Goal: Contribute content: Contribute content

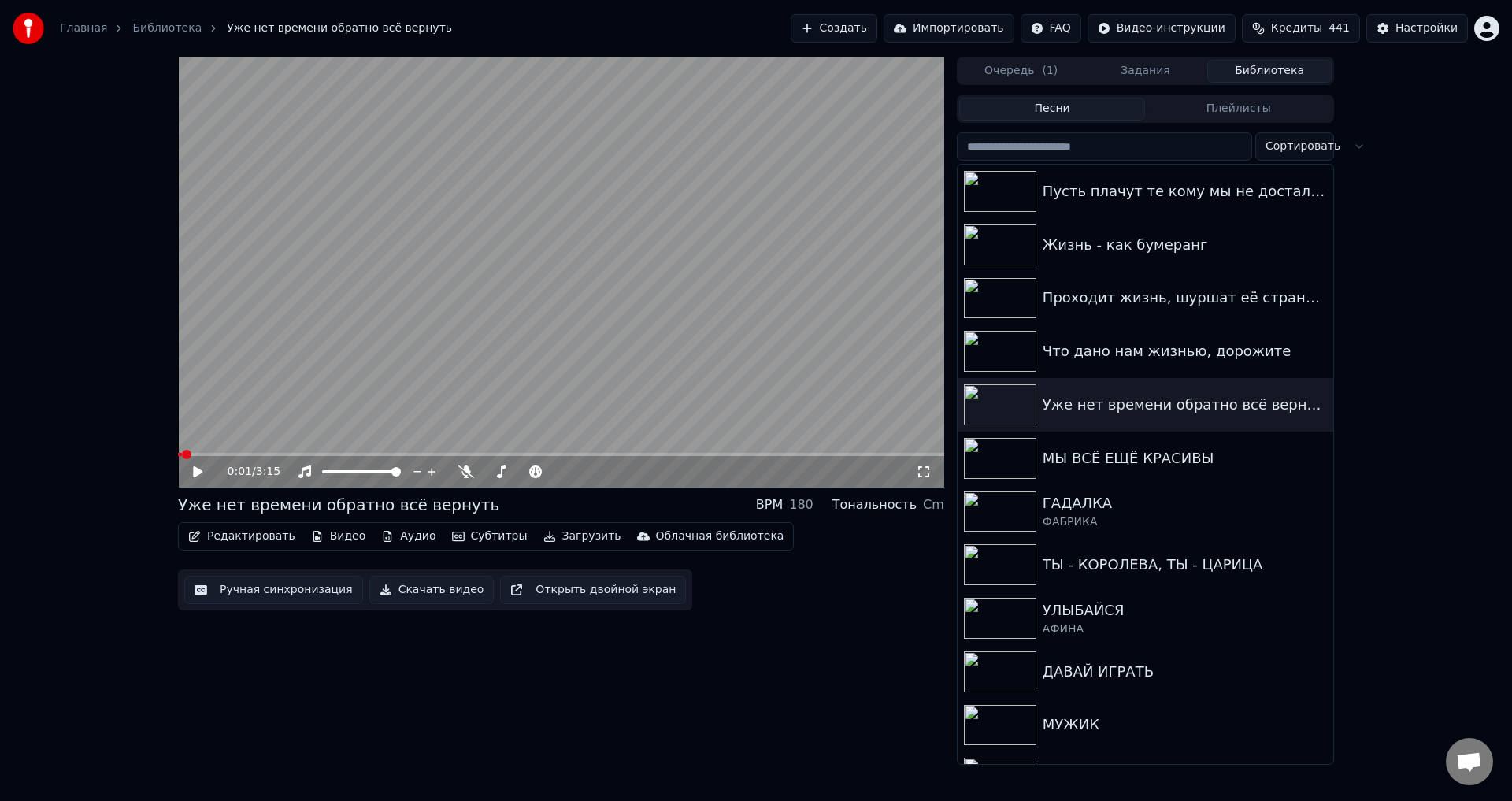
click at [1151, 60] on button "Задания" at bounding box center [1146, 71] width 125 height 23
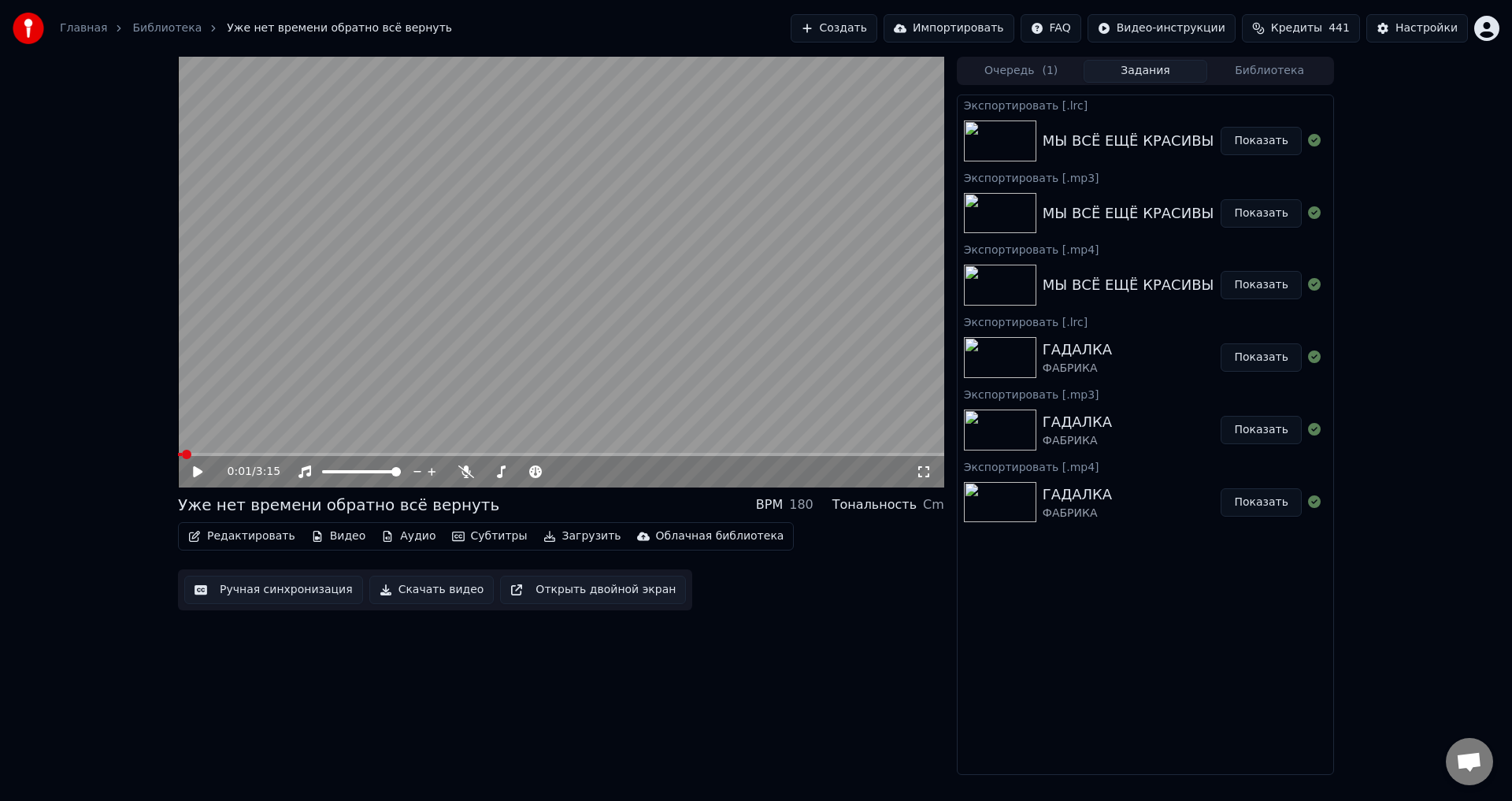
click at [1246, 77] on button "Библиотека" at bounding box center [1270, 71] width 125 height 23
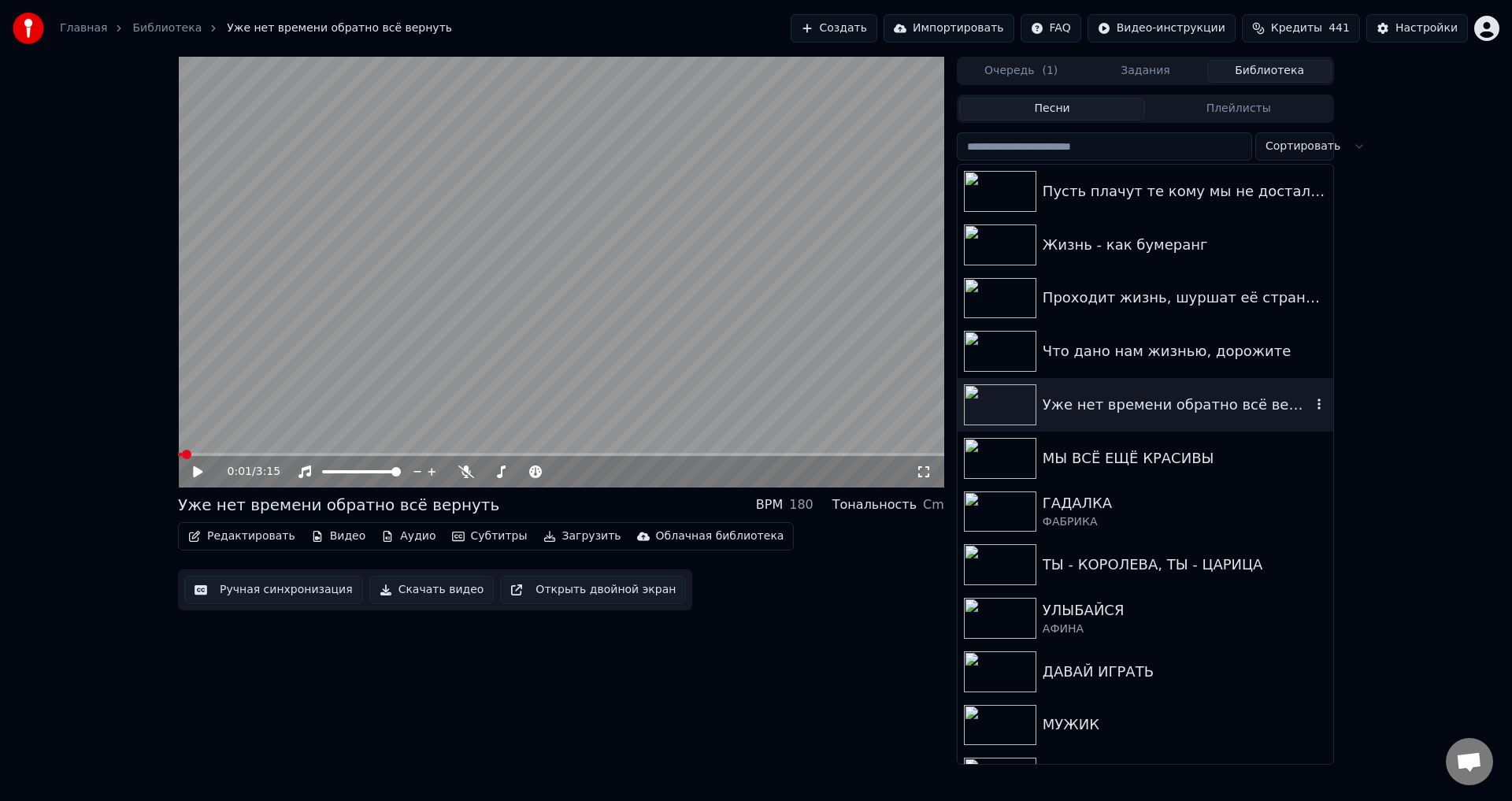
click at [1088, 409] on div "Уже нет времени обратно всё вернуть" at bounding box center [1176, 405] width 269 height 22
click at [237, 537] on button "Редактировать" at bounding box center [241, 537] width 119 height 22
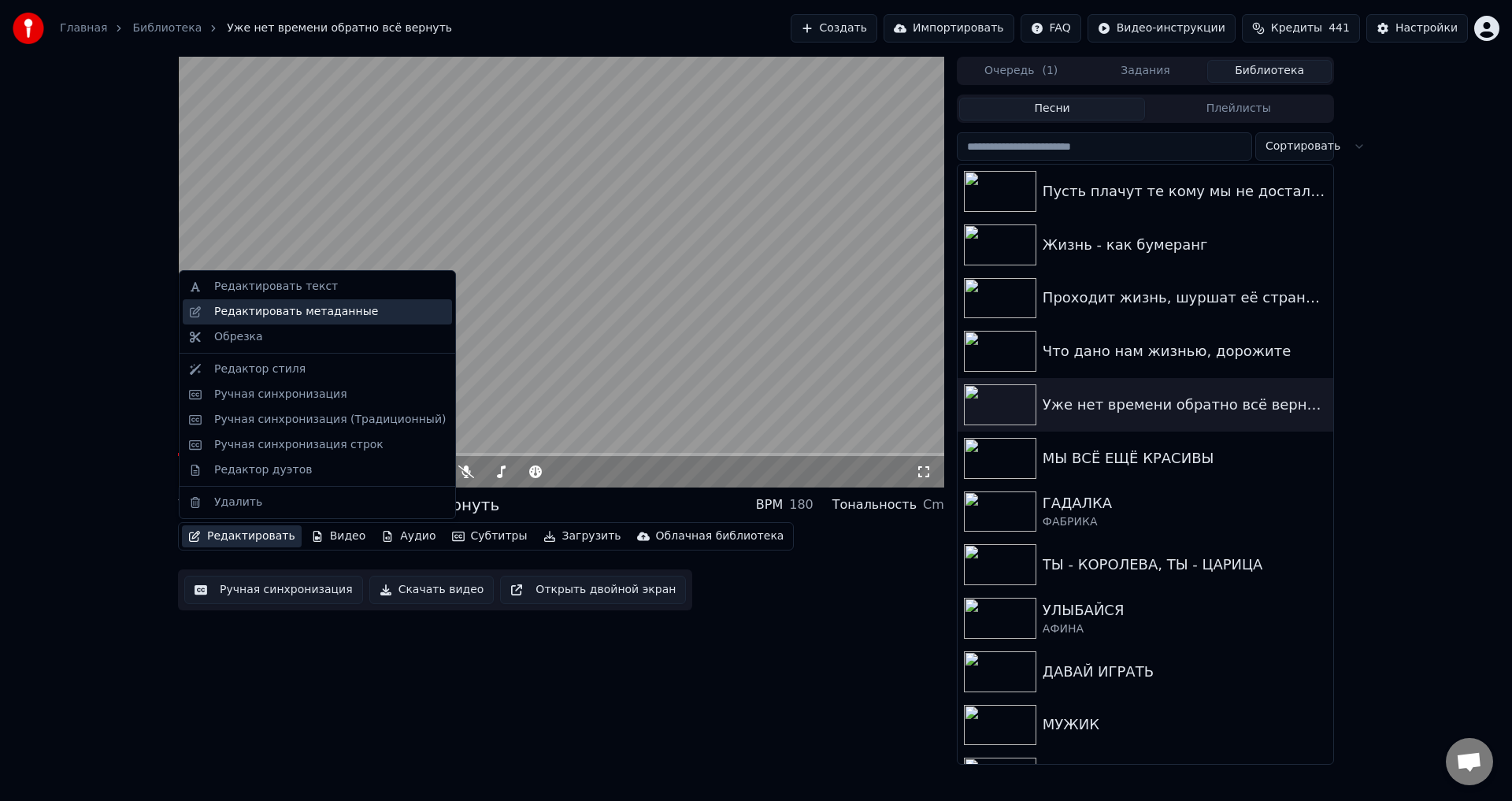
click at [264, 309] on div "Редактировать метаданные" at bounding box center [295, 311] width 164 height 16
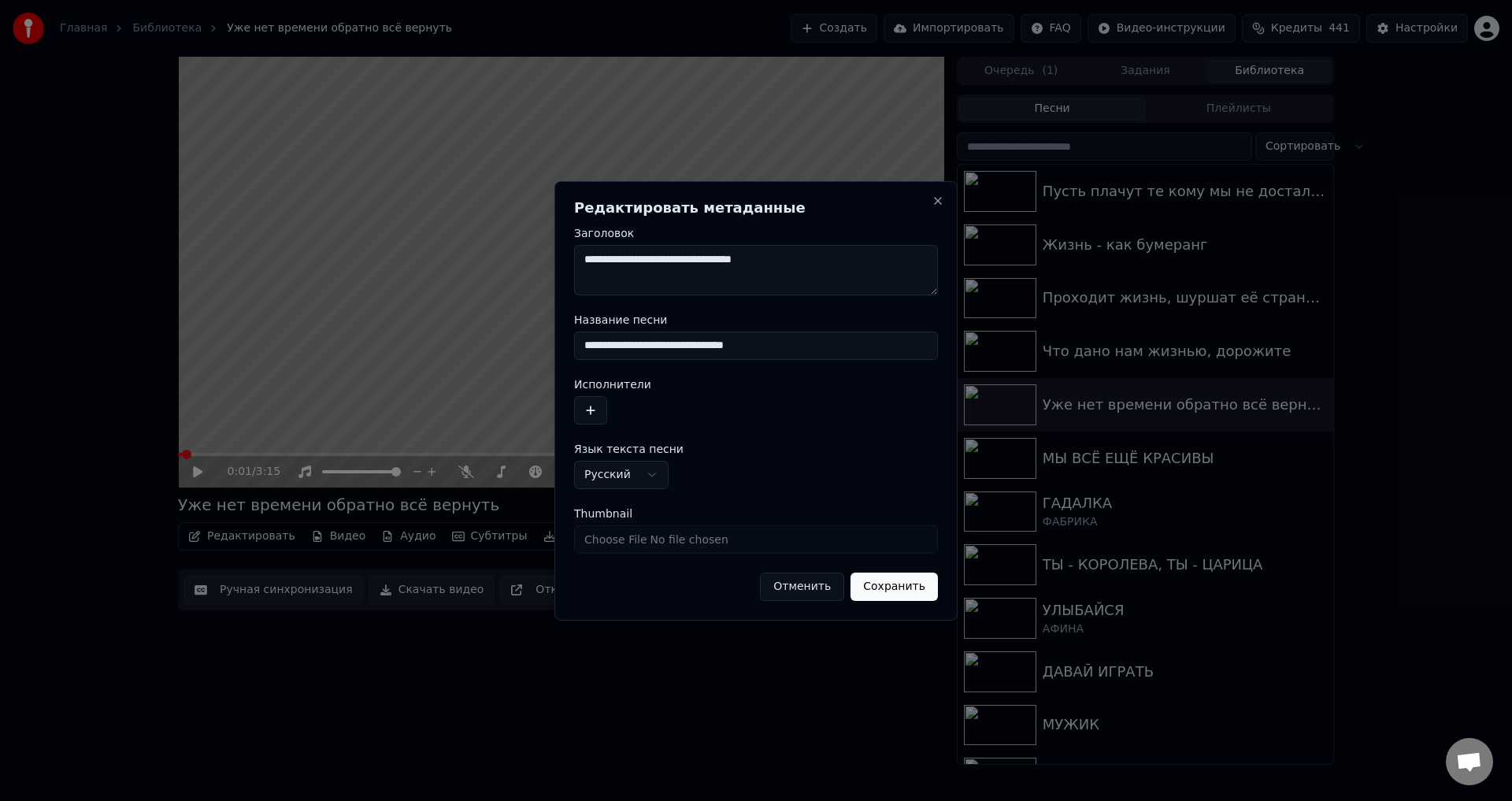
click at [592, 349] on input "**********" at bounding box center [756, 345] width 364 height 28
type input "**********"
click at [917, 592] on button "Сохранить" at bounding box center [894, 586] width 87 height 28
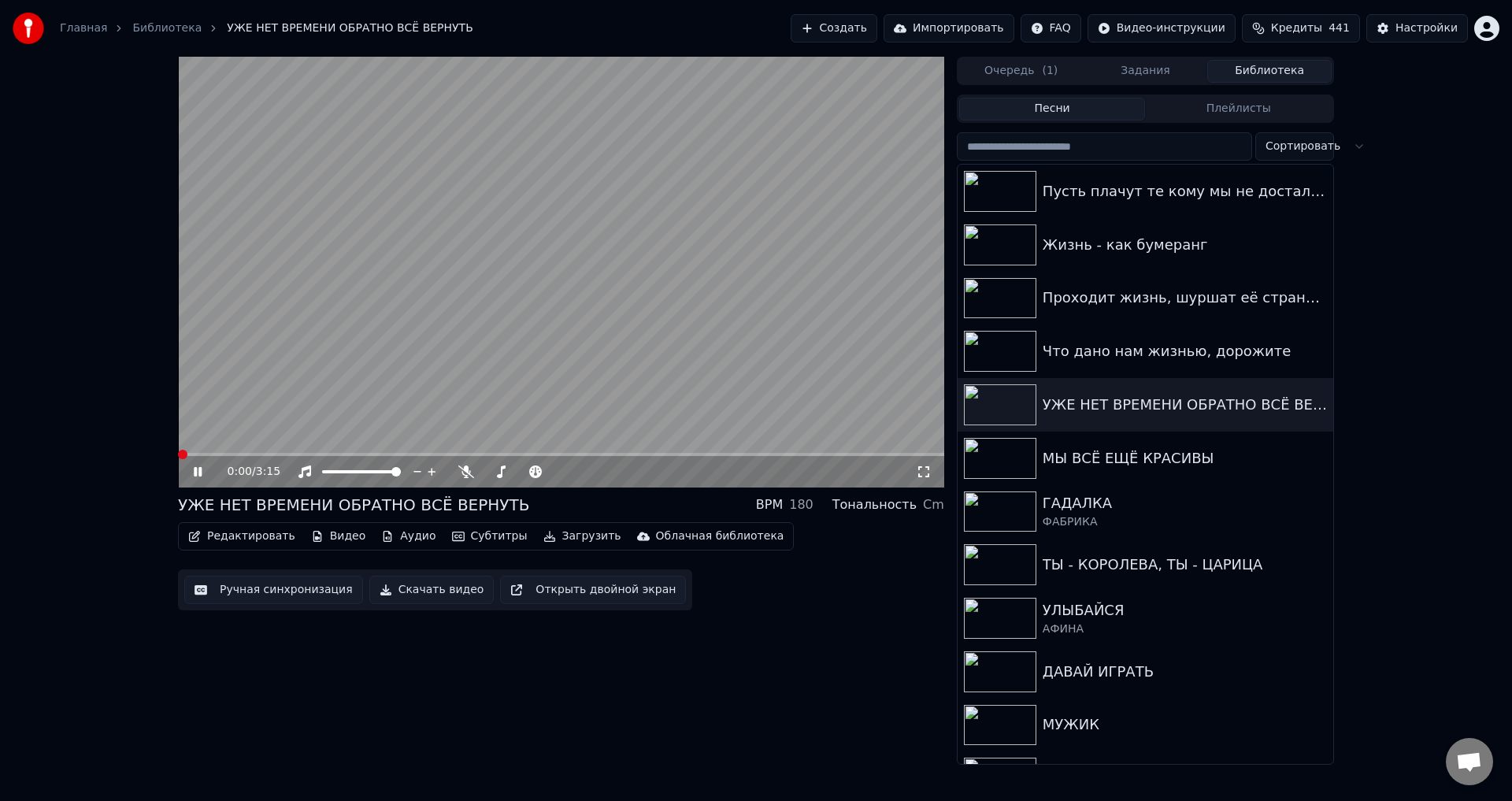
click at [178, 459] on span at bounding box center [183, 454] width 9 height 9
click at [926, 474] on icon at bounding box center [923, 472] width 16 height 13
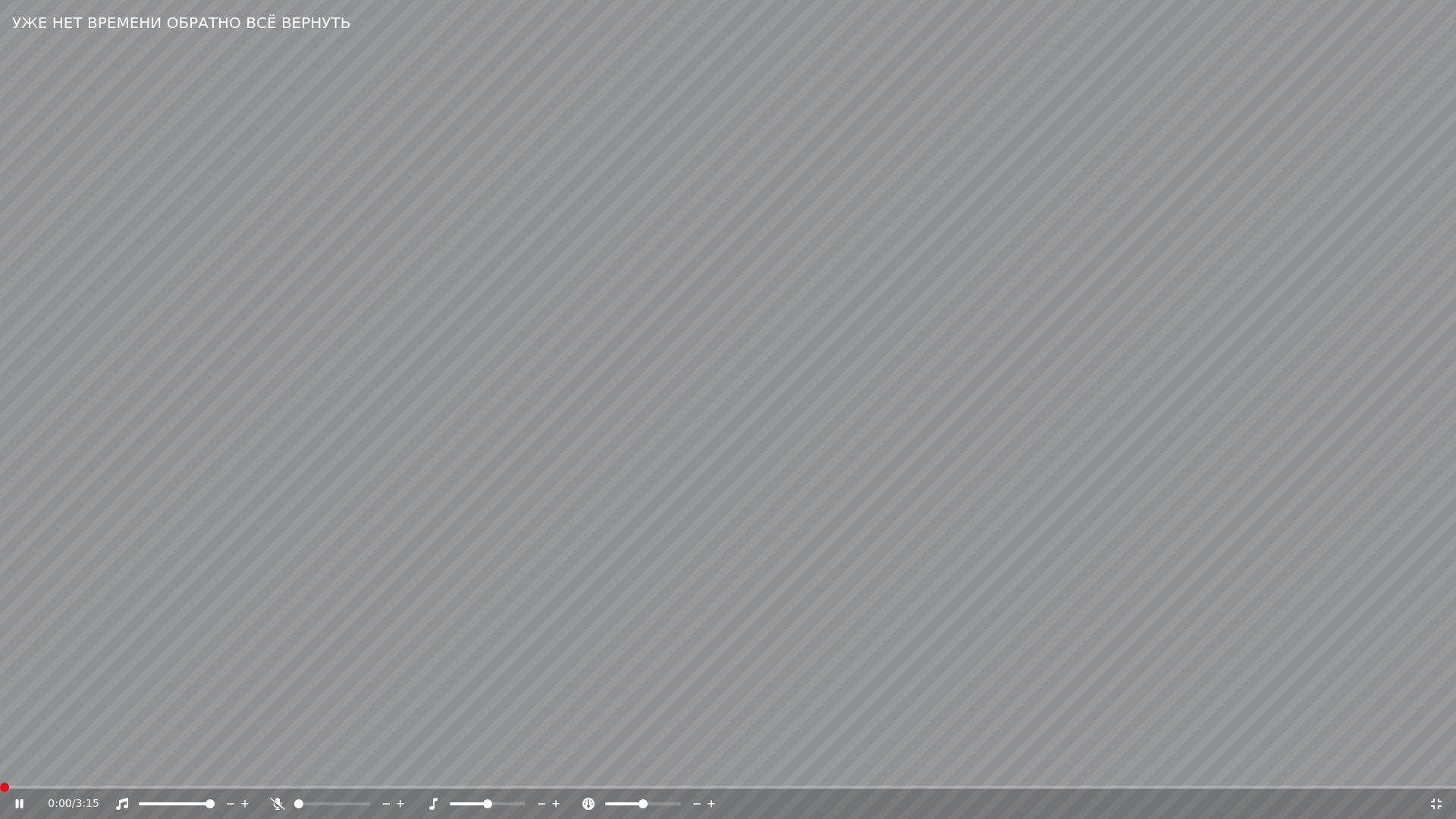
click at [0, 770] on span at bounding box center [4, 787] width 9 height 9
click at [1435, 770] on icon at bounding box center [1437, 804] width 11 height 11
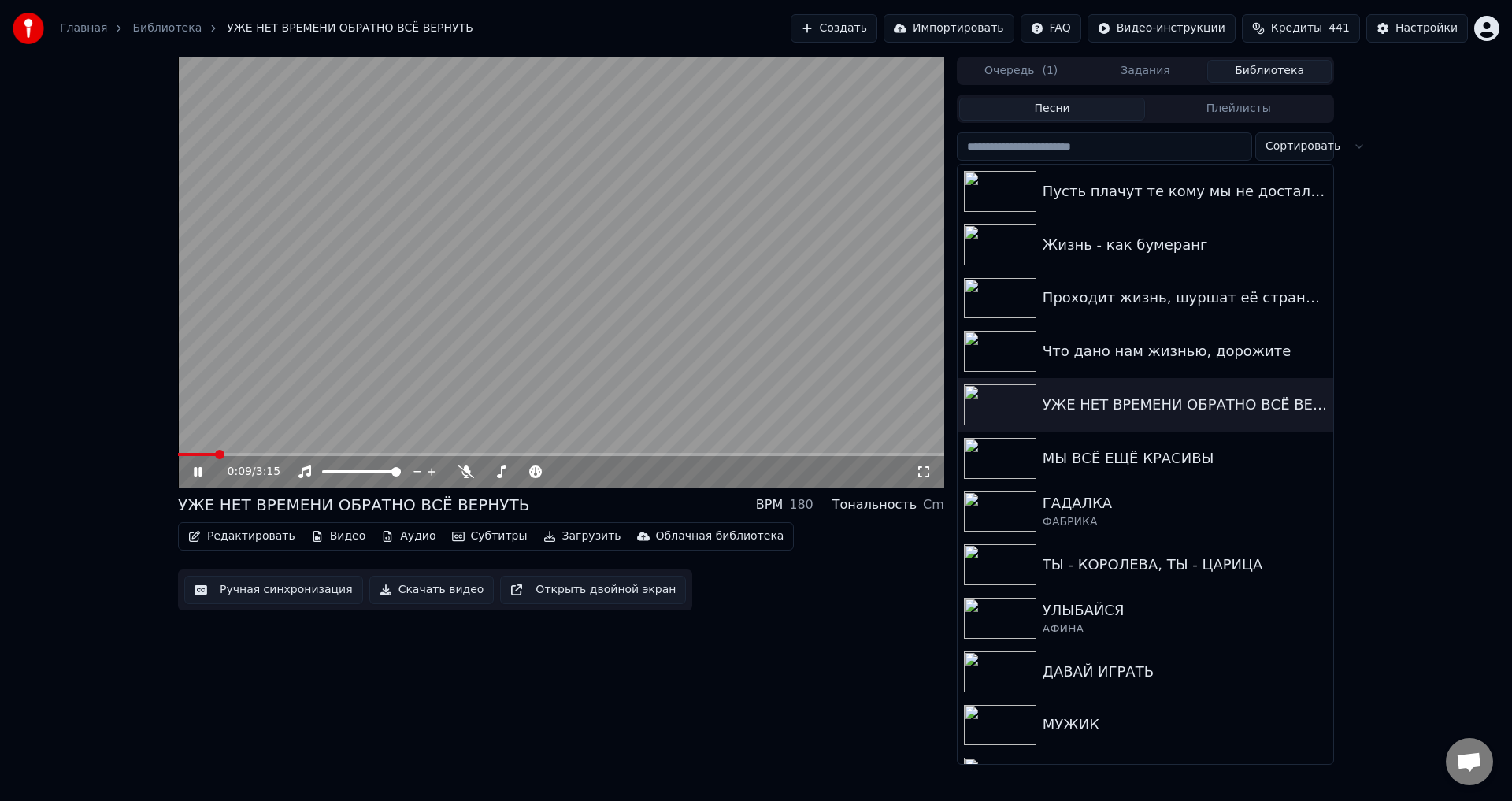
click at [237, 592] on button "Ручная синхронизация" at bounding box center [273, 589] width 179 height 28
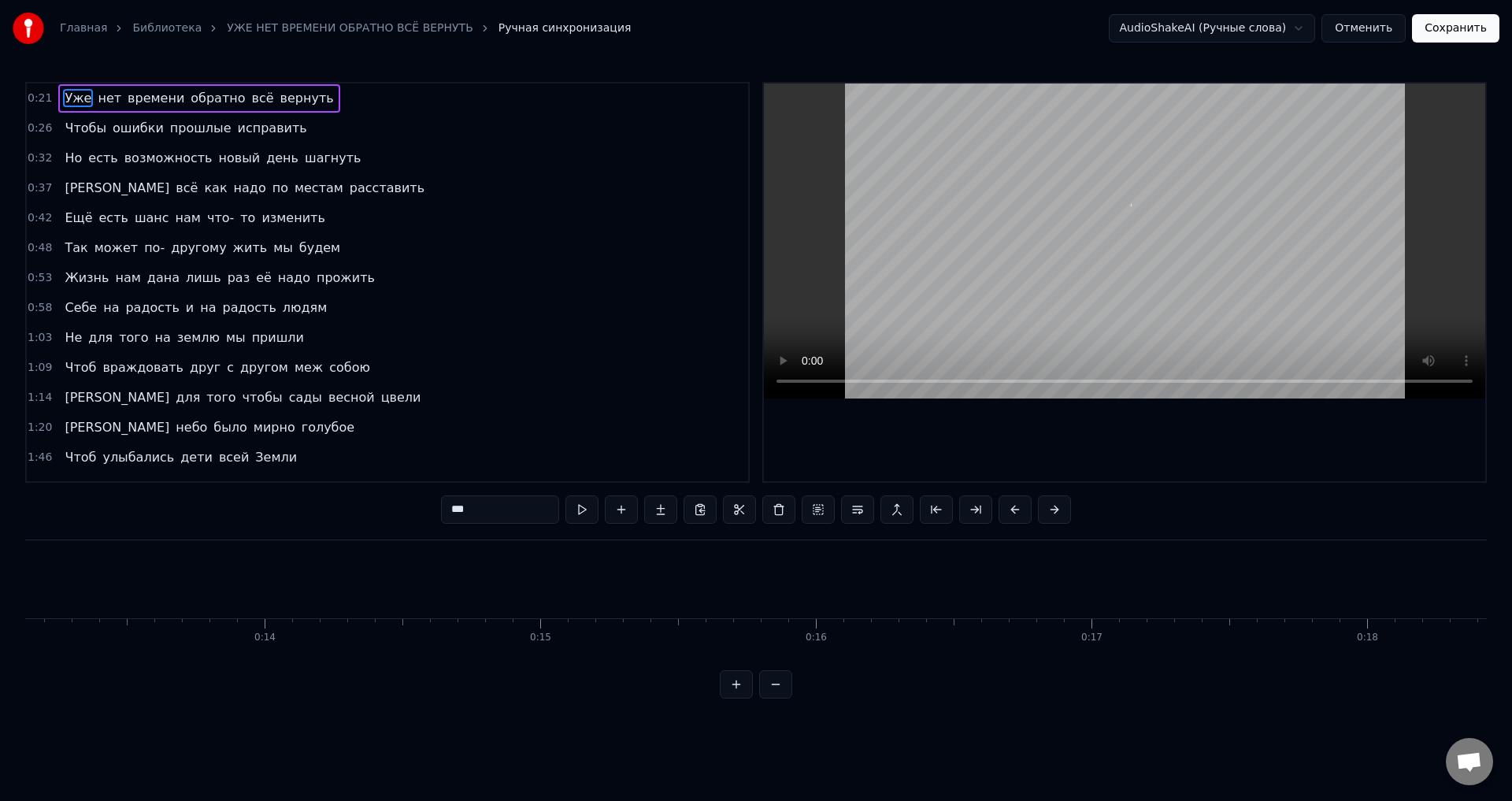
scroll to position [0, 5814]
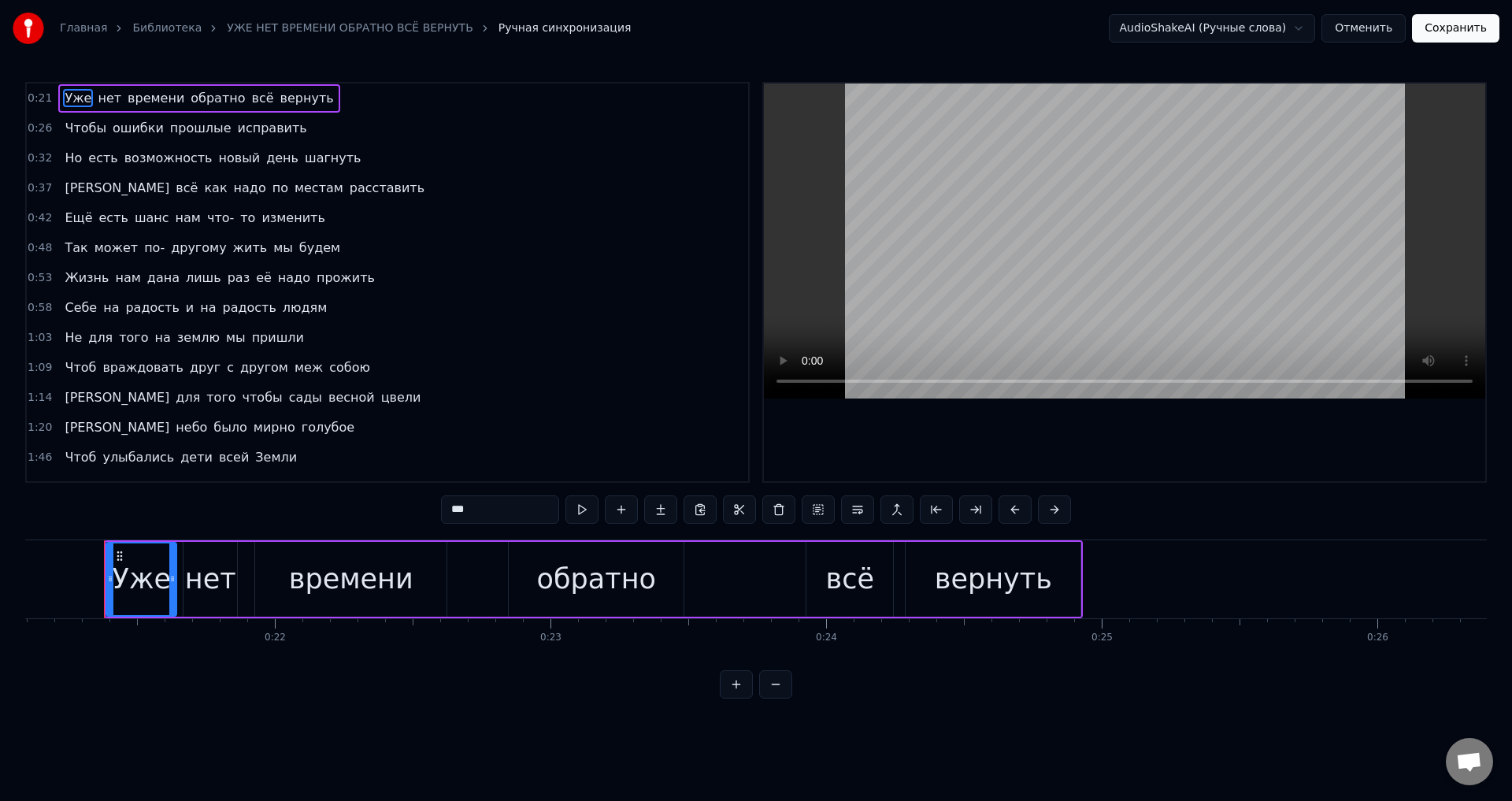
click at [67, 100] on span "Уже" at bounding box center [78, 98] width 30 height 18
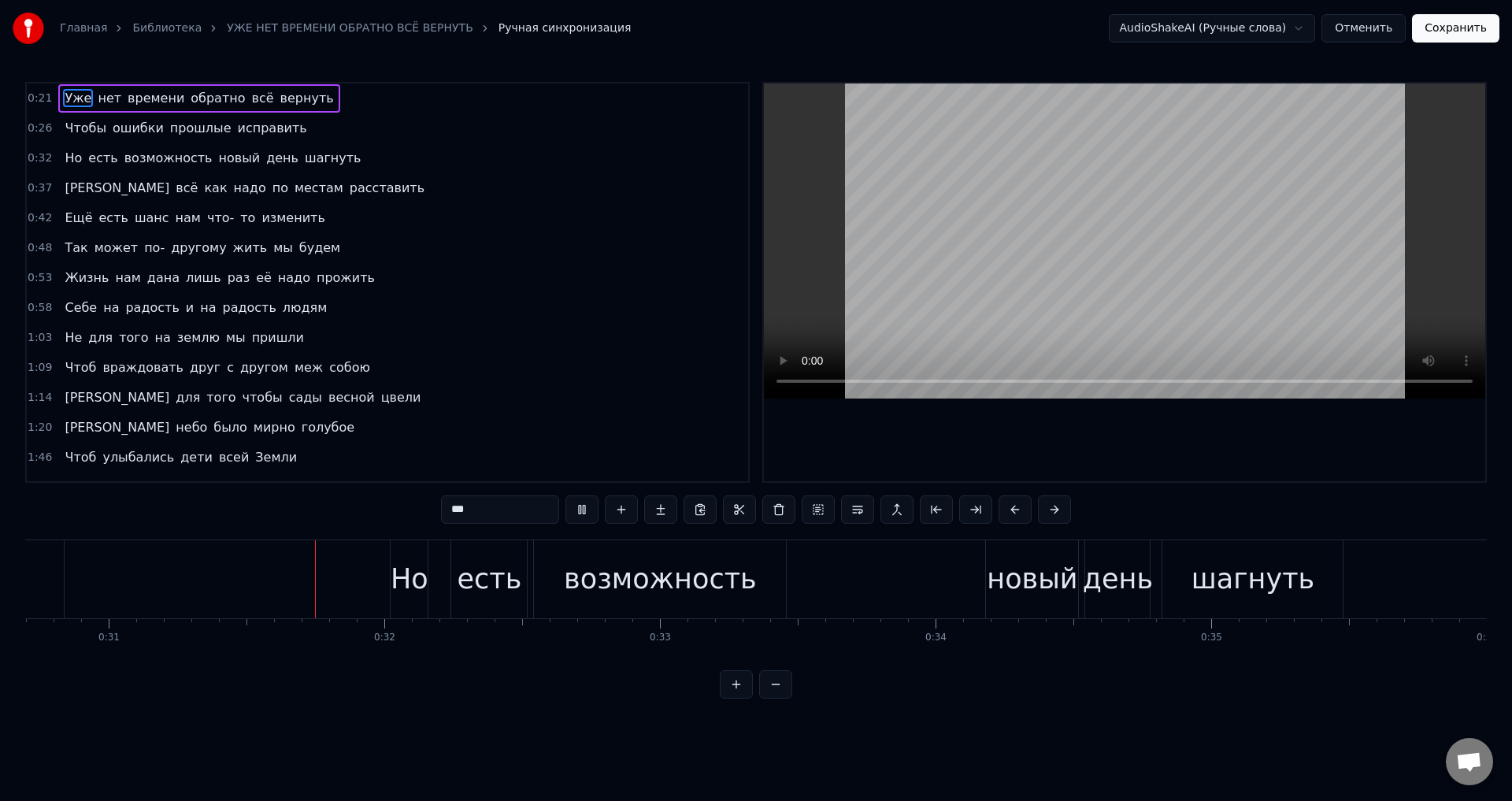
scroll to position [0, 8488]
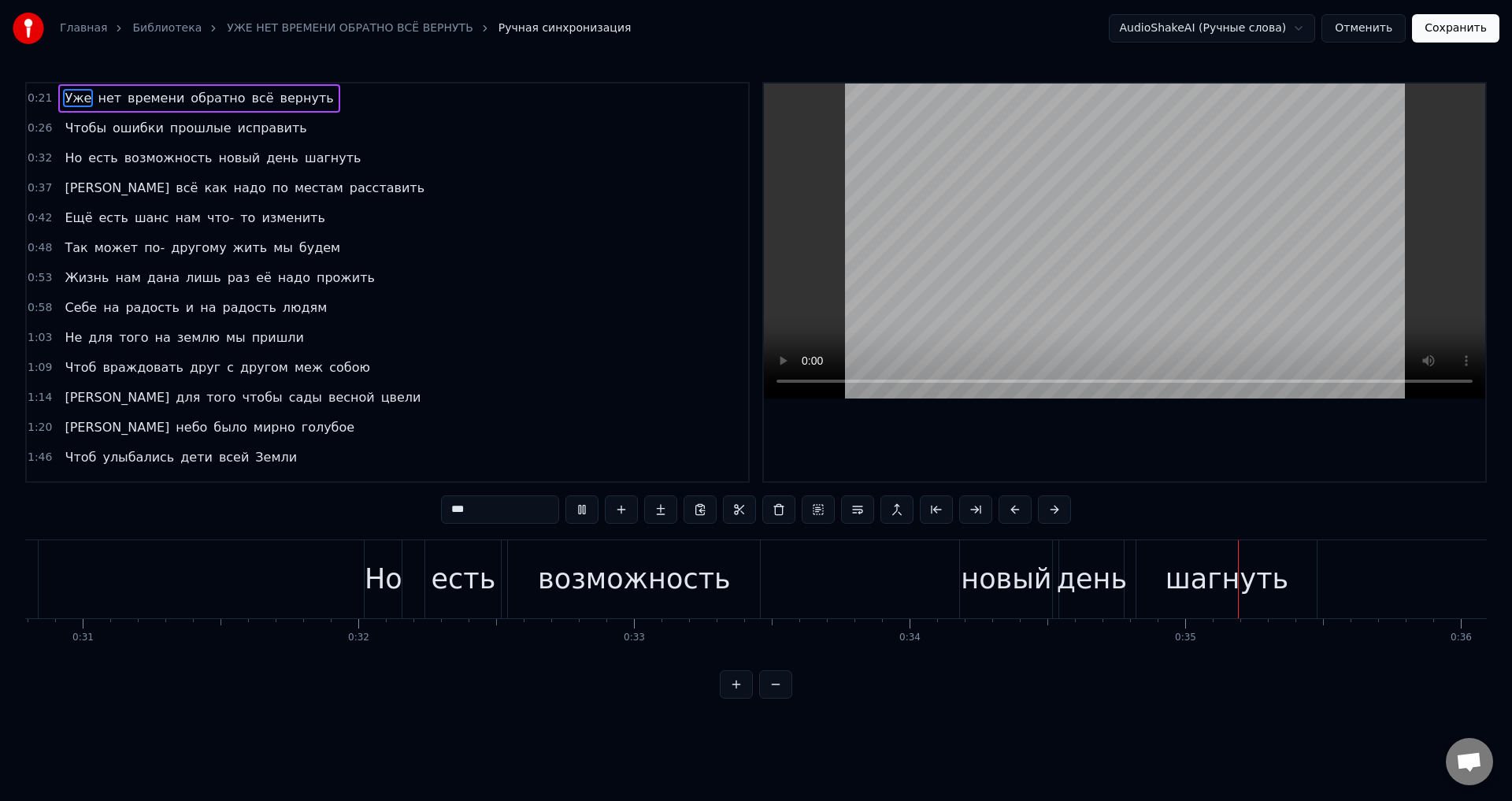
click at [502, 568] on div "есть" at bounding box center [463, 579] width 77 height 78
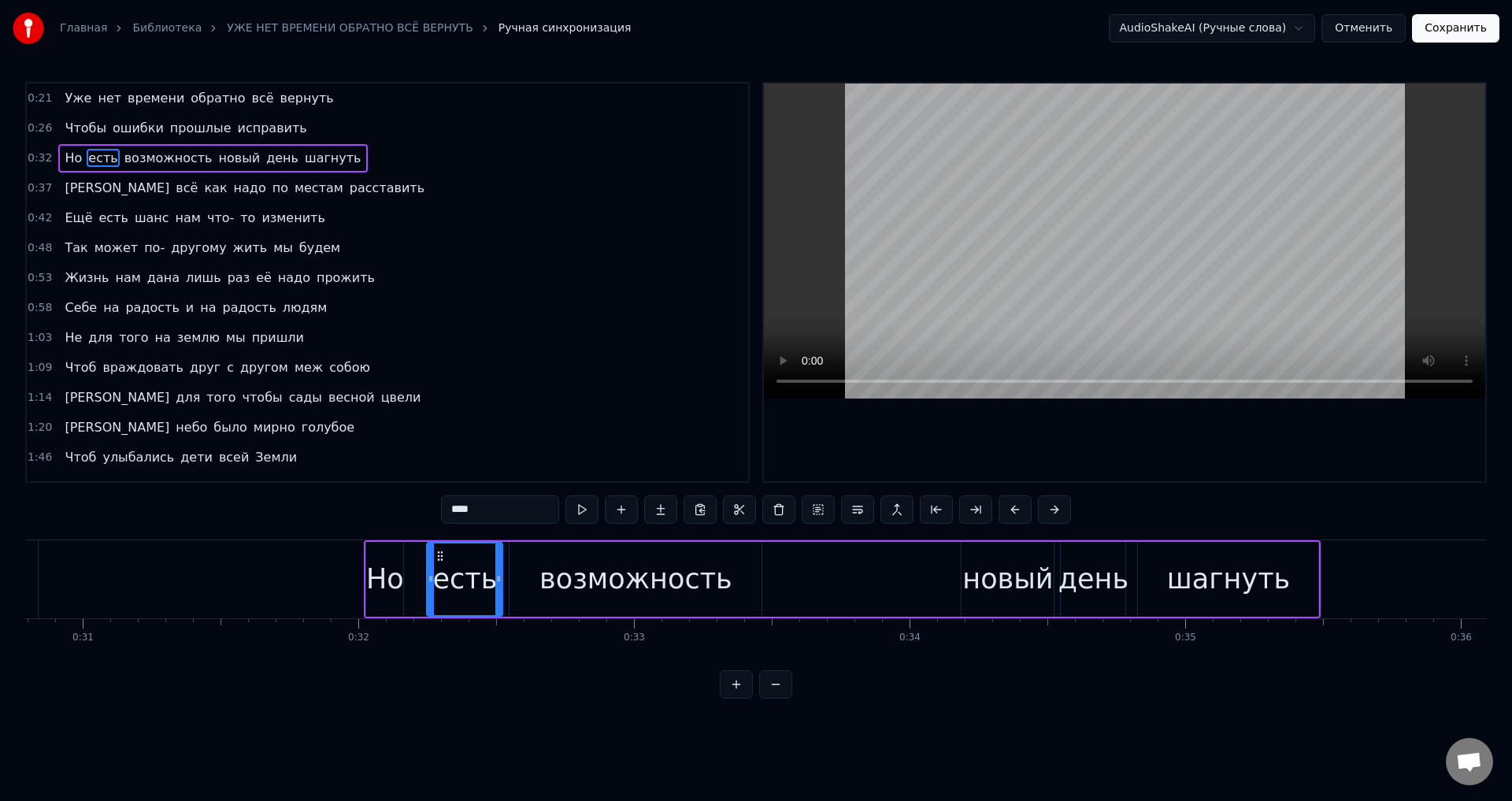
click at [979, 574] on div "новый" at bounding box center [1007, 579] width 91 height 41
type input "*****"
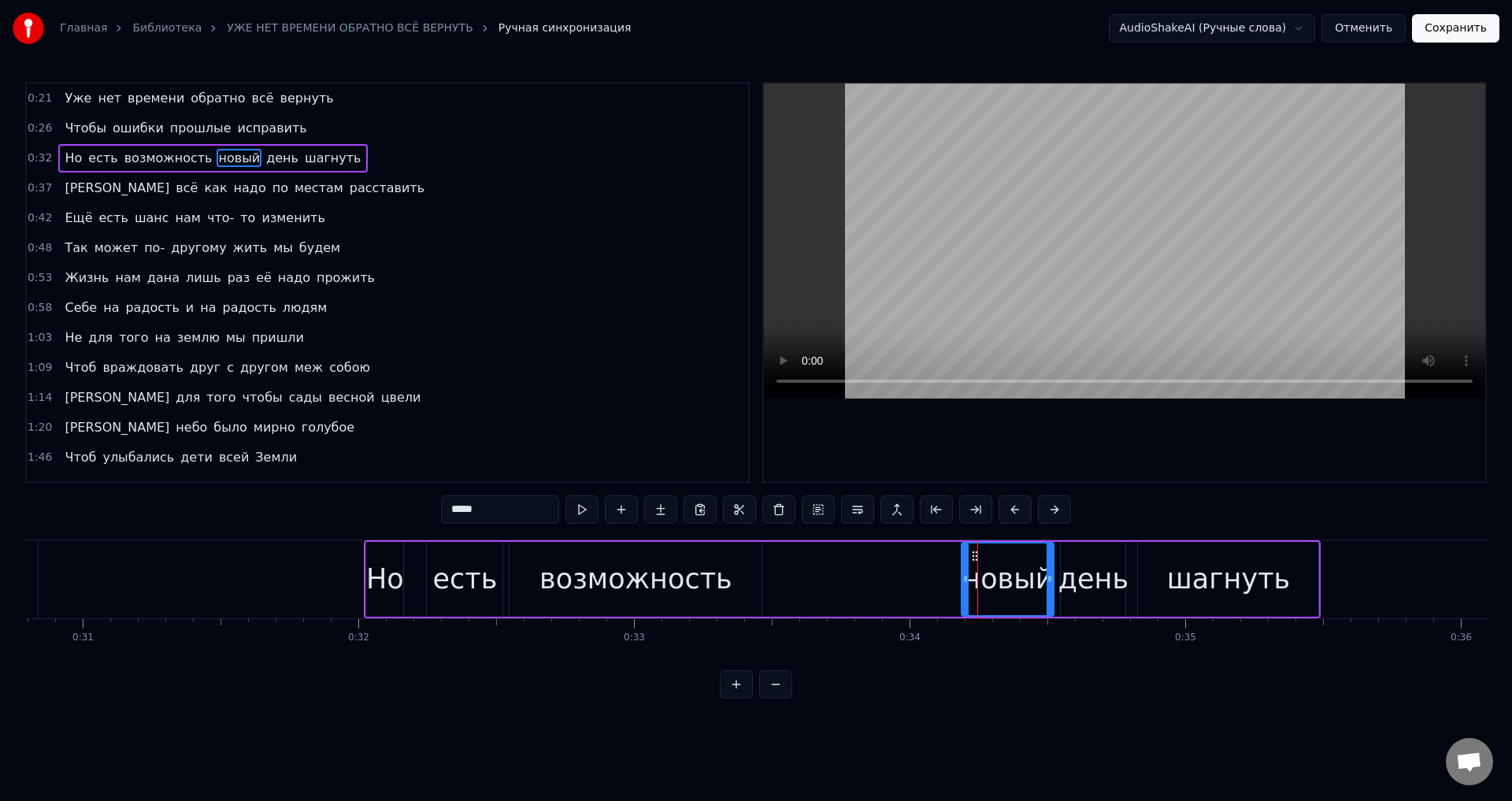
click at [936, 574] on div "Но есть возможность новый день шагнуть" at bounding box center [842, 579] width 957 height 78
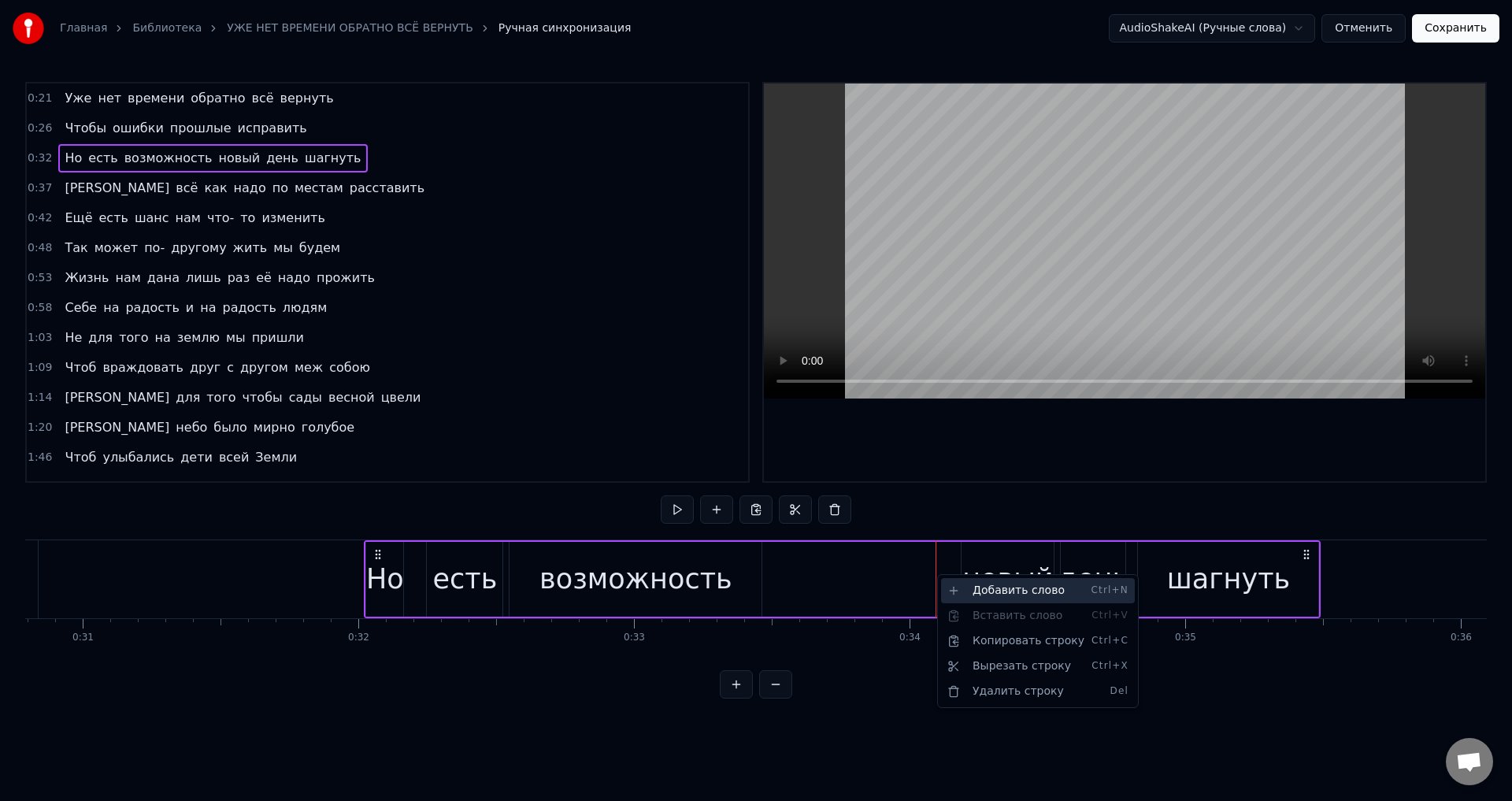
click at [994, 592] on div "Добавить слово Ctrl+N" at bounding box center [1038, 590] width 194 height 25
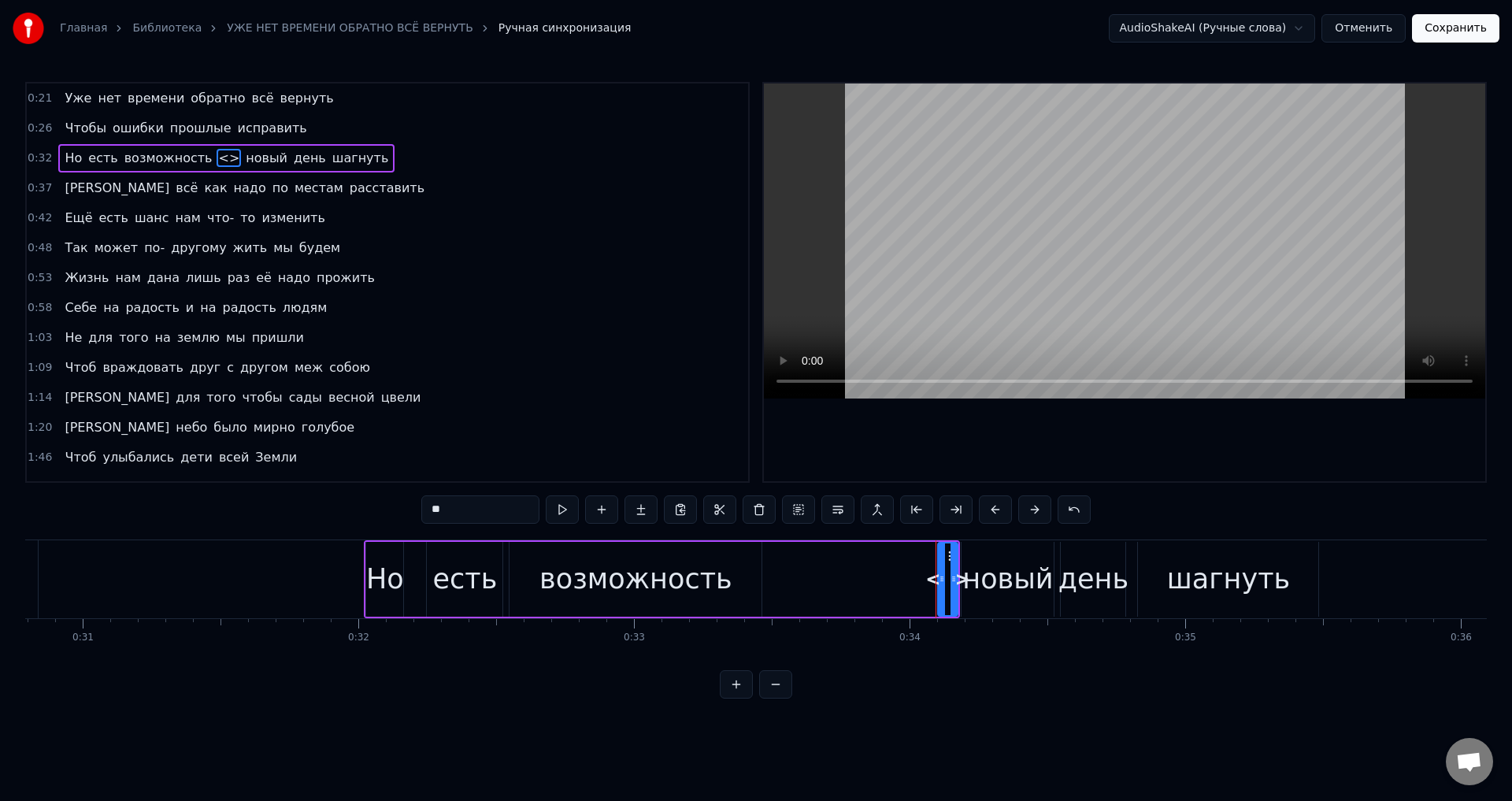
drag, startPoint x: 448, startPoint y: 511, endPoint x: 413, endPoint y: 507, distance: 35.2
click at [413, 507] on div "0:21 Уже нет времени обратно всё вернуть 0:26 Чтобы ошибки прошлые исправить 0:…" at bounding box center [755, 390] width 1462 height 617
type input "*"
click at [717, 578] on div "возможность" at bounding box center [636, 579] width 193 height 41
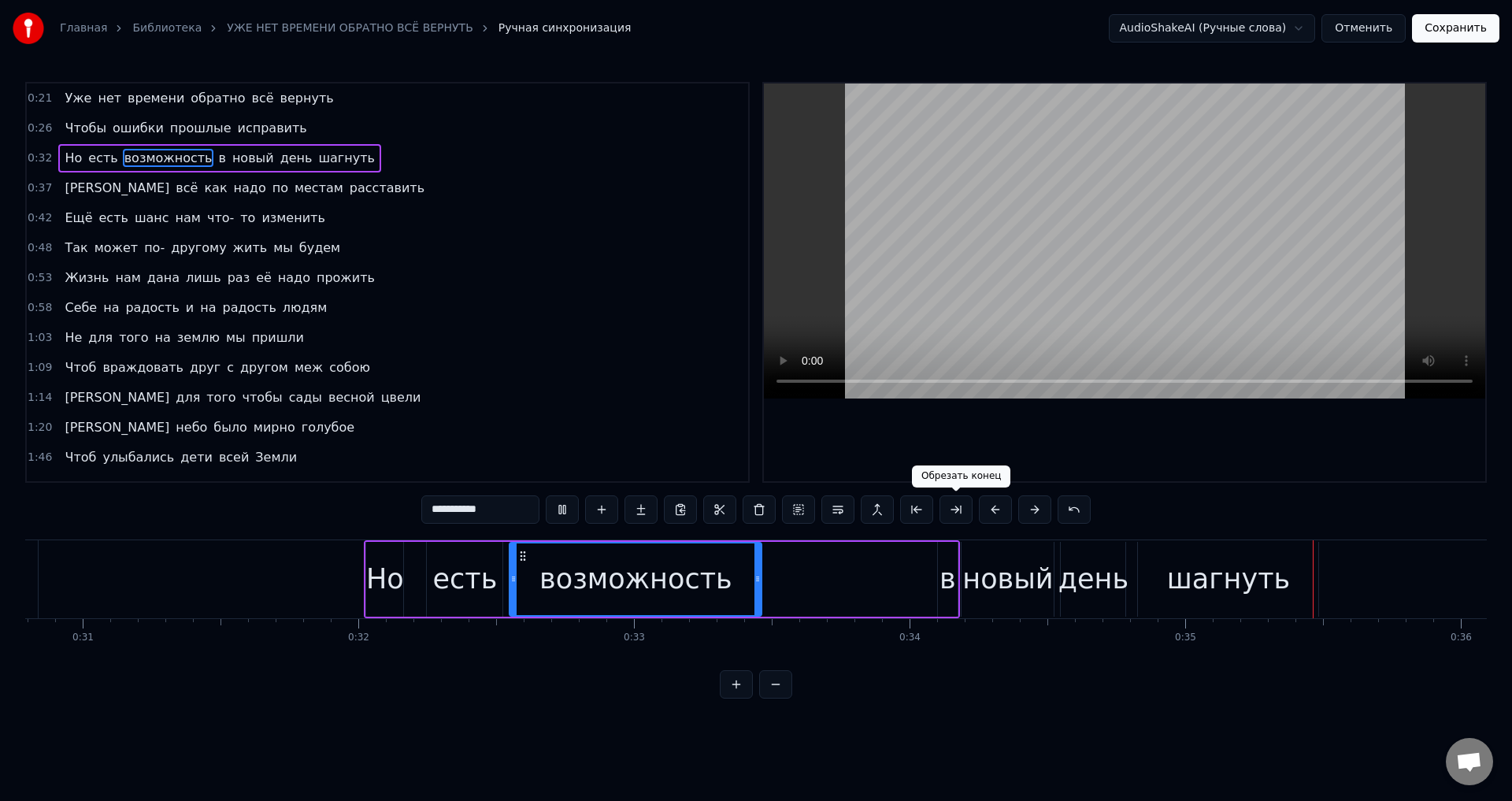
click at [987, 557] on div "новый" at bounding box center [1007, 580] width 92 height 75
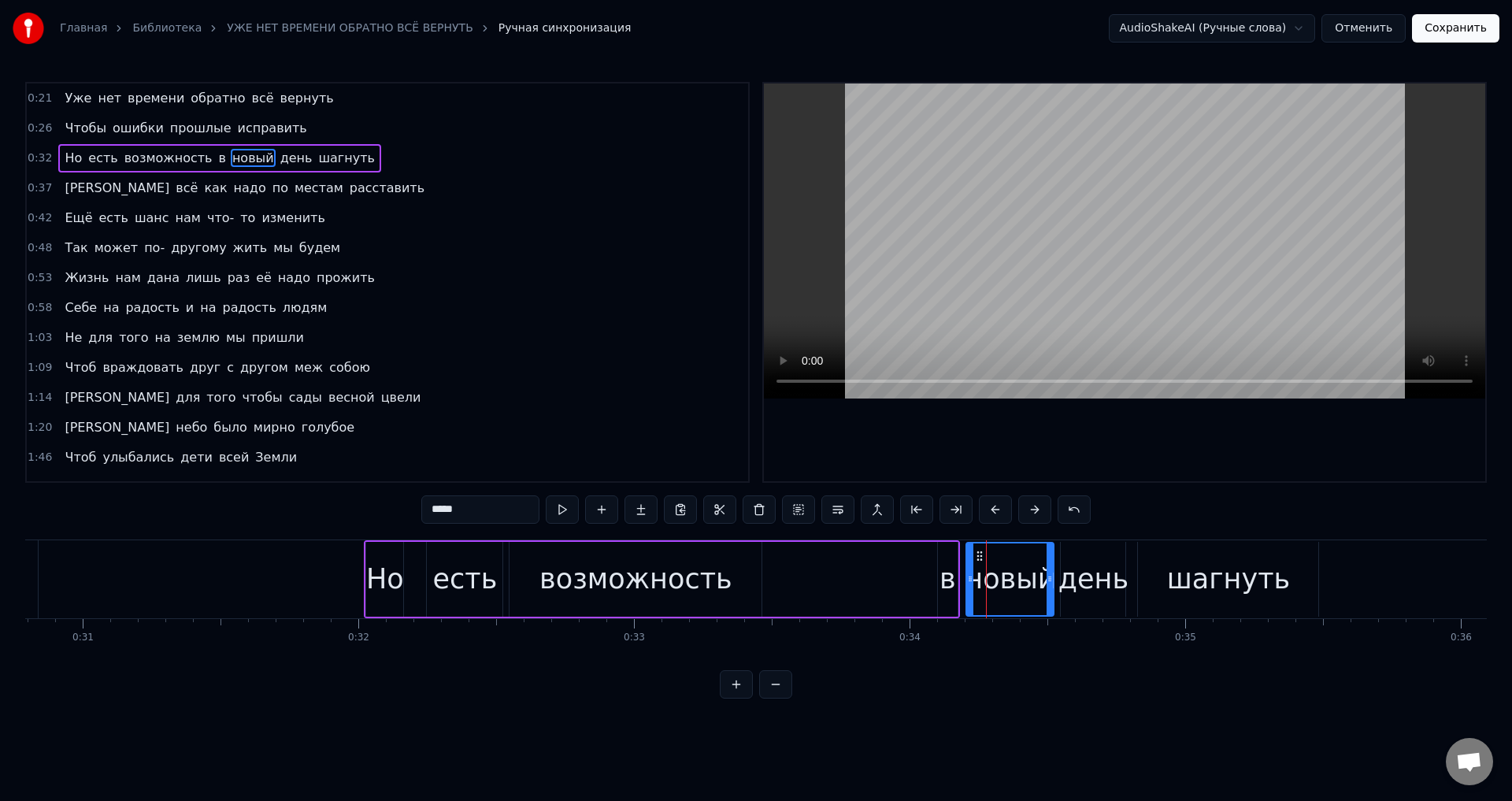
click at [968, 579] on icon at bounding box center [970, 579] width 6 height 13
click at [945, 581] on div "в" at bounding box center [948, 579] width 17 height 41
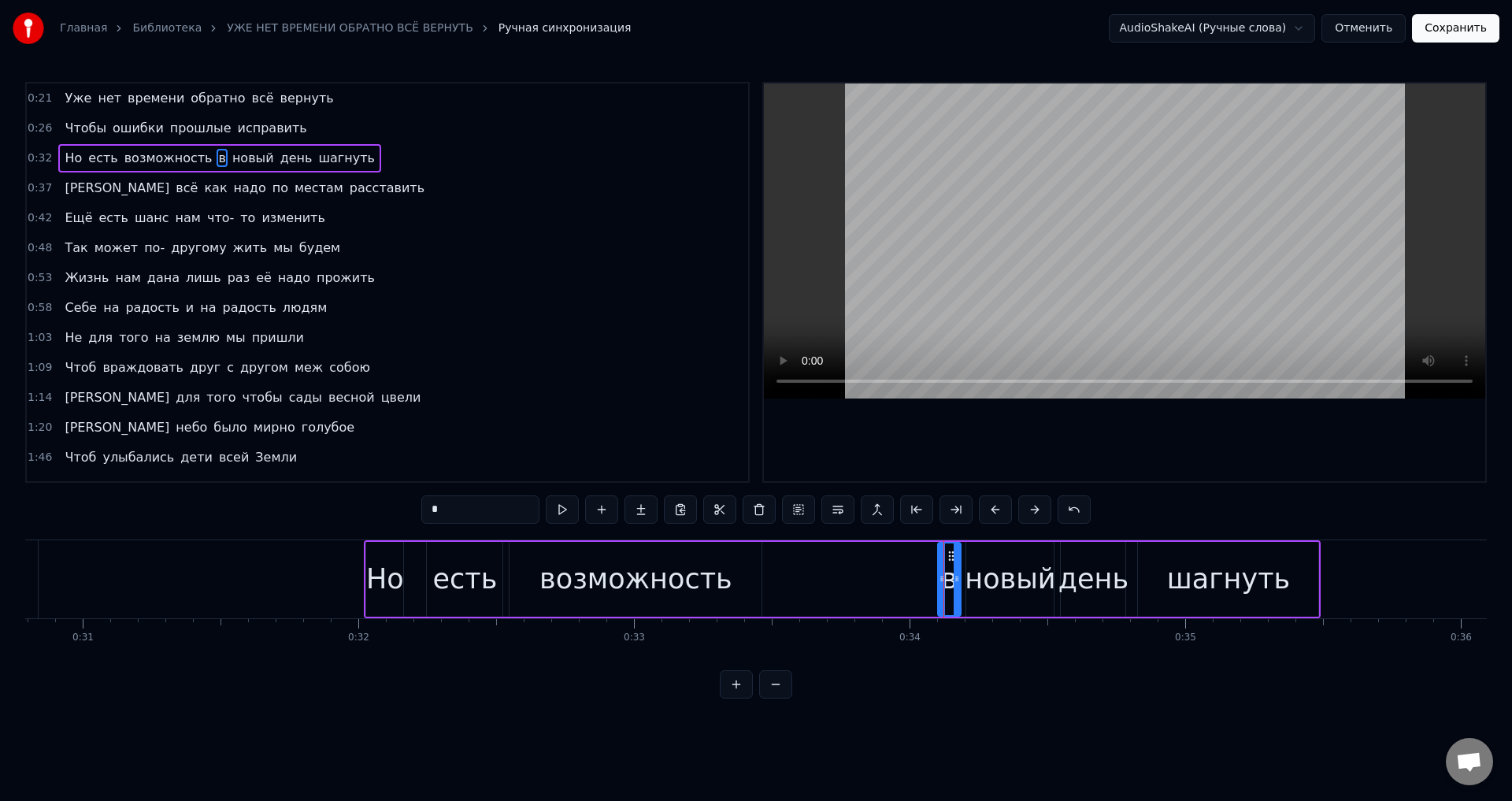
click at [955, 586] on div at bounding box center [956, 579] width 6 height 72
click at [942, 581] on icon at bounding box center [944, 579] width 6 height 13
click at [541, 576] on div "возможность" at bounding box center [635, 580] width 252 height 75
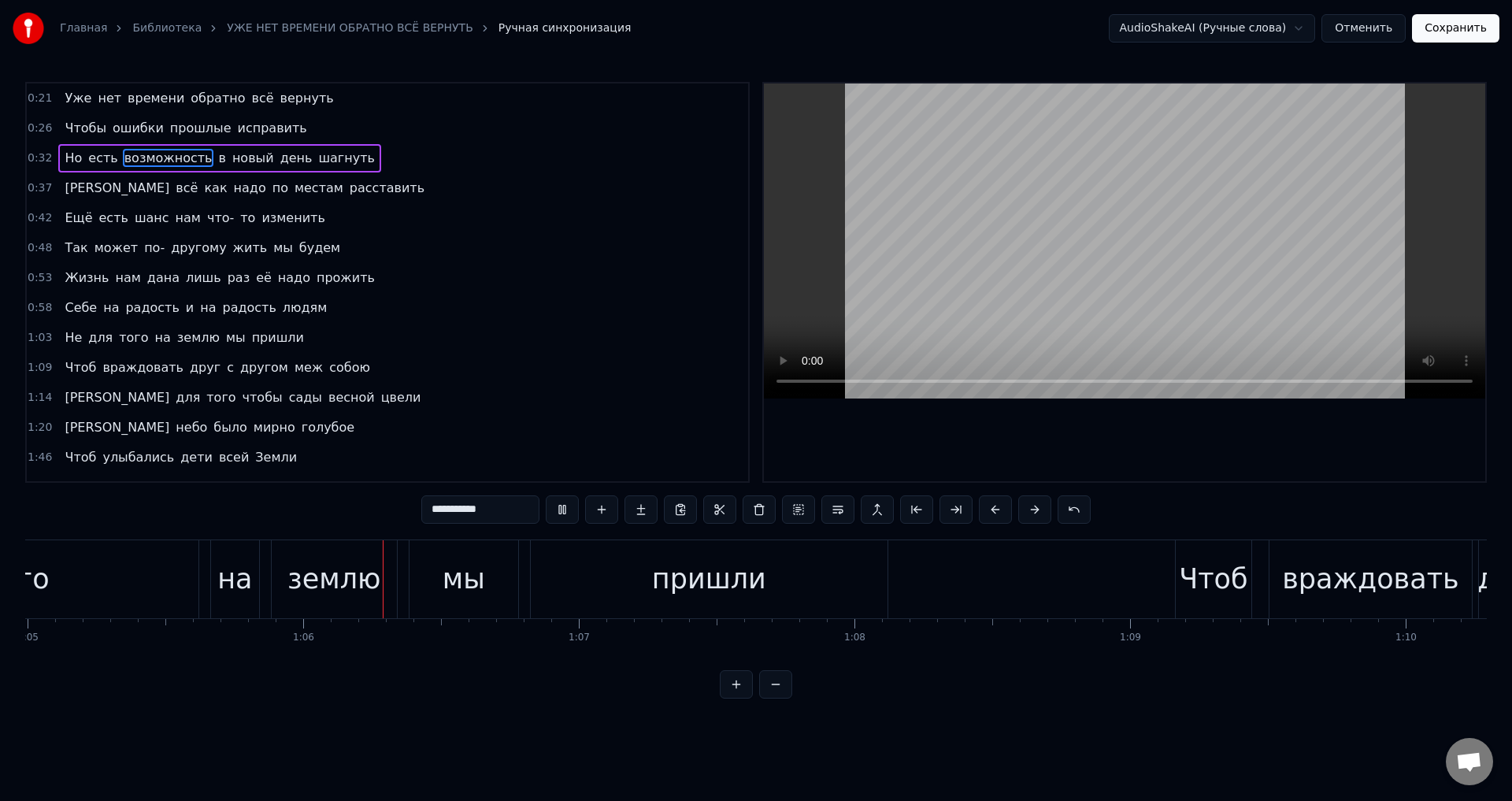
scroll to position [0, 17953]
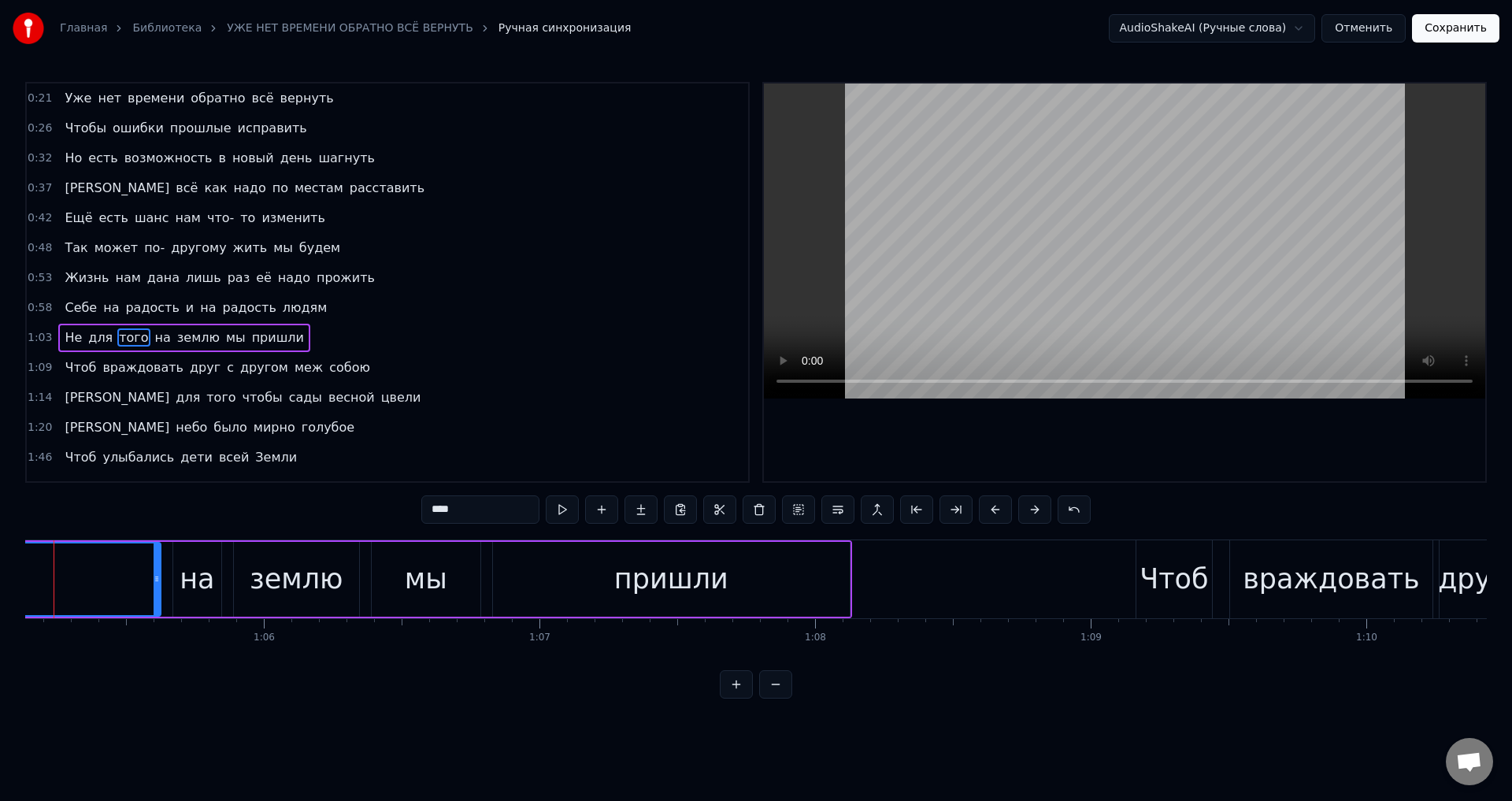
scroll to position [0, 17903]
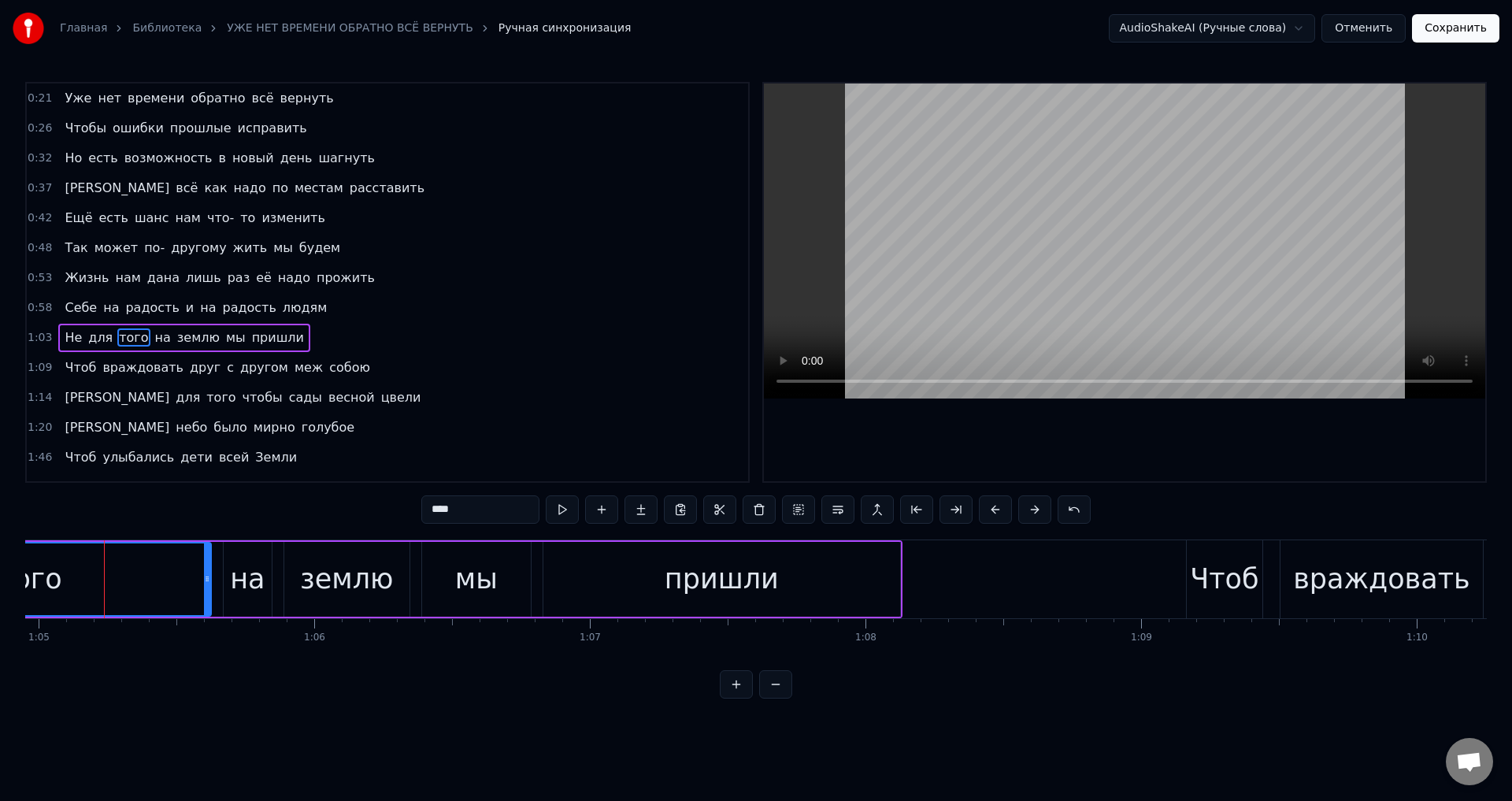
drag, startPoint x: 541, startPoint y: 670, endPoint x: 510, endPoint y: 672, distance: 31.1
click at [510, 672] on div "0:21 Уже нет времени обратно всё вернуть 0:26 Чтобы ошибки прошлые исправить 0:…" at bounding box center [755, 390] width 1462 height 617
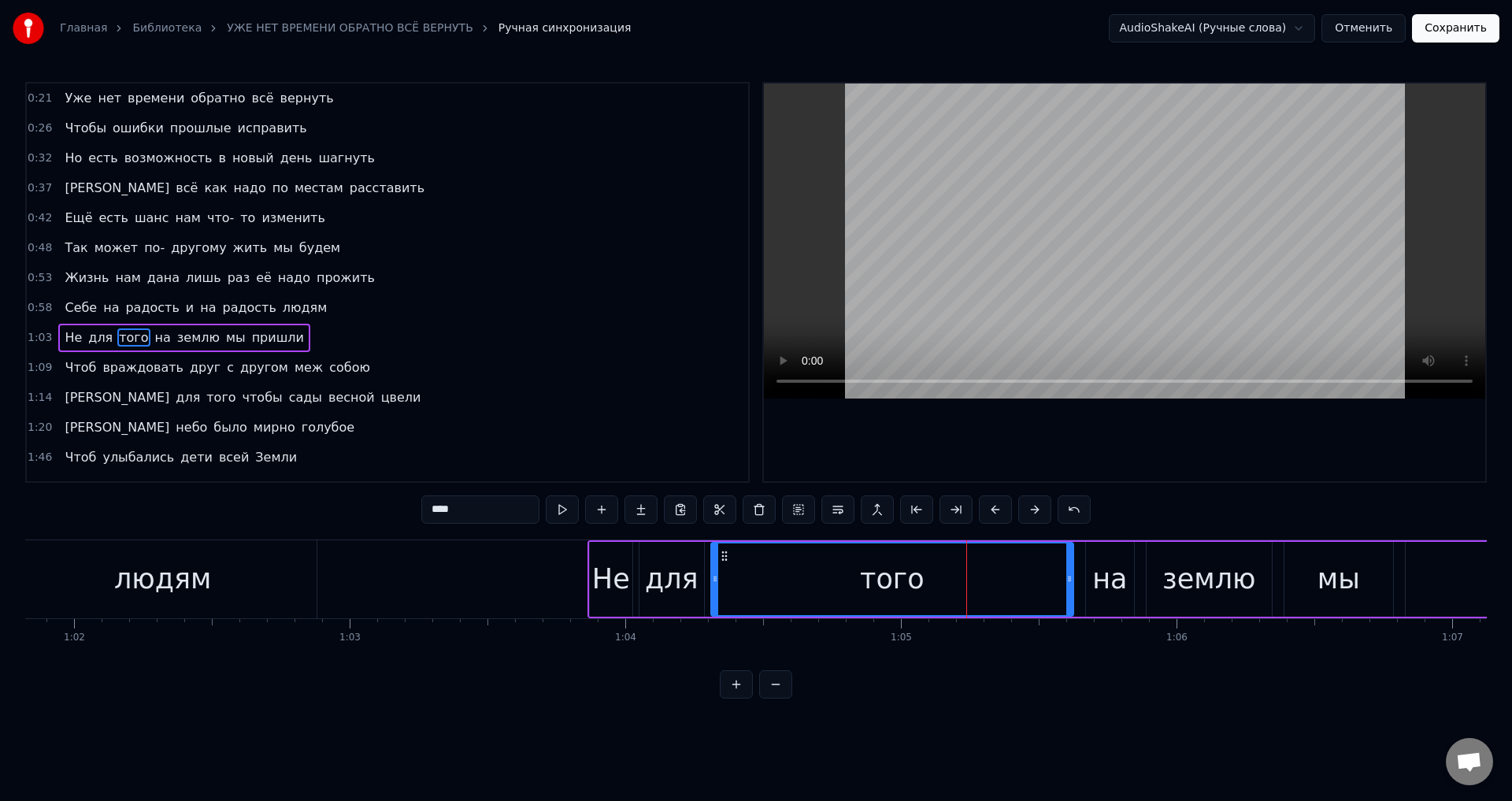
click at [843, 575] on div "того" at bounding box center [892, 579] width 361 height 72
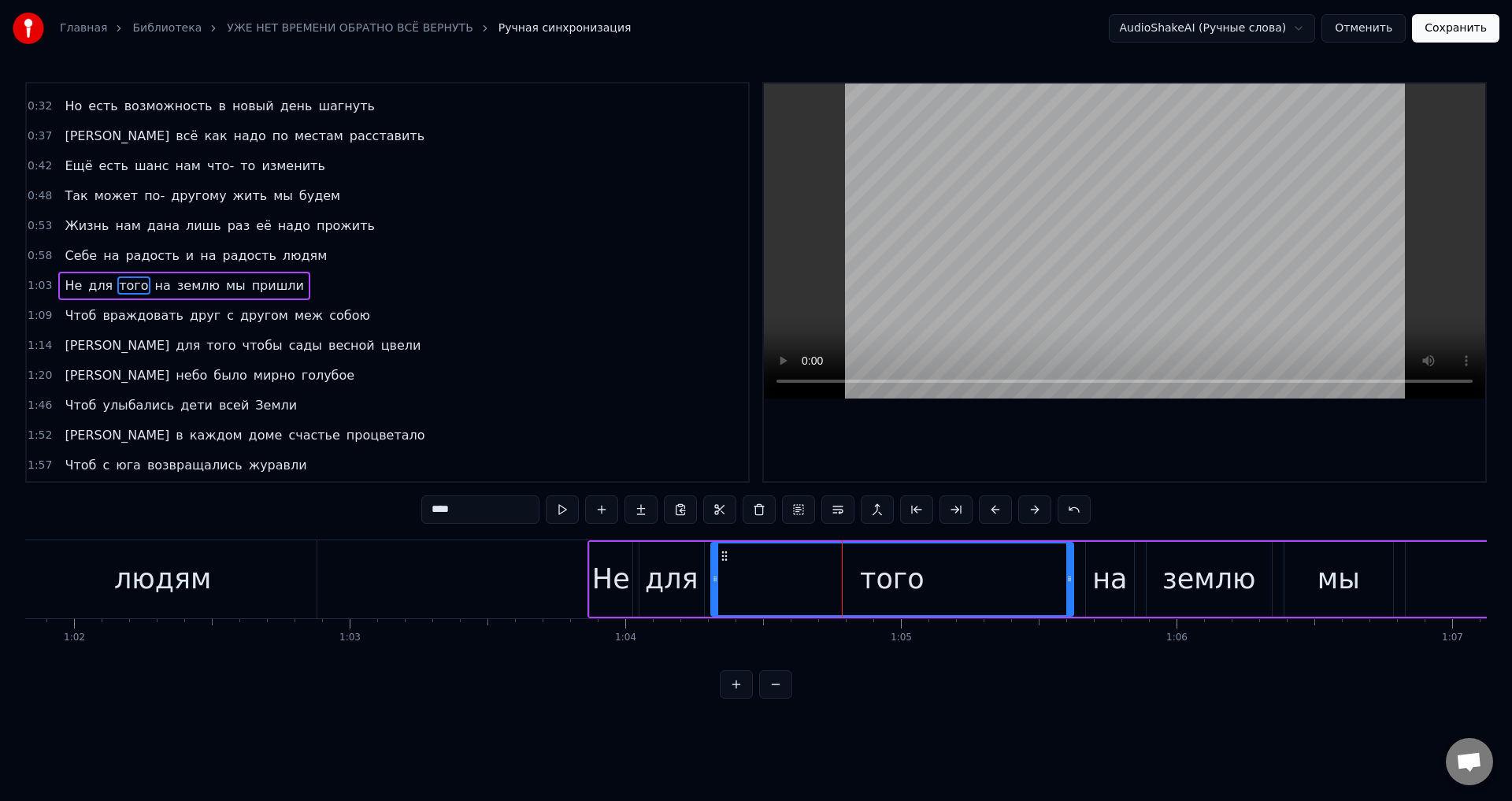
scroll to position [55, 0]
click at [719, 583] on icon at bounding box center [718, 579] width 6 height 13
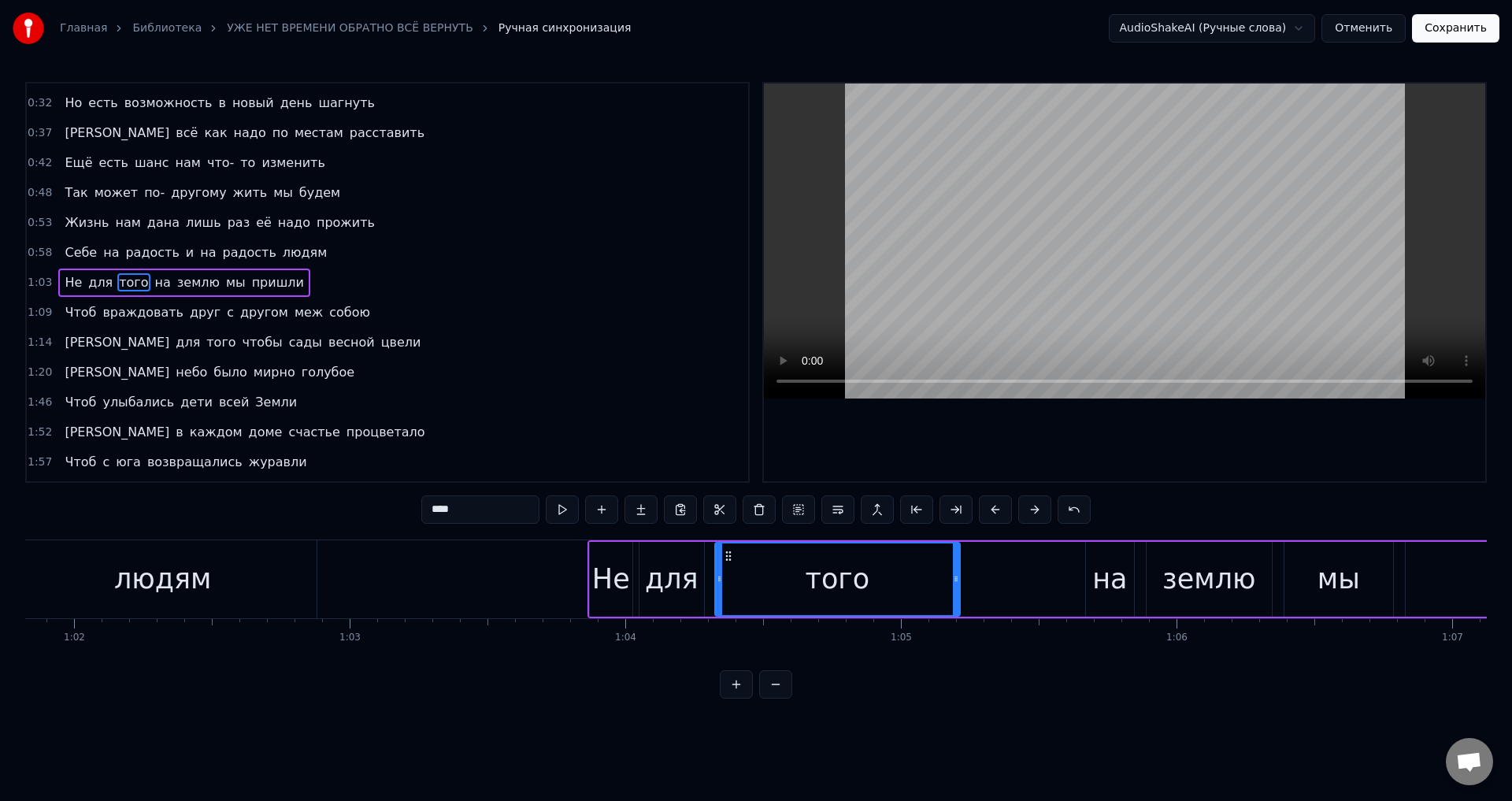
drag, startPoint x: 1069, startPoint y: 582, endPoint x: 908, endPoint y: 590, distance: 161.2
click at [954, 593] on div at bounding box center [956, 579] width 6 height 72
drag, startPoint x: 668, startPoint y: 573, endPoint x: 719, endPoint y: 531, distance: 66.1
click at [668, 572] on div "для" at bounding box center [672, 579] width 53 height 41
type input "***"
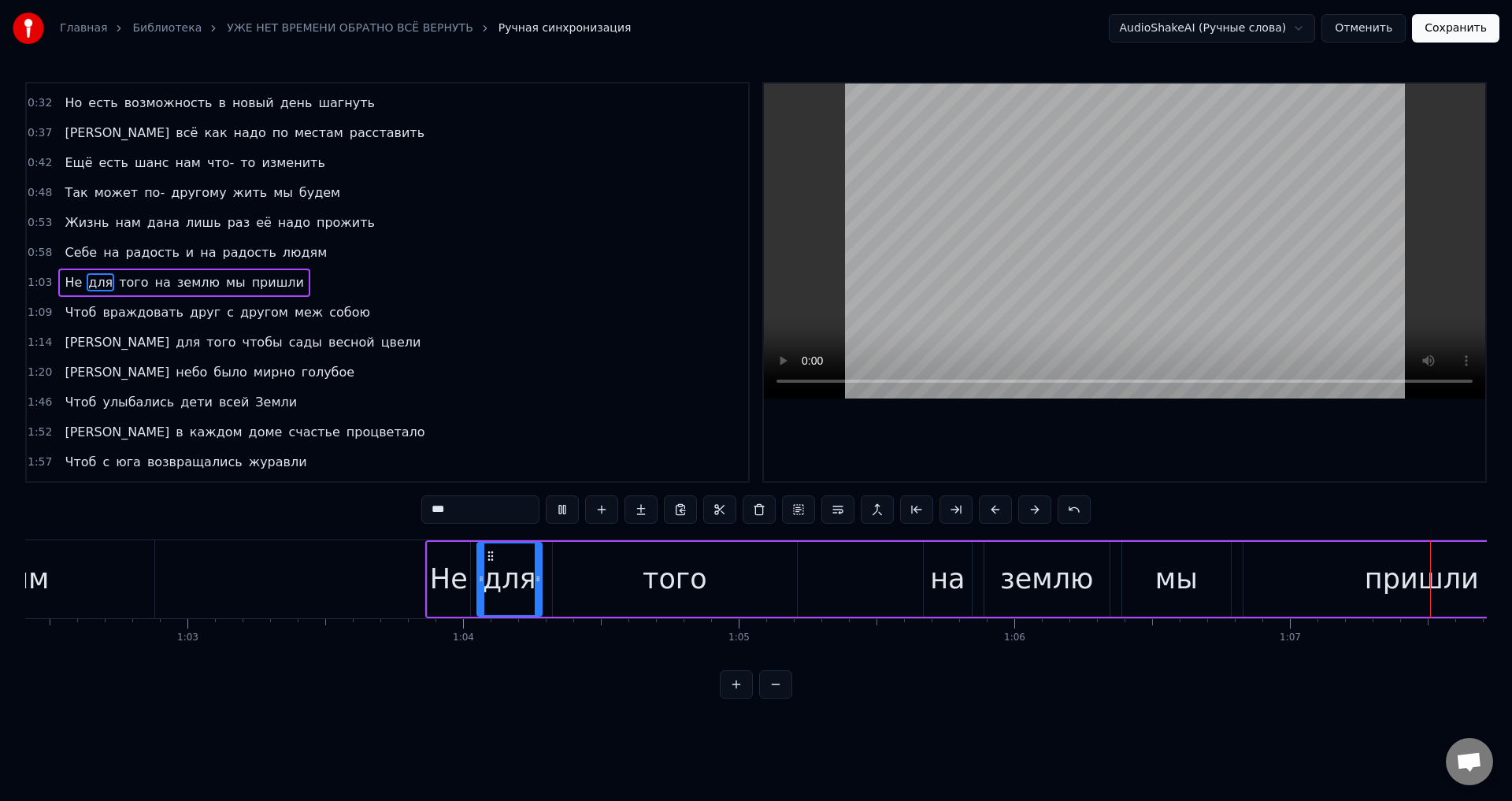
click at [903, 578] on div "Не для того на землю мы пришли" at bounding box center [1014, 579] width 1177 height 78
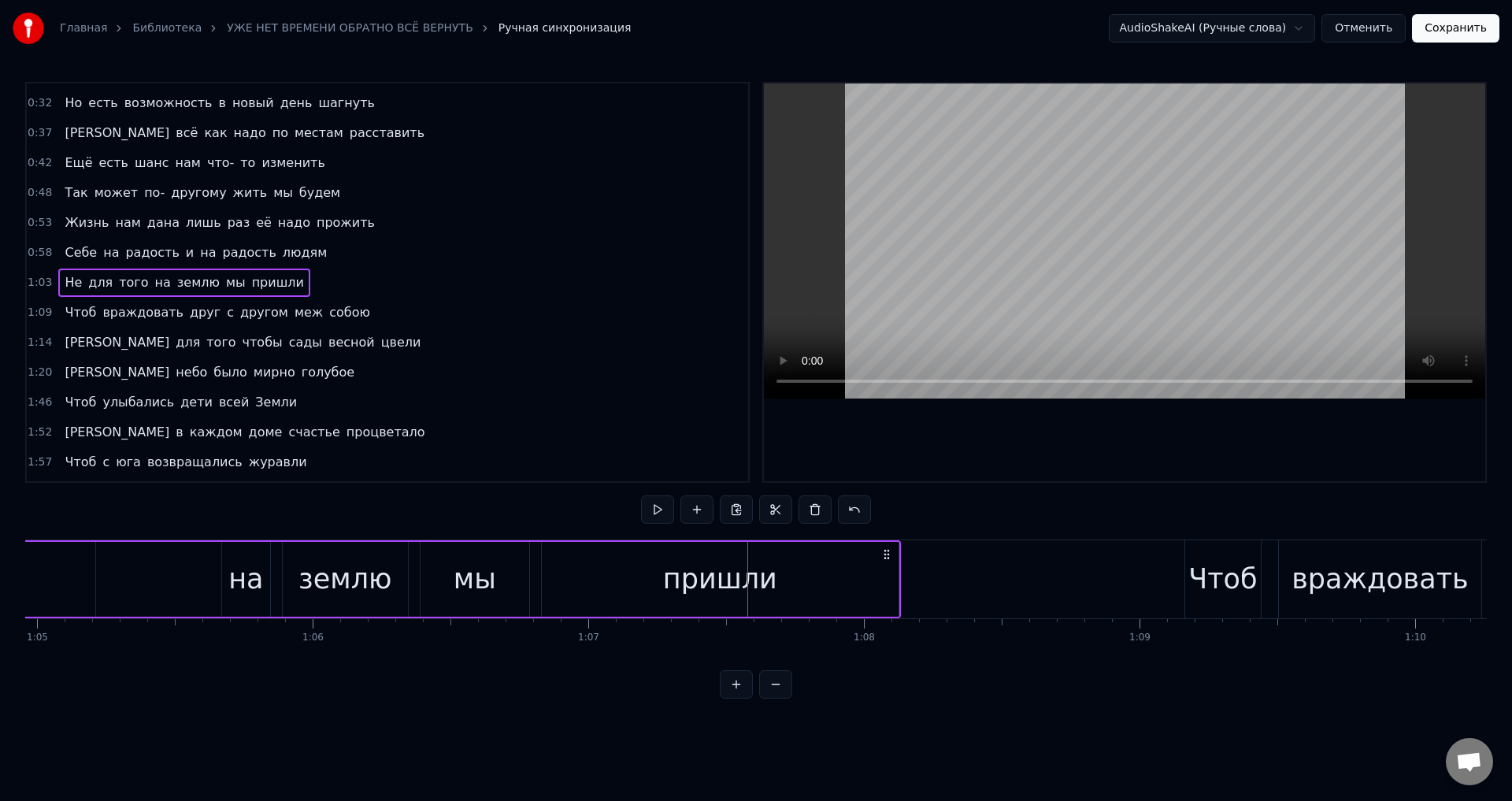
scroll to position [0, 18427]
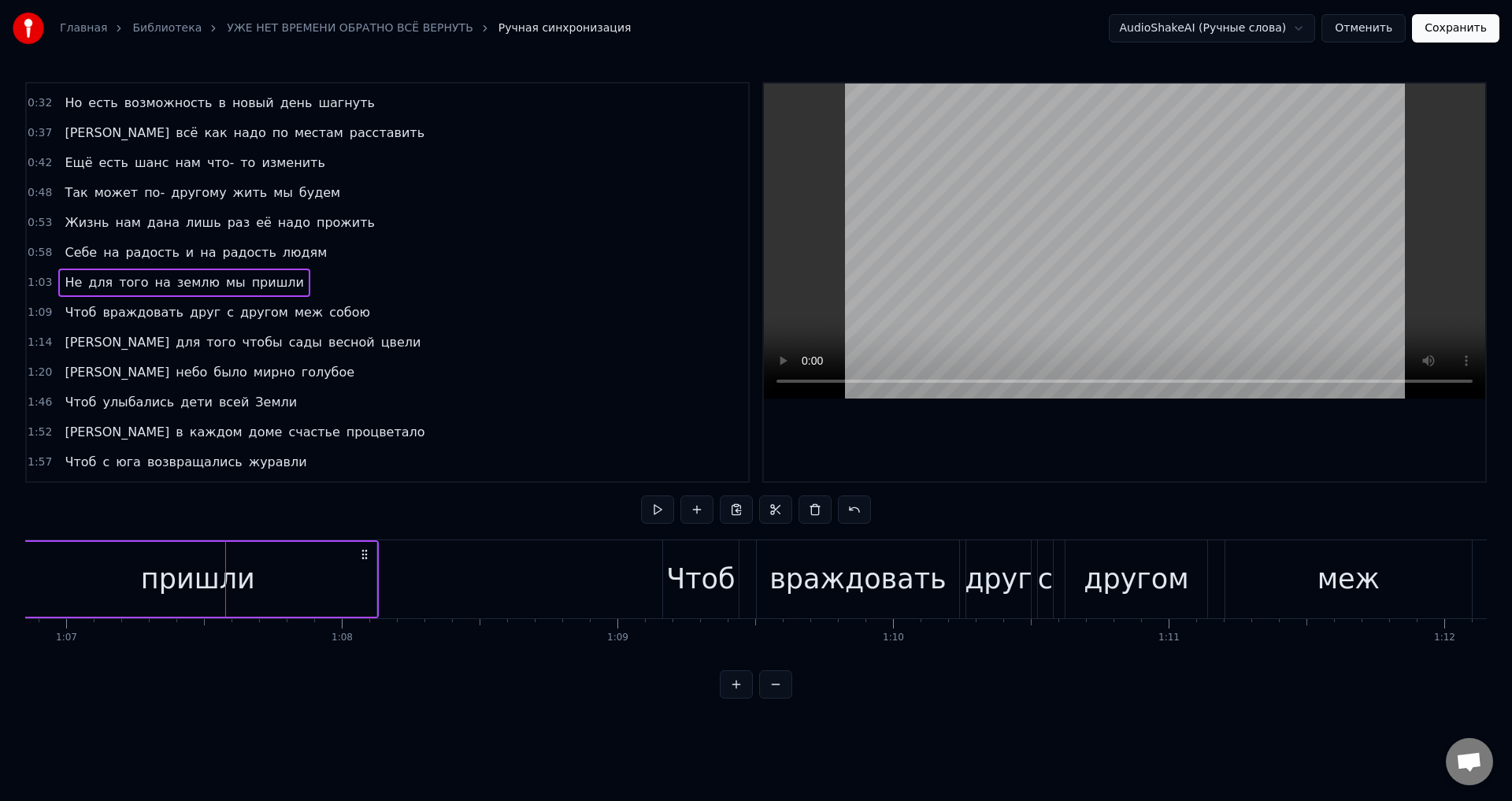
click at [192, 580] on div "пришли" at bounding box center [198, 579] width 114 height 41
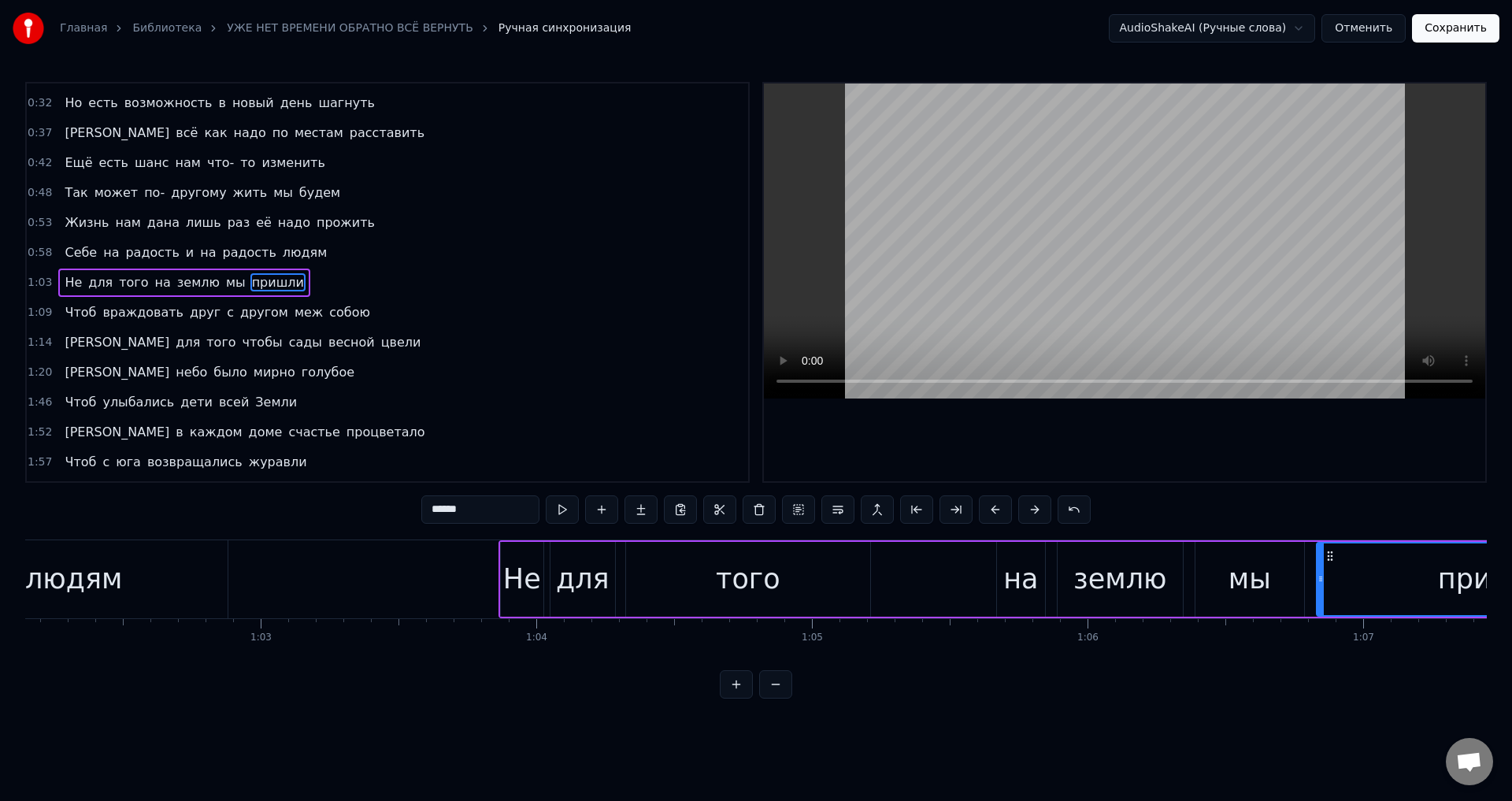
scroll to position [0, 16982]
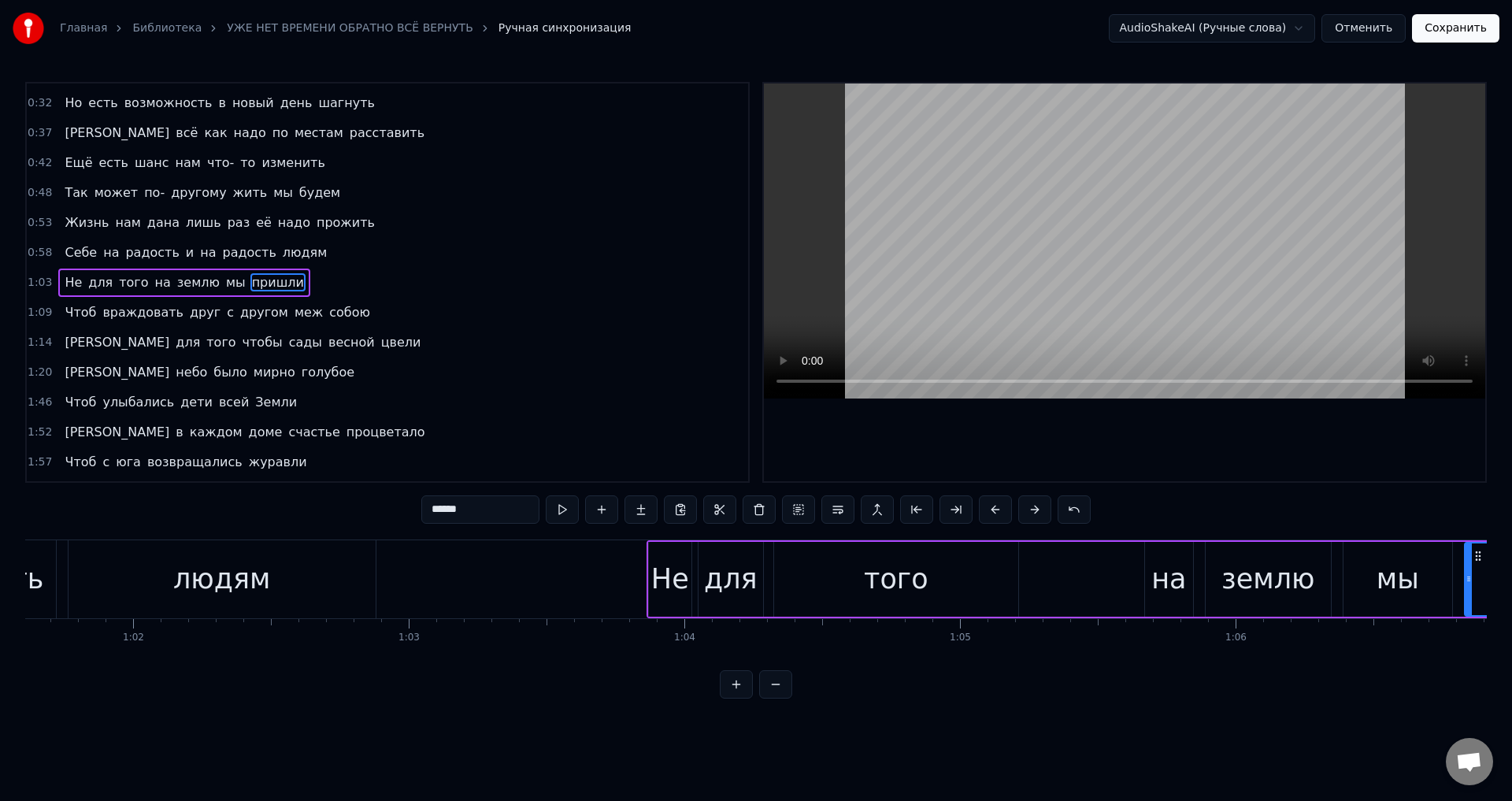
click at [848, 583] on div "того" at bounding box center [896, 580] width 244 height 75
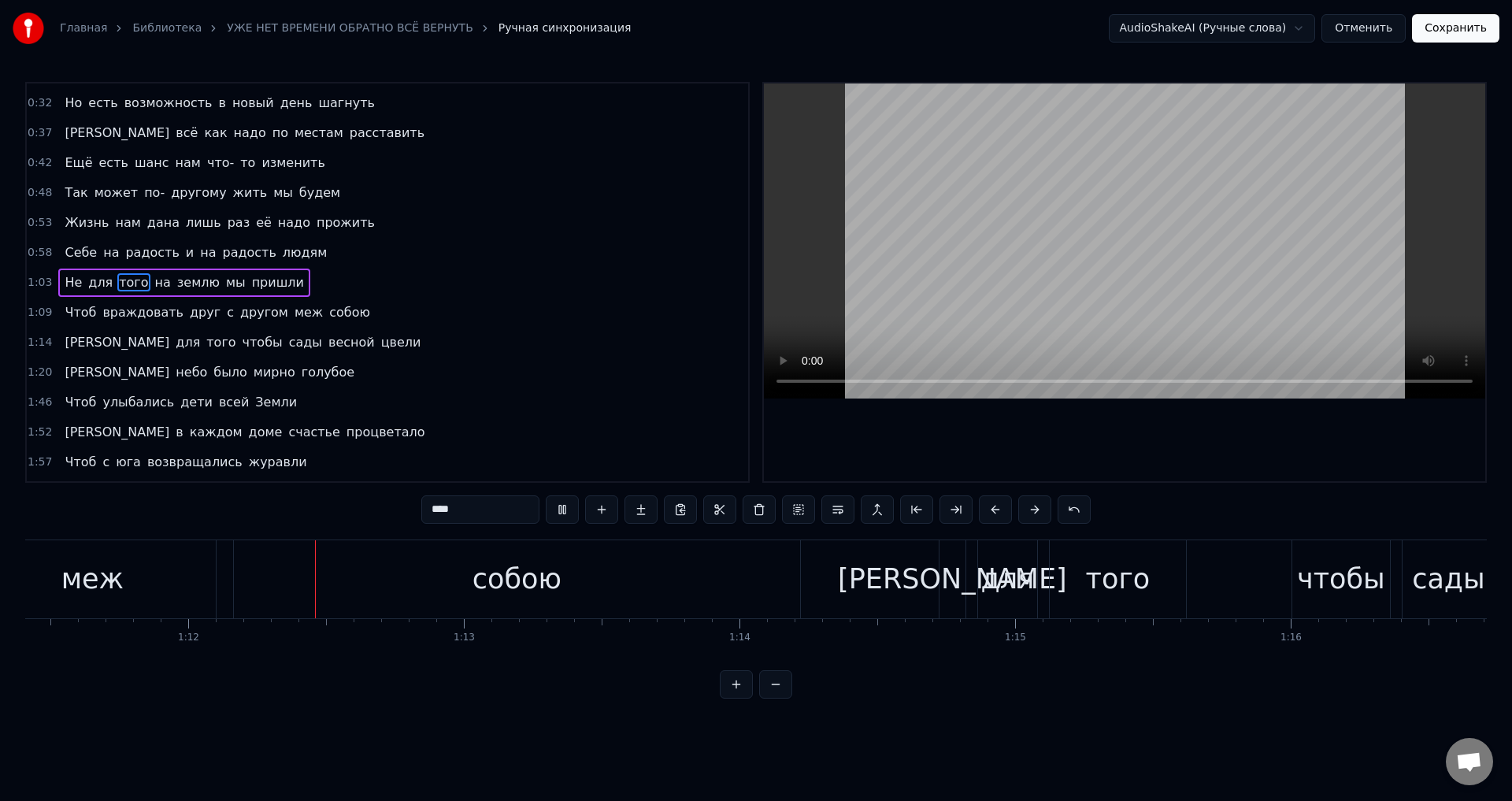
scroll to position [0, 19685]
click at [427, 576] on div "собою" at bounding box center [514, 579] width 566 height 78
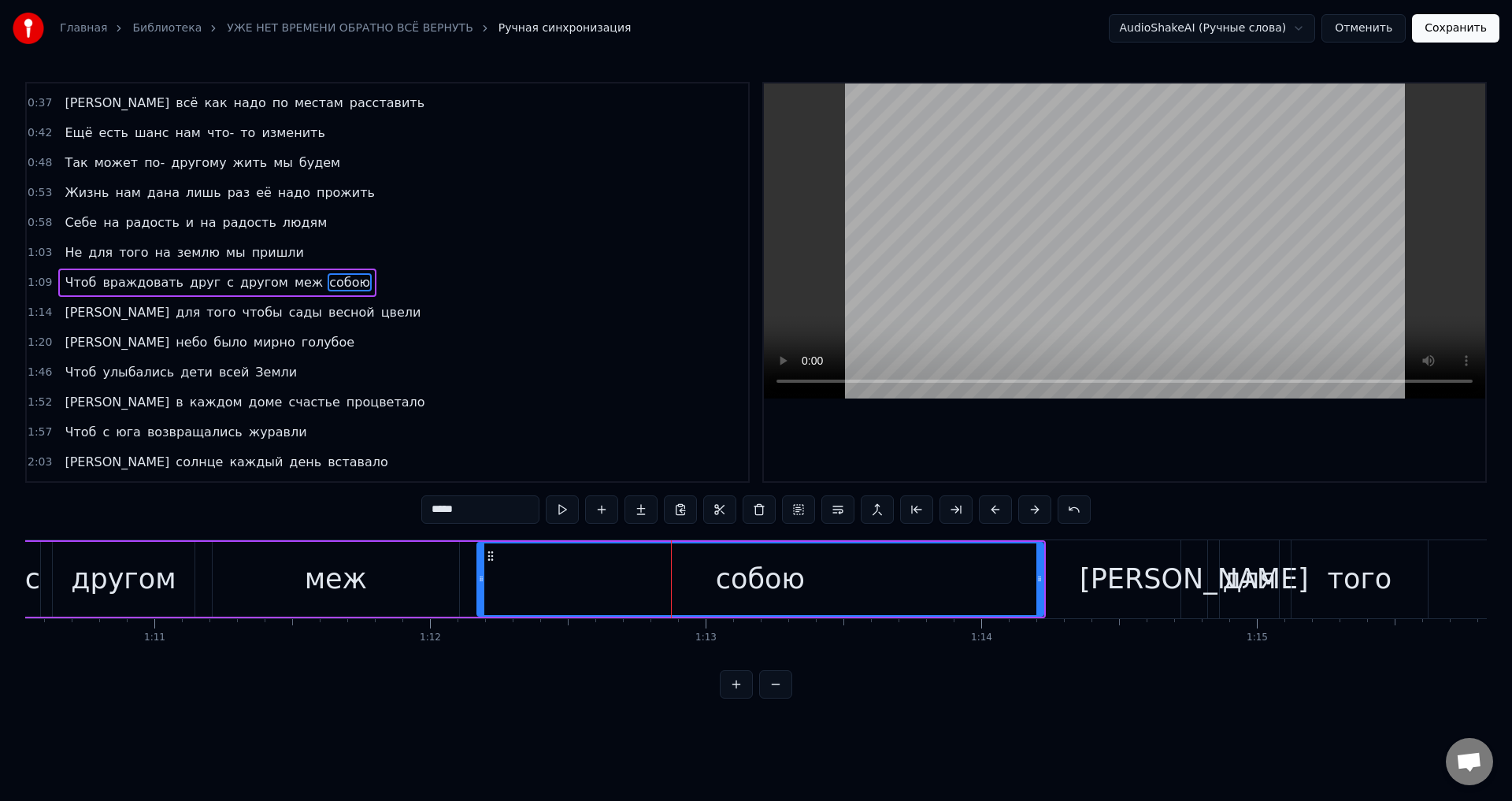
scroll to position [0, 19293]
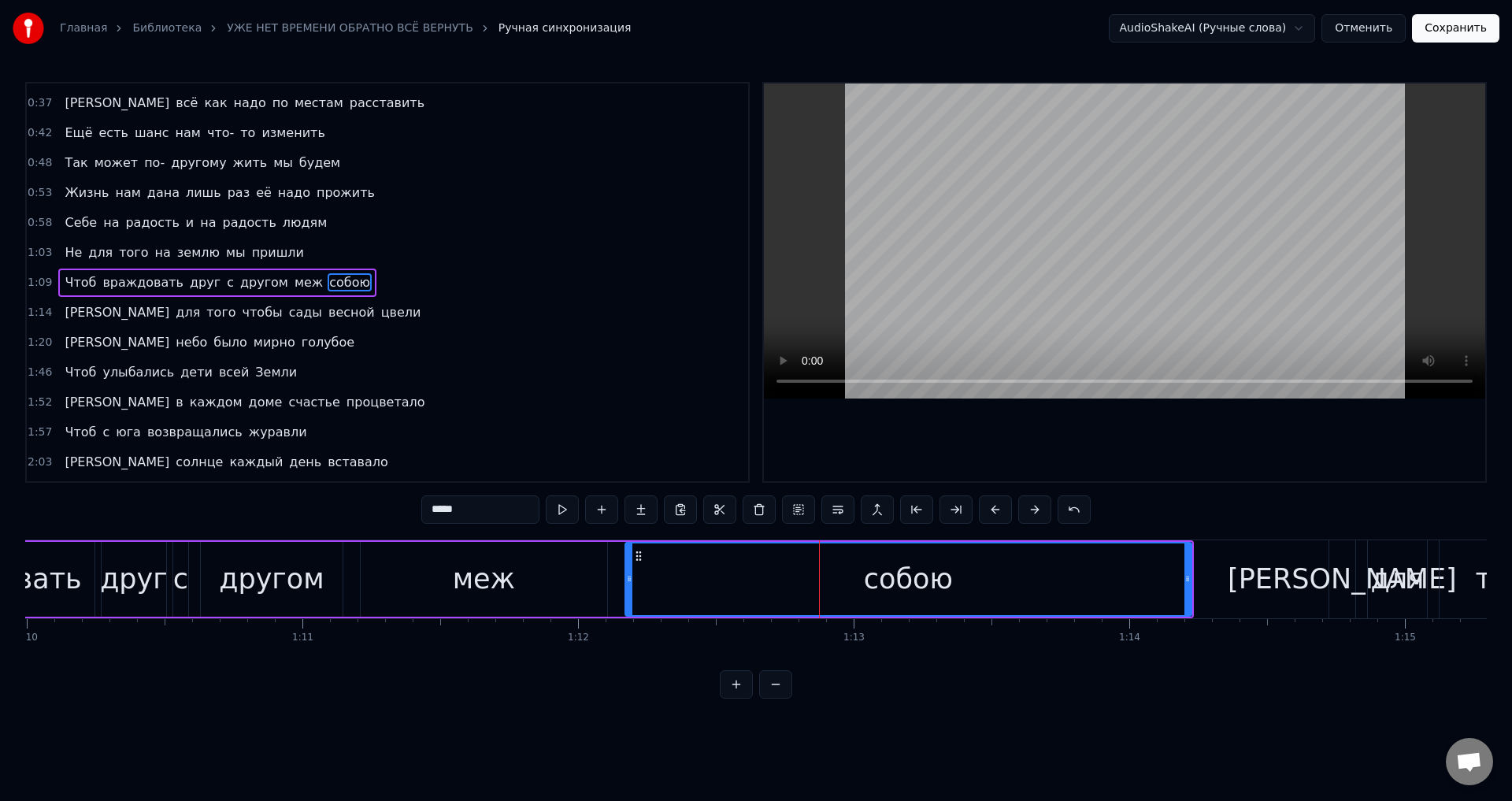
click at [471, 587] on div "меж" at bounding box center [484, 579] width 62 height 41
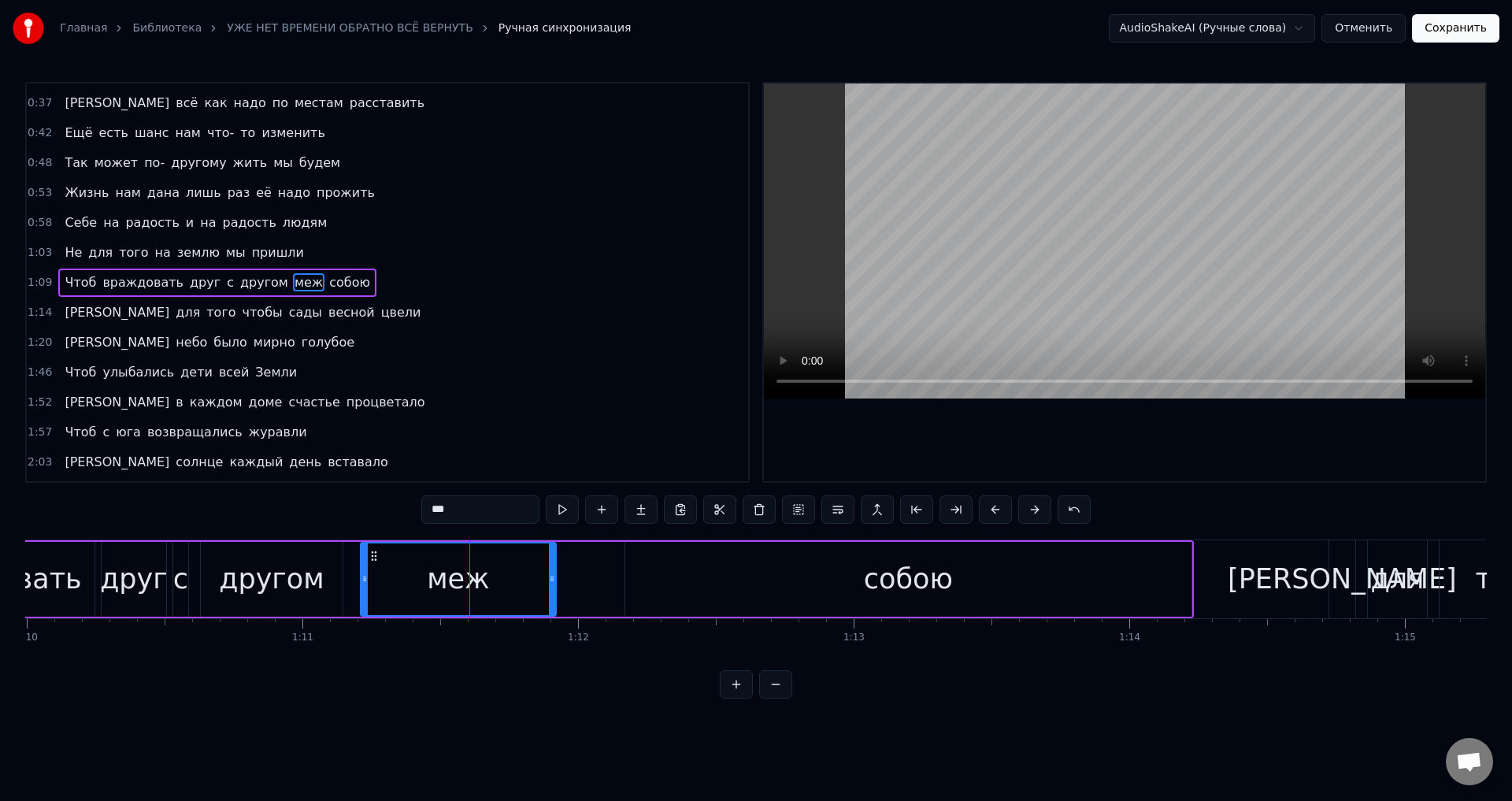
drag, startPoint x: 604, startPoint y: 584, endPoint x: 553, endPoint y: 583, distance: 51.0
click at [553, 583] on icon at bounding box center [551, 579] width 6 height 13
click at [270, 586] on div "другом" at bounding box center [272, 579] width 105 height 41
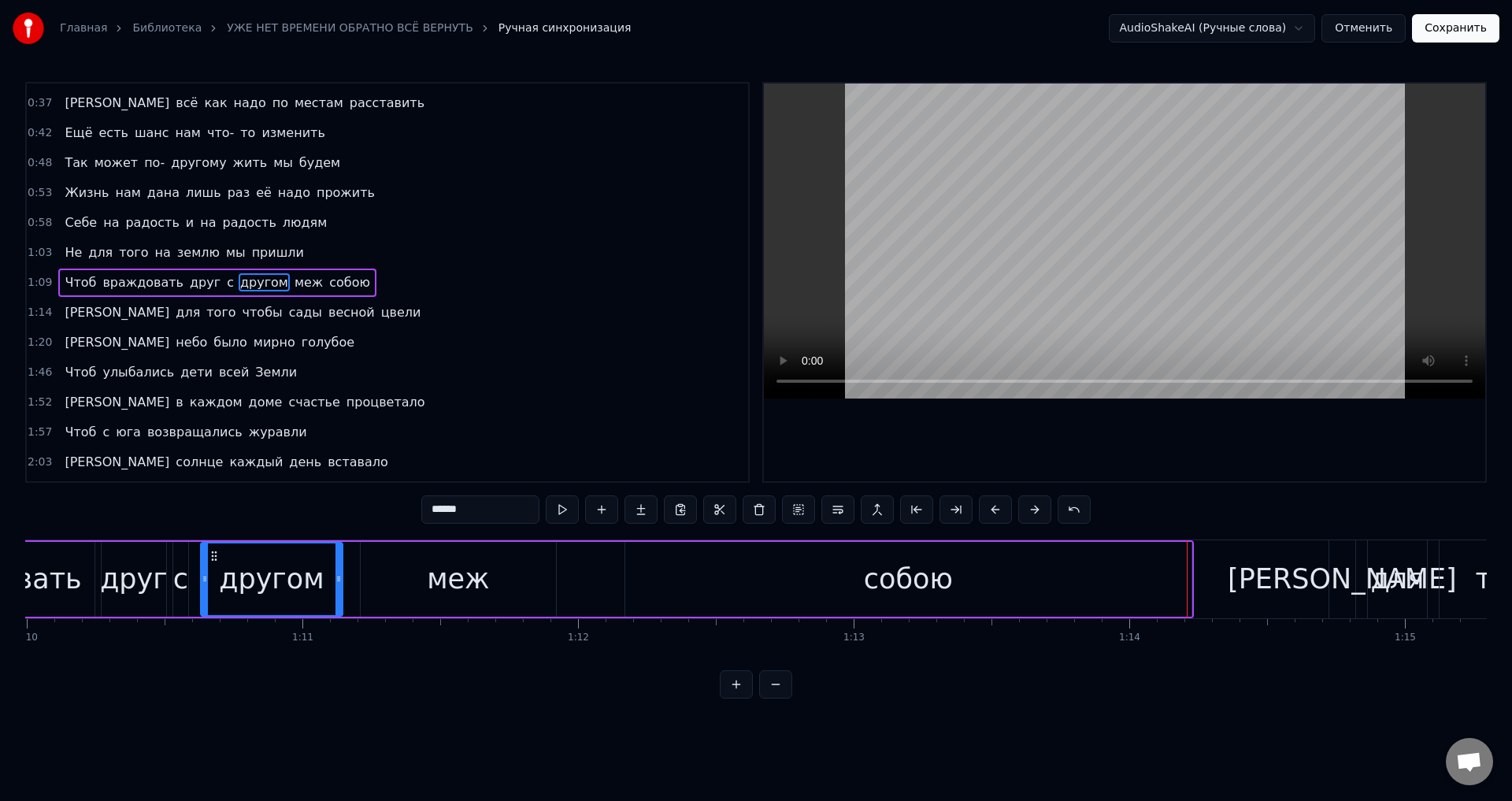
click at [1155, 582] on div "собою" at bounding box center [908, 580] width 566 height 75
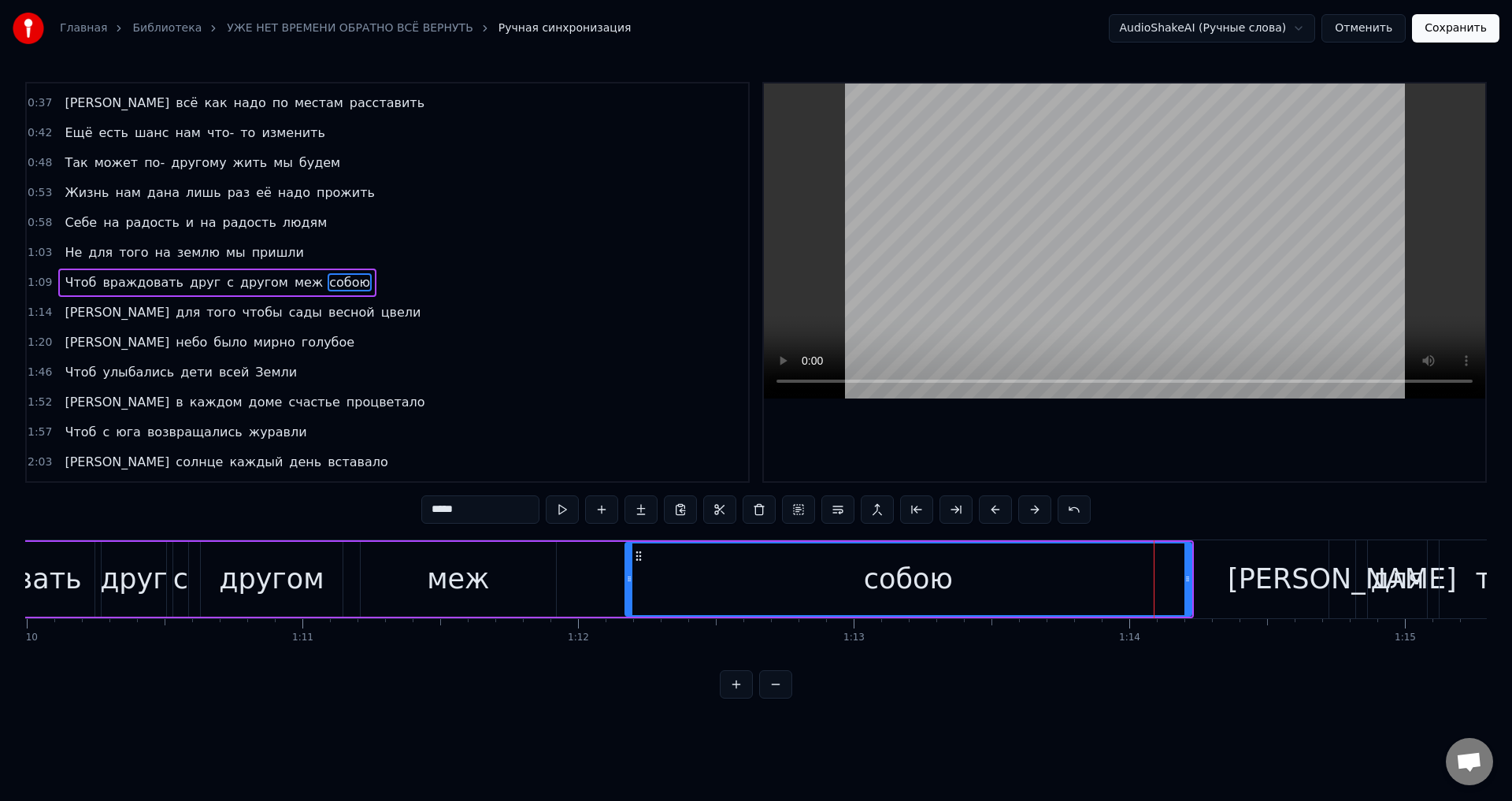
click at [1184, 584] on div "собою" at bounding box center [908, 580] width 568 height 75
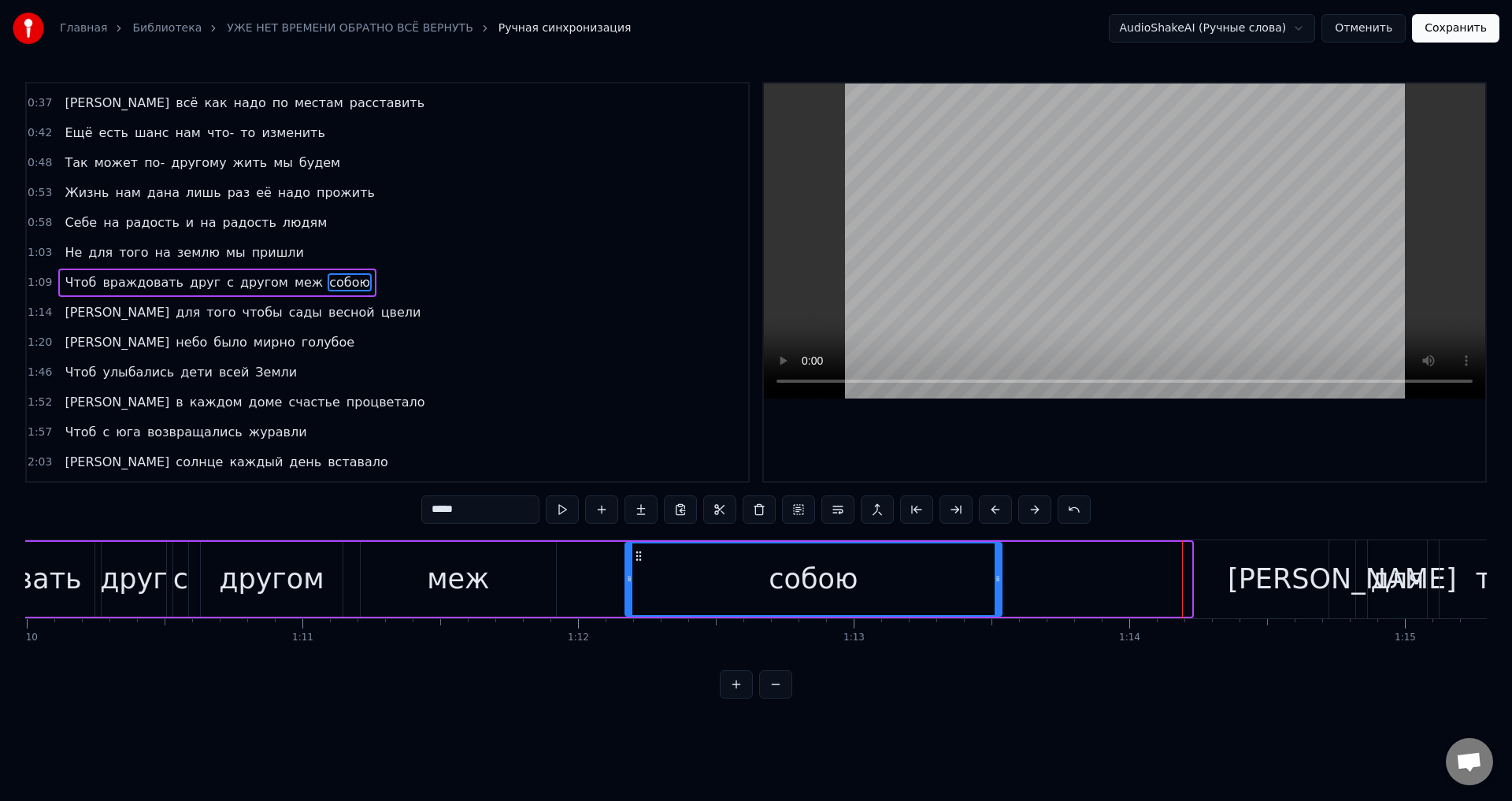
drag, startPoint x: 1185, startPoint y: 584, endPoint x: 996, endPoint y: 570, distance: 189.5
click at [996, 570] on div at bounding box center [997, 579] width 6 height 72
click at [778, 561] on div "собою" at bounding box center [814, 579] width 89 height 41
click at [464, 584] on div "меж" at bounding box center [458, 580] width 195 height 75
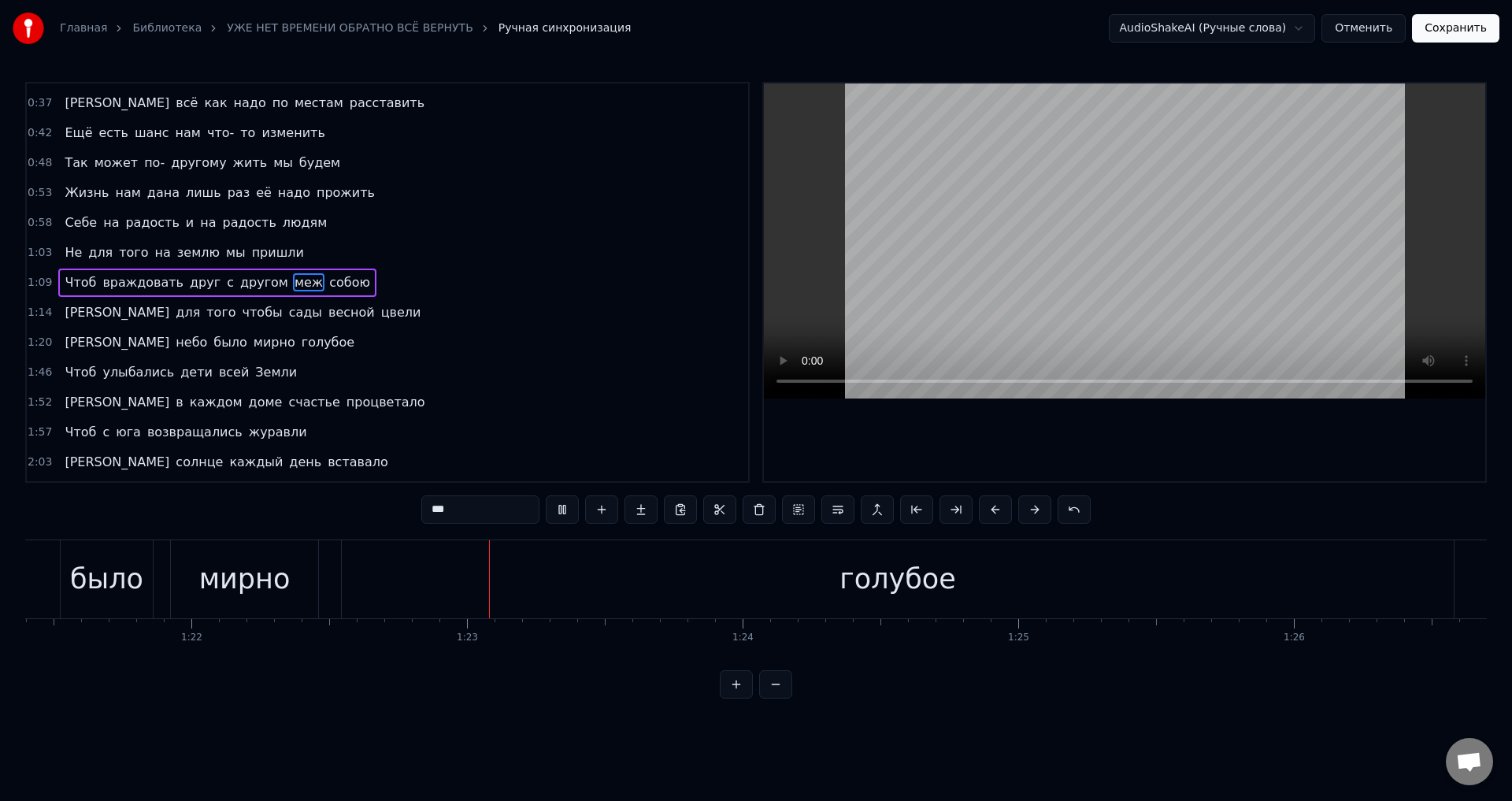
scroll to position [0, 22663]
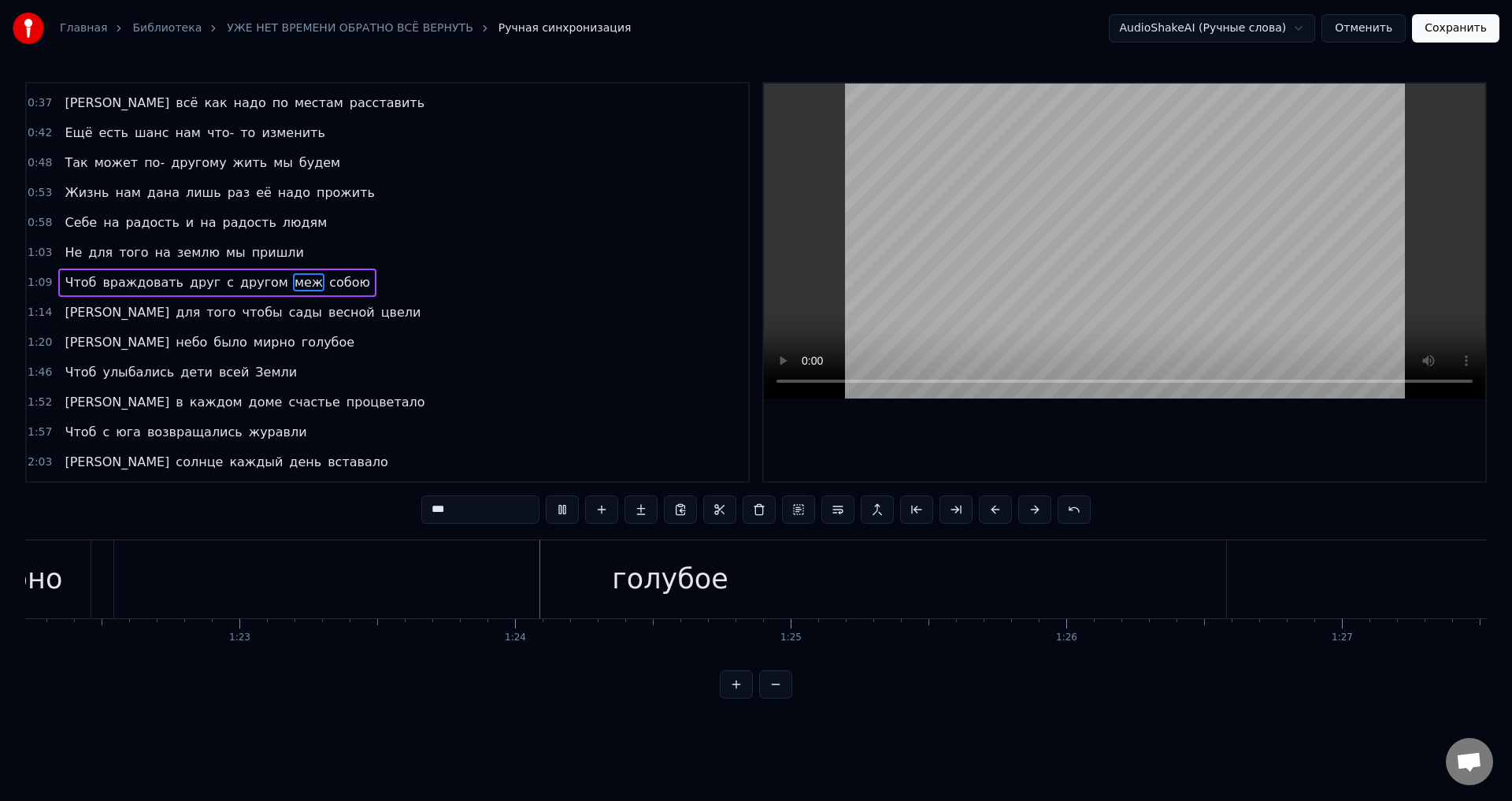
click at [25, 587] on div "мирно" at bounding box center [17, 579] width 92 height 41
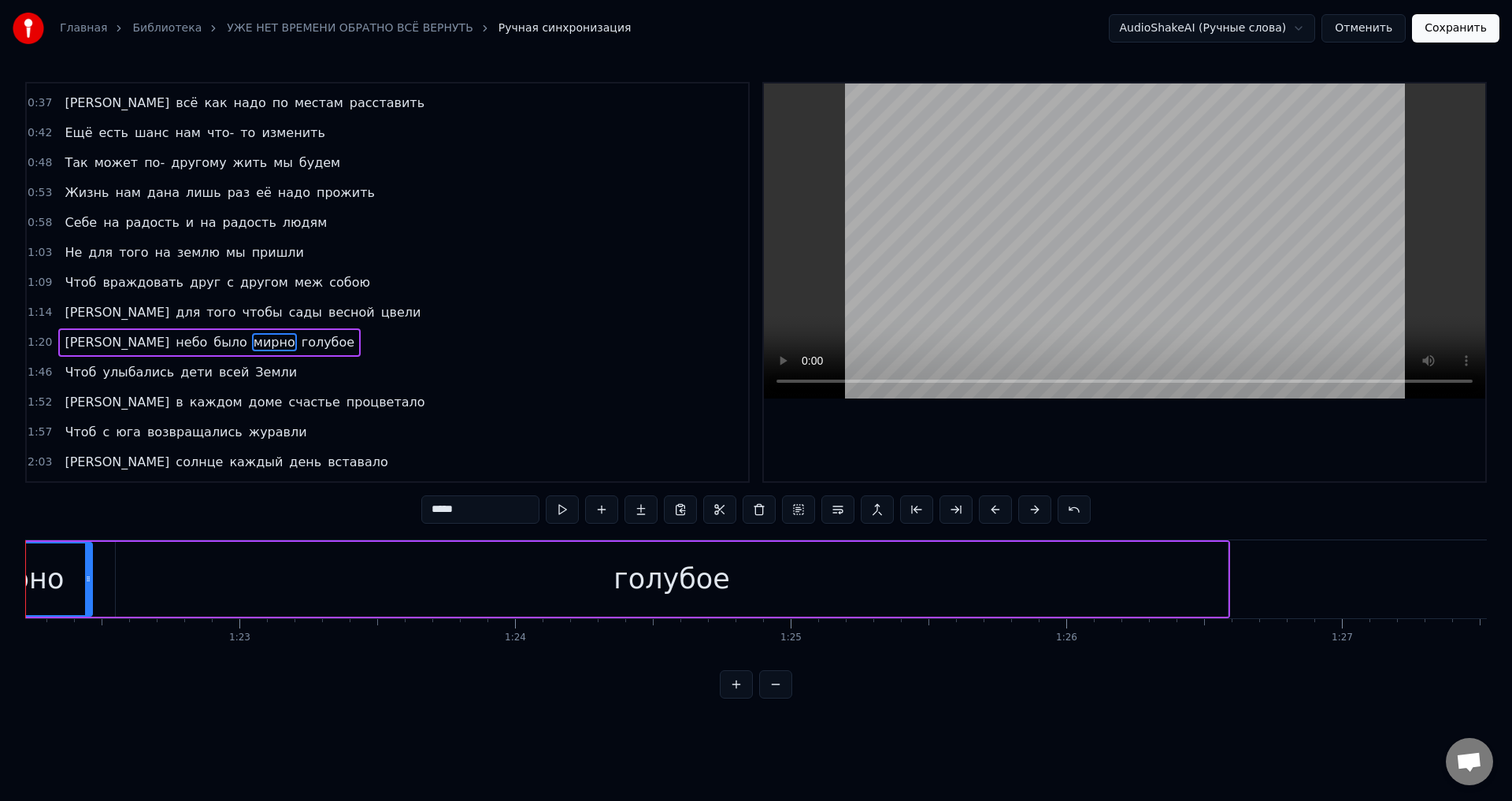
scroll to position [0, 22585]
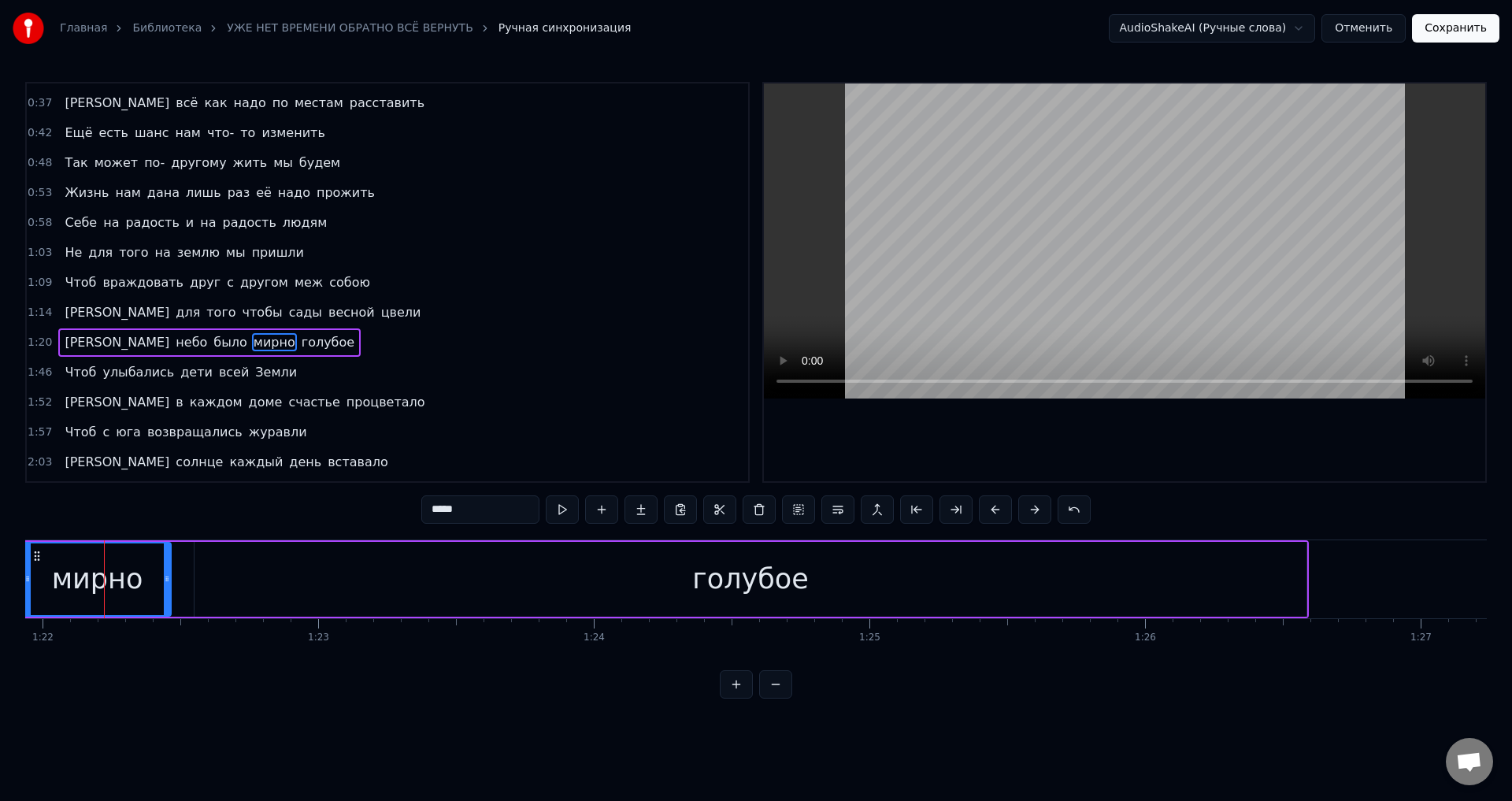
click at [138, 575] on div "мирно" at bounding box center [98, 579] width 92 height 41
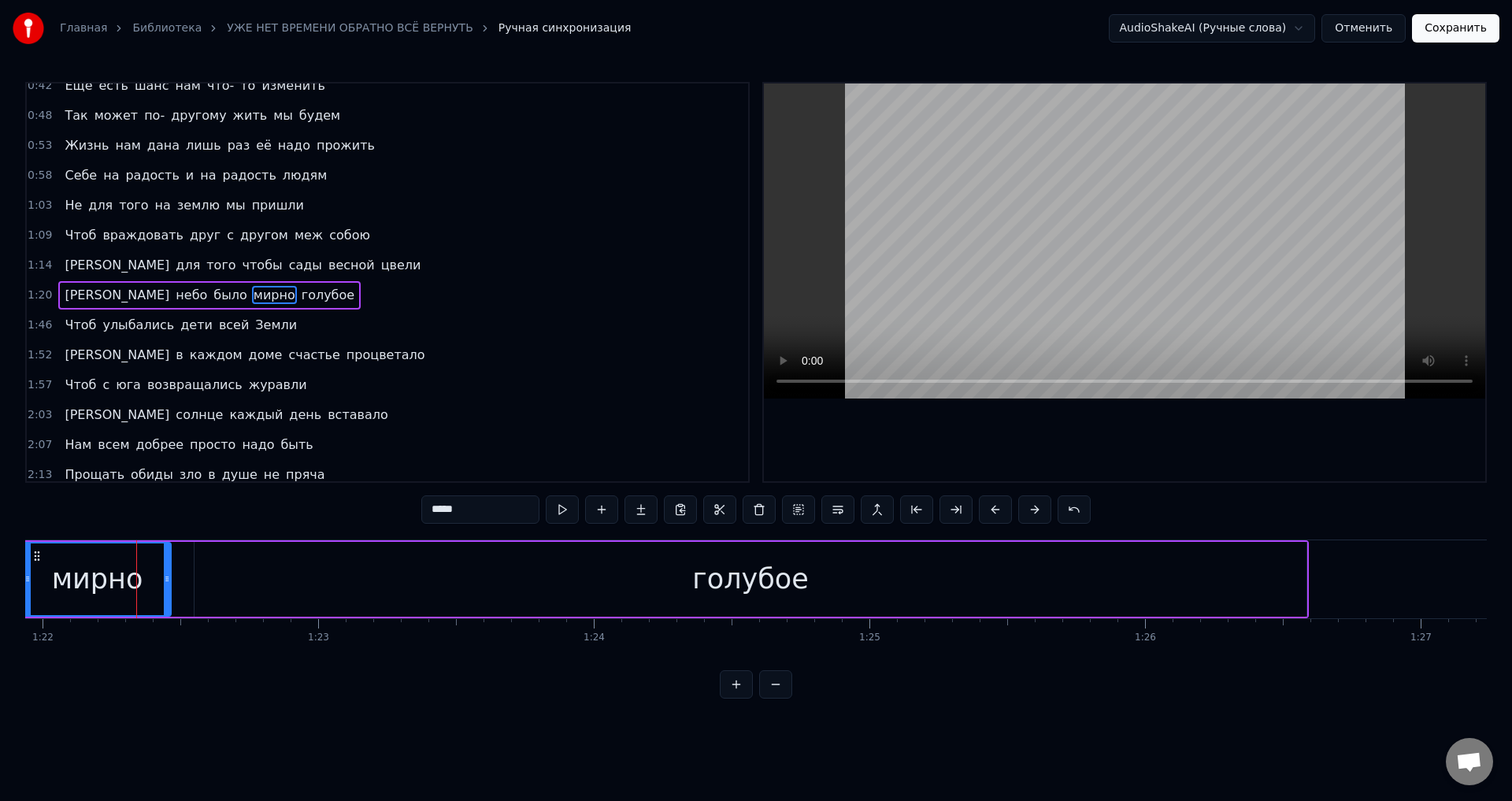
scroll to position [145, 0]
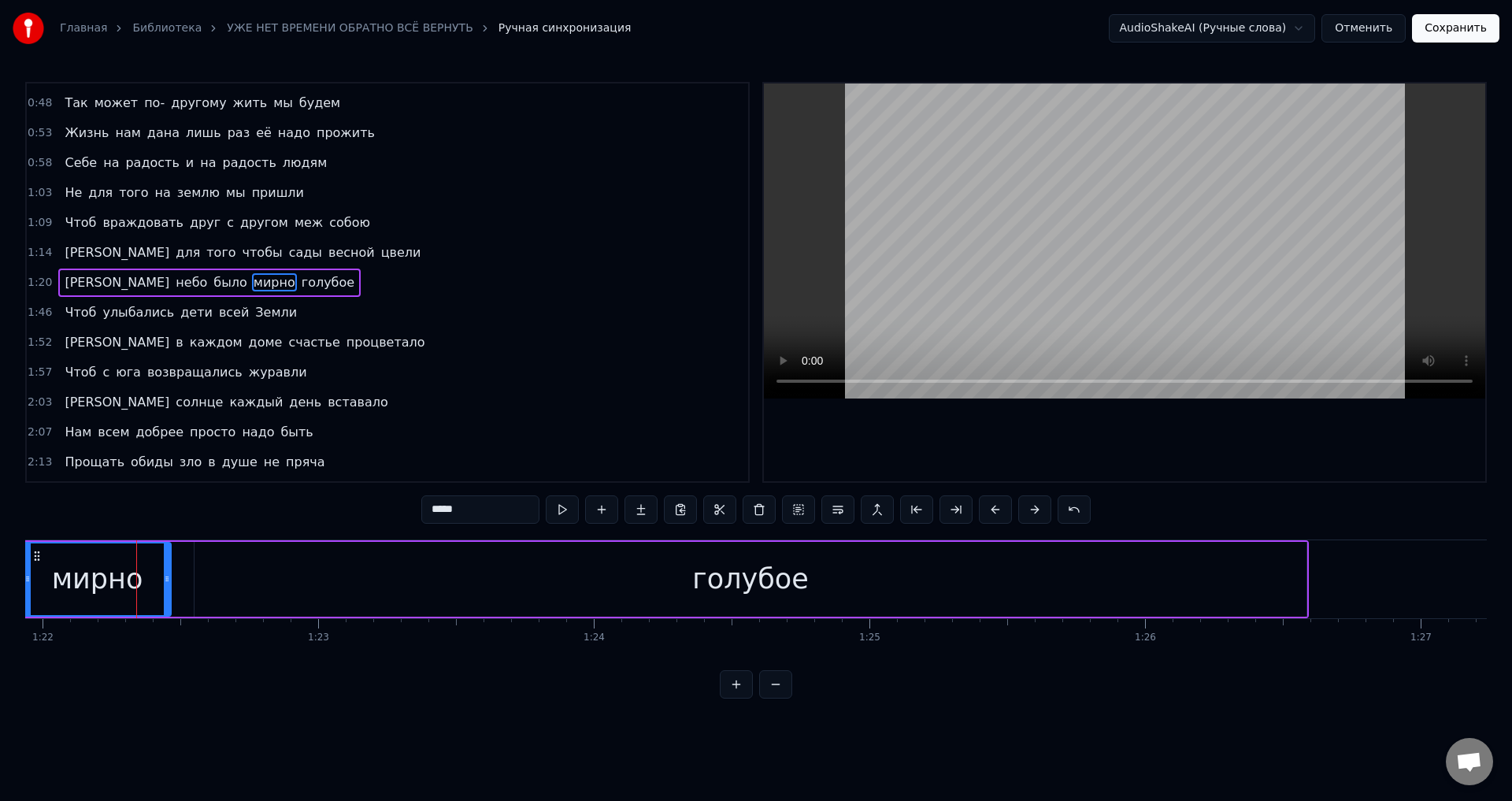
click at [478, 520] on input "*****" at bounding box center [480, 509] width 118 height 28
drag, startPoint x: 66, startPoint y: 256, endPoint x: 97, endPoint y: 261, distance: 31.4
click at [66, 257] on span "[PERSON_NAME]" at bounding box center [117, 252] width 108 height 18
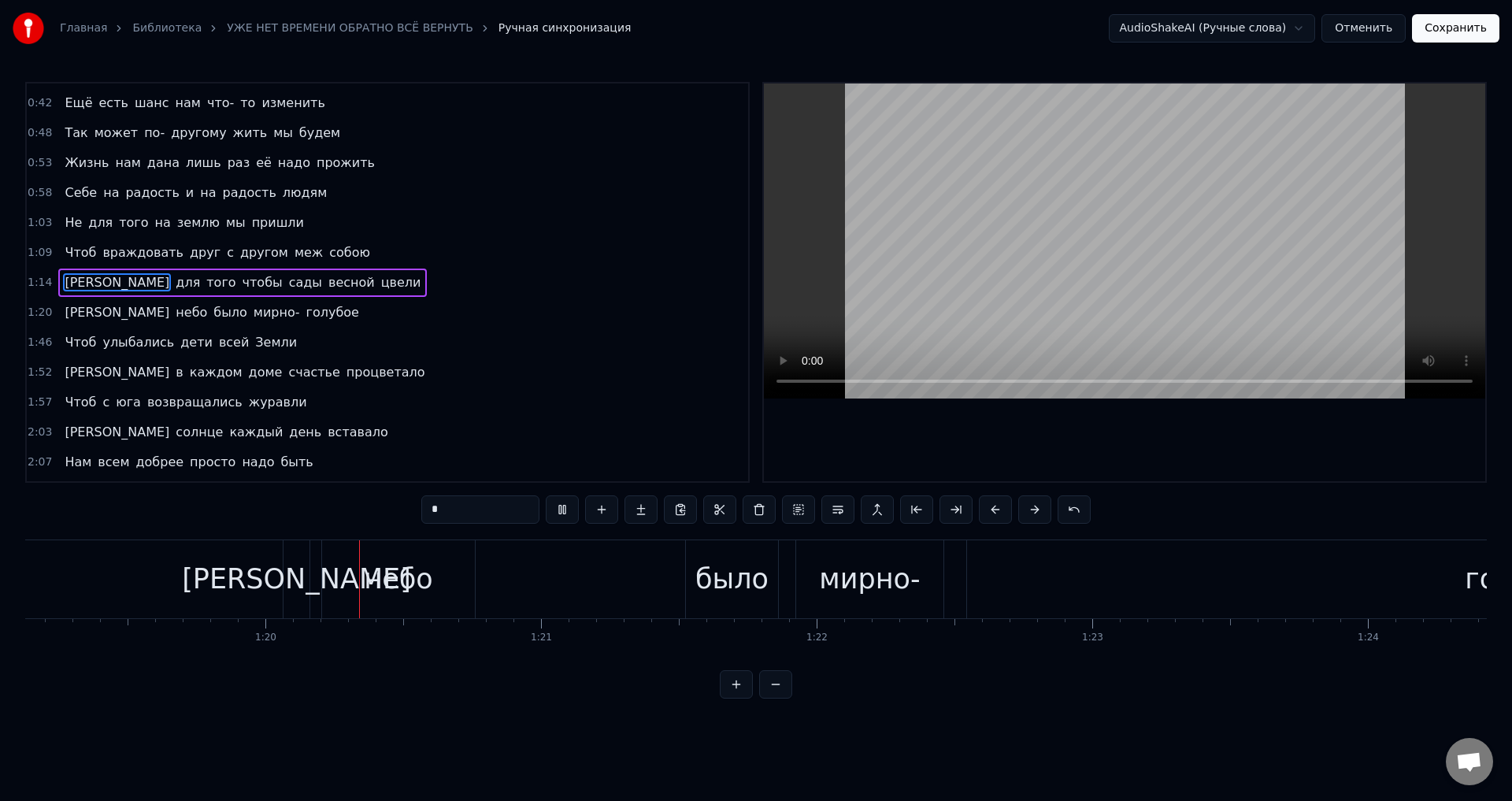
scroll to position [0, 21879]
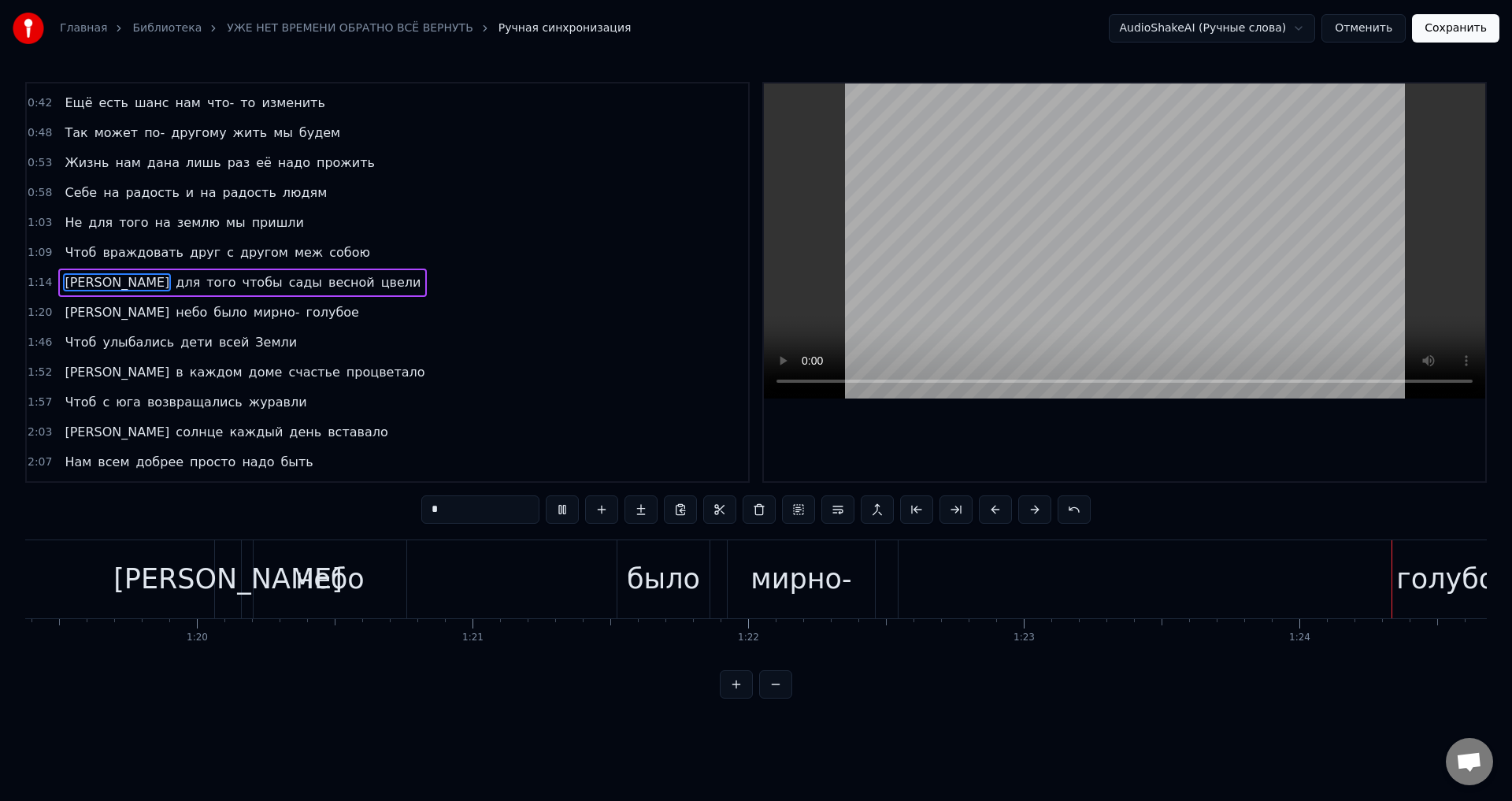
click at [1157, 585] on div "голубое" at bounding box center [1454, 579] width 1112 height 78
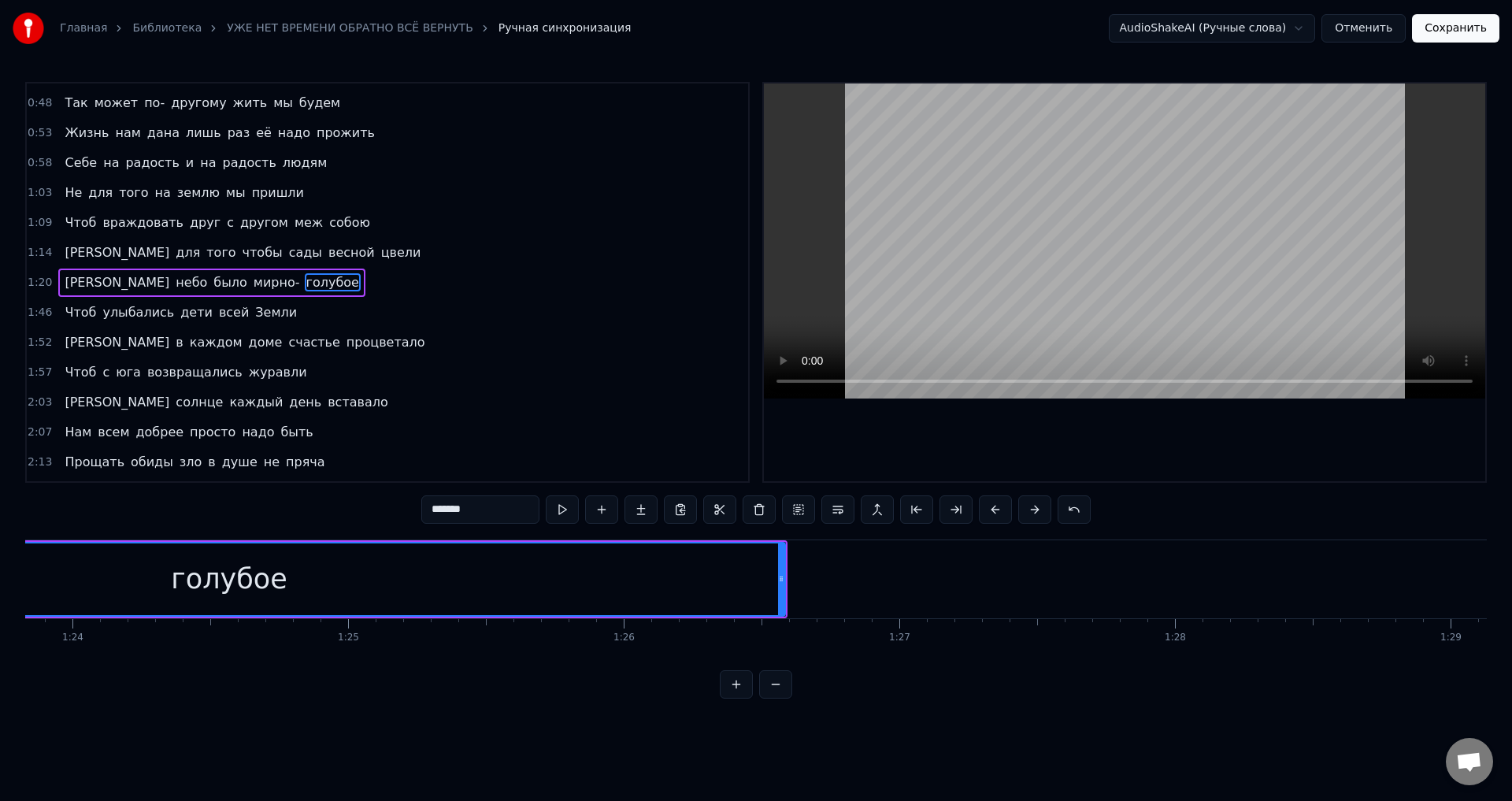
scroll to position [0, 23212]
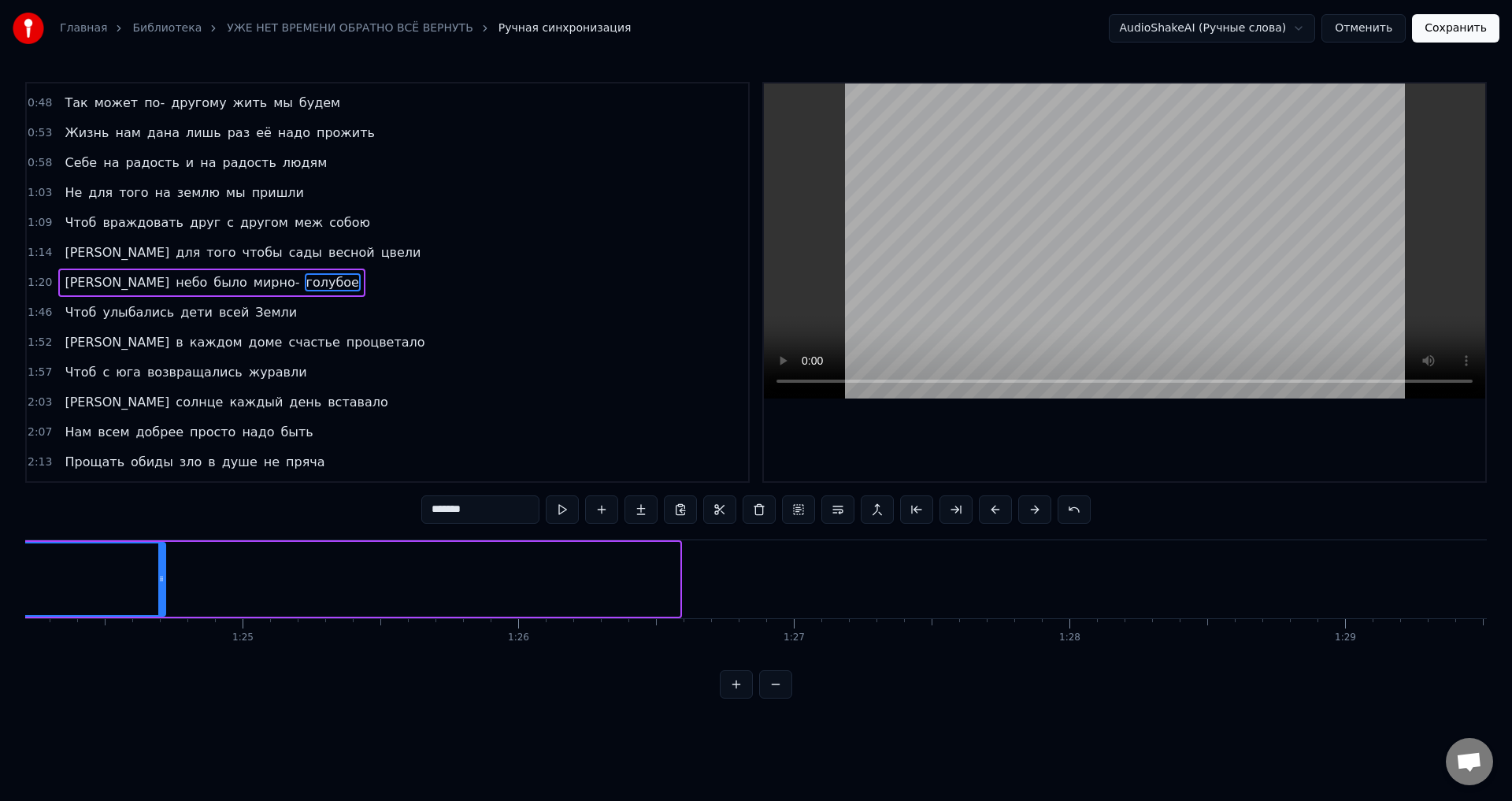
drag, startPoint x: 675, startPoint y: 591, endPoint x: 161, endPoint y: 589, distance: 514.0
click at [161, 589] on div at bounding box center [161, 579] width 6 height 72
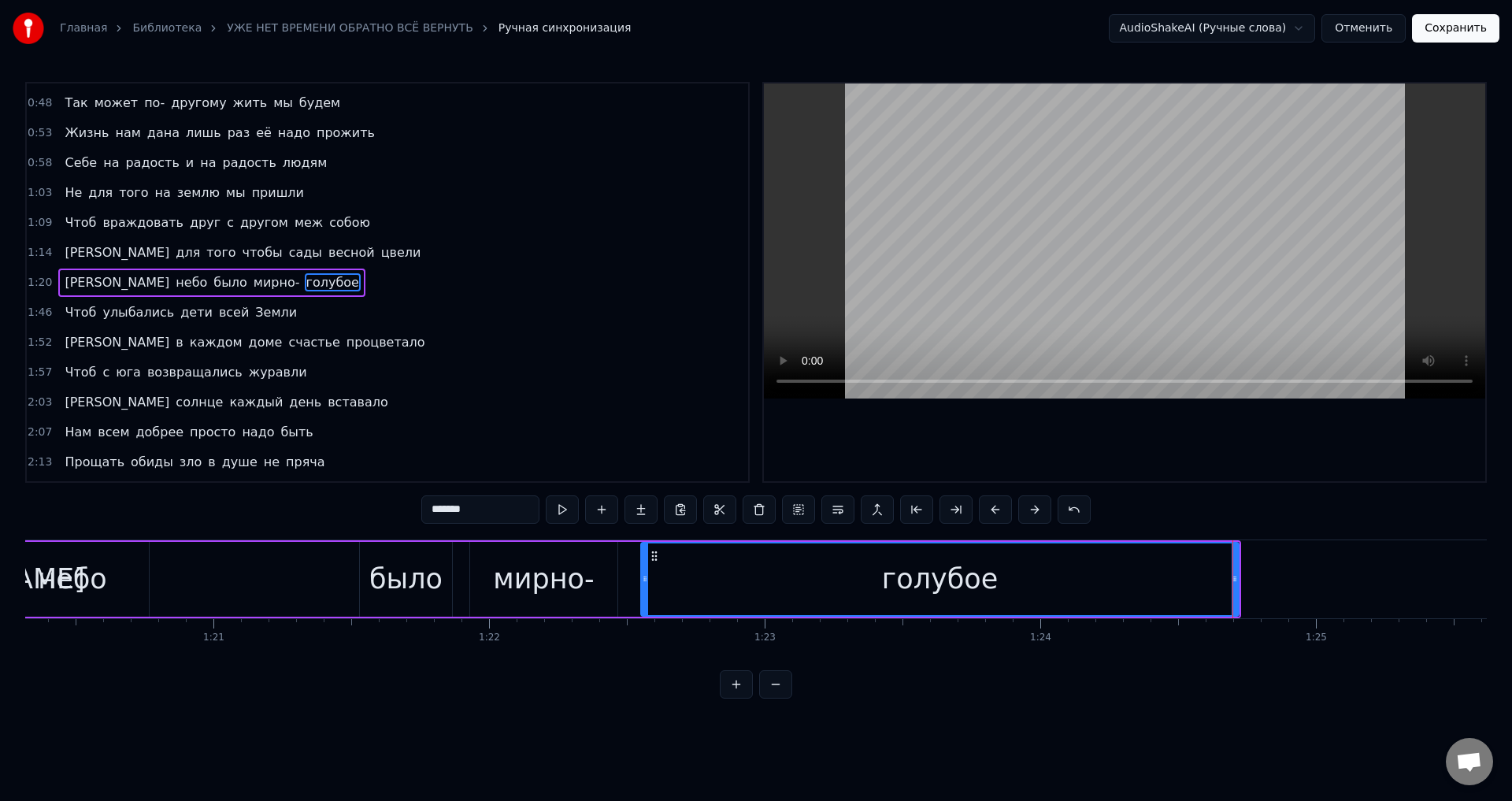
scroll to position [0, 22019]
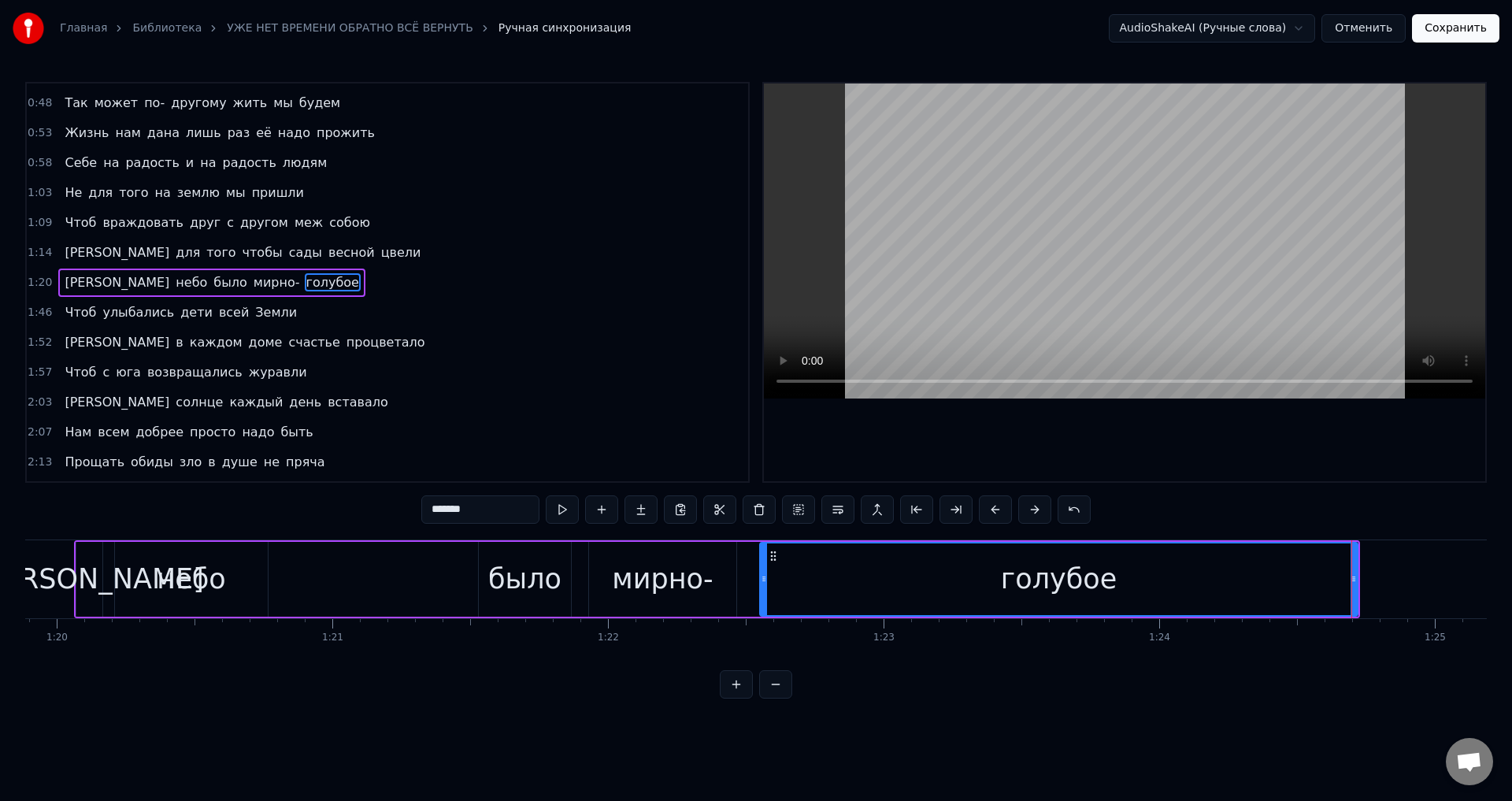
click at [645, 571] on div "мирно-" at bounding box center [662, 579] width 101 height 41
type input "******"
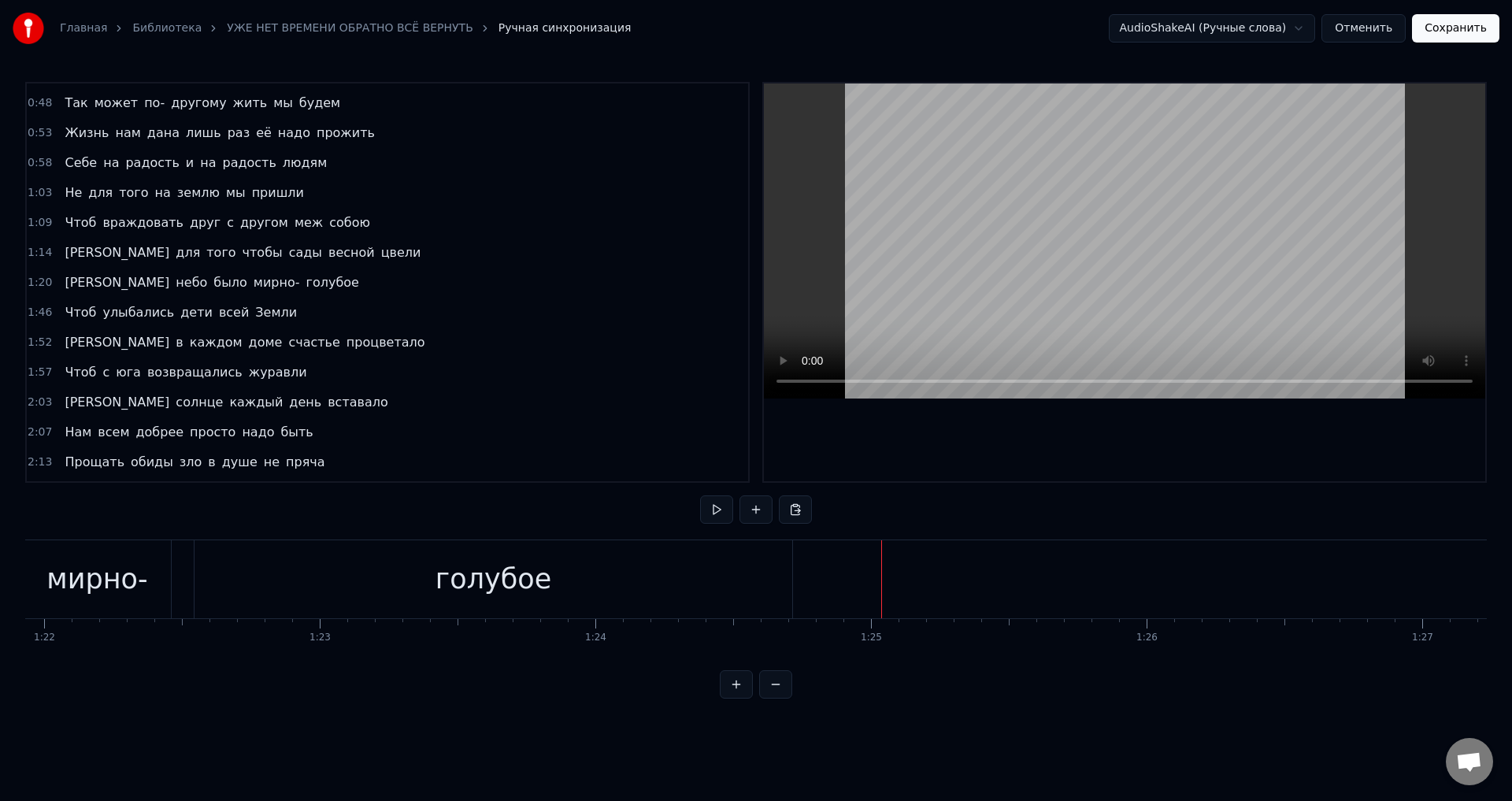
scroll to position [0, 22464]
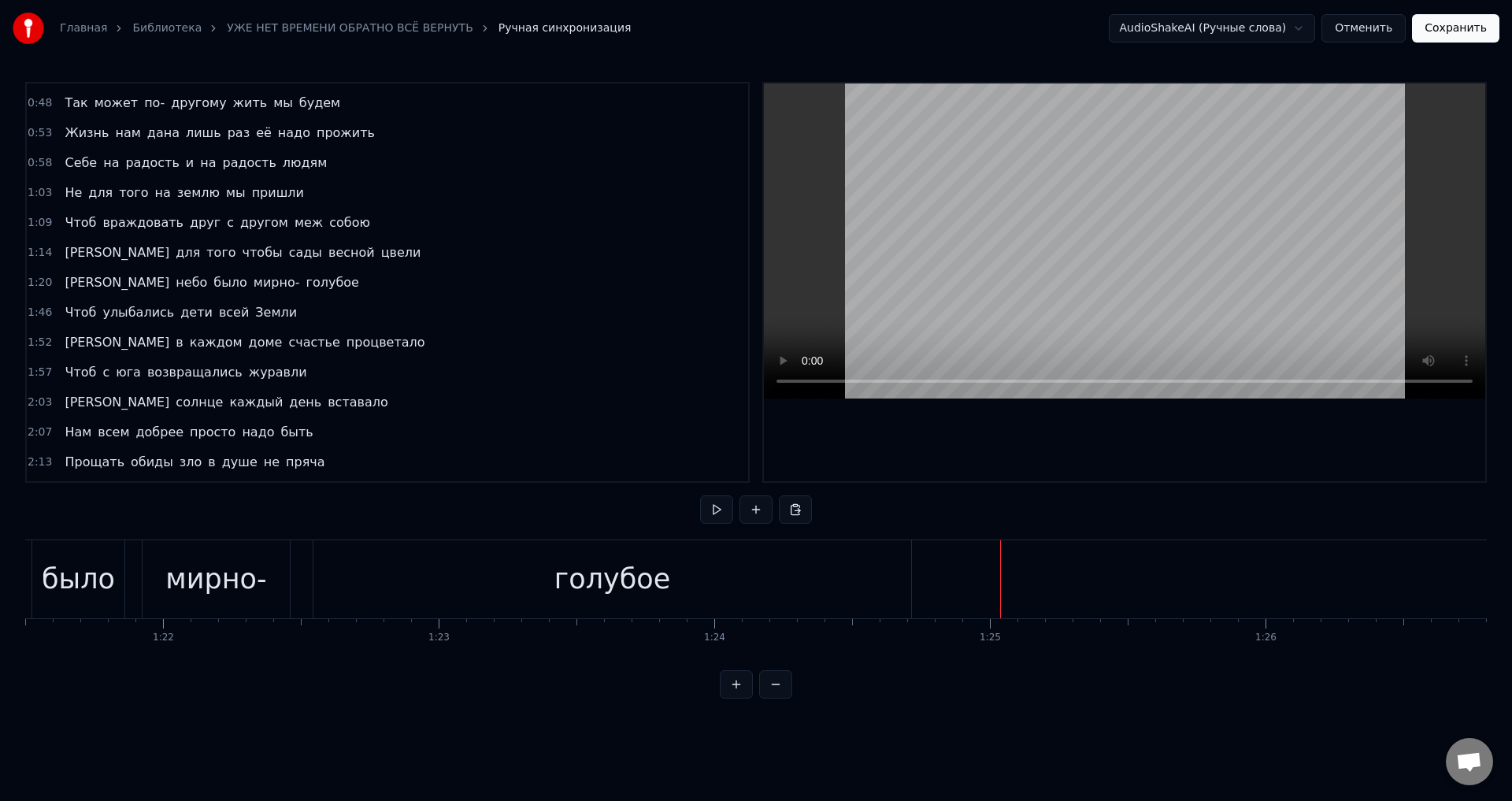
click at [842, 582] on div "голубое" at bounding box center [613, 579] width 598 height 78
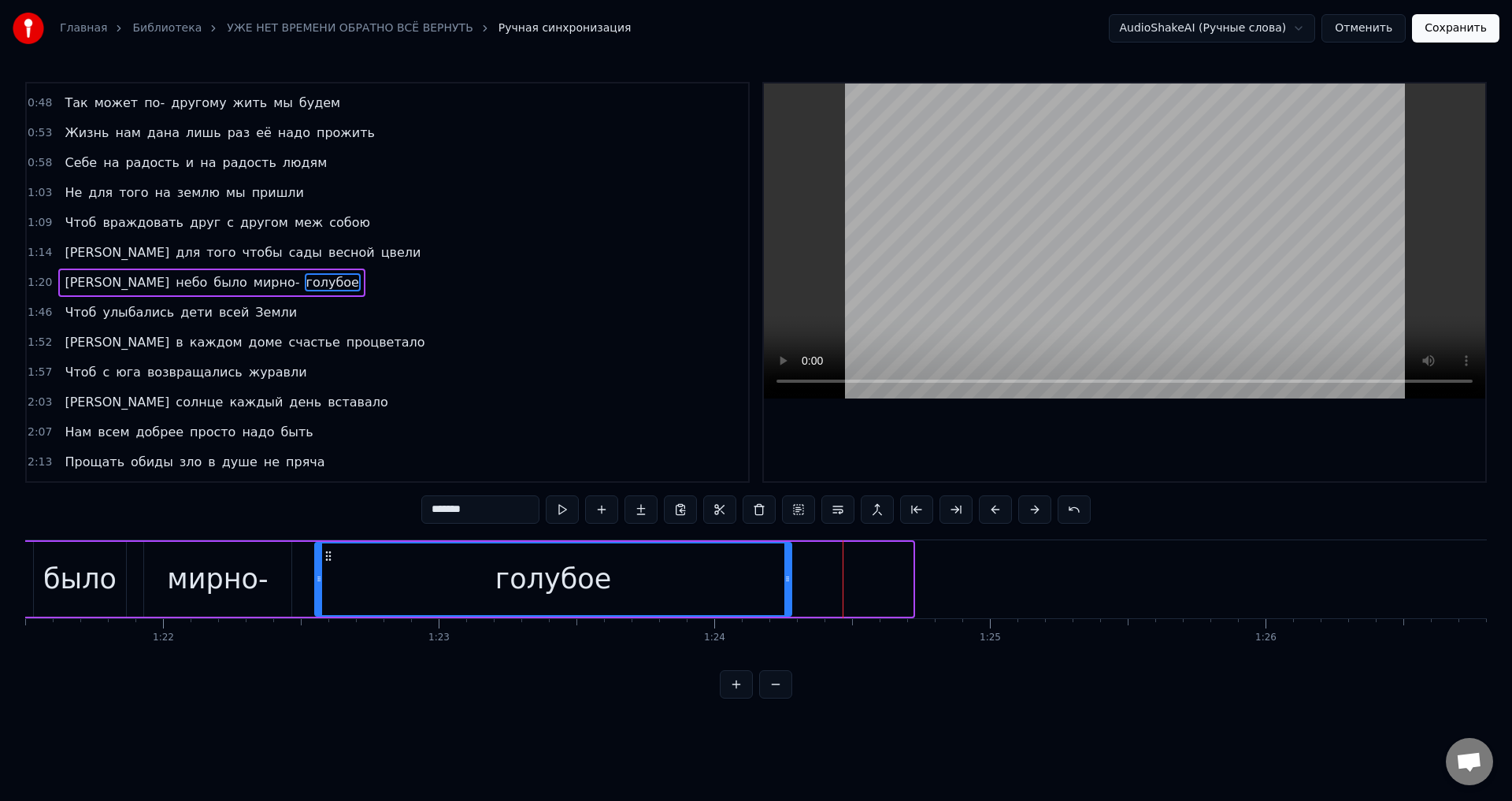
drag, startPoint x: 910, startPoint y: 572, endPoint x: 789, endPoint y: 570, distance: 121.0
click at [789, 570] on div at bounding box center [787, 579] width 6 height 72
click at [537, 564] on div "голубое" at bounding box center [553, 579] width 116 height 41
click at [772, 599] on div "голубое" at bounding box center [553, 579] width 475 height 72
click at [72, 570] on div "было" at bounding box center [80, 579] width 73 height 41
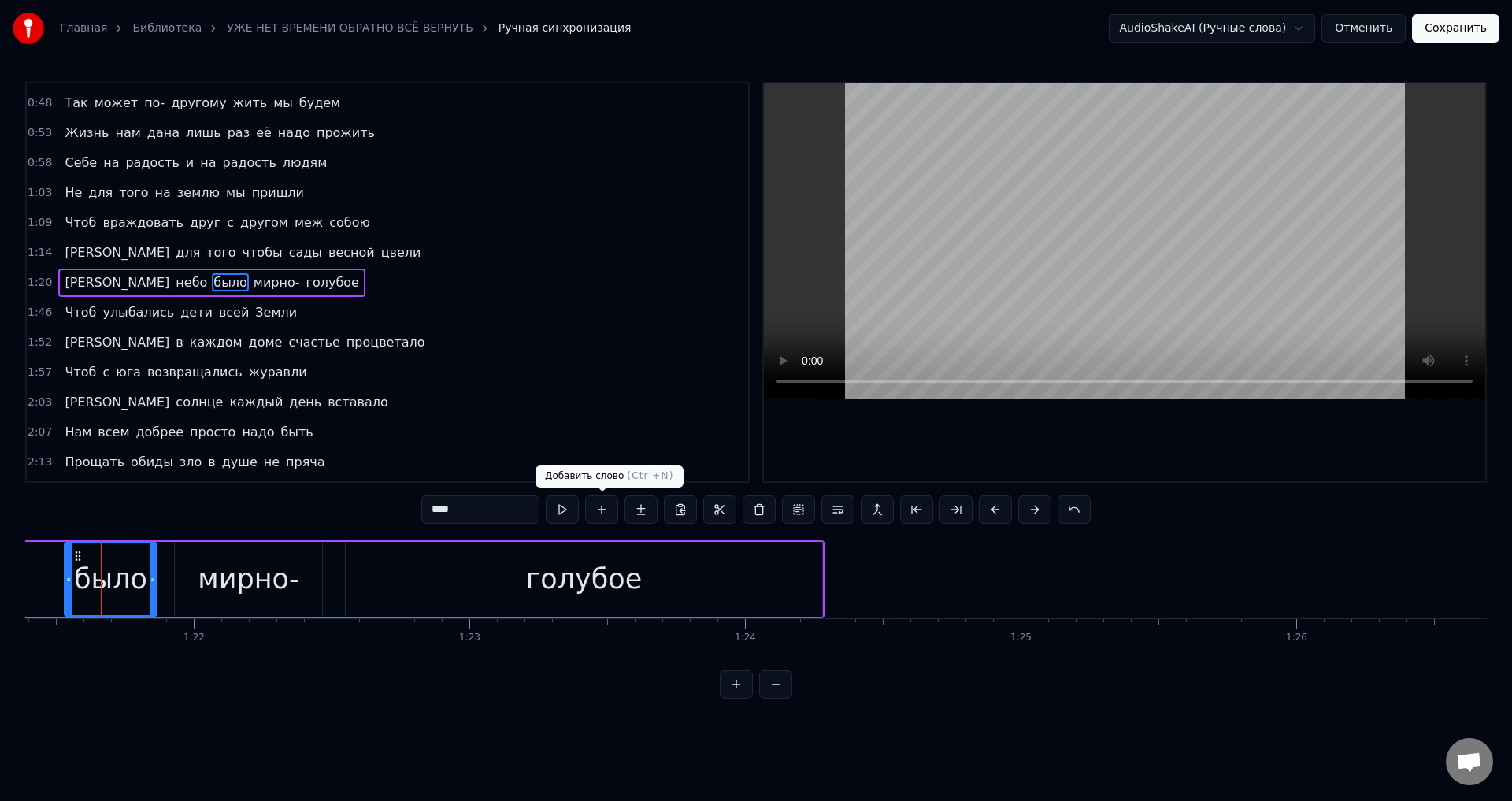
scroll to position [0, 22430]
click at [725, 564] on div "голубое" at bounding box center [586, 580] width 476 height 75
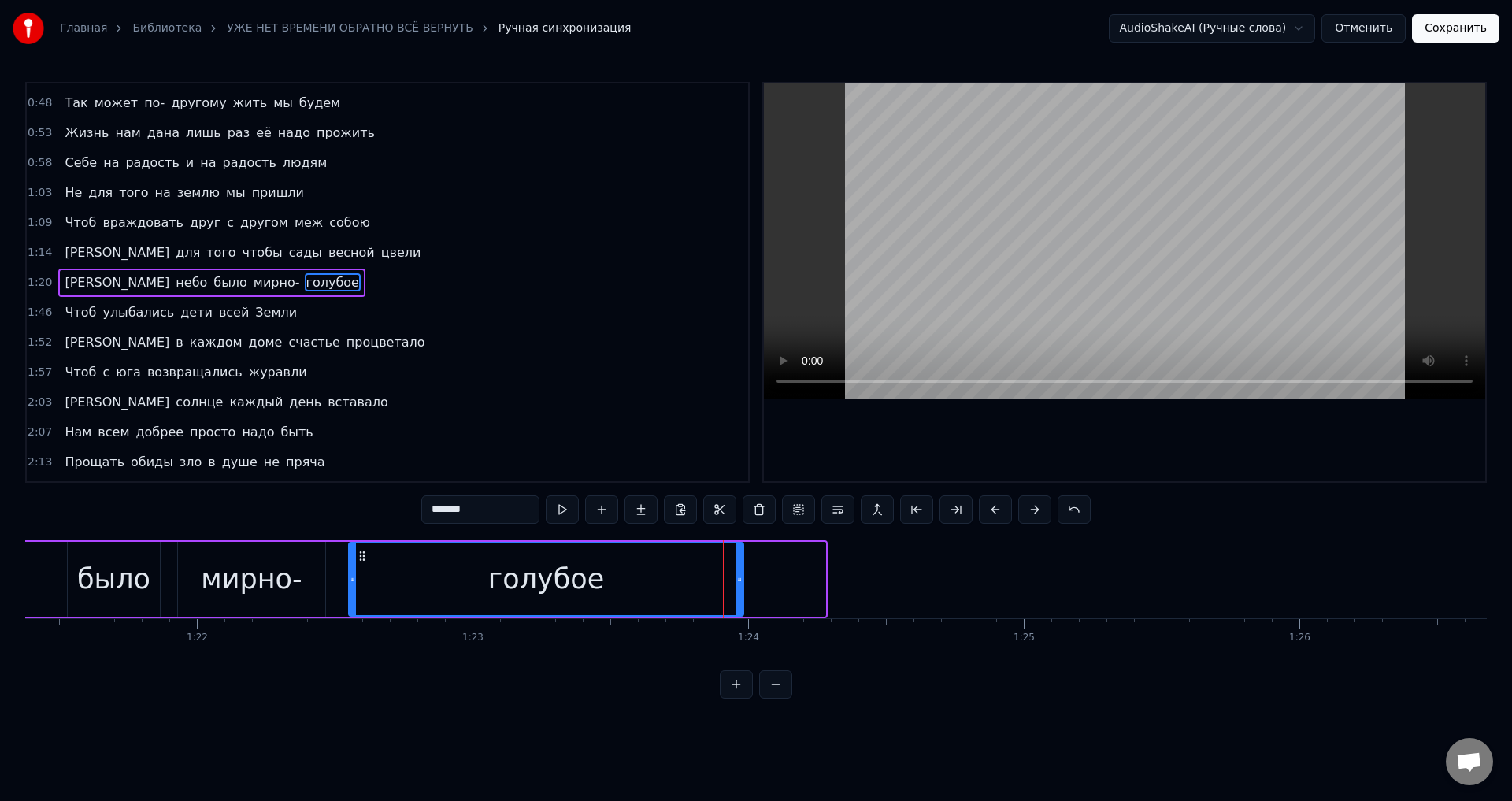
drag, startPoint x: 825, startPoint y: 576, endPoint x: 742, endPoint y: 575, distance: 83.0
click at [742, 575] on icon at bounding box center [739, 579] width 6 height 13
click at [261, 578] on div "мирно-" at bounding box center [251, 579] width 101 height 41
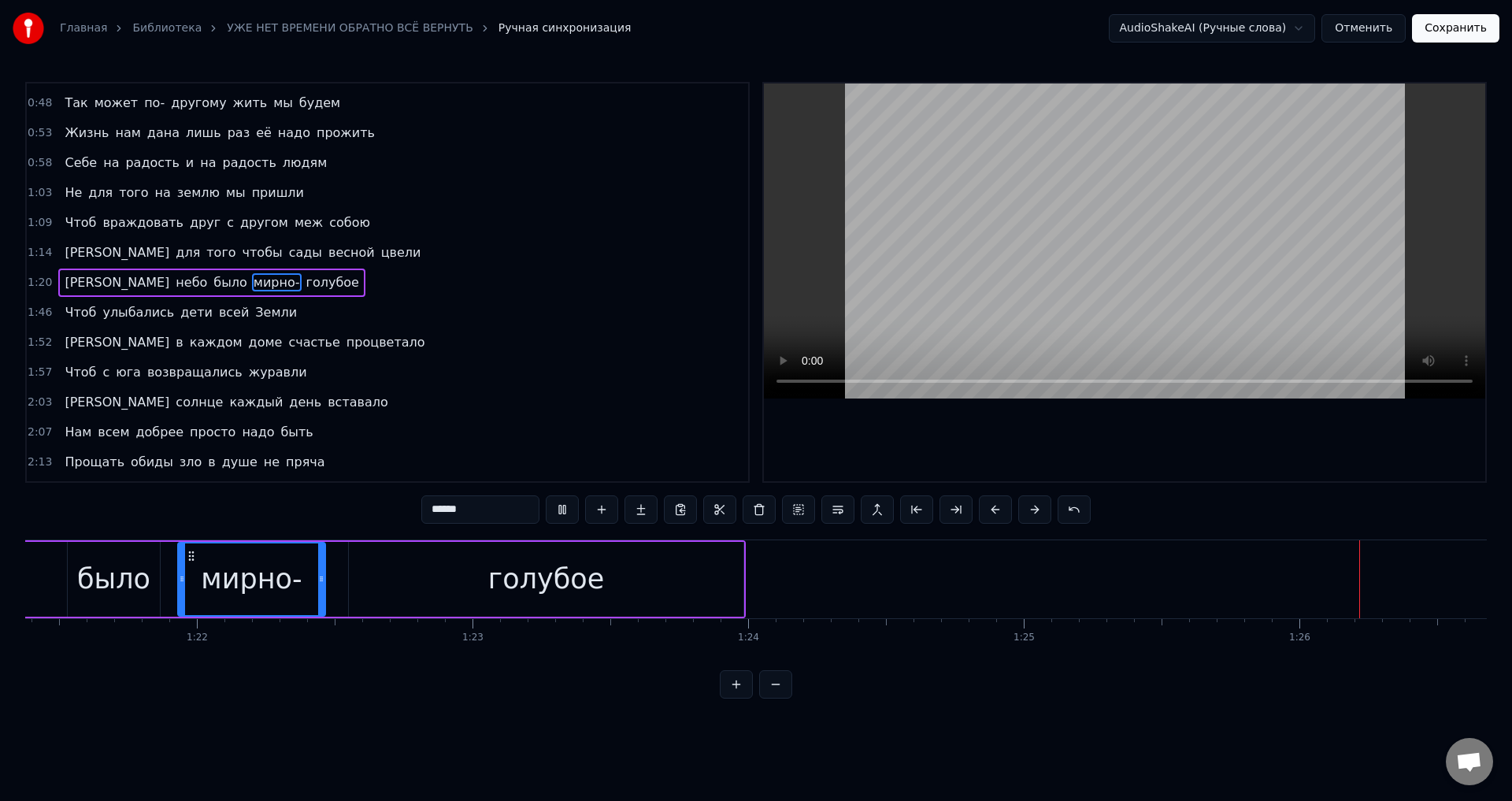
click at [124, 584] on div "было" at bounding box center [114, 579] width 73 height 41
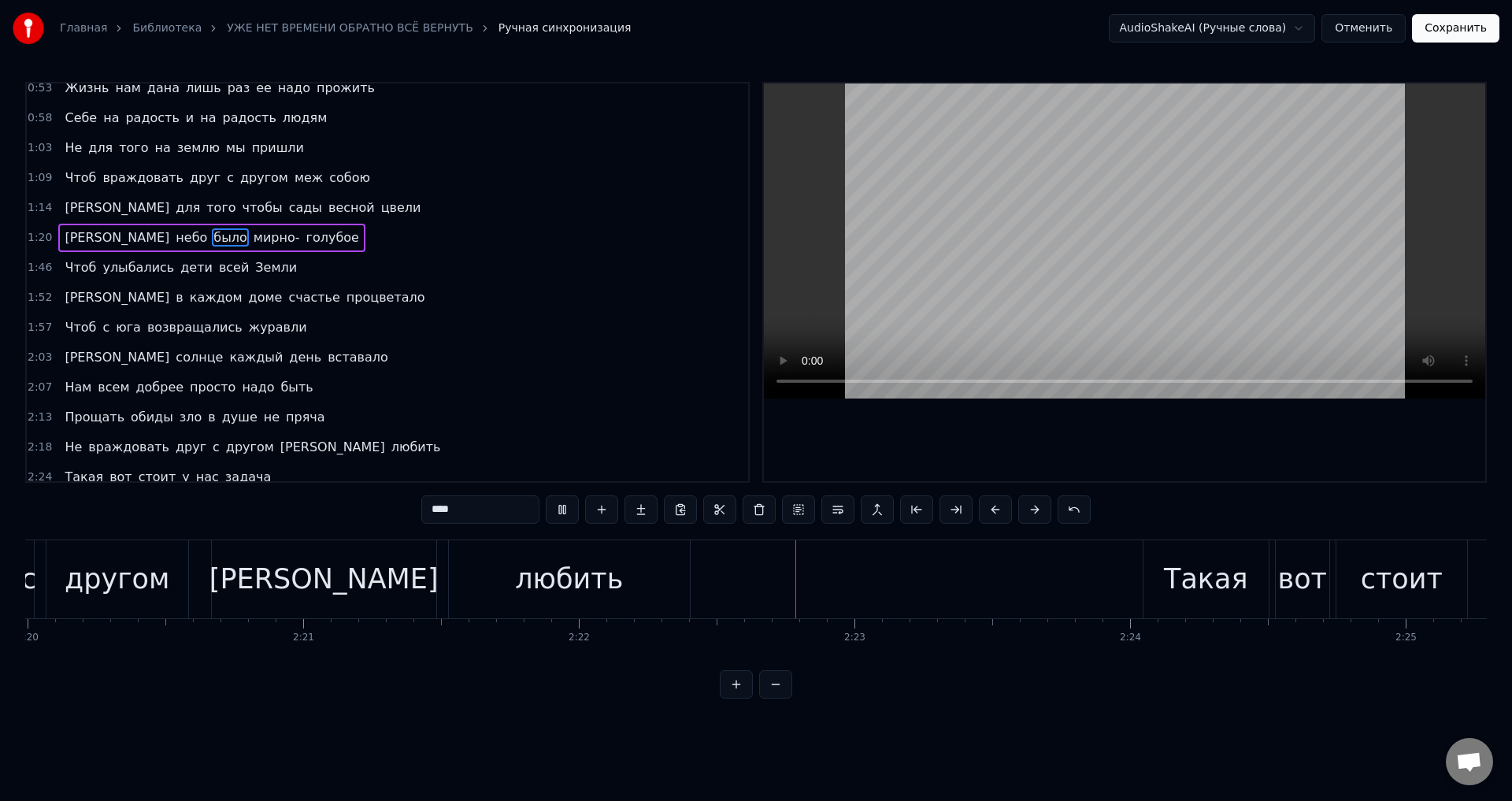
scroll to position [201, 0]
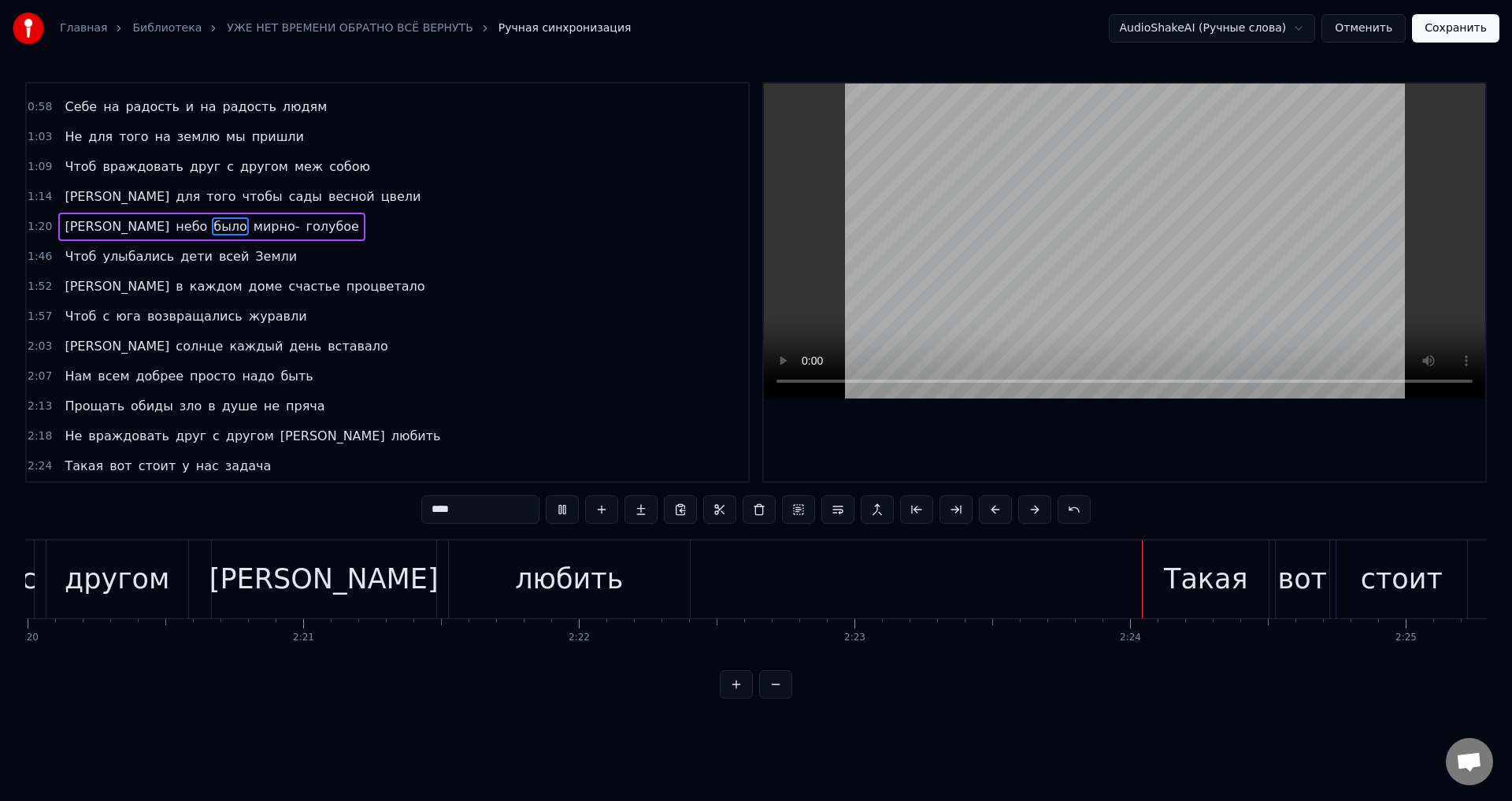
click at [74, 409] on span "Прощать" at bounding box center [94, 406] width 63 height 18
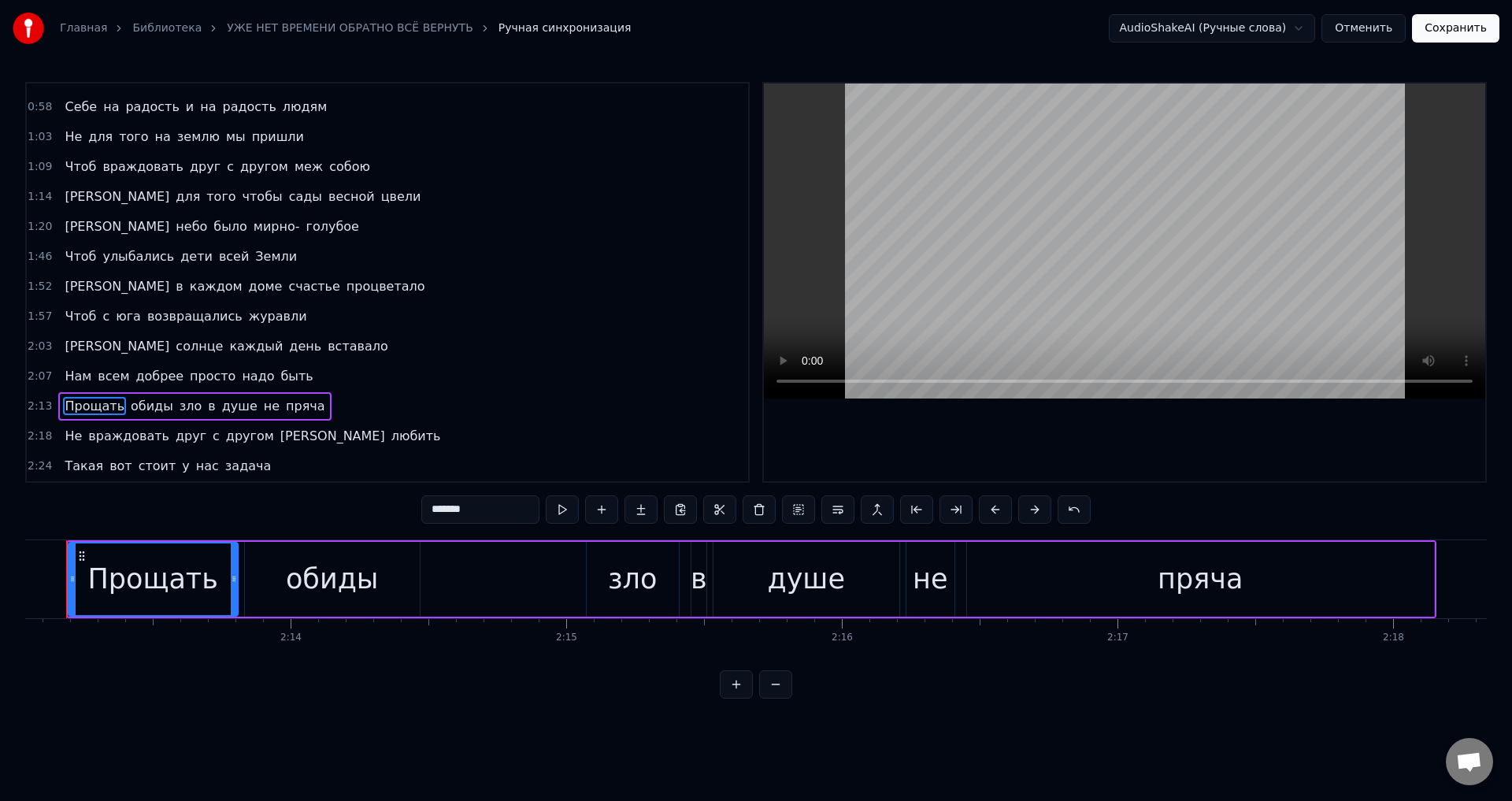
scroll to position [0, 36631]
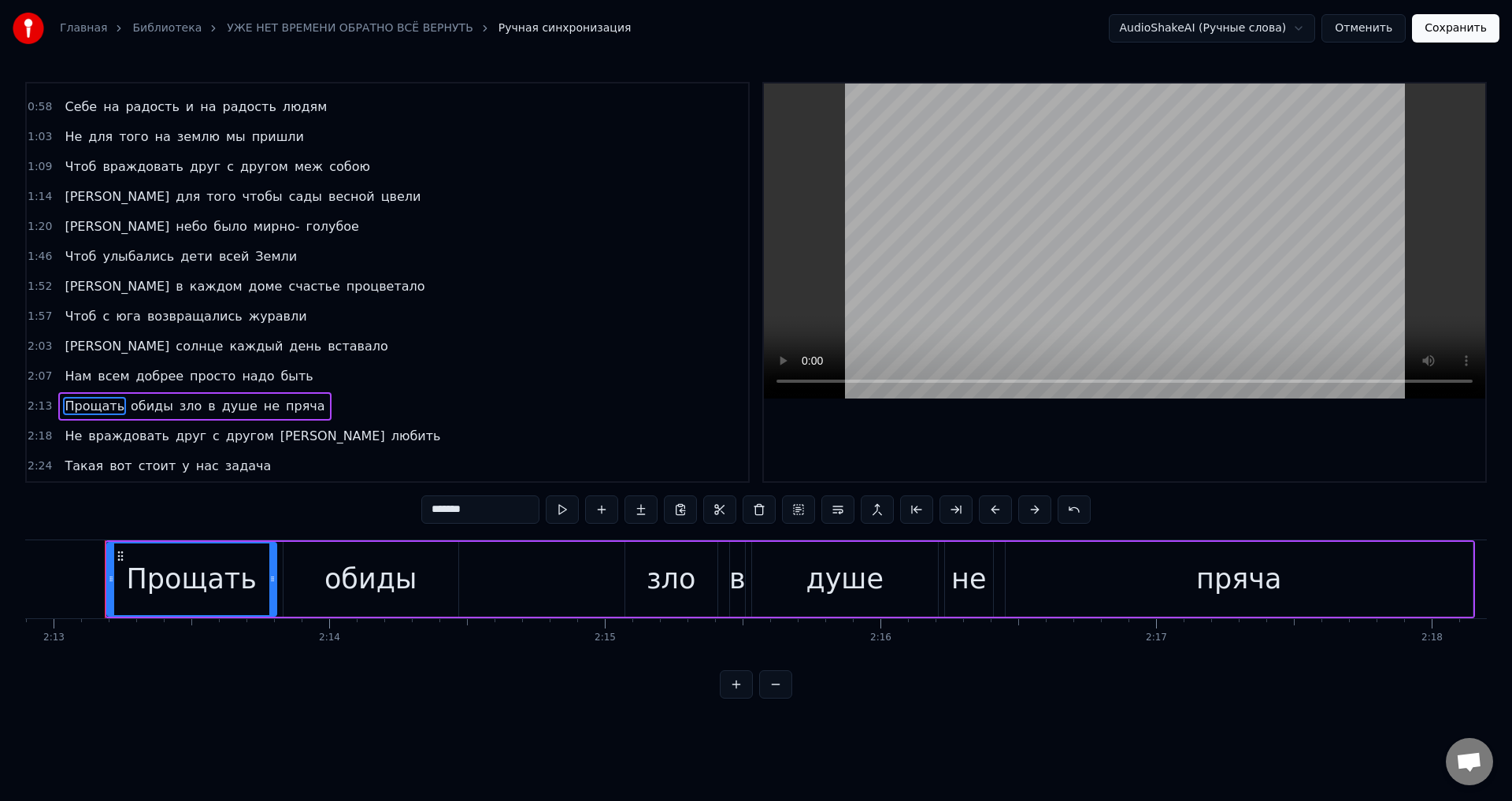
click at [178, 408] on span "зло" at bounding box center [191, 406] width 26 height 18
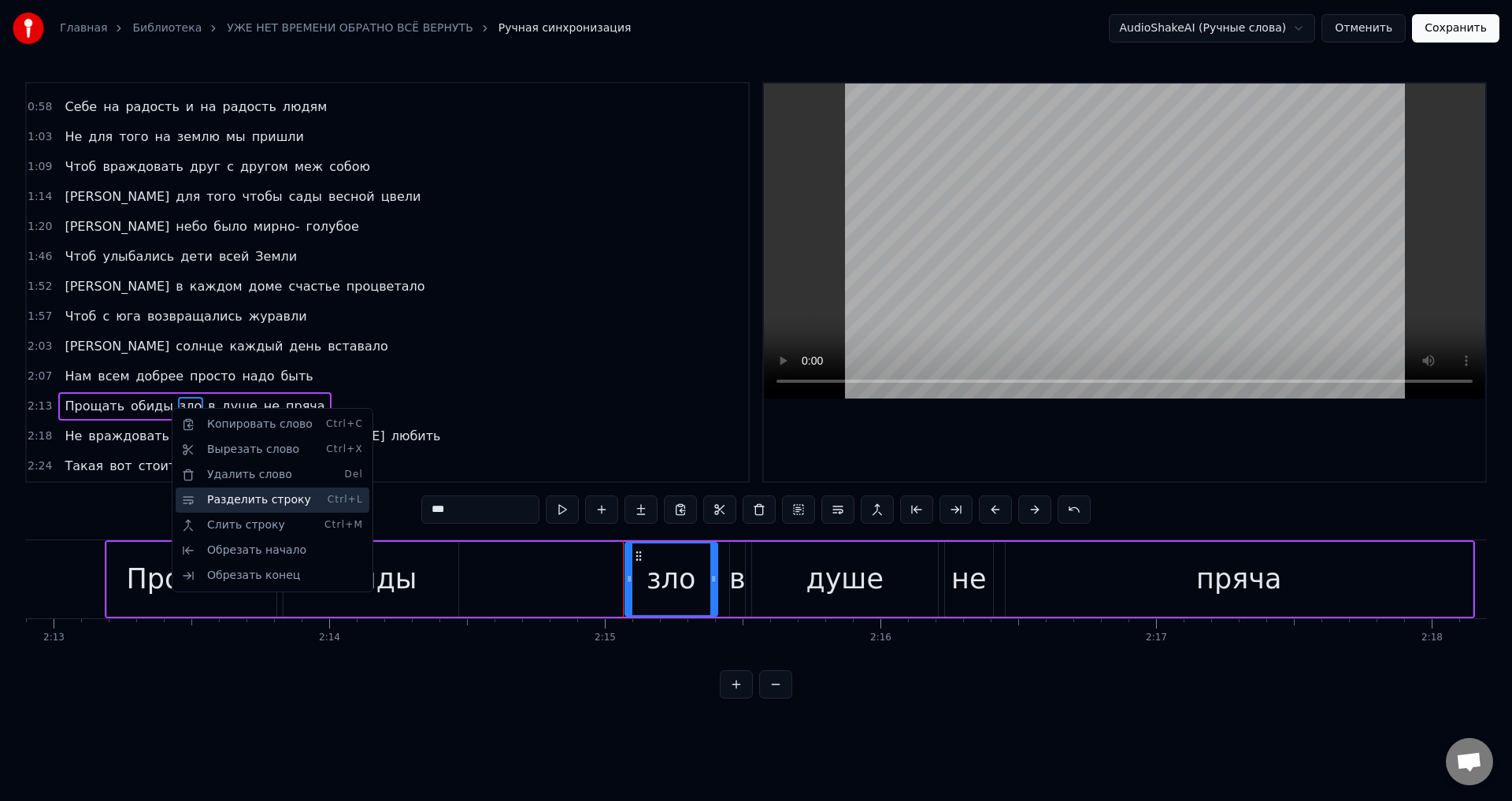
click at [241, 500] on div "Разделить строку Ctrl+L" at bounding box center [272, 499] width 194 height 25
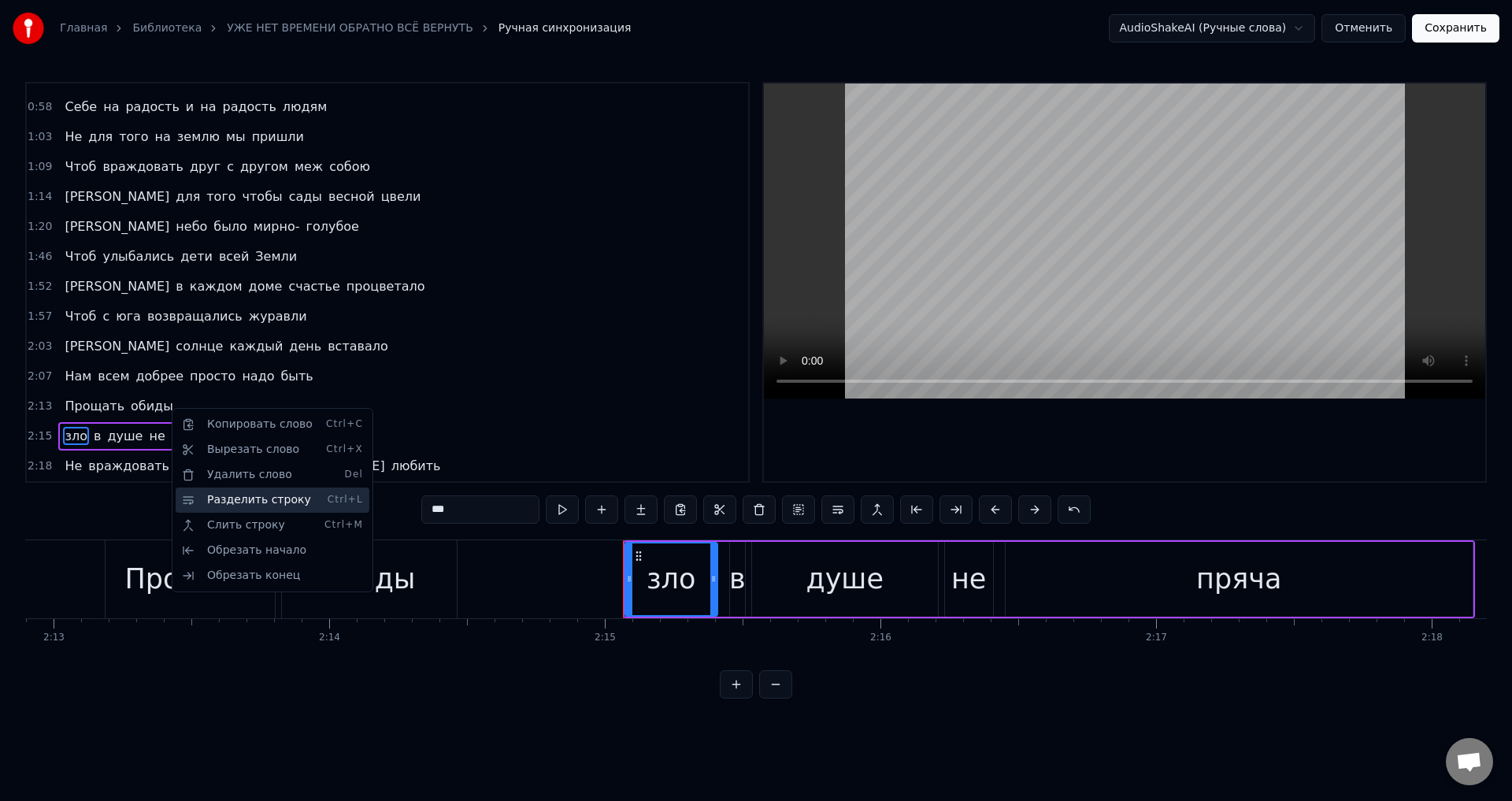
scroll to position [231, 0]
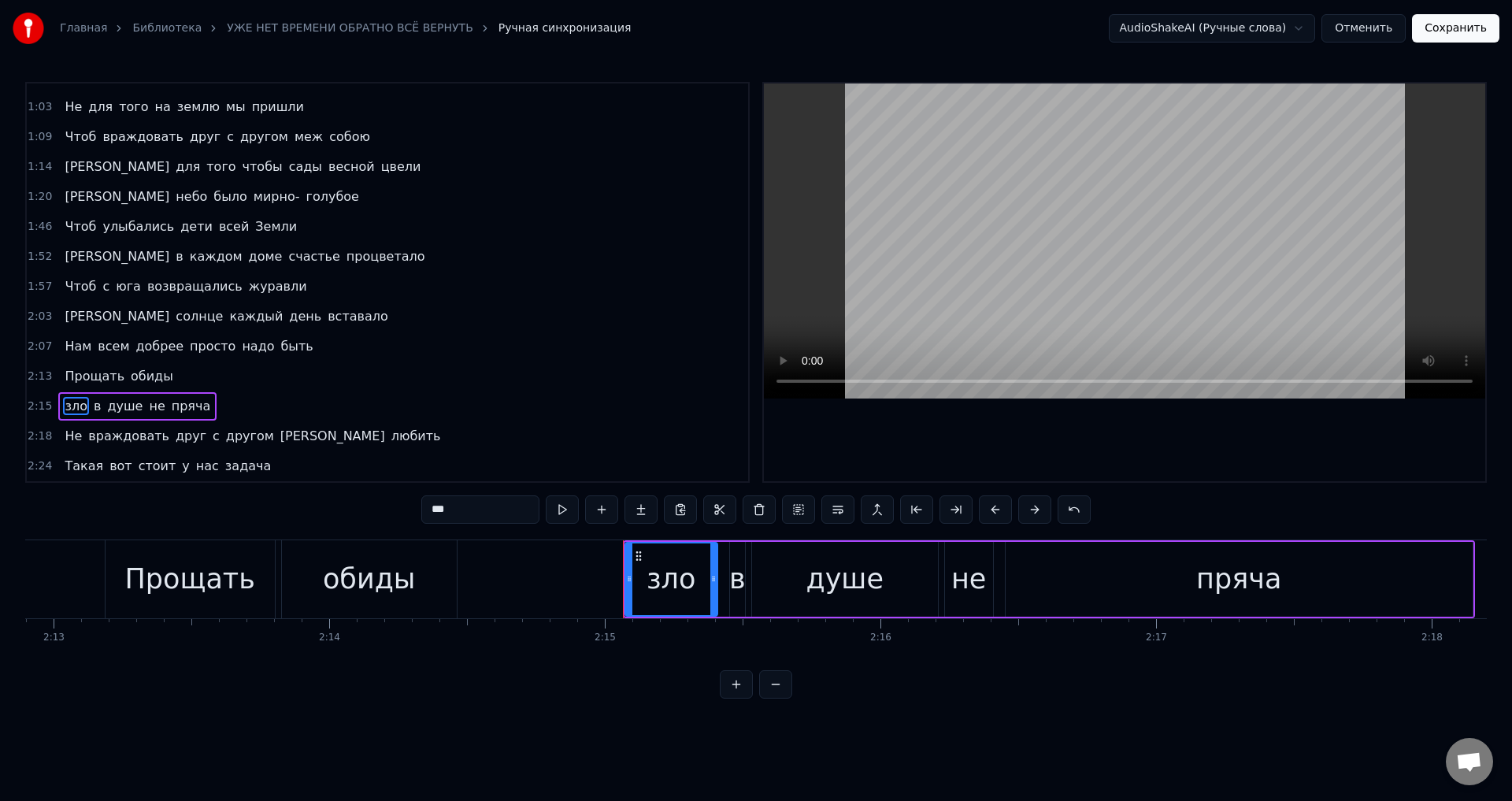
click at [75, 380] on span "Прощать" at bounding box center [94, 376] width 63 height 18
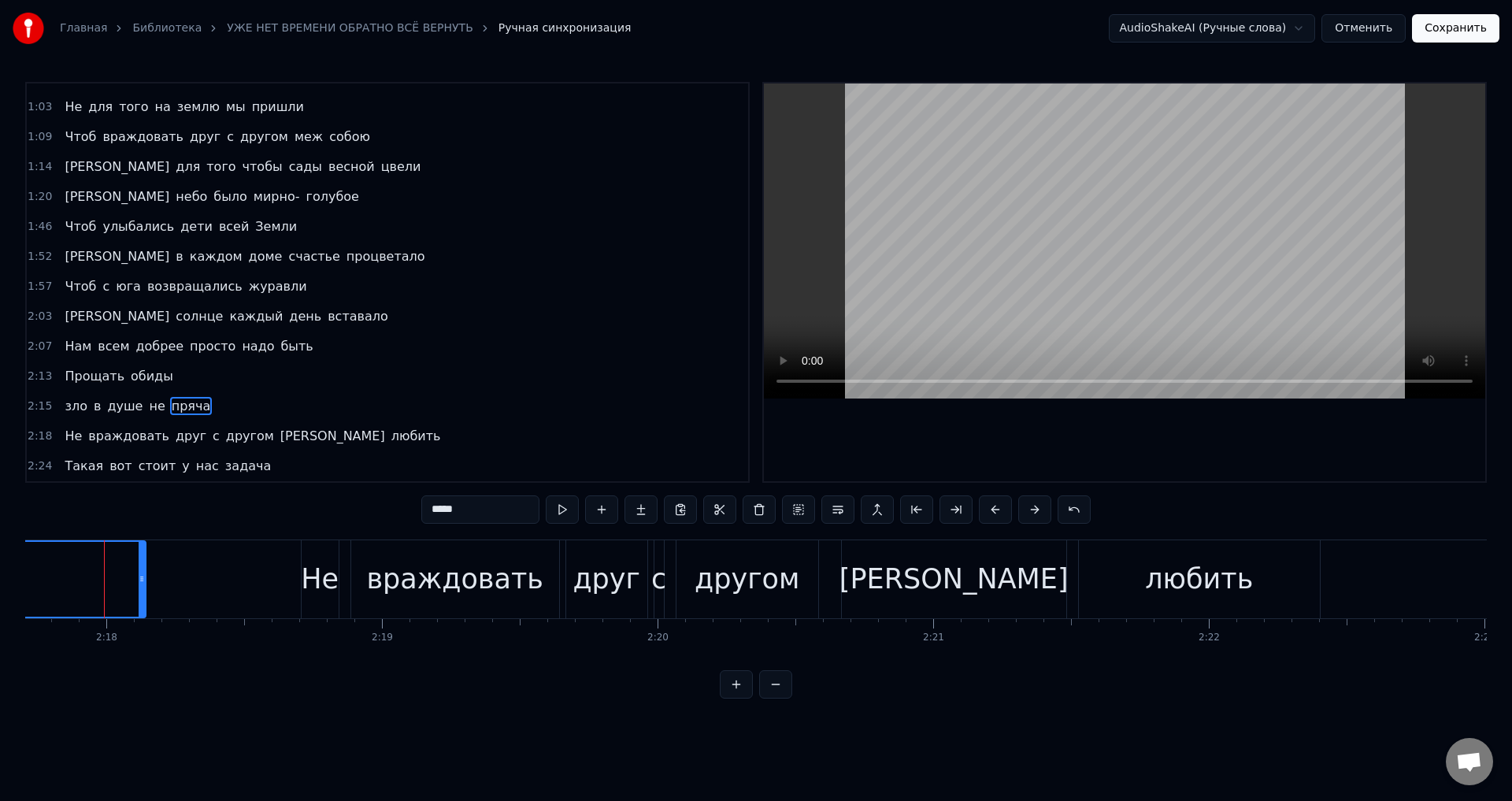
scroll to position [0, 36868]
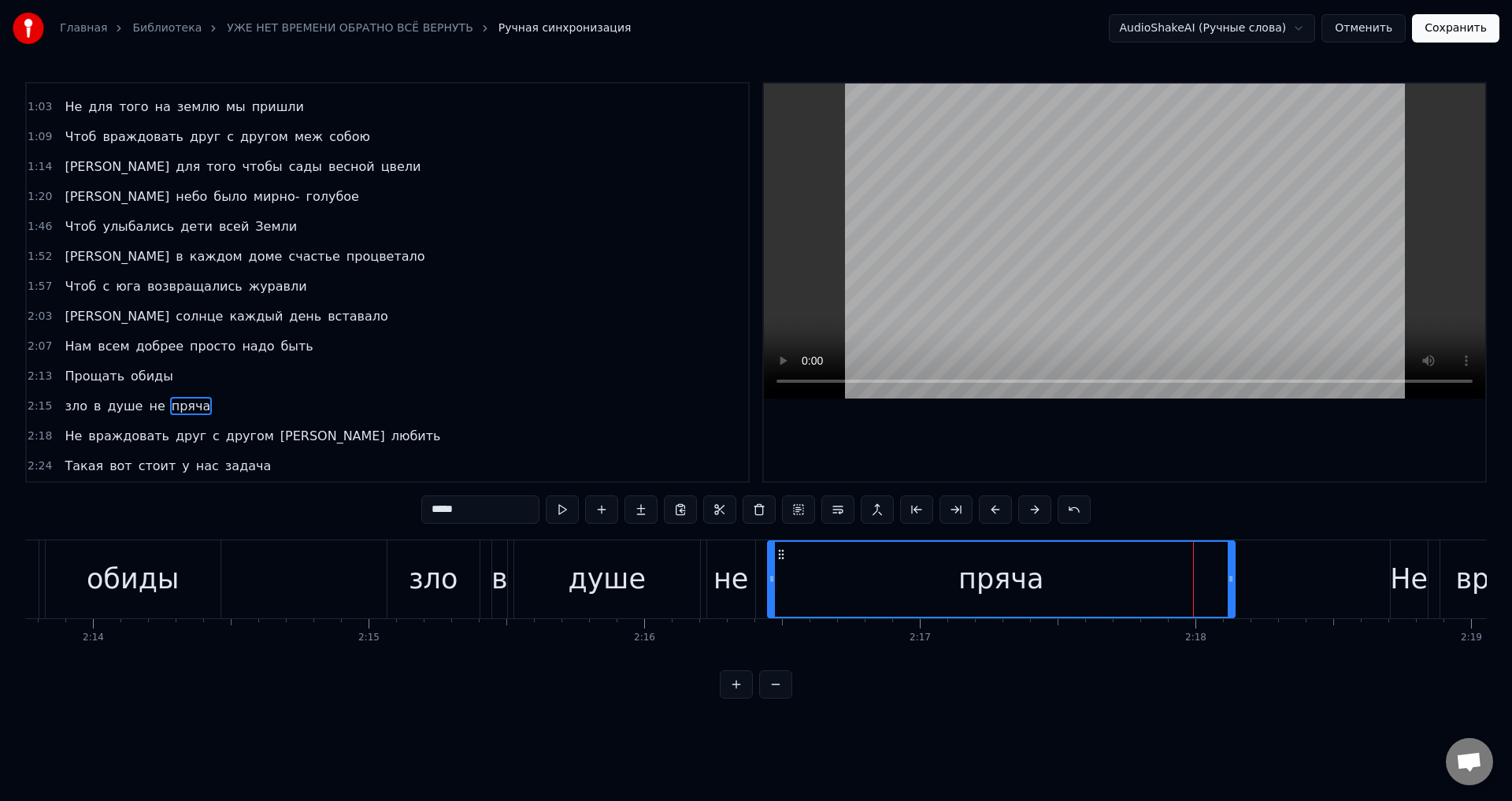
click at [1009, 579] on div "пряча" at bounding box center [1001, 579] width 85 height 41
drag, startPoint x: 1231, startPoint y: 581, endPoint x: 1044, endPoint y: 572, distance: 187.2
click at [1044, 572] on div at bounding box center [1044, 580] width 6 height 75
click at [656, 572] on div "душе" at bounding box center [607, 579] width 186 height 78
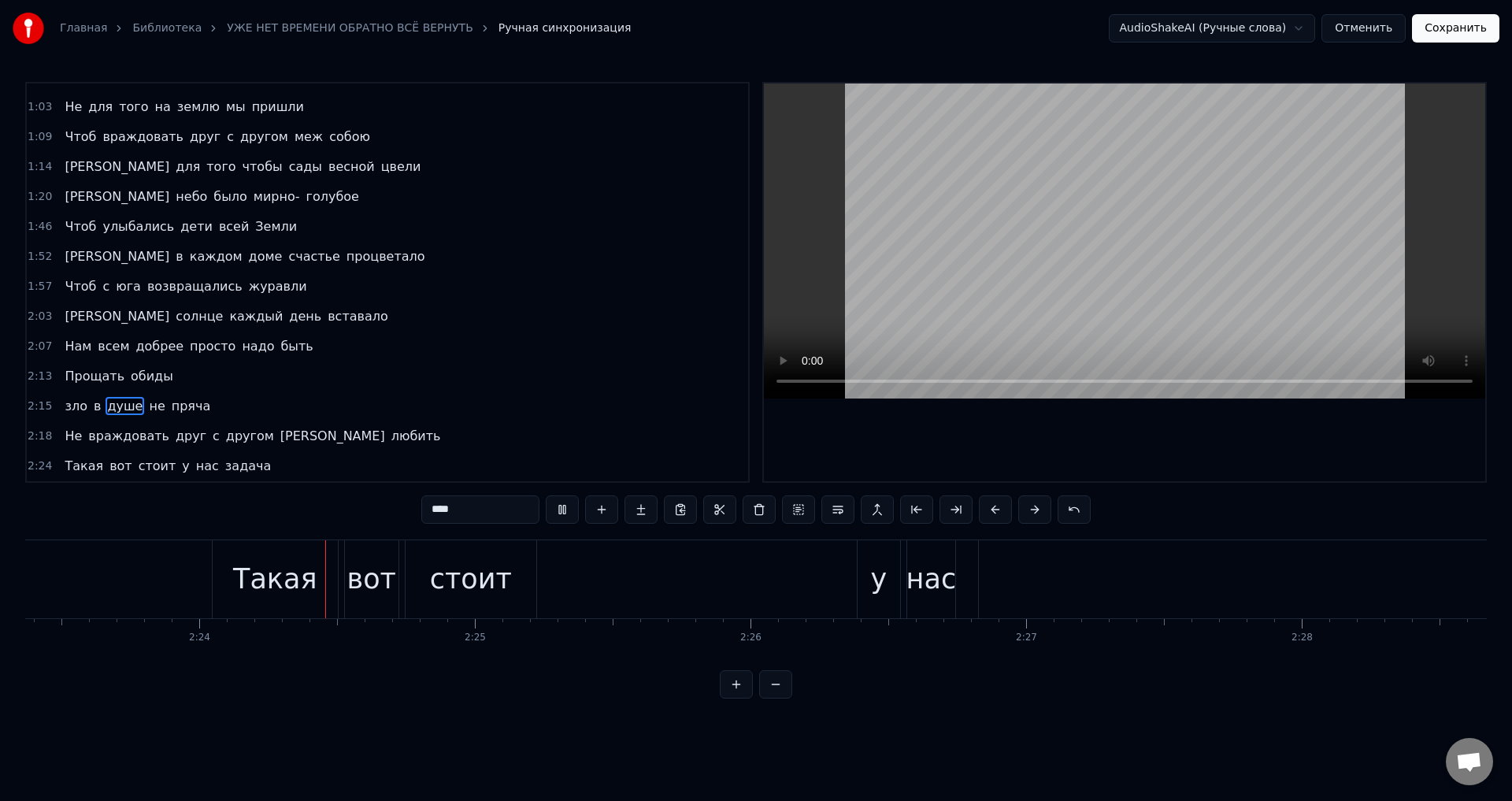
scroll to position [0, 39553]
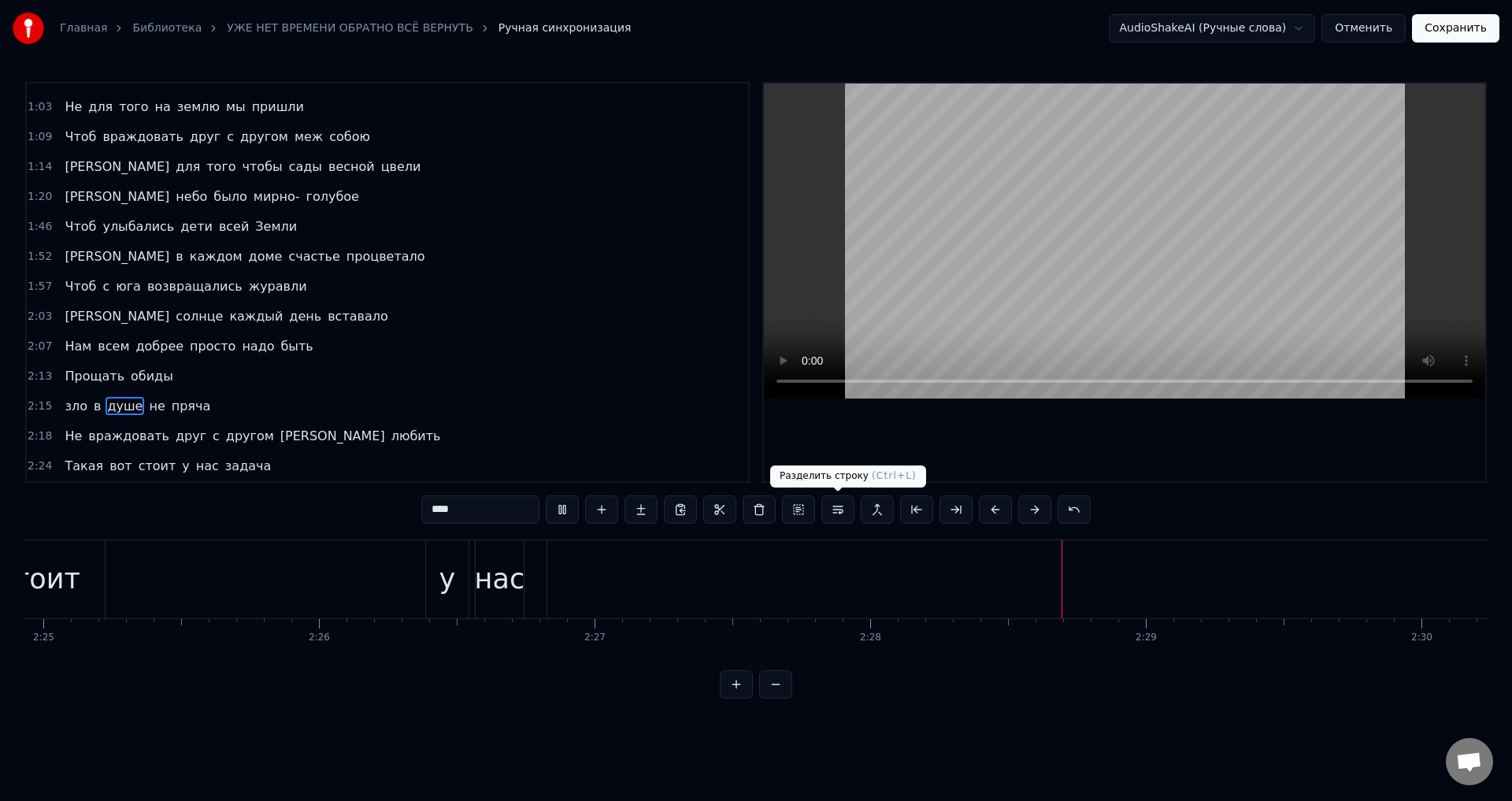
type input "******"
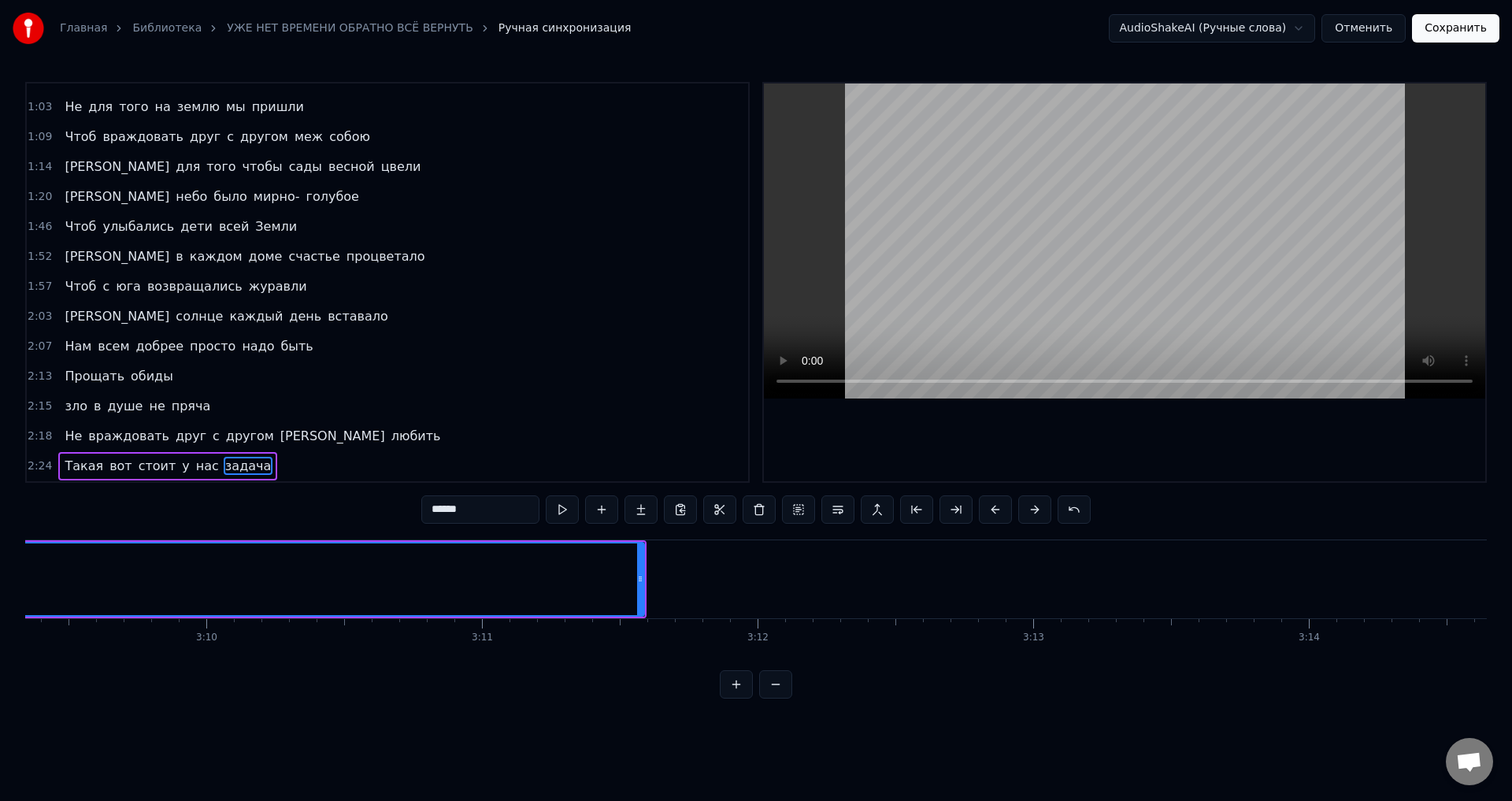
scroll to position [0, 52160]
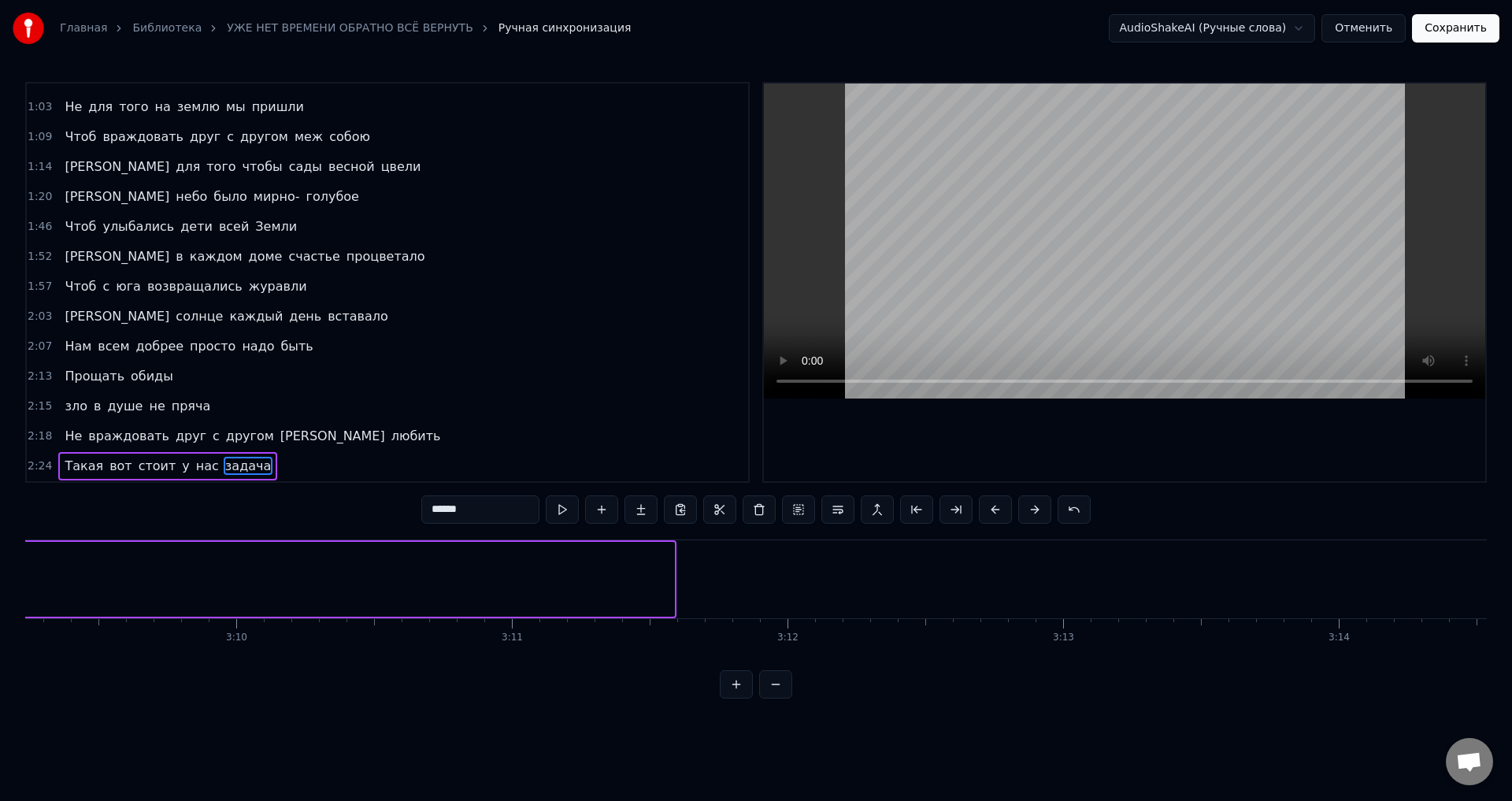
drag, startPoint x: 673, startPoint y: 575, endPoint x: 0, endPoint y: 550, distance: 673.5
click at [0, 550] on div "Главная Библиотека УЖЕ НЕТ ВРЕМЕНИ ОБРАТНО ВСЁ ВЕРНУТЬ Ручная синхронизация Aud…" at bounding box center [756, 349] width 1512 height 698
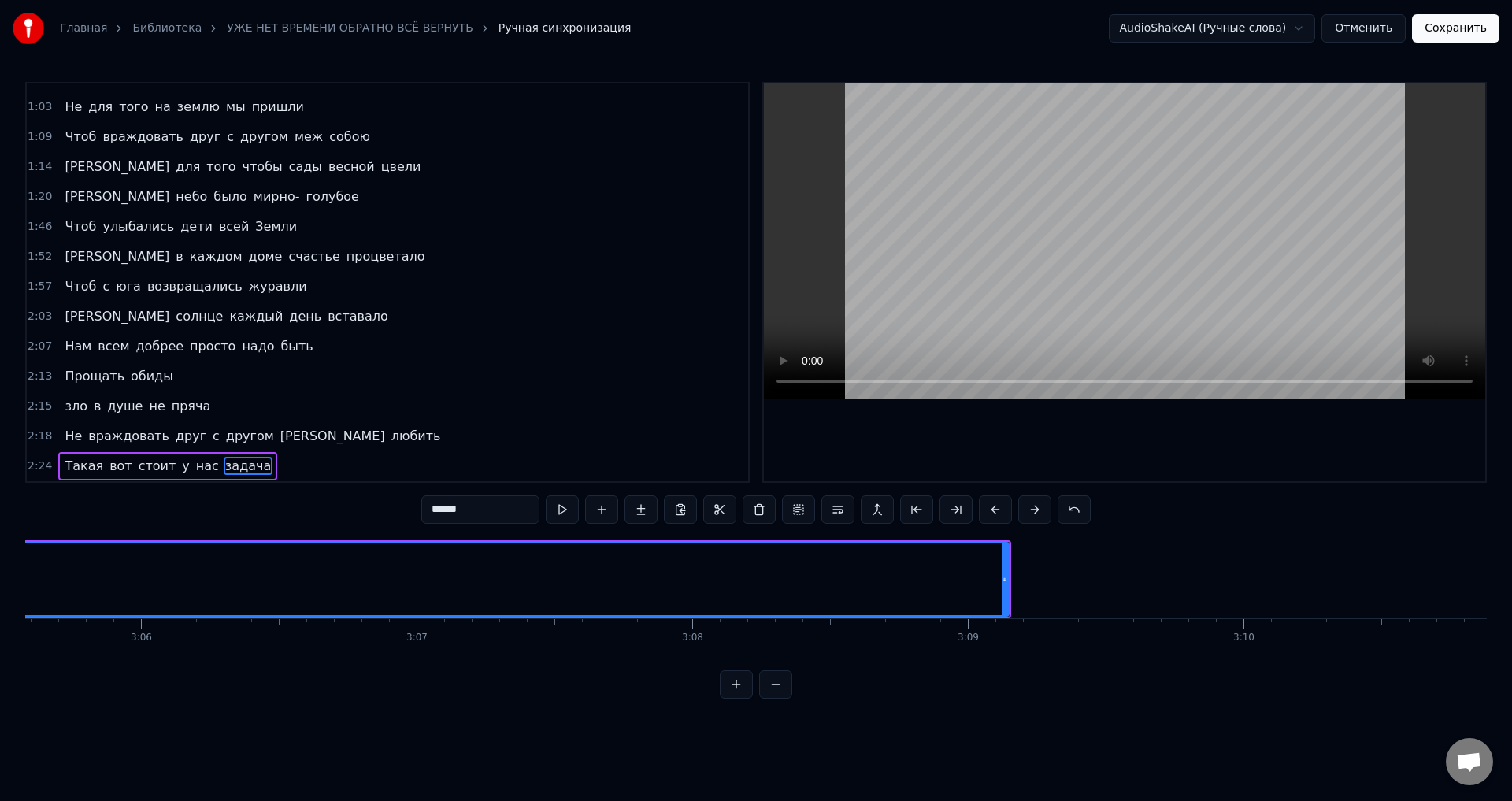
scroll to position [0, 51123]
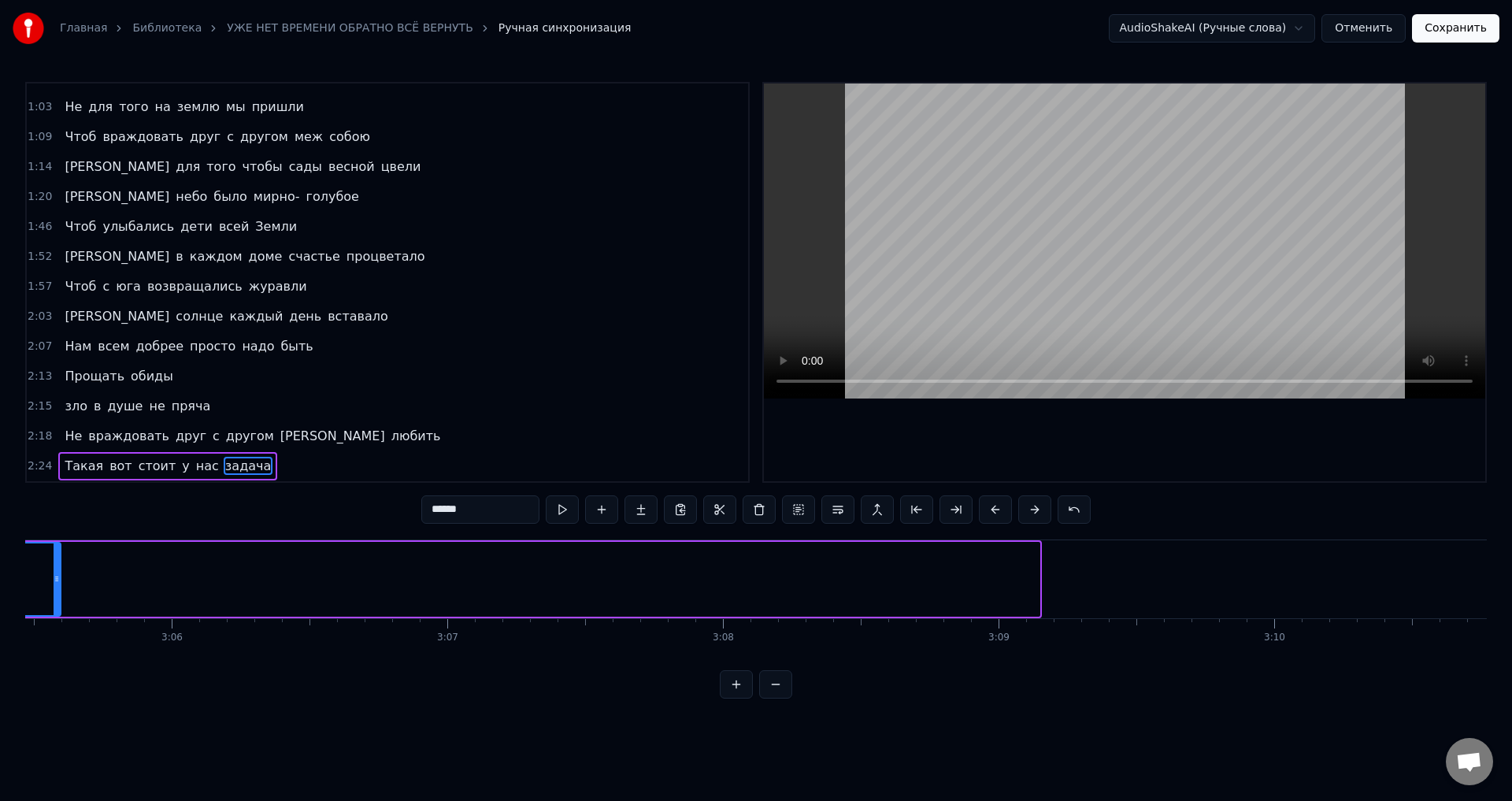
drag, startPoint x: 1037, startPoint y: 581, endPoint x: 58, endPoint y: 536, distance: 980.0
click at [58, 536] on div "0:21 Уже нет времени обратно всё вернуть 0:26 Чтобы ошибки прошлые исправить 0:…" at bounding box center [755, 390] width 1462 height 617
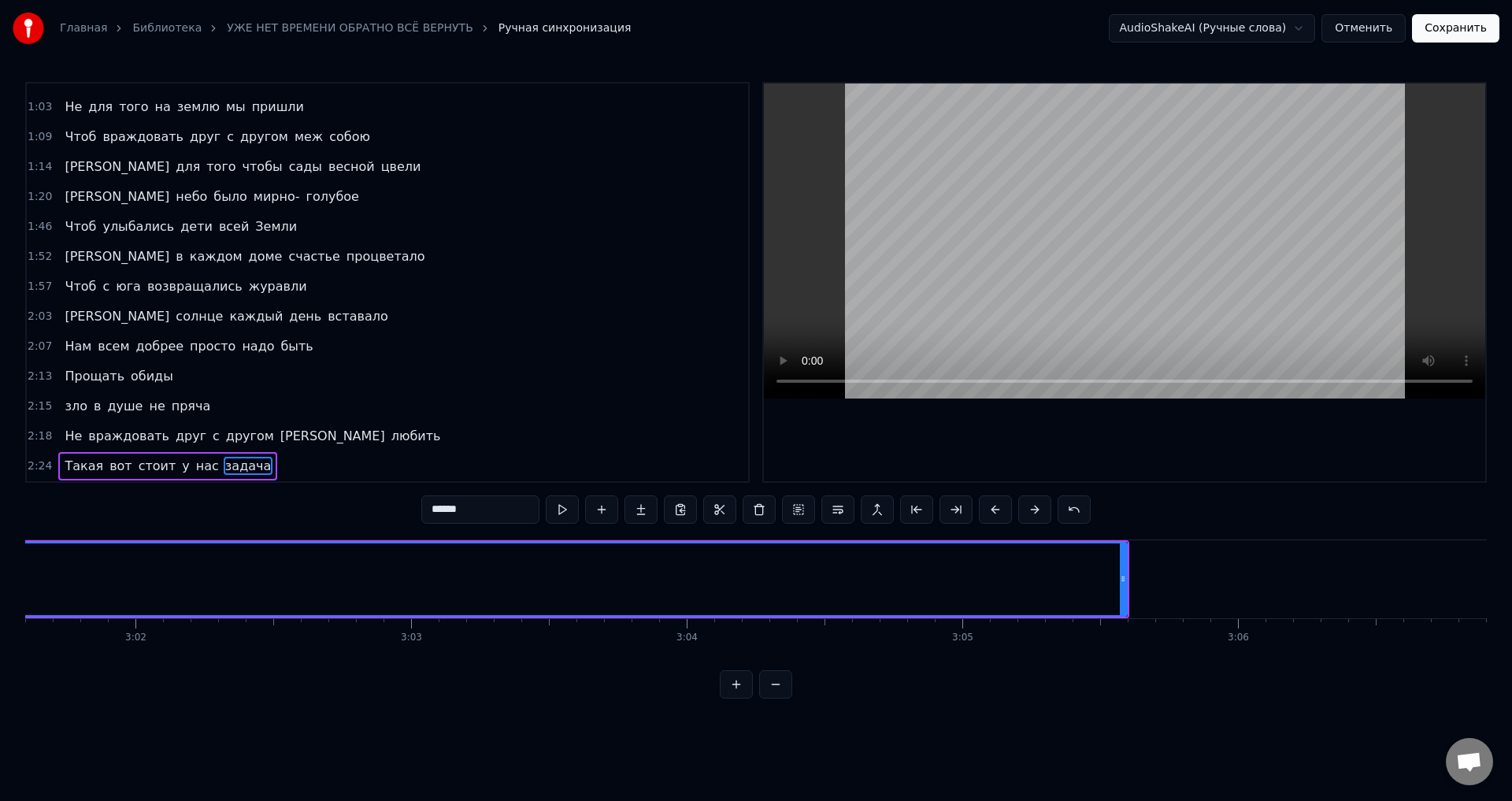
scroll to position [0, 50026]
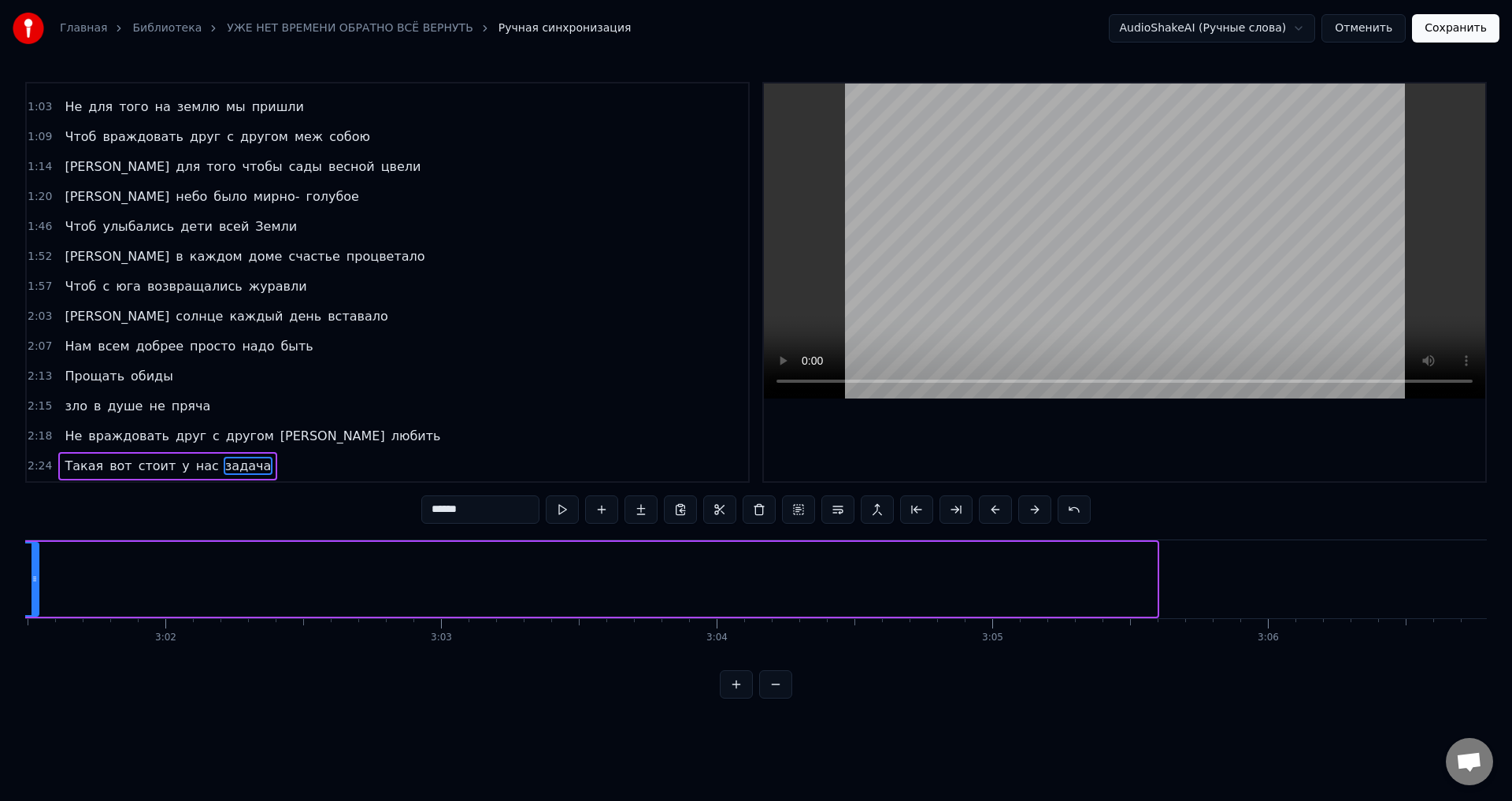
drag, startPoint x: 1151, startPoint y: 584, endPoint x: 33, endPoint y: 540, distance: 1118.9
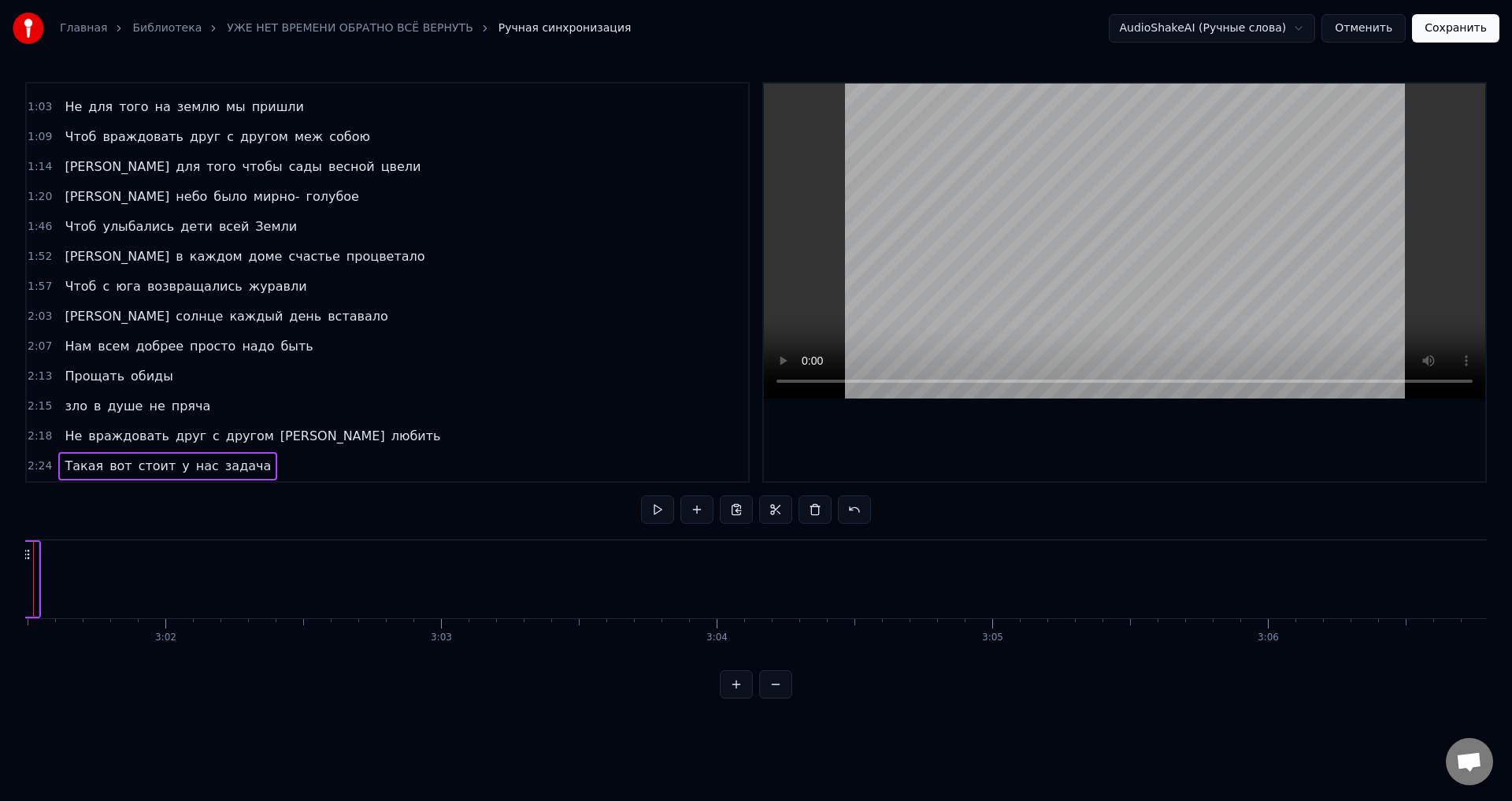
scroll to position [0, 49955]
click at [1387, 658] on div "Уже нет времени обратно всё вернуть Чтобы ошибки прошлые исправить Но есть возм…" at bounding box center [755, 598] width 1462 height 118
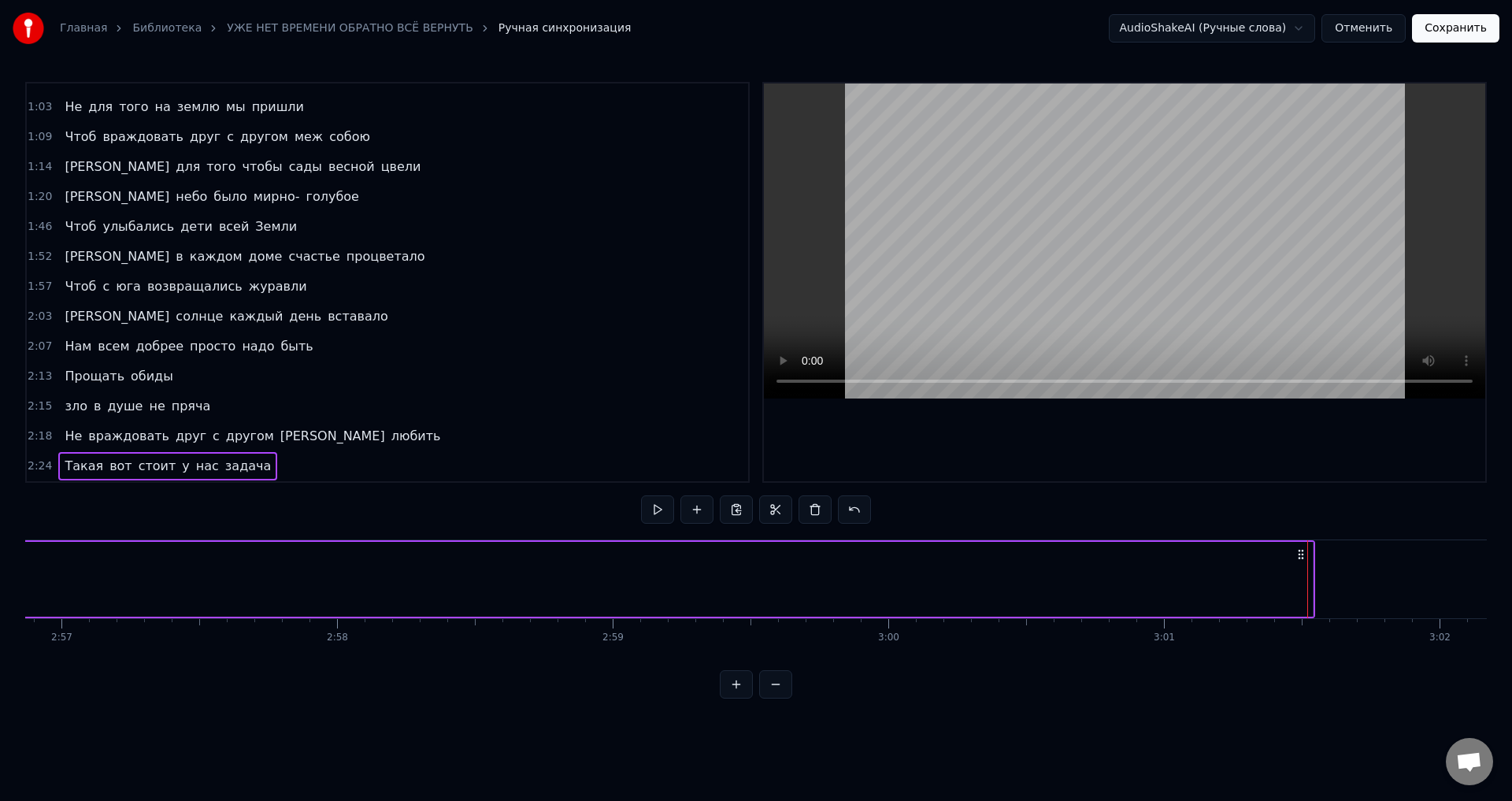
scroll to position [0, 48812]
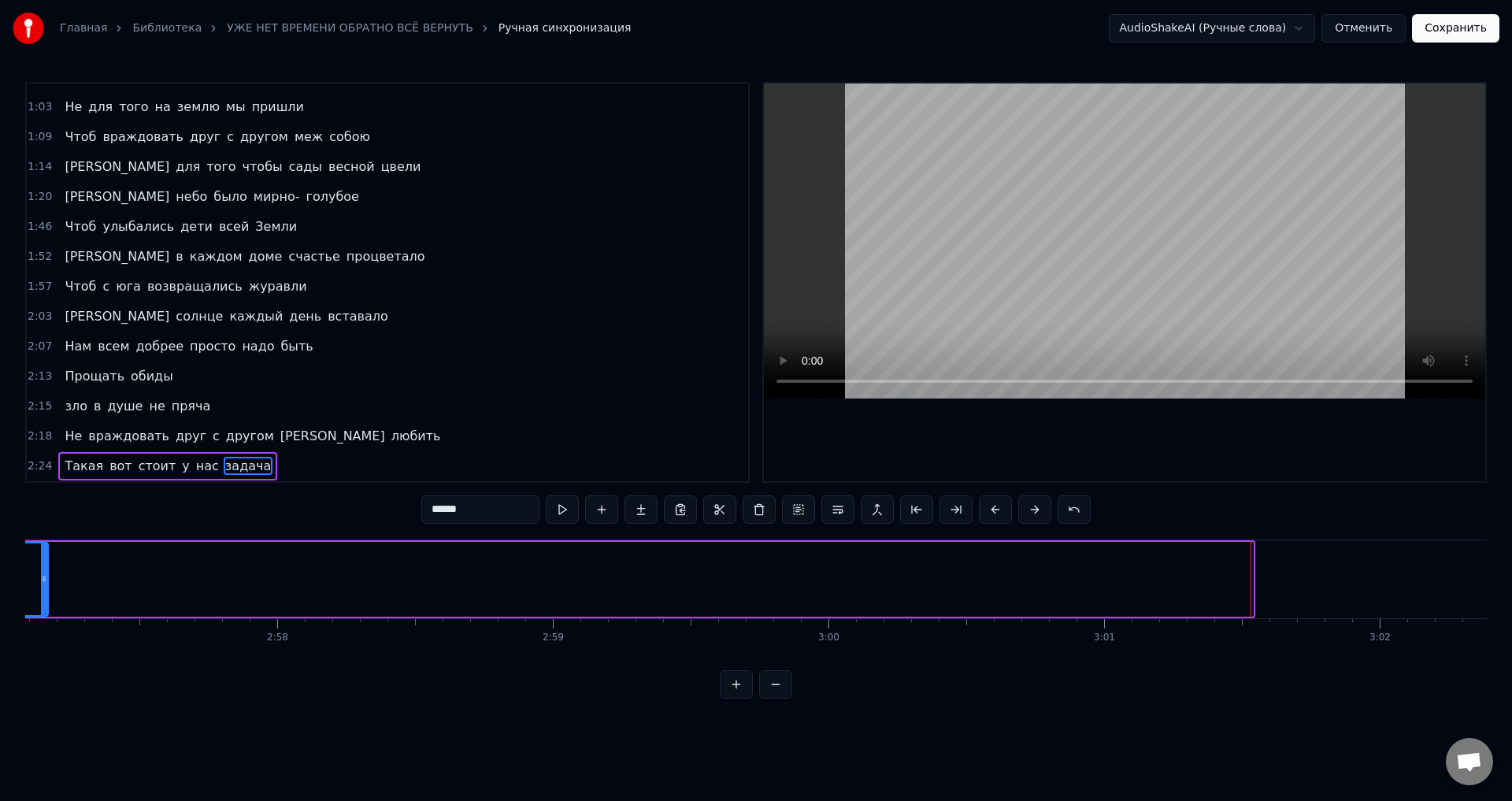
drag, startPoint x: 1252, startPoint y: 581, endPoint x: 48, endPoint y: 546, distance: 1204.5
click at [48, 546] on div at bounding box center [44, 579] width 6 height 72
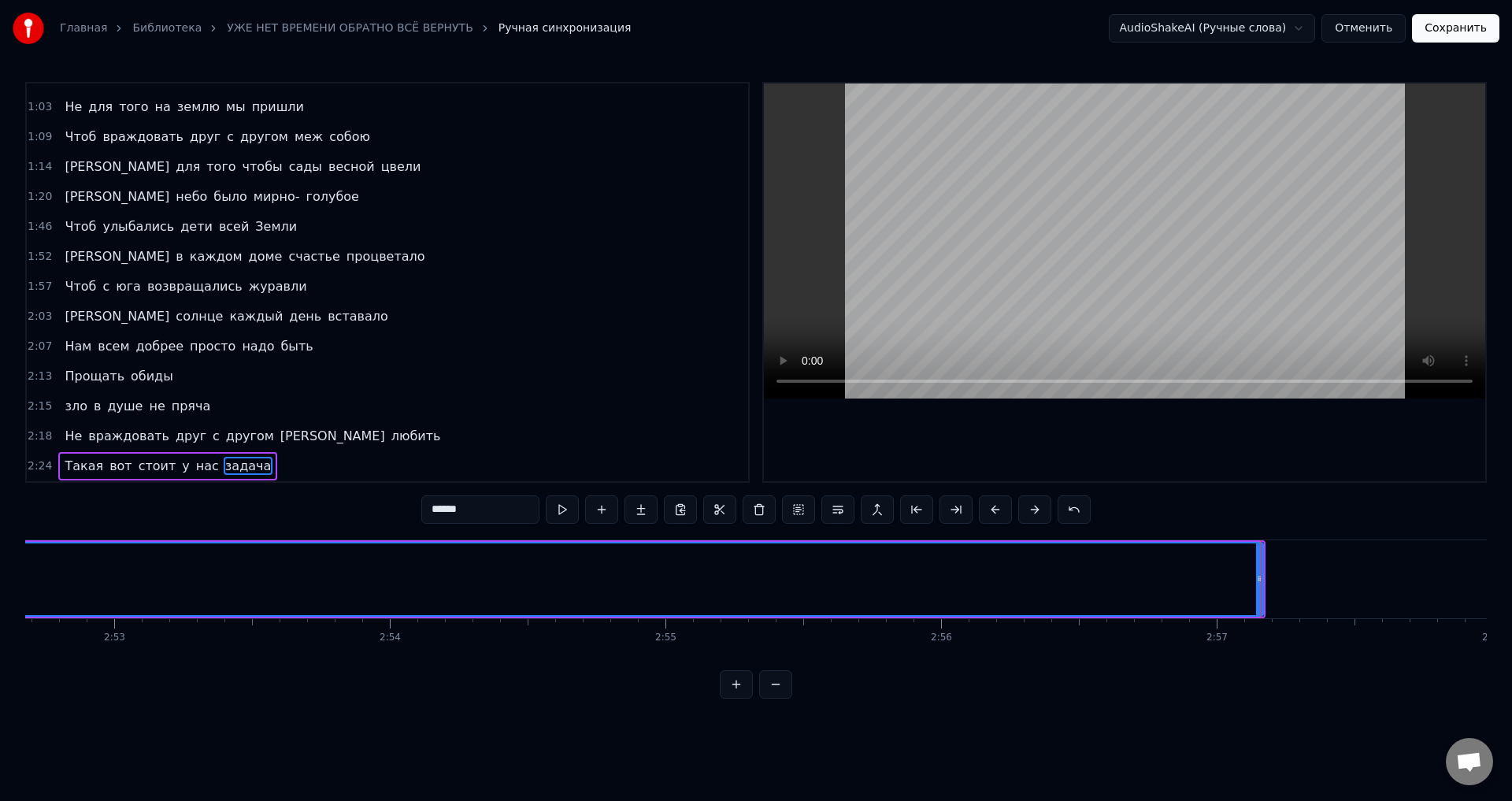
scroll to position [0, 47567]
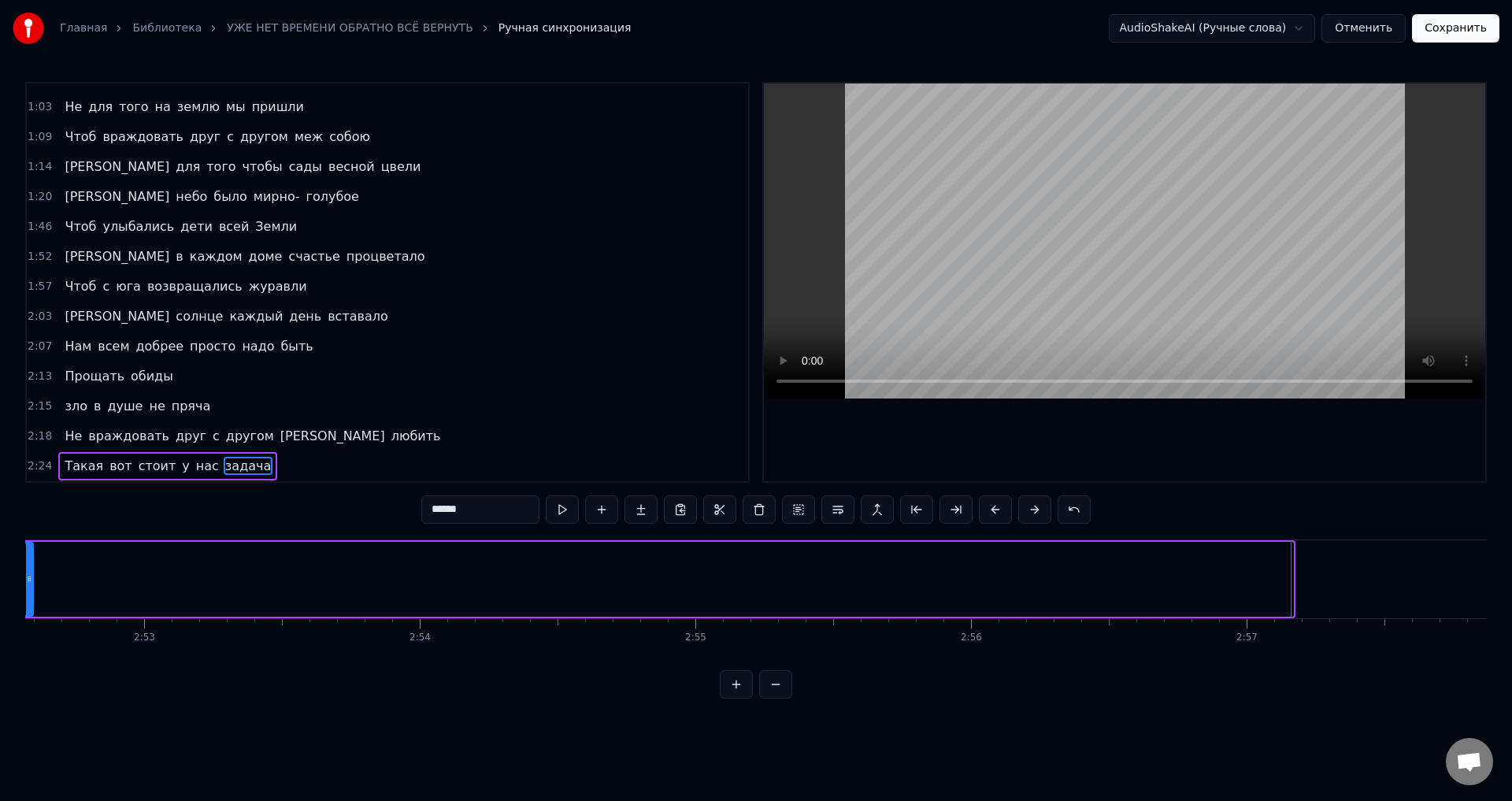
drag, startPoint x: 1292, startPoint y: 577, endPoint x: 31, endPoint y: 515, distance: 1262.5
click at [31, 515] on div "0:21 Уже нет времени обратно всё вернуть 0:26 Чтобы ошибки прошлые исправить 0:…" at bounding box center [755, 390] width 1462 height 617
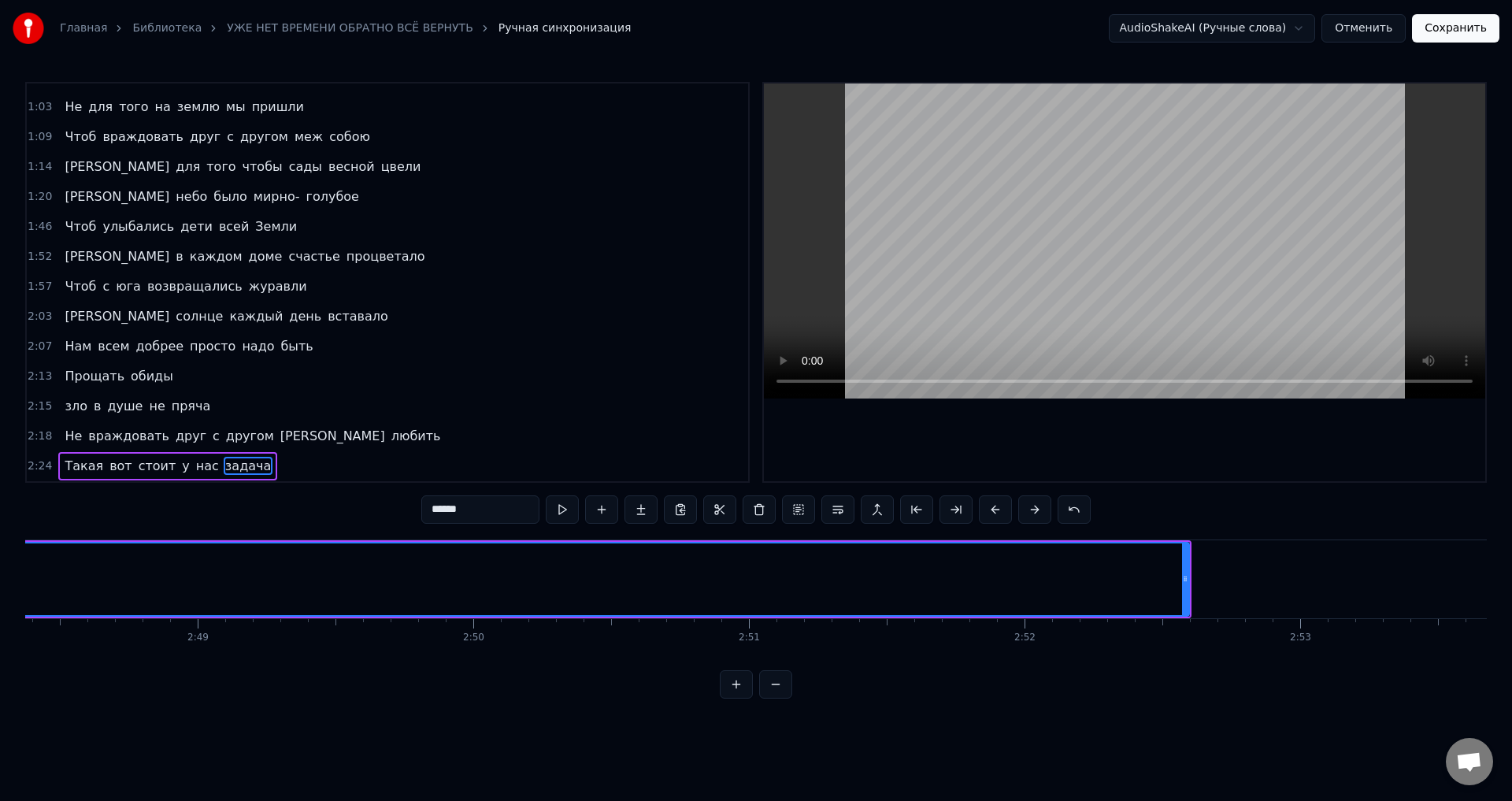
scroll to position [0, 46322]
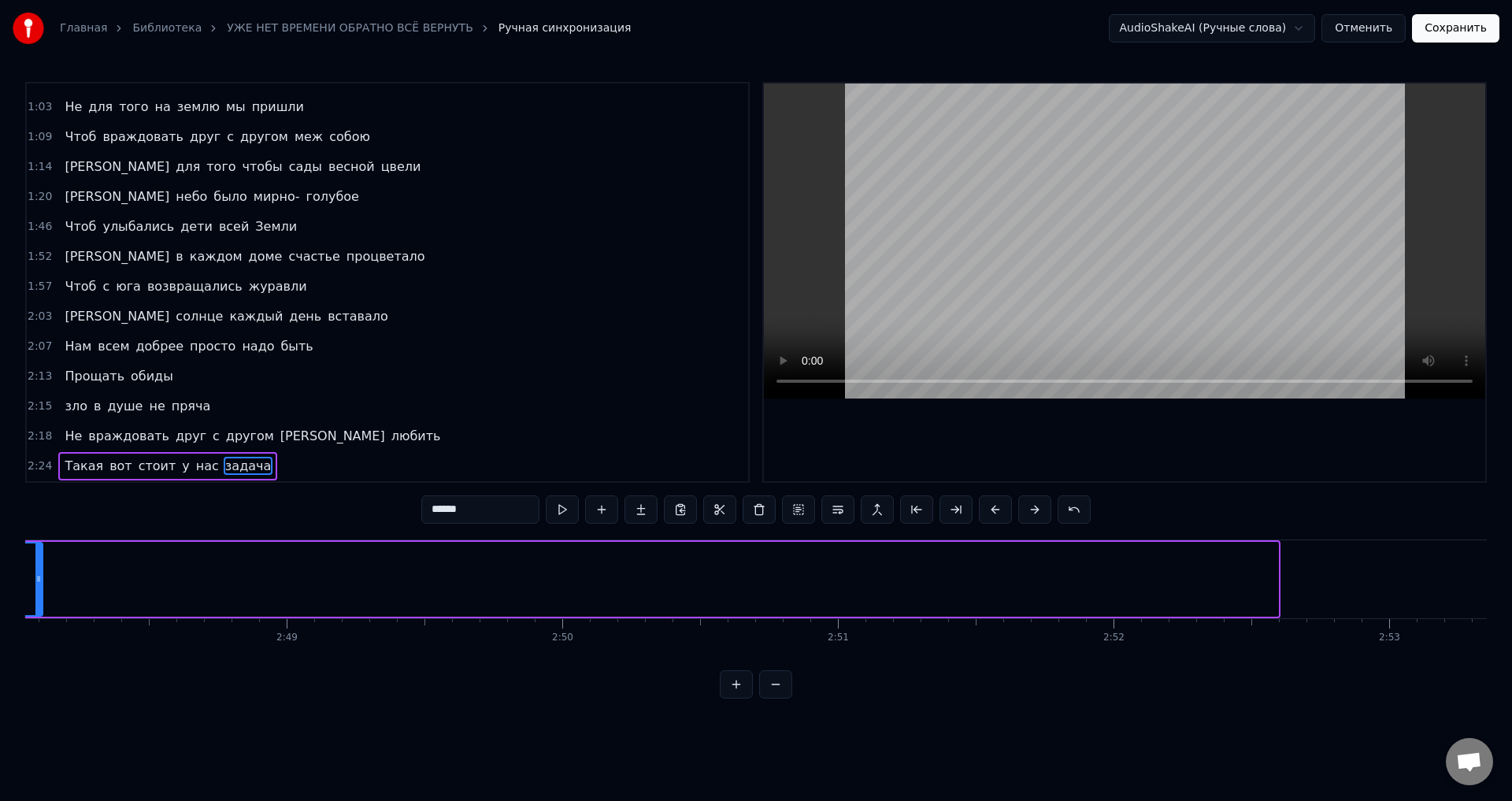
drag, startPoint x: 1273, startPoint y: 580, endPoint x: 37, endPoint y: 578, distance: 1236.0
click at [37, 578] on icon at bounding box center [39, 579] width 6 height 13
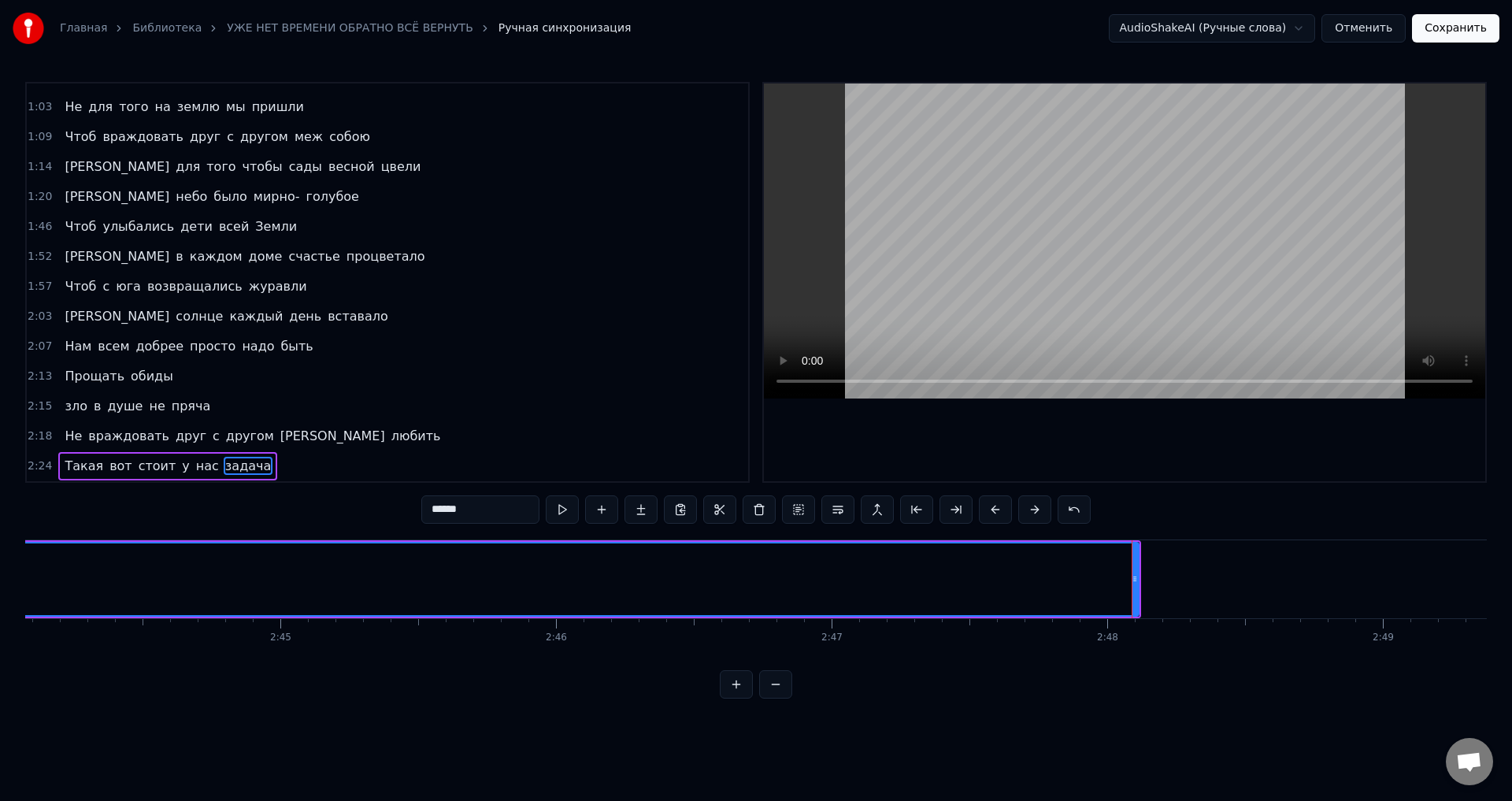
scroll to position [0, 45165]
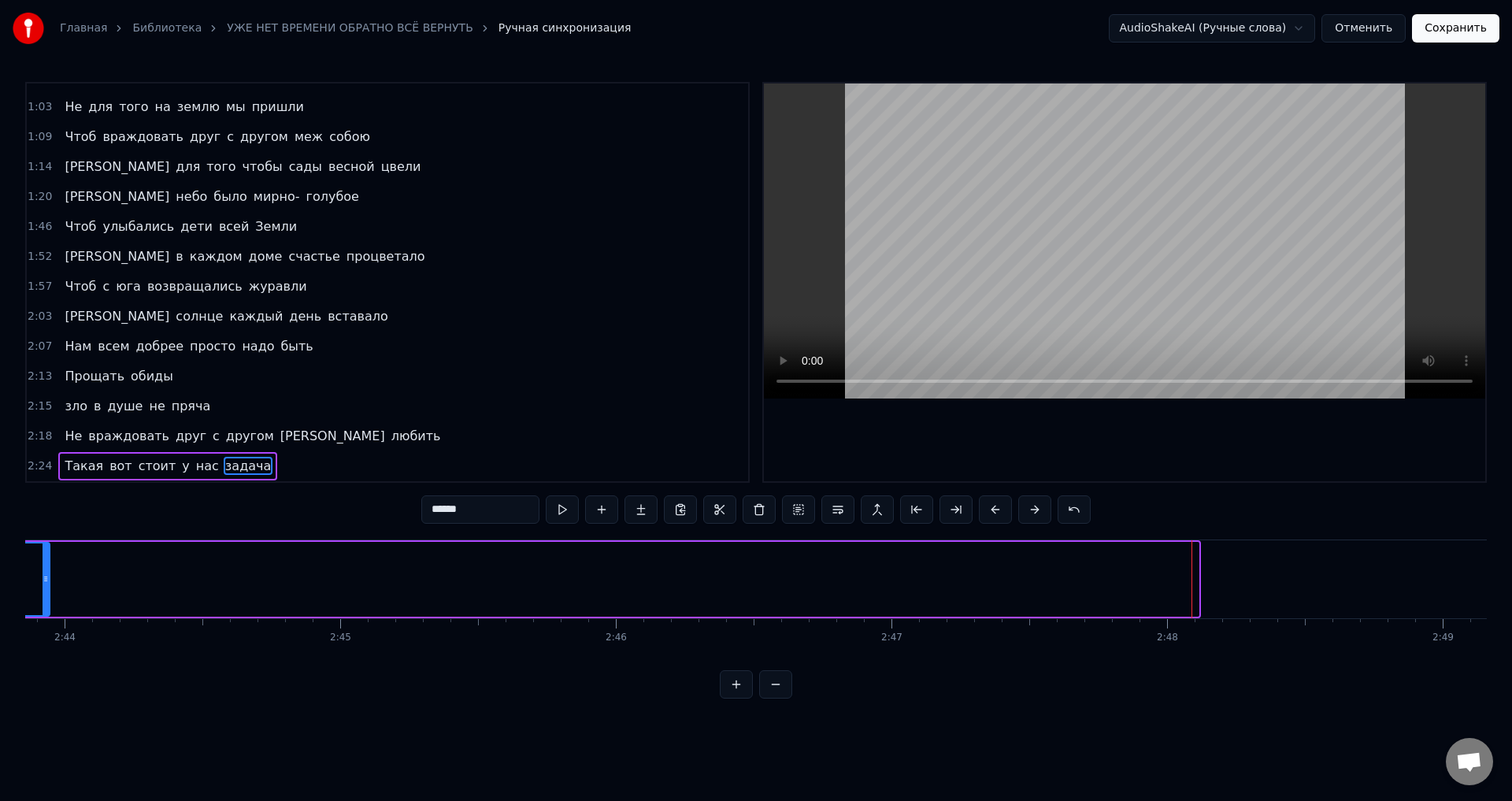
drag, startPoint x: 1195, startPoint y: 588, endPoint x: 46, endPoint y: 586, distance: 1149.0
click at [46, 586] on div at bounding box center [45, 579] width 6 height 72
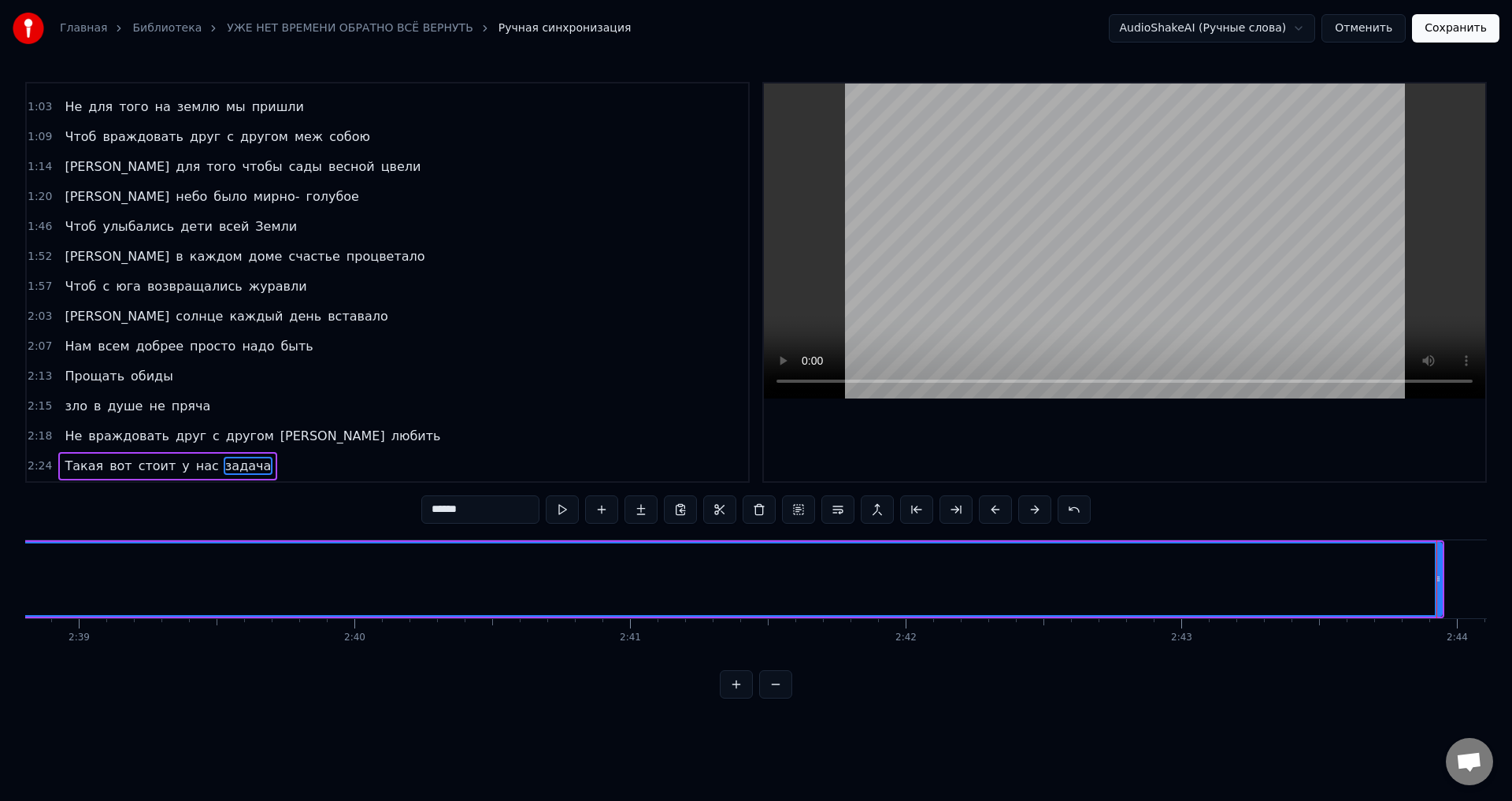
scroll to position [0, 43803]
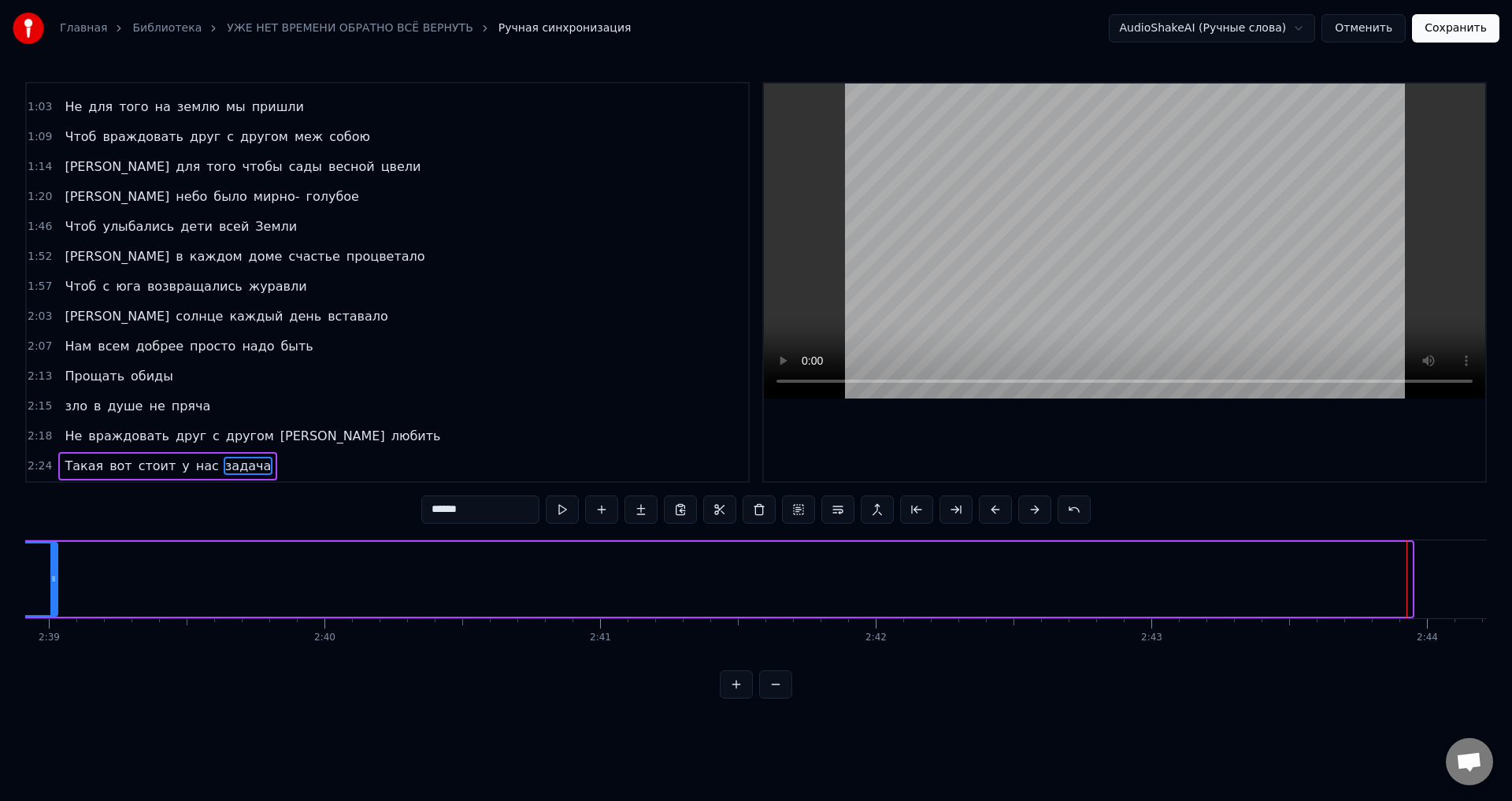
drag, startPoint x: 1409, startPoint y: 593, endPoint x: 55, endPoint y: 592, distance: 1354.0
click at [55, 592] on div at bounding box center [53, 579] width 6 height 72
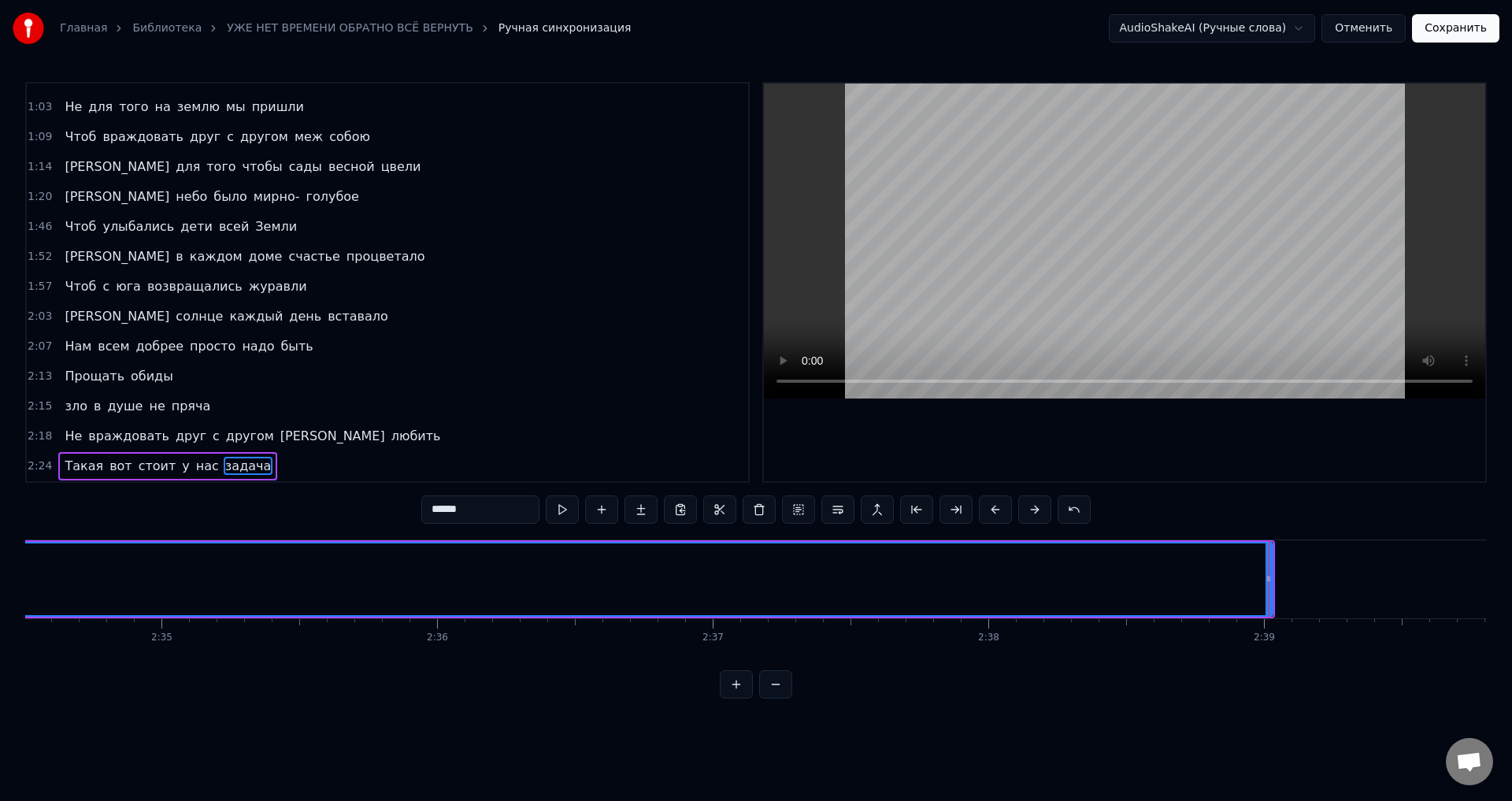
scroll to position [0, 42440]
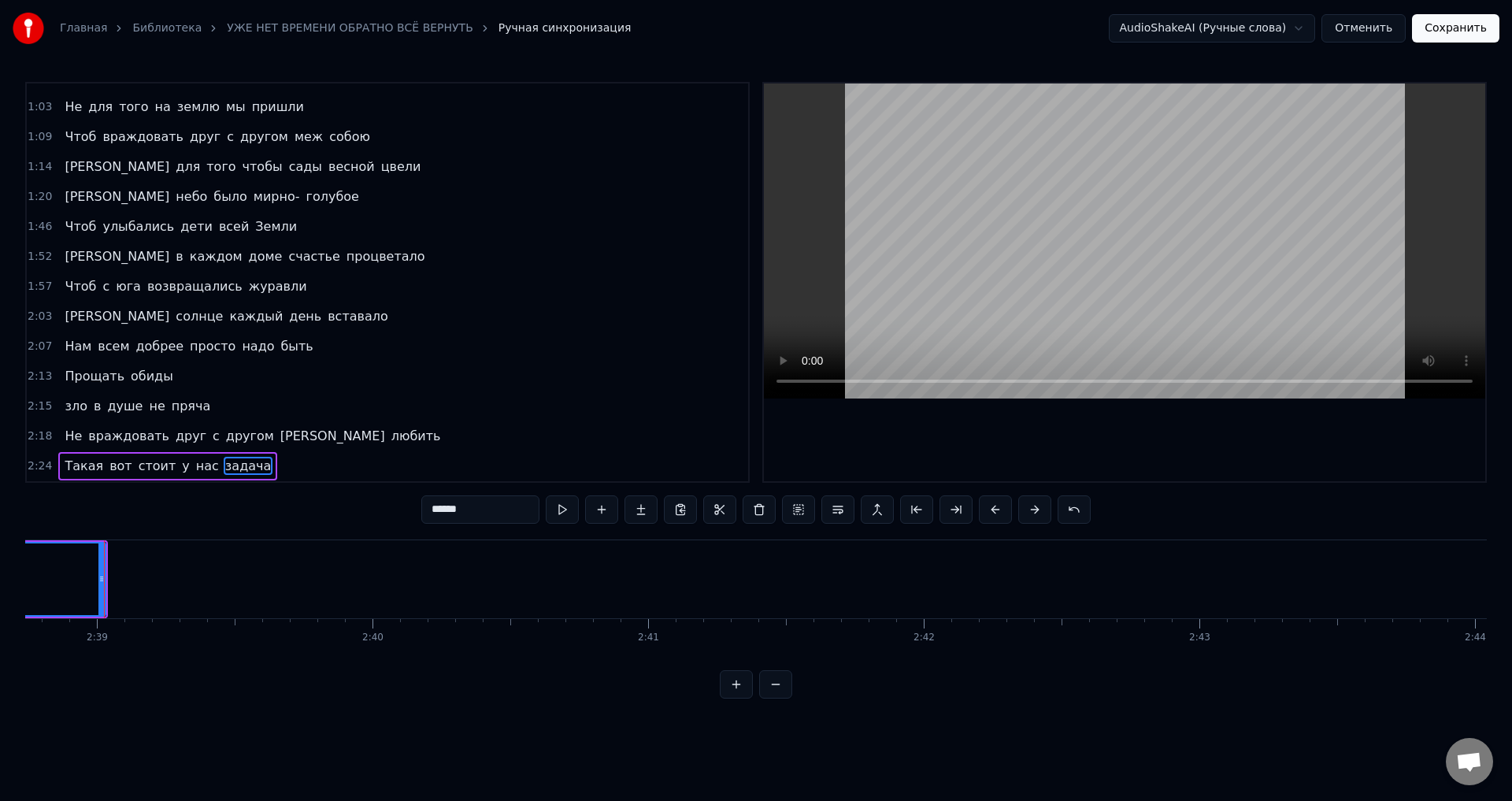
drag, startPoint x: 60, startPoint y: 574, endPoint x: 303, endPoint y: 625, distance: 248.3
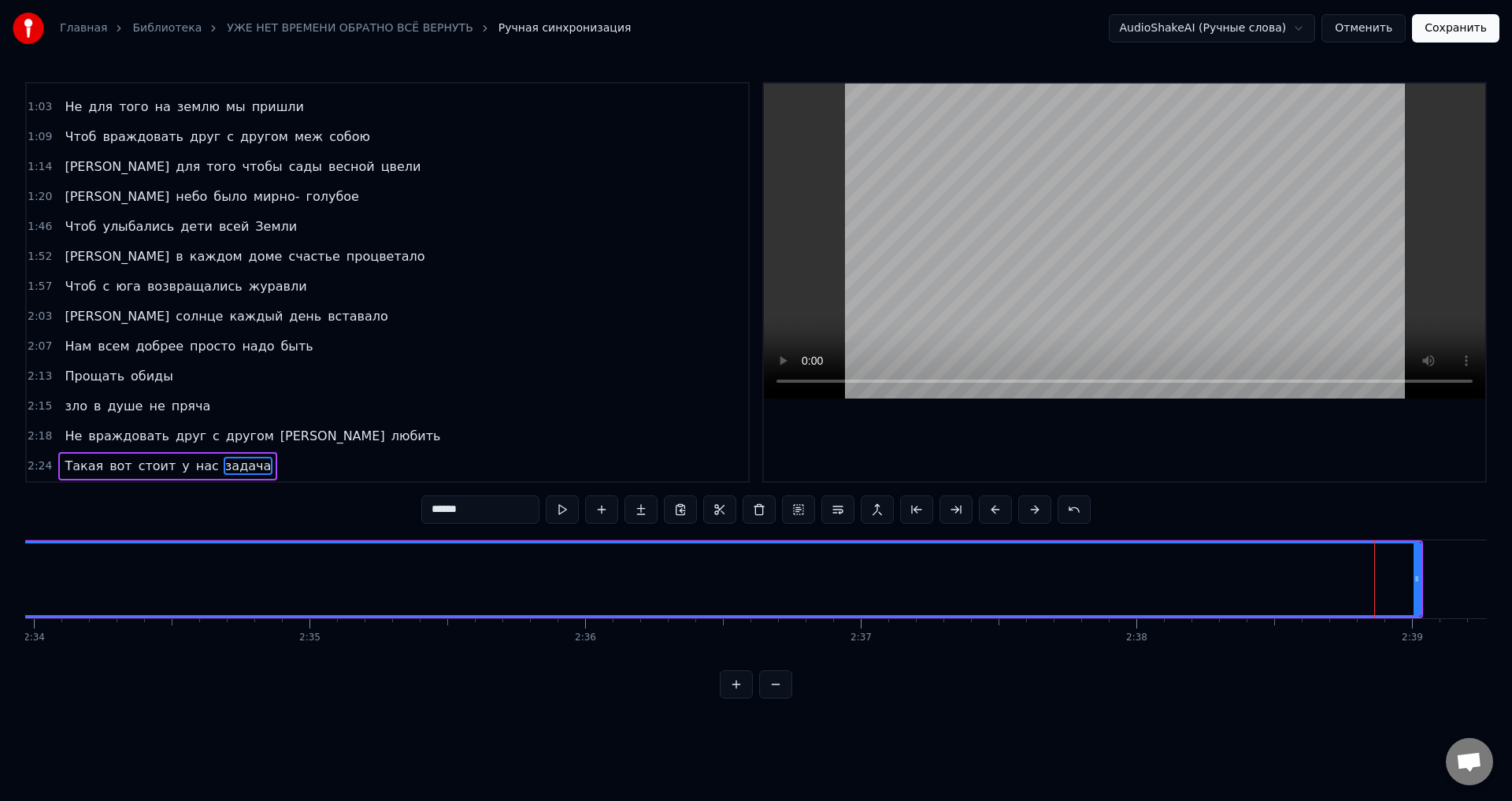
scroll to position [0, 42529]
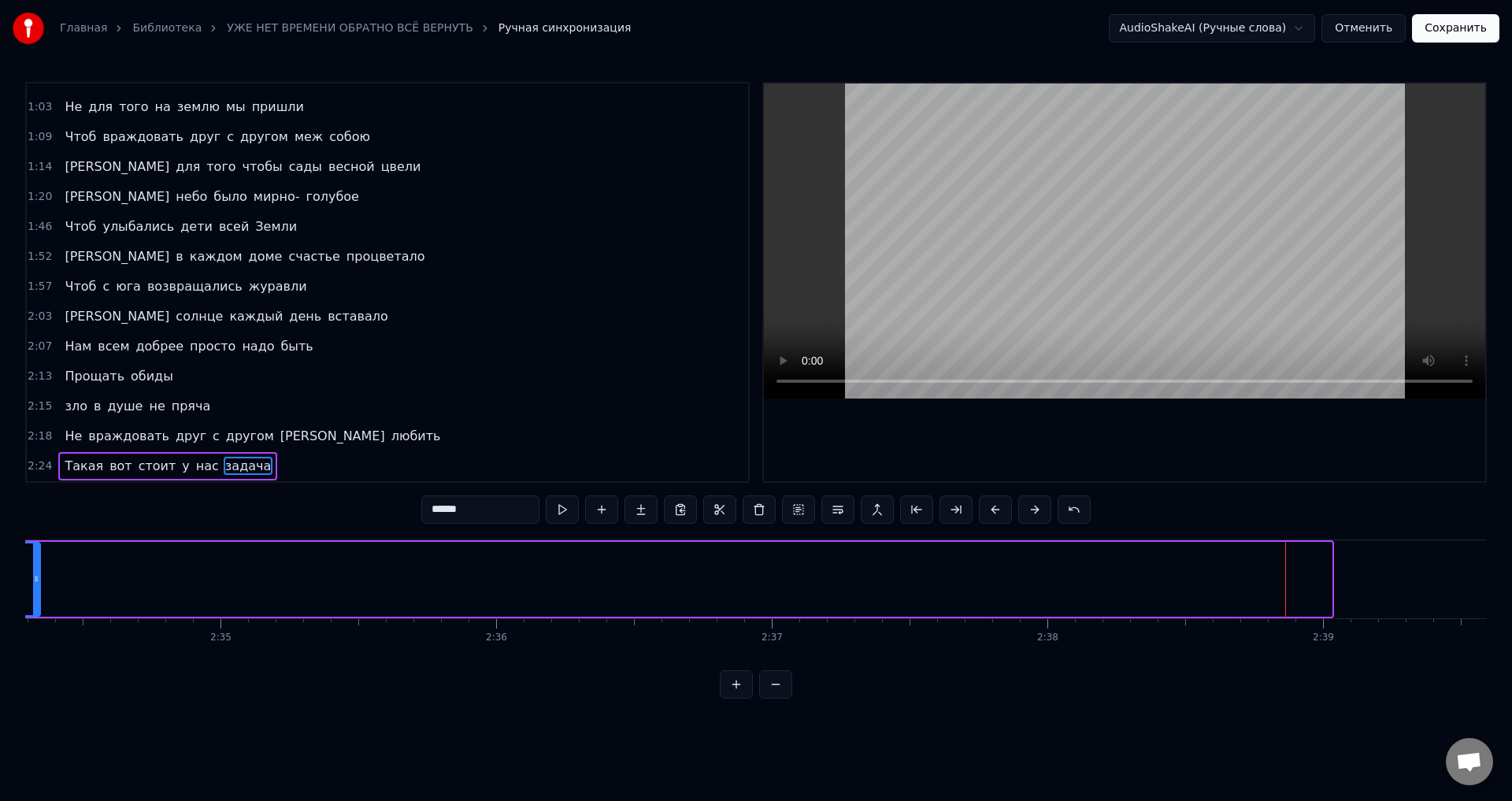
drag, startPoint x: 1329, startPoint y: 593, endPoint x: 38, endPoint y: 595, distance: 1291.0
click at [38, 595] on div at bounding box center [36, 579] width 6 height 72
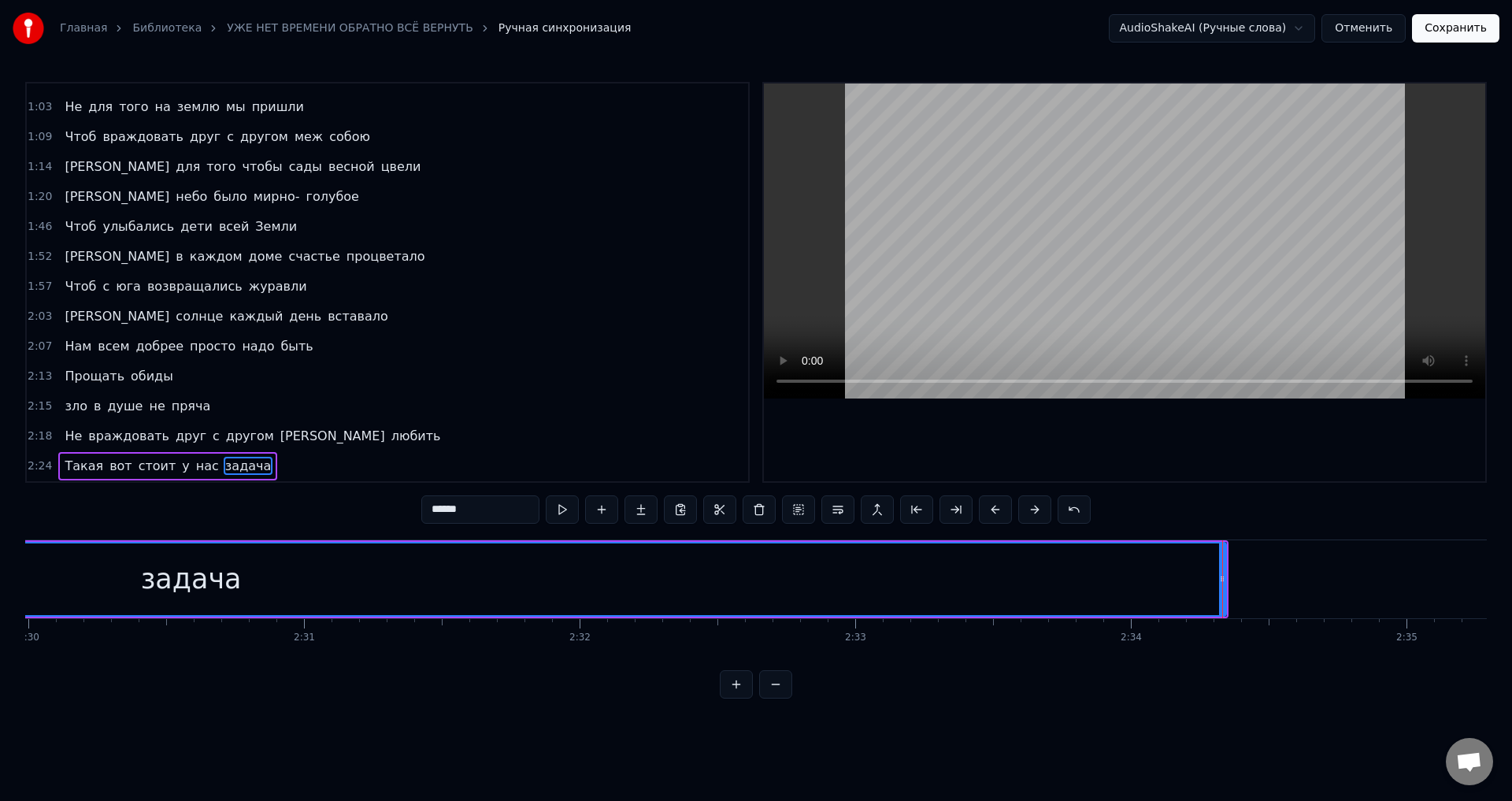
scroll to position [0, 41373]
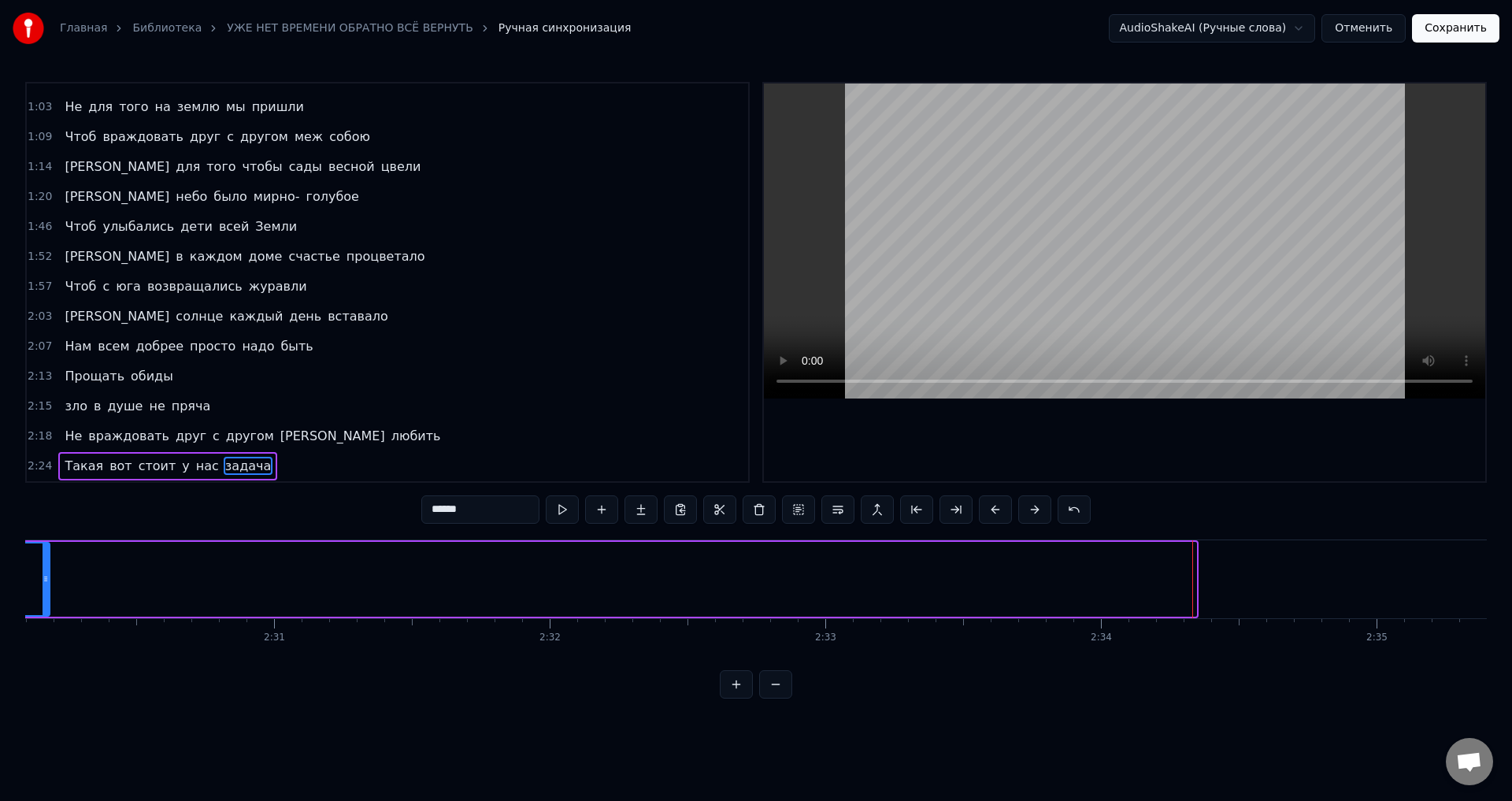
drag, startPoint x: 1192, startPoint y: 592, endPoint x: 44, endPoint y: 575, distance: 1148.1
click at [44, 575] on div at bounding box center [45, 579] width 6 height 72
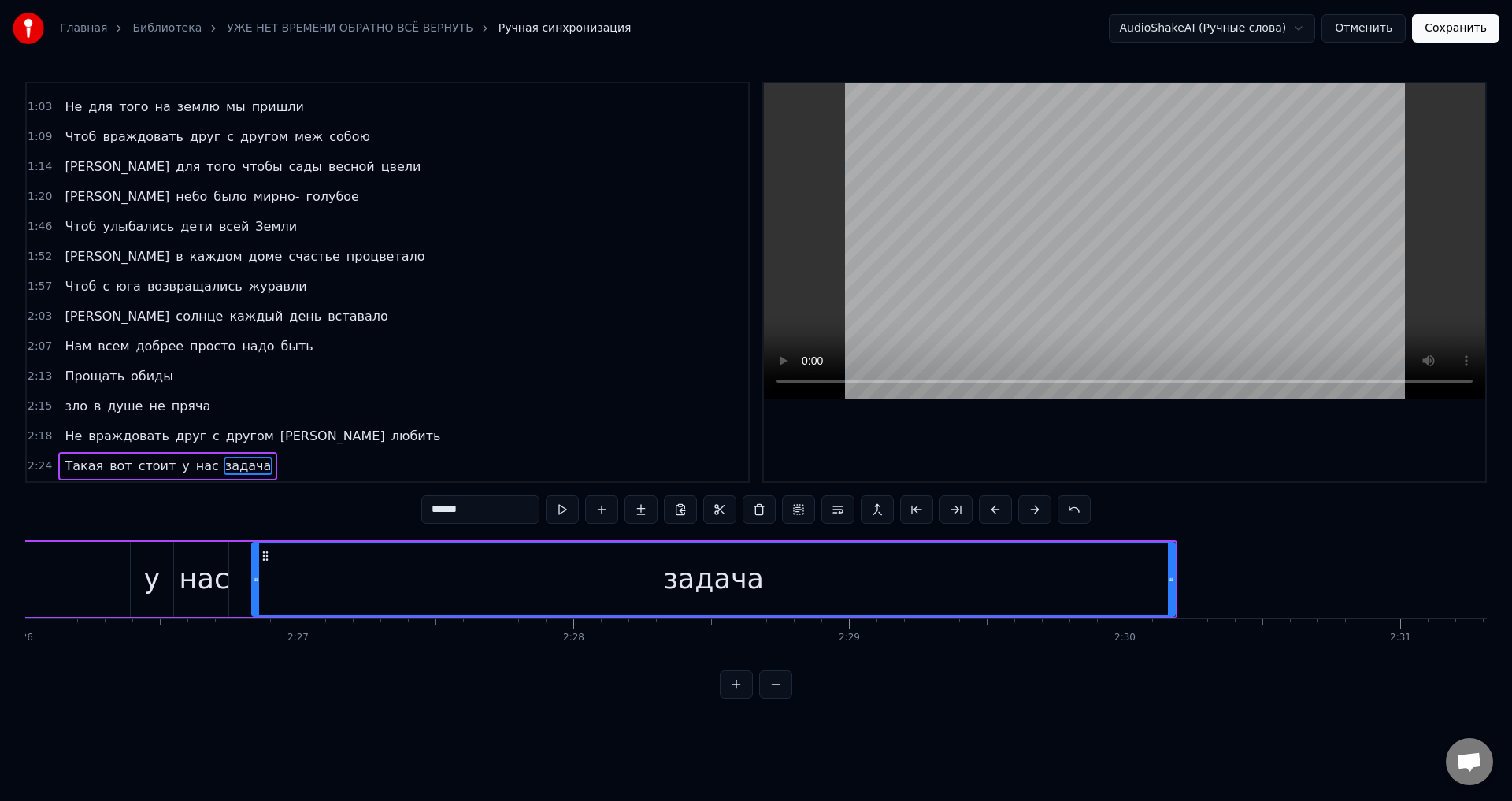
scroll to position [0, 40217]
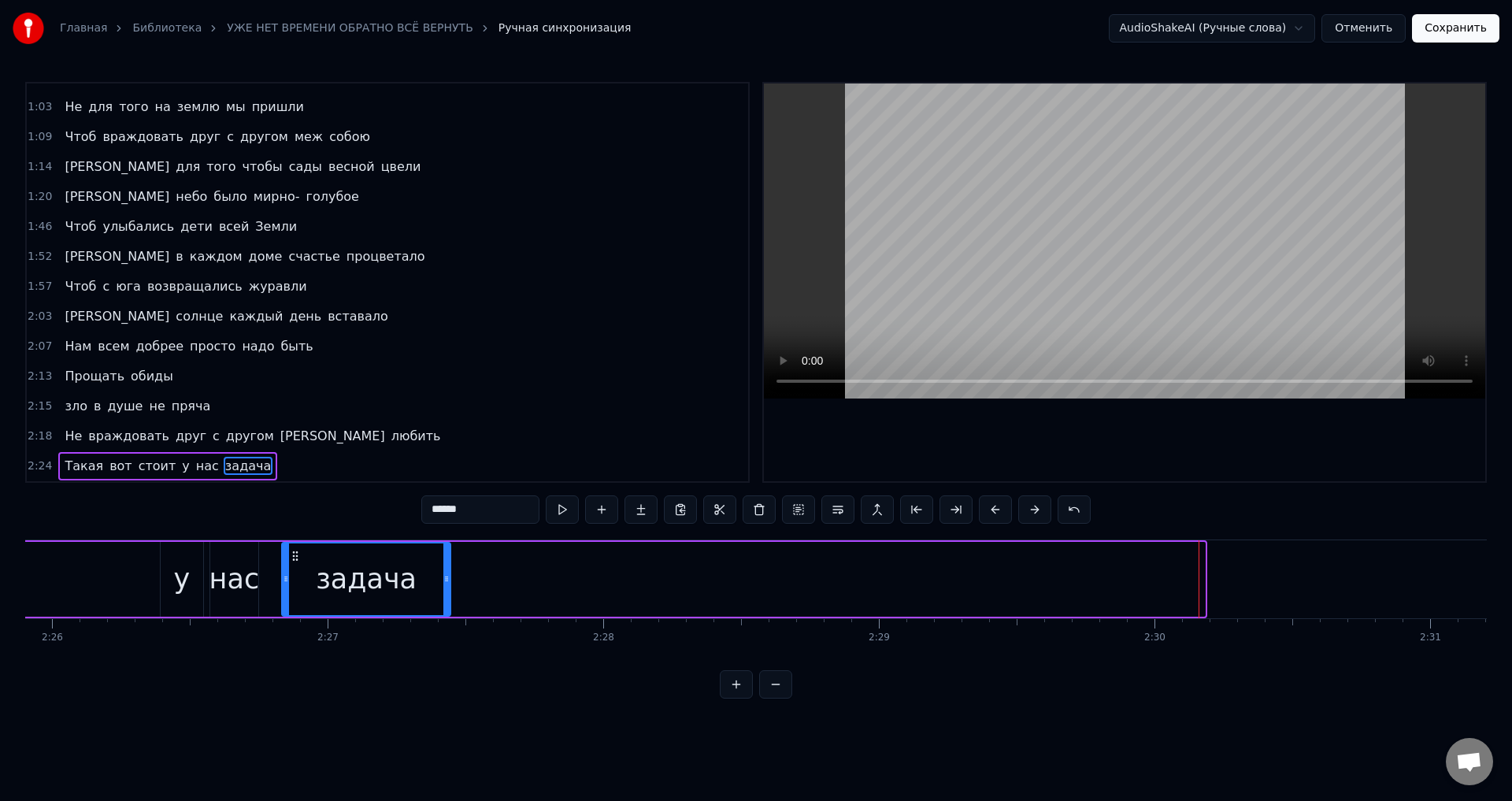
drag, startPoint x: 1203, startPoint y: 592, endPoint x: 448, endPoint y: 597, distance: 755.0
click at [448, 597] on div at bounding box center [446, 579] width 6 height 72
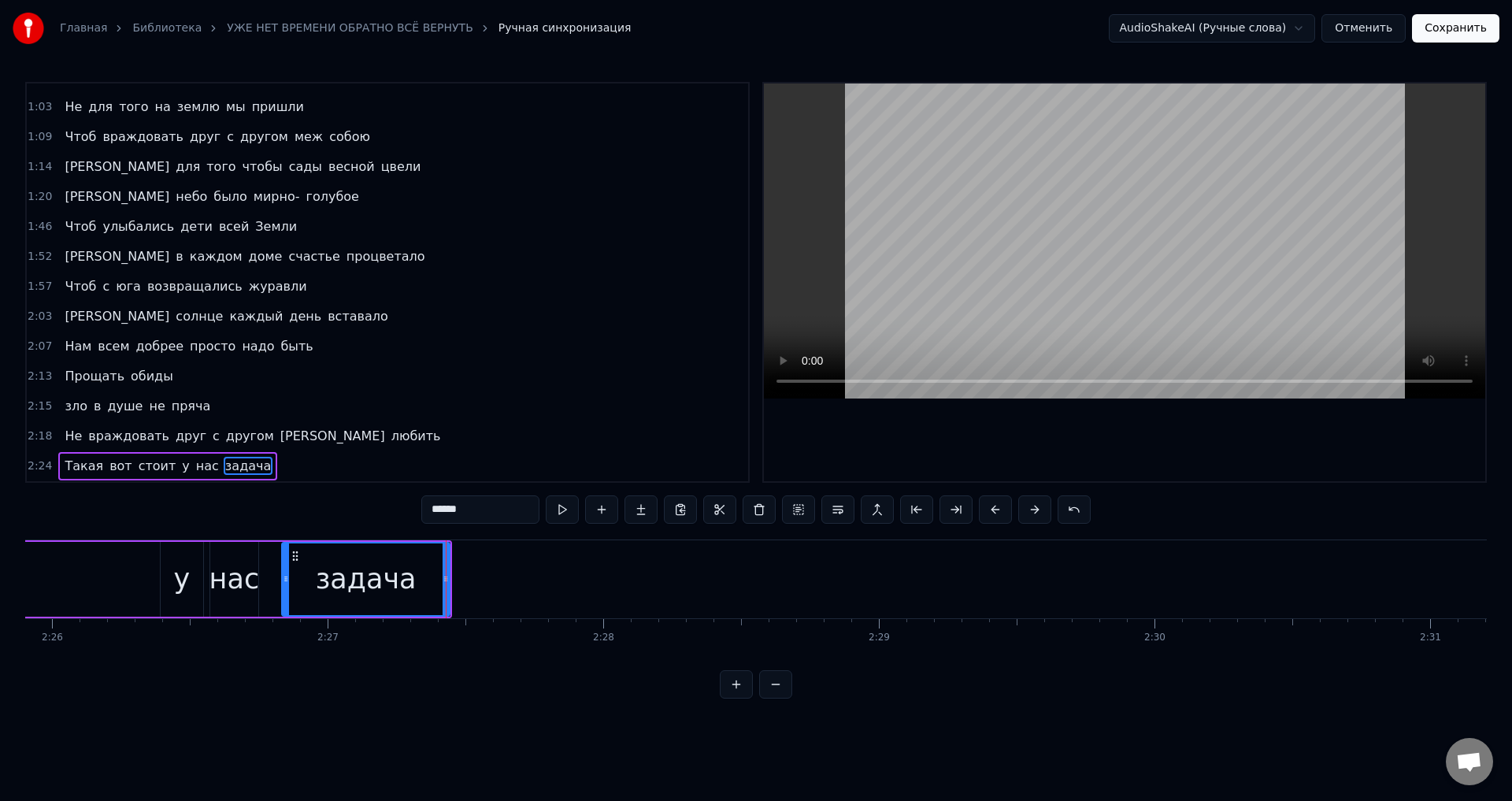
click at [166, 584] on div "у" at bounding box center [182, 580] width 42 height 75
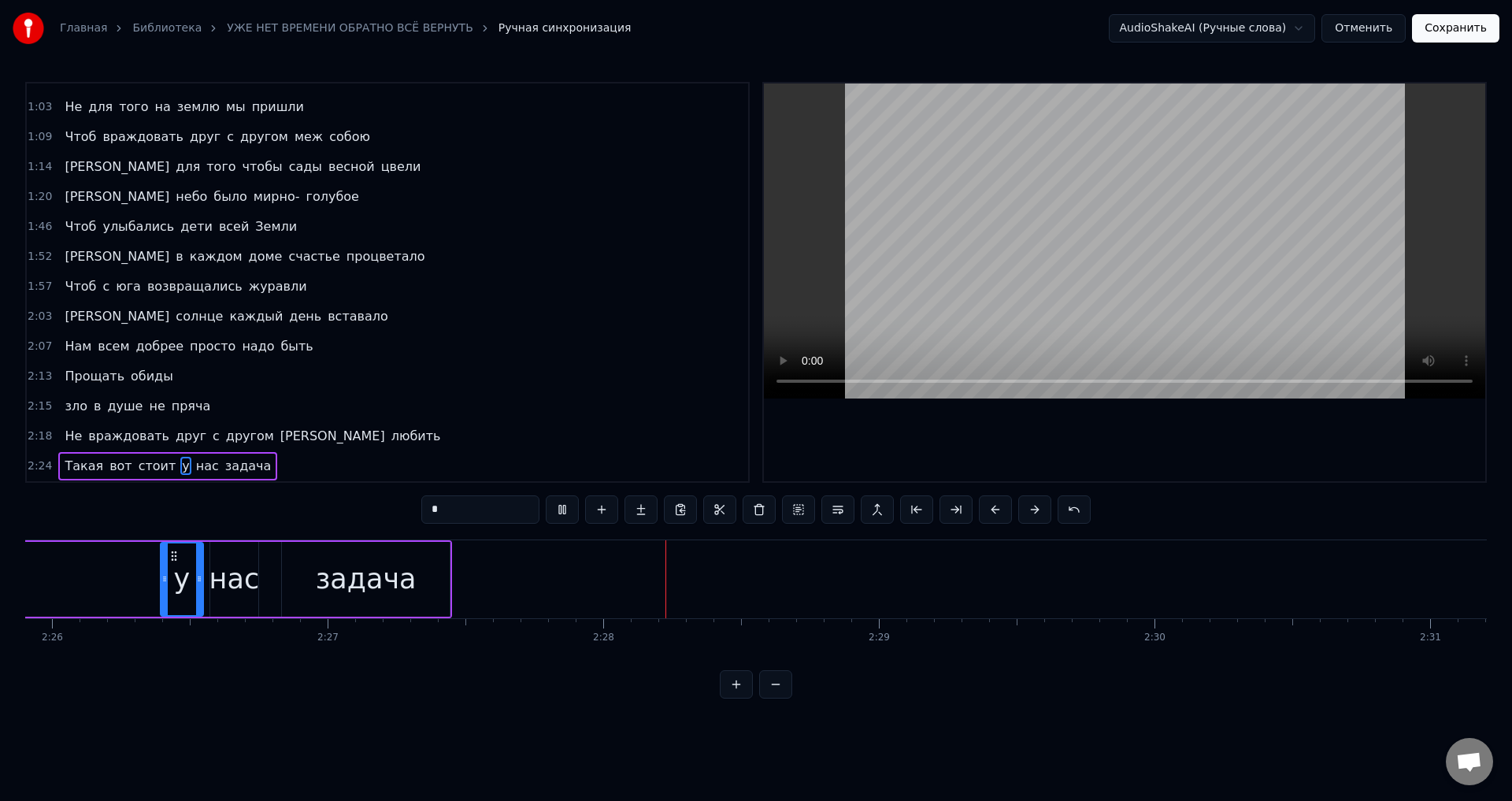
click at [382, 579] on div "задача" at bounding box center [366, 579] width 101 height 41
type input "******"
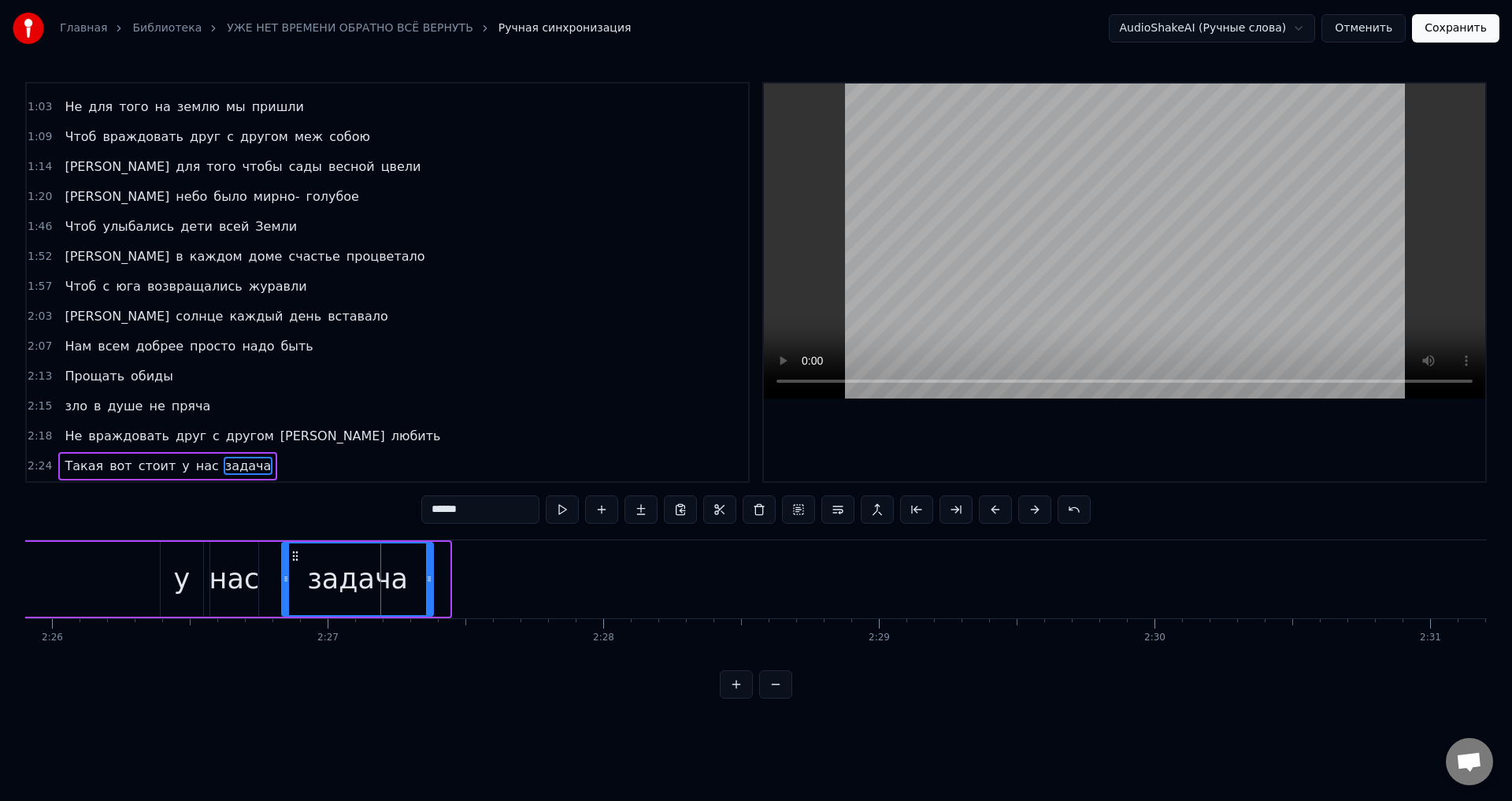
drag, startPoint x: 445, startPoint y: 581, endPoint x: 428, endPoint y: 584, distance: 17.3
click at [428, 584] on icon at bounding box center [428, 579] width 6 height 13
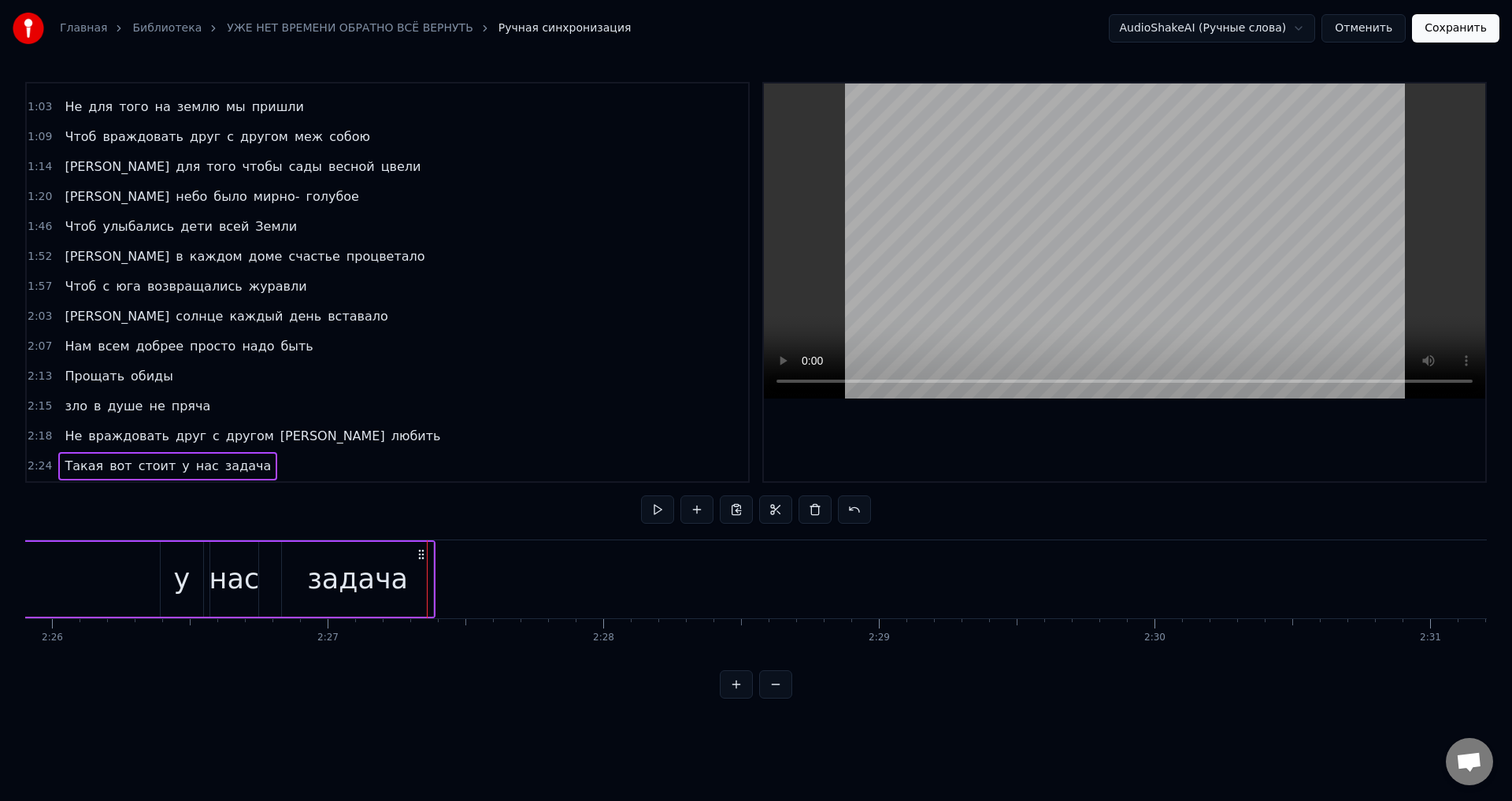
scroll to position [0, 40179]
click at [435, 575] on div "задача" at bounding box center [395, 579] width 101 height 41
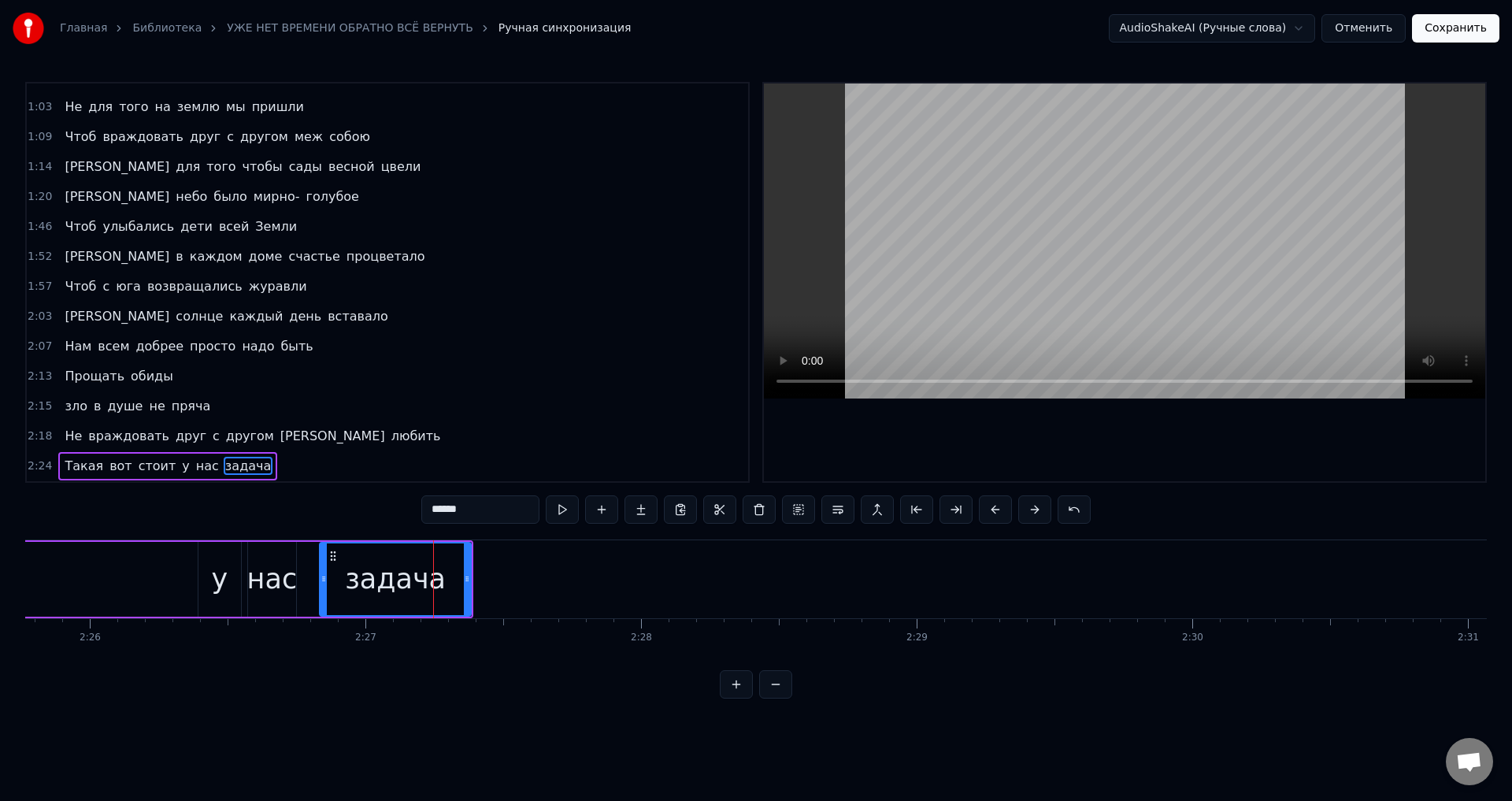
click at [363, 581] on div "задача" at bounding box center [395, 579] width 101 height 41
click at [411, 569] on div "задача" at bounding box center [395, 579] width 101 height 41
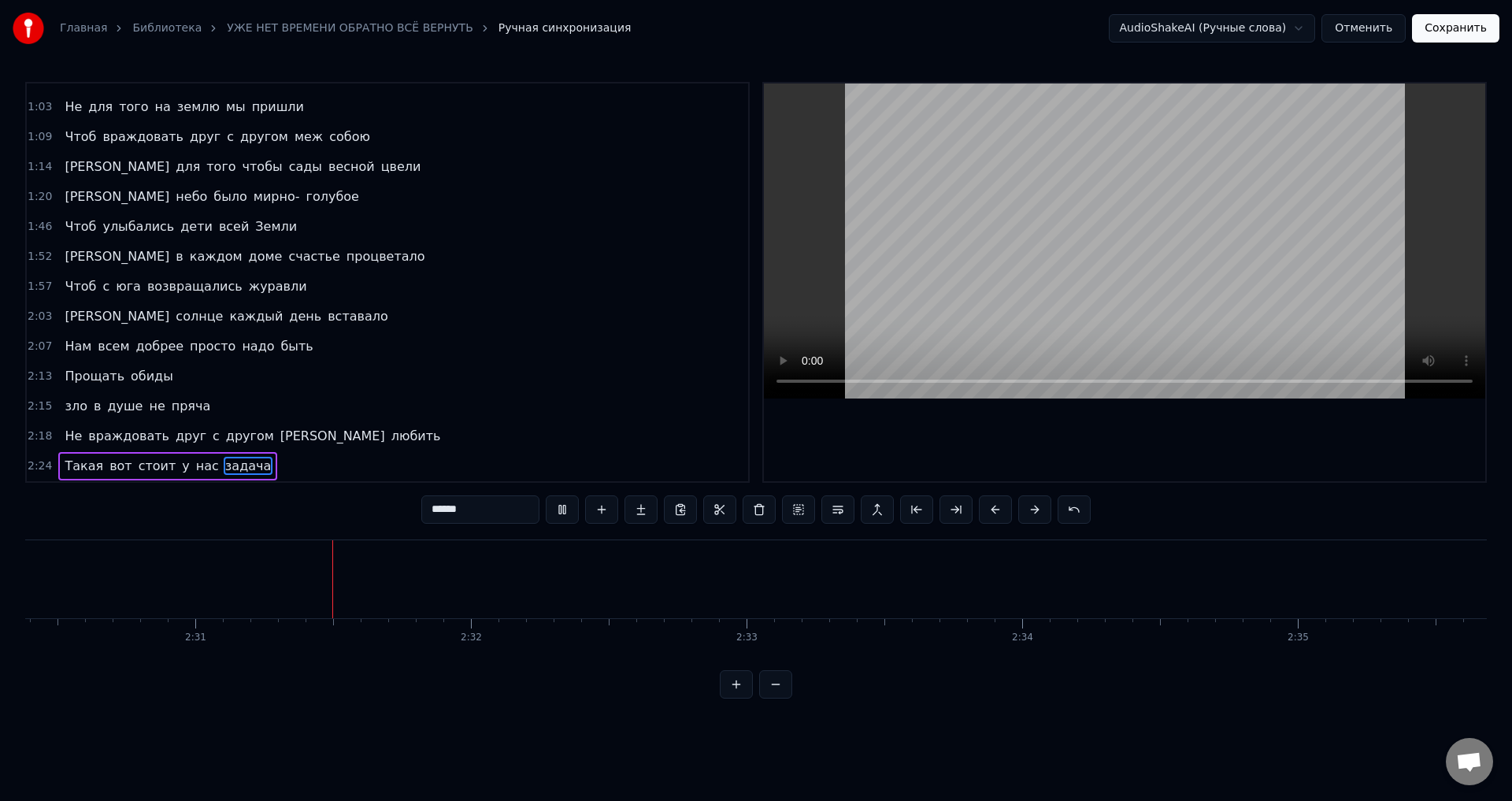
scroll to position [0, 41510]
click at [1456, 35] on button "Сохранить" at bounding box center [1455, 28] width 87 height 28
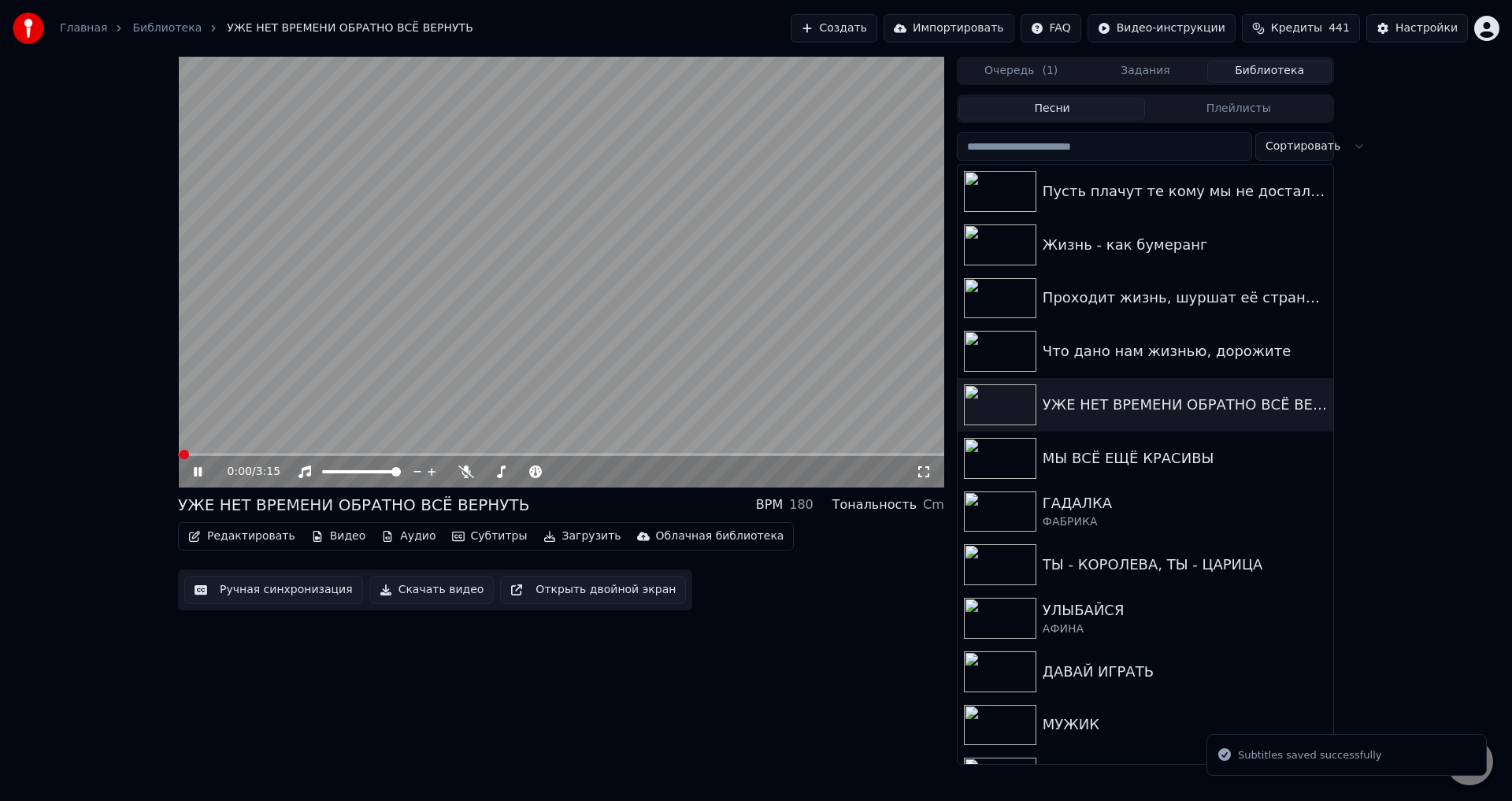
click at [924, 474] on icon at bounding box center [923, 472] width 16 height 13
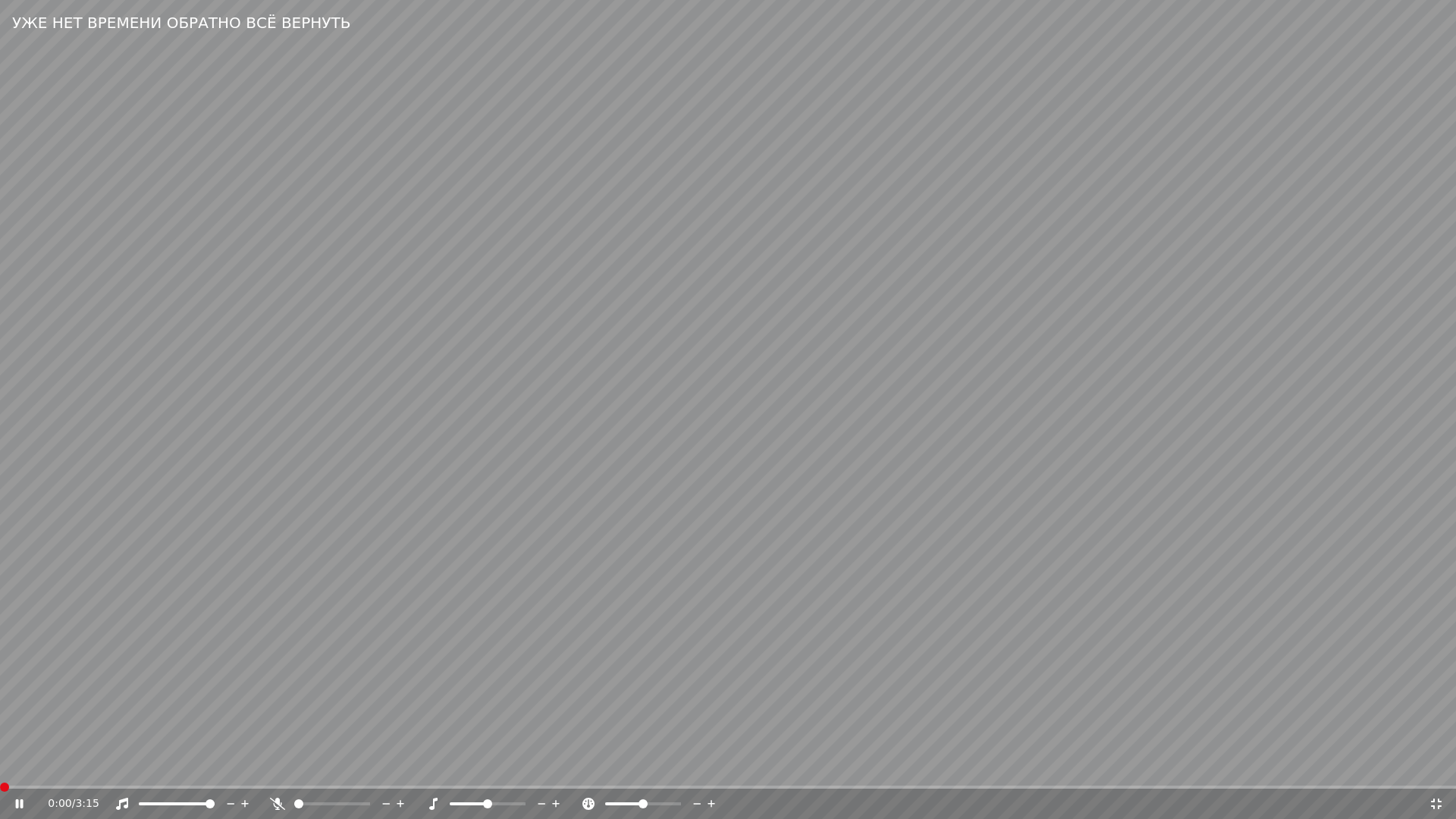
click at [0, 770] on span at bounding box center [4, 787] width 9 height 9
click at [125, 770] on span at bounding box center [93, 786] width 186 height 3
click at [125, 770] on div "0:27 / 3:15" at bounding box center [728, 804] width 1456 height 30
click at [125, 770] on span at bounding box center [102, 786] width 205 height 3
click at [527, 770] on span at bounding box center [263, 786] width 527 height 3
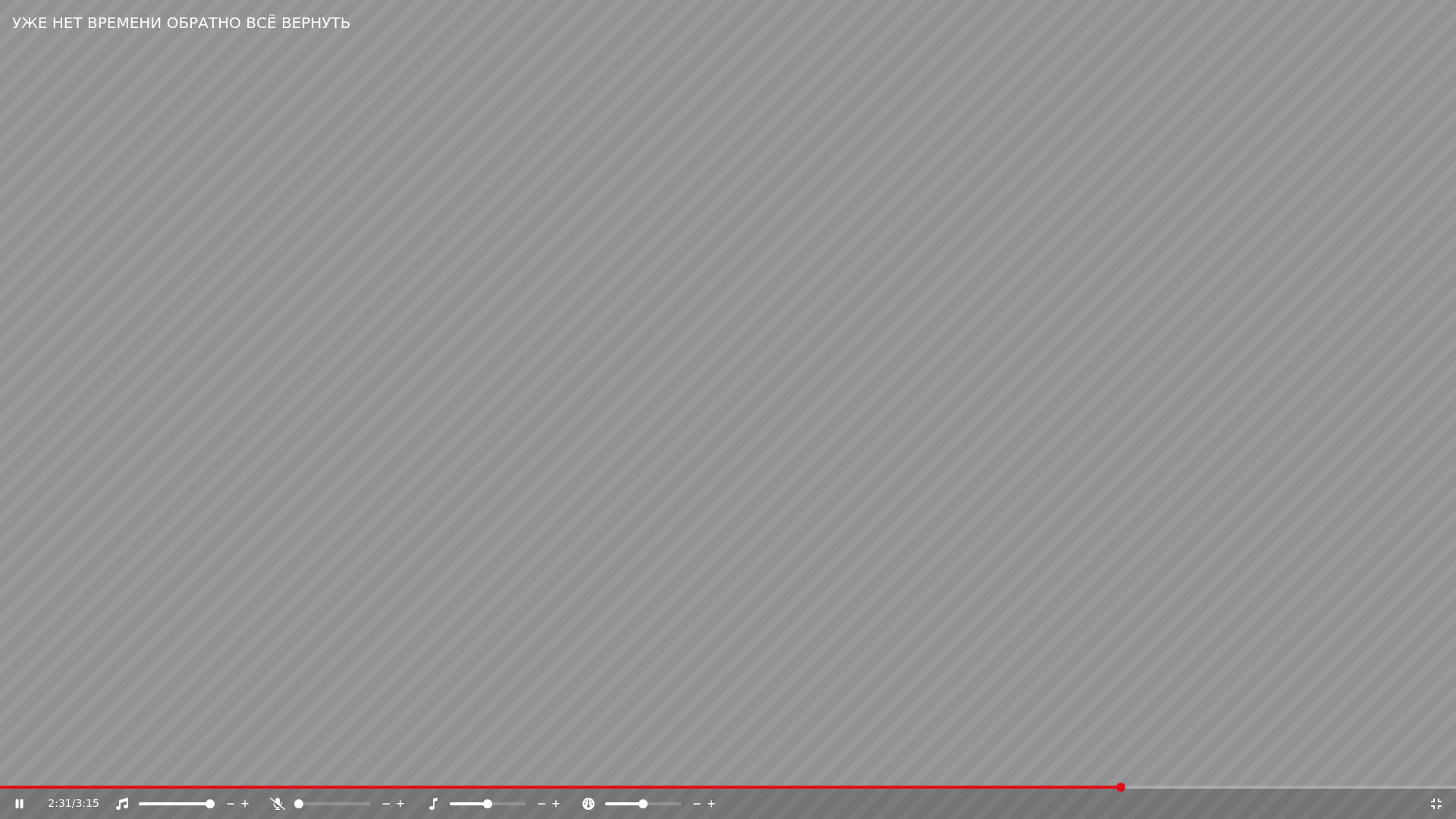
click at [1436, 770] on div "2:31 / 3:15" at bounding box center [728, 803] width 1444 height 15
click at [1436, 770] on icon at bounding box center [1436, 804] width 15 height 12
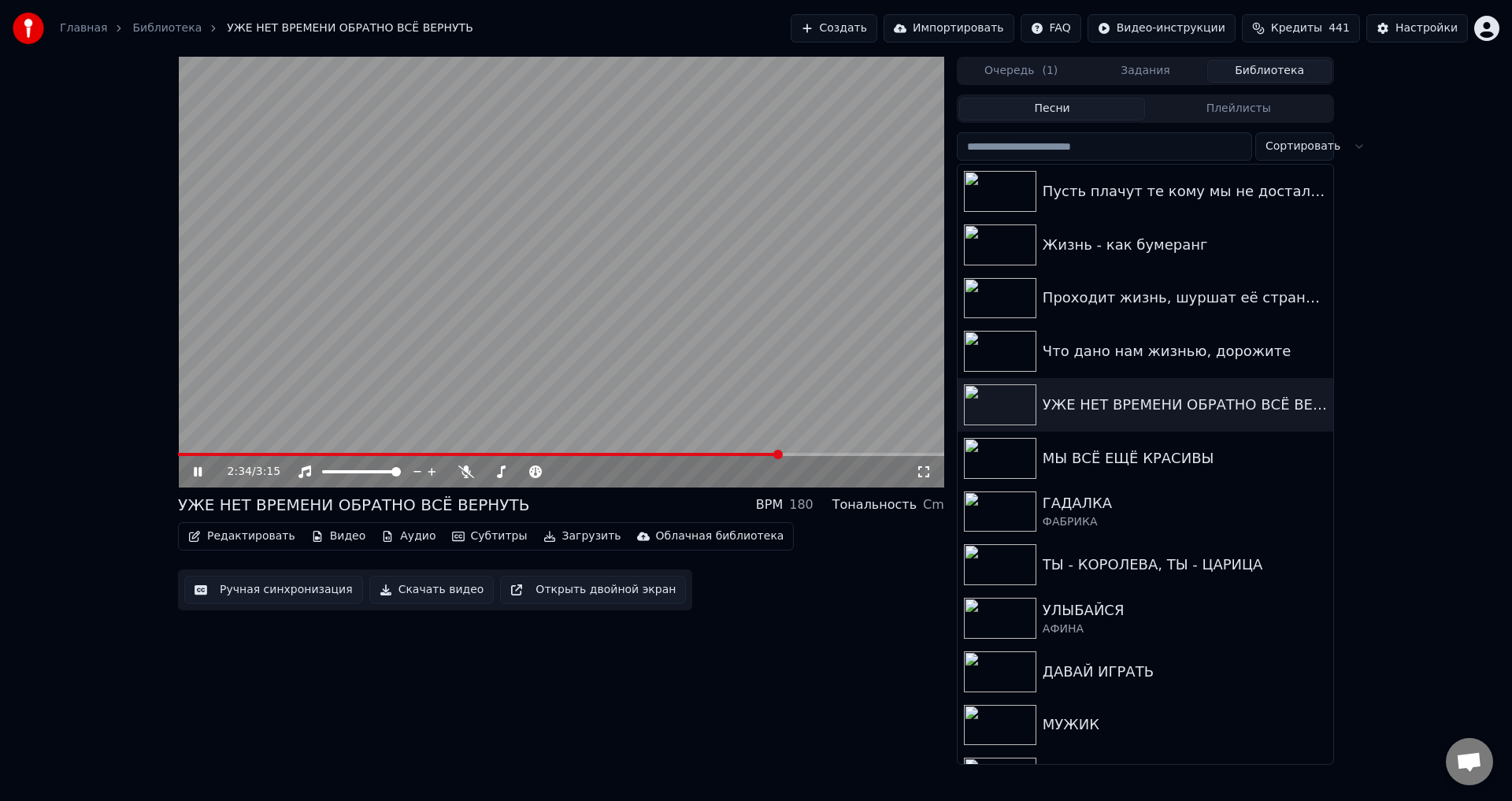
click at [271, 591] on button "Ручная синхронизация" at bounding box center [273, 589] width 179 height 28
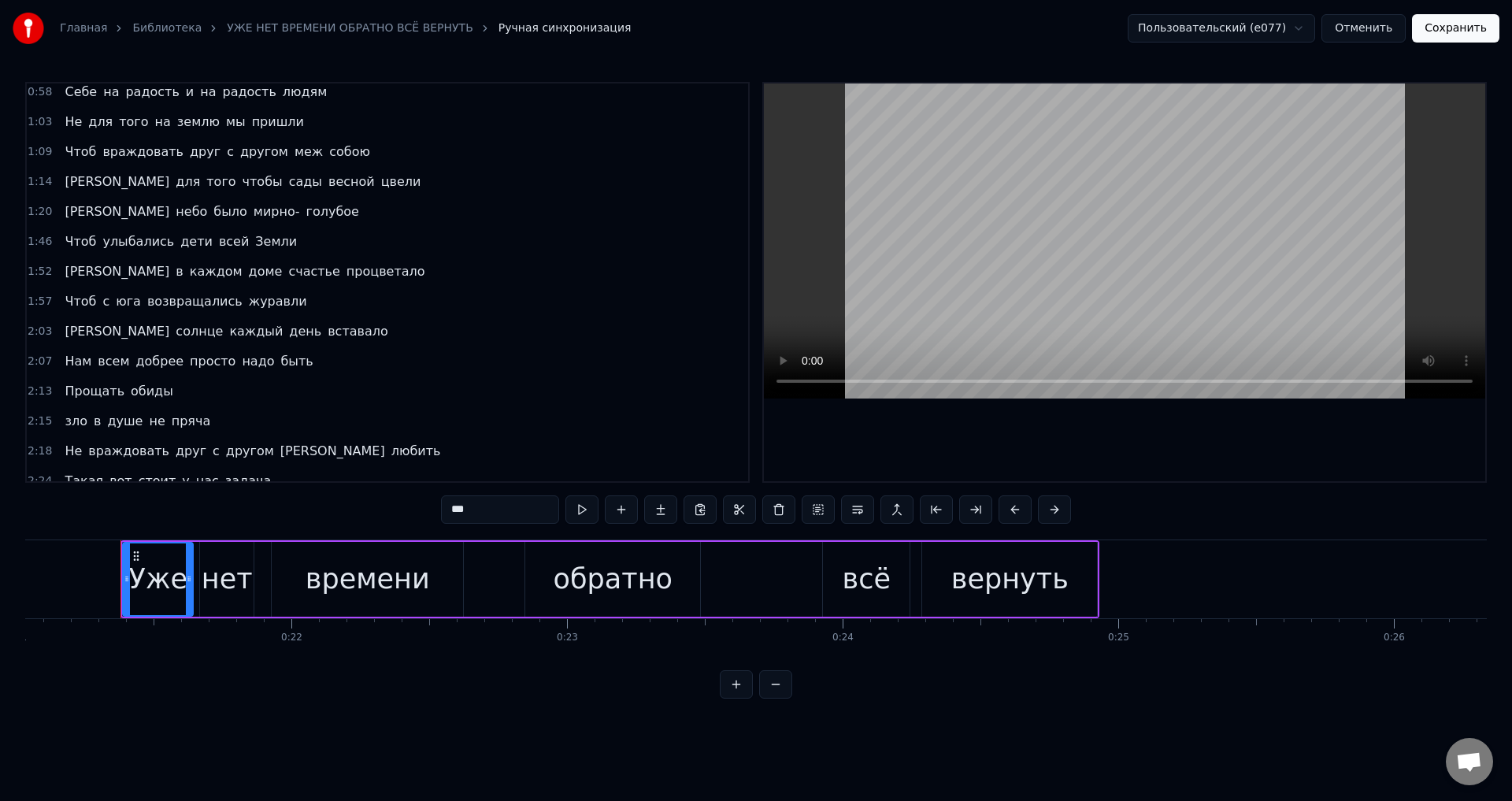
scroll to position [0, 5814]
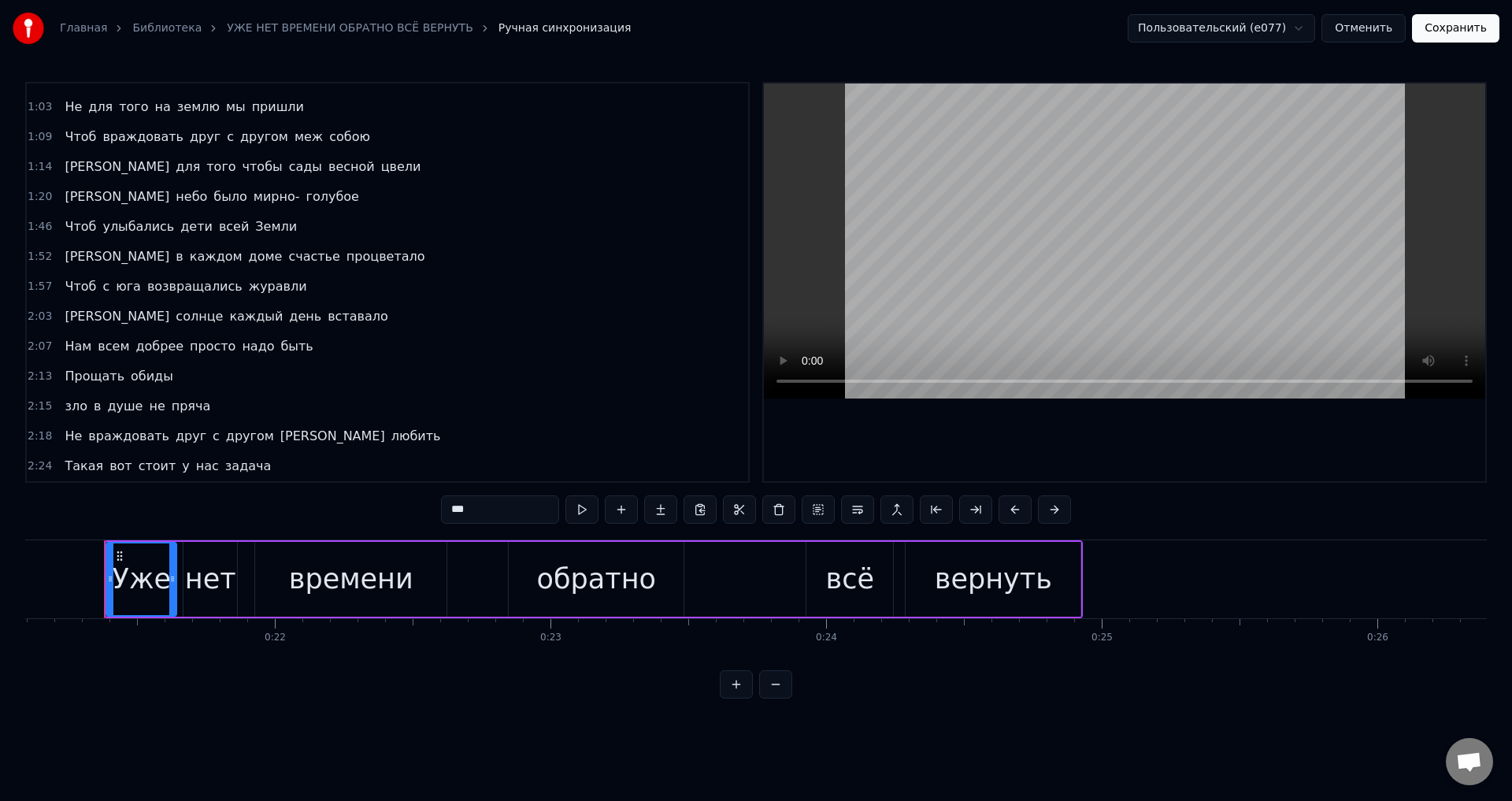
click at [224, 462] on span "задача" at bounding box center [248, 466] width 49 height 18
type input "******"
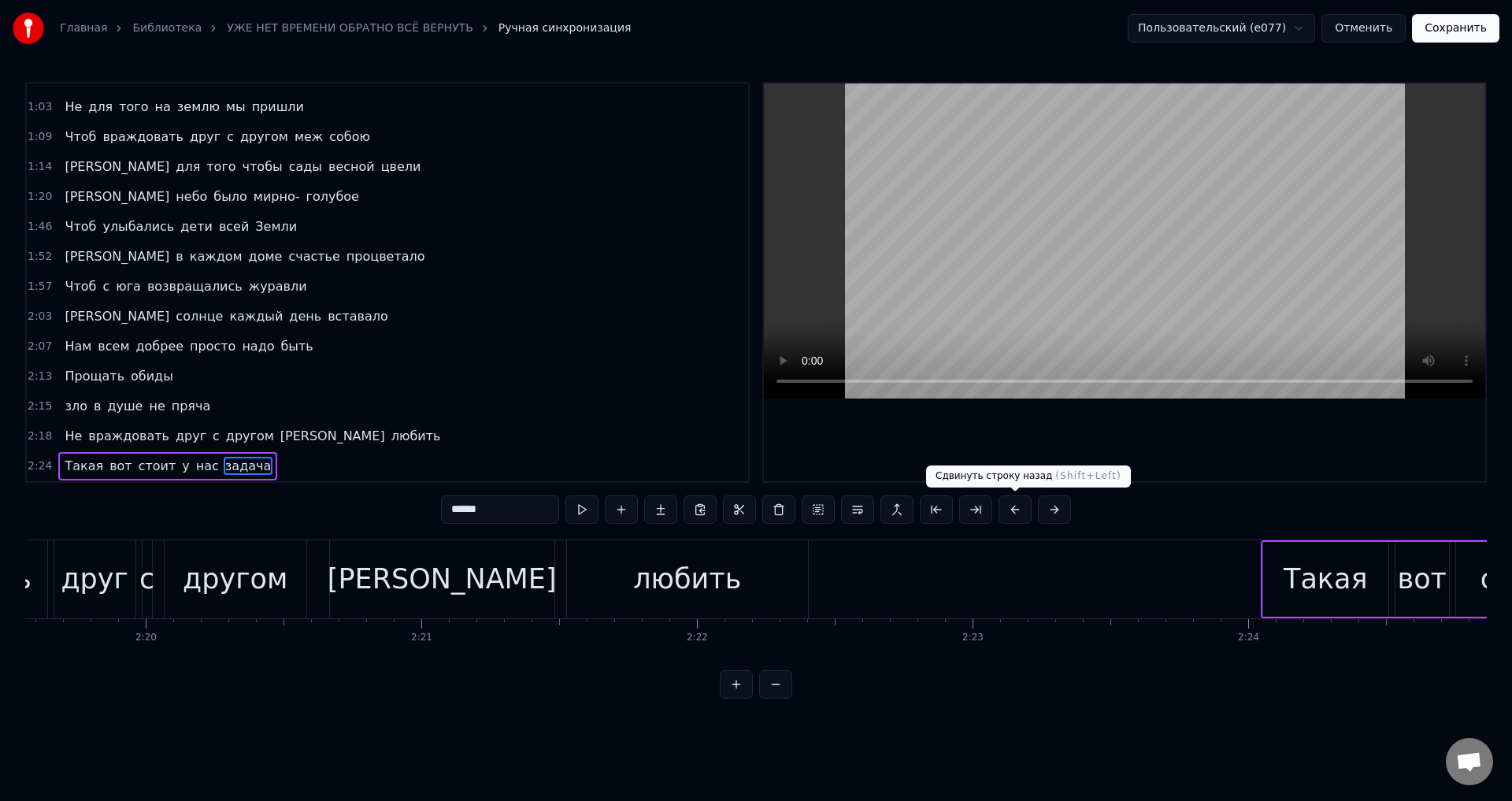
scroll to position [0, 40391]
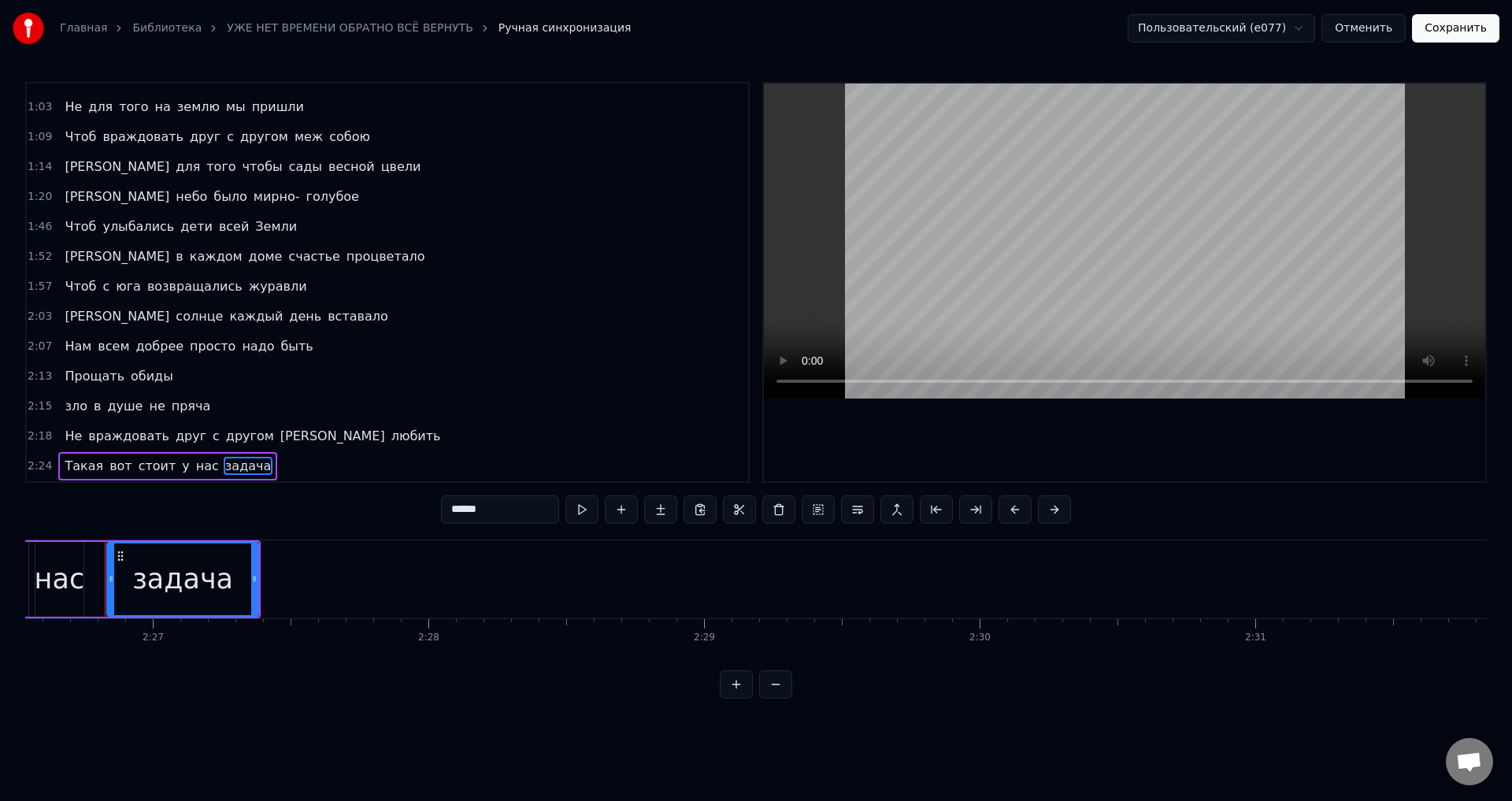
click at [218, 568] on div "задача" at bounding box center [183, 579] width 101 height 41
drag, startPoint x: 253, startPoint y: 581, endPoint x: 273, endPoint y: 582, distance: 20.0
click at [273, 582] on icon at bounding box center [274, 579] width 6 height 13
click at [280, 580] on icon at bounding box center [279, 579] width 6 height 13
click at [1459, 34] on button "Сохранить" at bounding box center [1455, 28] width 87 height 28
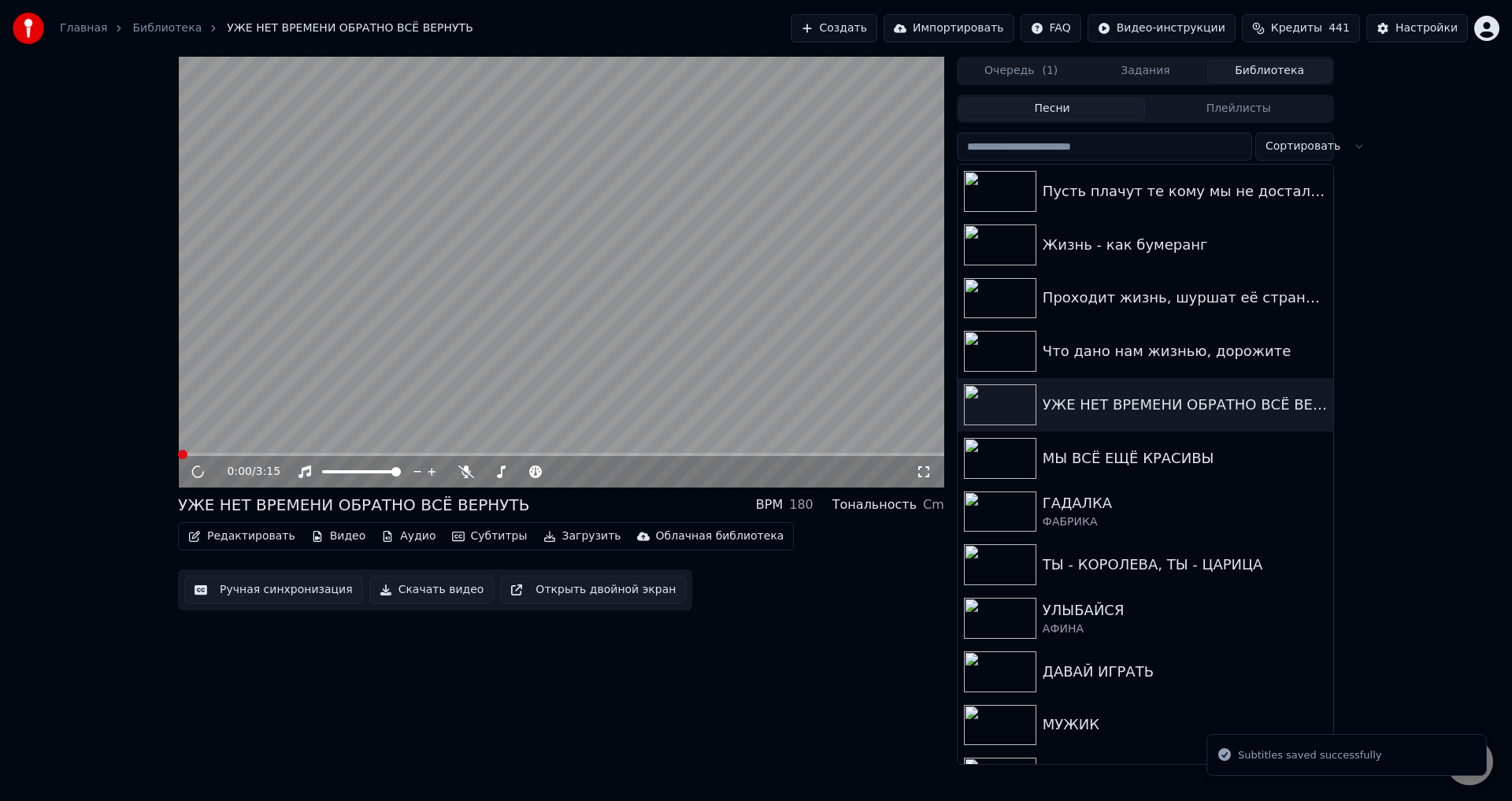
click at [924, 468] on icon at bounding box center [923, 472] width 16 height 13
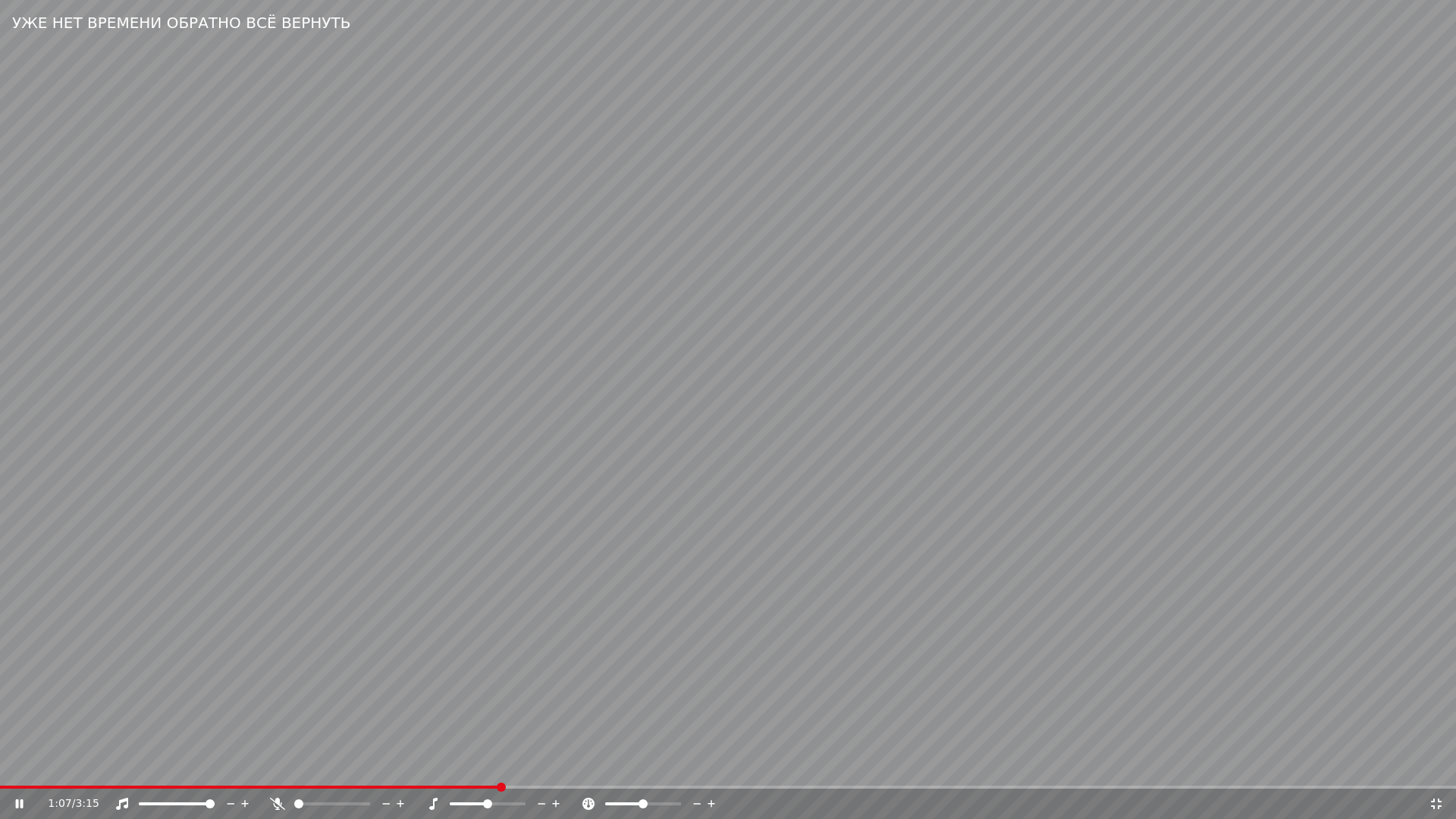
click at [702, 584] on video at bounding box center [728, 409] width 1456 height 819
click at [1439, 770] on icon at bounding box center [1437, 804] width 11 height 11
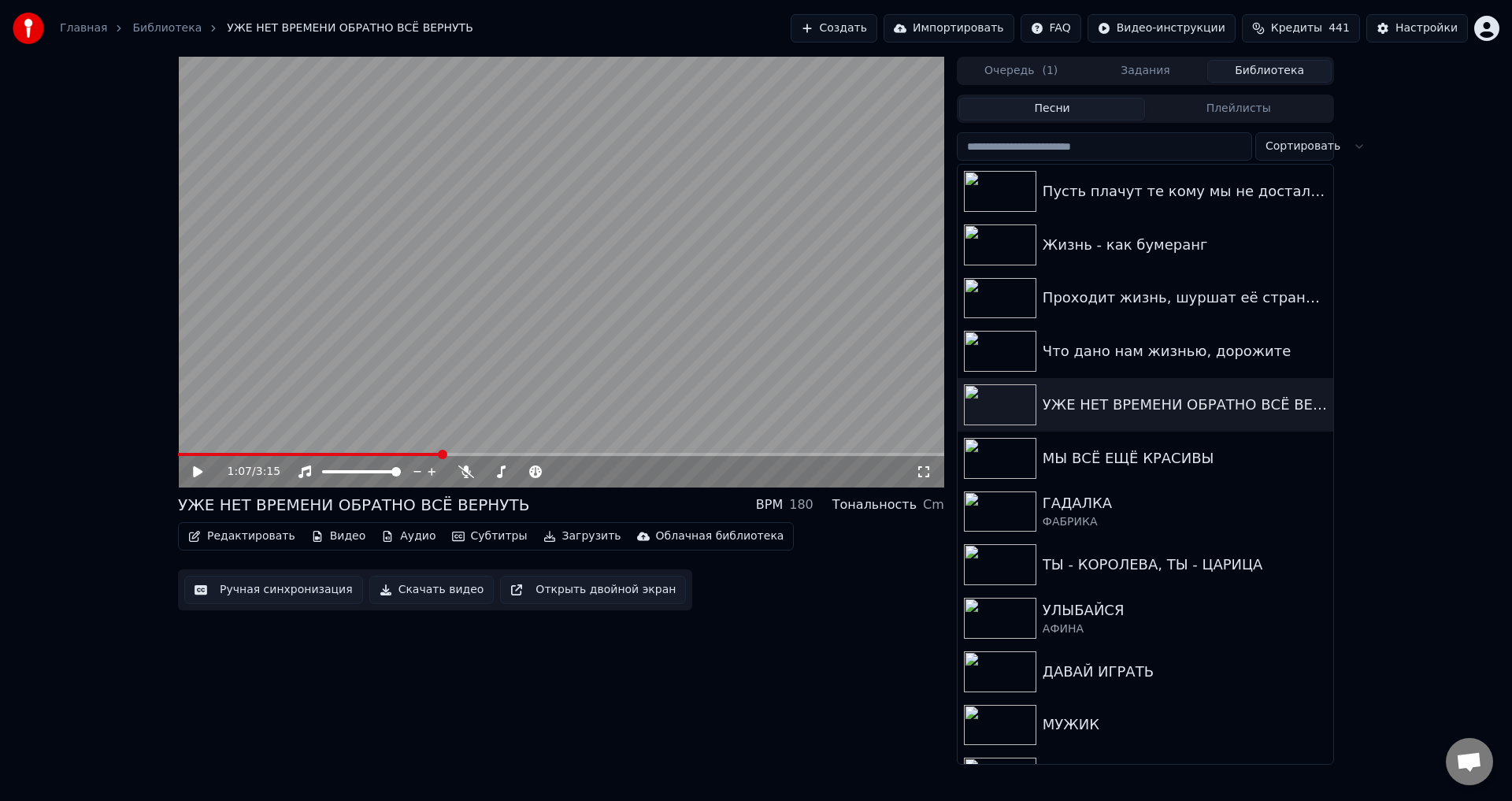
click at [243, 592] on button "Ручная синхронизация" at bounding box center [273, 589] width 179 height 28
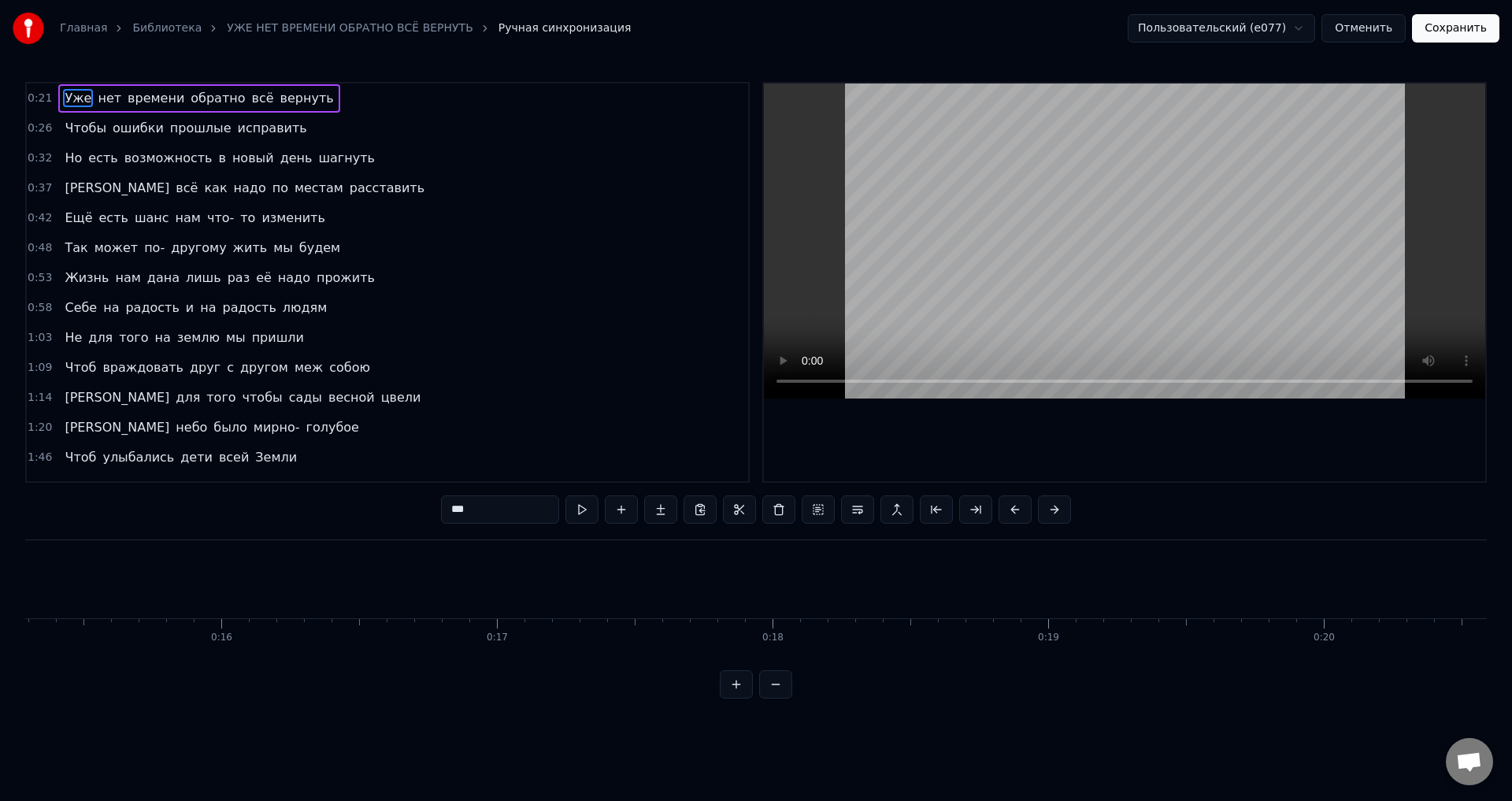
scroll to position [158, 0]
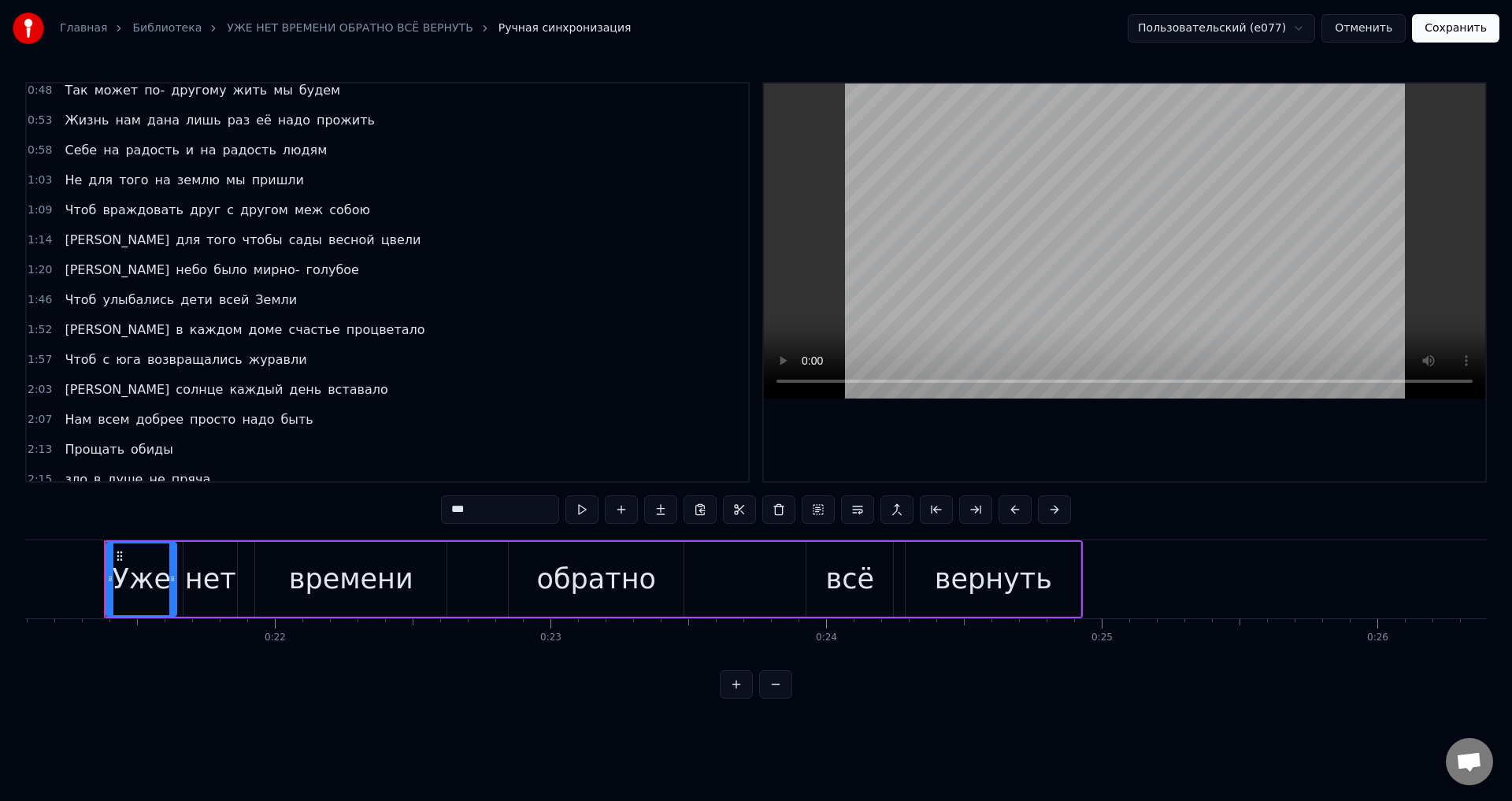
click at [63, 172] on span "Не" at bounding box center [73, 180] width 20 height 18
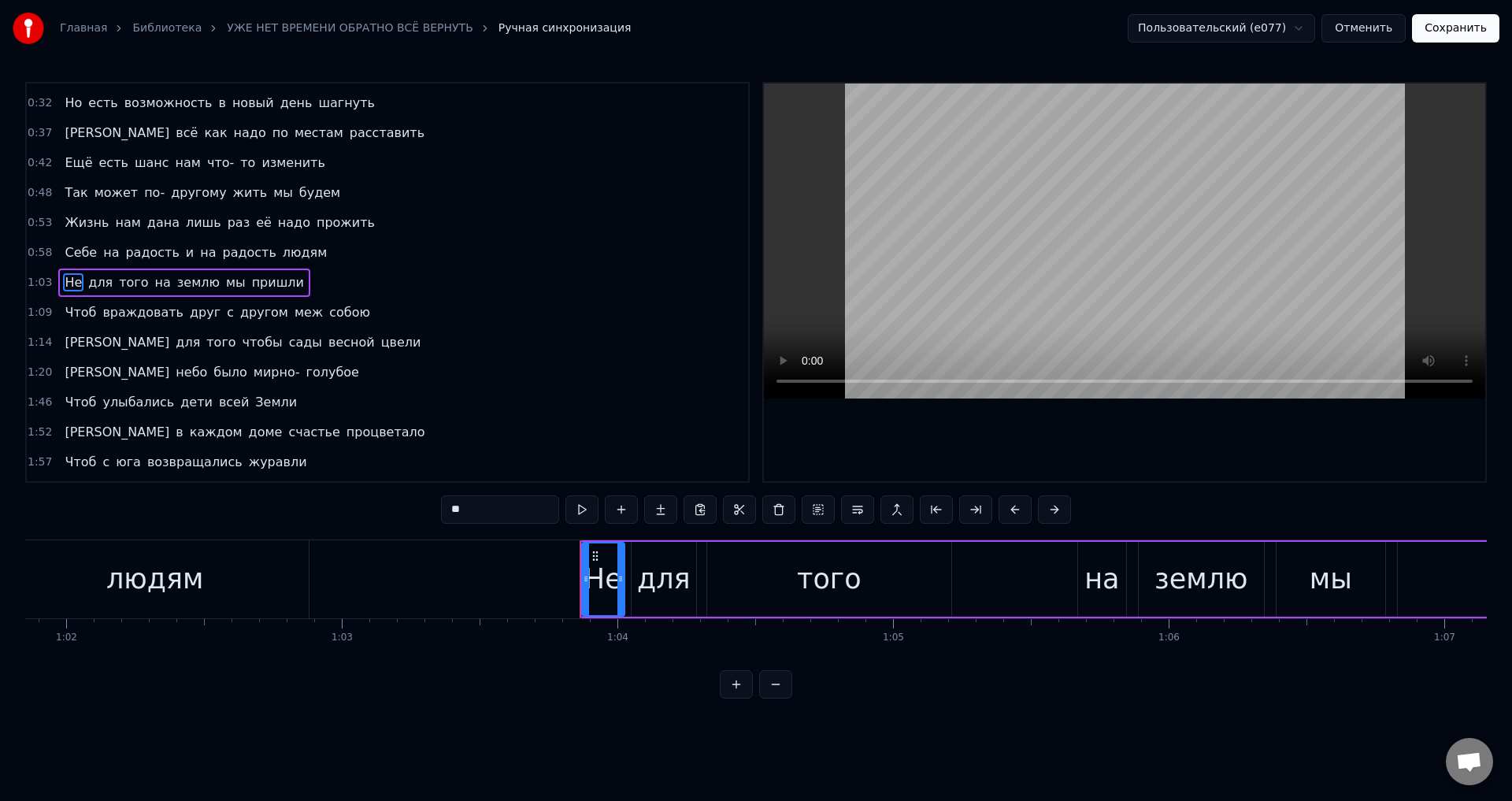
scroll to position [0, 17524]
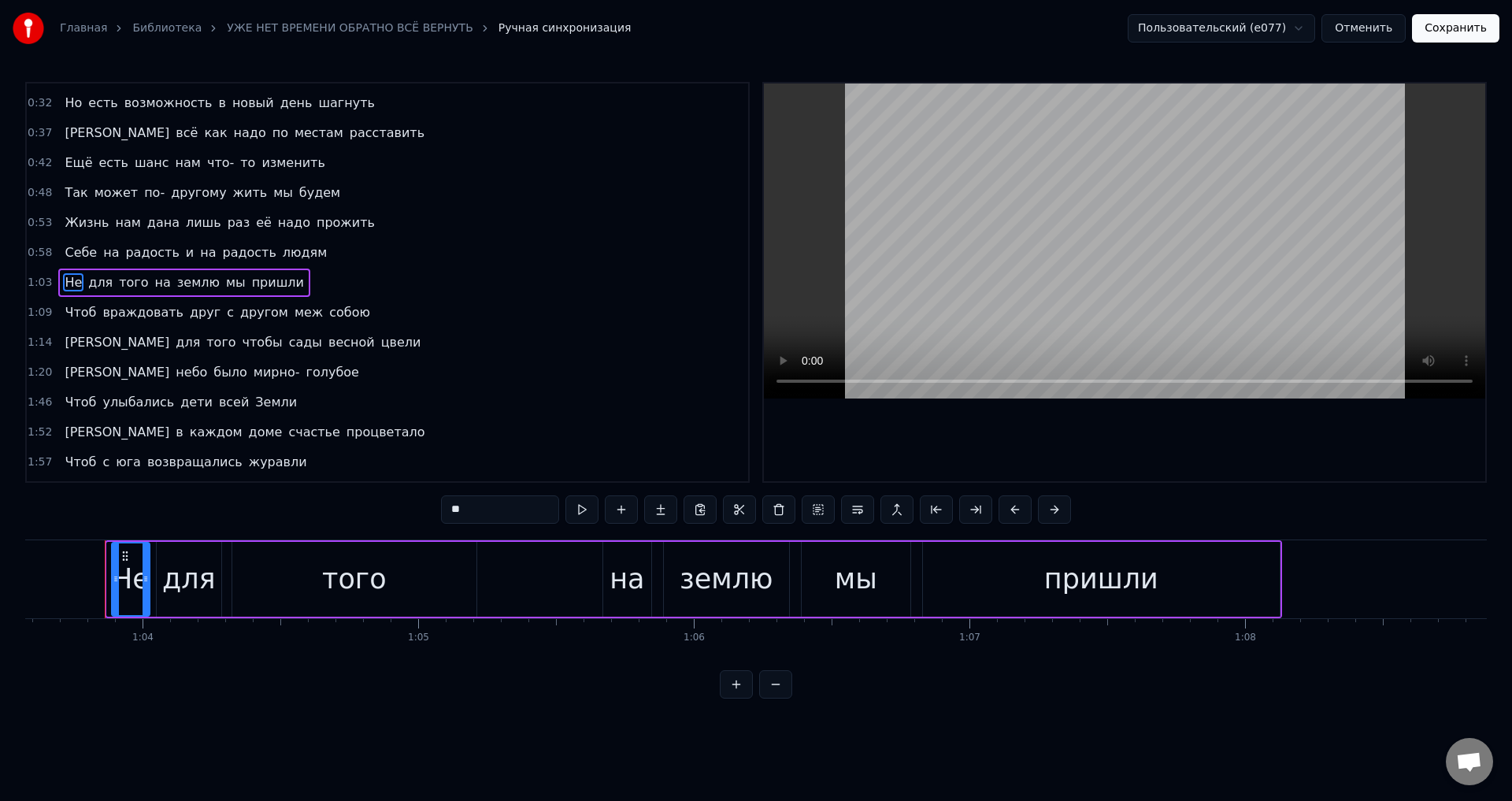
click at [114, 580] on icon at bounding box center [116, 579] width 6 height 13
click at [173, 580] on div "для" at bounding box center [189, 579] width 53 height 41
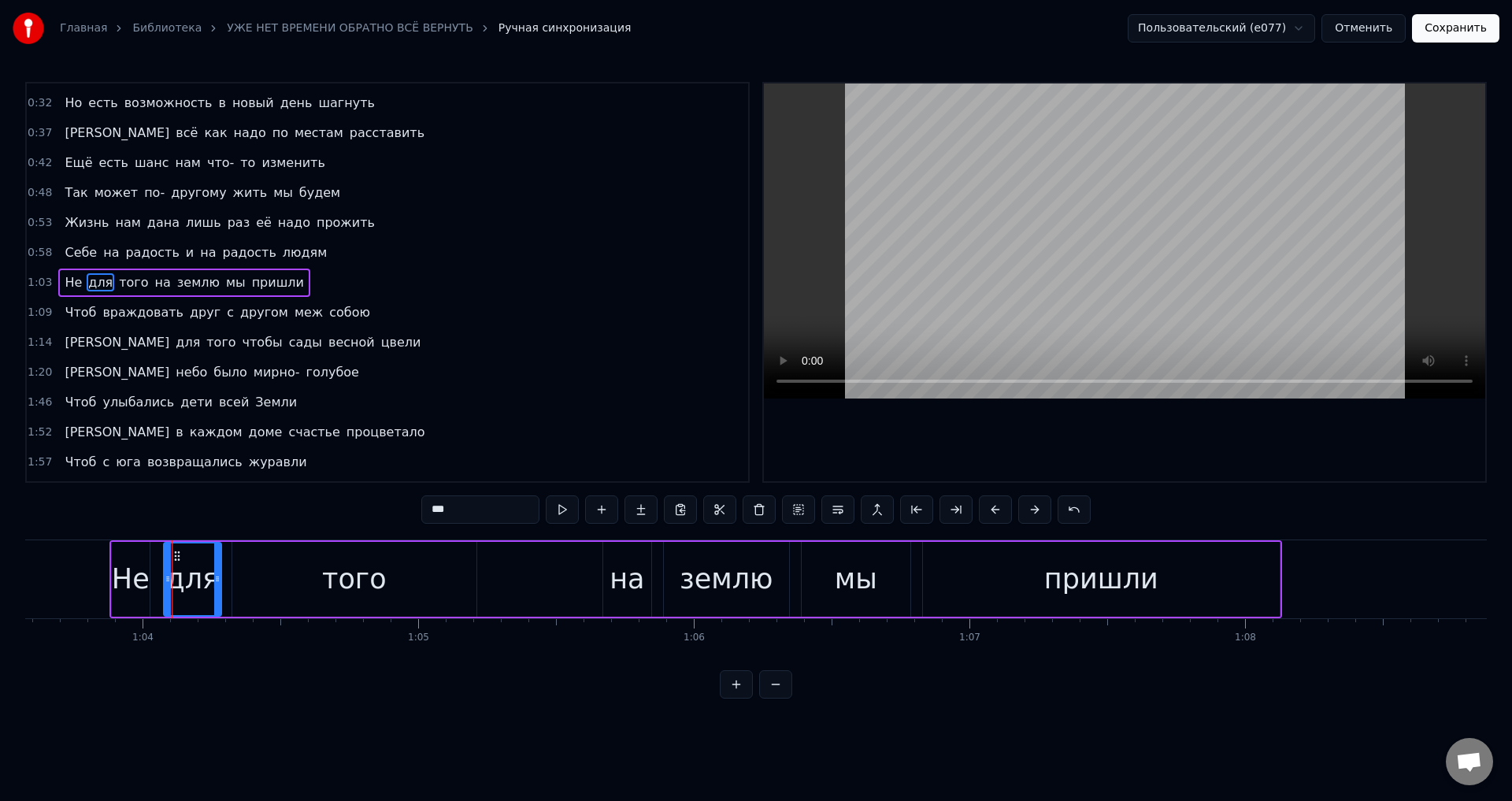
click at [169, 580] on icon at bounding box center [167, 579] width 6 height 13
click at [140, 578] on div "Не" at bounding box center [130, 579] width 38 height 41
type input "**"
click at [152, 580] on icon at bounding box center [150, 579] width 6 height 13
click at [1464, 32] on button "Сохранить" at bounding box center [1455, 28] width 87 height 28
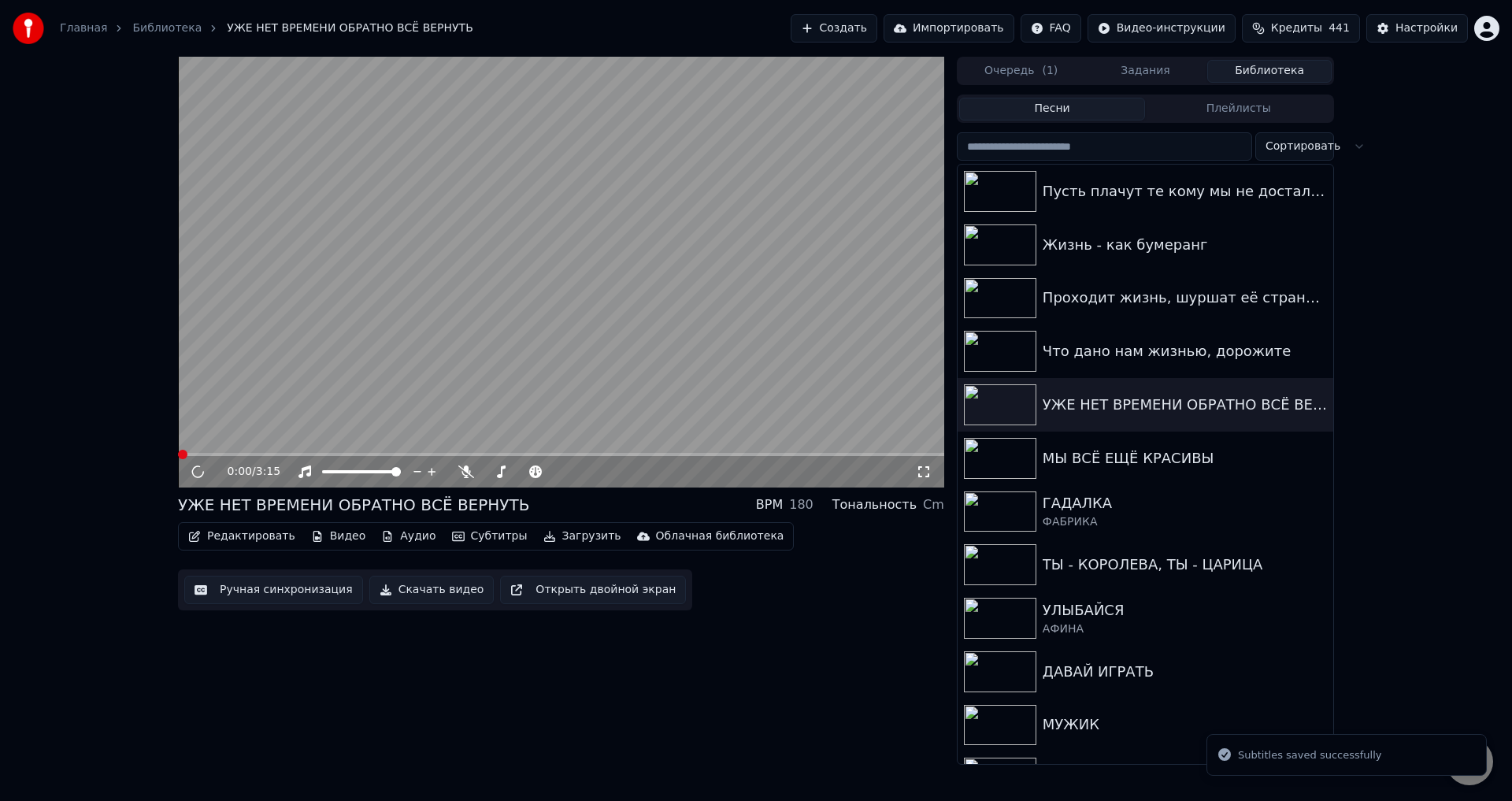
click at [434, 453] on span at bounding box center [561, 454] width 766 height 3
click at [388, 454] on span at bounding box center [305, 454] width 254 height 3
click at [930, 471] on icon at bounding box center [923, 472] width 16 height 13
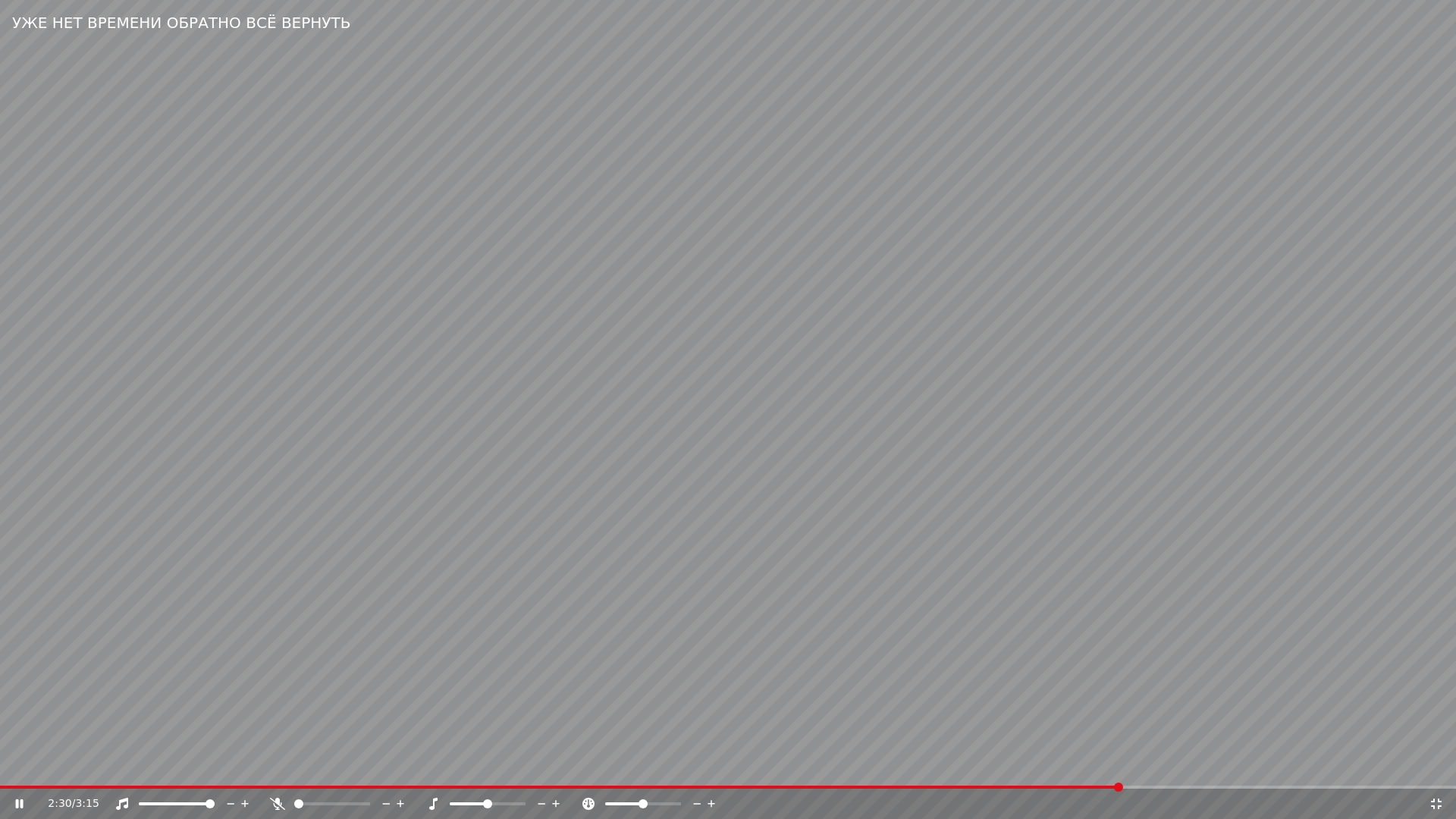
click at [1433, 770] on icon at bounding box center [1436, 804] width 15 height 12
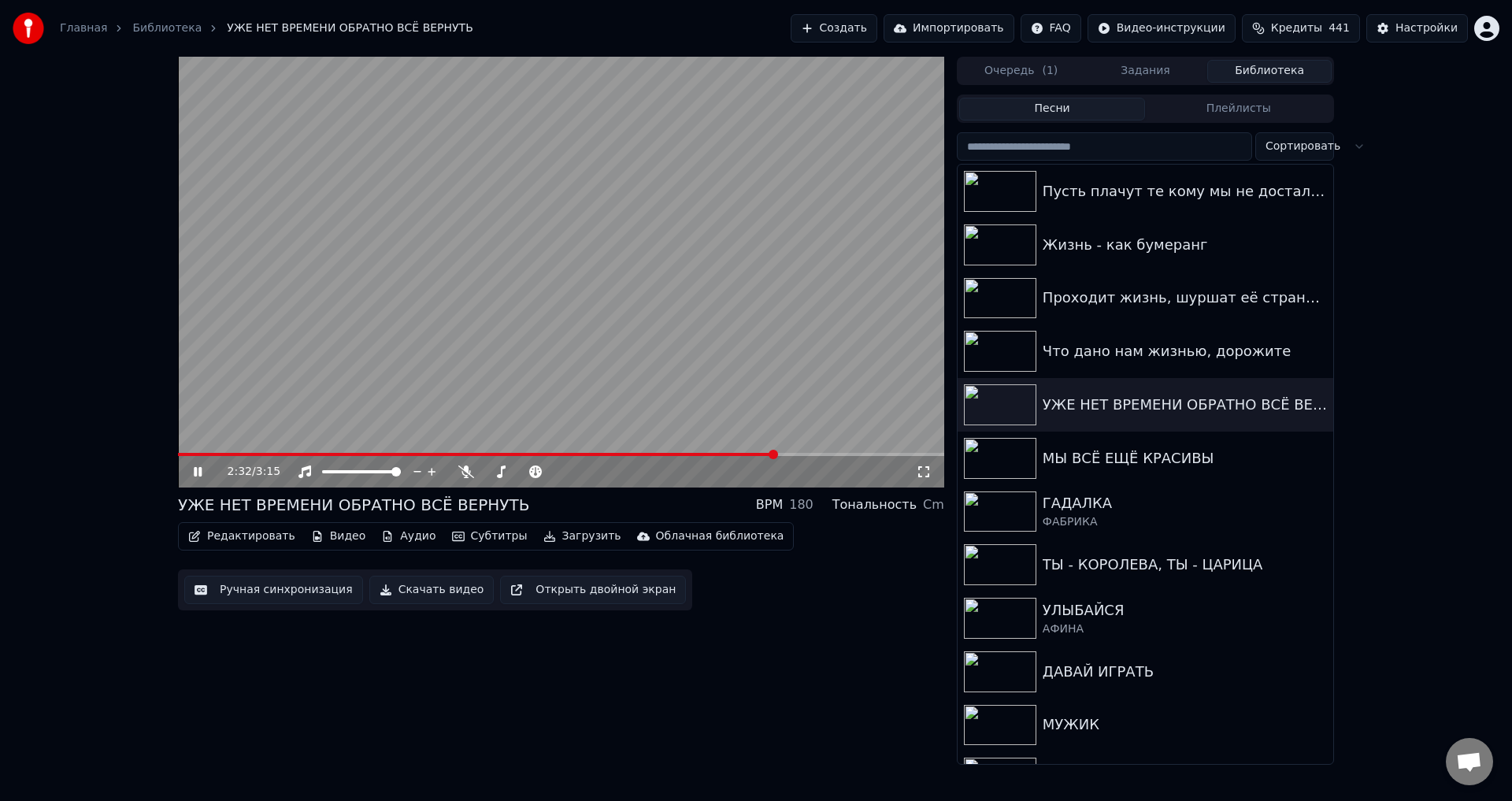
click at [264, 589] on button "Ручная синхронизация" at bounding box center [273, 589] width 179 height 28
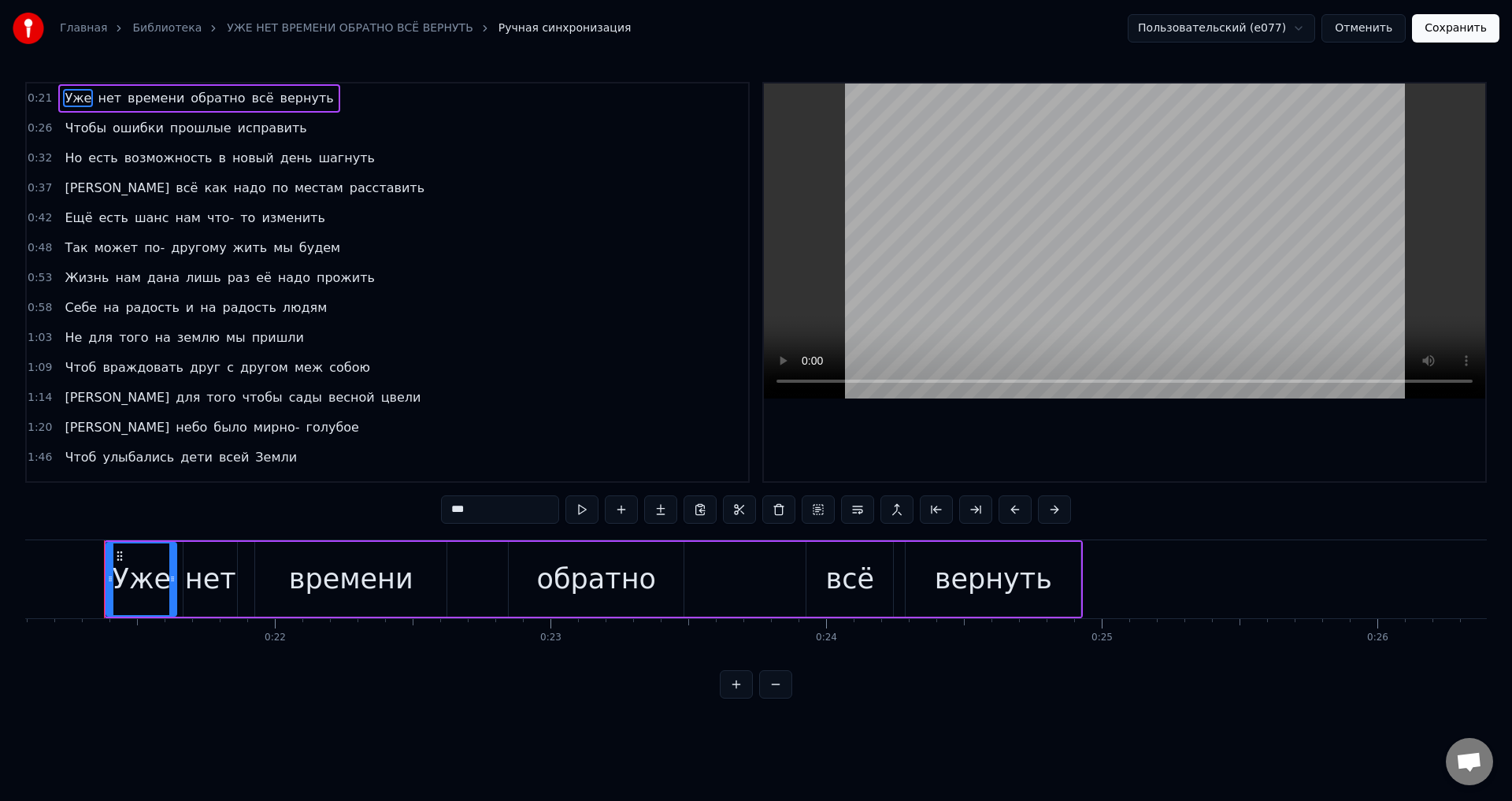
scroll to position [231, 0]
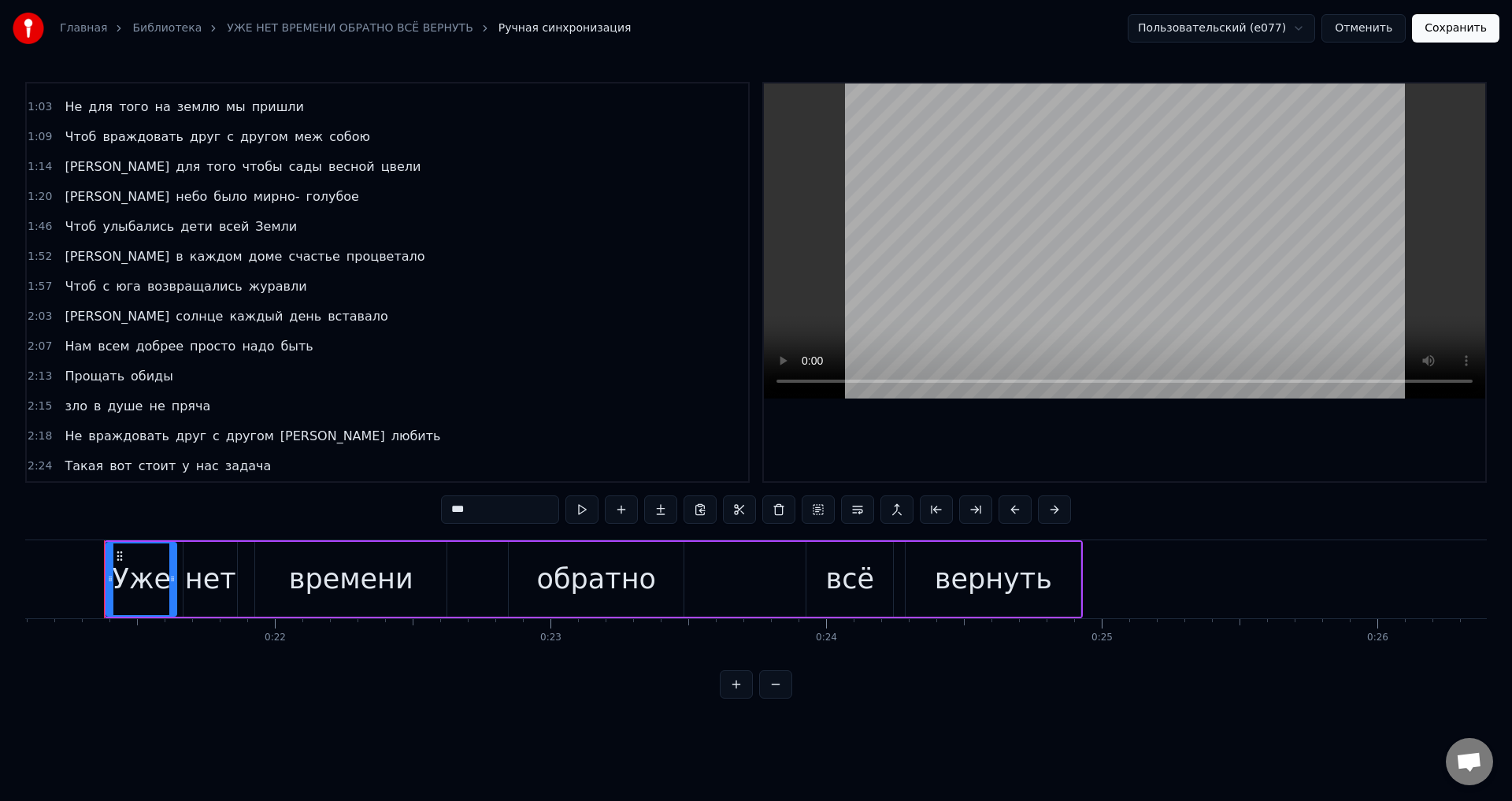
click at [195, 463] on span "нас" at bounding box center [207, 466] width 26 height 18
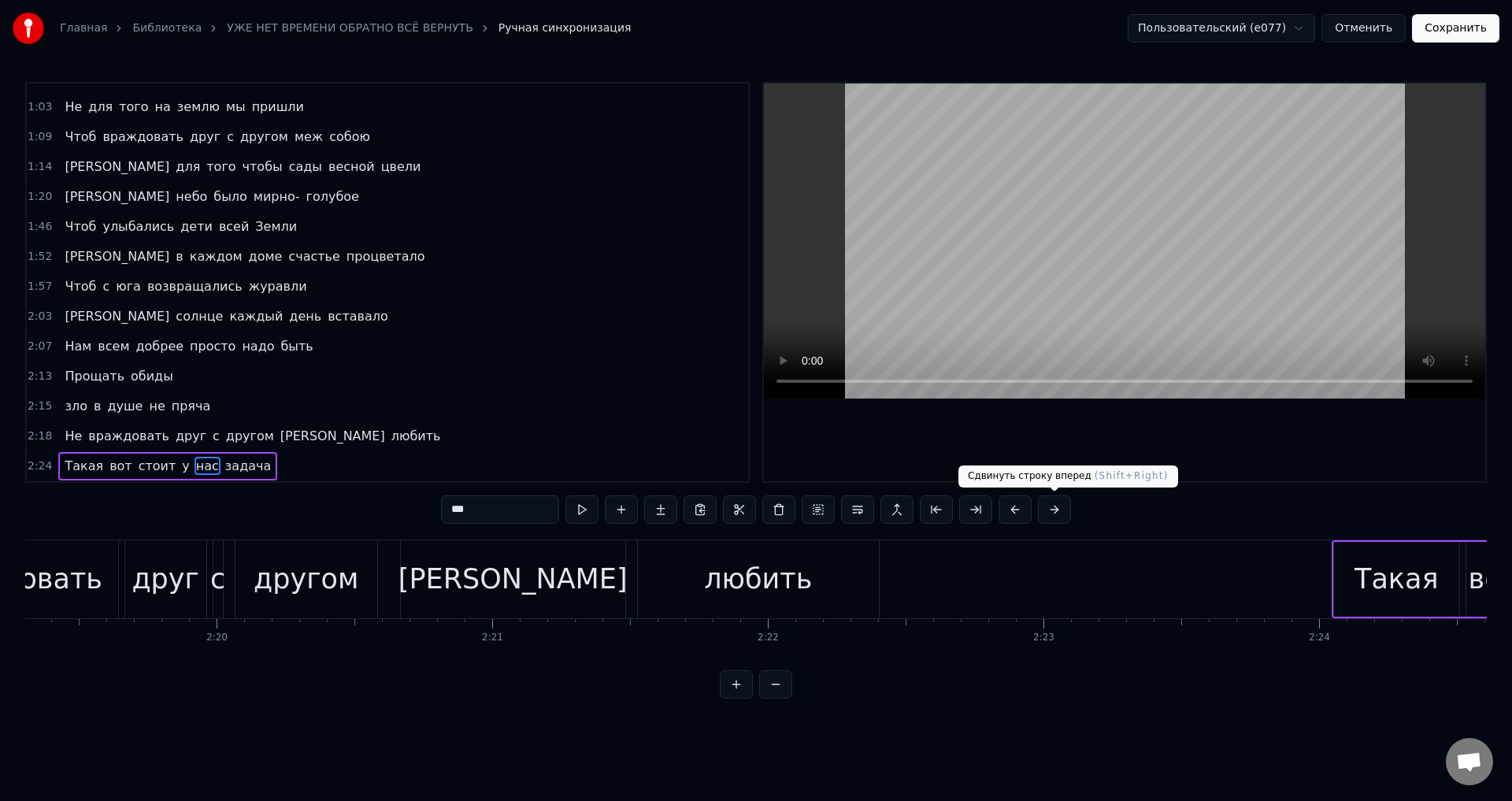
scroll to position [0, 40319]
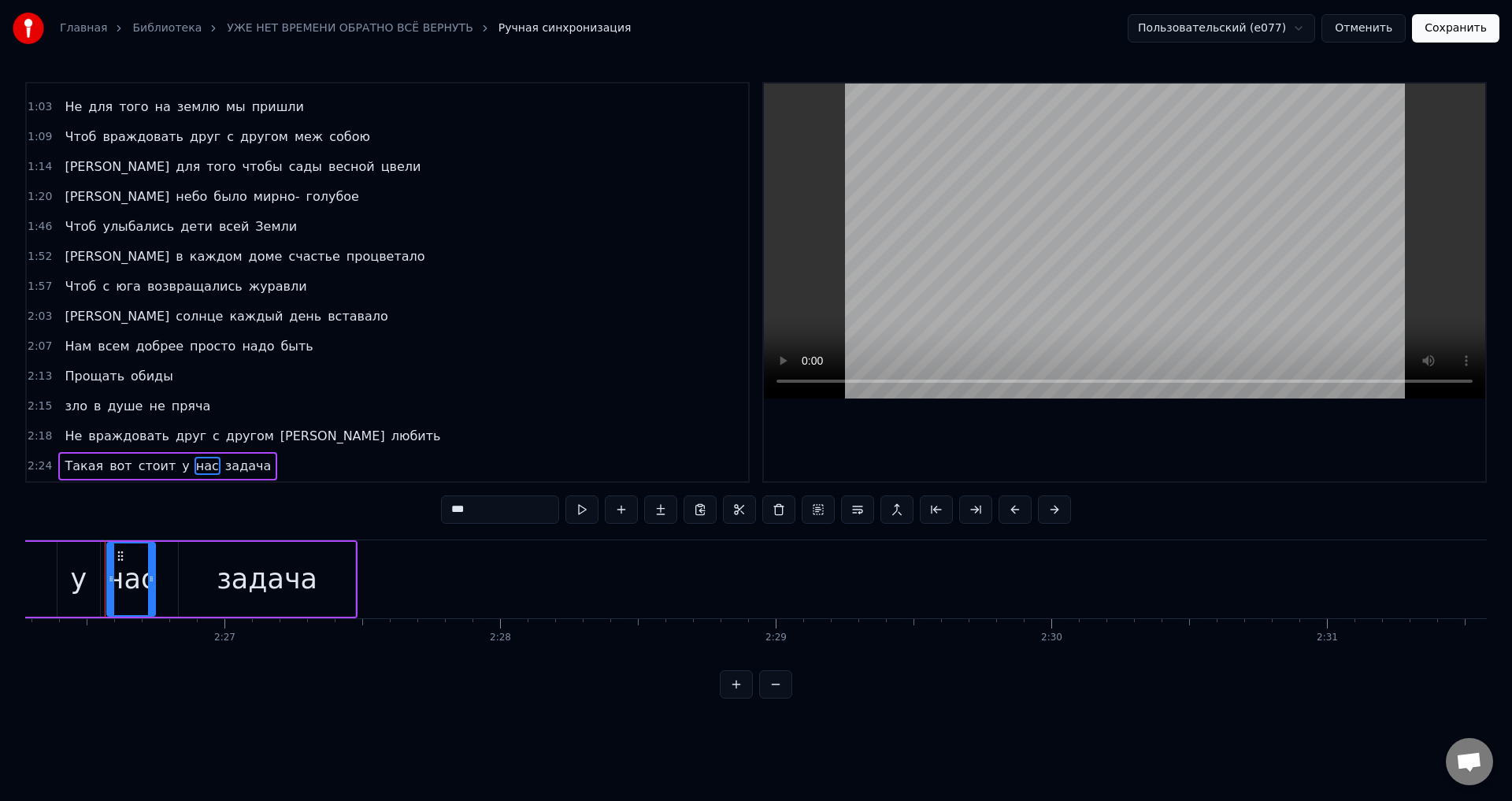
click at [280, 581] on div "задача" at bounding box center [267, 579] width 101 height 41
type input "******"
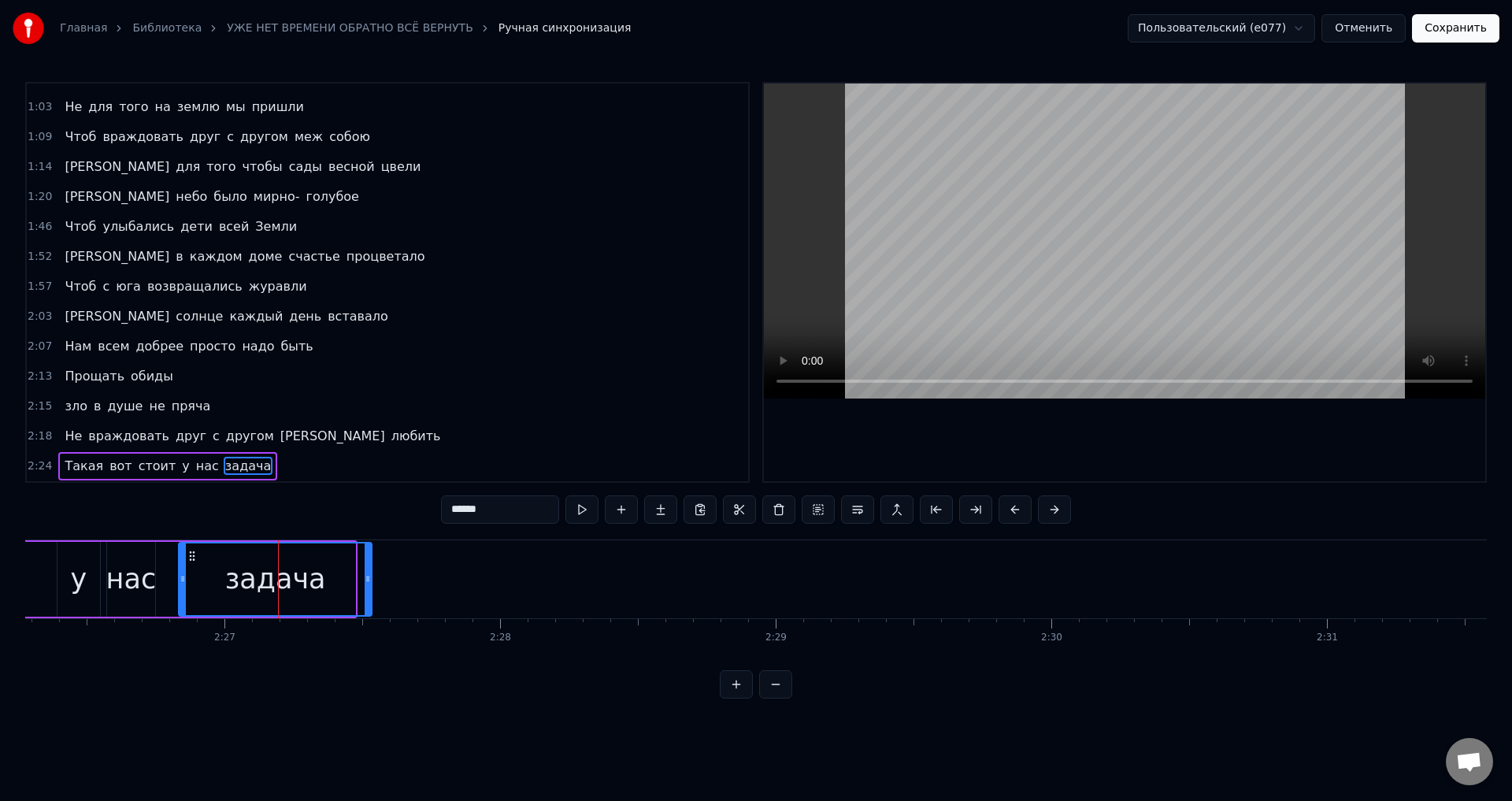
drag, startPoint x: 349, startPoint y: 584, endPoint x: 365, endPoint y: 586, distance: 16.1
click at [365, 586] on div at bounding box center [367, 579] width 6 height 72
click at [1460, 35] on button "Сохранить" at bounding box center [1455, 28] width 87 height 28
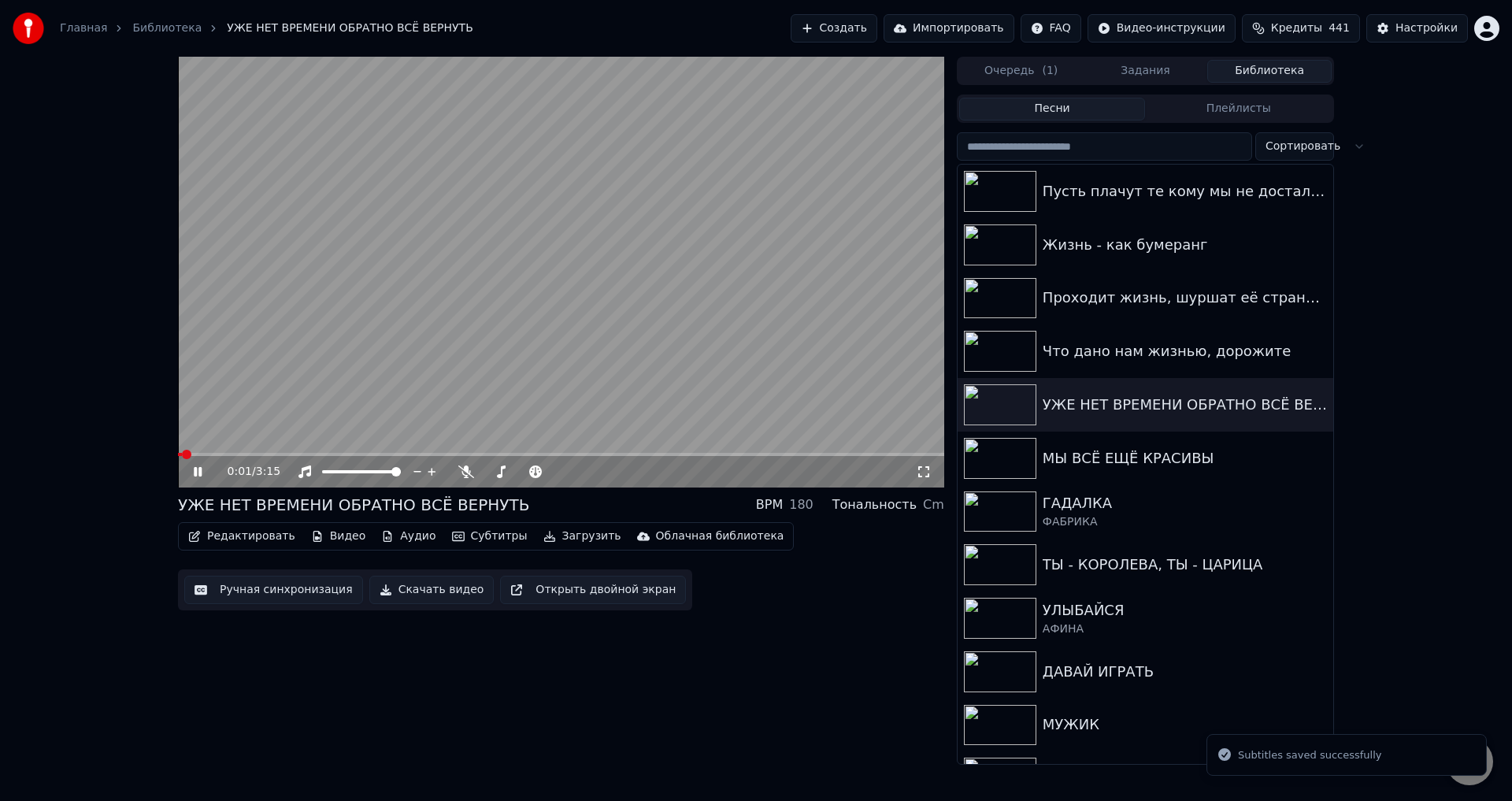
click at [922, 472] on icon at bounding box center [923, 472] width 16 height 13
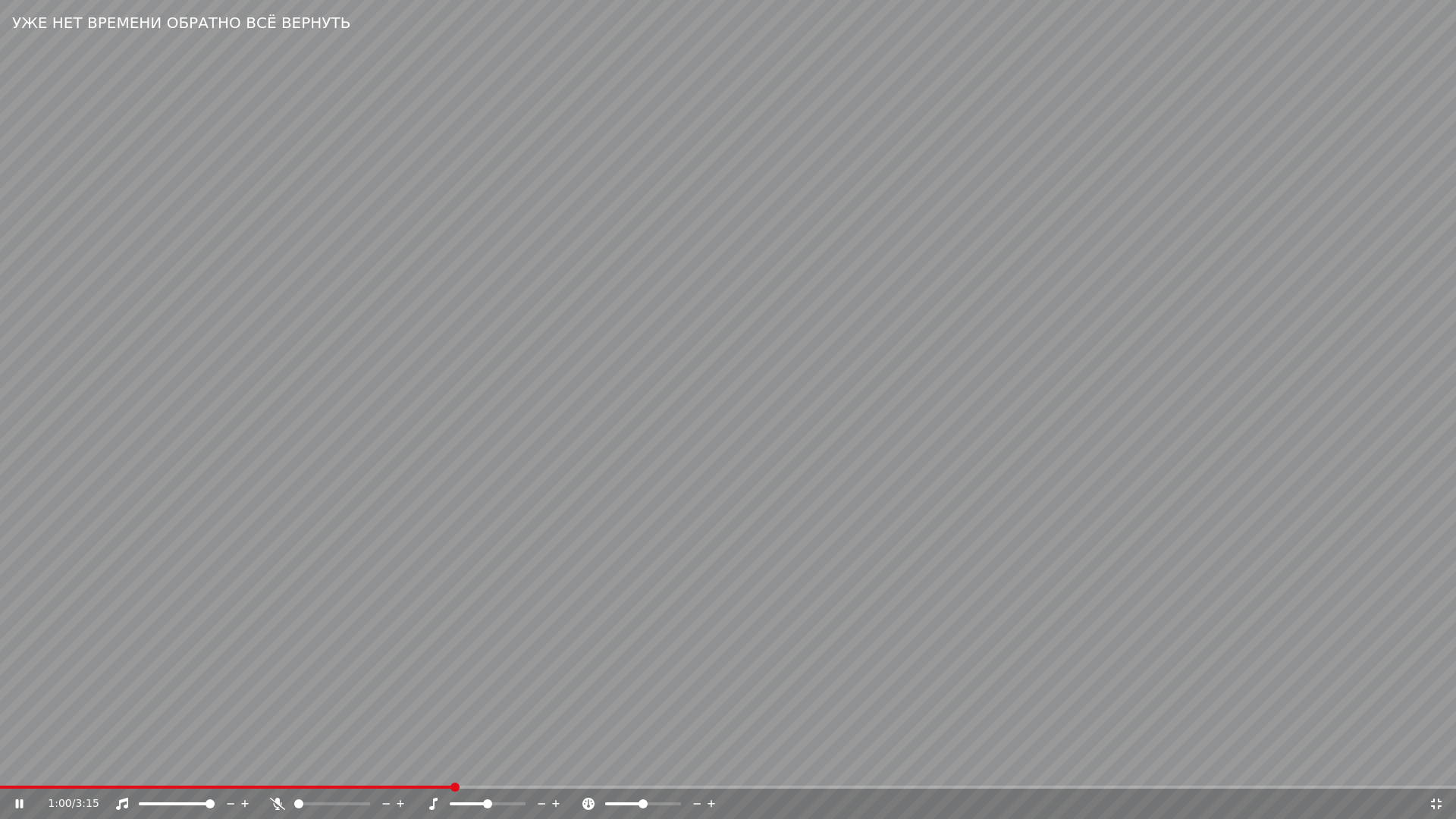
click at [344, 770] on span at bounding box center [226, 786] width 452 height 3
click at [1138, 610] on video at bounding box center [728, 409] width 1456 height 819
click at [422, 618] on video at bounding box center [728, 409] width 1456 height 819
click at [598, 580] on video at bounding box center [728, 409] width 1456 height 819
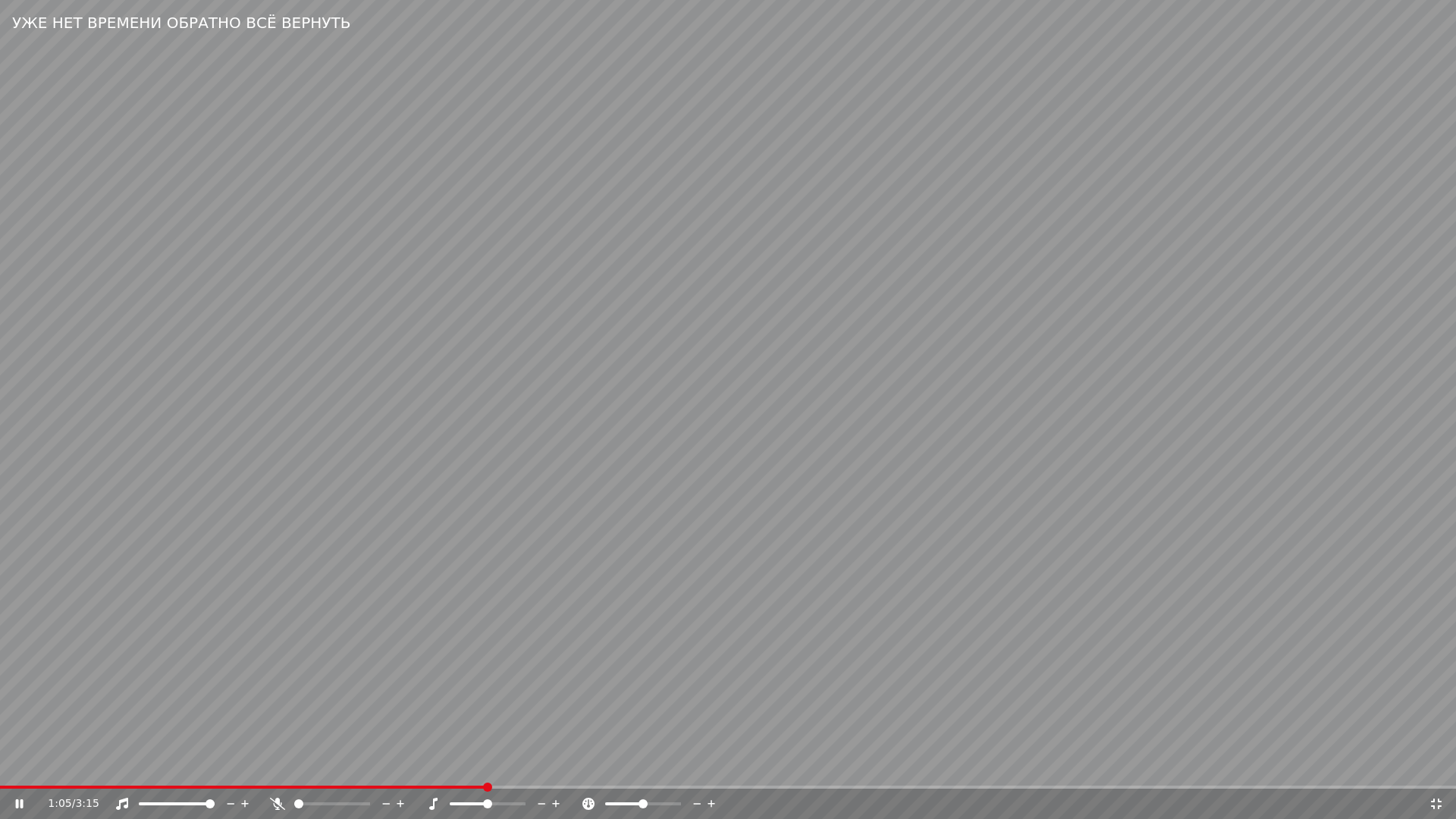
click at [432, 718] on video at bounding box center [728, 409] width 1456 height 819
click at [340, 770] on span at bounding box center [244, 786] width 488 height 3
drag, startPoint x: 588, startPoint y: 773, endPoint x: 808, endPoint y: 732, distance: 223.8
click at [588, 770] on video at bounding box center [728, 409] width 1456 height 819
drag, startPoint x: 575, startPoint y: 657, endPoint x: 590, endPoint y: 658, distance: 15.0
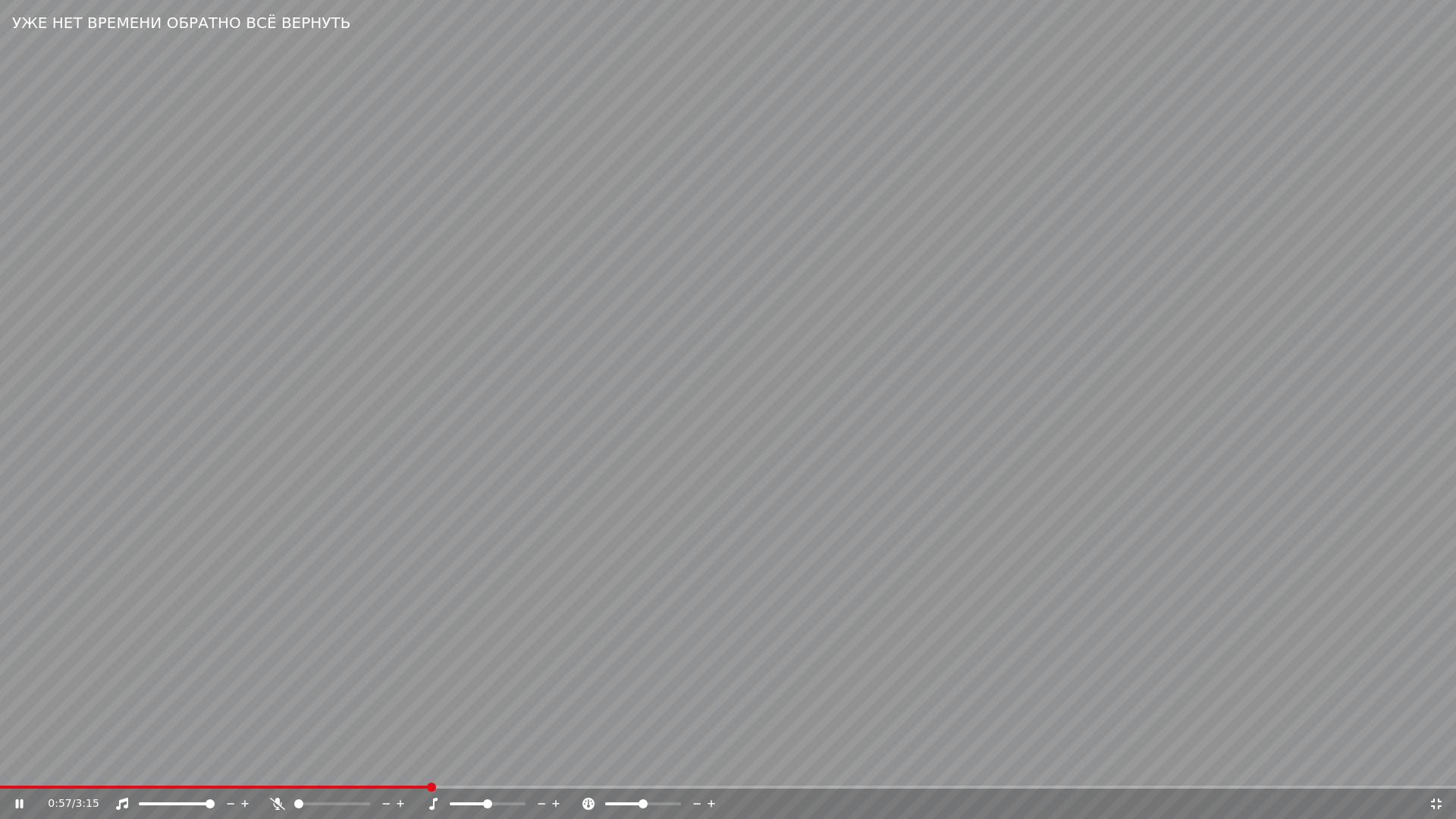
click at [576, 658] on video at bounding box center [728, 409] width 1456 height 819
drag, startPoint x: 1435, startPoint y: 803, endPoint x: 130, endPoint y: 743, distance: 1306.4
click at [1433, 770] on icon at bounding box center [1436, 804] width 15 height 12
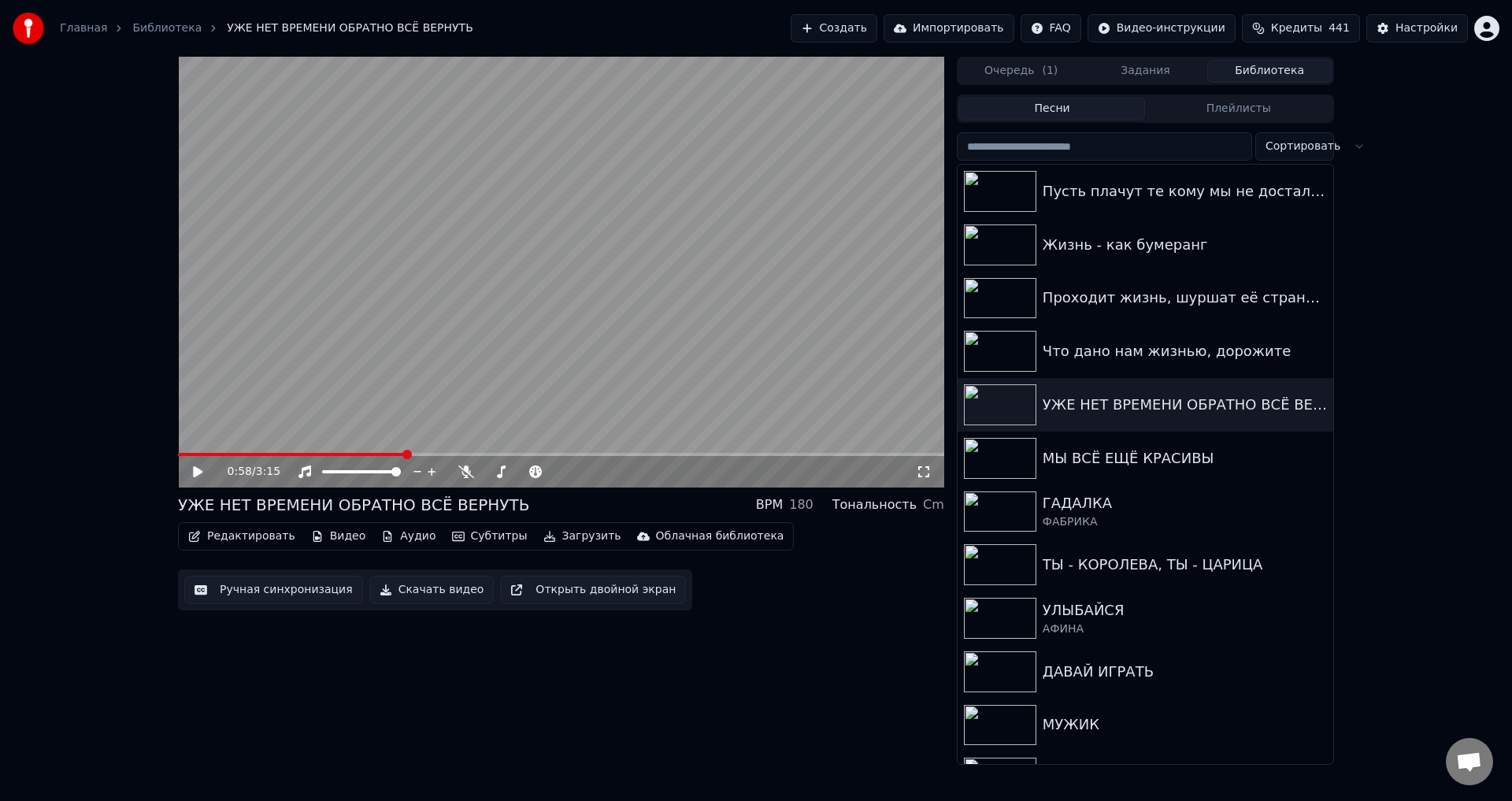
click at [286, 600] on button "Ручная синхронизация" at bounding box center [273, 589] width 179 height 28
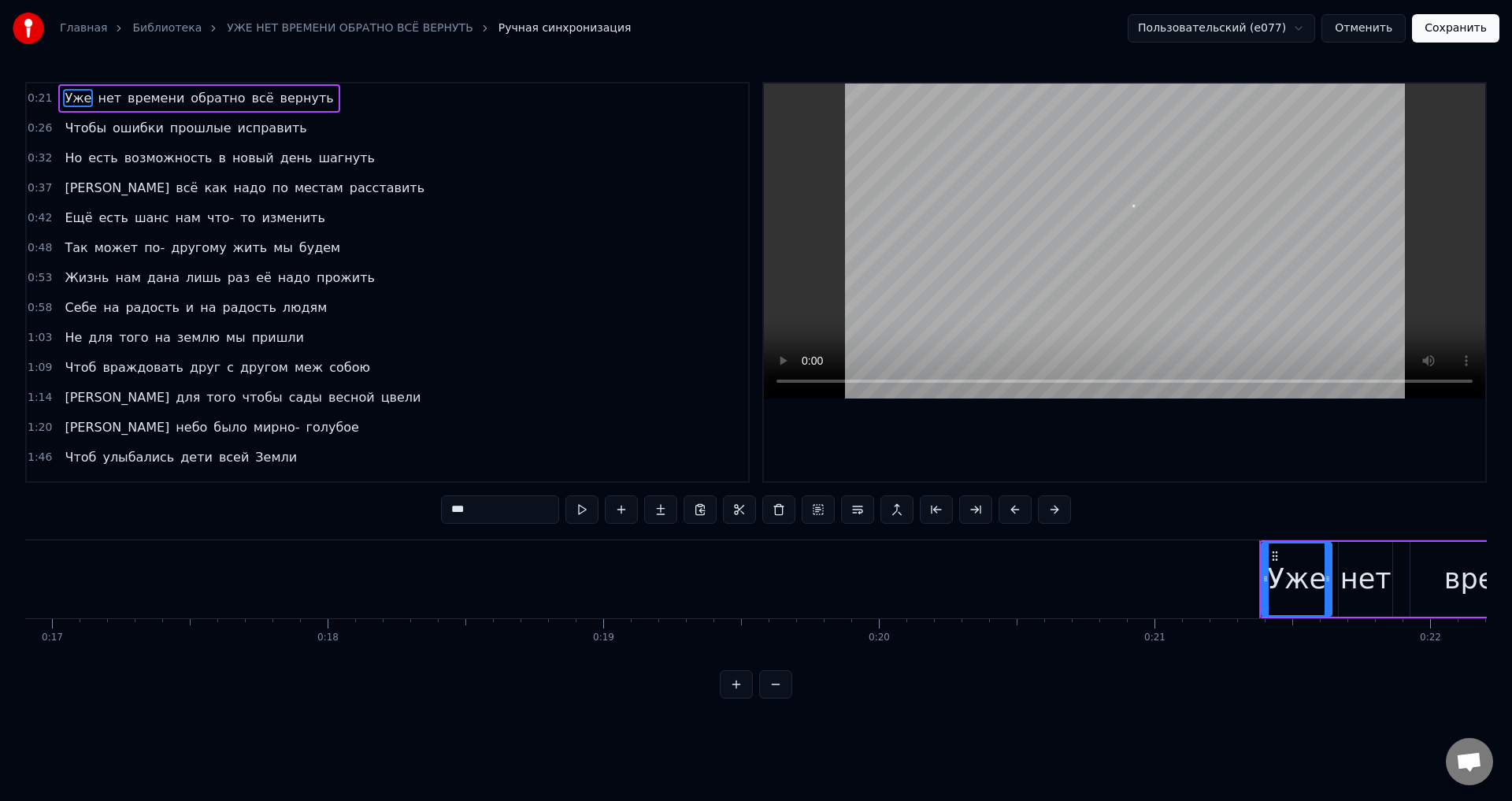
scroll to position [0, 5814]
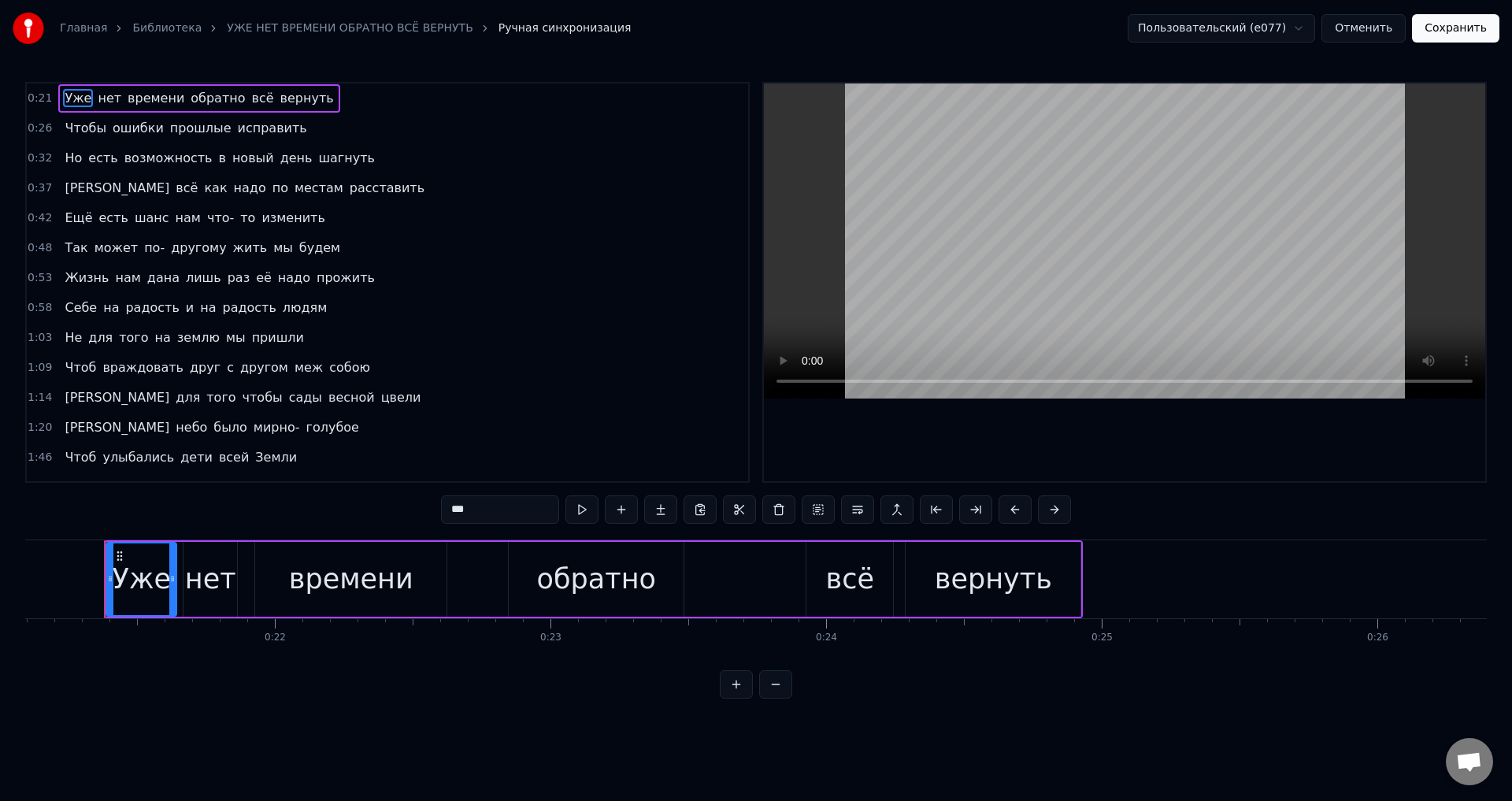
click at [63, 284] on span "Жизнь" at bounding box center [87, 278] width 48 height 18
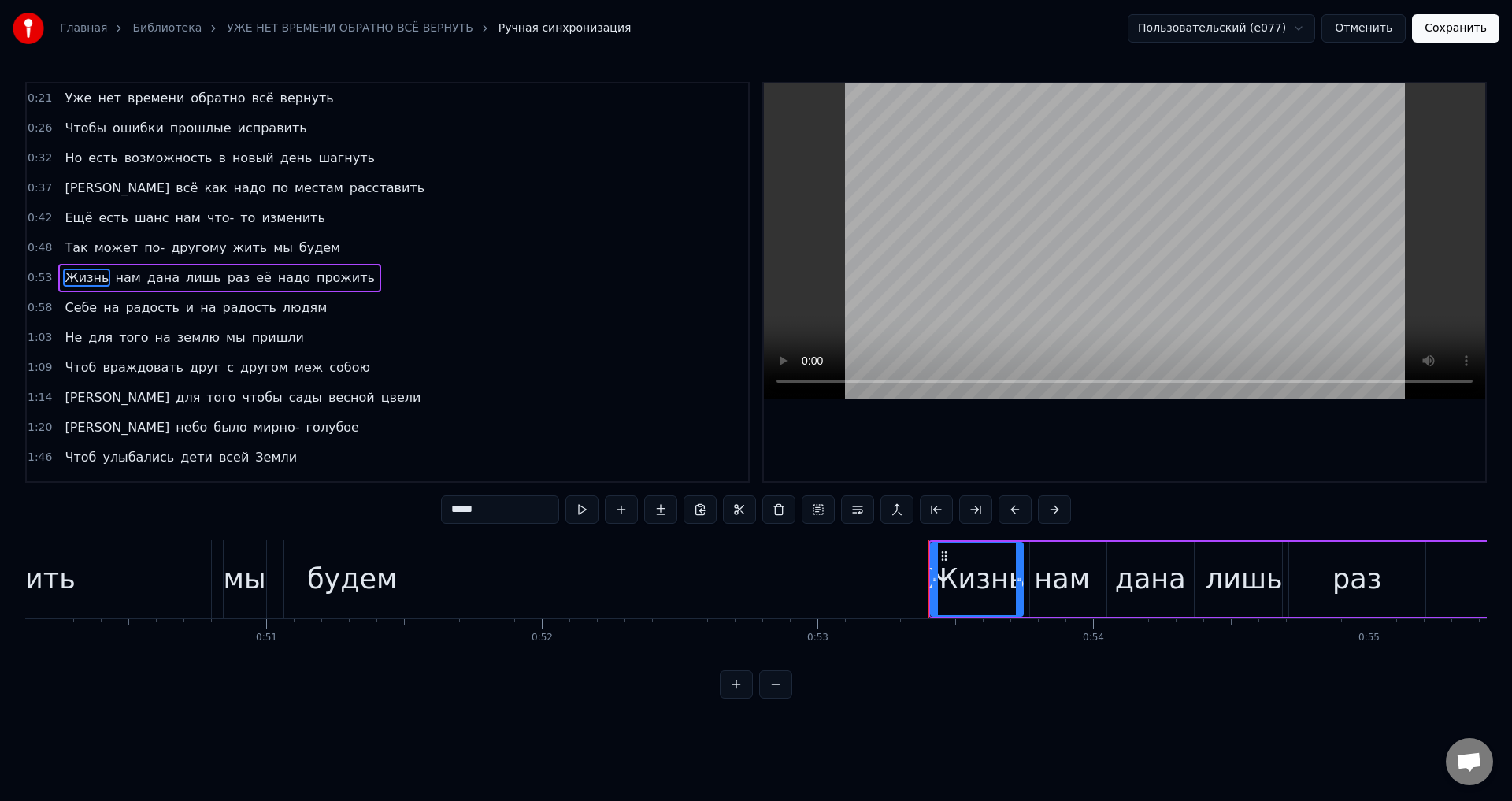
scroll to position [0, 14640]
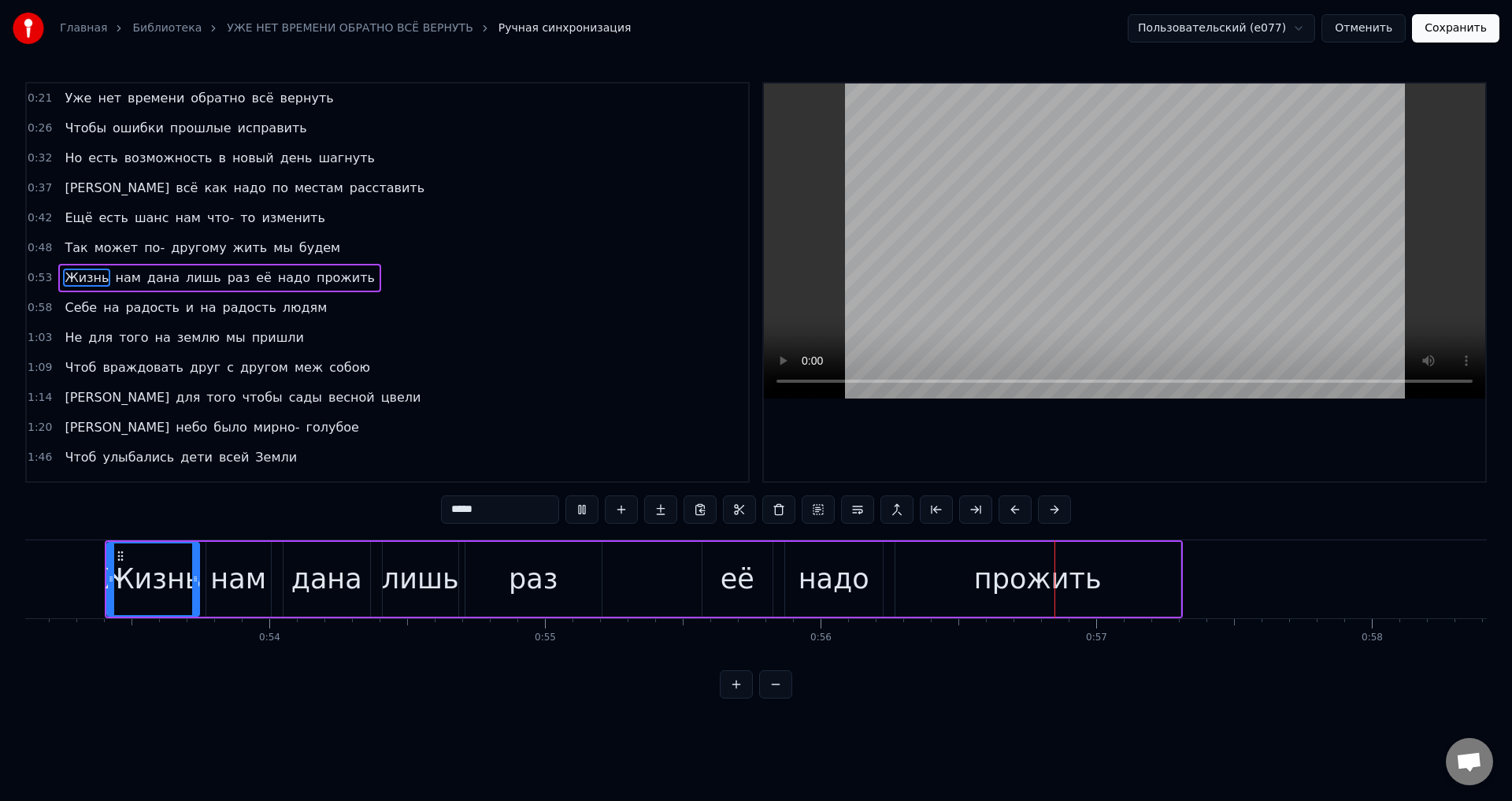
click at [742, 591] on div "её" at bounding box center [737, 579] width 34 height 41
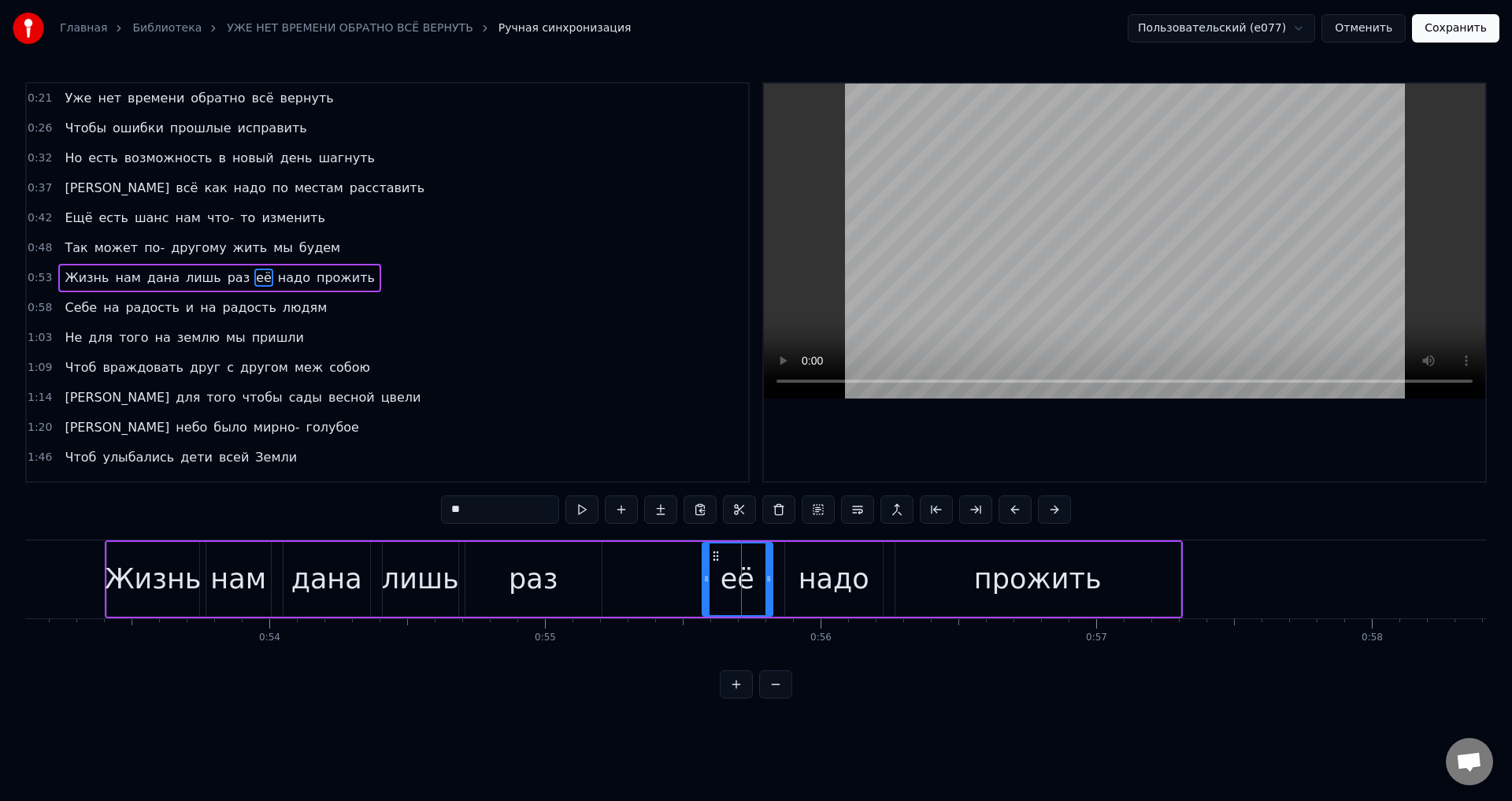
click at [572, 587] on div "раз" at bounding box center [533, 580] width 136 height 75
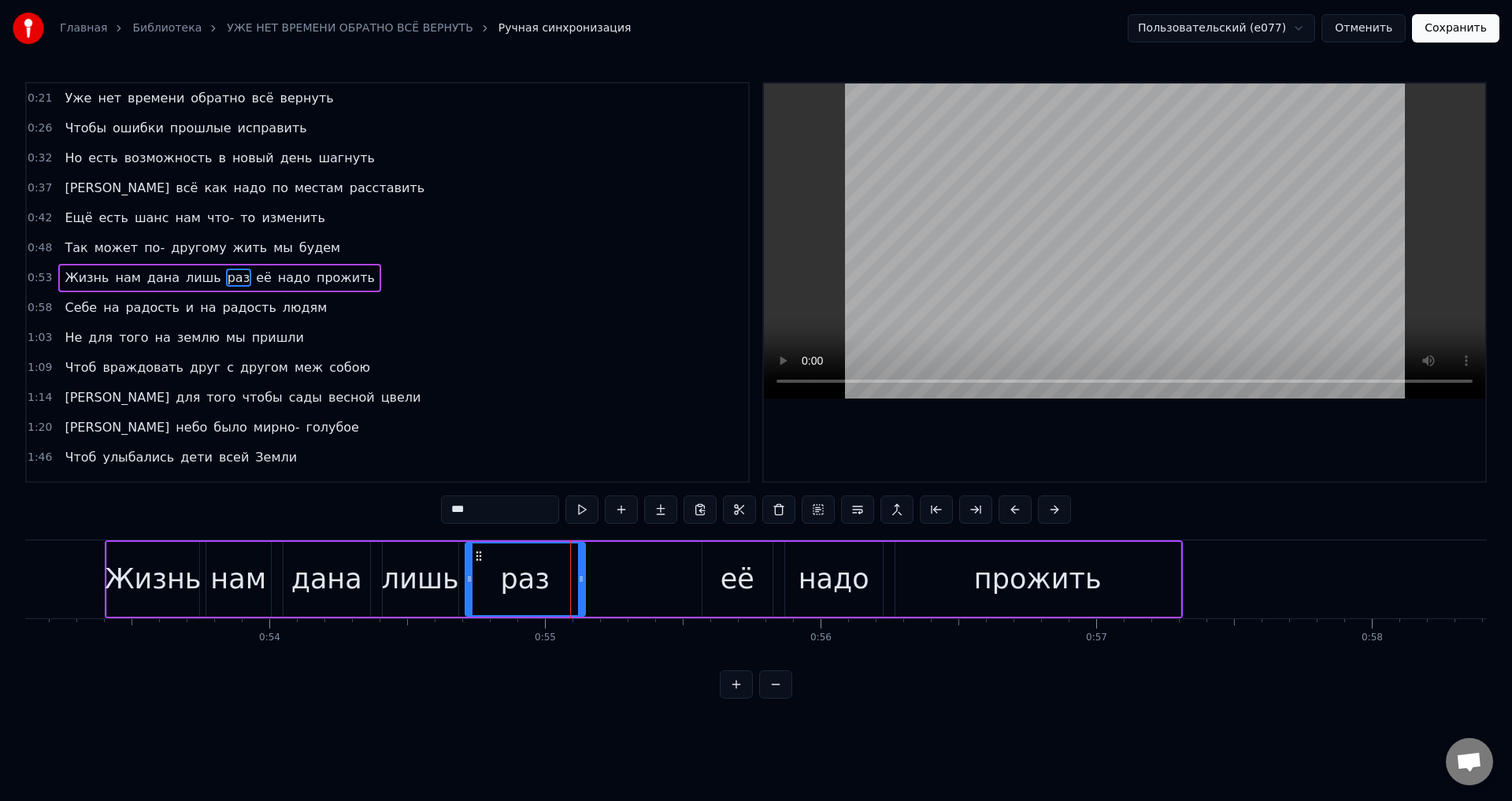
drag, startPoint x: 596, startPoint y: 583, endPoint x: 580, endPoint y: 583, distance: 16.0
click at [580, 583] on icon at bounding box center [581, 579] width 6 height 13
click at [710, 579] on div "её" at bounding box center [738, 580] width 70 height 75
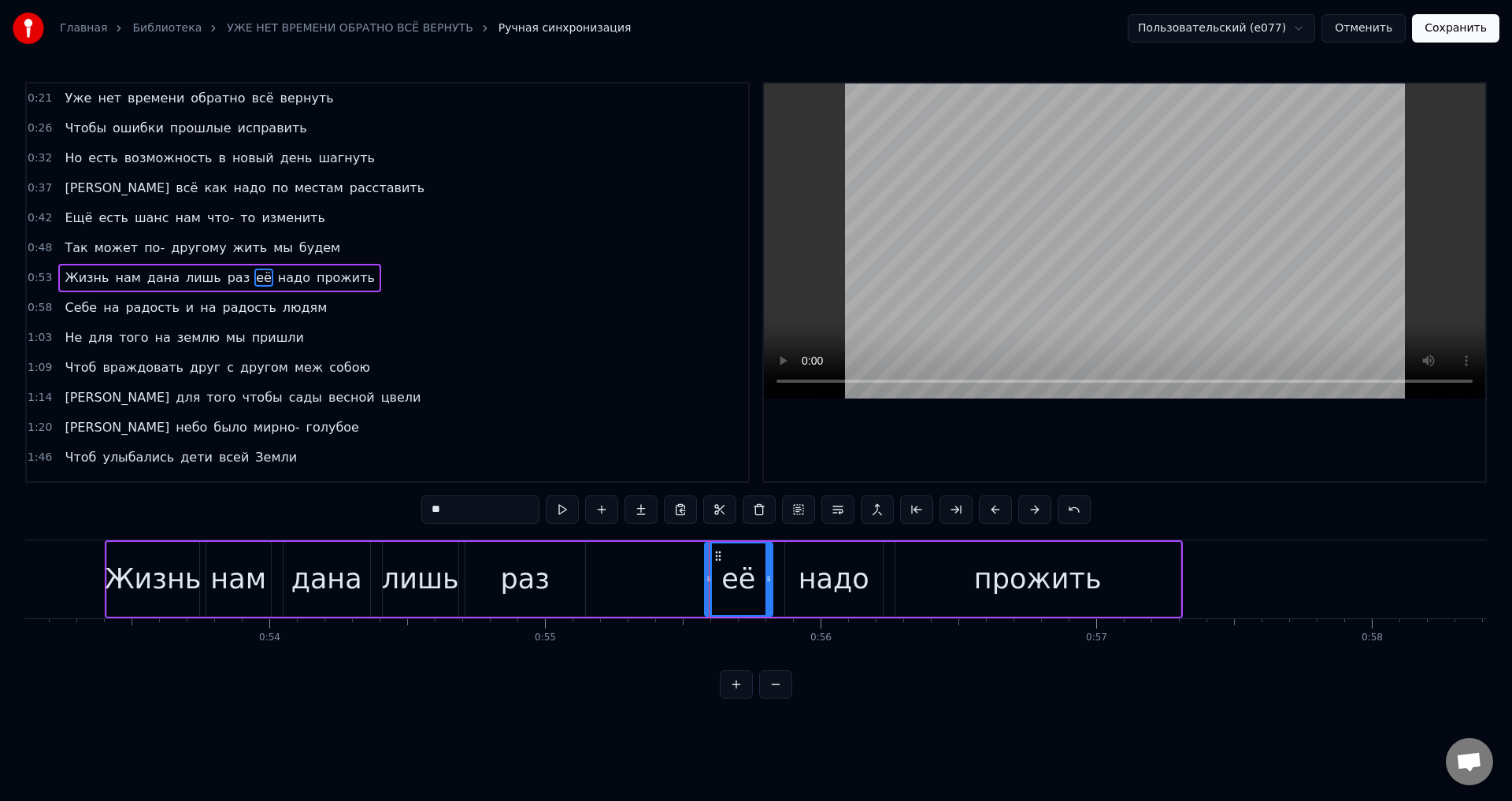
click at [708, 579] on circle at bounding box center [707, 579] width 1 height 1
click at [437, 572] on div "лишь" at bounding box center [420, 579] width 77 height 41
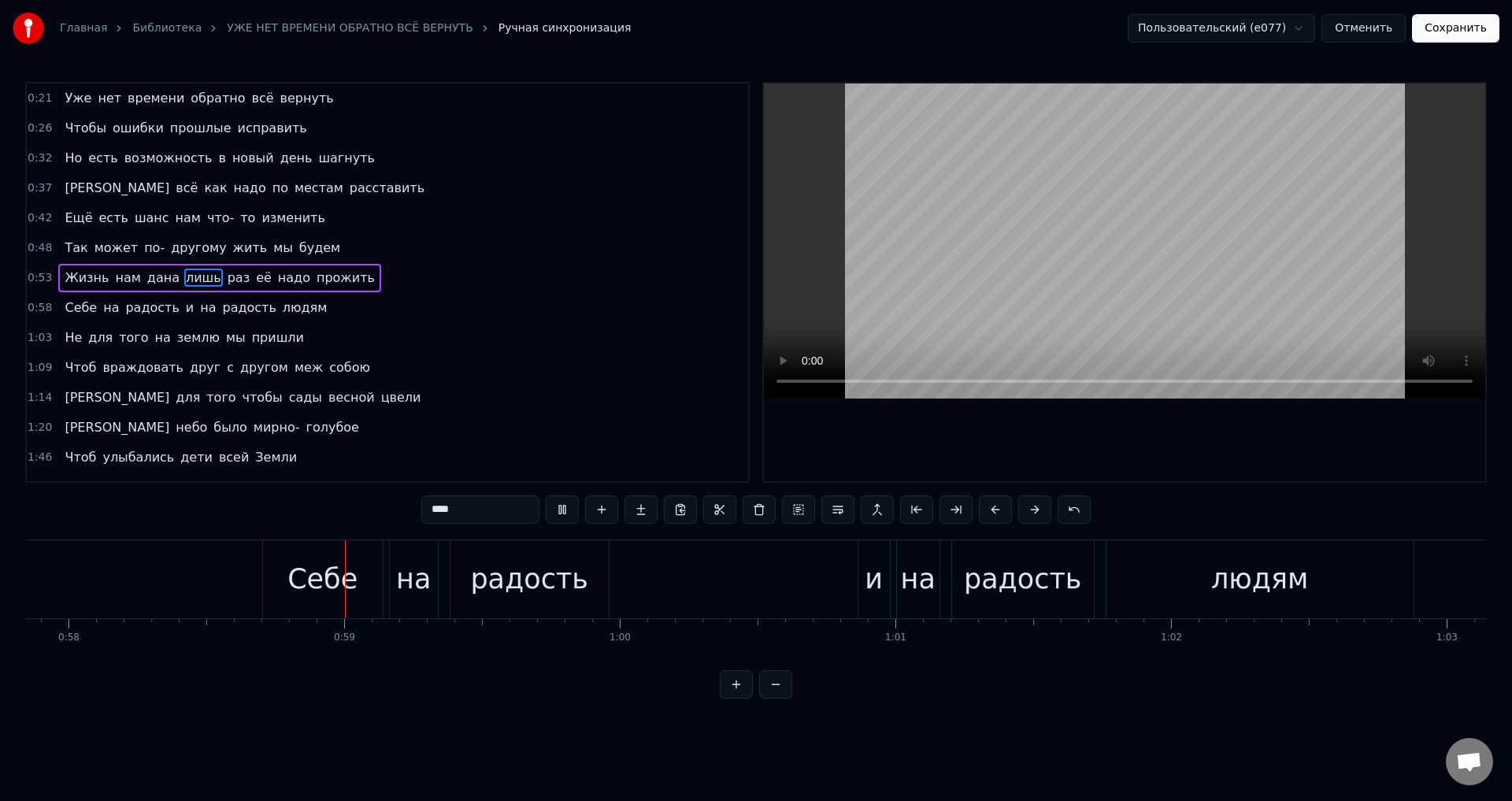
scroll to position [0, 15945]
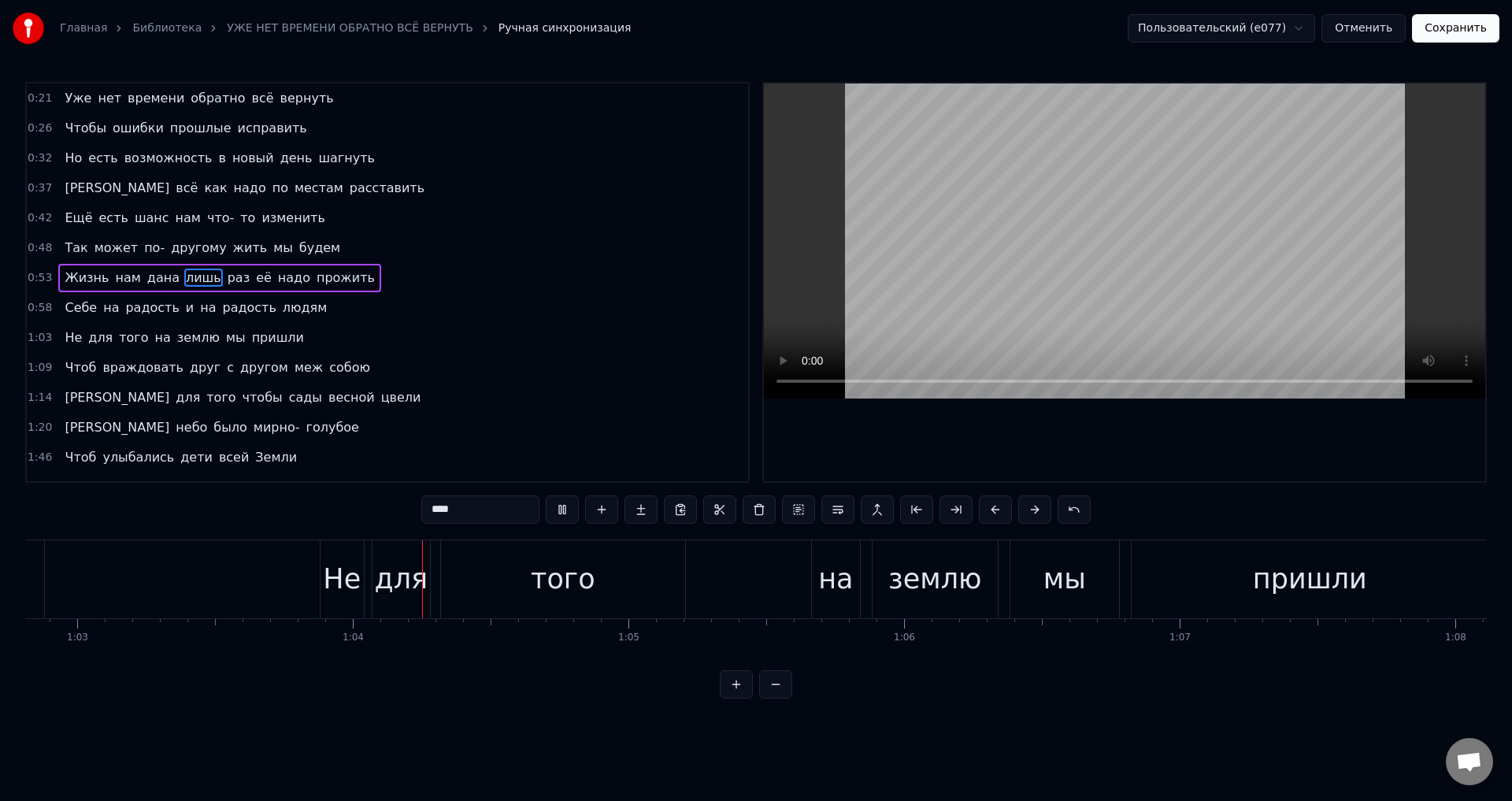
click at [254, 279] on span "её" at bounding box center [263, 278] width 19 height 18
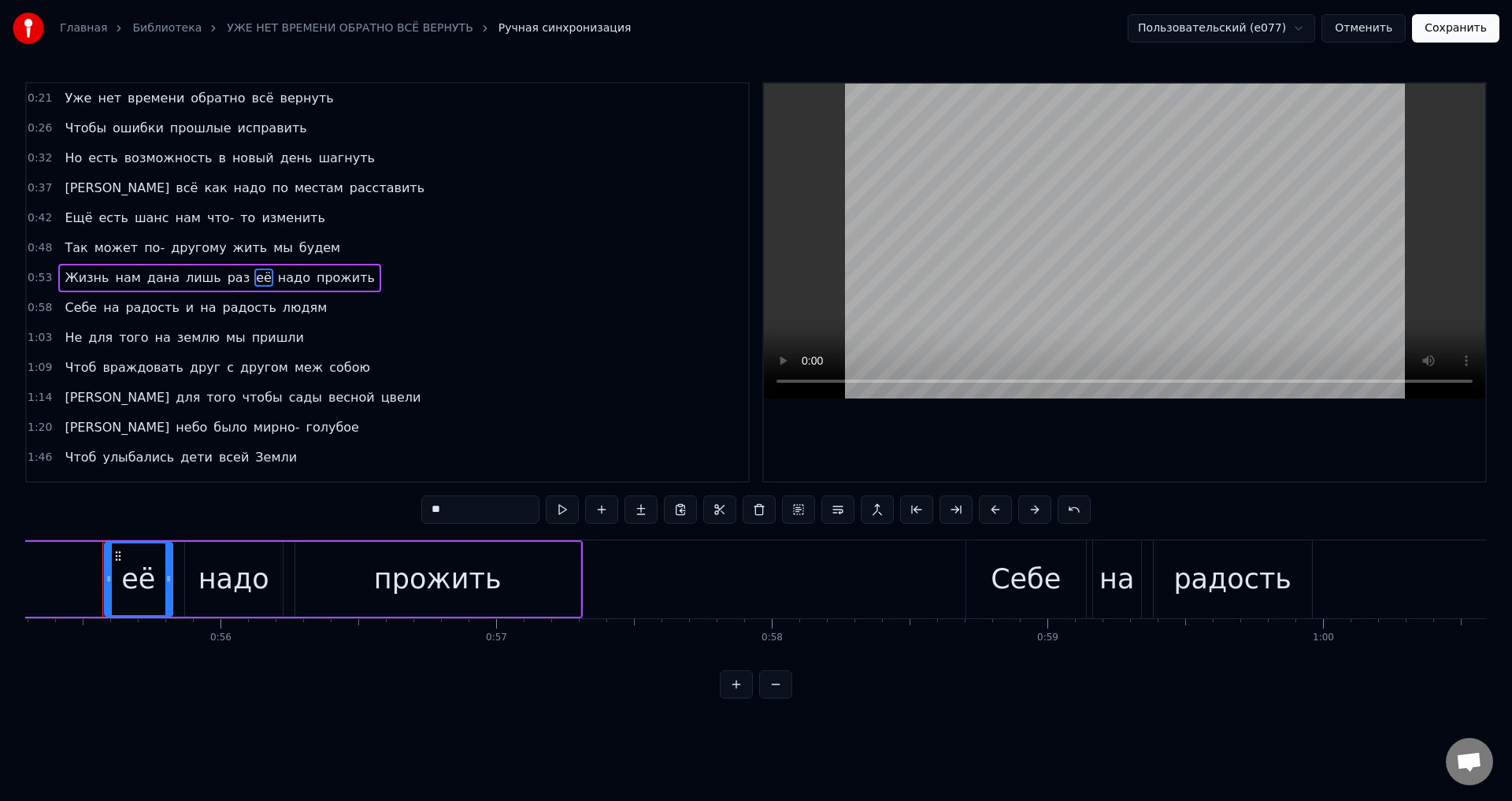
scroll to position [0, 15238]
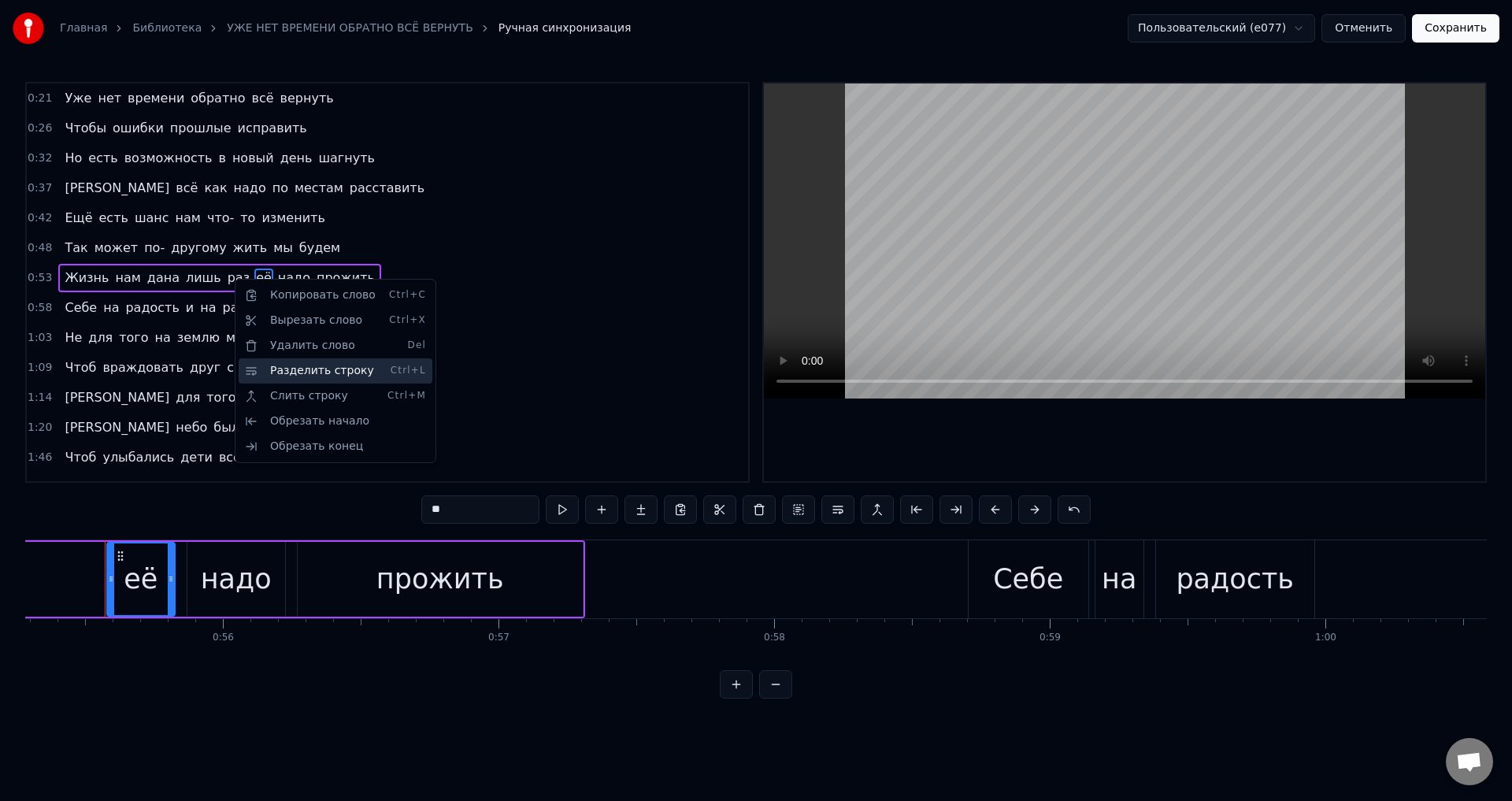
click at [270, 373] on div "Разделить строку Ctrl+L" at bounding box center [335, 371] width 194 height 25
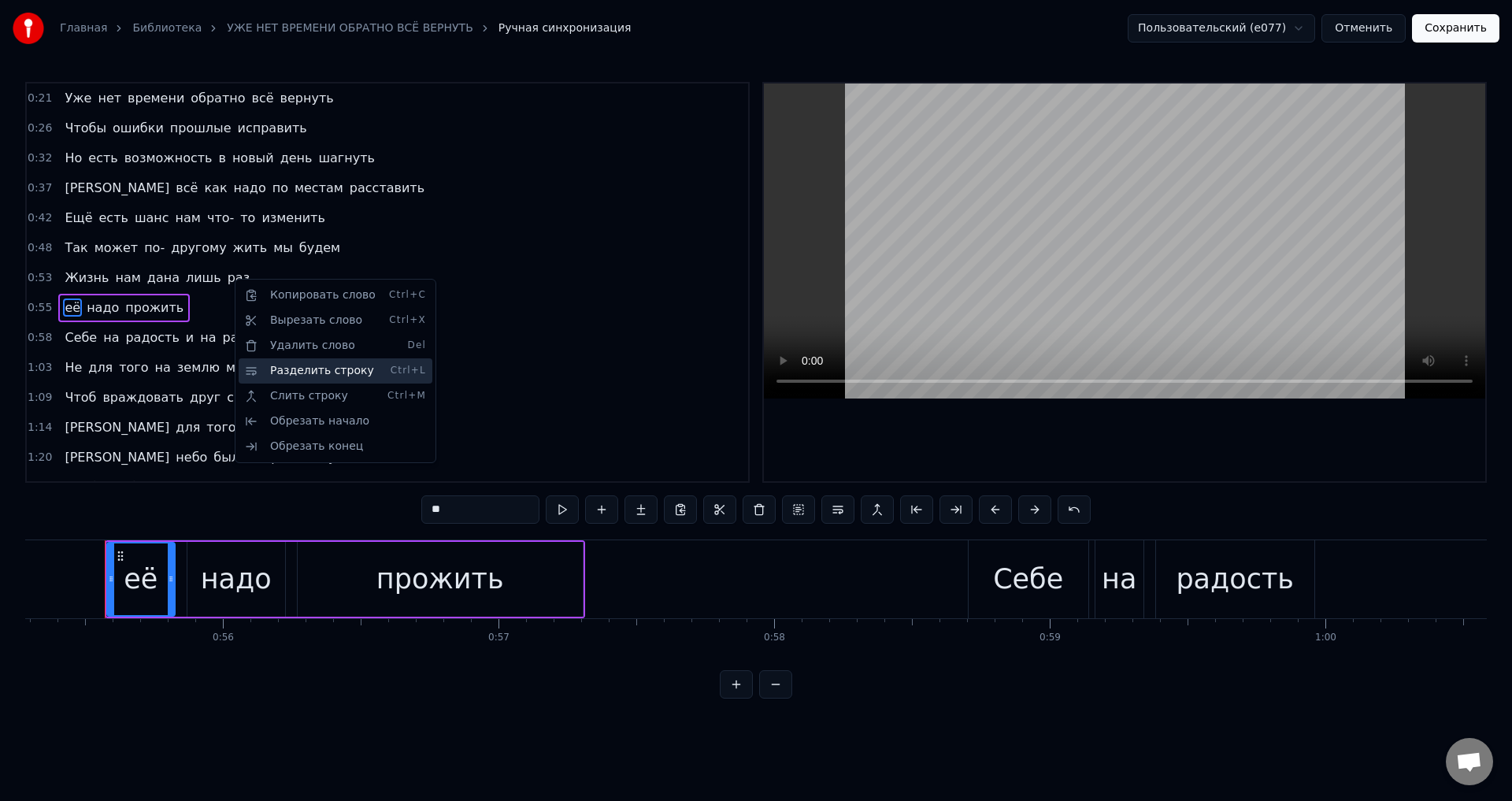
scroll to position [25, 0]
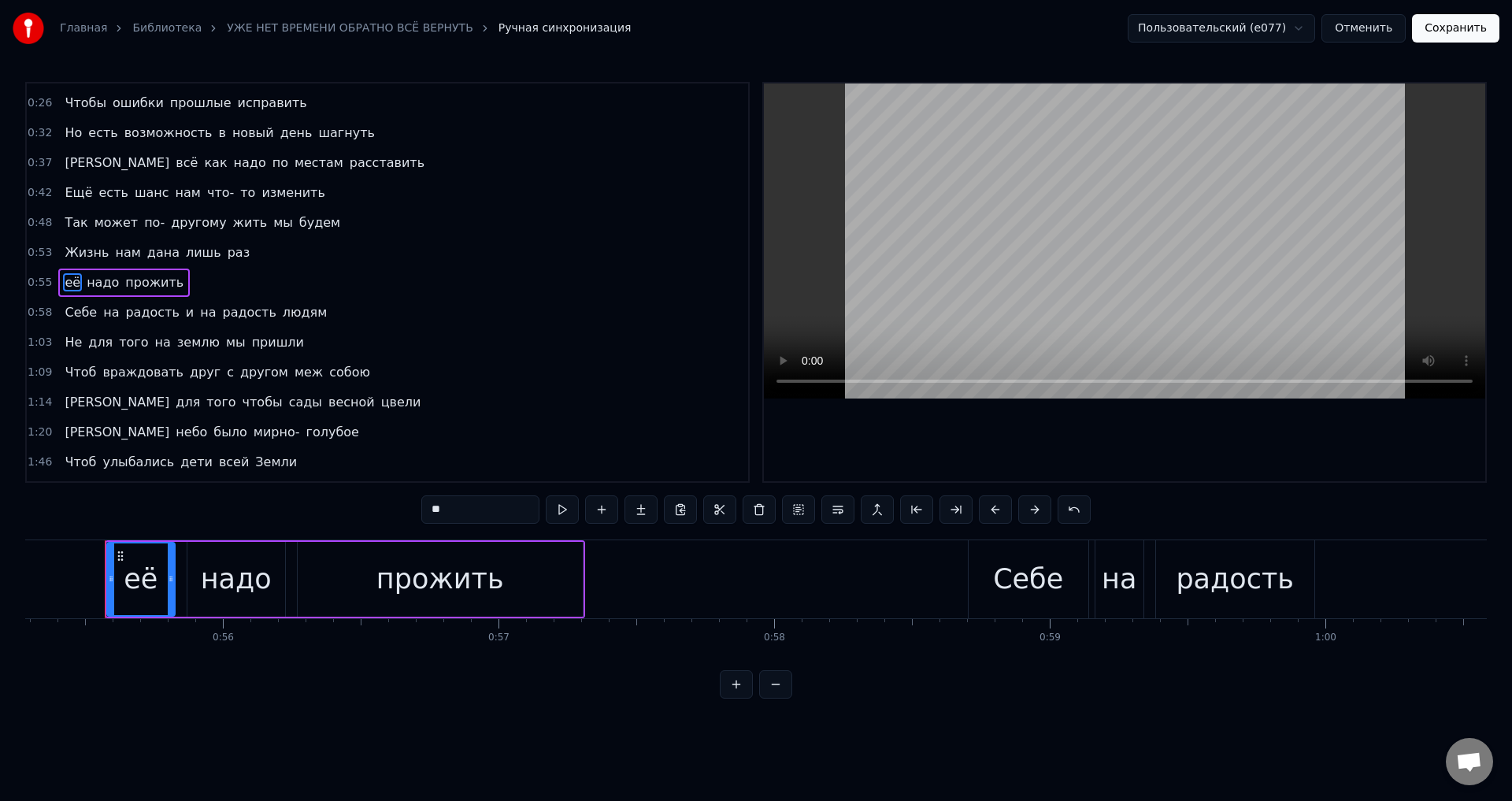
click at [67, 259] on span "Жизнь" at bounding box center [87, 252] width 48 height 18
type input "*****"
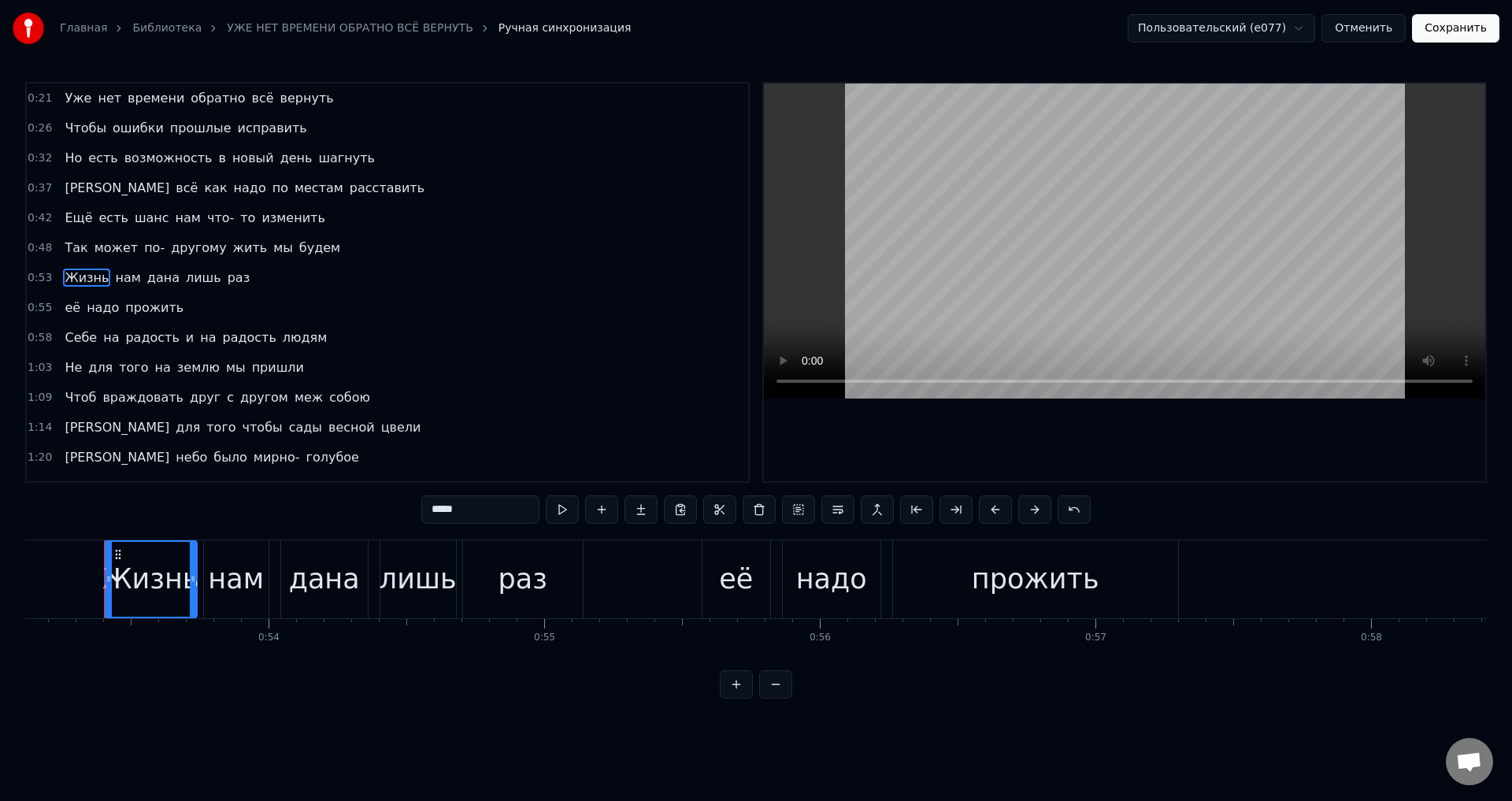
scroll to position [0, 14640]
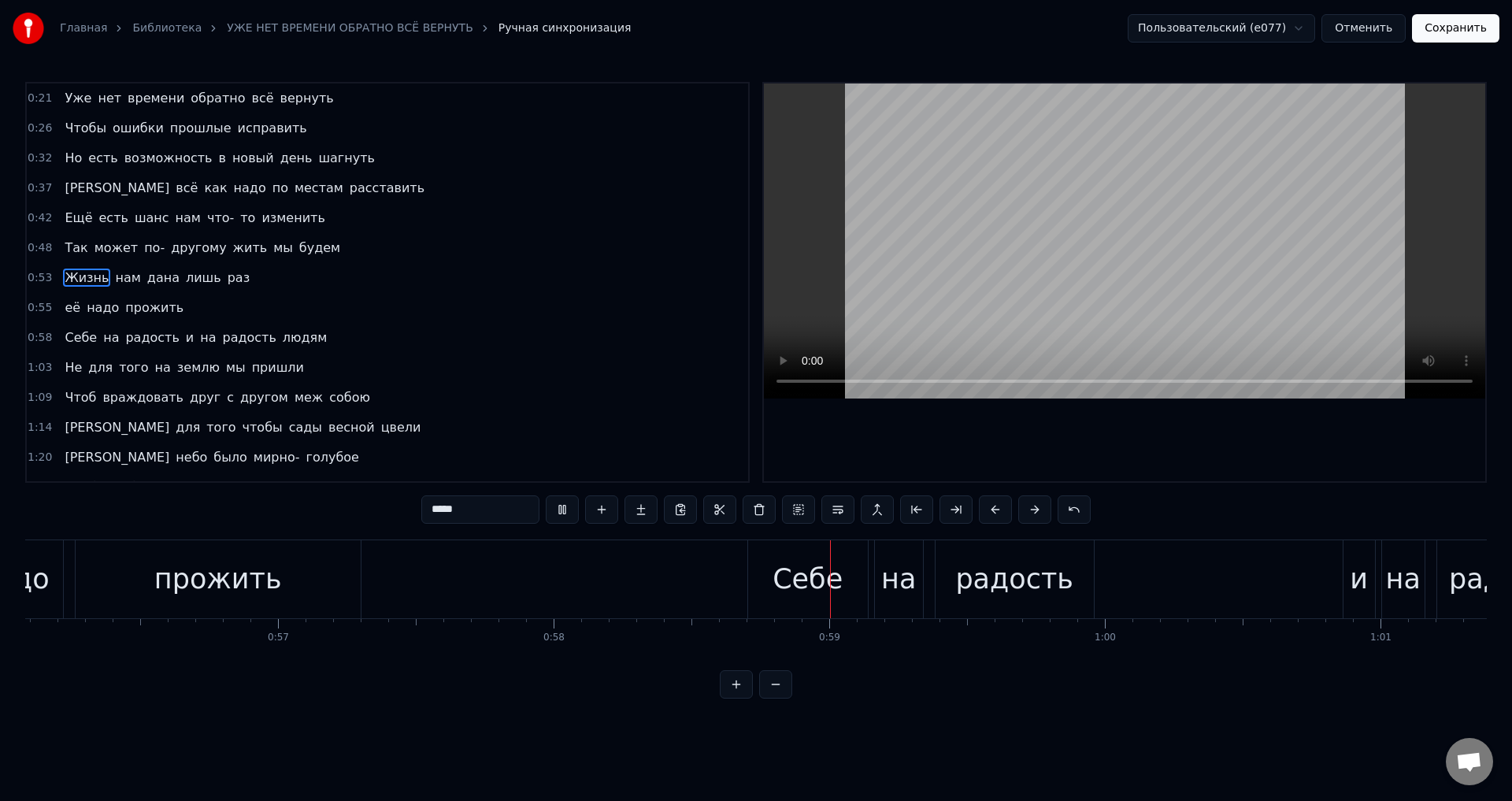
click at [1451, 37] on button "Сохранить" at bounding box center [1455, 28] width 87 height 28
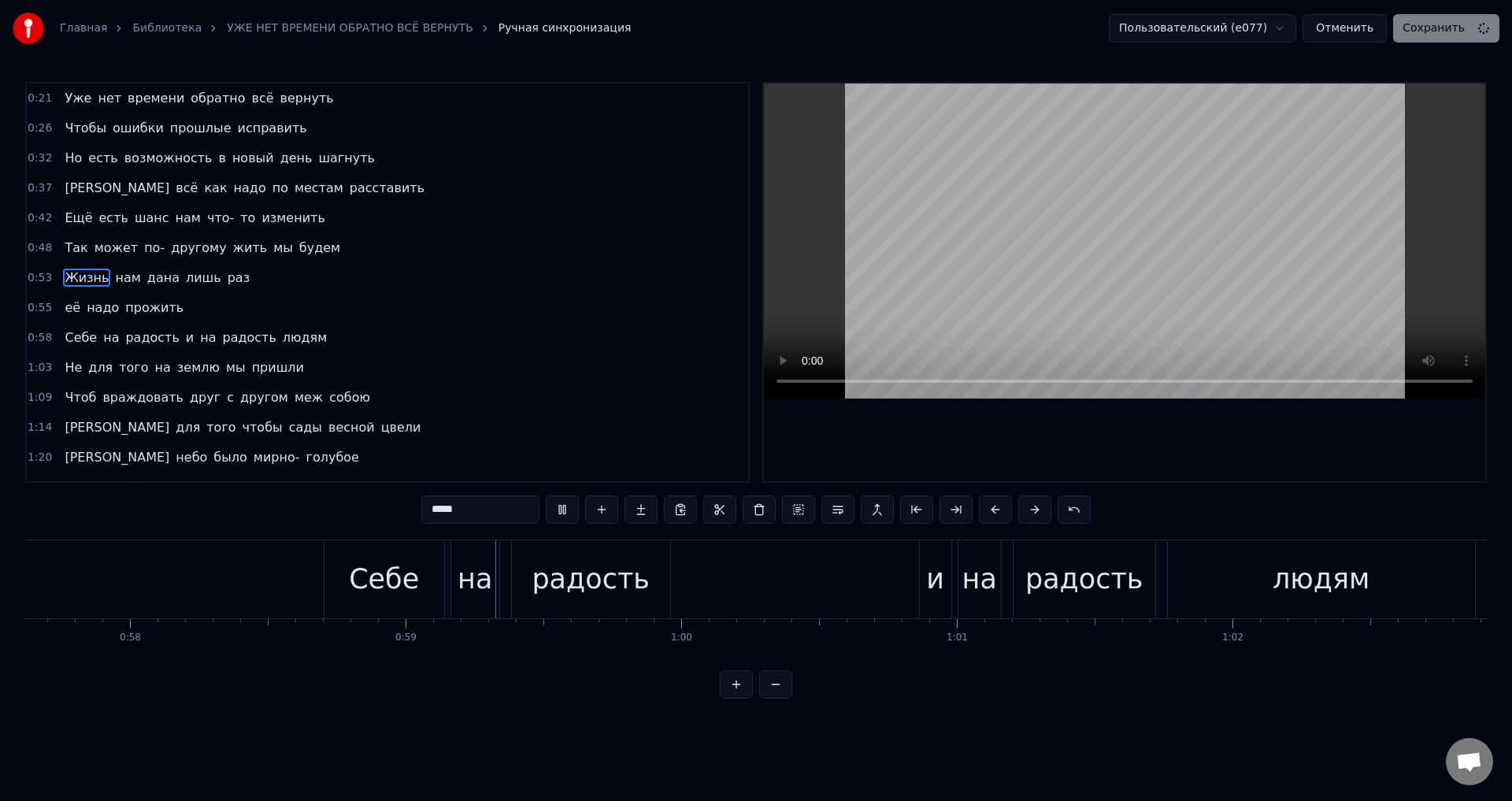
scroll to position [0, 16059]
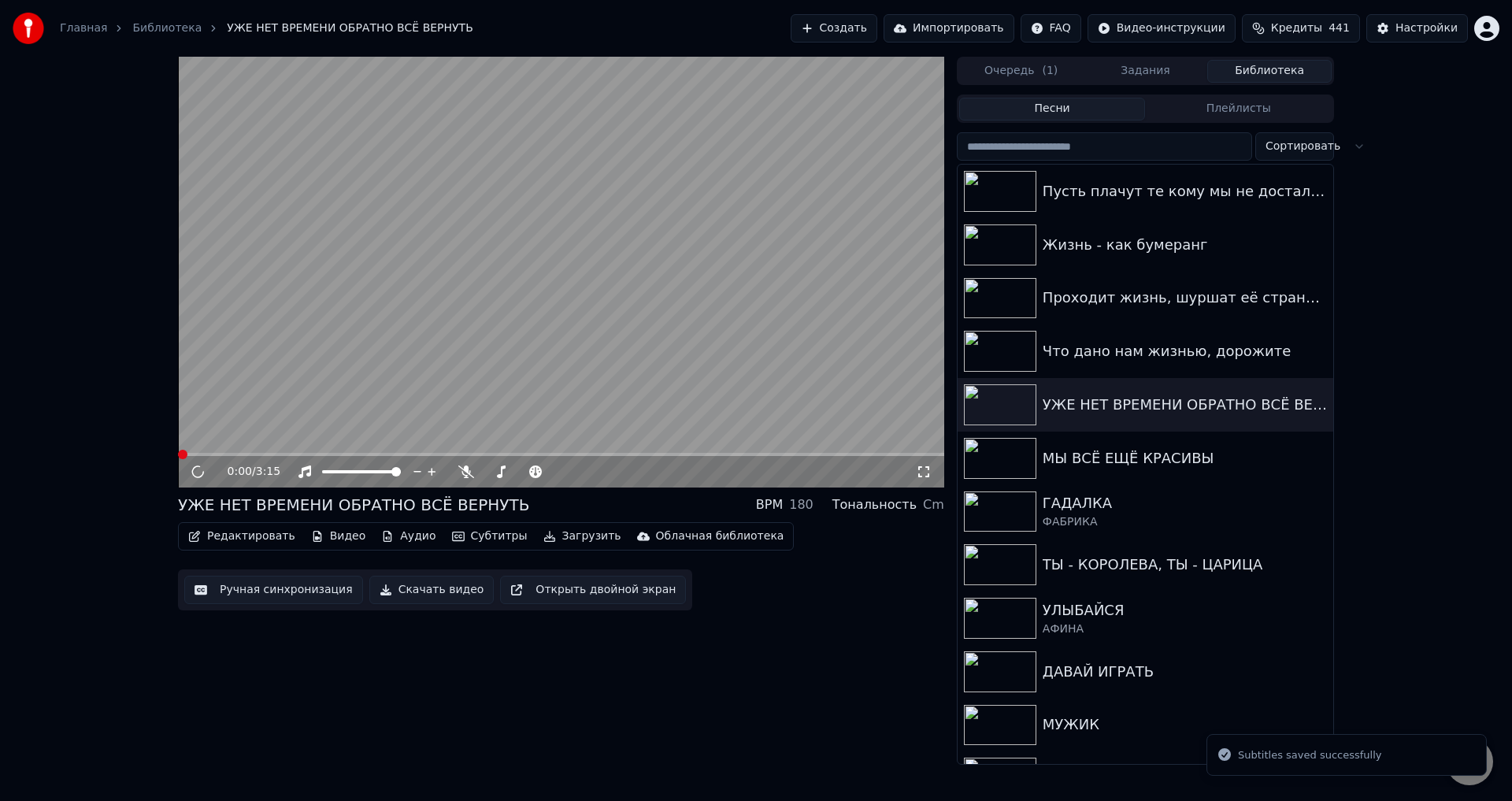
click at [920, 476] on icon at bounding box center [924, 472] width 11 height 11
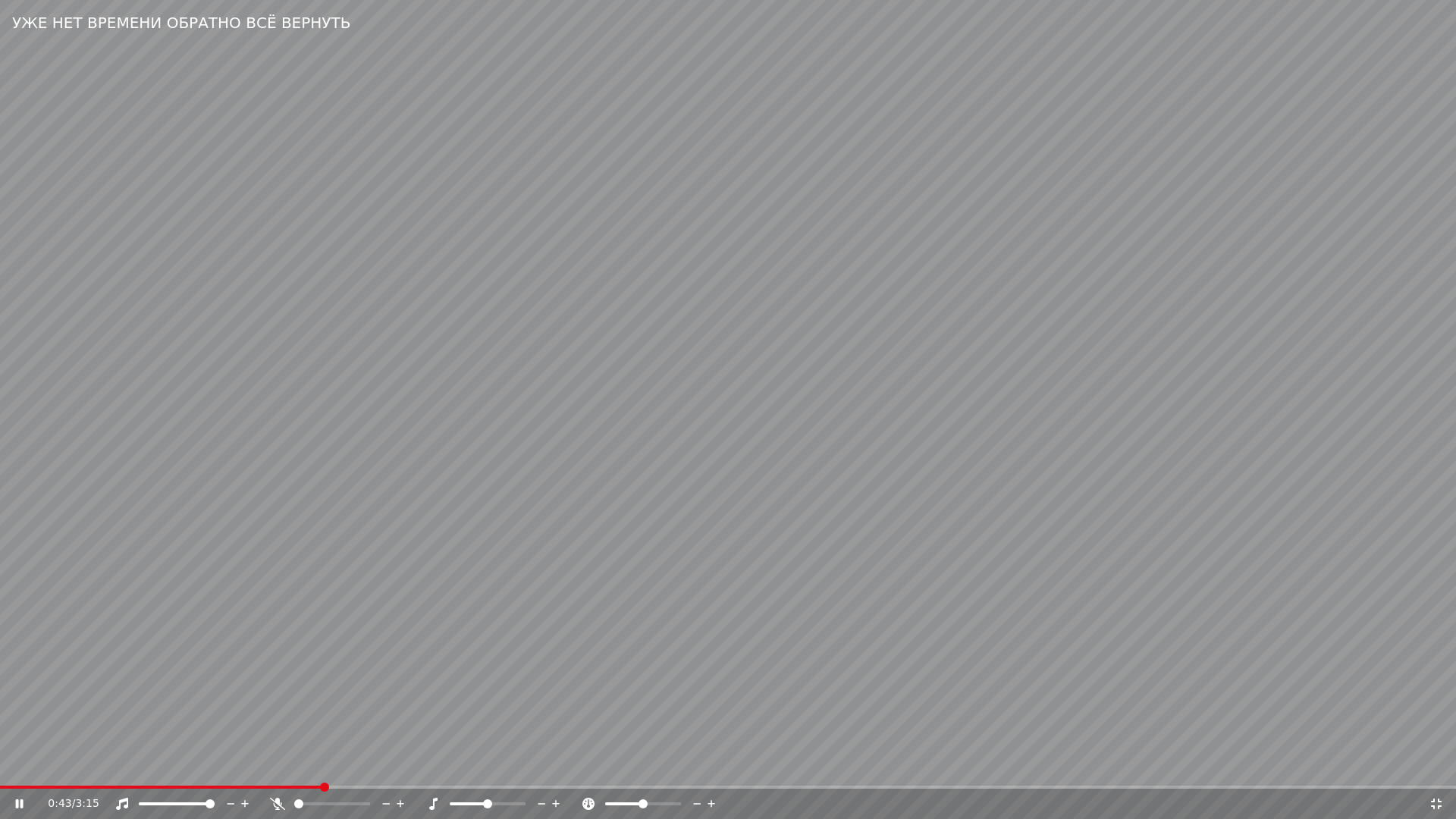
click at [223, 770] on video at bounding box center [728, 409] width 1456 height 819
click at [227, 770] on span at bounding box center [162, 786] width 323 height 3
click at [553, 725] on video at bounding box center [728, 409] width 1456 height 819
click at [462, 624] on video at bounding box center [728, 409] width 1456 height 819
click at [1432, 770] on icon at bounding box center [1436, 804] width 15 height 12
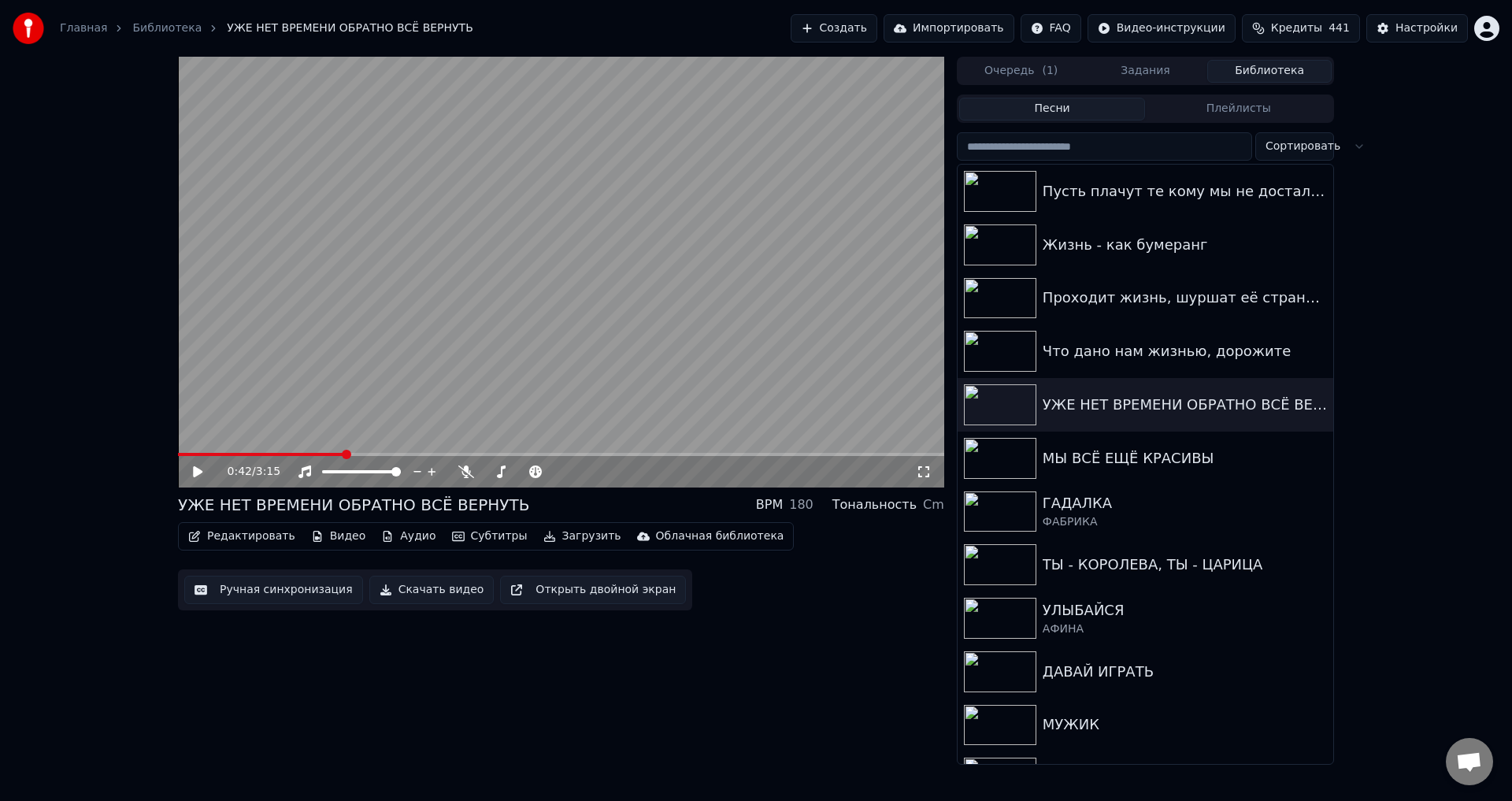
click at [250, 592] on button "Ручная синхронизация" at bounding box center [273, 589] width 179 height 28
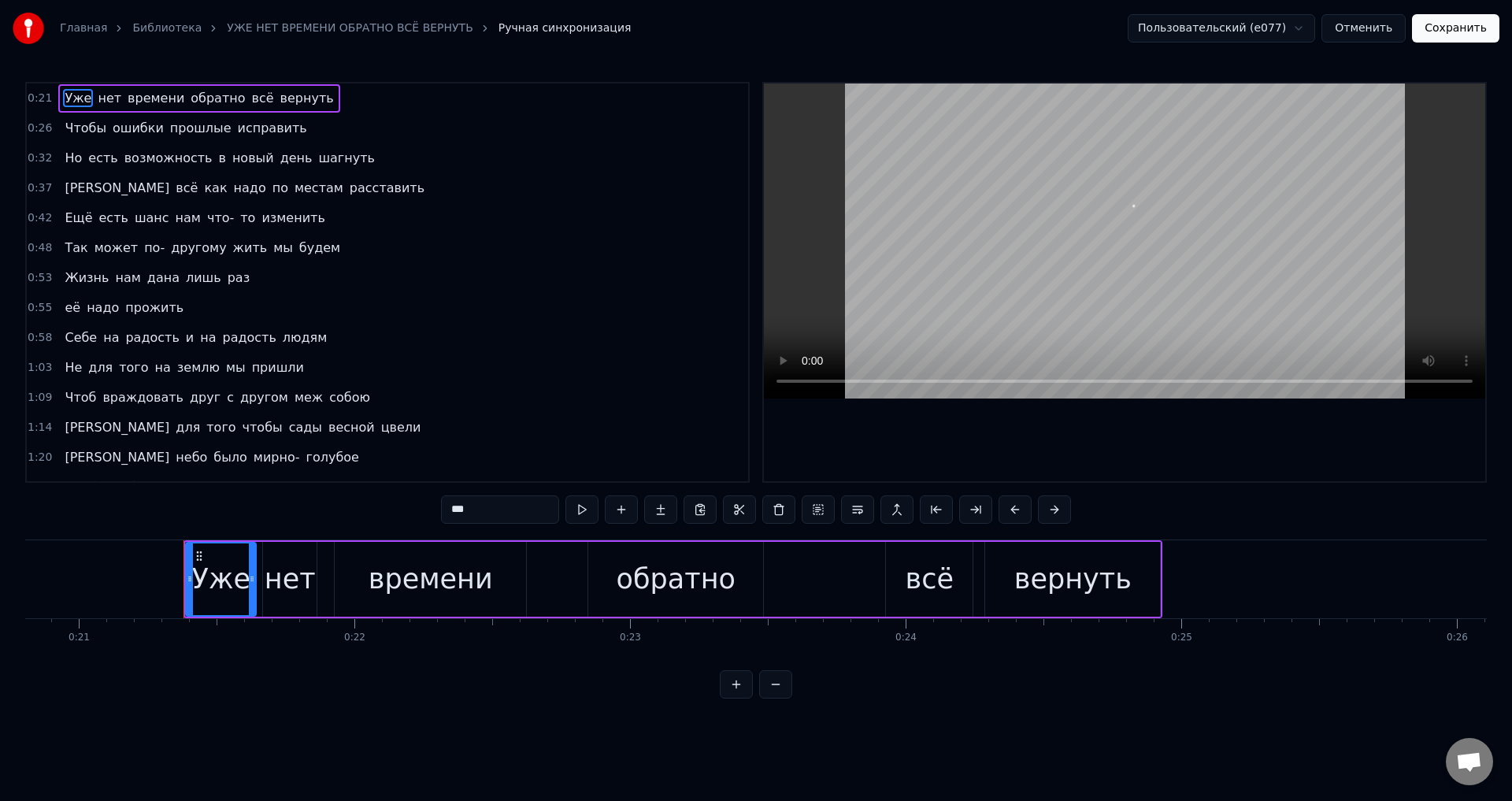
scroll to position [0, 5814]
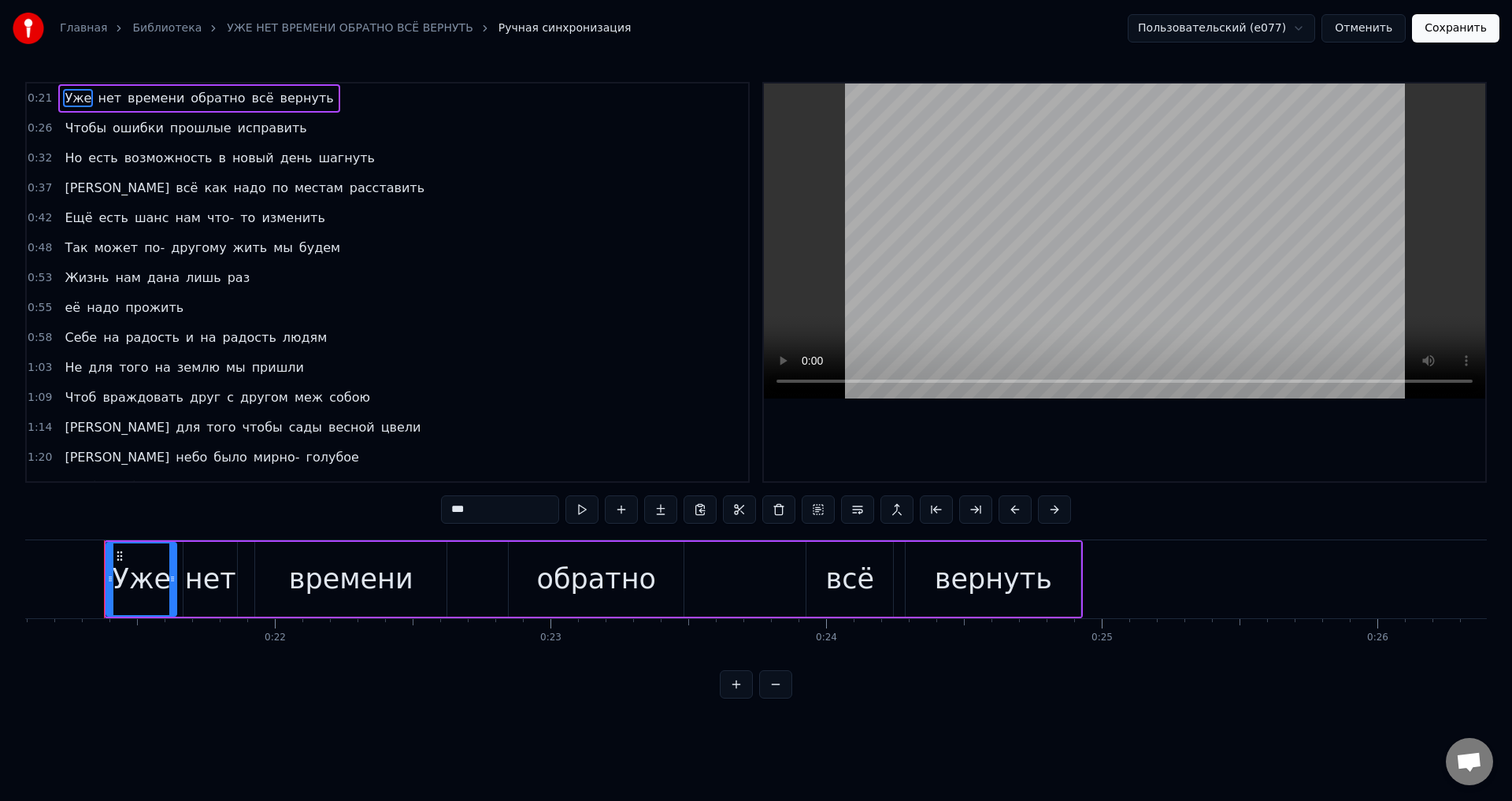
click at [68, 188] on span "[PERSON_NAME]" at bounding box center [117, 188] width 108 height 18
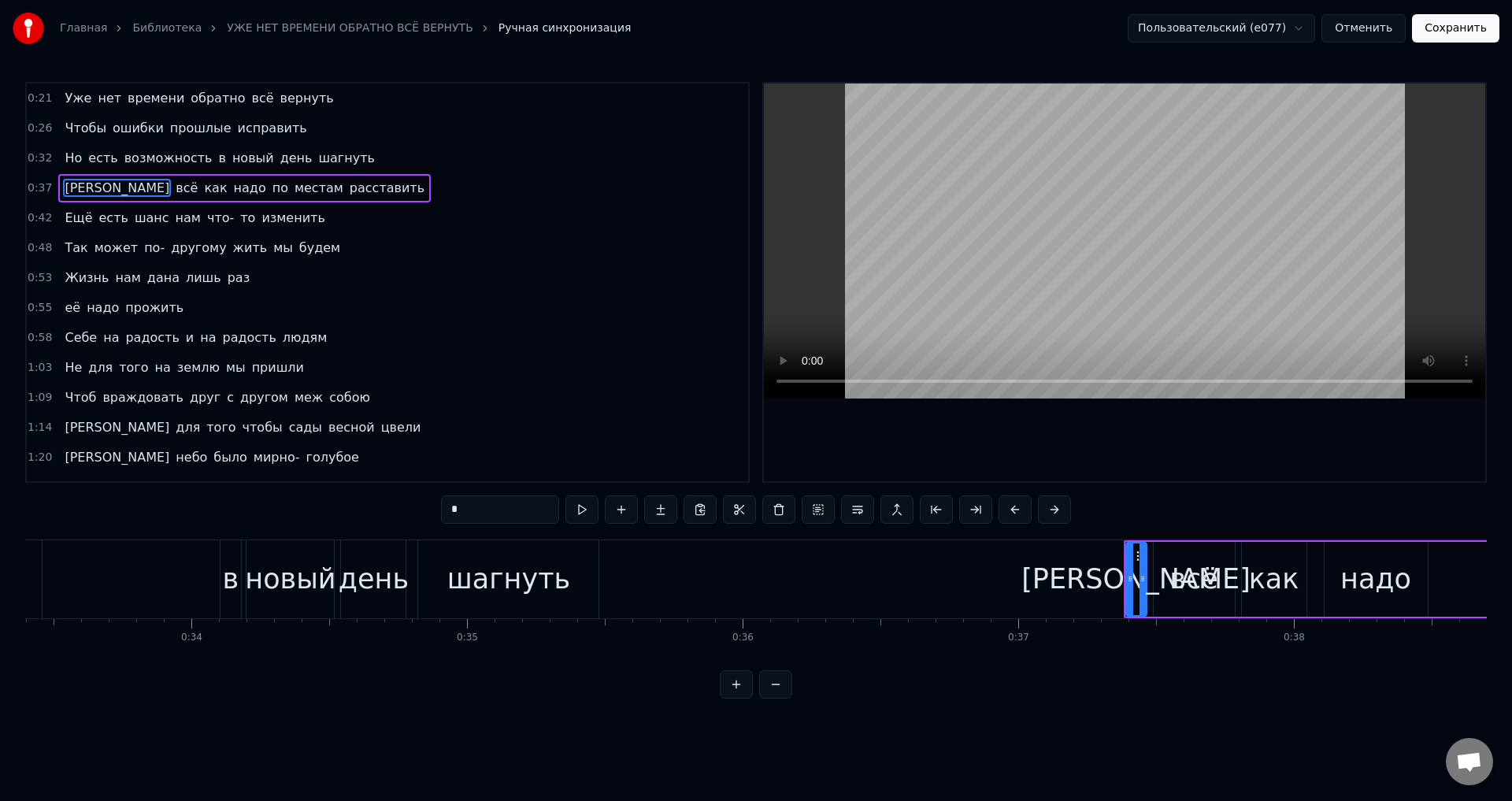
scroll to position [0, 10224]
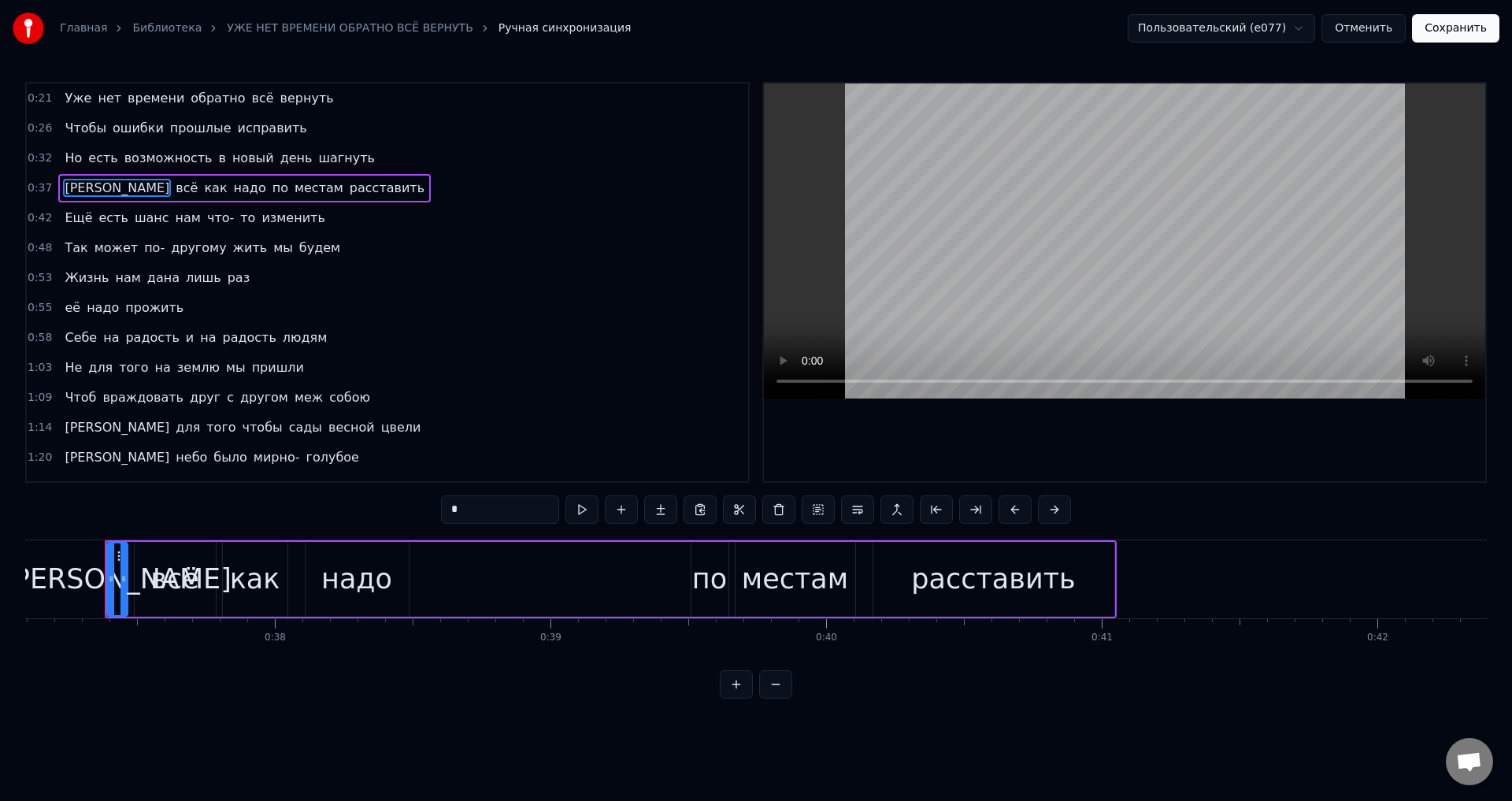
click at [703, 584] on div "по" at bounding box center [710, 579] width 35 height 41
type input "**"
click at [699, 583] on icon at bounding box center [701, 579] width 6 height 13
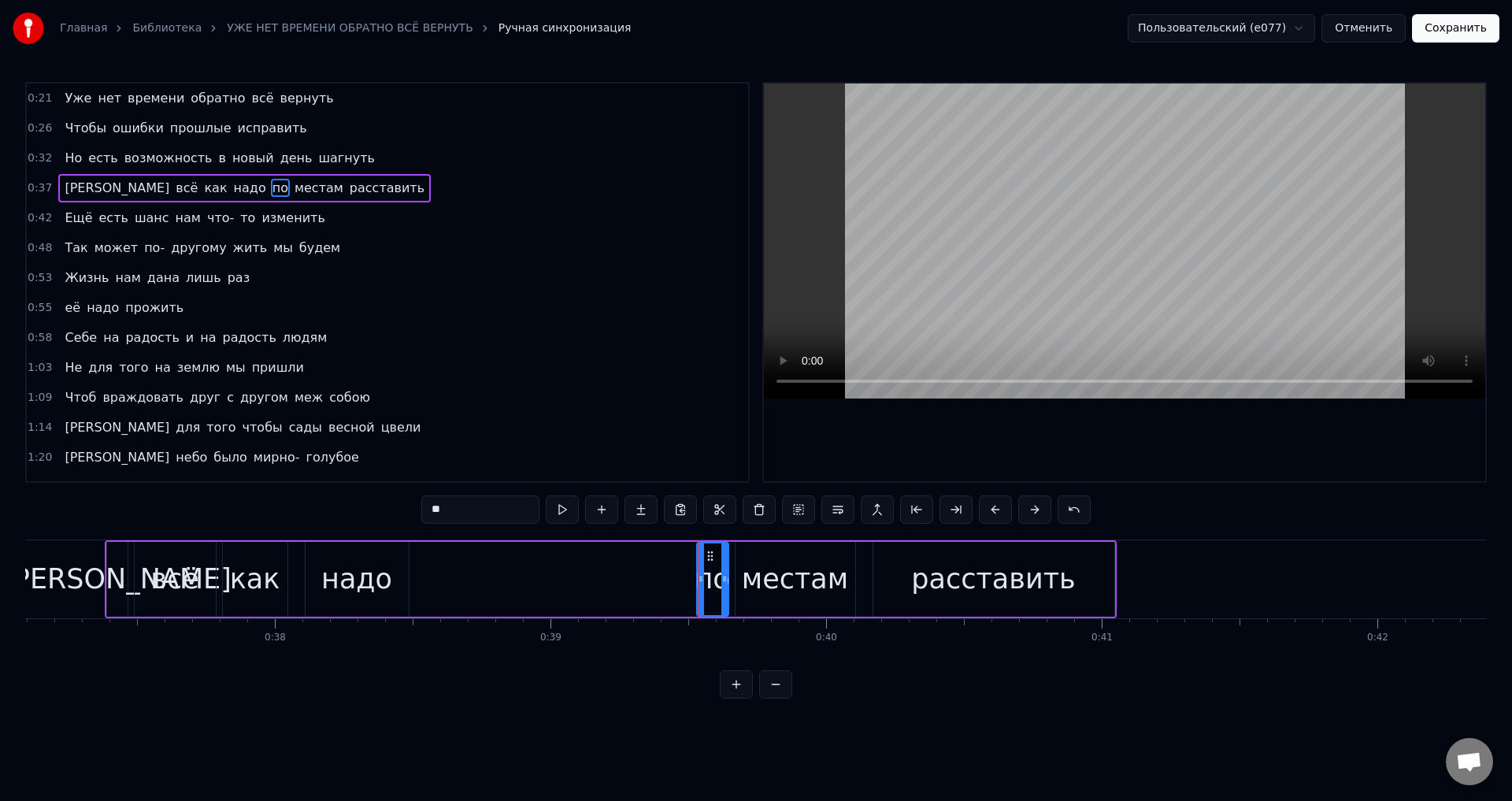
click at [1449, 32] on button "Сохранить" at bounding box center [1455, 28] width 87 height 28
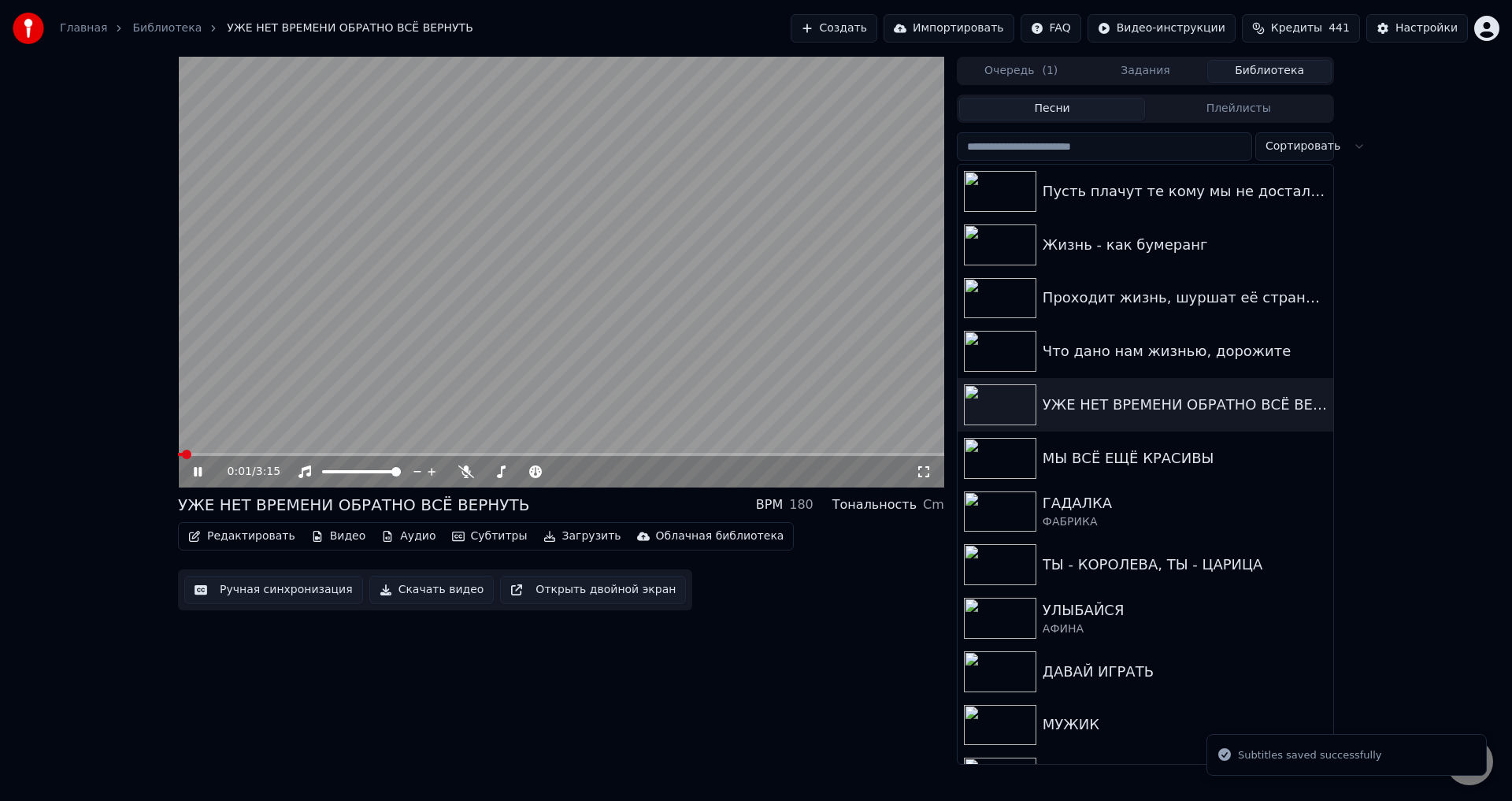
click at [244, 453] on span at bounding box center [561, 454] width 766 height 3
click at [925, 473] on icon at bounding box center [923, 472] width 16 height 13
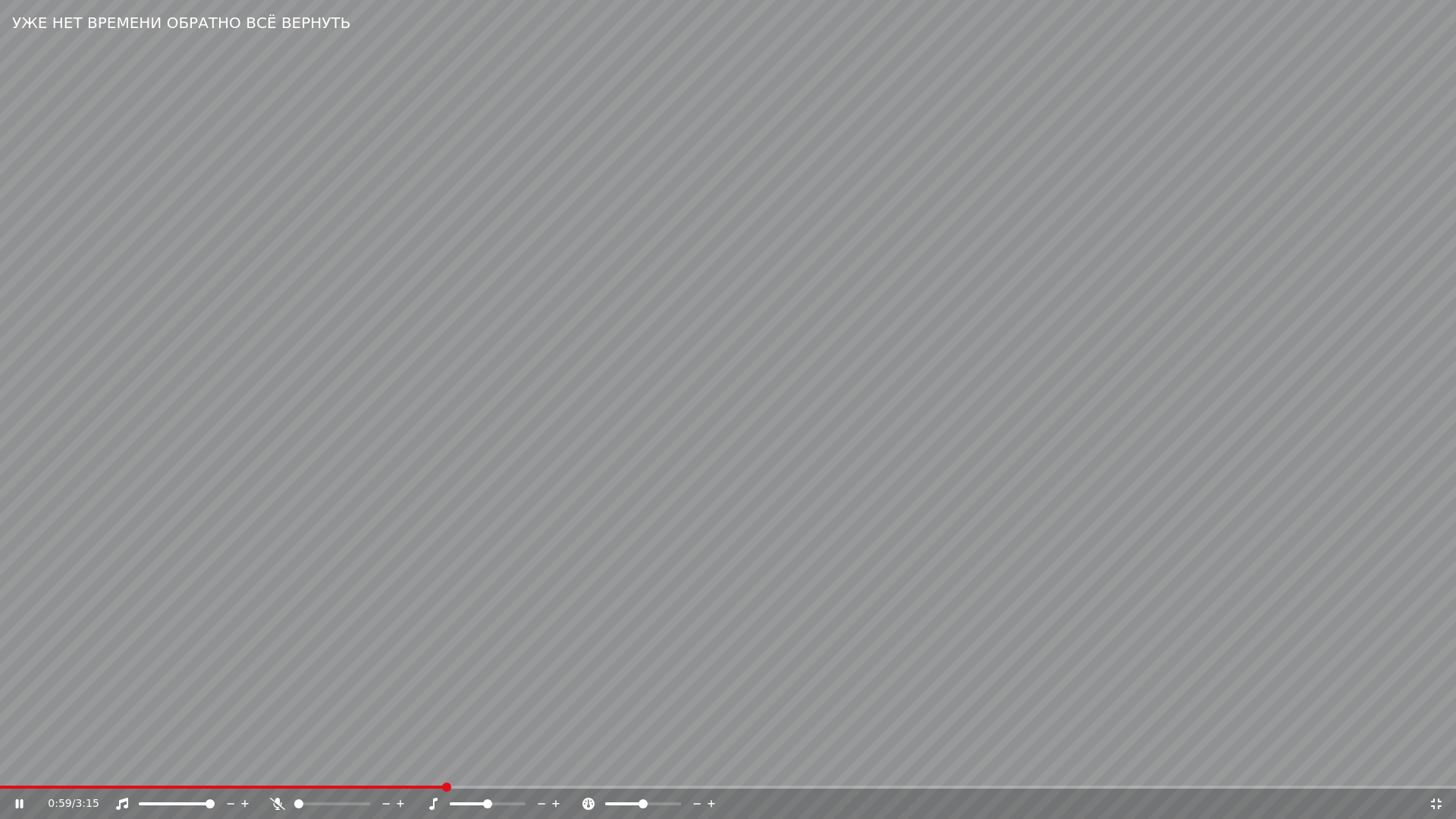
click at [356, 770] on span at bounding box center [222, 786] width 444 height 3
click at [1428, 770] on div "1:08 / 3:15" at bounding box center [738, 803] width 1381 height 15
click at [1433, 770] on icon at bounding box center [1437, 804] width 11 height 11
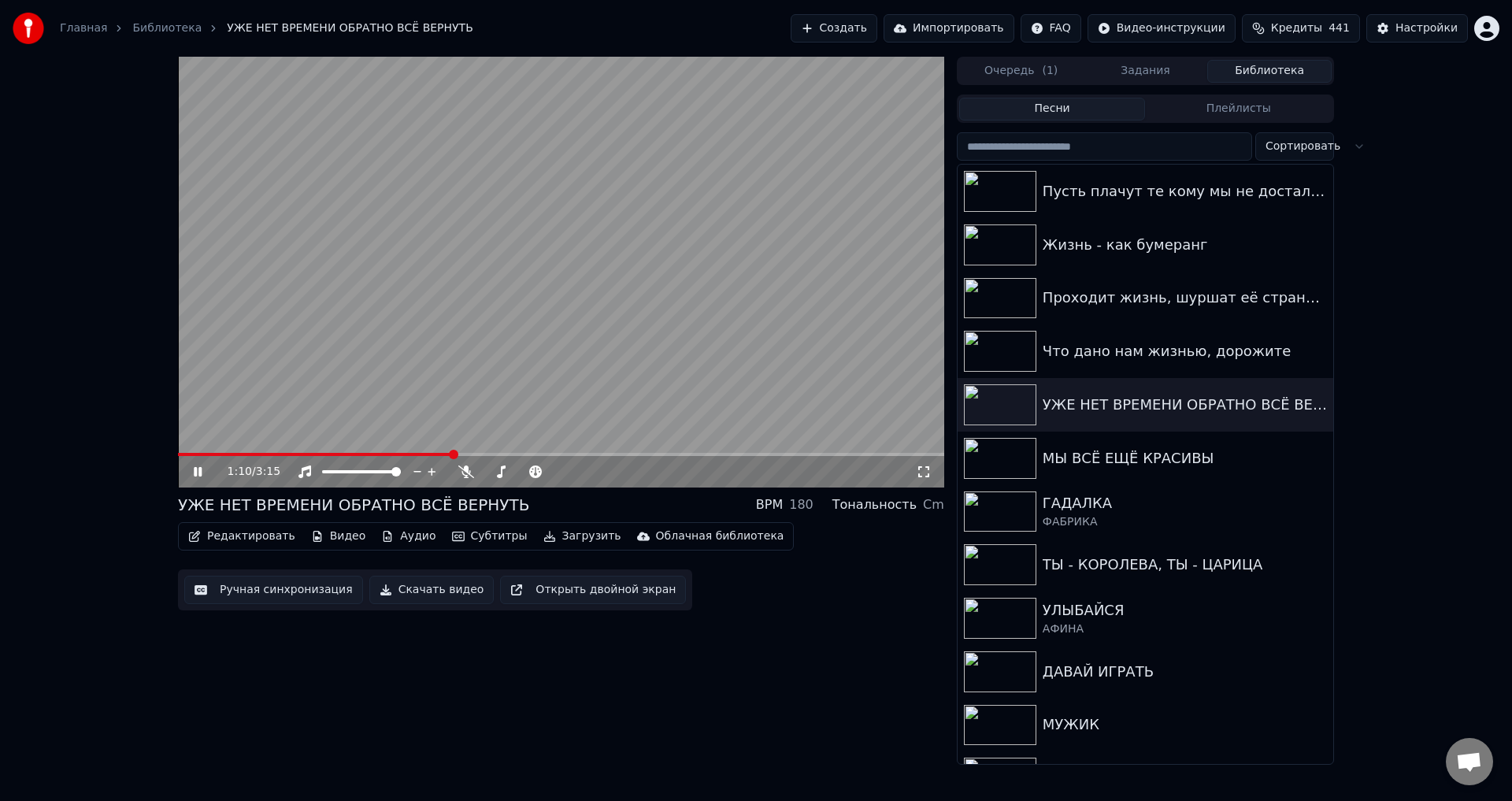
click at [264, 598] on button "Ручная синхронизация" at bounding box center [273, 589] width 179 height 28
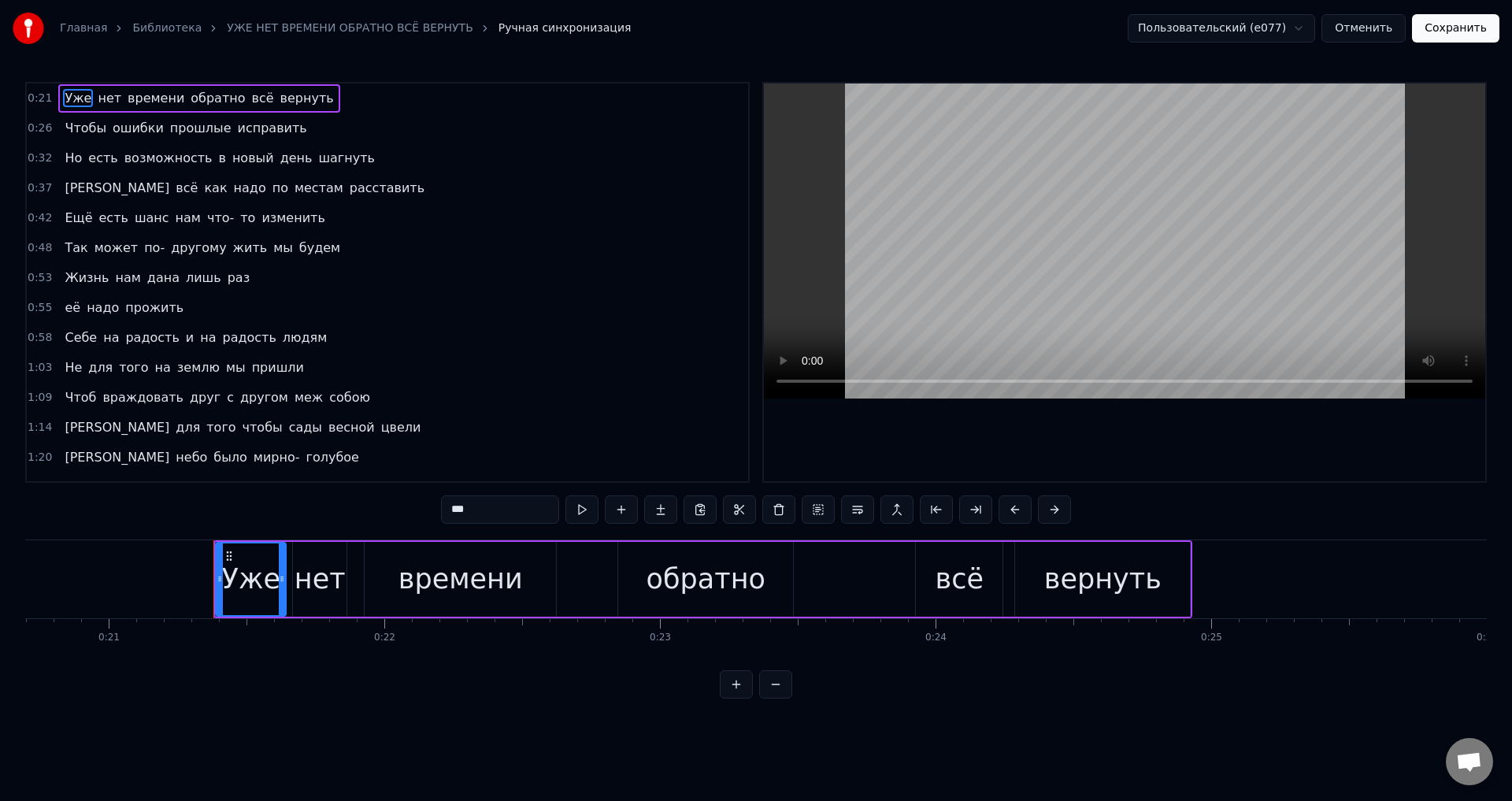
scroll to position [0, 5814]
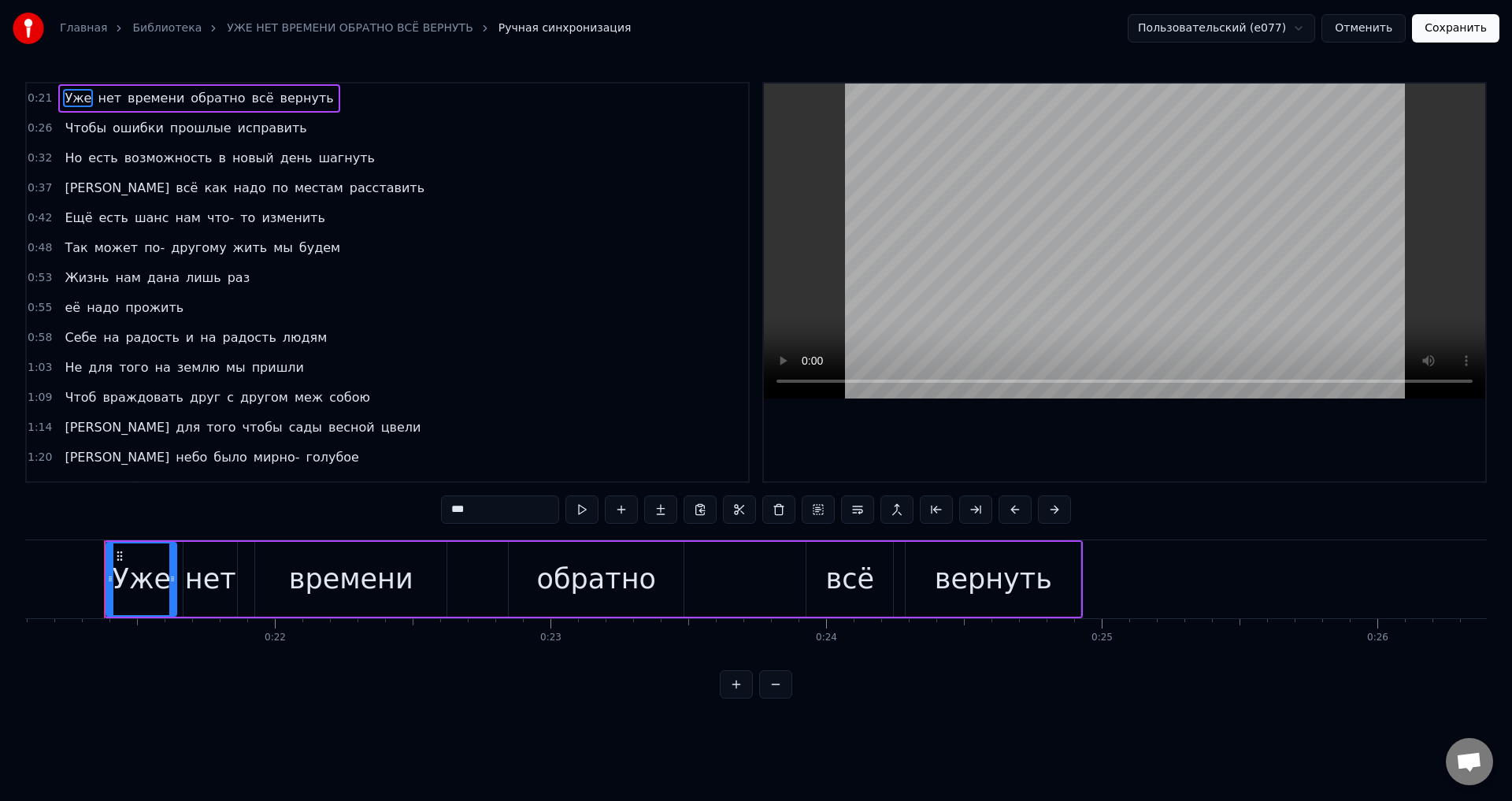
click at [63, 367] on span "Не" at bounding box center [73, 368] width 20 height 18
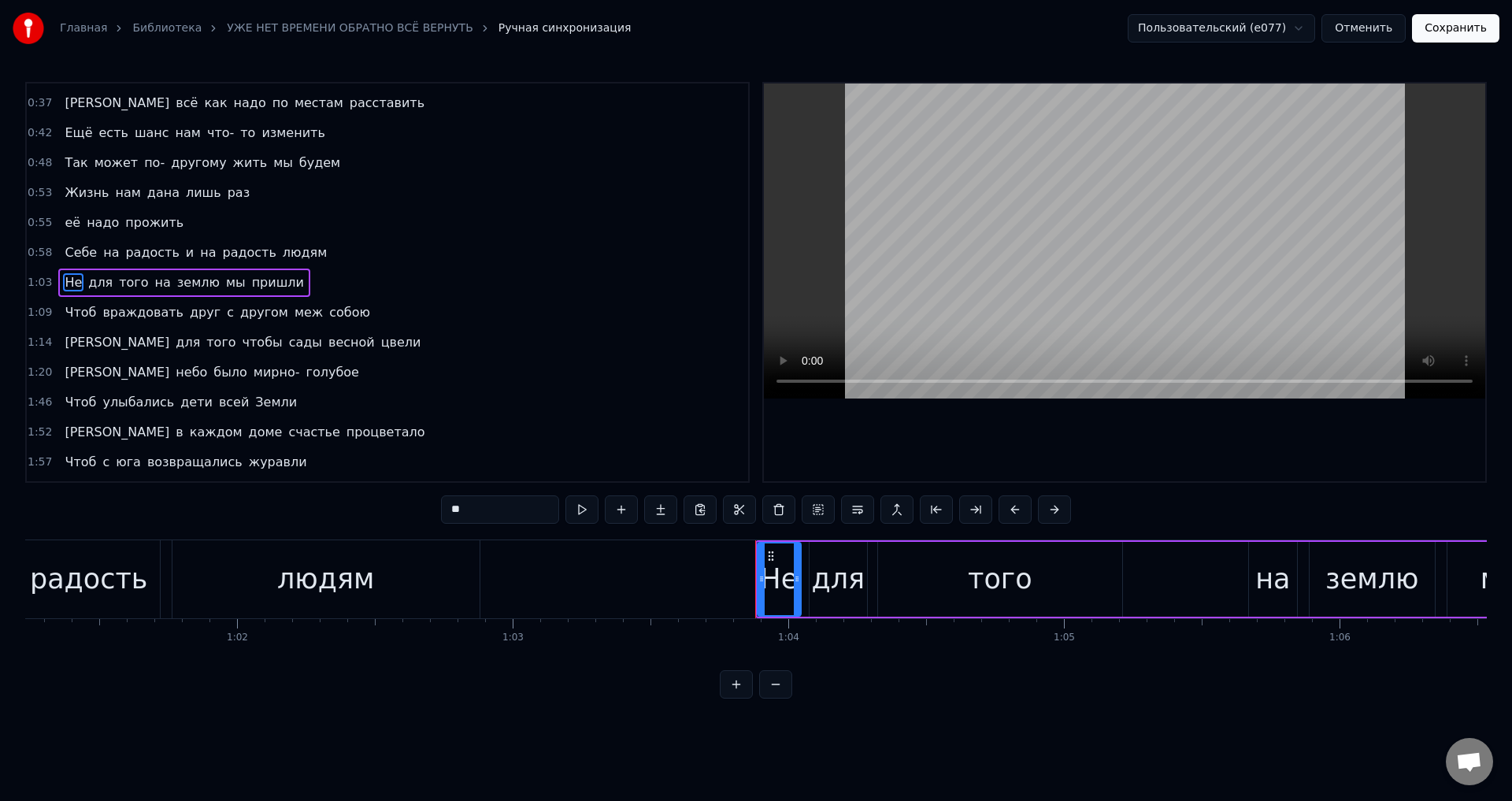
scroll to position [0, 17528]
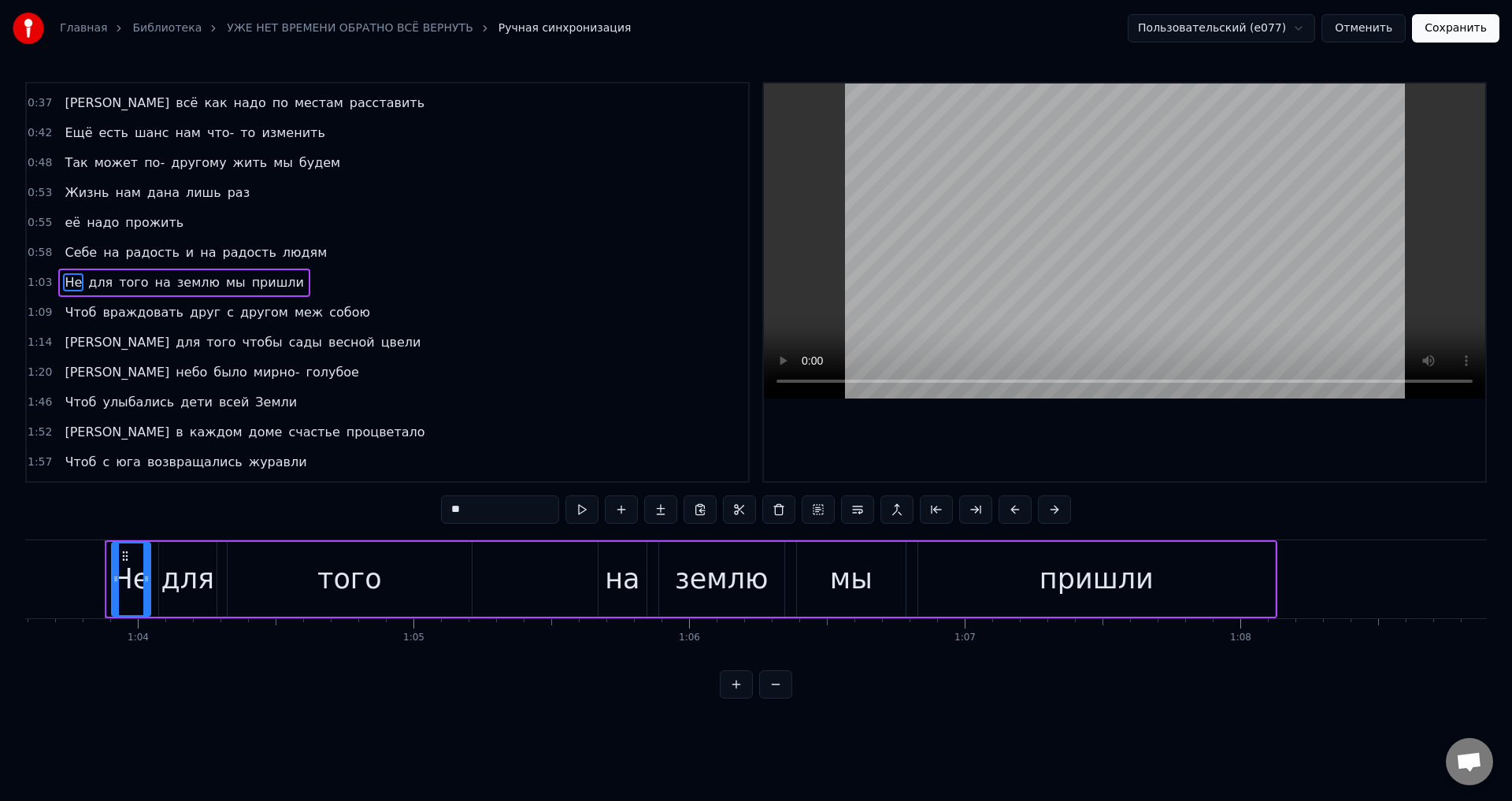
click at [114, 575] on icon at bounding box center [116, 579] width 6 height 13
click at [175, 582] on div "для" at bounding box center [187, 579] width 53 height 41
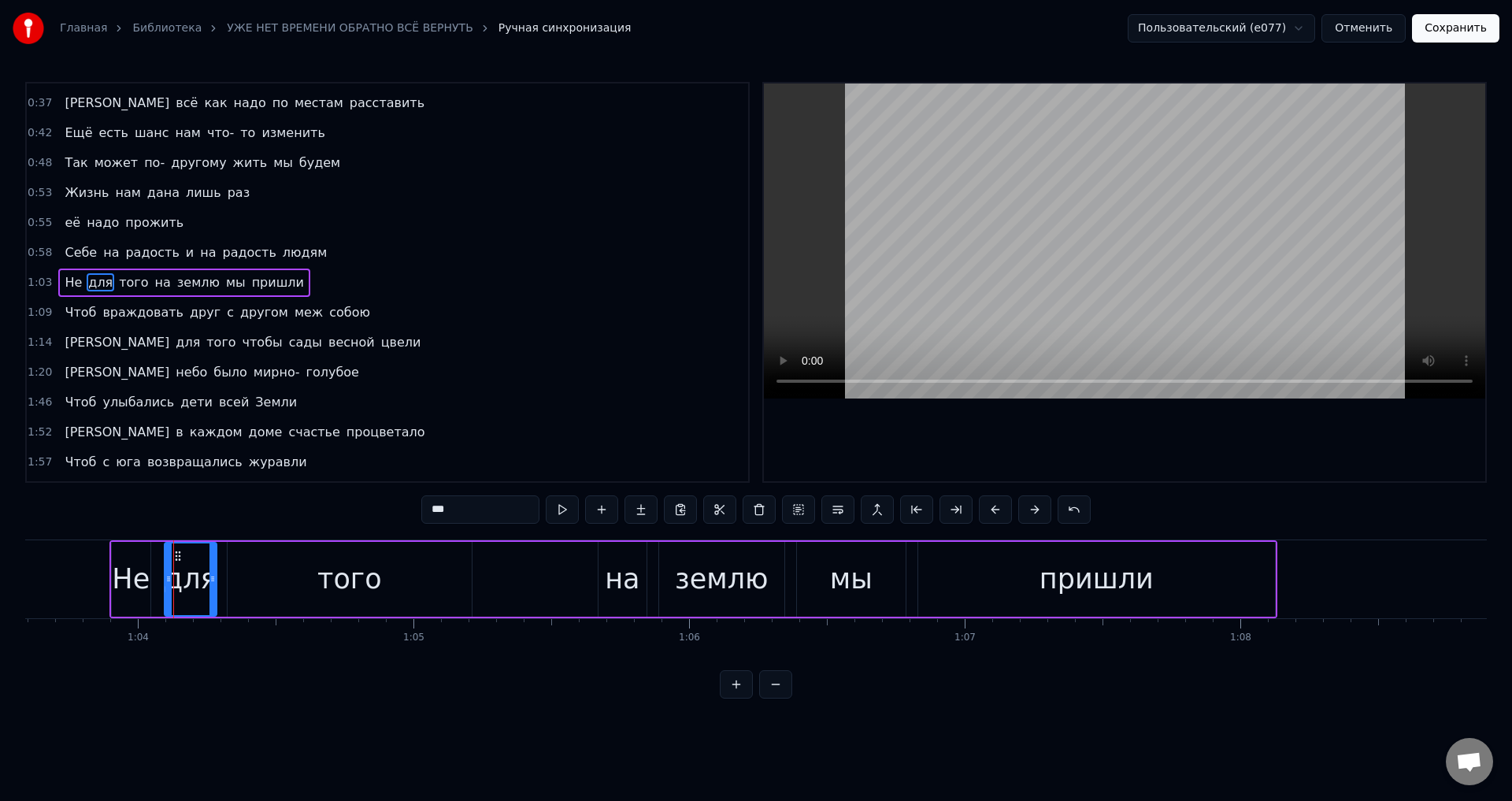
click at [169, 583] on icon at bounding box center [168, 579] width 6 height 13
click at [129, 578] on div "Не" at bounding box center [130, 579] width 38 height 41
type input "**"
click at [148, 581] on icon at bounding box center [150, 579] width 6 height 13
click at [1463, 33] on button "Сохранить" at bounding box center [1455, 28] width 87 height 28
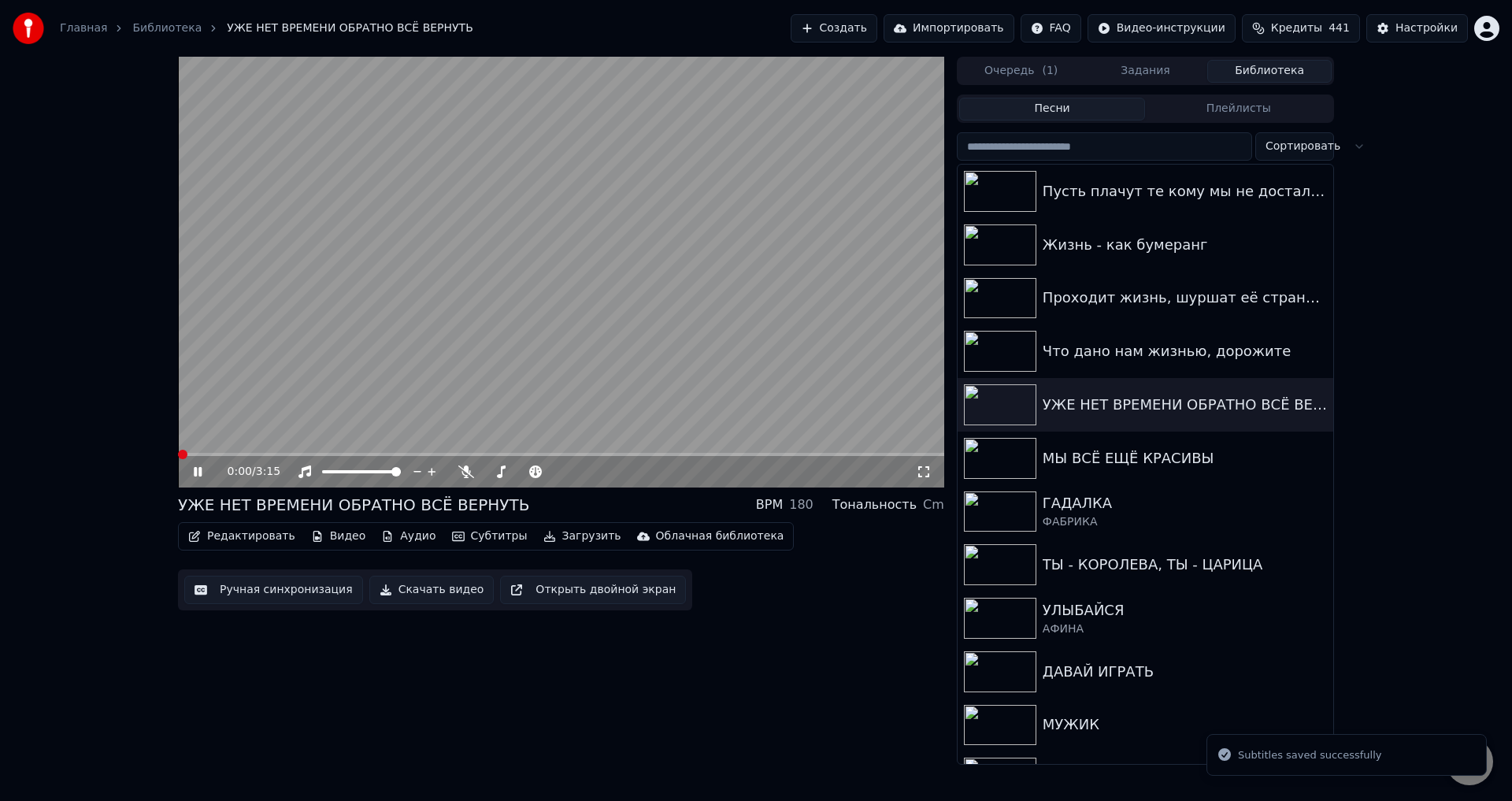
click at [337, 453] on span at bounding box center [561, 454] width 766 height 3
click at [925, 473] on icon at bounding box center [923, 472] width 16 height 13
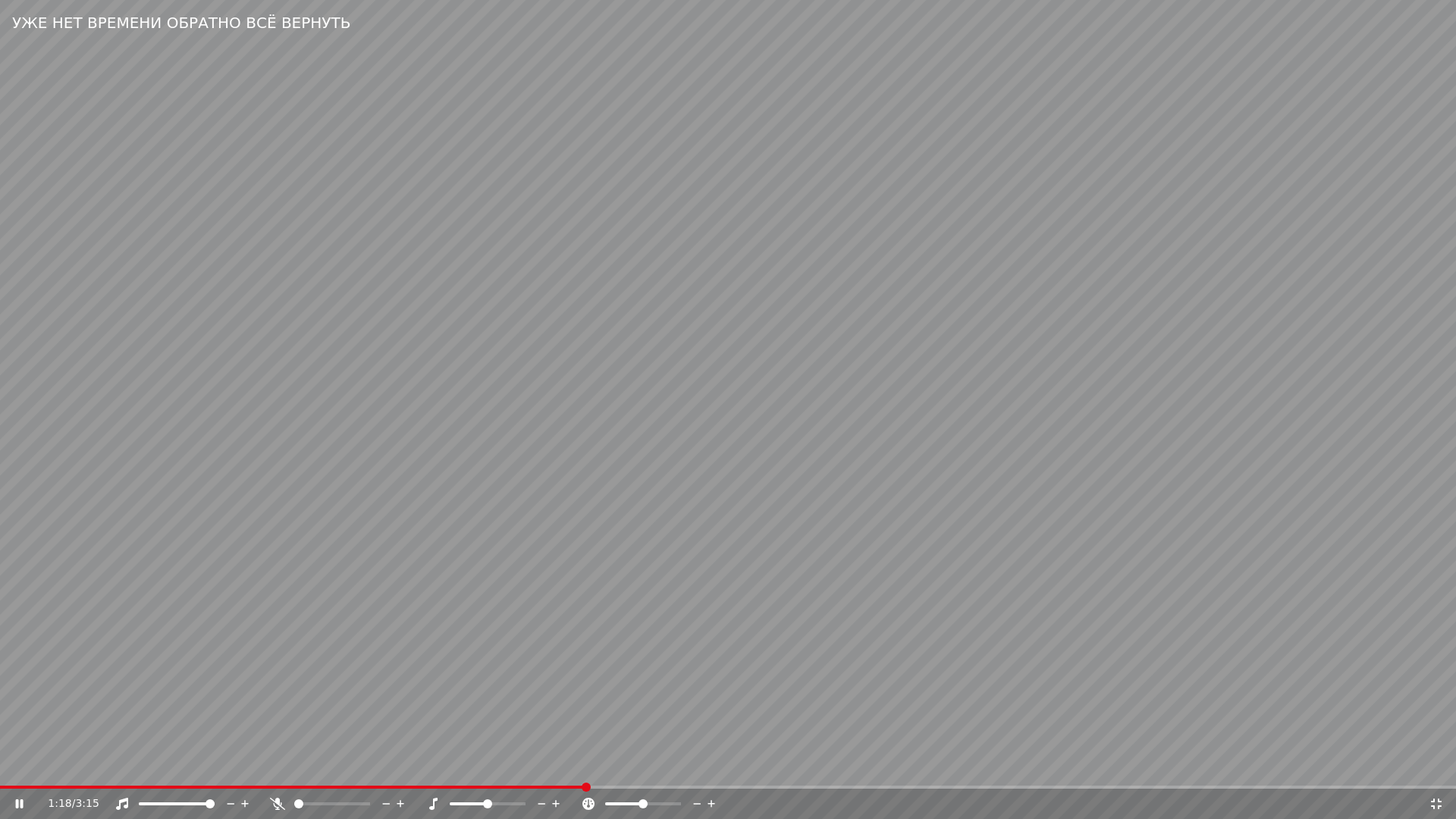
click at [527, 649] on video at bounding box center [728, 409] width 1456 height 819
click at [1436, 770] on icon at bounding box center [1436, 804] width 15 height 12
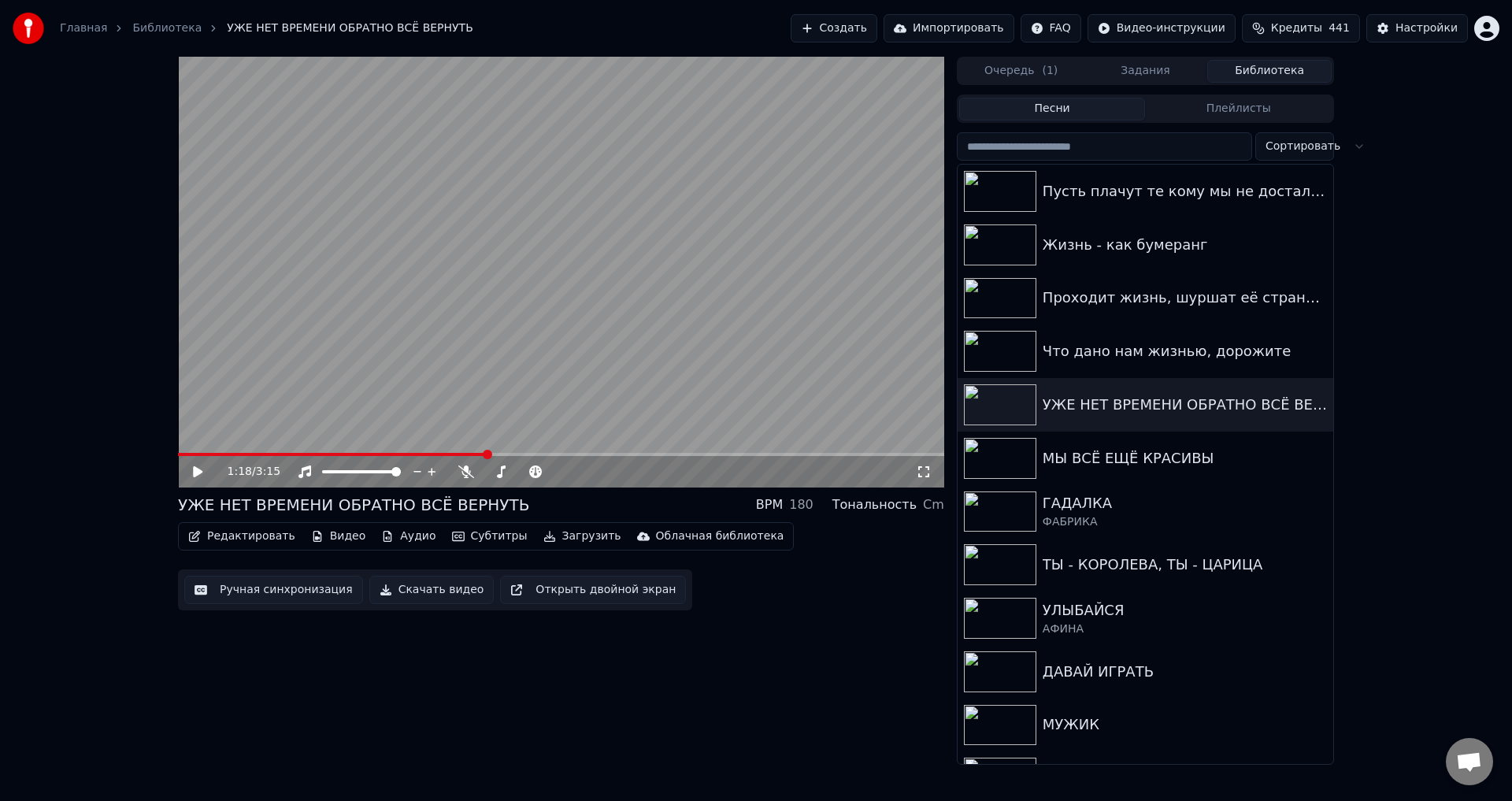
click at [248, 590] on button "Ручная синхронизация" at bounding box center [273, 589] width 179 height 28
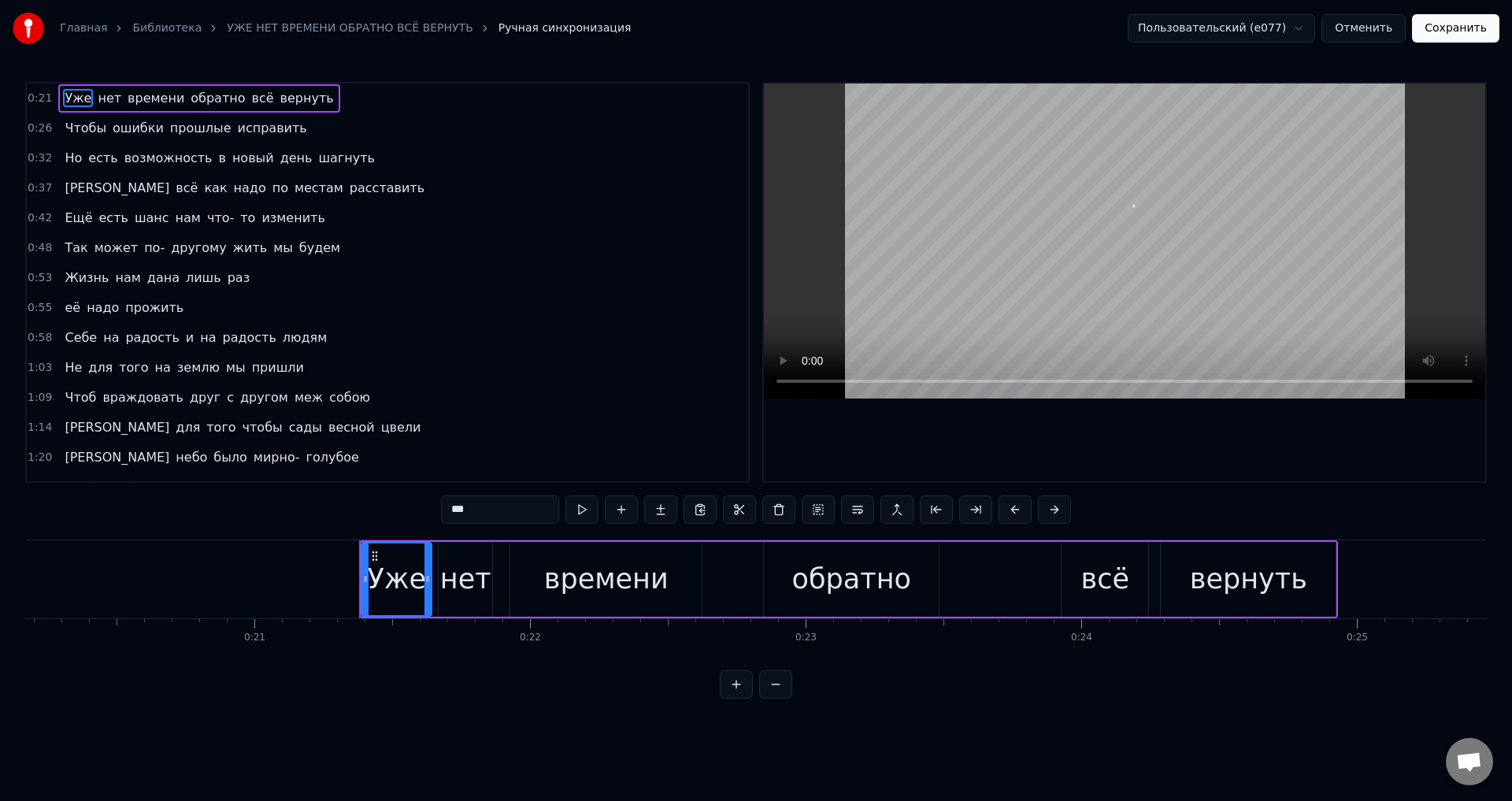
scroll to position [0, 5814]
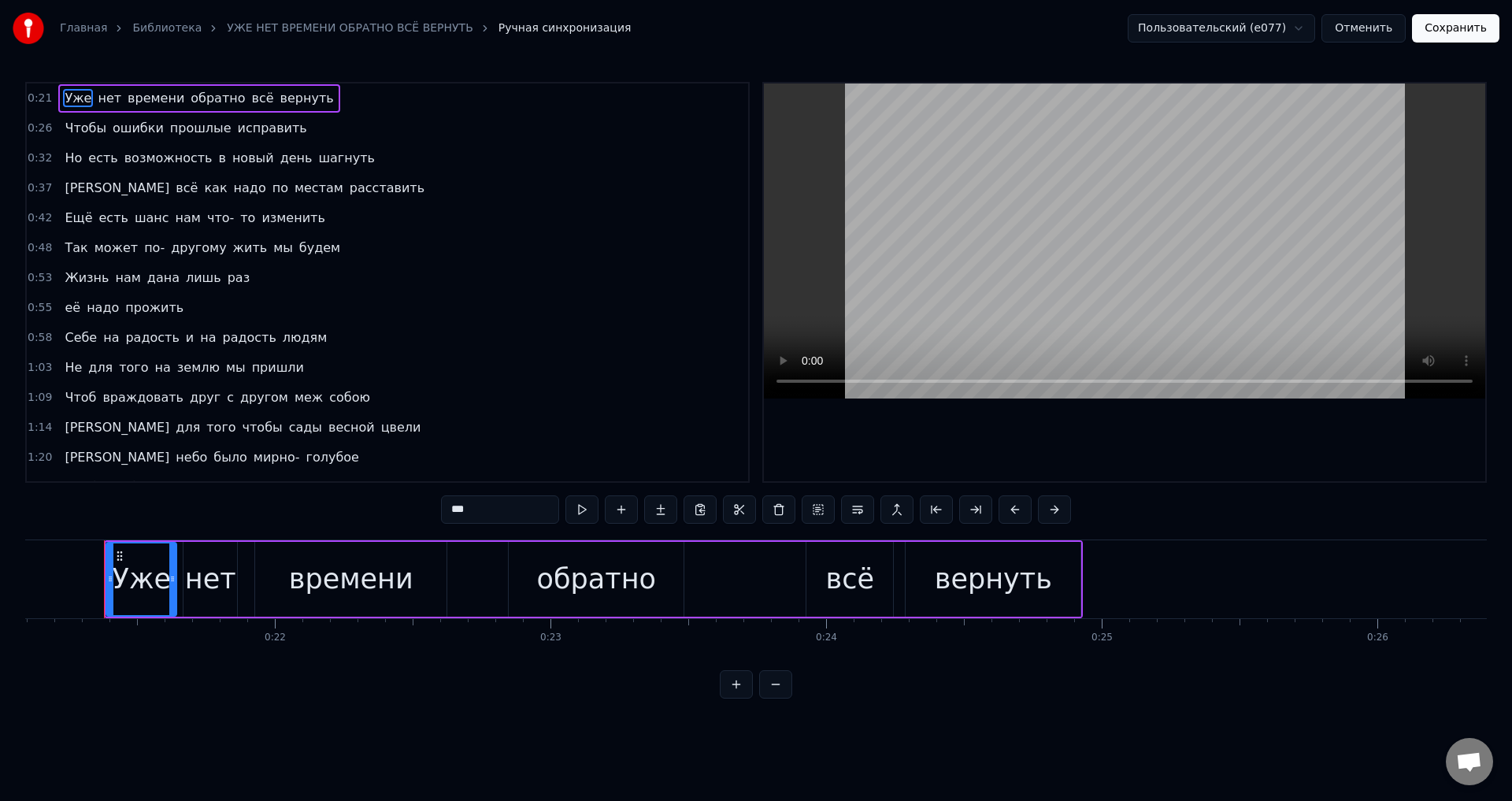
click at [63, 424] on span "[PERSON_NAME]" at bounding box center [117, 428] width 108 height 18
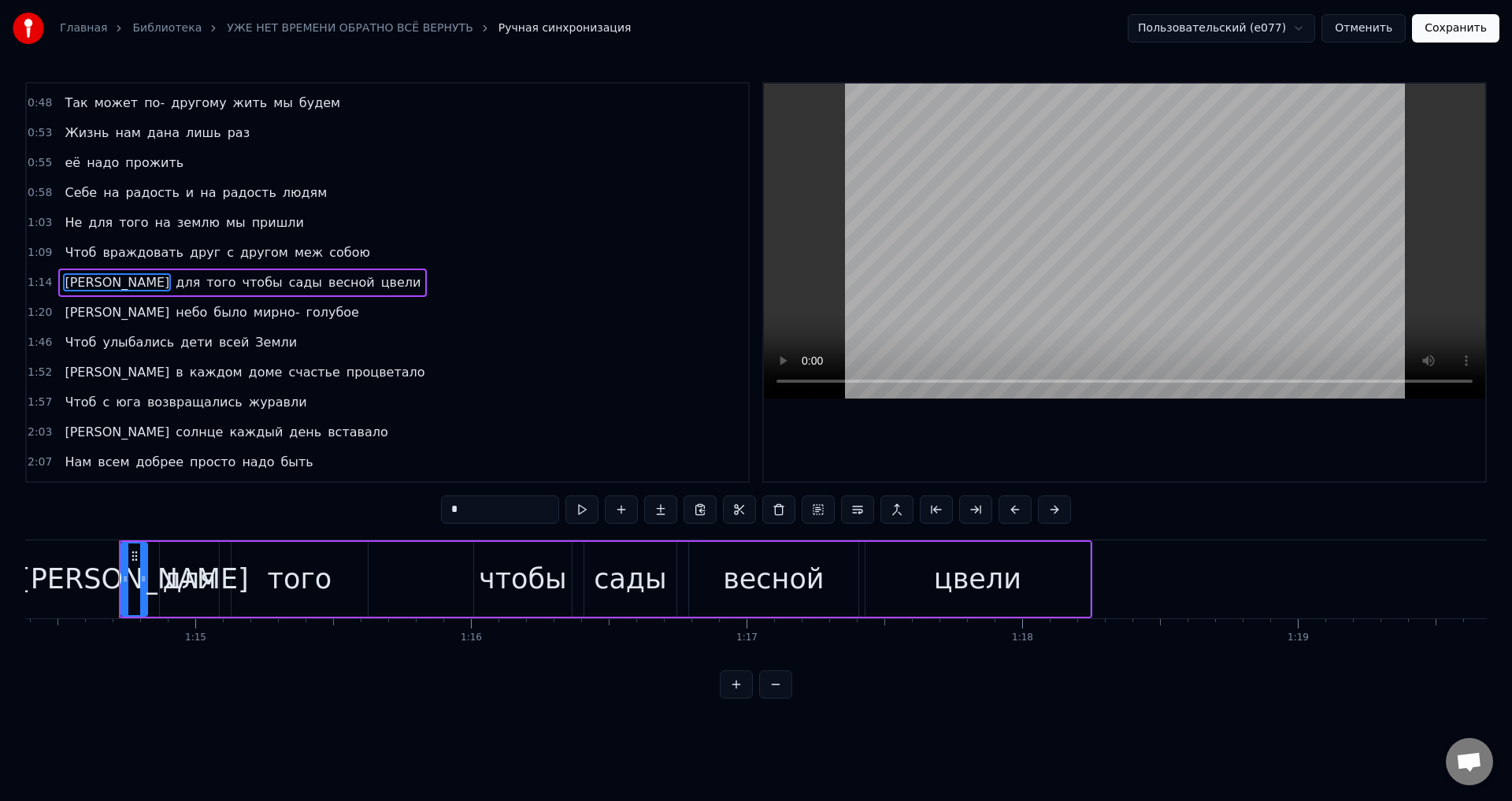
scroll to position [0, 20517]
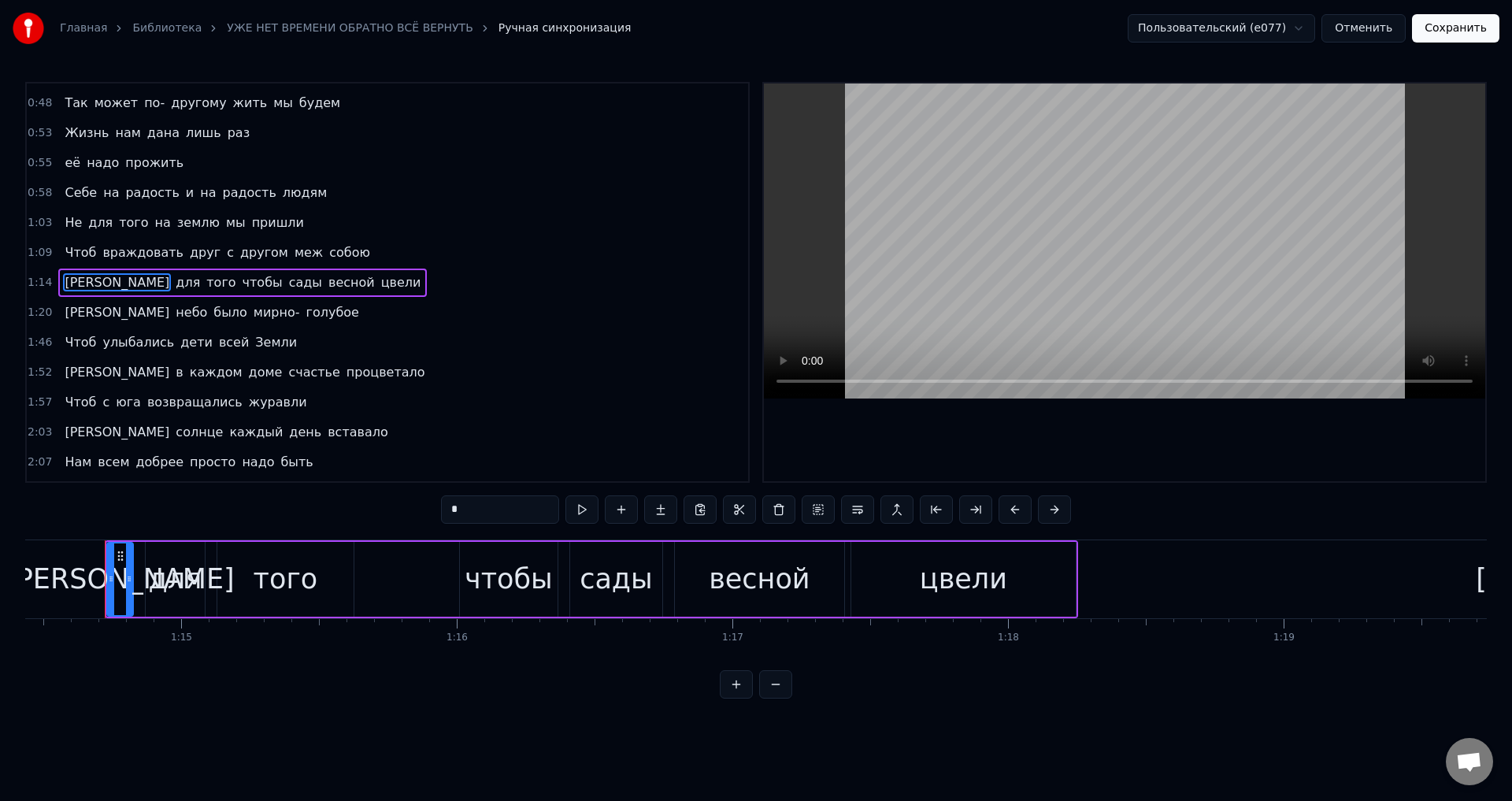
click at [241, 284] on span "чтобы" at bounding box center [262, 283] width 43 height 18
type input "*****"
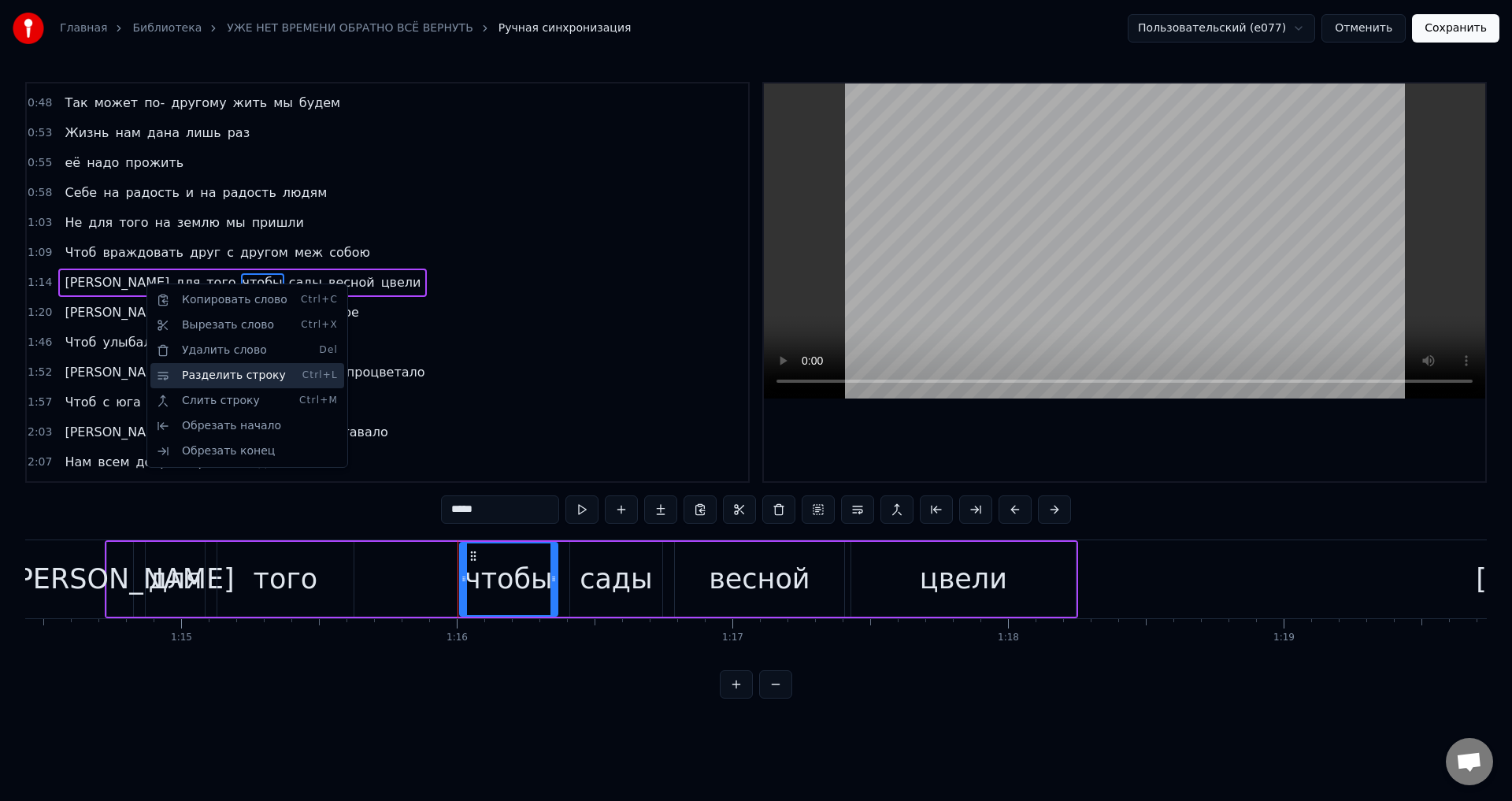
click at [209, 375] on div "Разделить строку Ctrl+L" at bounding box center [247, 375] width 194 height 25
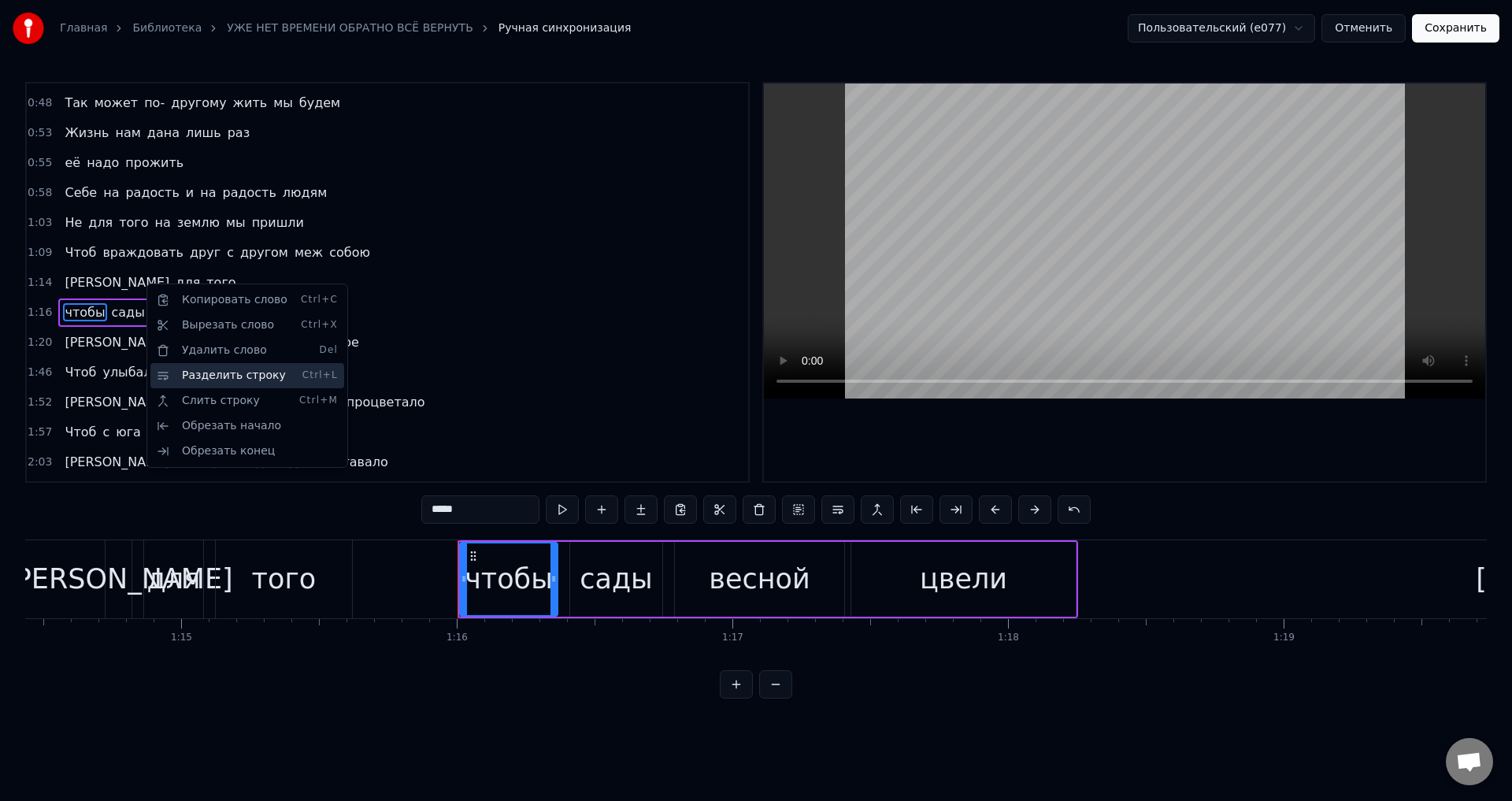
scroll to position [175, 0]
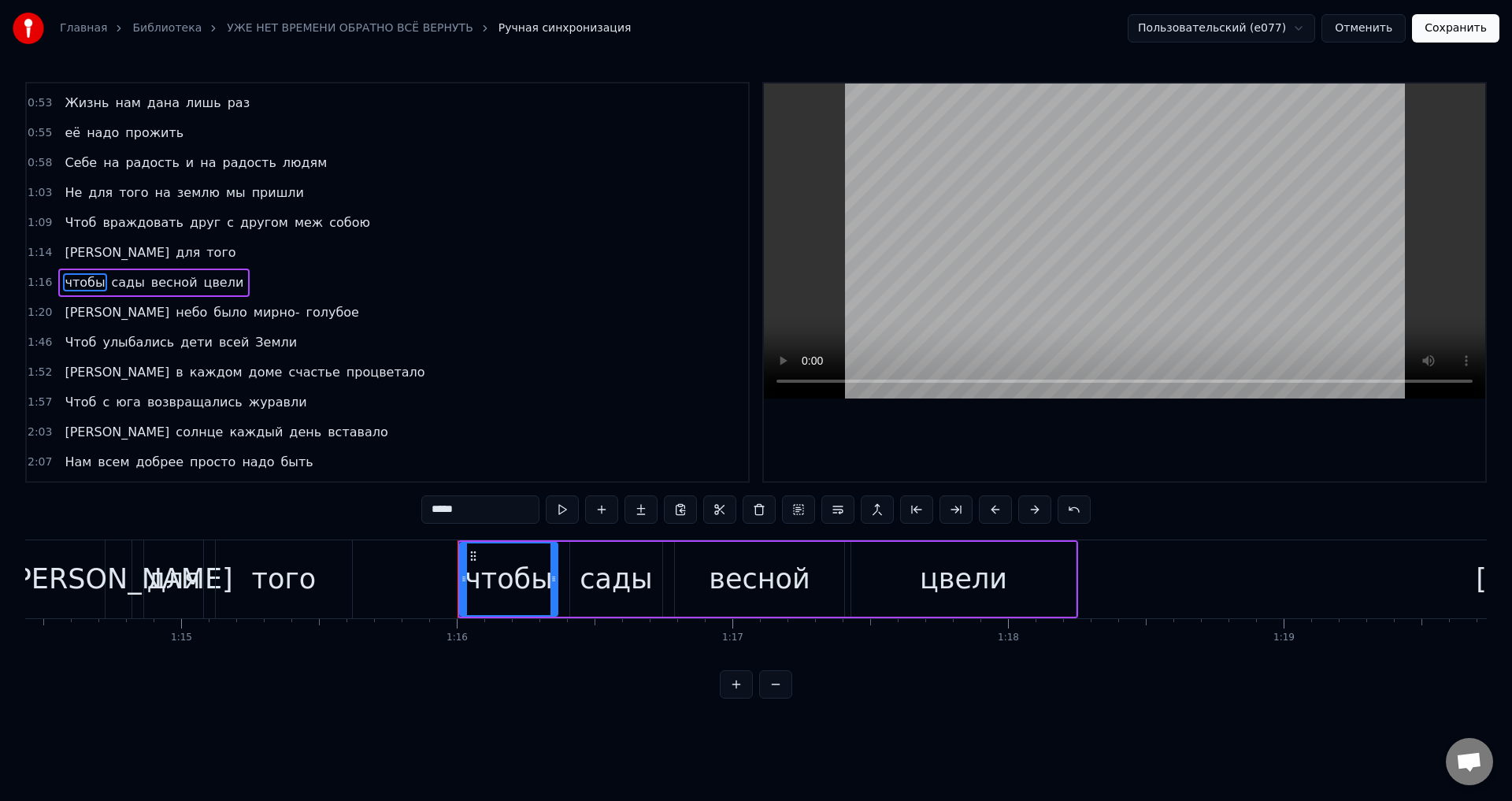
click at [1461, 36] on button "Сохранить" at bounding box center [1455, 28] width 87 height 28
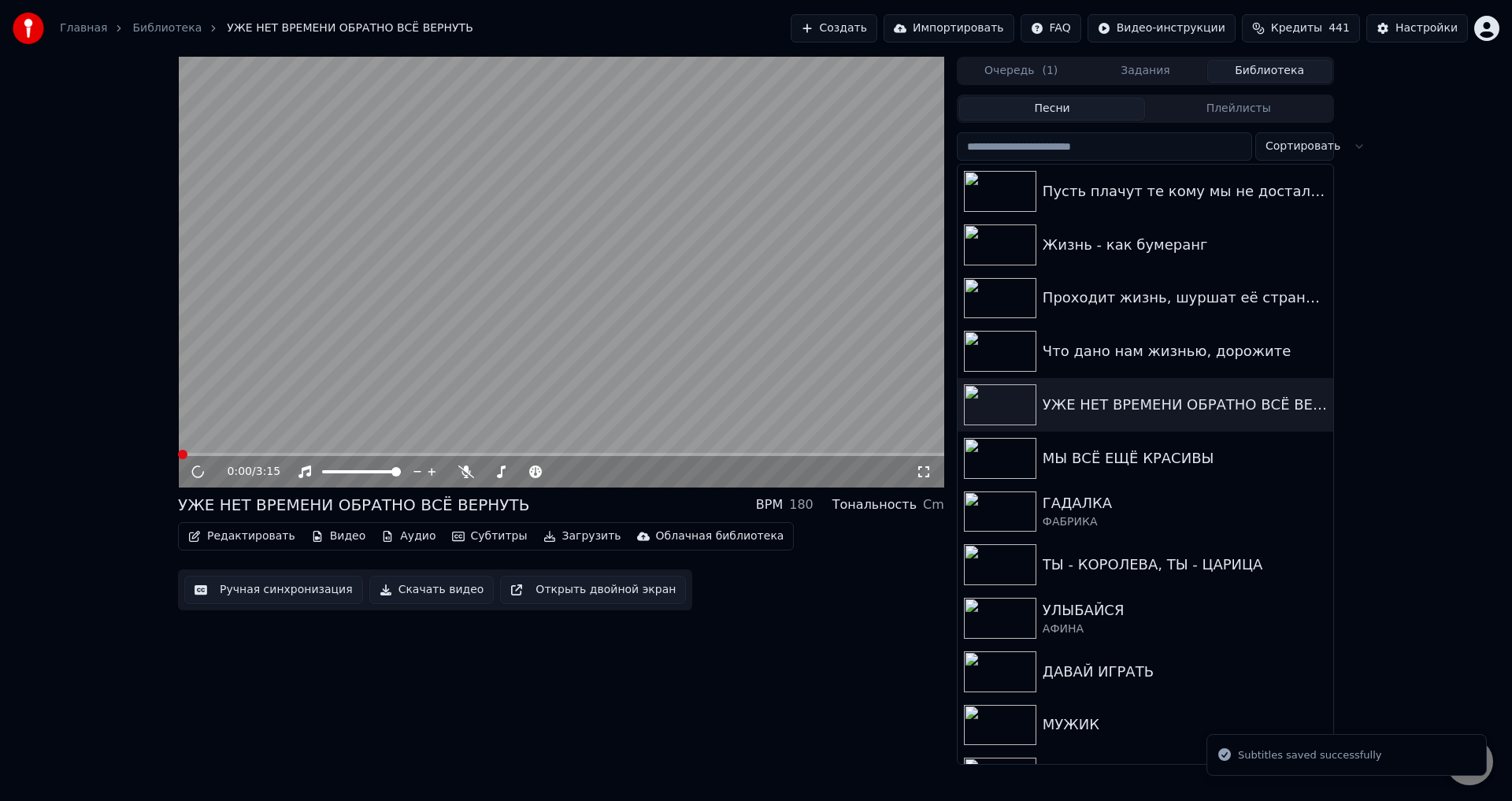
click at [316, 450] on video at bounding box center [561, 273] width 766 height 431
click at [328, 450] on video at bounding box center [561, 273] width 766 height 431
click at [346, 450] on video at bounding box center [561, 273] width 766 height 431
click at [361, 455] on span at bounding box center [561, 454] width 766 height 3
click at [922, 472] on icon at bounding box center [923, 472] width 16 height 13
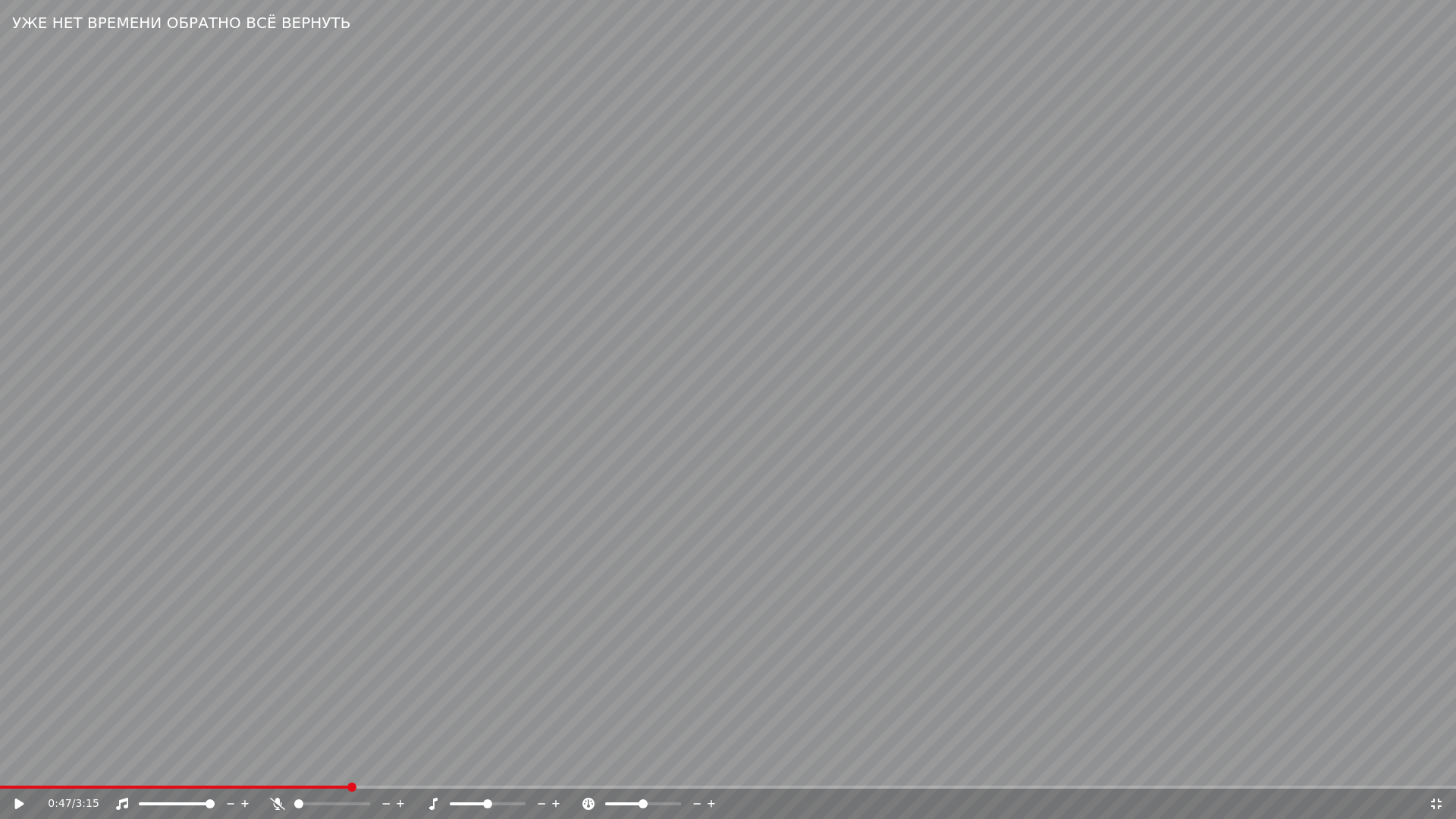
click at [915, 601] on video at bounding box center [728, 409] width 1456 height 819
click at [728, 770] on span at bounding box center [364, 786] width 728 height 3
click at [953, 728] on video at bounding box center [728, 409] width 1456 height 819
click at [1437, 770] on icon at bounding box center [1436, 804] width 15 height 12
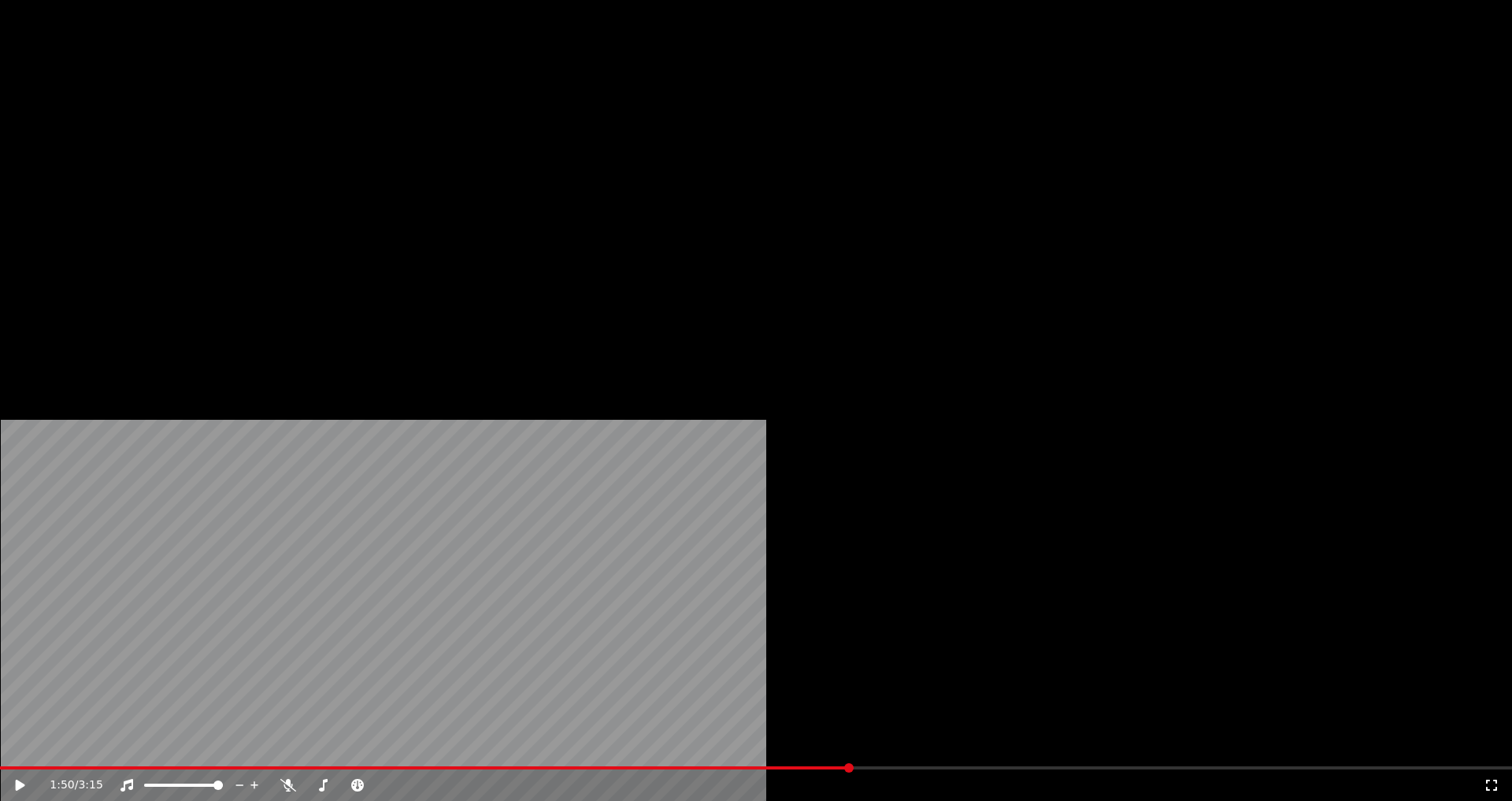
click at [230, 117] on button "Редактировать" at bounding box center [241, 106] width 119 height 22
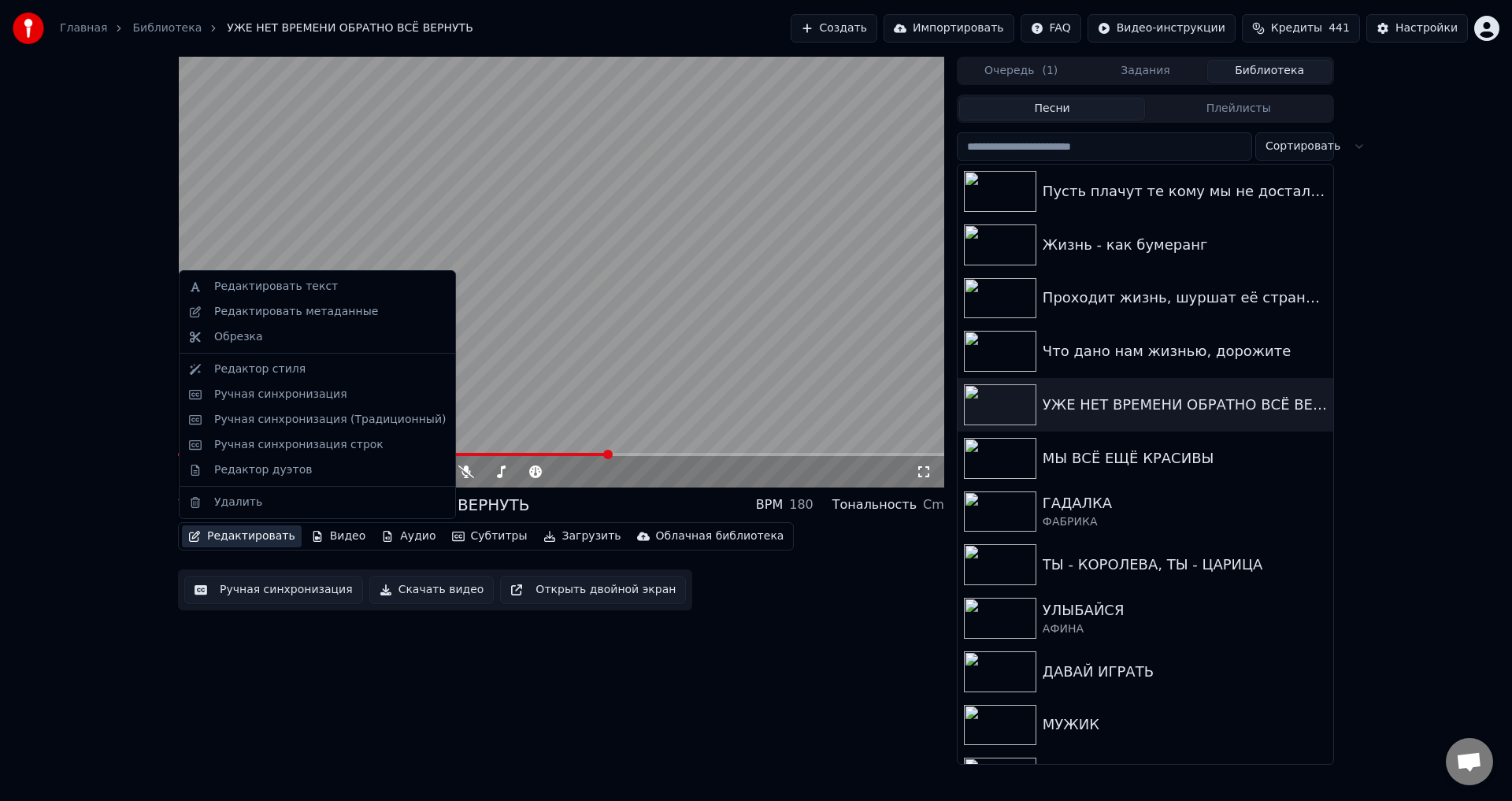
click at [253, 588] on button "Ручная синхронизация" at bounding box center [273, 589] width 179 height 28
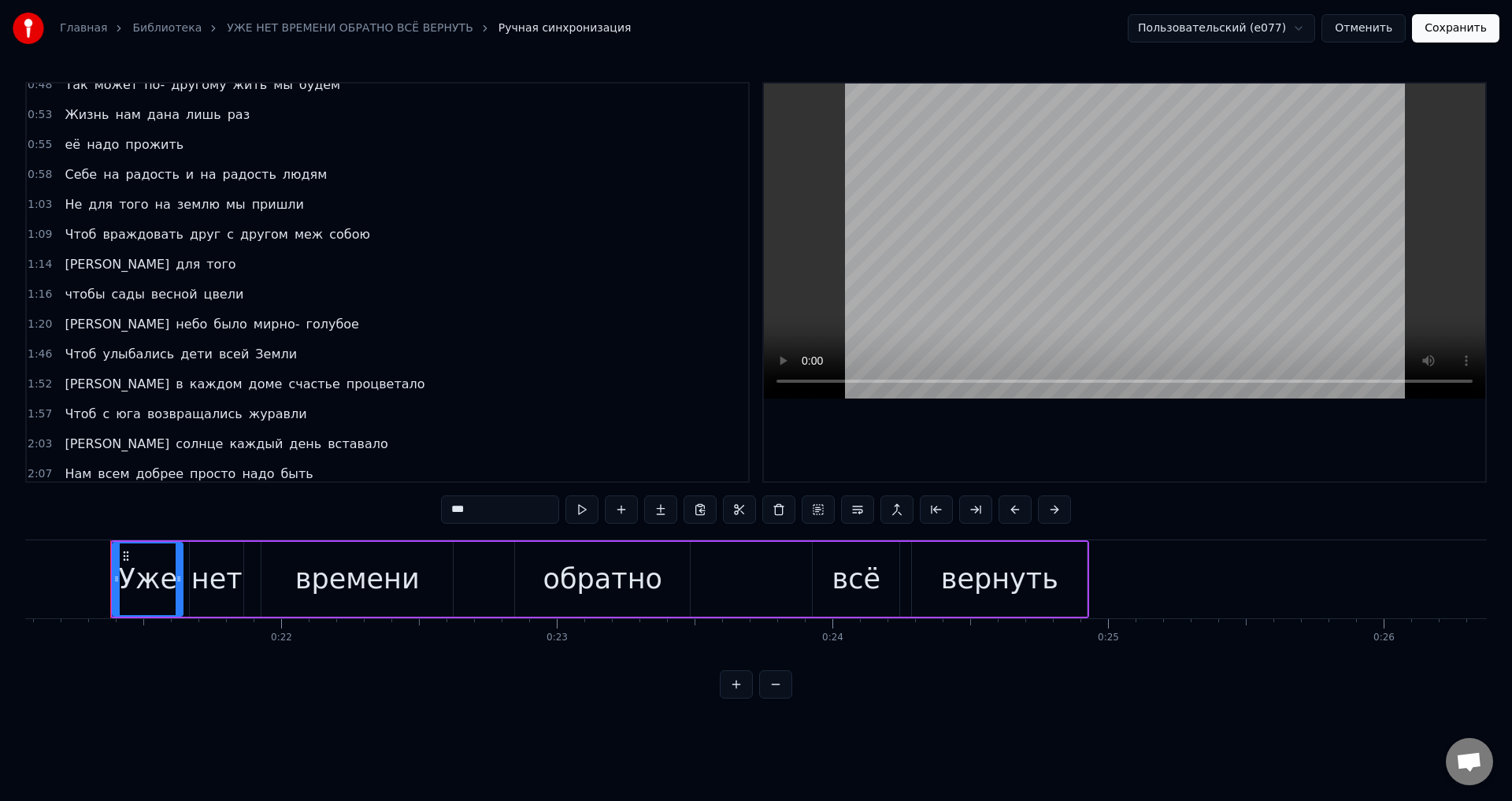
scroll to position [0, 5814]
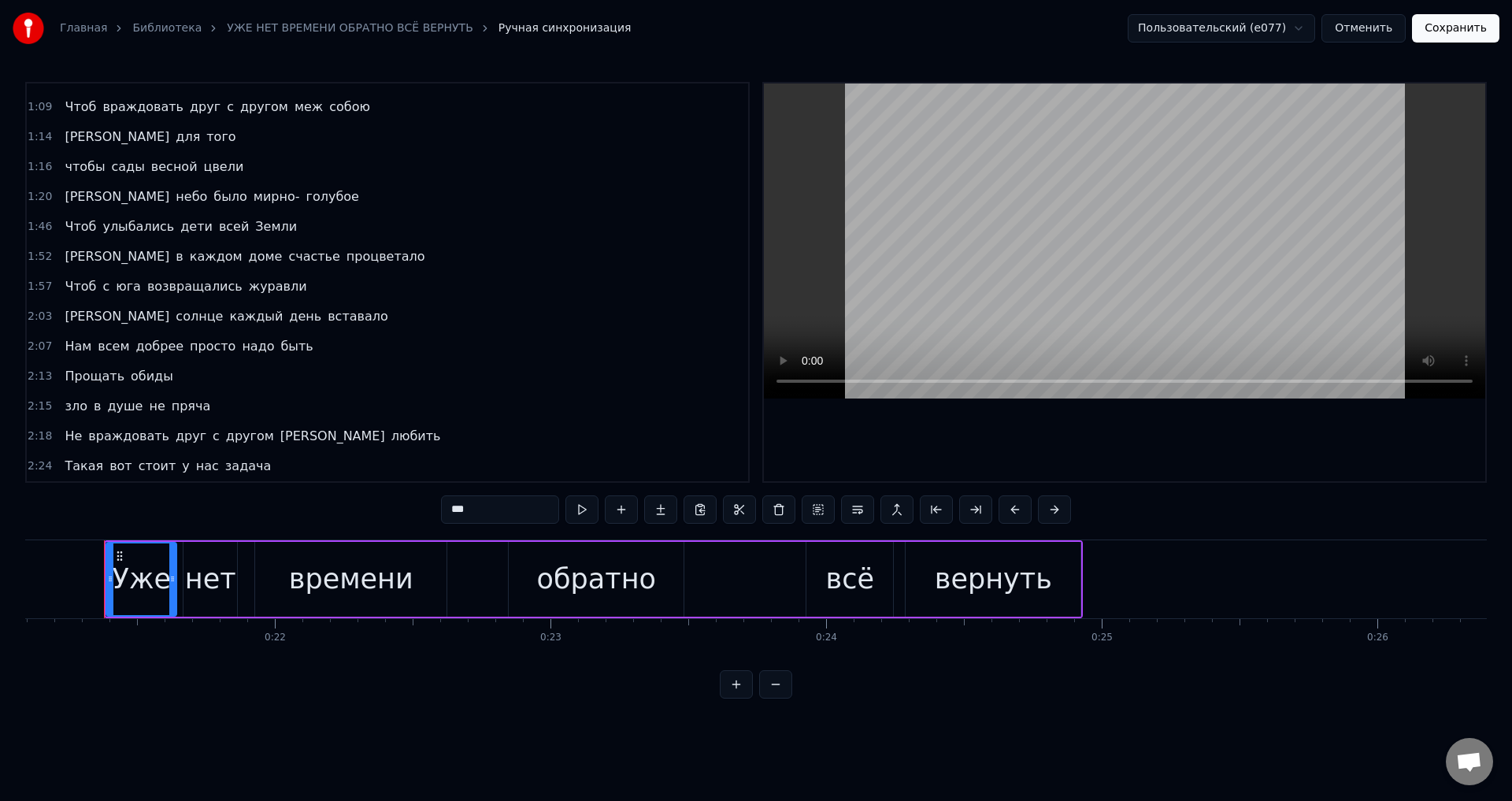
click at [64, 277] on span "Чтоб" at bounding box center [81, 286] width 35 height 18
type input "****"
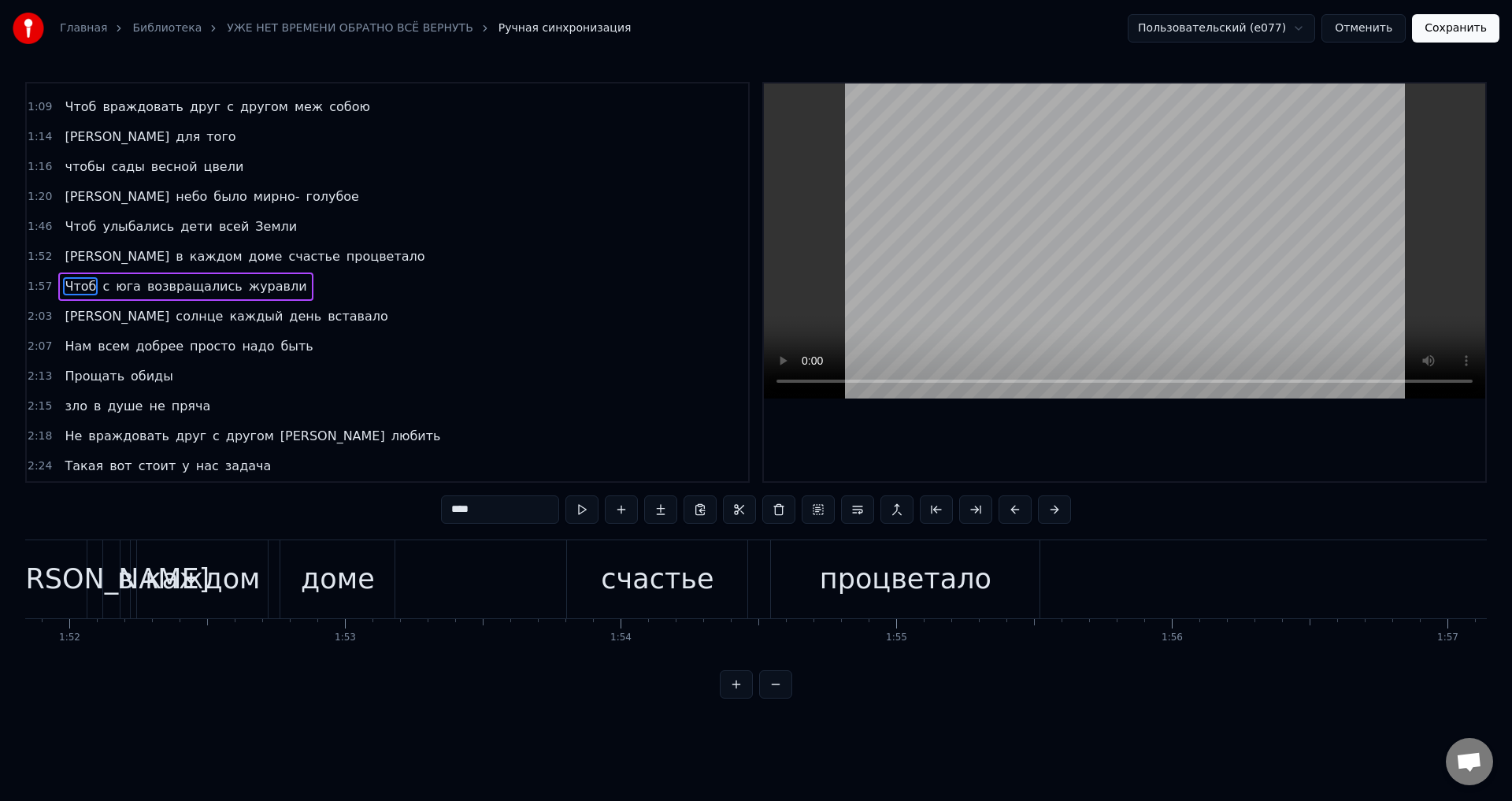
scroll to position [0, 32299]
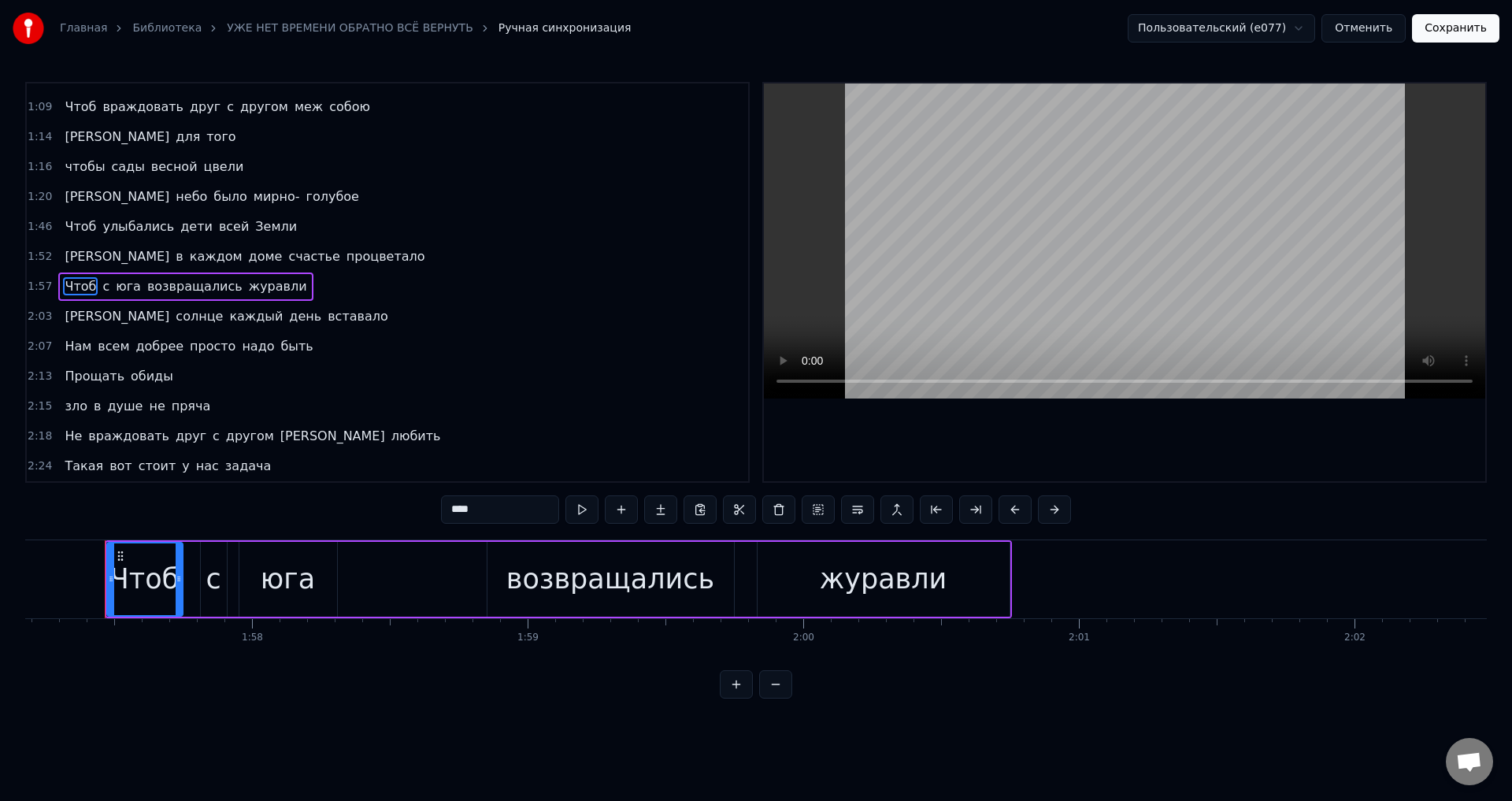
click at [65, 219] on span "Чтоб" at bounding box center [81, 227] width 35 height 18
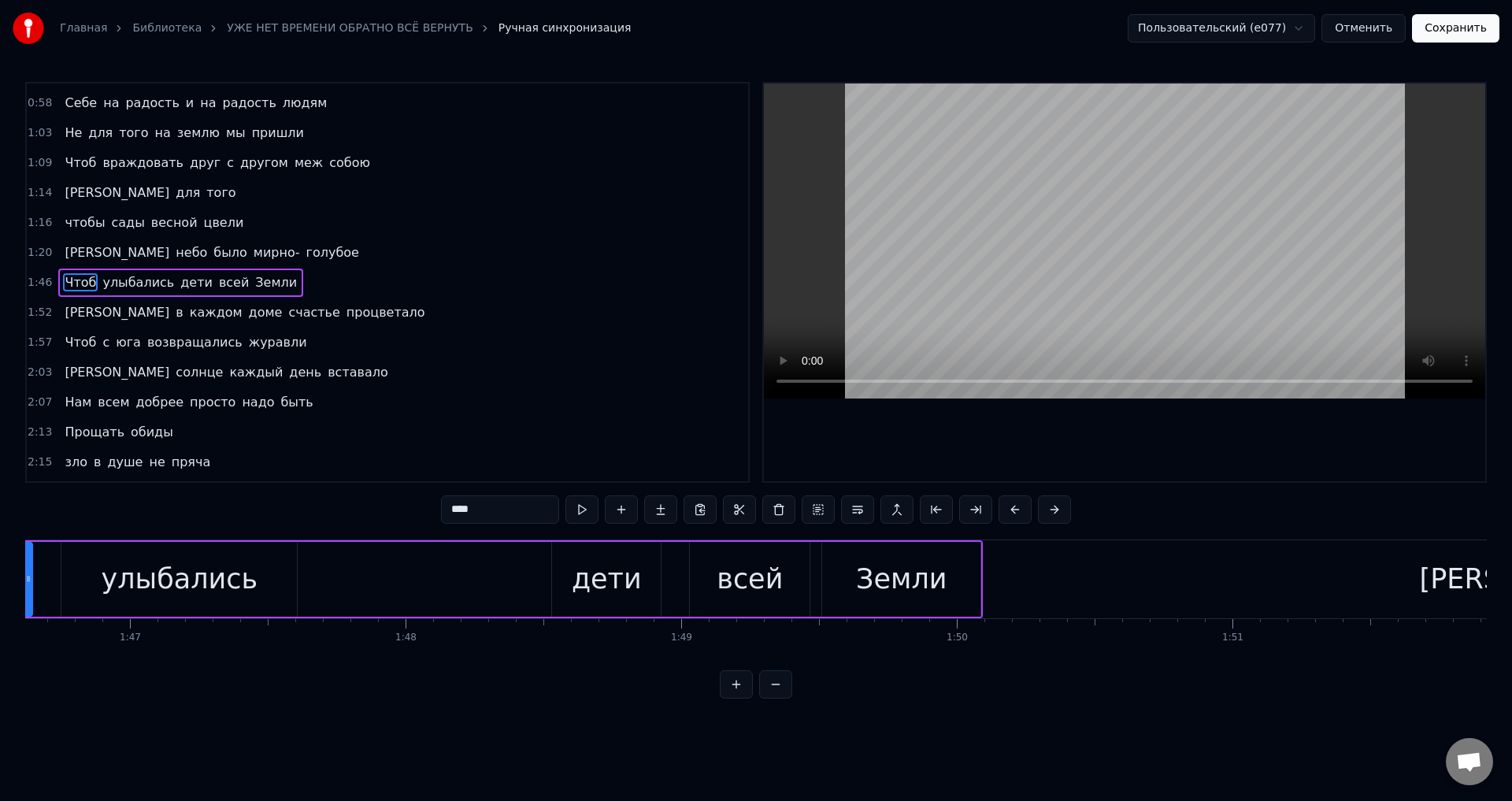
scroll to position [0, 29217]
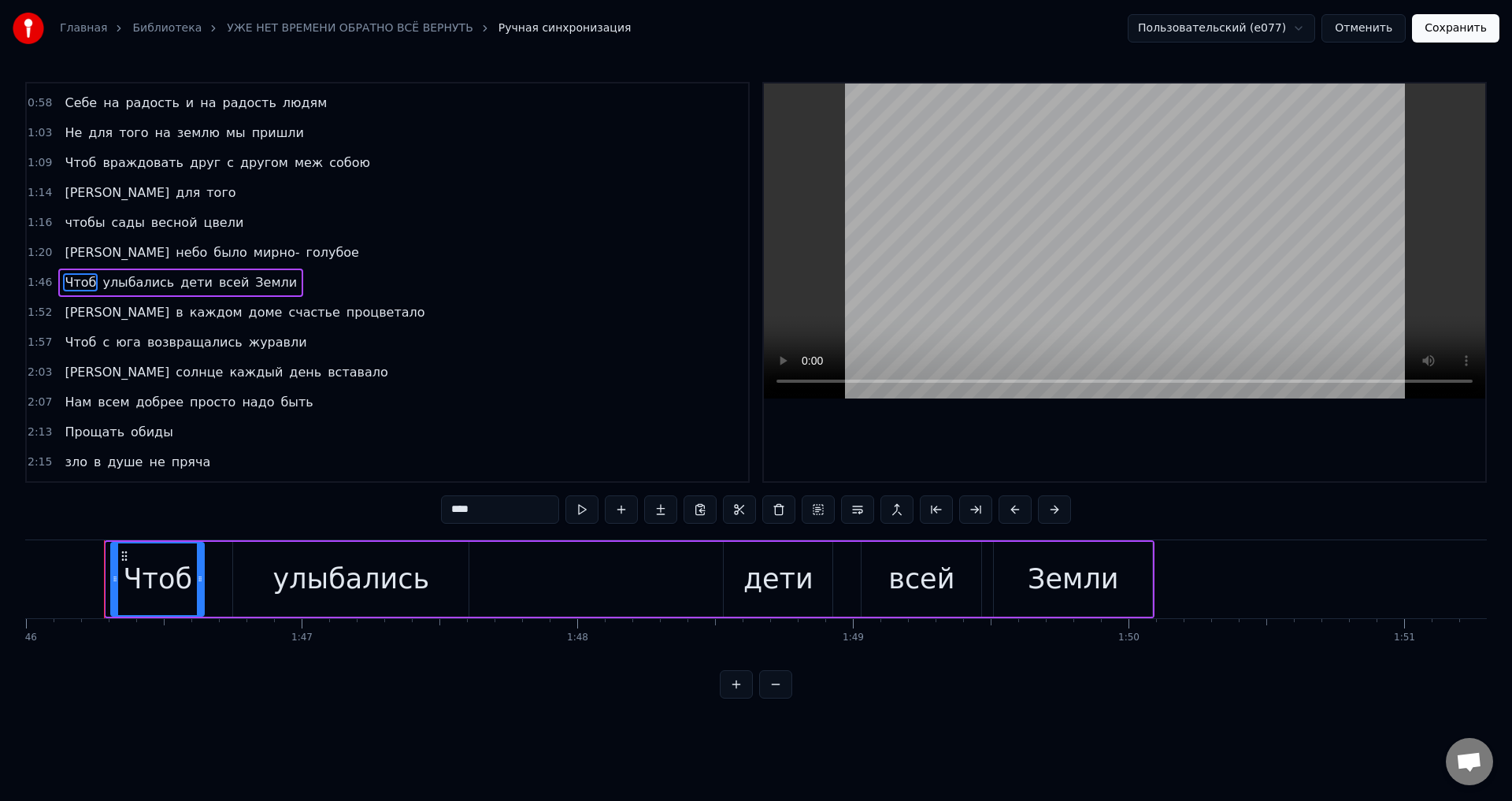
click at [118, 573] on icon at bounding box center [115, 579] width 6 height 13
drag, startPoint x: 1455, startPoint y: 28, endPoint x: 1102, endPoint y: 145, distance: 371.9
click at [1453, 28] on button "Сохранить" at bounding box center [1455, 28] width 87 height 28
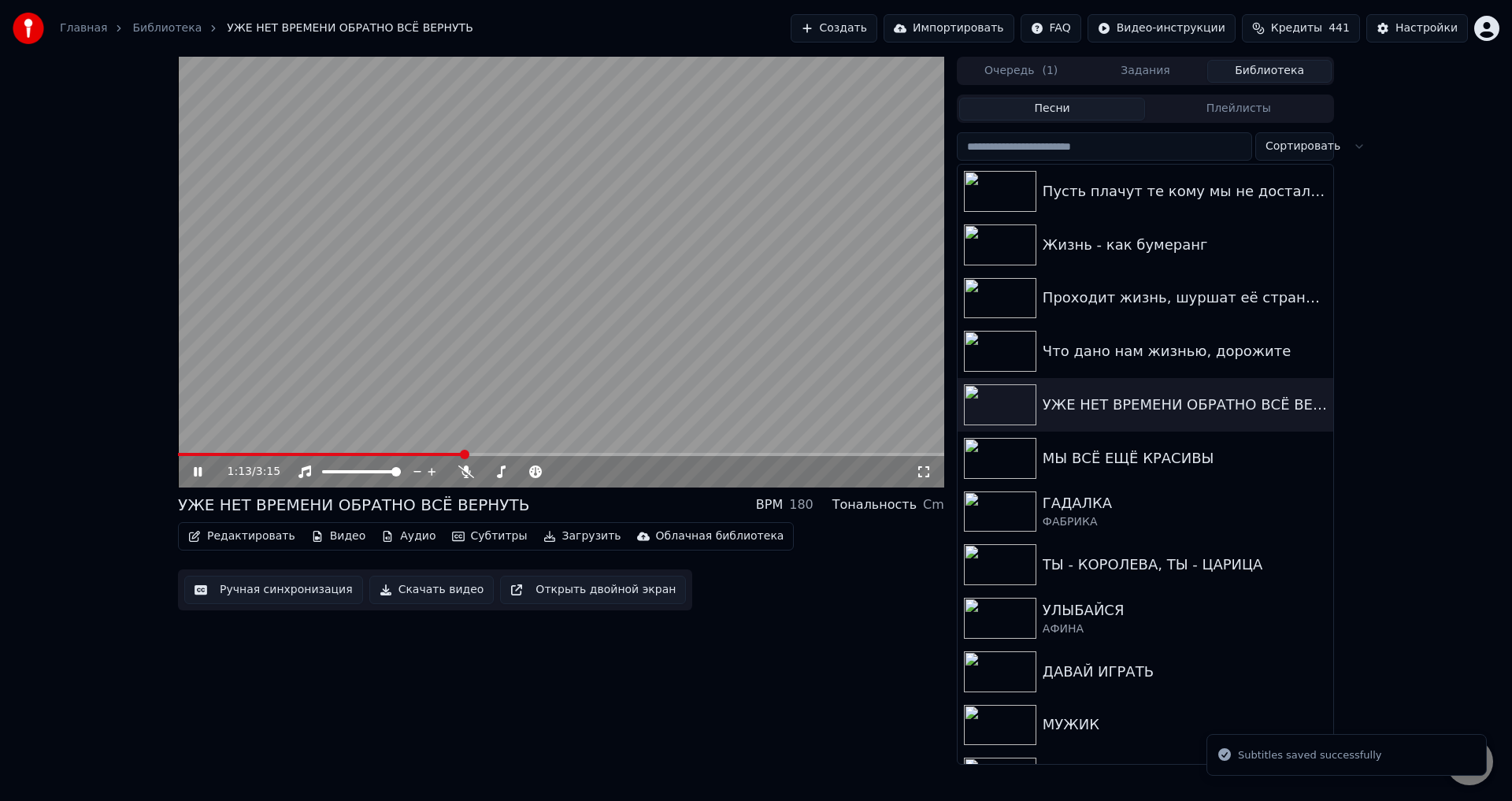
click at [464, 453] on span at bounding box center [561, 454] width 766 height 3
click at [531, 455] on span at bounding box center [561, 454] width 766 height 3
click at [922, 470] on icon at bounding box center [923, 472] width 16 height 13
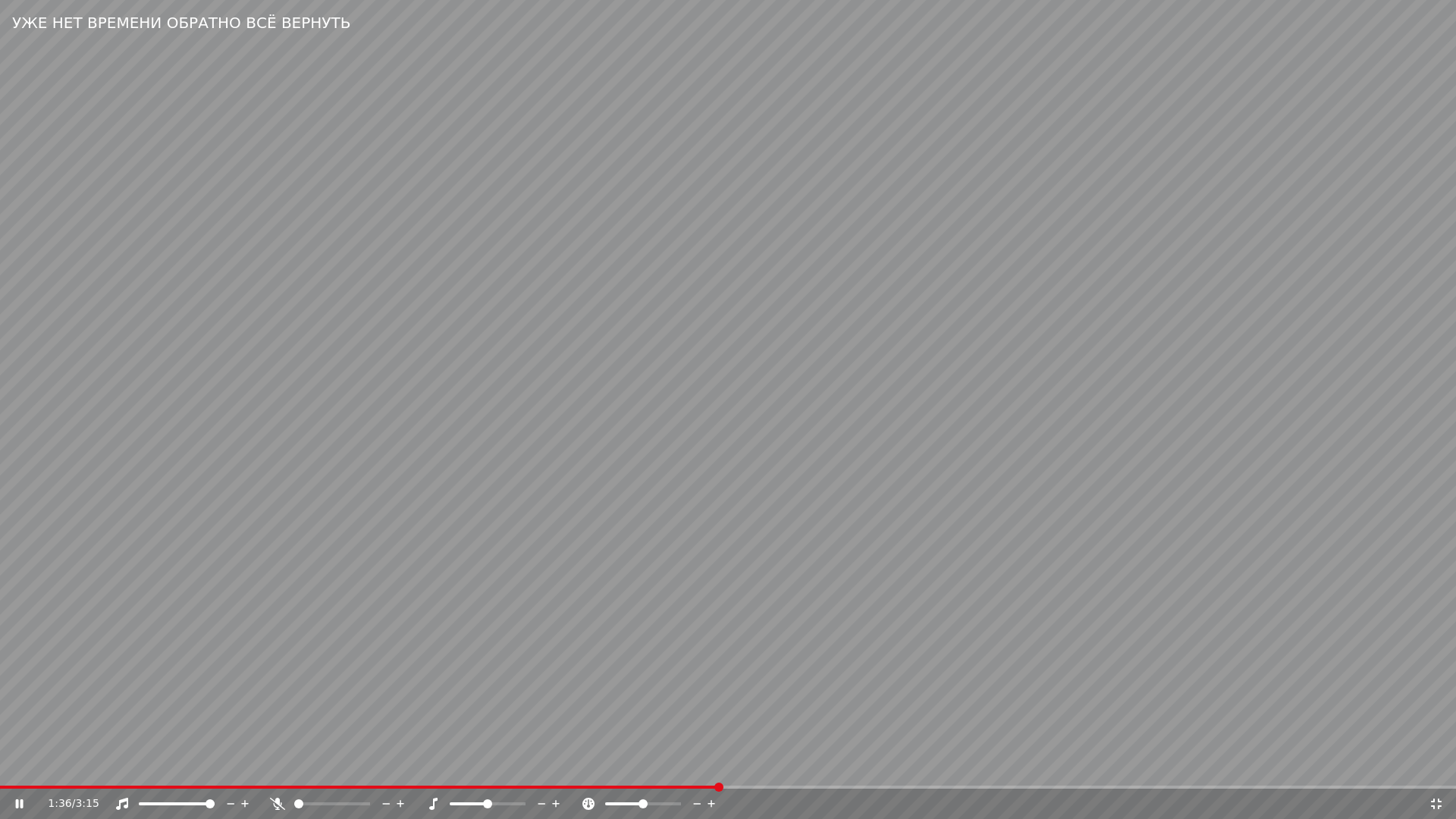
click at [762, 770] on span at bounding box center [728, 786] width 1456 height 3
click at [642, 770] on video at bounding box center [728, 409] width 1456 height 819
click at [647, 770] on span at bounding box center [323, 786] width 647 height 3
click at [1026, 734] on video at bounding box center [728, 409] width 1456 height 819
click at [614, 671] on video at bounding box center [728, 409] width 1456 height 819
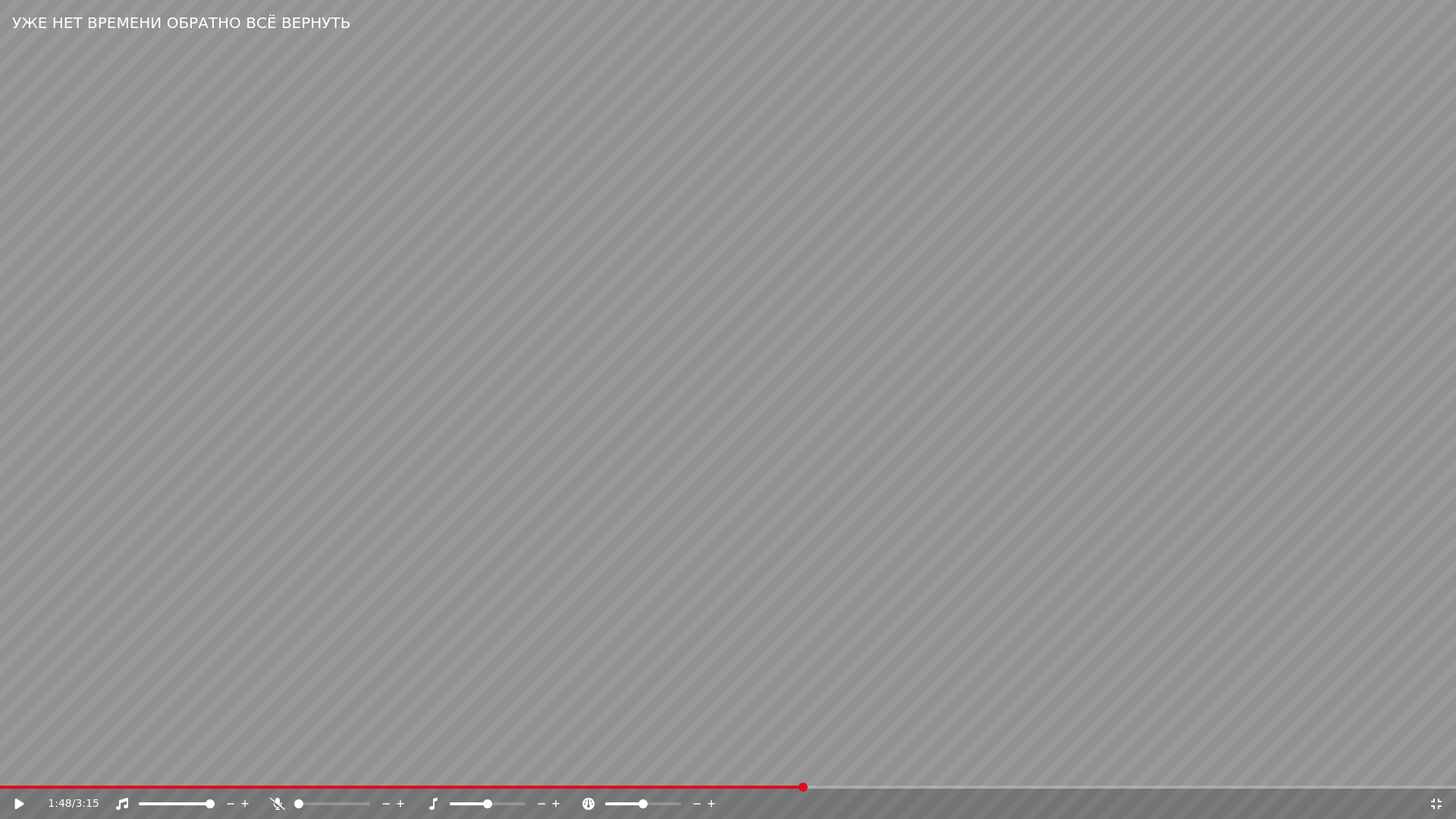
click at [753, 770] on div "1:48 / 3:15" at bounding box center [728, 804] width 1456 height 30
click at [751, 770] on video at bounding box center [728, 409] width 1456 height 819
click at [753, 770] on span at bounding box center [403, 786] width 806 height 3
click at [800, 770] on span at bounding box center [805, 787] width 9 height 9
click at [734, 770] on div "1:51 / 3:15" at bounding box center [728, 804] width 1456 height 30
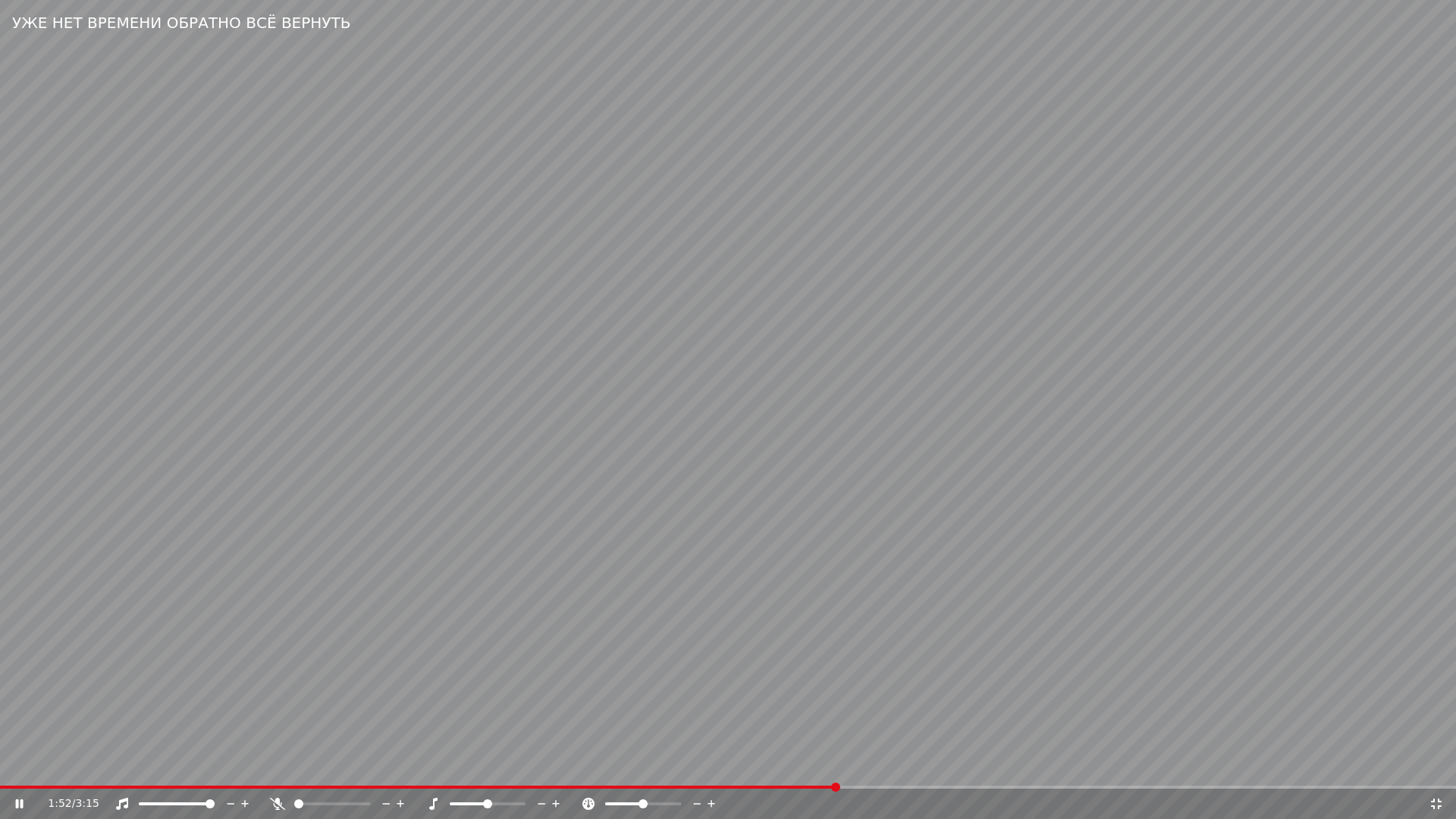
click at [733, 770] on div "1:52 / 3:15" at bounding box center [728, 804] width 1456 height 30
click at [732, 770] on span at bounding box center [419, 786] width 838 height 3
click at [725, 770] on div "1:49 / 3:15" at bounding box center [728, 804] width 1456 height 30
click at [725, 770] on span at bounding box center [364, 786] width 728 height 3
click at [698, 770] on span at bounding box center [349, 786] width 699 height 3
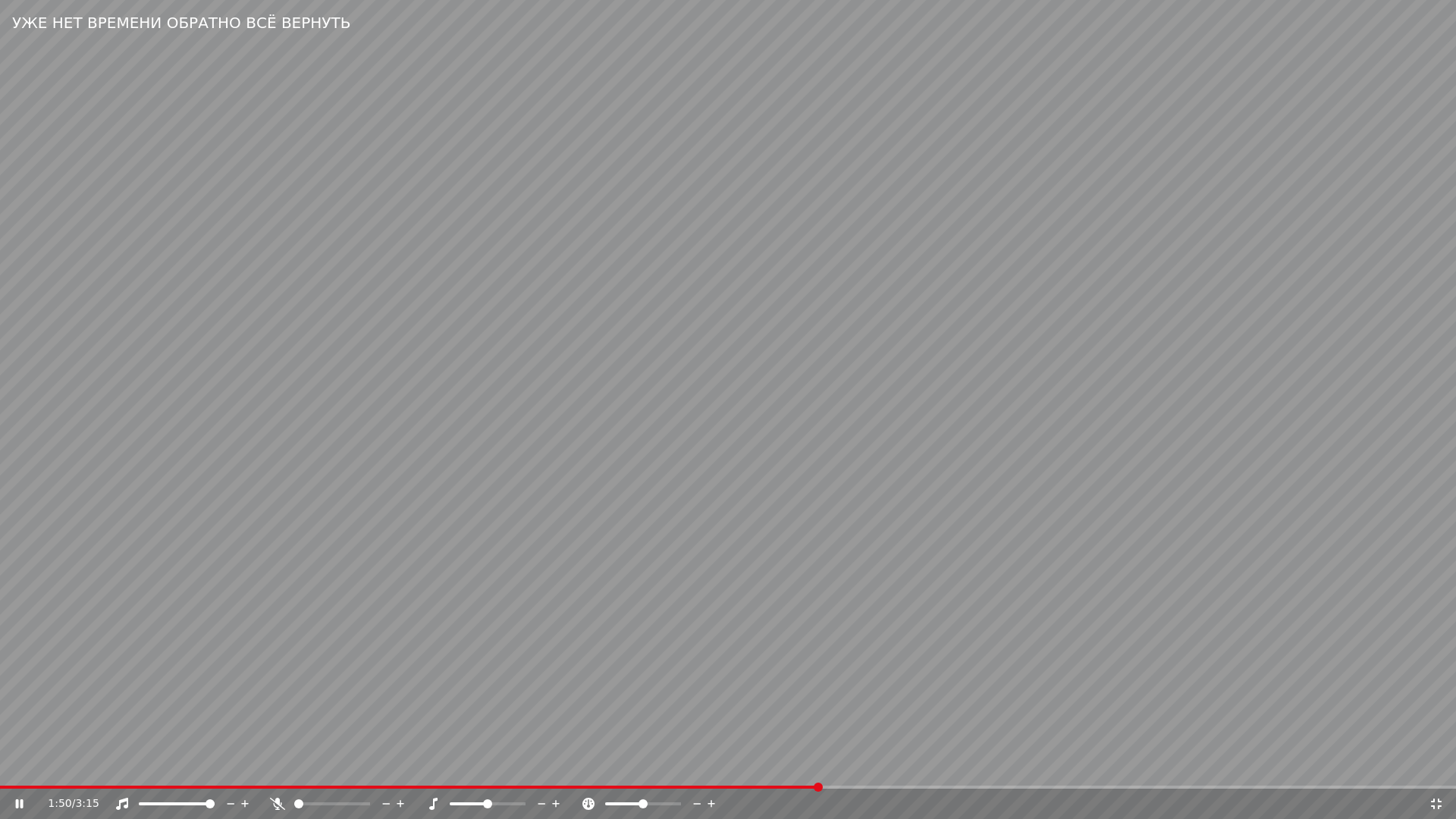
drag, startPoint x: 946, startPoint y: 736, endPoint x: 1307, endPoint y: 774, distance: 363.0
click at [951, 736] on video at bounding box center [728, 409] width 1456 height 819
click at [1437, 770] on icon at bounding box center [1436, 804] width 15 height 12
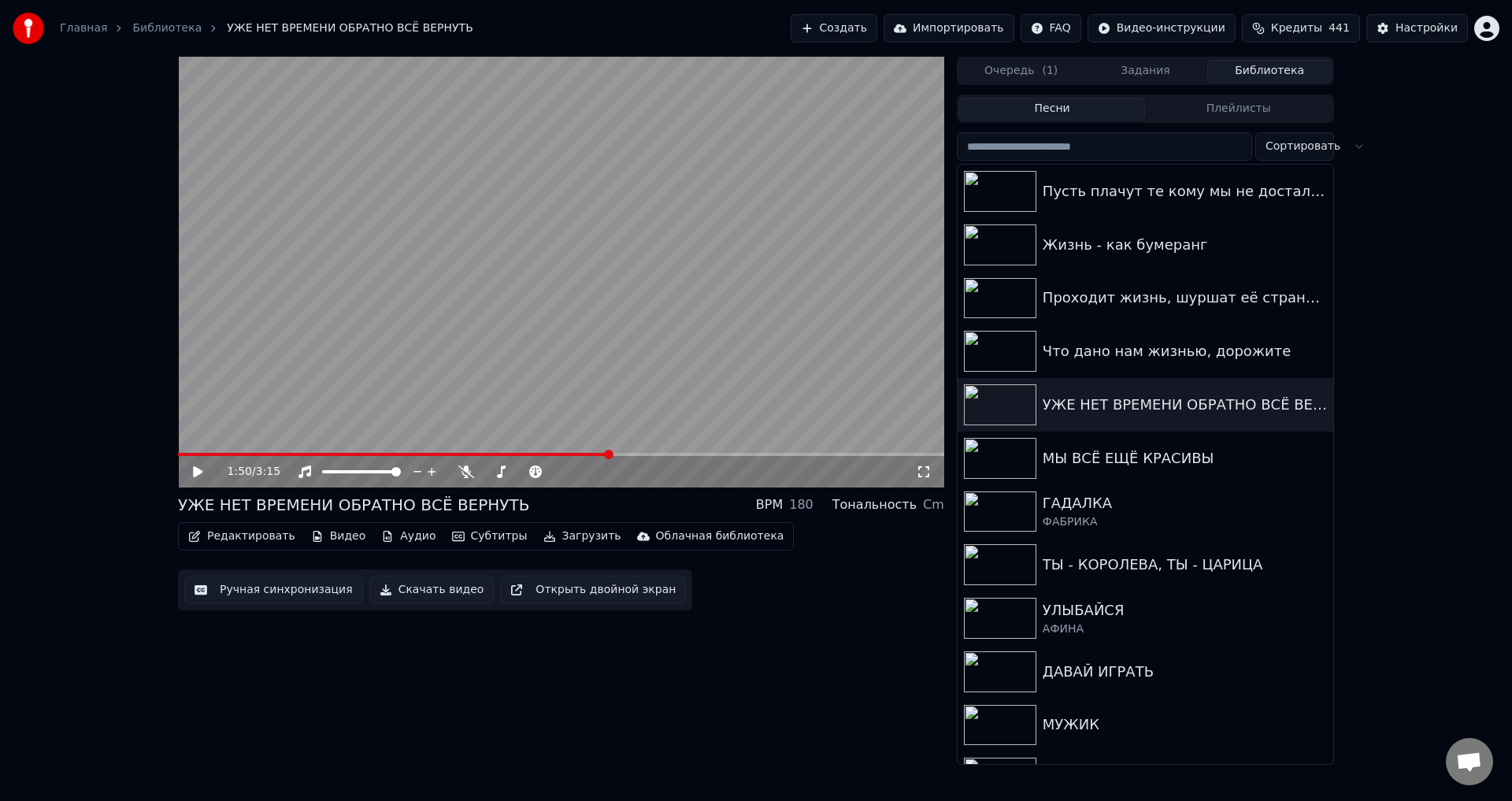
click at [276, 606] on div "Ручная синхронизация Скачать видео Открыть двойной экран" at bounding box center [435, 590] width 515 height 41
click at [274, 592] on button "Ручная синхронизация" at bounding box center [273, 589] width 179 height 28
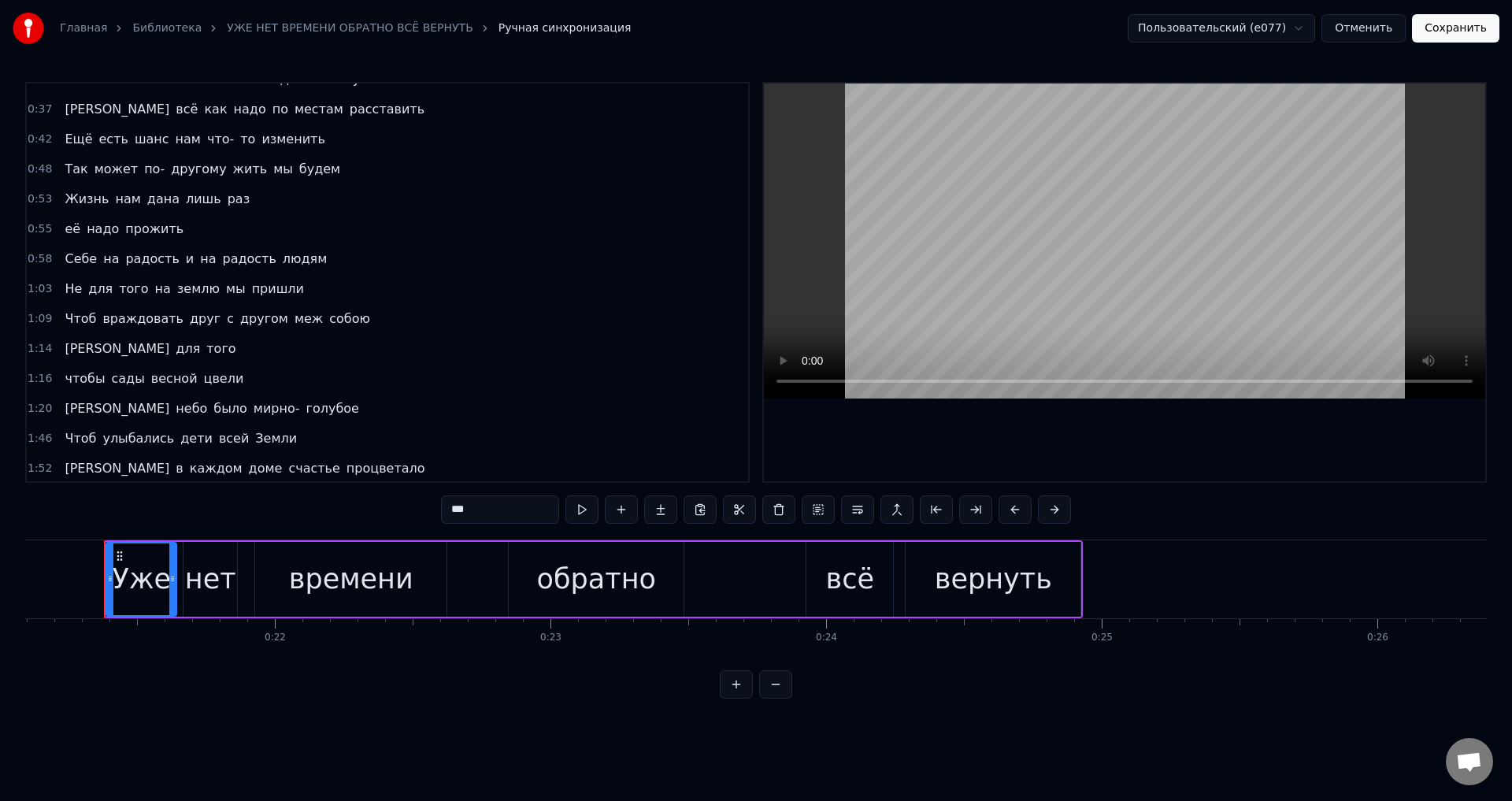
scroll to position [291, 0]
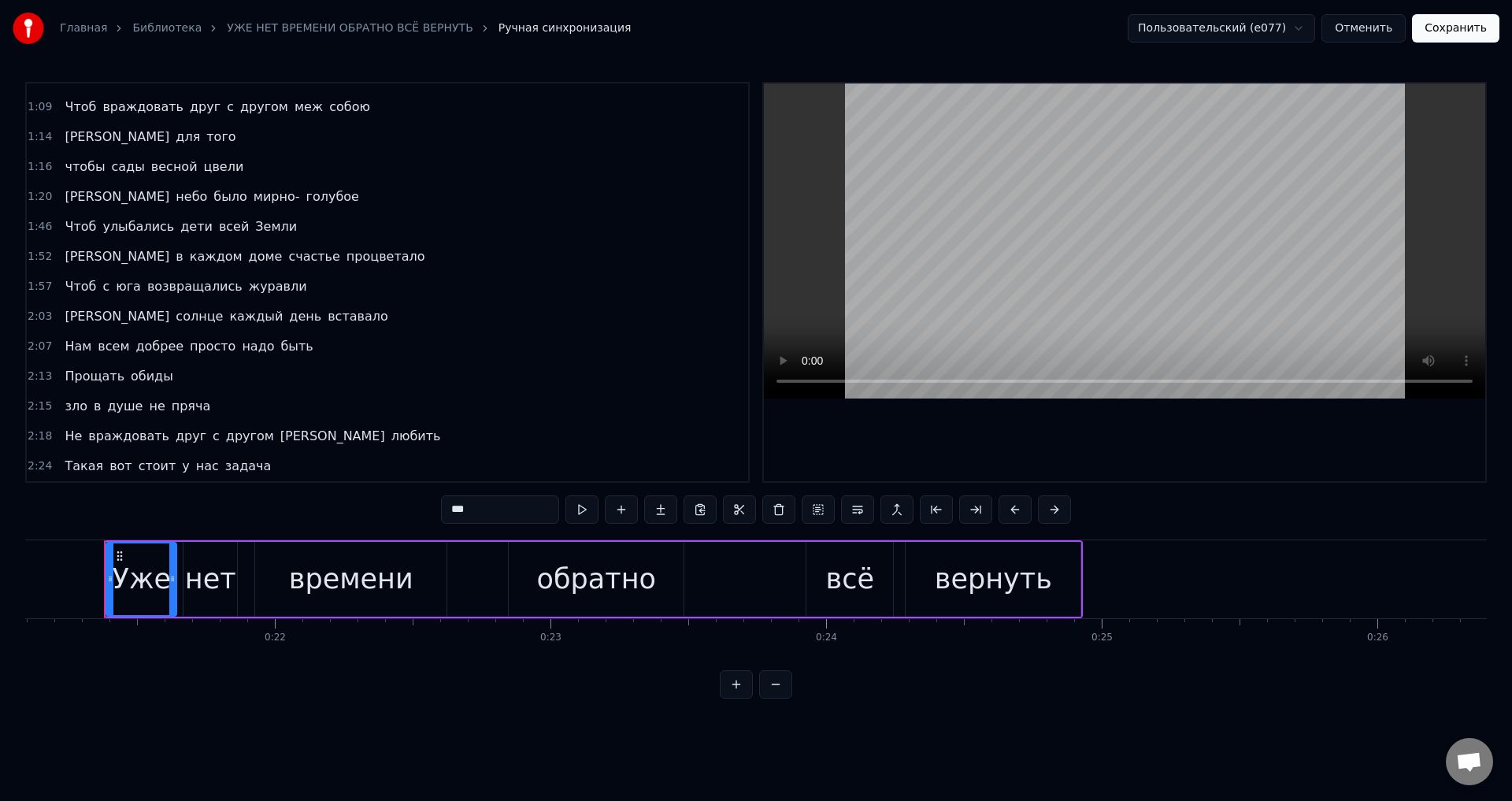
click at [74, 286] on span "Чтоб" at bounding box center [81, 286] width 35 height 18
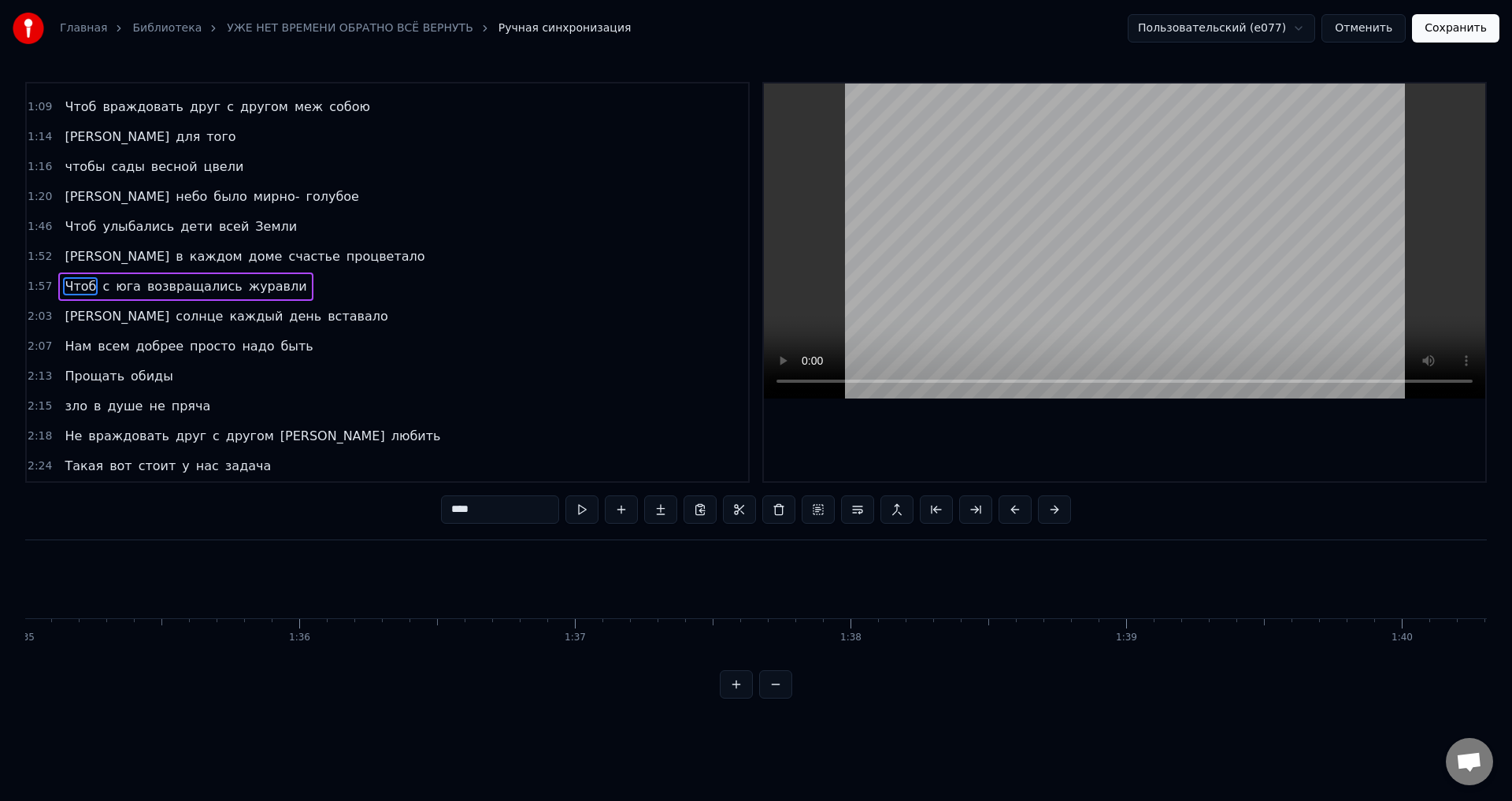
scroll to position [0, 32299]
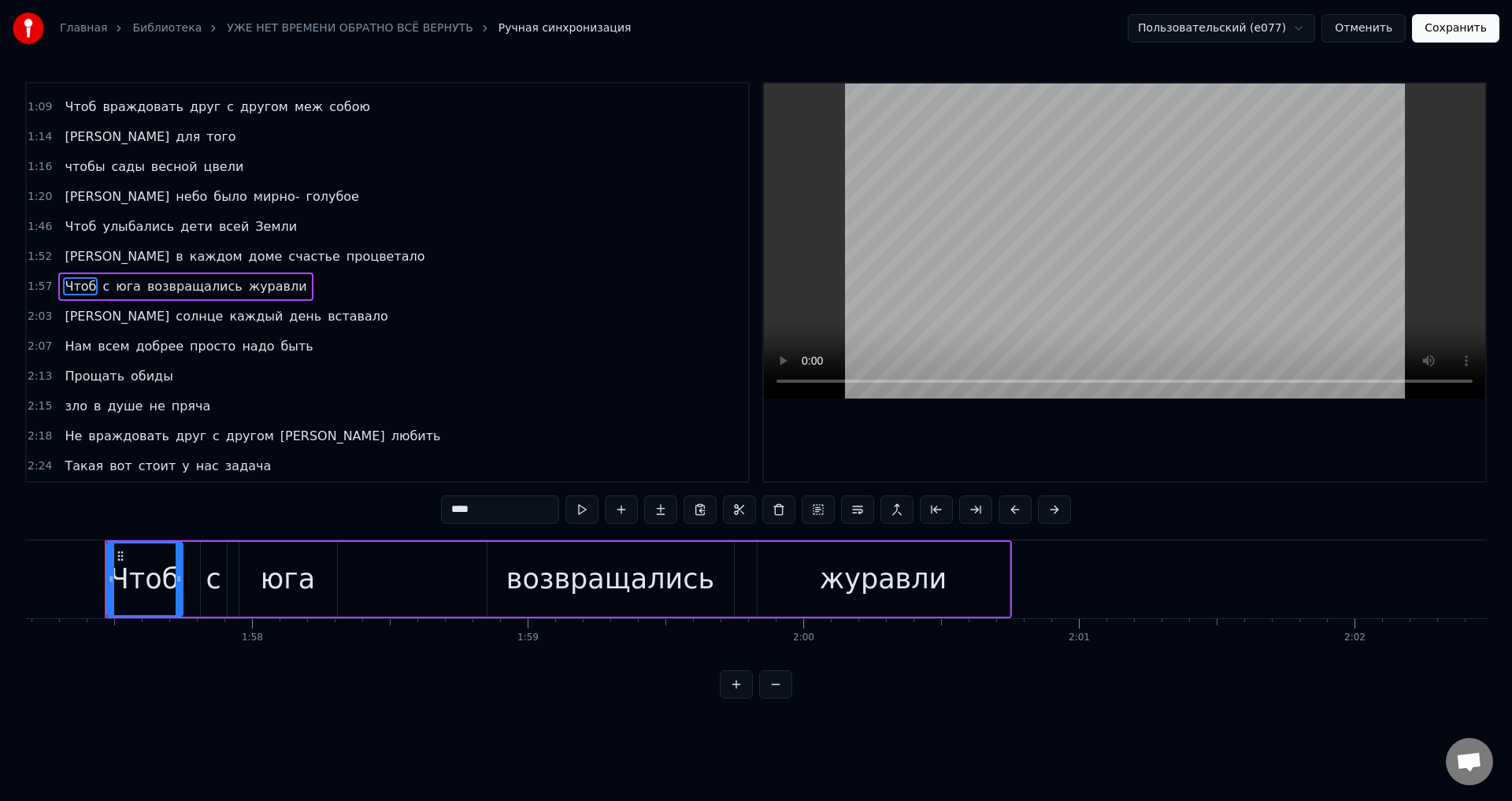
click at [66, 219] on span "Чтоб" at bounding box center [81, 227] width 35 height 18
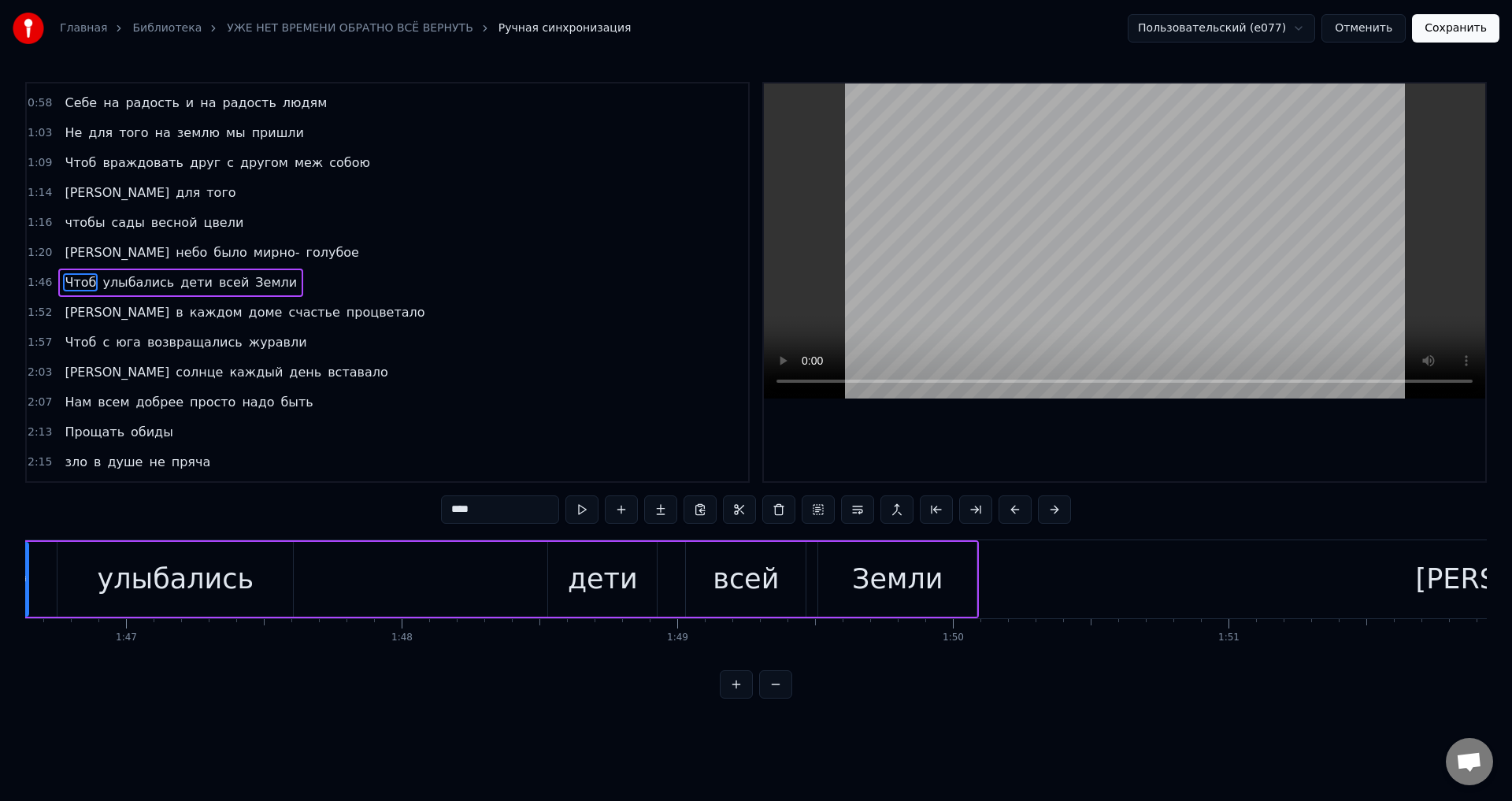
scroll to position [0, 29222]
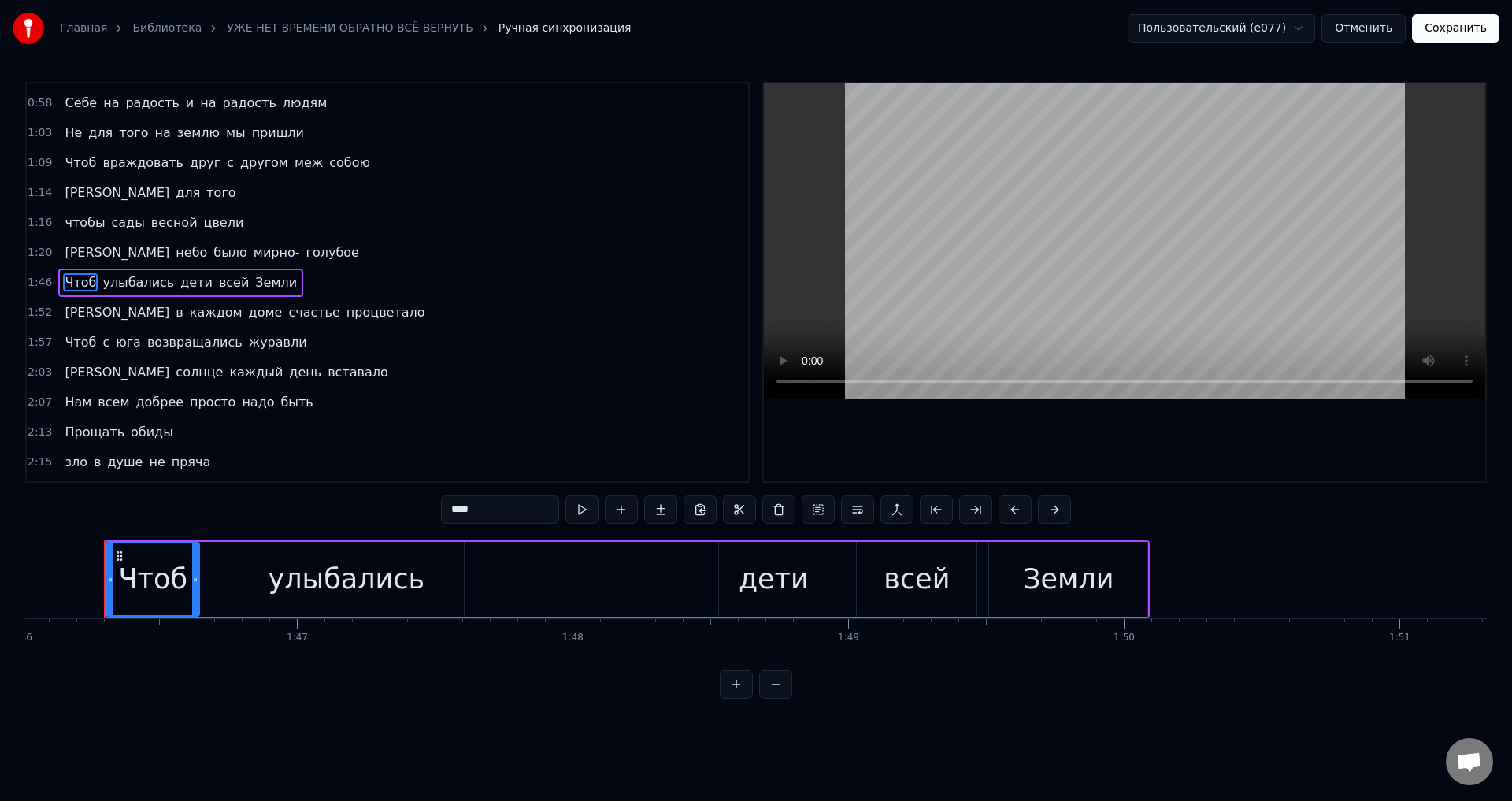
click at [250, 577] on div "улыбались" at bounding box center [346, 580] width 236 height 75
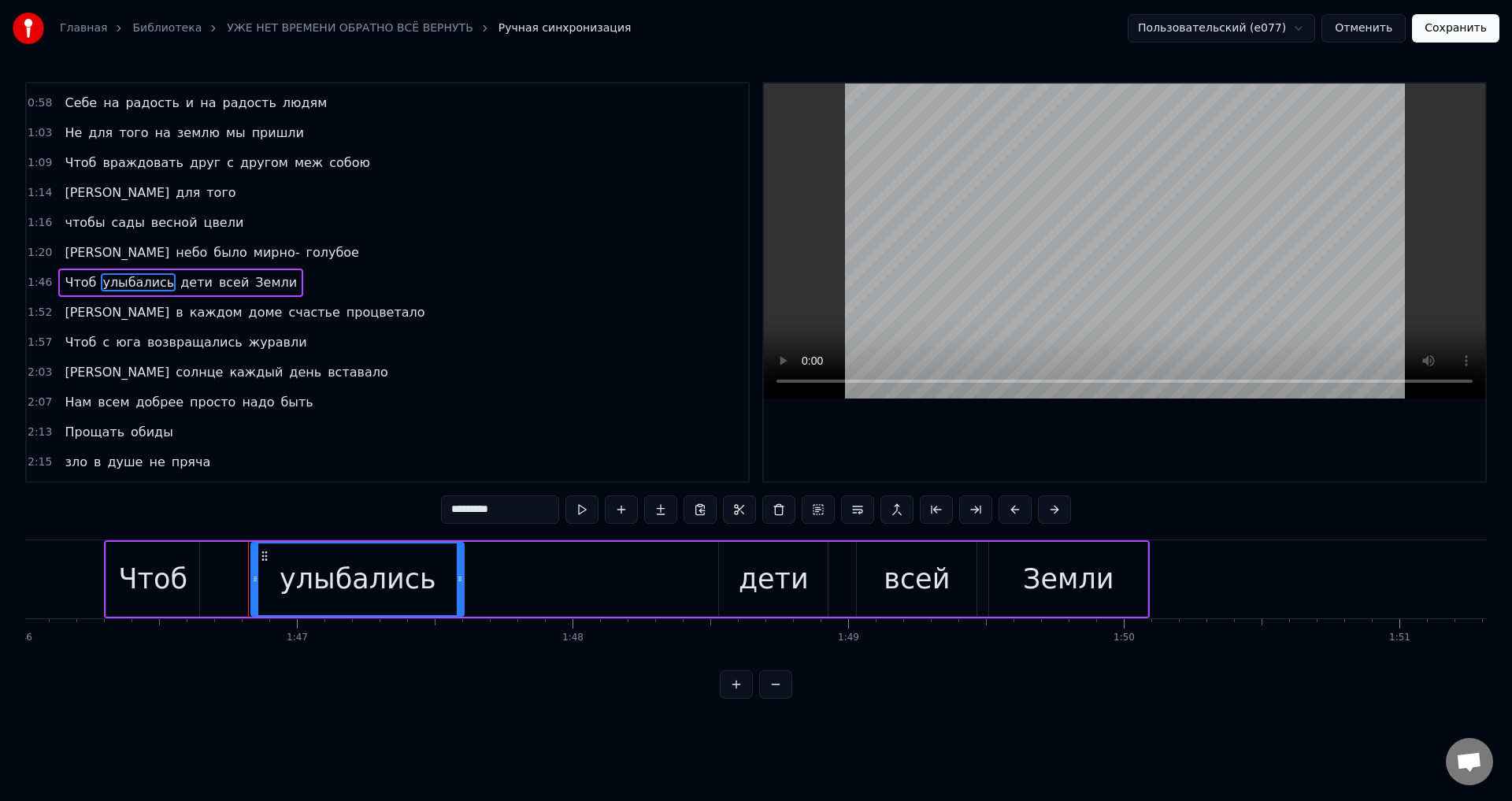
drag, startPoint x: 231, startPoint y: 578, endPoint x: 254, endPoint y: 575, distance: 23.2
click at [254, 575] on icon at bounding box center [255, 579] width 6 height 13
click at [159, 582] on div "Чтоб" at bounding box center [153, 579] width 69 height 41
type input "****"
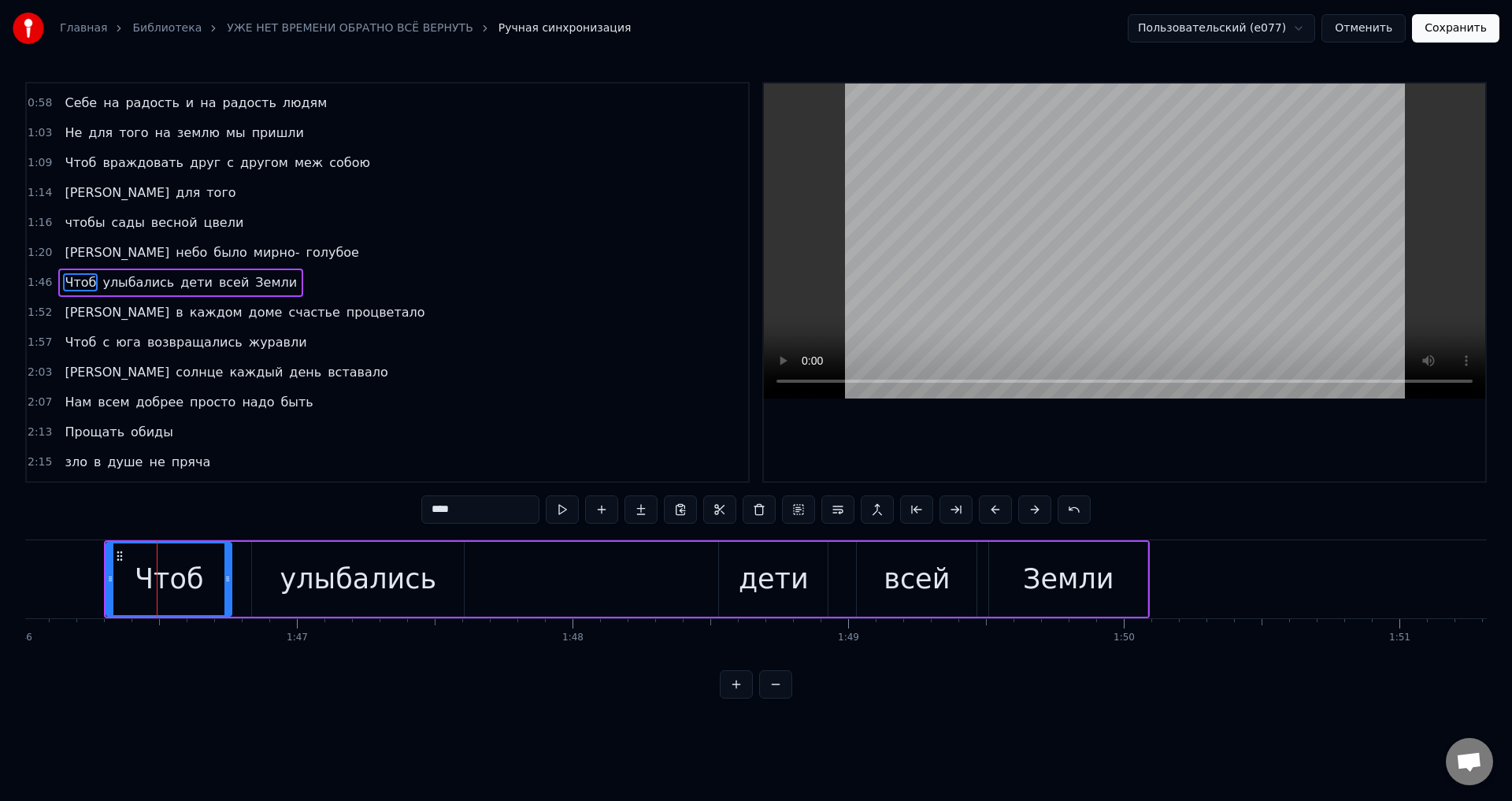
drag, startPoint x: 193, startPoint y: 580, endPoint x: 225, endPoint y: 583, distance: 32.1
click at [225, 583] on icon at bounding box center [228, 579] width 6 height 13
drag, startPoint x: 111, startPoint y: 573, endPoint x: 131, endPoint y: 575, distance: 20.1
click at [131, 575] on icon at bounding box center [130, 579] width 6 height 13
click at [1465, 28] on button "Сохранить" at bounding box center [1455, 28] width 87 height 28
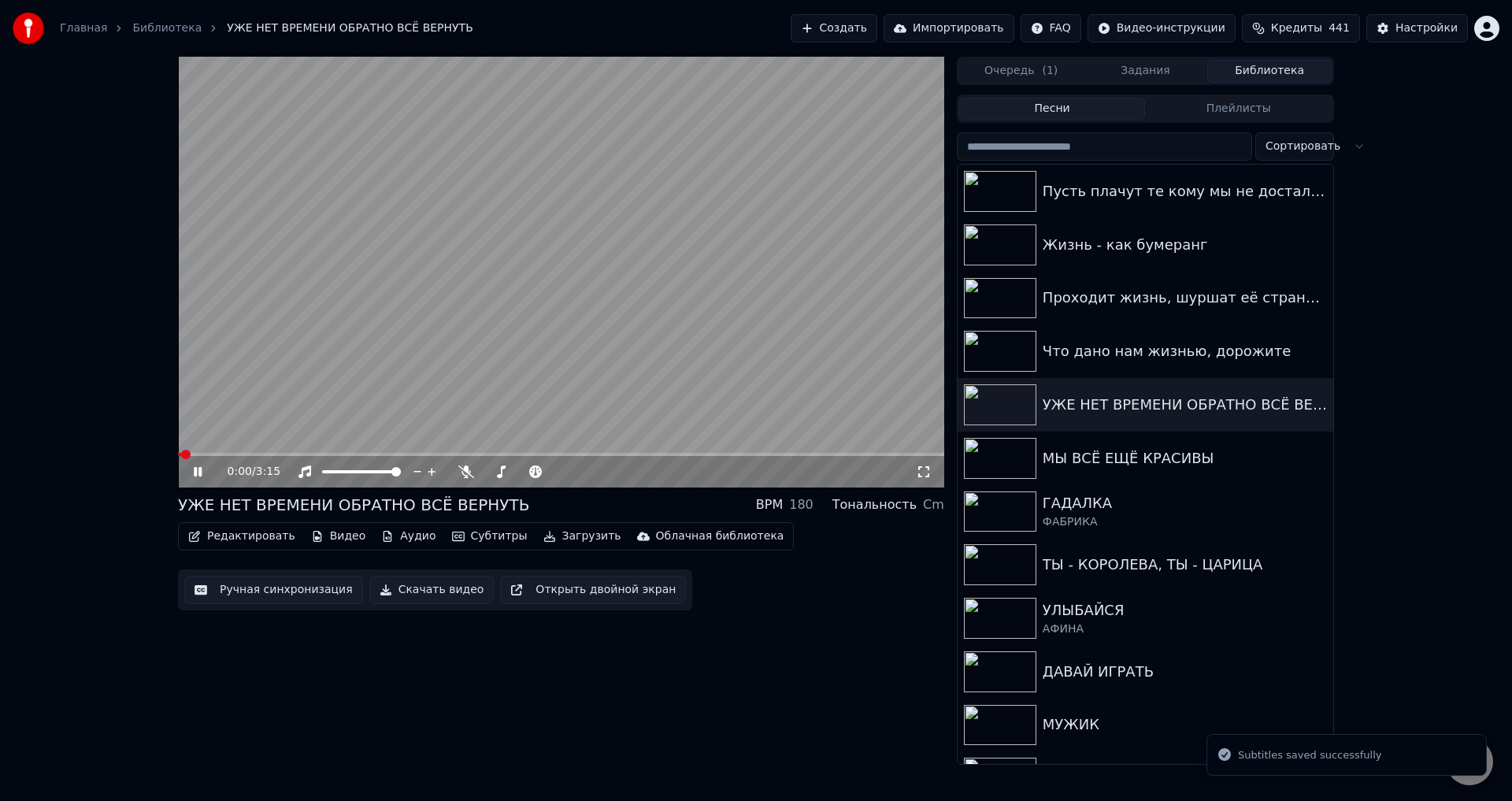
click at [440, 454] on span at bounding box center [561, 454] width 766 height 3
click at [526, 453] on span at bounding box center [561, 454] width 766 height 3
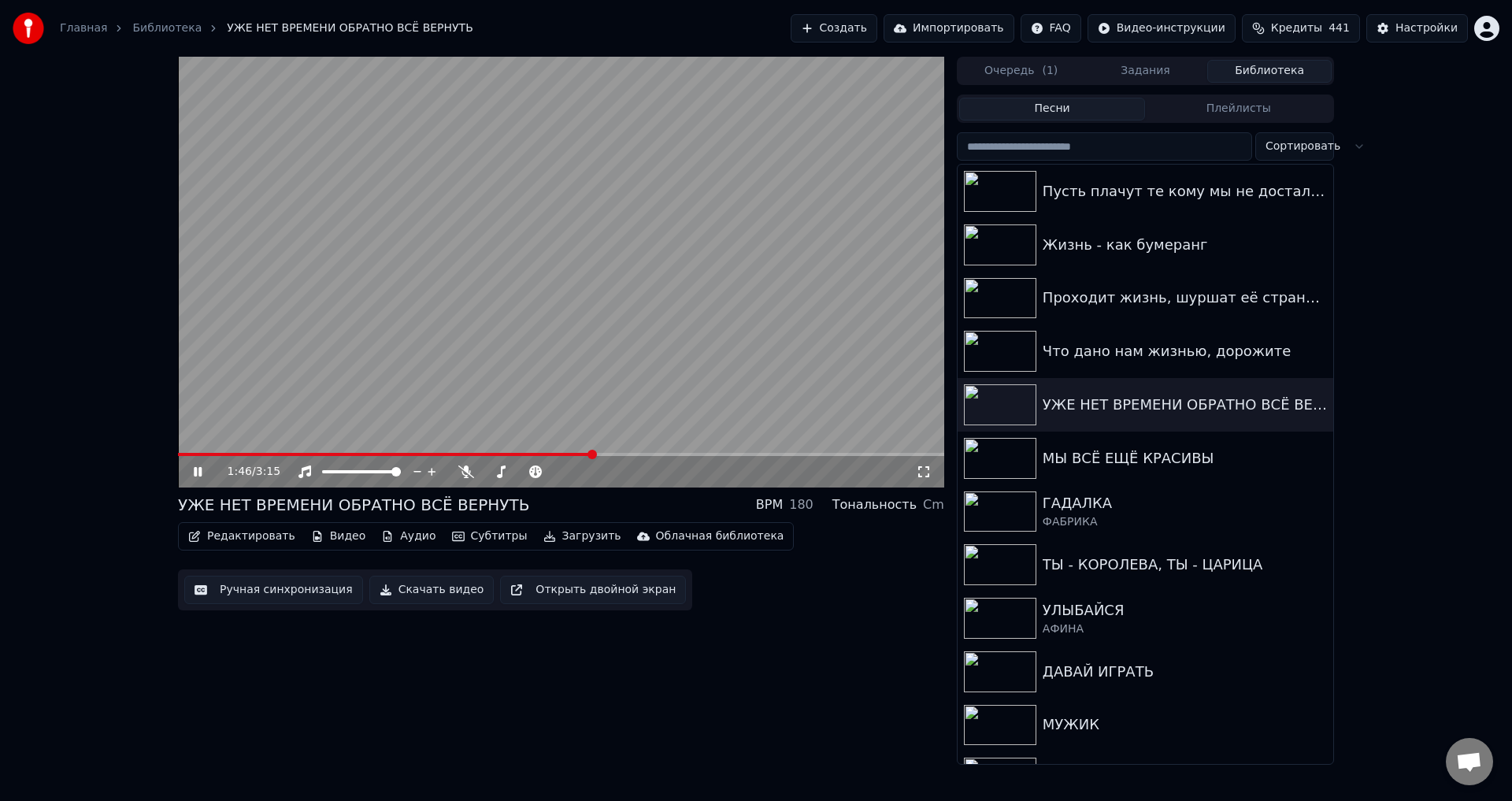
click at [593, 454] on span at bounding box center [561, 454] width 766 height 3
click at [926, 475] on icon at bounding box center [923, 472] width 16 height 13
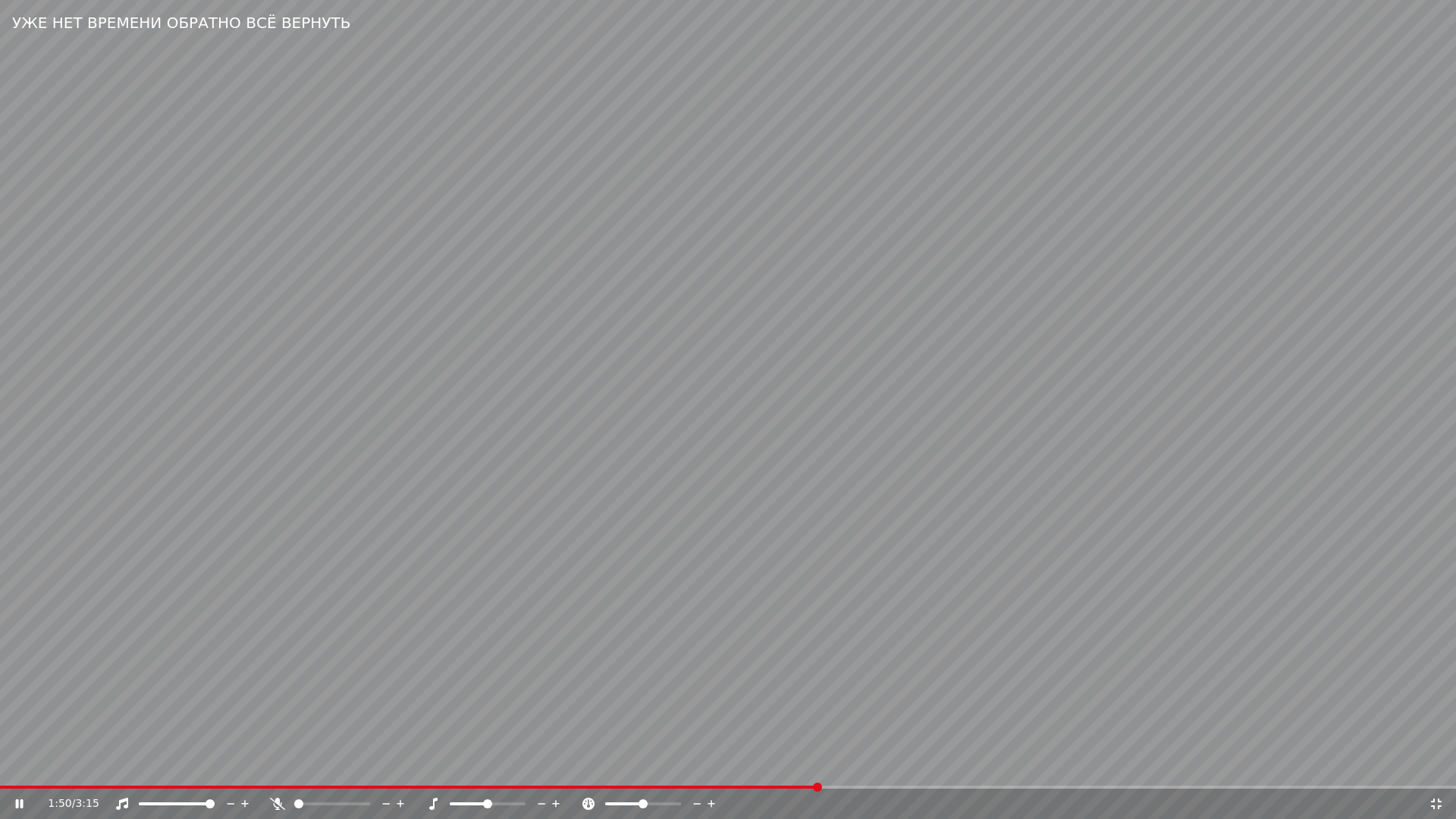
click at [687, 770] on span at bounding box center [409, 786] width 818 height 3
click at [436, 643] on video at bounding box center [728, 409] width 1456 height 819
click at [684, 770] on span at bounding box center [406, 786] width 814 height 3
click at [967, 743] on video at bounding box center [728, 409] width 1456 height 819
drag, startPoint x: 646, startPoint y: 618, endPoint x: 763, endPoint y: 773, distance: 194.2
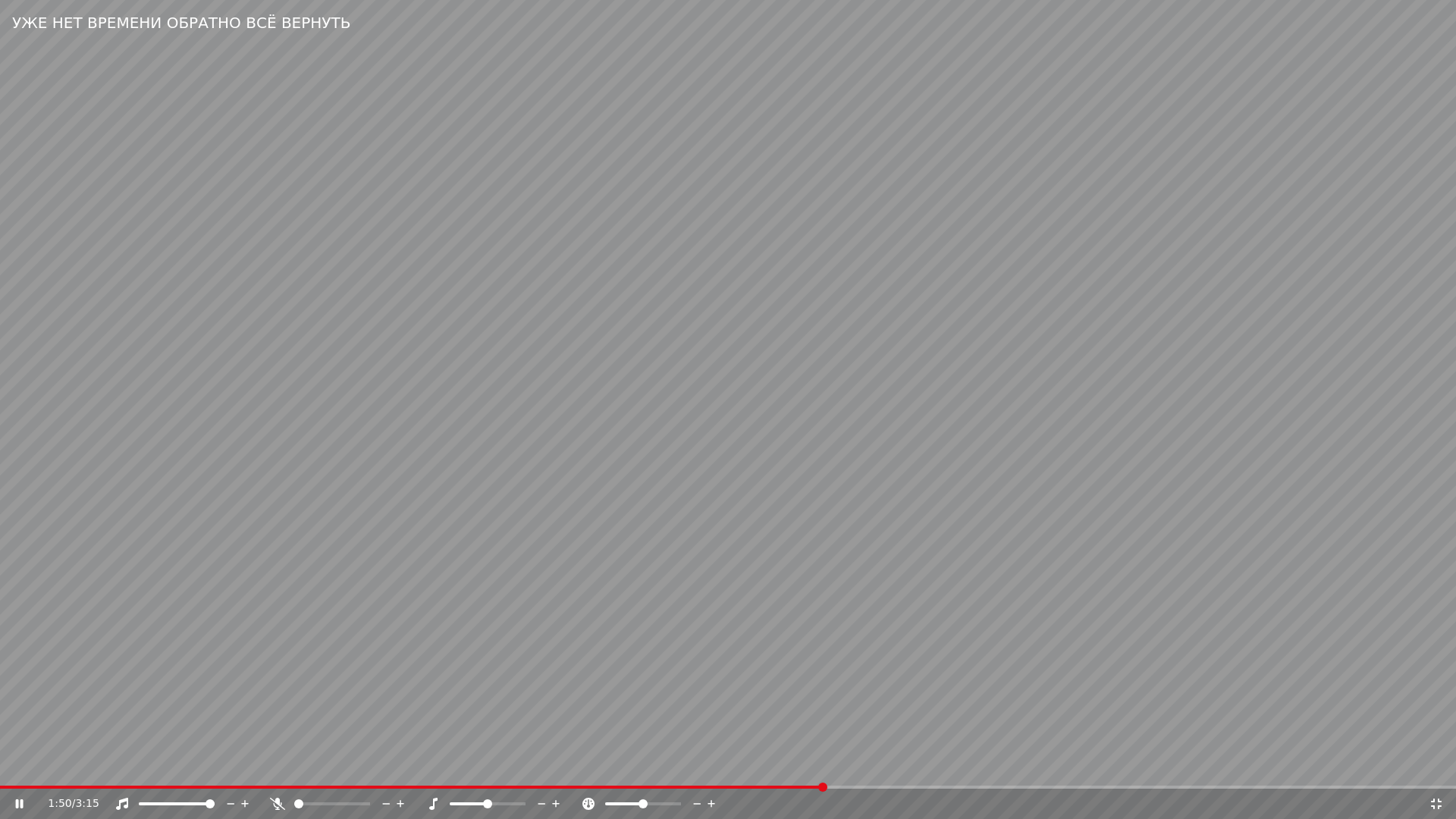
click at [647, 618] on video at bounding box center [728, 409] width 1456 height 819
click at [703, 770] on span at bounding box center [412, 786] width 824 height 3
click at [845, 741] on video at bounding box center [728, 409] width 1456 height 819
click at [820, 669] on video at bounding box center [728, 409] width 1456 height 819
click at [711, 770] on div "1:48 / 3:15" at bounding box center [728, 804] width 1456 height 30
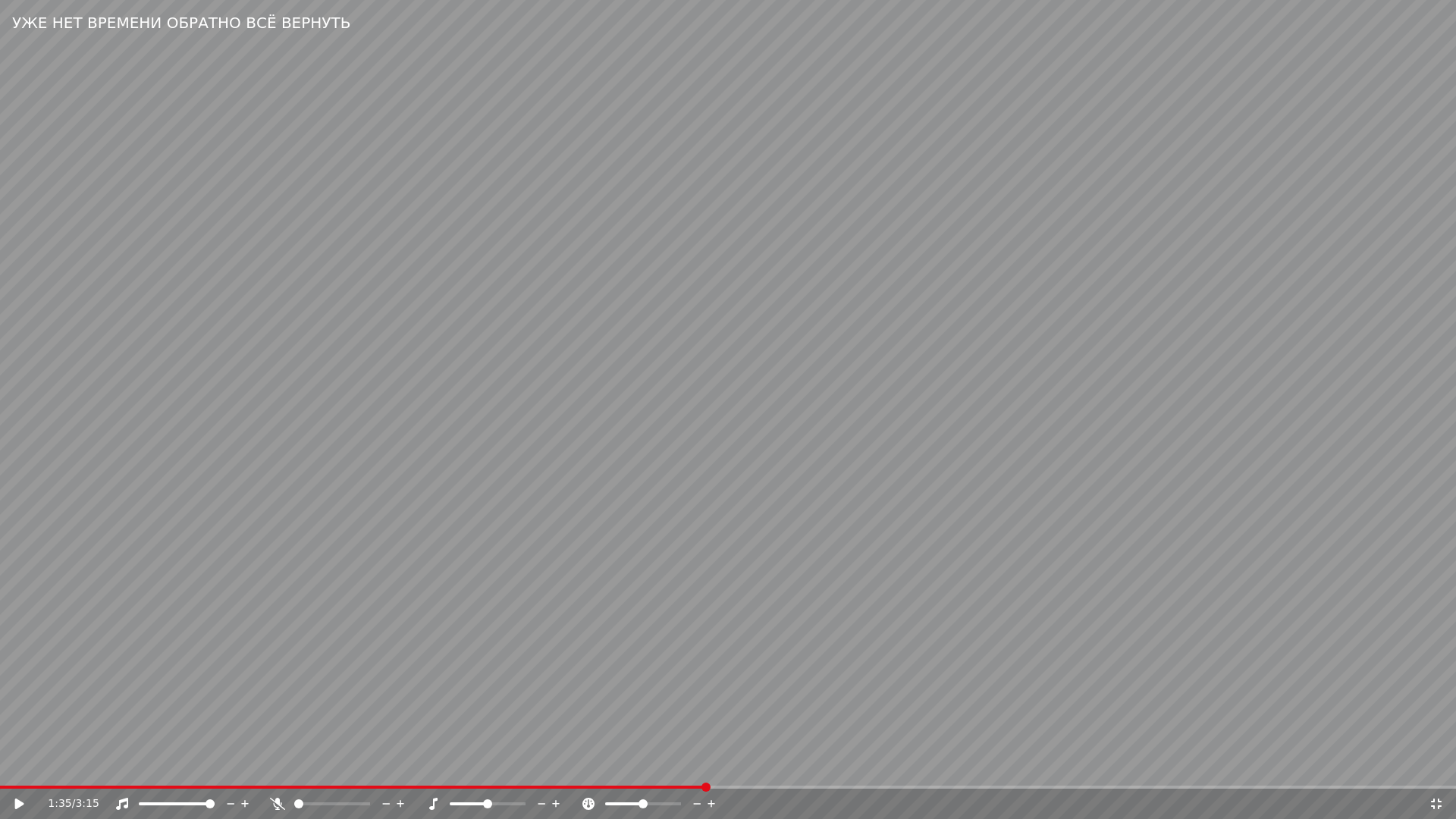
click at [706, 770] on span at bounding box center [353, 786] width 706 height 3
click at [885, 717] on video at bounding box center [728, 409] width 1456 height 819
click at [698, 770] on span at bounding box center [349, 786] width 699 height 3
click at [674, 770] on span at bounding box center [418, 786] width 836 height 3
click at [1435, 770] on icon at bounding box center [1436, 804] width 15 height 12
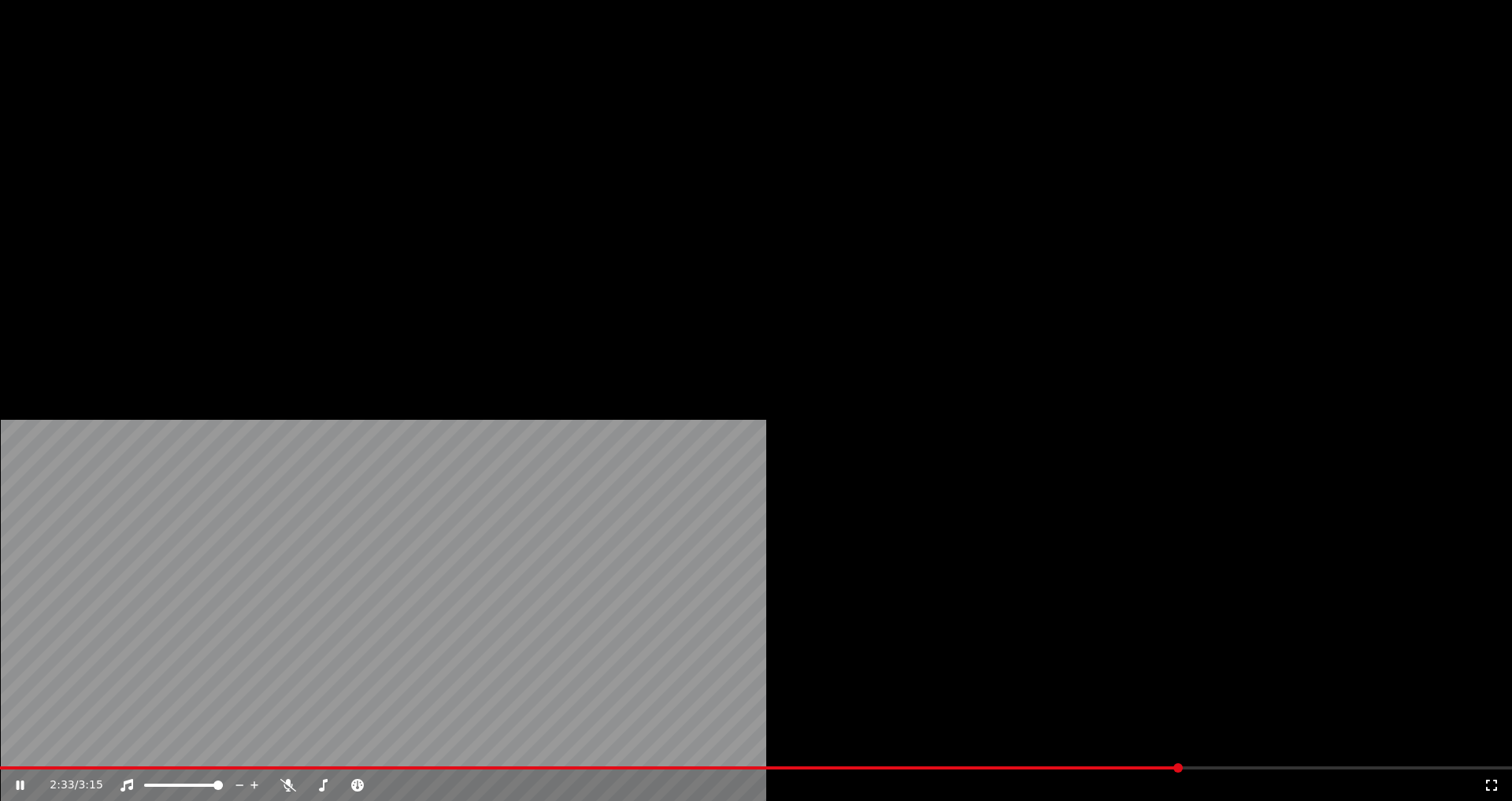
click at [553, 117] on button "Загрузить" at bounding box center [582, 106] width 91 height 22
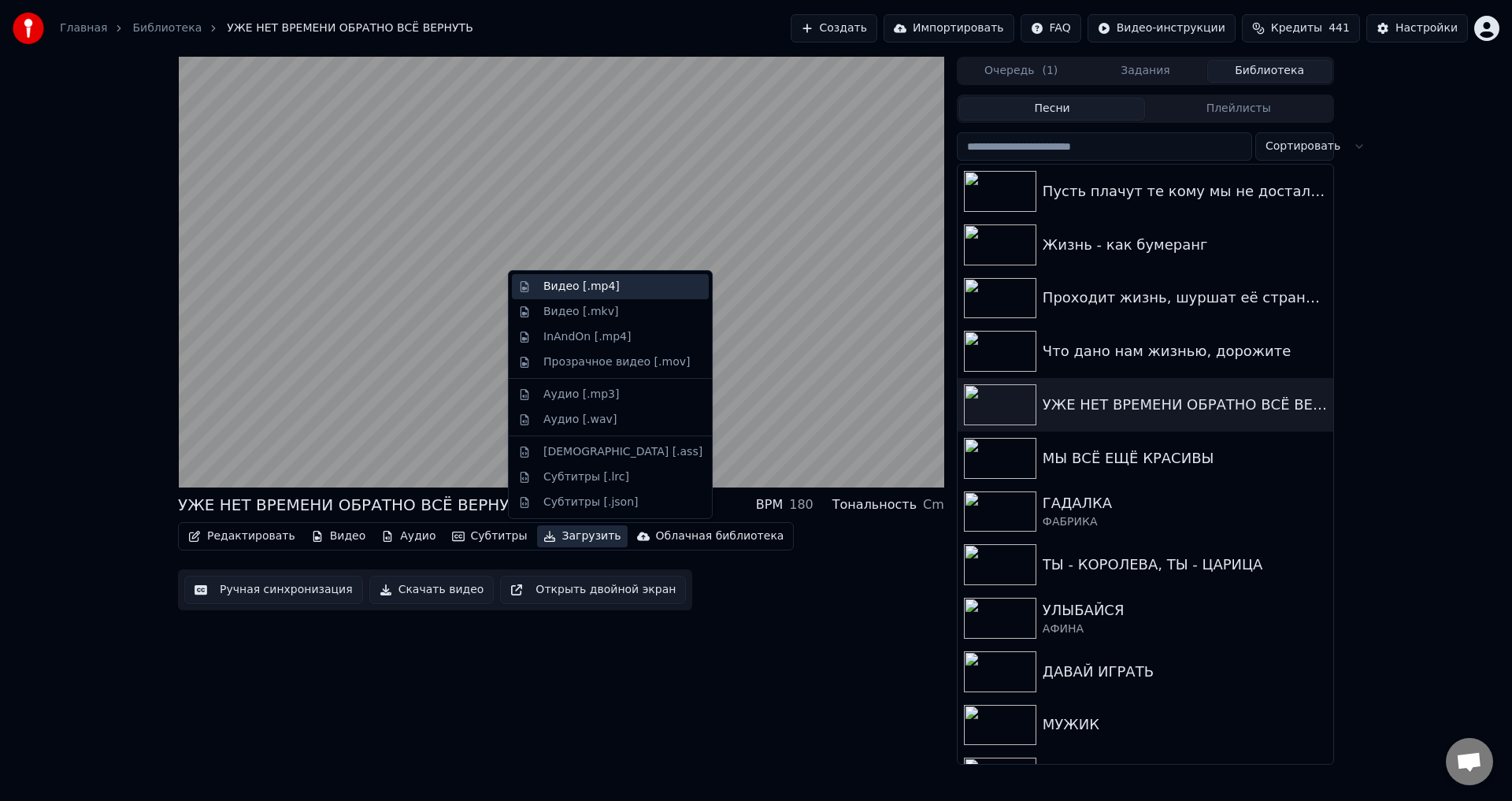
click at [575, 286] on div "Видео [.mp4]" at bounding box center [581, 286] width 76 height 16
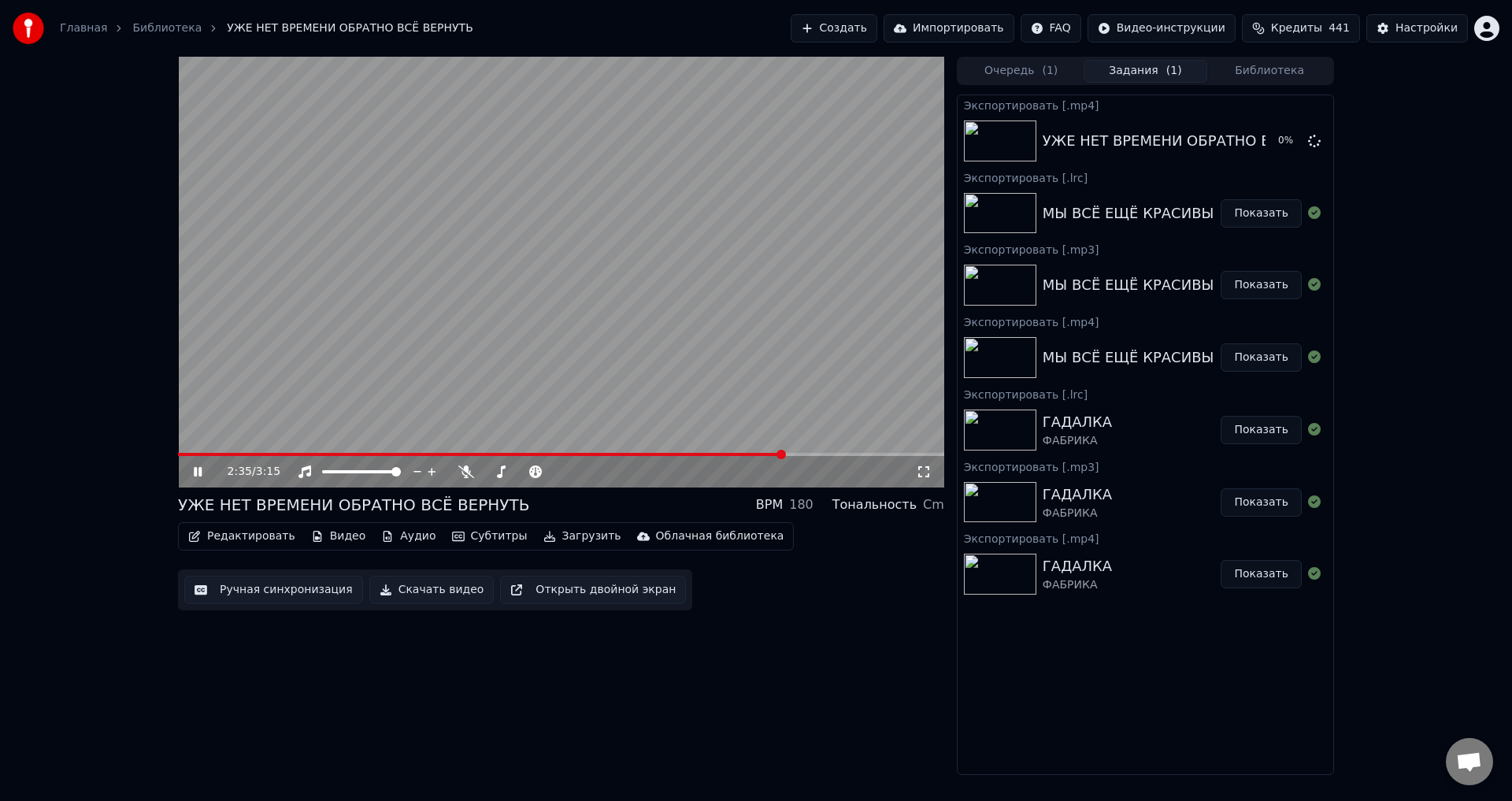
click at [558, 538] on button "Загрузить" at bounding box center [582, 537] width 91 height 22
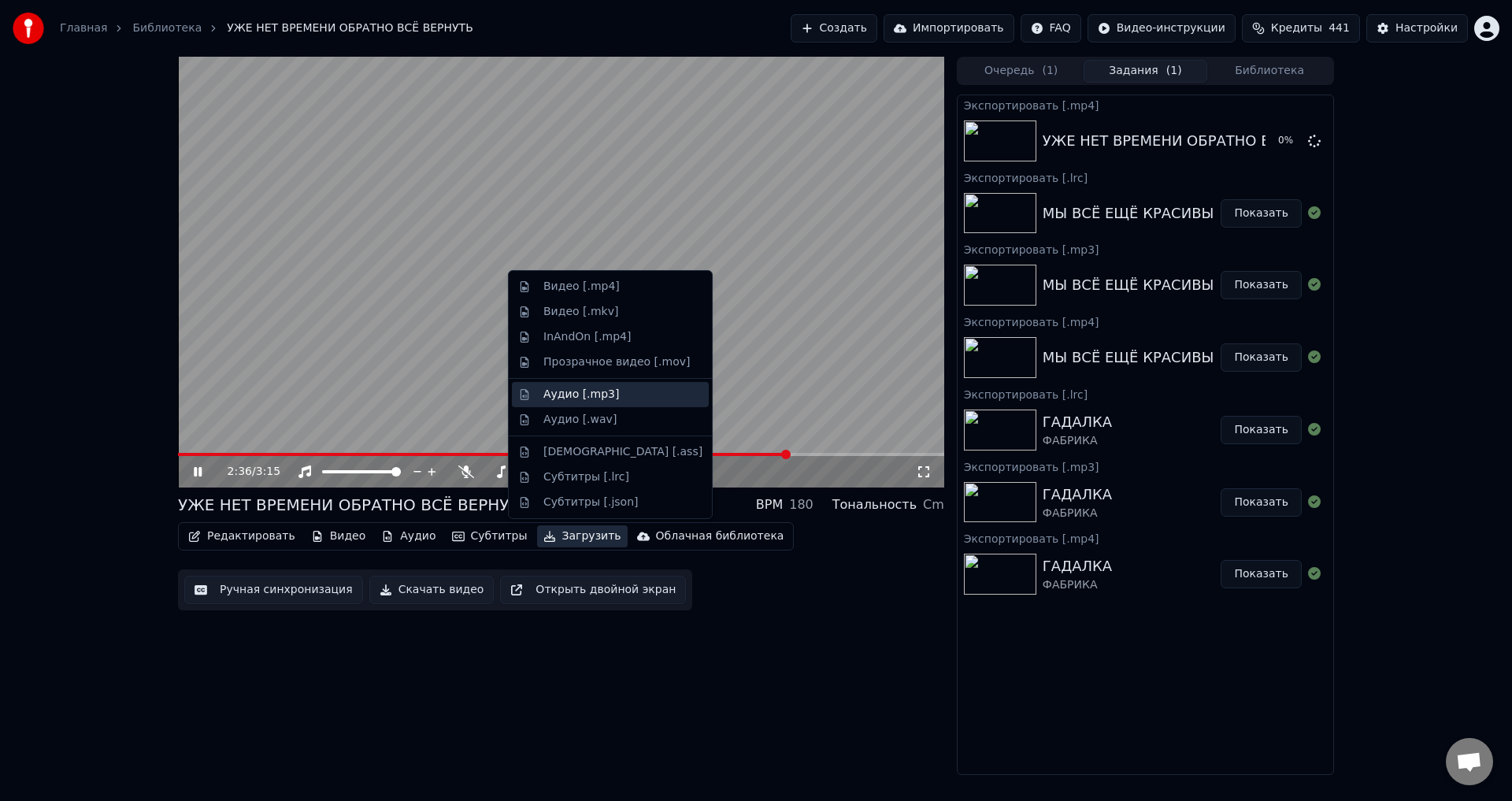
click at [583, 397] on div "Аудио [.mp3]" at bounding box center [581, 394] width 75 height 16
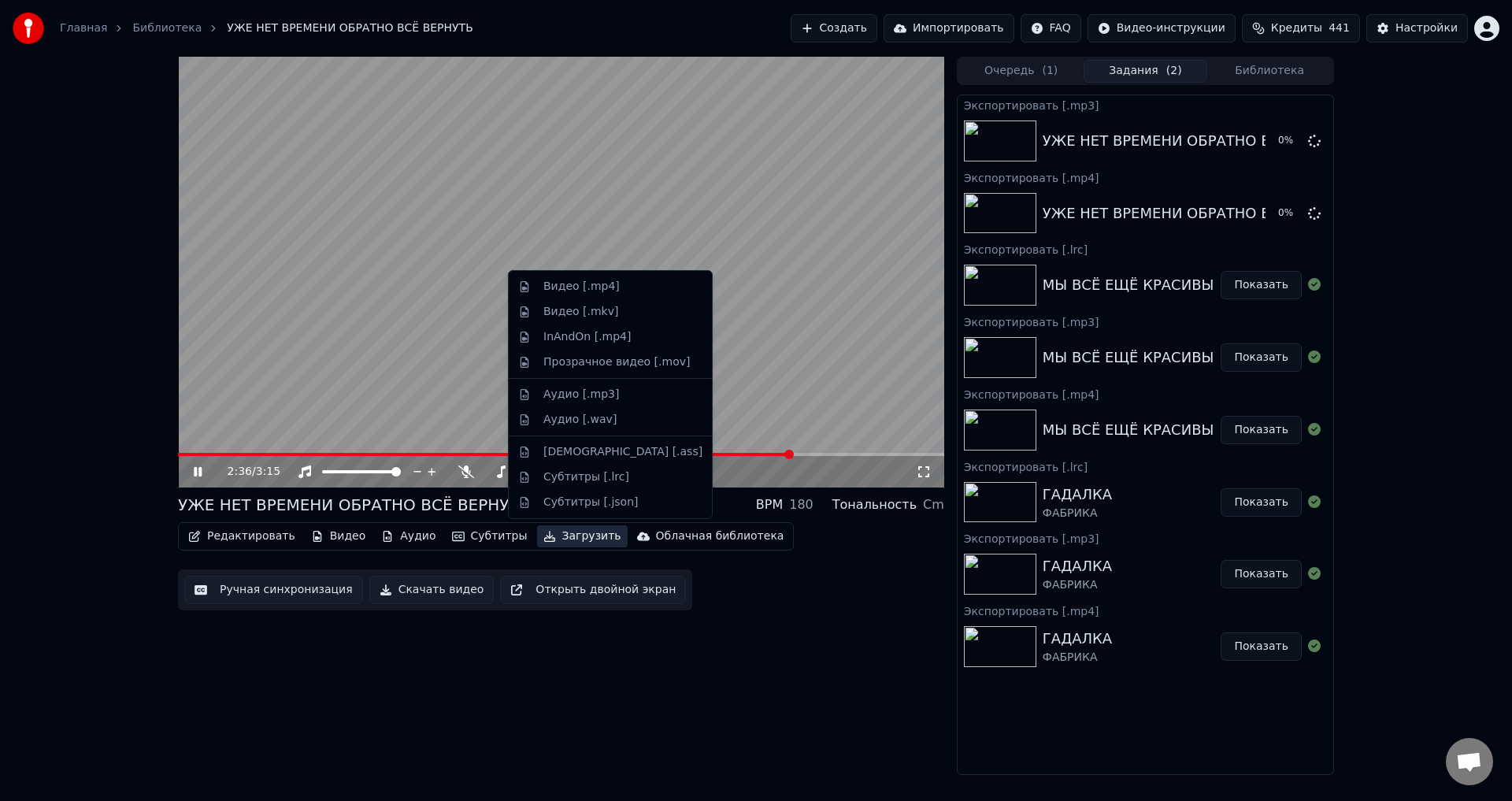
click at [563, 536] on button "Загрузить" at bounding box center [582, 537] width 91 height 22
click at [592, 477] on div "Субтитры [.lrc]" at bounding box center [586, 477] width 86 height 16
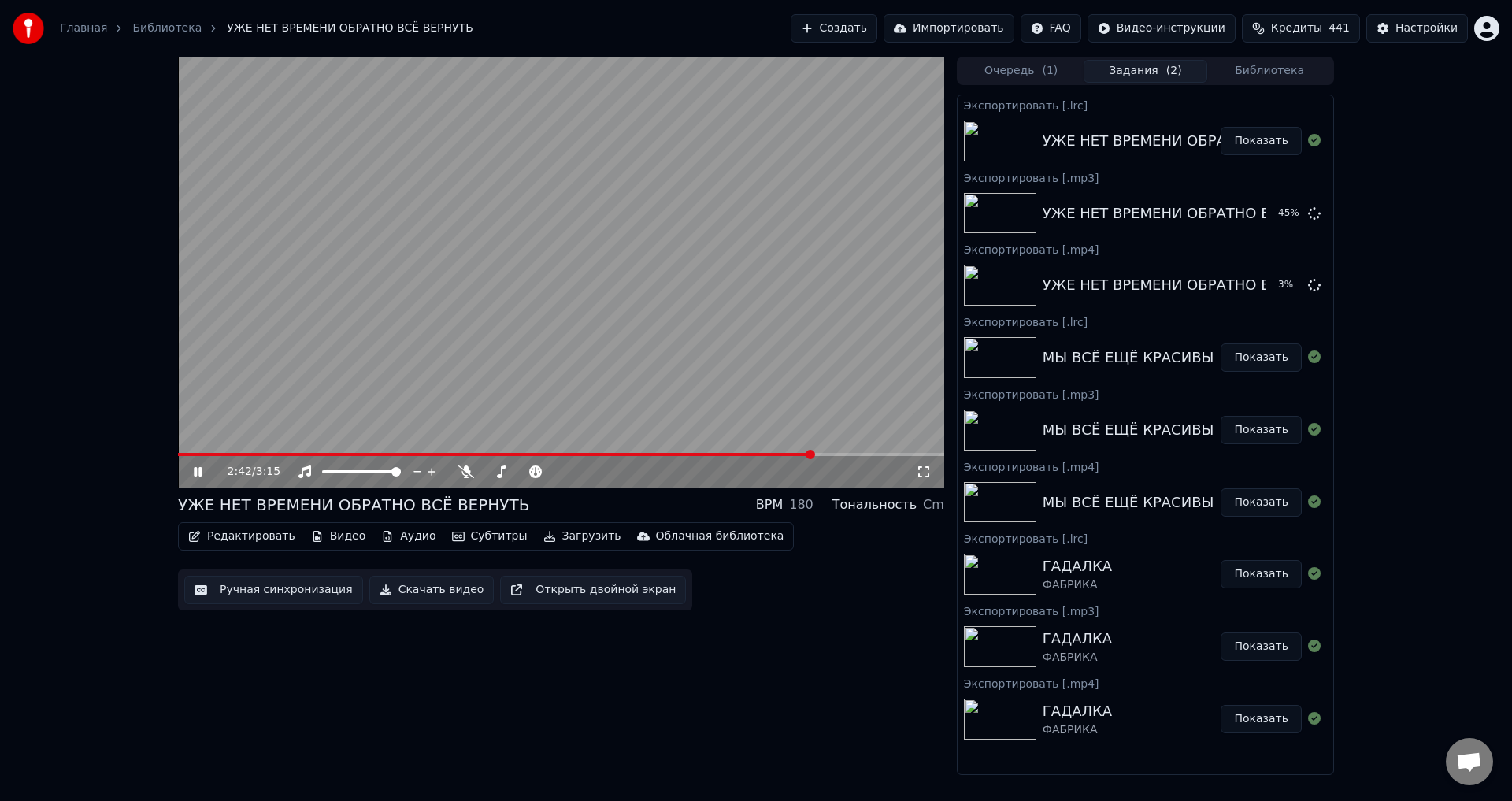
click at [1276, 71] on button "Библиотека" at bounding box center [1270, 71] width 125 height 23
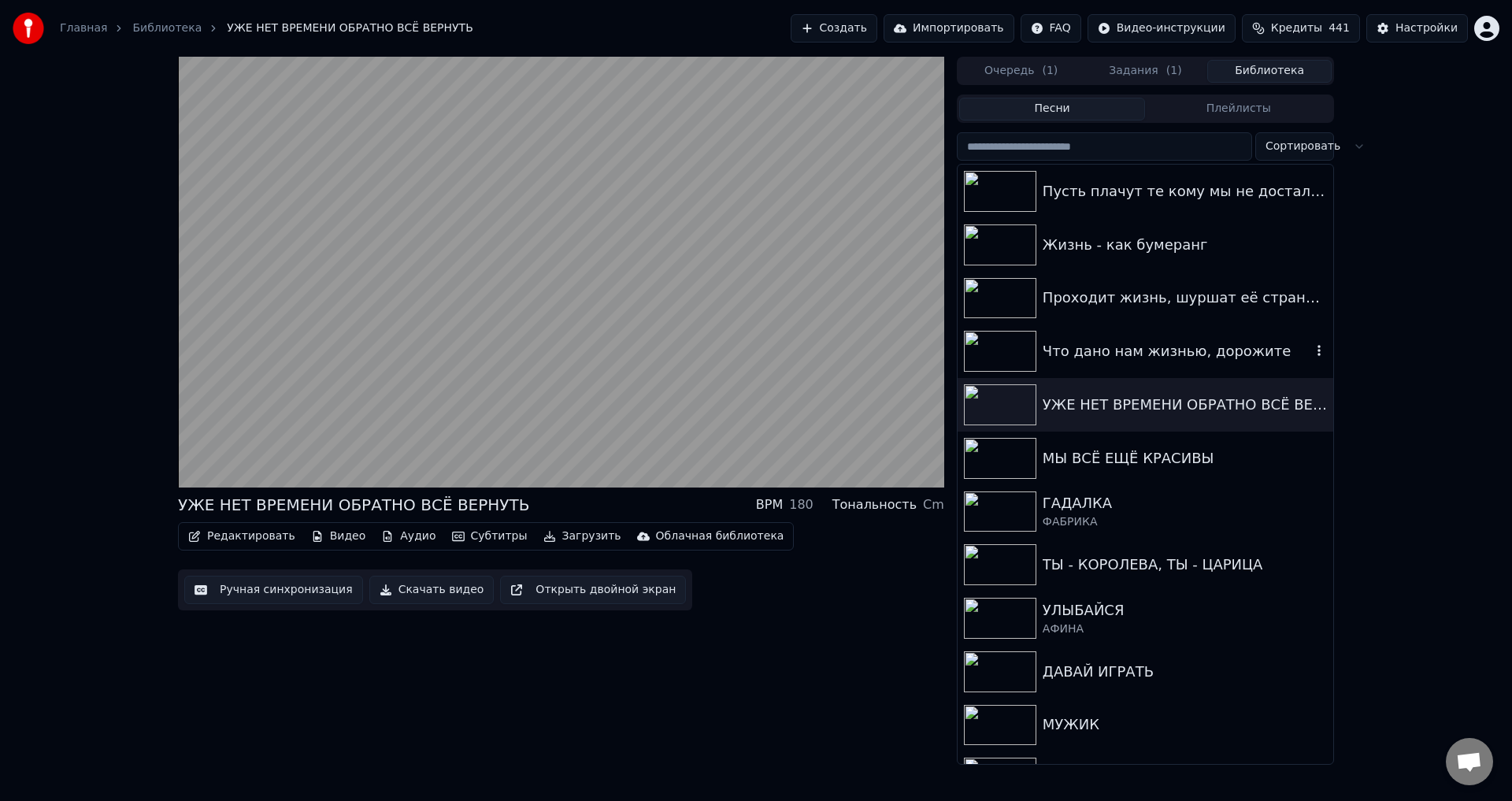
click at [1095, 358] on div "Что дано нам жизнью, дорожите" at bounding box center [1176, 351] width 269 height 22
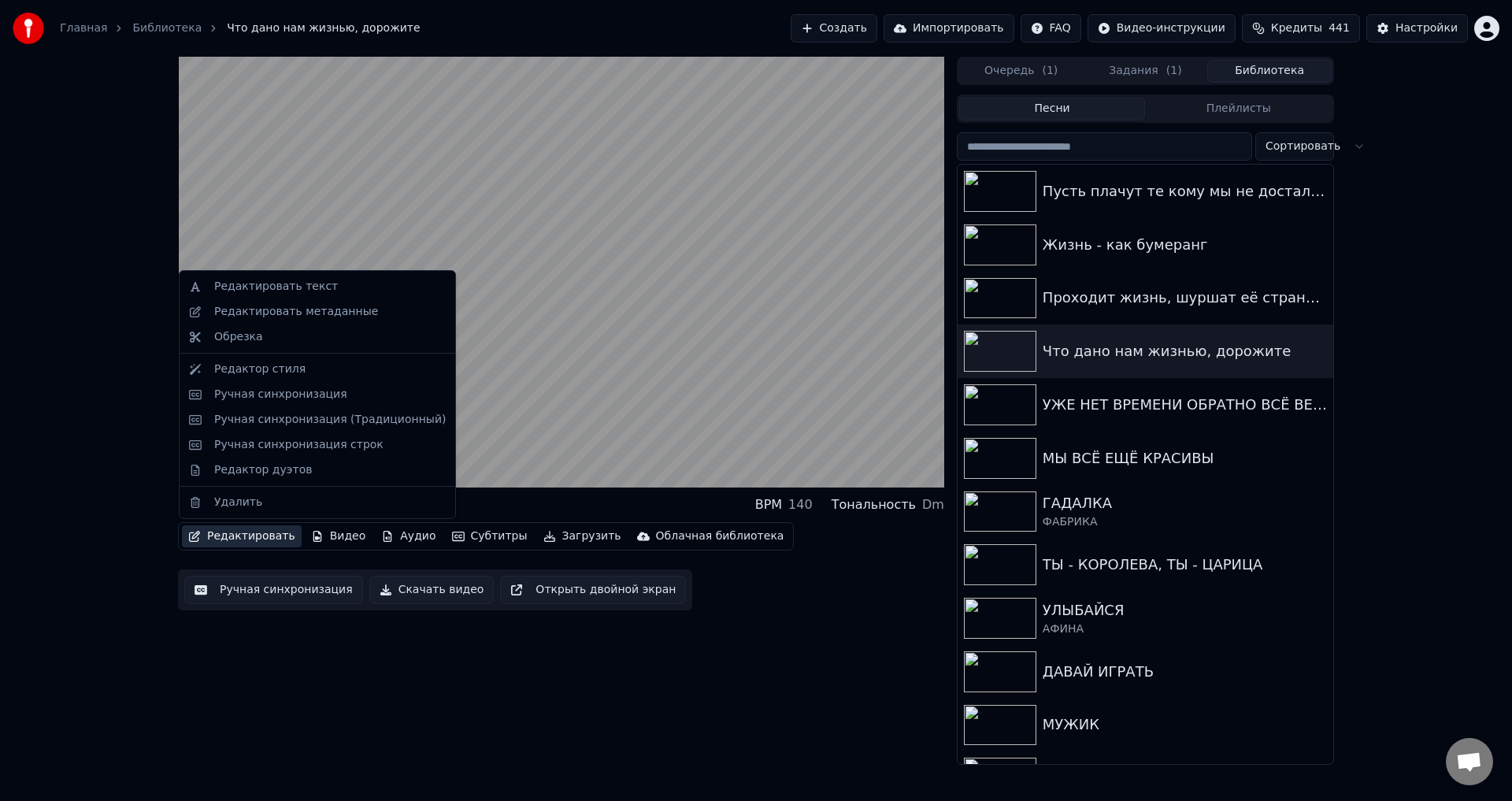
click at [240, 539] on button "Редактировать" at bounding box center [241, 537] width 119 height 22
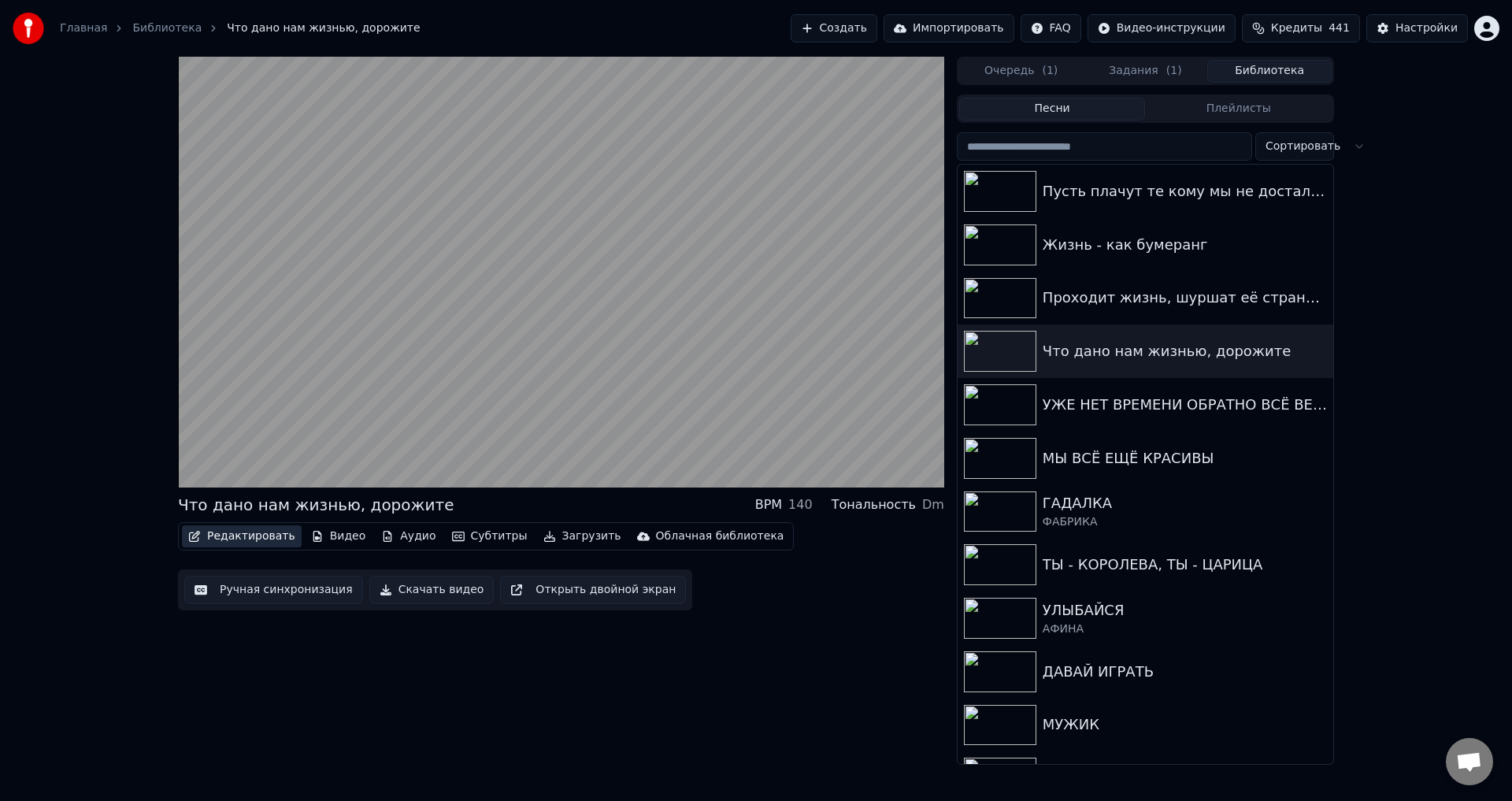
click at [240, 539] on button "Редактировать" at bounding box center [241, 537] width 119 height 22
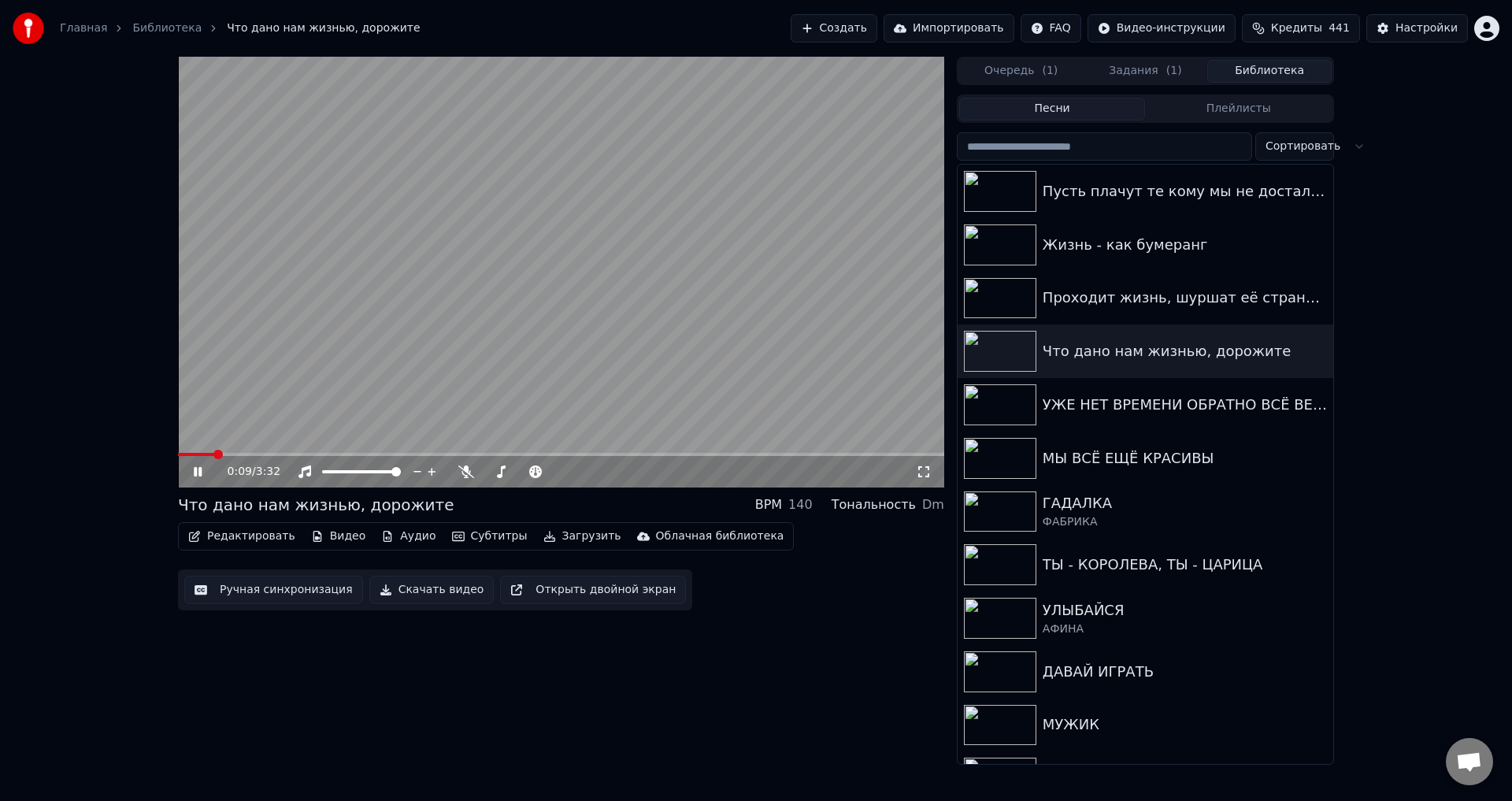
drag, startPoint x: 203, startPoint y: 472, endPoint x: 267, endPoint y: 556, distance: 105.6
click at [204, 472] on icon at bounding box center [209, 472] width 37 height 13
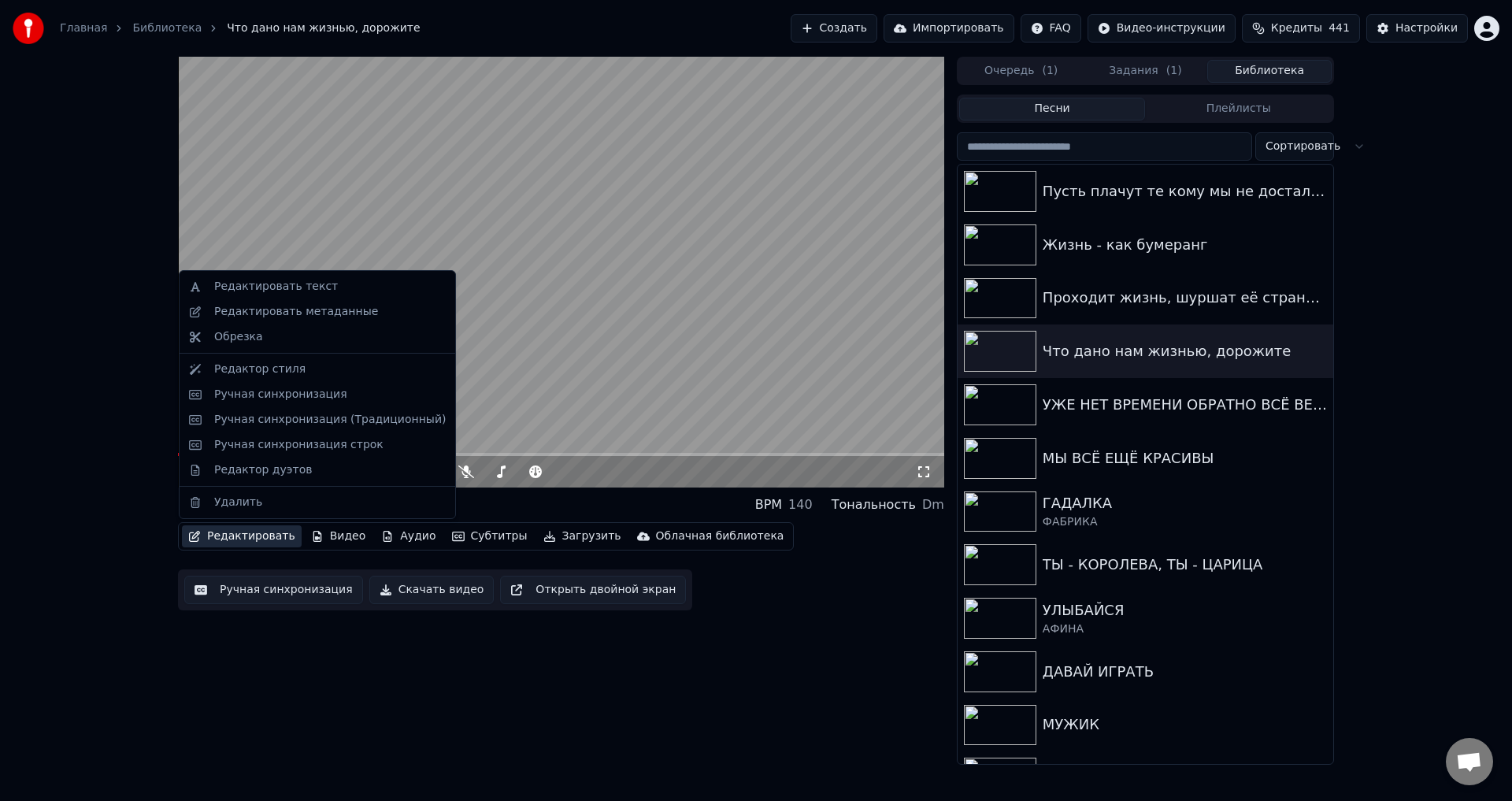
click at [230, 532] on button "Редактировать" at bounding box center [241, 537] width 119 height 22
click at [347, 314] on div "Редактировать метаданные" at bounding box center [295, 311] width 164 height 16
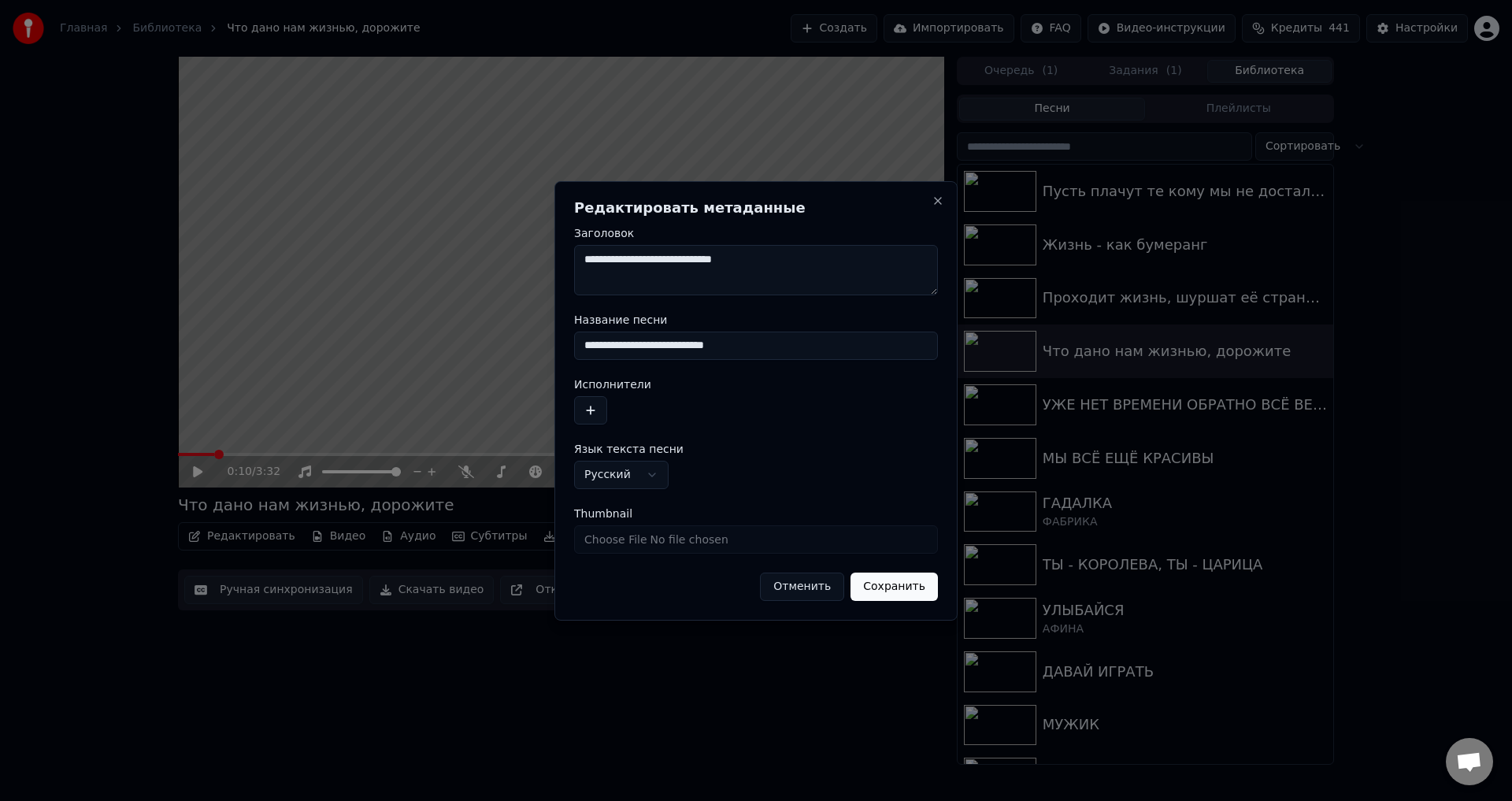
drag, startPoint x: 588, startPoint y: 350, endPoint x: 598, endPoint y: 353, distance: 10.4
click at [589, 350] on input "**********" at bounding box center [756, 345] width 364 height 28
click at [725, 344] on input "**********" at bounding box center [756, 345] width 364 height 28
click at [670, 345] on input "**********" at bounding box center [756, 345] width 364 height 28
type input "**********"
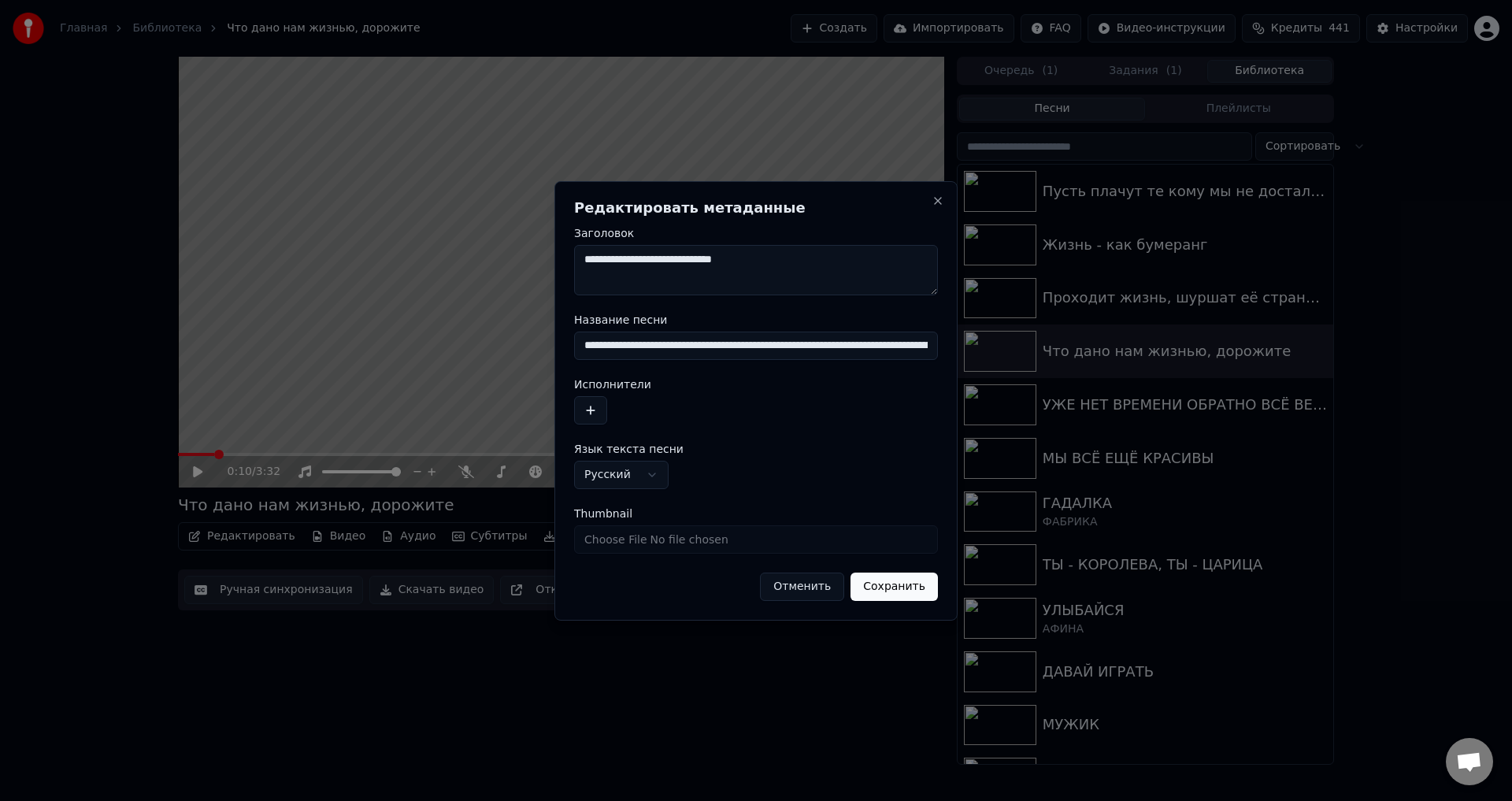
click at [911, 586] on button "Сохранить" at bounding box center [894, 586] width 87 height 28
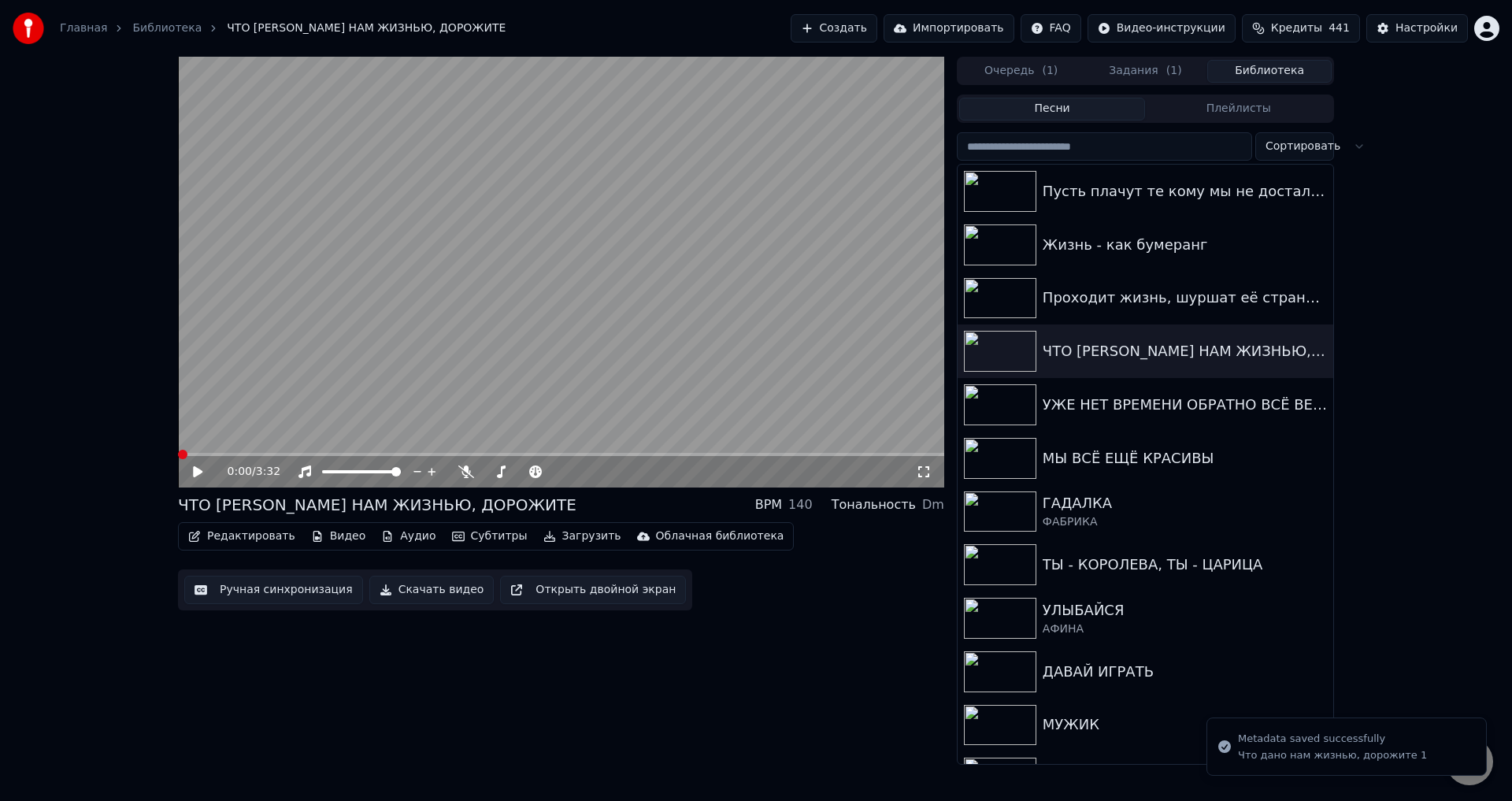
click at [197, 472] on icon at bounding box center [197, 472] width 9 height 11
click at [925, 474] on icon at bounding box center [923, 472] width 16 height 13
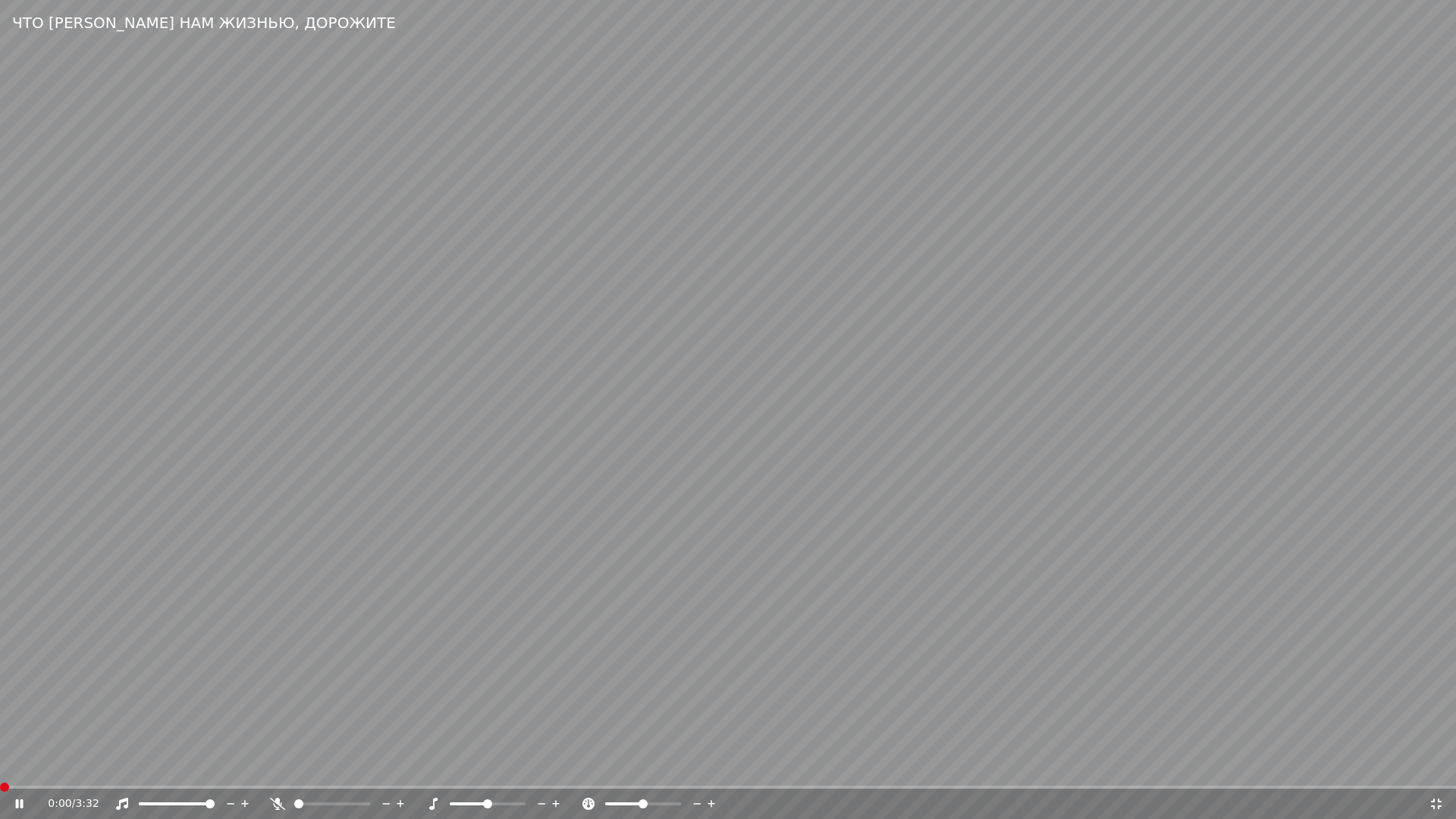
click at [0, 770] on span at bounding box center [4, 787] width 9 height 9
drag, startPoint x: 1437, startPoint y: 801, endPoint x: 1419, endPoint y: 801, distance: 18.0
click at [1437, 770] on icon at bounding box center [1436, 804] width 15 height 12
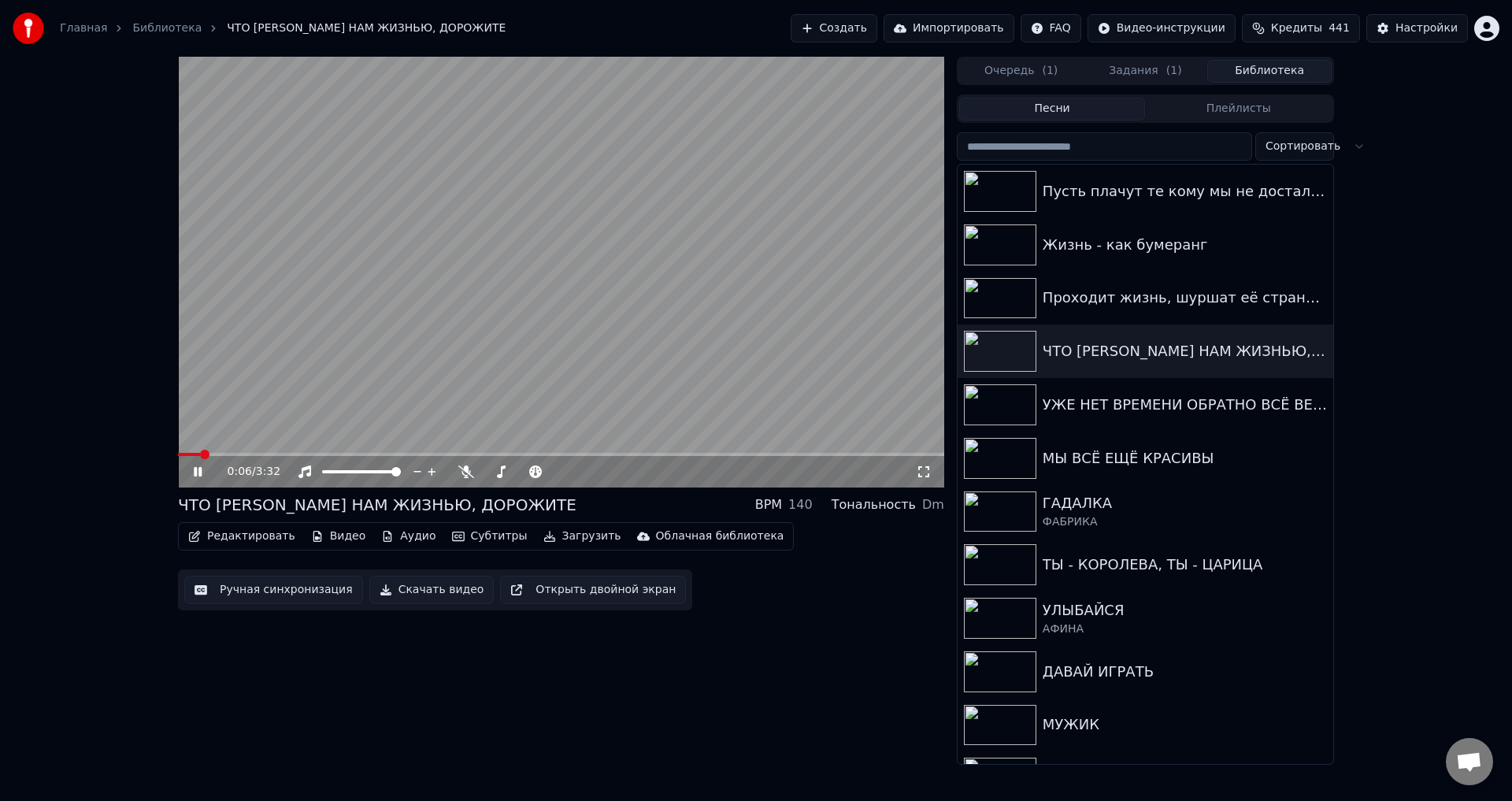
click at [271, 593] on button "Ручная синхронизация" at bounding box center [273, 589] width 179 height 28
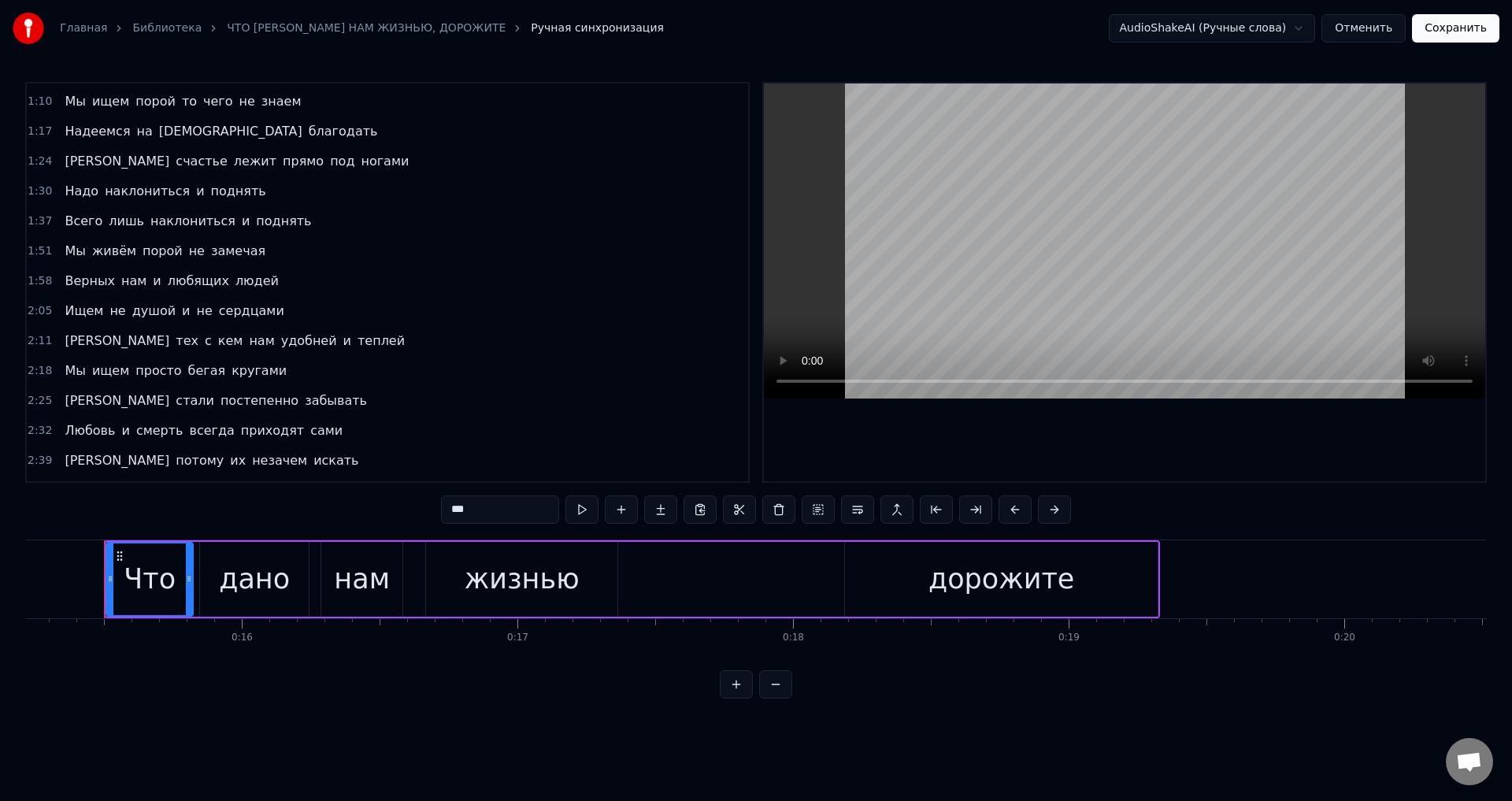
scroll to position [381, 0]
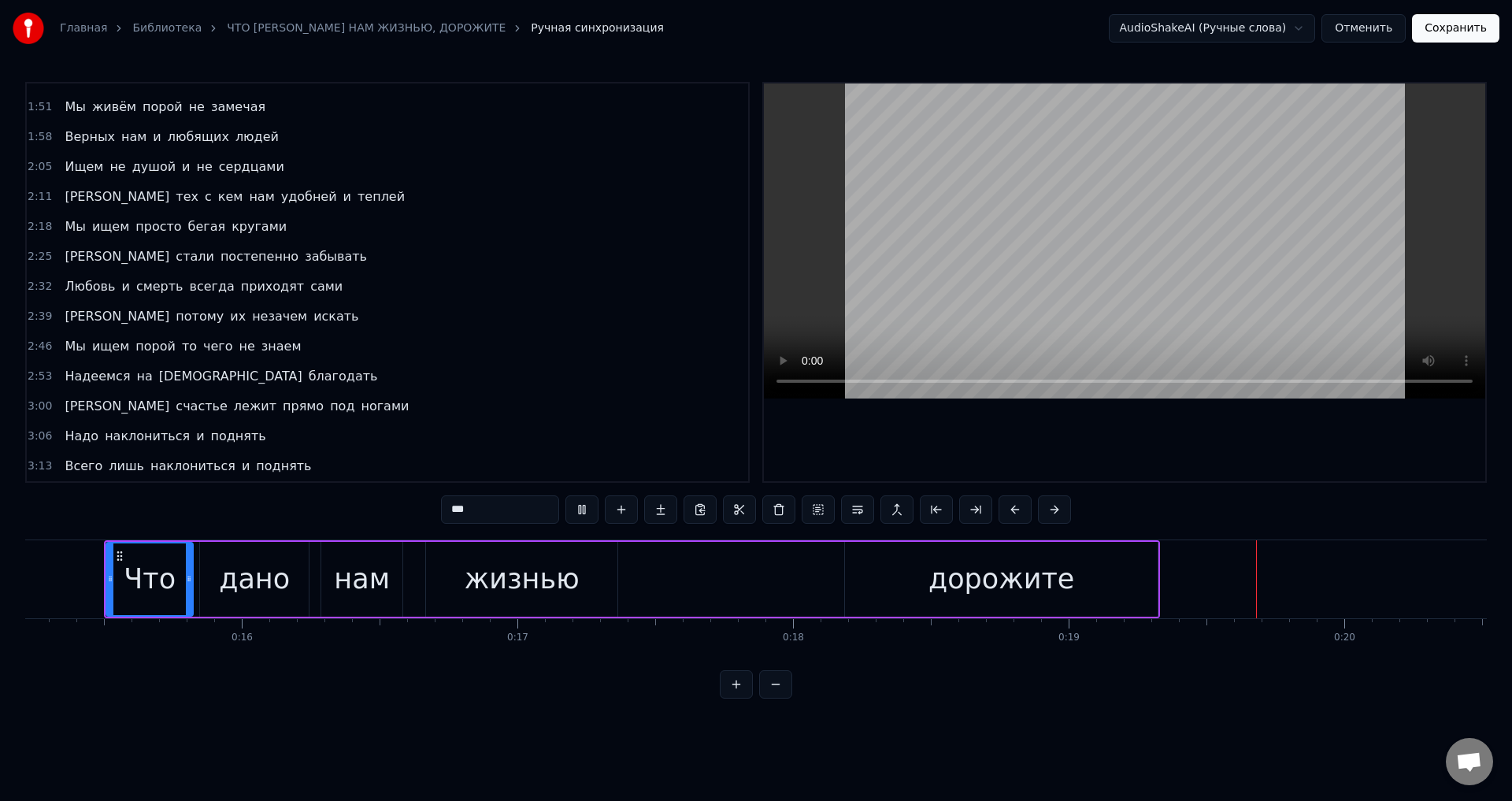
click at [1380, 32] on button "Отменить" at bounding box center [1363, 28] width 84 height 28
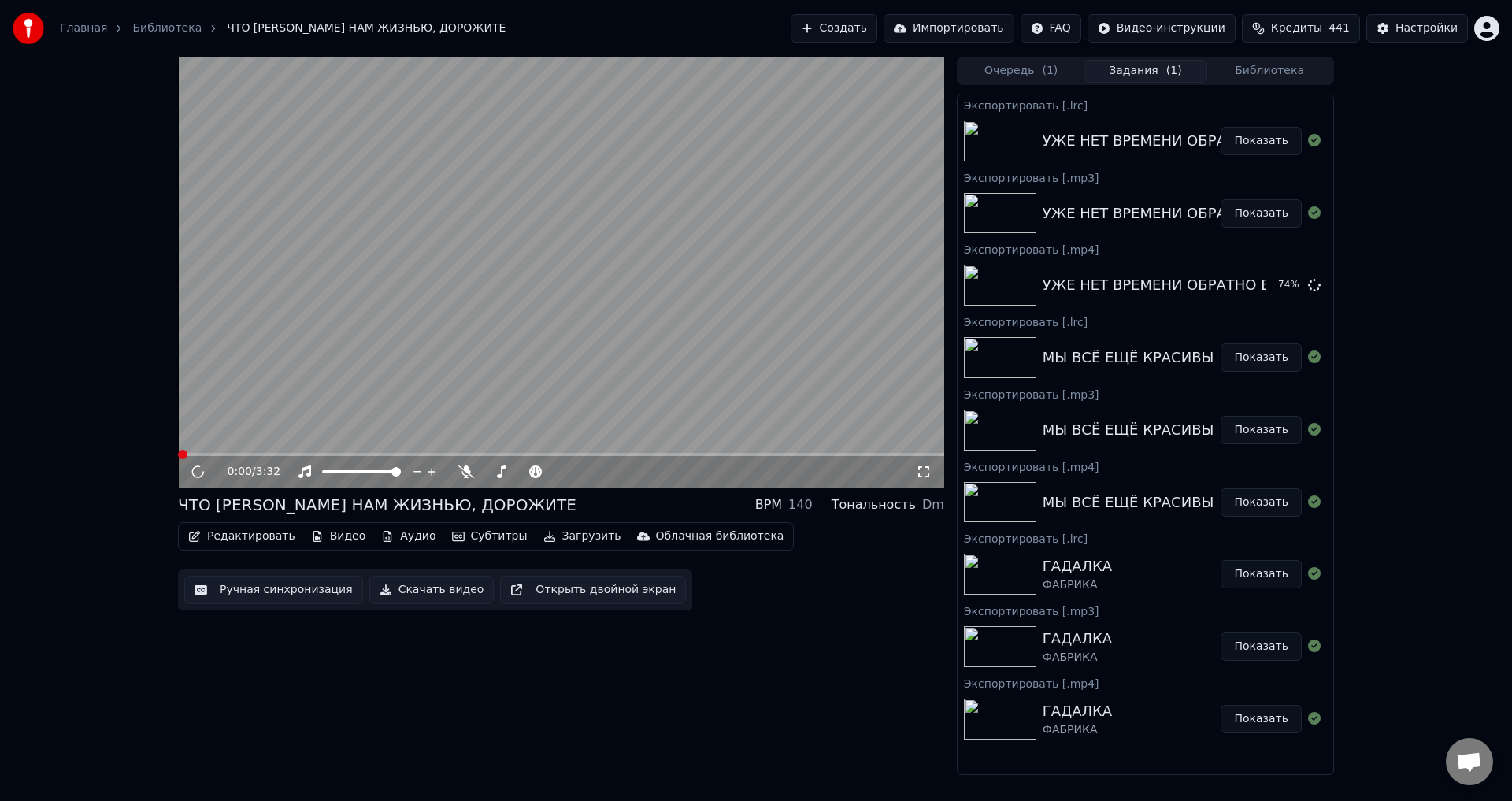
click at [1132, 73] on button "Задания ( 1 )" at bounding box center [1146, 71] width 125 height 23
click at [503, 370] on video at bounding box center [561, 273] width 766 height 431
click at [1272, 76] on button "Библиотека" at bounding box center [1270, 71] width 125 height 23
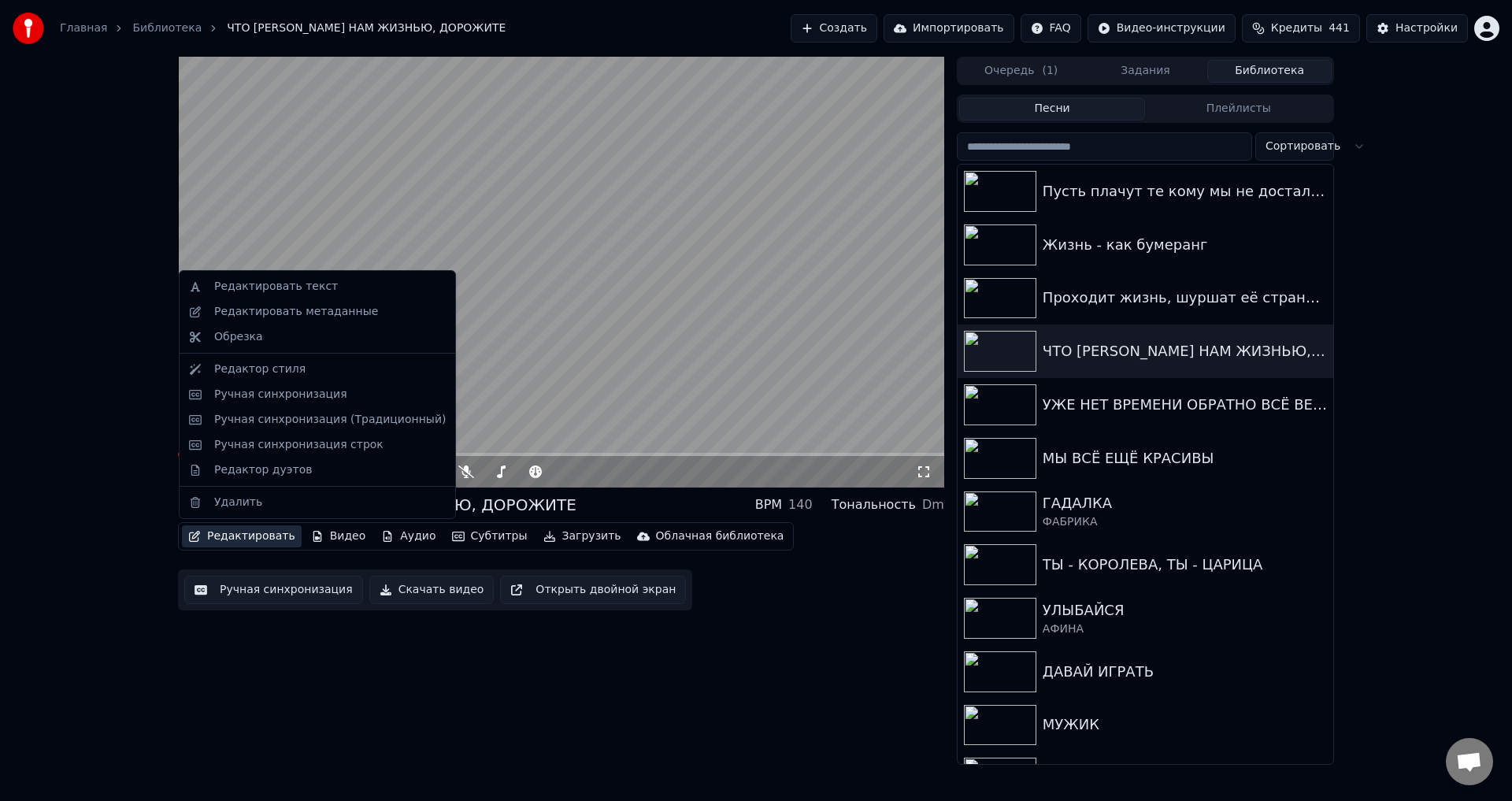
click at [245, 538] on button "Редактировать" at bounding box center [241, 537] width 119 height 22
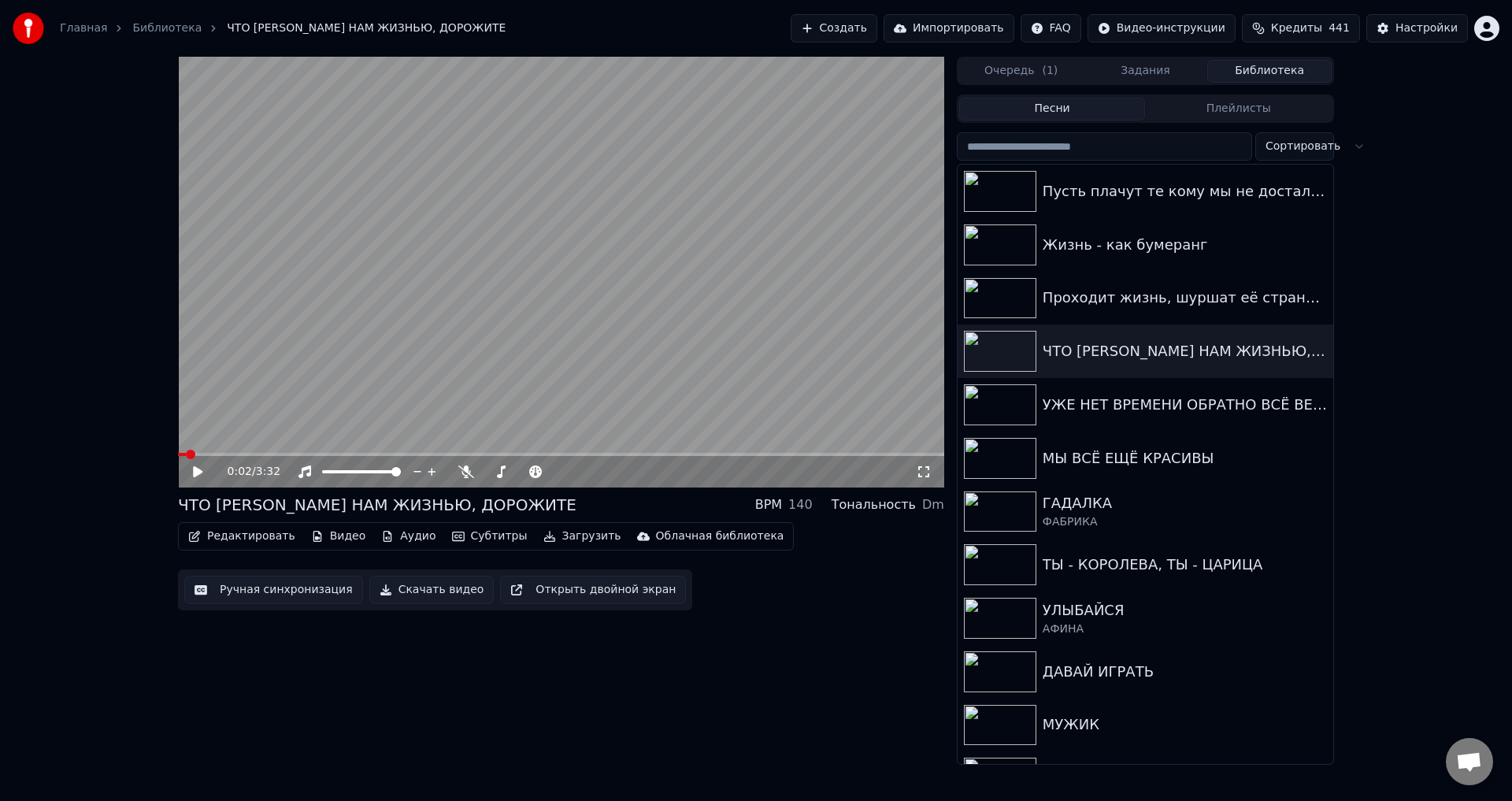
click at [265, 592] on button "Ручная синхронизация" at bounding box center [273, 589] width 179 height 28
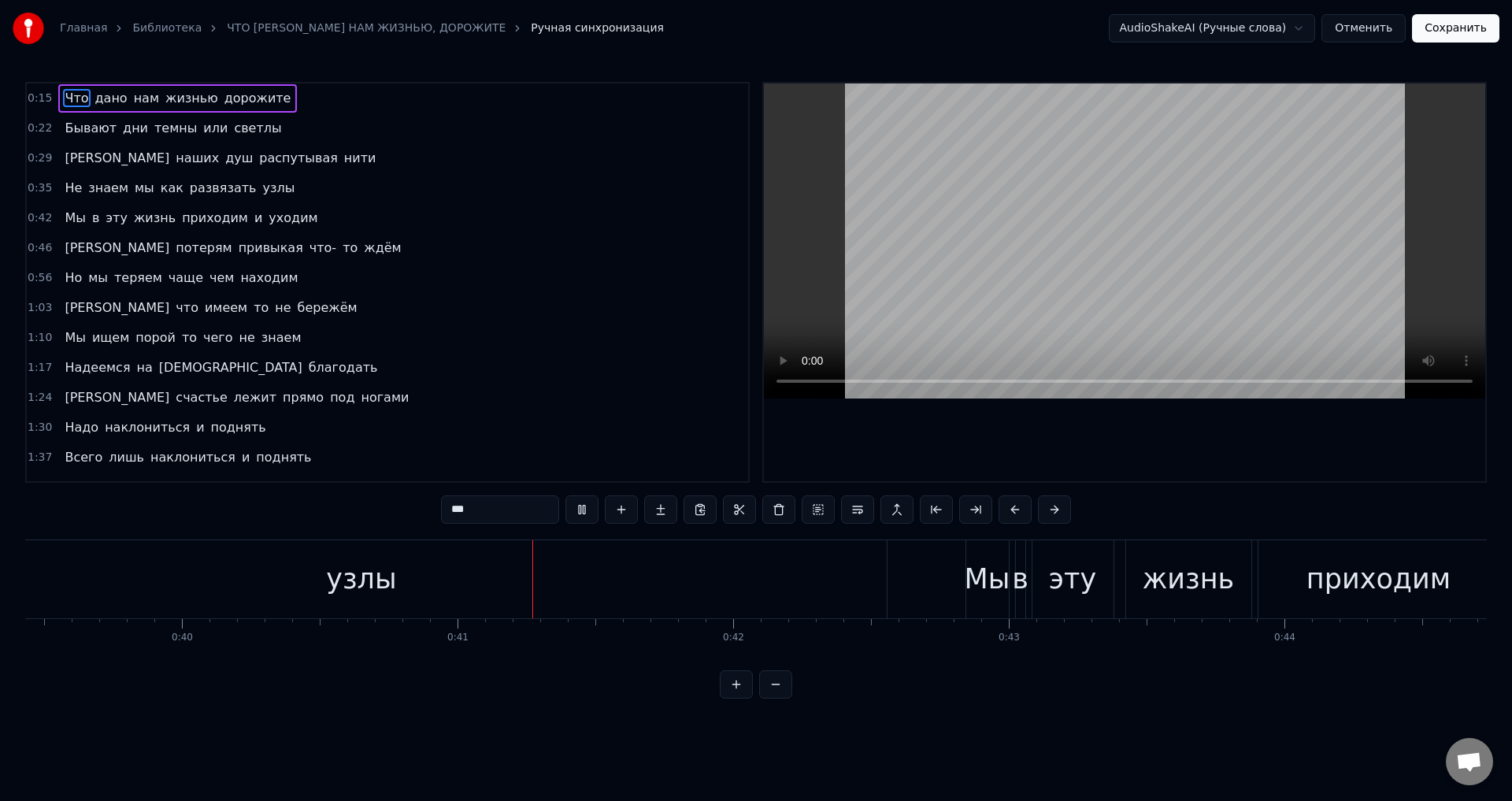
scroll to position [0, 11052]
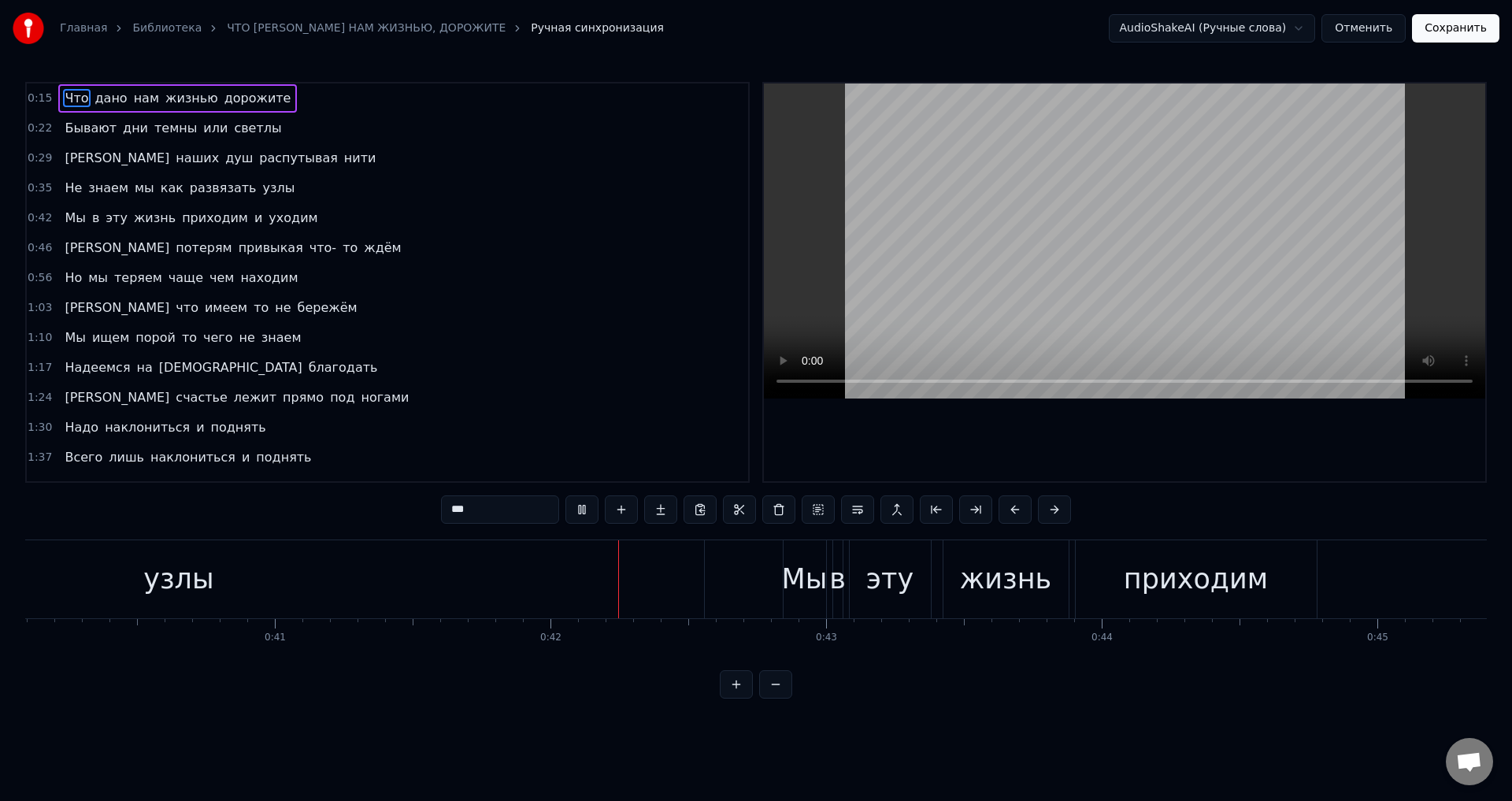
click at [192, 581] on div "узлы" at bounding box center [178, 579] width 70 height 41
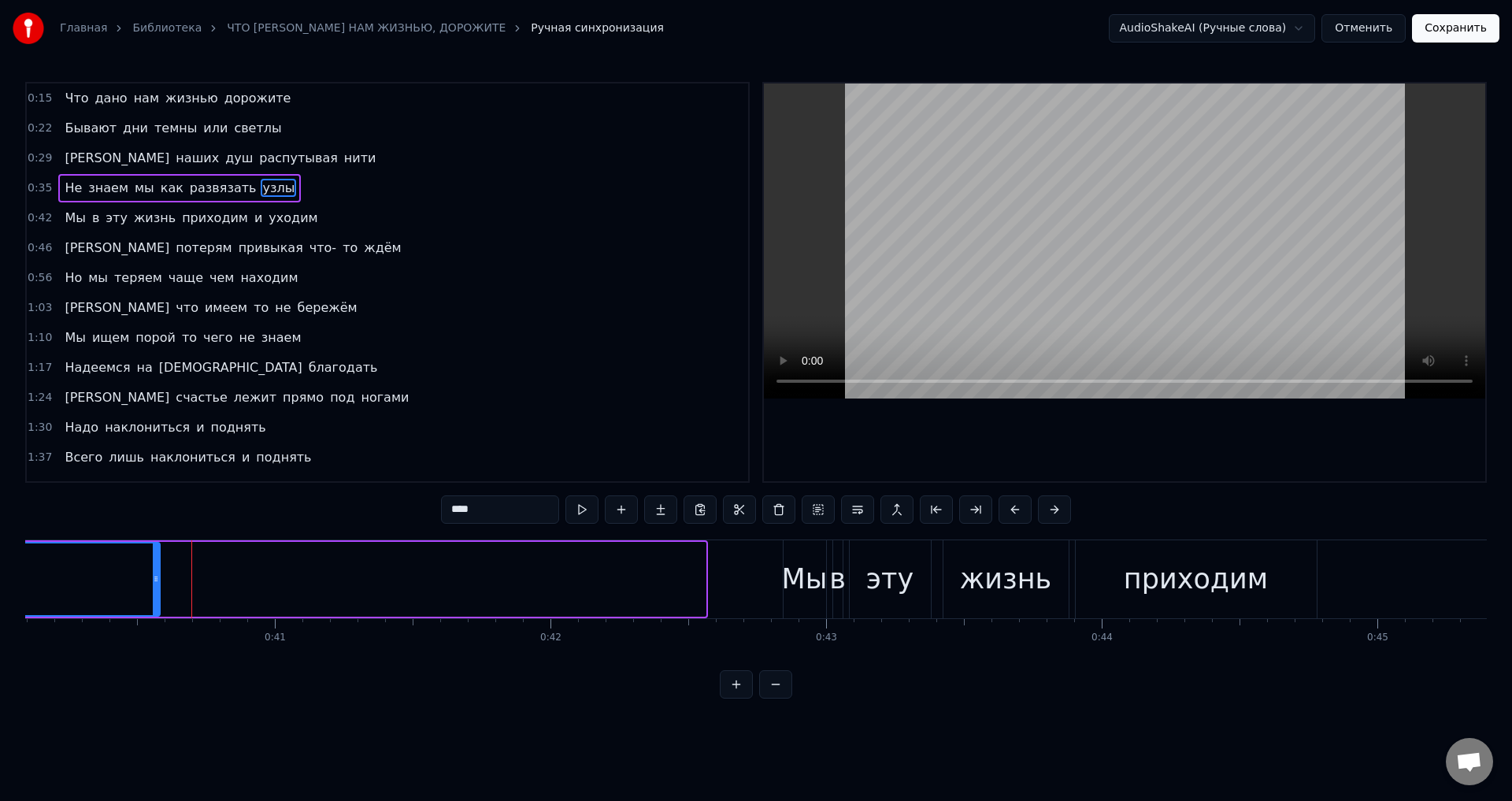
drag, startPoint x: 705, startPoint y: 585, endPoint x: 159, endPoint y: 573, distance: 546.1
click at [159, 573] on div at bounding box center [156, 579] width 6 height 72
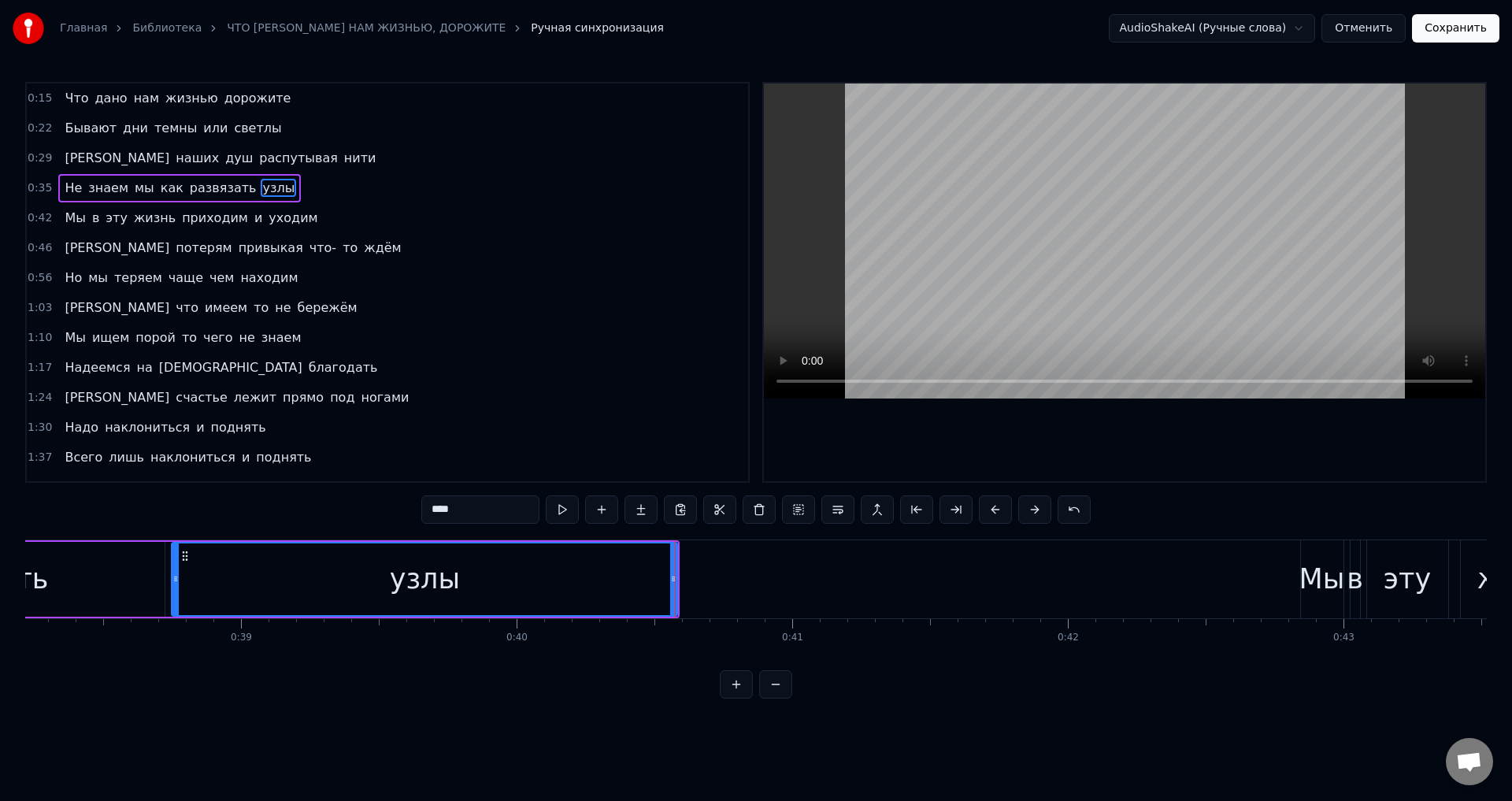
scroll to position [0, 10438]
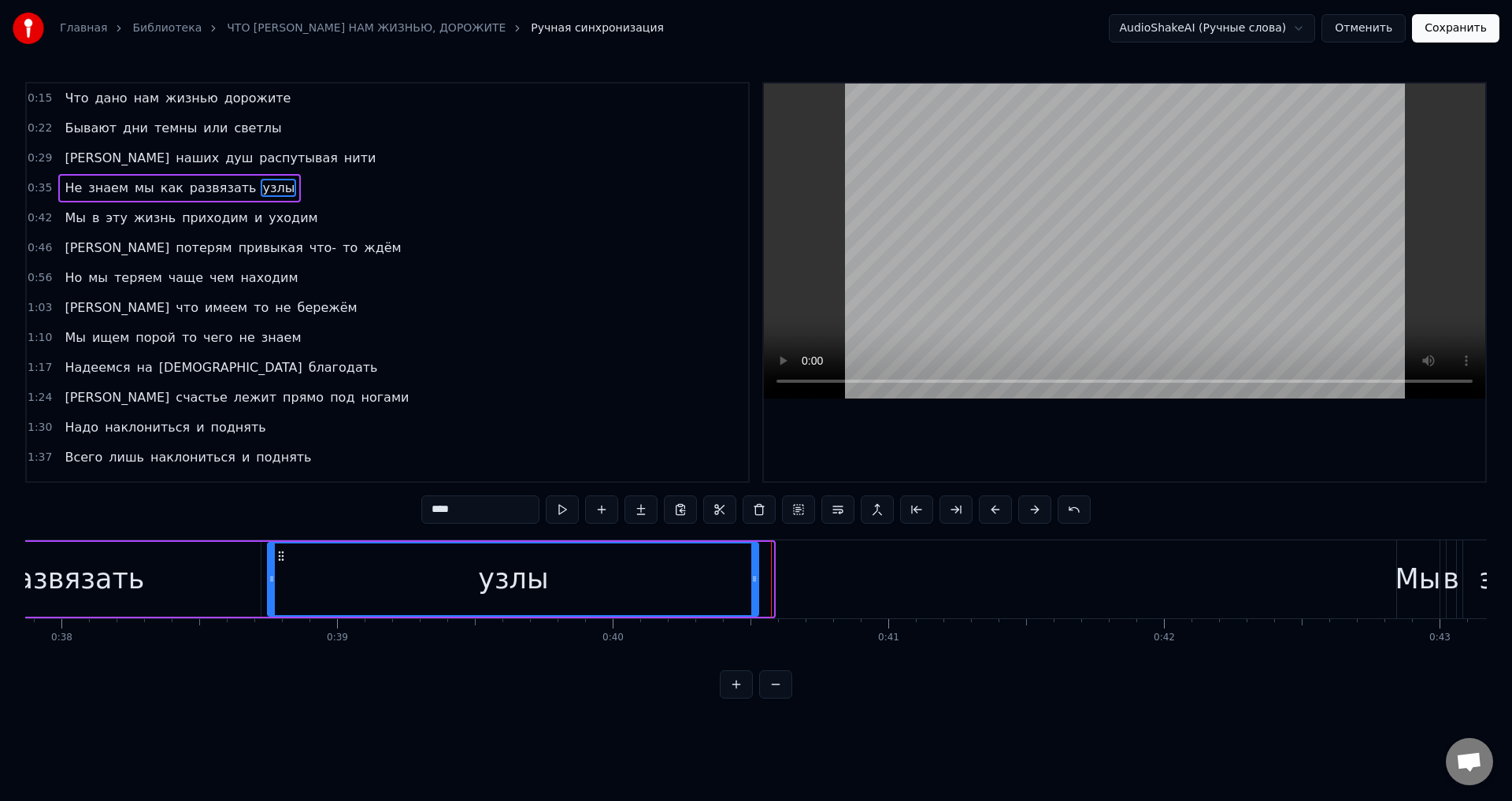
drag, startPoint x: 770, startPoint y: 592, endPoint x: 755, endPoint y: 593, distance: 15.0
click at [755, 593] on div at bounding box center [754, 579] width 6 height 72
click at [526, 568] on div "узлы" at bounding box center [513, 579] width 70 height 41
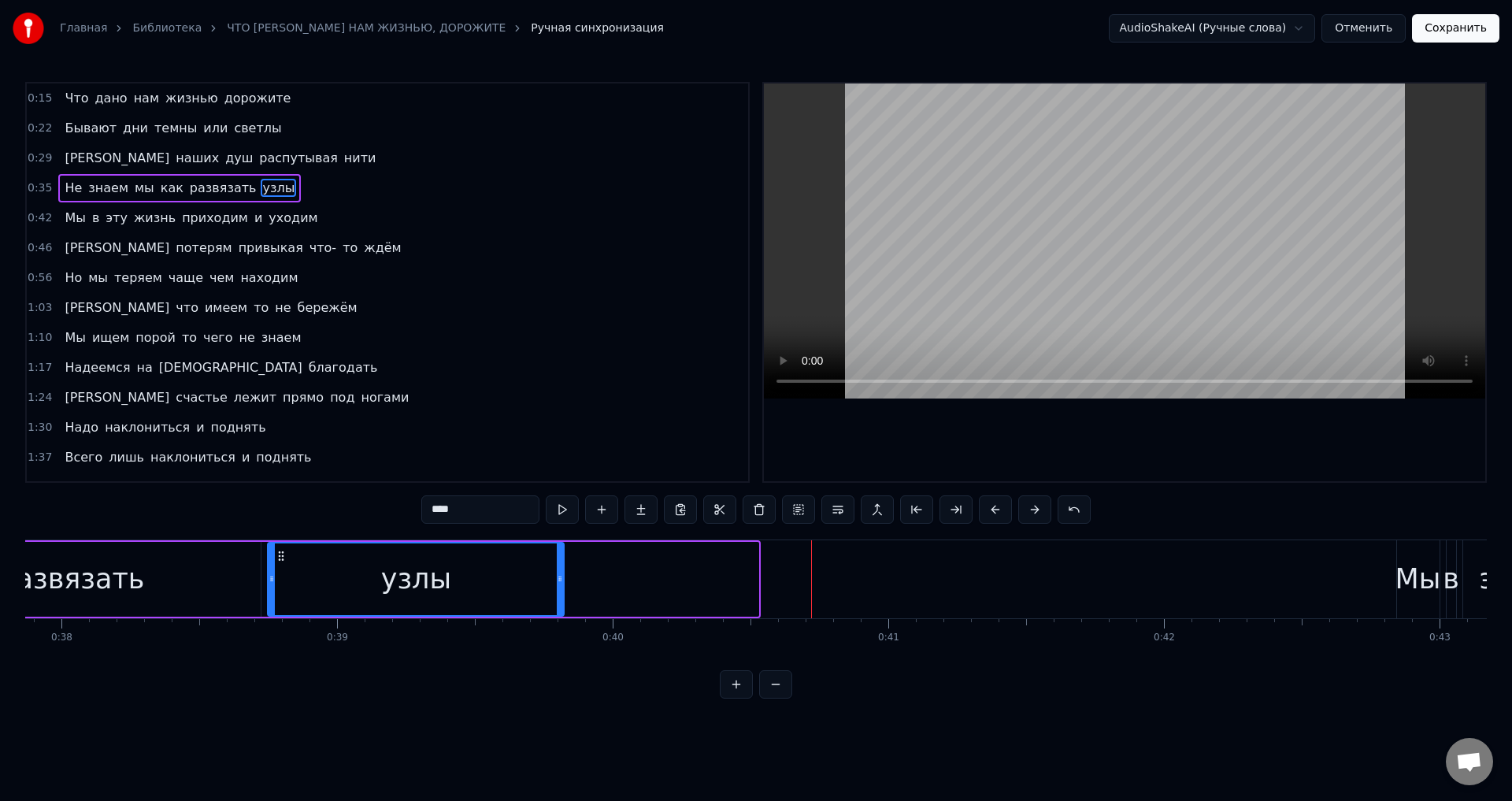
drag, startPoint x: 752, startPoint y: 592, endPoint x: 339, endPoint y: 592, distance: 413.0
click at [557, 590] on div at bounding box center [560, 579] width 6 height 72
click at [419, 584] on div "узлы" at bounding box center [416, 579] width 70 height 41
click at [108, 582] on div "развязать" at bounding box center [71, 579] width 146 height 41
type input "*********"
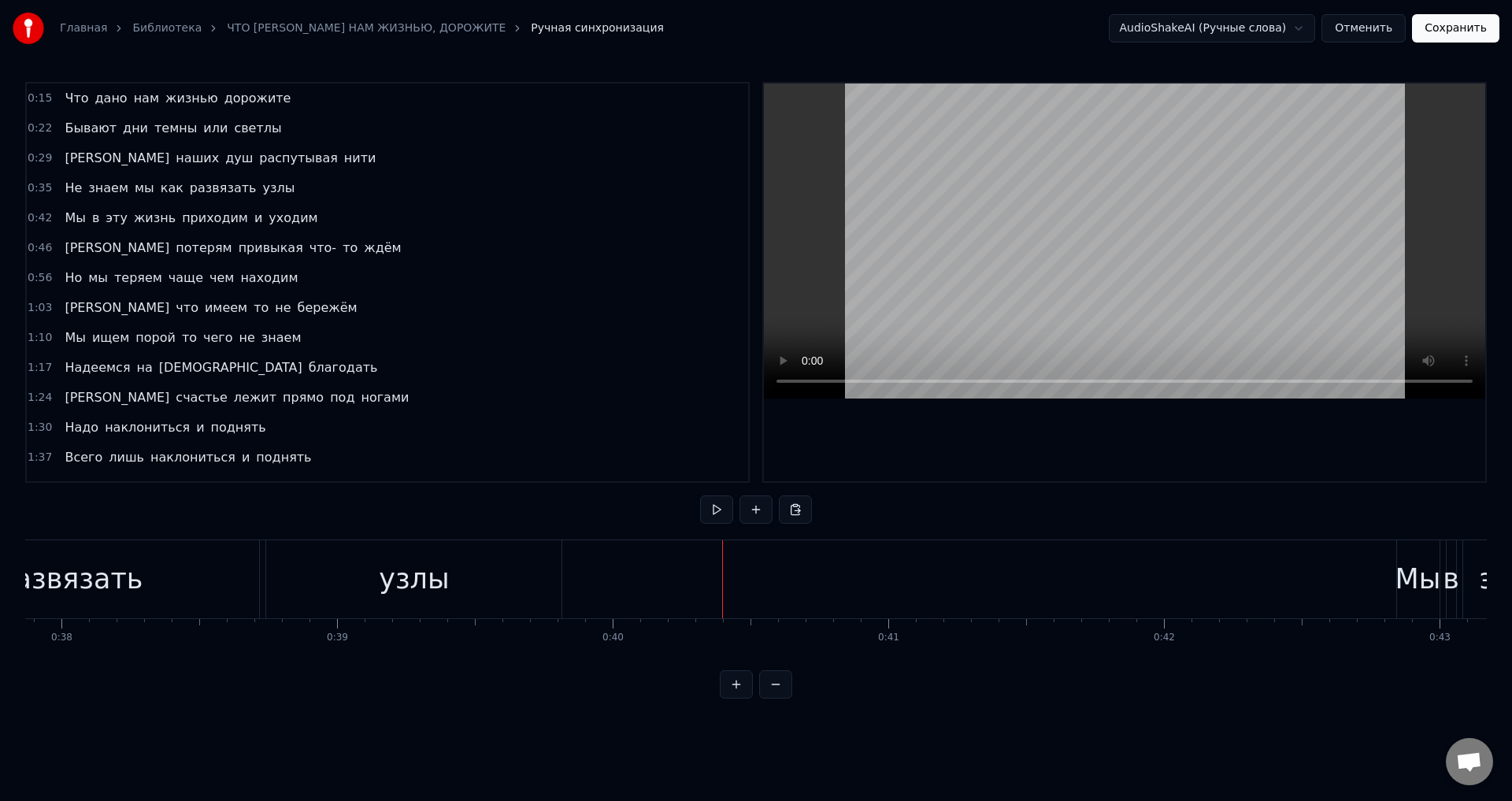
click at [517, 572] on div "узлы" at bounding box center [414, 579] width 295 height 78
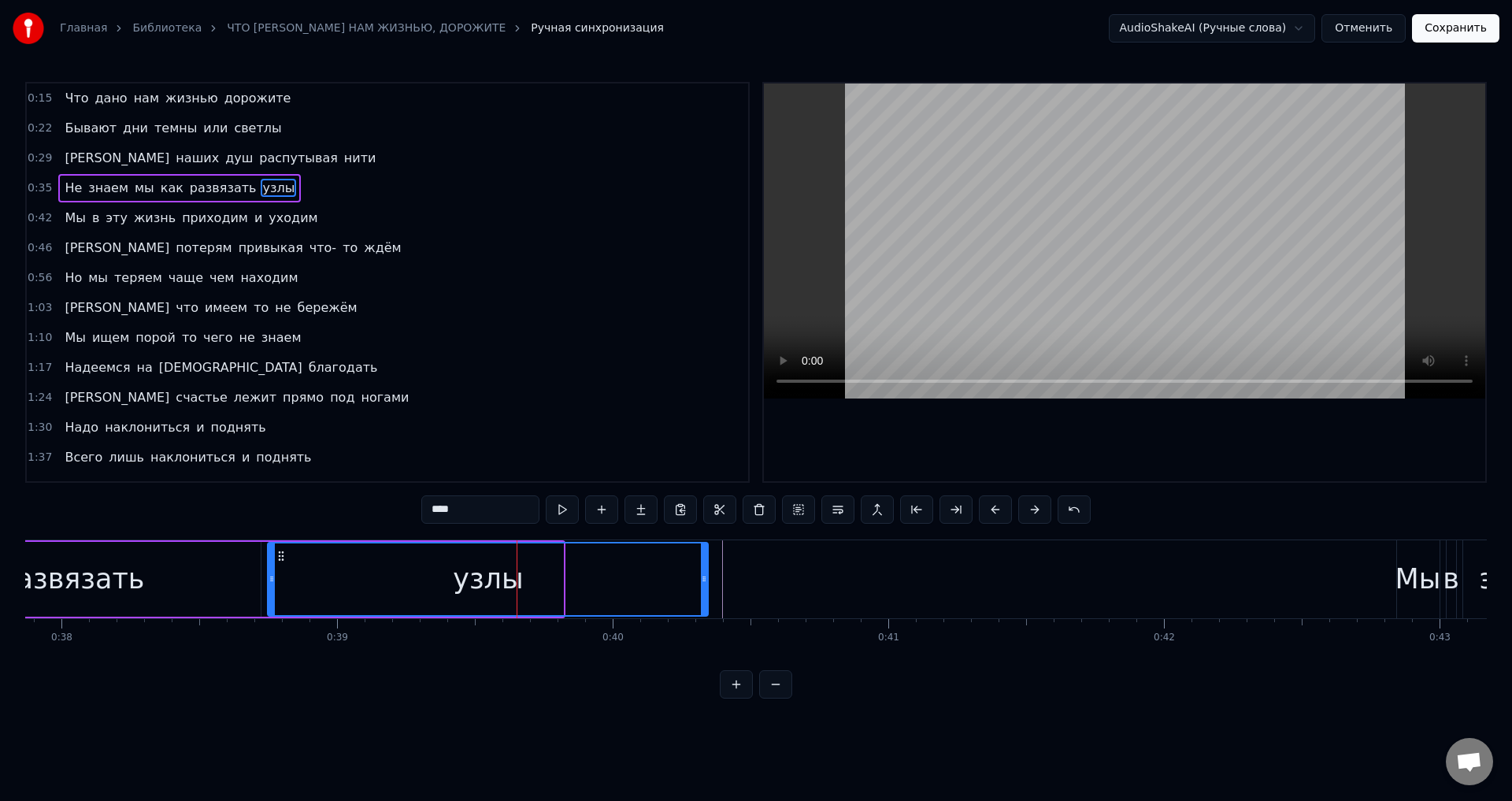
drag, startPoint x: 558, startPoint y: 585, endPoint x: 703, endPoint y: 600, distance: 145.8
click at [703, 600] on div at bounding box center [704, 579] width 6 height 72
click at [146, 573] on div "развязать" at bounding box center [71, 580] width 379 height 75
type input "*********"
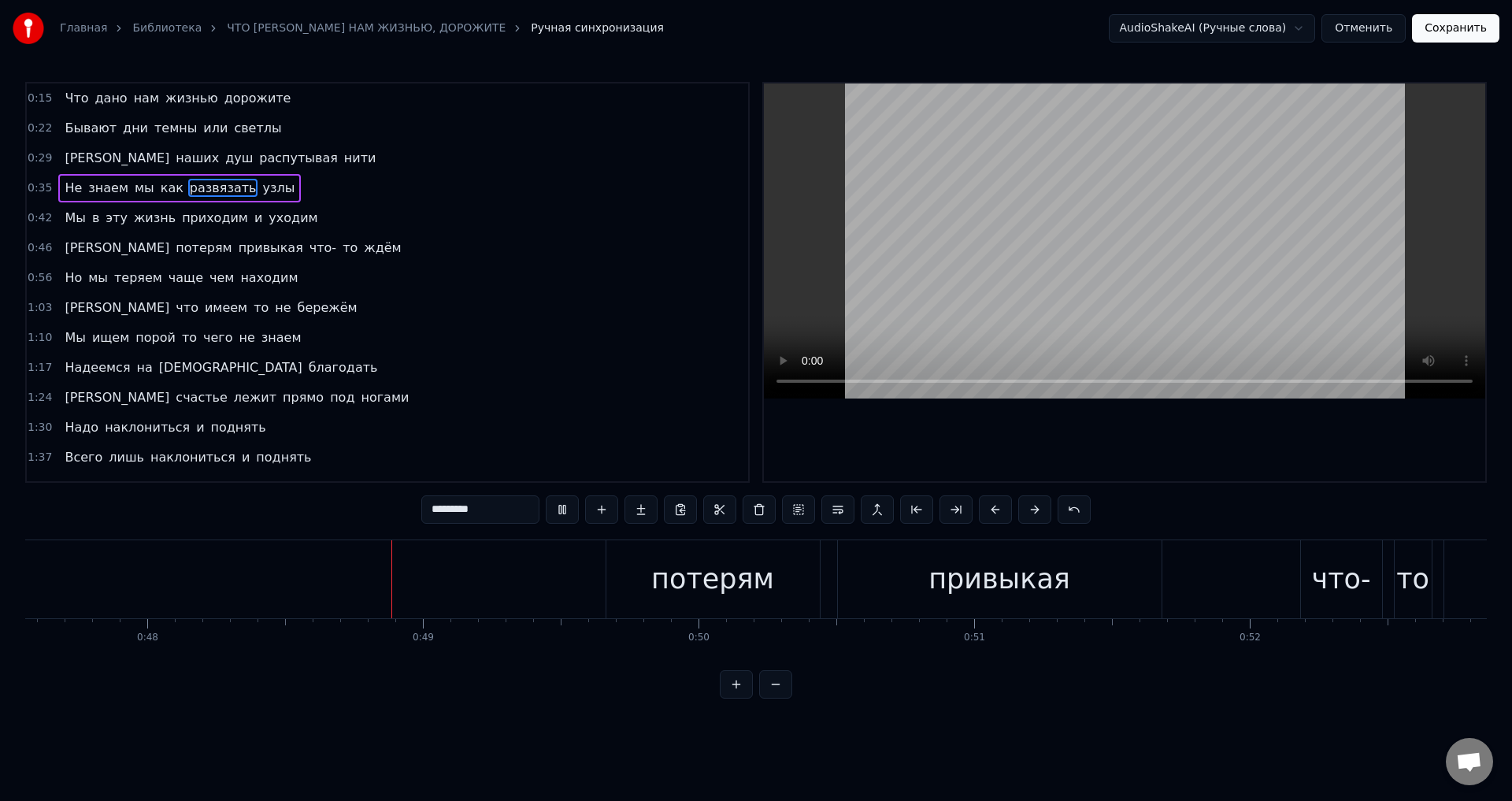
scroll to position [0, 13156]
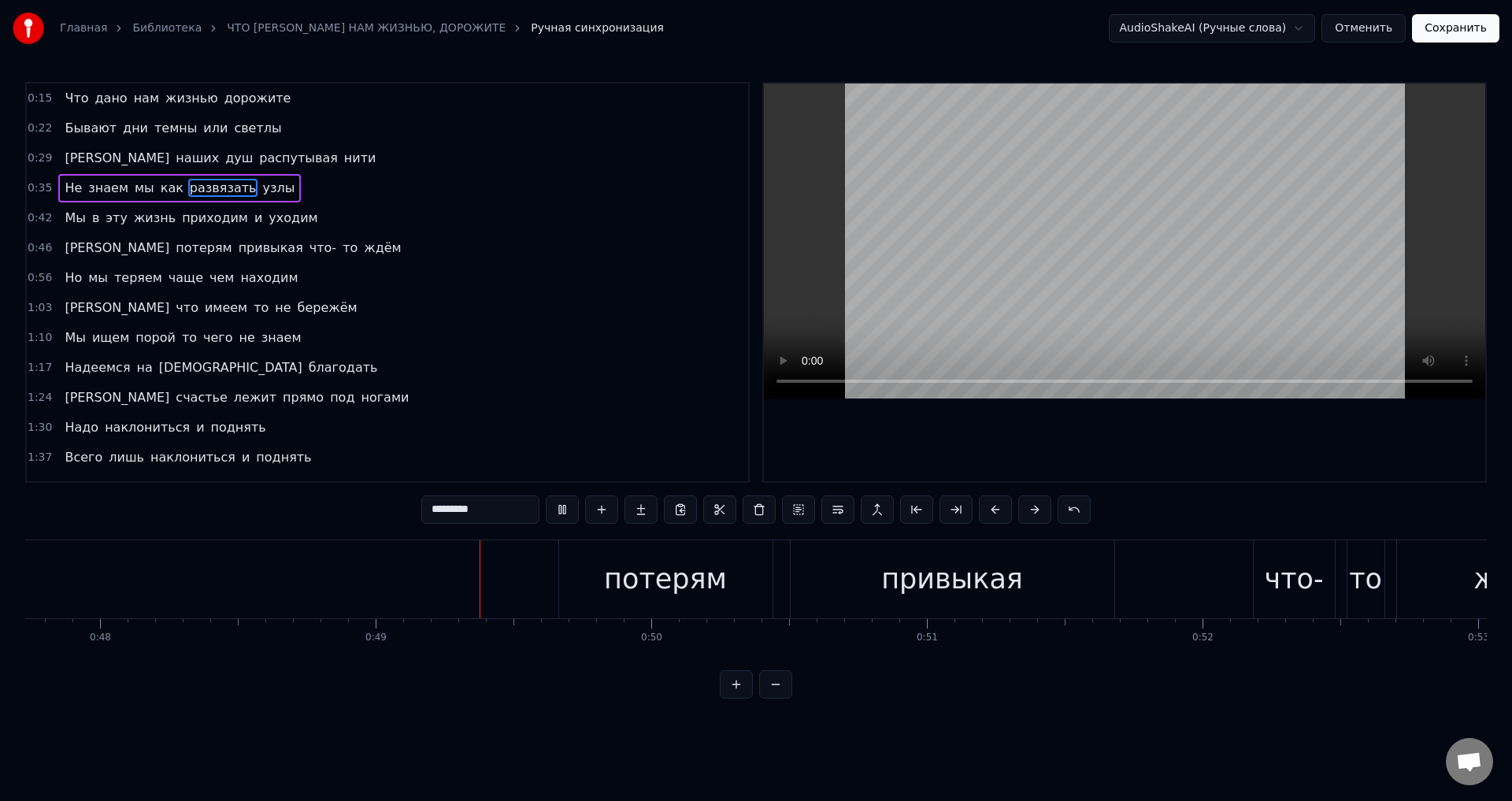
click at [458, 585] on div "К потерям привыкая что- то ждём" at bounding box center [714, 579] width 1844 height 78
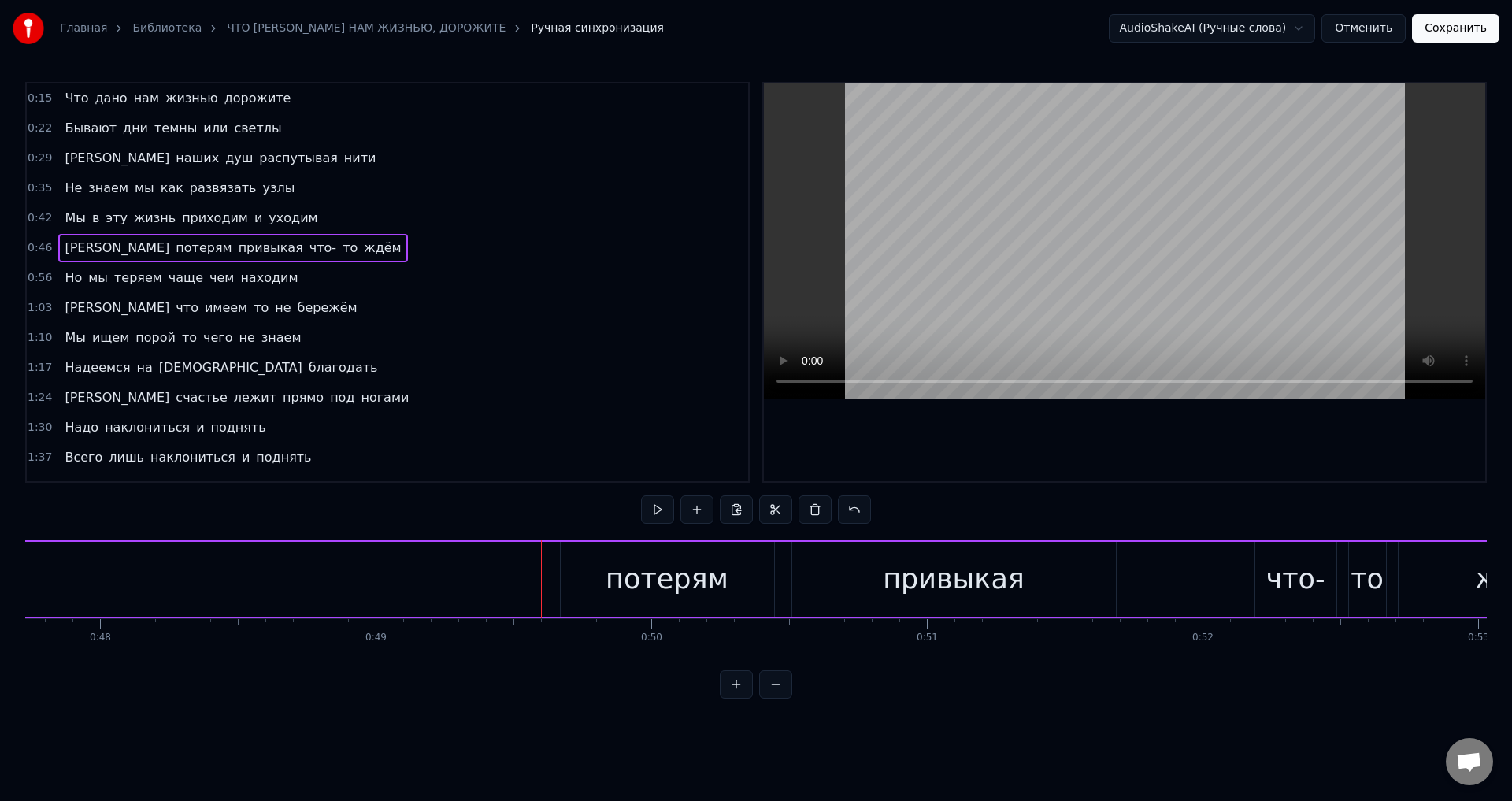
click at [458, 585] on div "К потерям привыкая что- то ждём" at bounding box center [714, 579] width 1844 height 78
click at [270, 588] on div "К потерям привыкая что- то ждём" at bounding box center [714, 579] width 1844 height 78
click at [626, 589] on div "потерям" at bounding box center [667, 579] width 123 height 41
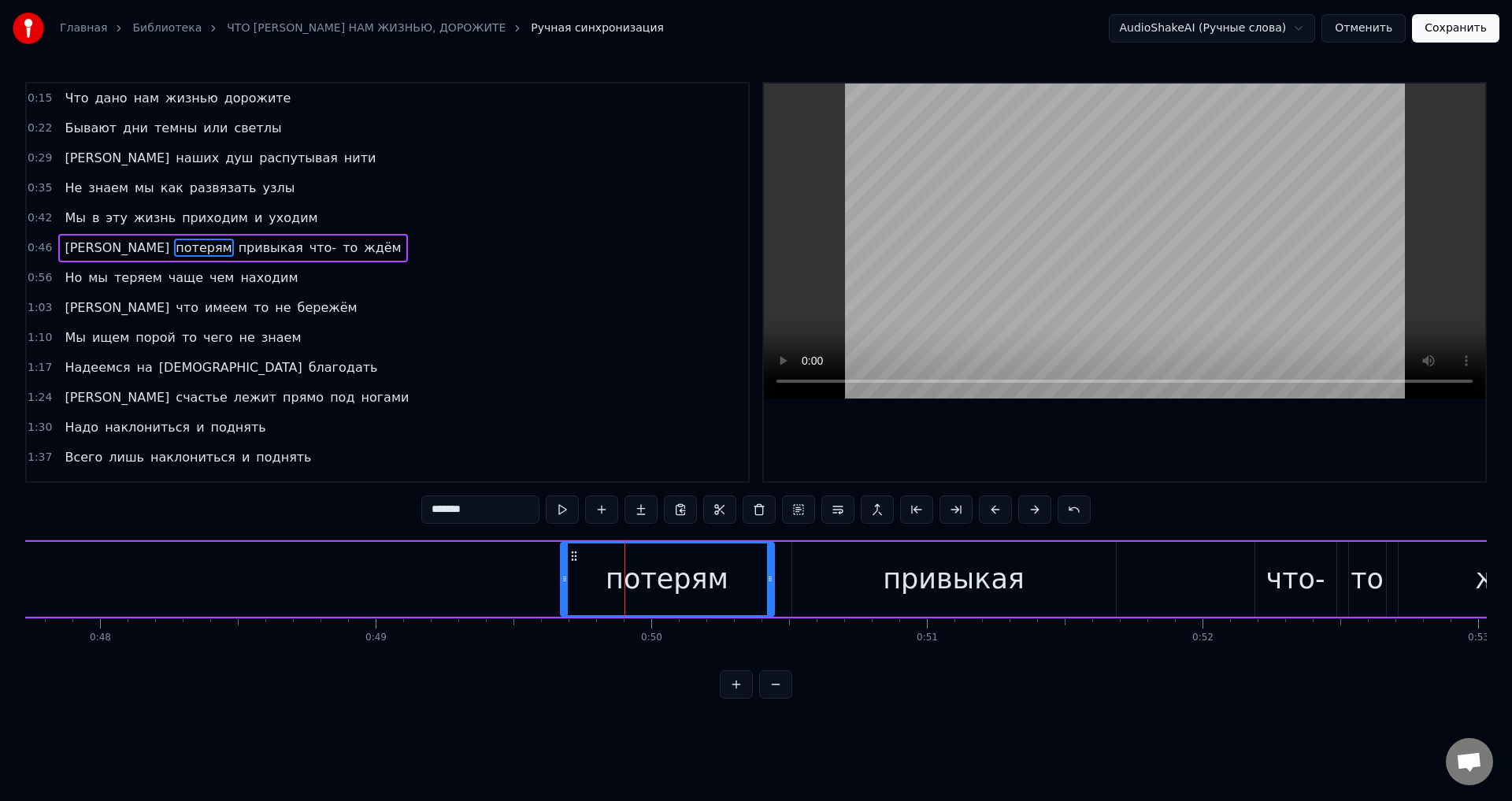
click at [564, 582] on icon at bounding box center [564, 579] width 6 height 13
drag, startPoint x: 564, startPoint y: 582, endPoint x: 603, endPoint y: 583, distance: 39.0
click at [603, 583] on icon at bounding box center [603, 579] width 6 height 13
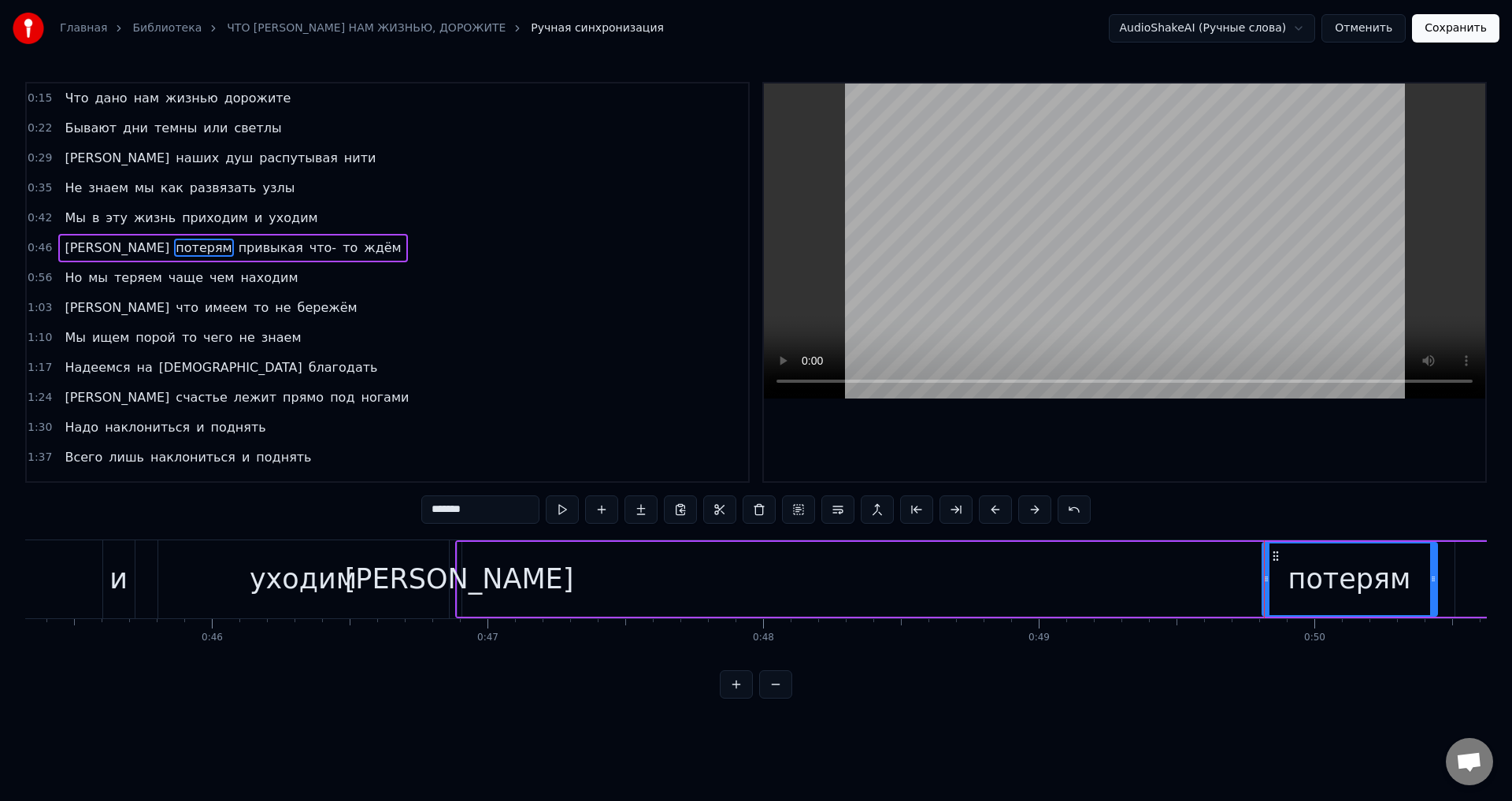
click at [555, 569] on div "К потерям привыкая что- то ждём" at bounding box center [1377, 579] width 1844 height 78
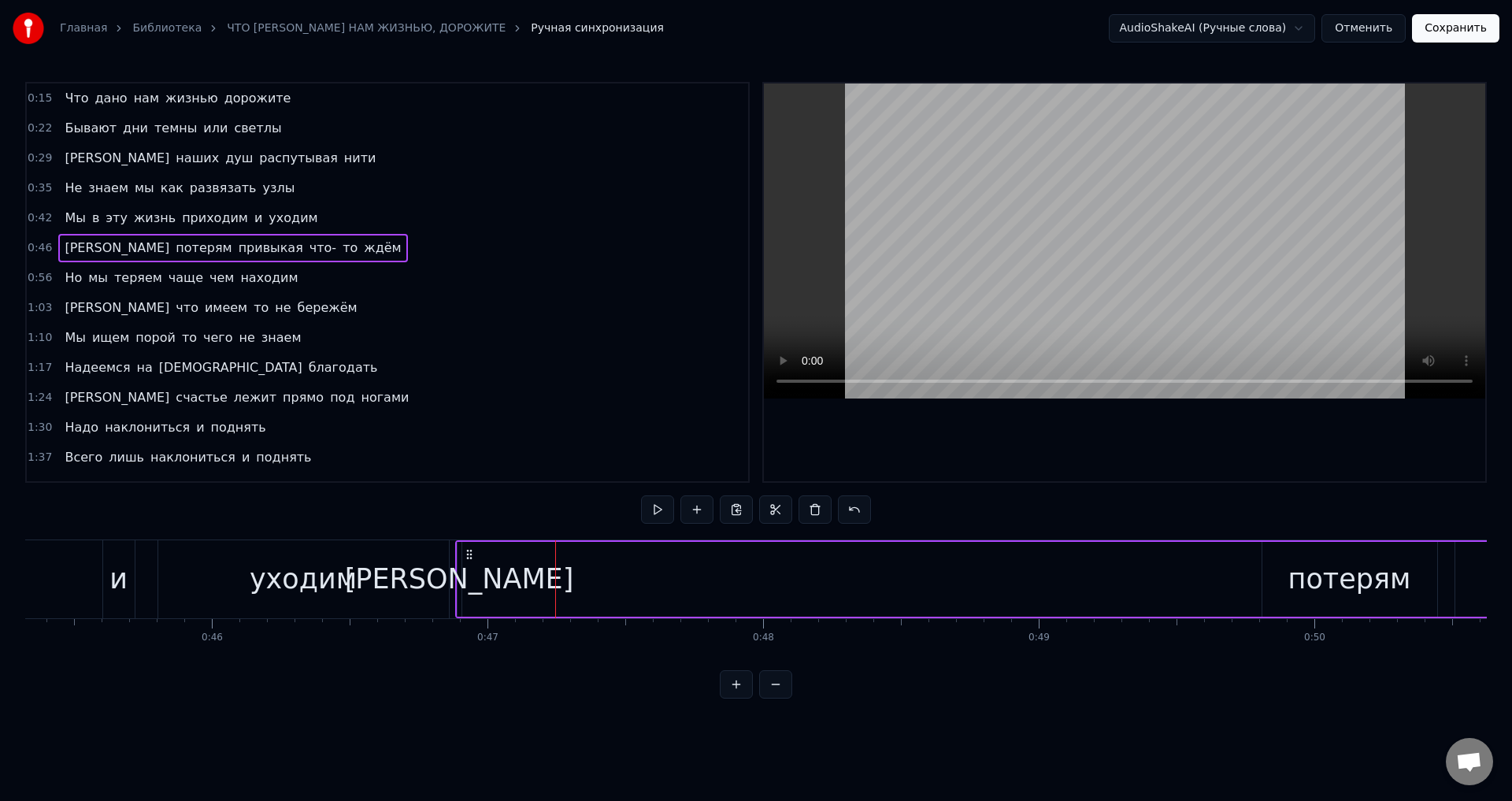
click at [458, 581] on div "[PERSON_NAME]" at bounding box center [460, 579] width 229 height 41
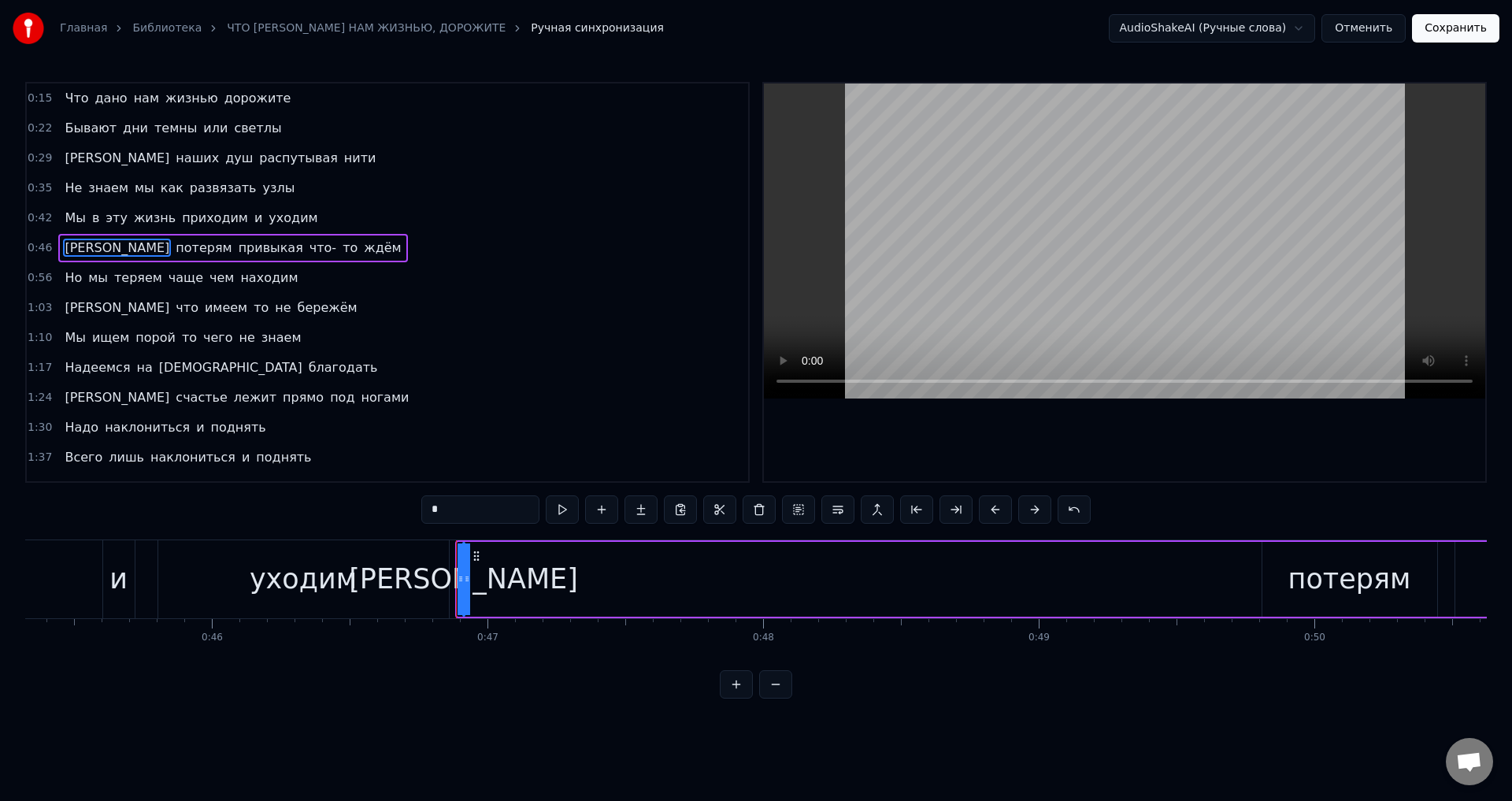
drag, startPoint x: 461, startPoint y: 584, endPoint x: 528, endPoint y: 581, distance: 67.1
click at [528, 581] on div "К потерям привыкая что- то ждём" at bounding box center [1377, 579] width 1844 height 78
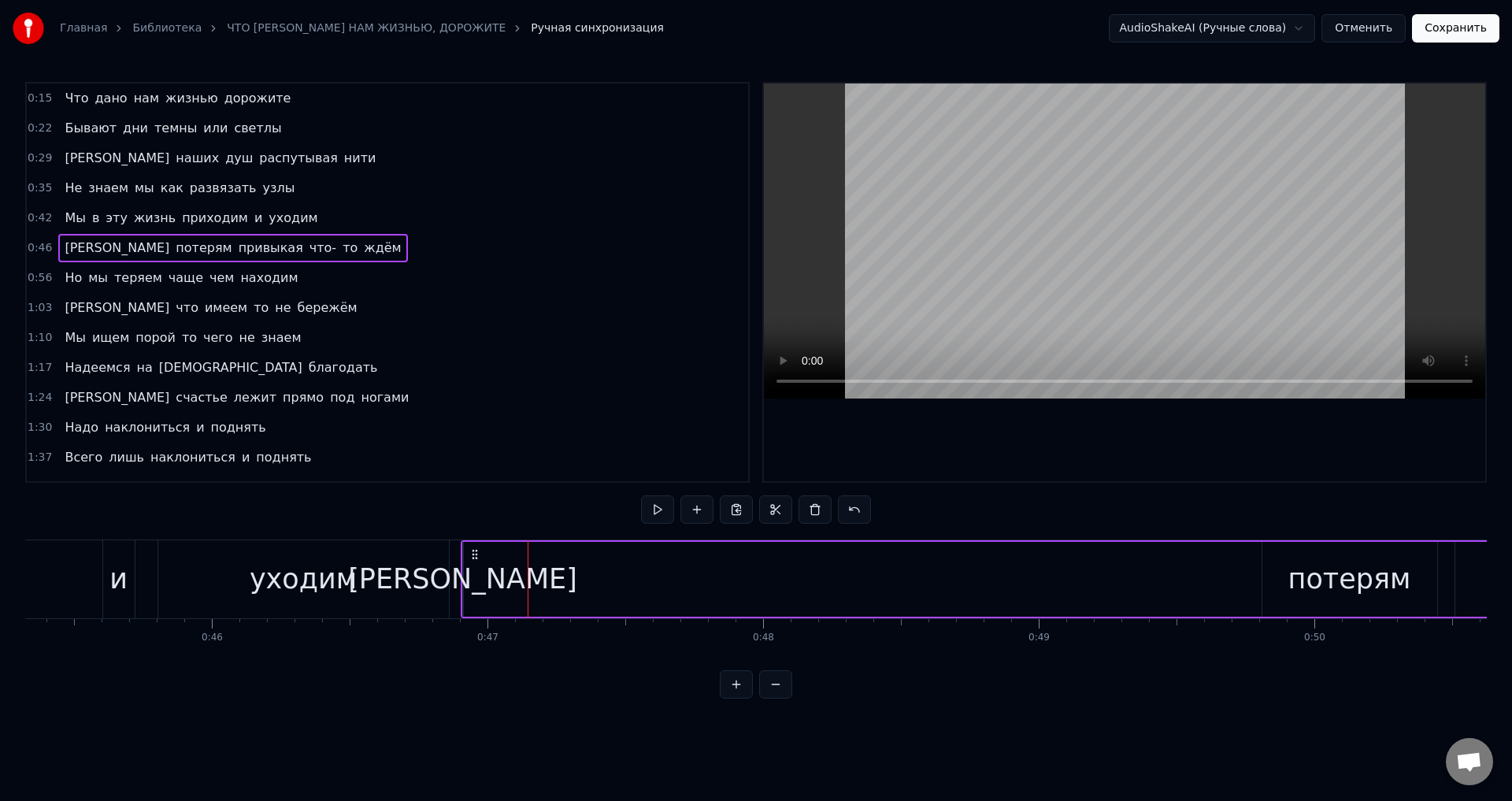
click at [1237, 580] on div "К потерям привыкая что- то ждём" at bounding box center [1380, 579] width 1839 height 78
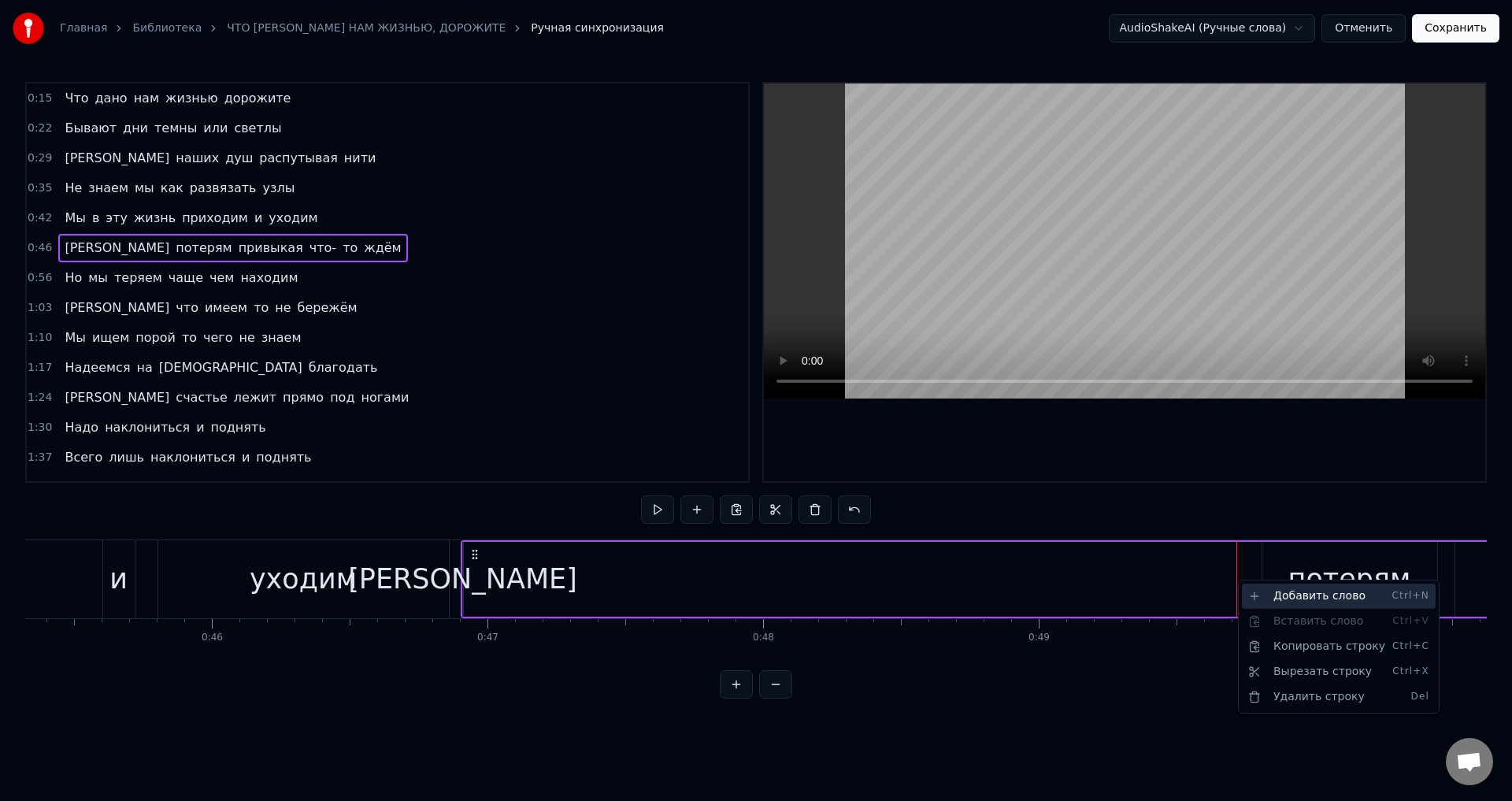
click at [1295, 598] on div "Добавить слово Ctrl+N" at bounding box center [1339, 595] width 194 height 25
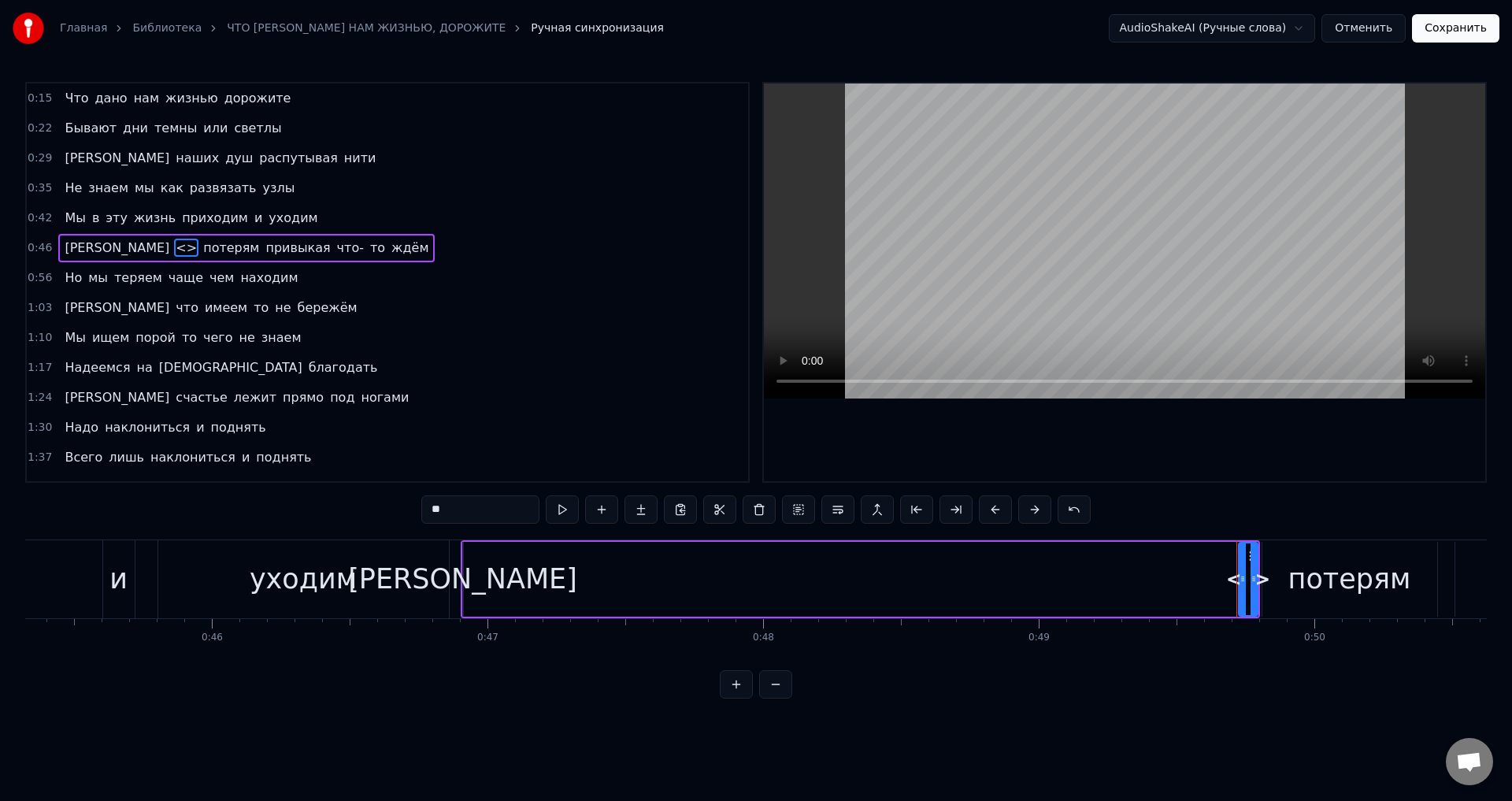
drag, startPoint x: 479, startPoint y: 517, endPoint x: 375, endPoint y: 509, distance: 104.3
click at [375, 509] on div "0:15 Что дано нам жизнью дорожите 0:22 Бывают дни темны или светлы 0:29 И наших…" at bounding box center [755, 390] width 1462 height 617
type input "*"
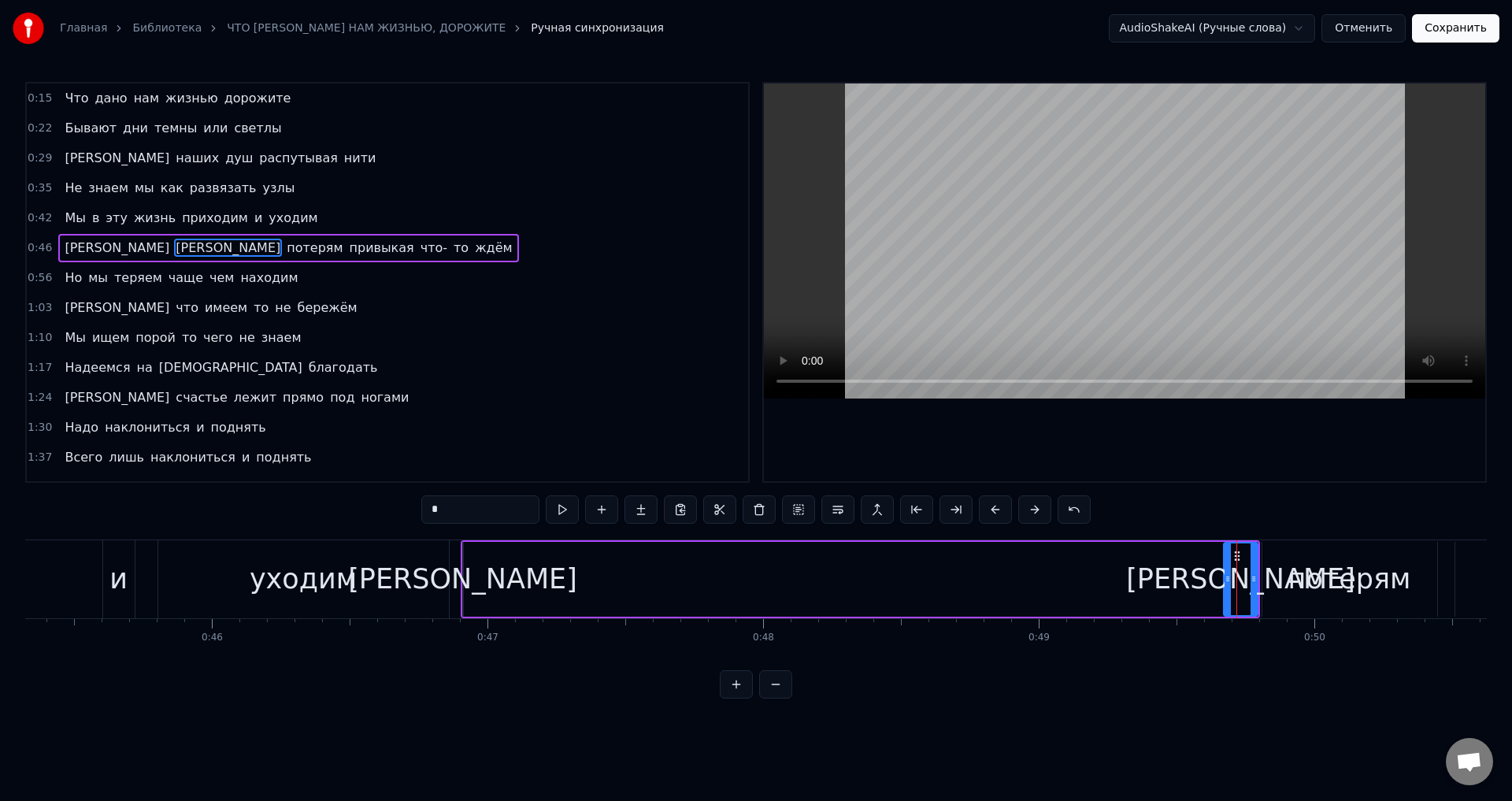
drag, startPoint x: 1243, startPoint y: 578, endPoint x: 1228, endPoint y: 575, distance: 15.3
click at [1228, 575] on icon at bounding box center [1228, 579] width 6 height 13
type input "*"
click at [463, 581] on div "[PERSON_NAME]" at bounding box center [462, 579] width 229 height 41
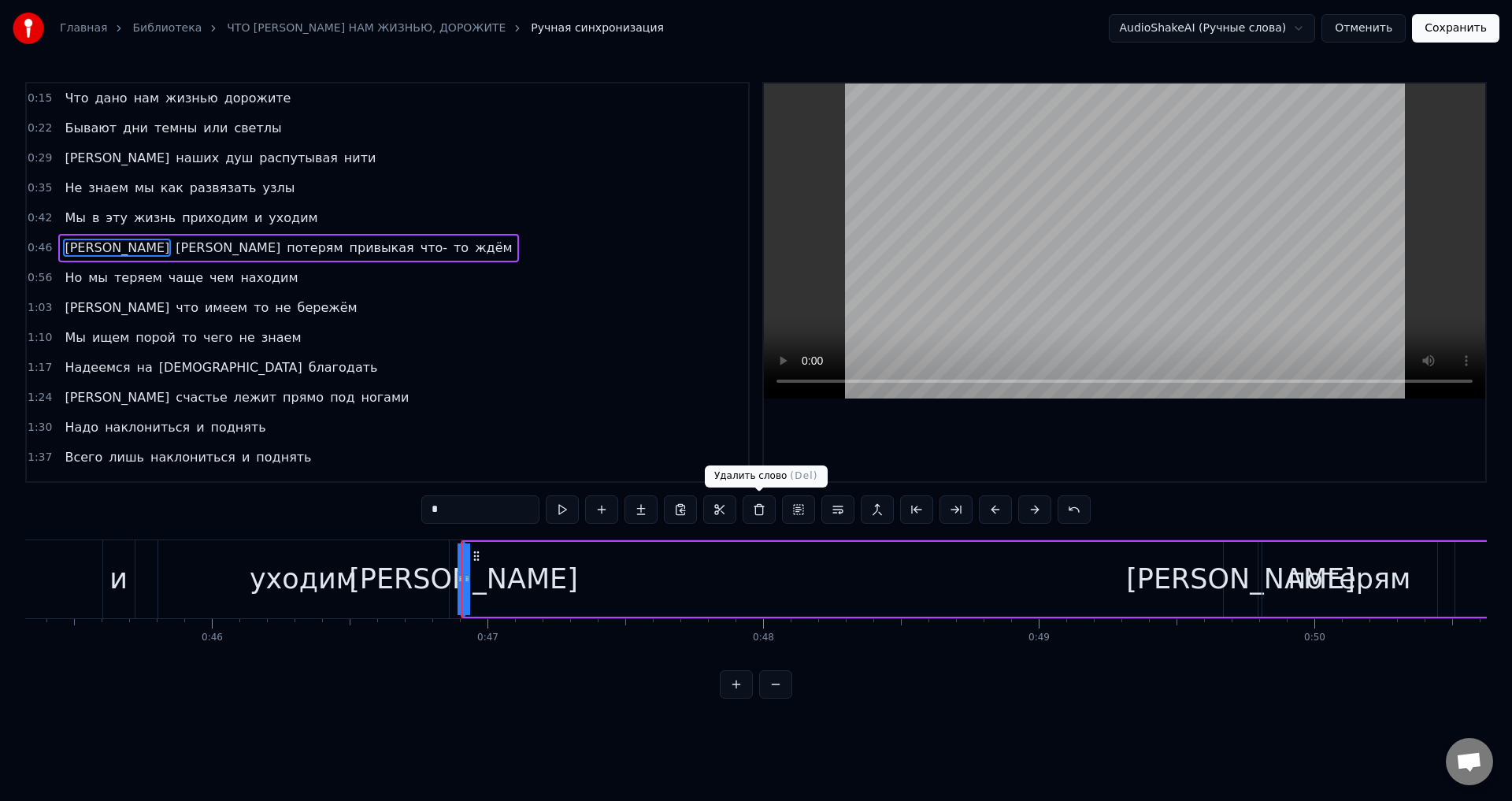
click at [762, 507] on button at bounding box center [759, 509] width 33 height 28
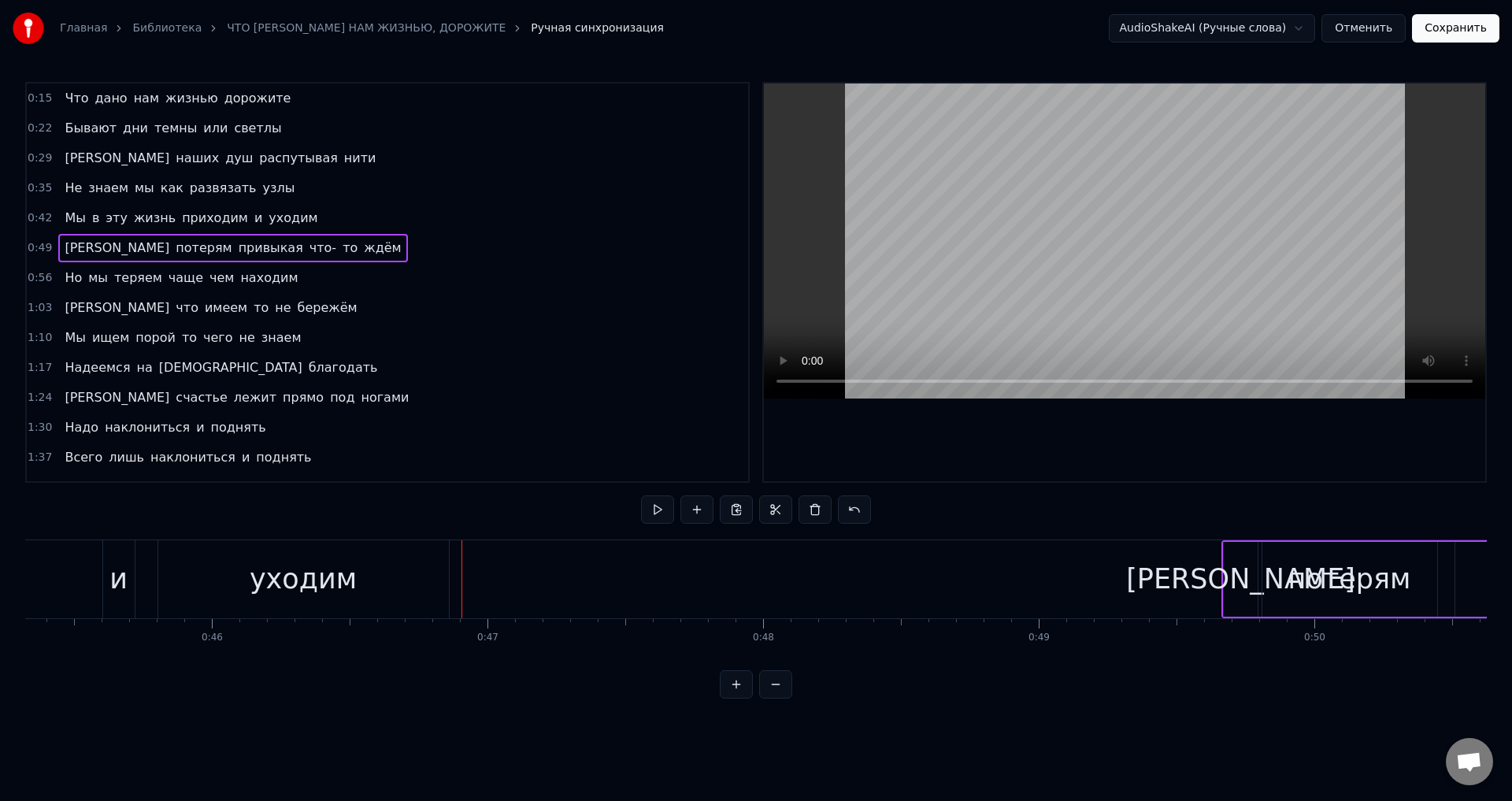
click at [323, 585] on div "уходим" at bounding box center [303, 579] width 107 height 41
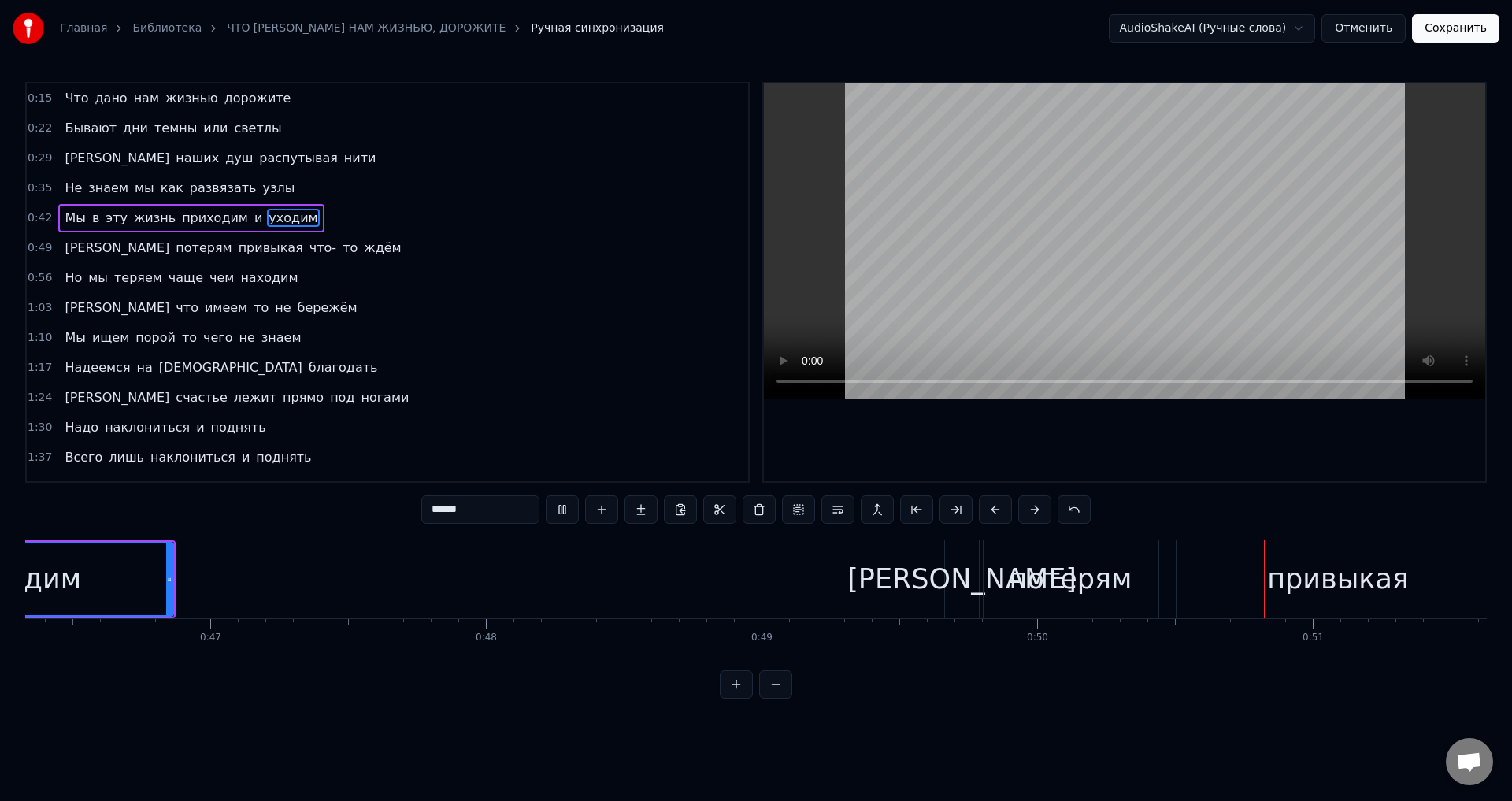
click at [1205, 570] on div "К потерям привыкая что- то ждём" at bounding box center [1483, 579] width 1078 height 78
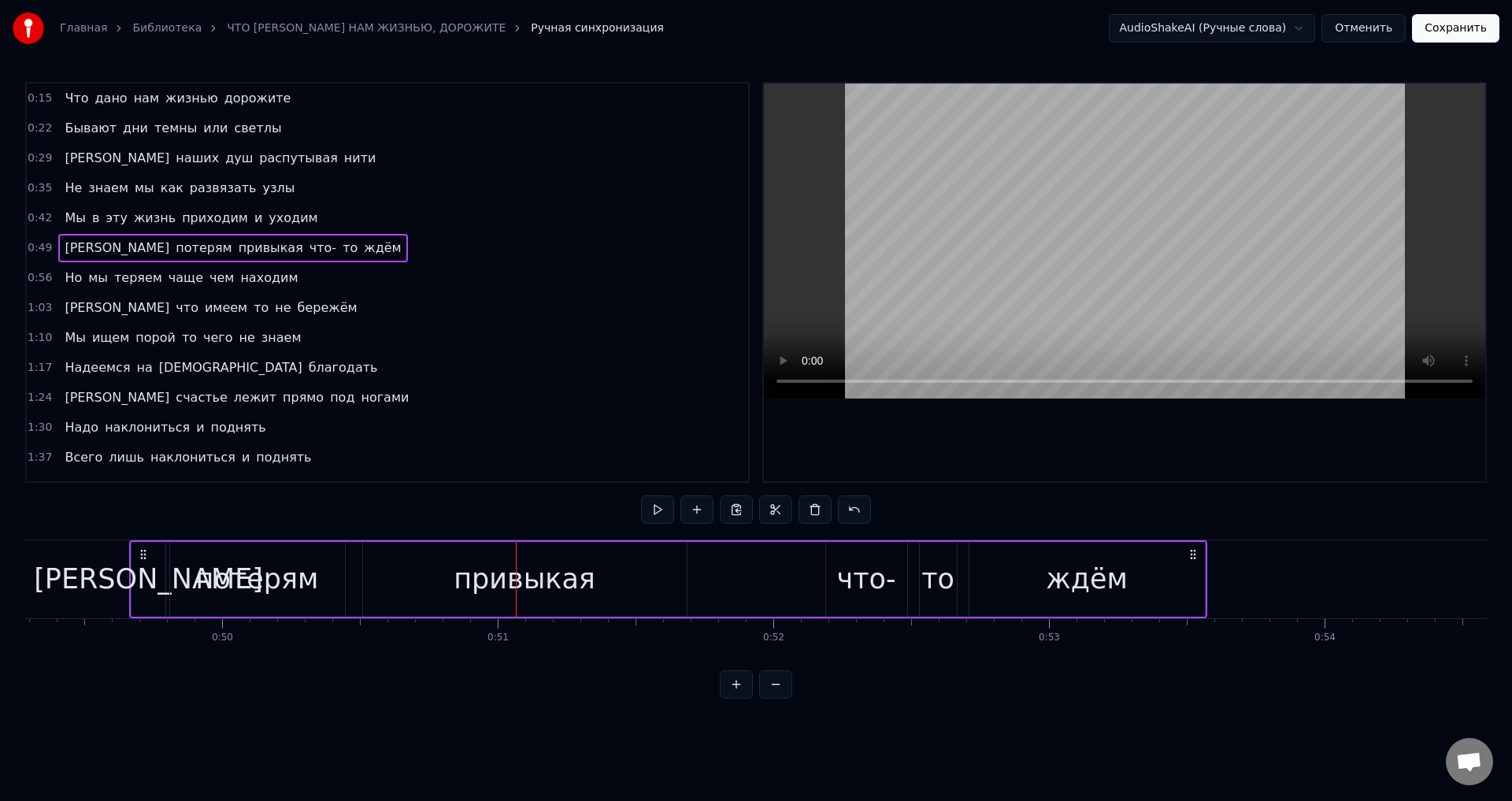
scroll to position [0, 13488]
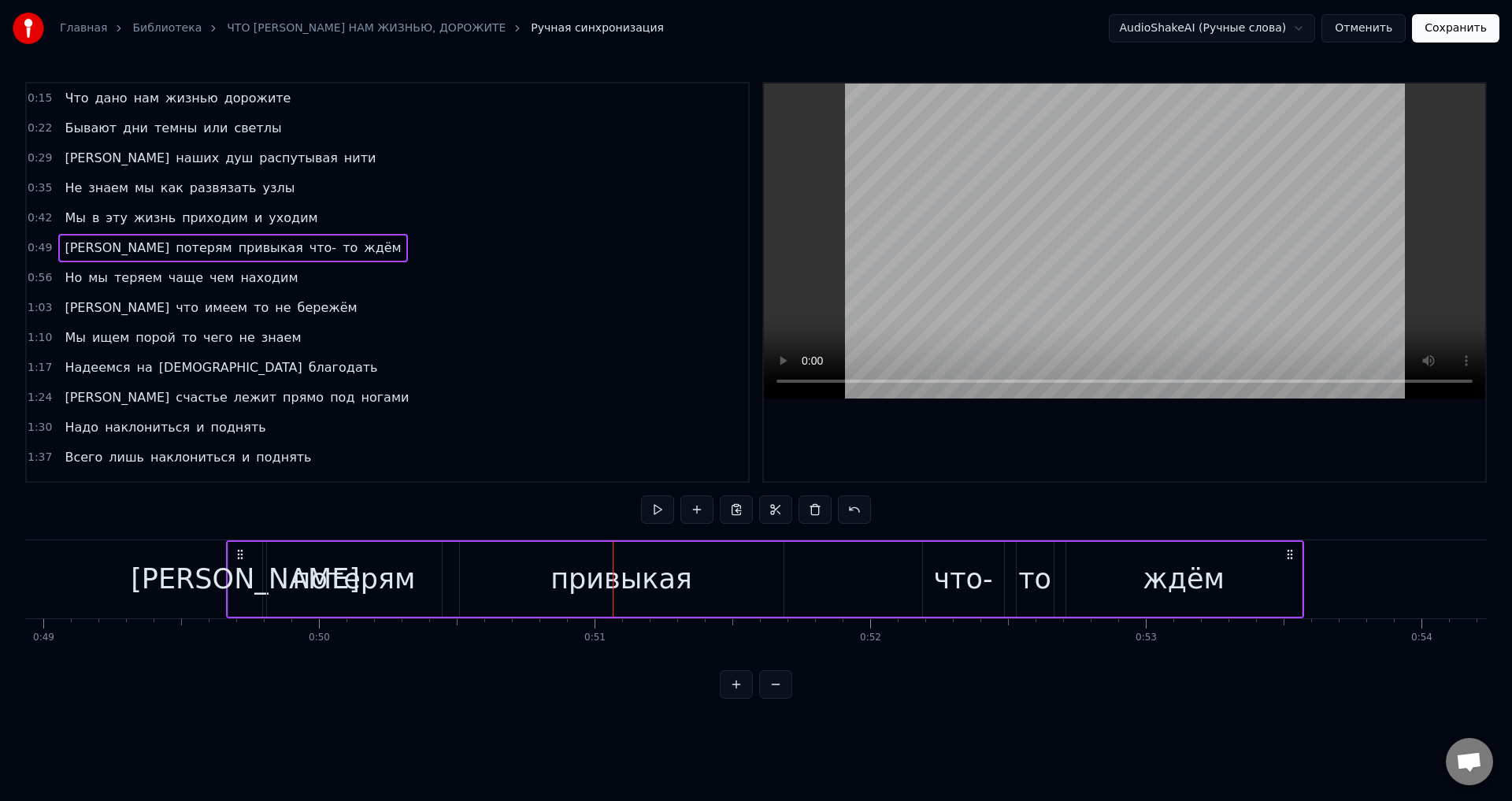
click at [245, 584] on div "[PERSON_NAME]" at bounding box center [245, 579] width 229 height 41
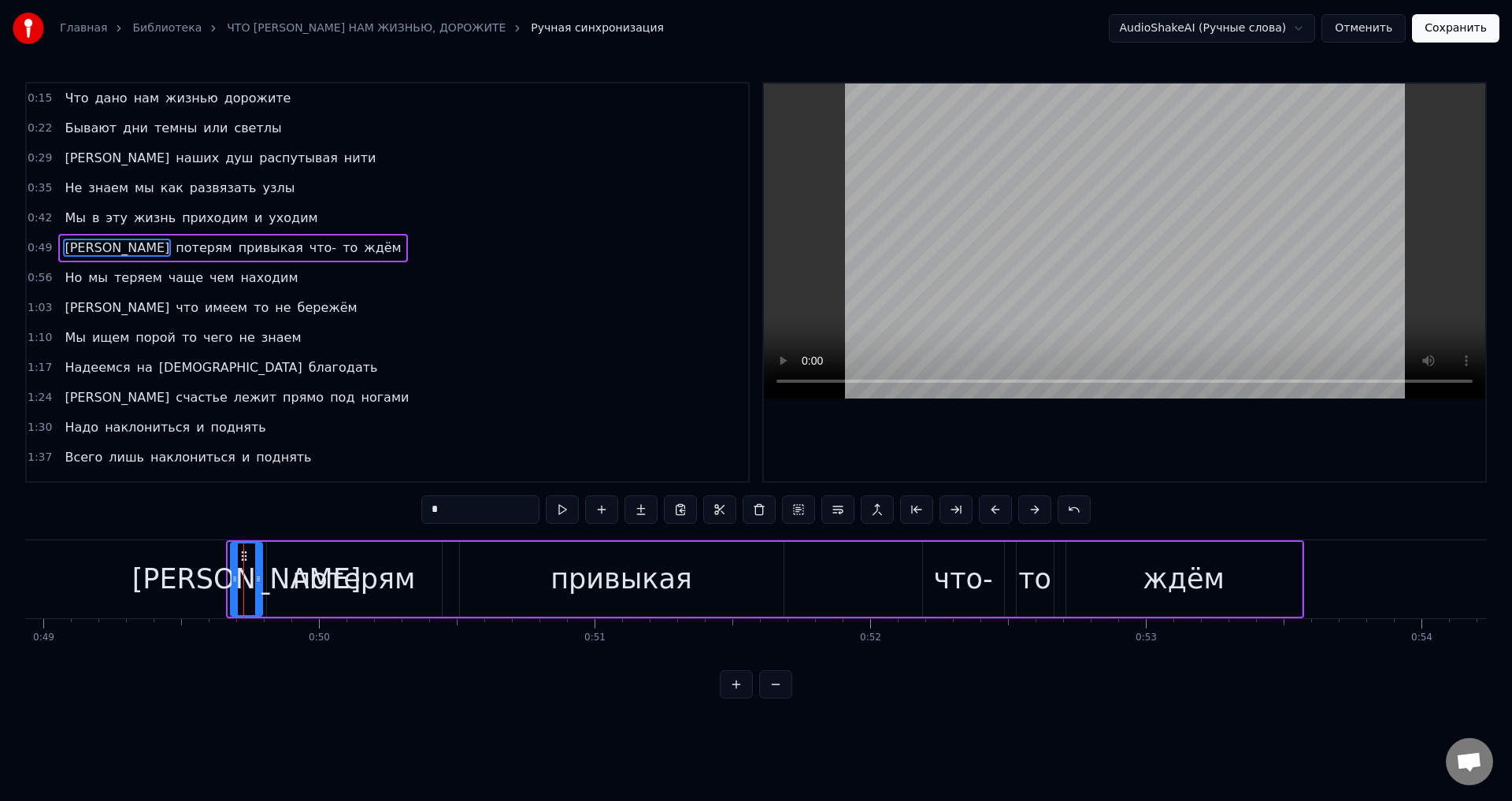
click at [235, 582] on icon at bounding box center [234, 579] width 6 height 13
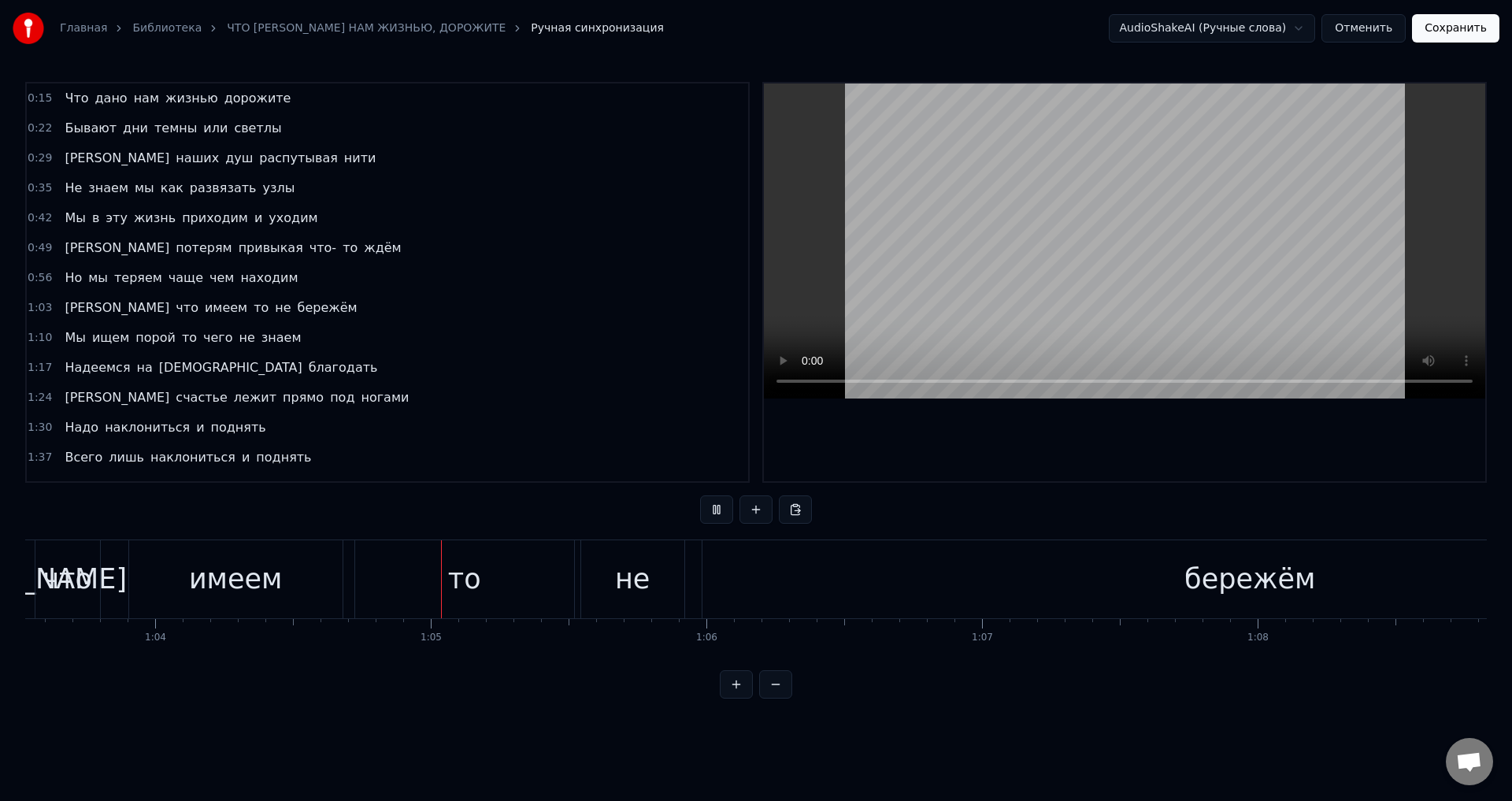
scroll to position [0, 17546]
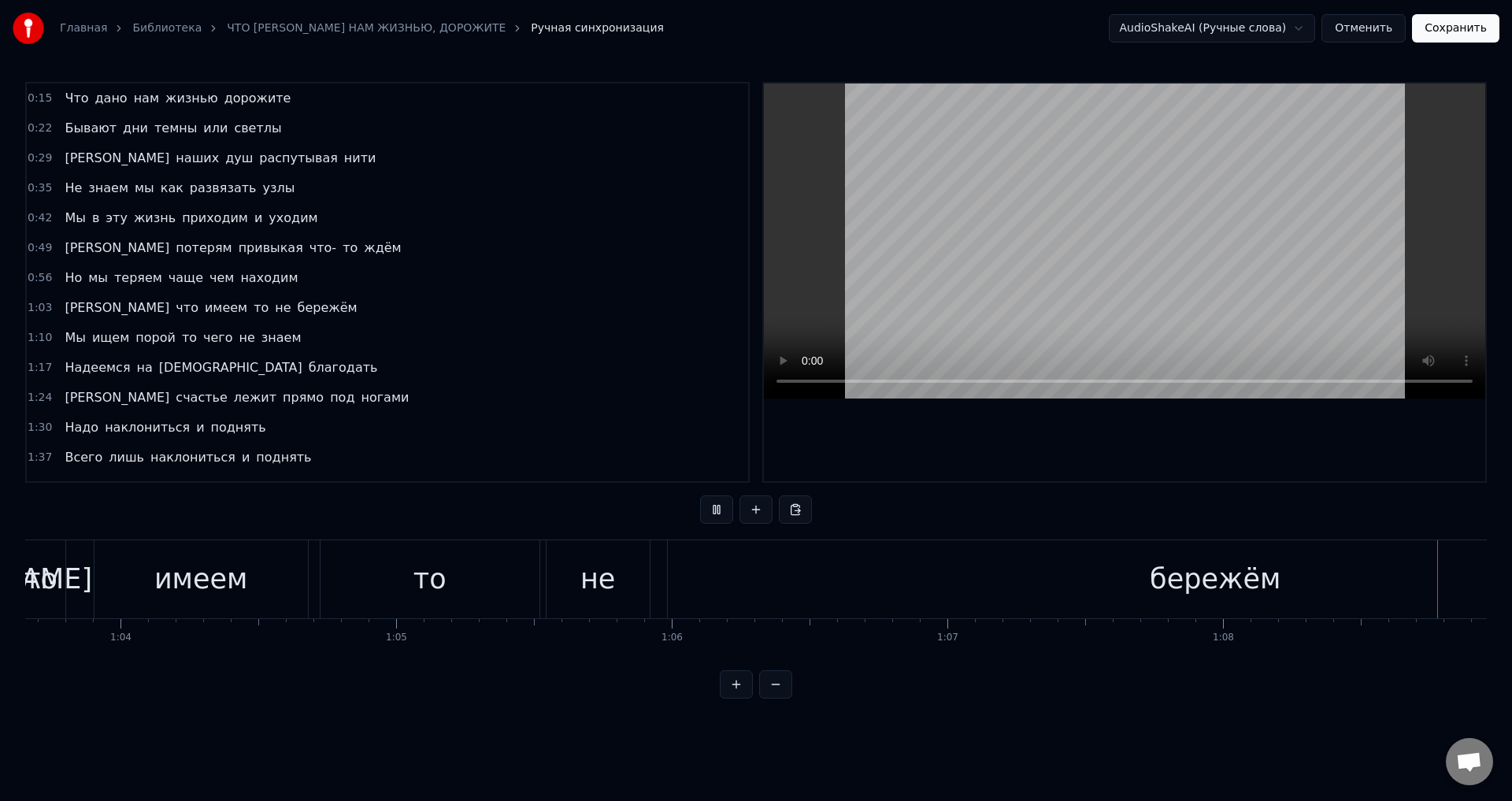
click at [1029, 580] on div "бережём" at bounding box center [1216, 579] width 1095 height 78
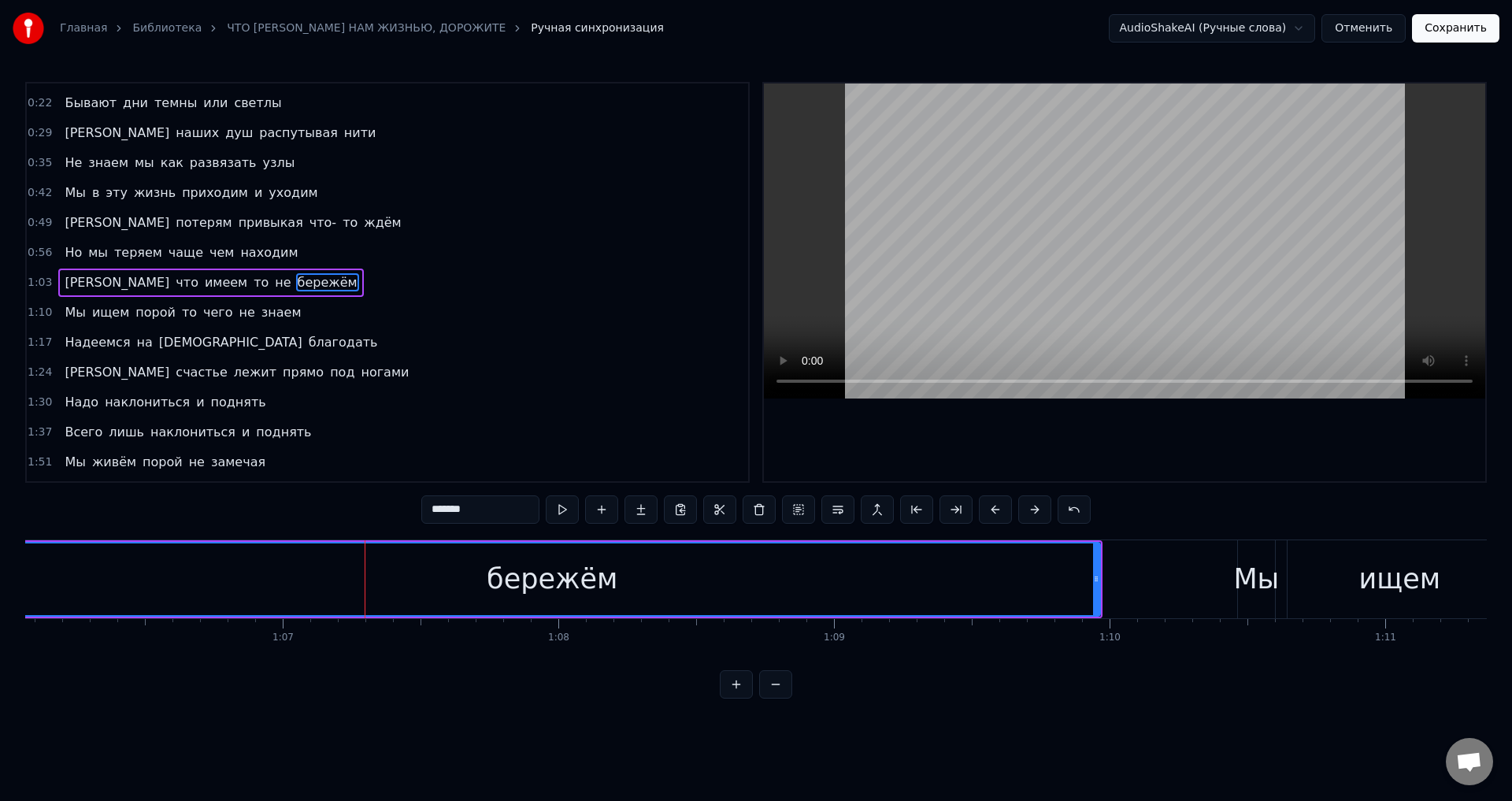
scroll to position [0, 18242]
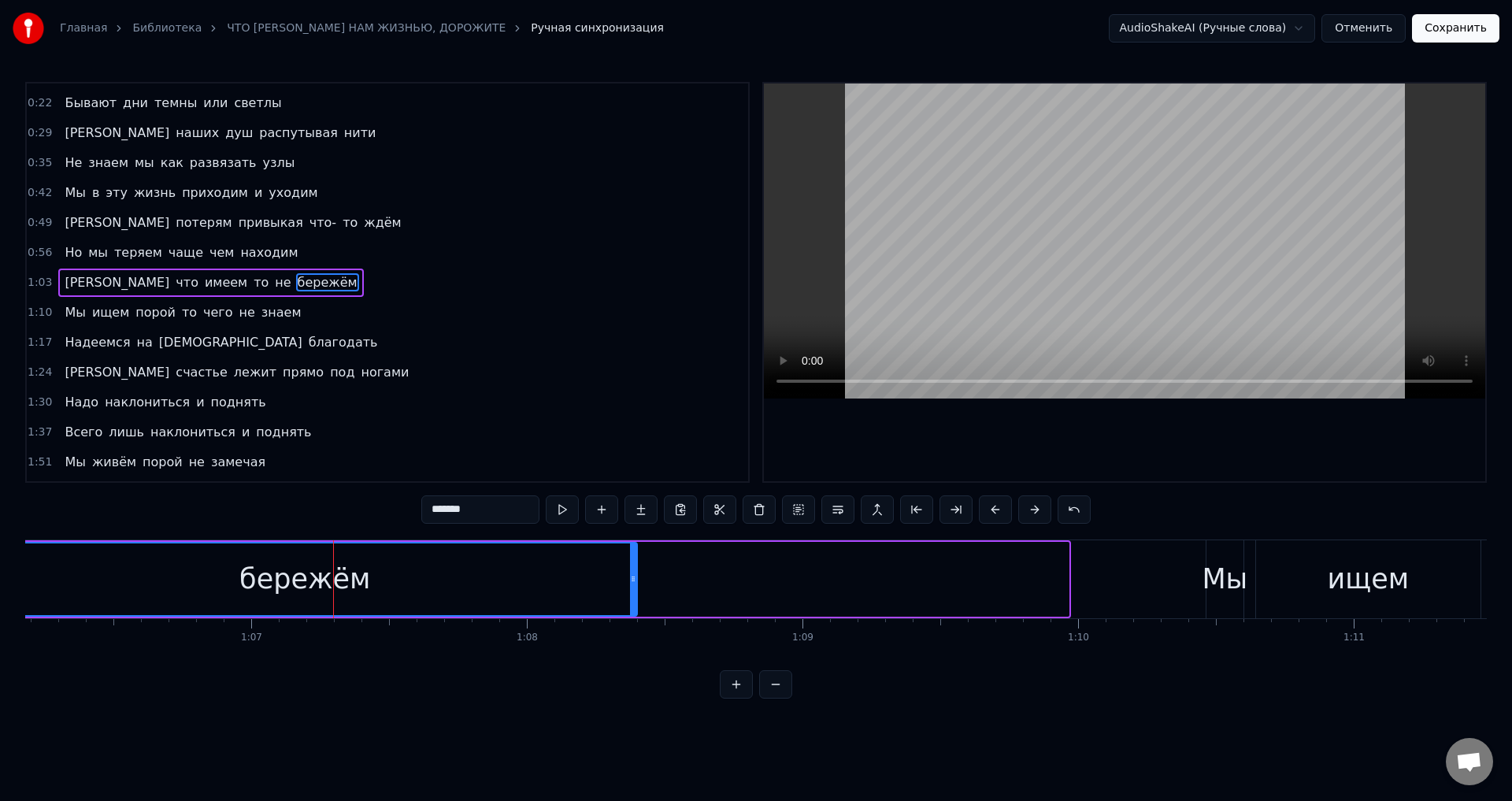
drag, startPoint x: 1065, startPoint y: 577, endPoint x: 633, endPoint y: 570, distance: 432.1
click at [633, 570] on div at bounding box center [633, 579] width 6 height 72
click at [303, 575] on div "бережём" at bounding box center [305, 579] width 130 height 41
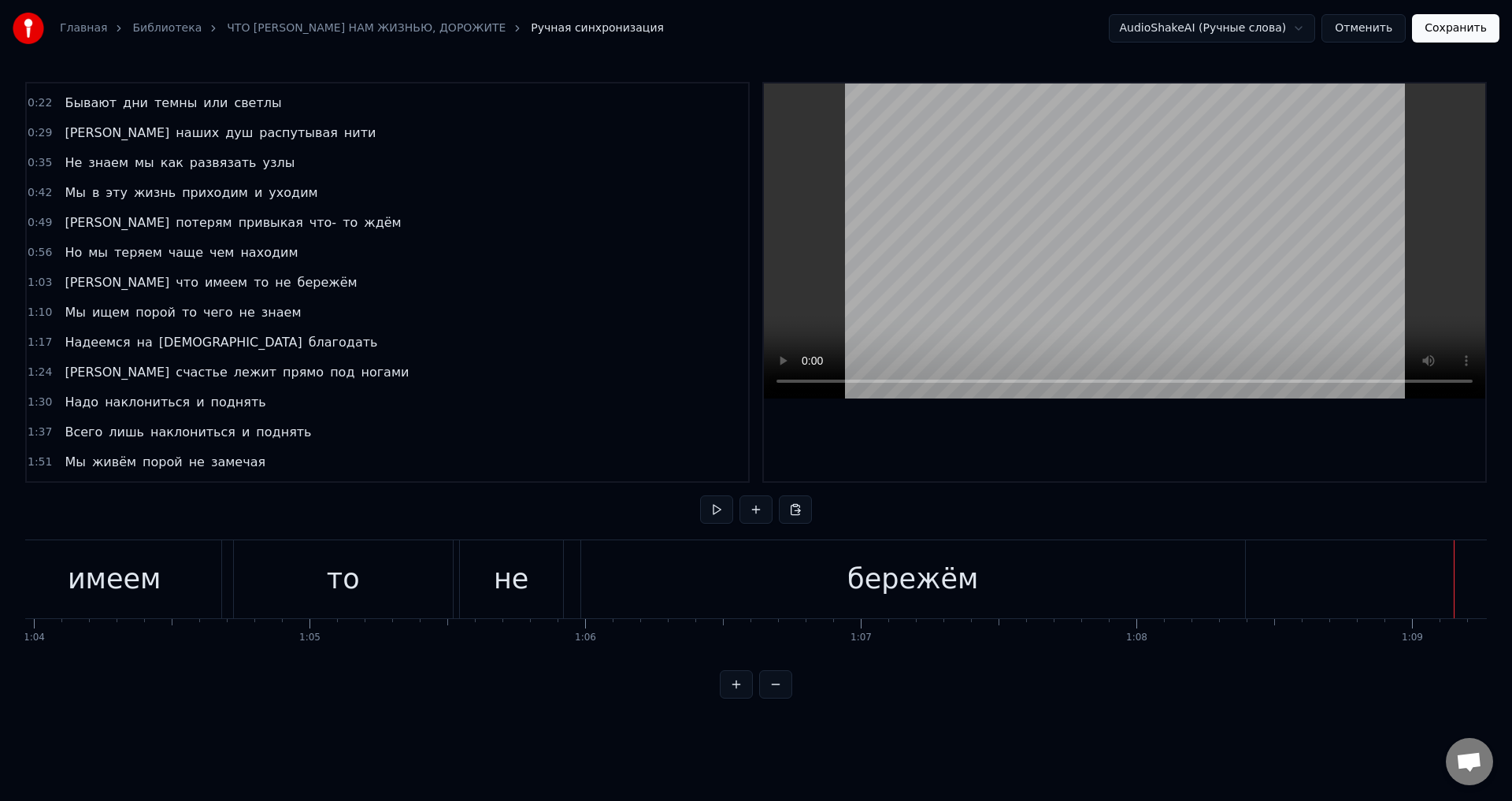
scroll to position [0, 18178]
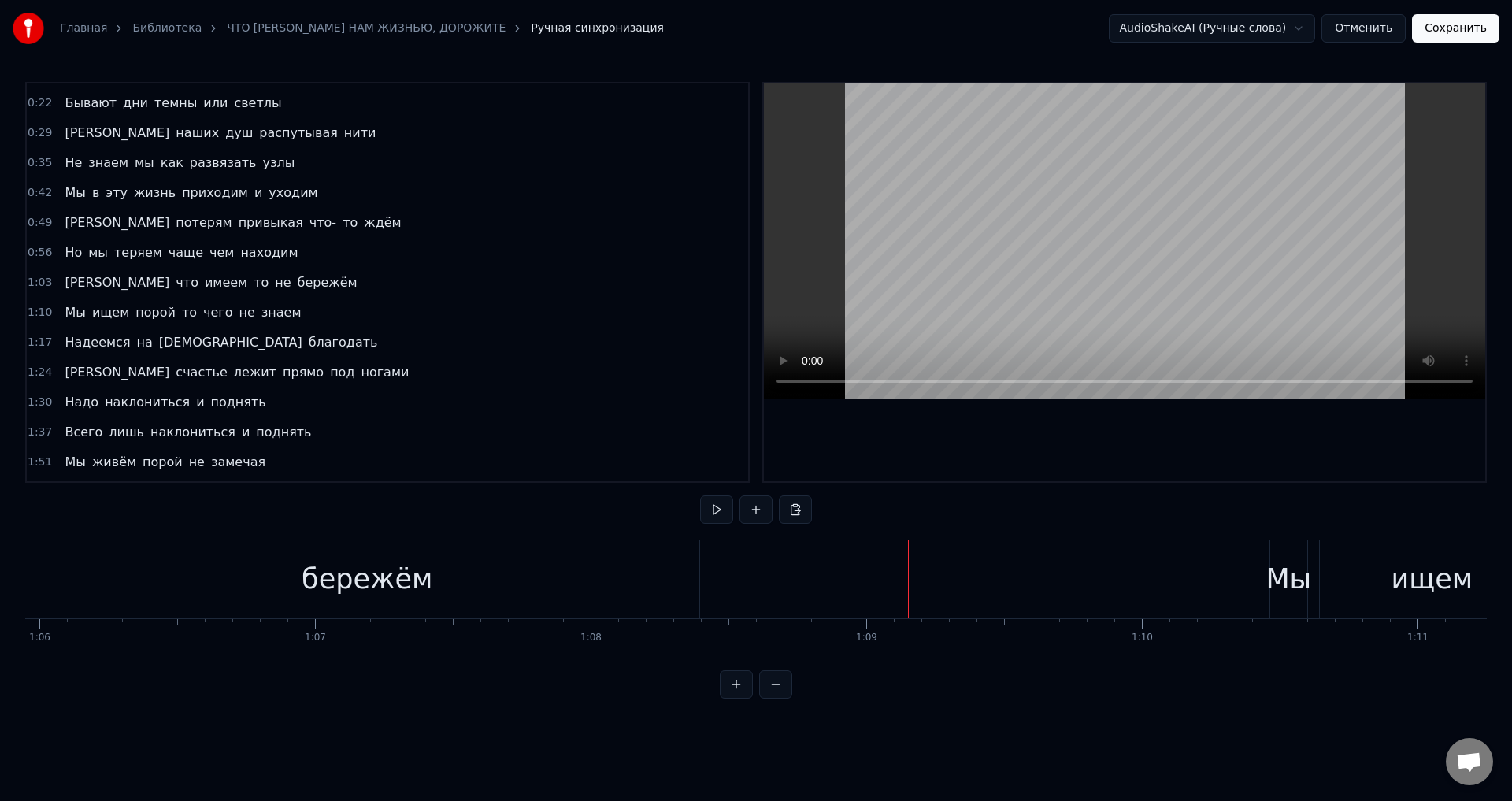
click at [318, 582] on div "бережём" at bounding box center [367, 579] width 130 height 41
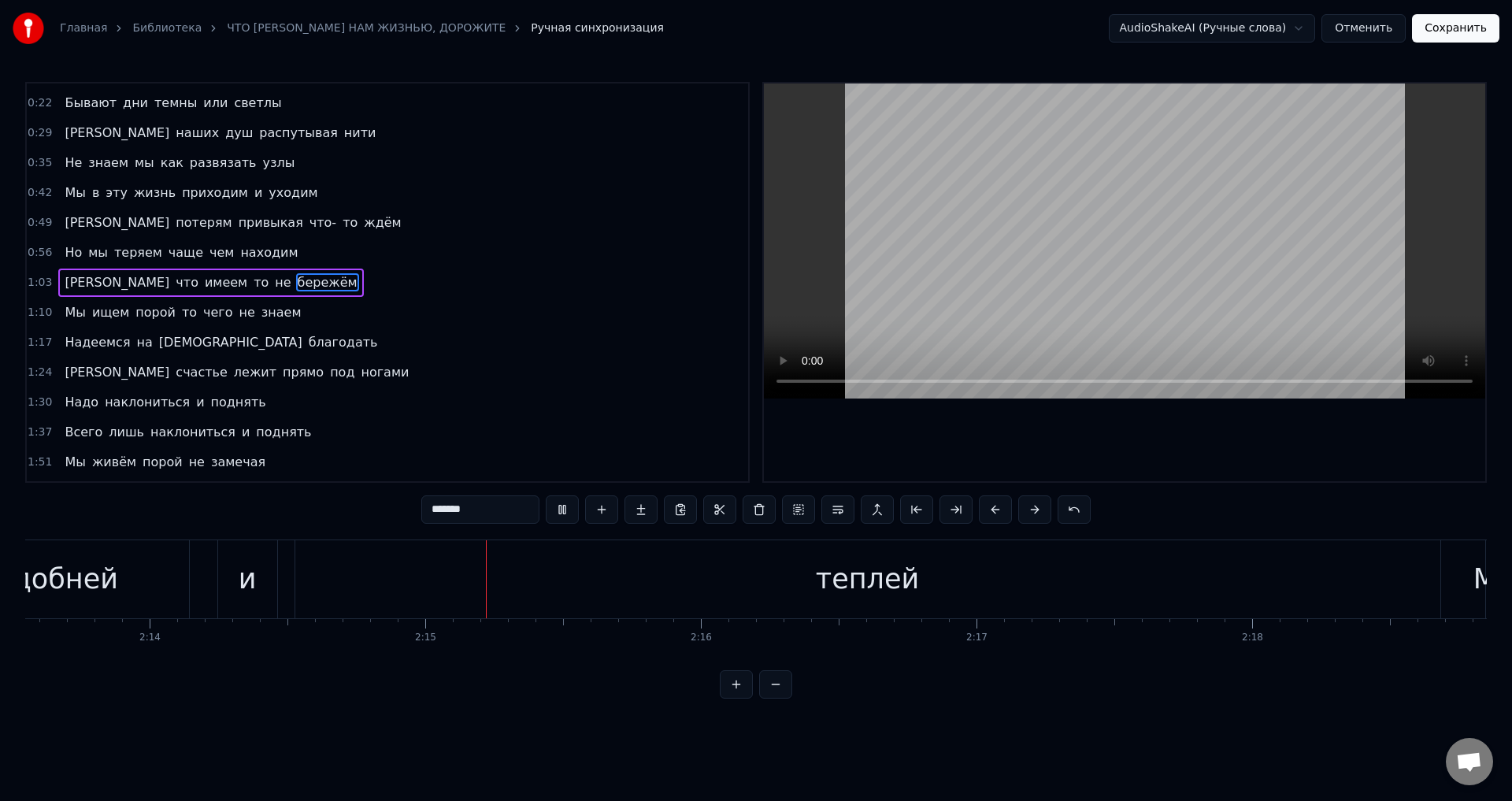
scroll to position [0, 36990]
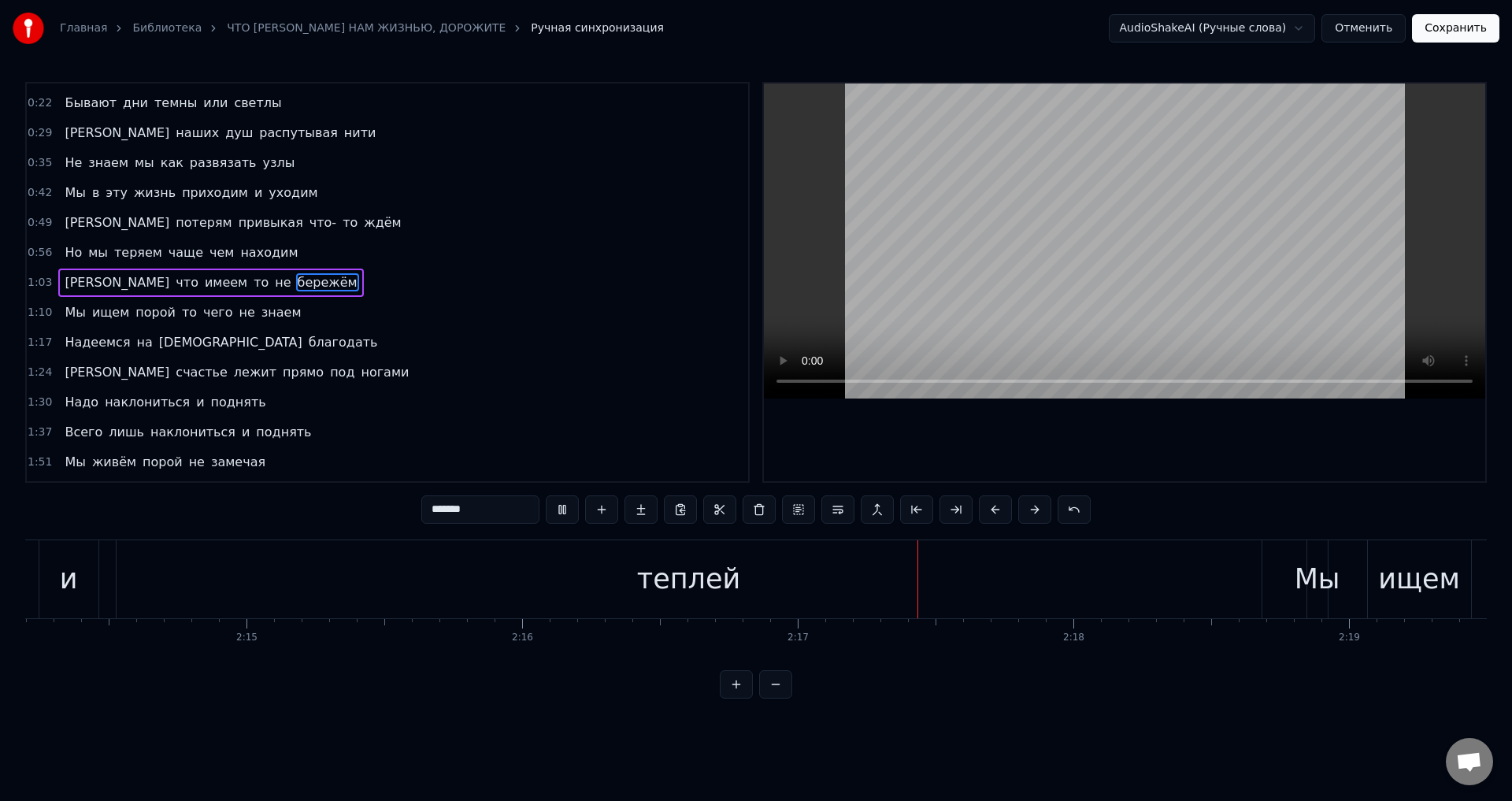
click at [572, 585] on div "теплей" at bounding box center [689, 579] width 1145 height 78
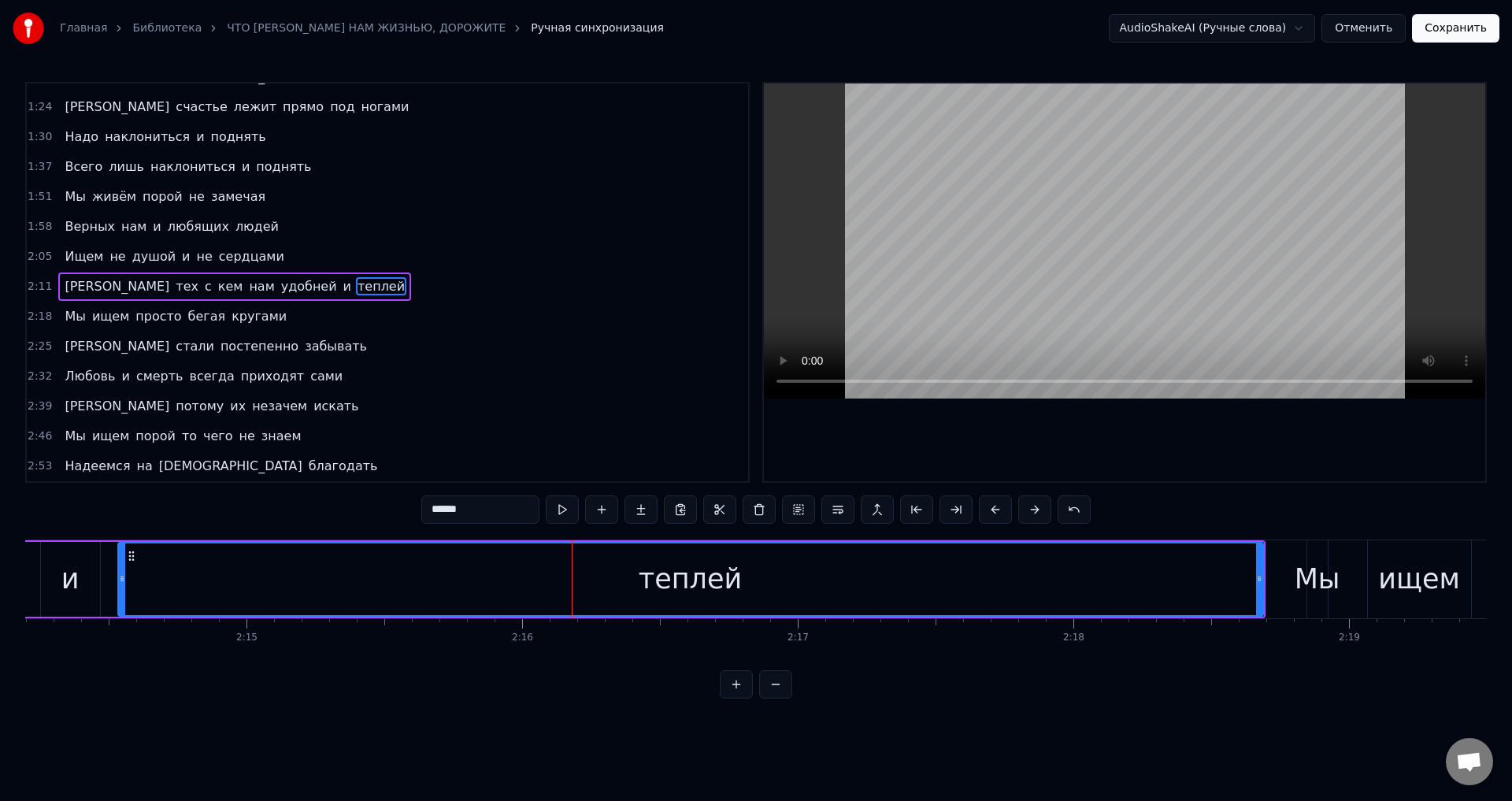
scroll to position [295, 0]
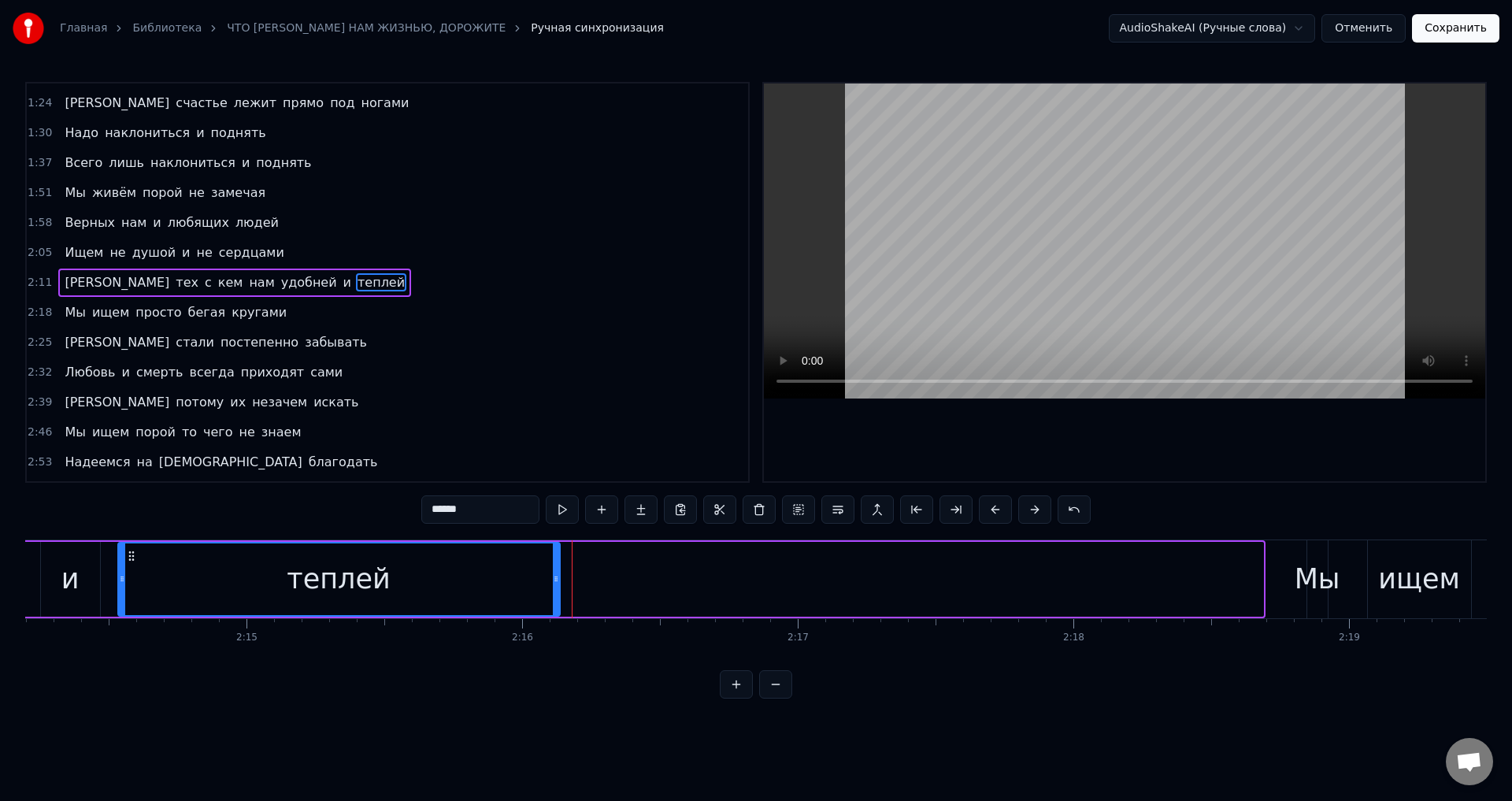
drag, startPoint x: 1258, startPoint y: 581, endPoint x: 217, endPoint y: 592, distance: 1041.1
click at [553, 579] on icon at bounding box center [556, 579] width 6 height 13
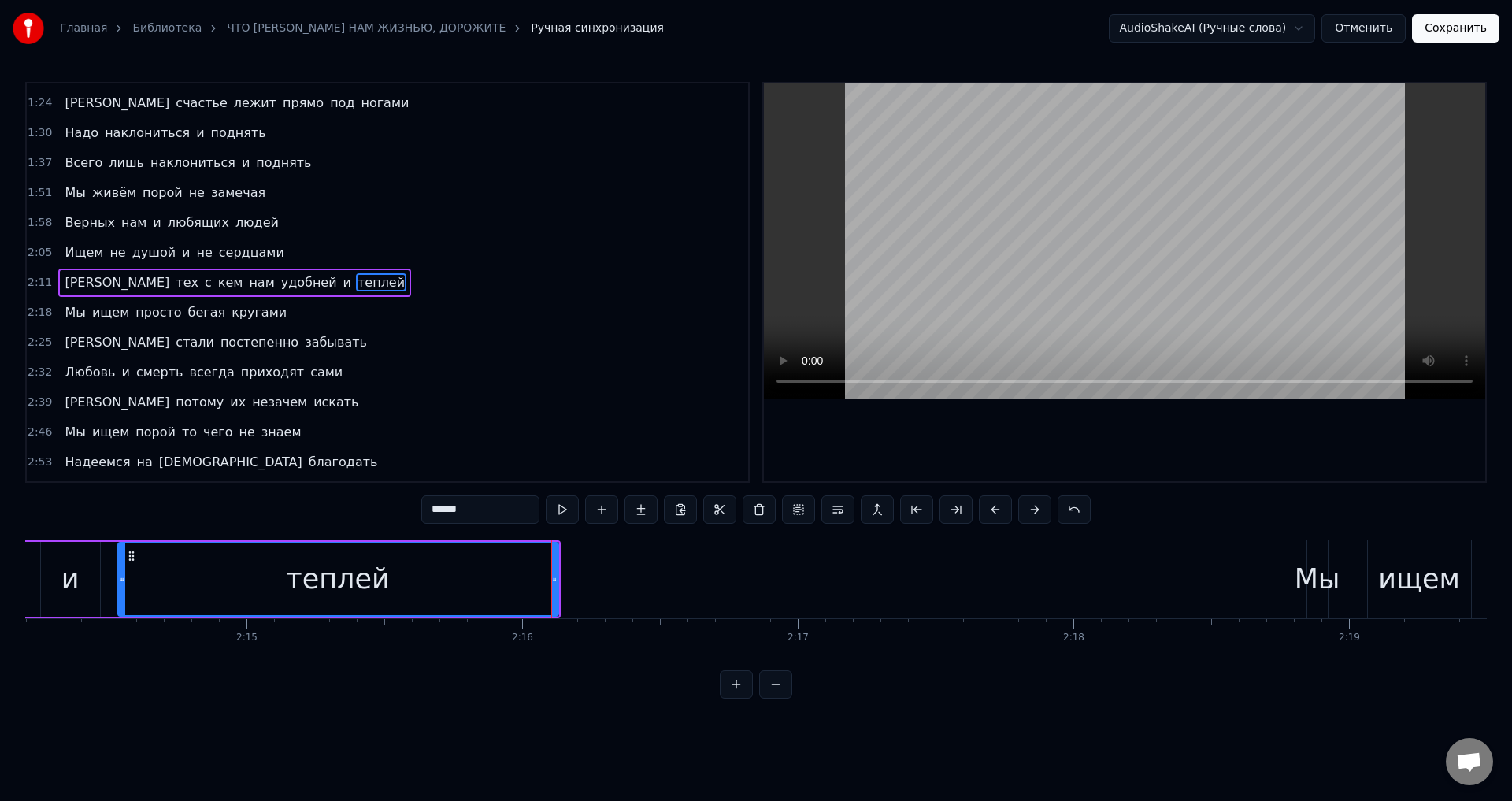
drag, startPoint x: 316, startPoint y: 592, endPoint x: 664, endPoint y: 506, distance: 358.5
click at [317, 592] on div "теплей" at bounding box center [338, 579] width 103 height 41
click at [57, 572] on div "и" at bounding box center [71, 580] width 59 height 75
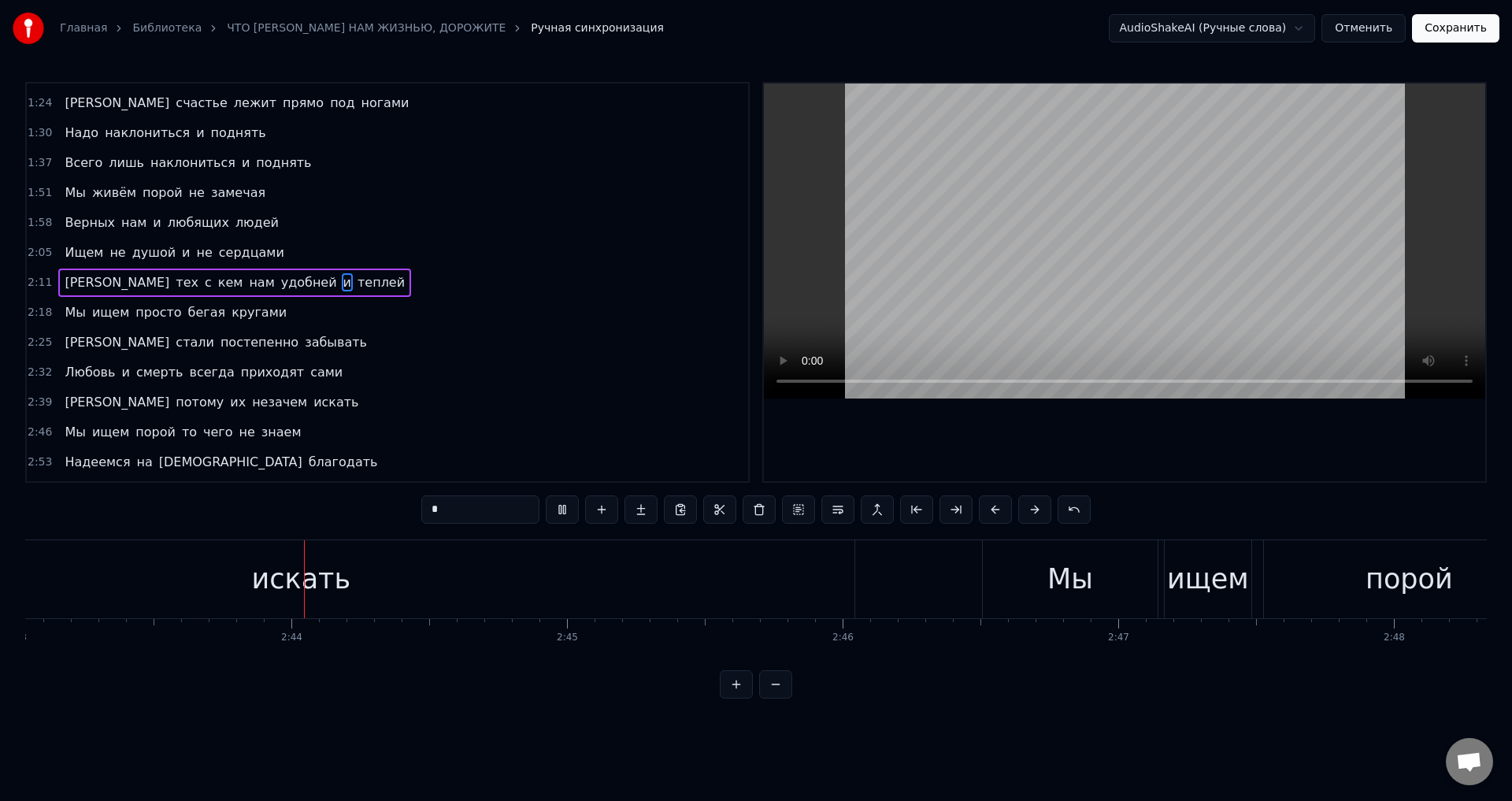
scroll to position [0, 44980]
click at [181, 582] on div "искать" at bounding box center [260, 579] width 1106 height 78
type input "******"
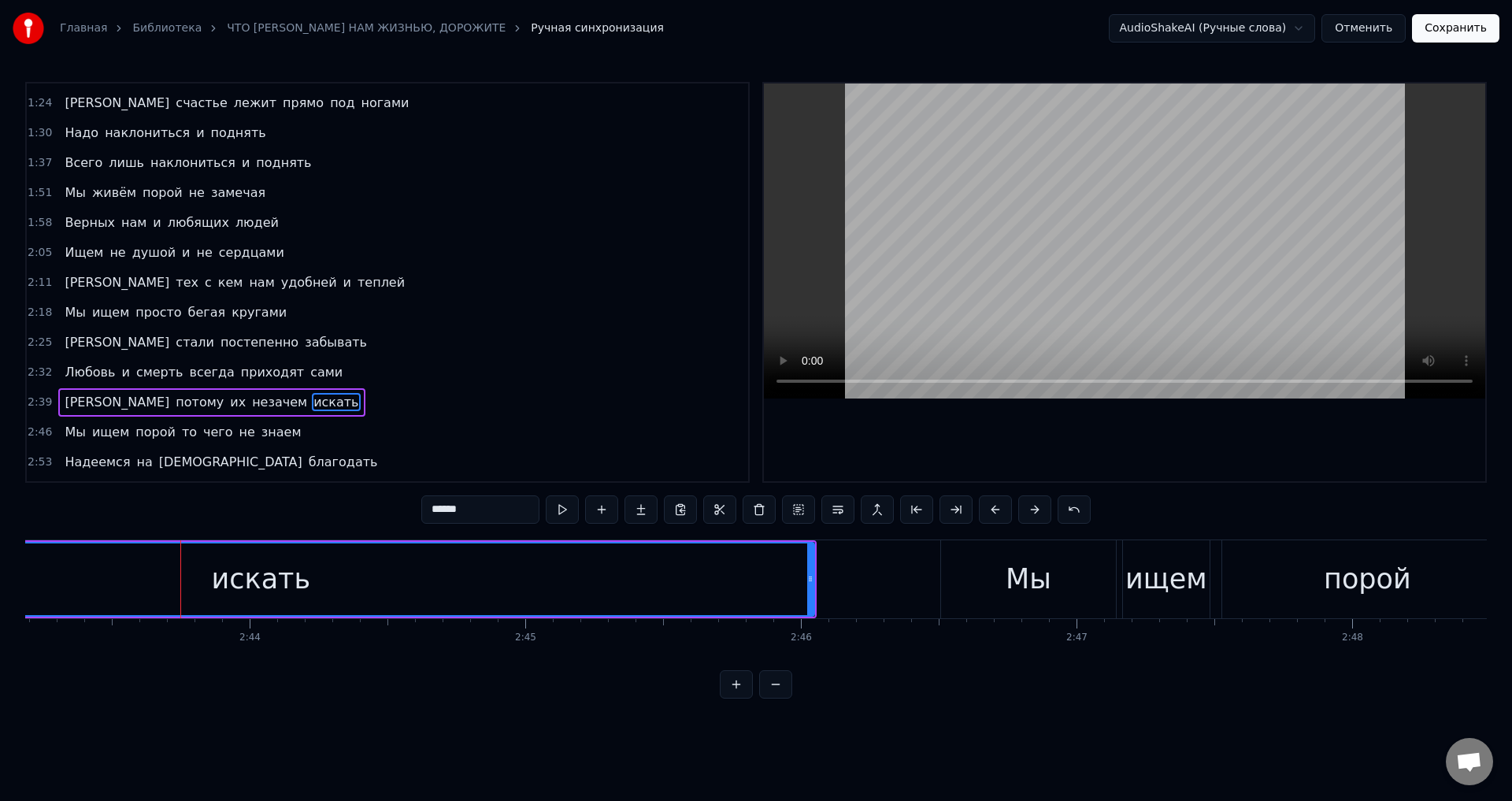
scroll to position [381, 0]
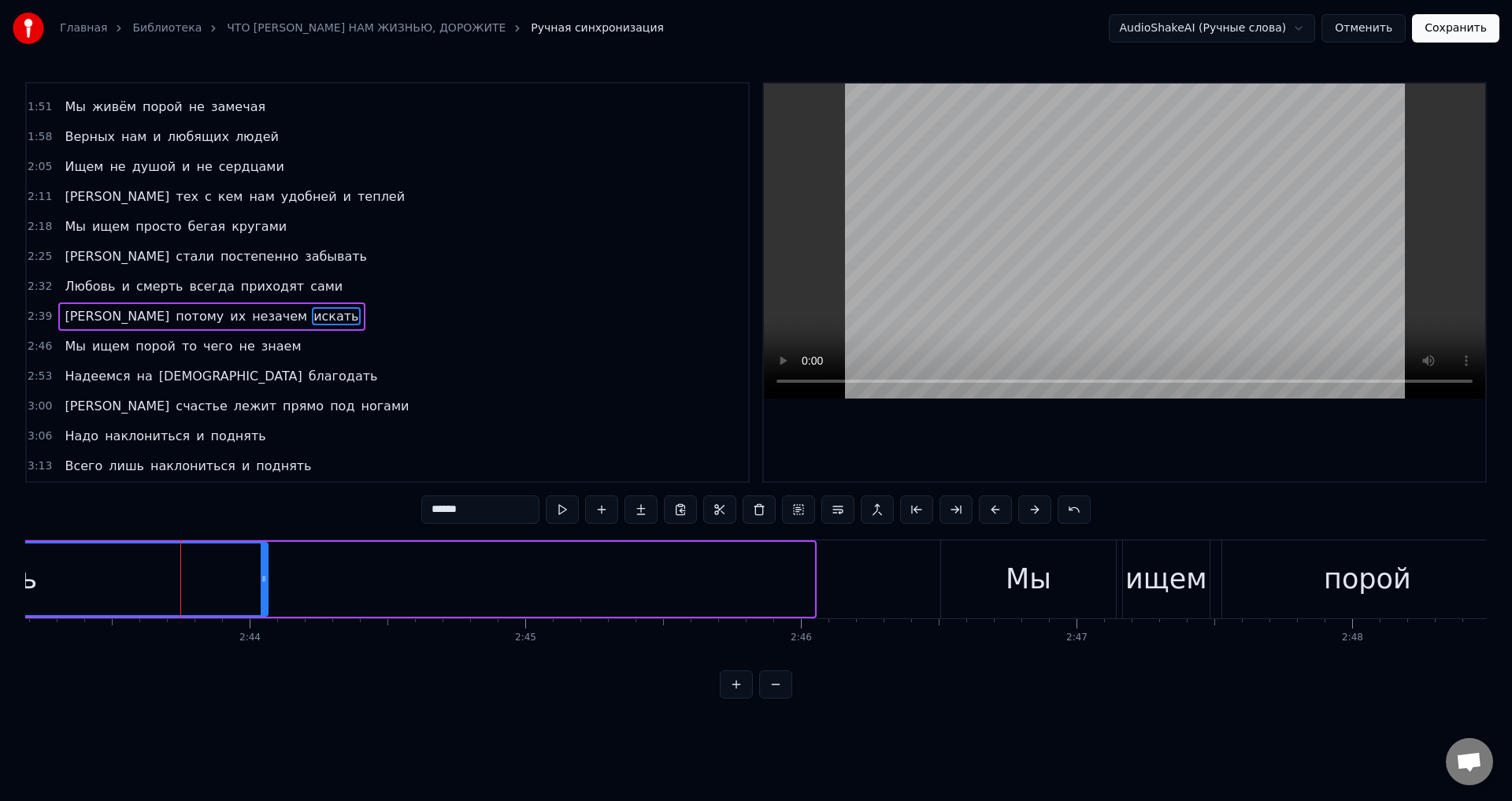
drag, startPoint x: 813, startPoint y: 581, endPoint x: 266, endPoint y: 599, distance: 547.3
click at [266, 599] on div at bounding box center [263, 579] width 6 height 72
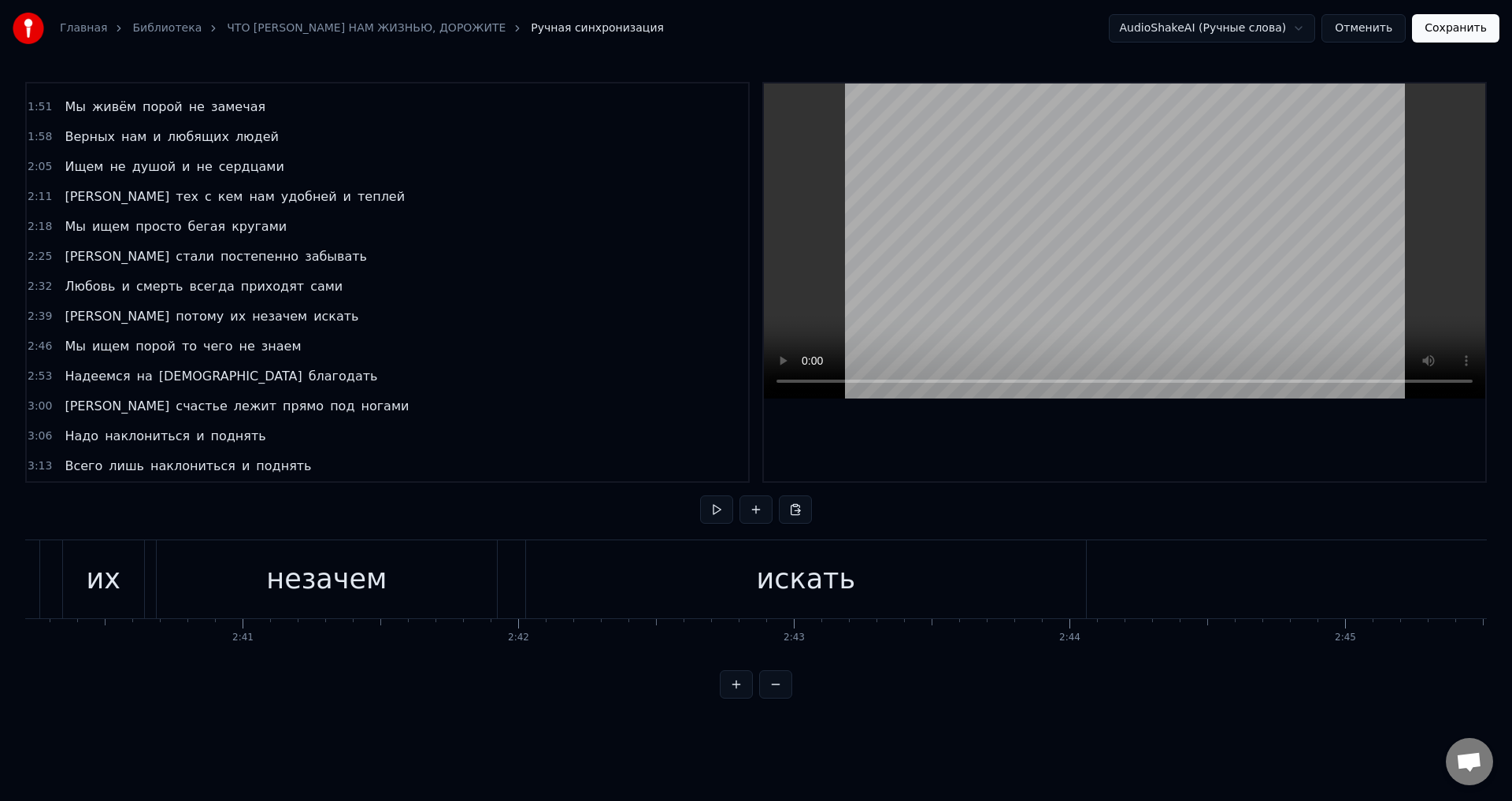
scroll to position [0, 44127]
click at [581, 577] on div "искать" at bounding box center [839, 579] width 560 height 78
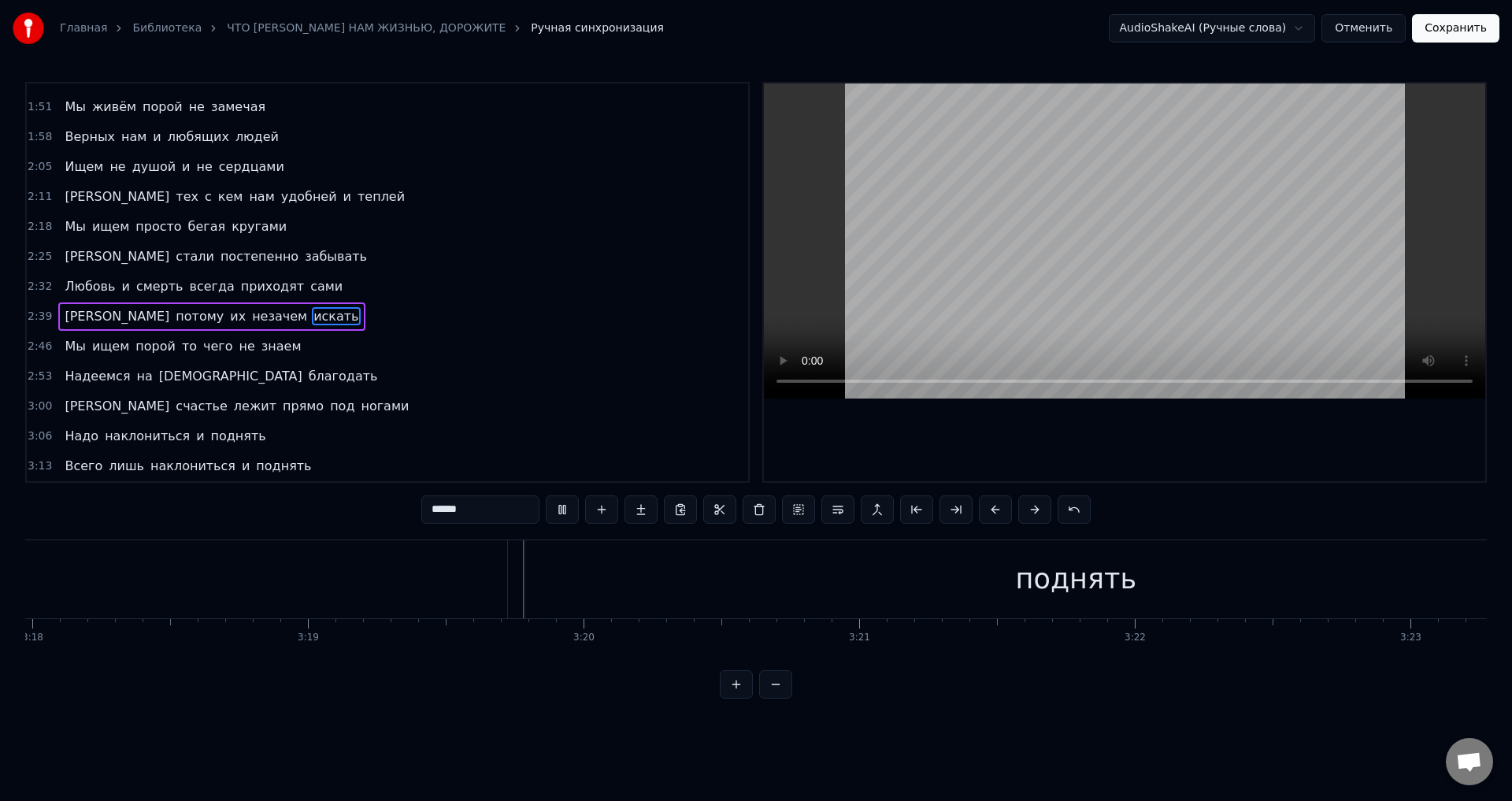
scroll to position [0, 54847]
click at [848, 582] on div "поднять" at bounding box center [798, 579] width 120 height 41
type input "*******"
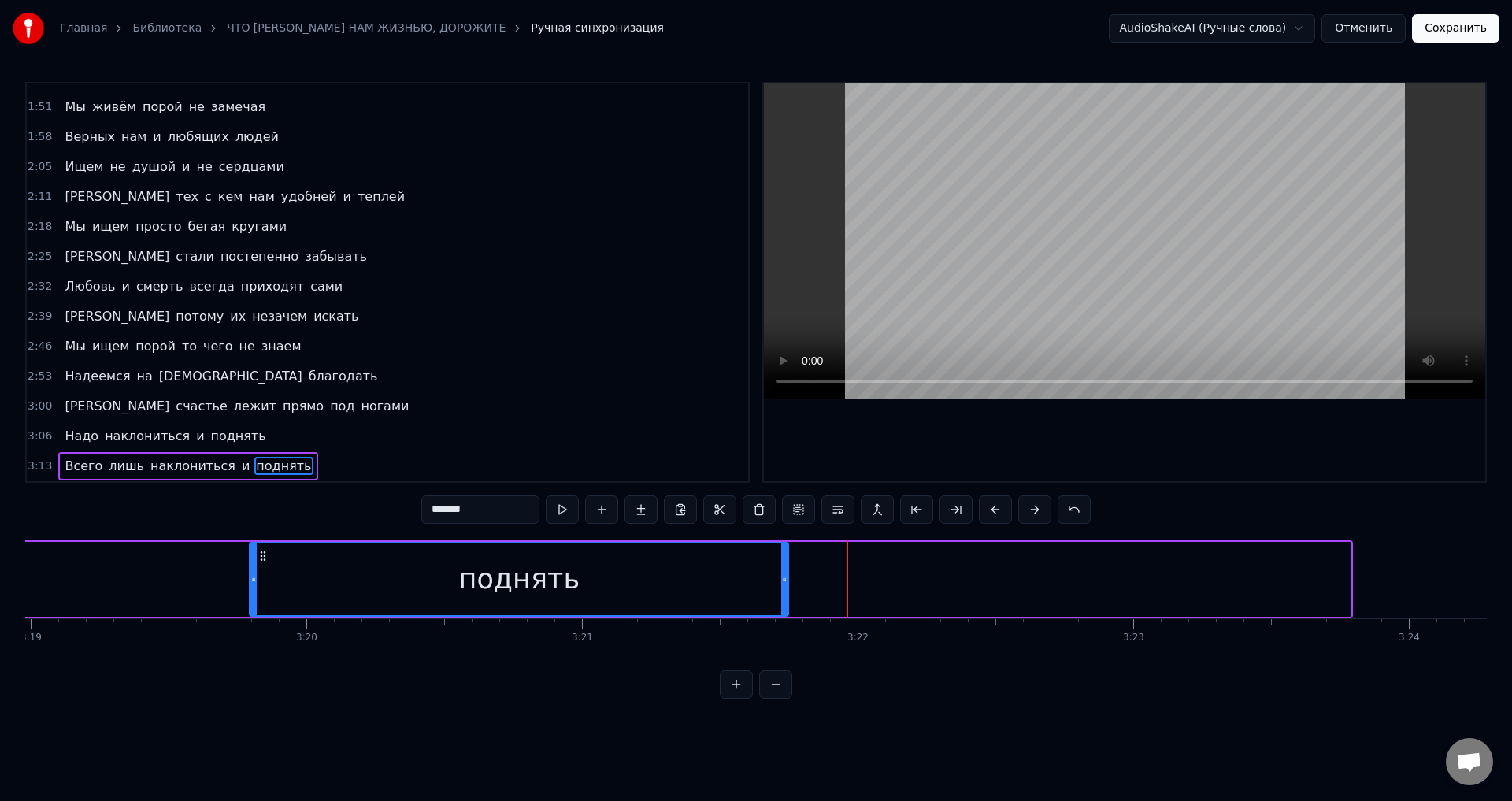
drag, startPoint x: 1350, startPoint y: 585, endPoint x: 787, endPoint y: 585, distance: 563.0
click at [787, 585] on div at bounding box center [784, 579] width 6 height 72
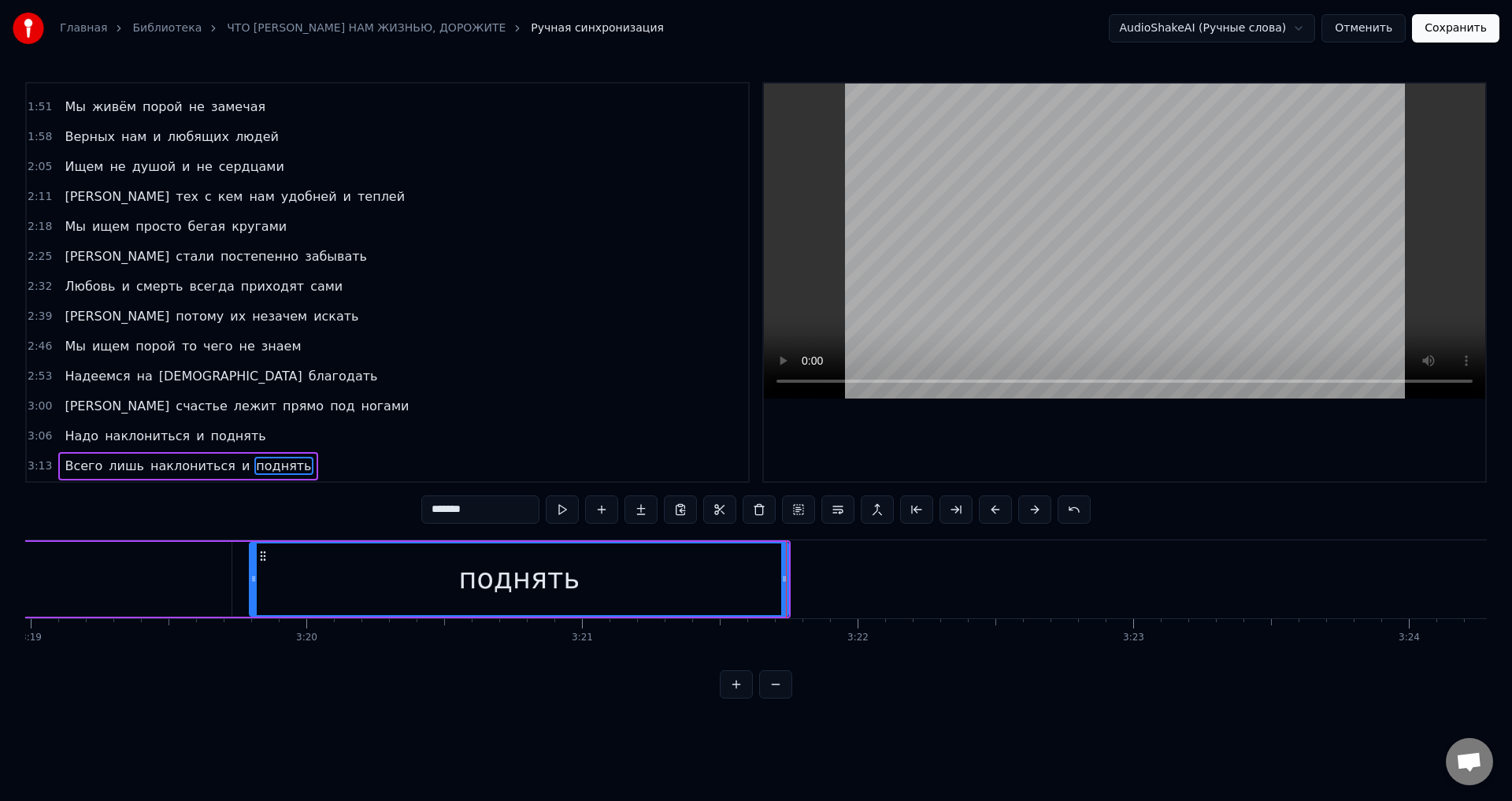
click at [432, 581] on div "поднять" at bounding box center [518, 579] width 537 height 72
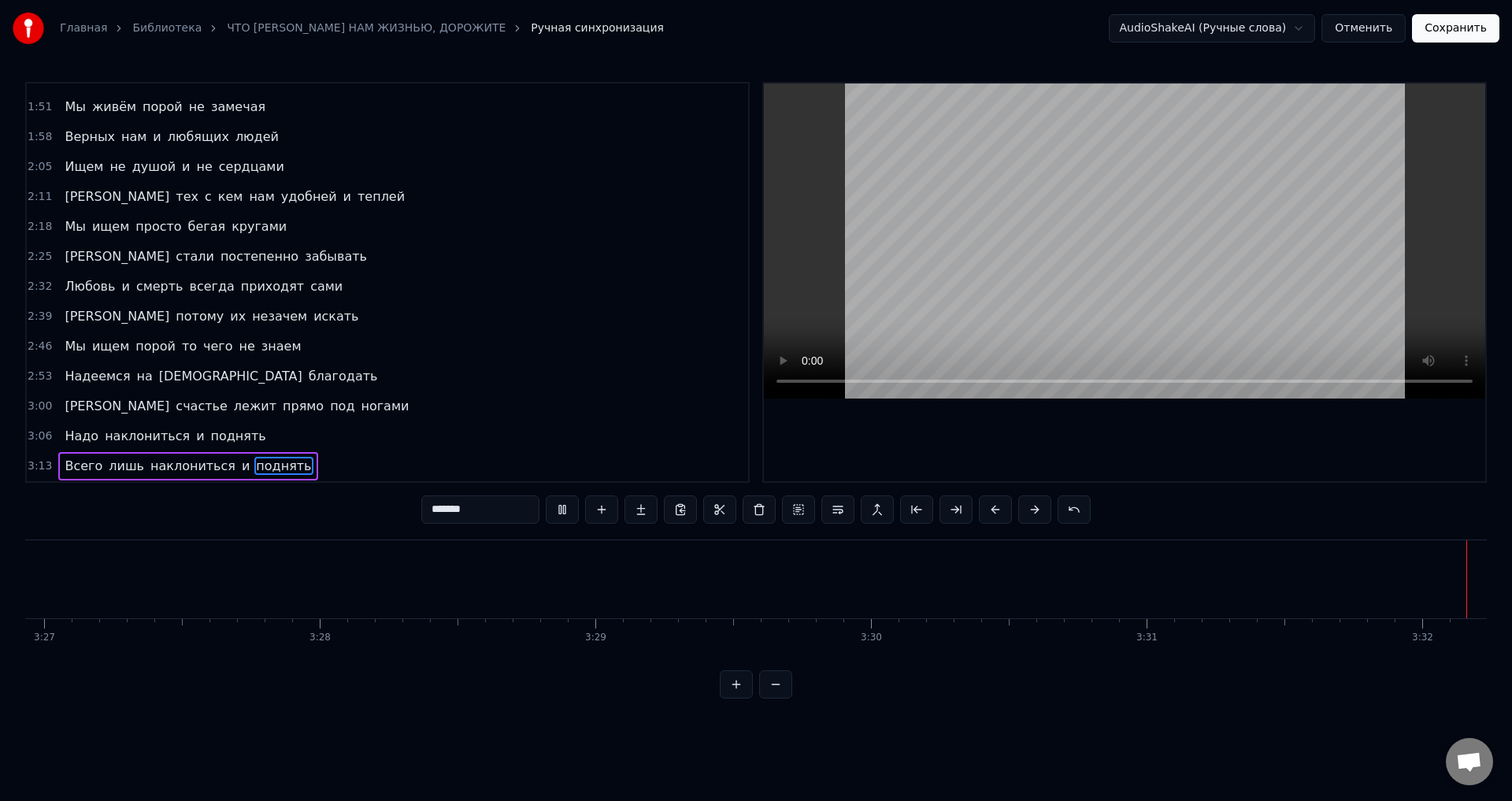
scroll to position [0, 57039]
click at [1461, 39] on button "Сохранить" at bounding box center [1455, 28] width 87 height 28
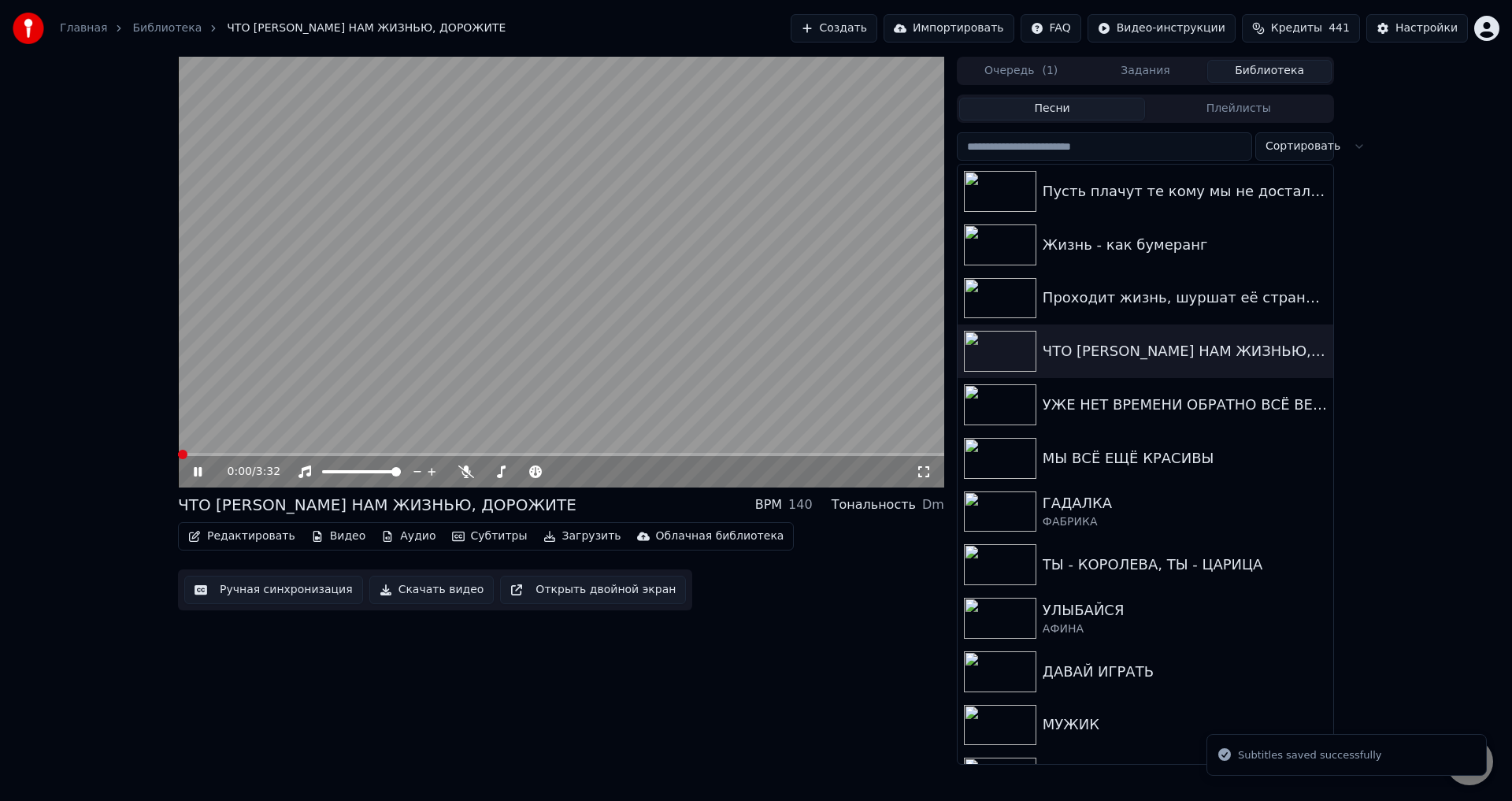
click at [922, 471] on icon at bounding box center [923, 472] width 16 height 13
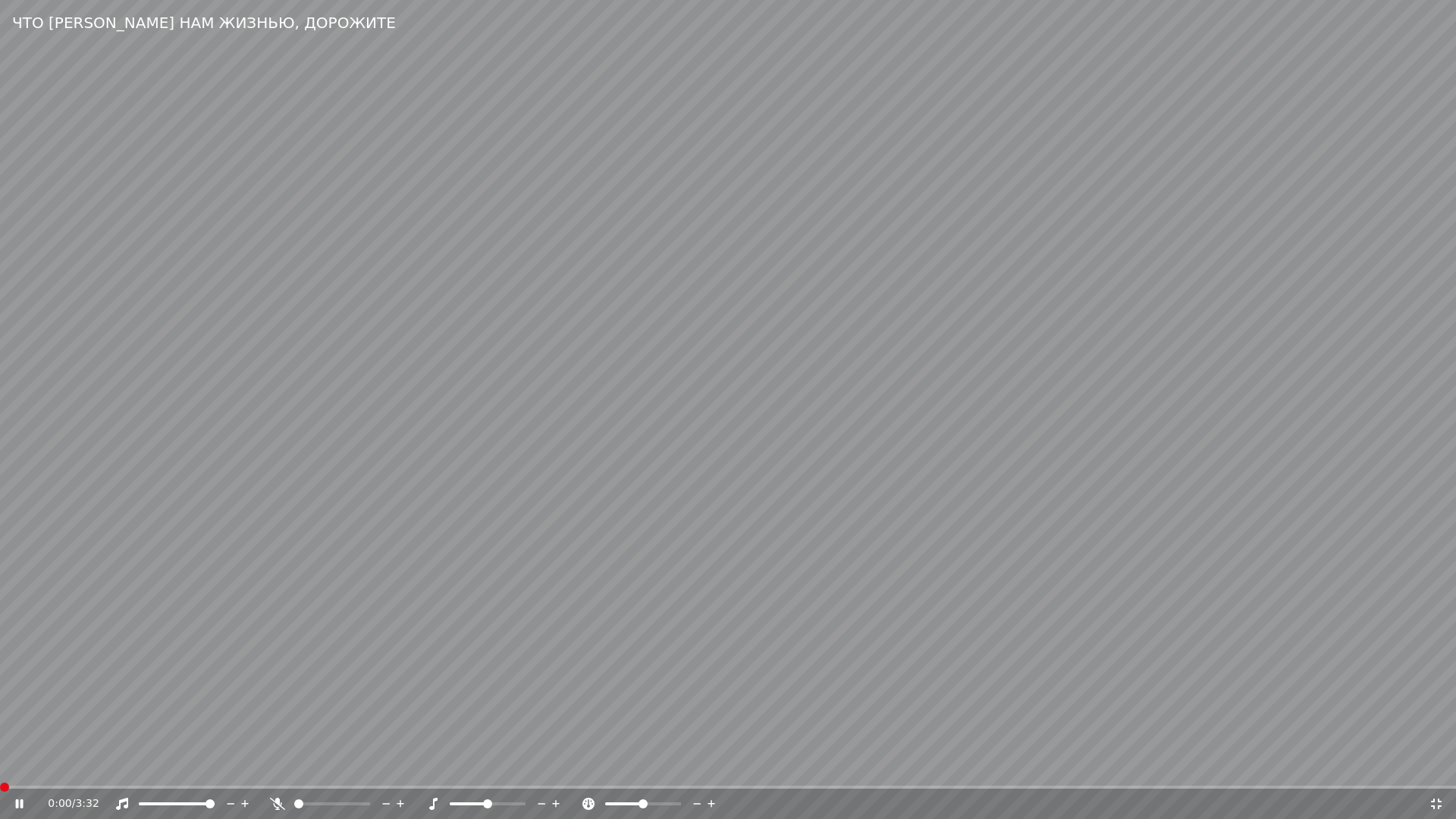
click at [0, 770] on span at bounding box center [4, 787] width 9 height 9
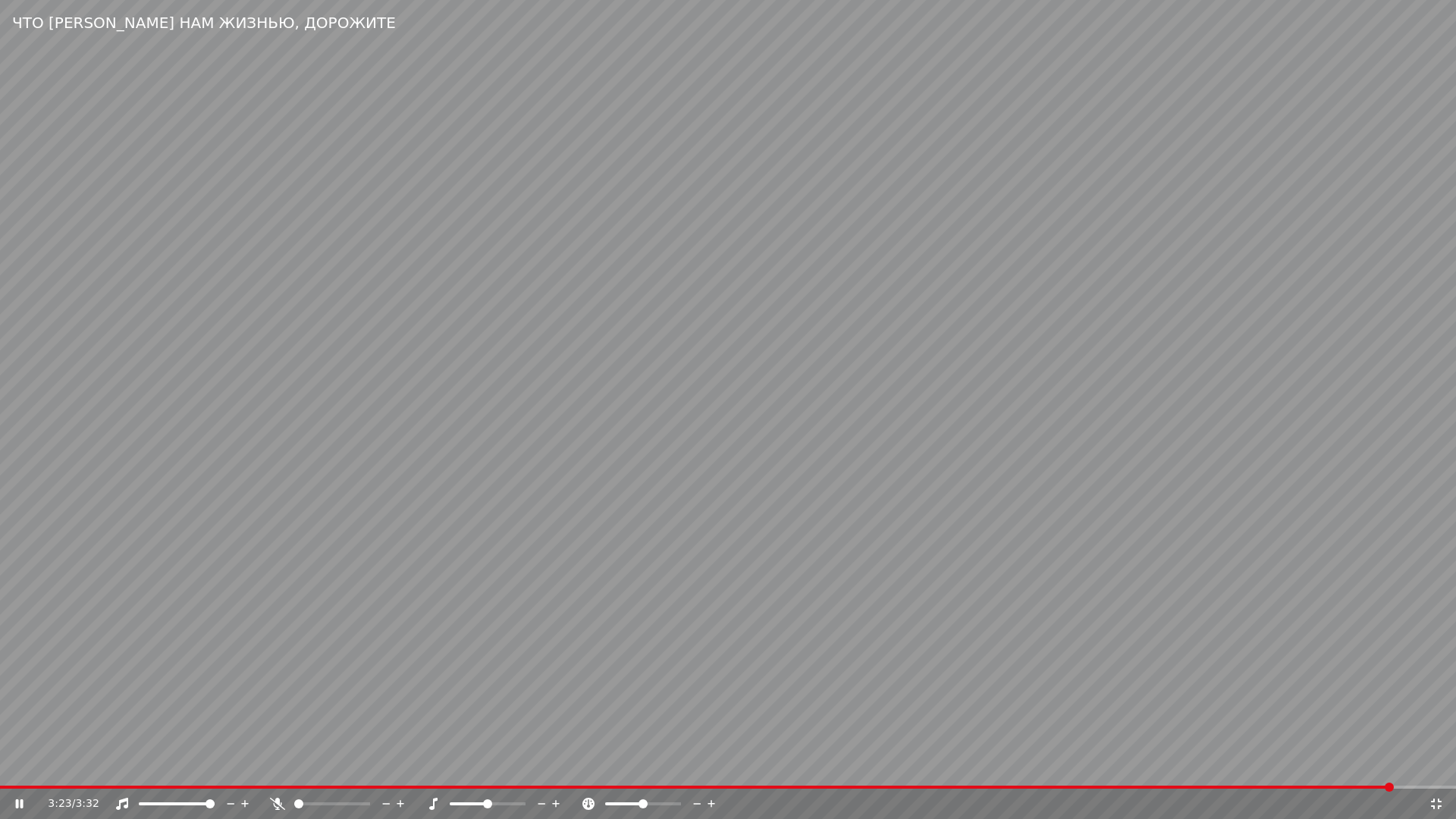
click at [720, 678] on video at bounding box center [728, 409] width 1456 height 819
click at [1437, 770] on icon at bounding box center [1436, 804] width 15 height 12
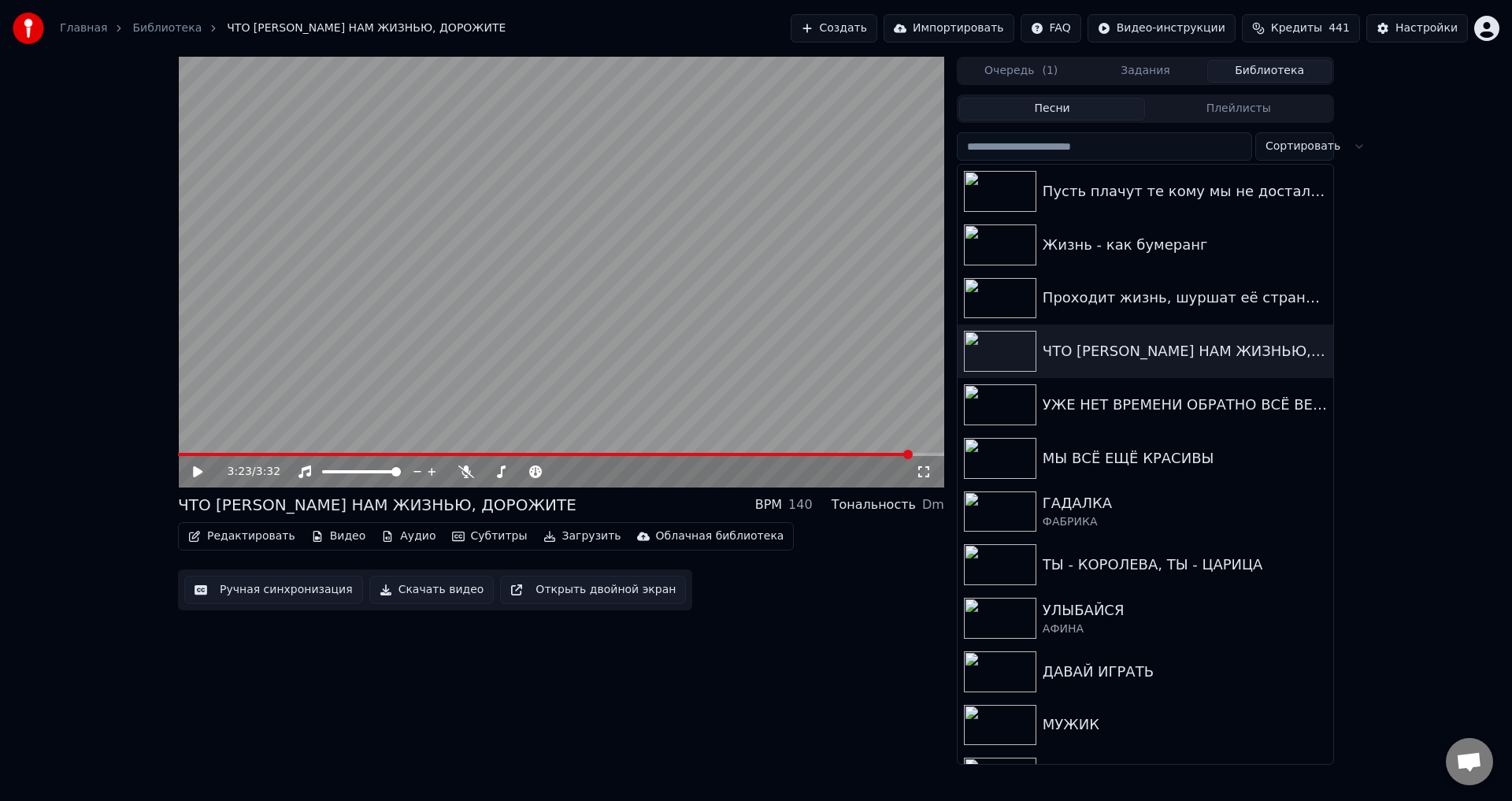
click at [272, 588] on button "Ручная синхронизация" at bounding box center [273, 589] width 179 height 28
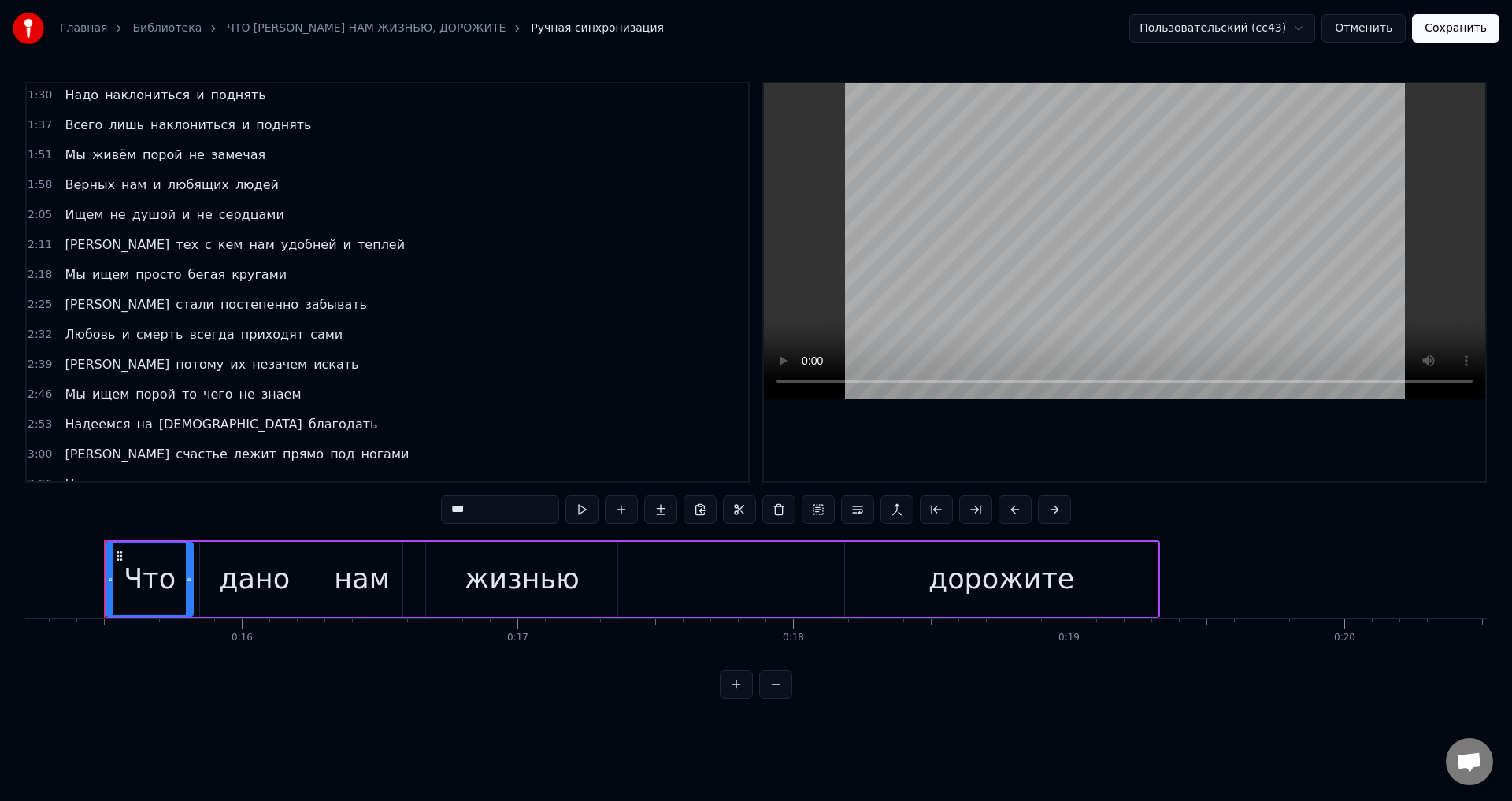
scroll to position [381, 0]
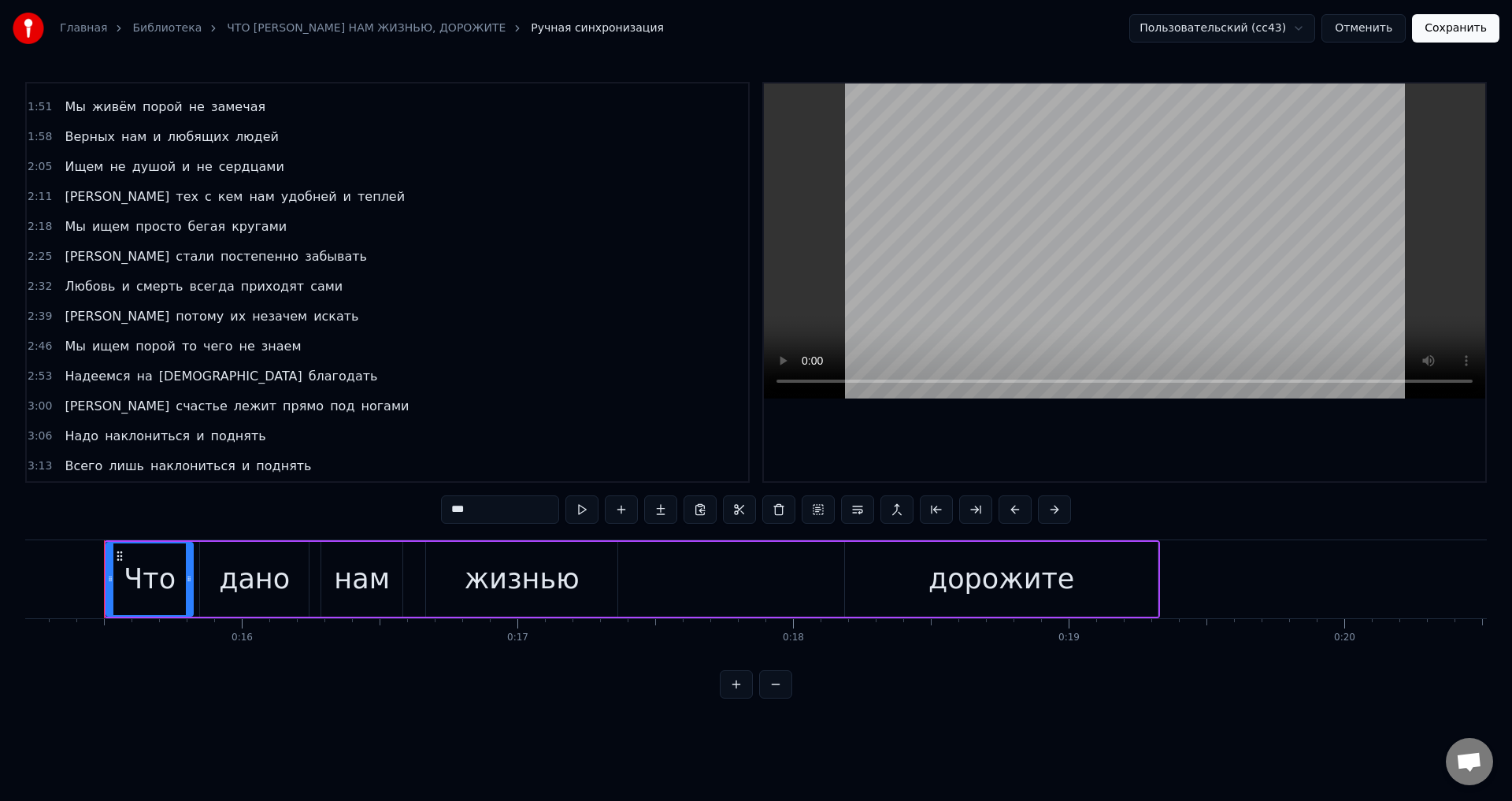
click at [67, 466] on span "Всего" at bounding box center [83, 466] width 41 height 18
type input "*****"
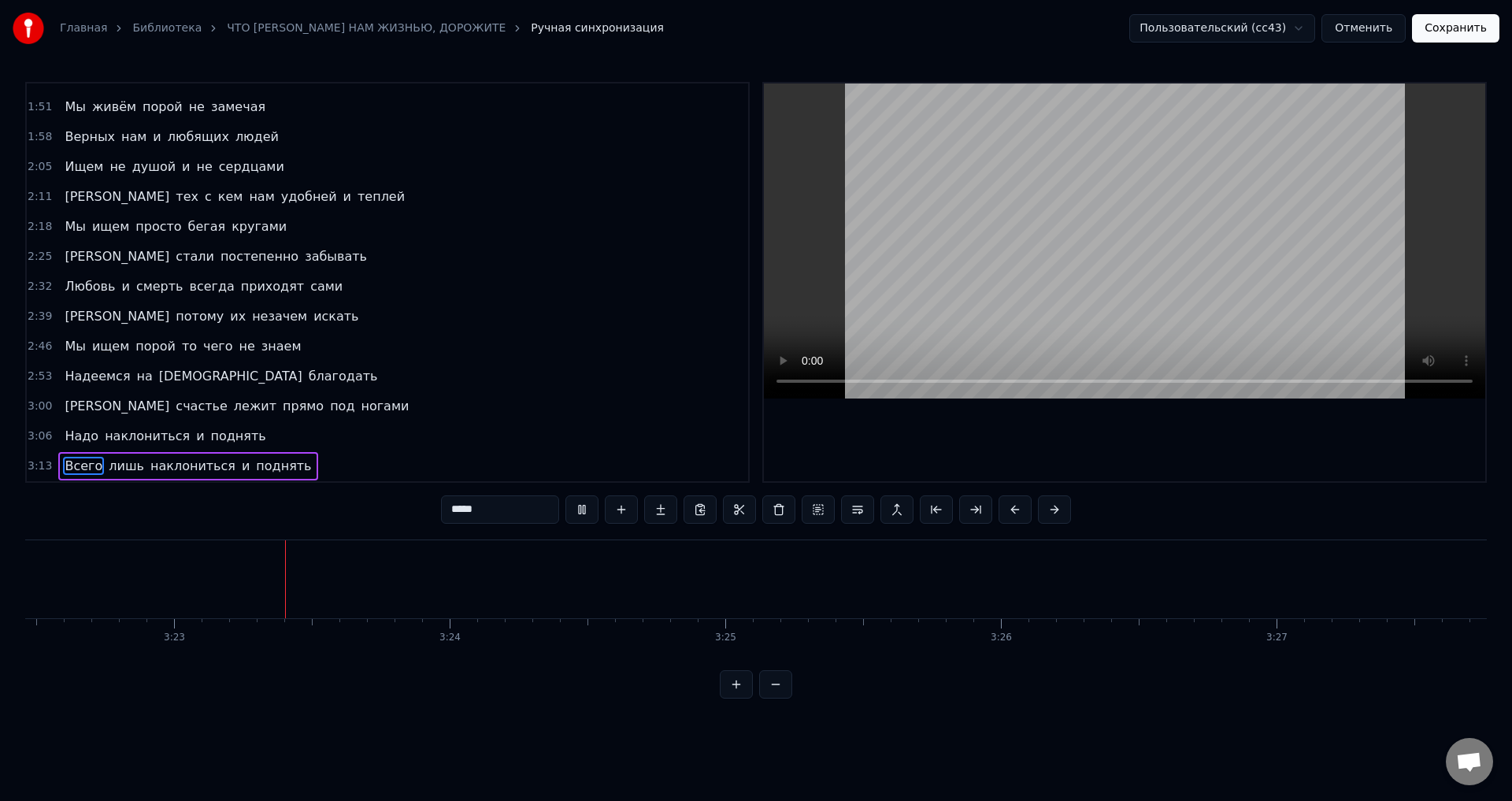
scroll to position [0, 55808]
click at [1375, 28] on button "Отменить" at bounding box center [1363, 28] width 84 height 28
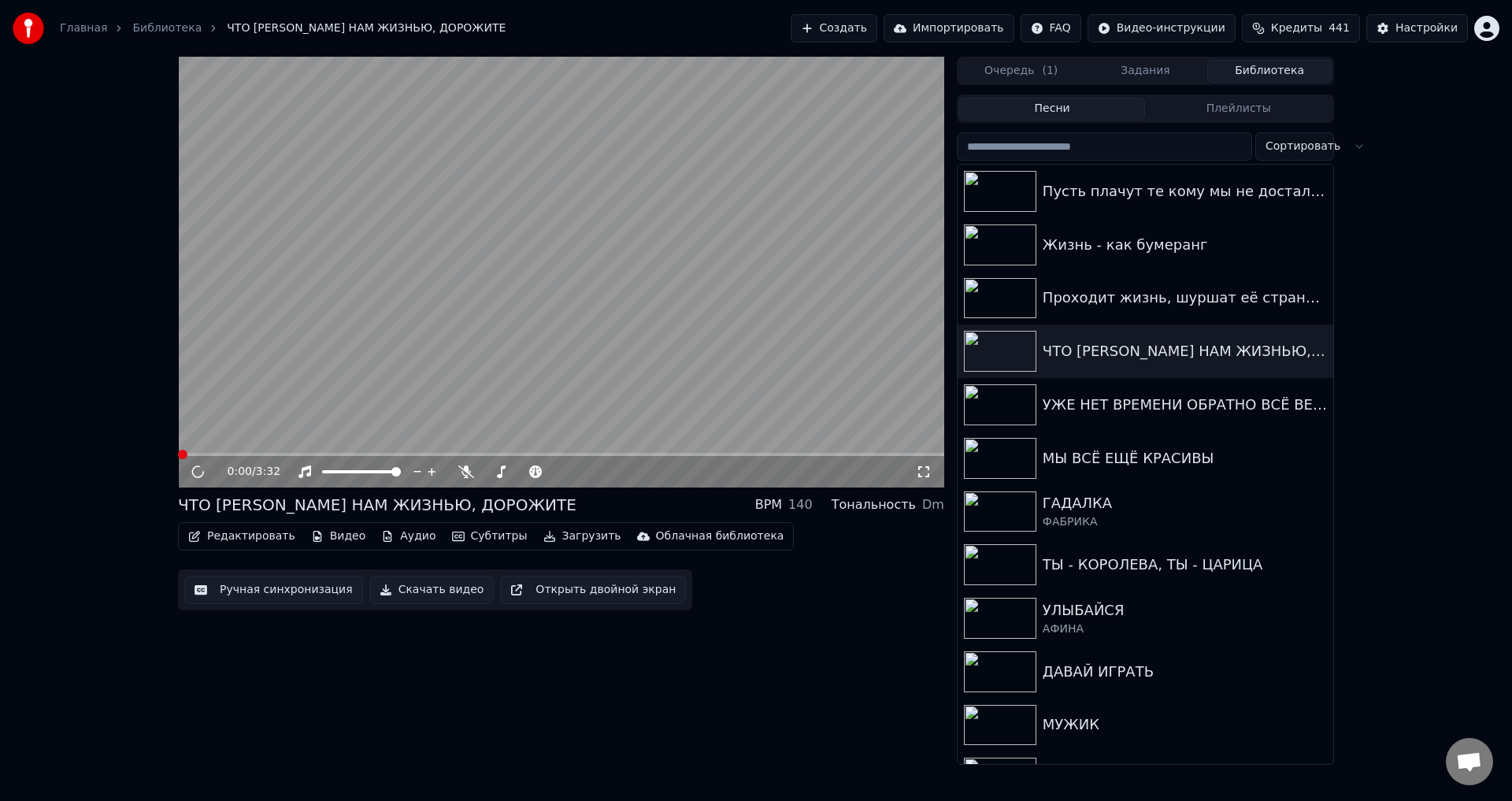
click at [788, 458] on div "0:00 / 3:32" at bounding box center [561, 472] width 766 height 31
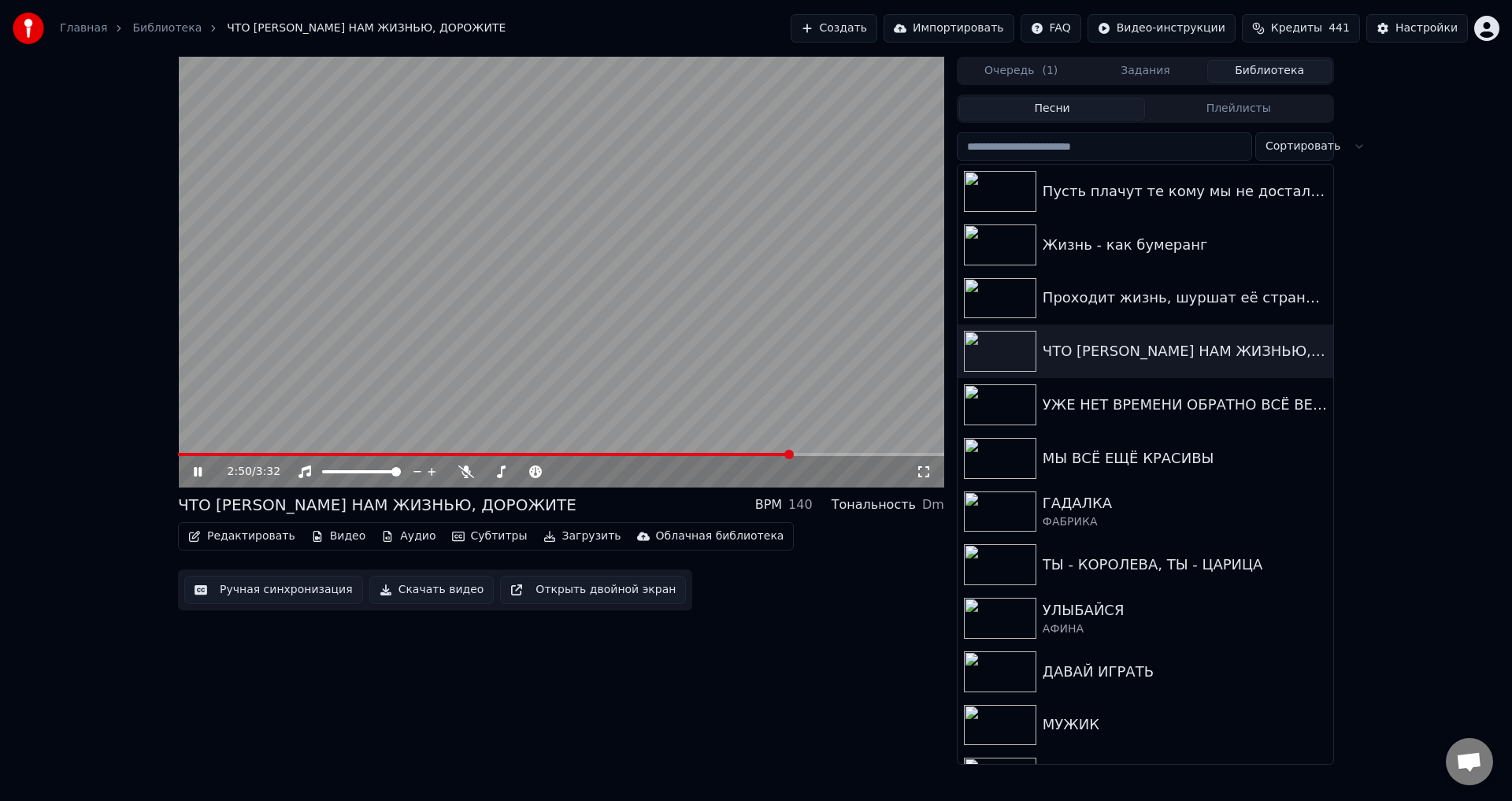
click at [793, 456] on span at bounding box center [561, 454] width 766 height 3
click at [924, 473] on icon at bounding box center [923, 472] width 16 height 13
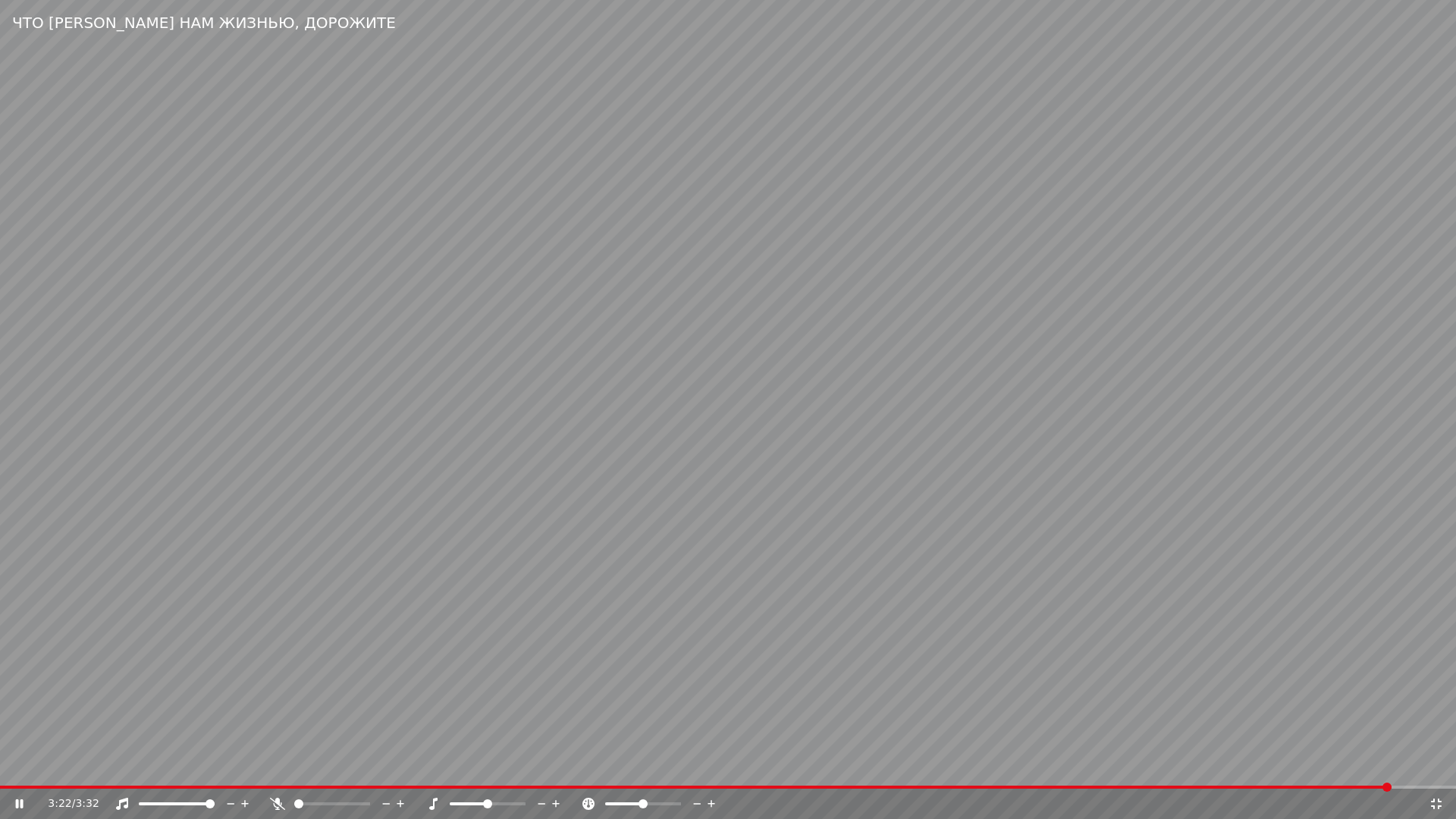
click at [691, 581] on video at bounding box center [728, 409] width 1456 height 819
click at [1433, 770] on icon at bounding box center [1436, 804] width 15 height 12
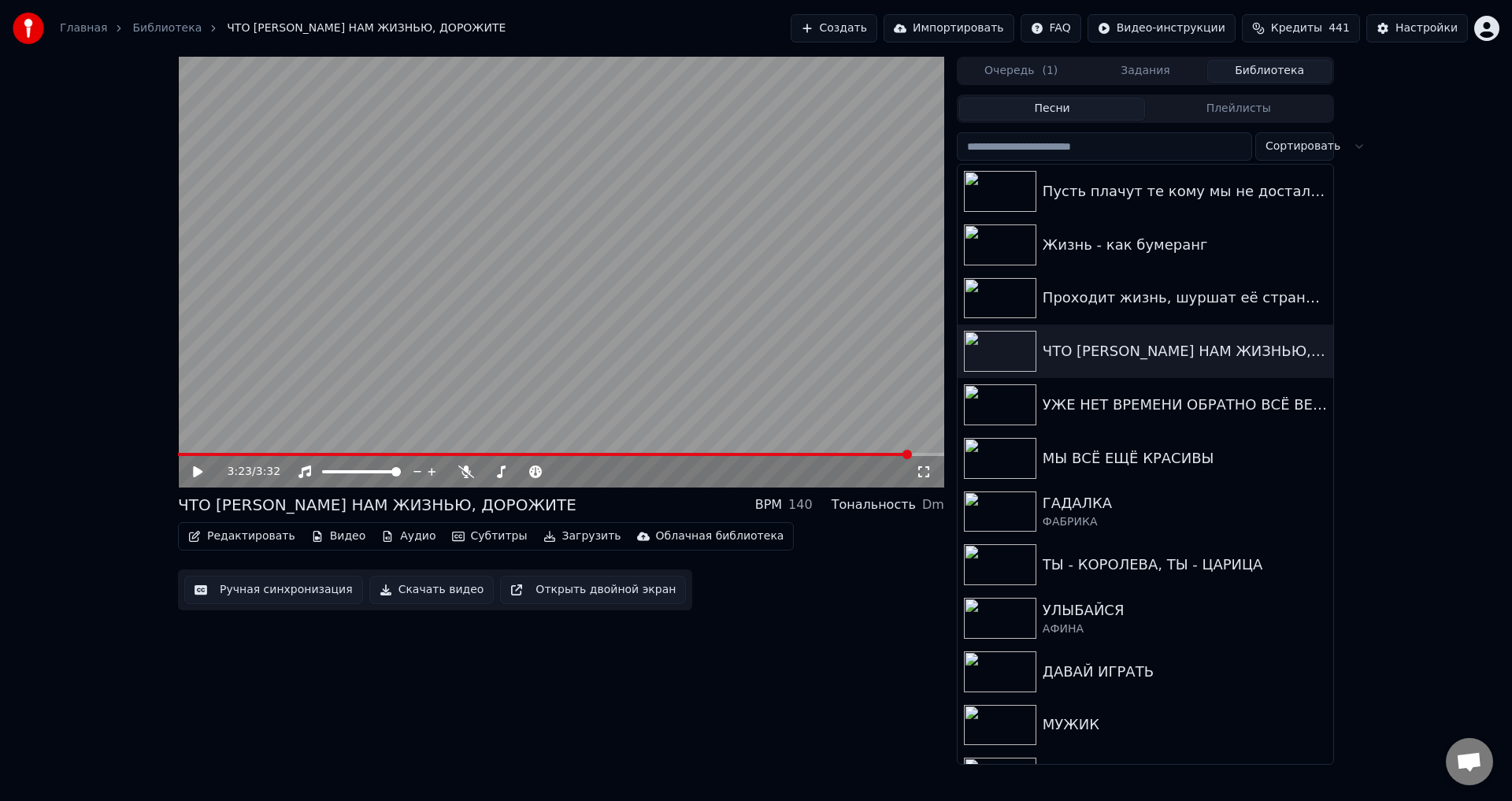
click at [269, 590] on button "Ручная синхронизация" at bounding box center [273, 589] width 179 height 28
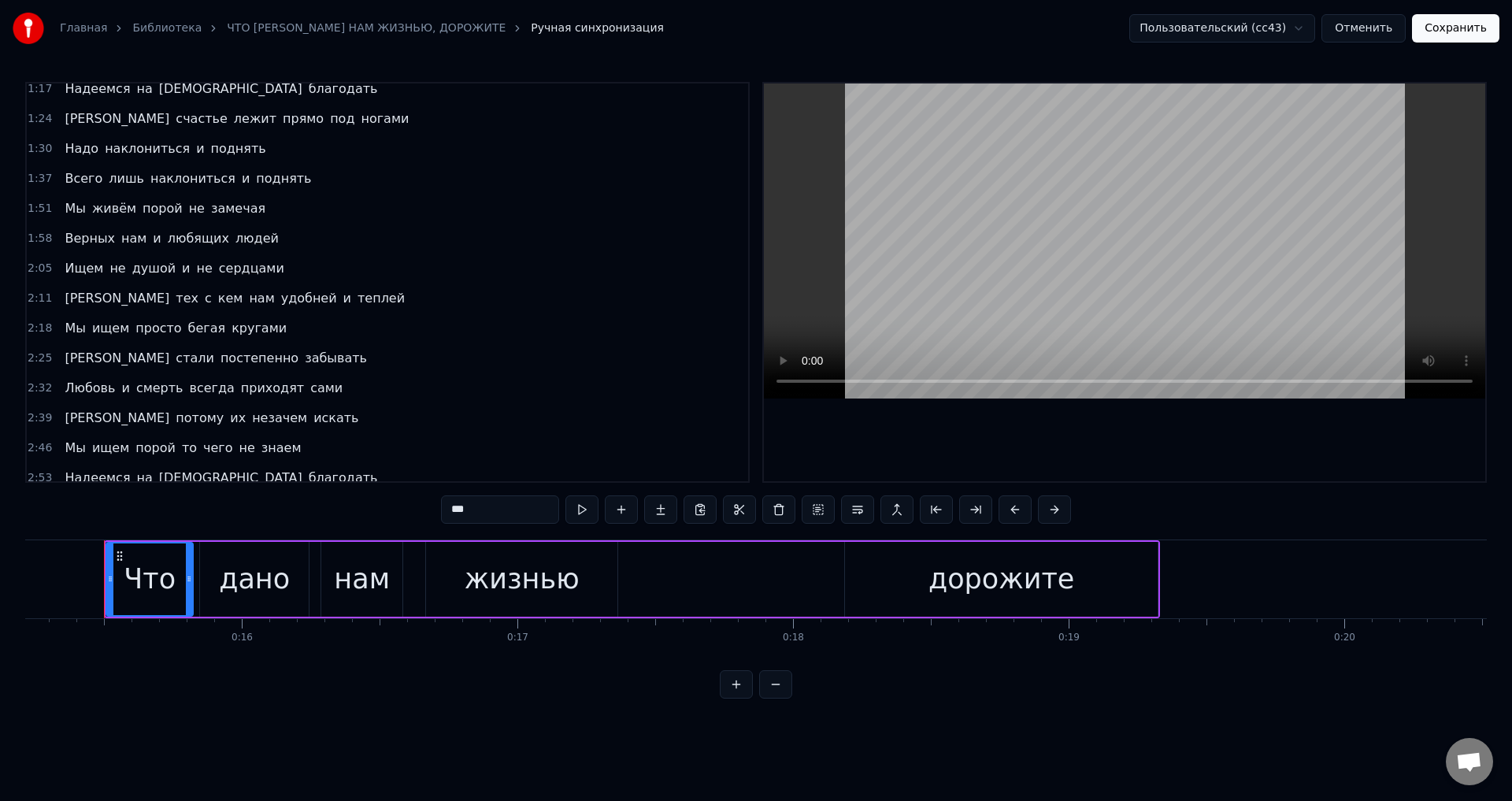
scroll to position [381, 0]
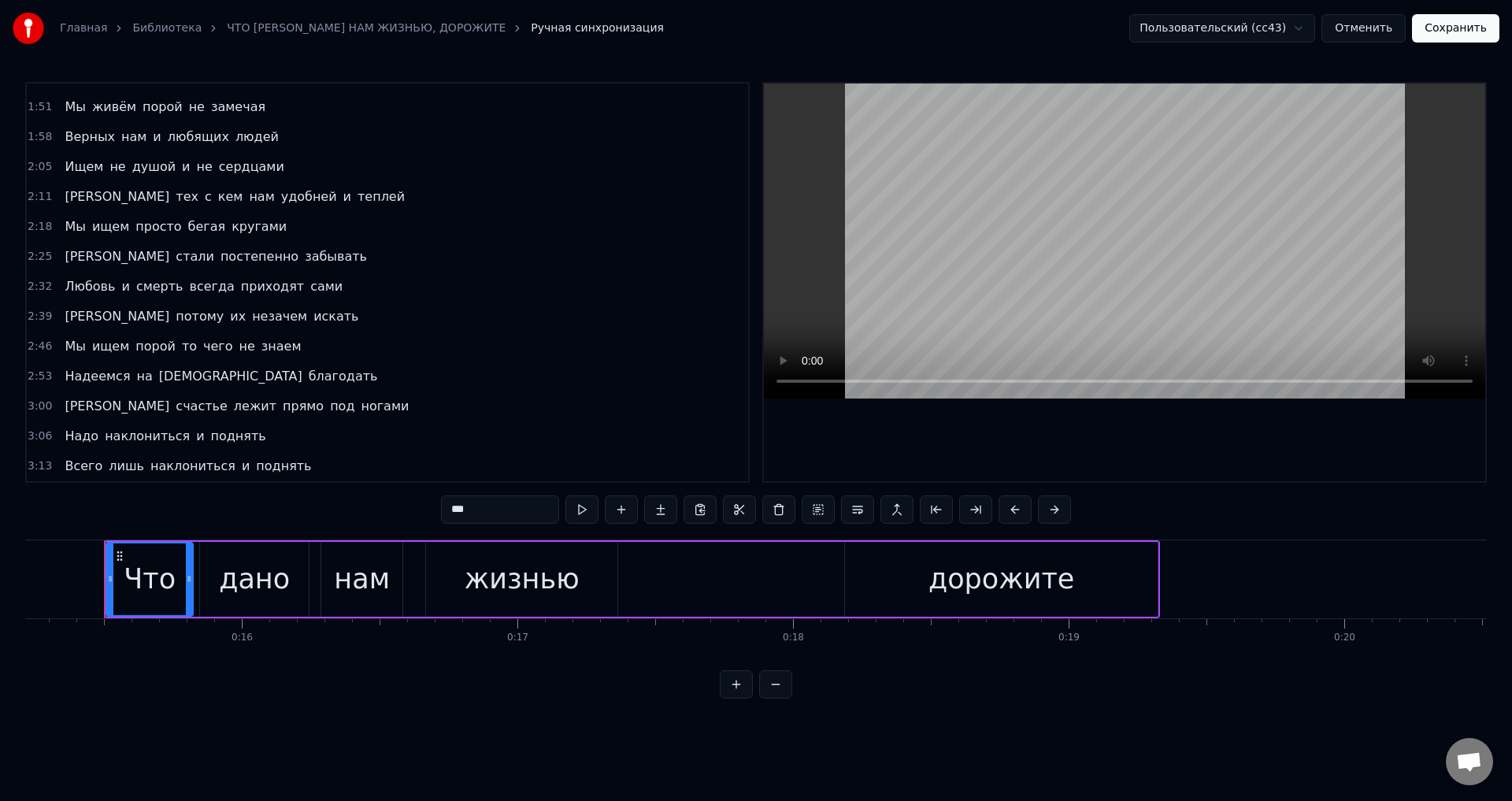
click at [254, 465] on span "поднять" at bounding box center [284, 466] width 59 height 18
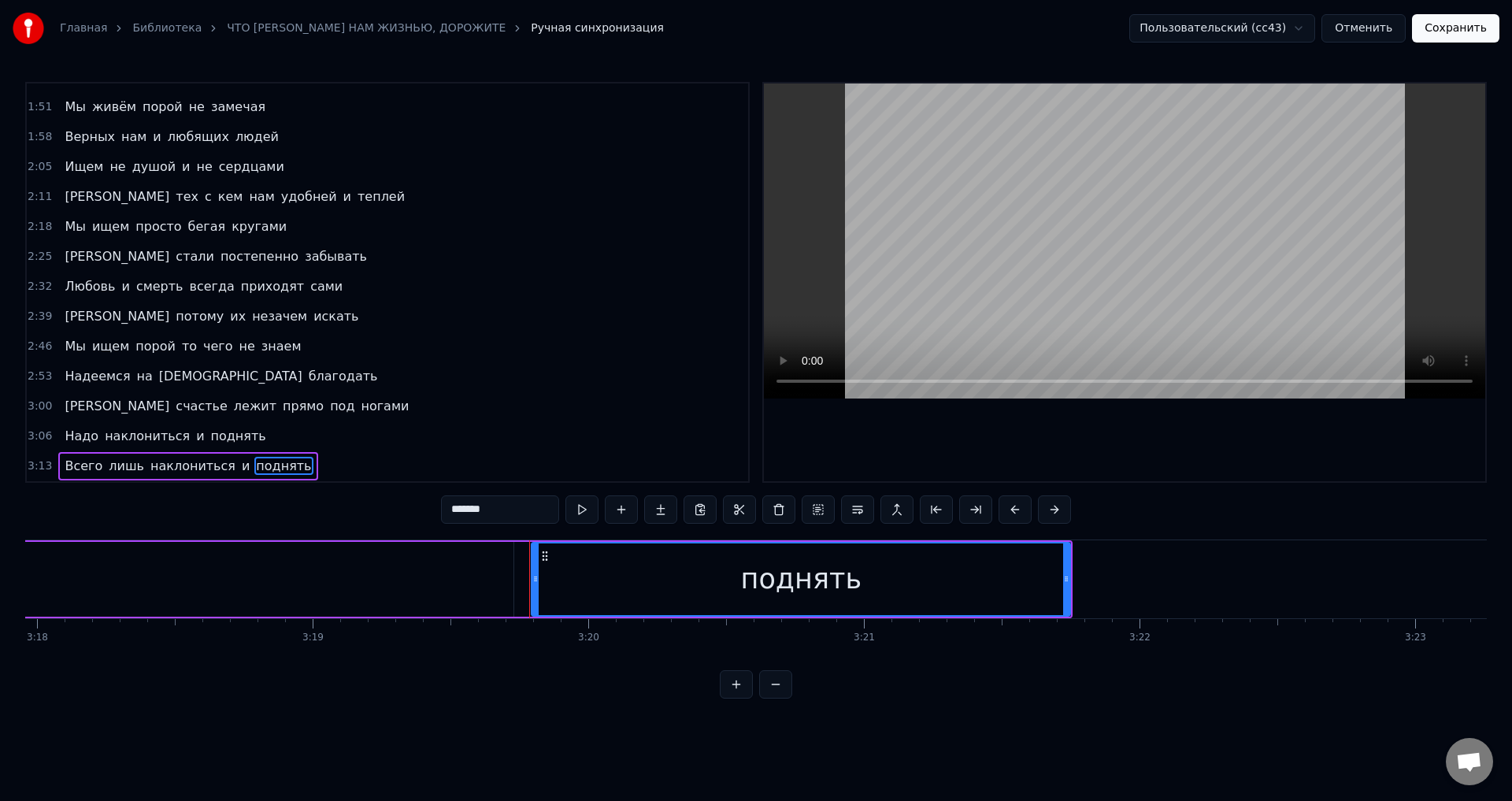
scroll to position [0, 54404]
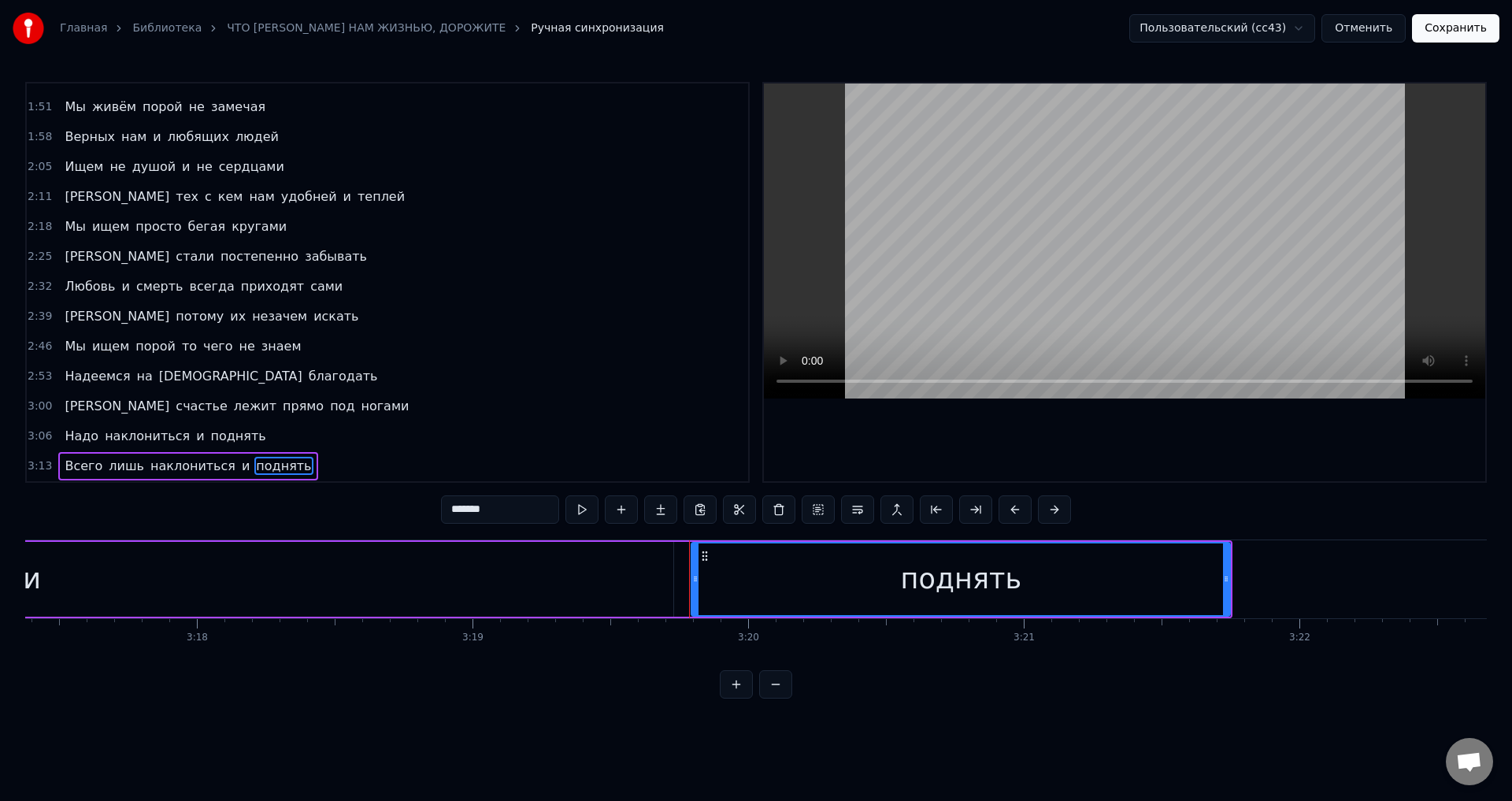
click at [596, 586] on div "и" at bounding box center [32, 580] width 1283 height 75
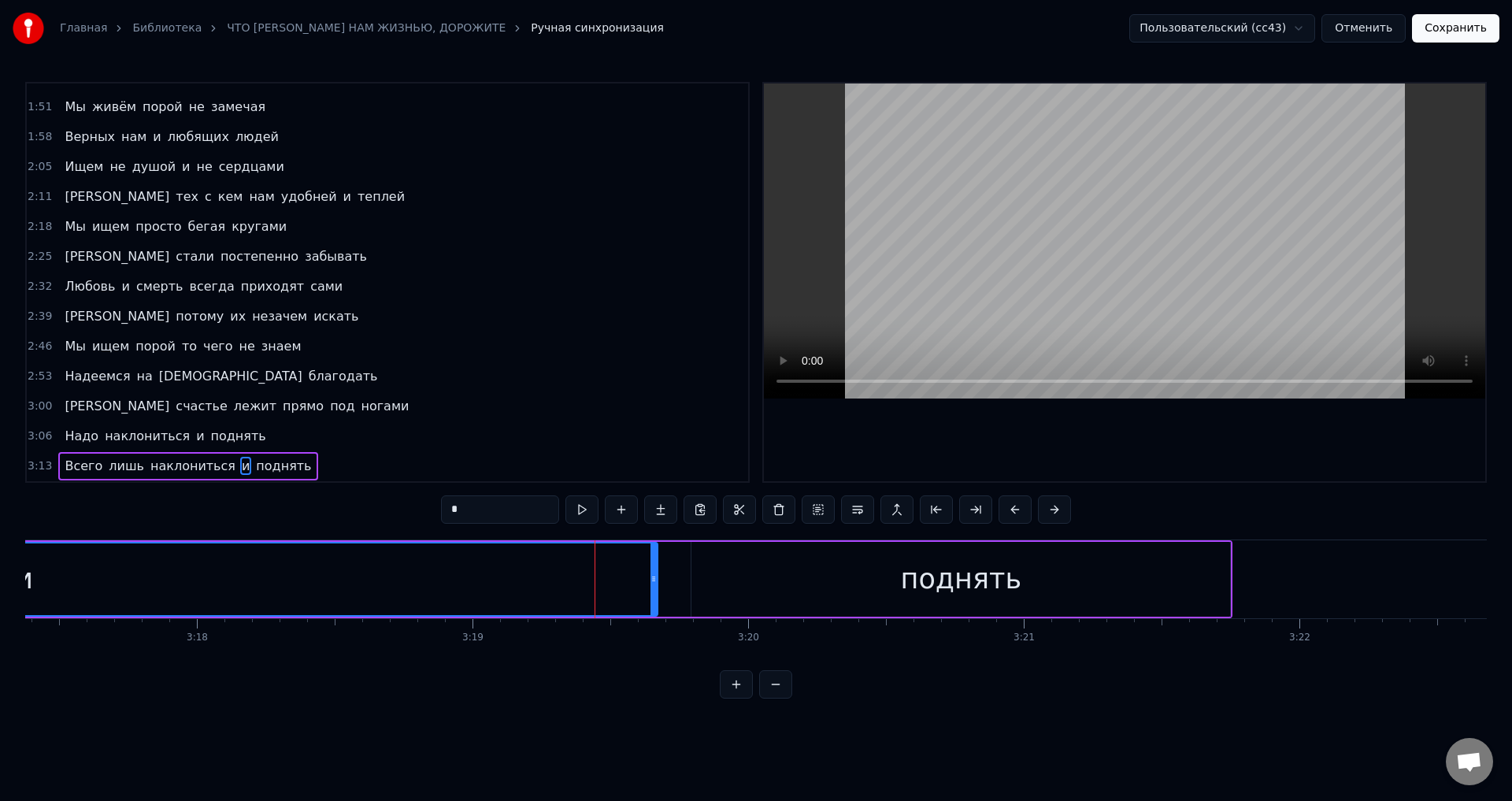
drag, startPoint x: 669, startPoint y: 582, endPoint x: 646, endPoint y: 585, distance: 23.2
click at [650, 585] on div at bounding box center [653, 579] width 6 height 72
click at [701, 581] on div "поднять" at bounding box center [961, 580] width 539 height 75
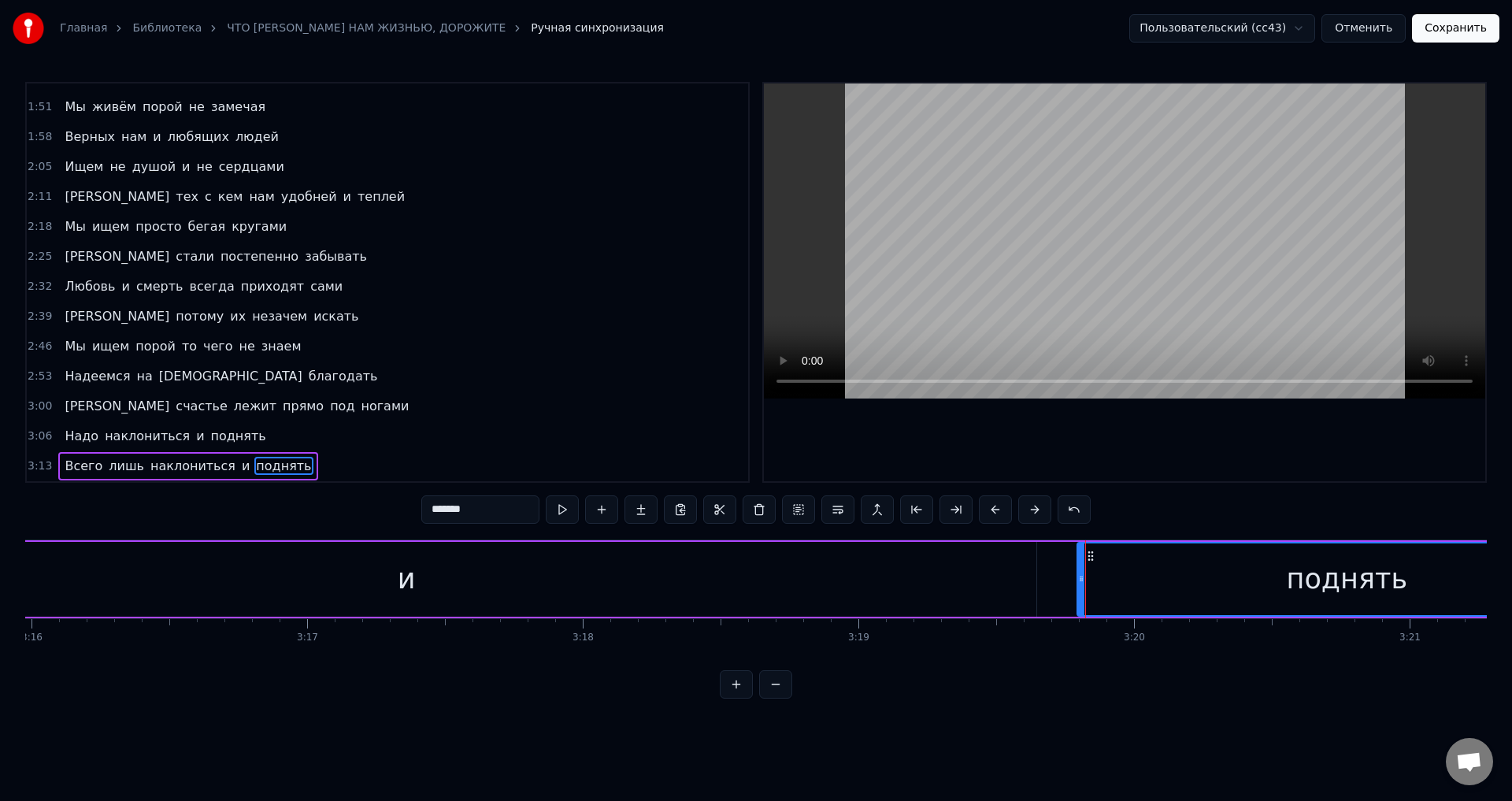
scroll to position [0, 53955]
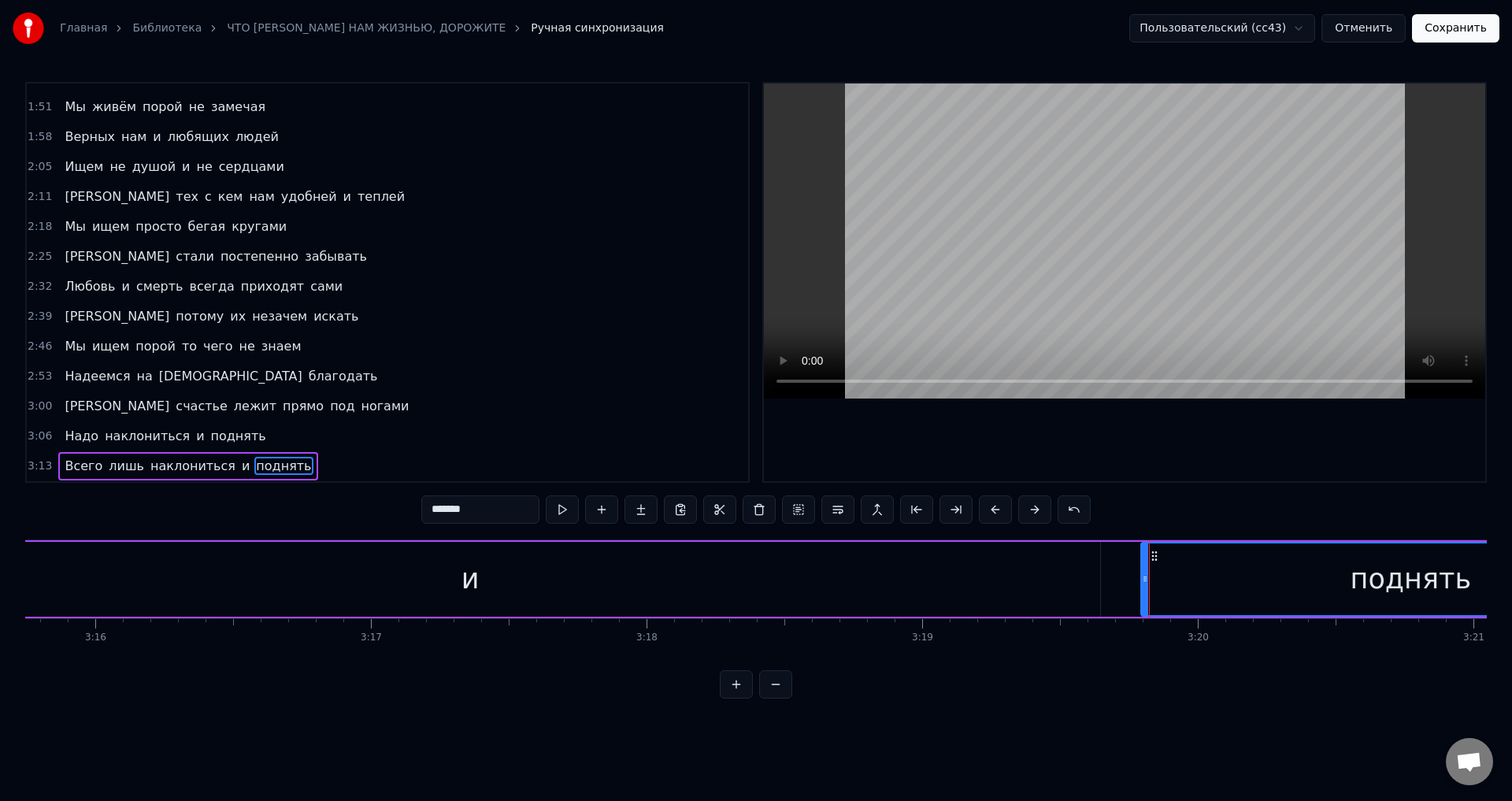
click at [434, 579] on div "и" at bounding box center [470, 580] width 1260 height 75
type input "*"
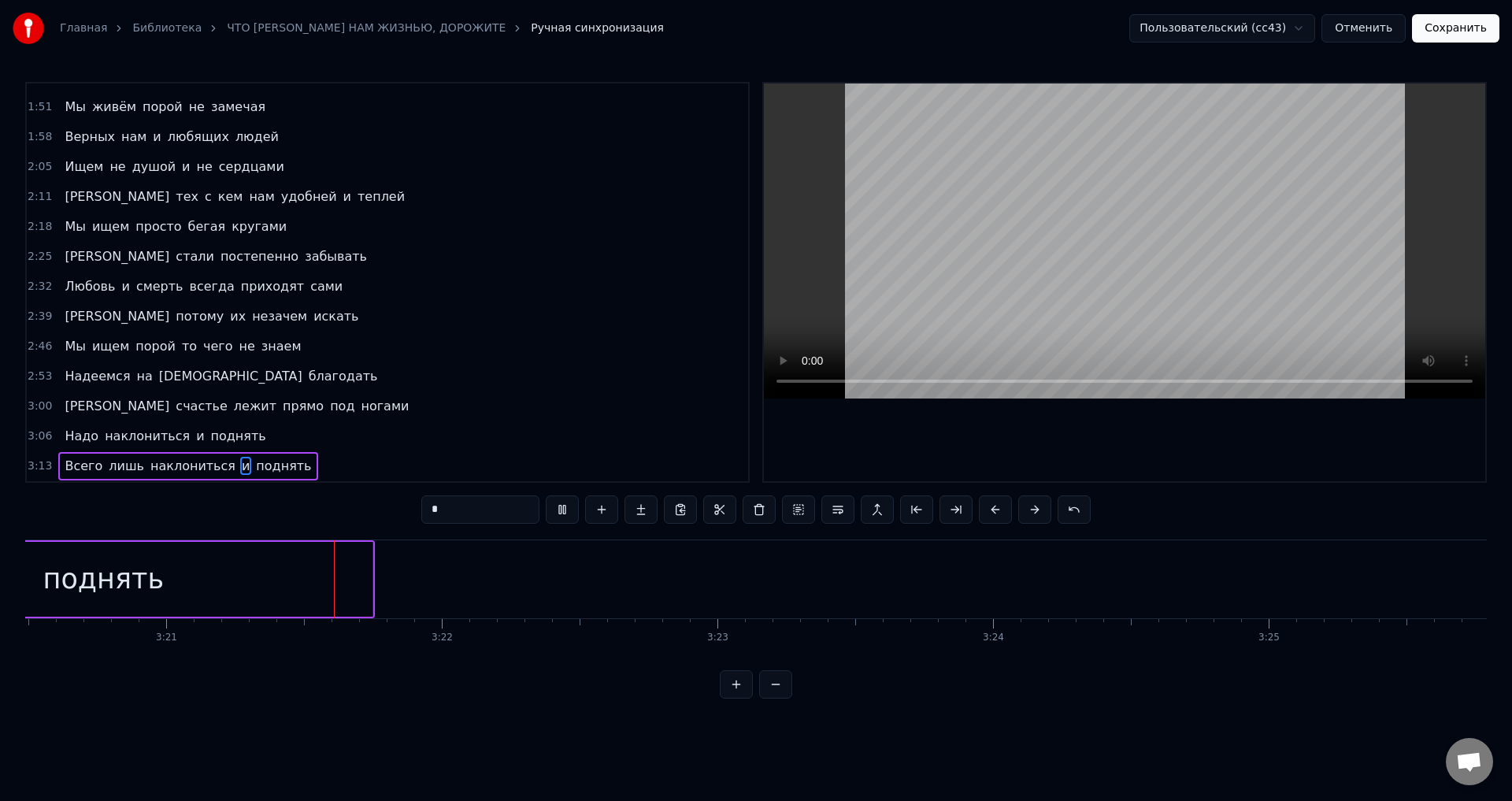
scroll to position [0, 55288]
click at [1358, 28] on button "Отменить" at bounding box center [1363, 28] width 84 height 28
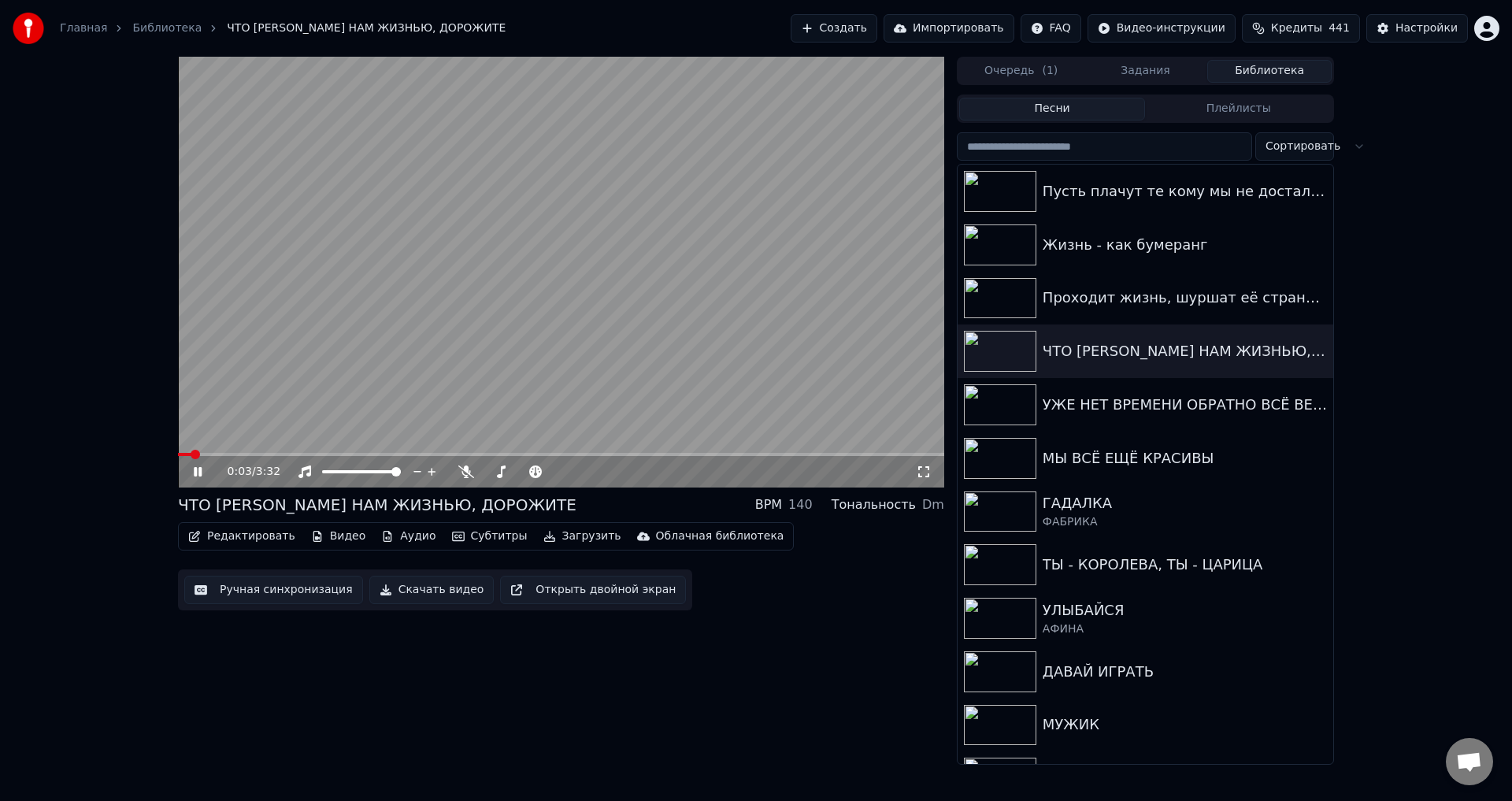
click at [927, 470] on icon at bounding box center [923, 472] width 16 height 13
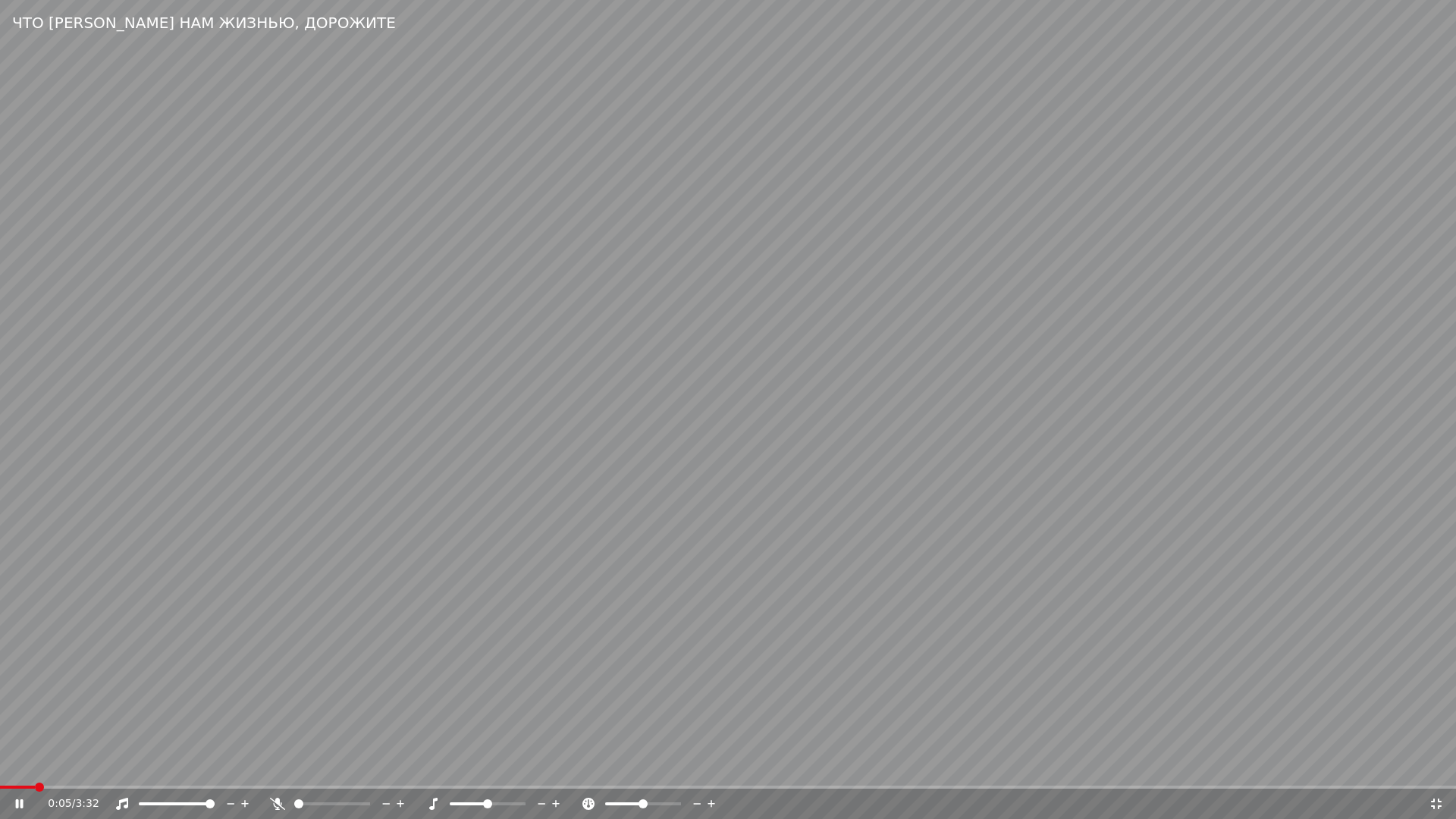
click at [558, 610] on video at bounding box center [728, 409] width 1456 height 819
click at [992, 715] on video at bounding box center [728, 409] width 1456 height 819
click at [1434, 770] on icon at bounding box center [1437, 804] width 11 height 11
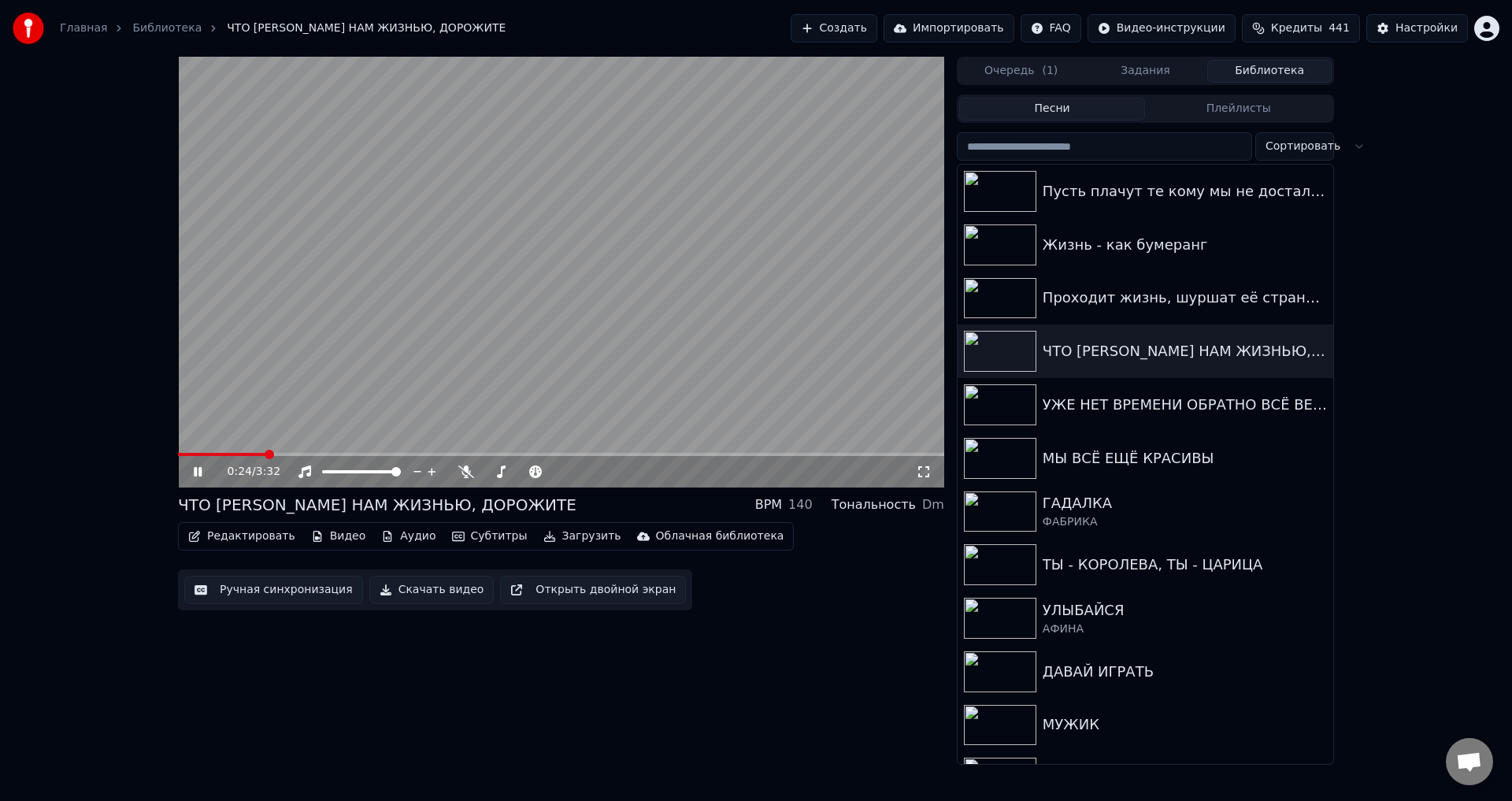
click at [303, 594] on button "Ручная синхронизация" at bounding box center [273, 589] width 179 height 28
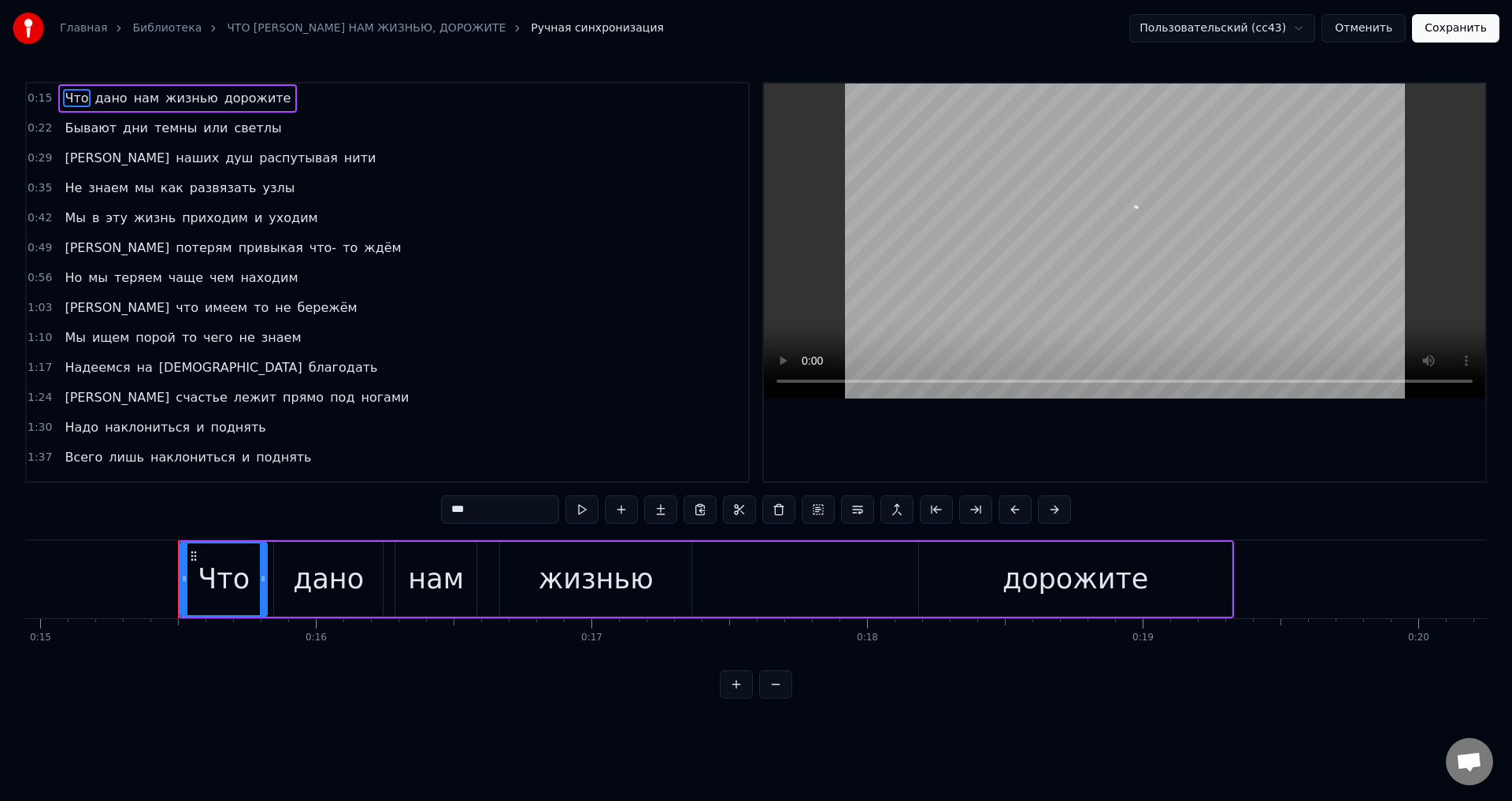
scroll to position [0, 4194]
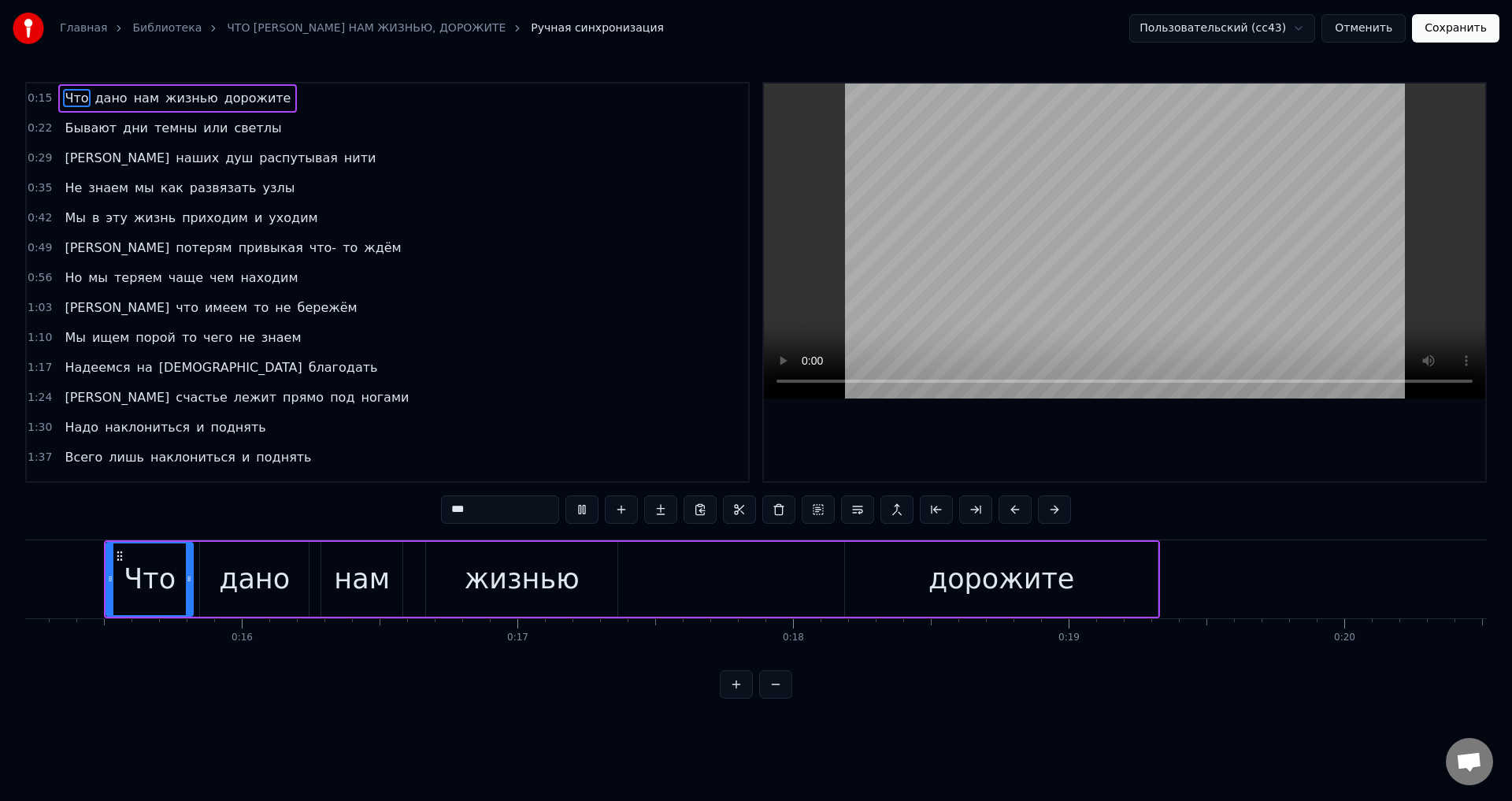
click at [1380, 33] on button "Отменить" at bounding box center [1363, 28] width 84 height 28
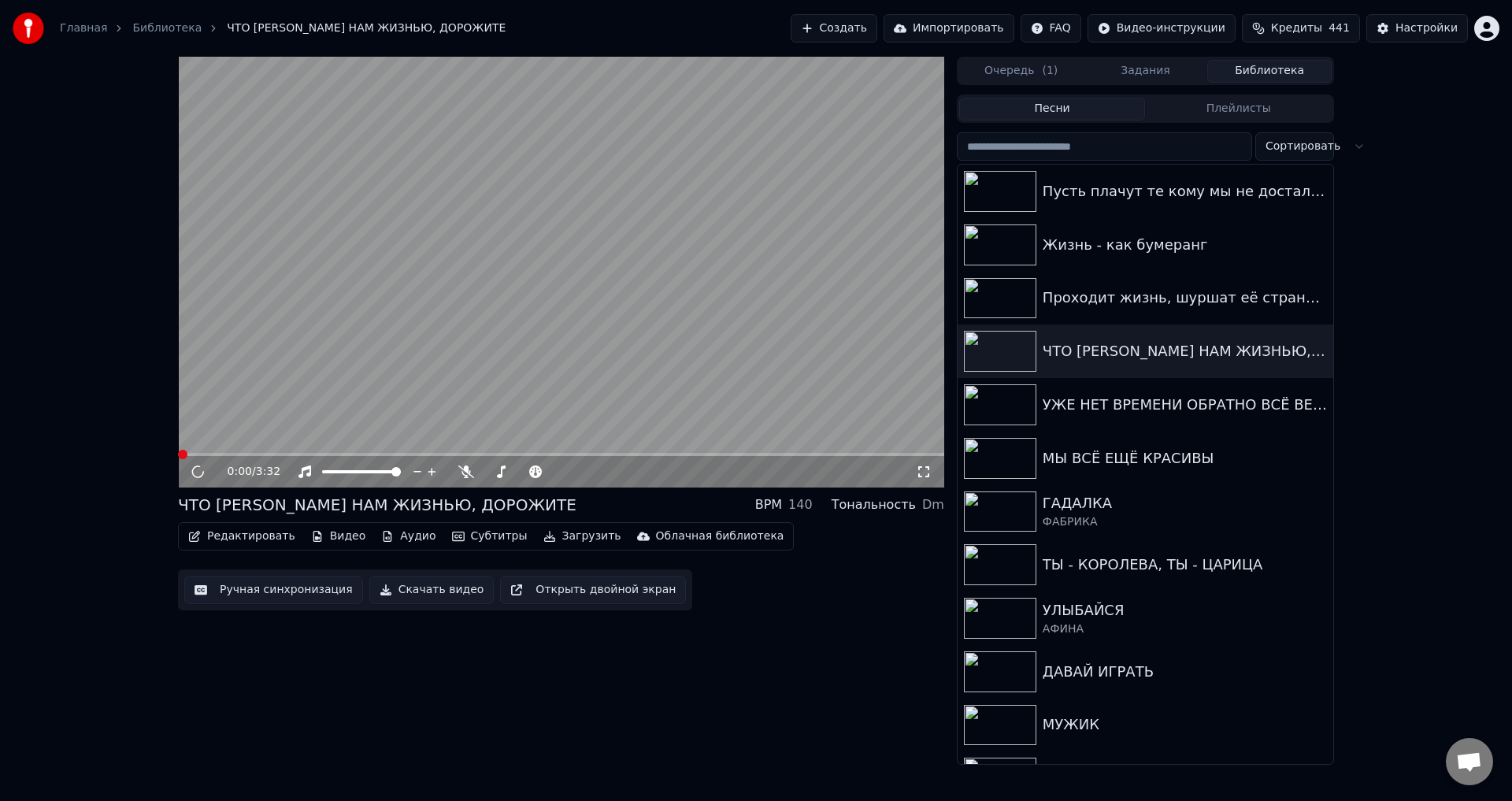
click at [922, 473] on icon at bounding box center [923, 472] width 16 height 13
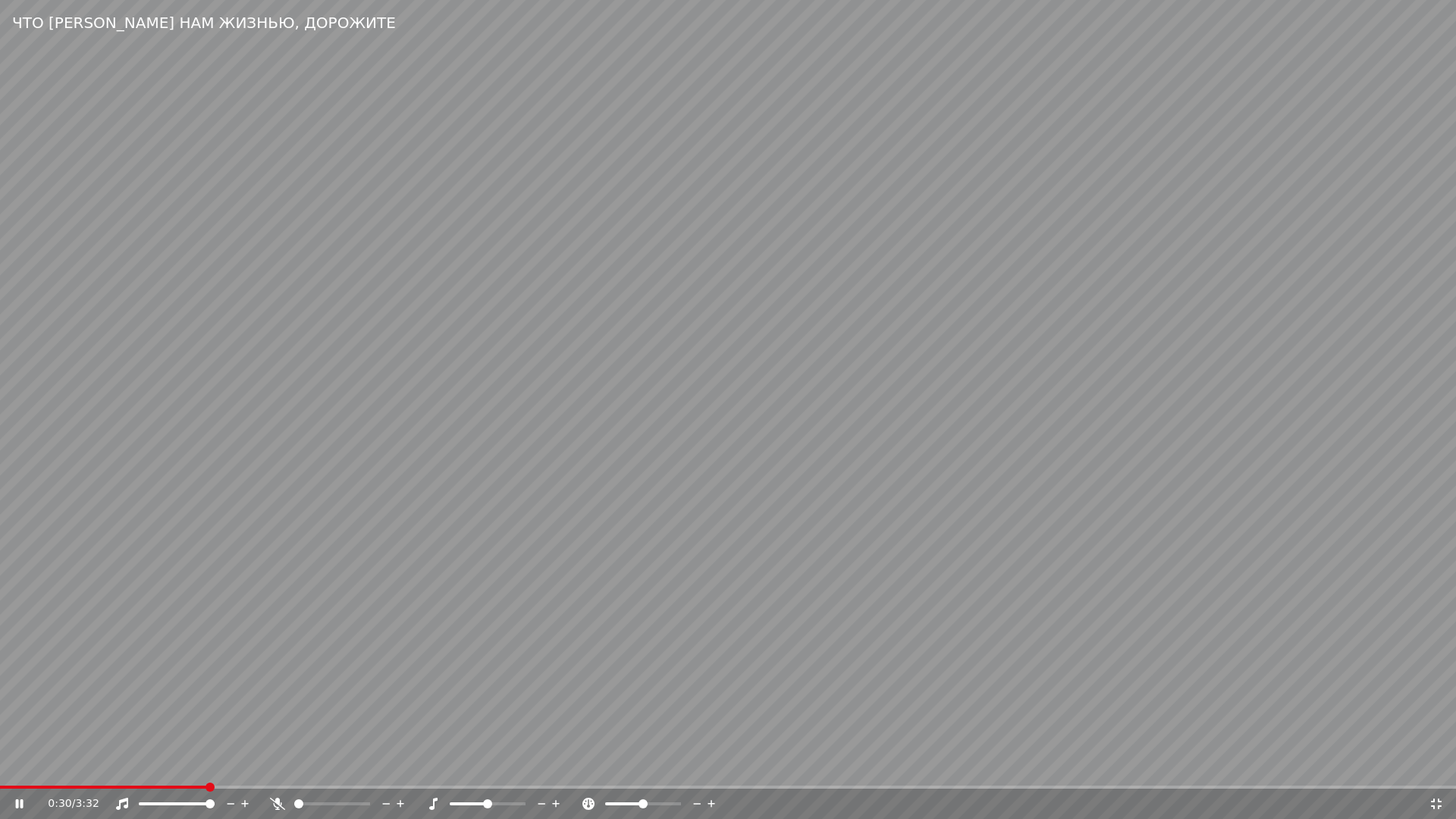
click at [752, 645] on video at bounding box center [728, 409] width 1456 height 819
click at [1437, 770] on icon at bounding box center [1436, 804] width 15 height 12
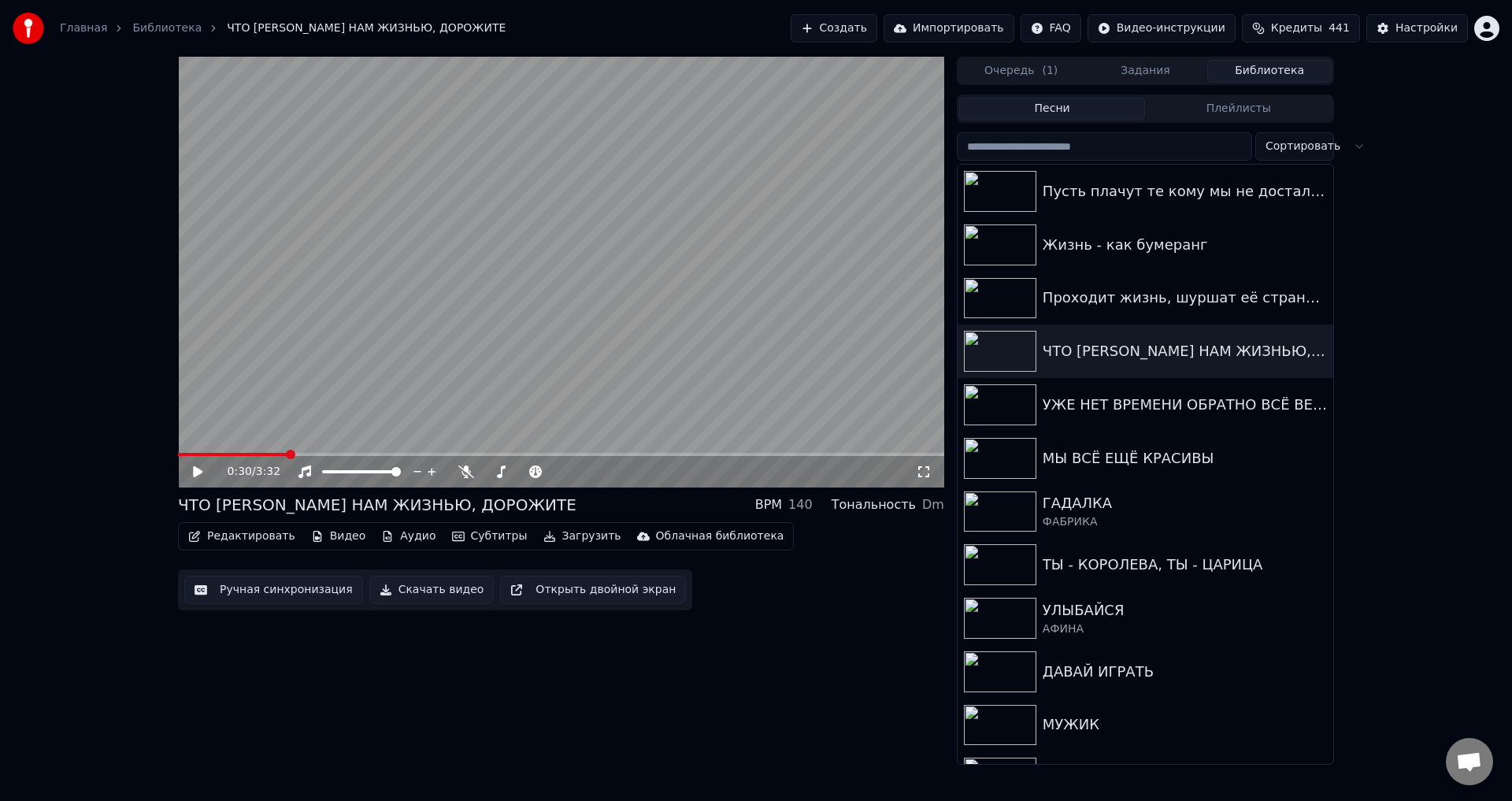
click at [231, 593] on button "Ручная синхронизация" at bounding box center [273, 589] width 179 height 28
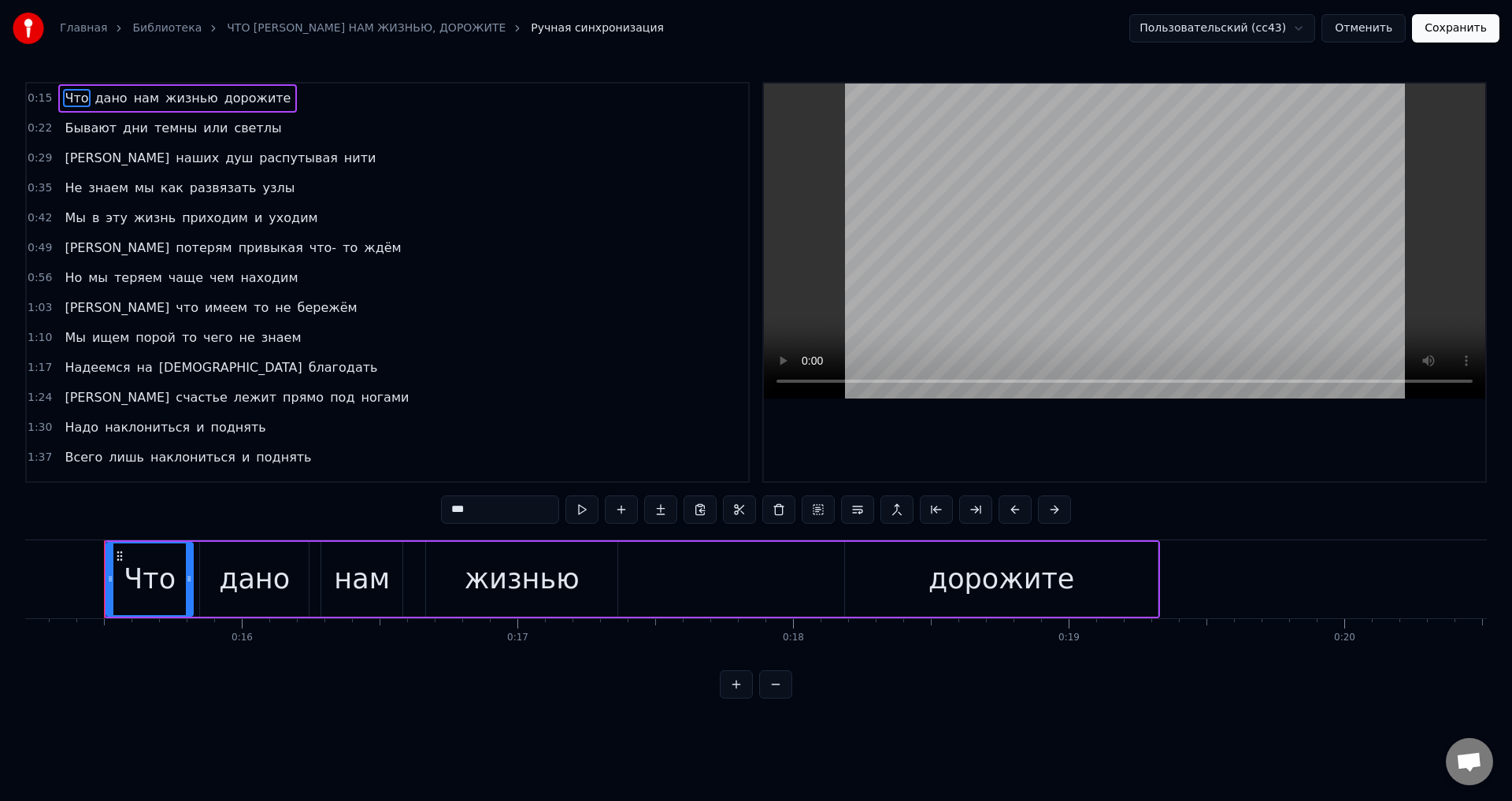
click at [64, 123] on span "Бывают" at bounding box center [91, 128] width 55 height 18
type input "******"
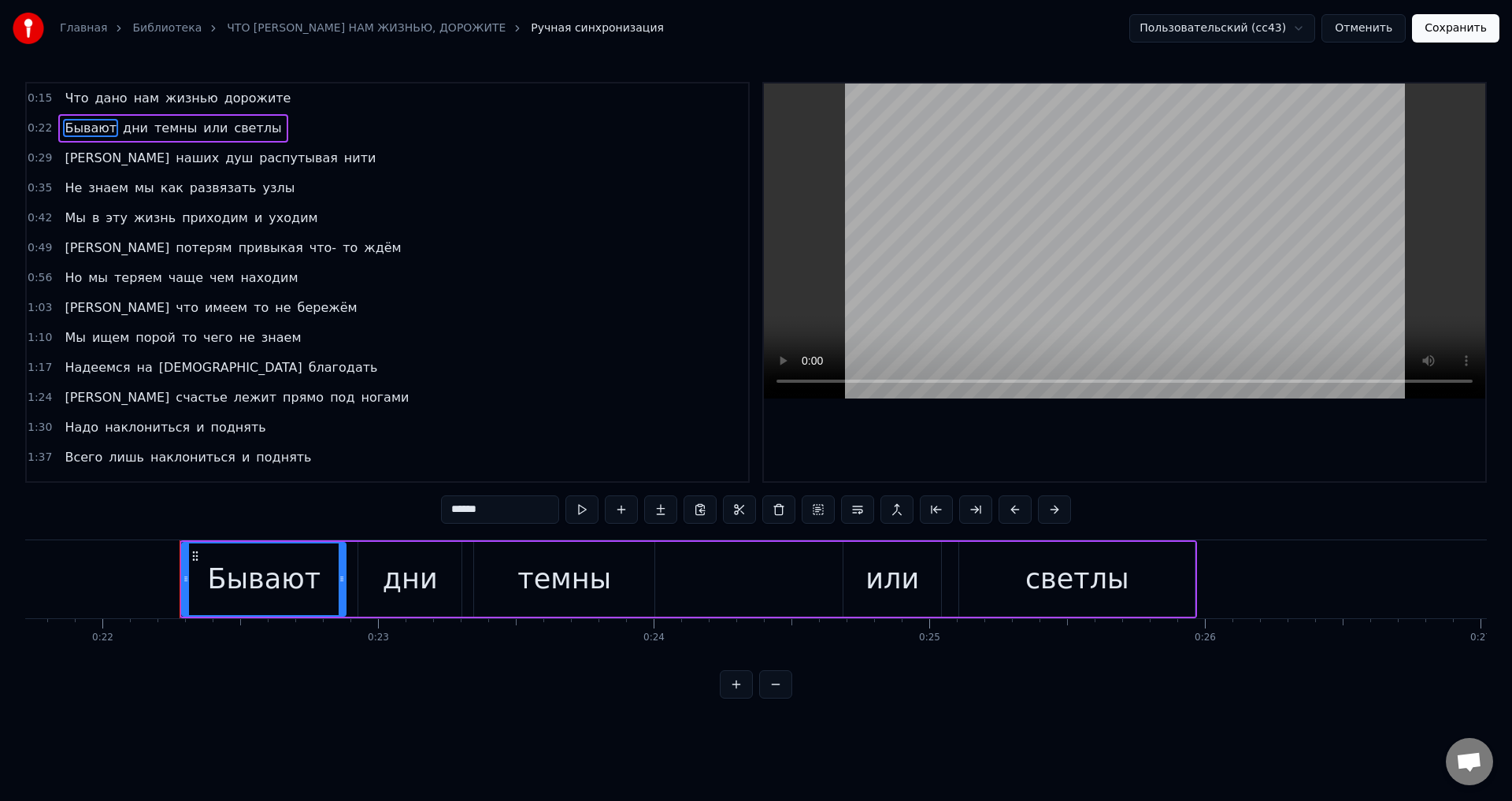
scroll to position [0, 6063]
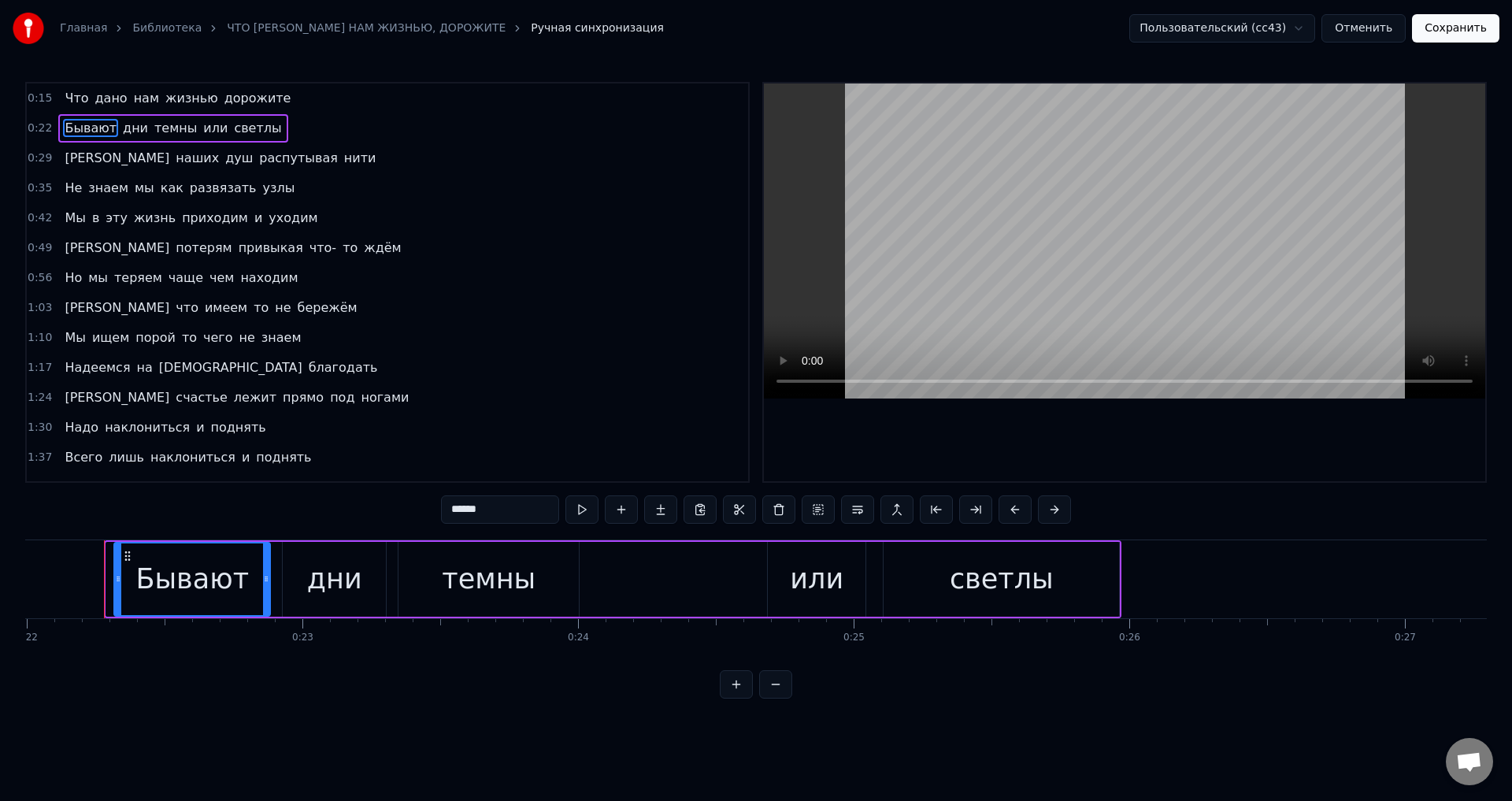
click at [117, 584] on icon at bounding box center [117, 579] width 6 height 13
click at [1455, 33] on button "Сохранить" at bounding box center [1455, 28] width 87 height 28
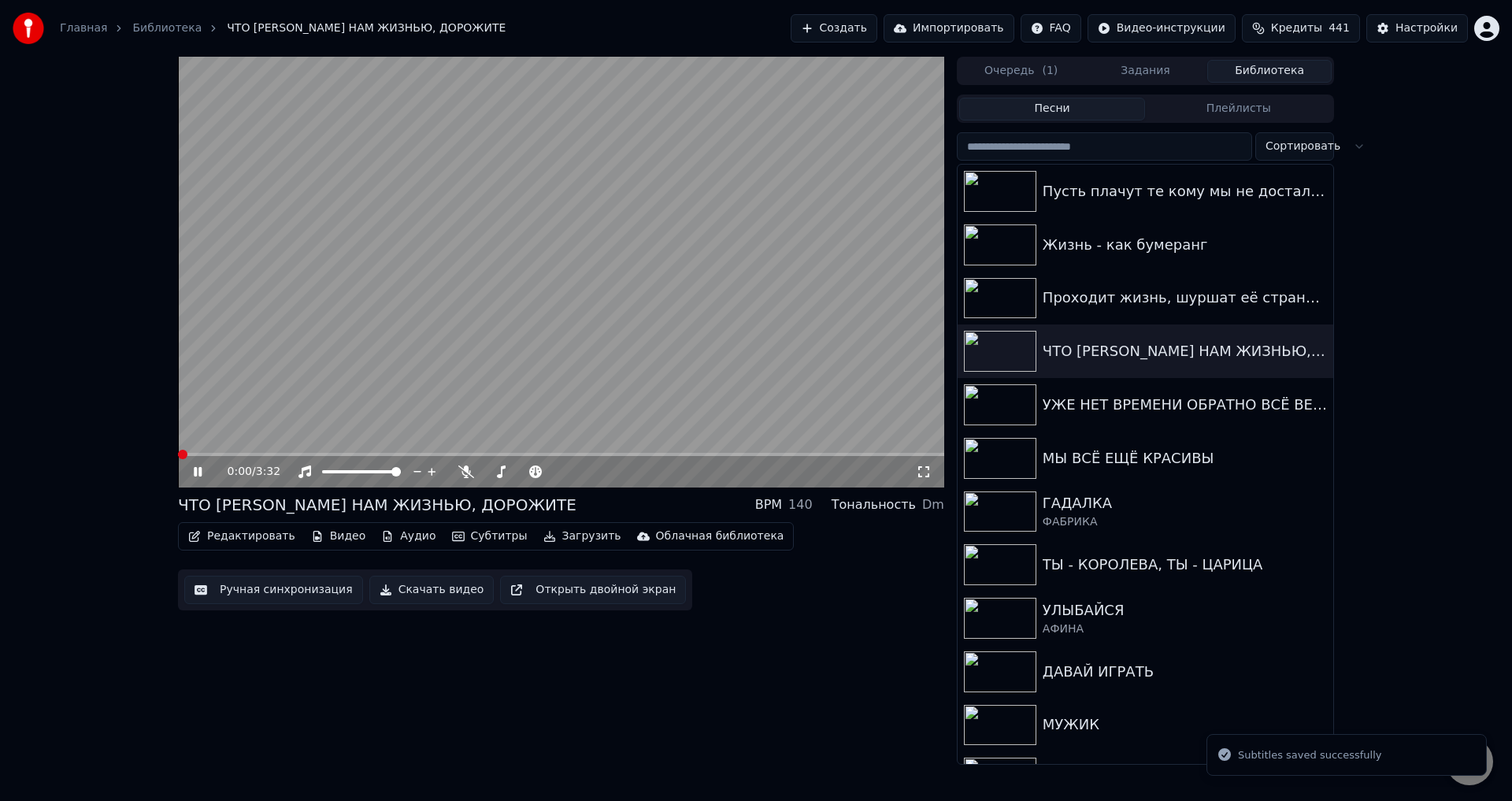
click at [926, 470] on icon at bounding box center [923, 472] width 16 height 13
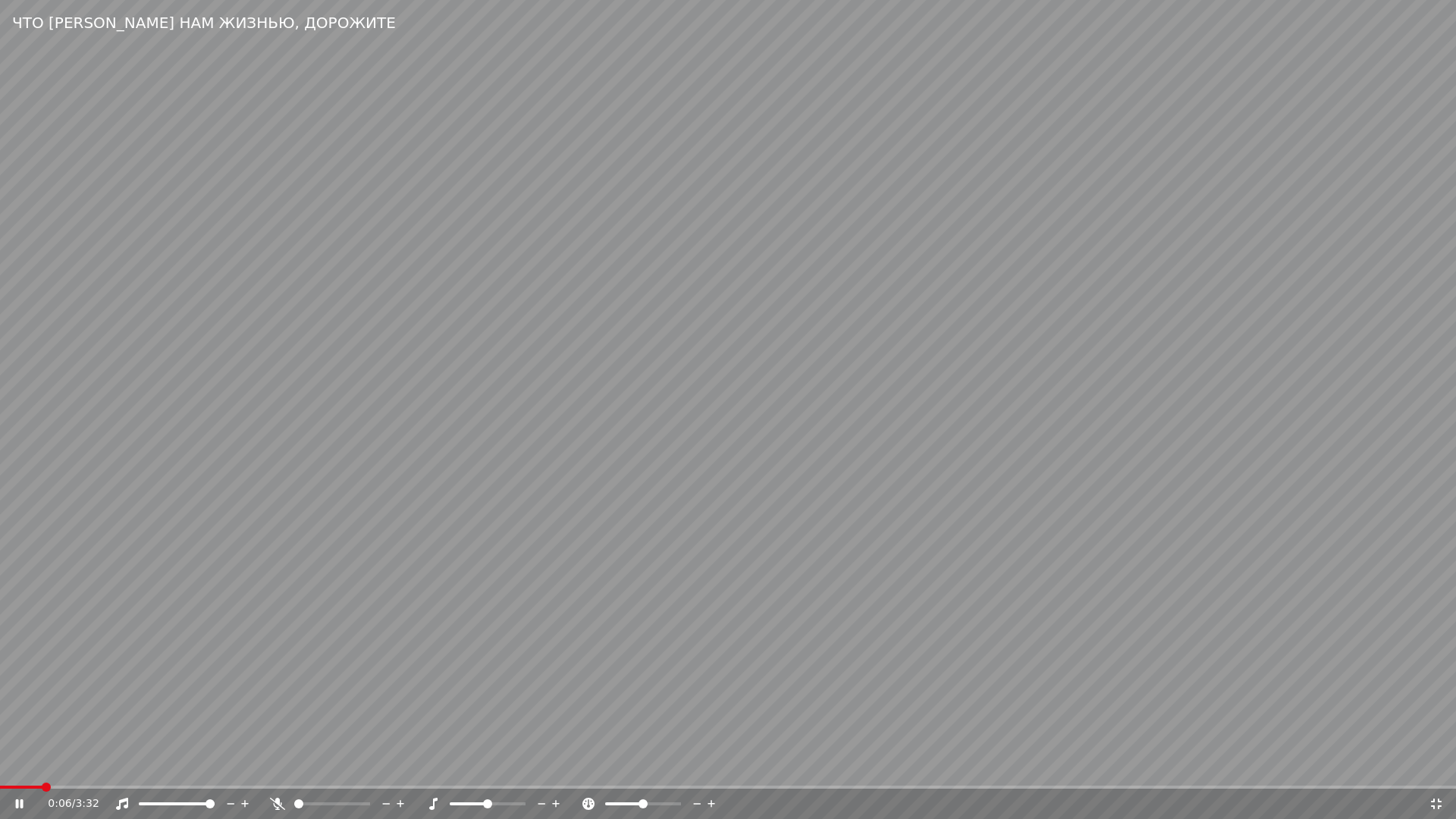
click at [99, 770] on span at bounding box center [728, 786] width 1456 height 3
click at [544, 731] on video at bounding box center [728, 409] width 1456 height 819
click at [66, 770] on span at bounding box center [34, 786] width 68 height 3
click at [1077, 683] on video at bounding box center [728, 409] width 1456 height 819
click at [894, 683] on video at bounding box center [728, 409] width 1456 height 819
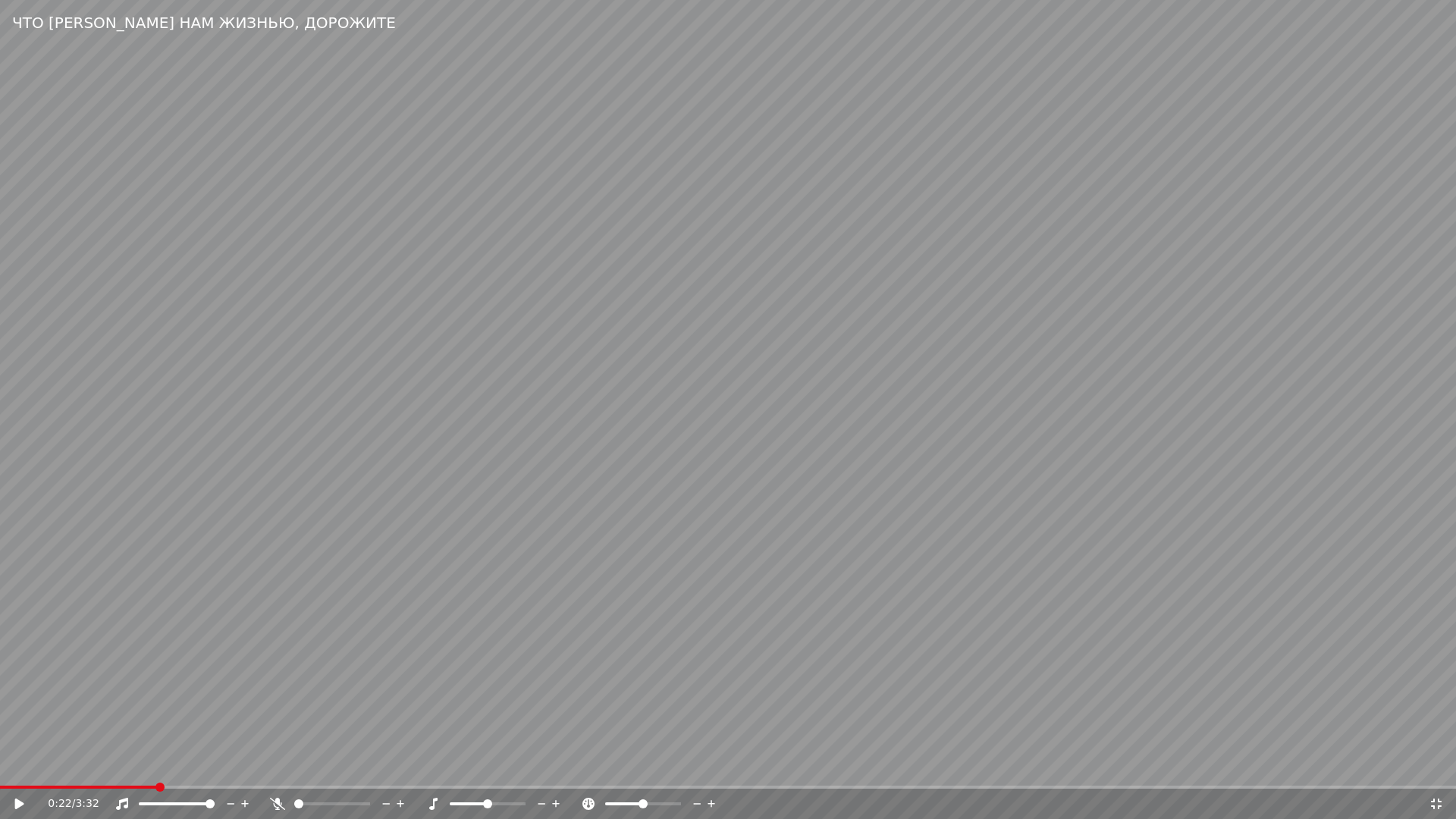
click at [894, 683] on video at bounding box center [728, 409] width 1456 height 819
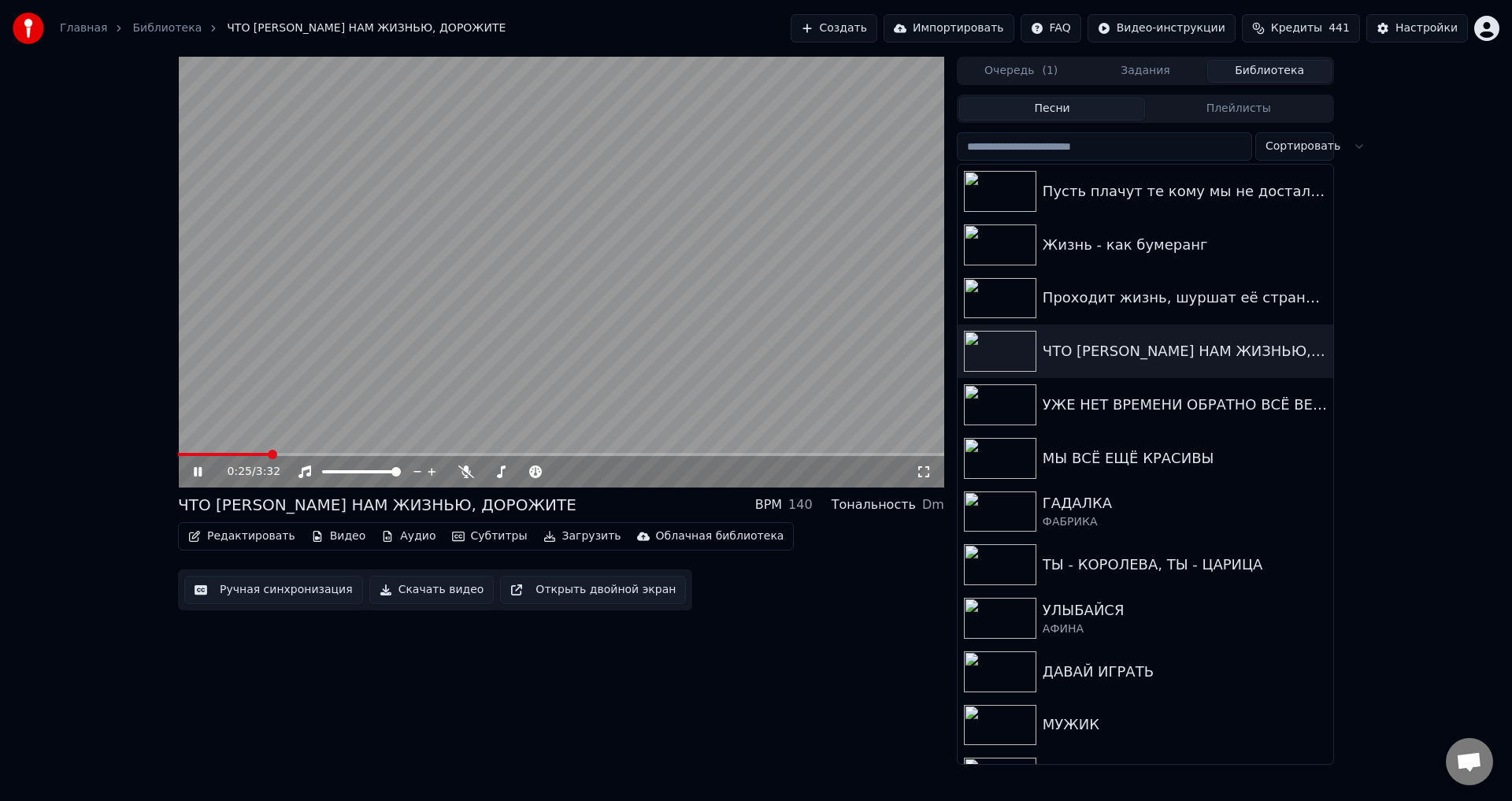
click at [274, 590] on button "Ручная синхронизация" at bounding box center [273, 589] width 179 height 28
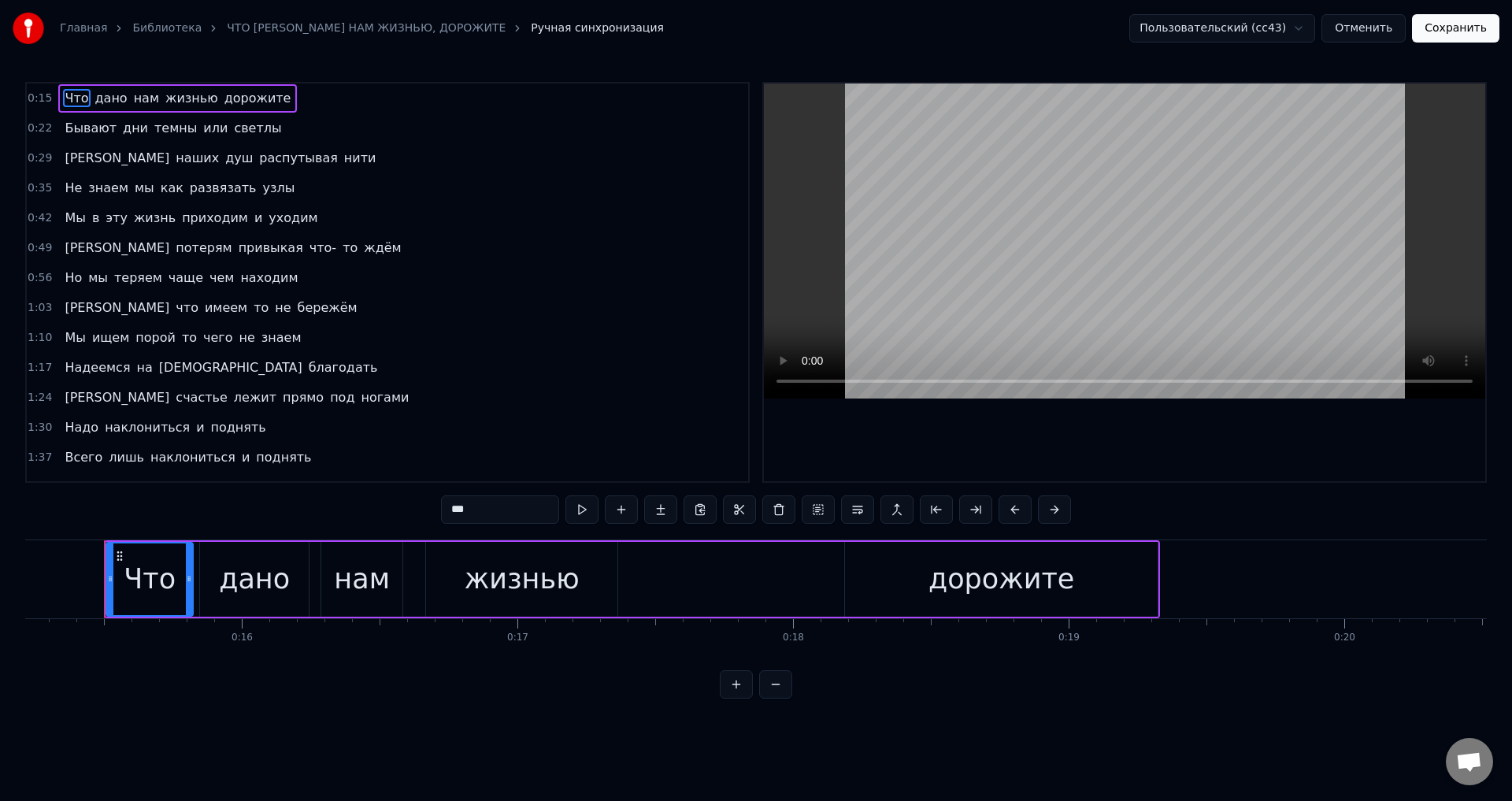
click at [63, 123] on span "Бывают" at bounding box center [91, 128] width 55 height 18
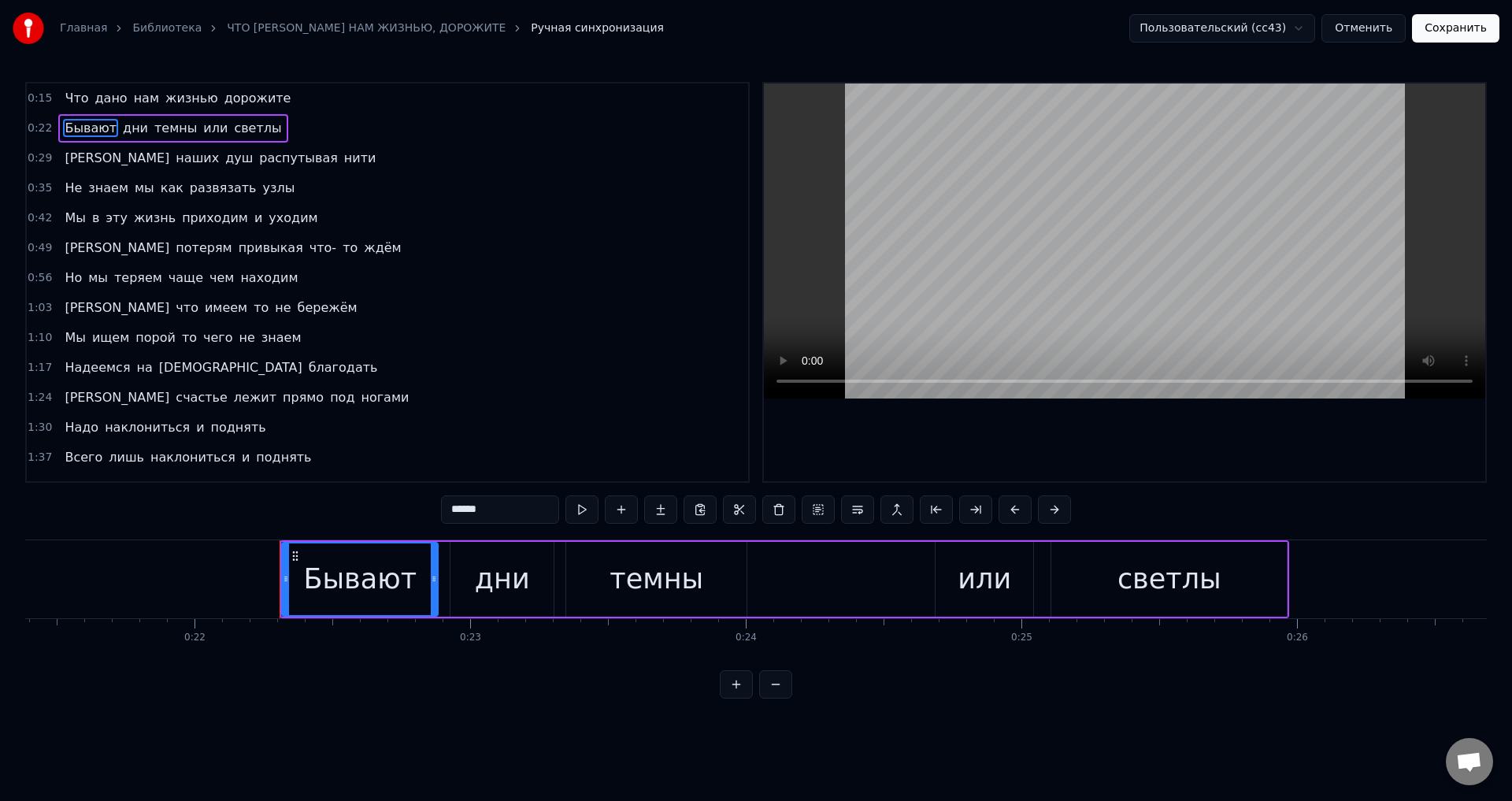
scroll to position [0, 6070]
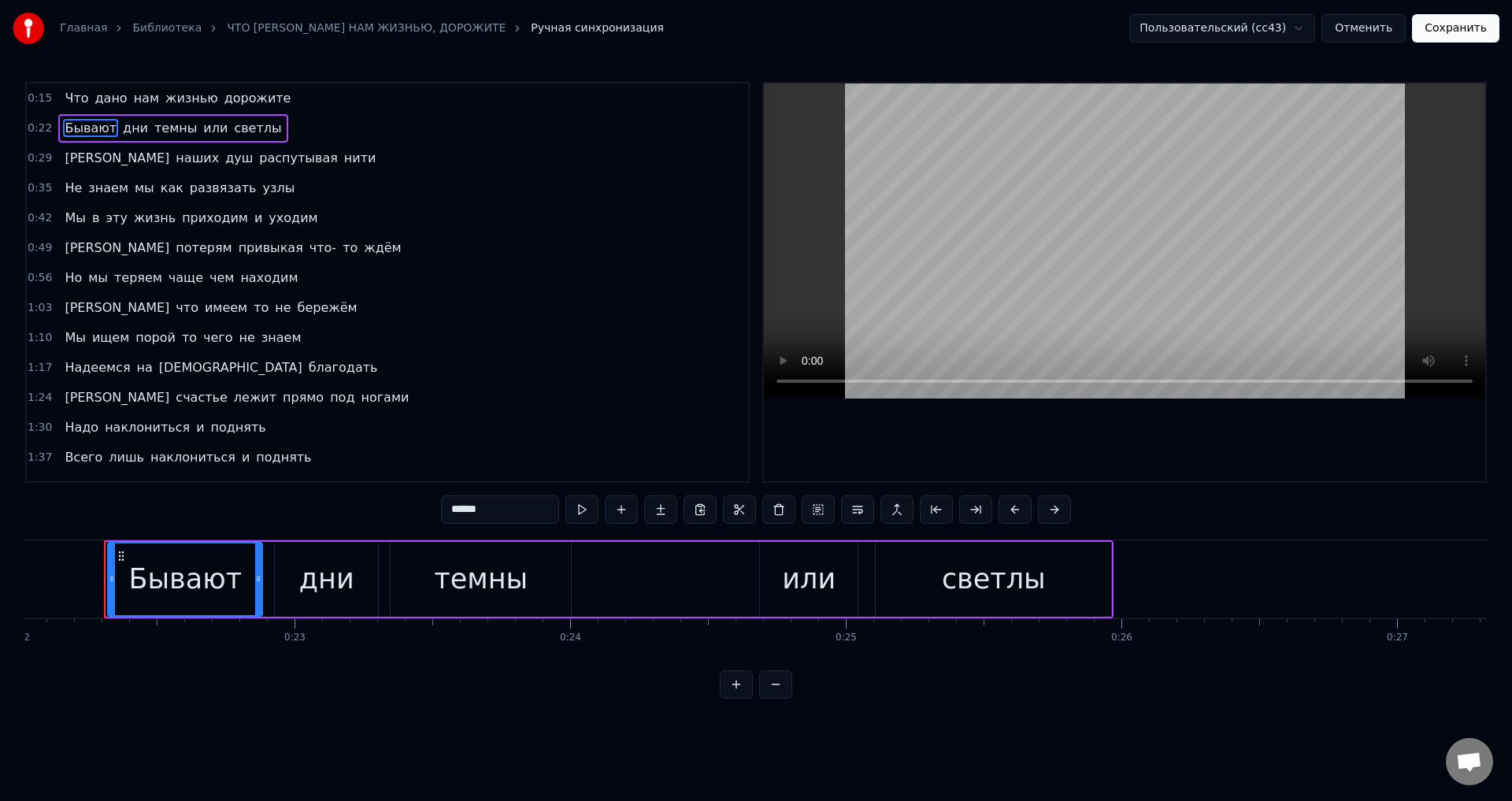
click at [109, 580] on icon at bounding box center [111, 579] width 6 height 13
click at [226, 99] on span "дорожите" at bounding box center [258, 98] width 70 height 18
type input "********"
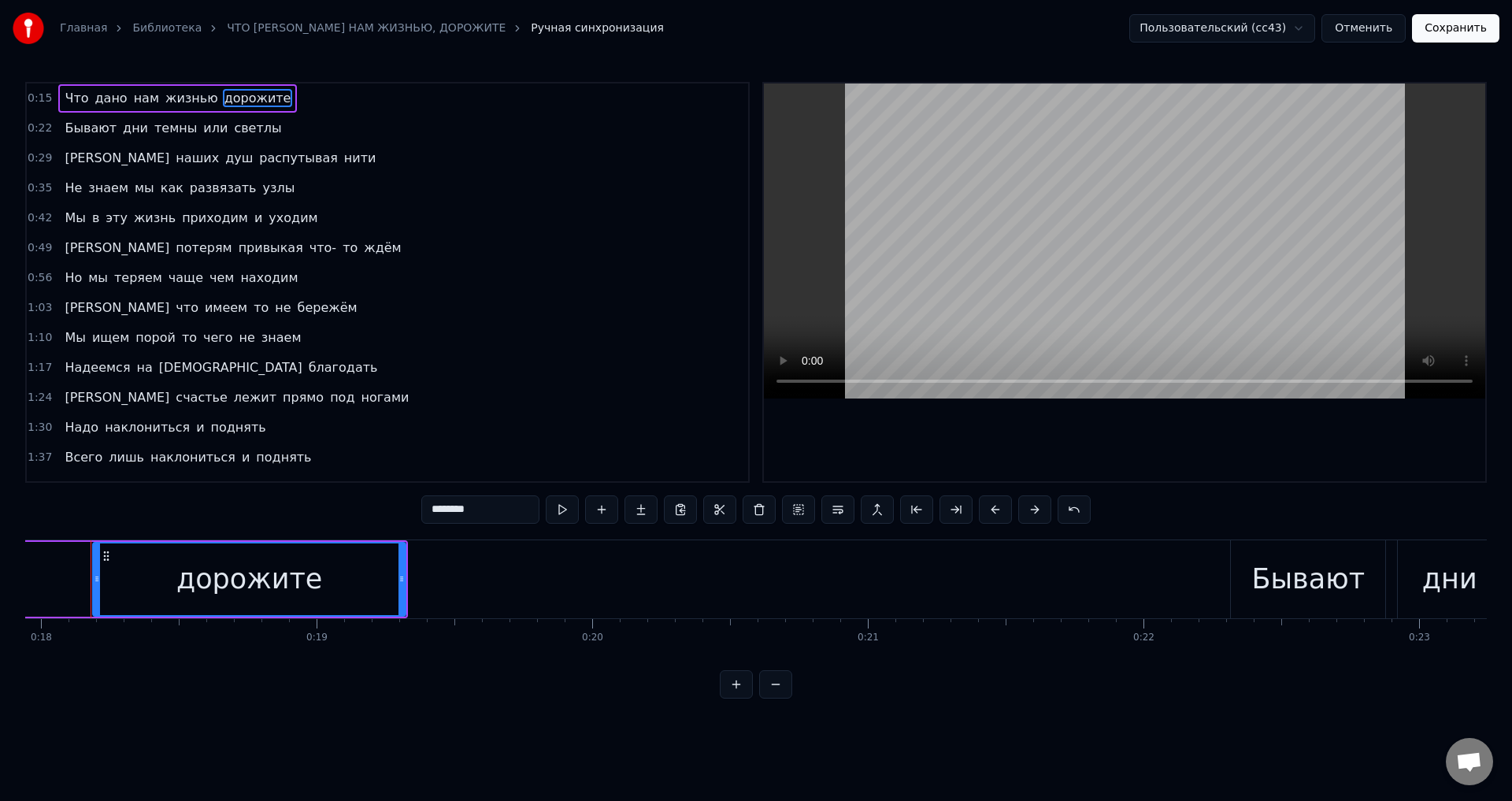
scroll to position [0, 4932]
drag, startPoint x: 109, startPoint y: 582, endPoint x: 97, endPoint y: 581, distance: 12.0
click at [97, 581] on icon at bounding box center [97, 579] width 6 height 13
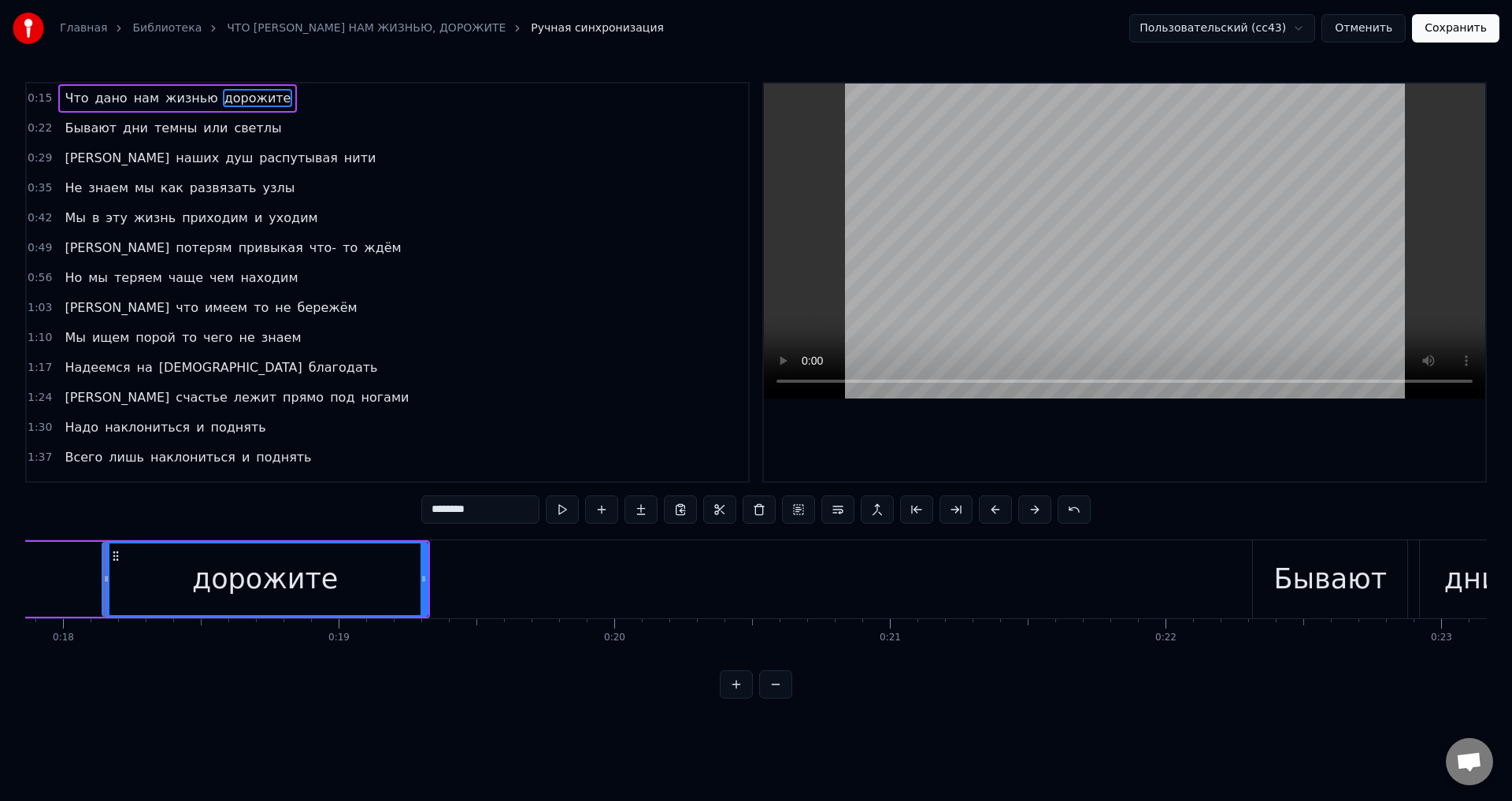
click at [1504, 29] on div "Главная Библиотека ЧТО ДАНО НАМ ЖИЗНЬЮ, ДОРОЖИТЕ Ручная синхронизация Пользоват…" at bounding box center [756, 28] width 1512 height 57
click at [1472, 34] on button "Сохранить" at bounding box center [1455, 28] width 87 height 28
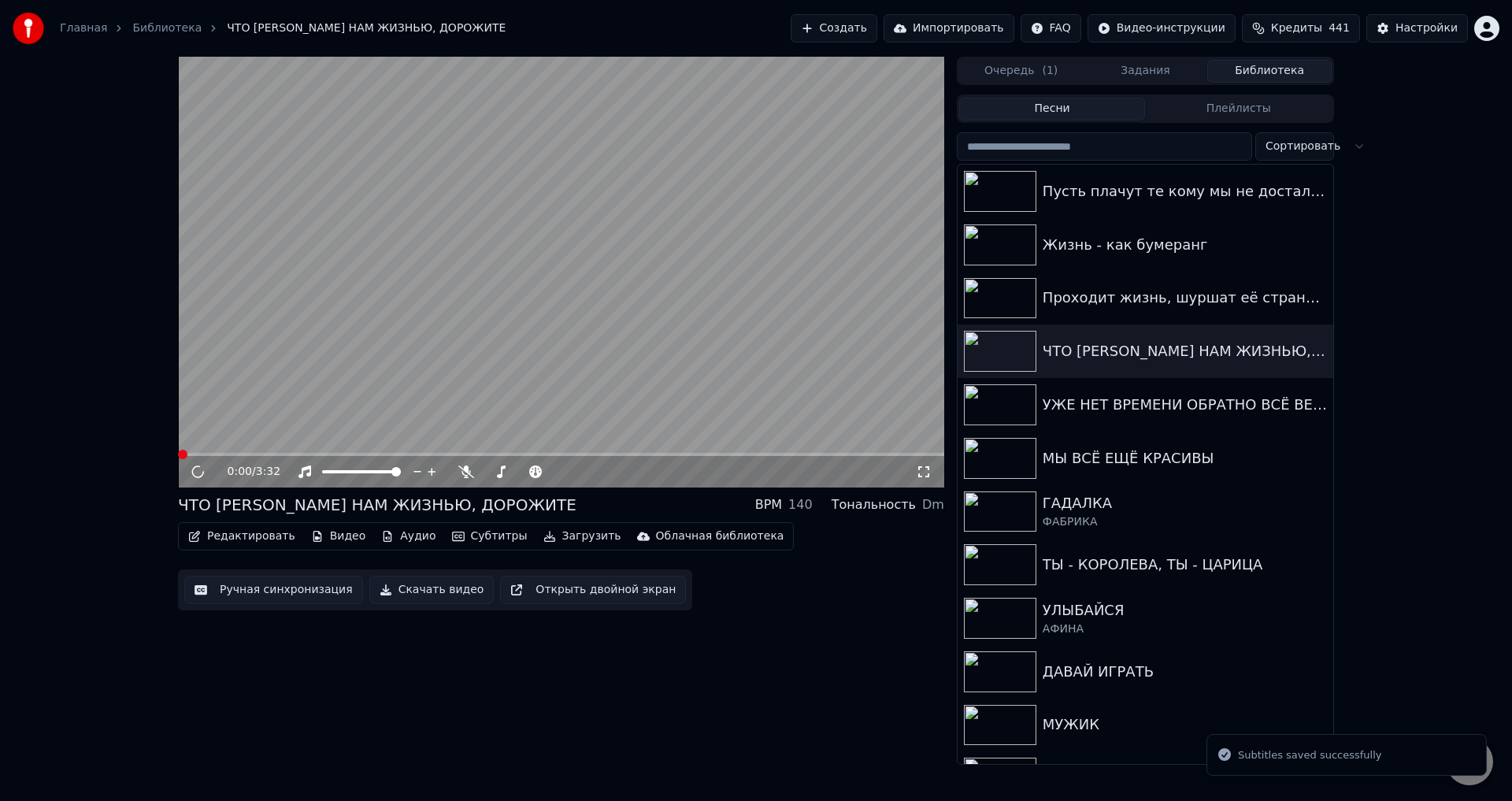
click at [929, 470] on icon at bounding box center [923, 472] width 16 height 13
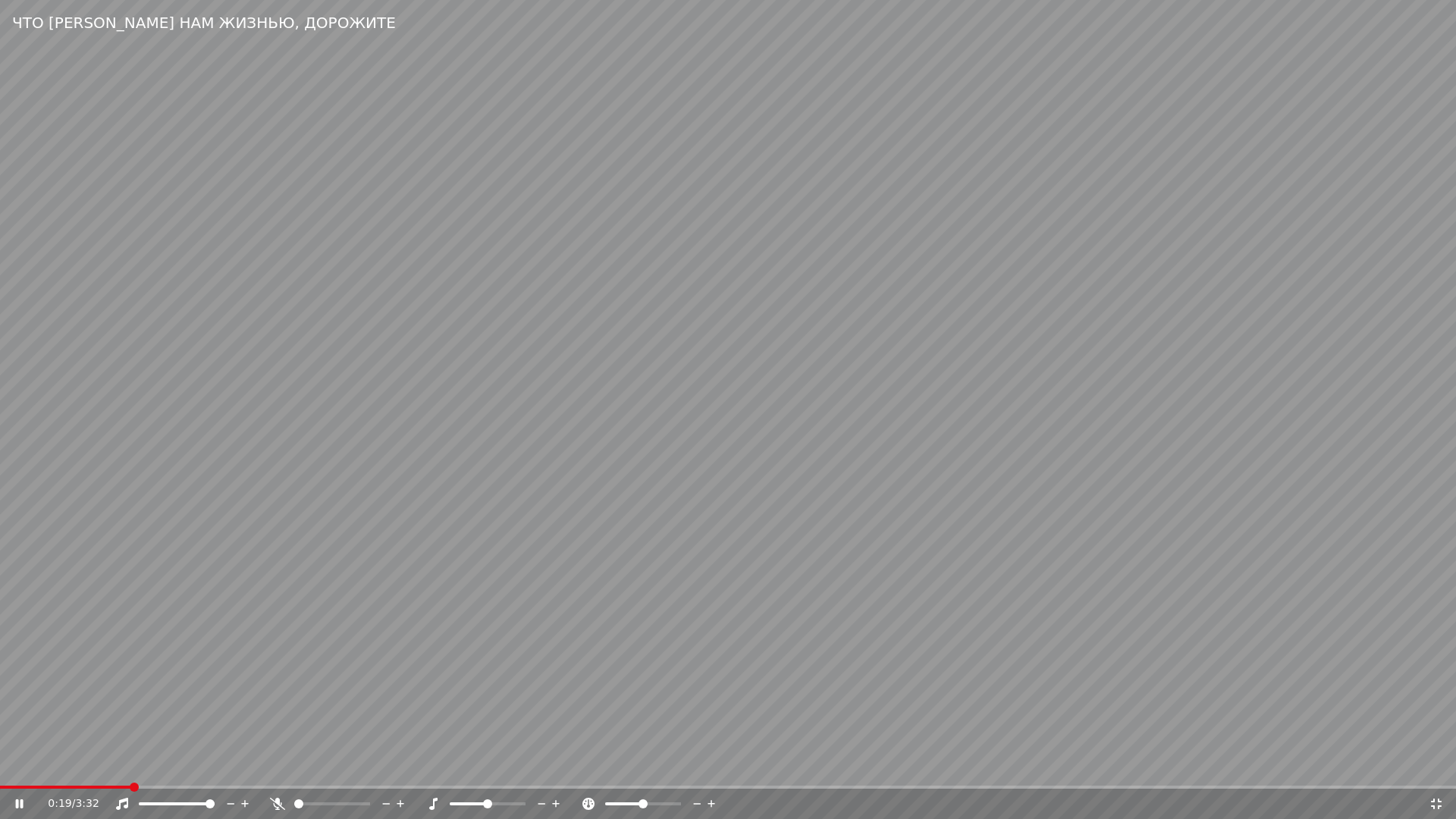
click at [130, 770] on span at bounding box center [65, 786] width 131 height 3
click at [89, 770] on span at bounding box center [44, 786] width 89 height 3
click at [1434, 770] on icon at bounding box center [1436, 804] width 15 height 12
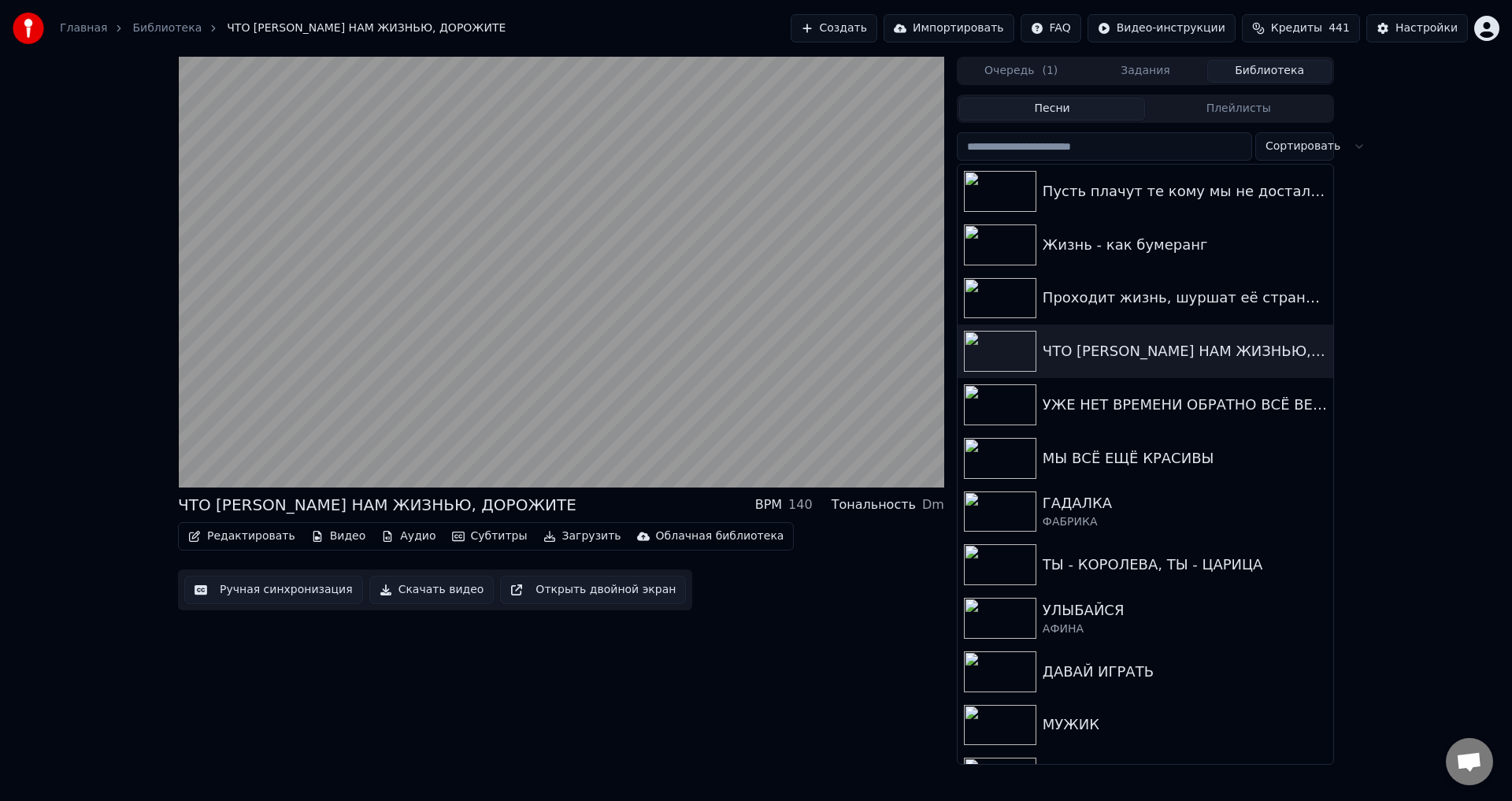
click at [243, 589] on button "Ручная синхронизация" at bounding box center [273, 589] width 179 height 28
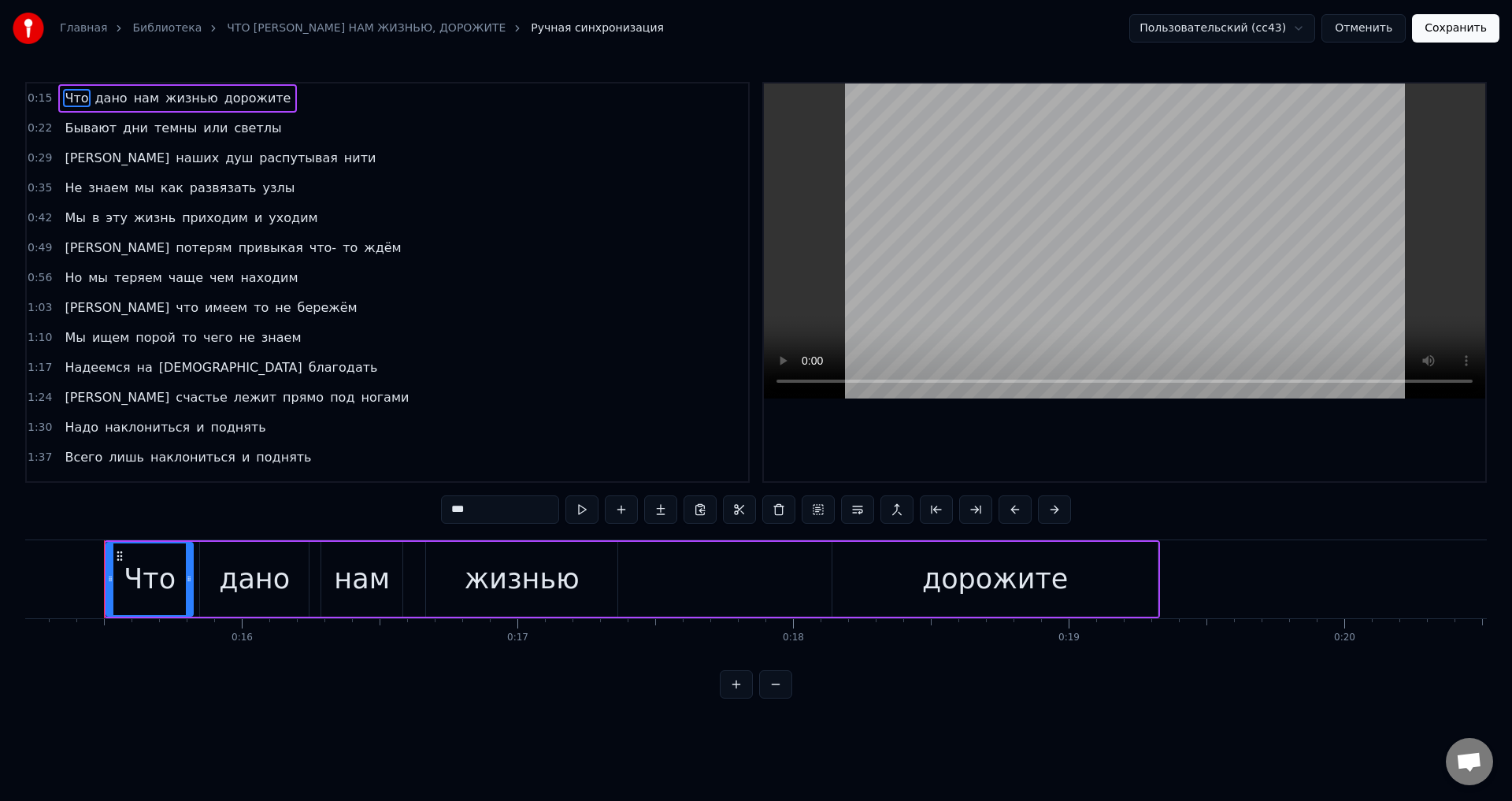
click at [70, 134] on span "Бывают" at bounding box center [91, 128] width 55 height 18
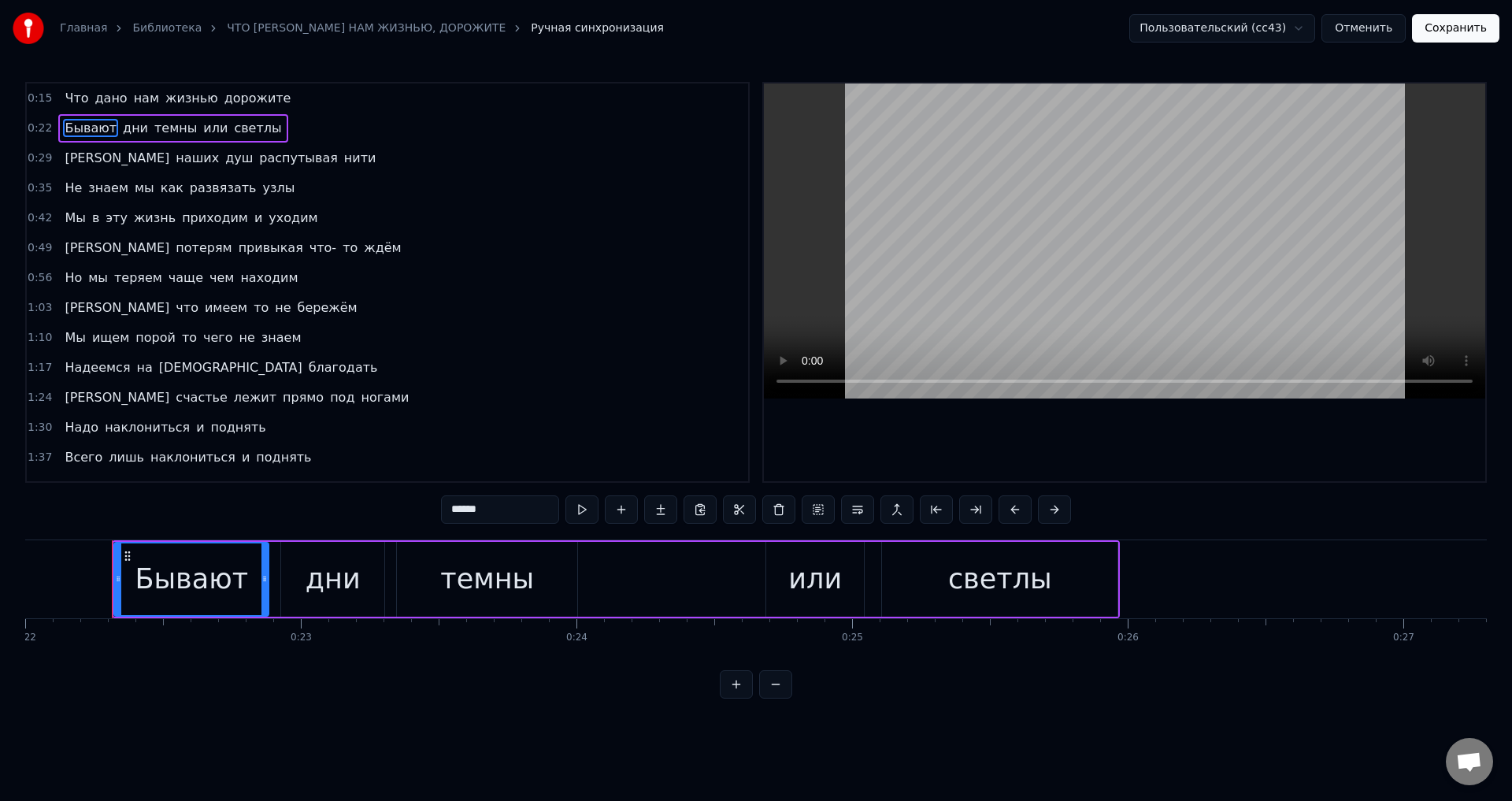
scroll to position [0, 6072]
click at [112, 582] on icon at bounding box center [112, 579] width 6 height 13
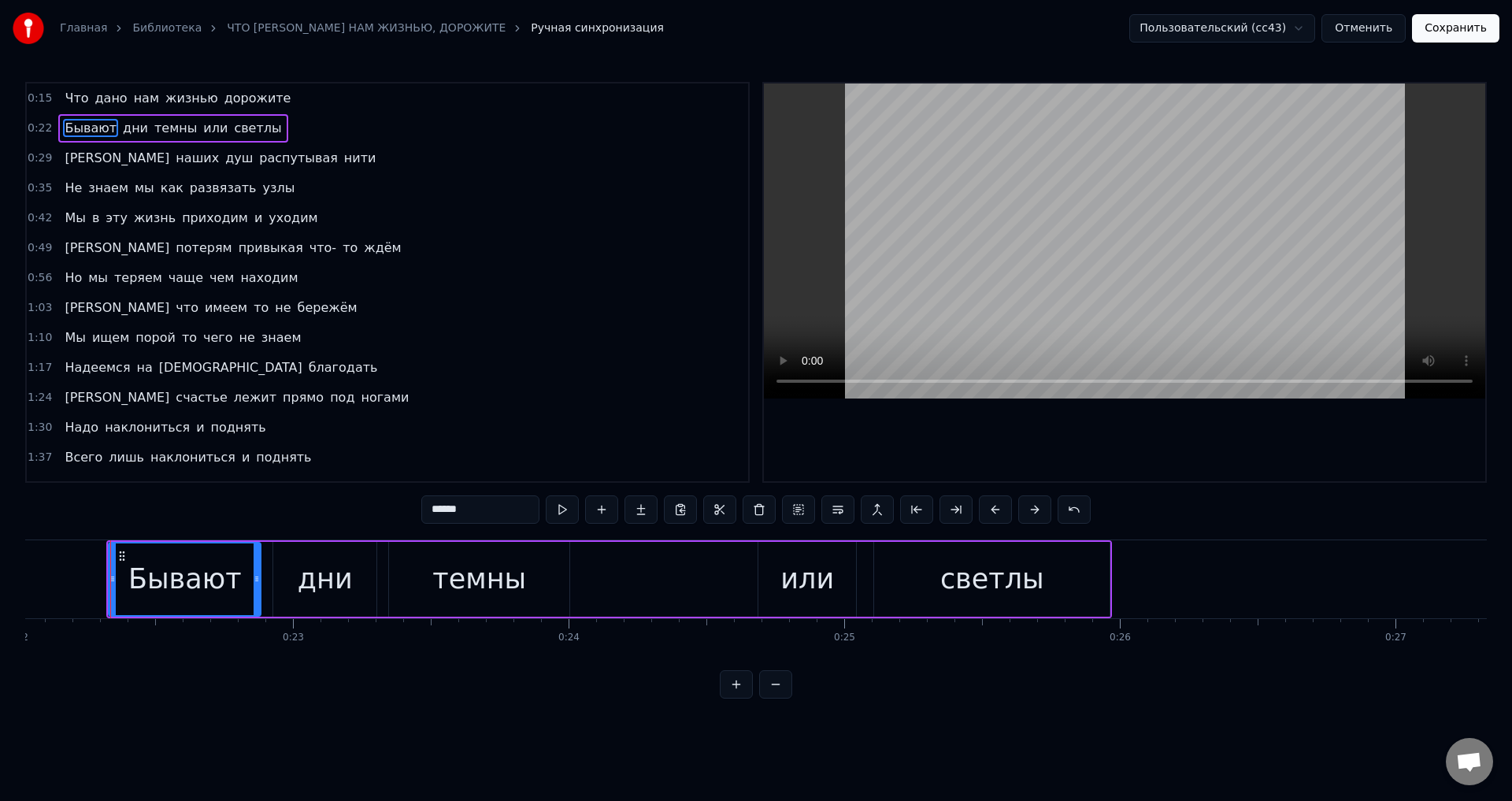
click at [775, 573] on div "или" at bounding box center [807, 580] width 97 height 75
type input "***"
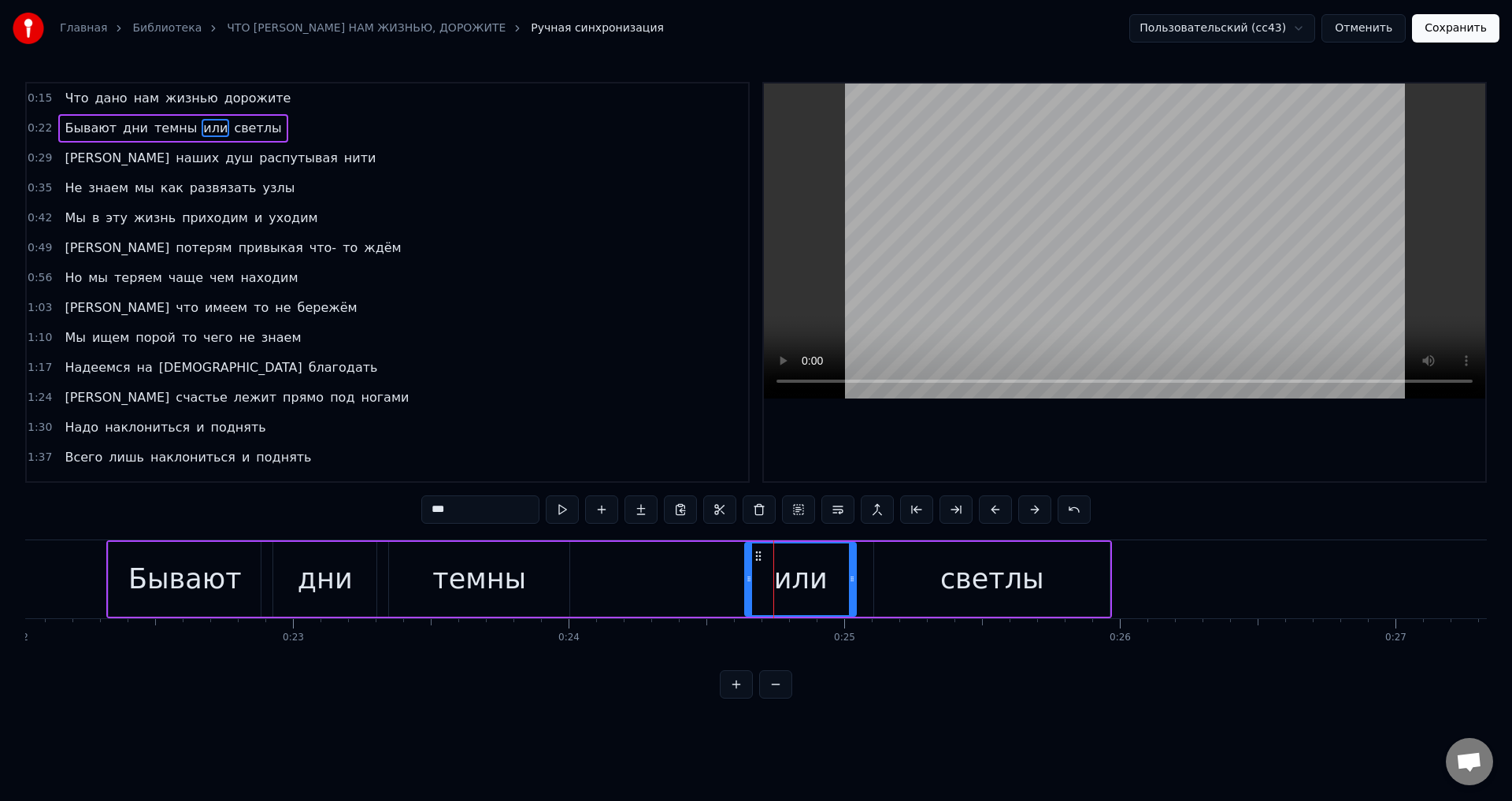
drag, startPoint x: 763, startPoint y: 577, endPoint x: 750, endPoint y: 580, distance: 13.3
click at [750, 580] on icon at bounding box center [749, 579] width 6 height 13
click at [1474, 17] on button "Сохранить" at bounding box center [1455, 28] width 87 height 28
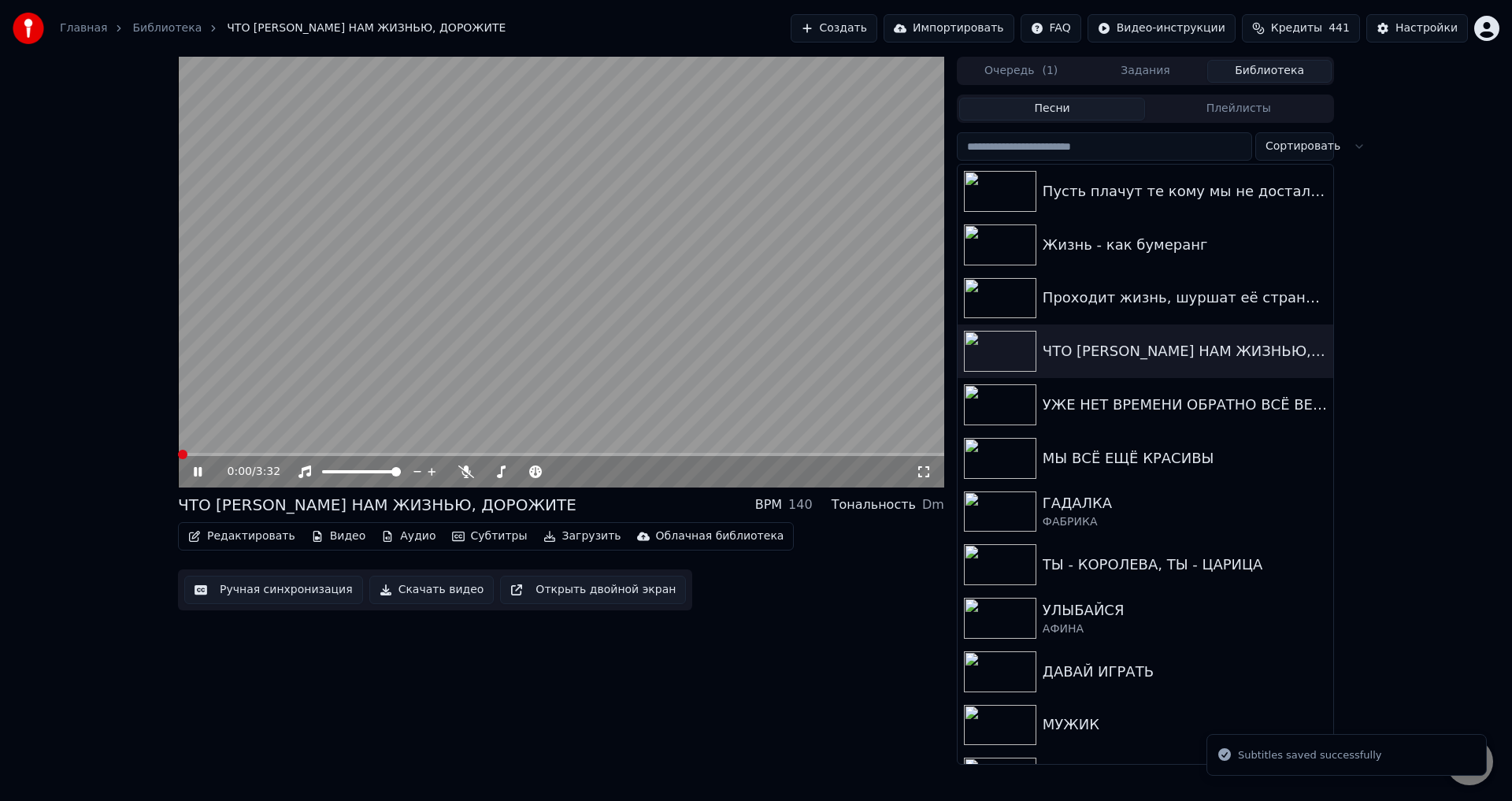
click at [923, 470] on icon at bounding box center [923, 472] width 16 height 13
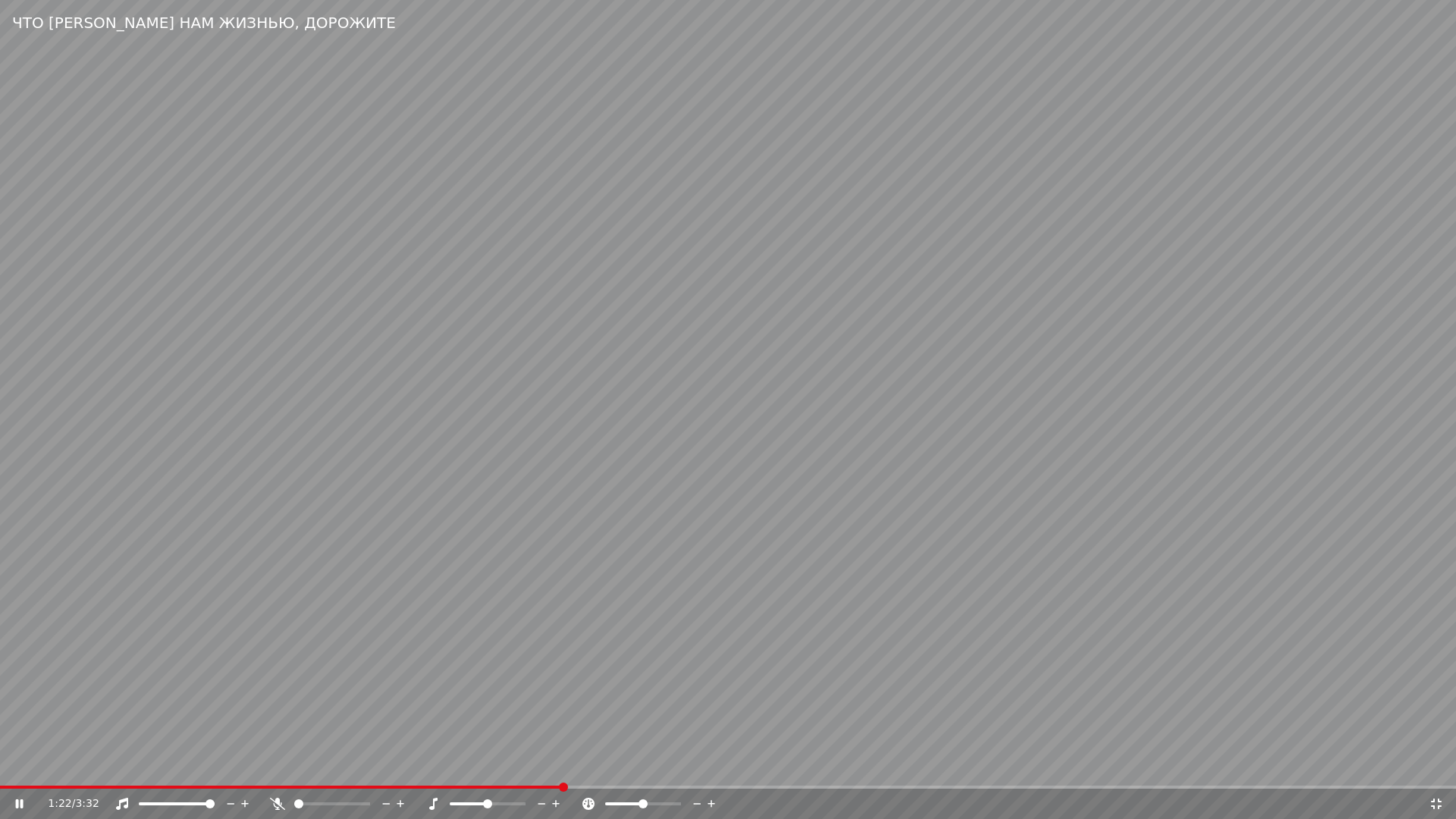
drag, startPoint x: 582, startPoint y: 658, endPoint x: 621, endPoint y: 659, distance: 39.0
click at [587, 660] on video at bounding box center [728, 409] width 1456 height 819
click at [1438, 770] on icon at bounding box center [1436, 804] width 15 height 12
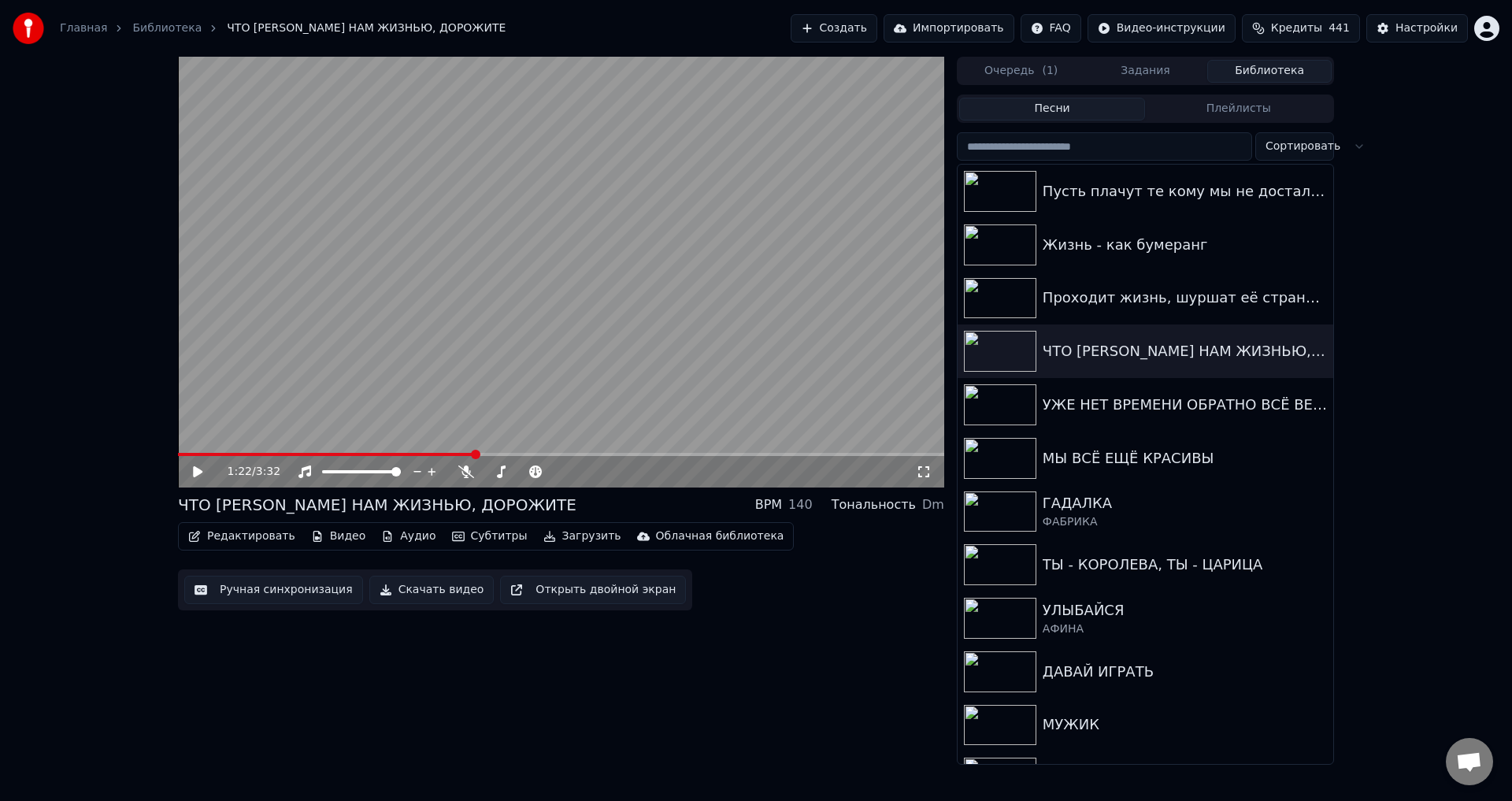
click at [273, 587] on button "Ручная синхронизация" at bounding box center [273, 589] width 179 height 28
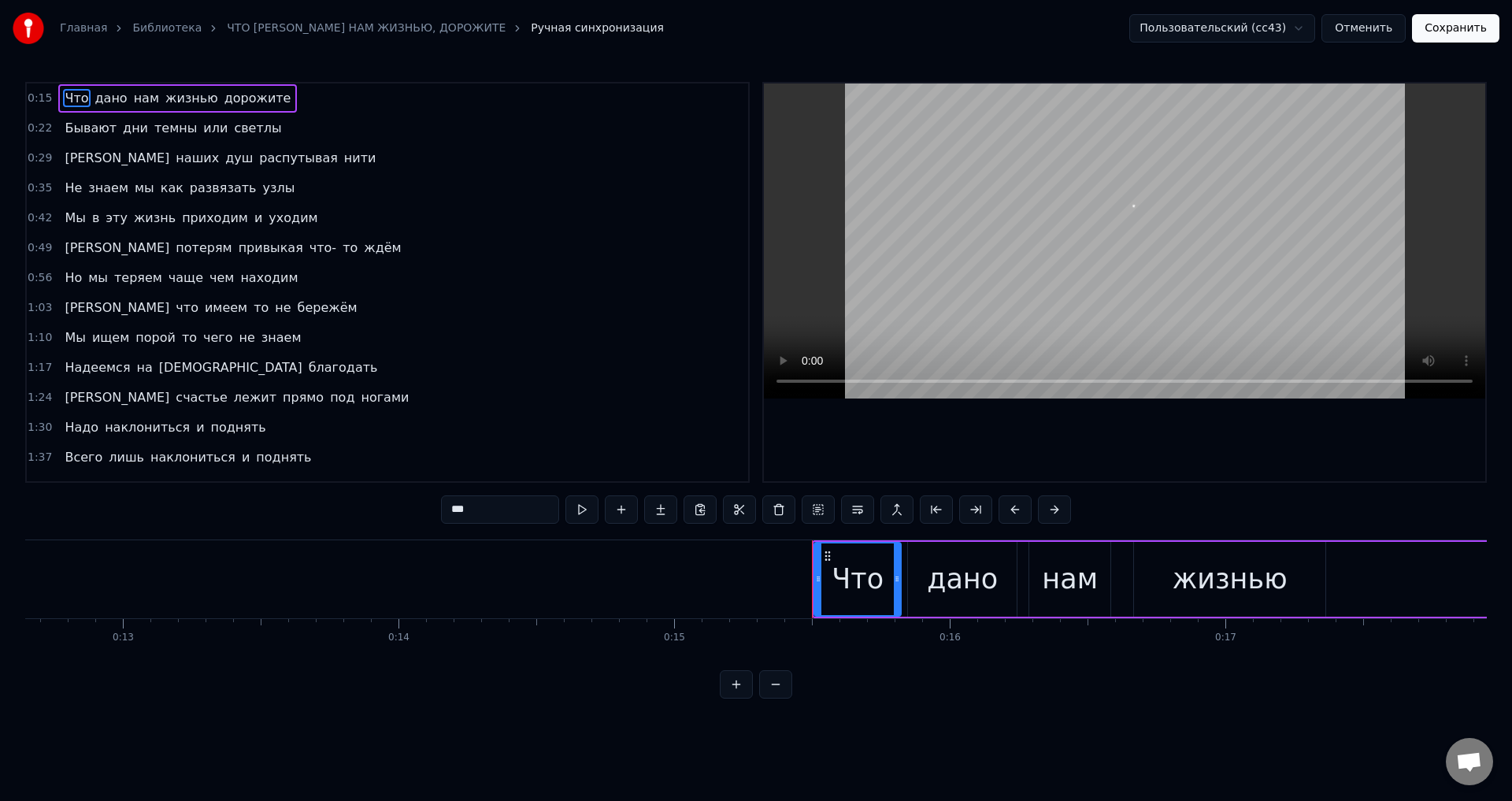
scroll to position [0, 4194]
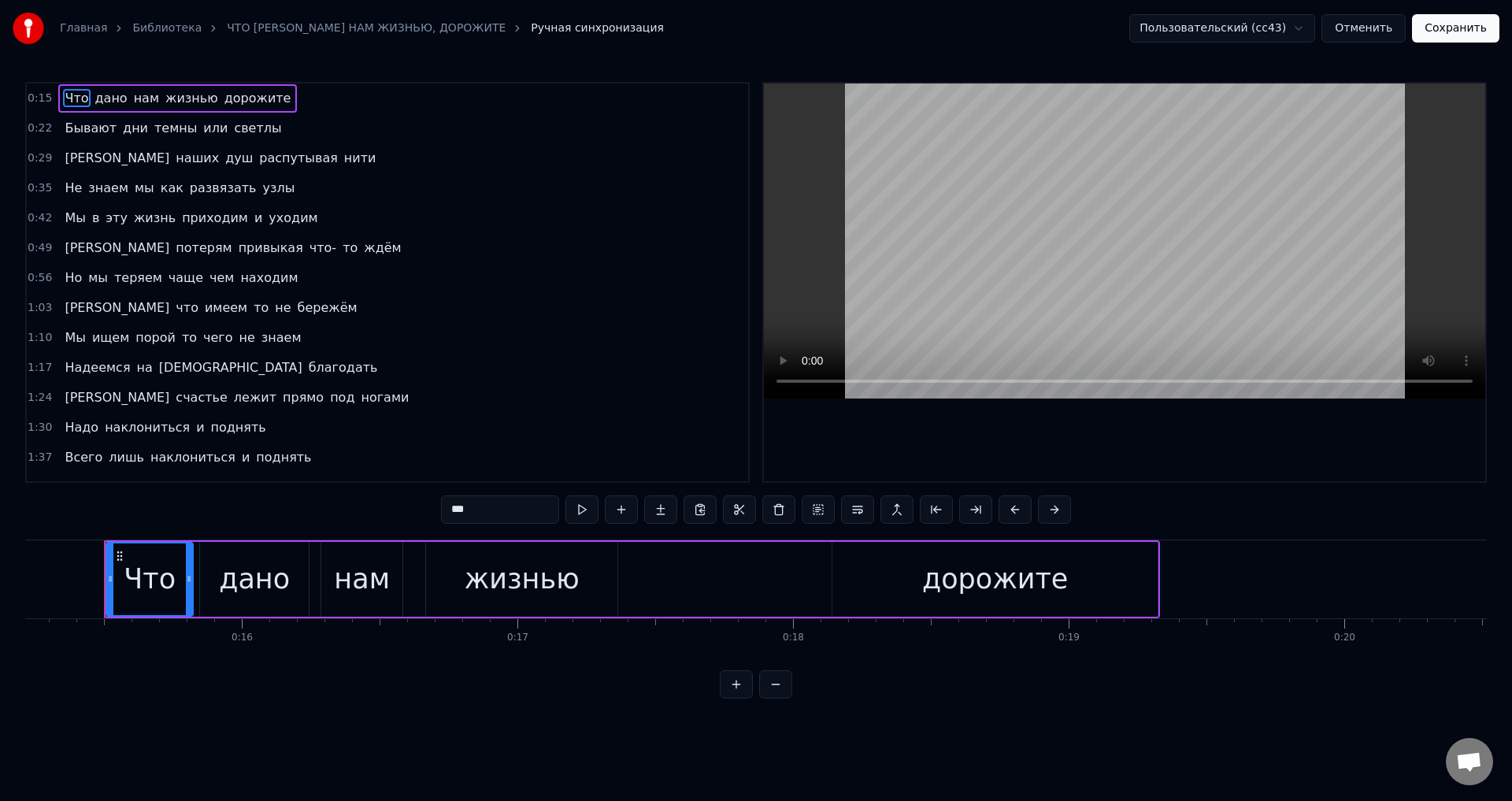
click at [64, 367] on span "Надеемся" at bounding box center [97, 368] width 69 height 18
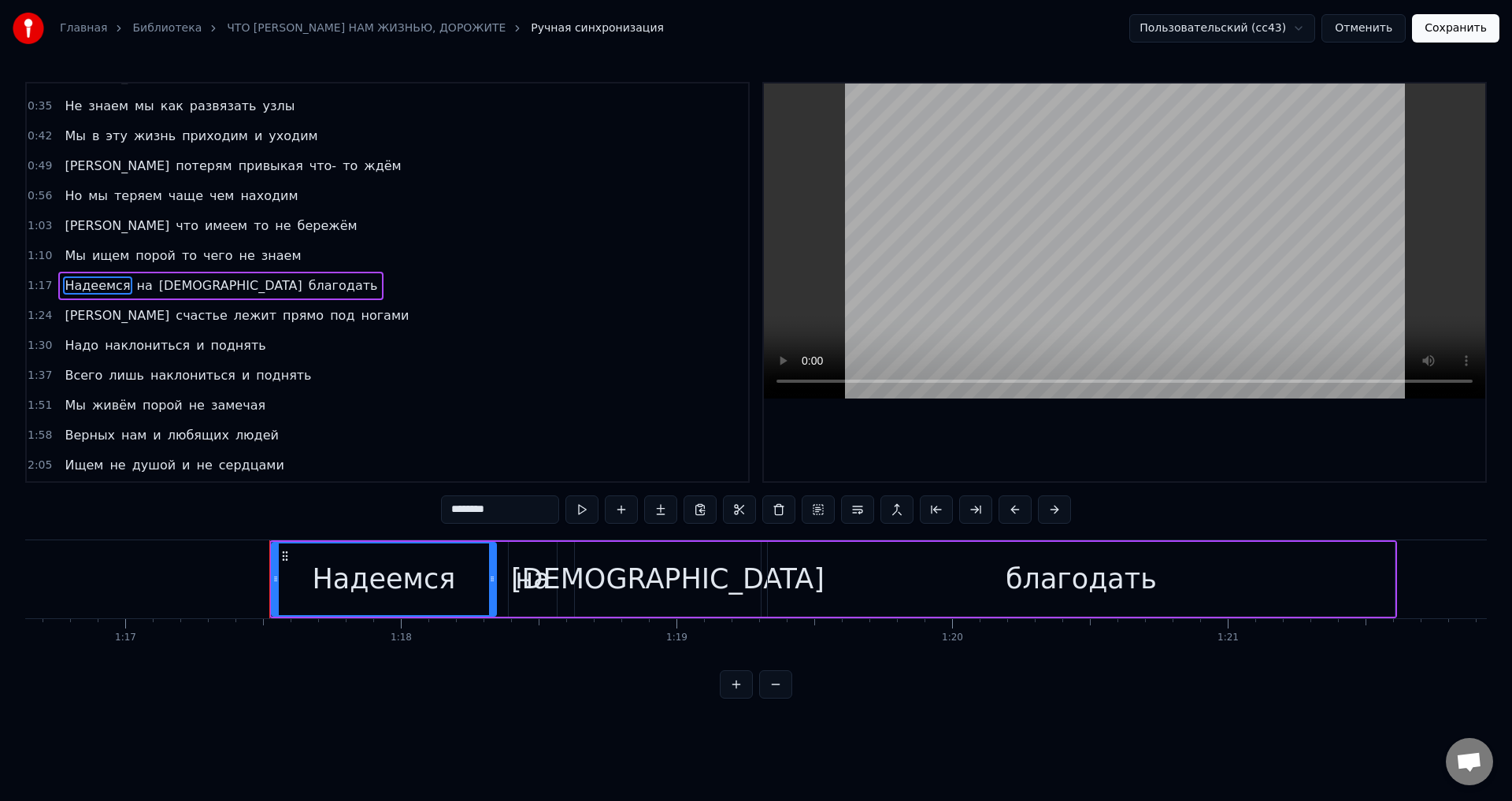
scroll to position [0, 21289]
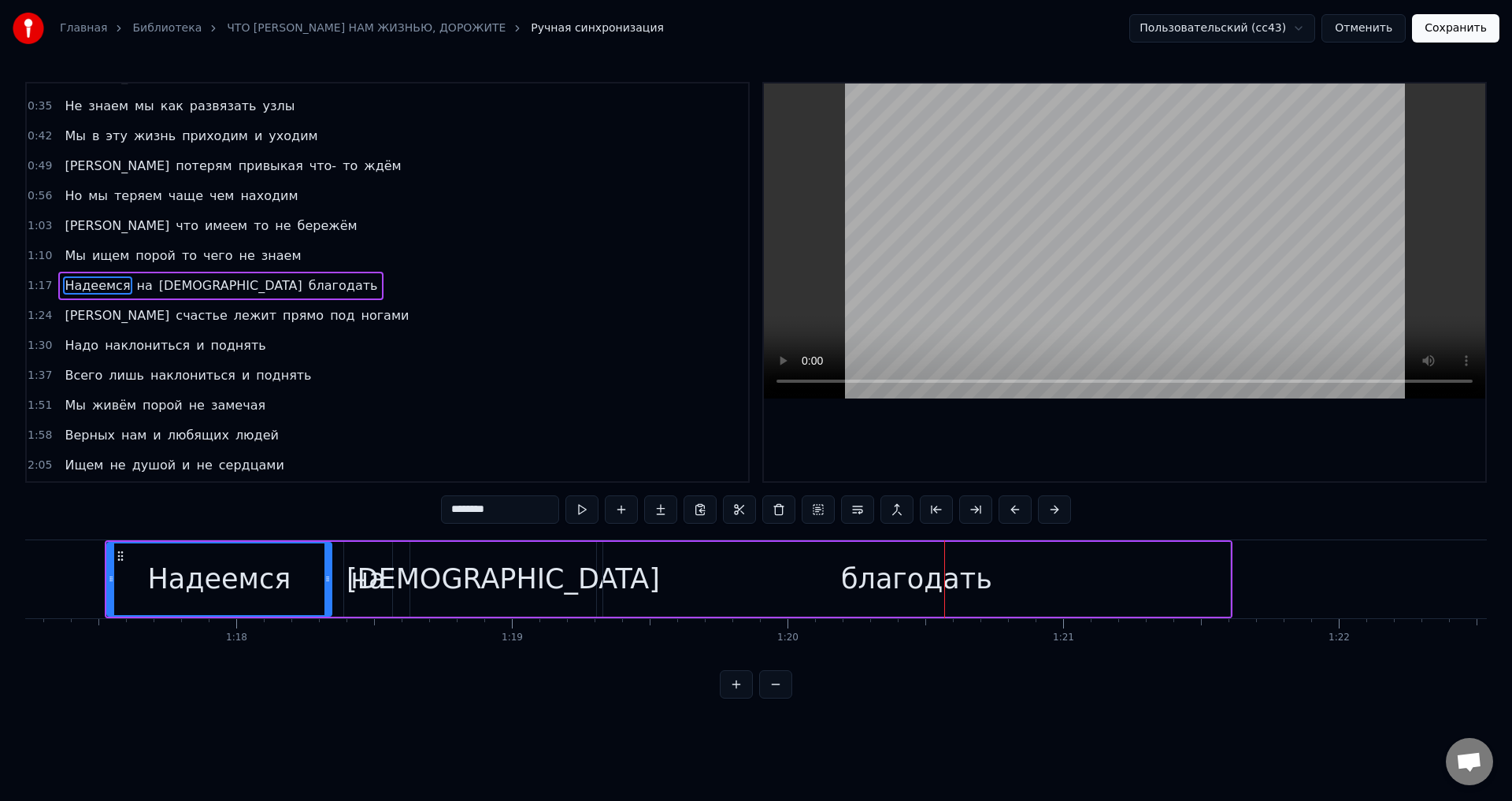
click at [626, 585] on div "благодать" at bounding box center [917, 580] width 627 height 75
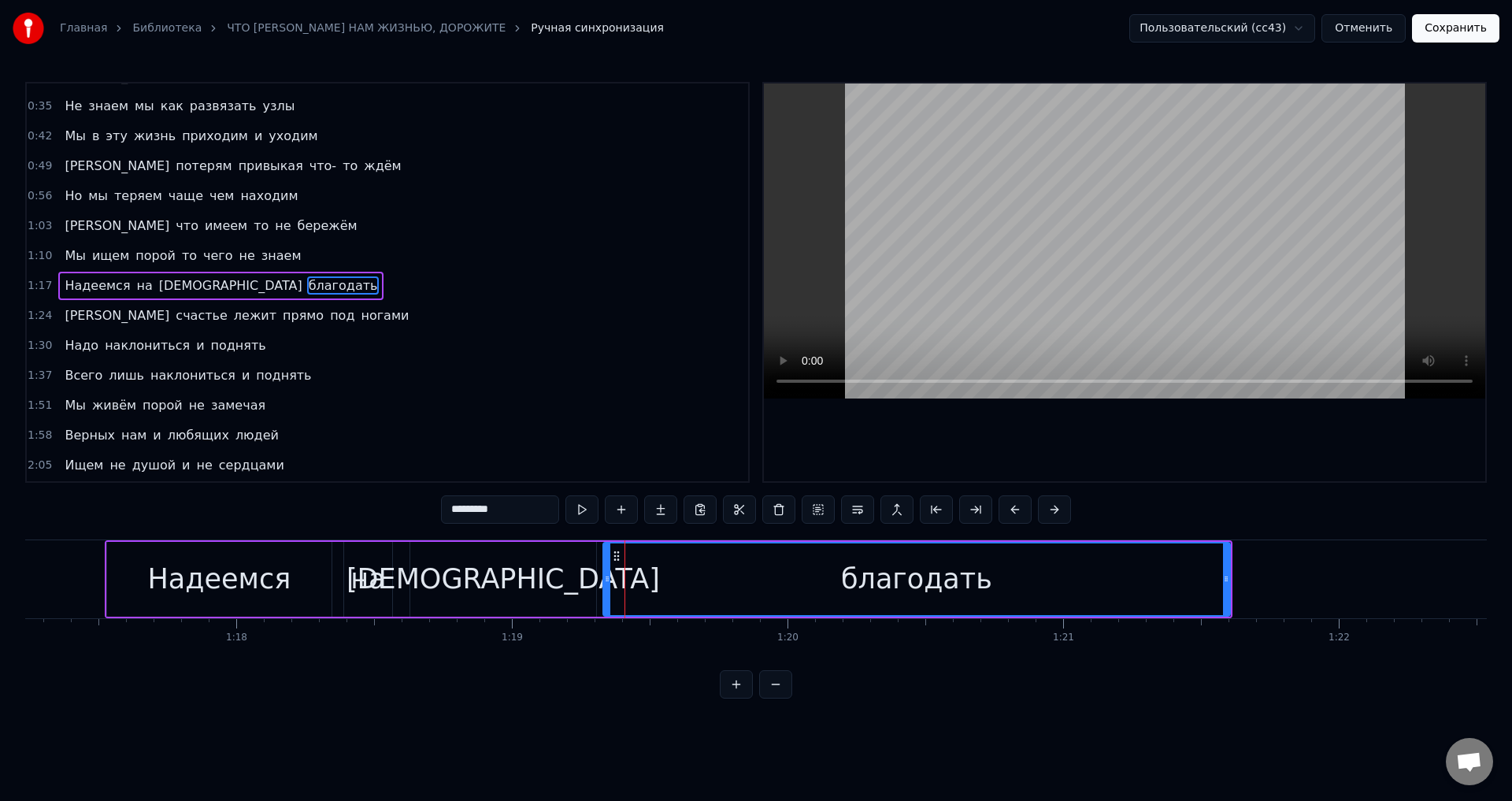
scroll to position [85, 0]
drag, startPoint x: 604, startPoint y: 584, endPoint x: 636, endPoint y: 584, distance: 32.0
click at [636, 584] on icon at bounding box center [635, 579] width 6 height 13
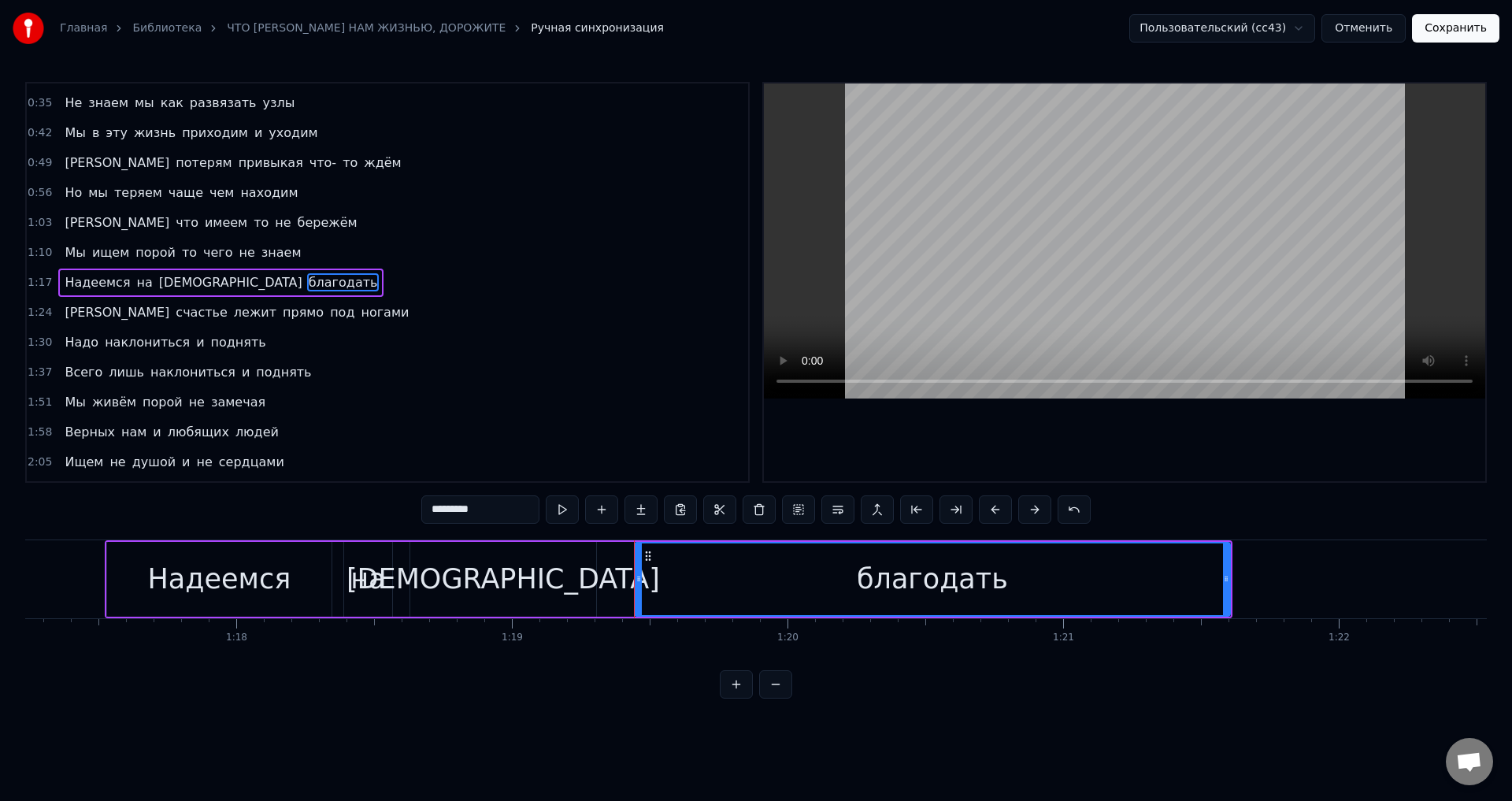
click at [588, 579] on div "[DEMOGRAPHIC_DATA]" at bounding box center [503, 580] width 186 height 75
type input "*****"
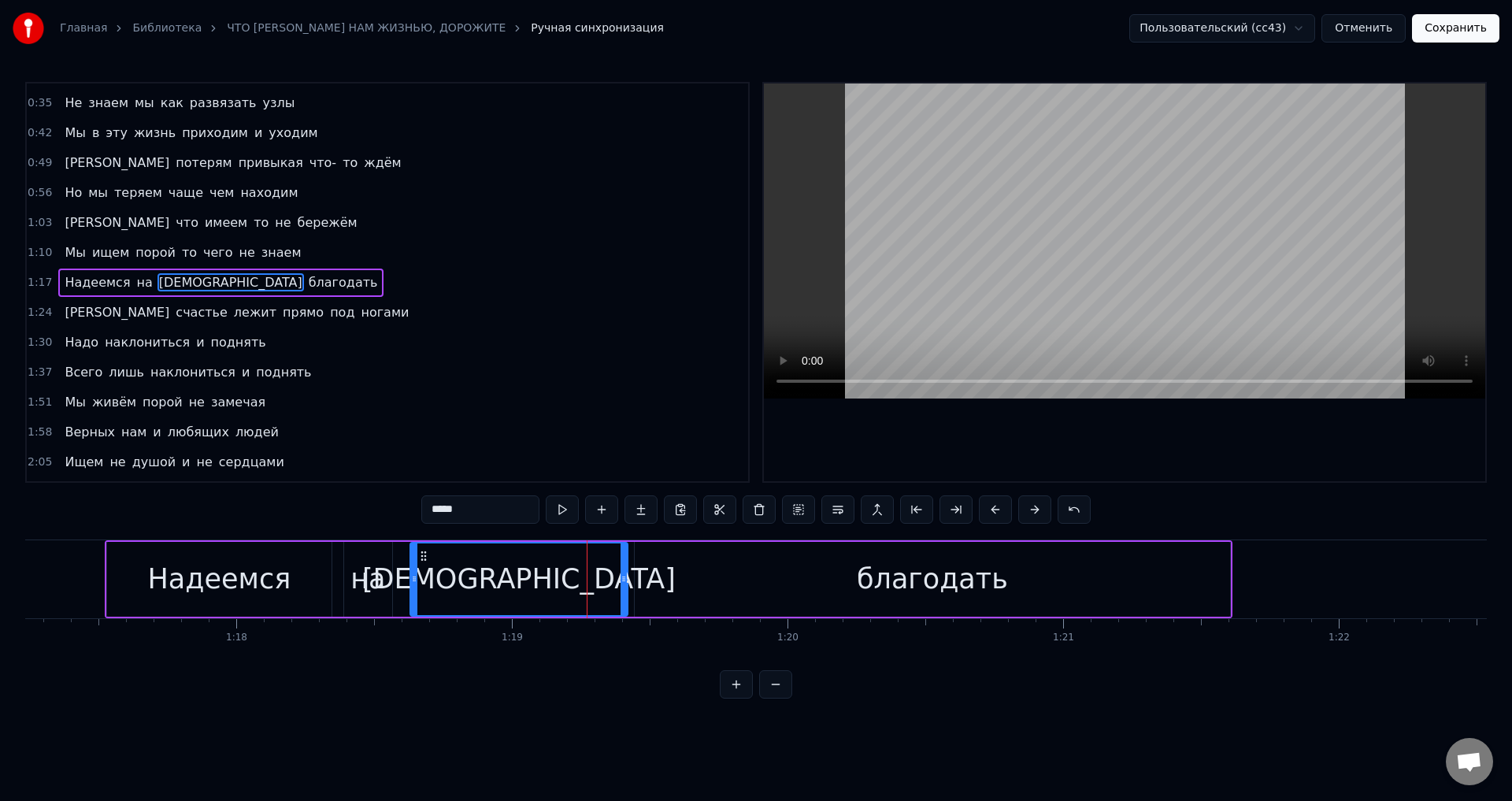
drag, startPoint x: 595, startPoint y: 580, endPoint x: 626, endPoint y: 578, distance: 31.1
click at [626, 578] on icon at bounding box center [623, 579] width 6 height 13
click at [511, 575] on div "[DEMOGRAPHIC_DATA]" at bounding box center [519, 579] width 314 height 41
click at [1463, 34] on button "Сохранить" at bounding box center [1455, 28] width 87 height 28
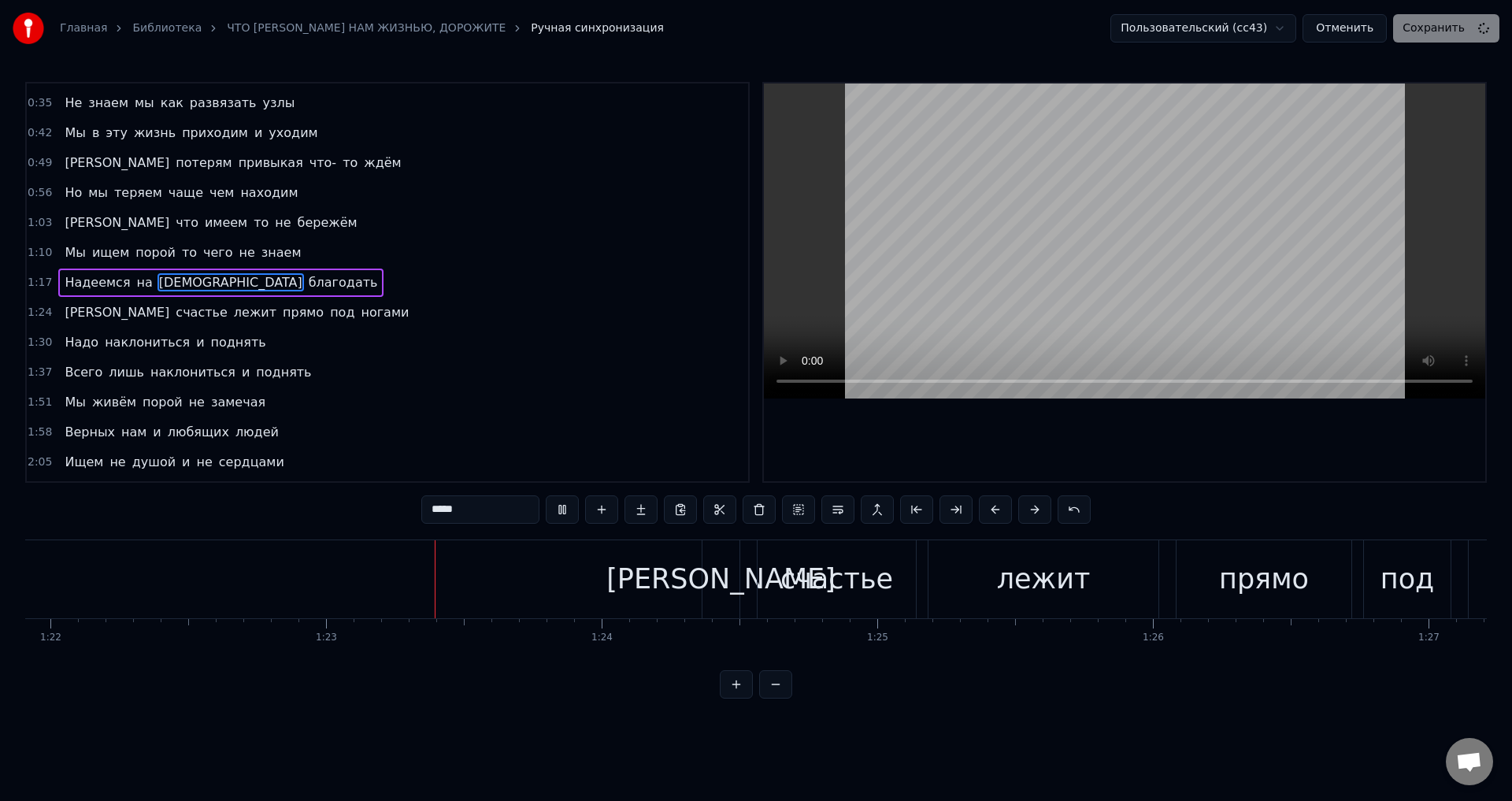
scroll to position [0, 22617]
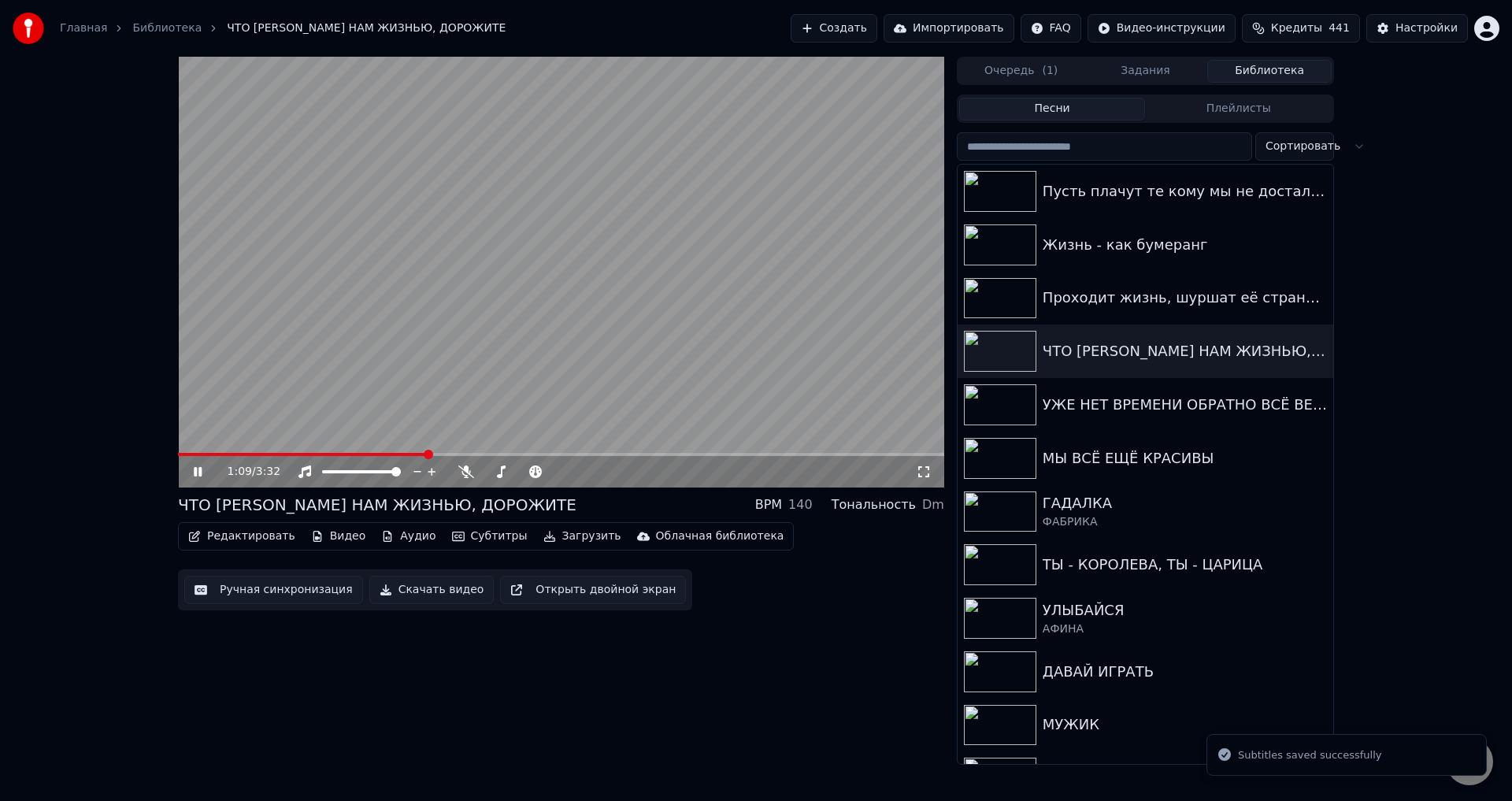
click at [426, 454] on span at bounding box center [561, 454] width 766 height 3
click at [922, 473] on icon at bounding box center [923, 472] width 16 height 13
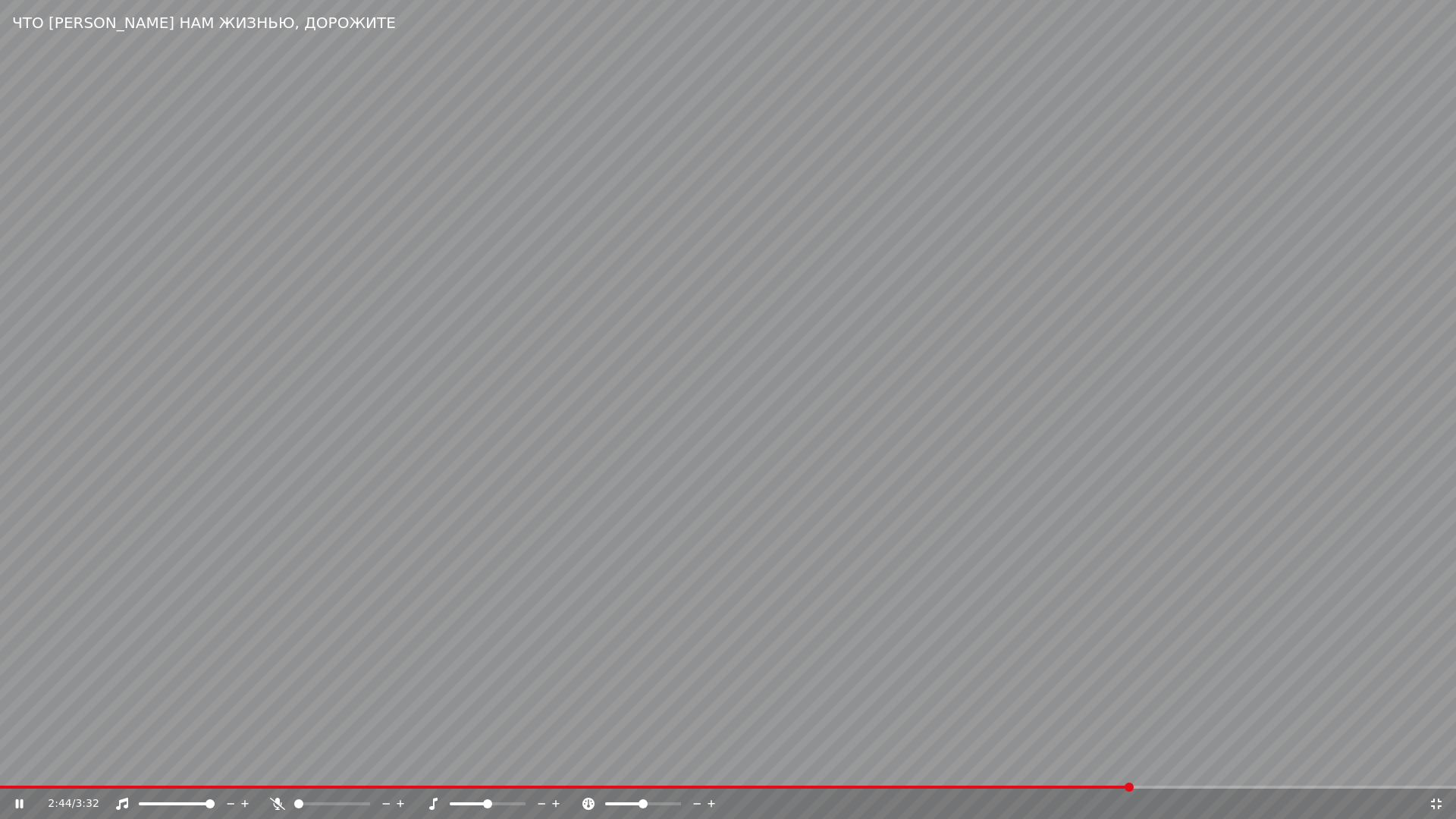
click at [909, 770] on div "2:44 / 3:32" at bounding box center [728, 804] width 1456 height 30
click at [909, 770] on span at bounding box center [456, 786] width 913 height 3
click at [836, 770] on span at bounding box center [419, 786] width 838 height 3
click at [977, 696] on video at bounding box center [728, 409] width 1456 height 819
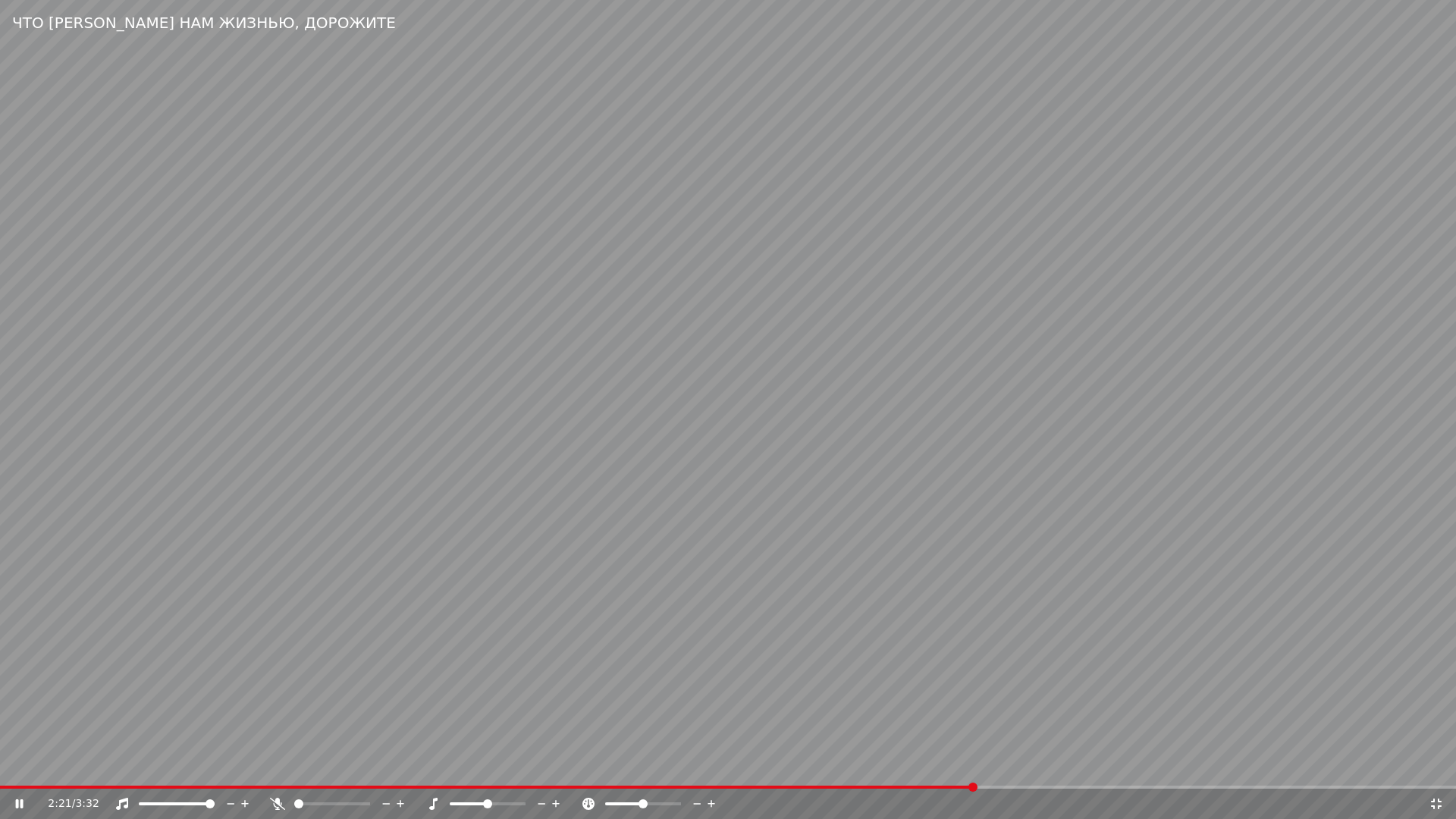
click at [974, 657] on video at bounding box center [728, 409] width 1456 height 819
click at [1439, 770] on icon at bounding box center [1436, 804] width 15 height 12
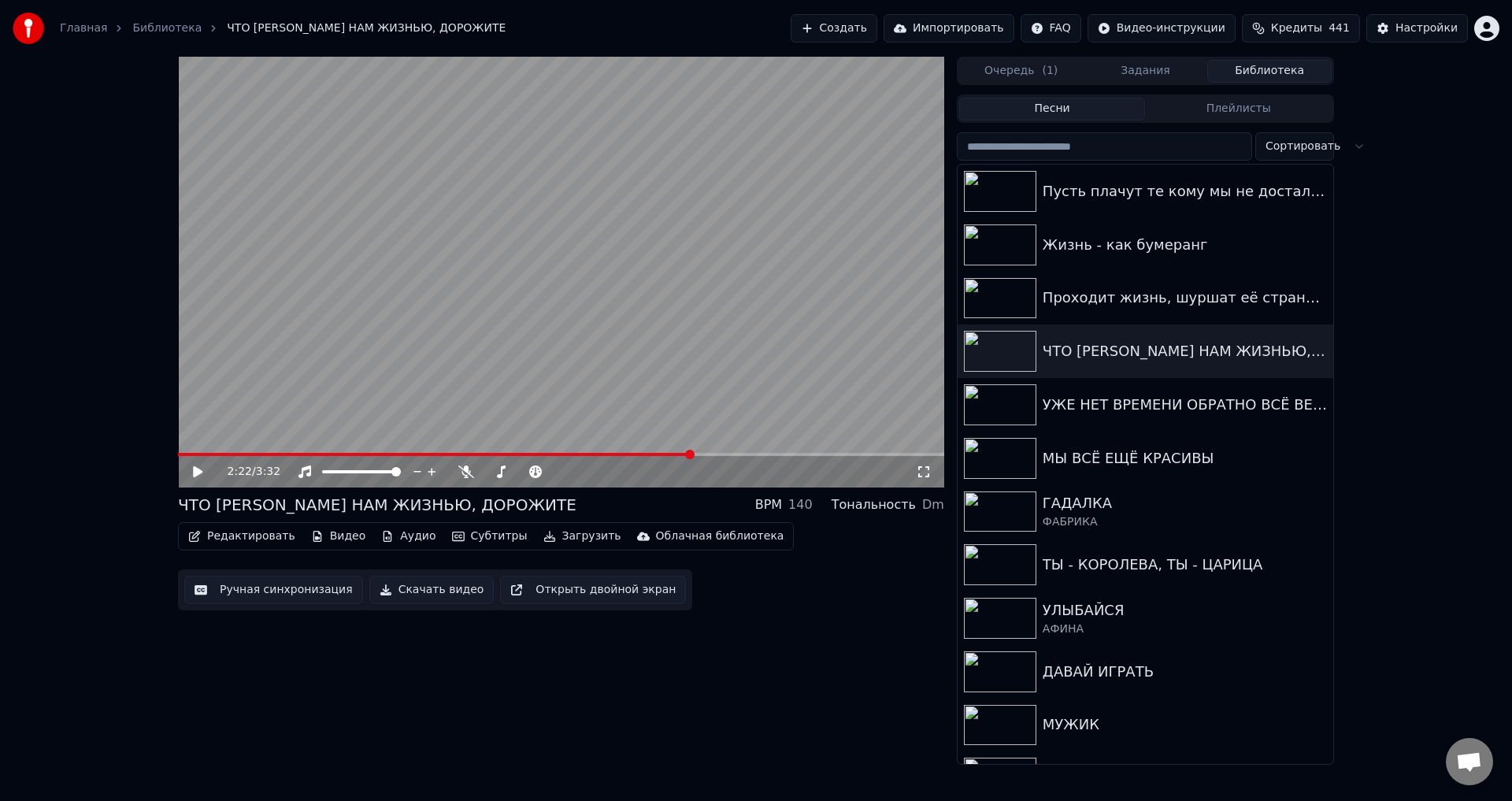
click at [244, 594] on button "Ручная синхронизация" at bounding box center [273, 589] width 179 height 28
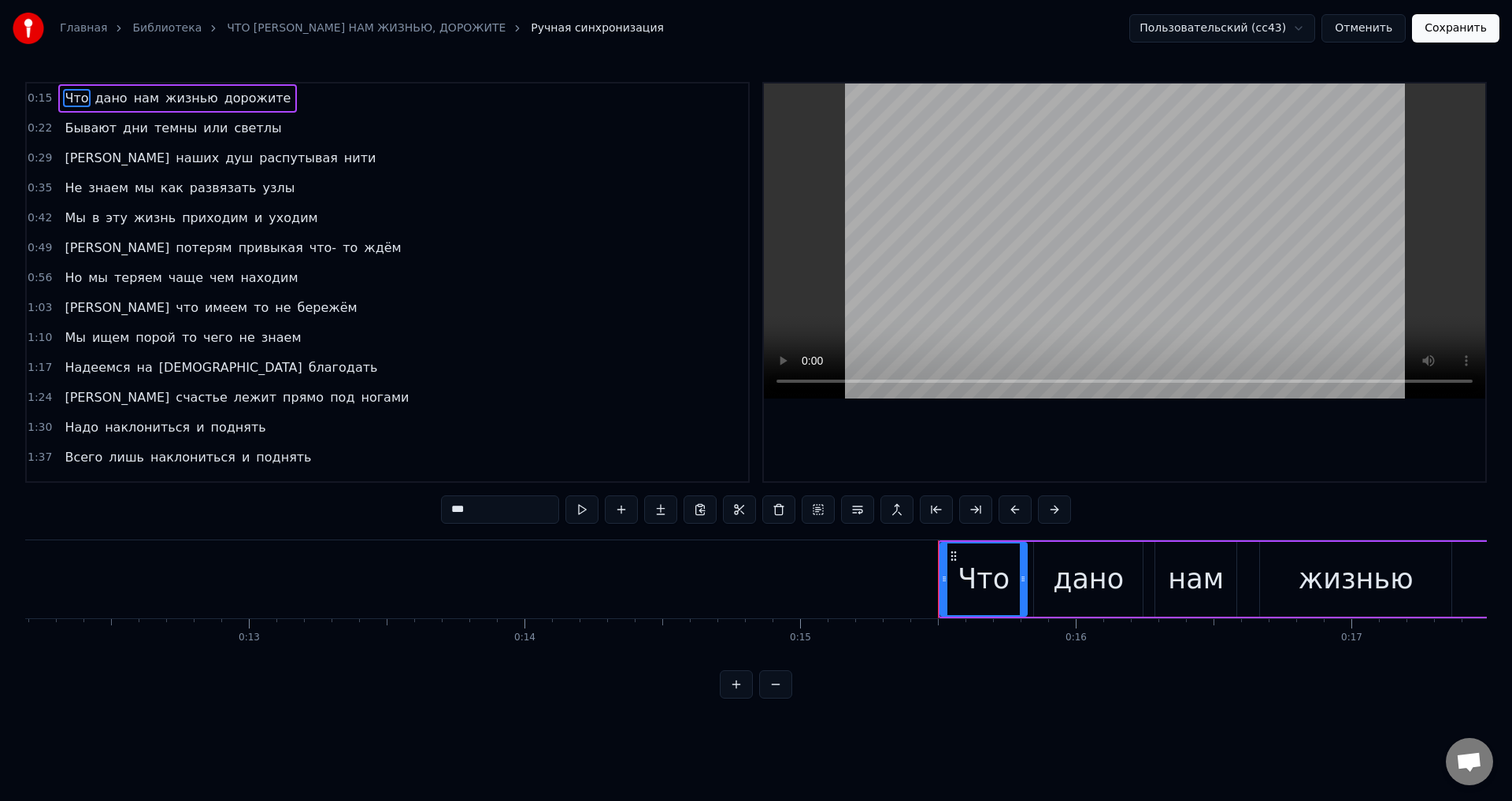
scroll to position [315, 0]
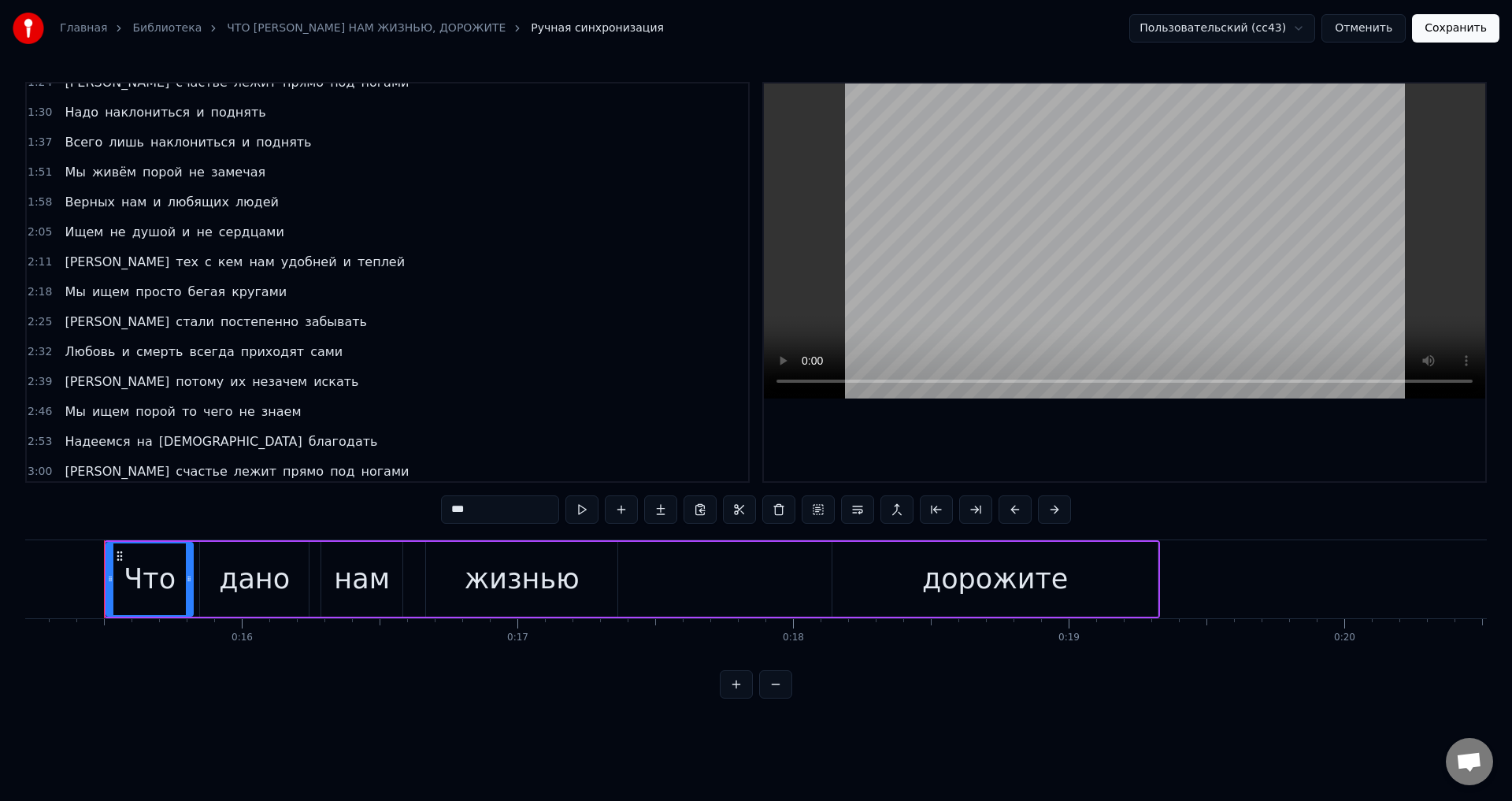
click at [63, 295] on span "Мы" at bounding box center [75, 292] width 24 height 18
type input "**"
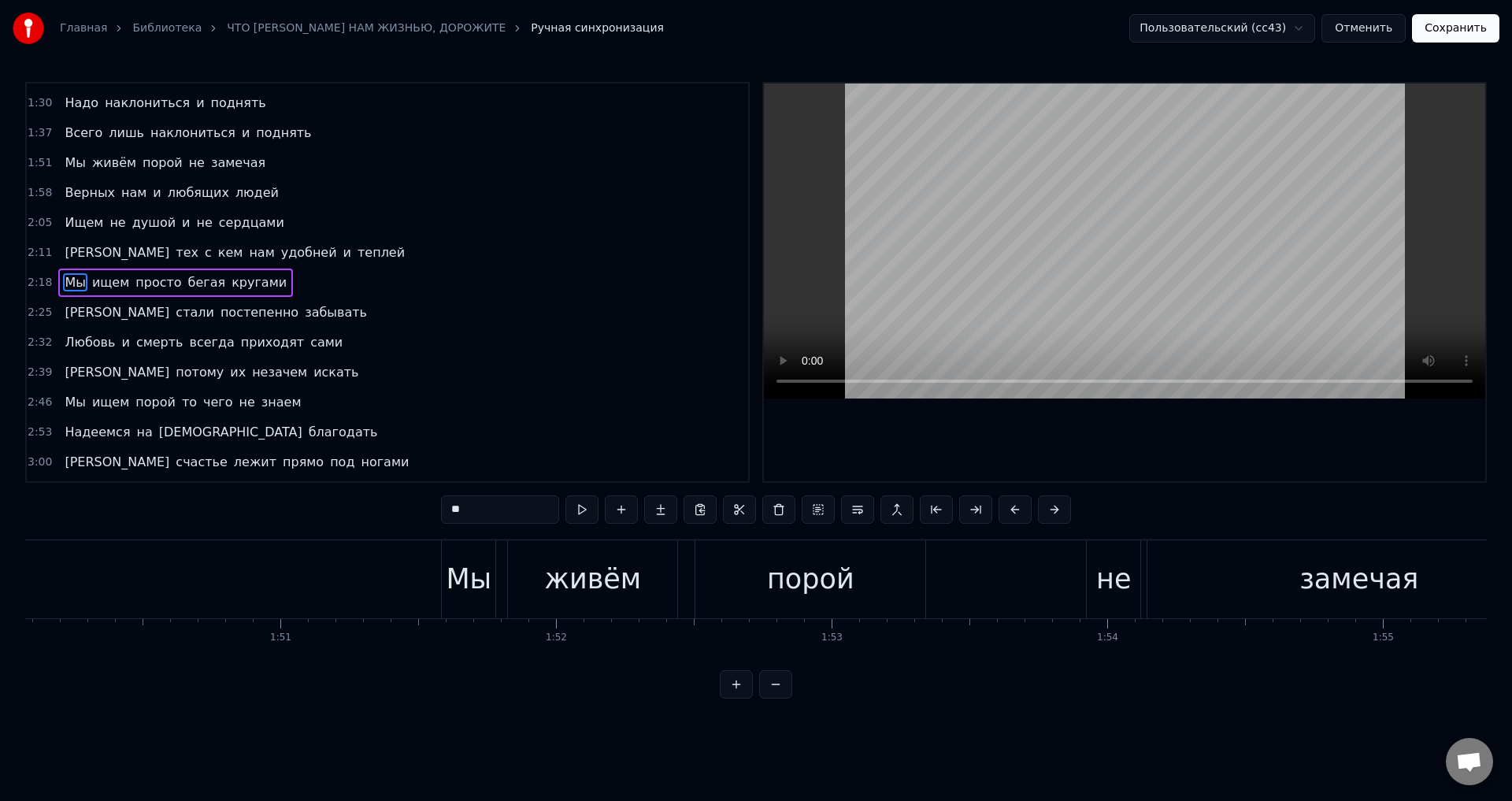
scroll to position [0, 38192]
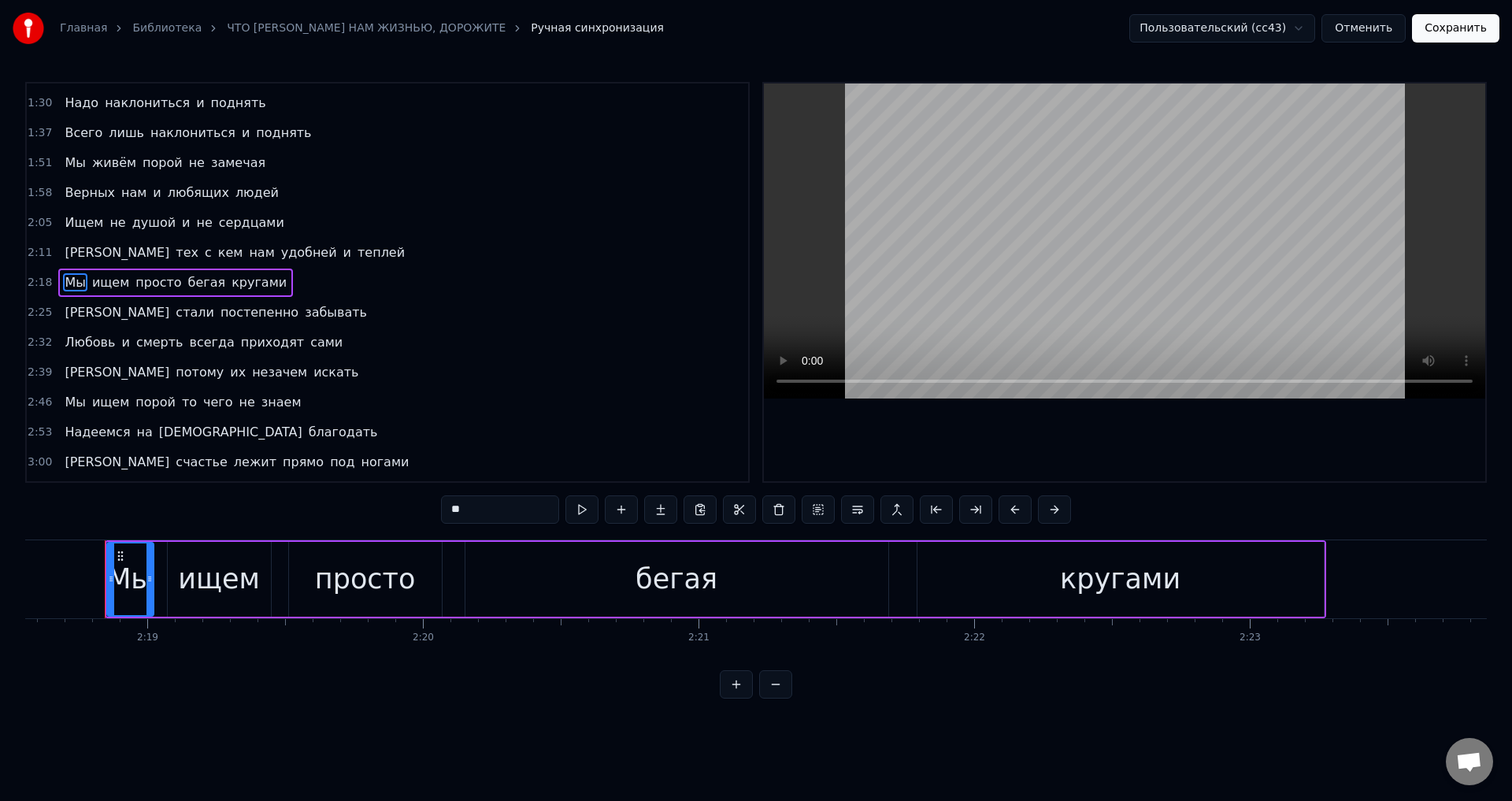
drag, startPoint x: 125, startPoint y: 573, endPoint x: 151, endPoint y: 573, distance: 26.0
click at [151, 573] on icon at bounding box center [150, 579] width 6 height 13
drag, startPoint x: 113, startPoint y: 586, endPoint x: 121, endPoint y: 584, distance: 8.2
click at [121, 584] on div at bounding box center [119, 579] width 6 height 72
click at [1451, 30] on button "Сохранить" at bounding box center [1455, 28] width 87 height 28
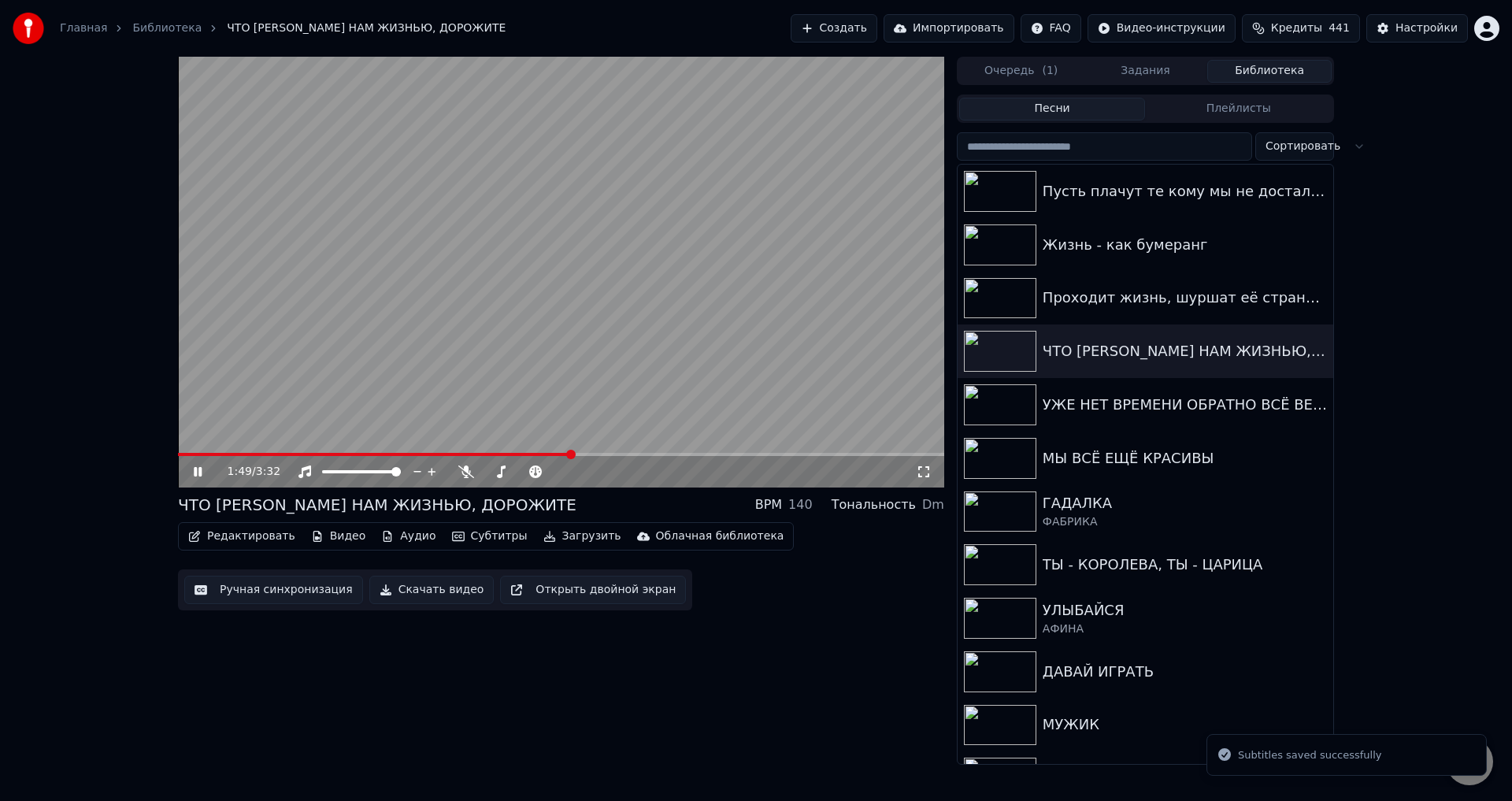
click at [573, 454] on span at bounding box center [561, 454] width 766 height 3
click at [617, 455] on span at bounding box center [561, 454] width 766 height 3
click at [924, 473] on icon at bounding box center [923, 472] width 16 height 13
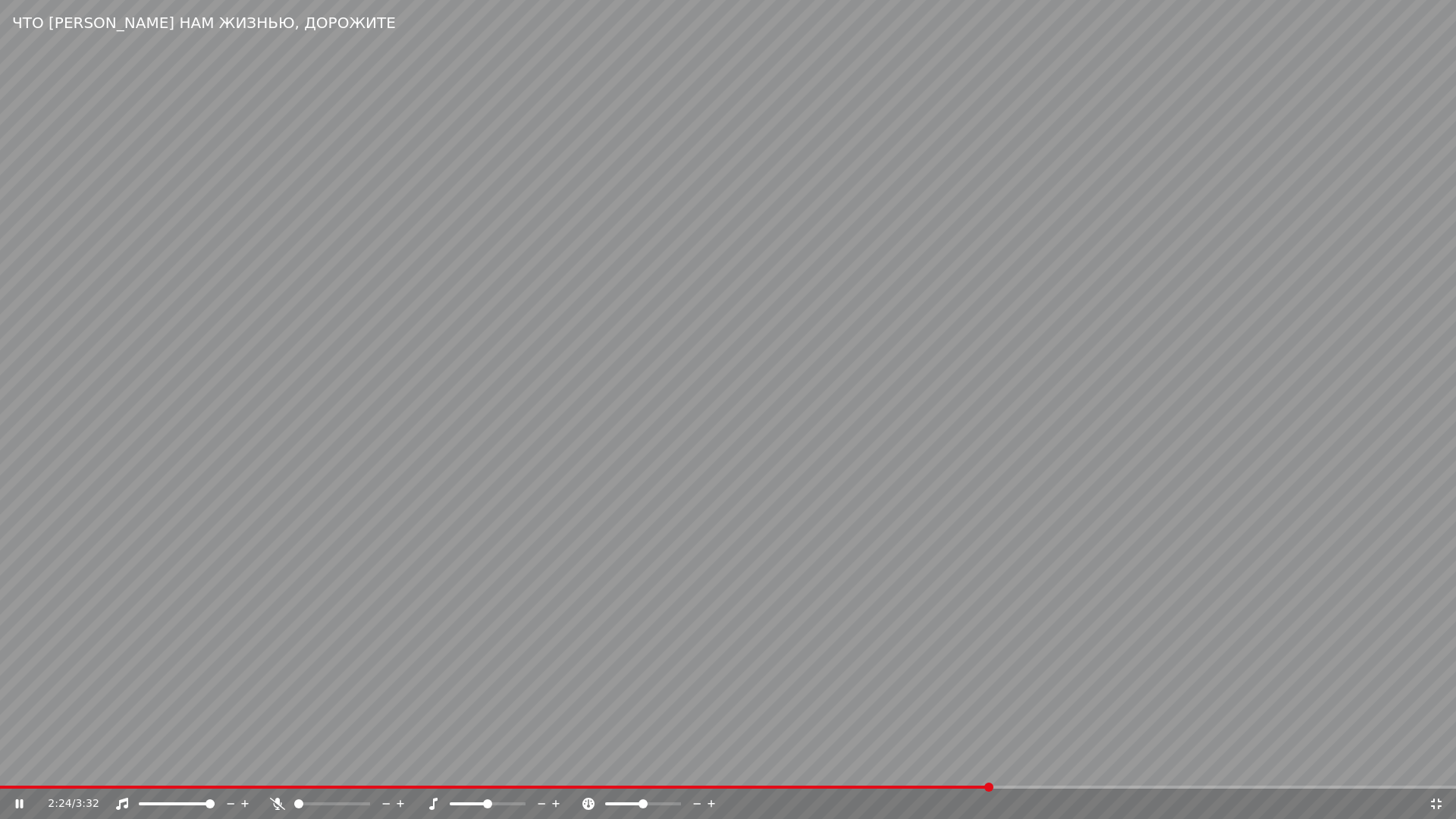
click at [798, 770] on video at bounding box center [728, 409] width 1456 height 819
click at [799, 770] on span at bounding box center [496, 786] width 992 height 3
click at [1012, 720] on video at bounding box center [728, 409] width 1456 height 819
click at [1173, 704] on video at bounding box center [728, 409] width 1456 height 819
click at [1437, 770] on icon at bounding box center [1436, 804] width 15 height 12
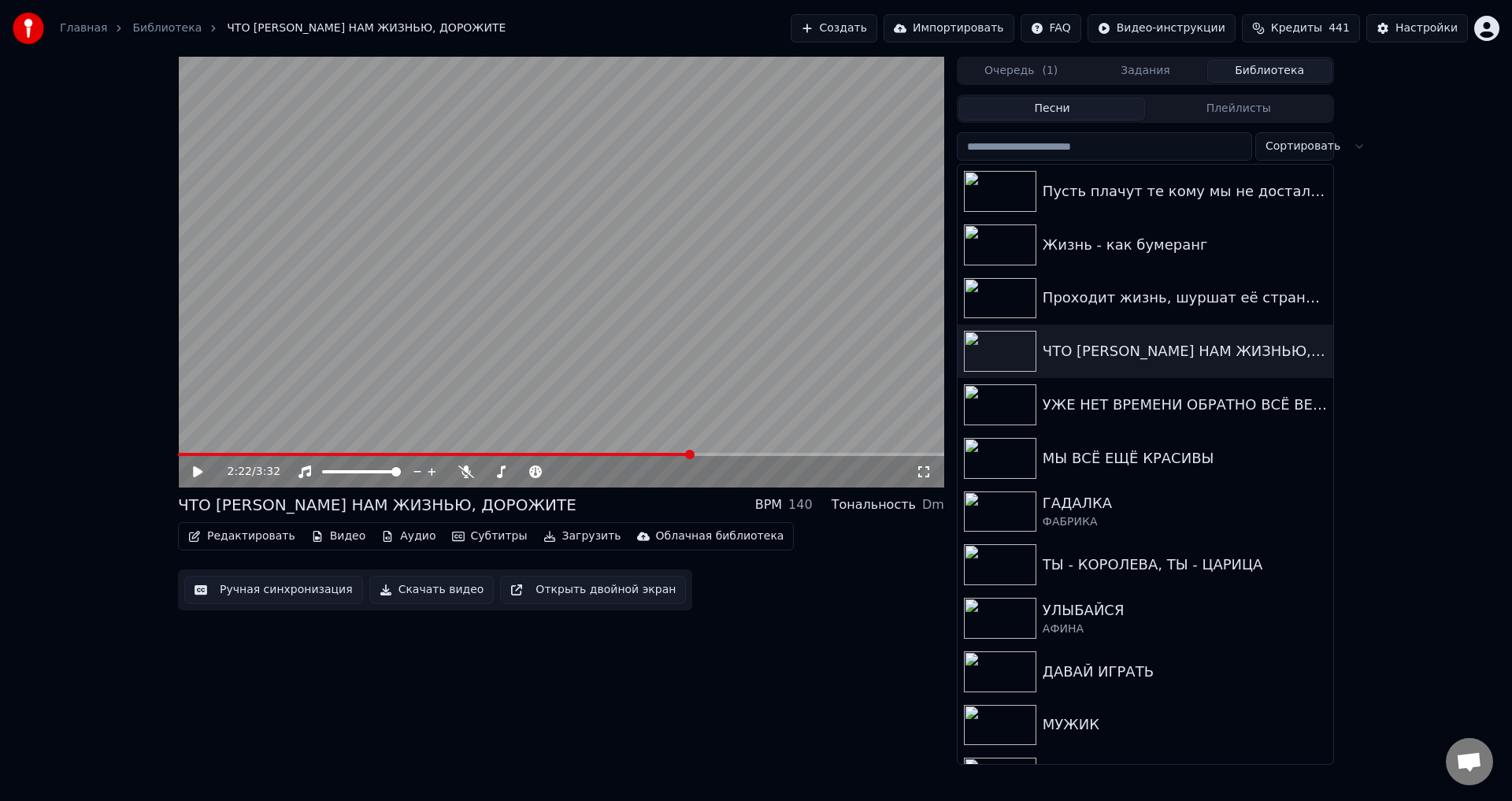
click at [250, 589] on button "Ручная синхронизация" at bounding box center [273, 589] width 179 height 28
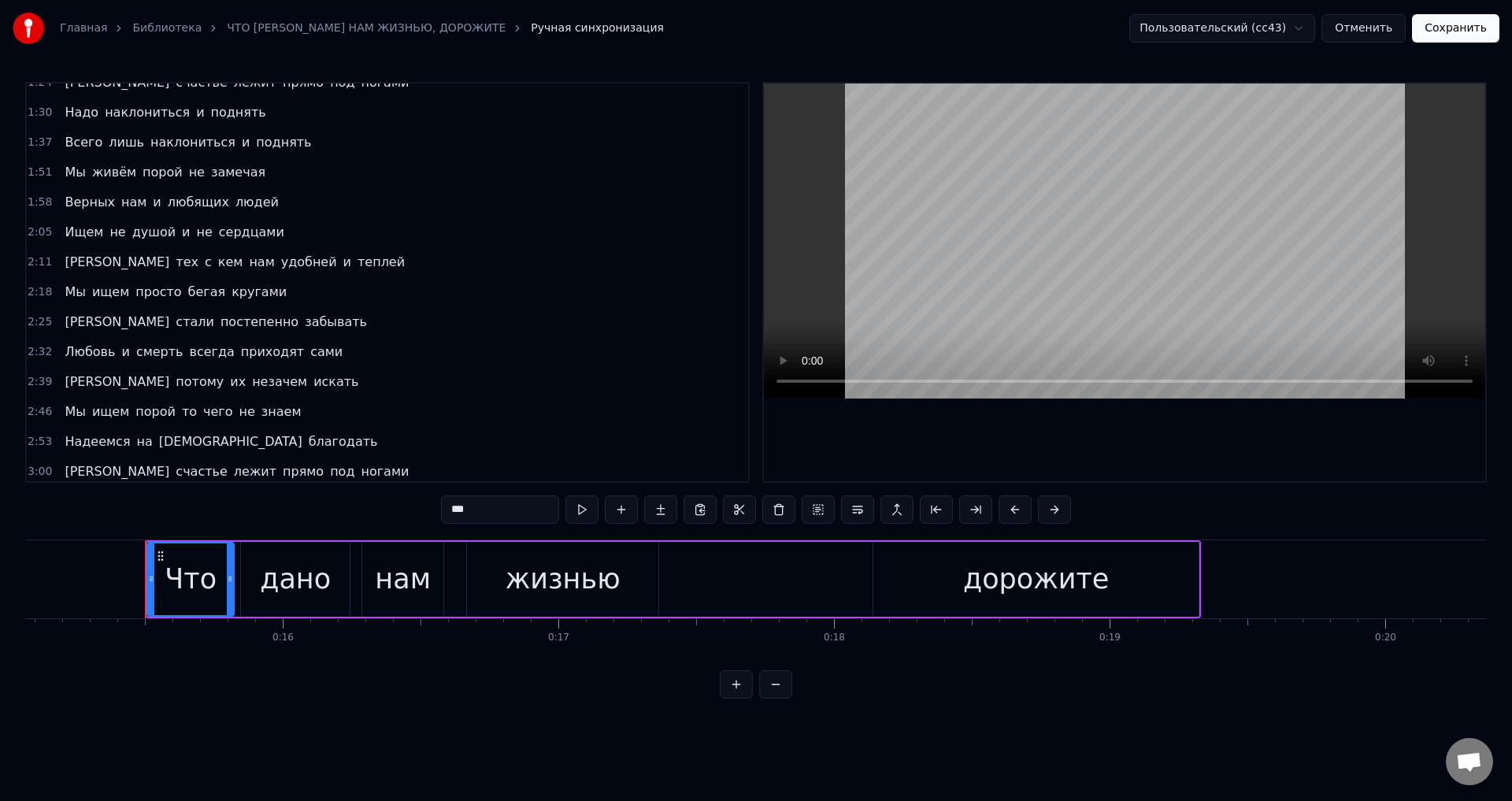
scroll to position [0, 4194]
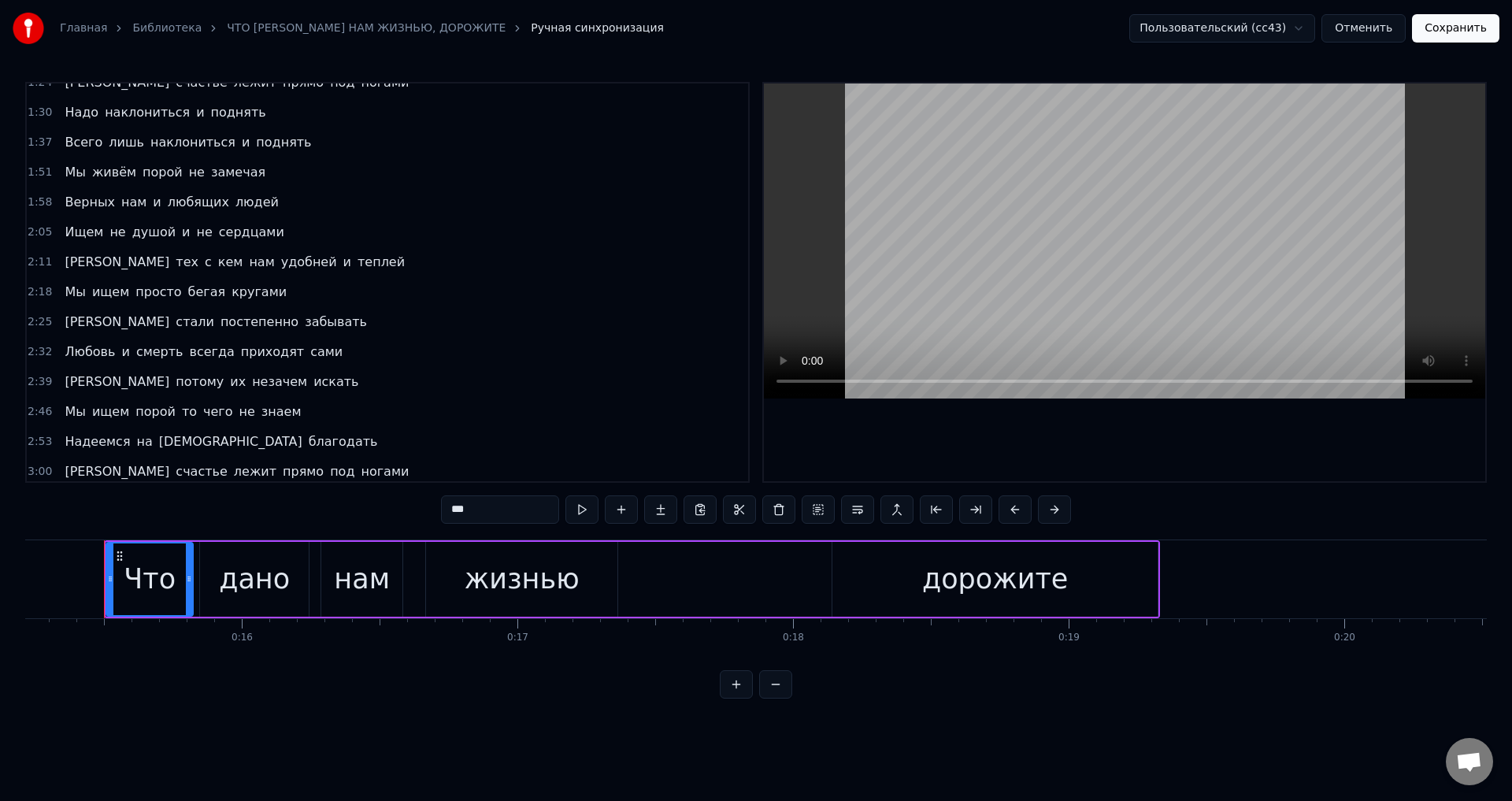
click at [65, 295] on span "Мы" at bounding box center [75, 292] width 24 height 18
type input "**"
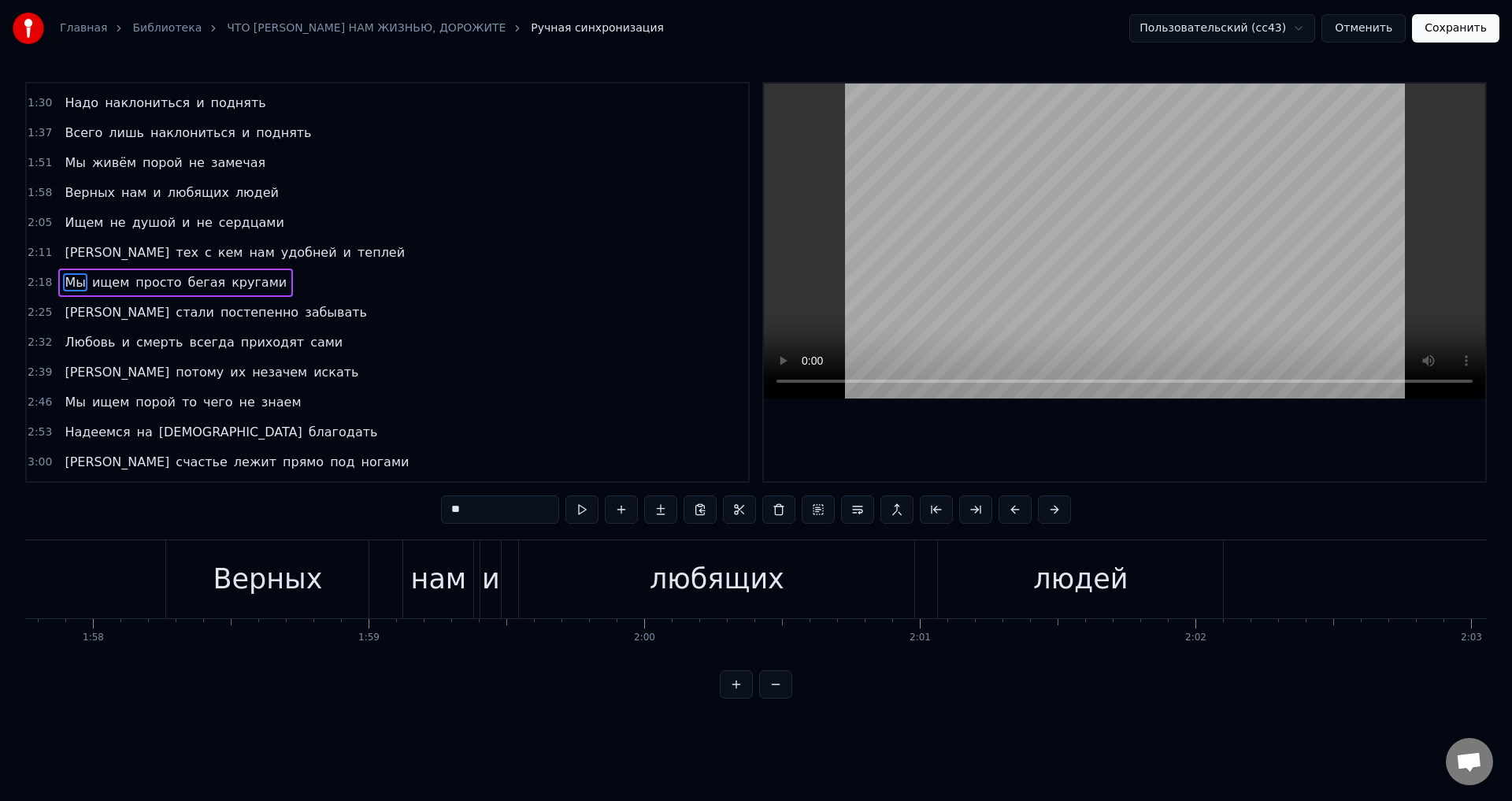
scroll to position [0, 38200]
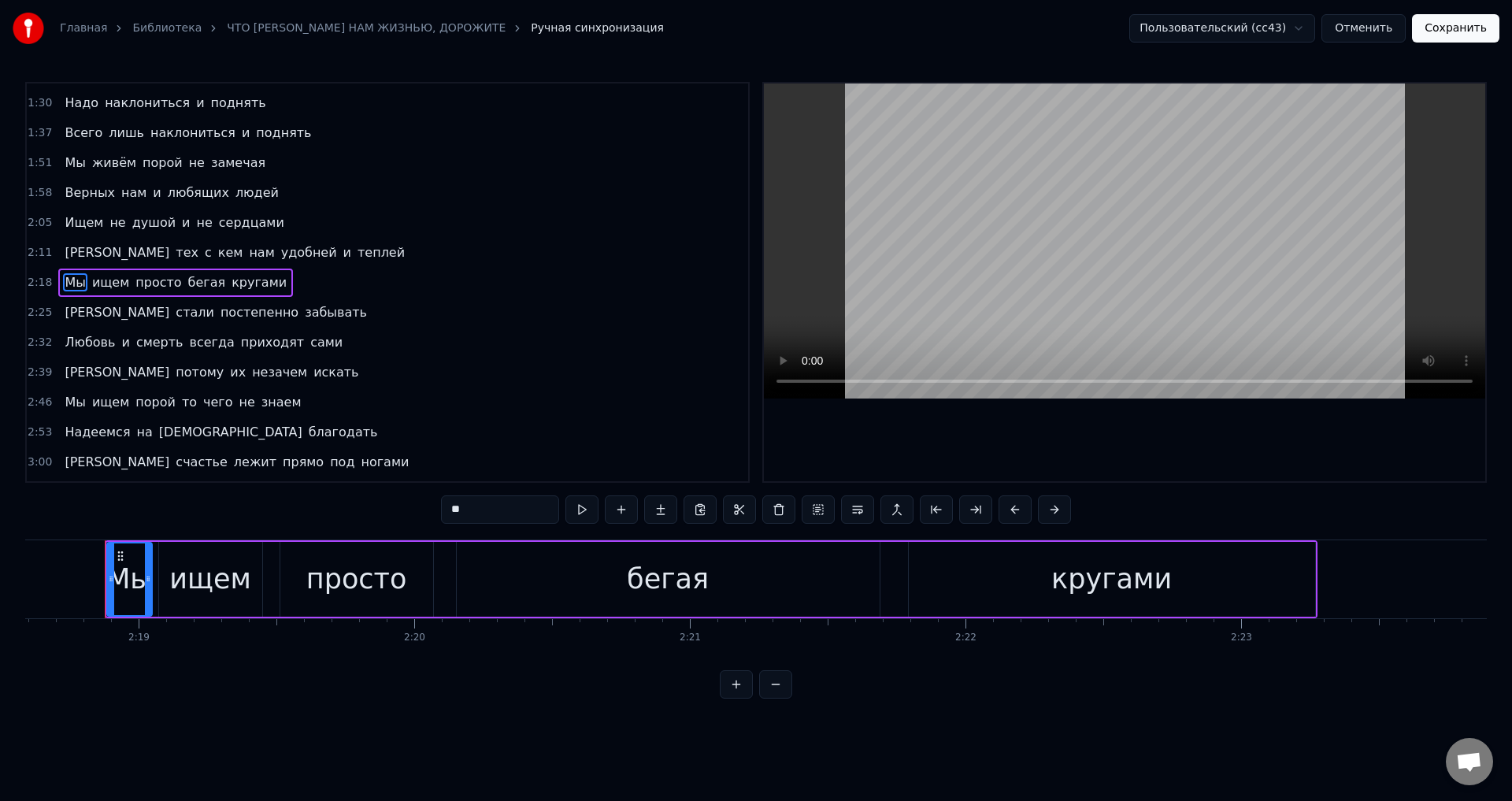
click at [149, 585] on div at bounding box center [148, 579] width 6 height 72
click at [117, 585] on div at bounding box center [117, 579] width 6 height 72
click at [1443, 37] on button "Сохранить" at bounding box center [1455, 28] width 87 height 28
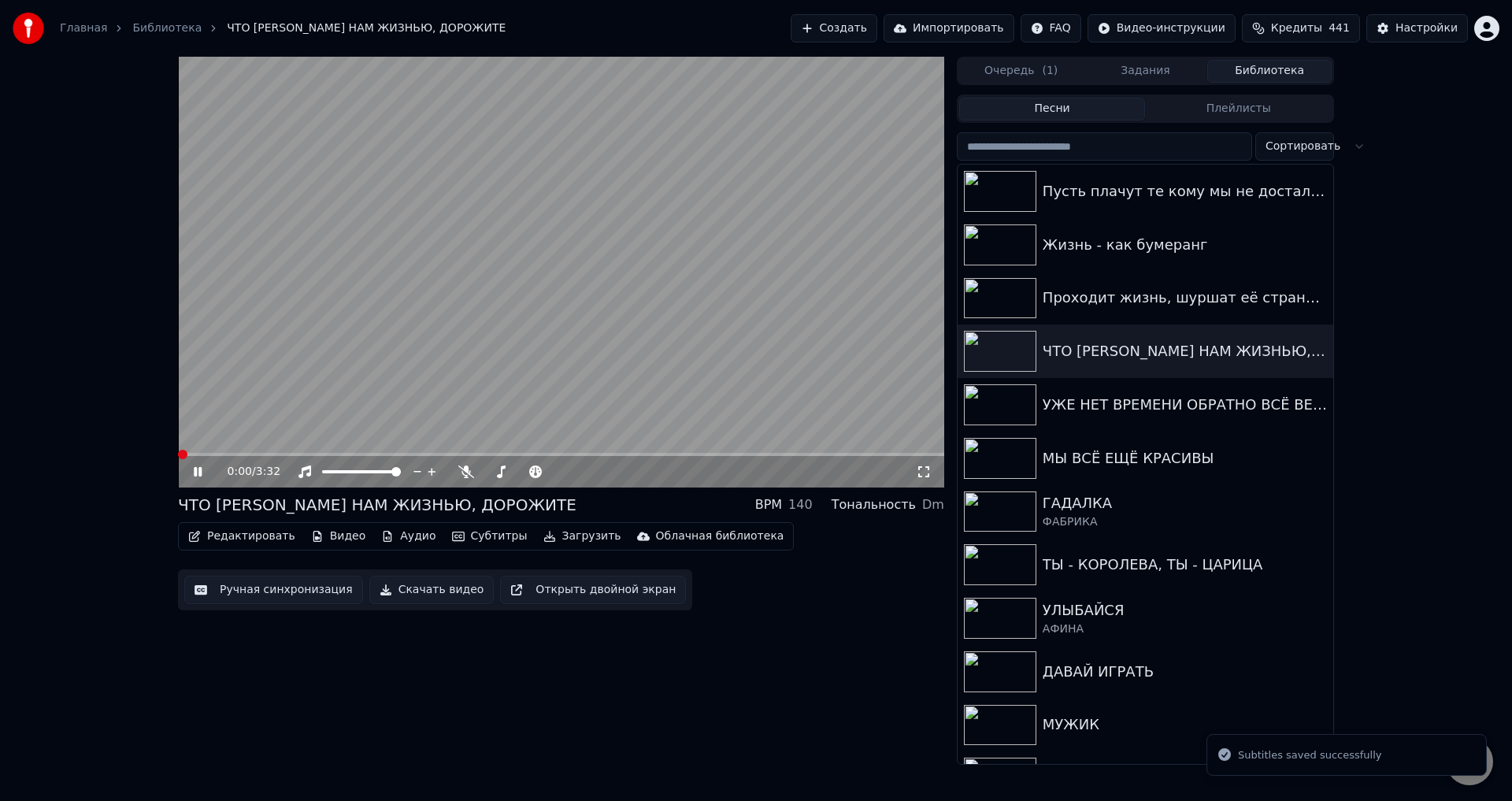
click at [544, 453] on span at bounding box center [561, 454] width 766 height 3
click at [627, 453] on span at bounding box center [561, 454] width 766 height 3
click at [927, 475] on icon at bounding box center [923, 472] width 16 height 13
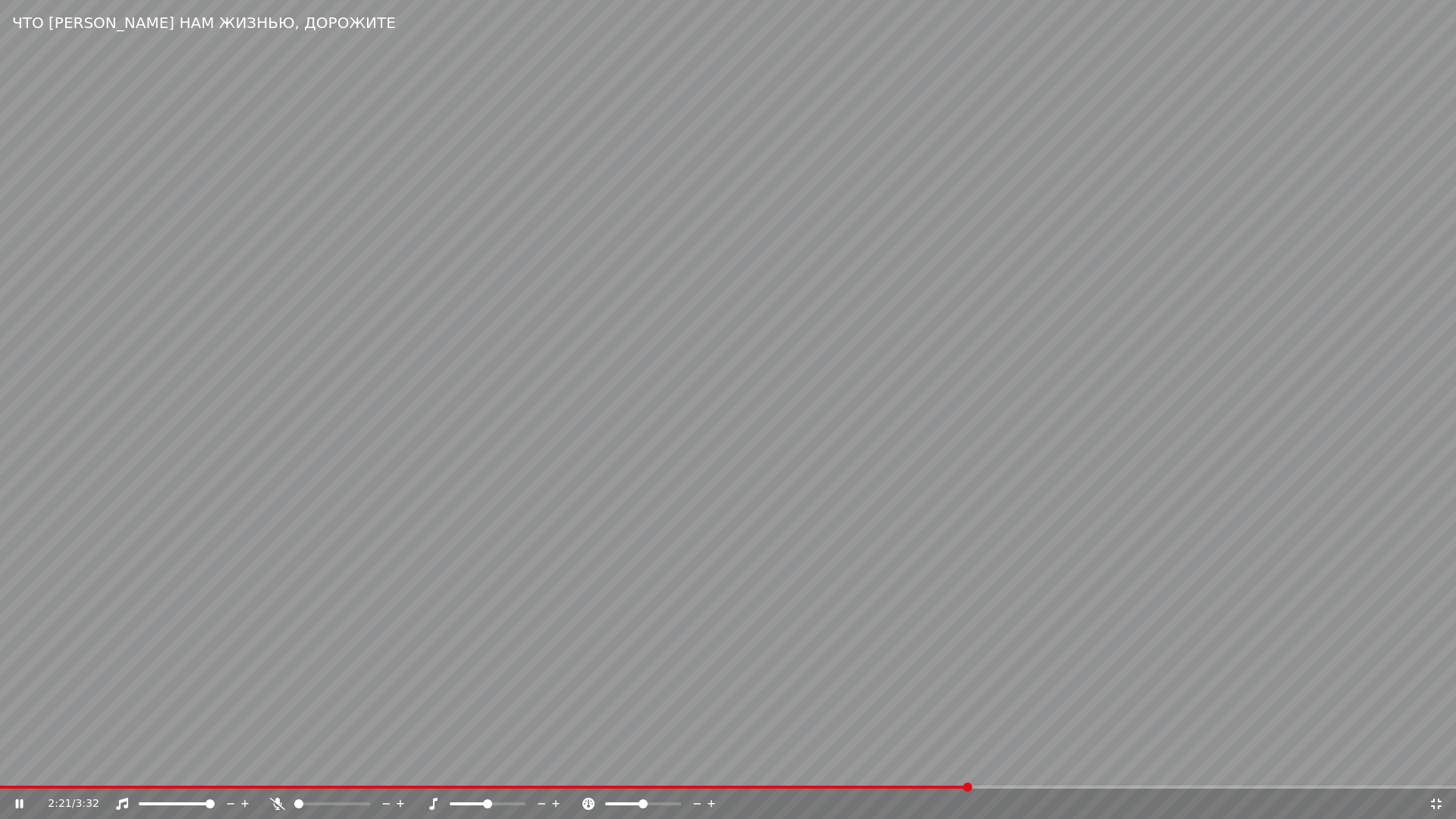
click at [140, 658] on video at bounding box center [728, 409] width 1456 height 819
click at [741, 770] on span at bounding box center [370, 786] width 741 height 3
click at [888, 716] on video at bounding box center [728, 409] width 1456 height 819
drag, startPoint x: 954, startPoint y: 676, endPoint x: 1109, endPoint y: 704, distance: 157.5
click at [972, 680] on video at bounding box center [728, 409] width 1456 height 819
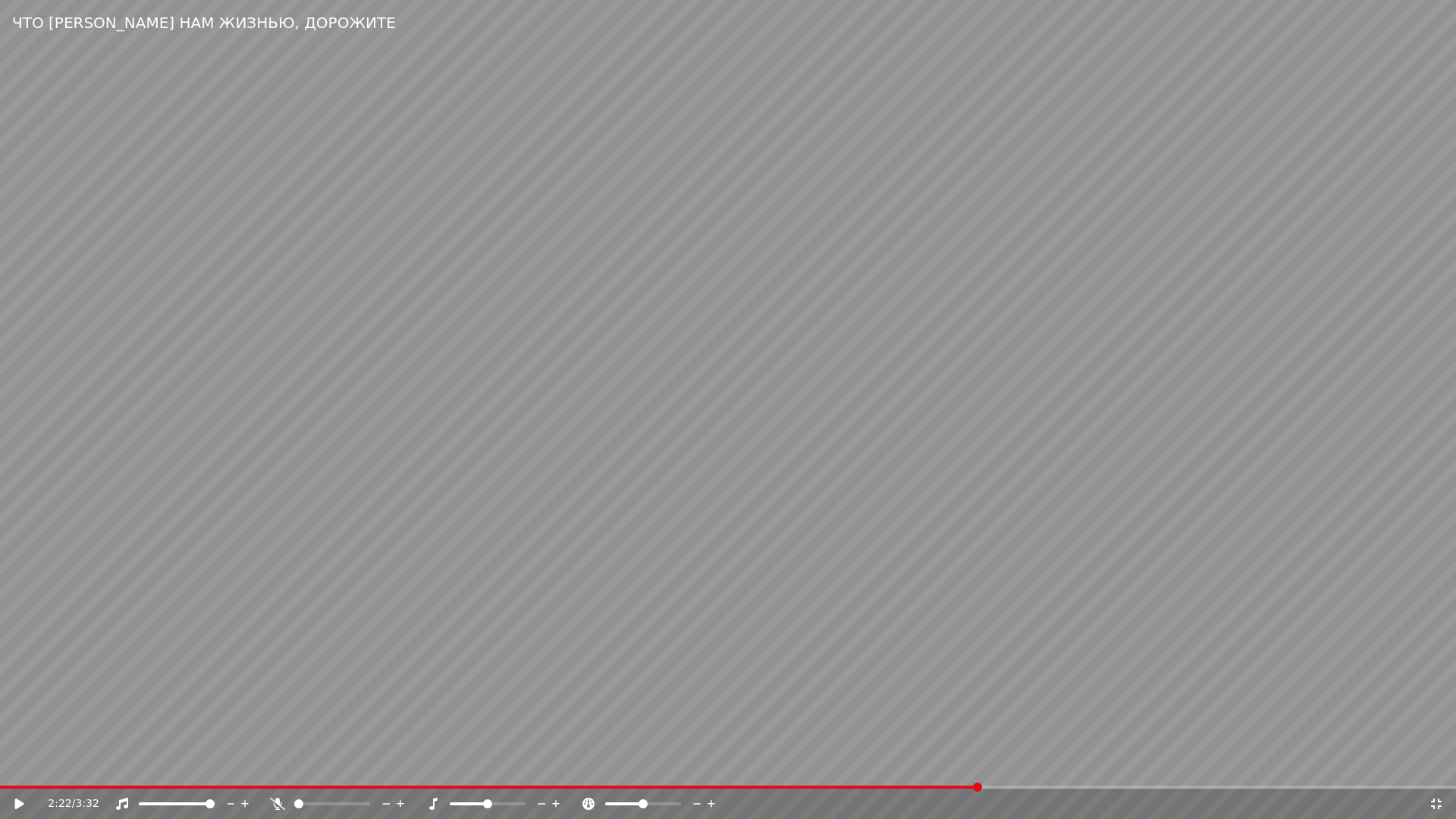
click at [1433, 770] on icon at bounding box center [1437, 804] width 11 height 11
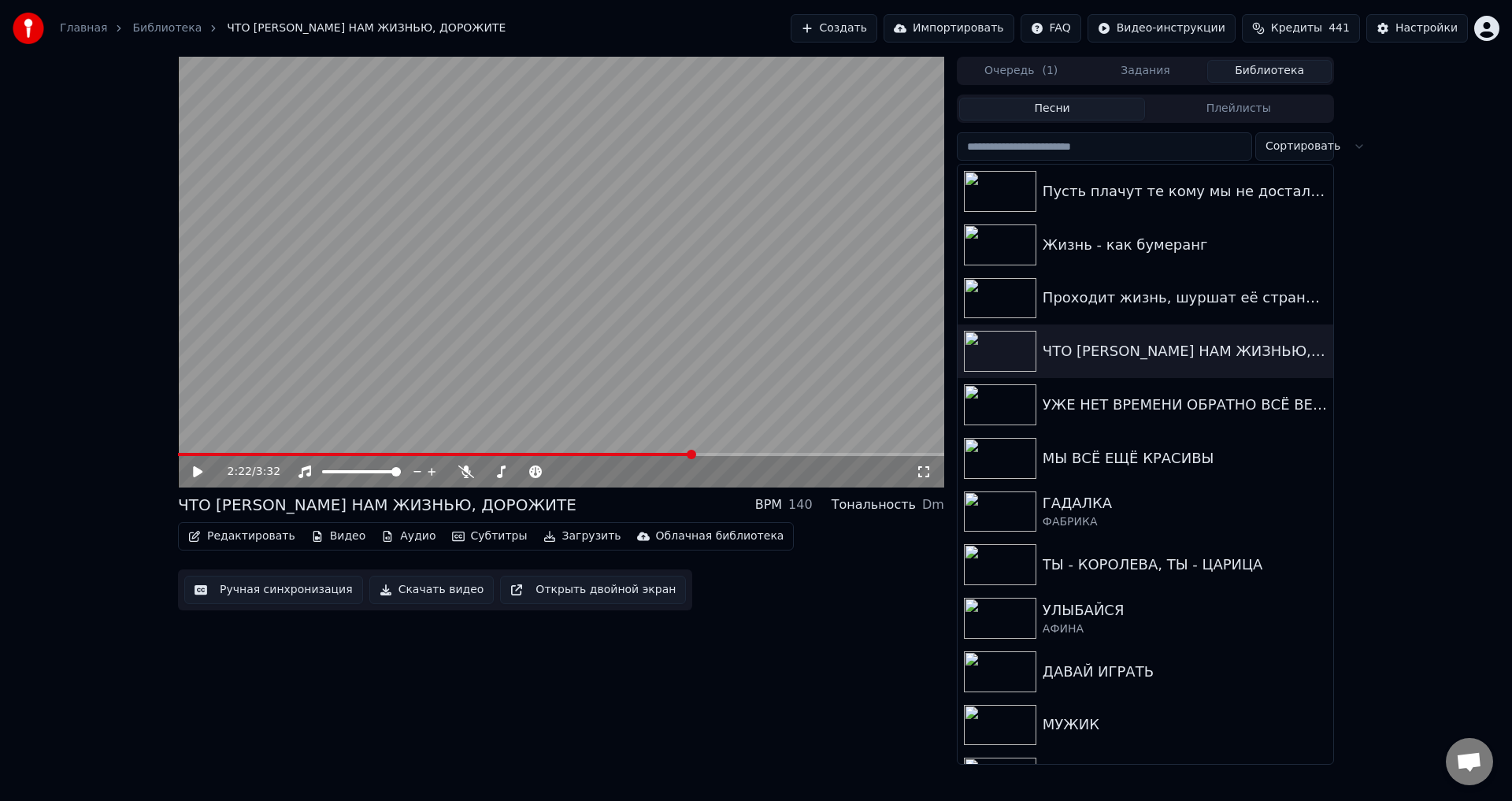
click at [275, 598] on button "Ручная синхронизация" at bounding box center [273, 589] width 179 height 28
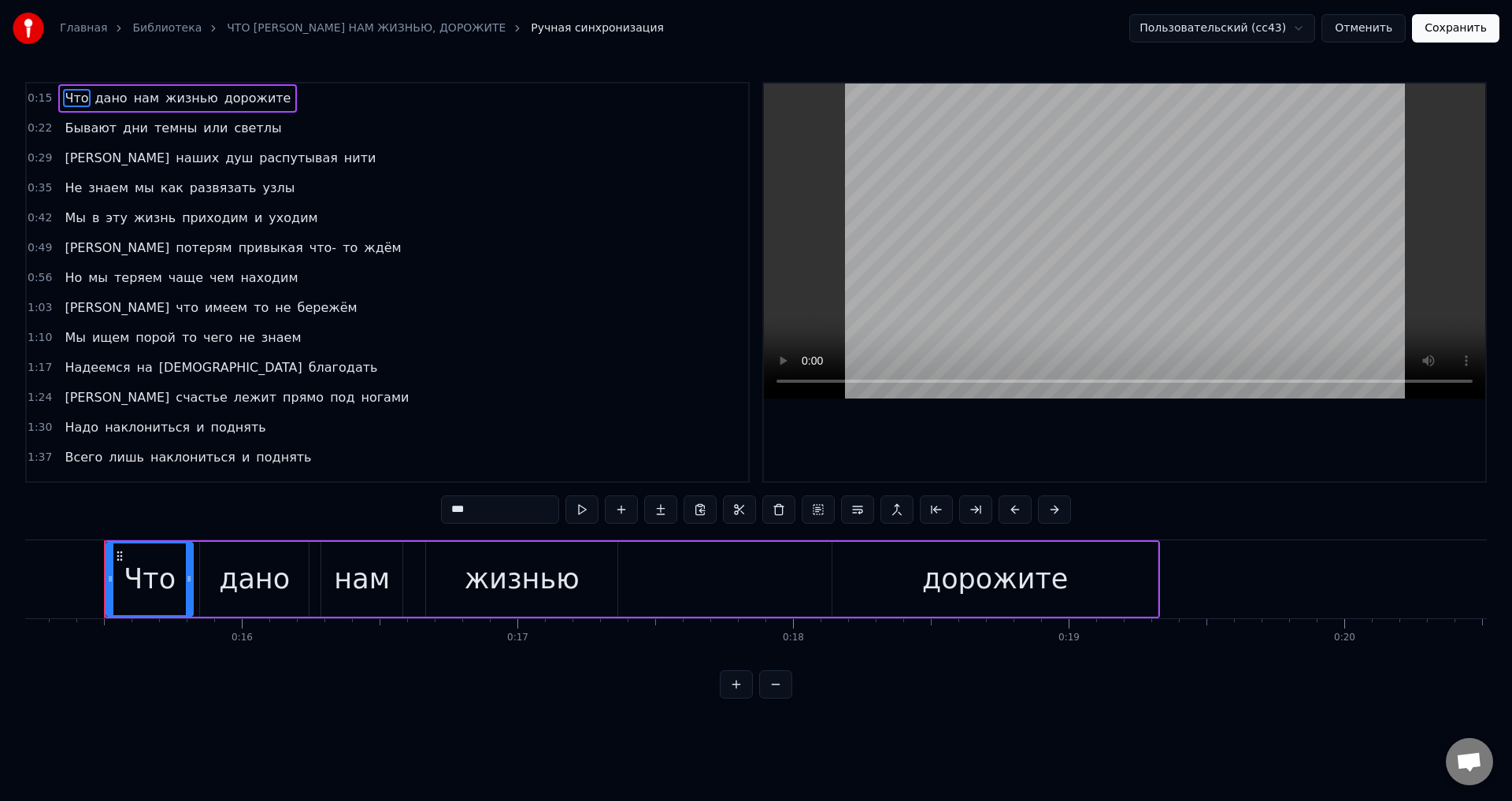
scroll to position [237, 0]
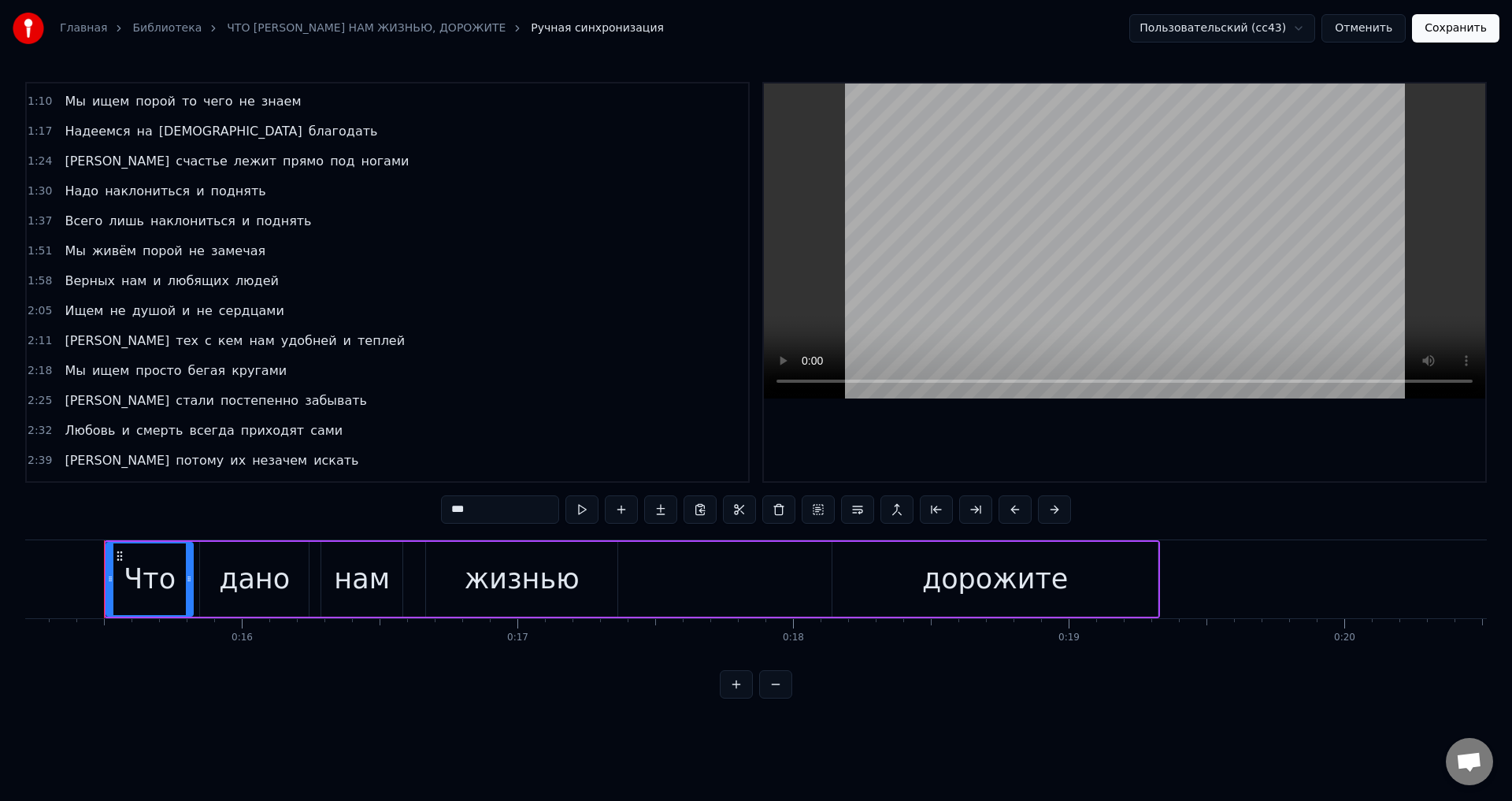
click at [70, 369] on span "Мы" at bounding box center [75, 371] width 24 height 18
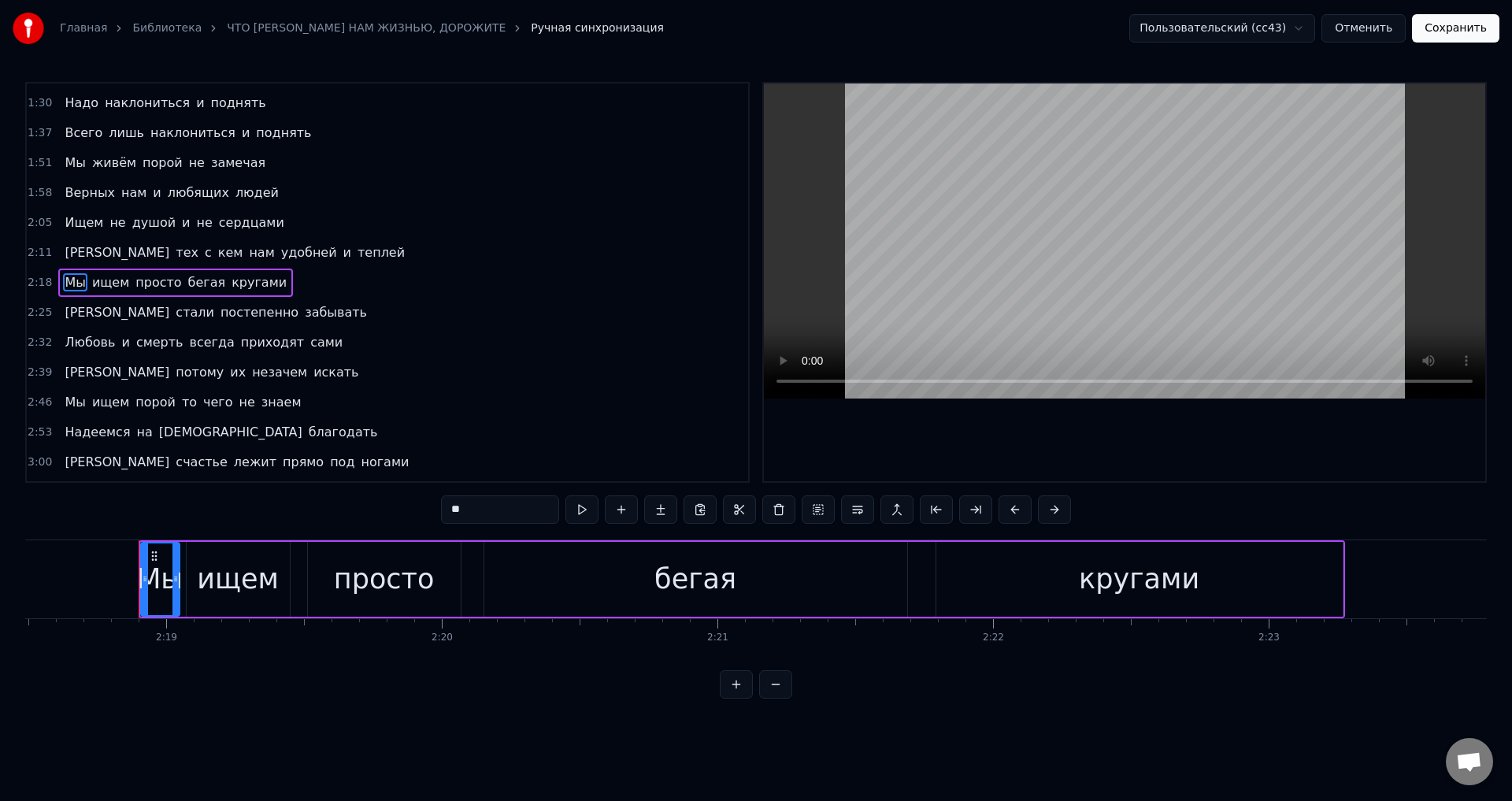
scroll to position [0, 38206]
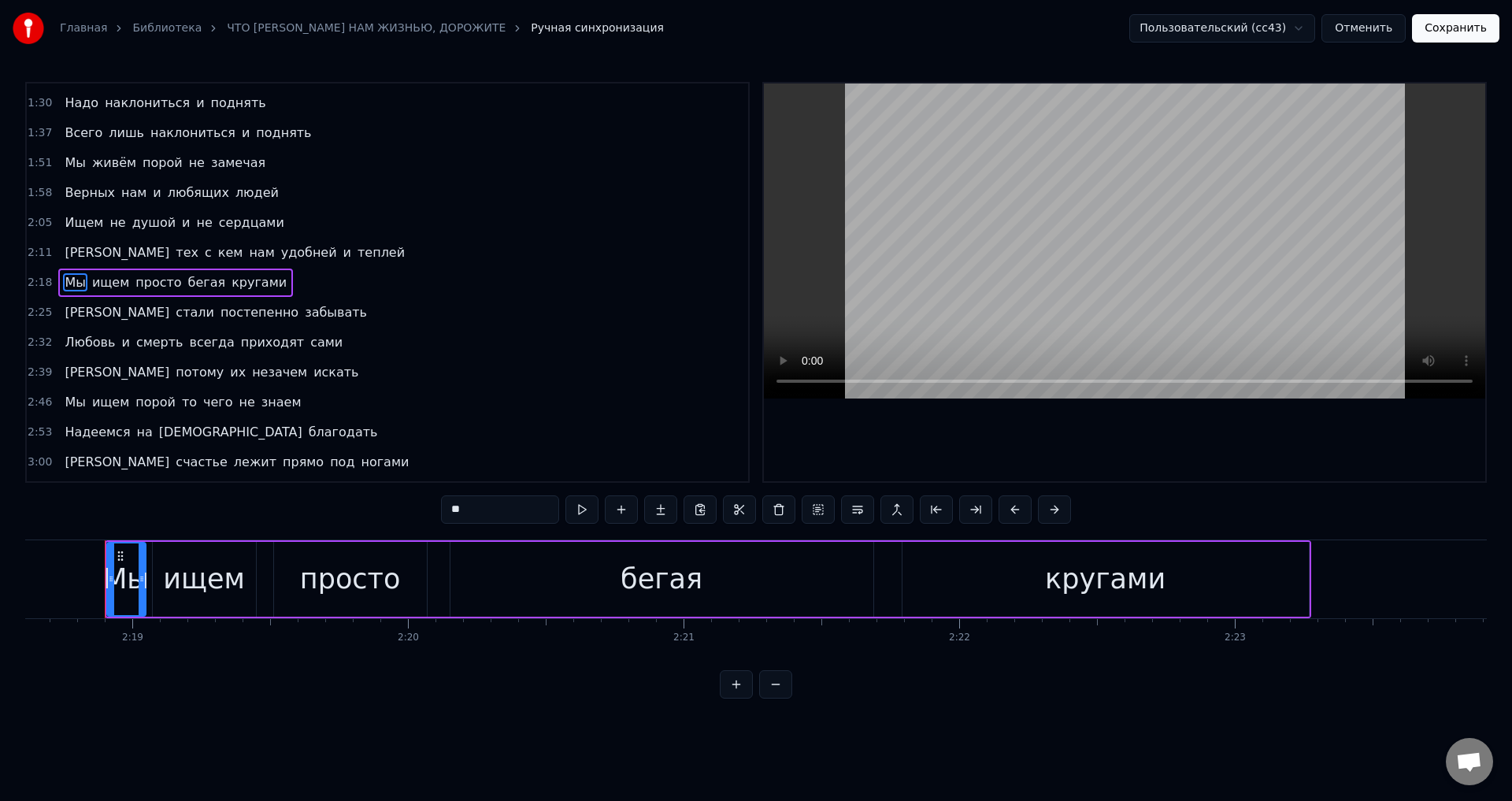
click at [207, 582] on div "ищем" at bounding box center [204, 579] width 82 height 41
drag, startPoint x: 157, startPoint y: 578, endPoint x: 167, endPoint y: 577, distance: 10.0
click at [167, 577] on icon at bounding box center [167, 579] width 6 height 13
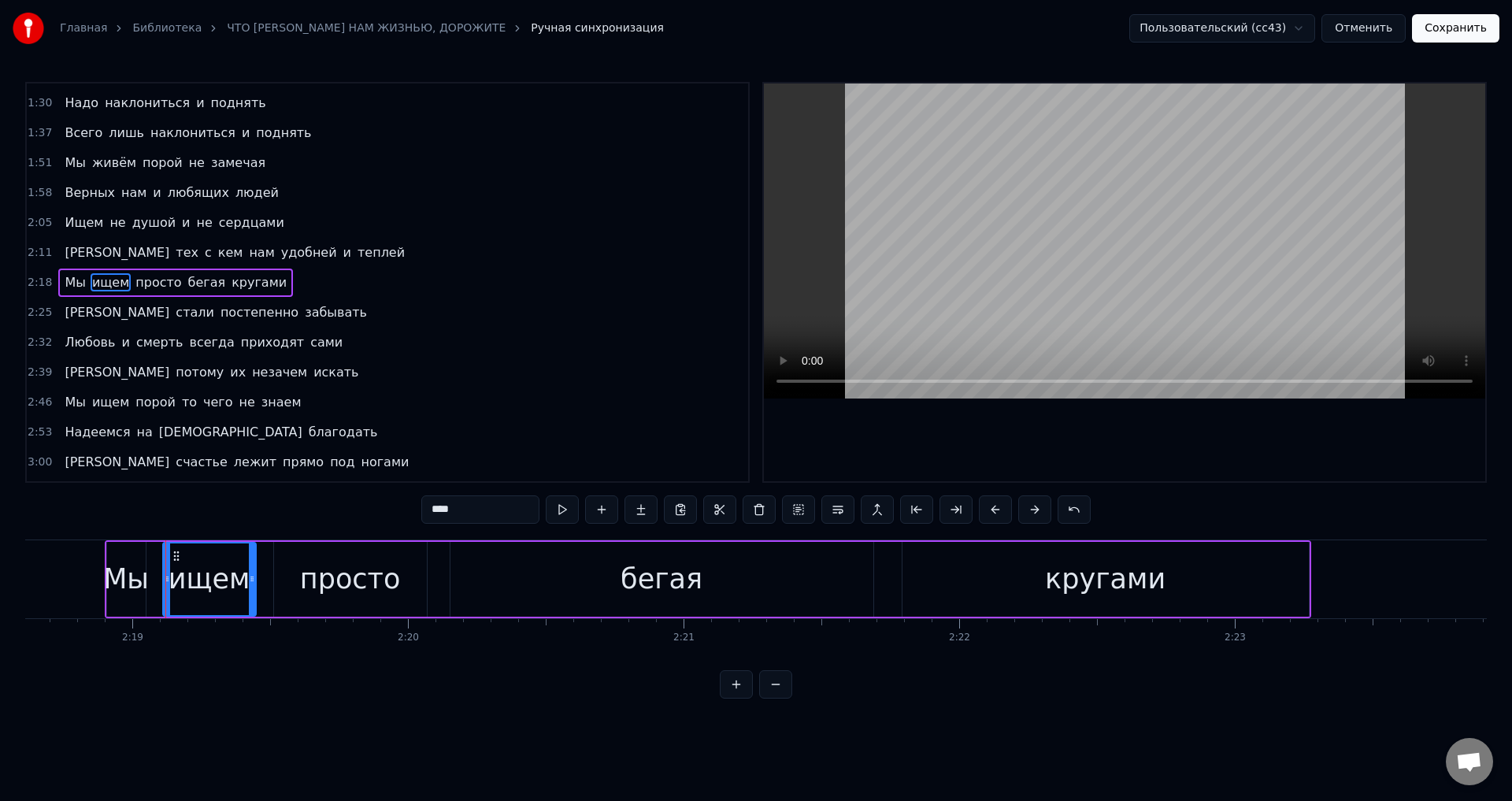
click at [134, 579] on div "Мы" at bounding box center [126, 579] width 46 height 41
type input "**"
click at [152, 584] on icon at bounding box center [150, 579] width 6 height 13
drag, startPoint x: 111, startPoint y: 581, endPoint x: 118, endPoint y: 576, distance: 8.6
click at [118, 576] on icon at bounding box center [117, 579] width 6 height 13
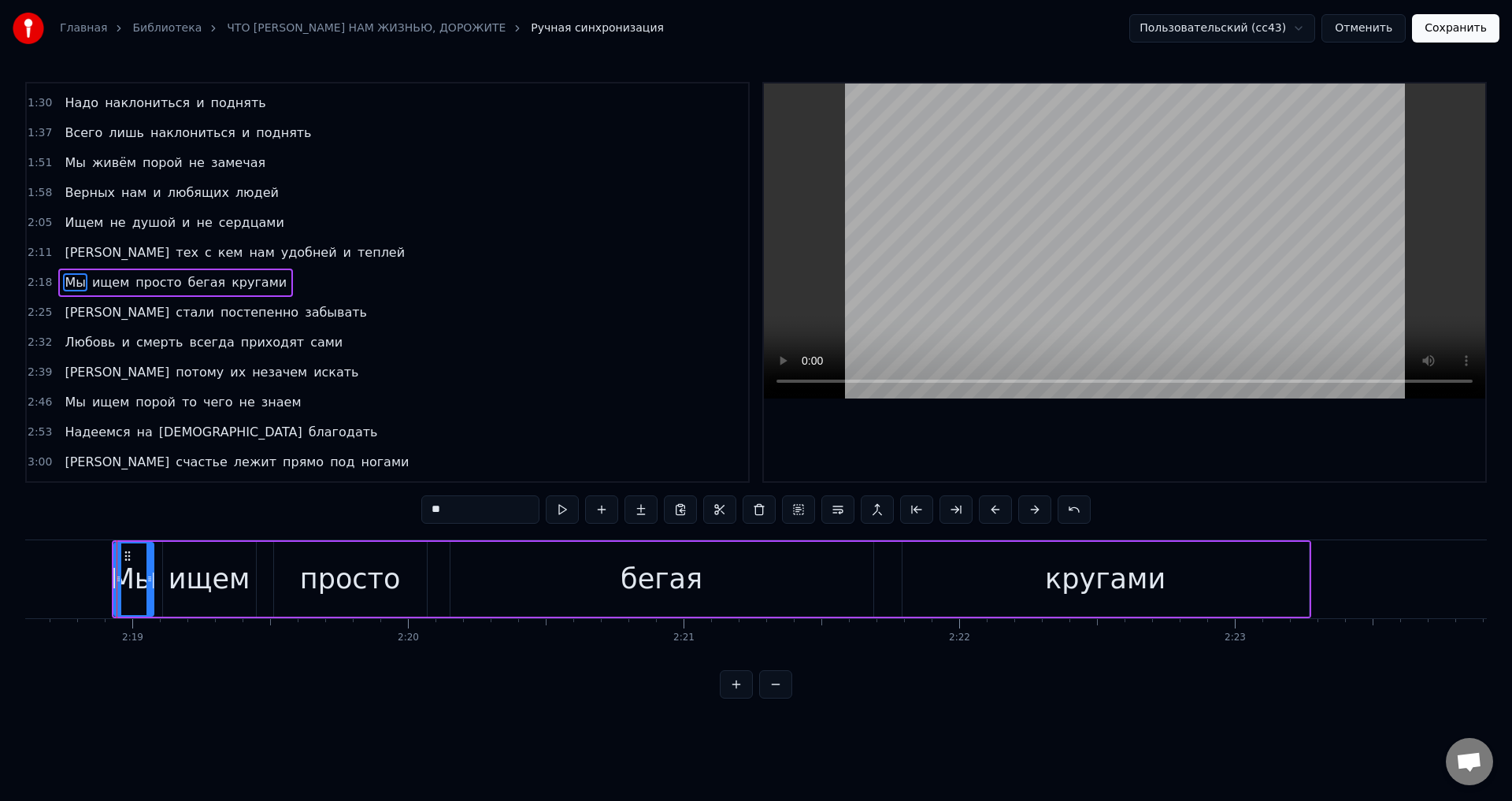
click at [1441, 29] on button "Сохранить" at bounding box center [1455, 28] width 87 height 28
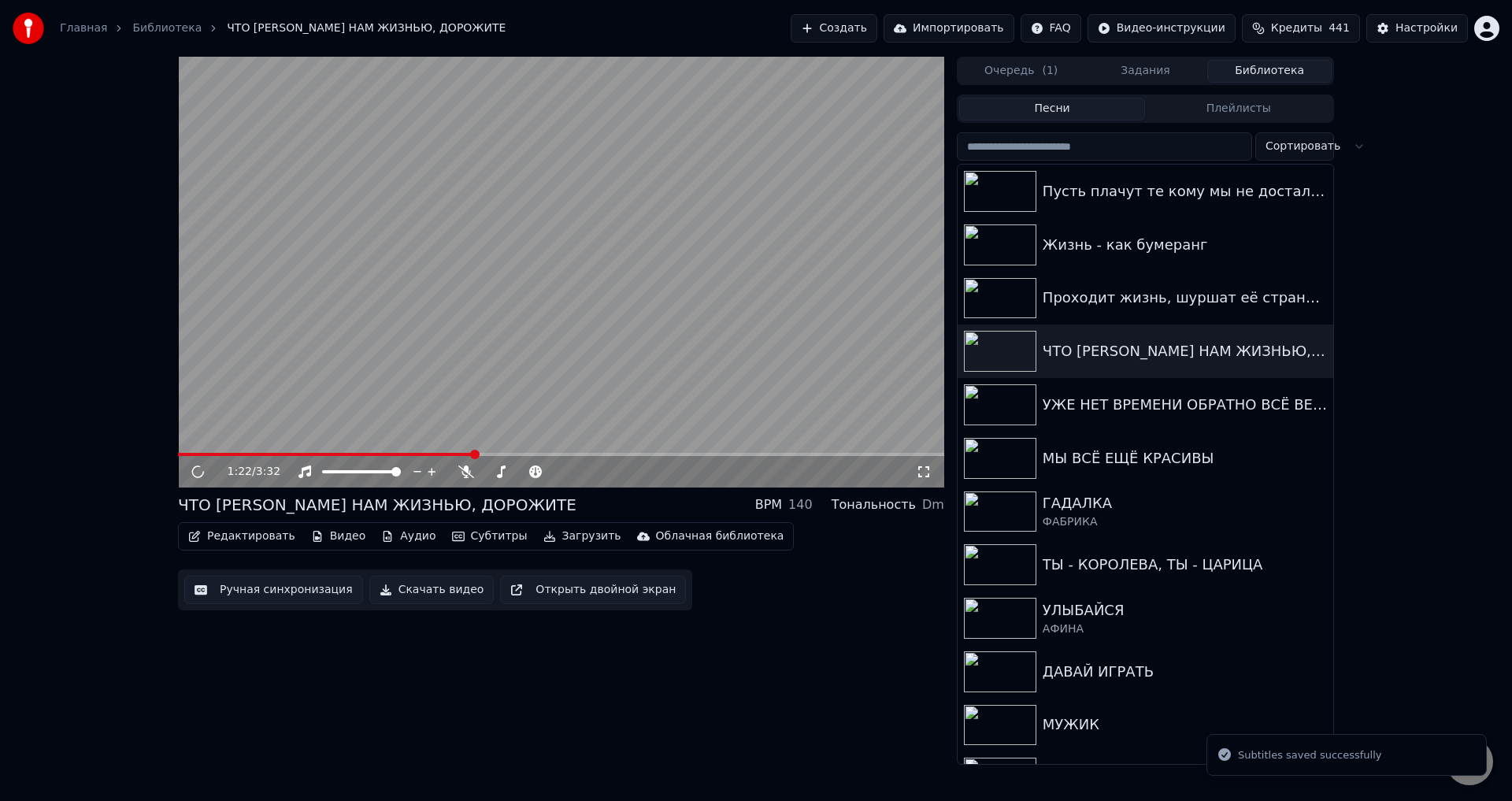
click at [475, 453] on span at bounding box center [561, 454] width 766 height 3
click at [591, 455] on span at bounding box center [561, 454] width 766 height 3
click at [627, 455] on span at bounding box center [561, 454] width 766 height 3
click at [663, 458] on div "2:04 / 3:32" at bounding box center [561, 472] width 766 height 31
click at [674, 451] on video at bounding box center [561, 273] width 766 height 431
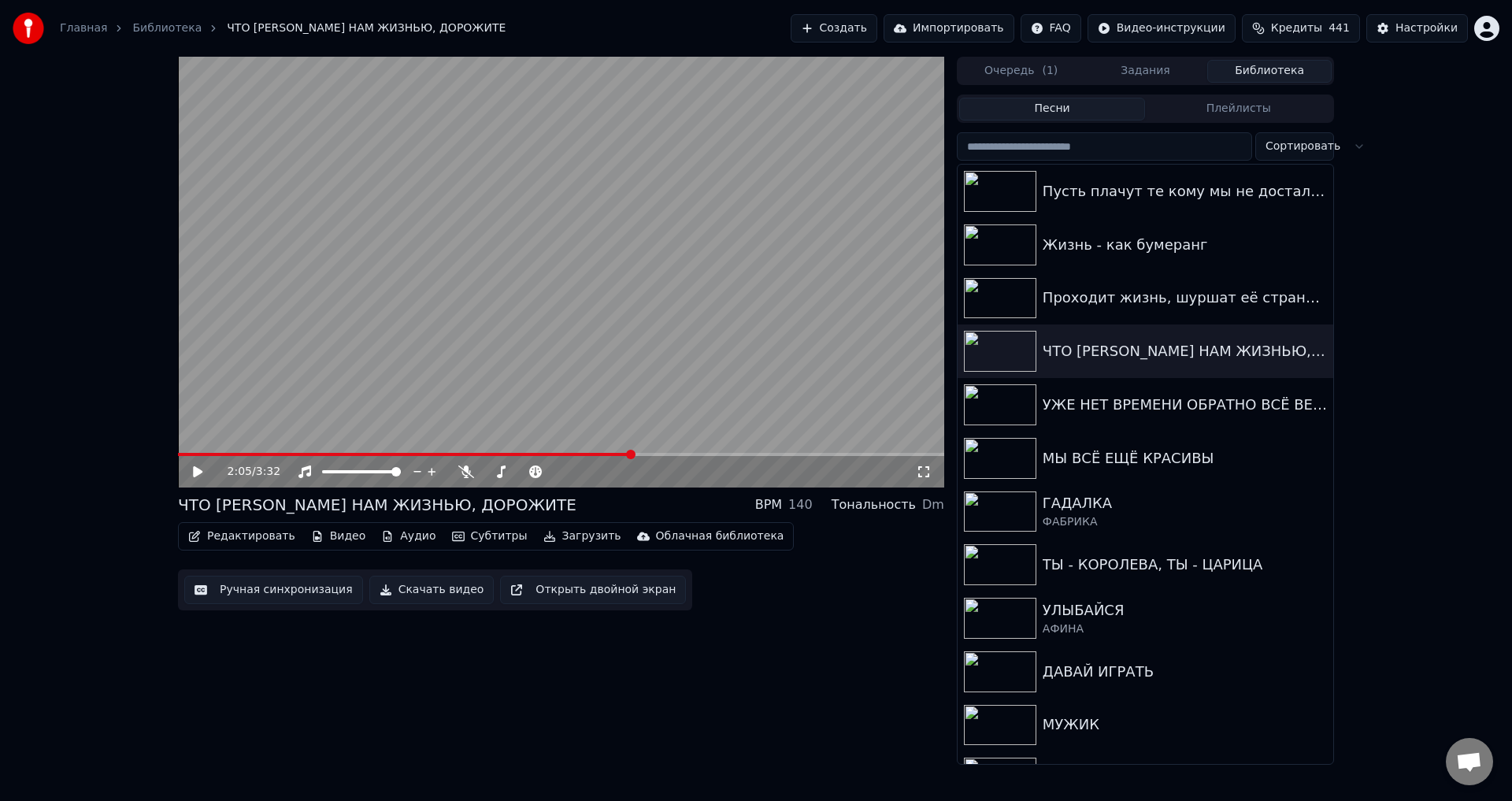
click at [673, 452] on video at bounding box center [561, 273] width 766 height 431
click at [673, 454] on span at bounding box center [561, 454] width 766 height 3
click at [629, 453] on span at bounding box center [404, 454] width 451 height 3
drag, startPoint x: 925, startPoint y: 474, endPoint x: 925, endPoint y: 493, distance: 19.0
click at [925, 475] on icon at bounding box center [923, 472] width 16 height 13
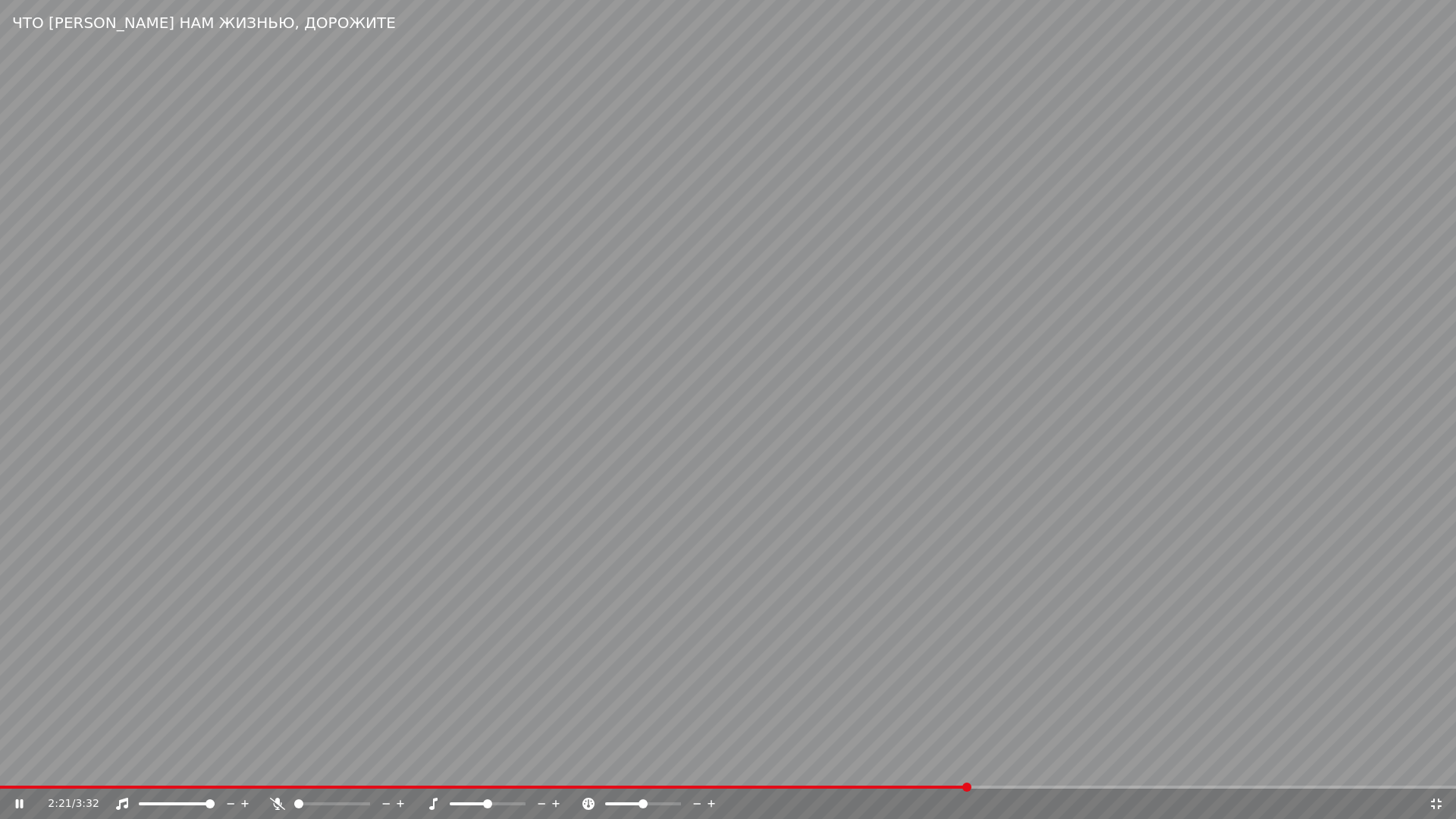
click at [865, 770] on span at bounding box center [484, 786] width 968 height 3
click at [931, 700] on video at bounding box center [728, 409] width 1456 height 819
click at [328, 629] on video at bounding box center [728, 409] width 1456 height 819
click at [1437, 770] on icon at bounding box center [1436, 804] width 15 height 12
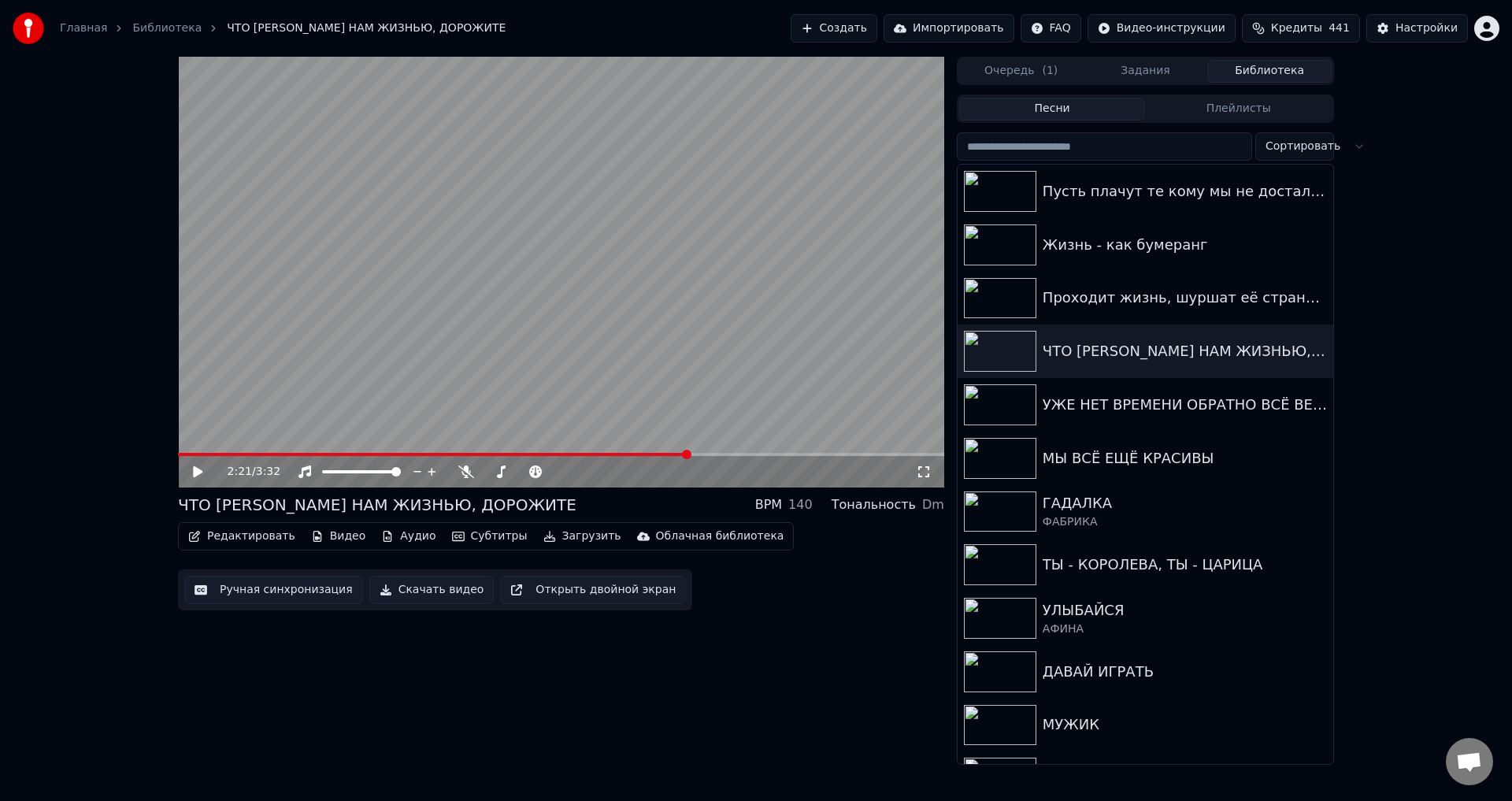
click at [277, 592] on button "Ручная синхронизация" at bounding box center [273, 589] width 179 height 28
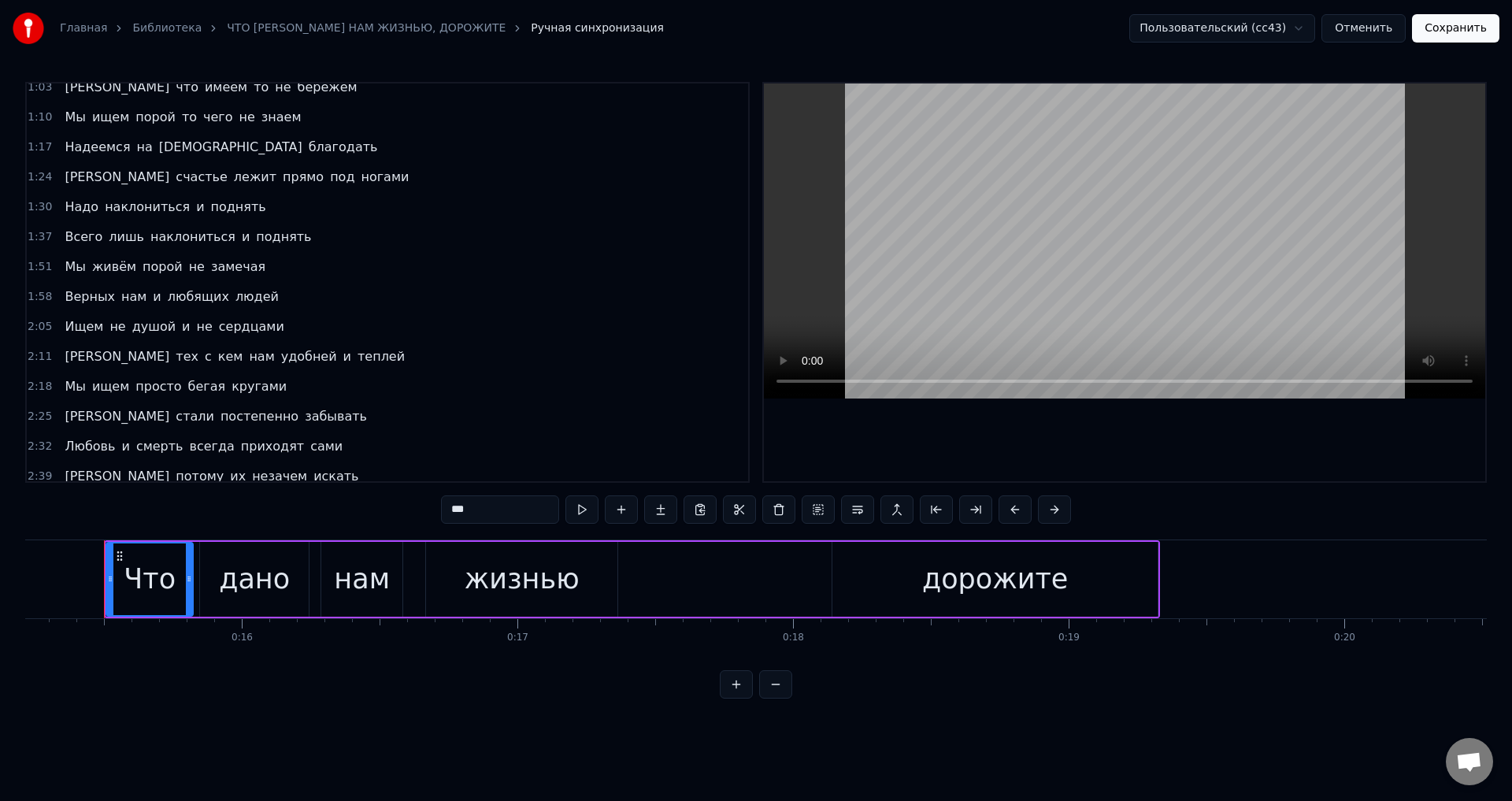
scroll to position [237, 0]
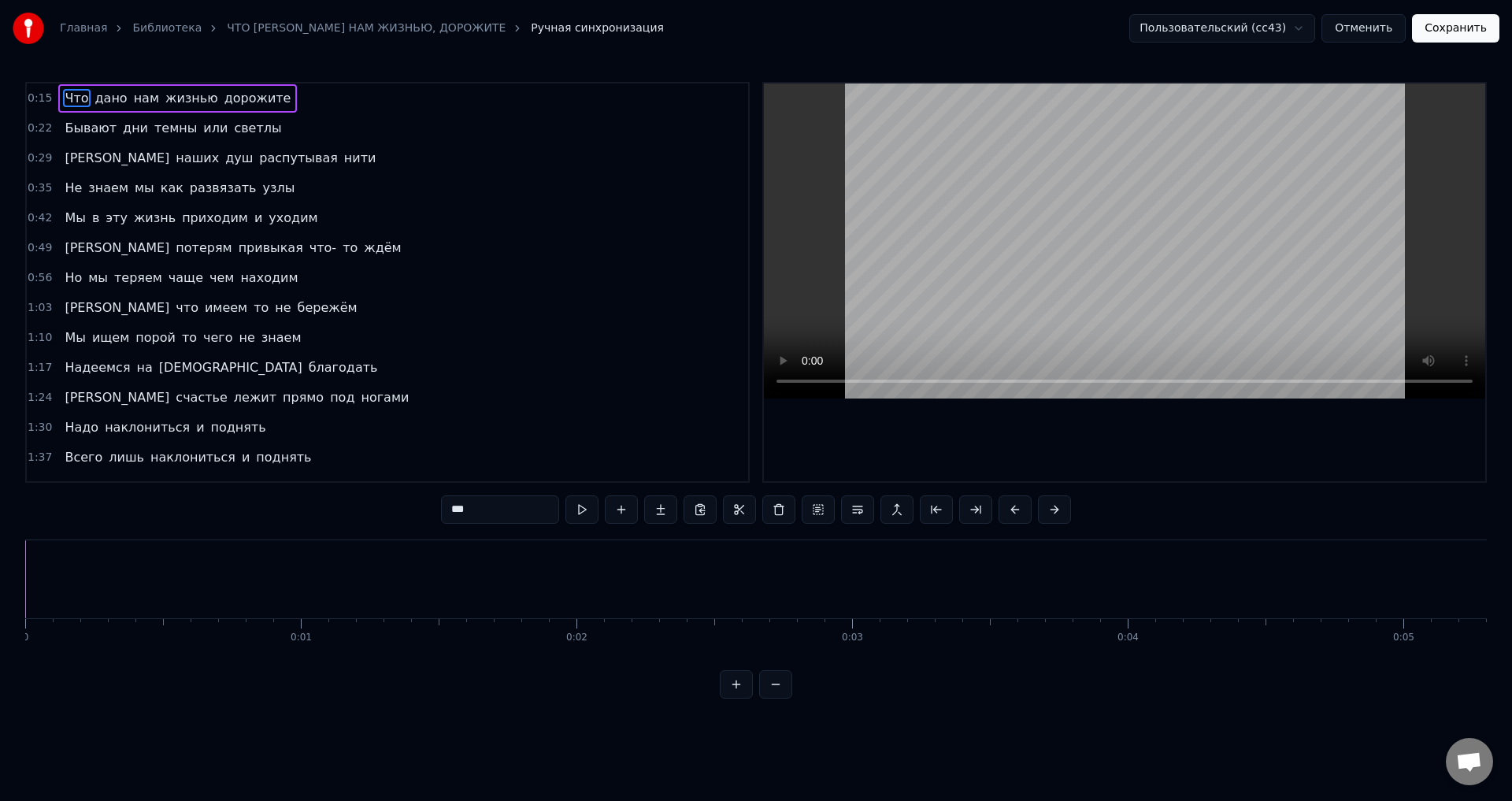
scroll to position [0, 4194]
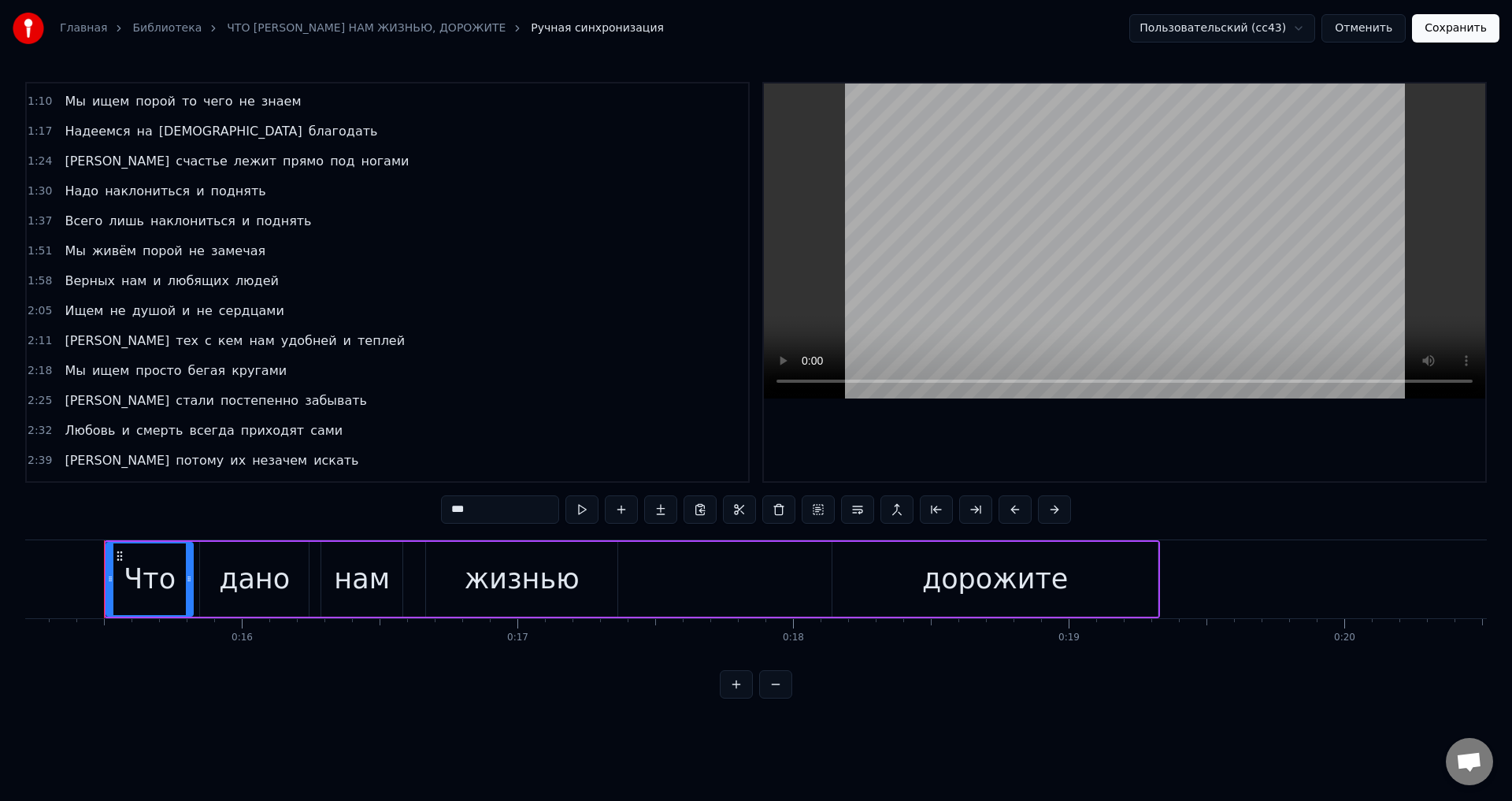
click at [66, 373] on span "Мы" at bounding box center [75, 371] width 24 height 18
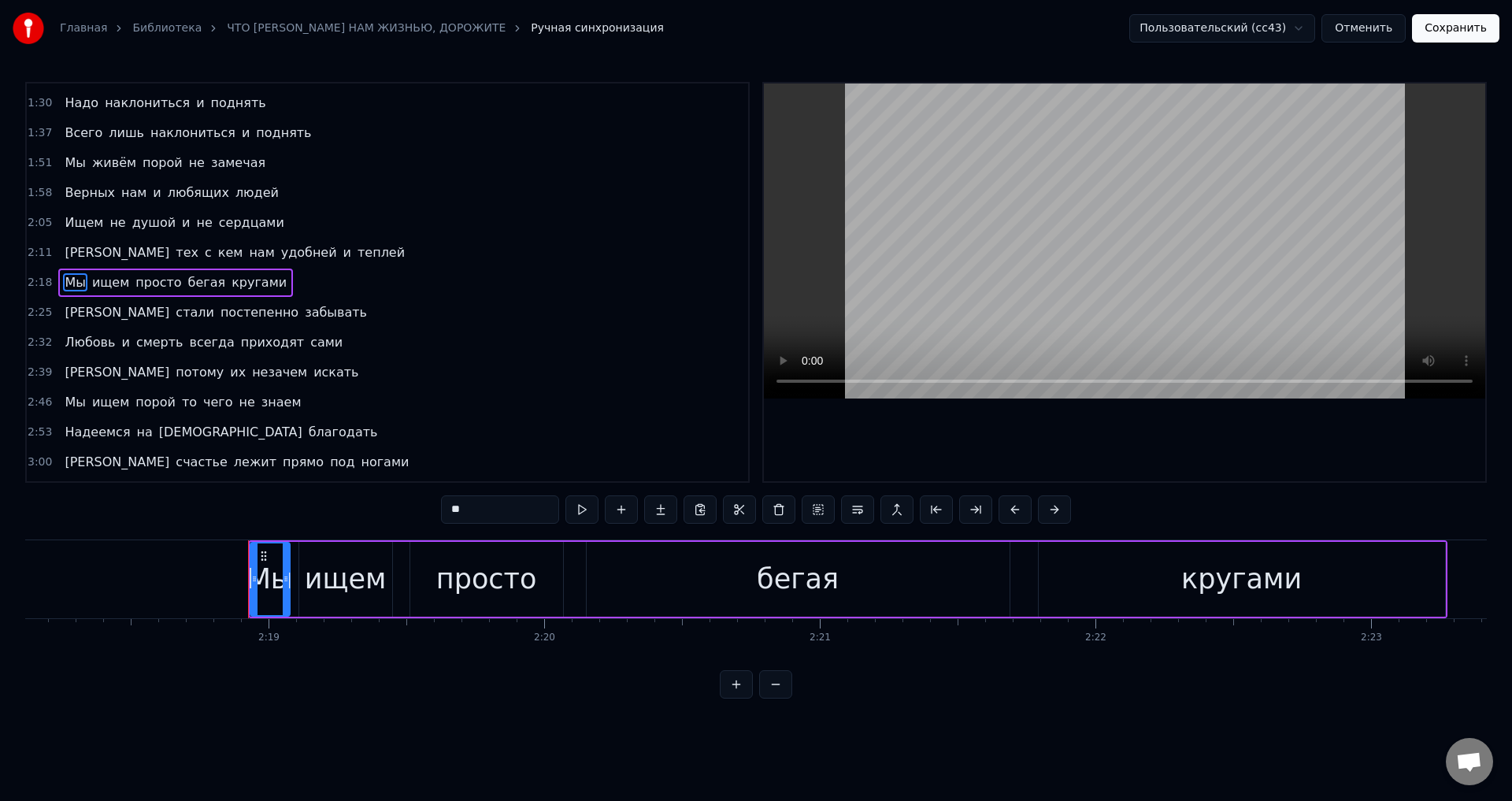
scroll to position [0, 38214]
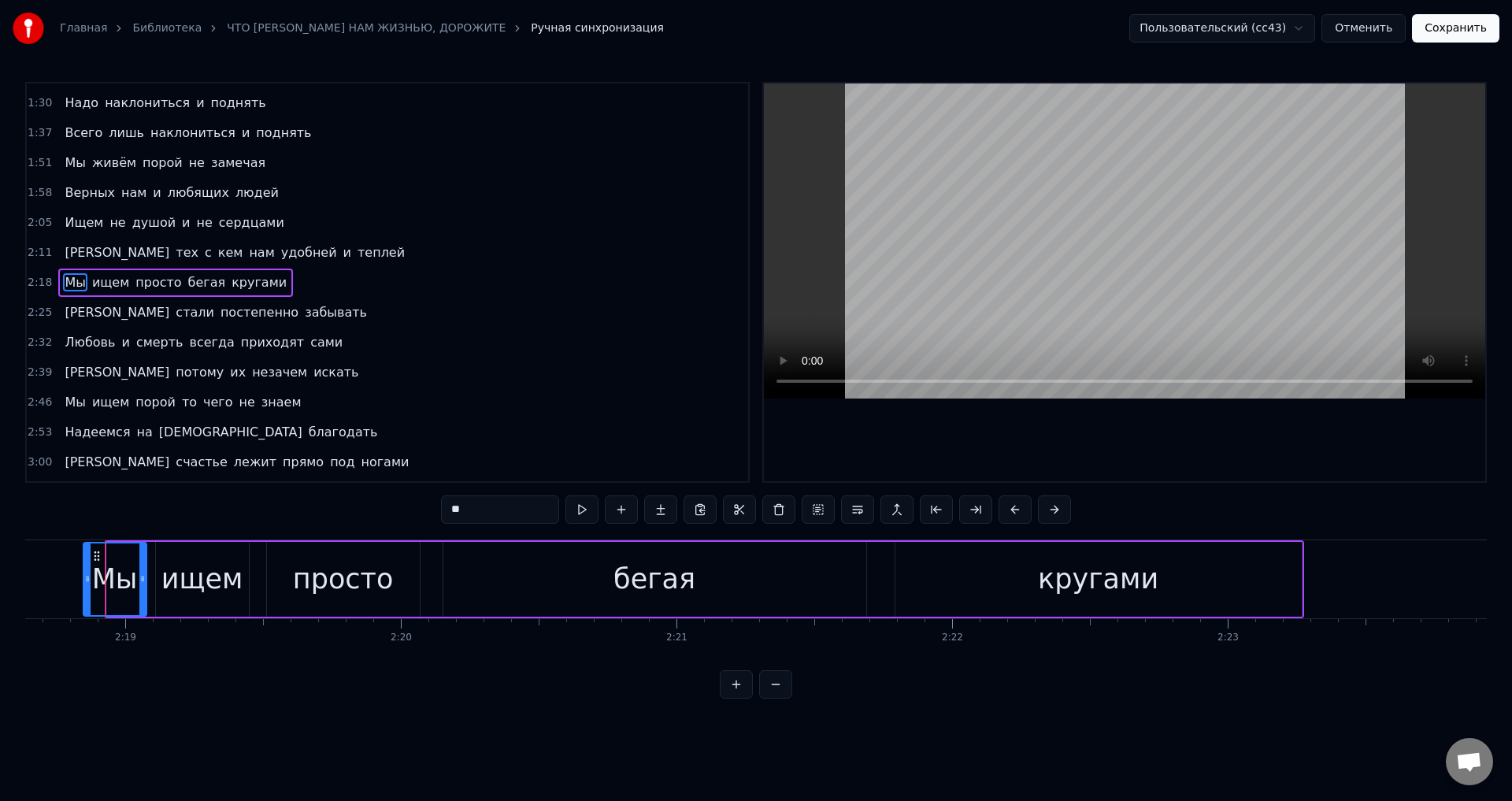
drag, startPoint x: 107, startPoint y: 581, endPoint x: 83, endPoint y: 575, distance: 24.7
click at [84, 575] on icon at bounding box center [87, 579] width 6 height 13
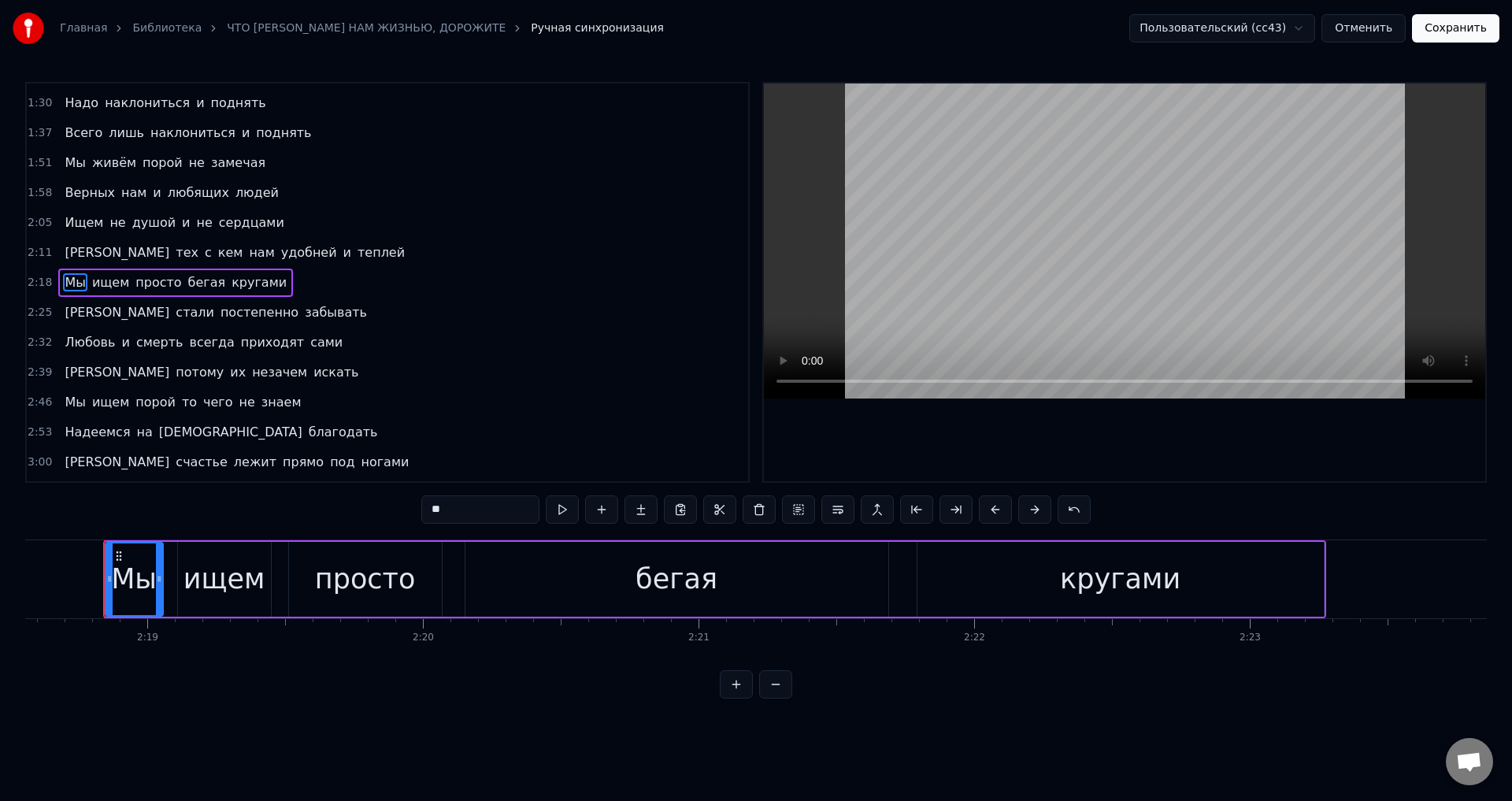
click at [157, 581] on icon at bounding box center [159, 579] width 6 height 13
click at [154, 584] on div "Мы" at bounding box center [134, 579] width 46 height 41
drag, startPoint x: 159, startPoint y: 584, endPoint x: 189, endPoint y: 583, distance: 30.0
click at [154, 584] on icon at bounding box center [155, 579] width 6 height 13
click at [200, 582] on div "ищем" at bounding box center [224, 579] width 82 height 41
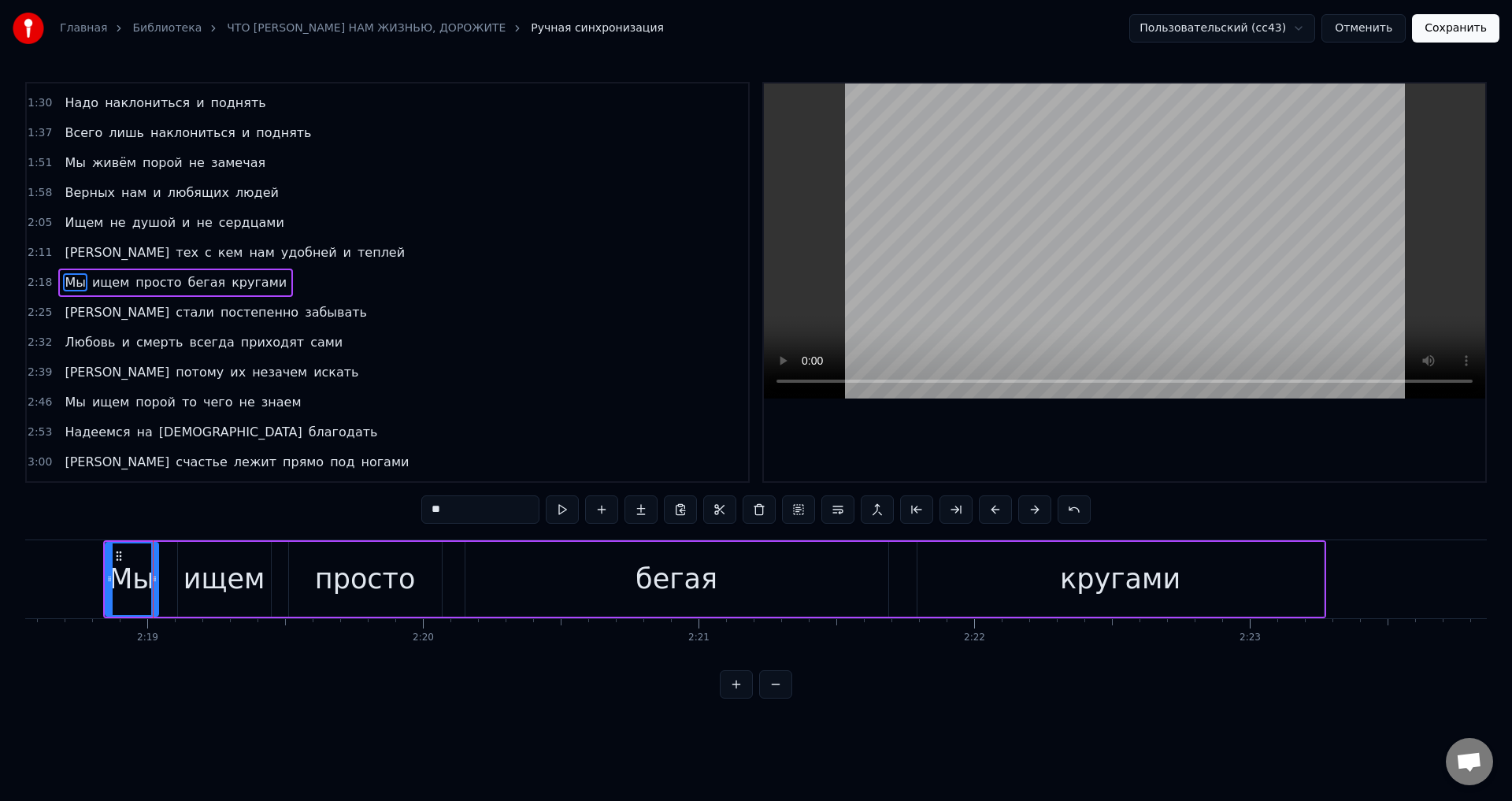
type input "****"
drag, startPoint x: 184, startPoint y: 582, endPoint x: 175, endPoint y: 580, distance: 9.2
click at [175, 580] on icon at bounding box center [172, 579] width 6 height 13
click at [1436, 32] on button "Сохранить" at bounding box center [1455, 28] width 87 height 28
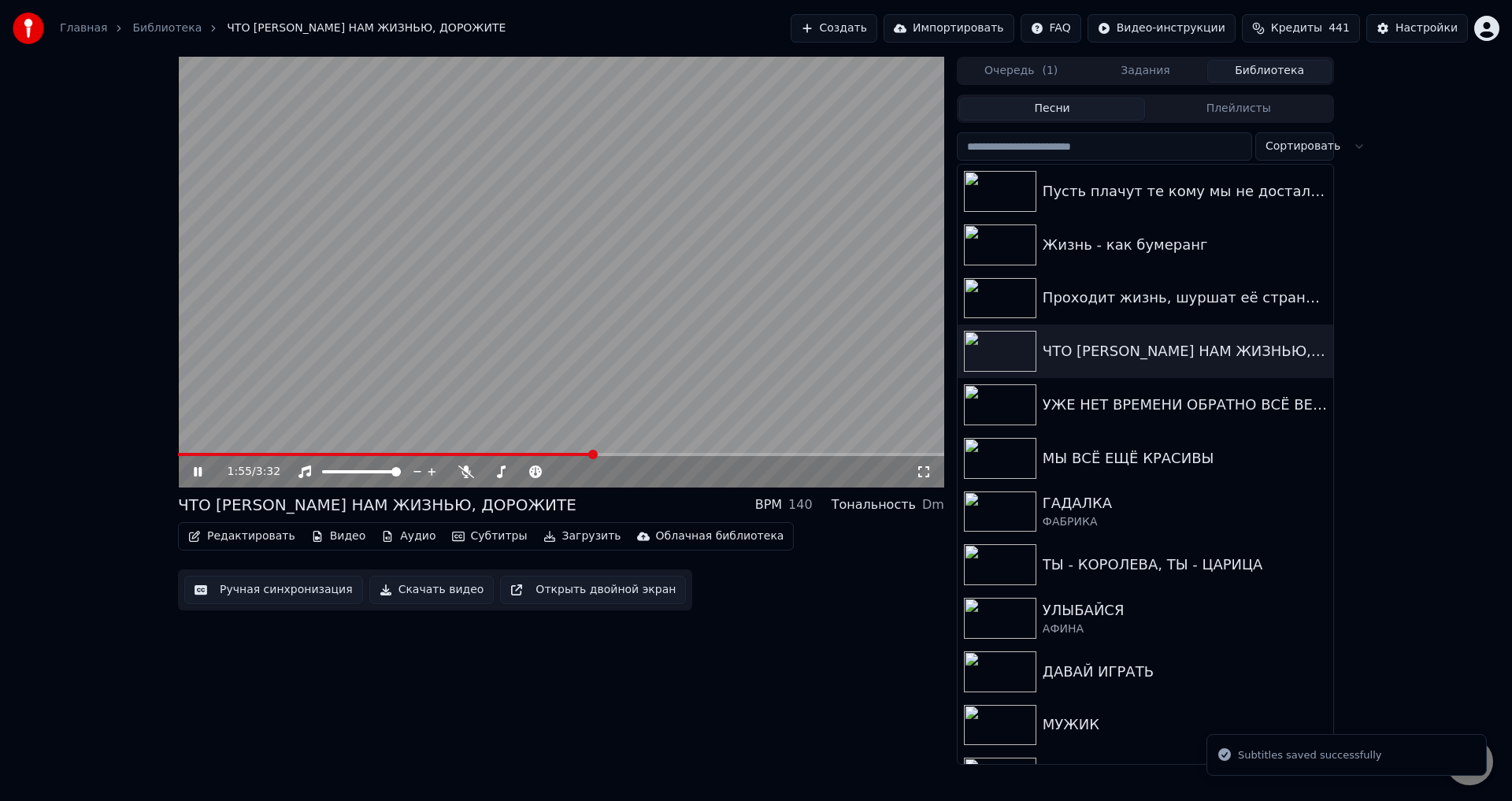
click at [593, 453] on span at bounding box center [561, 454] width 766 height 3
click at [609, 455] on span at bounding box center [561, 454] width 766 height 3
click at [650, 454] on span at bounding box center [561, 454] width 766 height 3
click at [673, 450] on video at bounding box center [561, 273] width 766 height 431
click at [673, 452] on video at bounding box center [561, 273] width 766 height 431
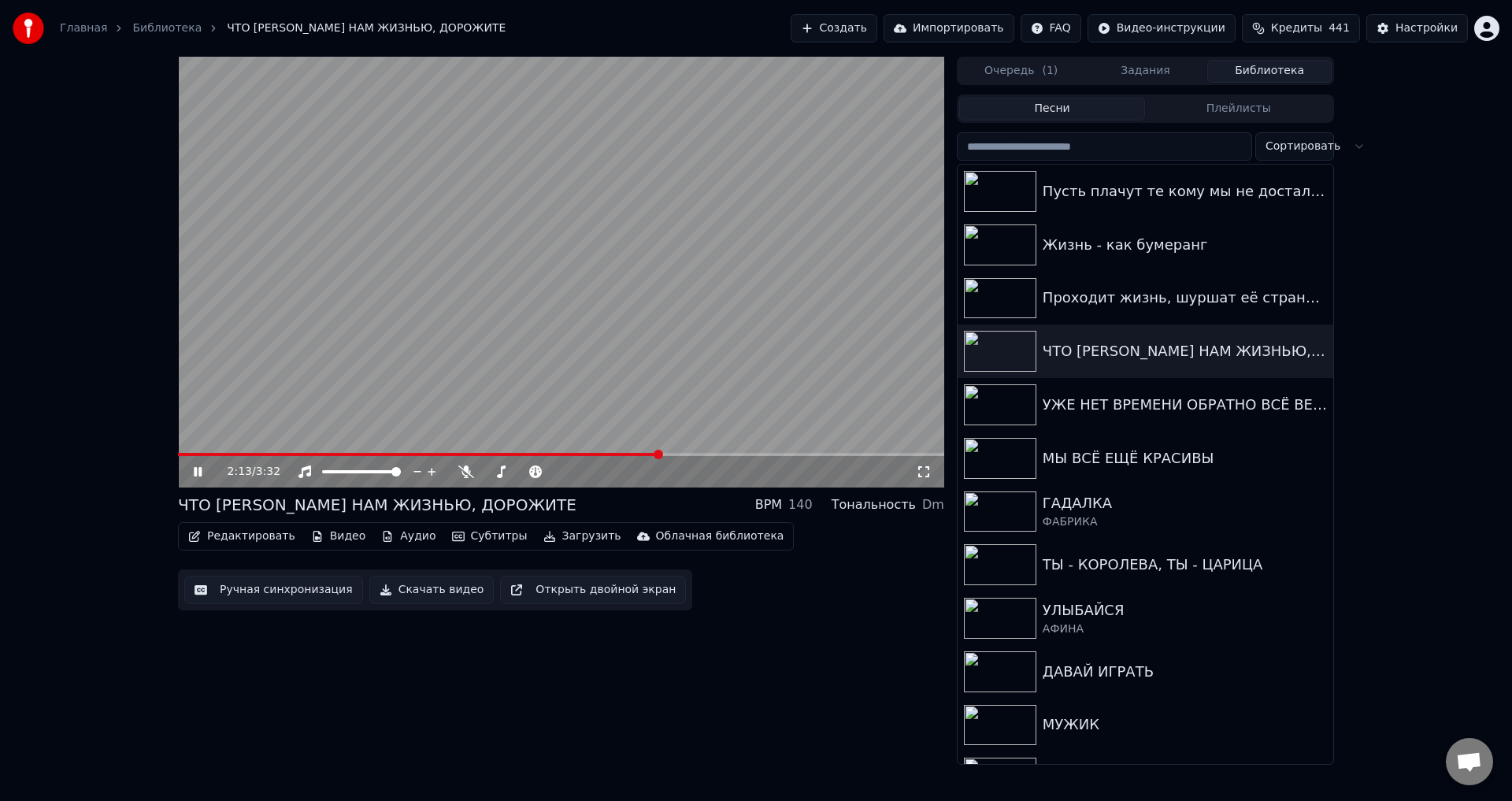
click at [926, 470] on icon at bounding box center [923, 472] width 16 height 13
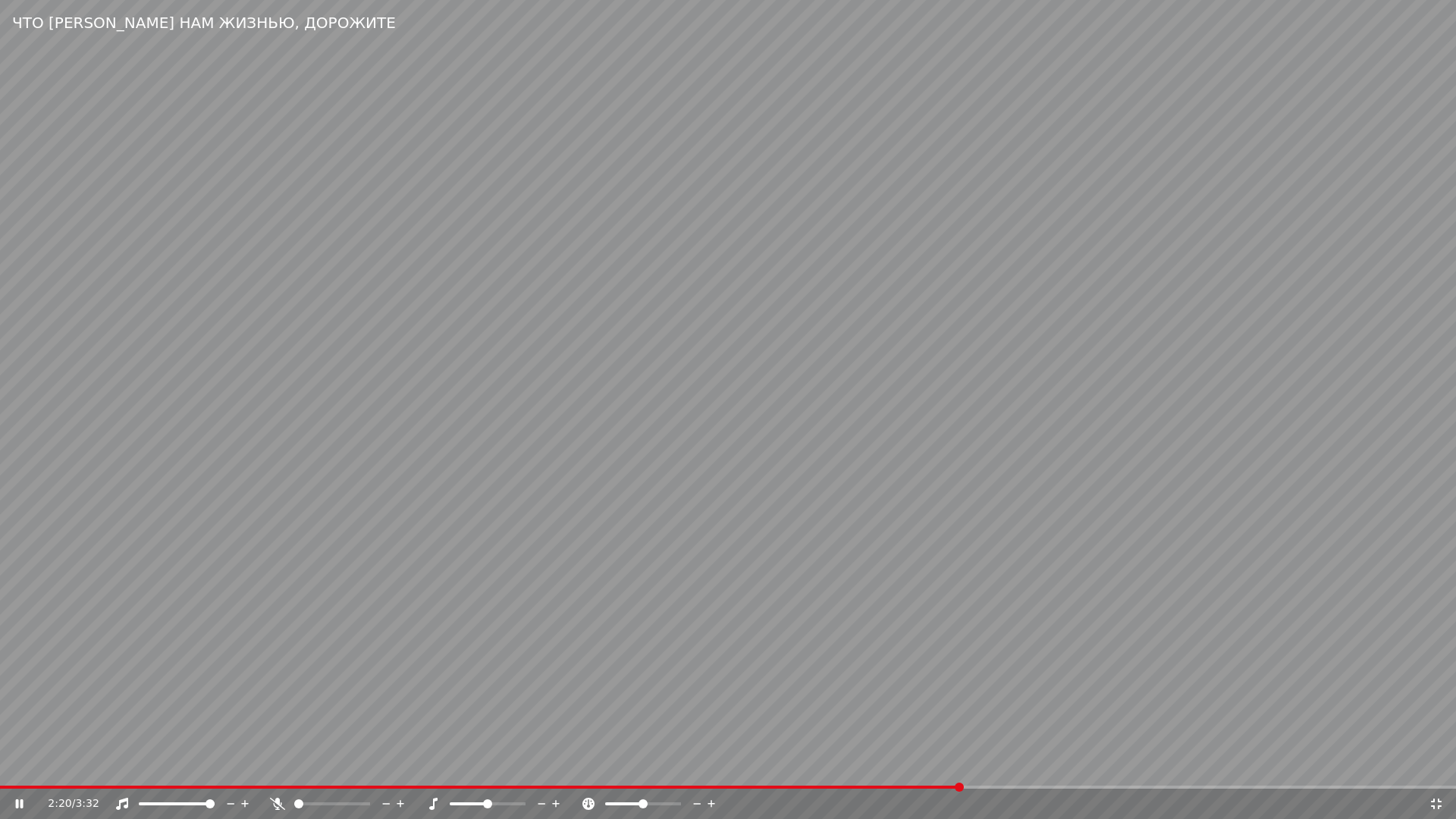
click at [530, 636] on video at bounding box center [728, 409] width 1456 height 819
click at [1437, 770] on icon at bounding box center [1436, 804] width 15 height 12
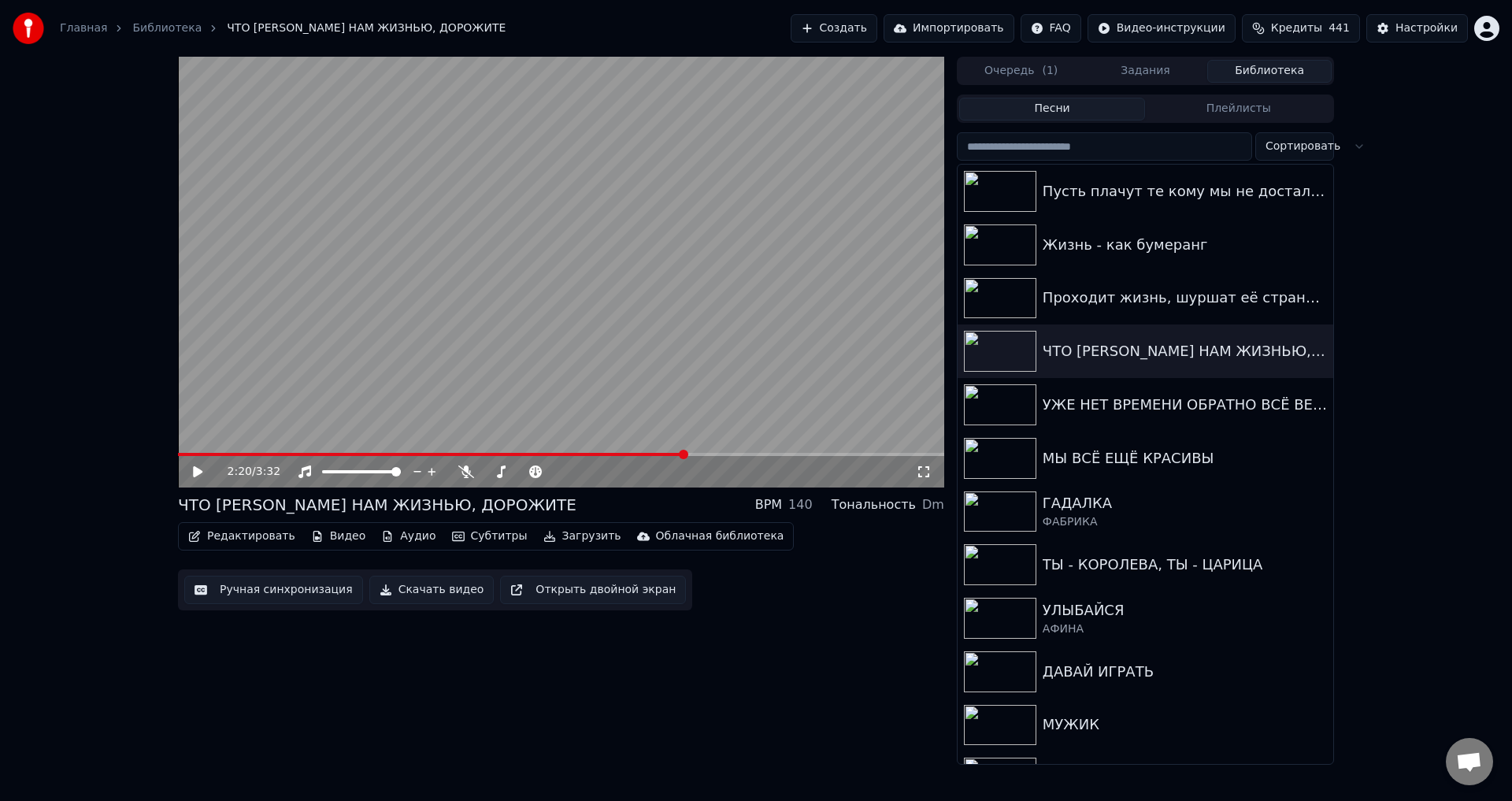
click at [285, 597] on button "Ручная синхронизация" at bounding box center [273, 589] width 179 height 28
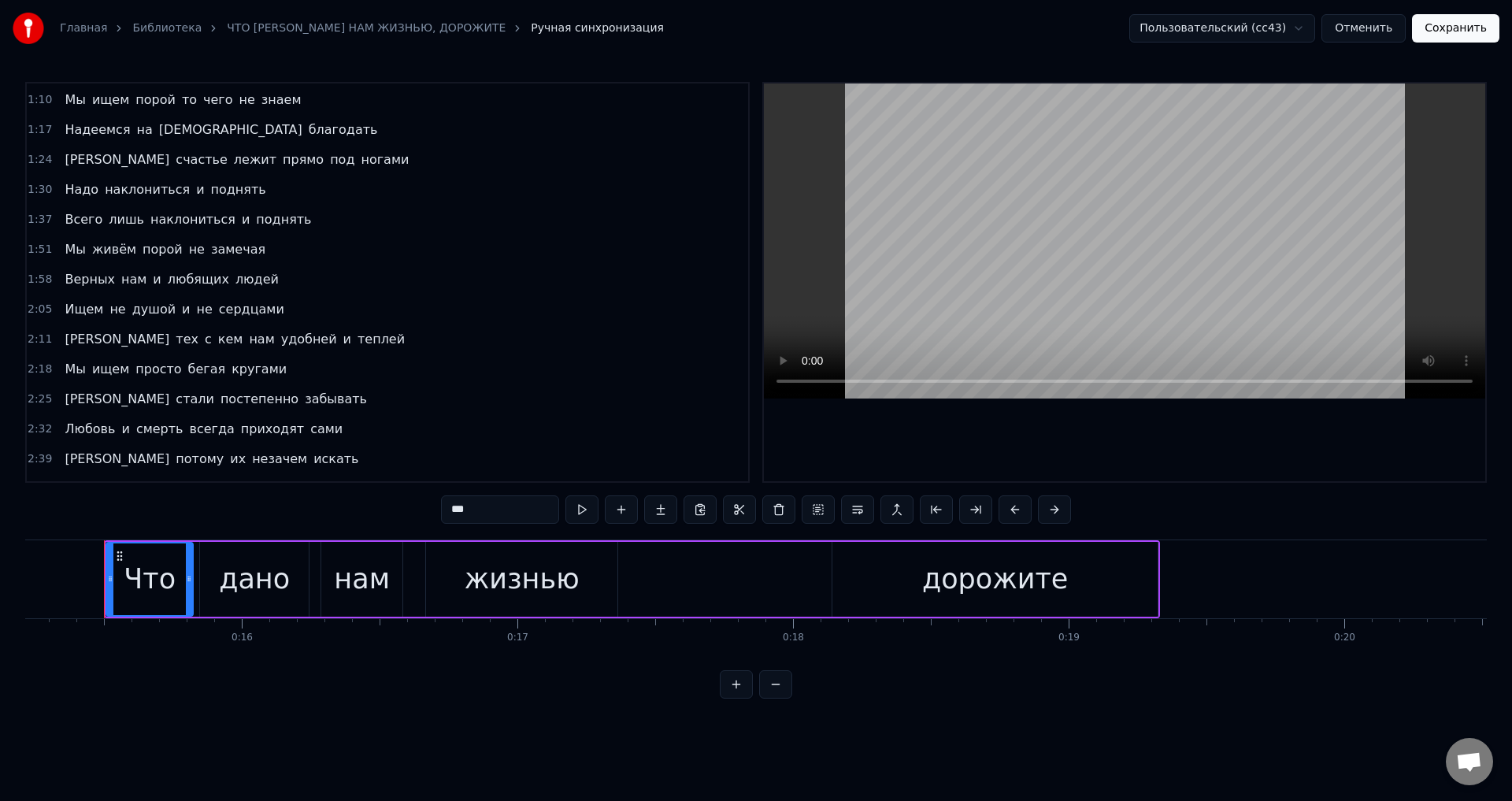
scroll to position [315, 0]
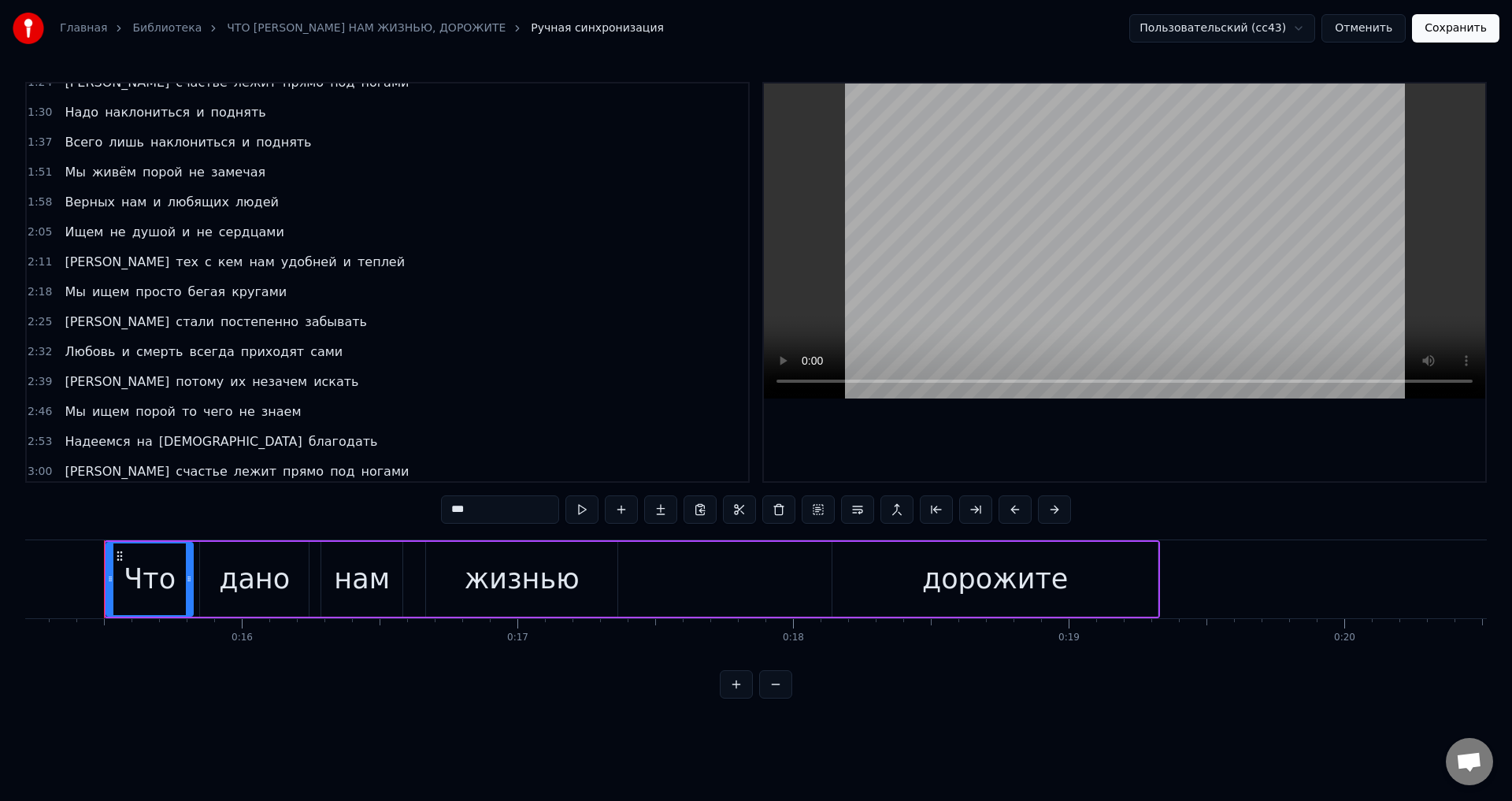
click at [63, 287] on span "Мы" at bounding box center [75, 292] width 24 height 18
type input "**"
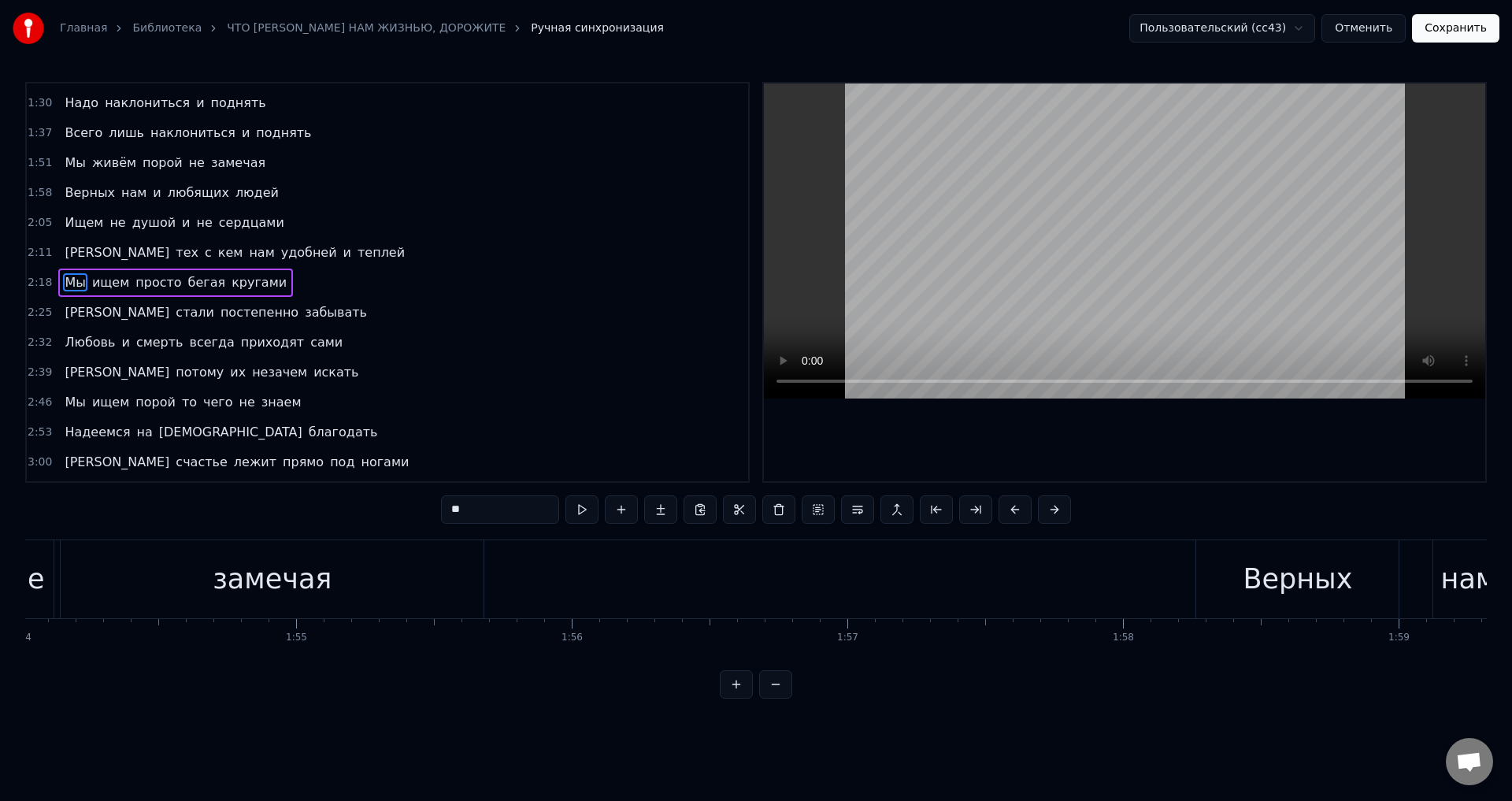
scroll to position [0, 38190]
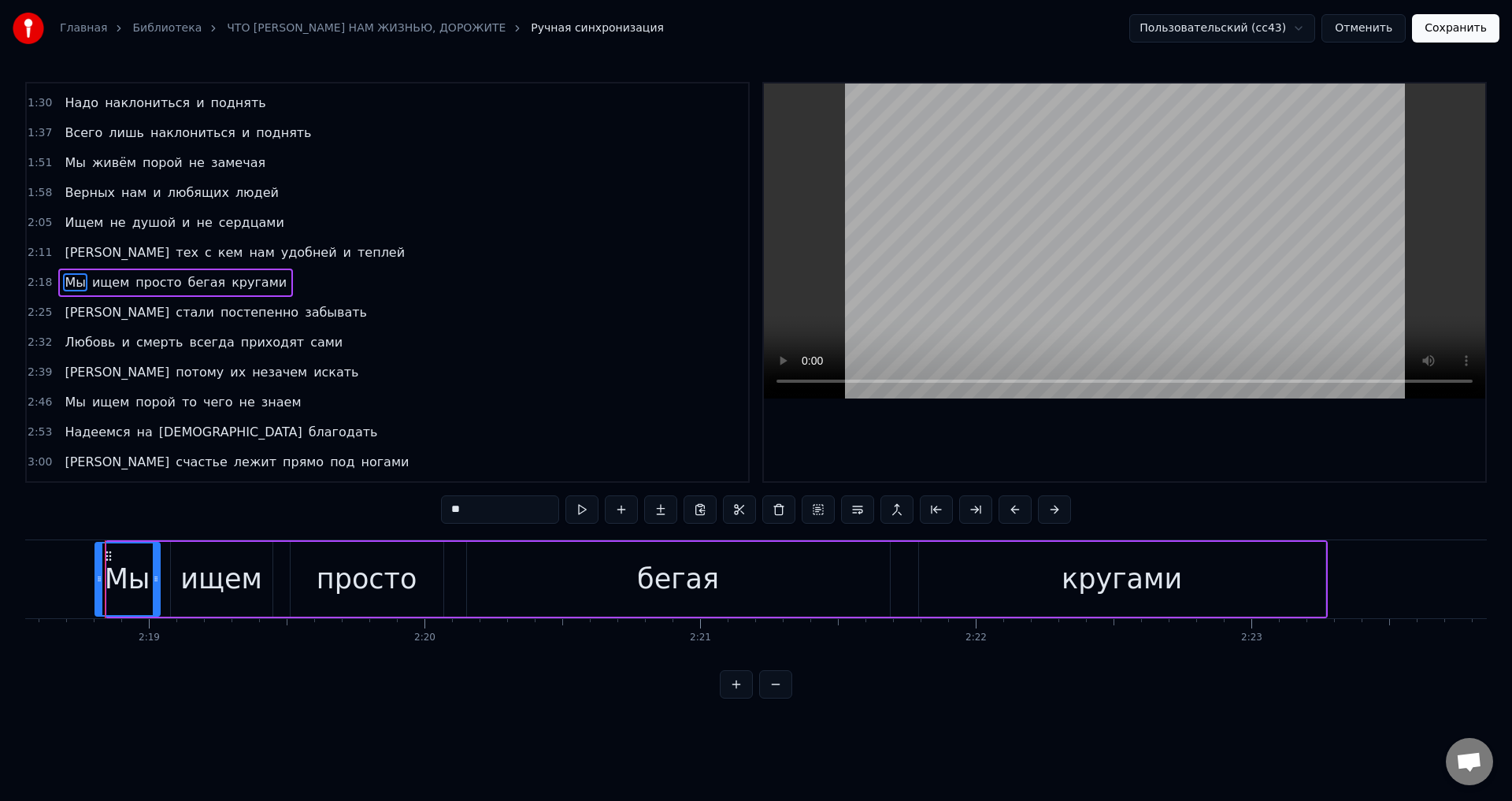
drag, startPoint x: 111, startPoint y: 581, endPoint x: 99, endPoint y: 578, distance: 12.4
click at [99, 578] on icon at bounding box center [99, 579] width 6 height 13
click at [1439, 28] on button "Сохранить" at bounding box center [1455, 28] width 87 height 28
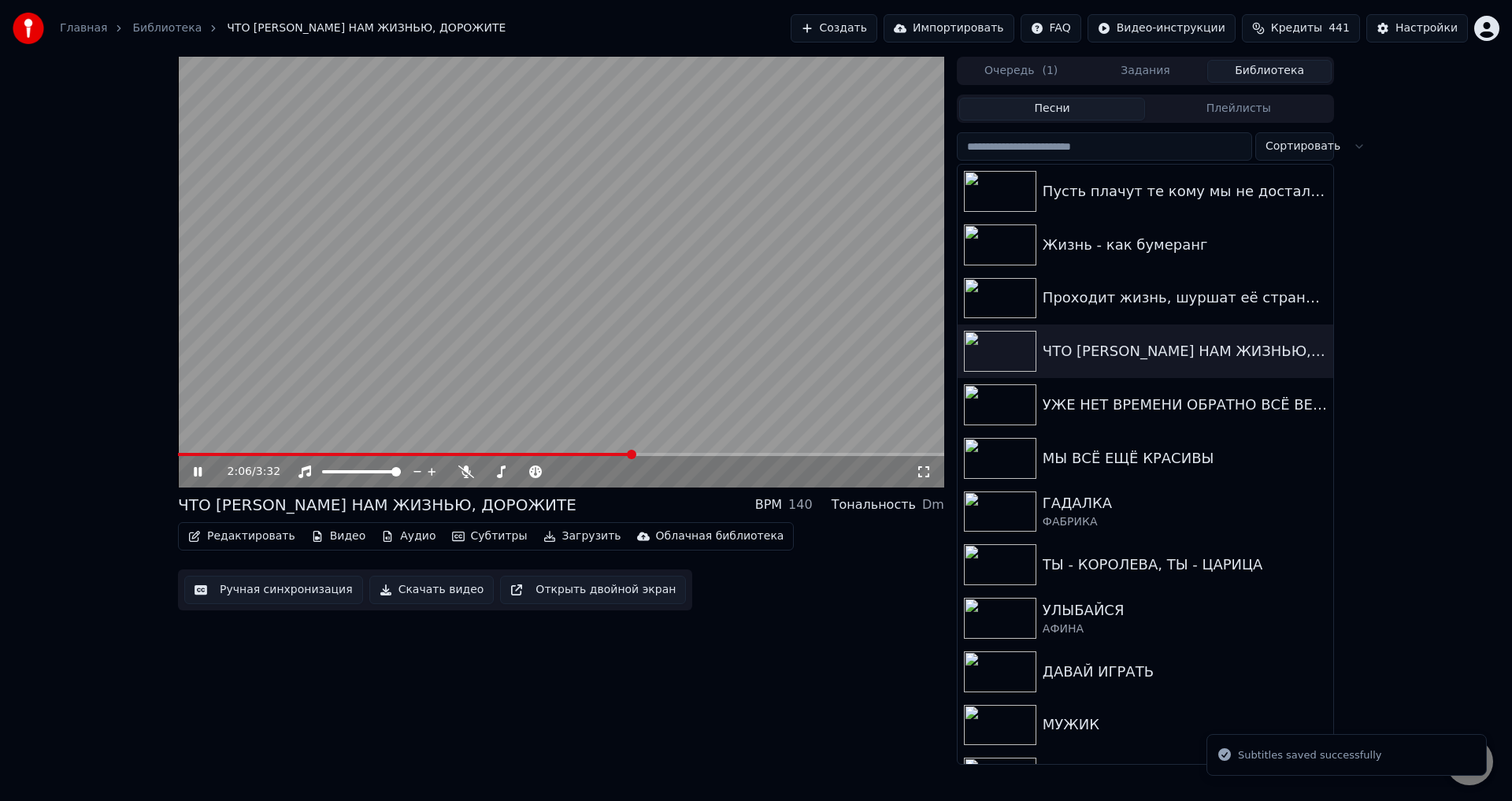
click at [634, 453] on span at bounding box center [561, 454] width 766 height 3
click at [929, 473] on icon at bounding box center [923, 472] width 16 height 13
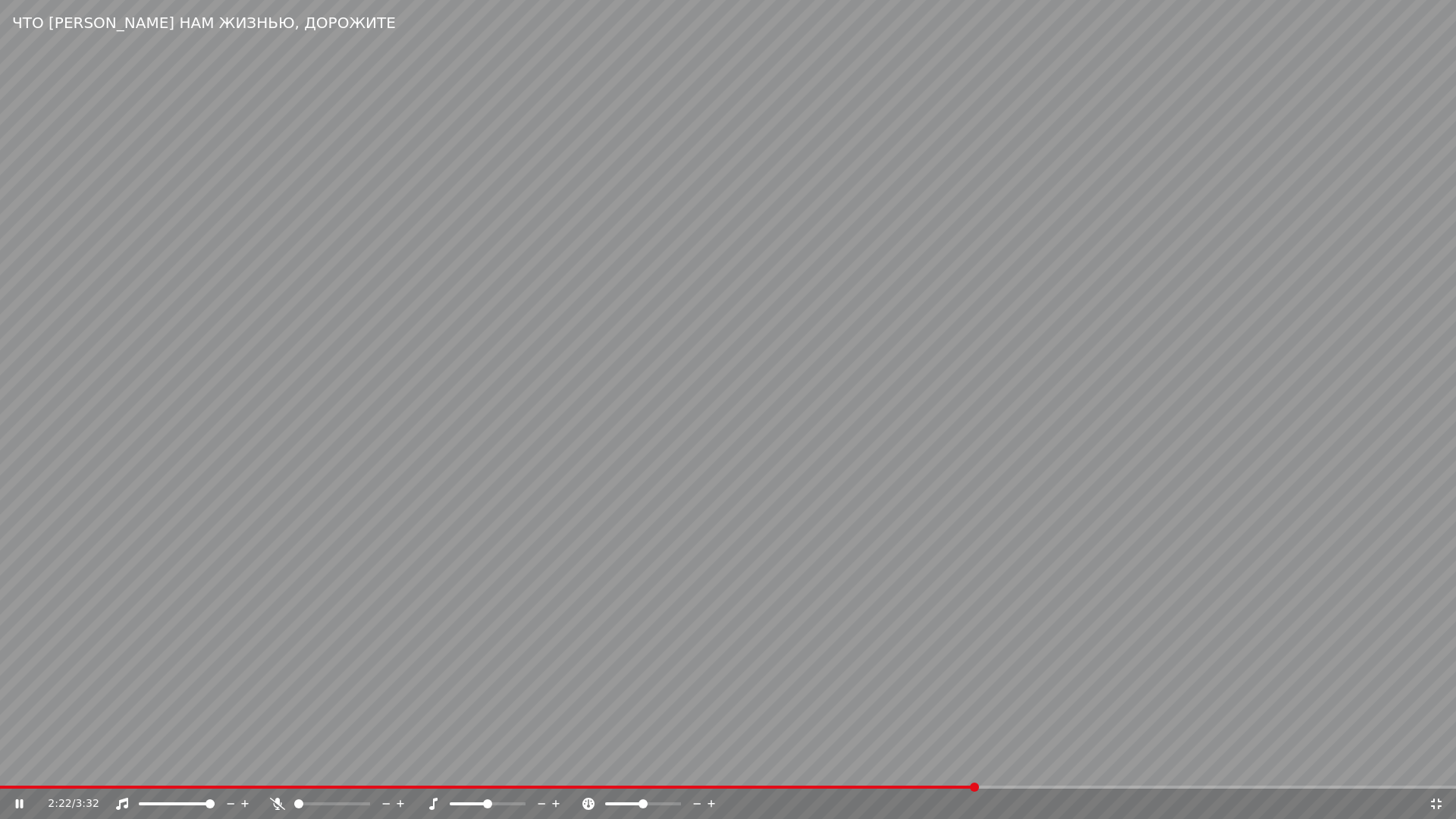
click at [841, 770] on span at bounding box center [488, 786] width 976 height 3
drag, startPoint x: 647, startPoint y: 669, endPoint x: 712, endPoint y: 671, distance: 65.0
click at [660, 670] on video at bounding box center [728, 409] width 1456 height 819
click at [1437, 770] on icon at bounding box center [1436, 804] width 15 height 12
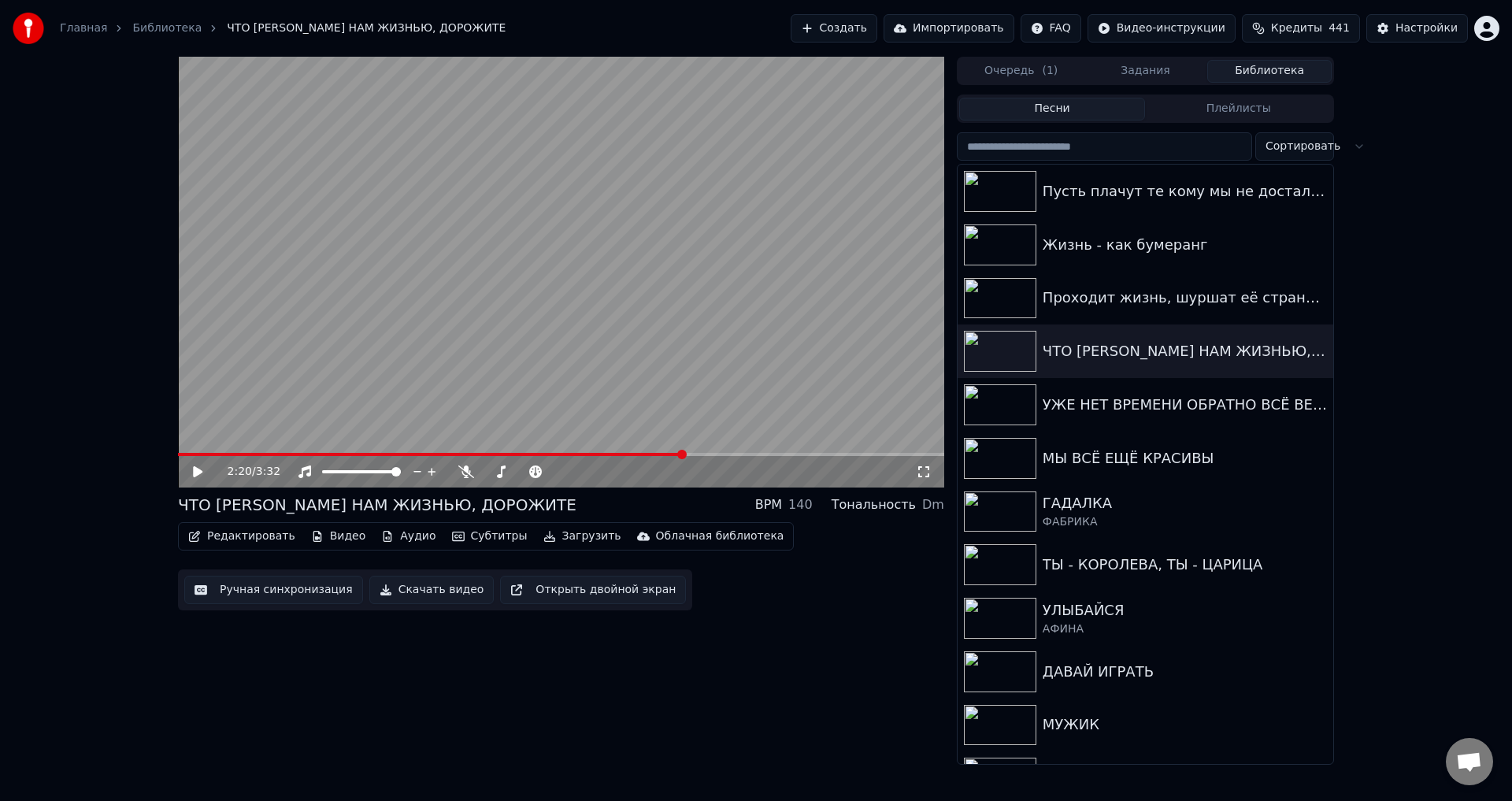
click at [281, 589] on button "Ручная синхронизация" at bounding box center [273, 589] width 179 height 28
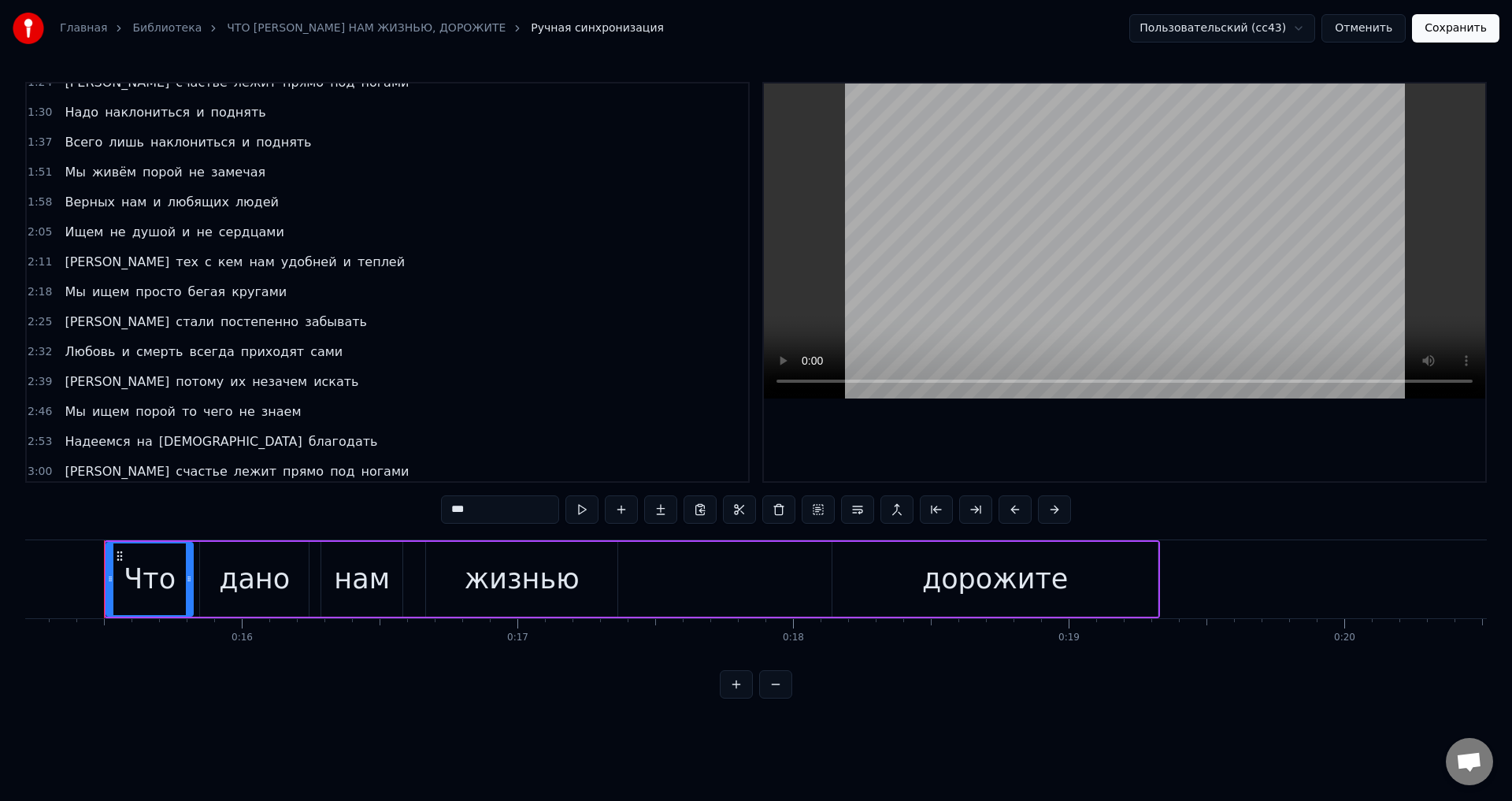
scroll to position [381, 0]
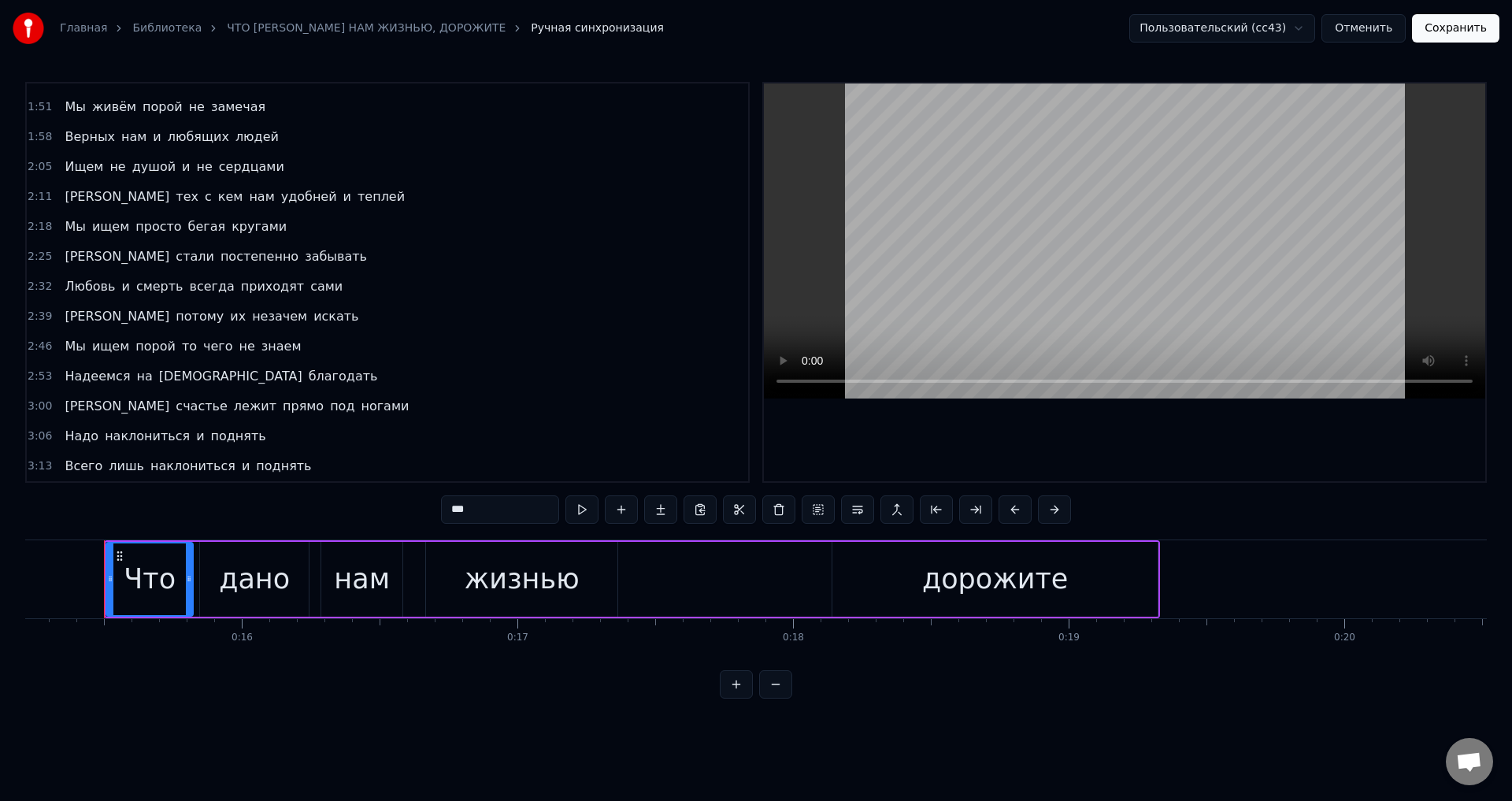
click at [66, 225] on span "Мы" at bounding box center [75, 227] width 24 height 18
type input "**"
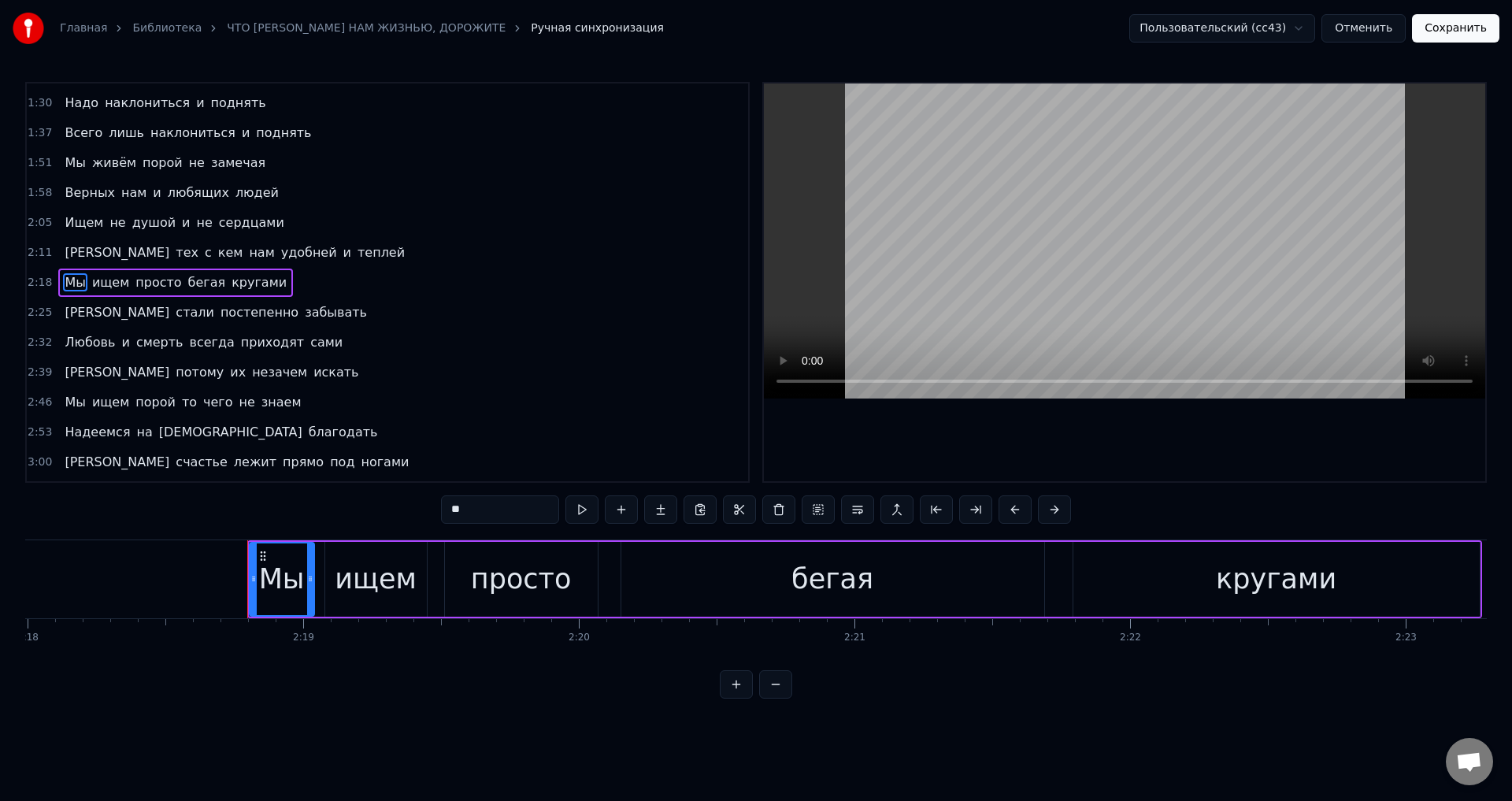
scroll to position [0, 38178]
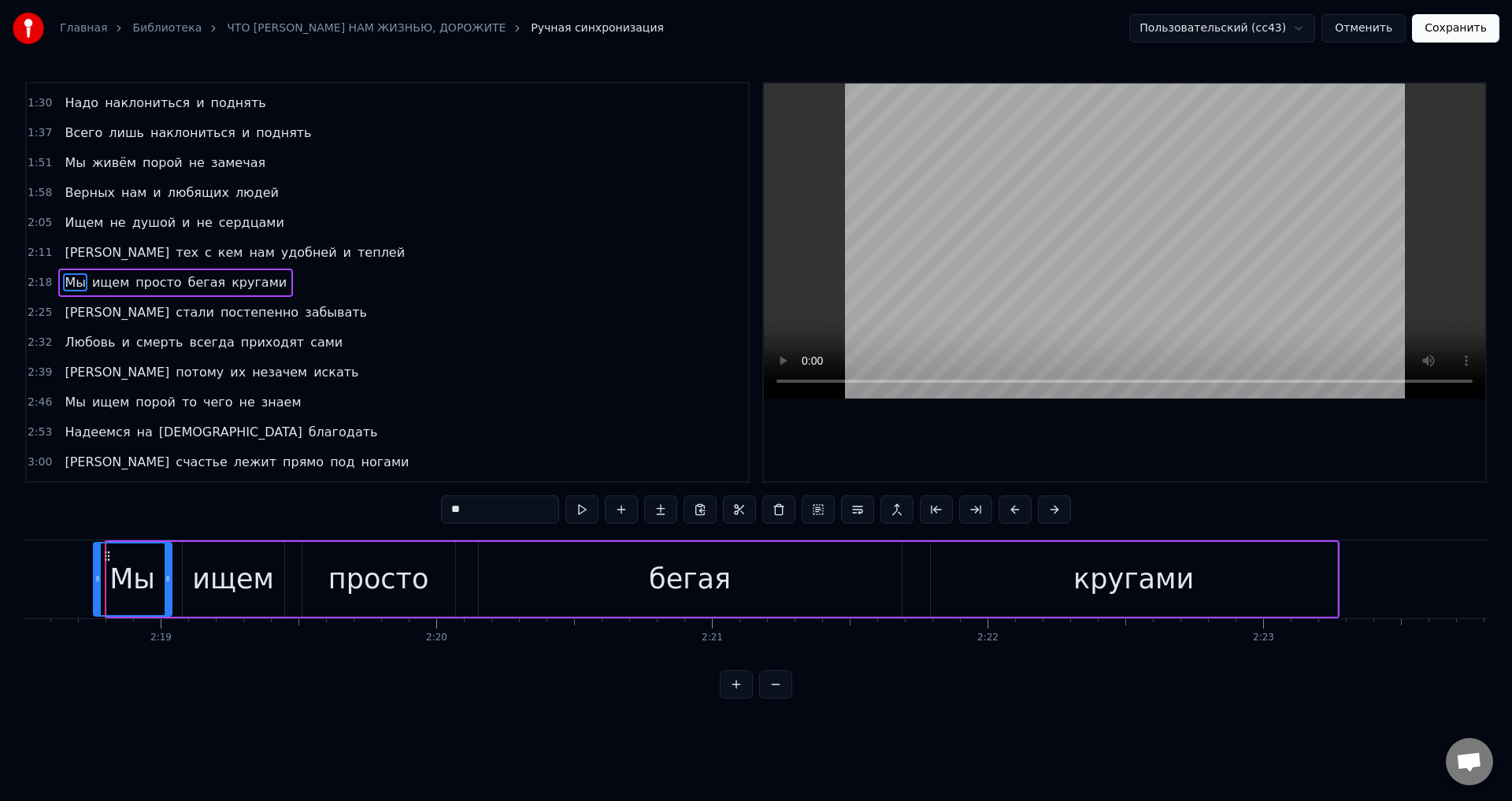
drag, startPoint x: 112, startPoint y: 581, endPoint x: 98, endPoint y: 581, distance: 14.0
click at [98, 581] on icon at bounding box center [97, 579] width 6 height 13
click at [98, 581] on div "Мы ищем просто бегая кругами" at bounding box center [722, 579] width 1249 height 78
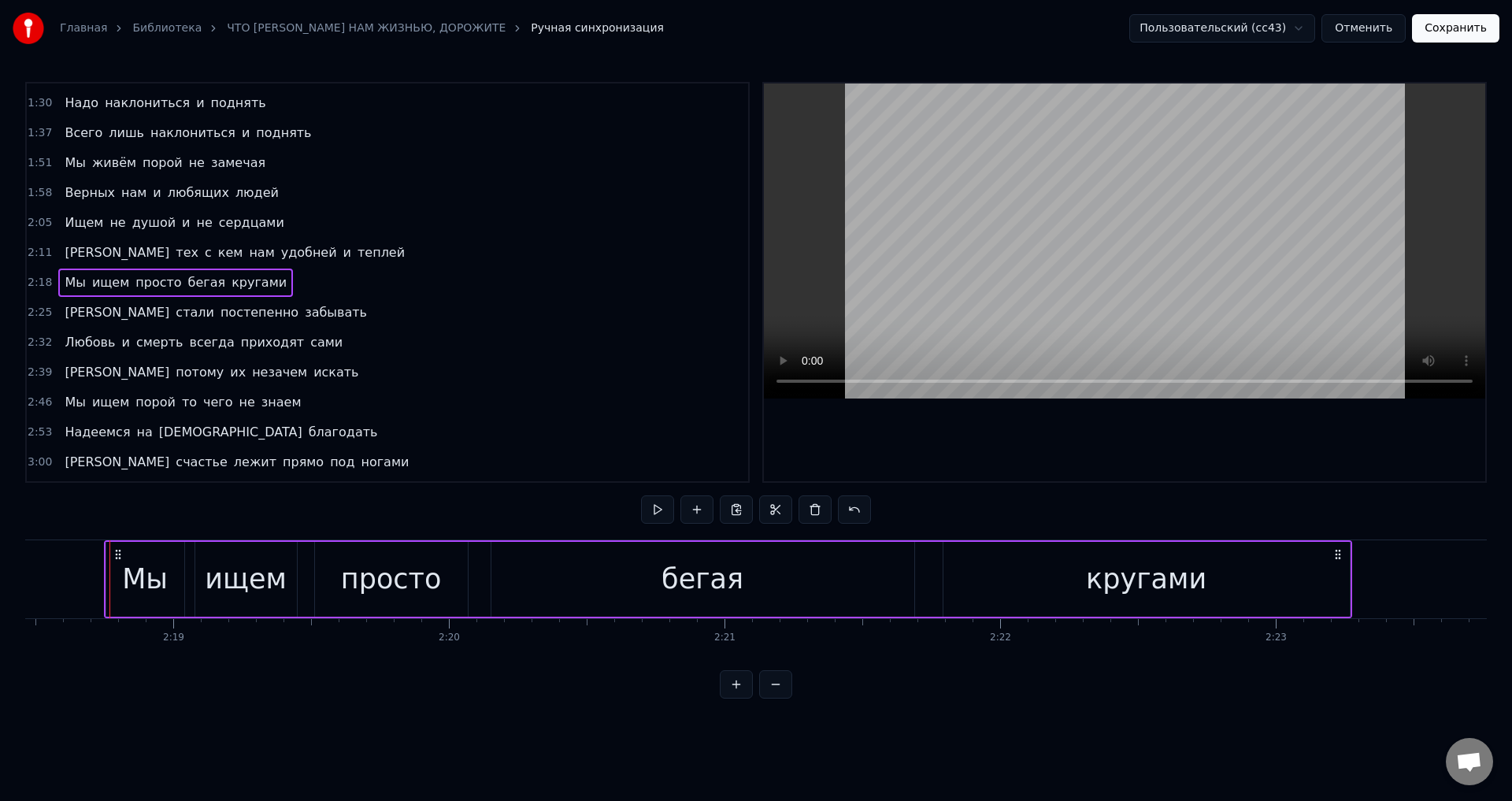
click at [106, 581] on div "Мы" at bounding box center [145, 580] width 78 height 75
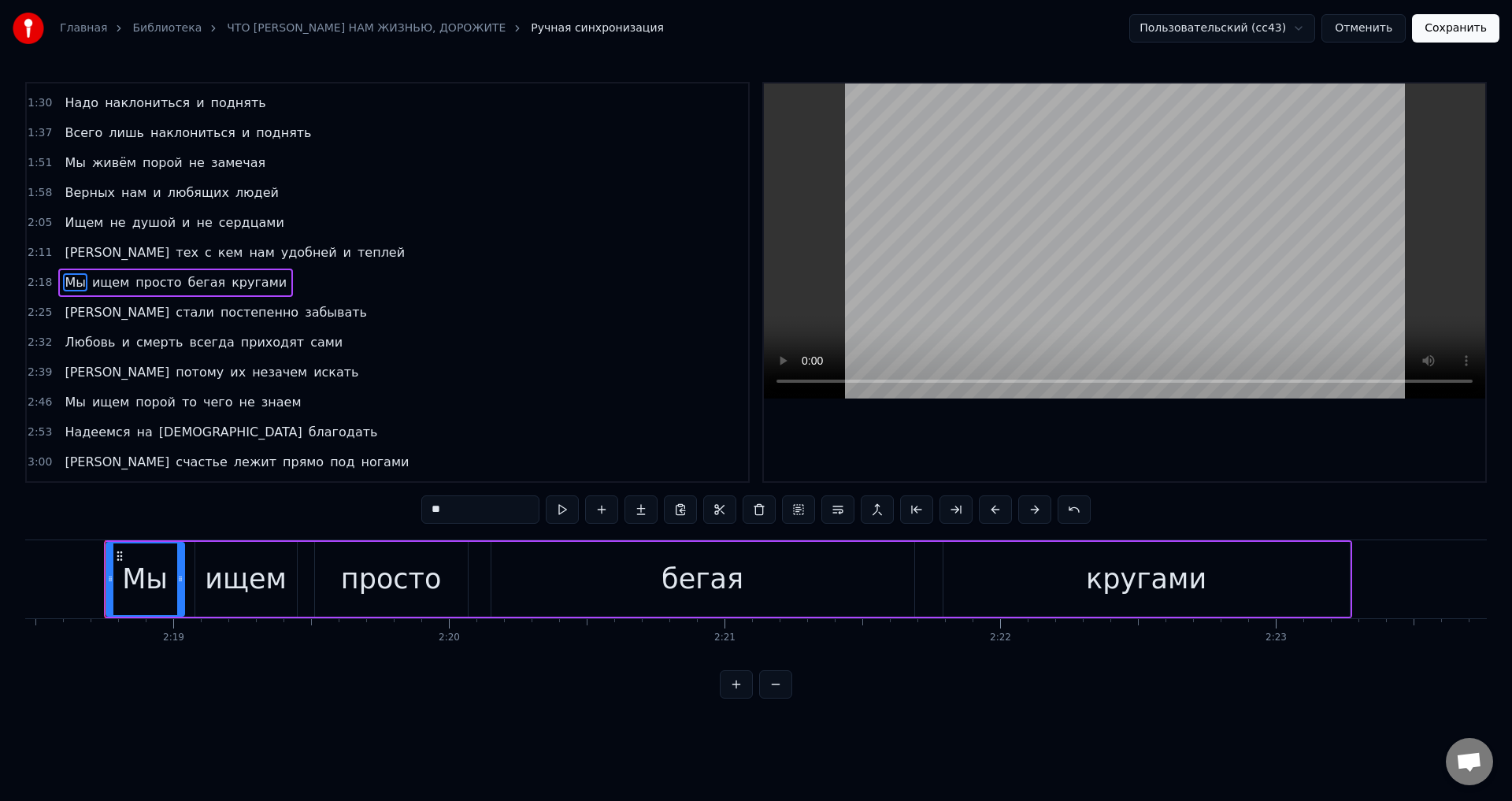
click at [130, 576] on div "Мы" at bounding box center [145, 579] width 46 height 41
click at [117, 576] on icon at bounding box center [116, 579] width 6 height 13
click at [1476, 35] on button "Сохранить" at bounding box center [1455, 28] width 87 height 28
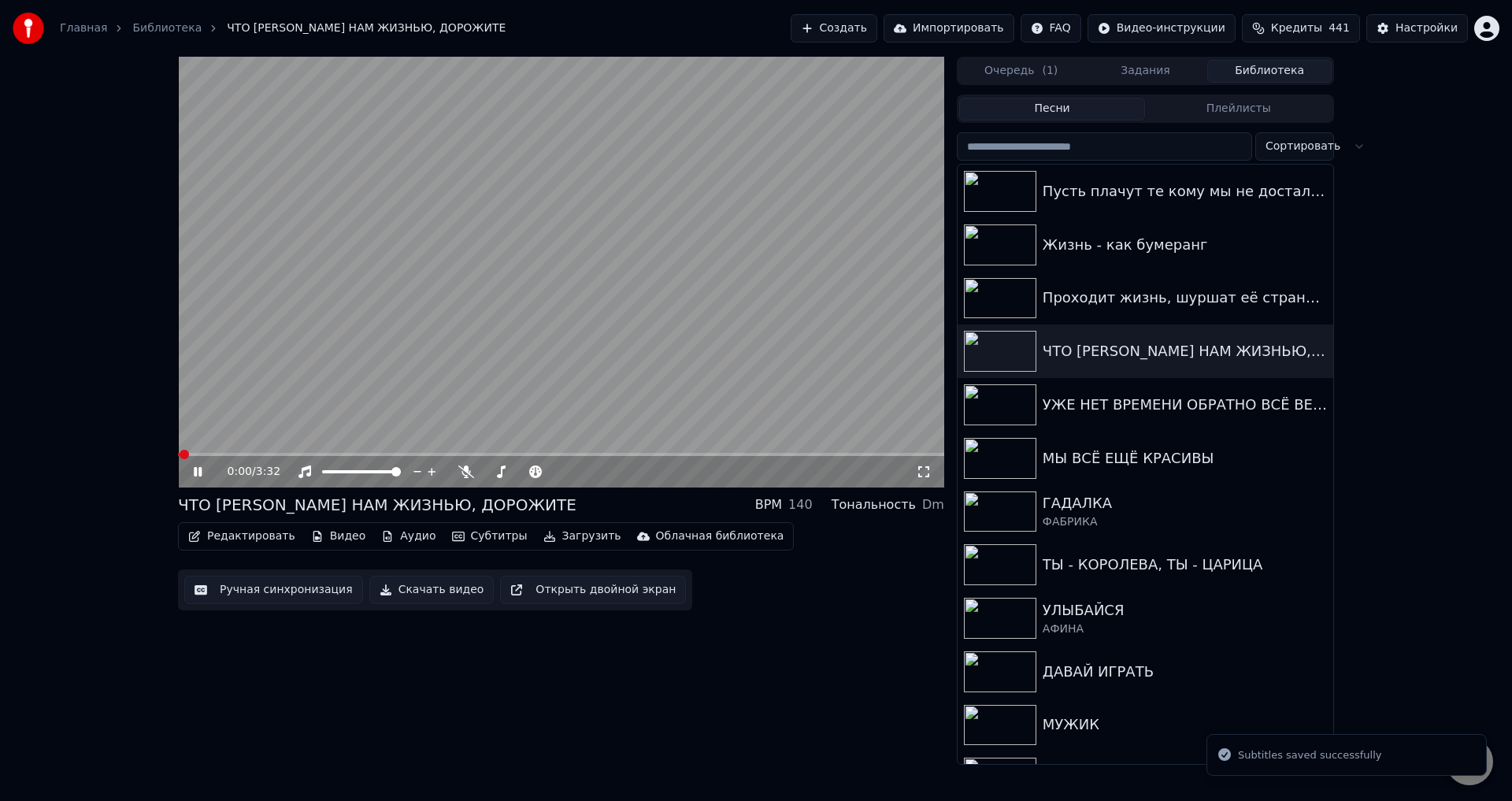
click at [659, 455] on span at bounding box center [561, 454] width 766 height 3
click at [922, 470] on icon at bounding box center [923, 472] width 16 height 13
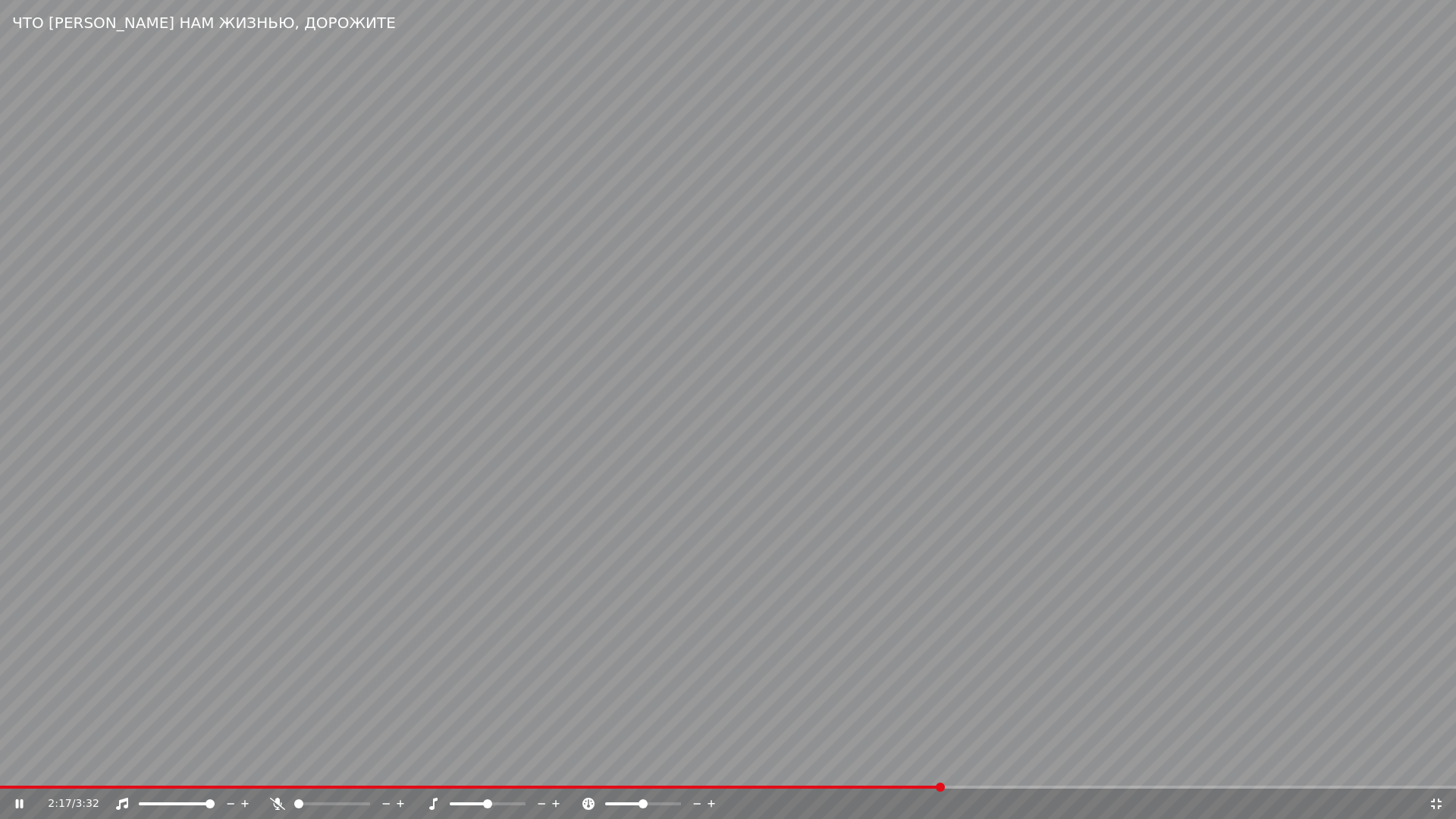
click at [847, 770] on span at bounding box center [471, 786] width 942 height 3
click at [895, 727] on video at bounding box center [728, 409] width 1456 height 819
click at [903, 724] on video at bounding box center [728, 409] width 1456 height 819
click at [354, 614] on video at bounding box center [728, 409] width 1456 height 819
click at [844, 770] on span at bounding box center [421, 786] width 844 height 3
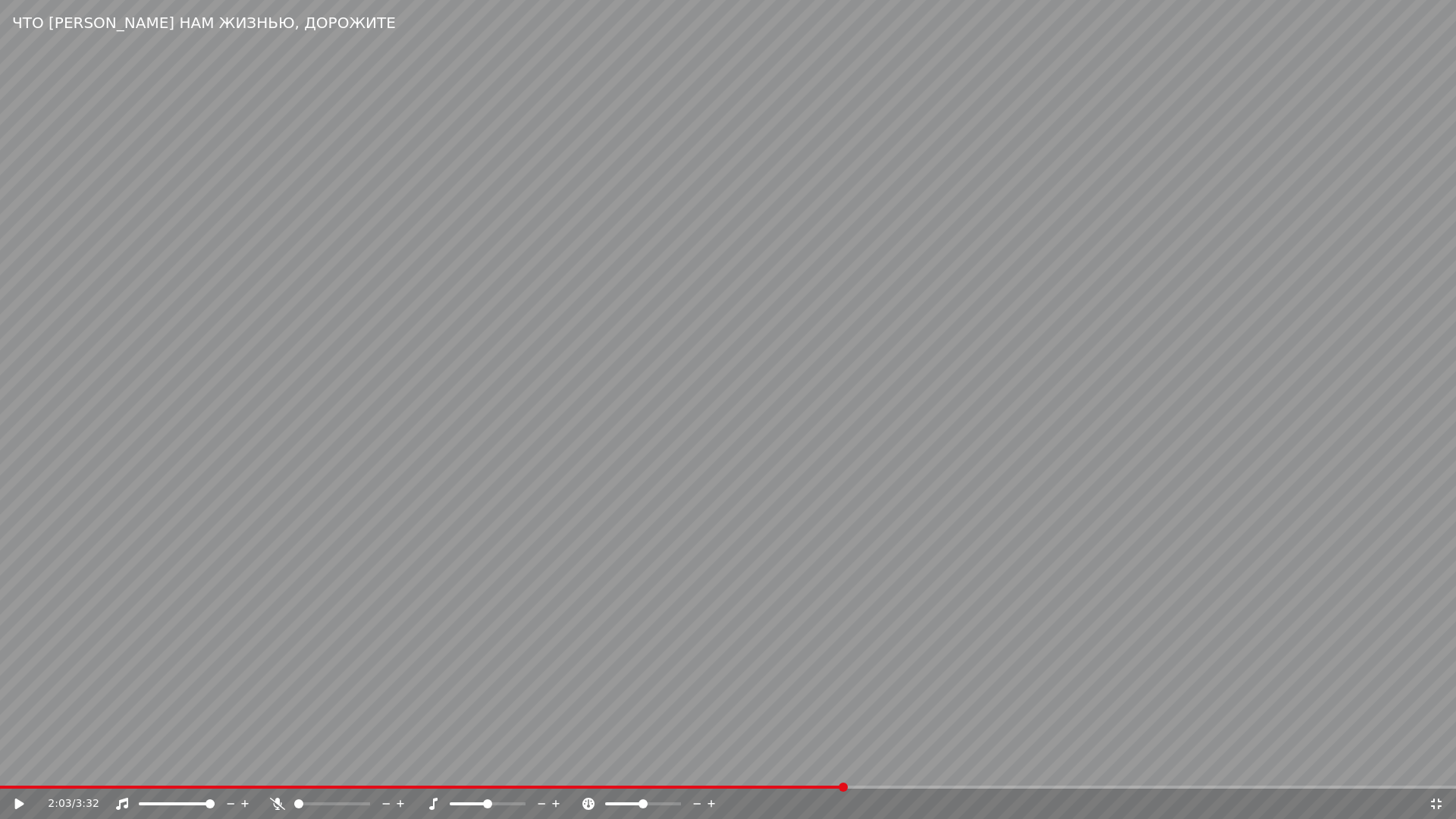
click at [948, 715] on video at bounding box center [728, 409] width 1456 height 819
click at [816, 770] on span at bounding box center [489, 786] width 978 height 3
click at [1004, 740] on video at bounding box center [728, 409] width 1456 height 819
click at [1009, 735] on video at bounding box center [728, 409] width 1456 height 819
drag, startPoint x: 584, startPoint y: 727, endPoint x: 622, endPoint y: 731, distance: 38.2
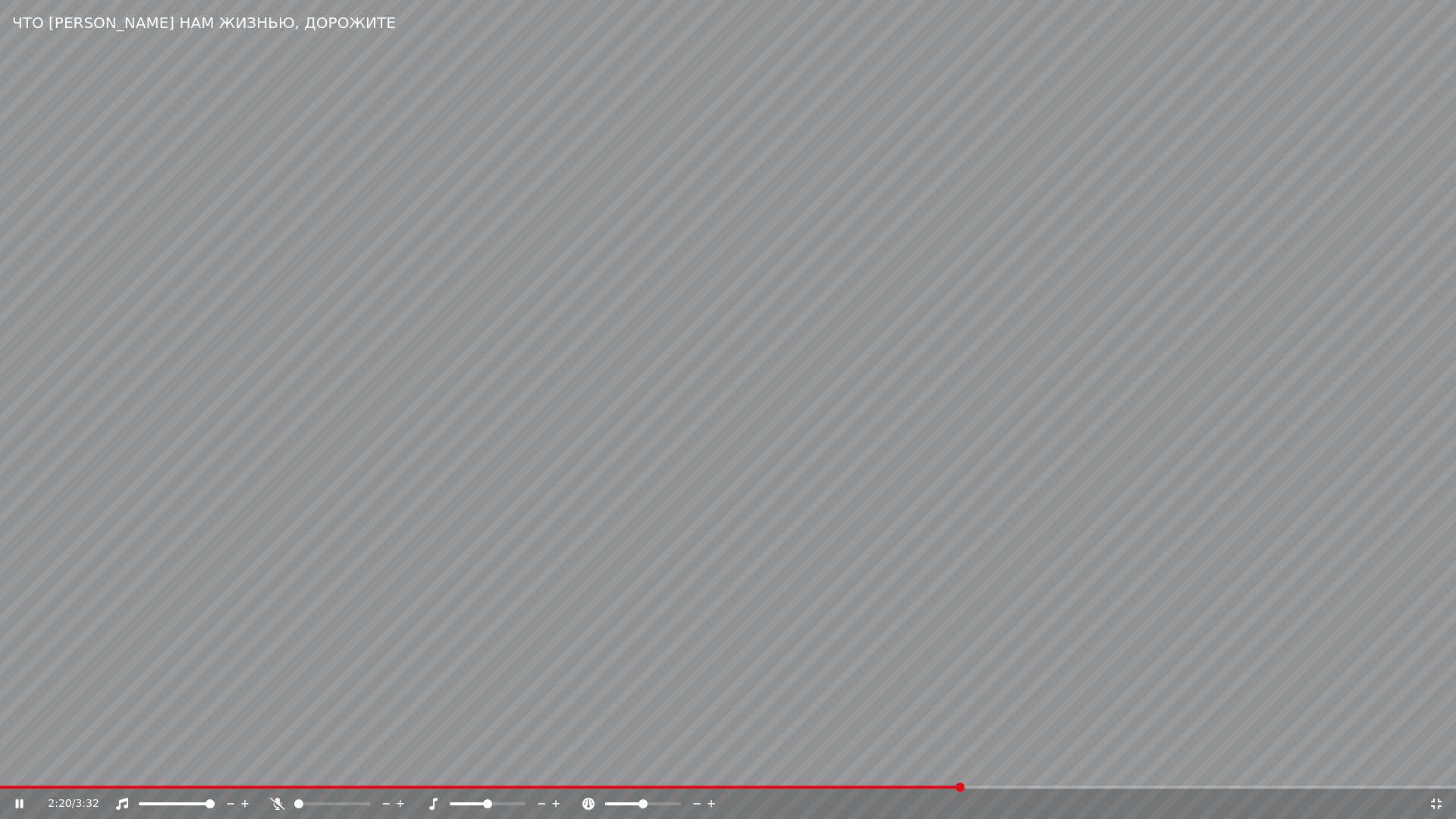
click at [598, 729] on video at bounding box center [728, 409] width 1456 height 819
click at [899, 770] on span at bounding box center [449, 786] width 899 height 3
click at [956, 747] on video at bounding box center [728, 409] width 1456 height 819
click at [955, 770] on span at bounding box center [518, 786] width 1036 height 3
click at [1073, 717] on video at bounding box center [728, 409] width 1456 height 819
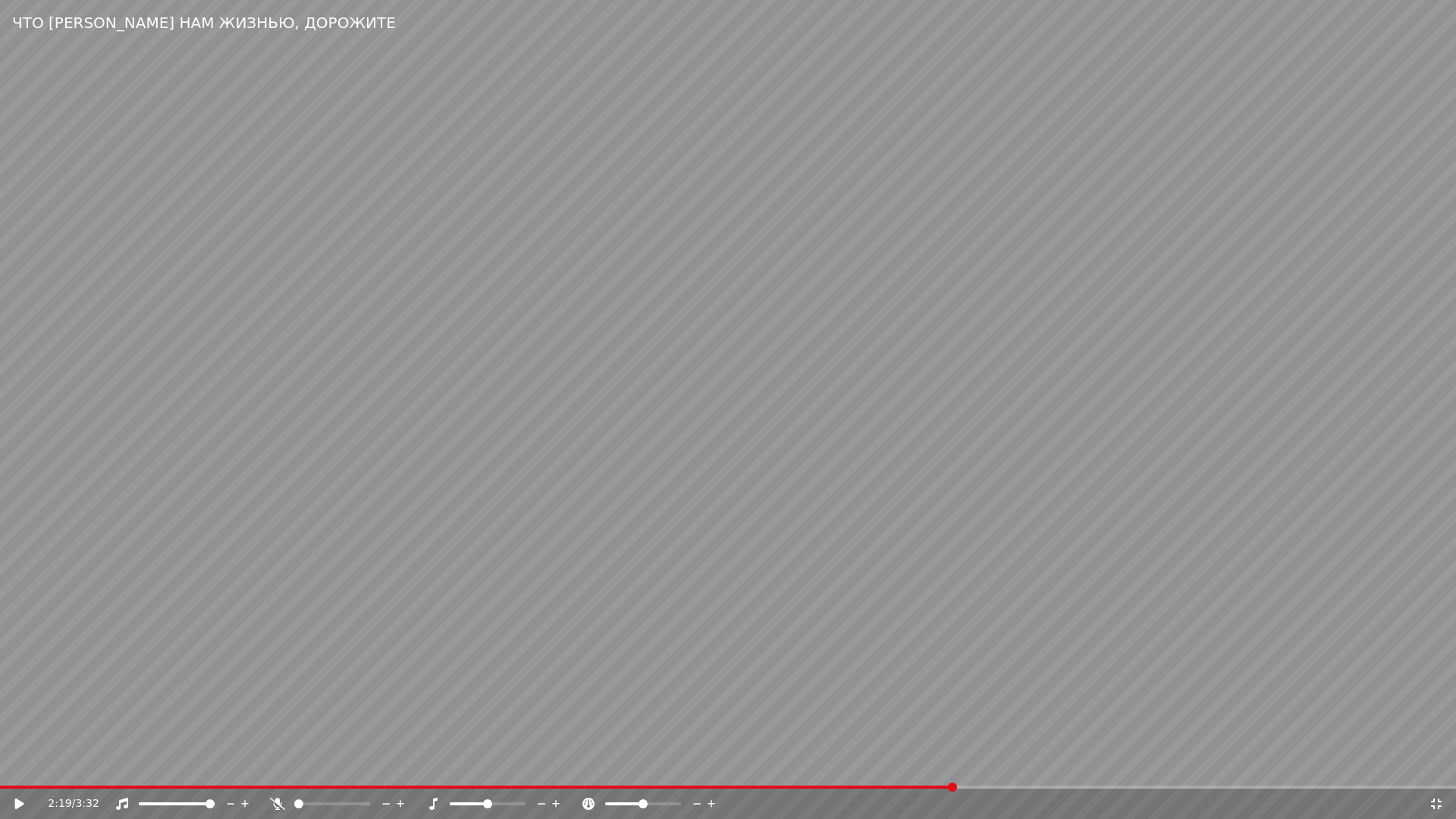
click at [1073, 717] on video at bounding box center [728, 409] width 1456 height 819
click at [418, 709] on video at bounding box center [728, 409] width 1456 height 819
click at [244, 770] on span at bounding box center [124, 786] width 247 height 3
click at [451, 770] on video at bounding box center [728, 409] width 1456 height 819
click at [452, 770] on span at bounding box center [253, 786] width 506 height 3
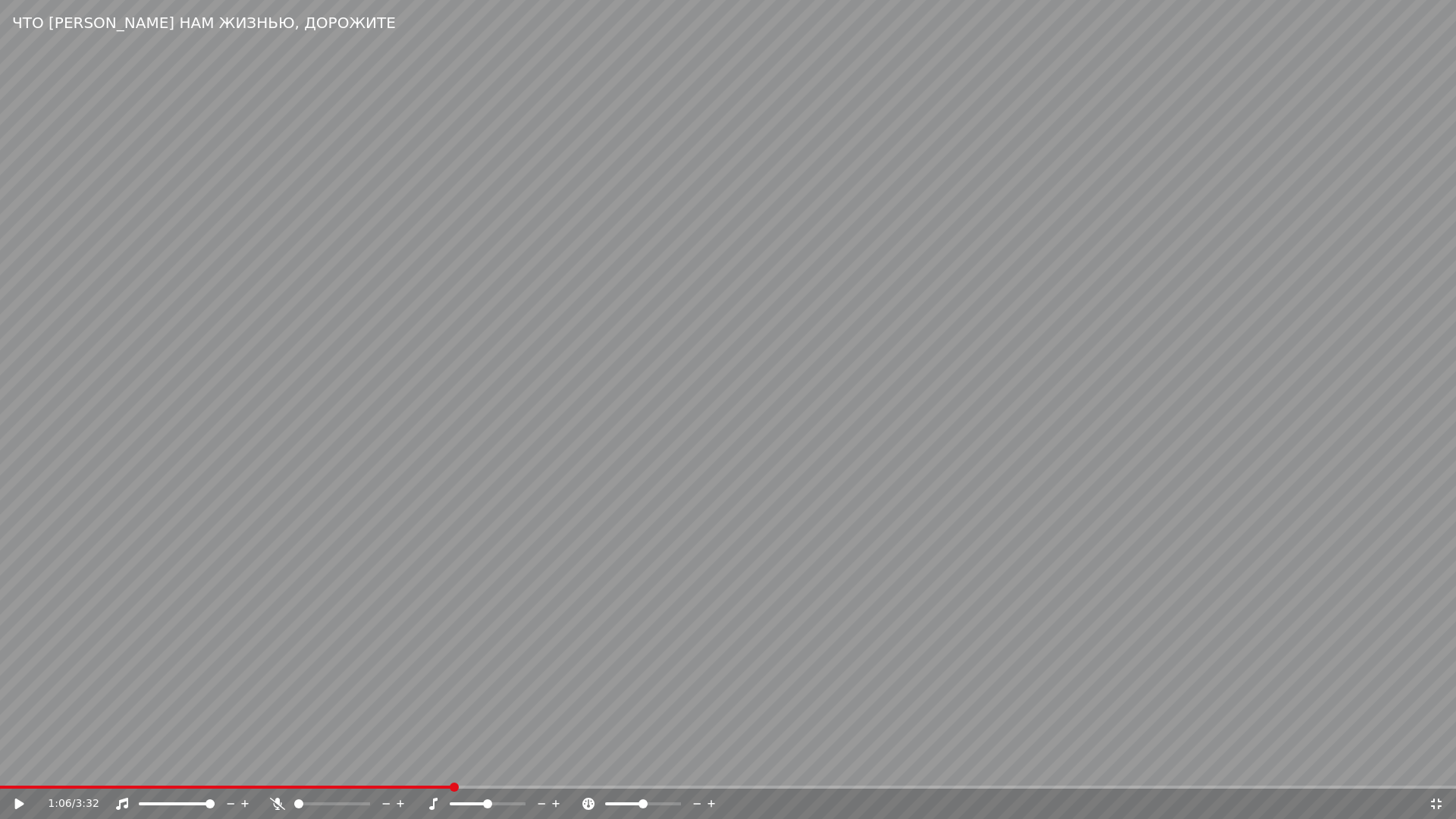
click at [792, 756] on video at bounding box center [728, 409] width 1456 height 819
click at [471, 683] on video at bounding box center [728, 409] width 1456 height 819
click at [419, 770] on span at bounding box center [248, 786] width 497 height 3
click at [721, 753] on video at bounding box center [728, 409] width 1456 height 819
click at [1433, 770] on icon at bounding box center [1436, 804] width 15 height 12
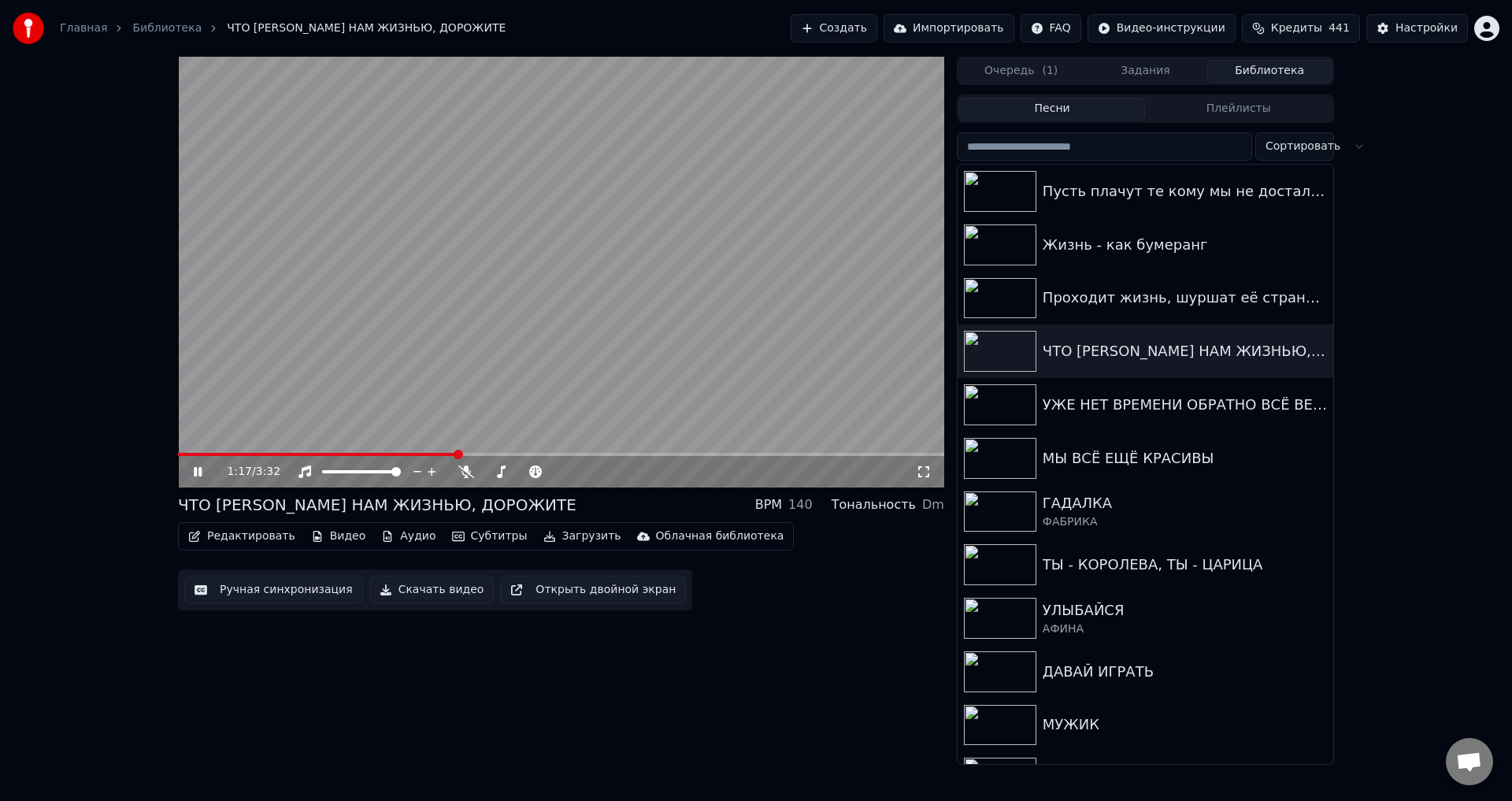
click at [253, 595] on button "Ручная синхронизация" at bounding box center [273, 589] width 179 height 28
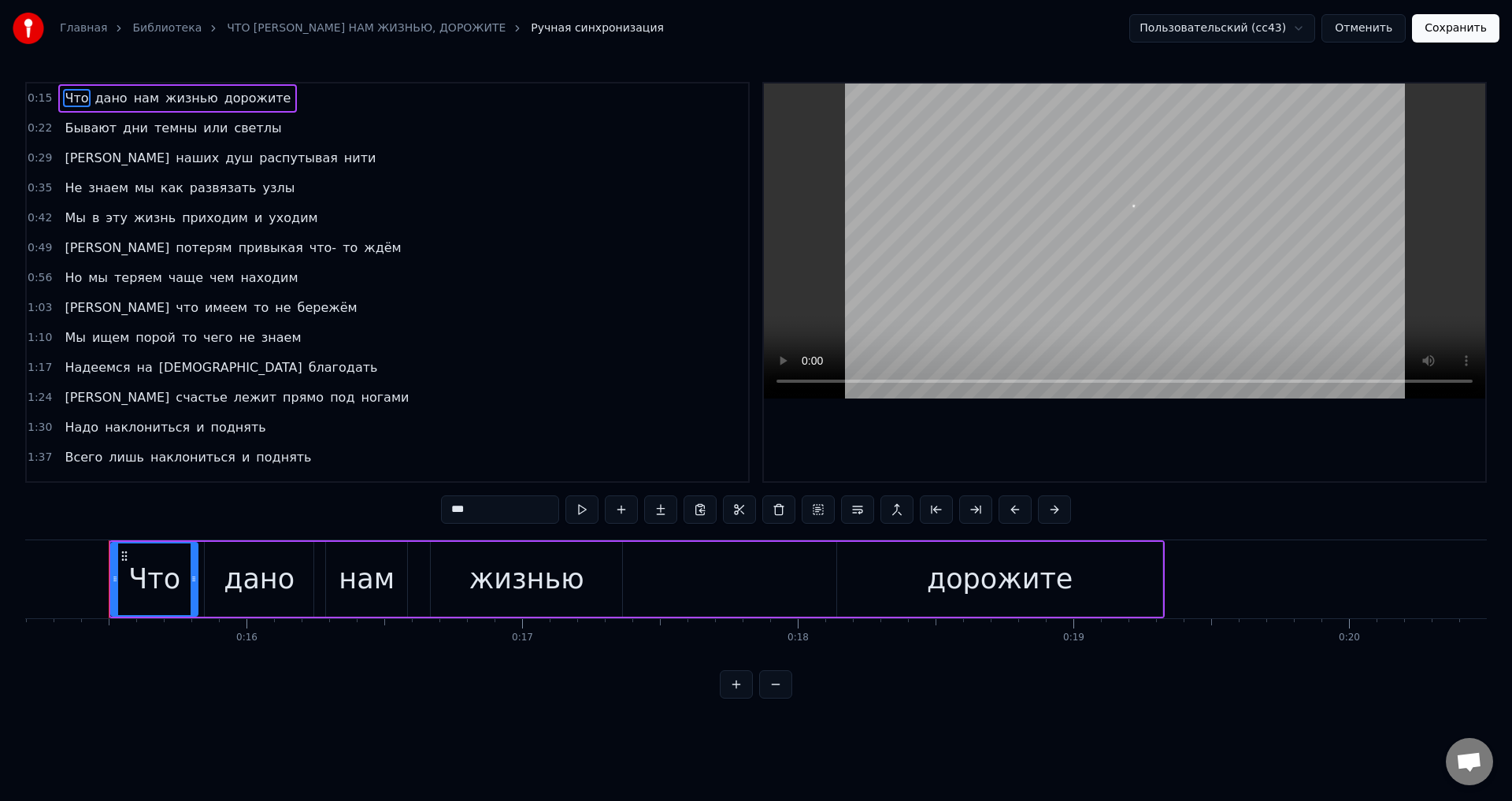
scroll to position [0, 4194]
click at [68, 338] on span "Мы" at bounding box center [75, 338] width 24 height 18
type input "**"
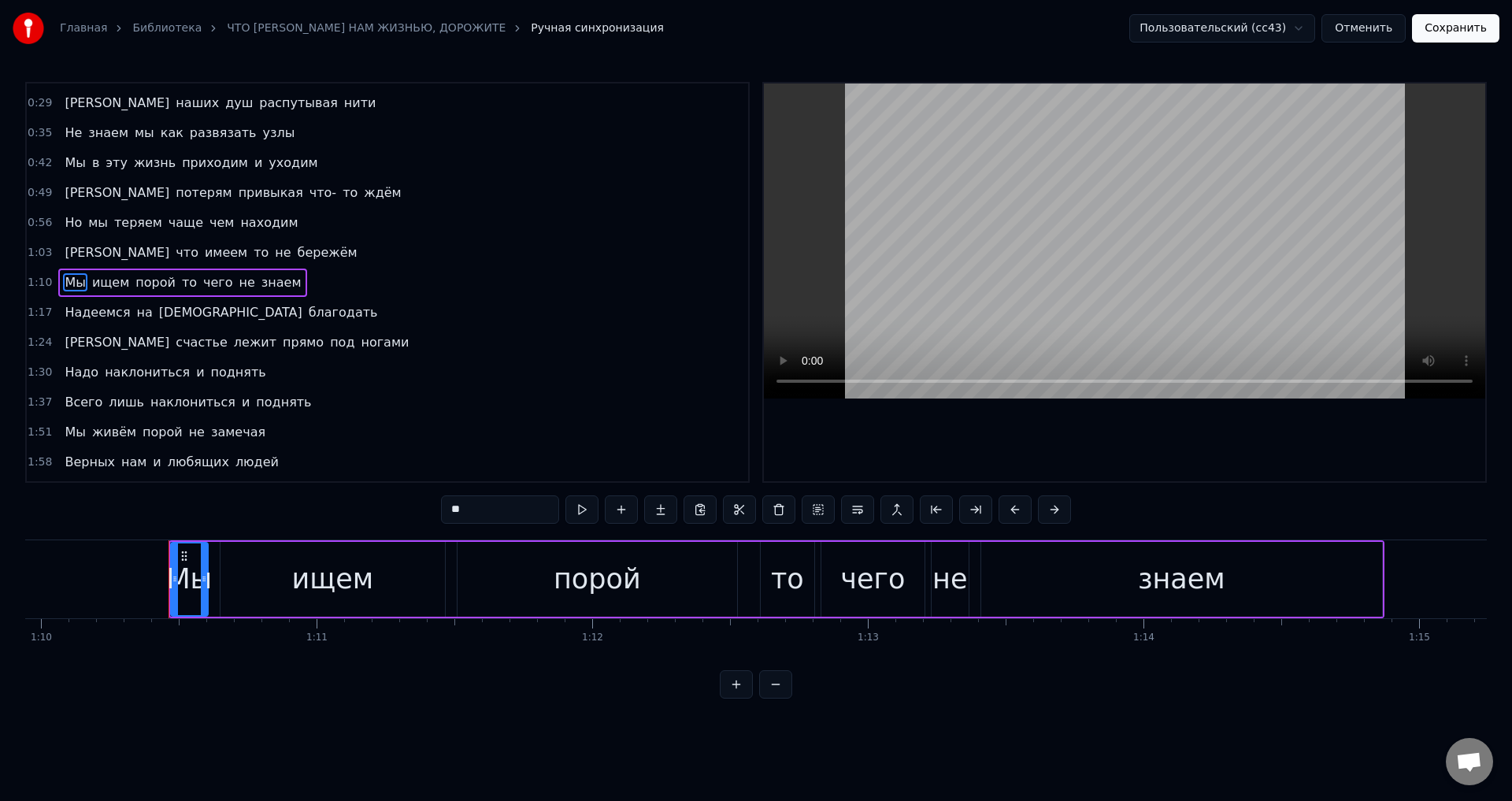
scroll to position [0, 19343]
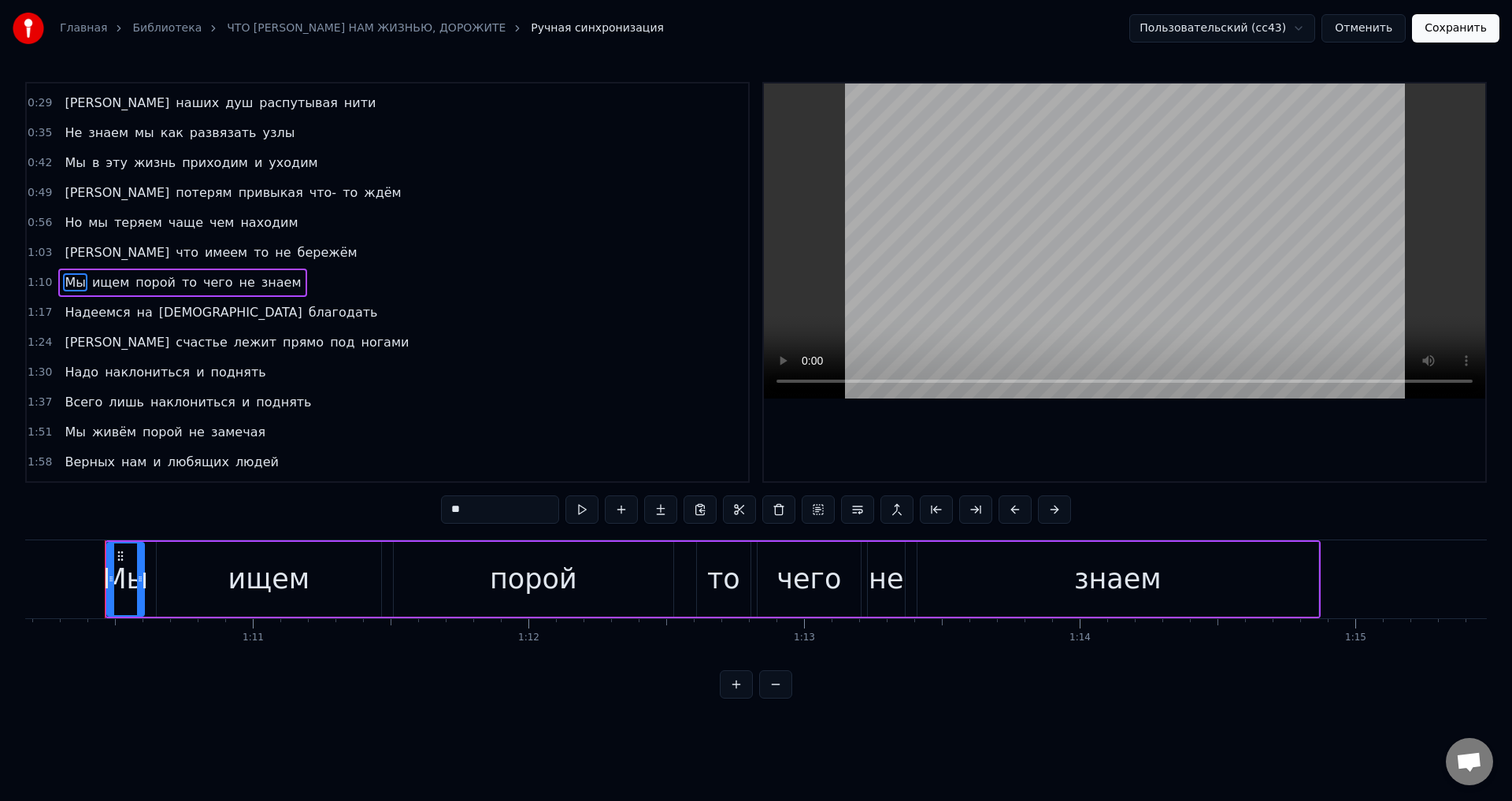
click at [123, 577] on div "Мы" at bounding box center [126, 579] width 46 height 41
drag, startPoint x: 113, startPoint y: 582, endPoint x: 93, endPoint y: 581, distance: 20.0
click at [93, 581] on icon at bounding box center [91, 579] width 6 height 13
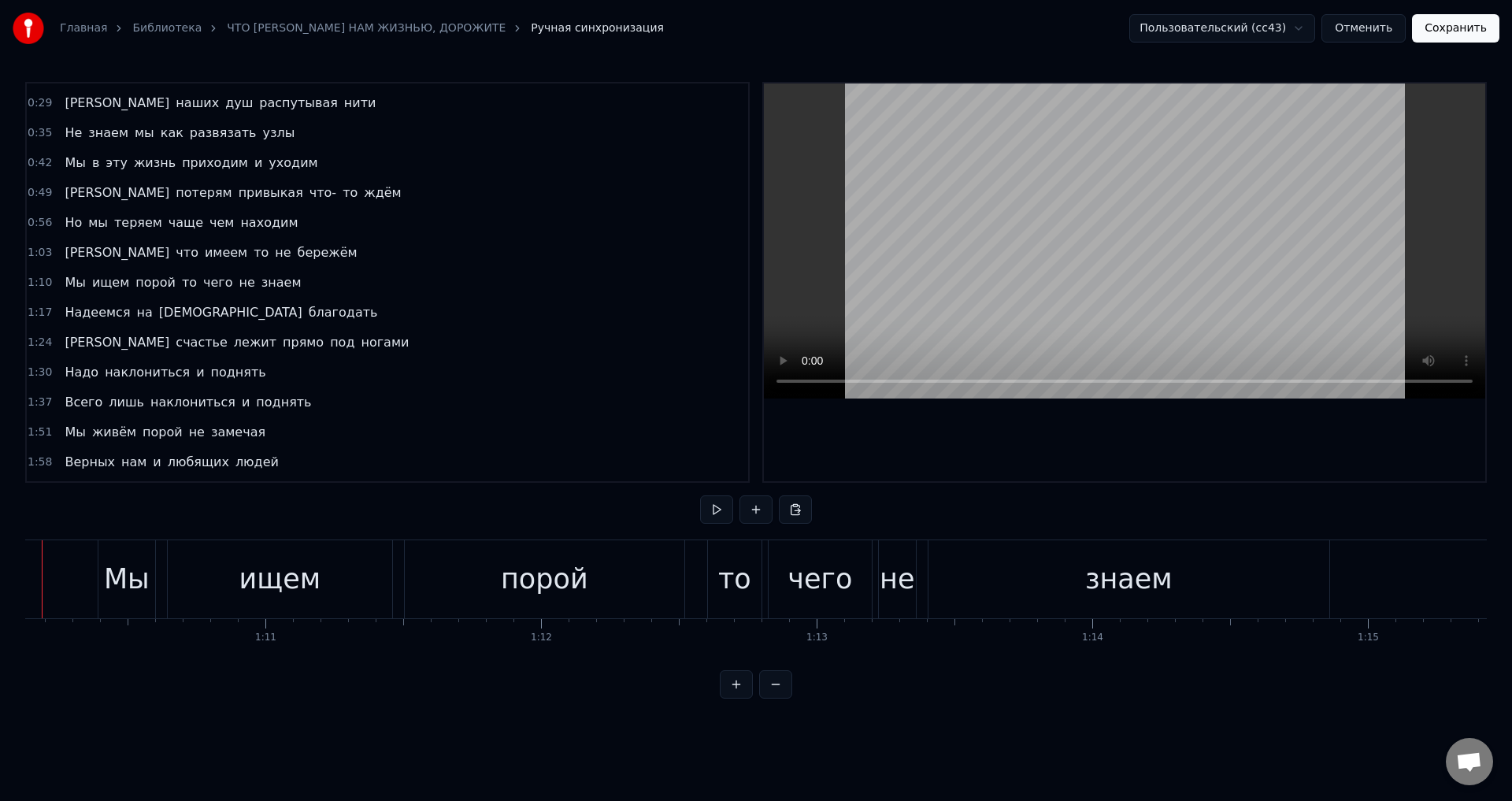
scroll to position [0, 19268]
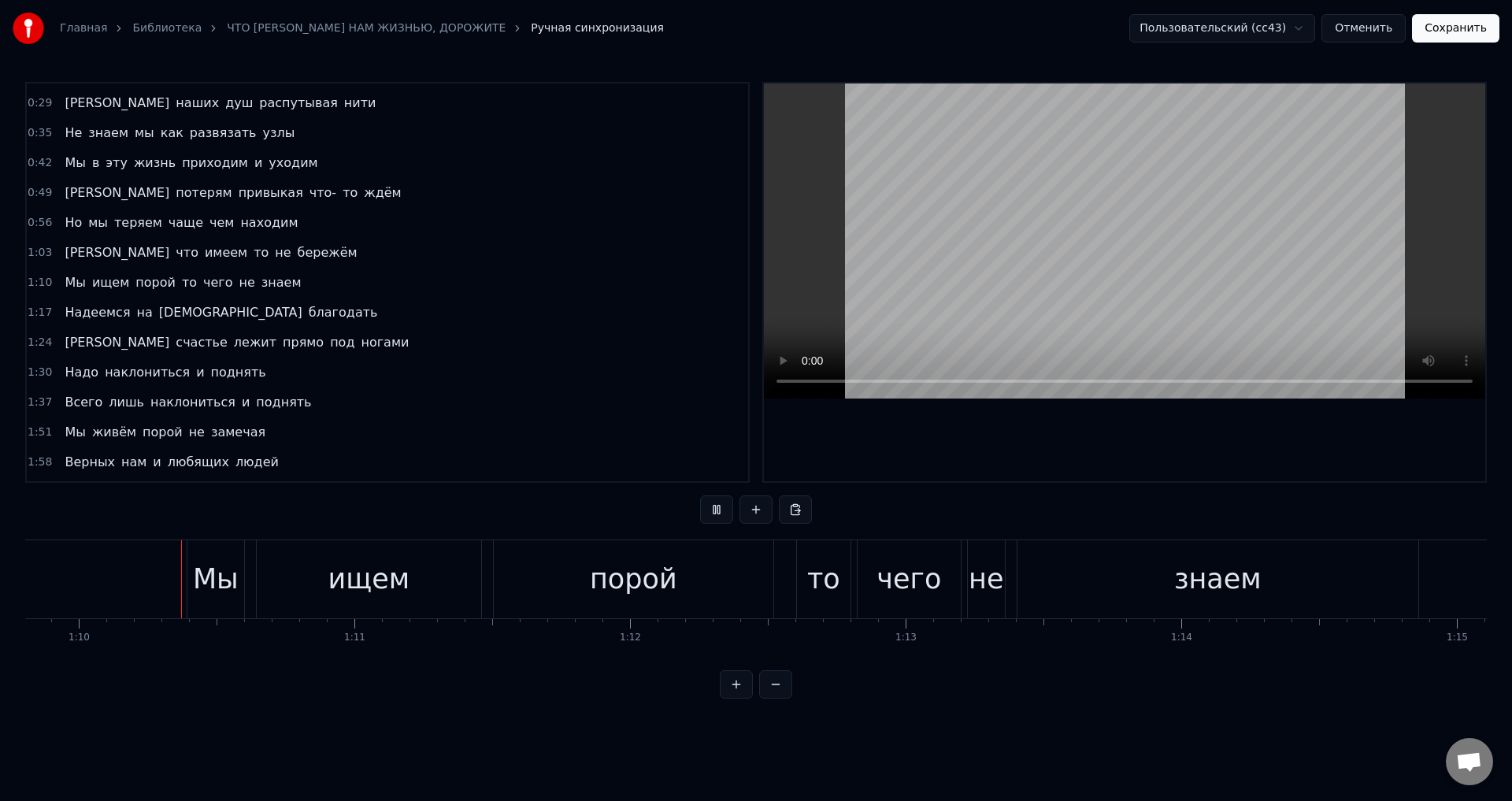
click at [200, 582] on div "Мы" at bounding box center [216, 579] width 46 height 41
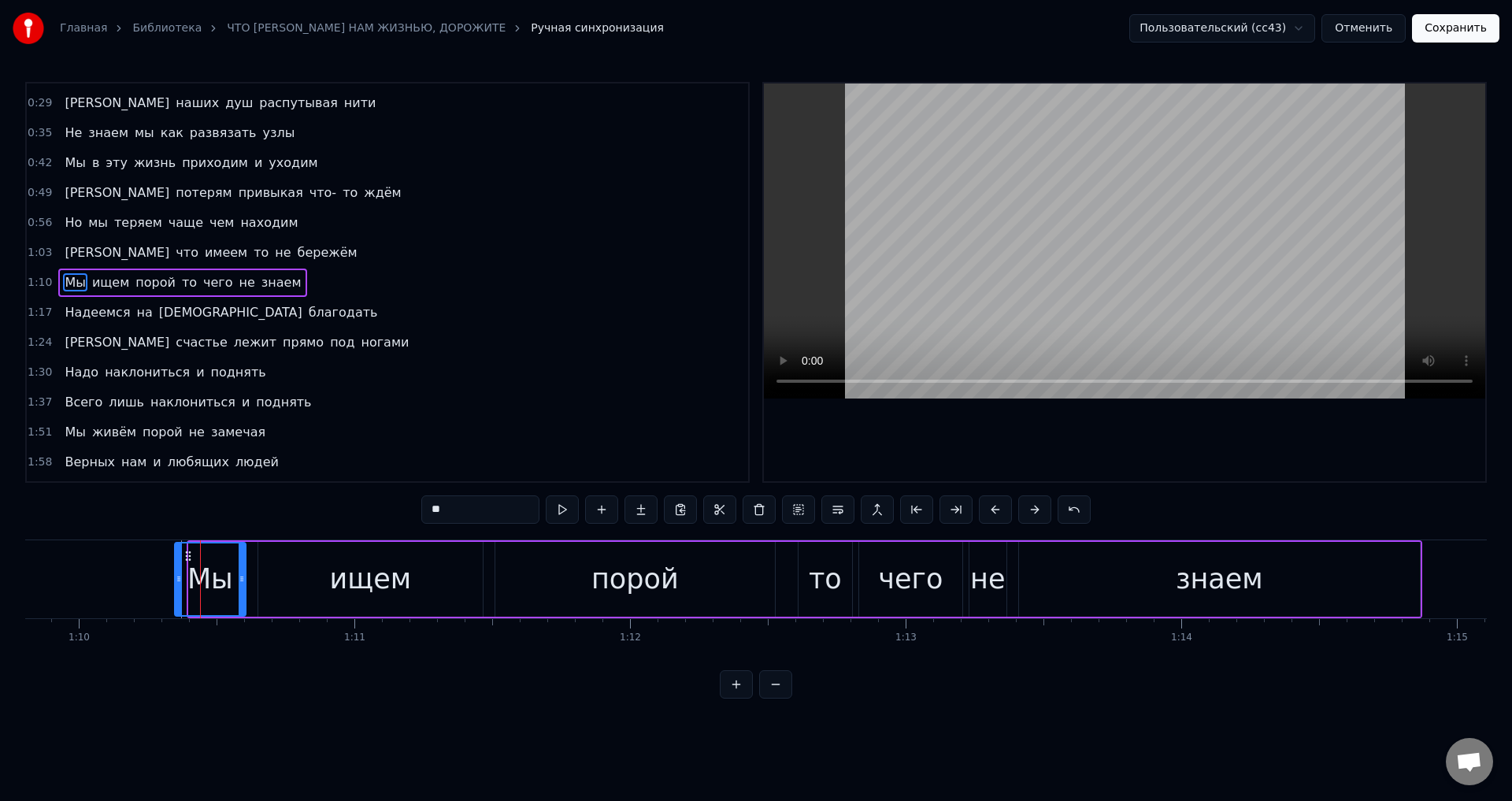
drag, startPoint x: 191, startPoint y: 582, endPoint x: 176, endPoint y: 582, distance: 15.0
click at [176, 582] on icon at bounding box center [178, 579] width 6 height 13
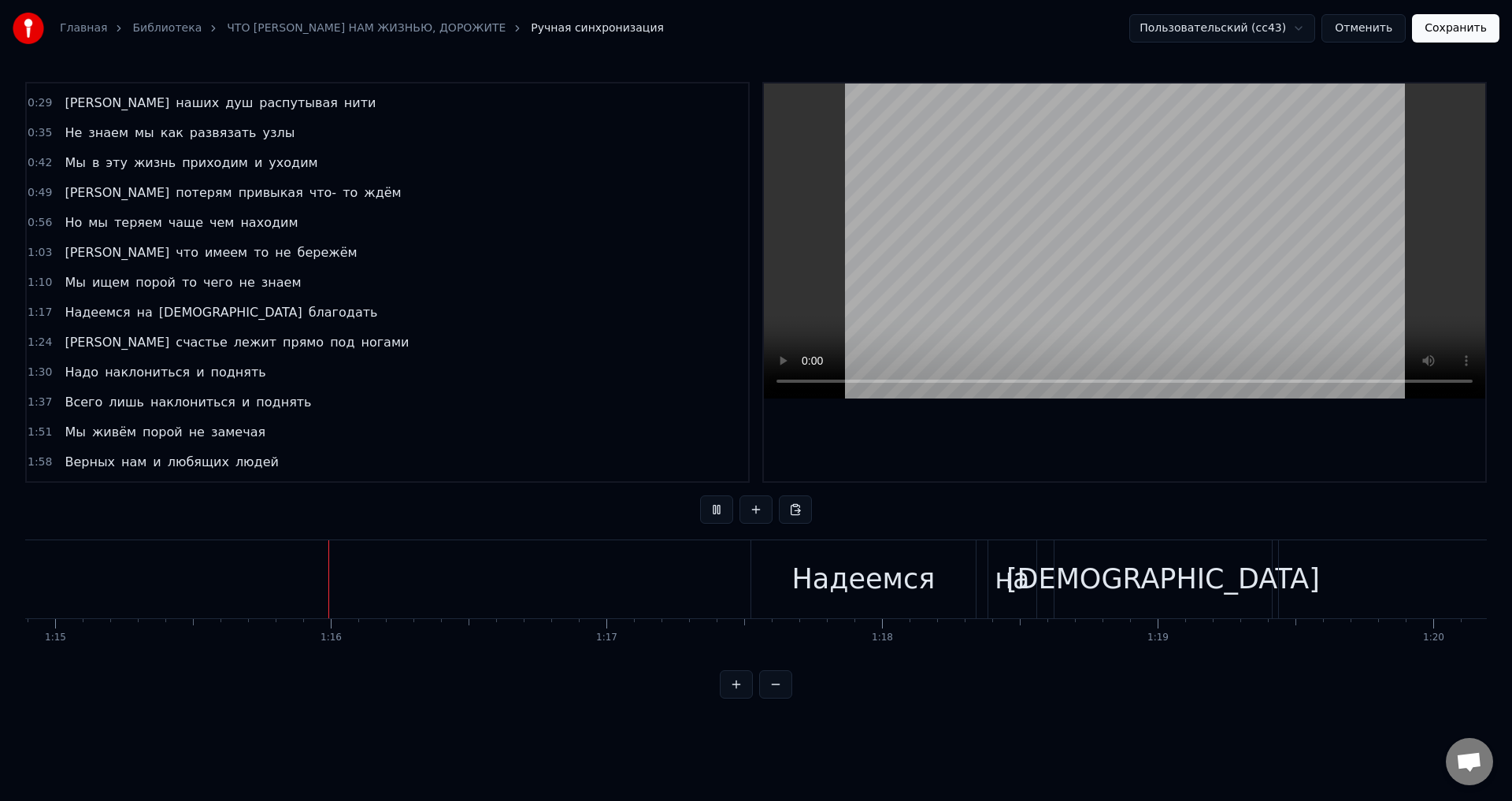
scroll to position [0, 20662]
click at [70, 434] on span "Мы" at bounding box center [75, 432] width 24 height 18
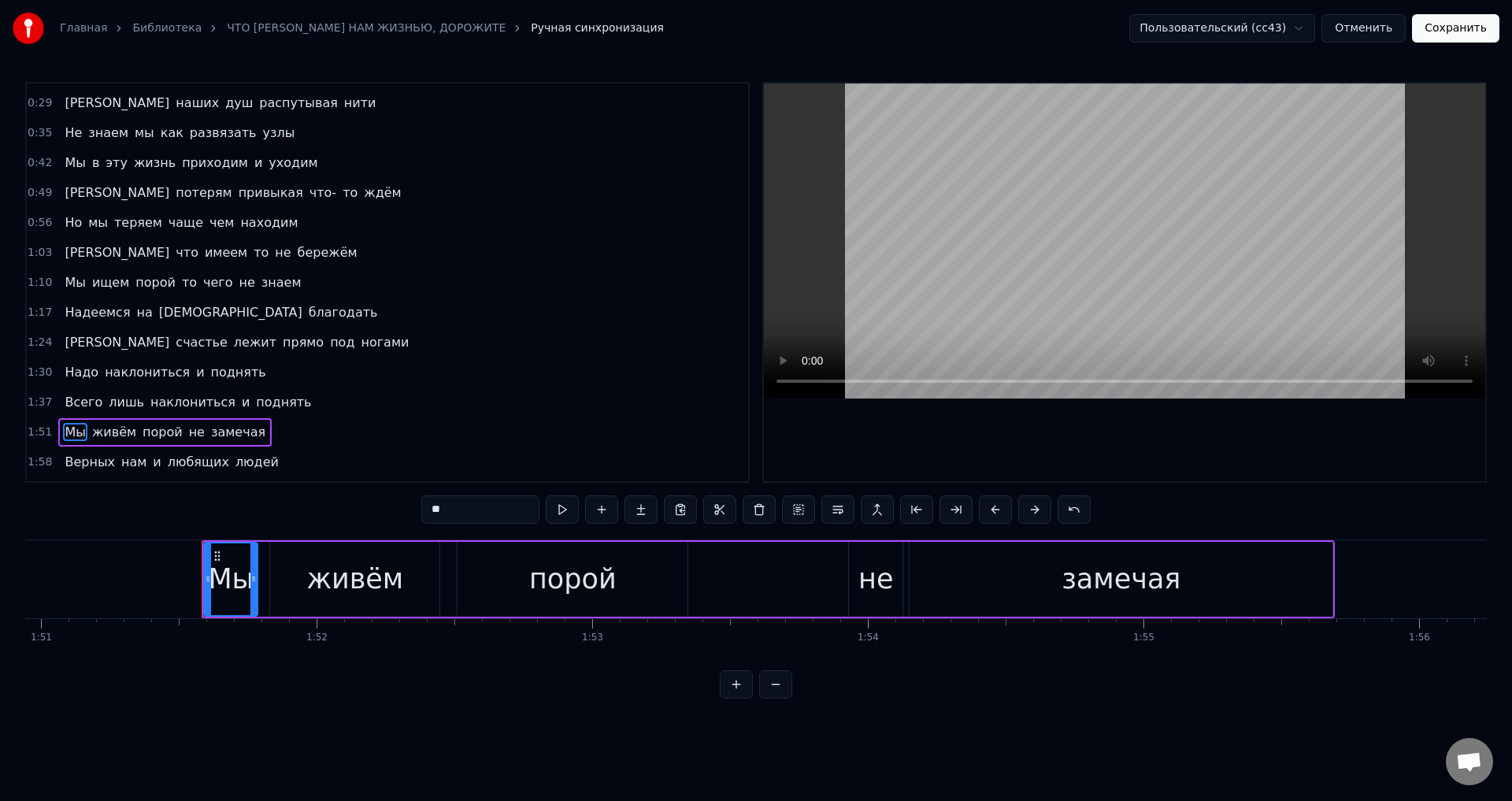
scroll to position [0, 30678]
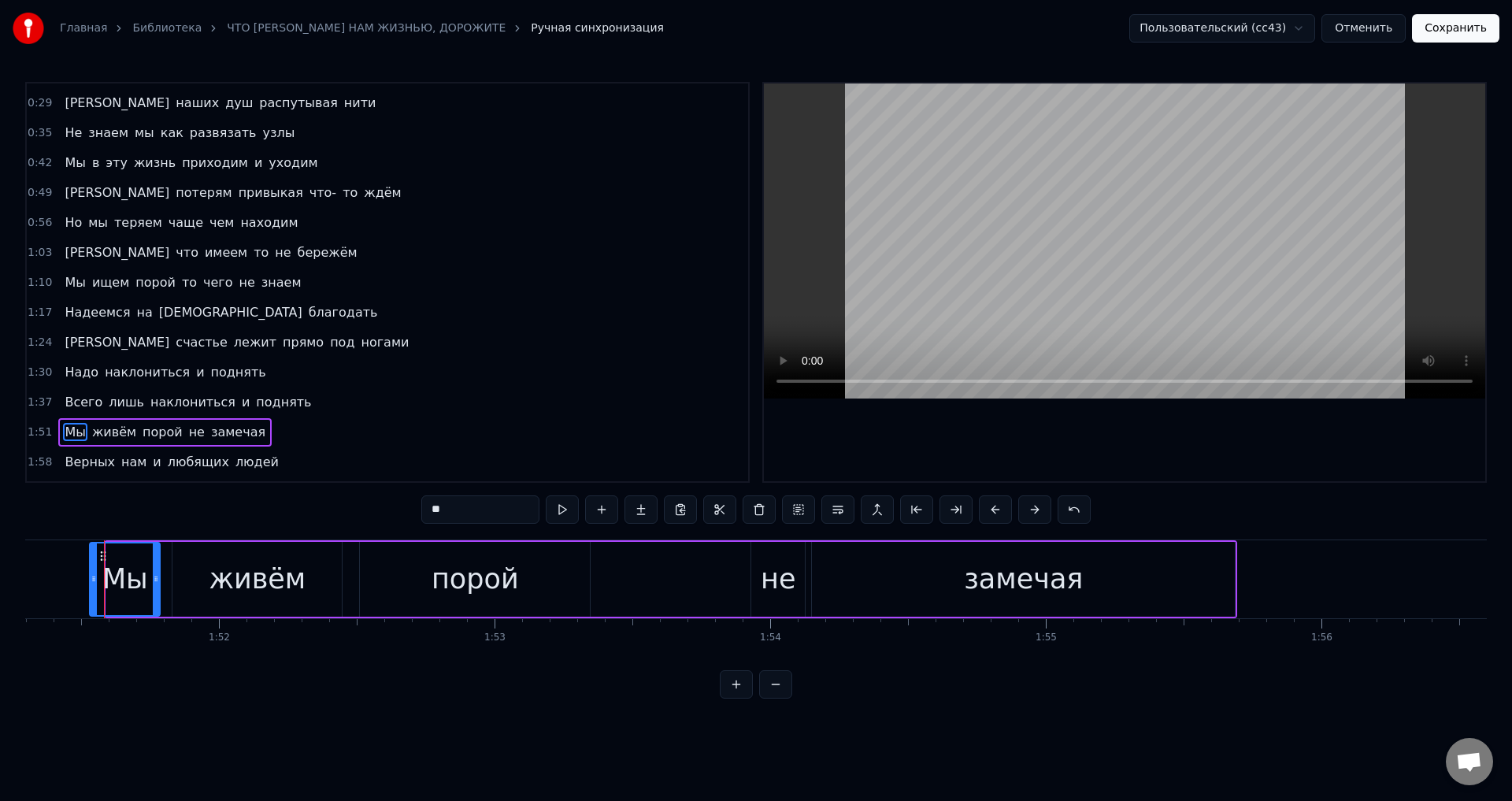
drag, startPoint x: 112, startPoint y: 581, endPoint x: 95, endPoint y: 581, distance: 17.0
click at [95, 581] on icon at bounding box center [94, 579] width 6 height 13
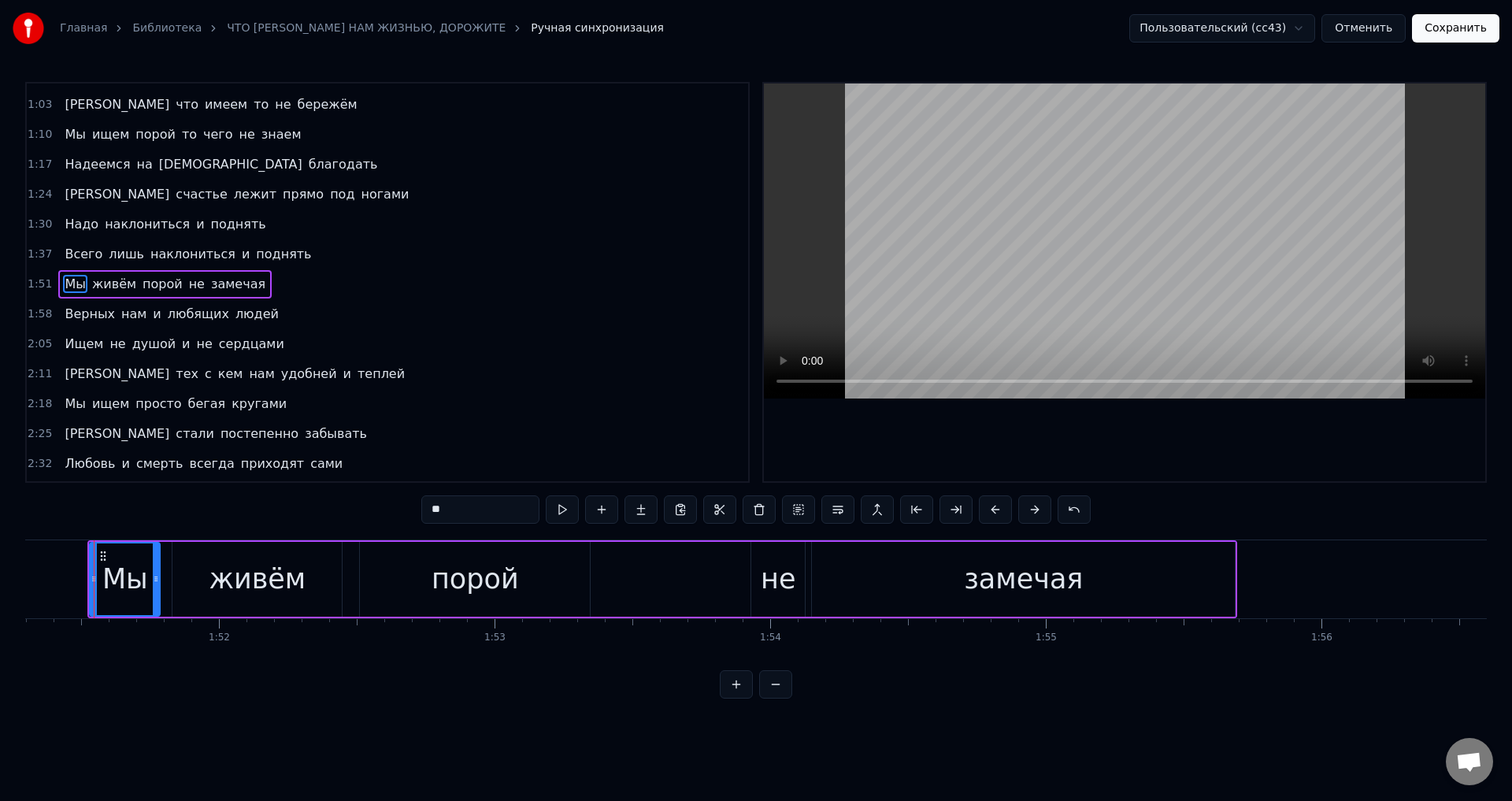
scroll to position [0, 30668]
click at [66, 408] on span "Мы" at bounding box center [75, 404] width 24 height 18
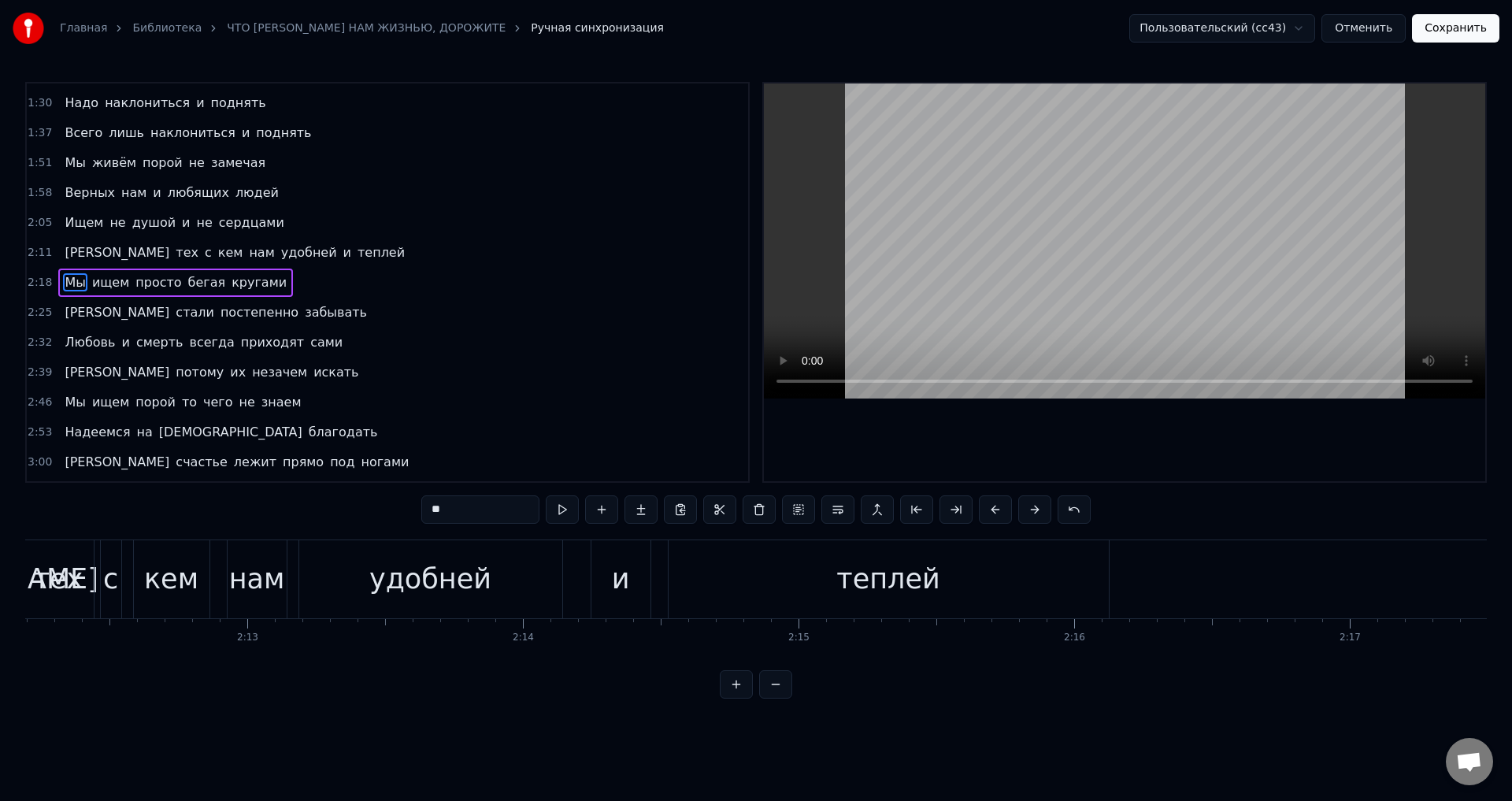
scroll to position [0, 38171]
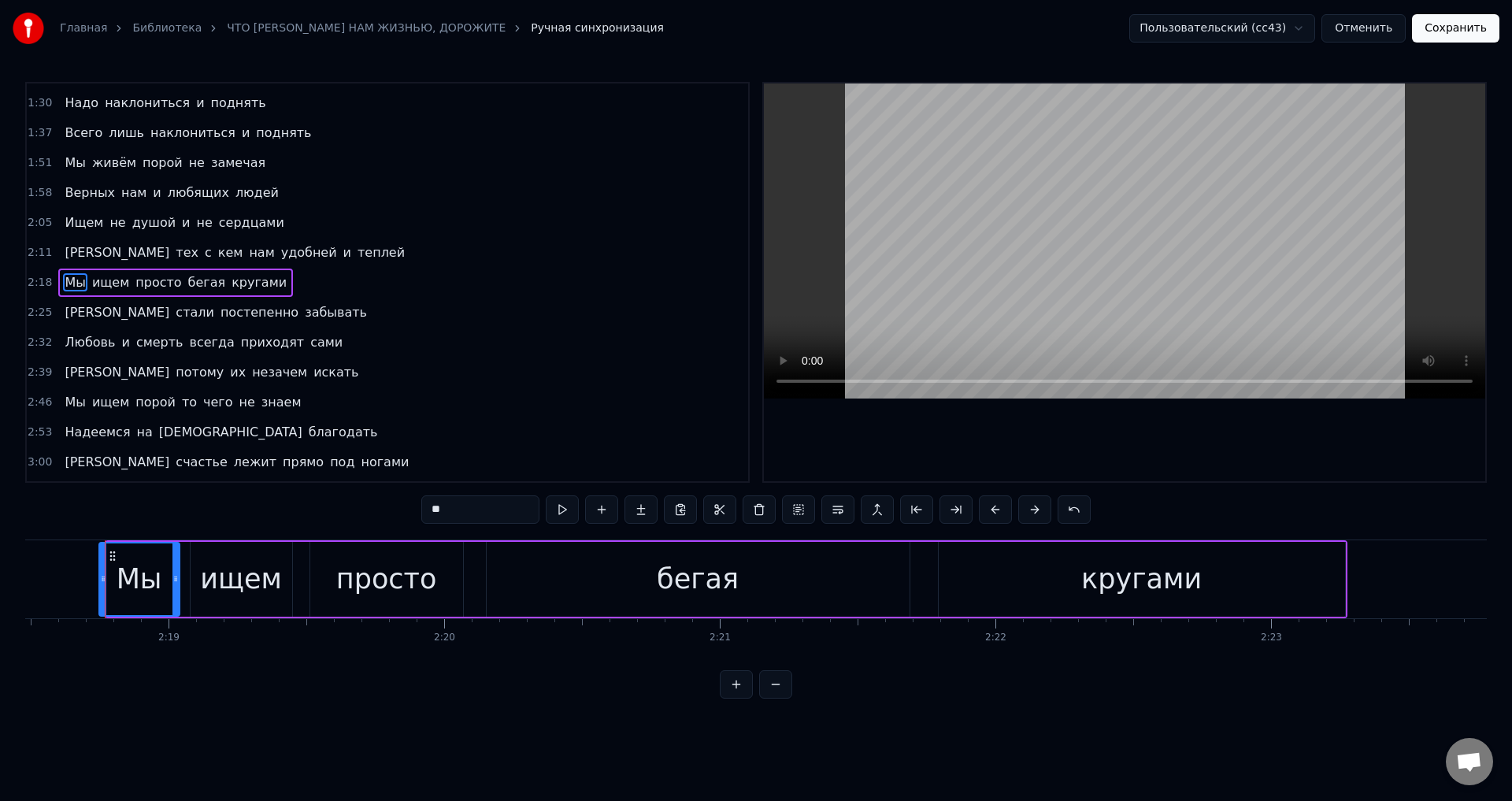
click at [103, 578] on icon at bounding box center [103, 579] width 6 height 13
click at [70, 408] on span "Мы" at bounding box center [75, 402] width 24 height 18
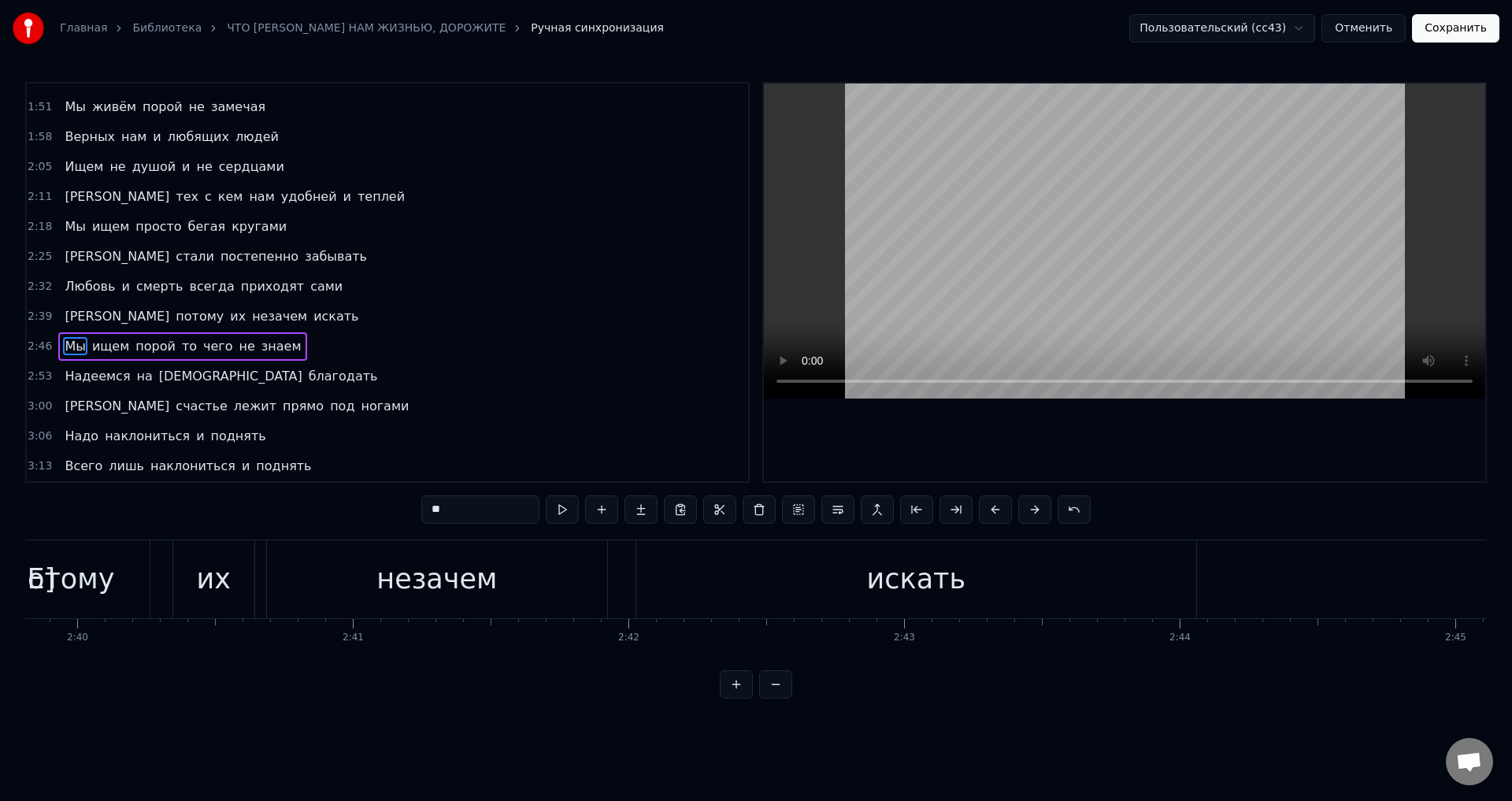
scroll to position [0, 45816]
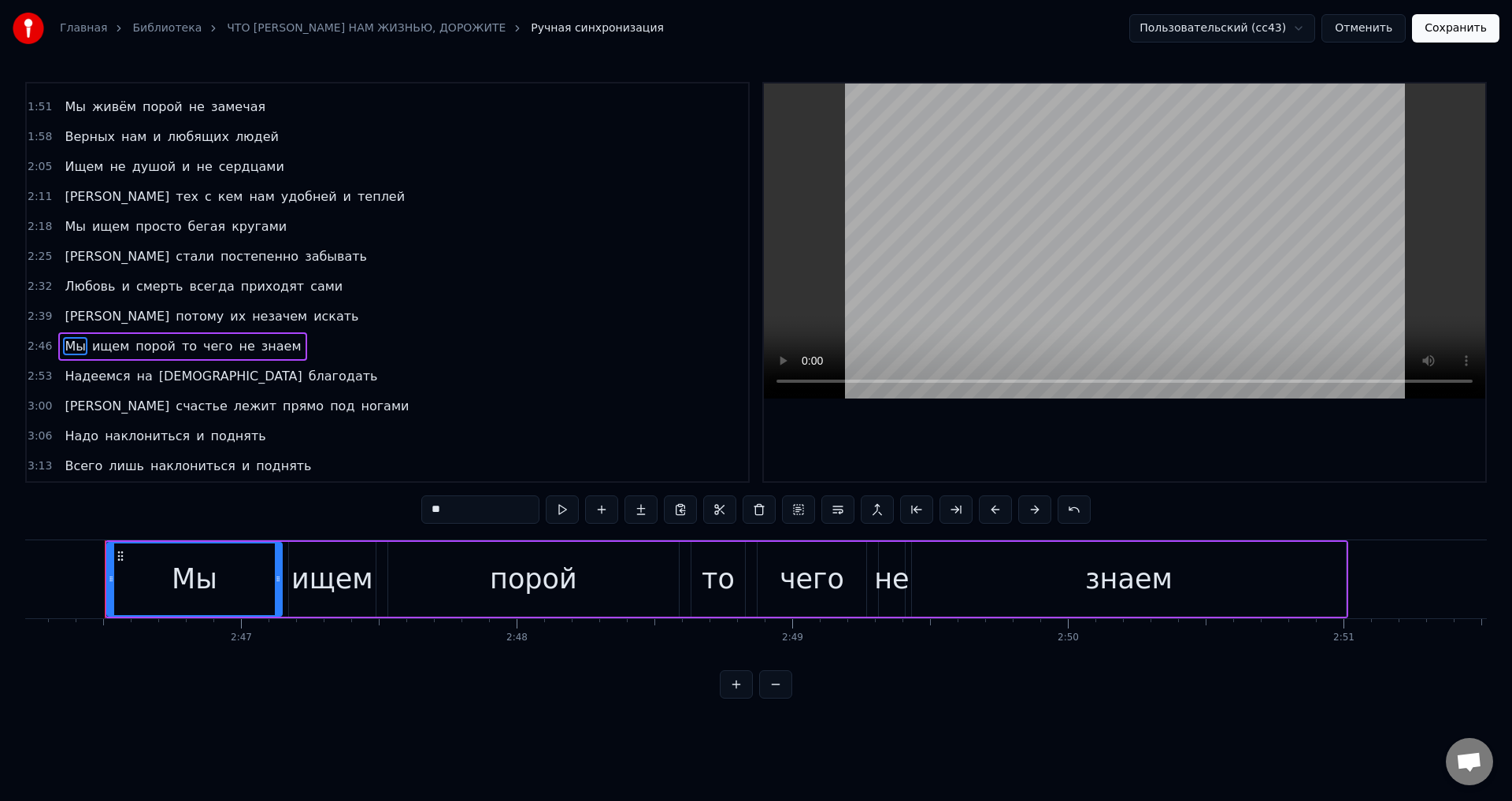
click at [133, 584] on div "Мы" at bounding box center [195, 579] width 173 height 72
drag, startPoint x: 108, startPoint y: 585, endPoint x: 84, endPoint y: 579, distance: 24.7
click at [84, 579] on div at bounding box center [87, 579] width 6 height 72
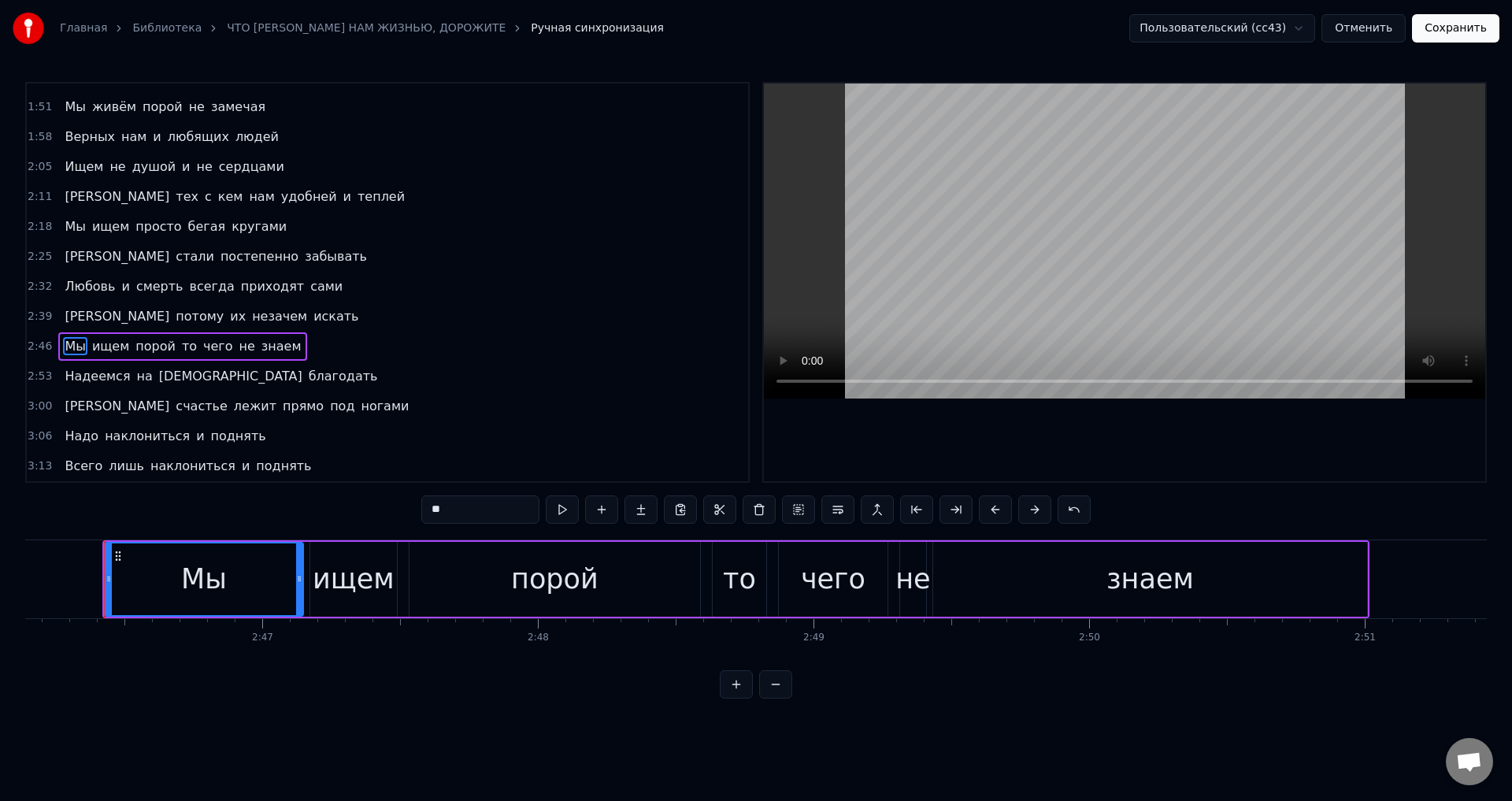
click at [1466, 35] on button "Сохранить" at bounding box center [1455, 28] width 87 height 28
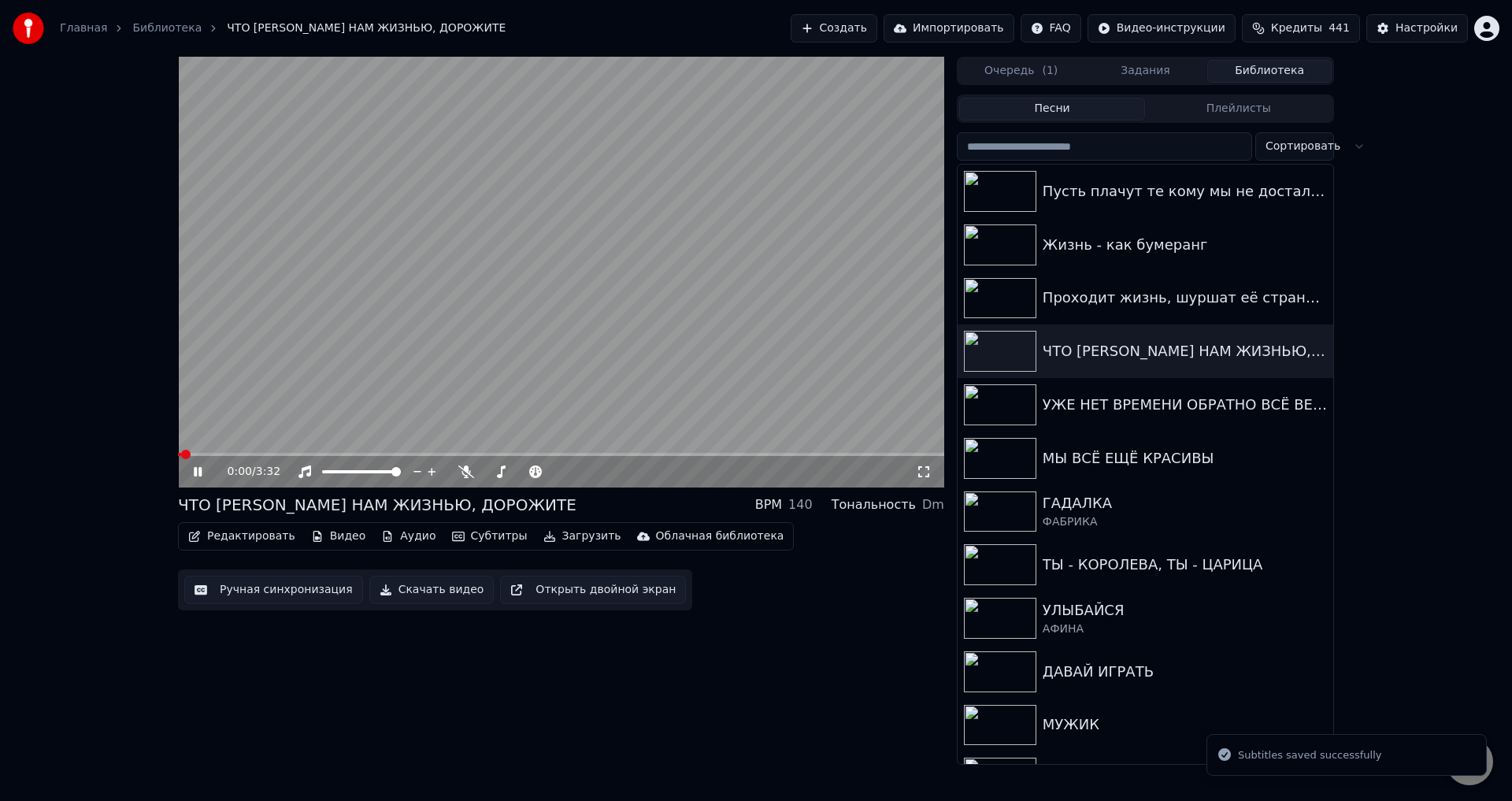
click at [301, 451] on video at bounding box center [561, 273] width 766 height 431
click at [303, 452] on video at bounding box center [561, 273] width 766 height 431
click at [924, 475] on icon at bounding box center [923, 472] width 16 height 13
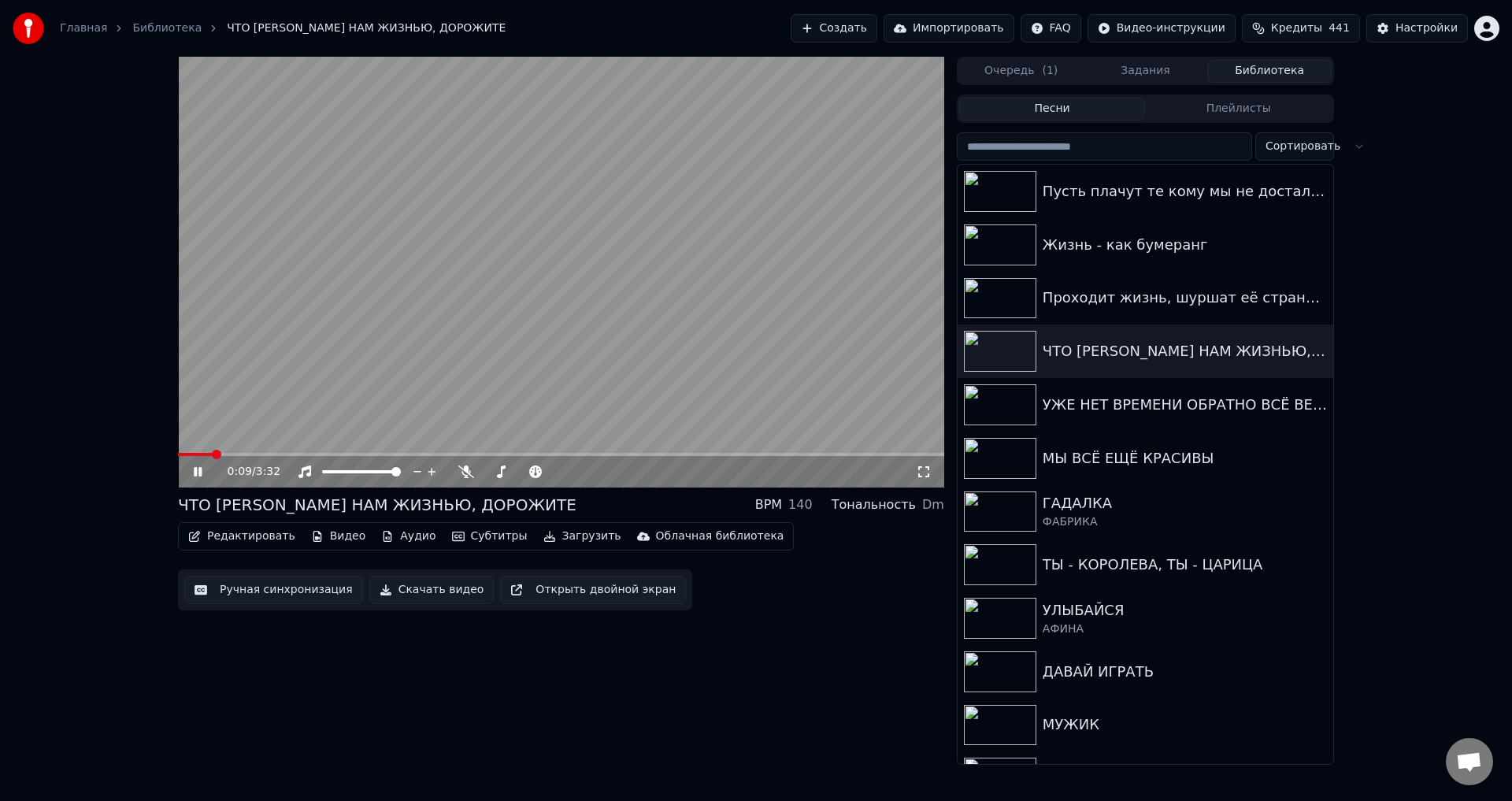
click at [266, 592] on button "Ручная синхронизация" at bounding box center [273, 589] width 179 height 28
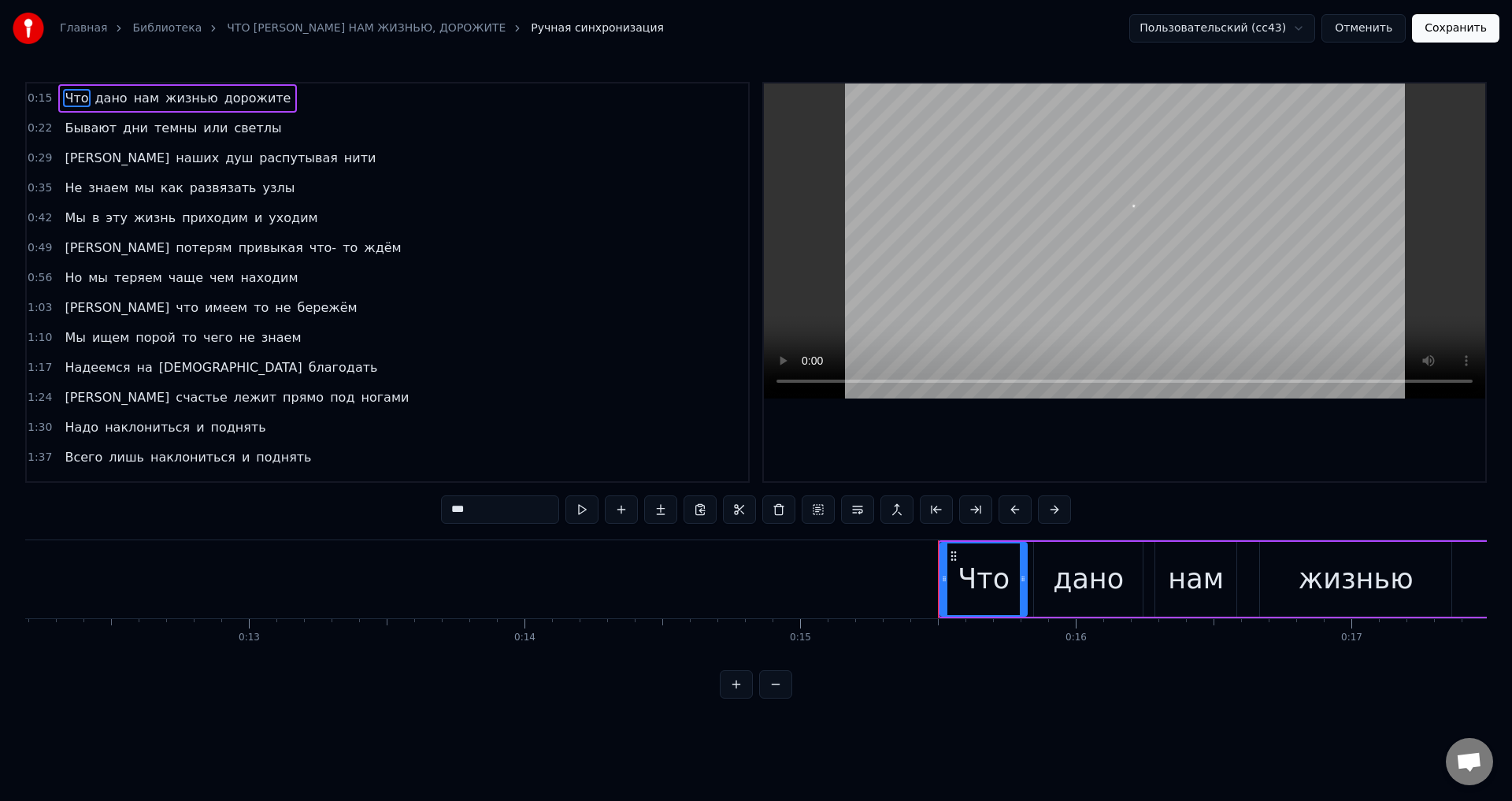
scroll to position [0, 4194]
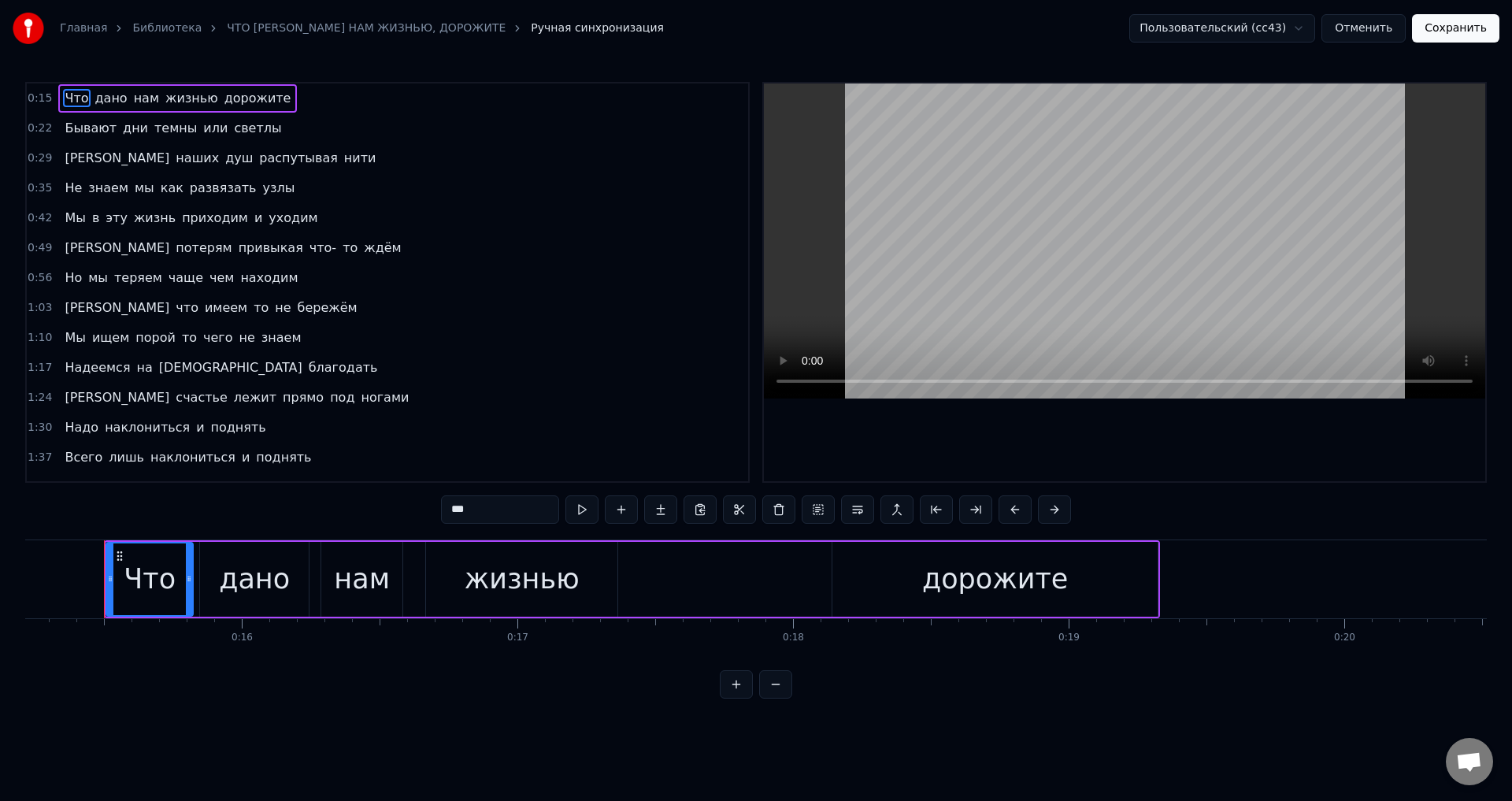
click at [69, 217] on span "Мы" at bounding box center [75, 217] width 24 height 18
type input "**"
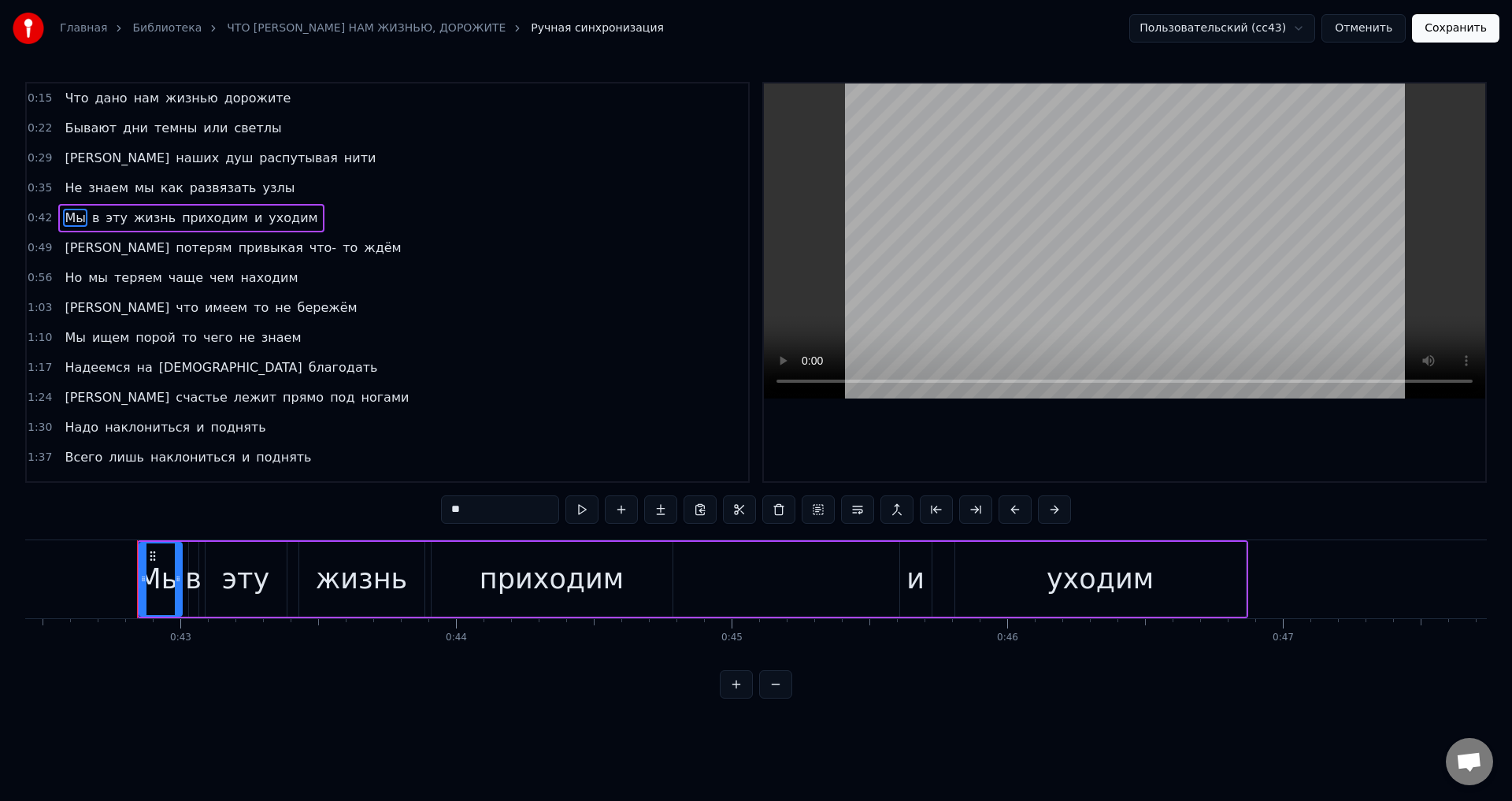
scroll to position [0, 11730]
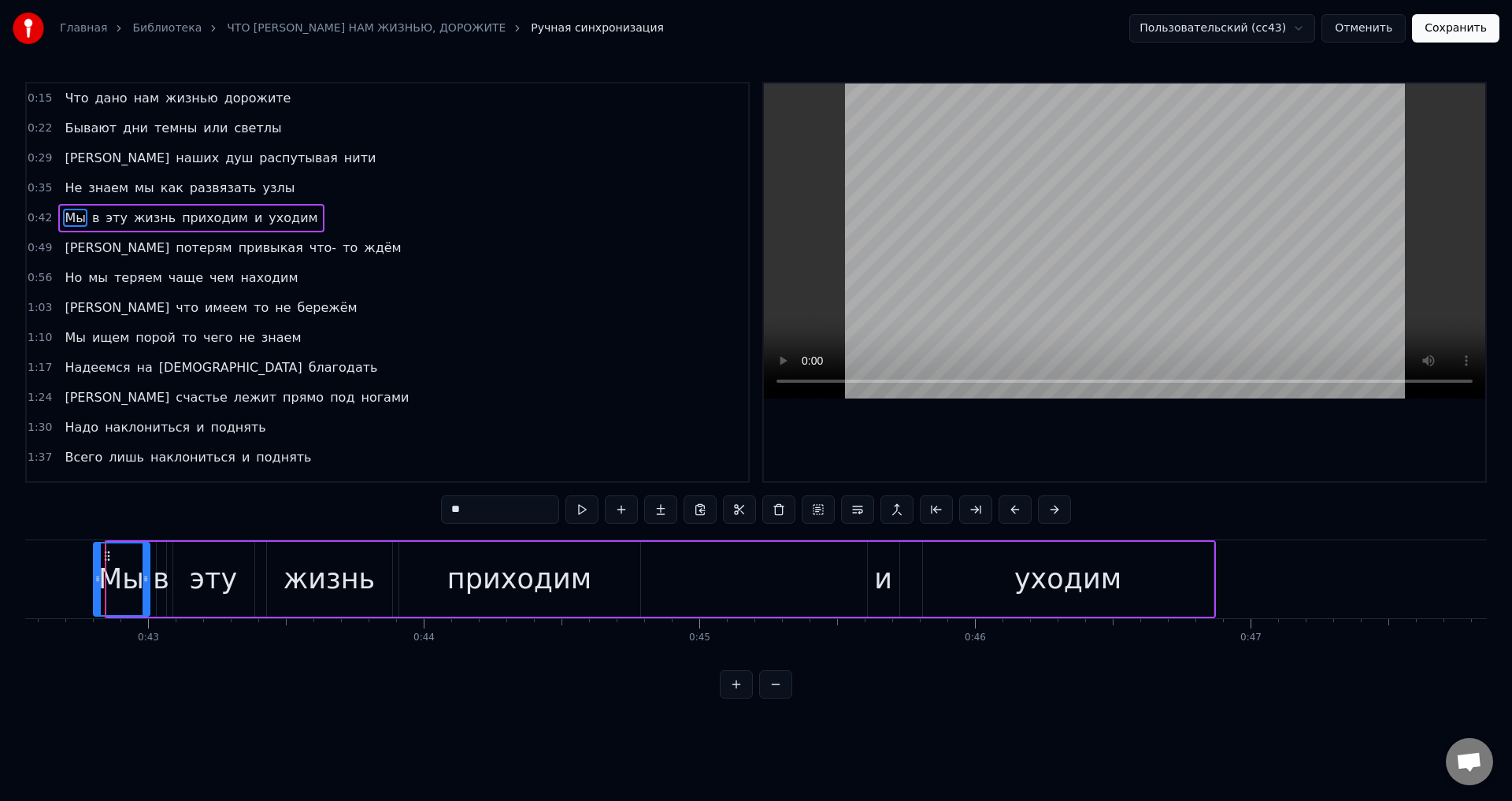
drag, startPoint x: 110, startPoint y: 581, endPoint x: 97, endPoint y: 581, distance: 13.0
click at [97, 581] on icon at bounding box center [97, 579] width 6 height 13
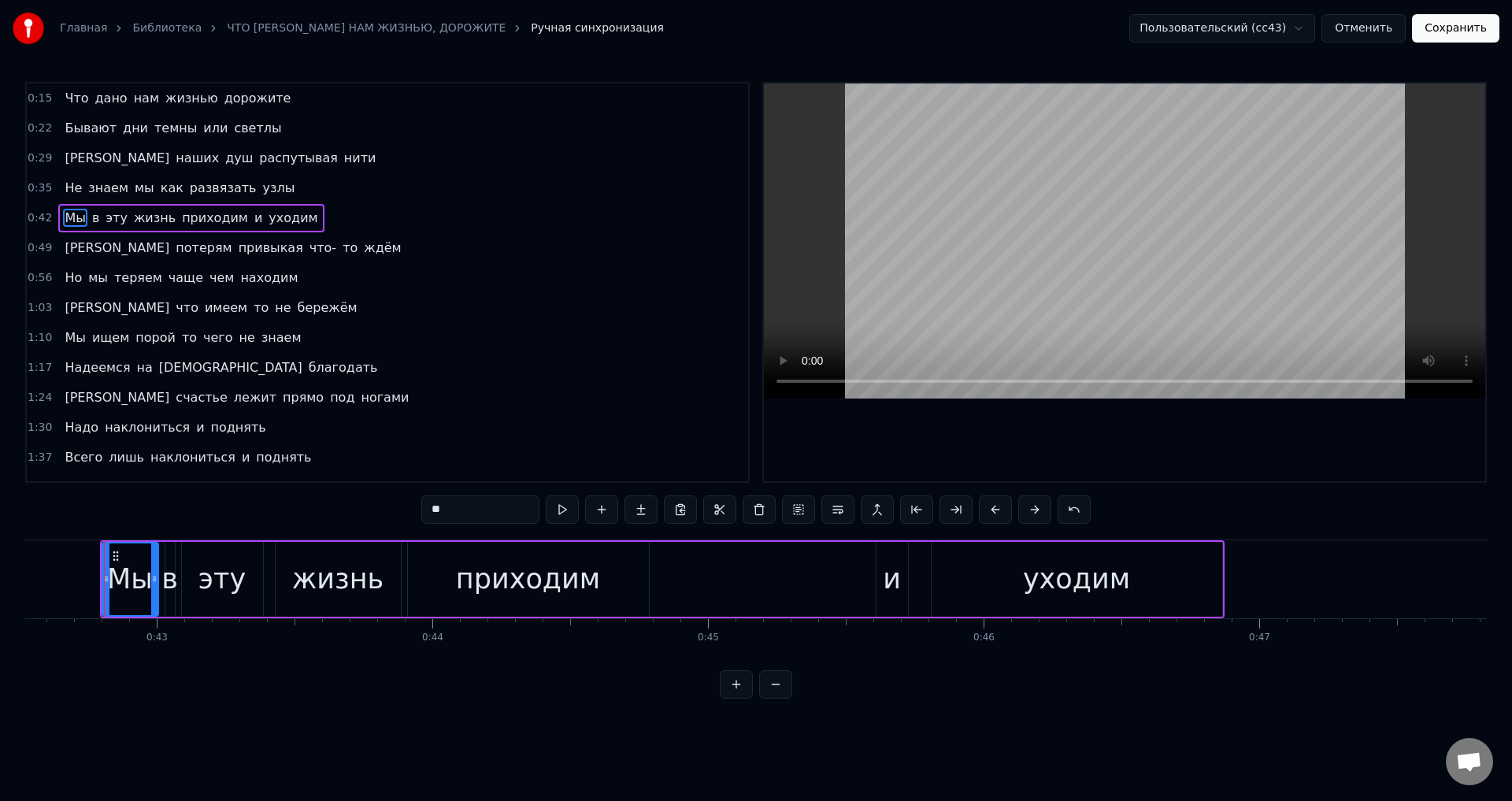
click at [1459, 36] on button "Сохранить" at bounding box center [1455, 28] width 87 height 28
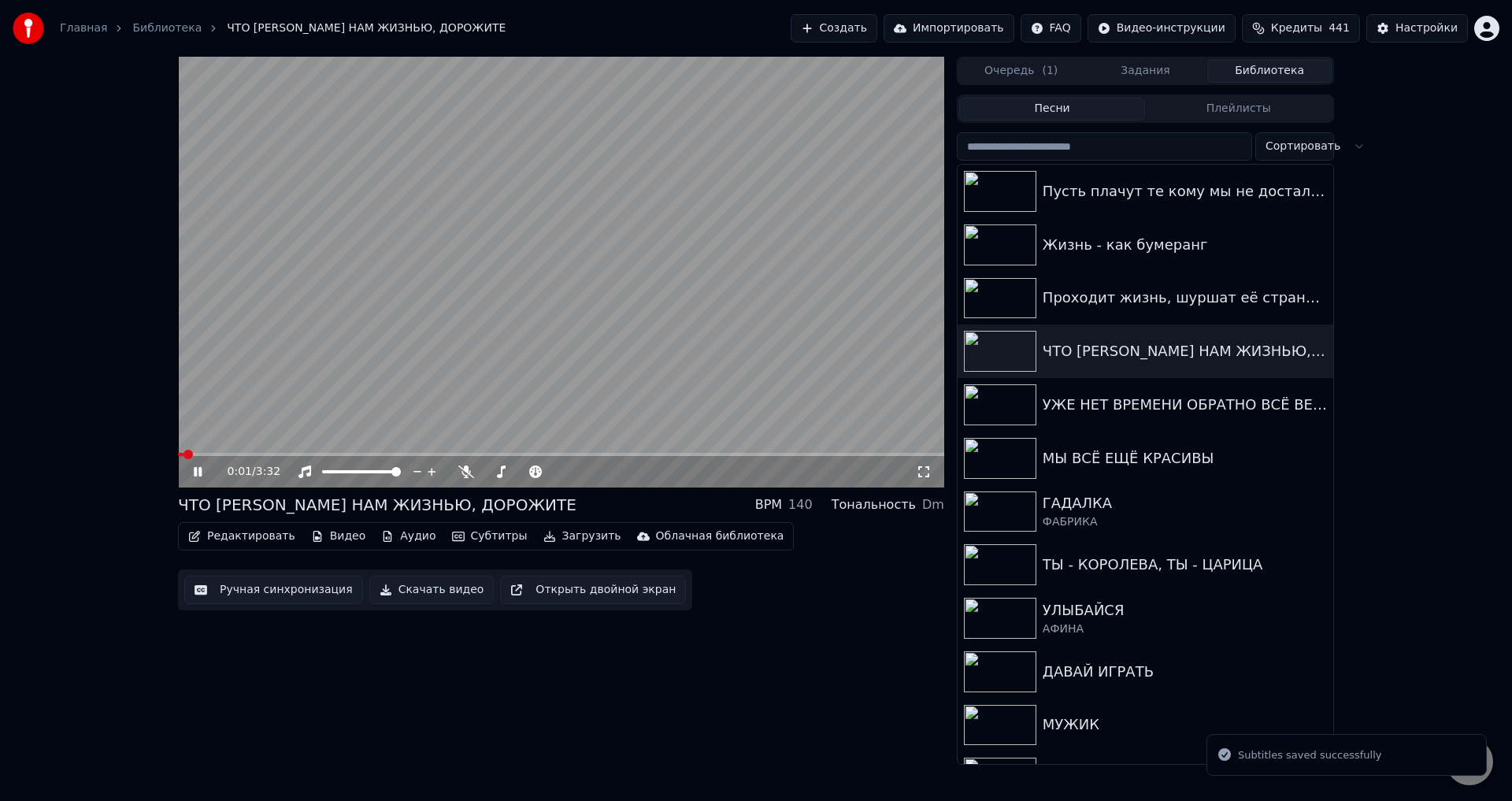
click at [926, 473] on icon at bounding box center [923, 472] width 16 height 13
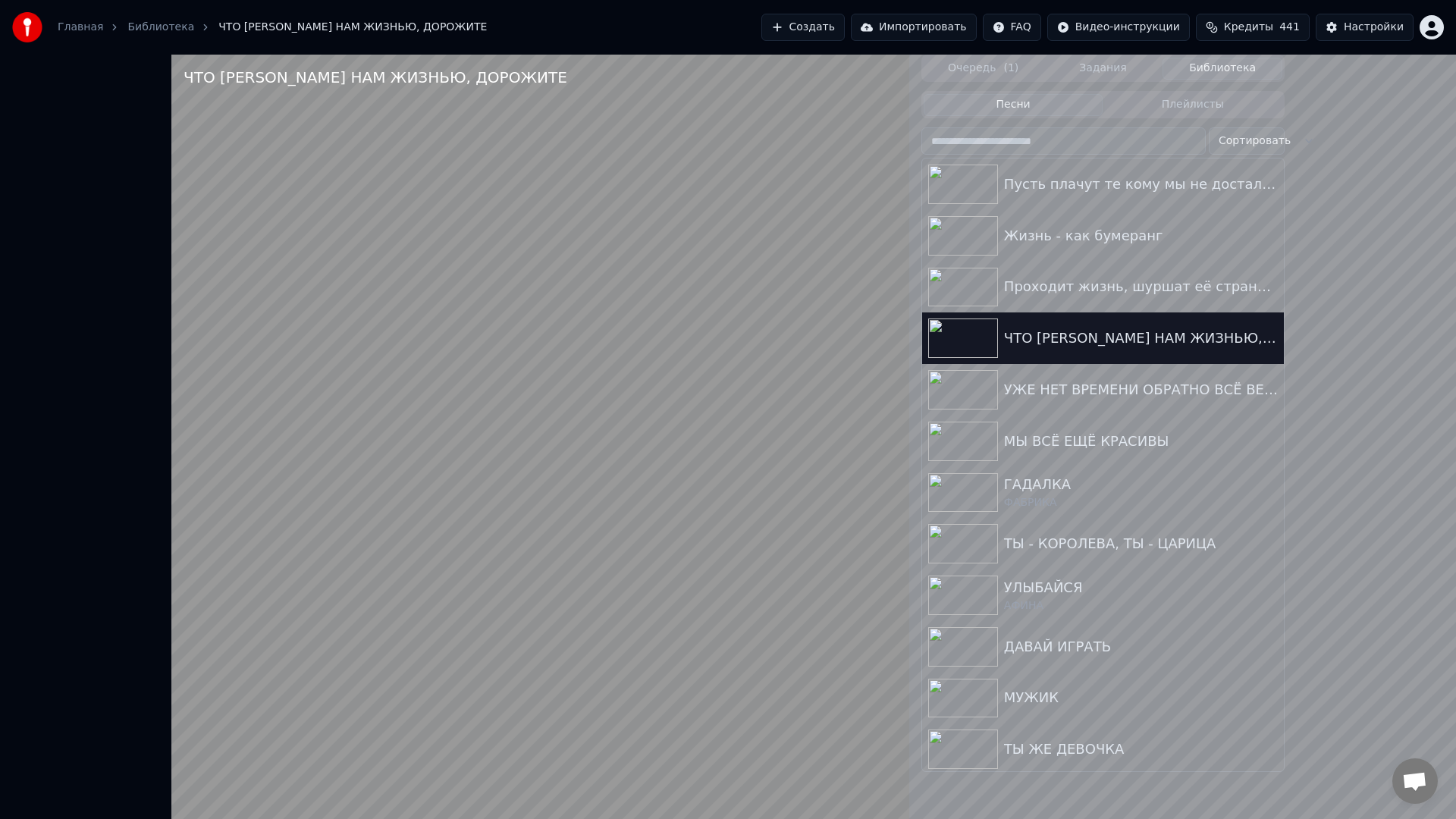
drag, startPoint x: 697, startPoint y: 694, endPoint x: 1162, endPoint y: 705, distance: 465.1
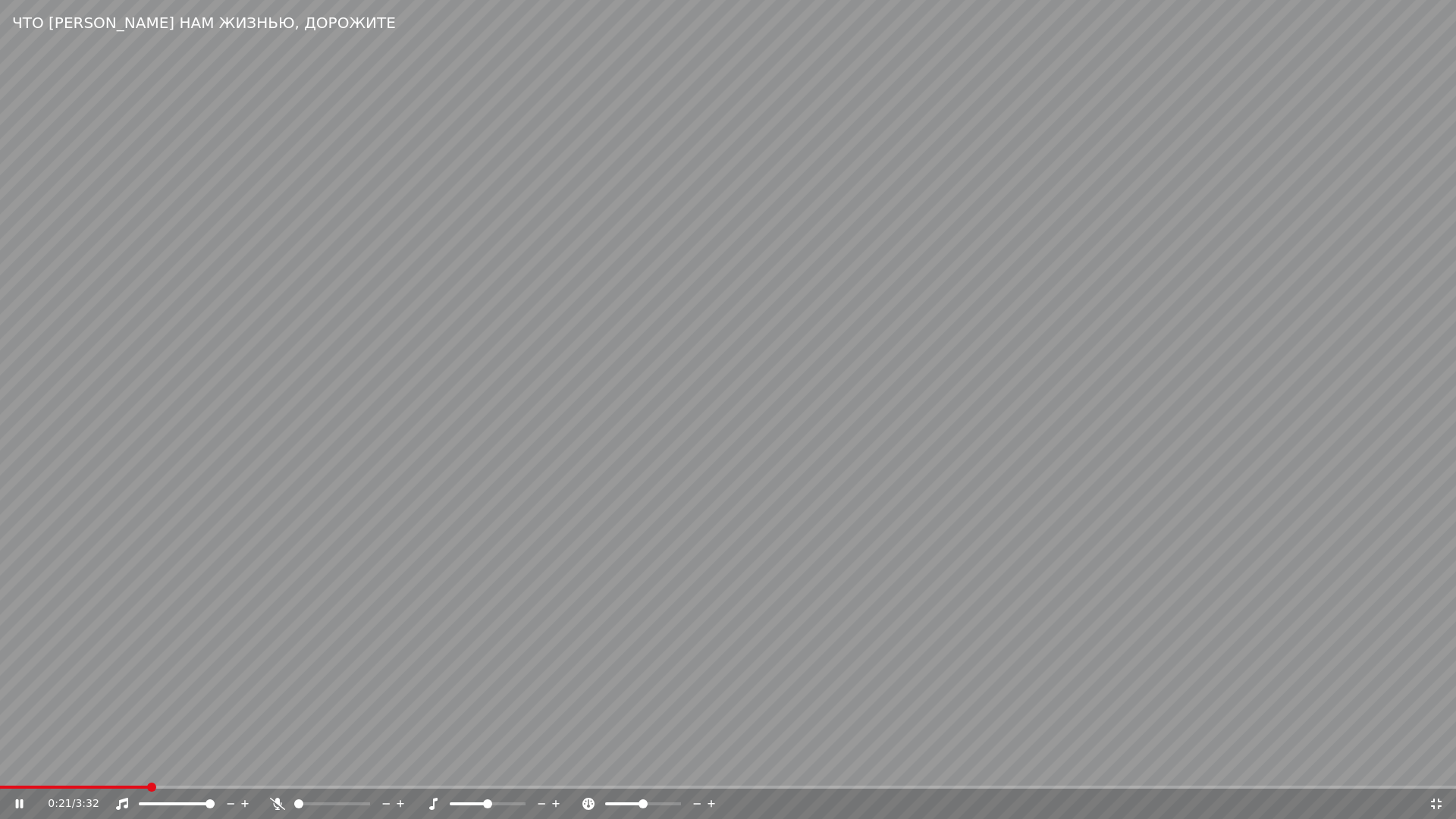
click at [698, 694] on video at bounding box center [728, 409] width 1456 height 819
click at [1429, 770] on icon at bounding box center [1436, 804] width 15 height 12
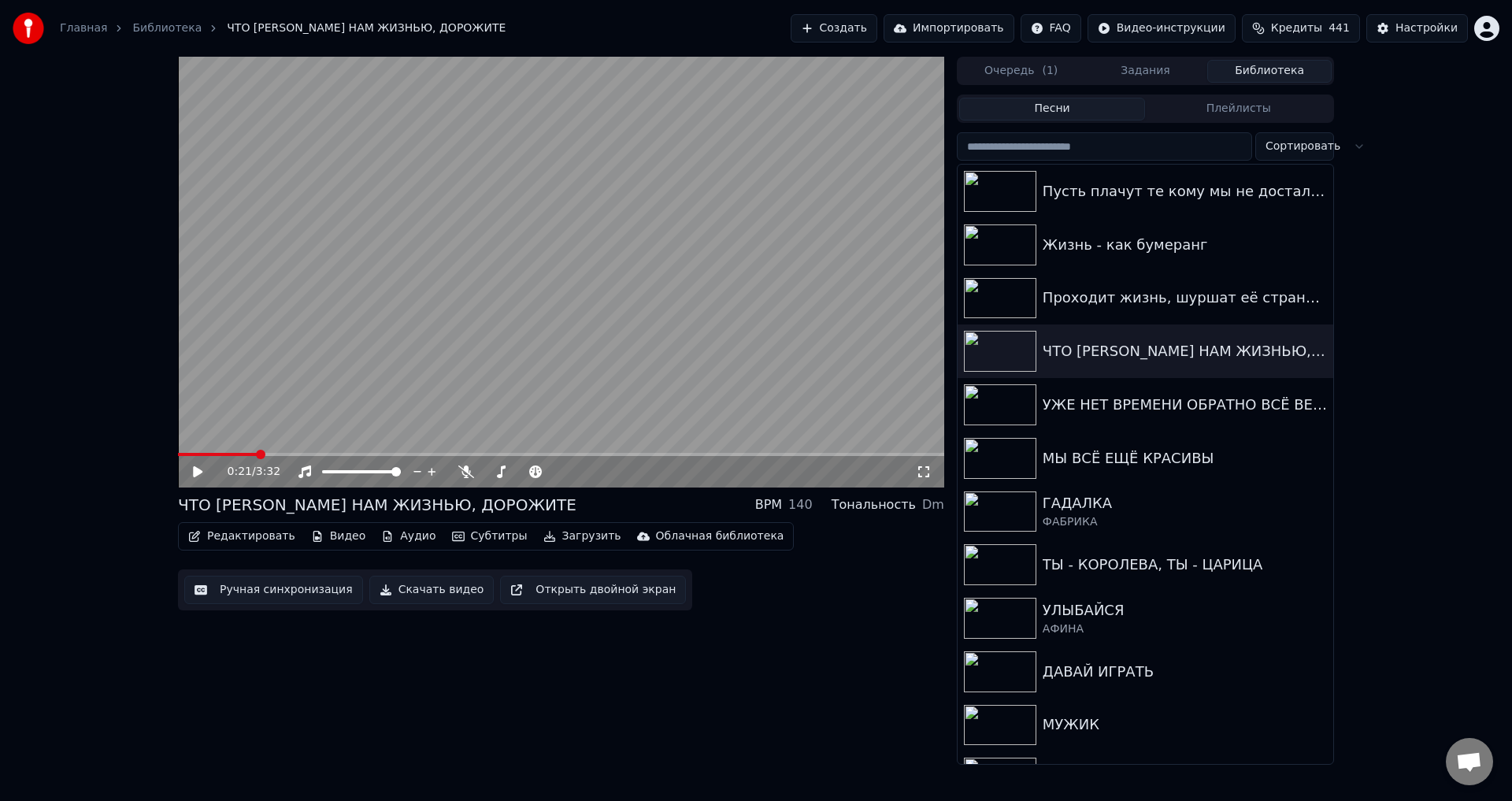
click at [272, 600] on button "Ручная синхронизация" at bounding box center [273, 589] width 179 height 28
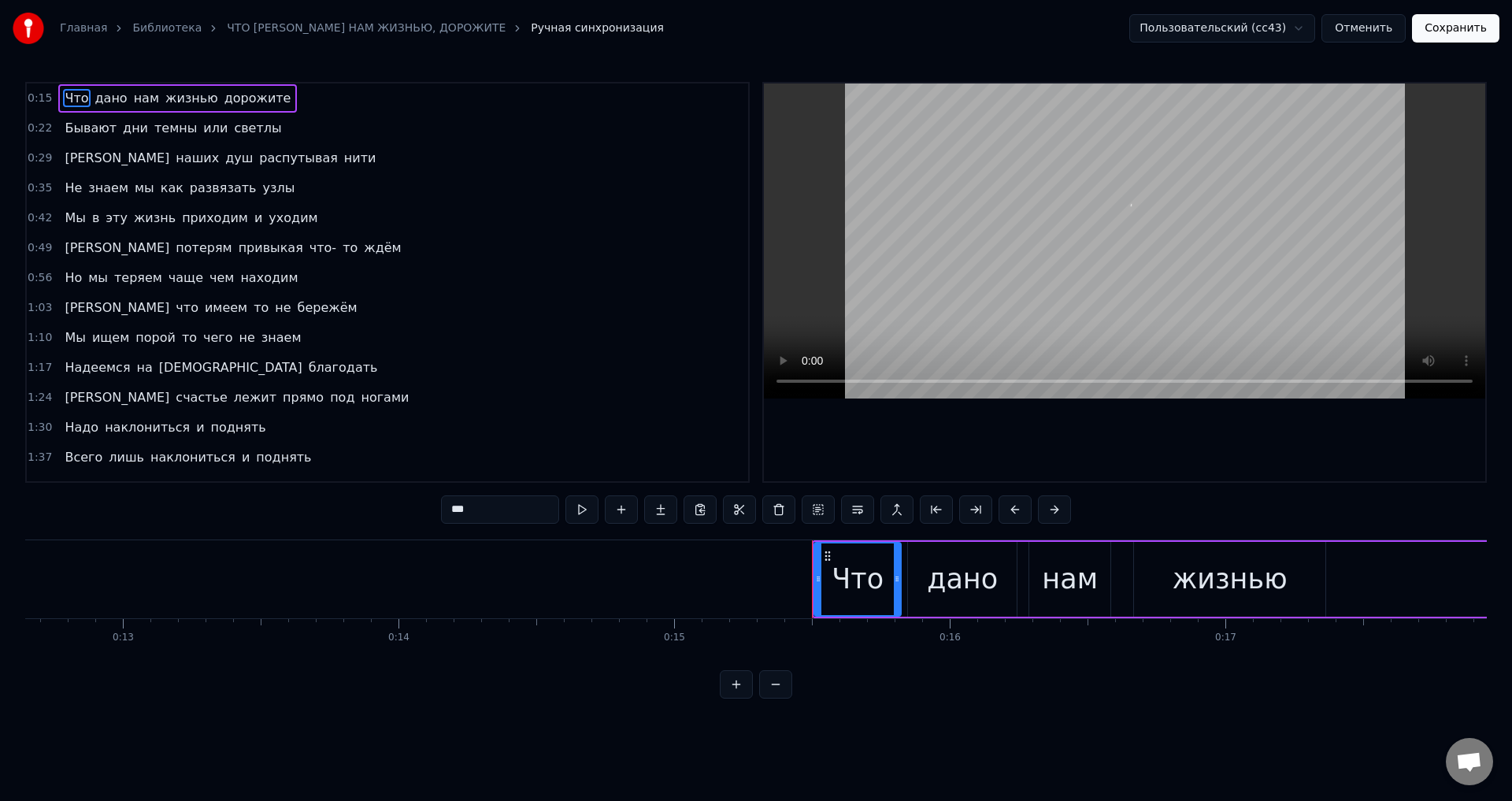
scroll to position [0, 4194]
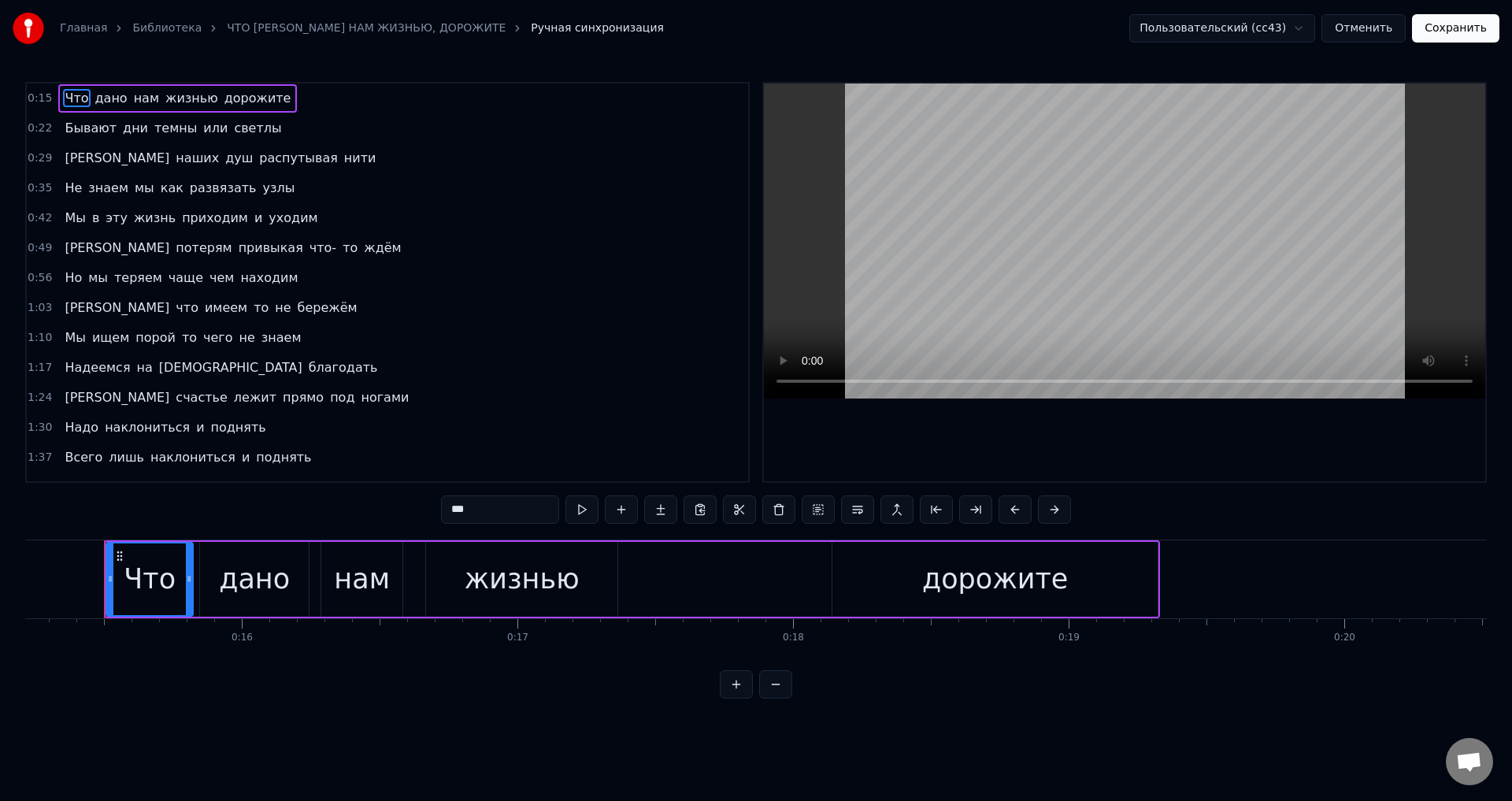
click at [225, 96] on span "дорожите" at bounding box center [258, 98] width 70 height 18
type input "********"
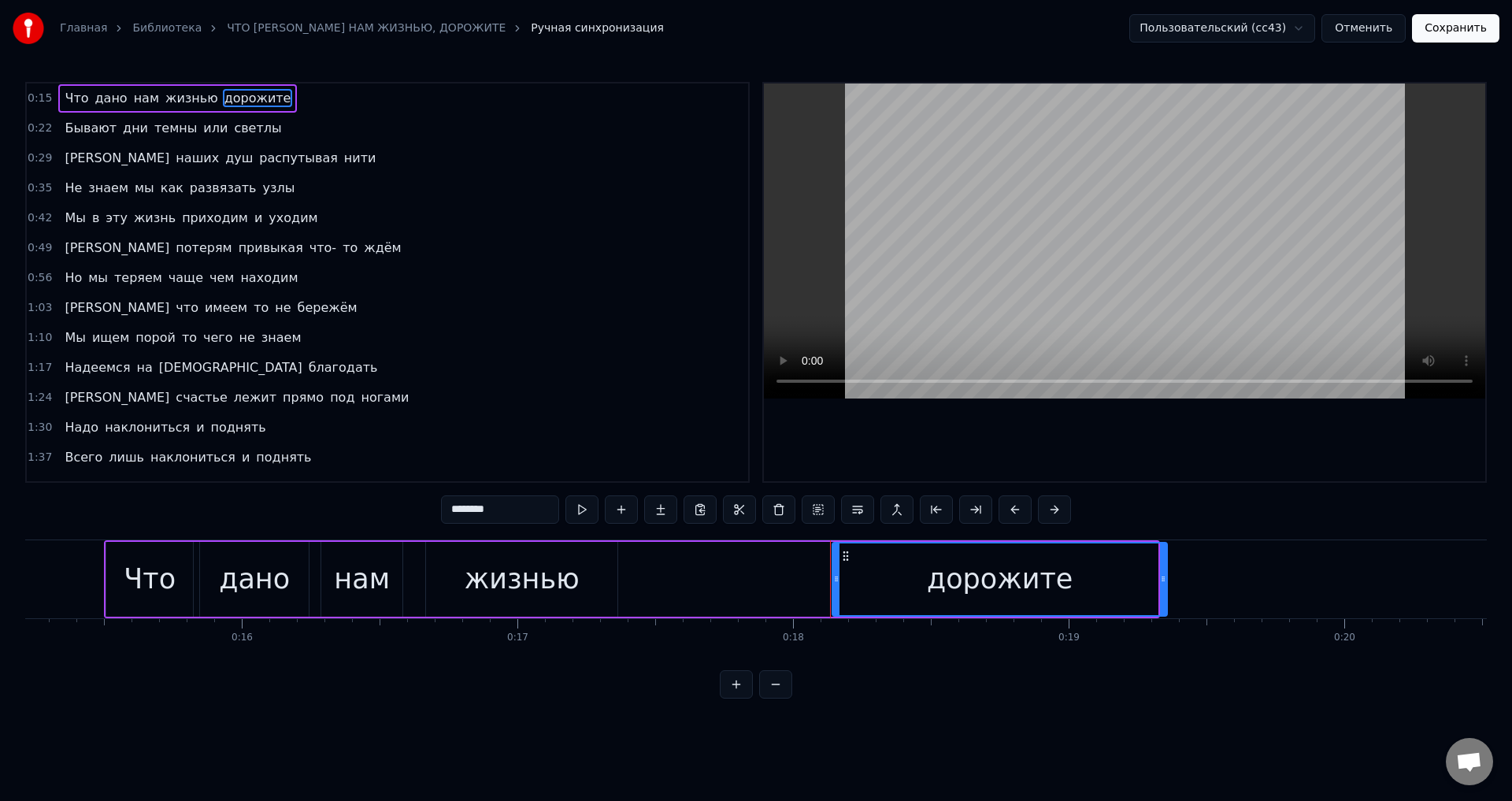
drag, startPoint x: 1154, startPoint y: 583, endPoint x: 1164, endPoint y: 581, distance: 10.2
click at [1164, 581] on icon at bounding box center [1162, 579] width 6 height 13
drag, startPoint x: 1438, startPoint y: 30, endPoint x: 1432, endPoint y: 37, distance: 9.2
click at [1439, 30] on button "Сохранить" at bounding box center [1455, 28] width 87 height 28
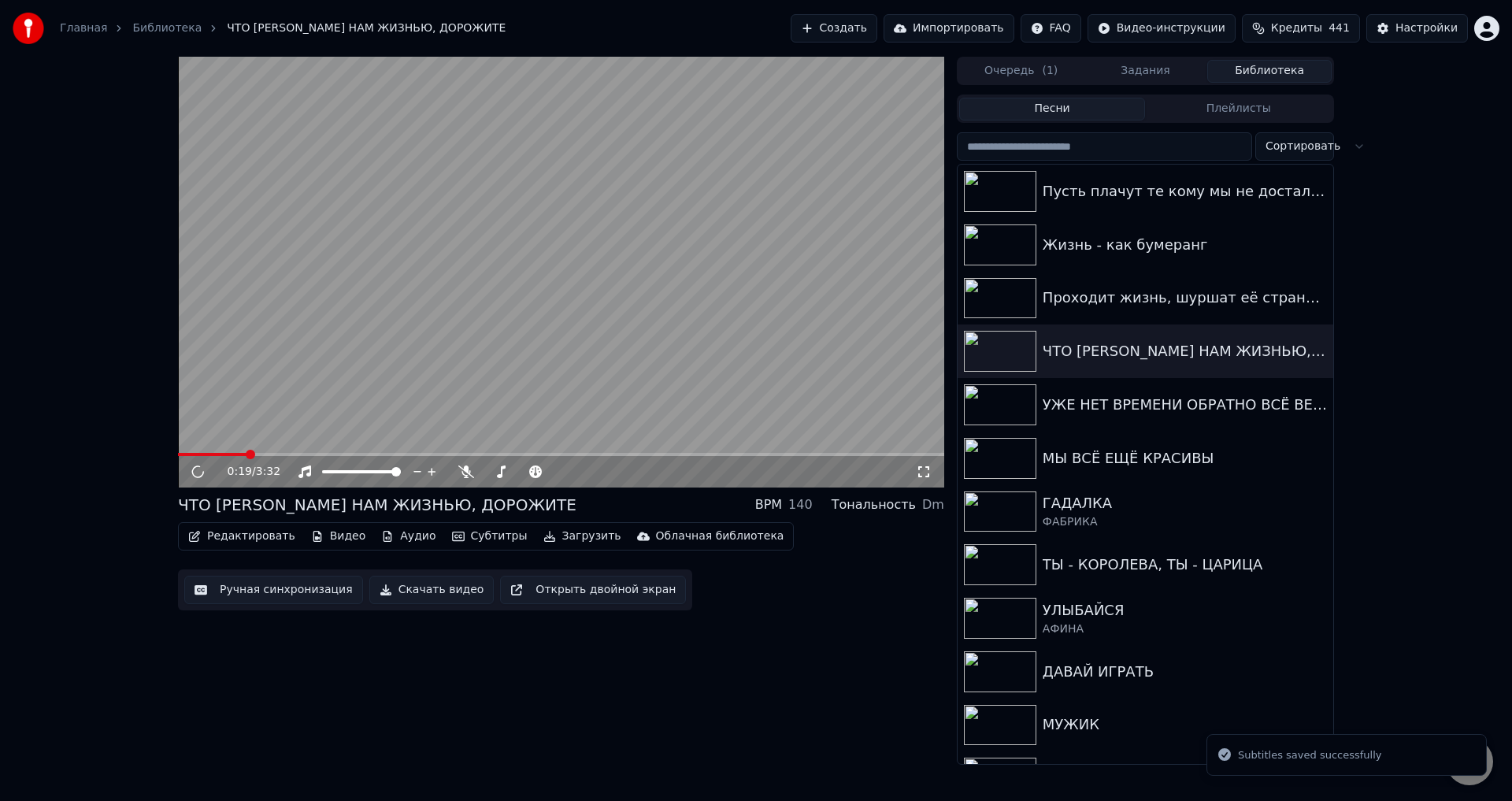
click at [247, 454] on span at bounding box center [561, 454] width 766 height 3
click at [924, 479] on div "0:20 / 3:32" at bounding box center [561, 472] width 753 height 16
click at [921, 468] on icon at bounding box center [924, 472] width 11 height 11
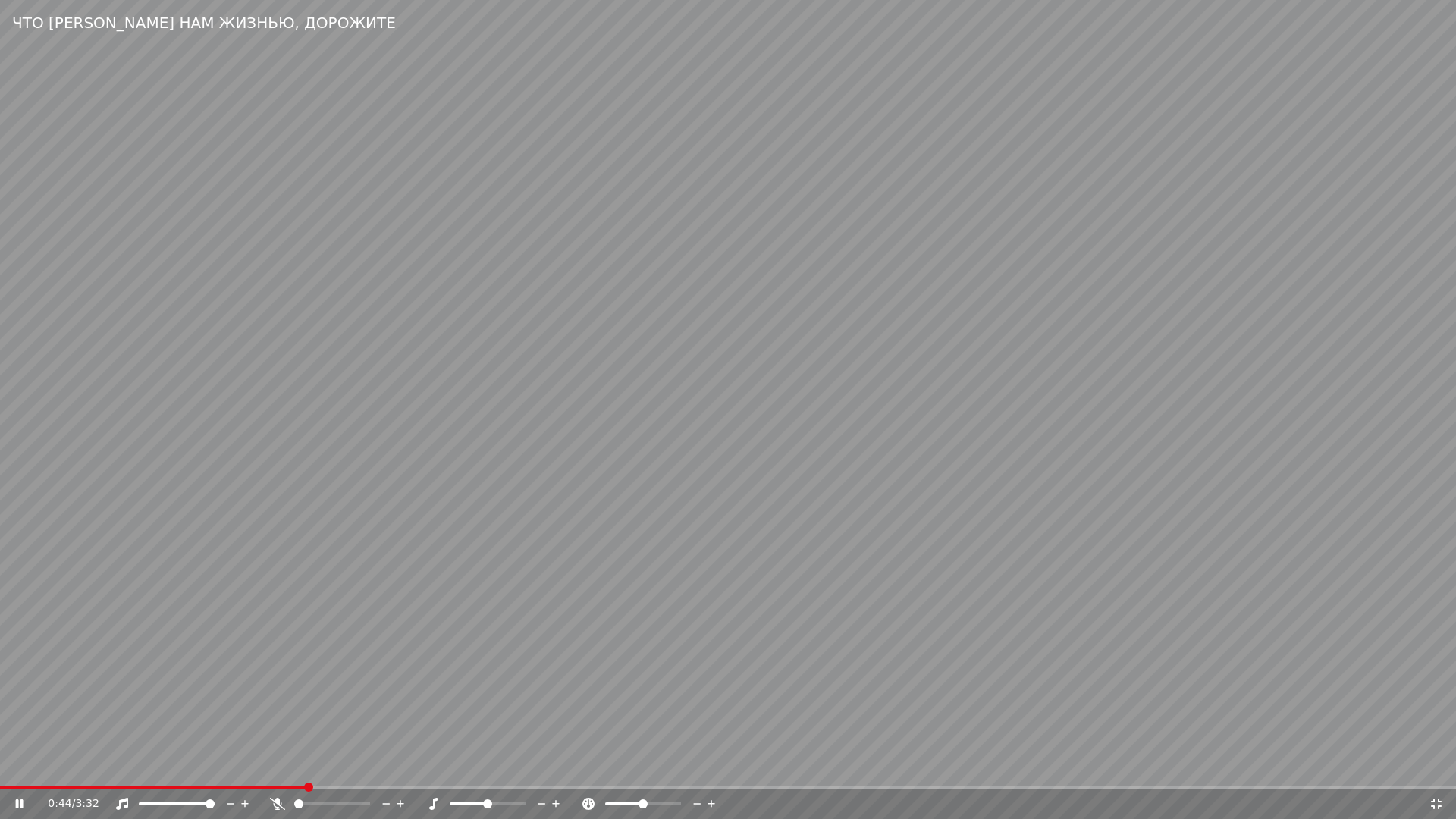
click at [490, 638] on video at bounding box center [728, 409] width 1456 height 819
click at [262, 770] on span at bounding box center [264, 787] width 9 height 9
click at [421, 693] on video at bounding box center [728, 409] width 1456 height 819
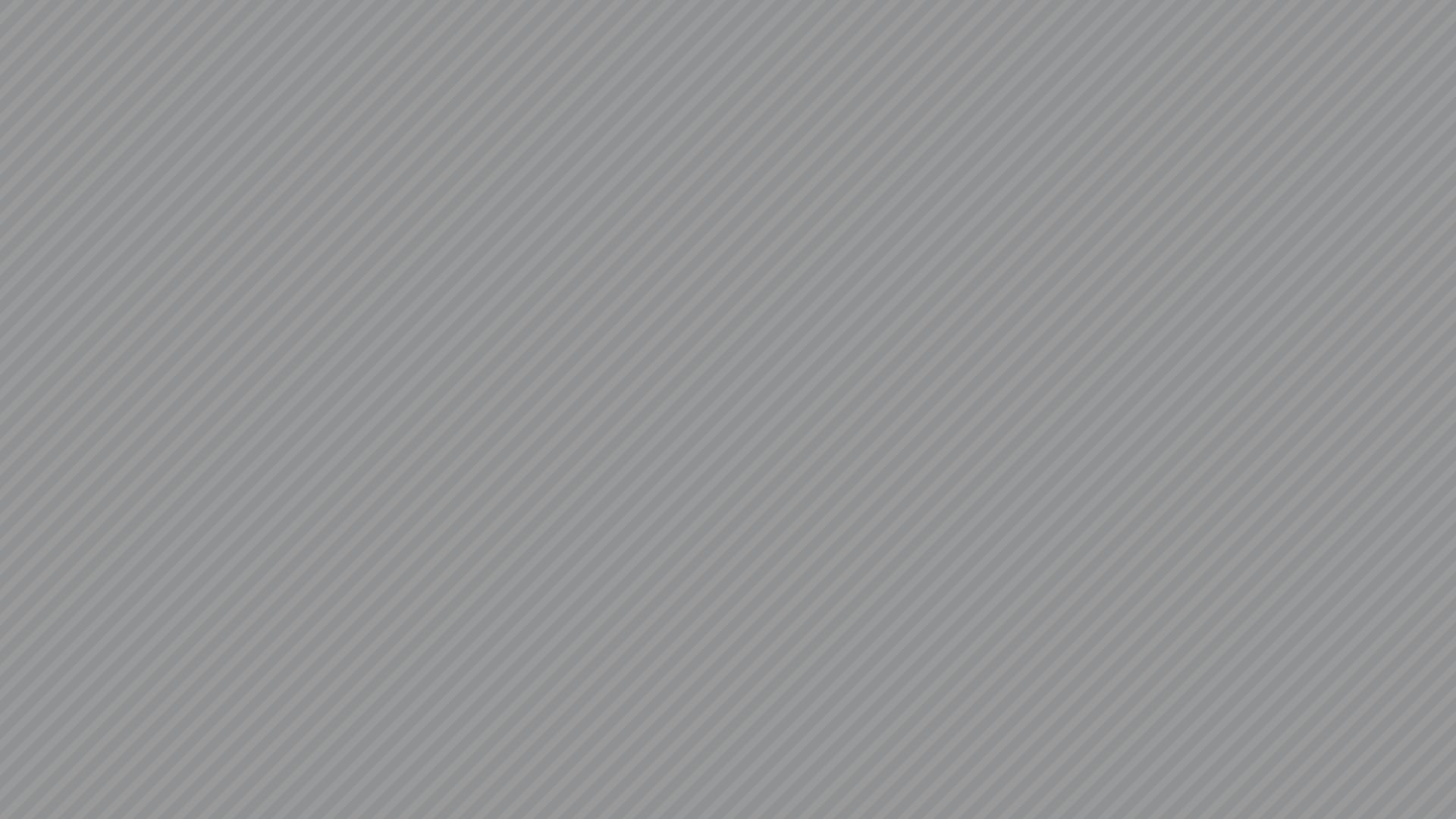
click at [421, 693] on video at bounding box center [728, 409] width 1456 height 819
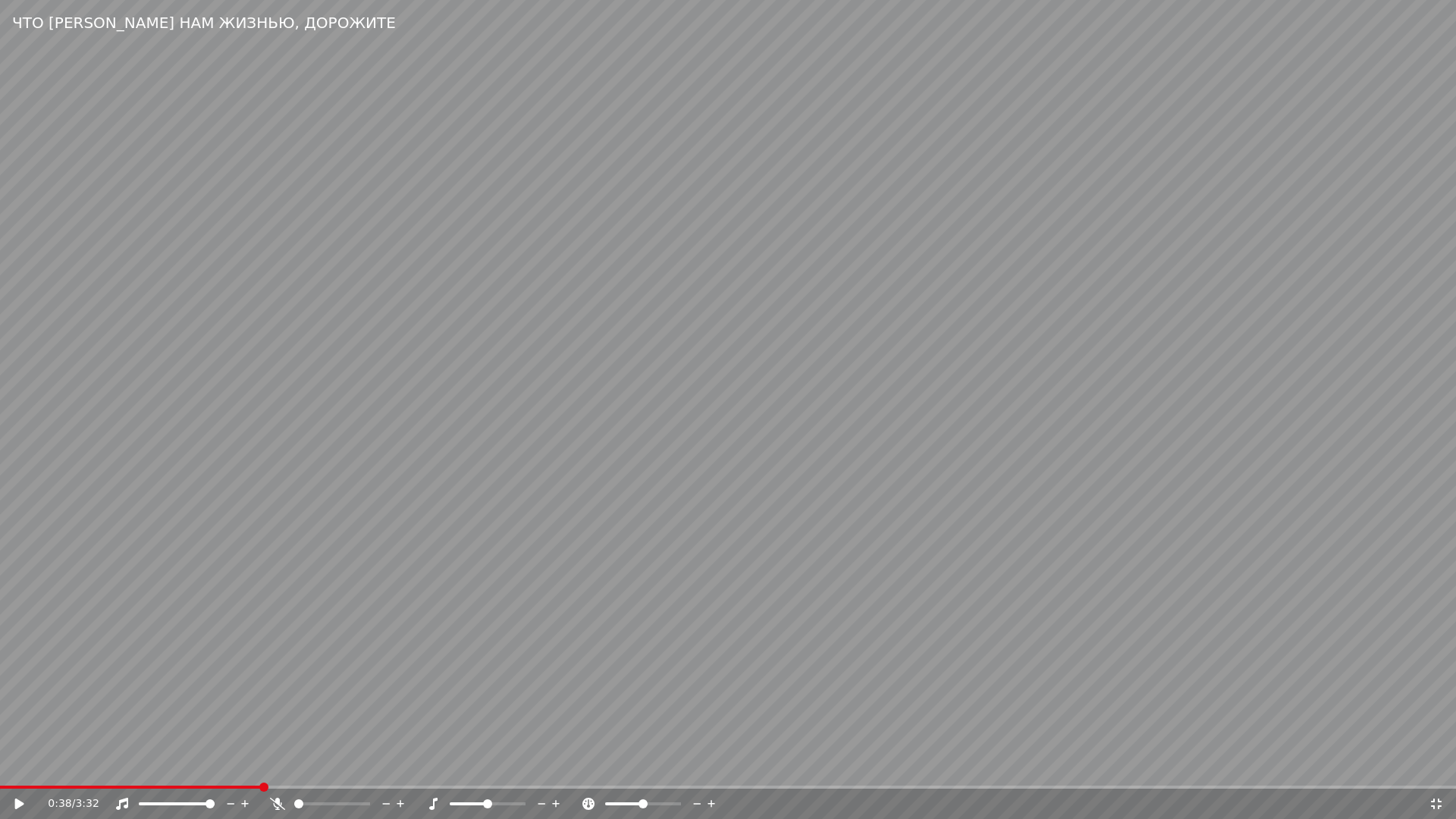
click at [259, 770] on span at bounding box center [130, 786] width 261 height 3
click at [490, 688] on video at bounding box center [728, 409] width 1456 height 819
click at [381, 708] on video at bounding box center [728, 409] width 1456 height 819
click at [214, 770] on video at bounding box center [728, 409] width 1456 height 819
click at [228, 770] on span at bounding box center [230, 787] width 9 height 9
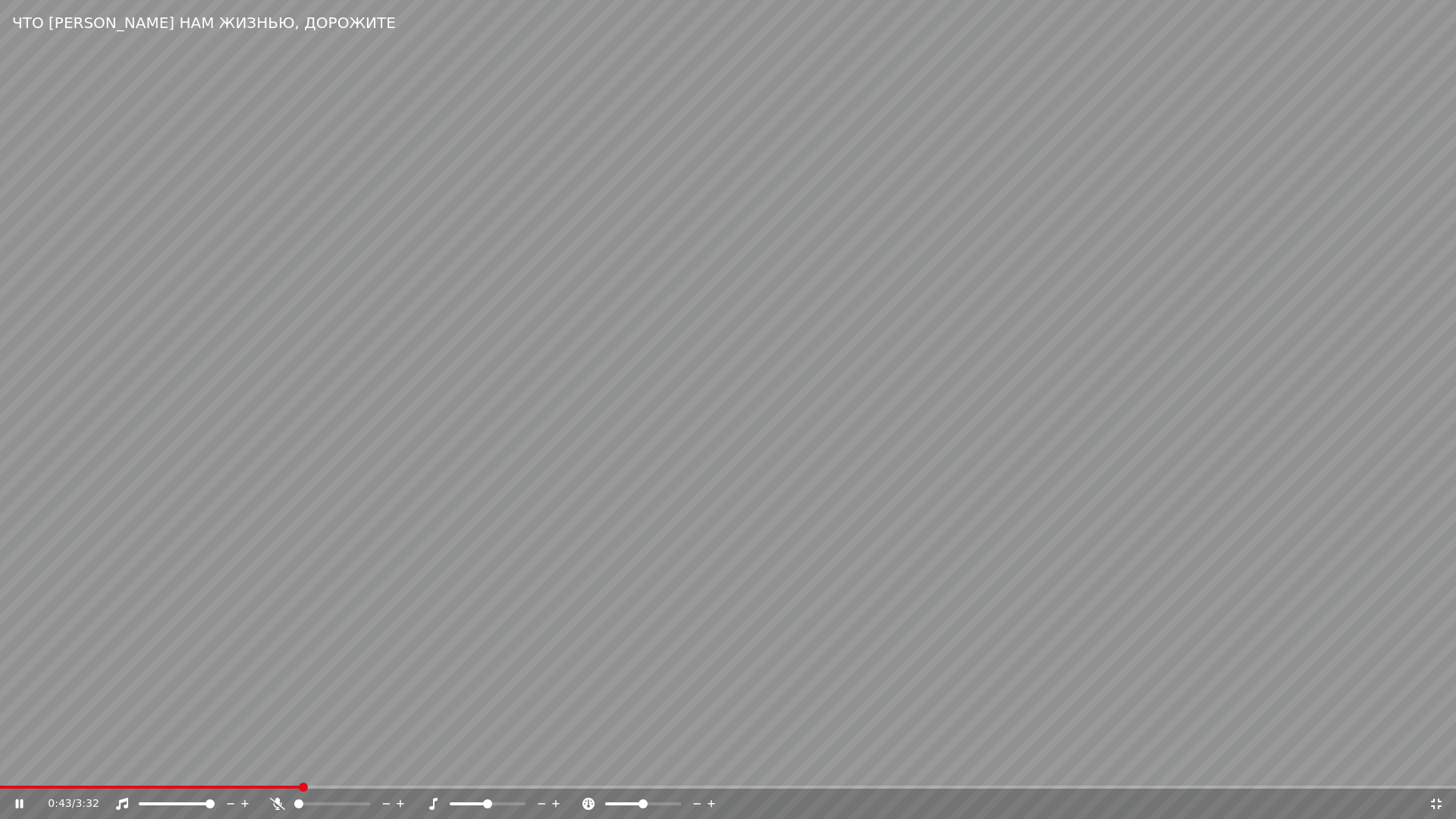
click at [702, 738] on video at bounding box center [728, 409] width 1456 height 819
click at [1436, 770] on icon at bounding box center [1436, 804] width 15 height 12
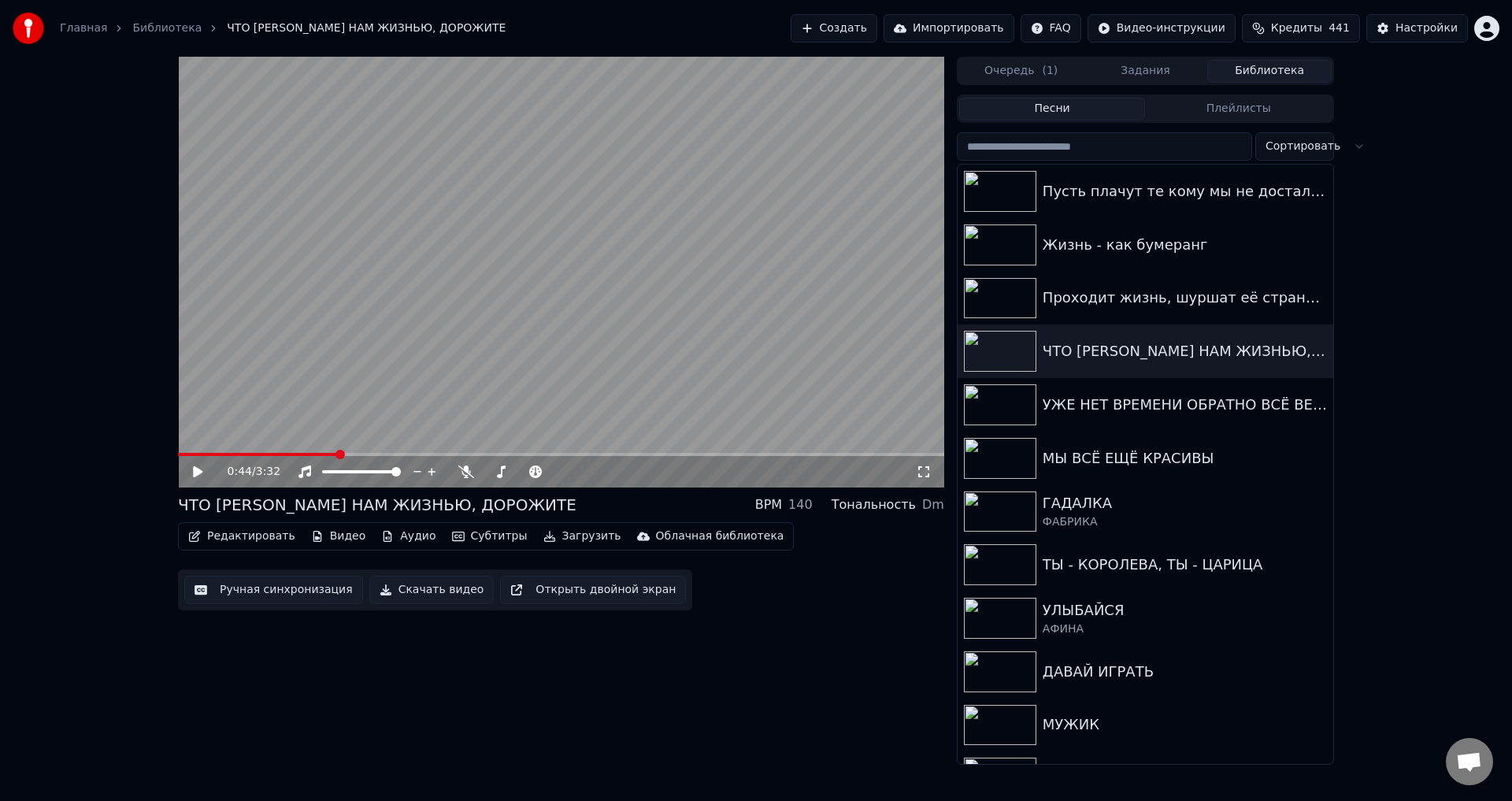
click at [269, 590] on button "Ручная синхронизация" at bounding box center [273, 589] width 179 height 28
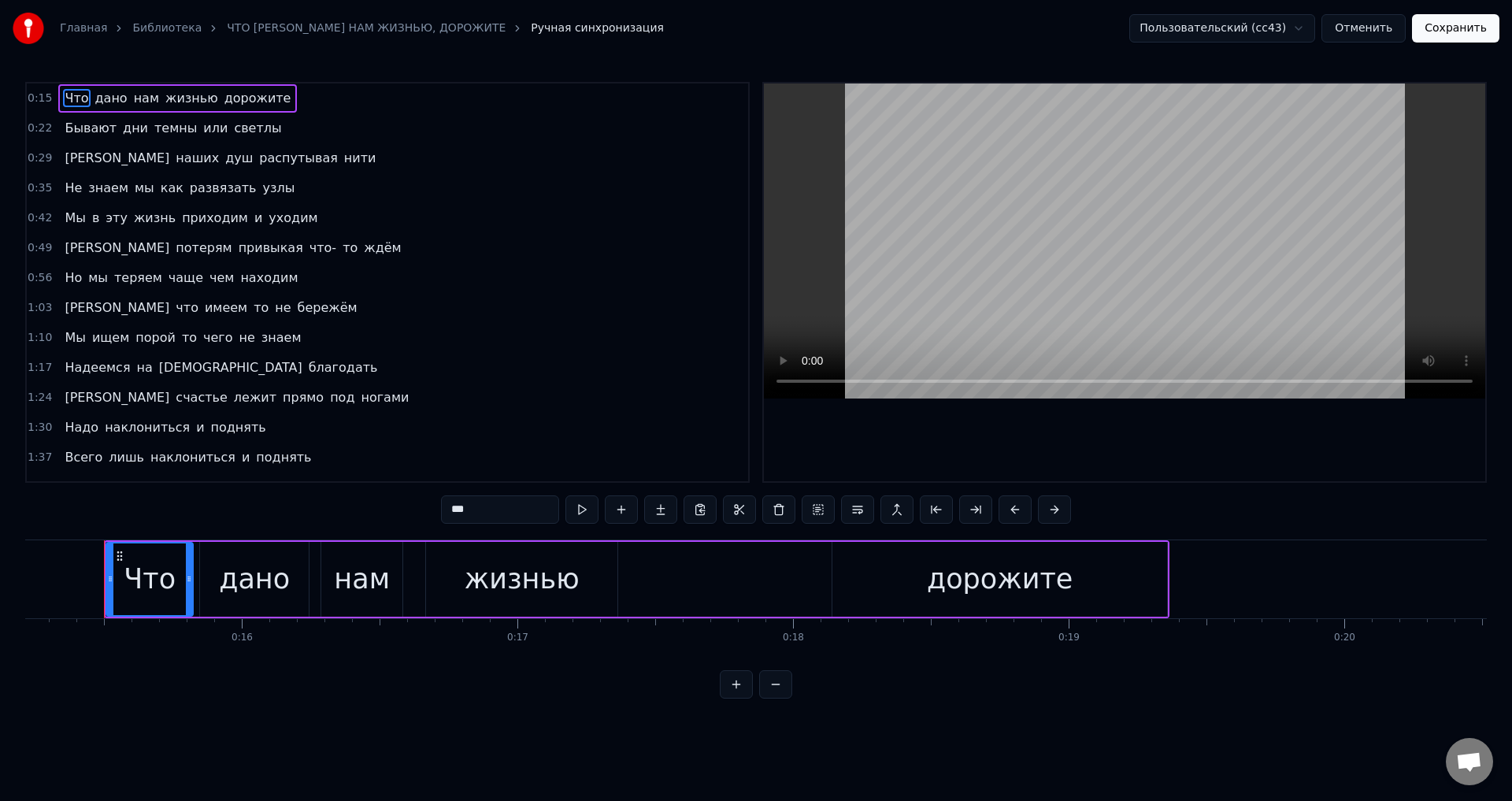
click at [67, 229] on div "Мы в эту жизнь приходим и уходим" at bounding box center [191, 217] width 265 height 28
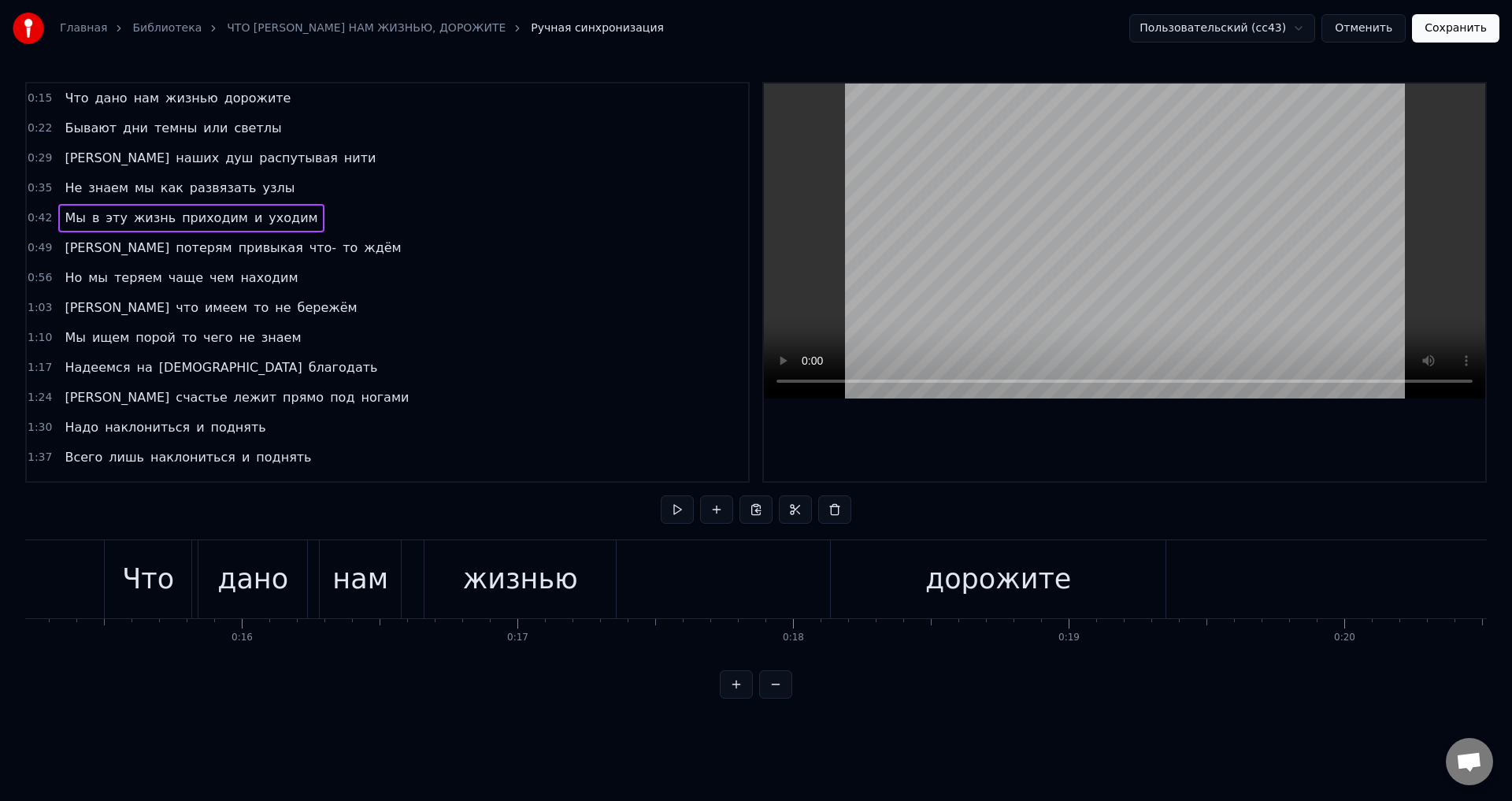
click at [68, 221] on span "Мы" at bounding box center [75, 217] width 24 height 18
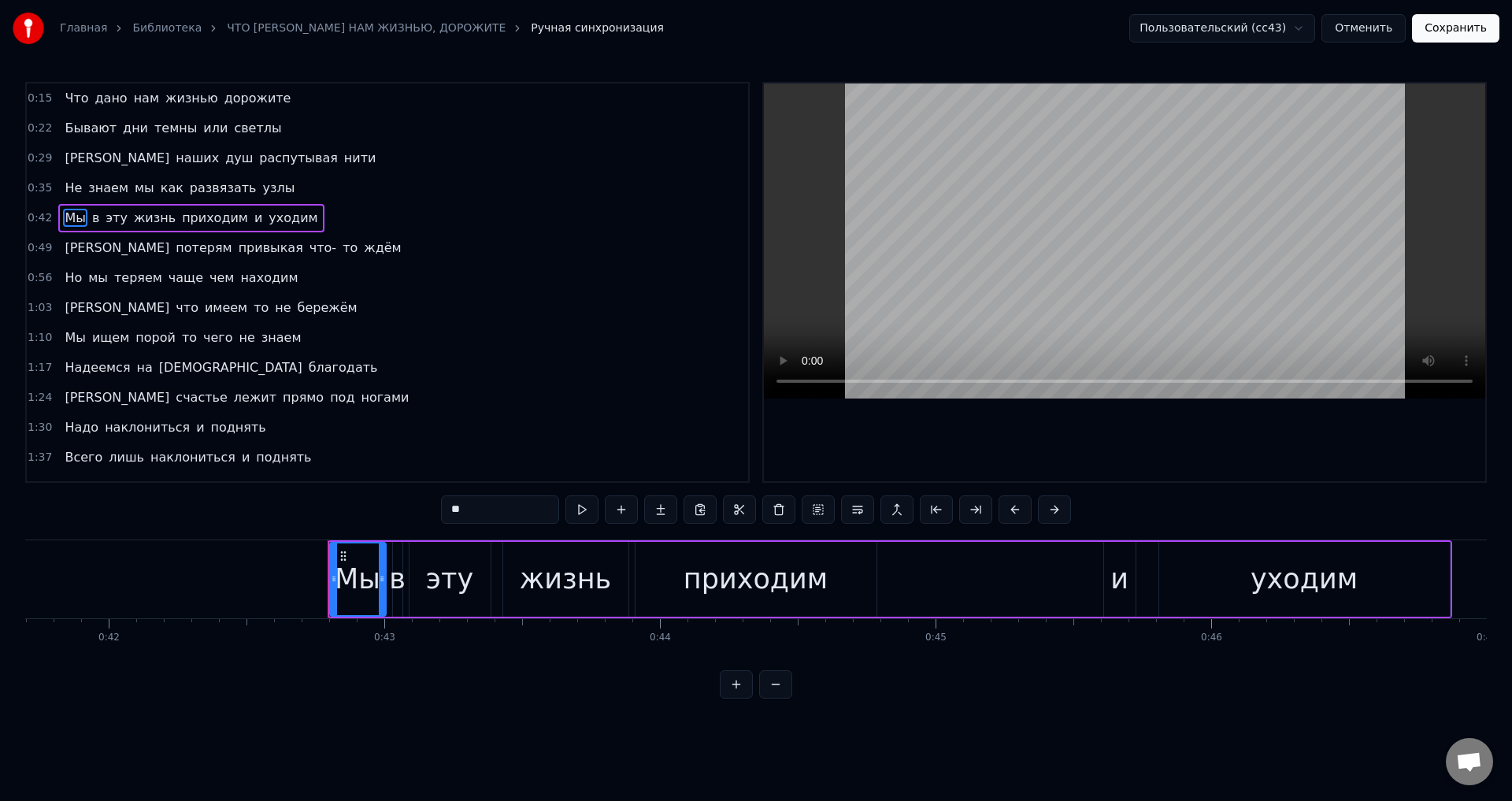
scroll to position [0, 11716]
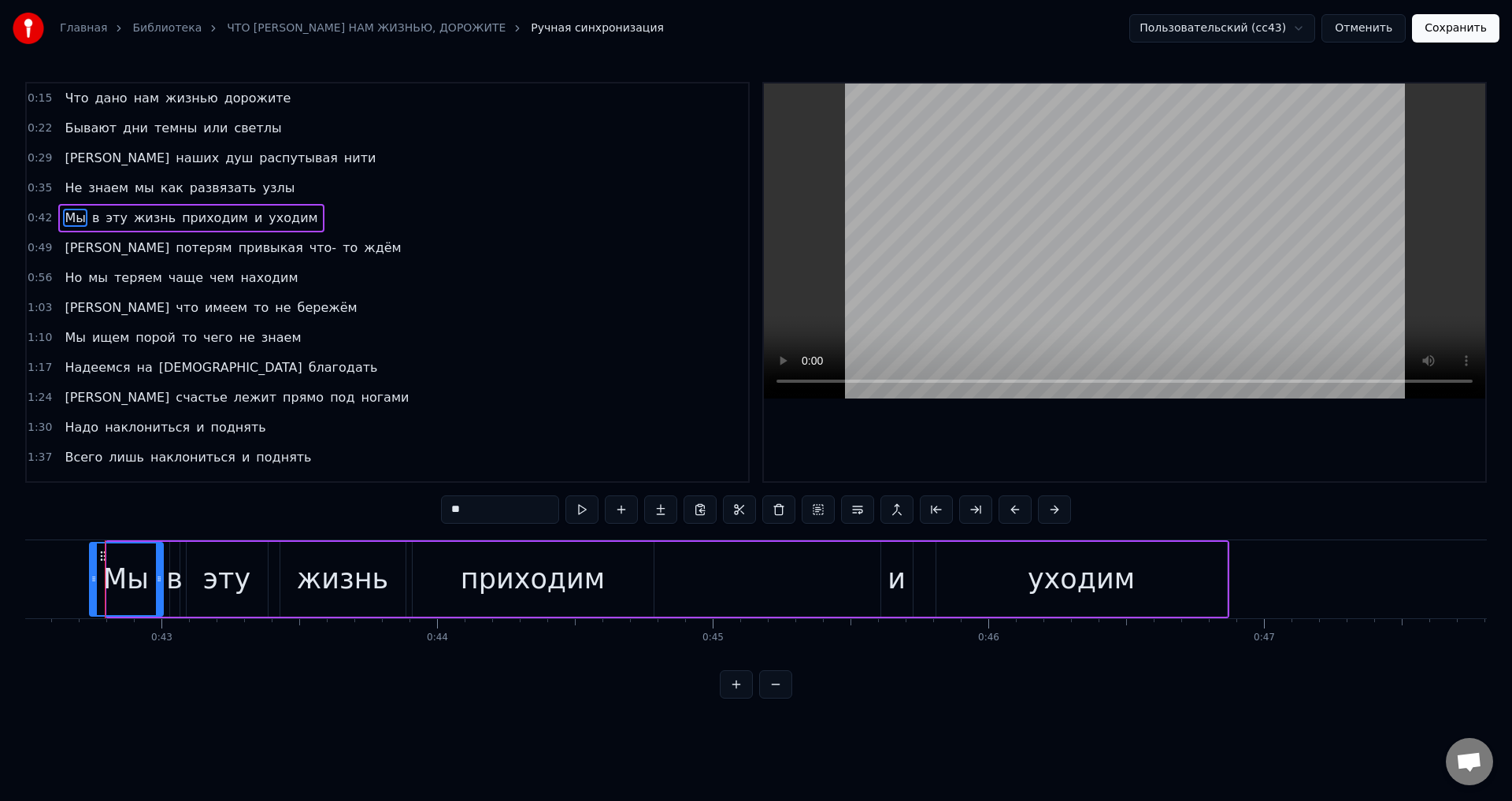
drag, startPoint x: 110, startPoint y: 583, endPoint x: 93, endPoint y: 580, distance: 17.3
click at [93, 580] on icon at bounding box center [94, 579] width 6 height 13
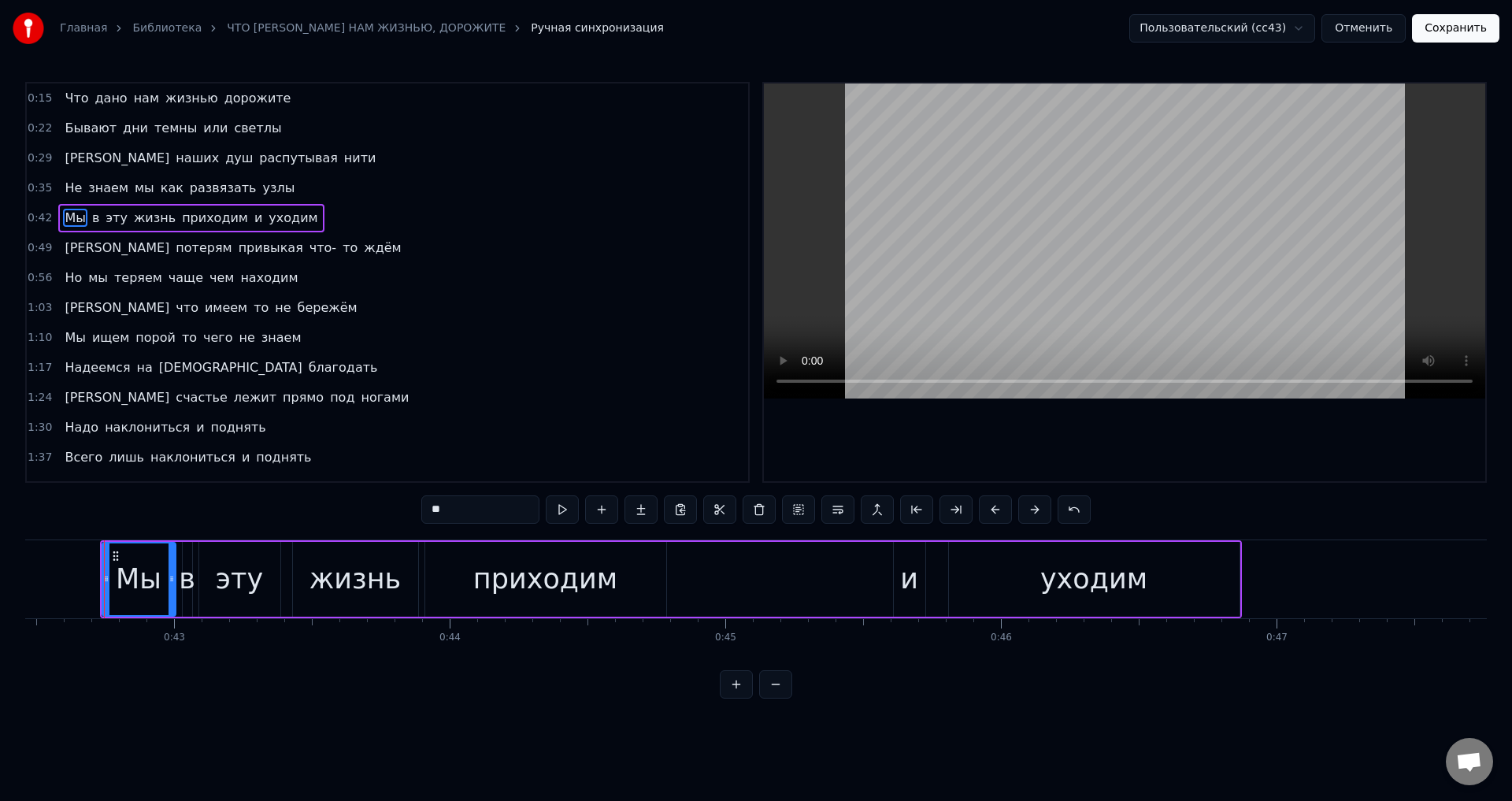
click at [1457, 29] on button "Сохранить" at bounding box center [1455, 28] width 87 height 28
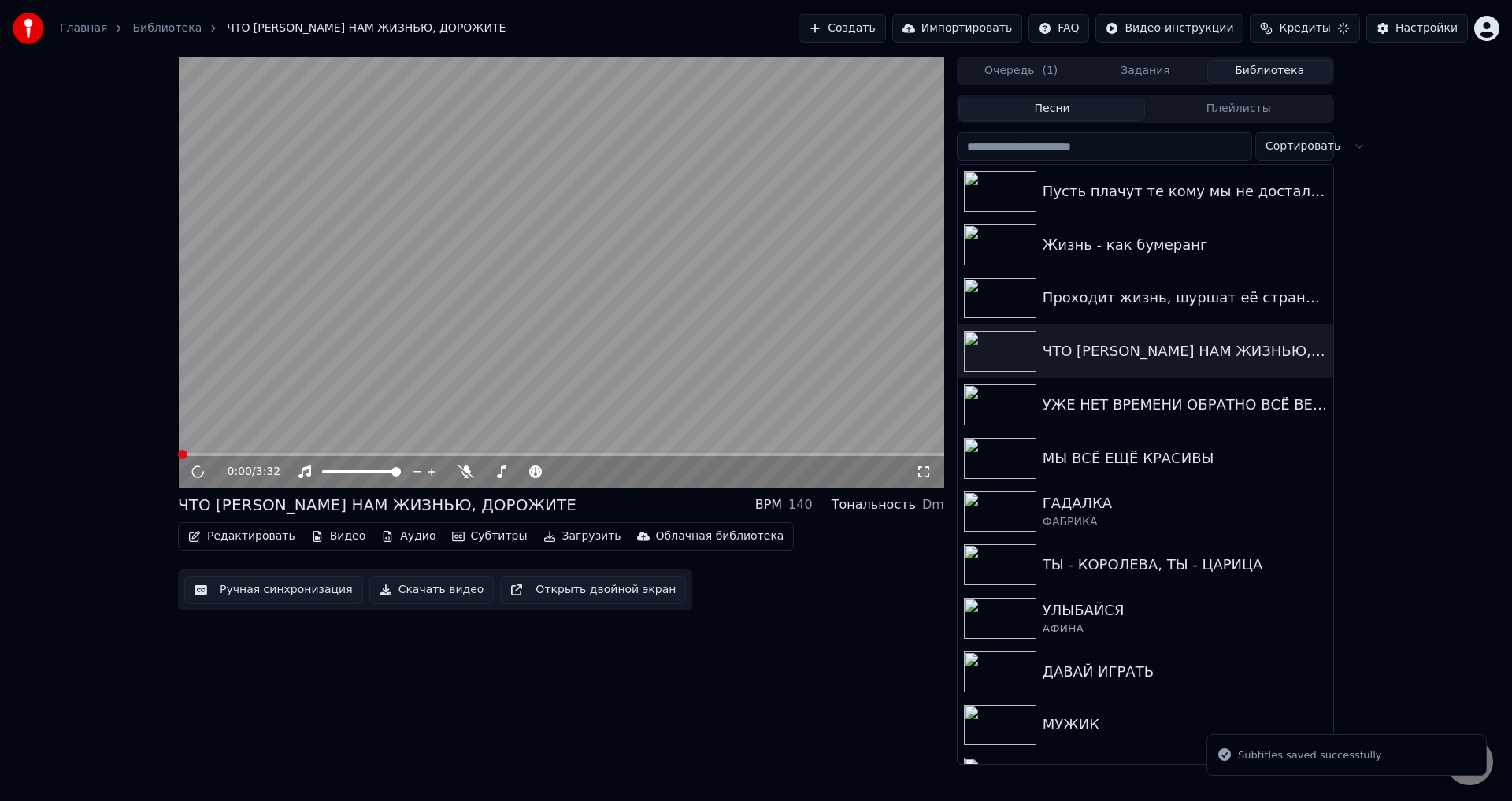
click at [234, 454] on span at bounding box center [561, 454] width 766 height 3
click at [924, 474] on icon at bounding box center [923, 472] width 16 height 13
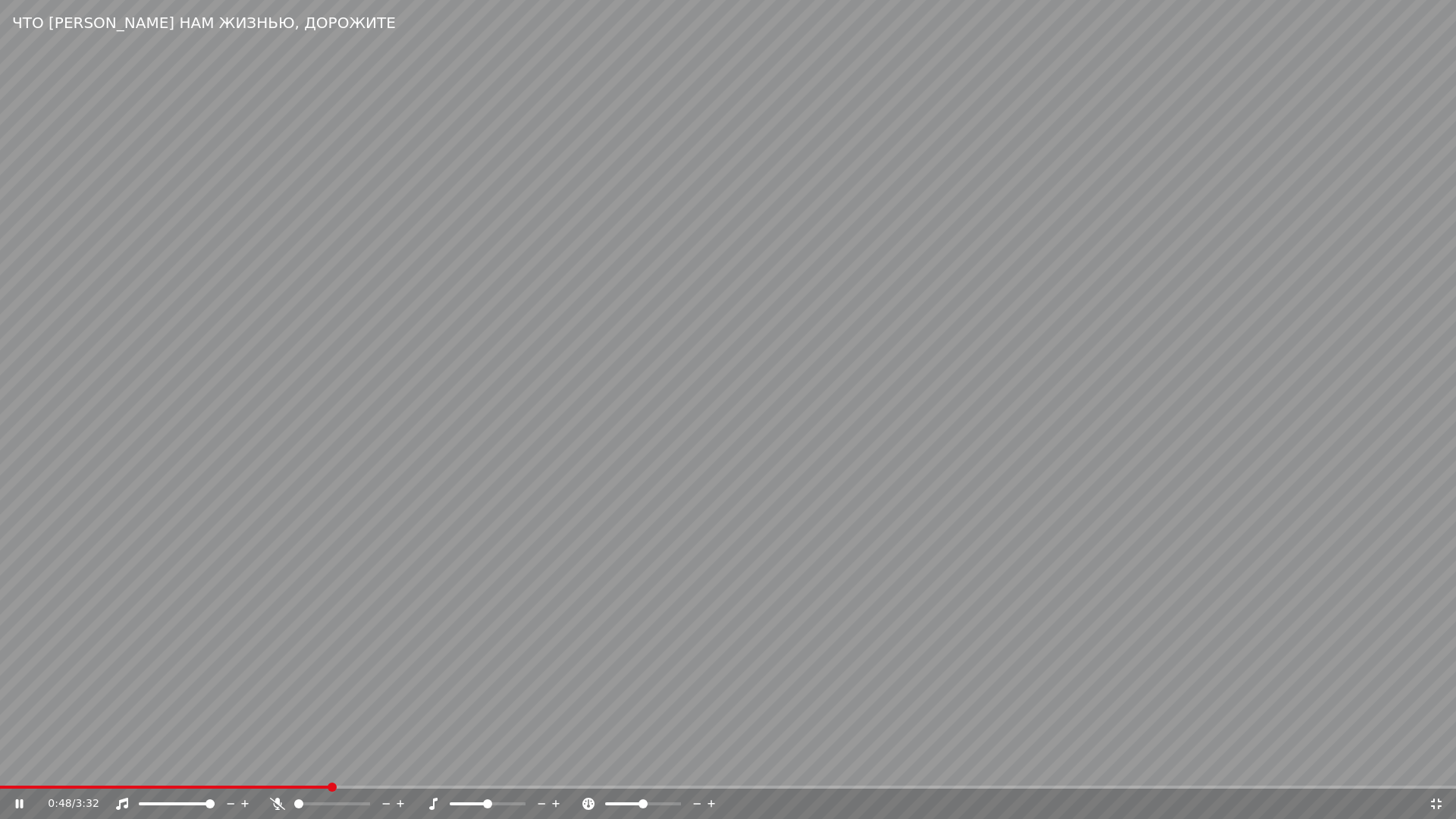
click at [281, 770] on video at bounding box center [728, 409] width 1456 height 819
click at [281, 770] on span at bounding box center [140, 786] width 281 height 3
click at [700, 699] on video at bounding box center [728, 409] width 1456 height 819
click at [211, 770] on span at bounding box center [153, 786] width 307 height 3
click at [517, 732] on video at bounding box center [728, 409] width 1456 height 819
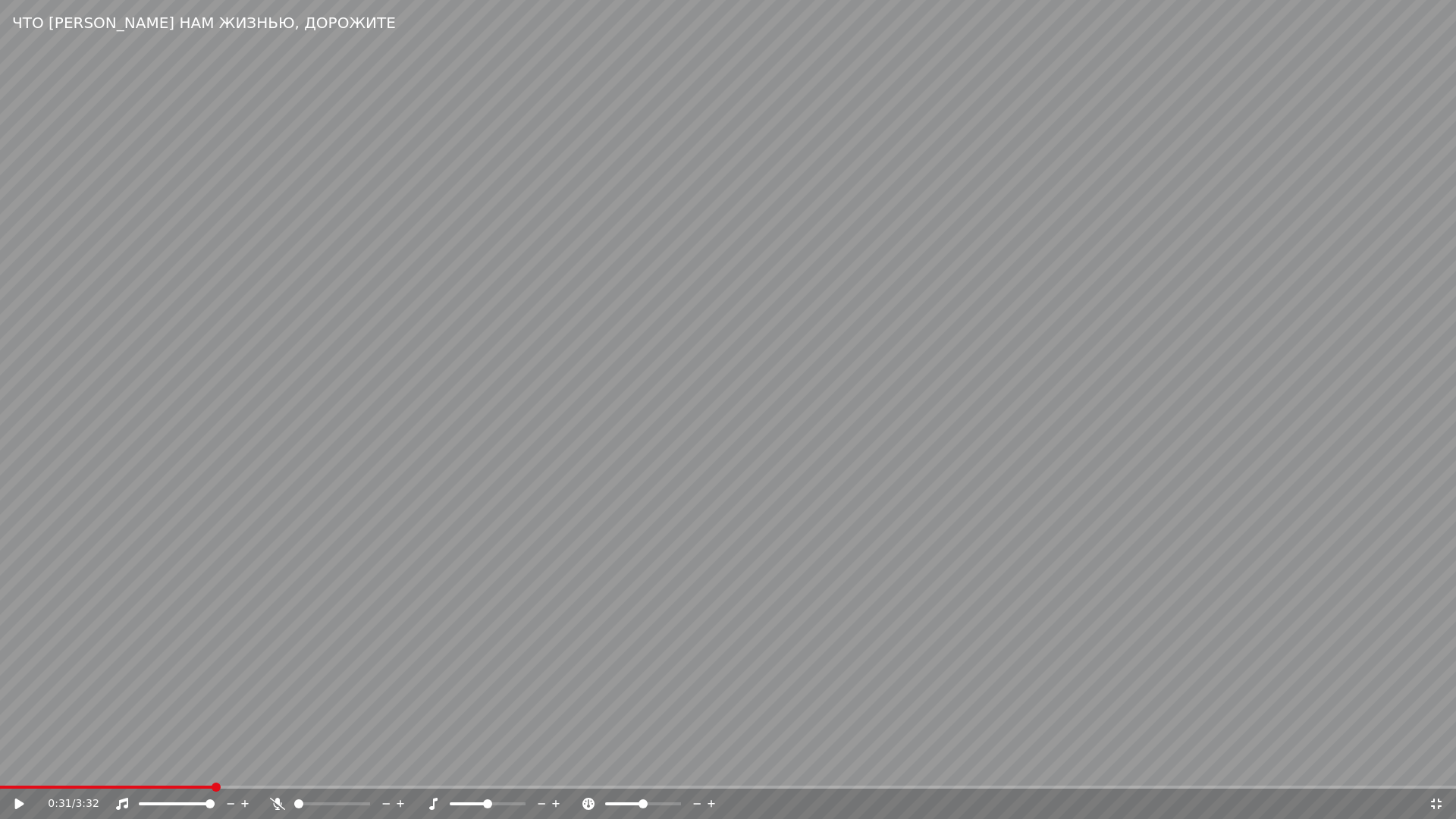
click at [518, 732] on video at bounding box center [728, 409] width 1456 height 819
click at [455, 770] on span at bounding box center [252, 786] width 504 height 3
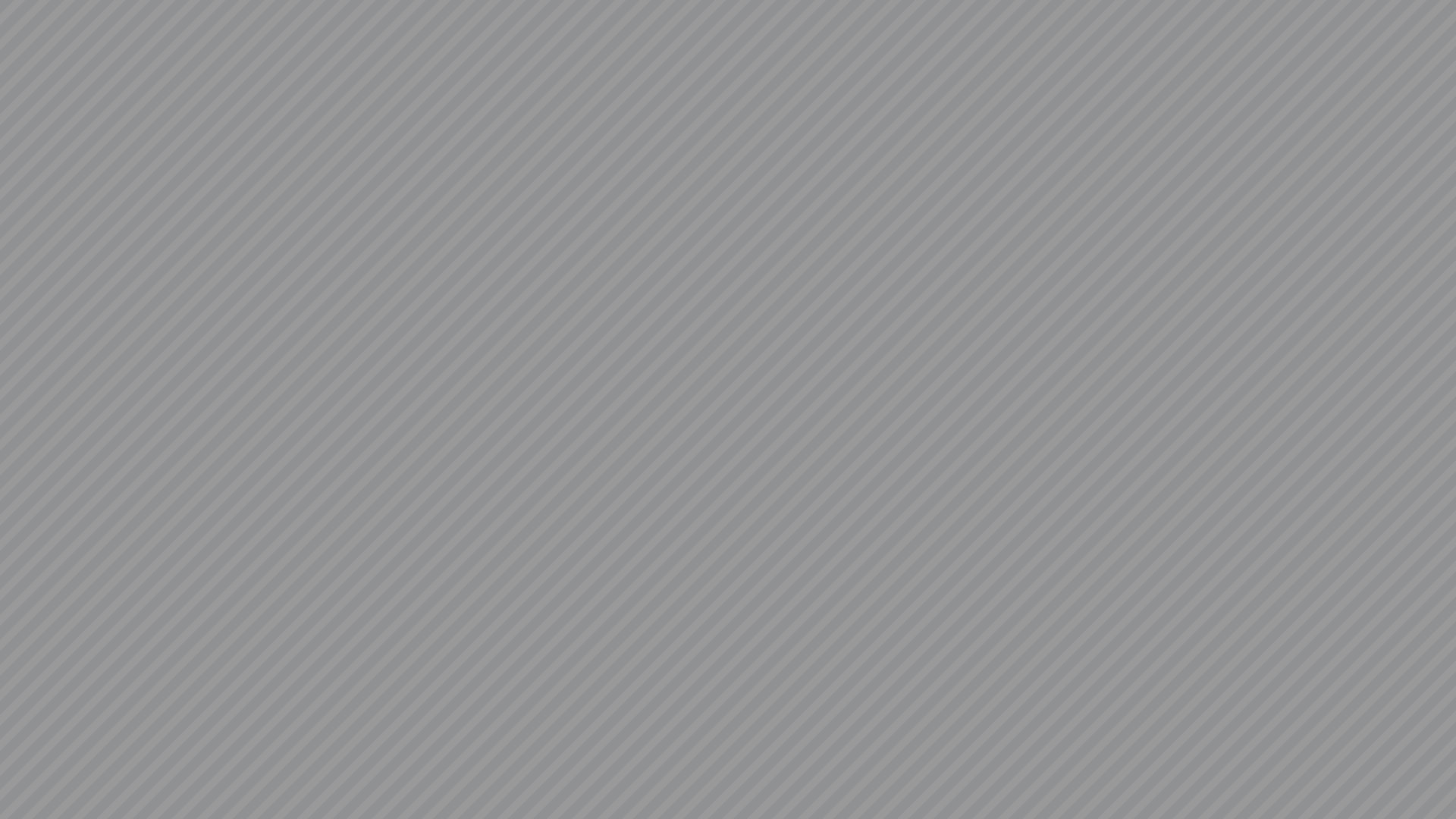
click at [733, 743] on video at bounding box center [728, 409] width 1456 height 819
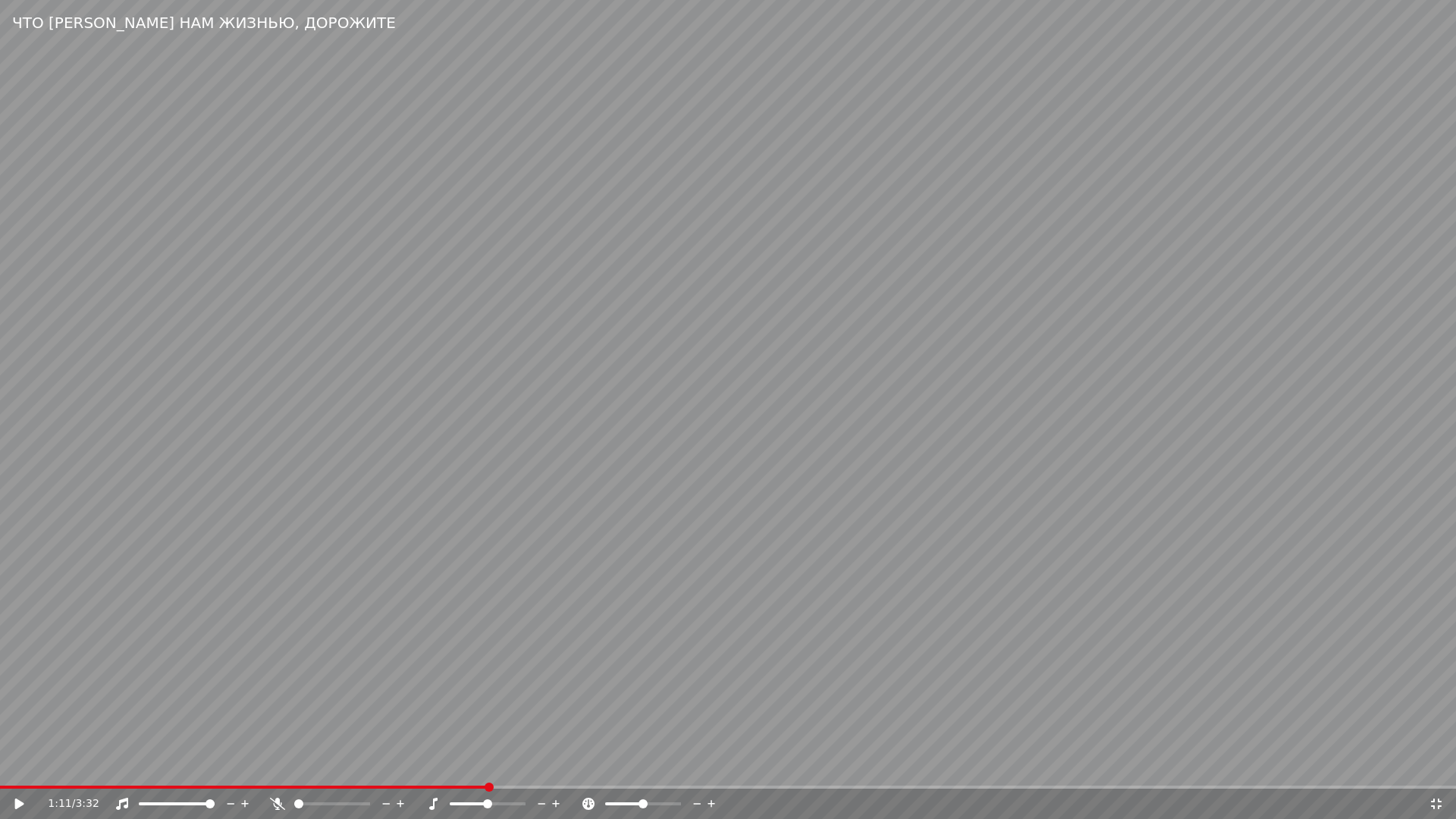
click at [1436, 770] on icon at bounding box center [1436, 804] width 15 height 12
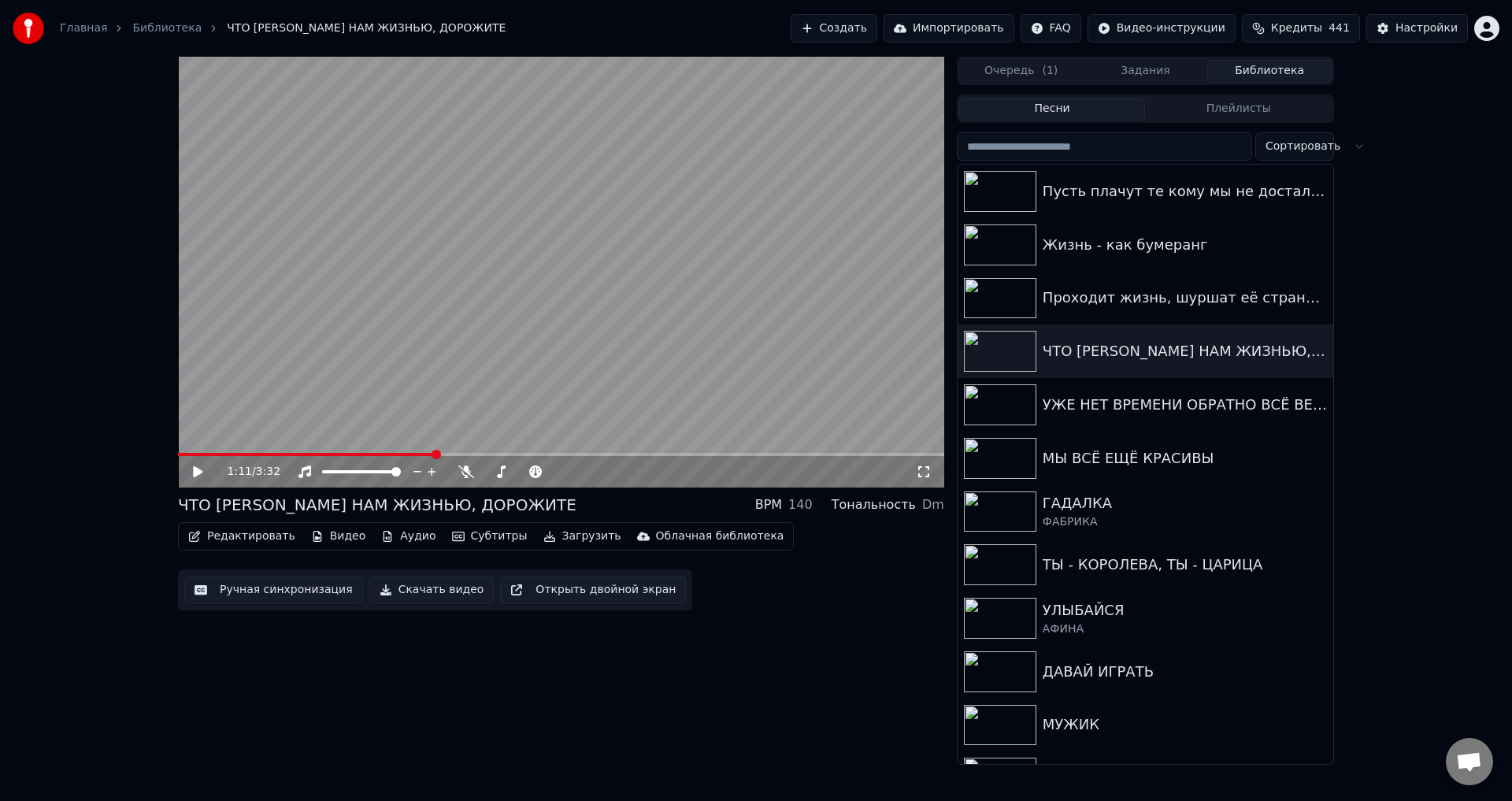
click at [261, 597] on button "Ручная синхронизация" at bounding box center [273, 589] width 179 height 28
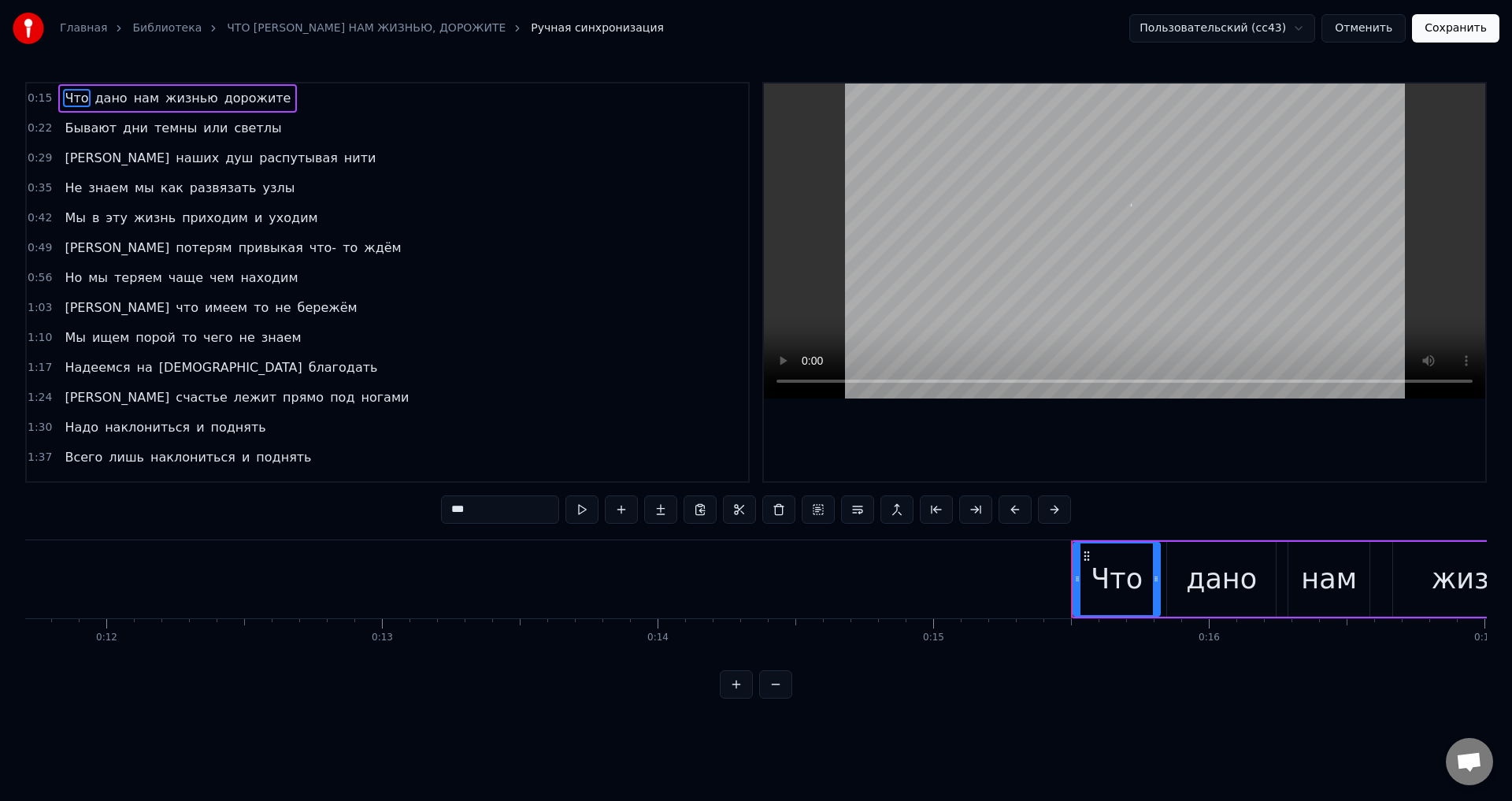
scroll to position [0, 4194]
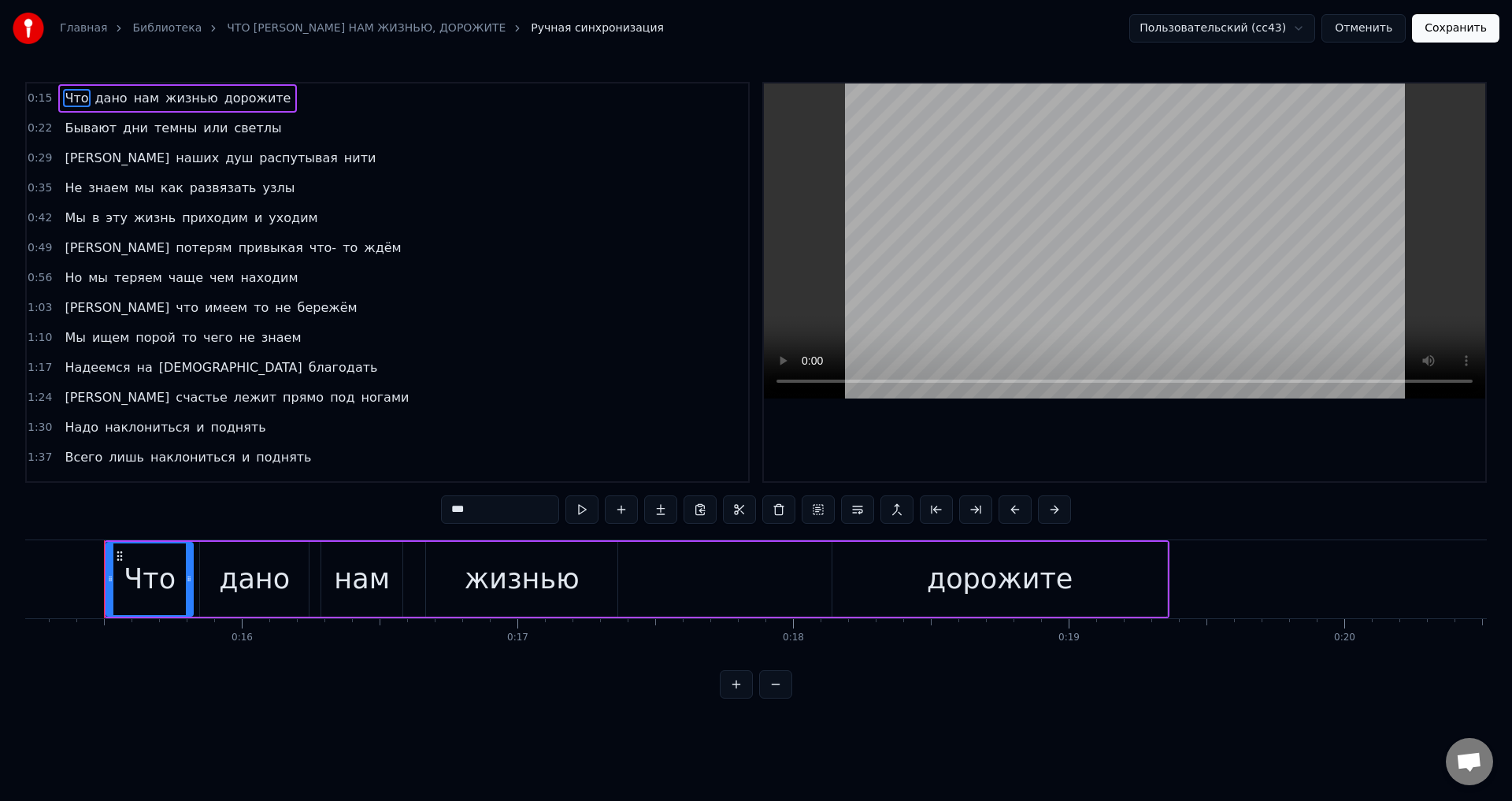
click at [66, 332] on span "Мы" at bounding box center [75, 338] width 24 height 18
type input "**"
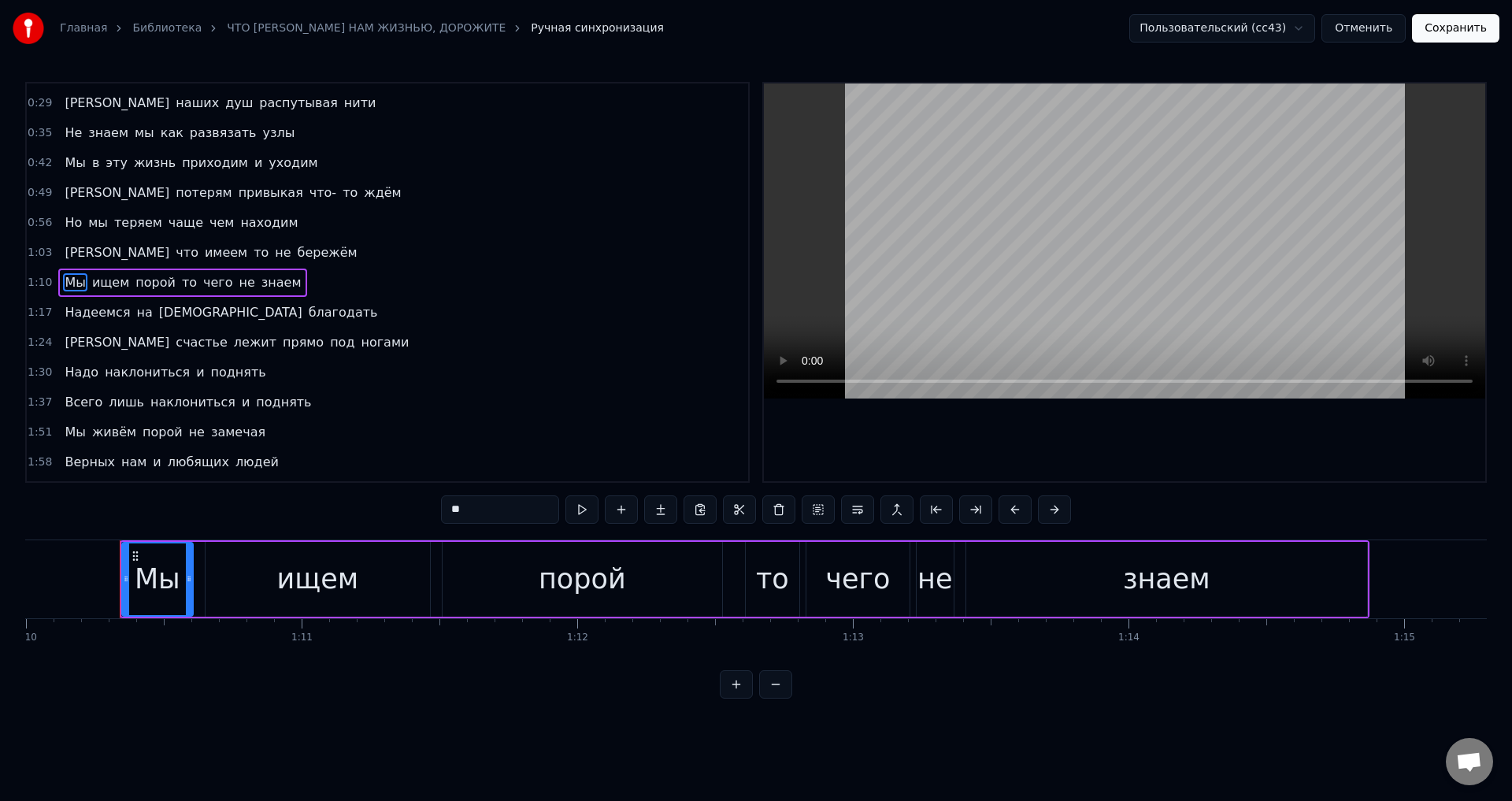
scroll to position [0, 19309]
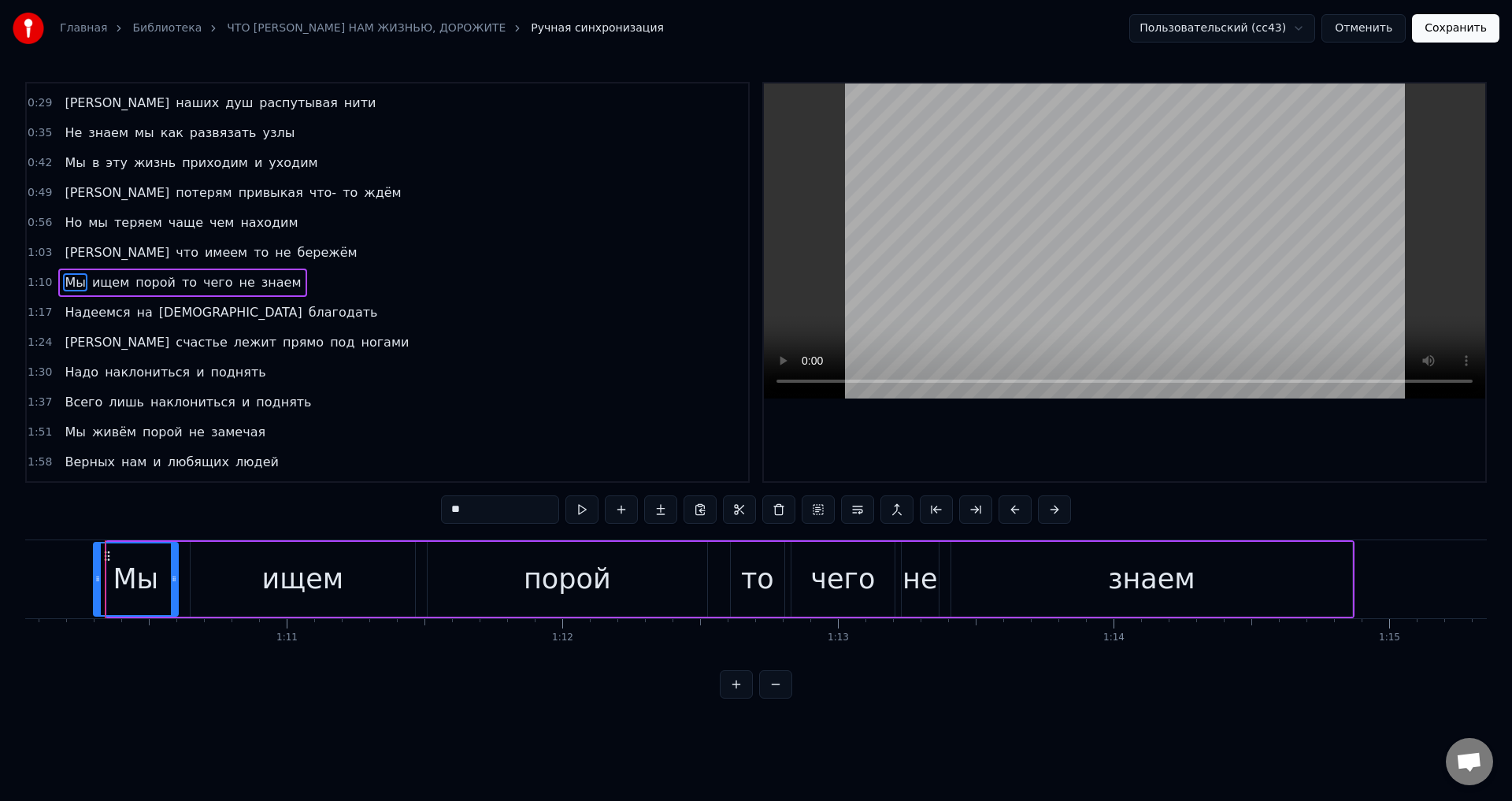
drag, startPoint x: 109, startPoint y: 585, endPoint x: 96, endPoint y: 585, distance: 13.0
click at [96, 585] on div at bounding box center [97, 579] width 6 height 72
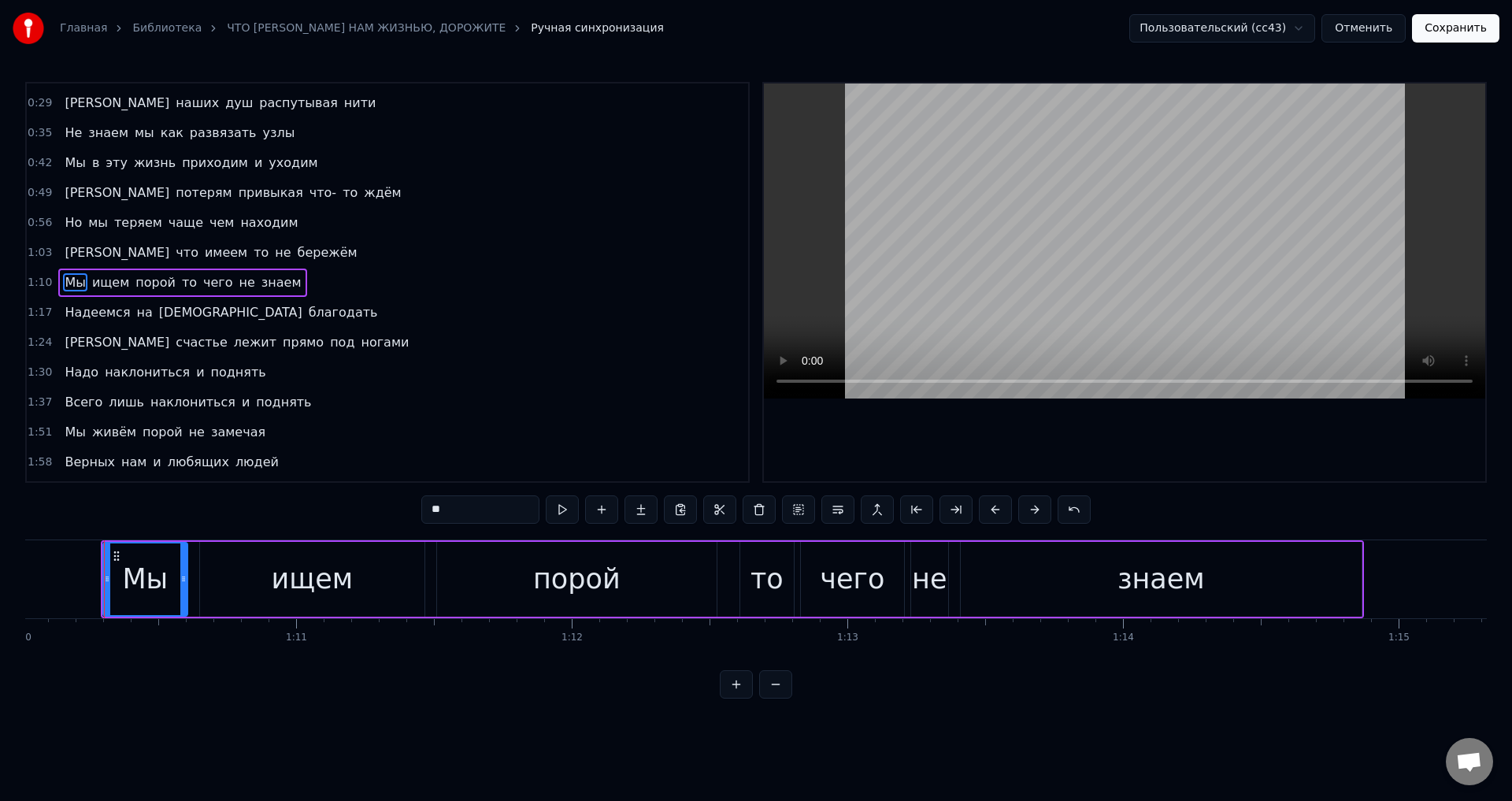
click at [19, 584] on div "Главная Библиотека ЧТО ДАНО НАМ ЖИЗНЬЮ, ДОРОЖИТЕ Ручная синхронизация Пользоват…" at bounding box center [756, 349] width 1512 height 698
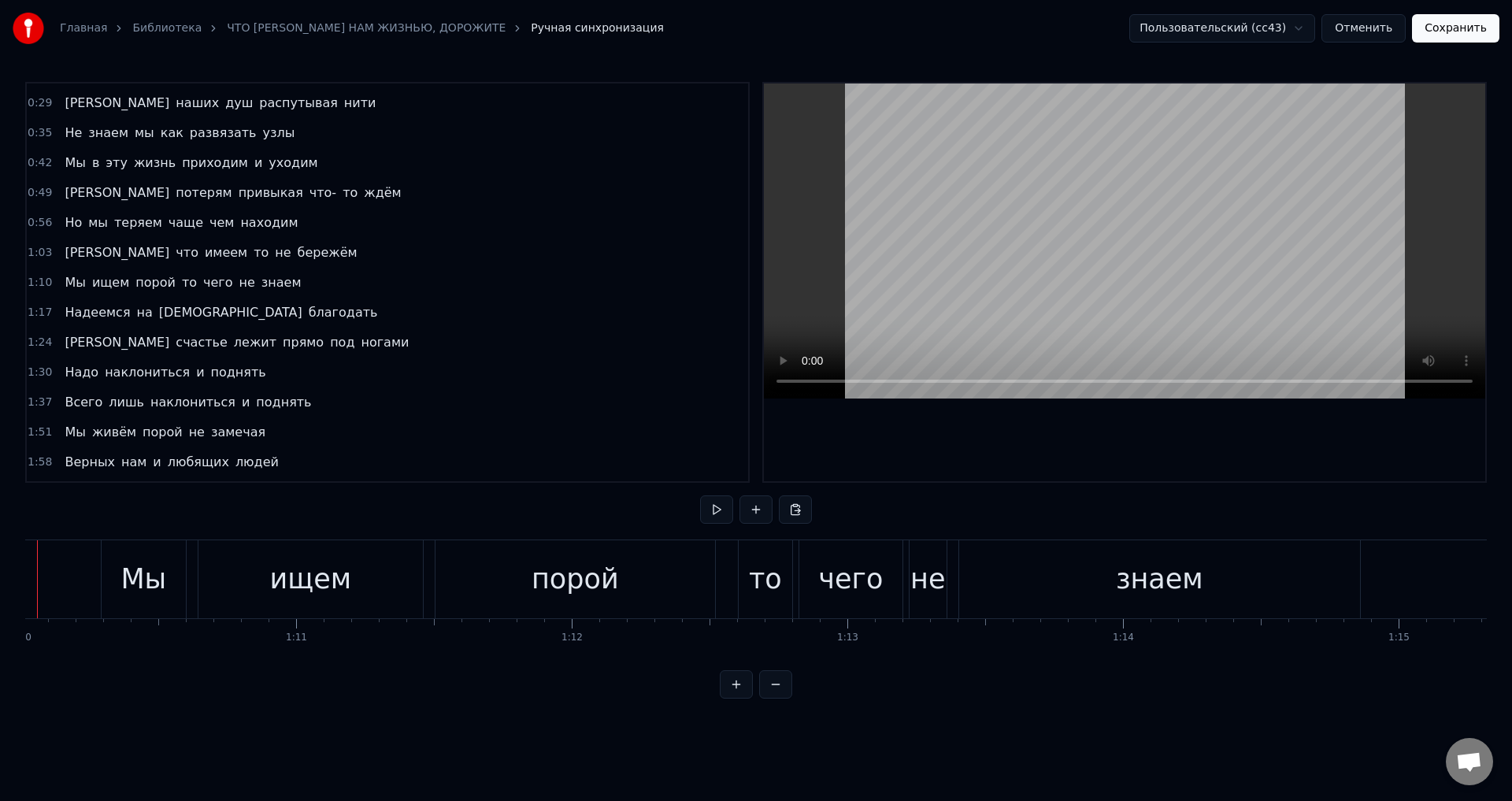
scroll to position [0, 19232]
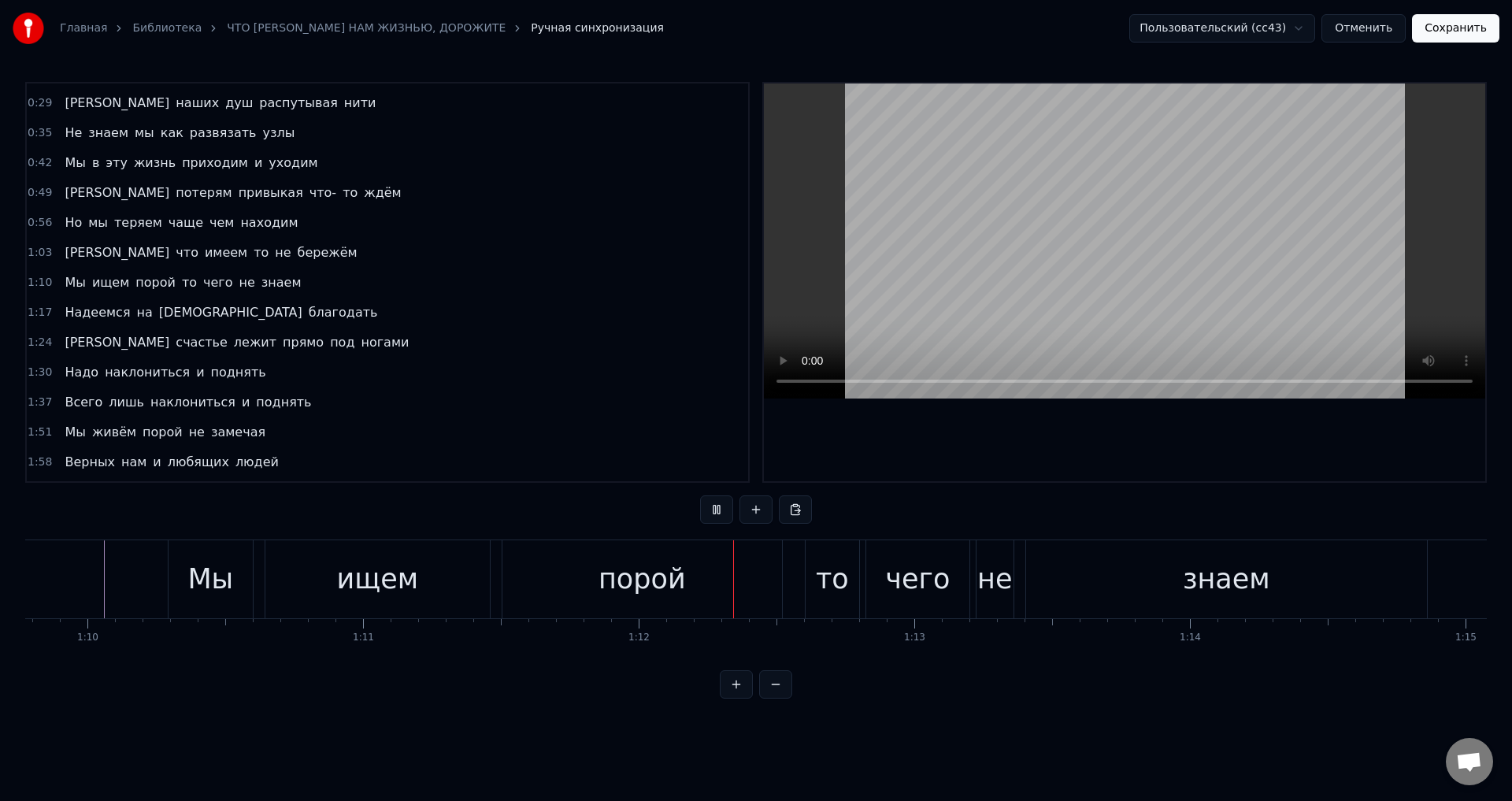
click at [1476, 29] on button "Сохранить" at bounding box center [1455, 28] width 87 height 28
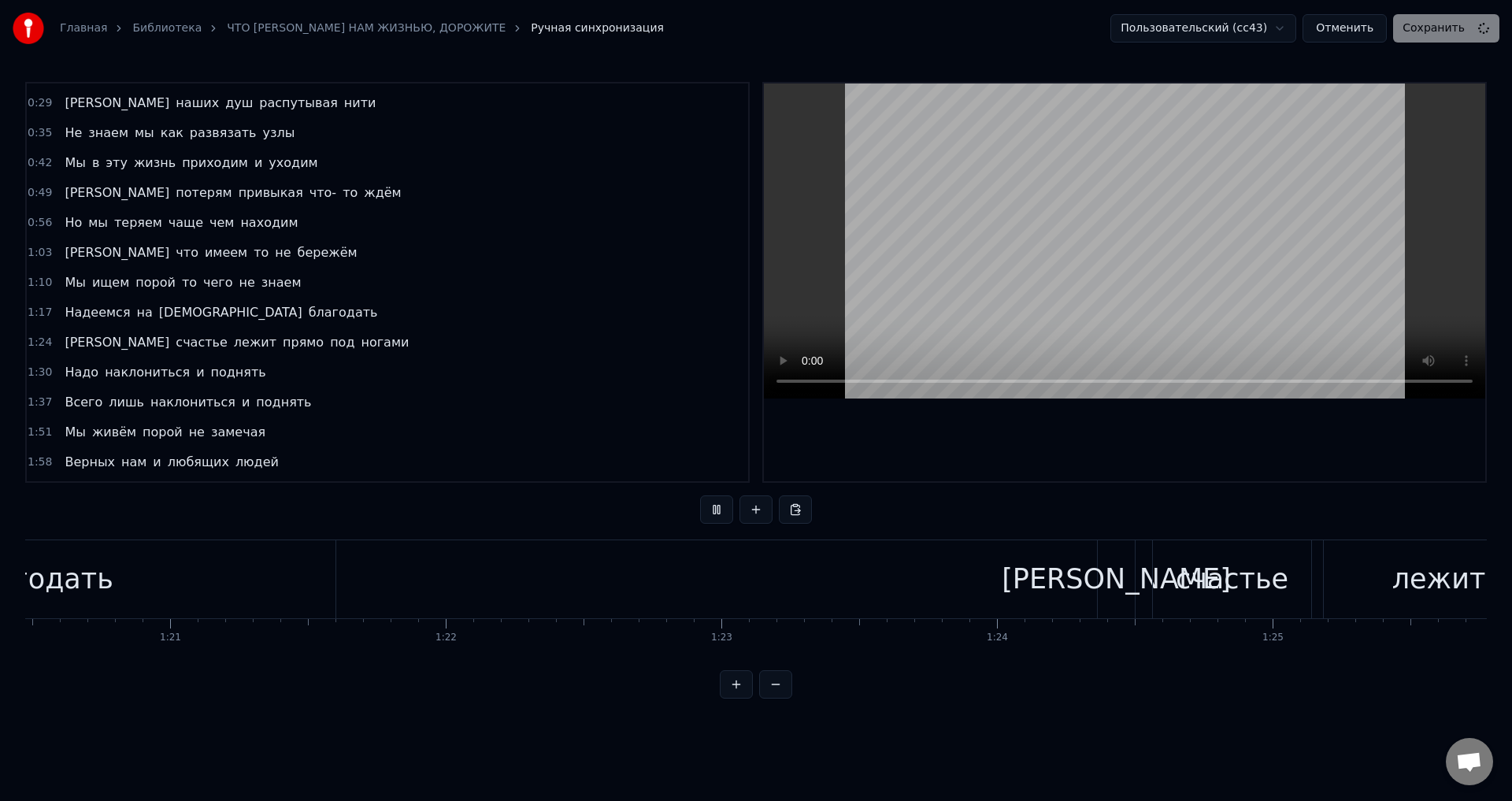
click at [1453, 36] on div "Пользовательский (cc43) Отменить Сохранить" at bounding box center [1305, 28] width 389 height 28
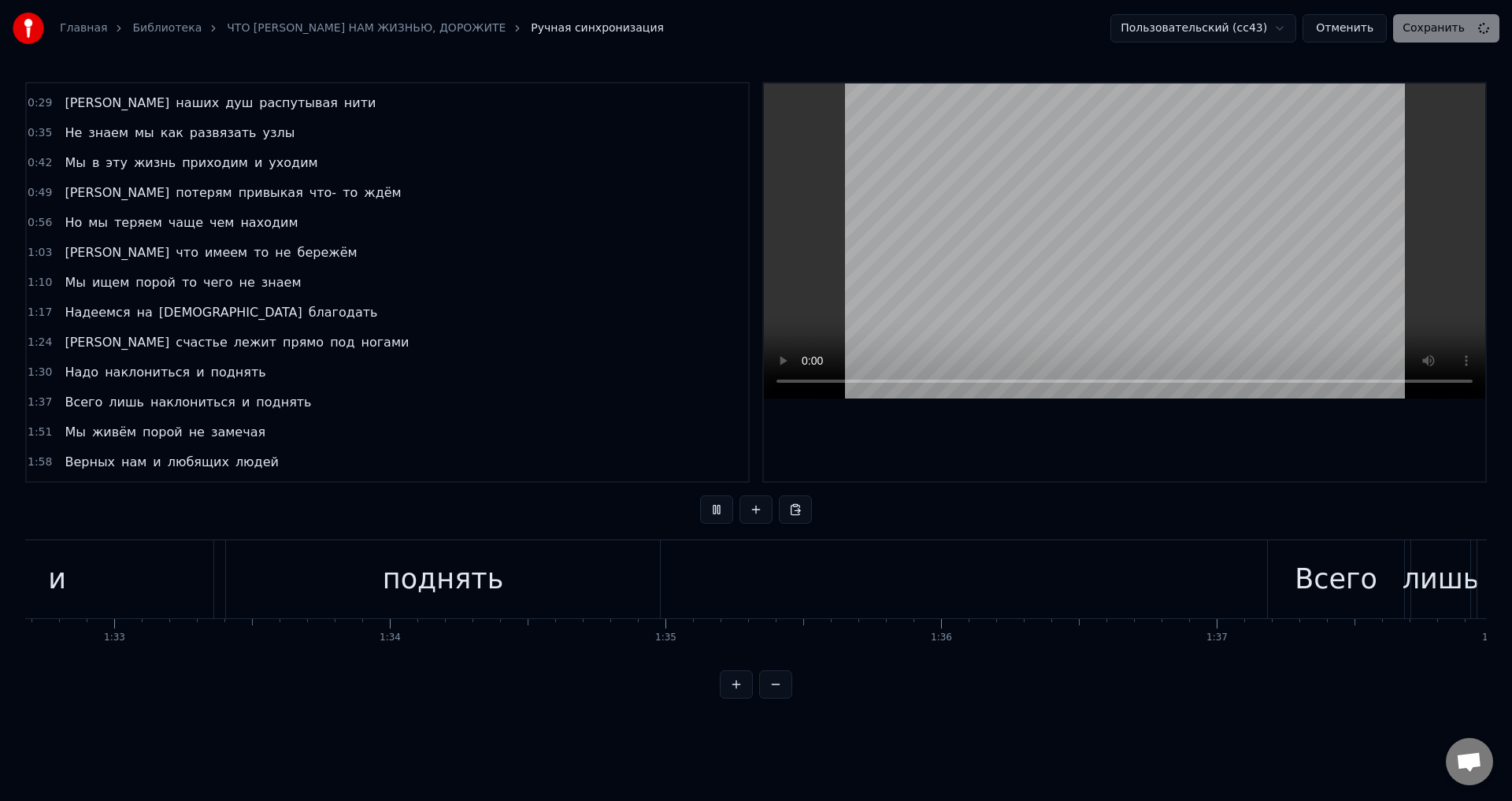
scroll to position [0, 26984]
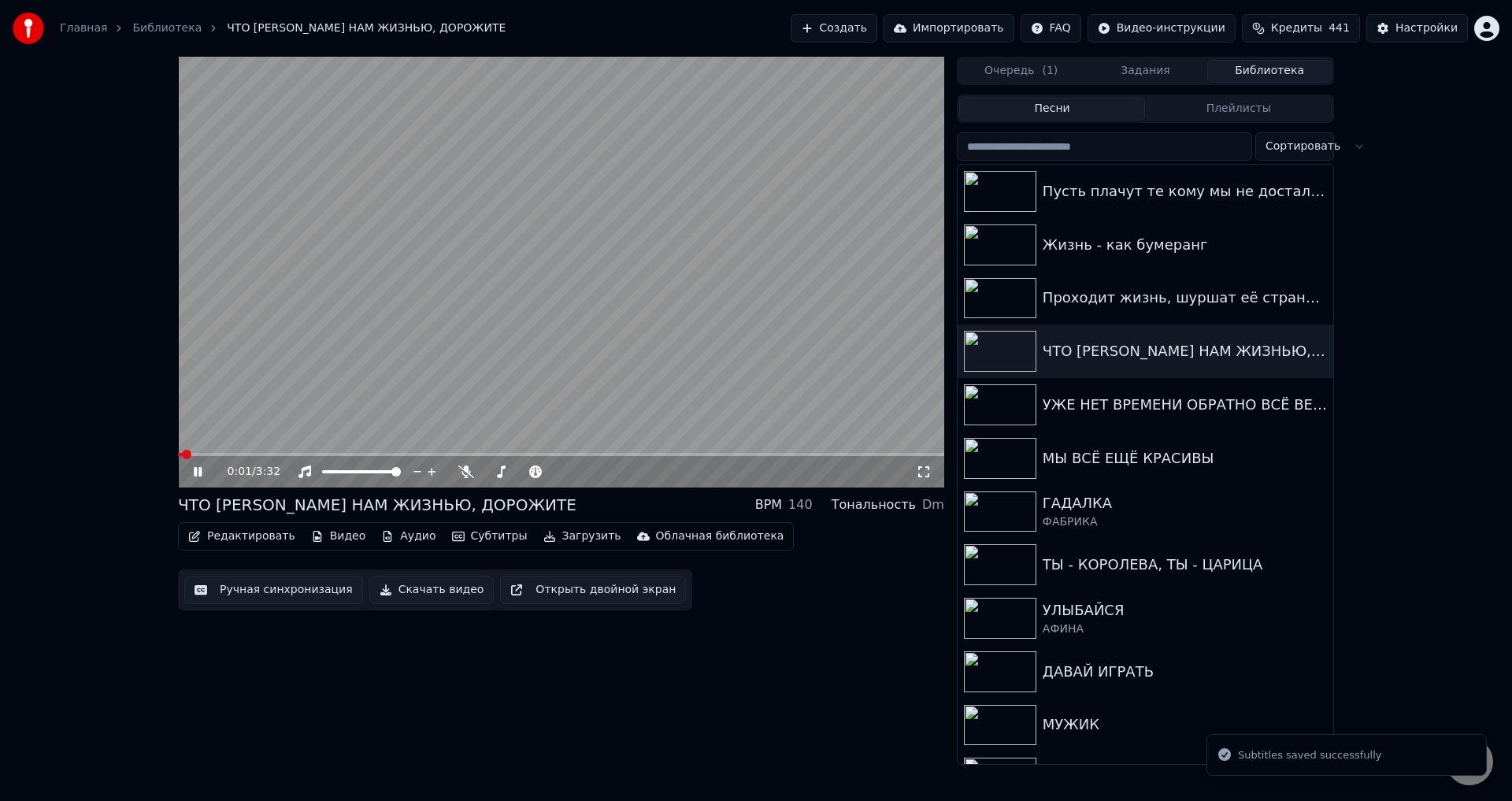
click at [261, 454] on span at bounding box center [561, 454] width 766 height 3
click at [292, 458] on div "0:23 / 3:32" at bounding box center [561, 472] width 766 height 31
click at [298, 456] on span at bounding box center [561, 454] width 766 height 3
click at [335, 453] on span at bounding box center [561, 454] width 766 height 3
click at [920, 472] on icon at bounding box center [923, 472] width 16 height 13
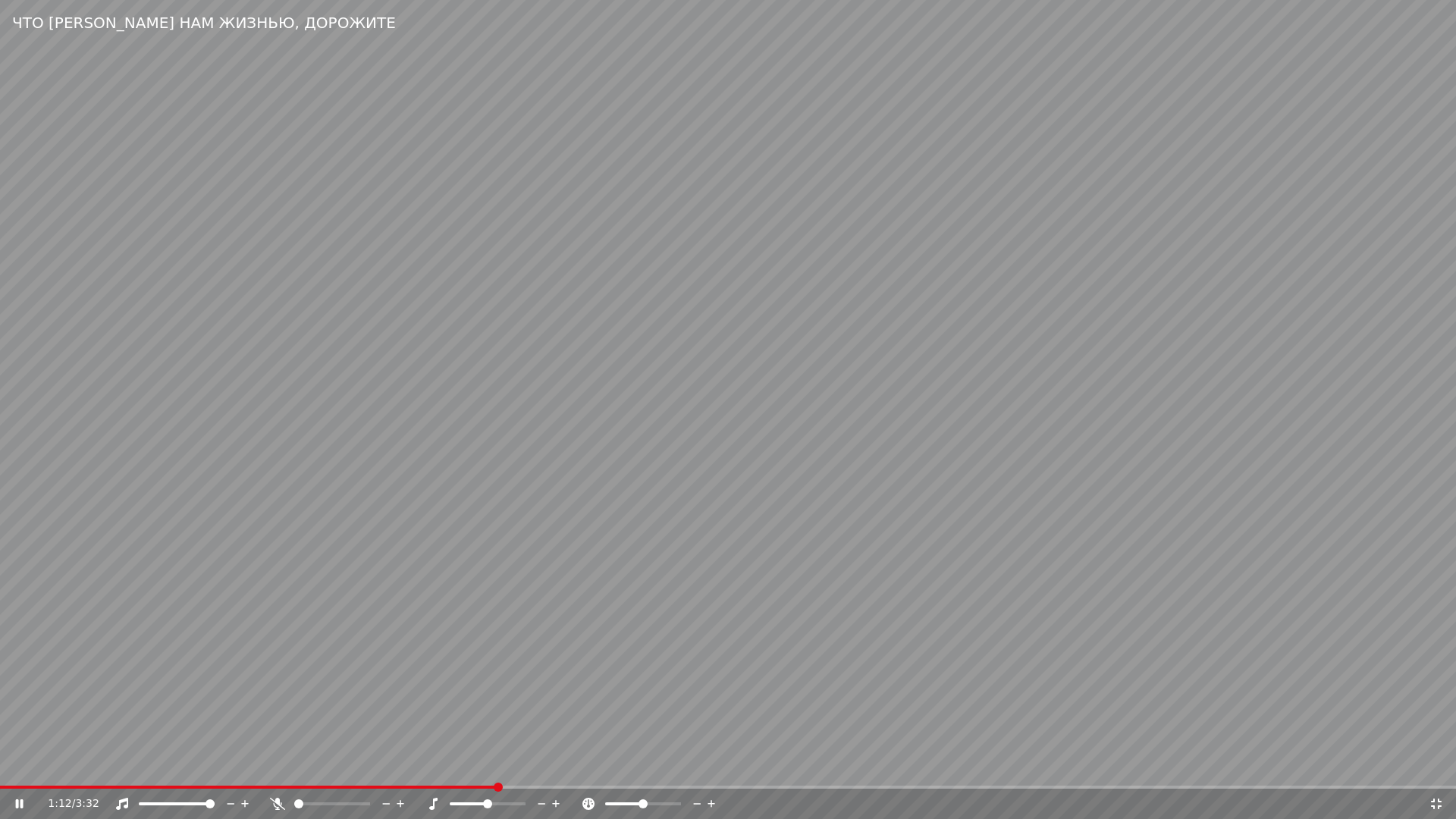
click at [119, 388] on video at bounding box center [728, 409] width 1456 height 819
click at [452, 770] on video at bounding box center [728, 409] width 1456 height 819
click at [454, 770] on video at bounding box center [728, 409] width 1456 height 819
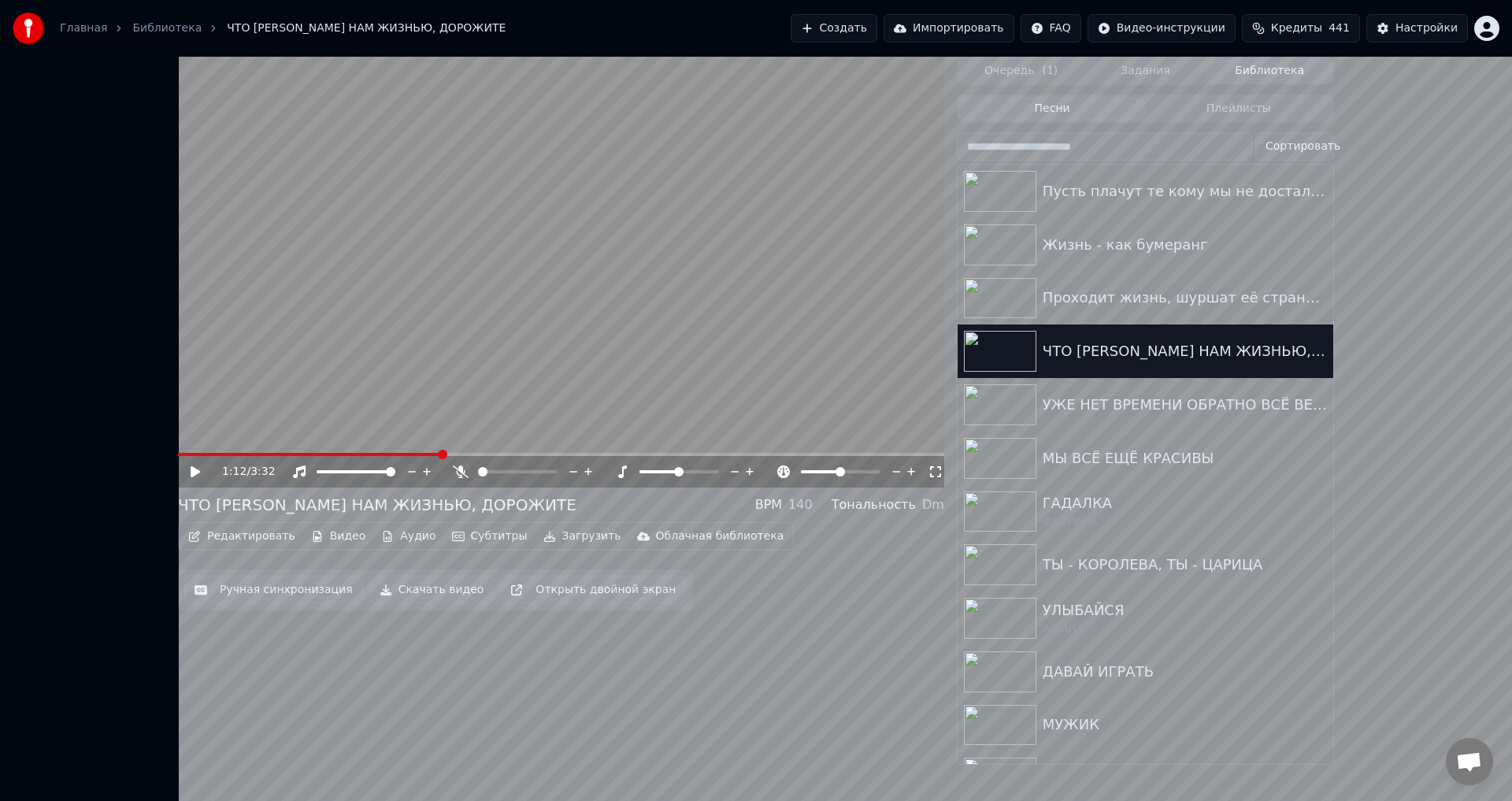
click at [486, 766] on div "Главная Библиотека ЧТО ДАНО НАМ ЖИЗНЬЮ, ДОРОЖИТЕ Создать Импортировать FAQ Виде…" at bounding box center [756, 400] width 1512 height 801
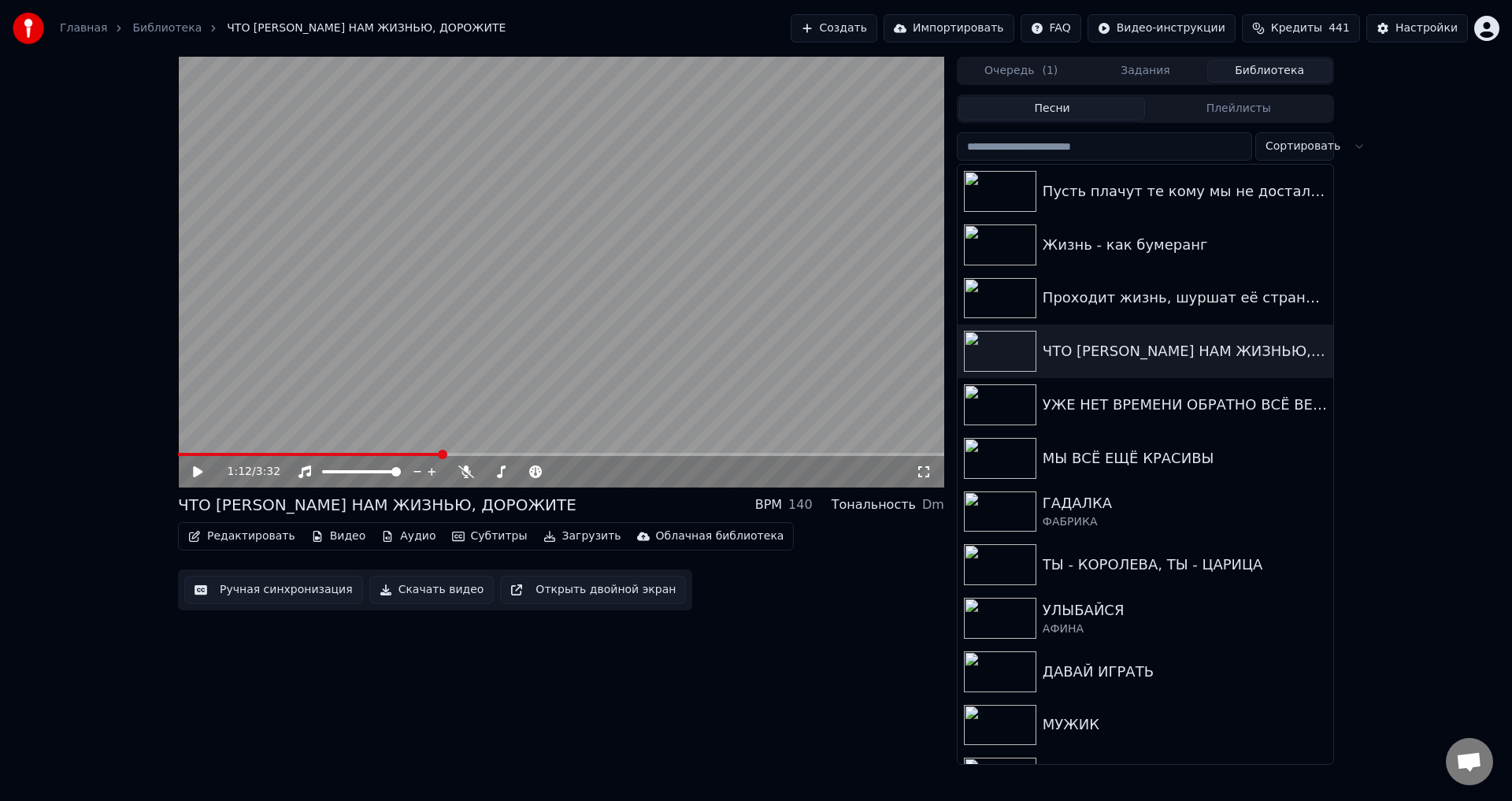
click at [917, 473] on icon at bounding box center [923, 472] width 16 height 13
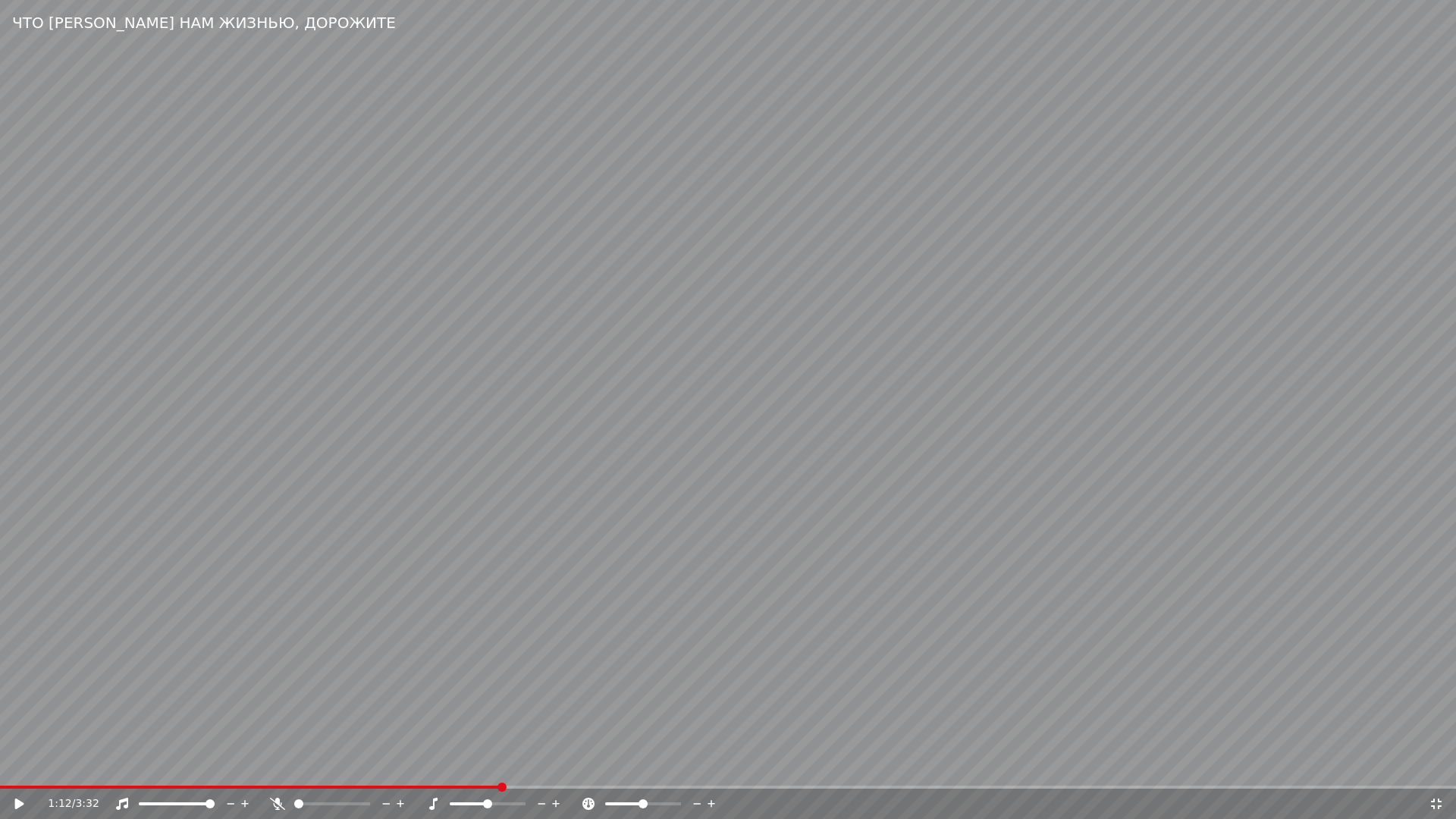
click at [453, 770] on span at bounding box center [250, 786] width 501 height 3
click at [740, 724] on video at bounding box center [728, 409] width 1456 height 819
click at [643, 672] on video at bounding box center [728, 409] width 1456 height 819
click at [1437, 770] on icon at bounding box center [1436, 804] width 15 height 12
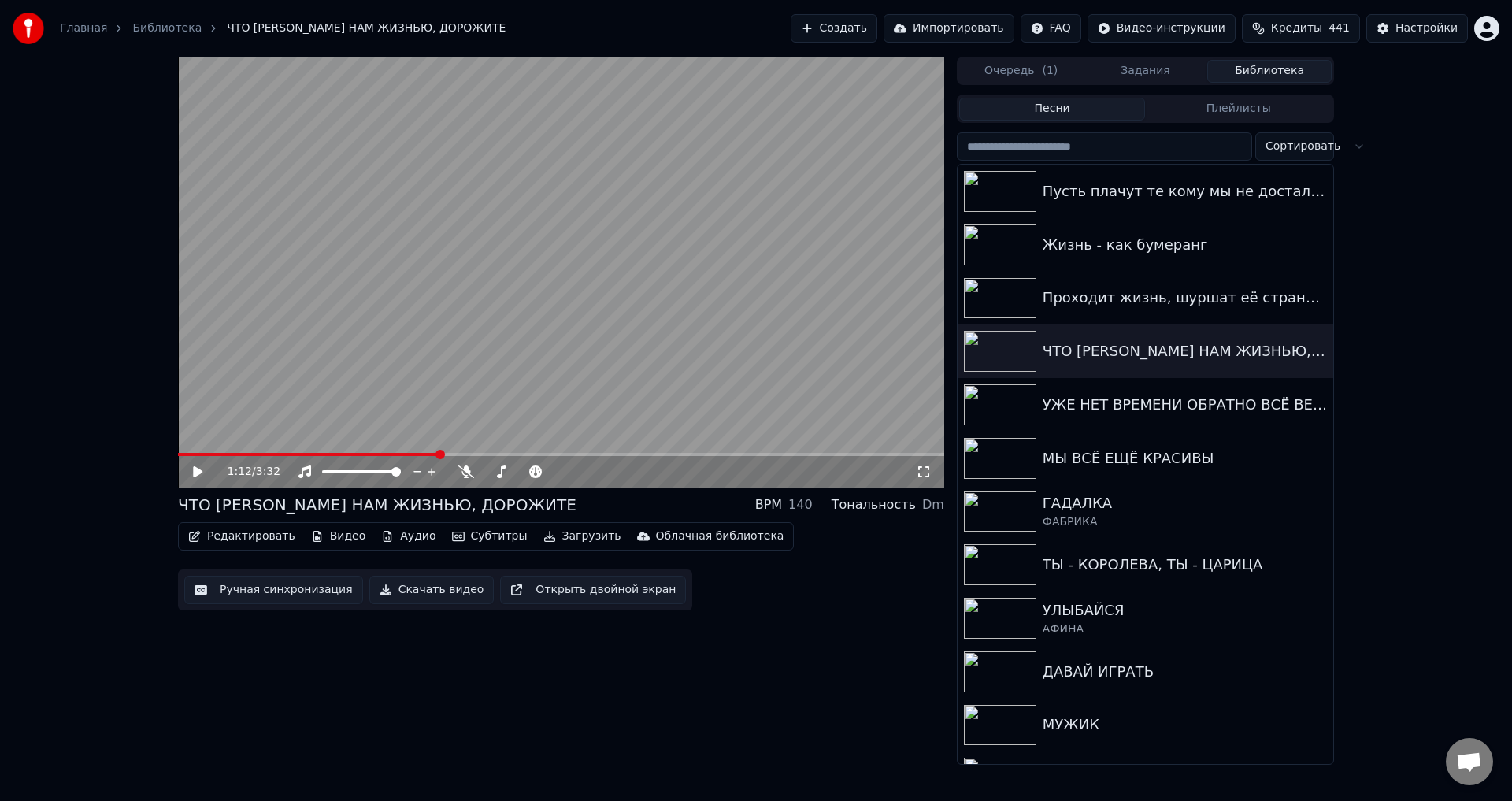
click at [237, 583] on button "Ручная синхронизация" at bounding box center [273, 589] width 179 height 28
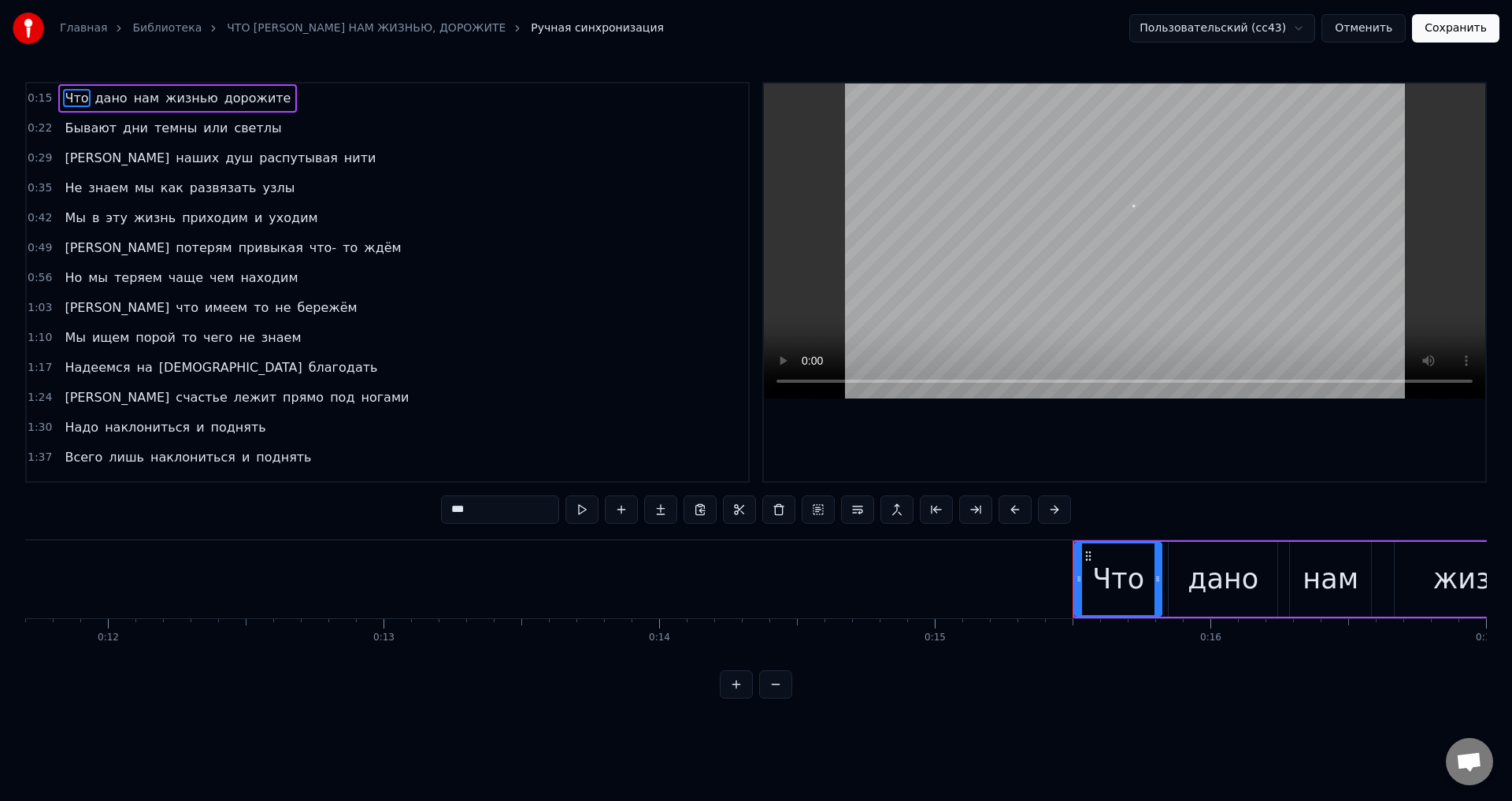
scroll to position [0, 4194]
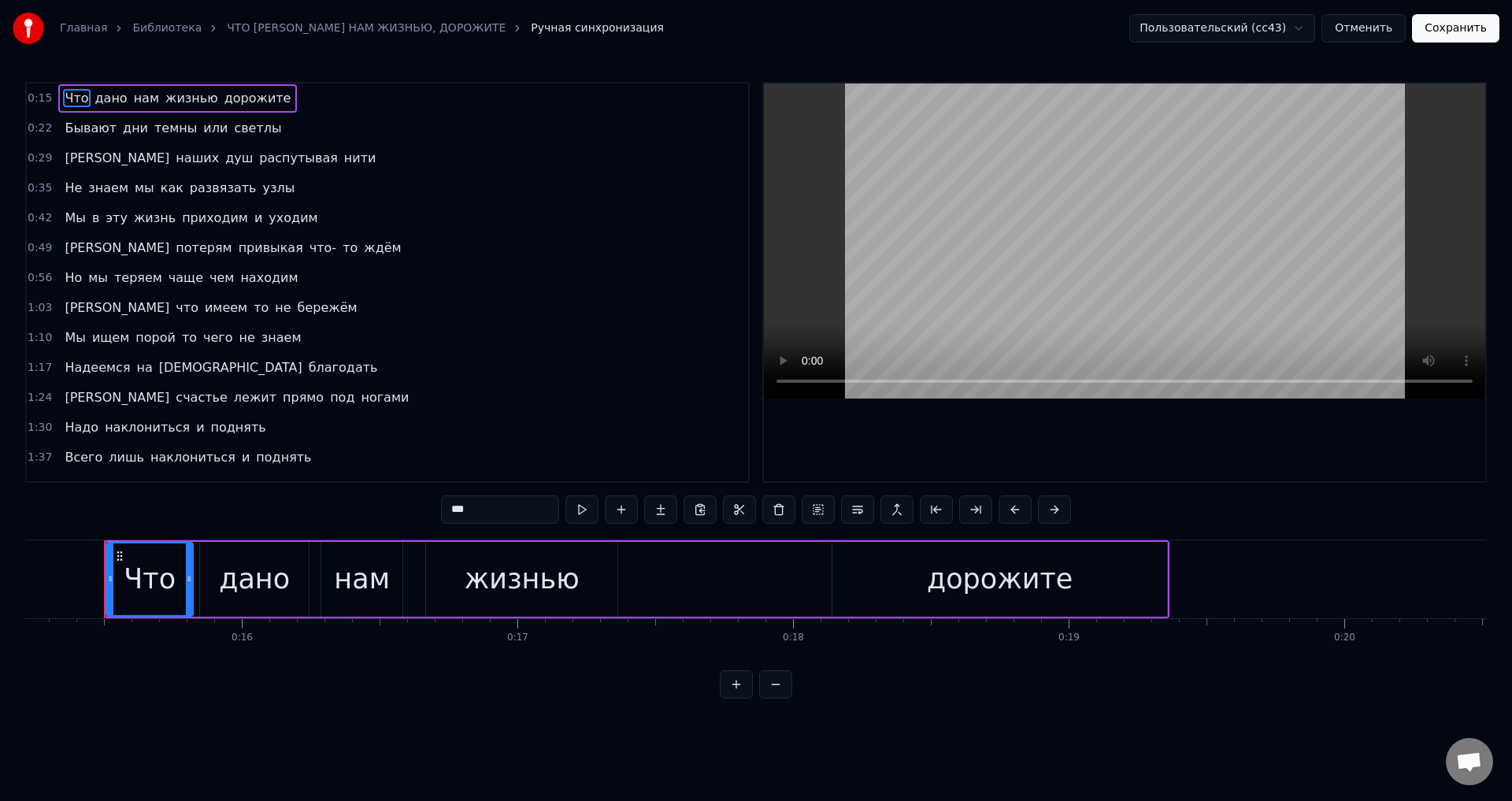
click at [63, 337] on span "Мы" at bounding box center [75, 338] width 24 height 18
type input "**"
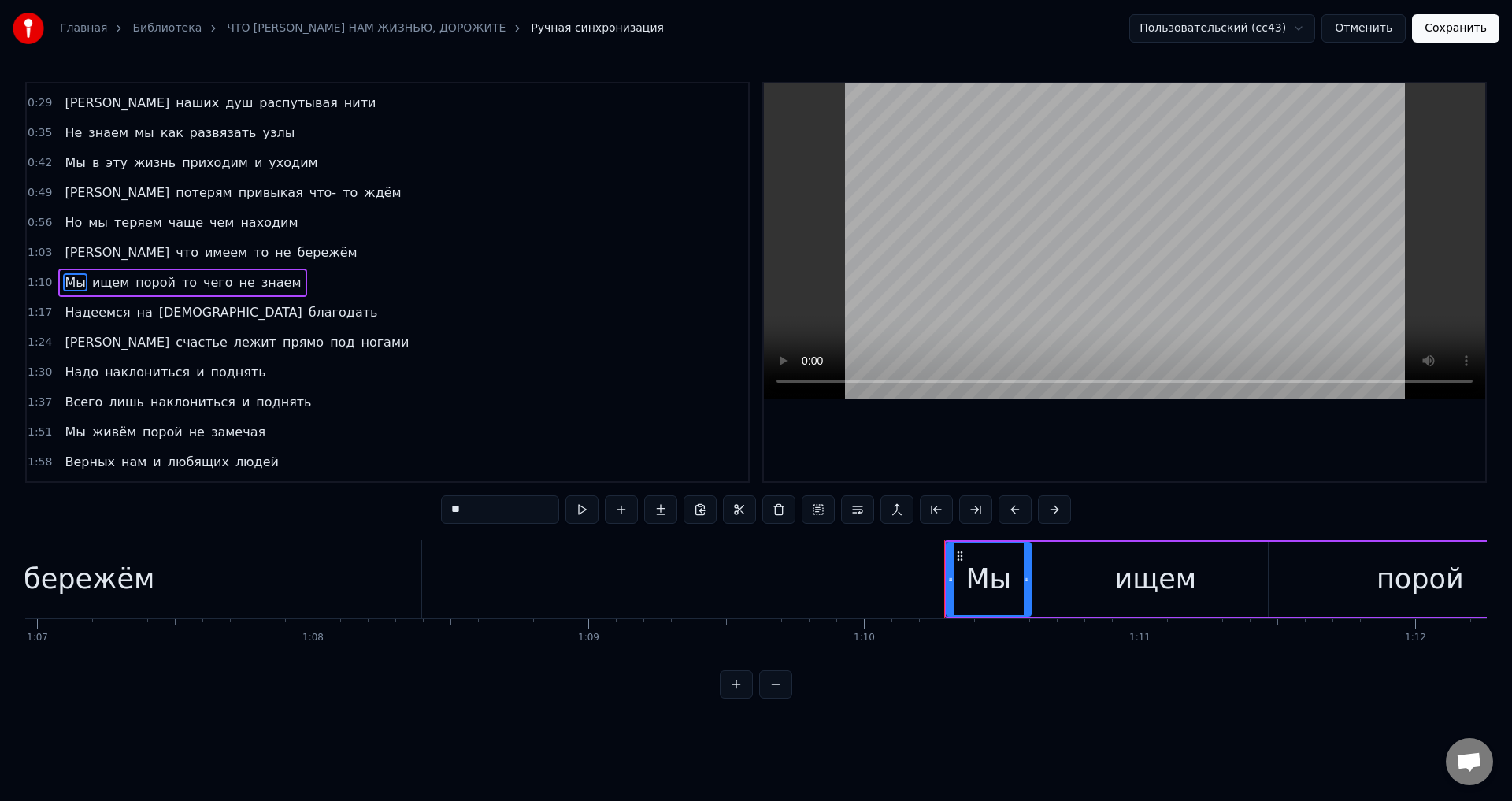
scroll to position [0, 19295]
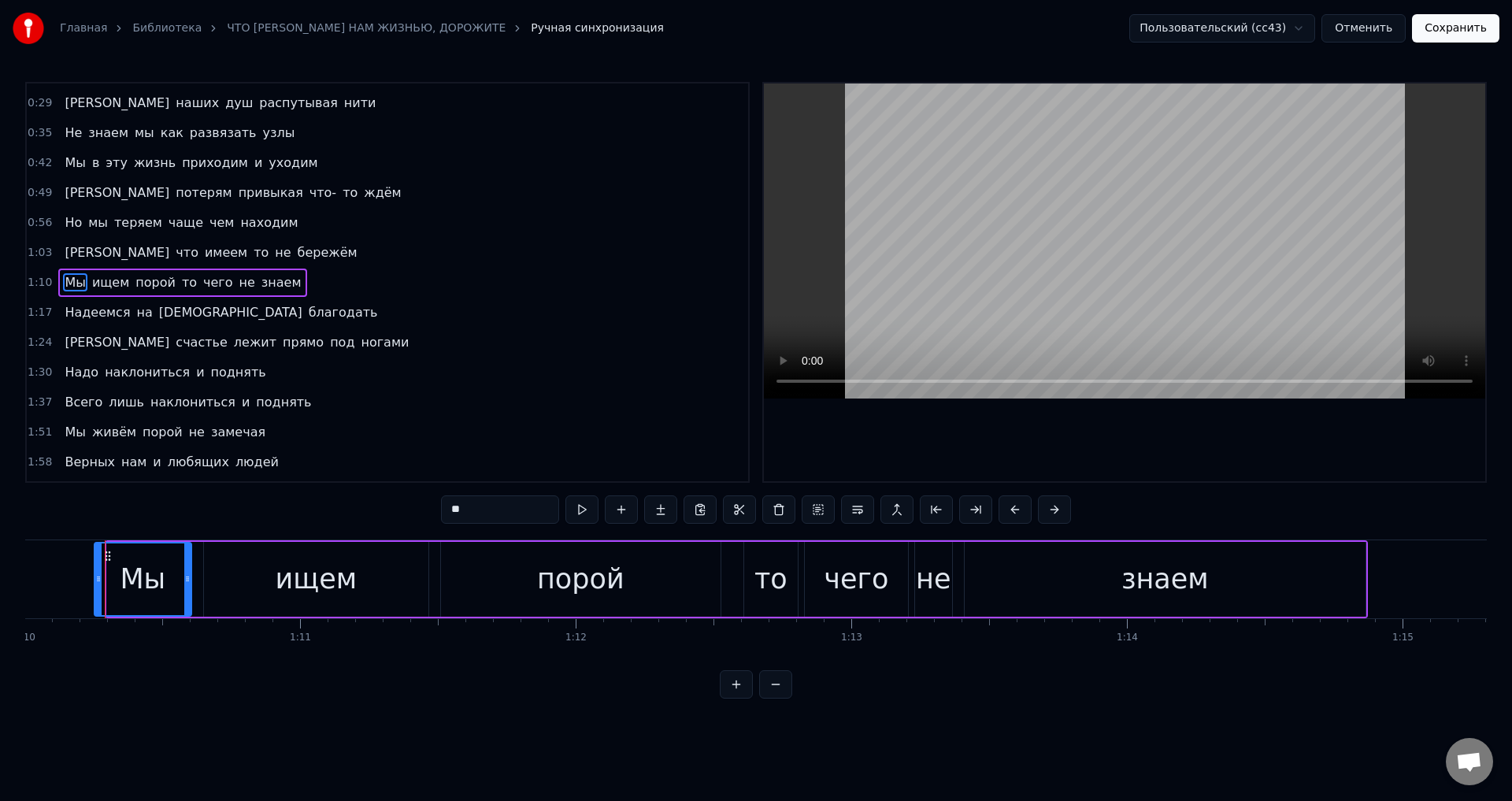
drag, startPoint x: 109, startPoint y: 578, endPoint x: 97, endPoint y: 581, distance: 12.4
click at [97, 581] on icon at bounding box center [98, 579] width 6 height 13
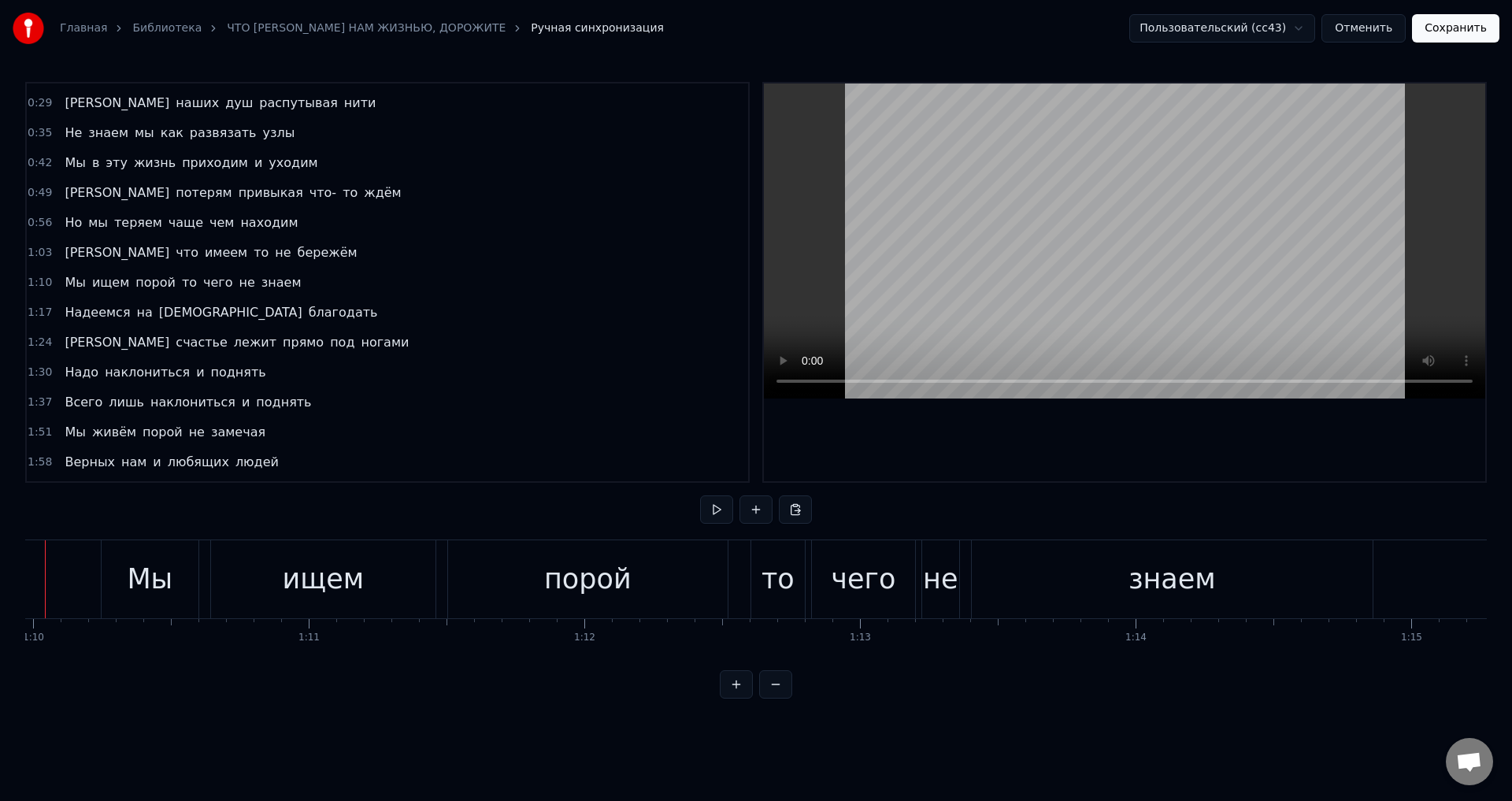
scroll to position [0, 19228]
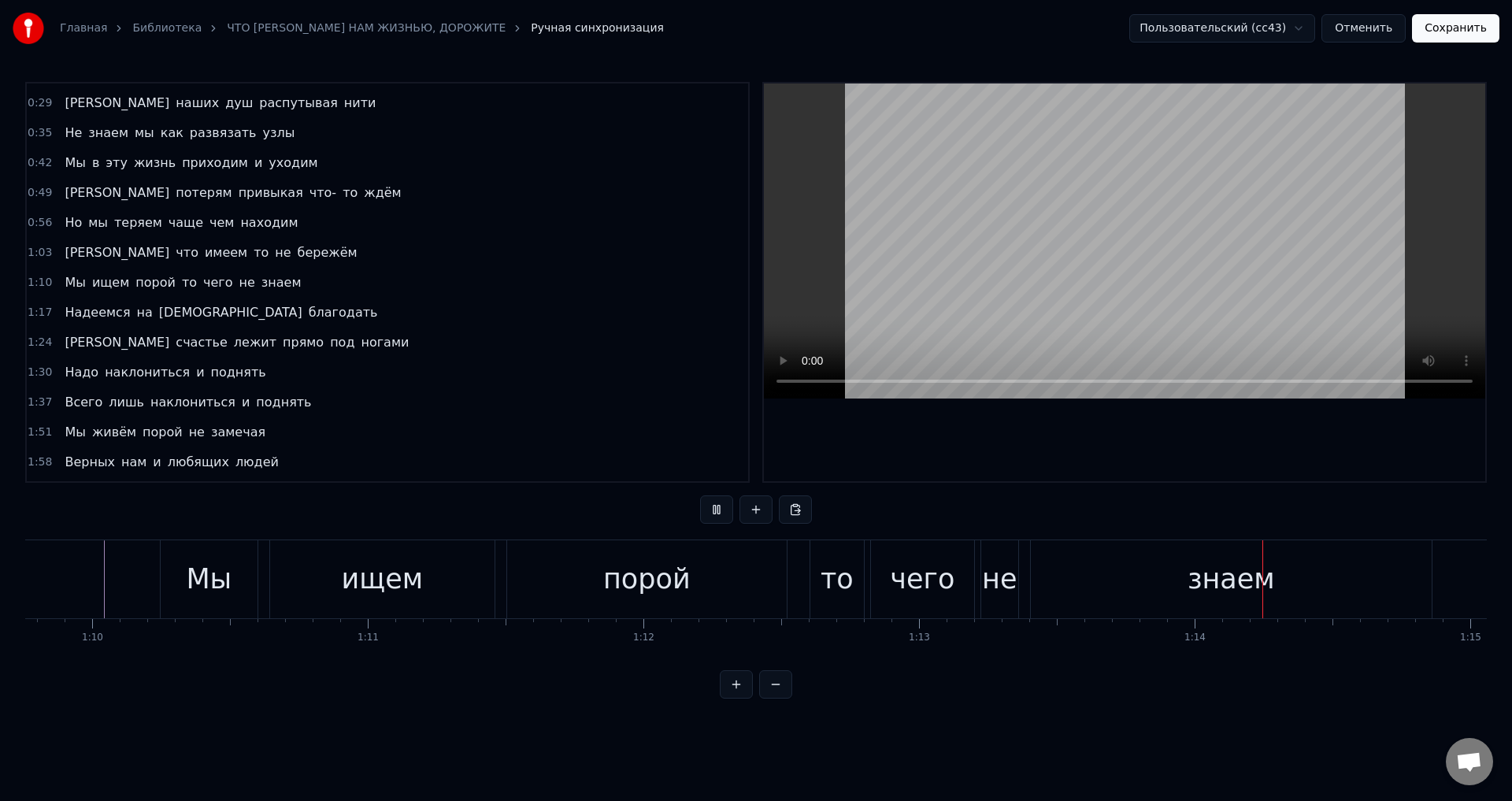
click at [1447, 36] on button "Сохранить" at bounding box center [1455, 28] width 87 height 28
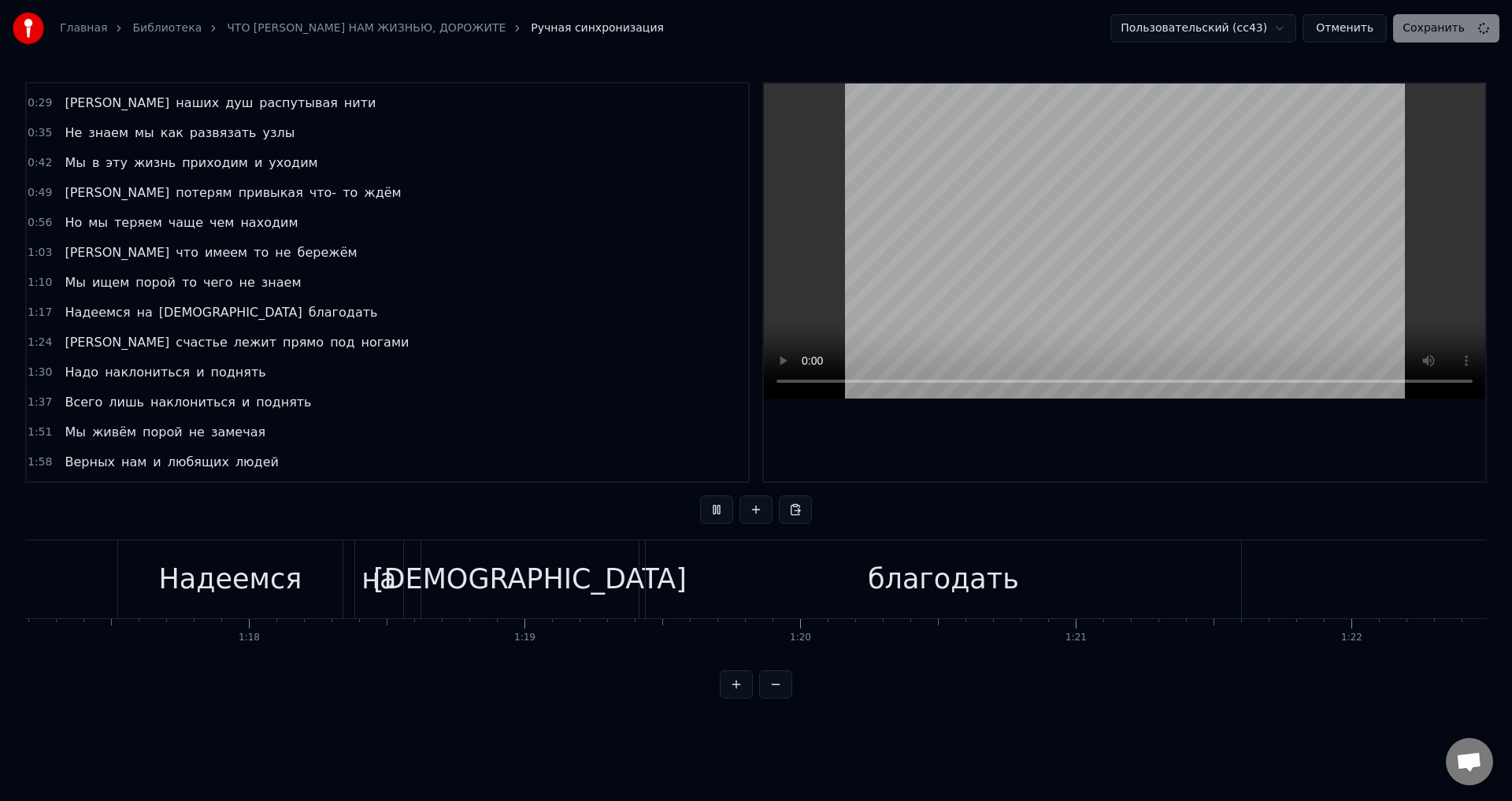
scroll to position [0, 23836]
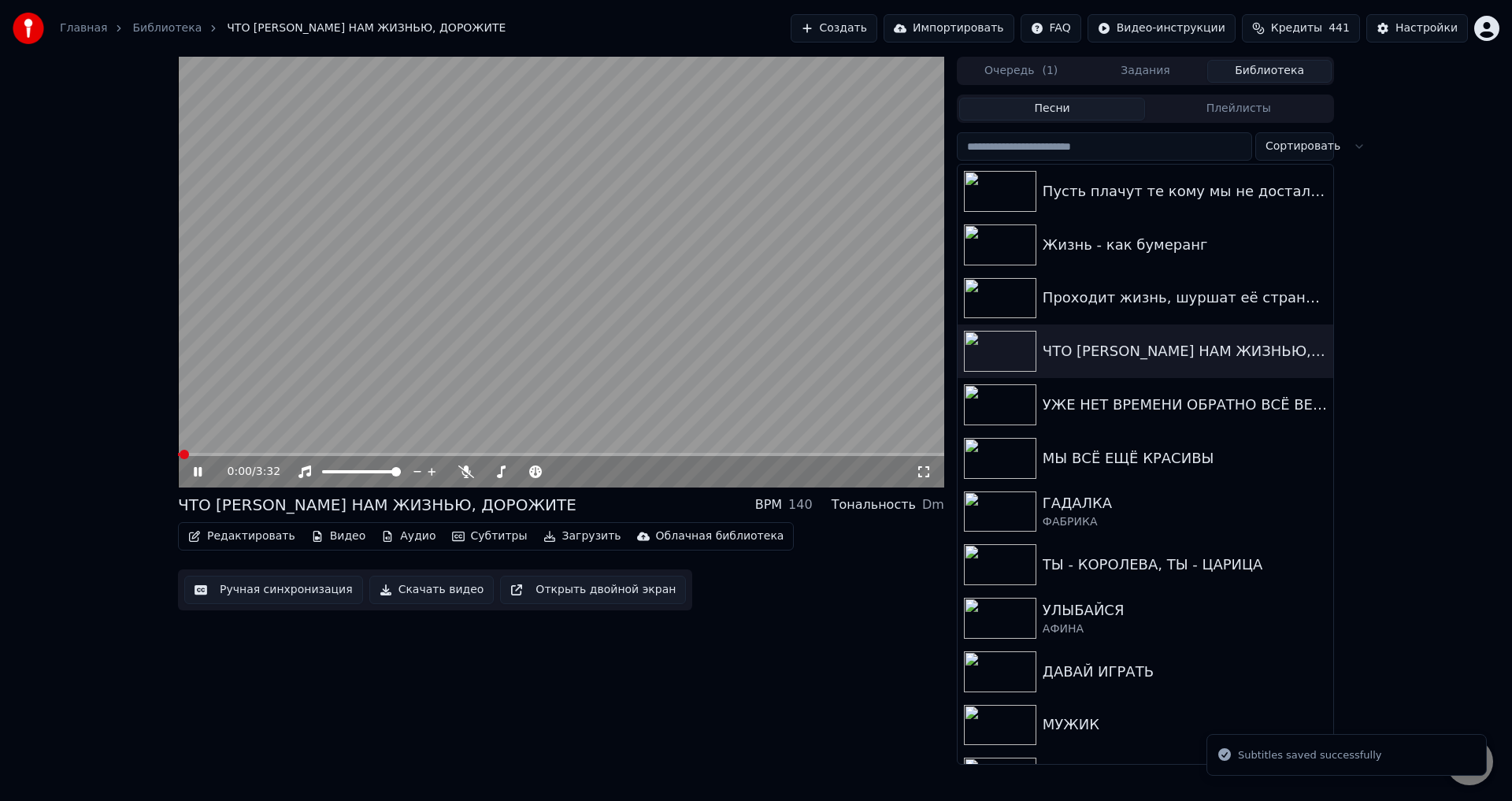
click at [276, 453] on span at bounding box center [561, 454] width 766 height 3
click at [346, 451] on video at bounding box center [561, 273] width 766 height 431
click at [337, 451] on video at bounding box center [561, 273] width 766 height 431
click at [337, 449] on video at bounding box center [561, 273] width 766 height 431
click at [341, 454] on span at bounding box center [561, 454] width 766 height 3
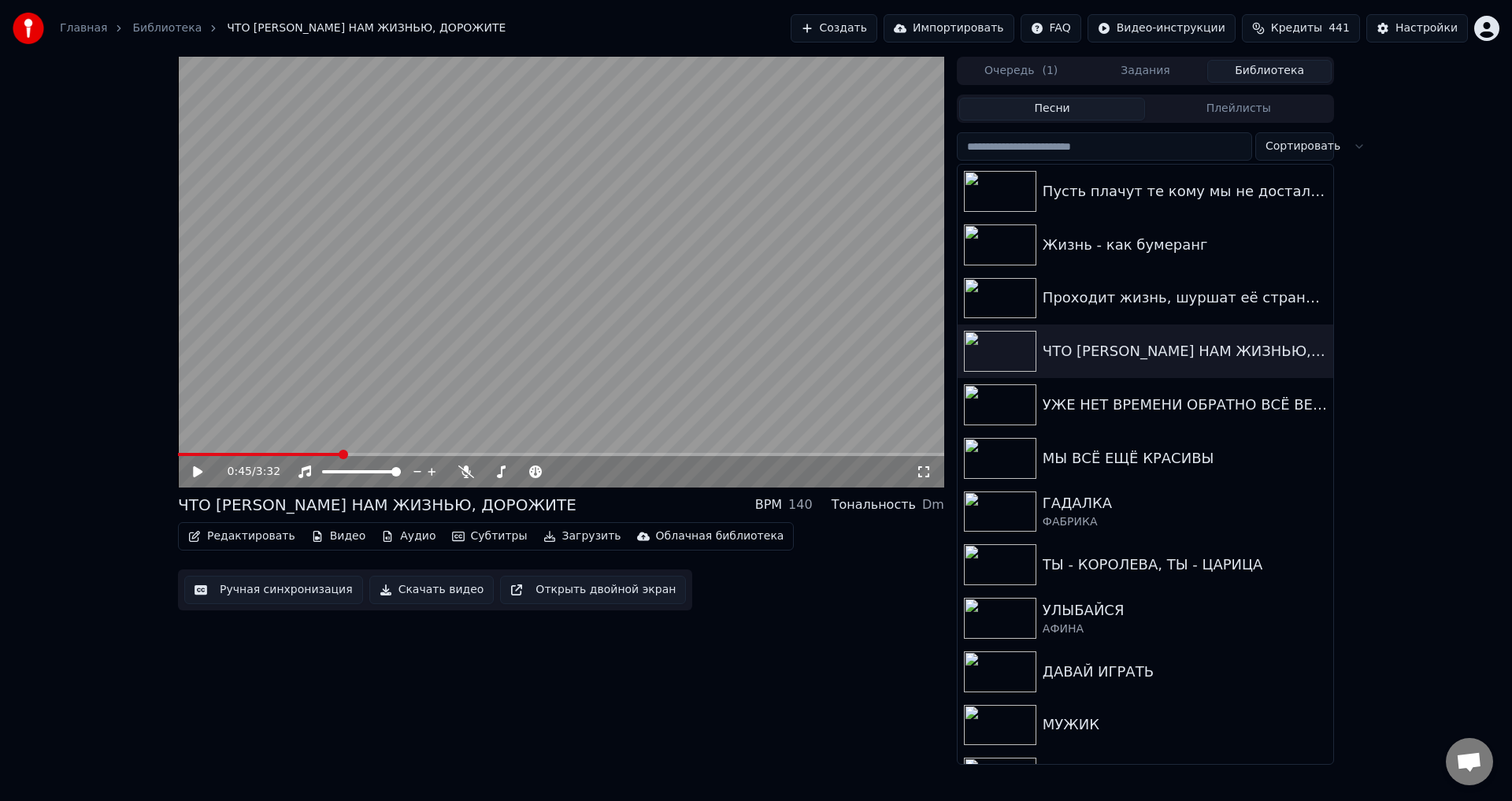
click at [915, 481] on div "0:45 / 3:32" at bounding box center [561, 472] width 766 height 31
click at [925, 472] on icon at bounding box center [923, 472] width 16 height 13
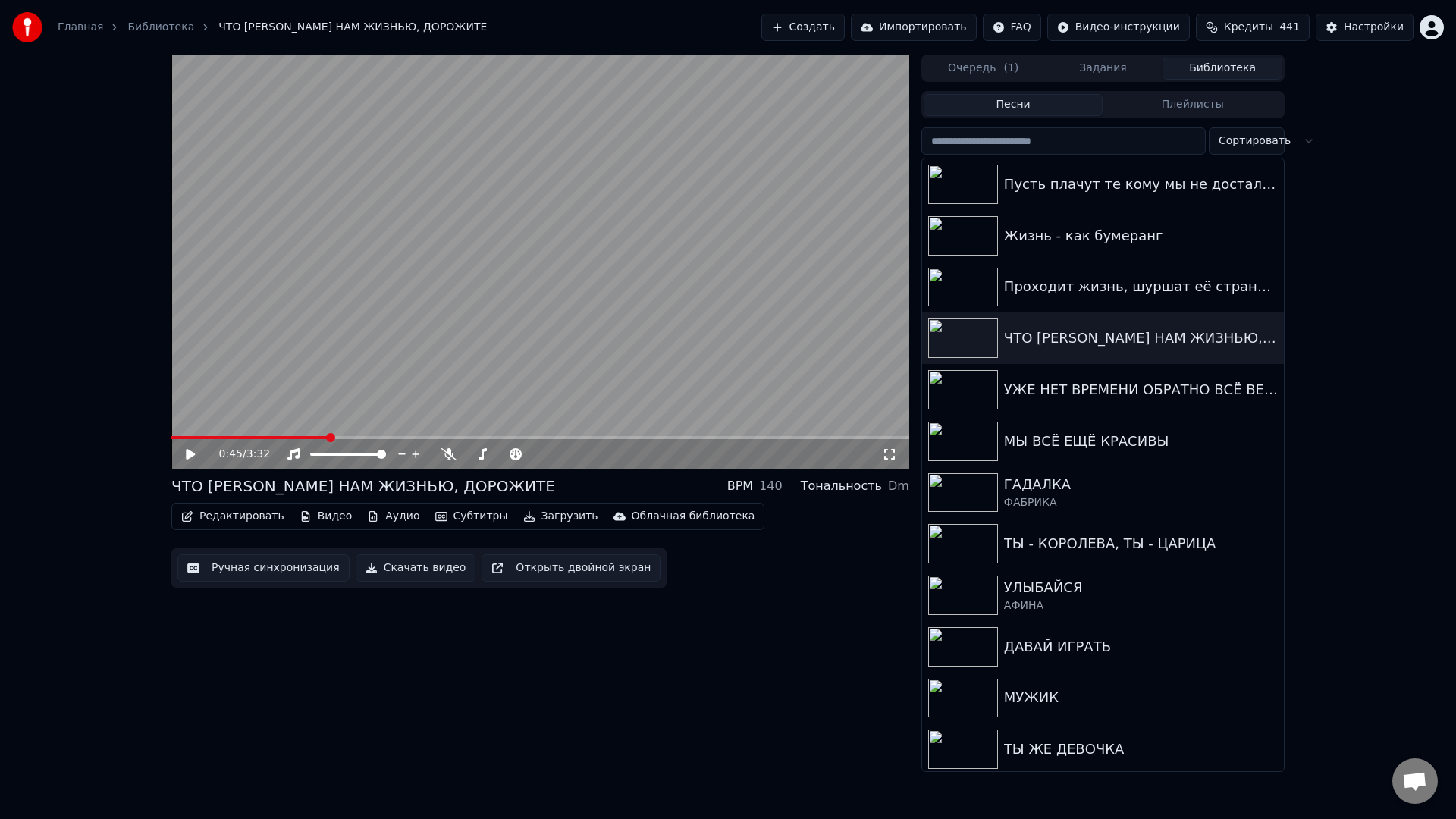
click at [721, 396] on video at bounding box center [540, 262] width 738 height 415
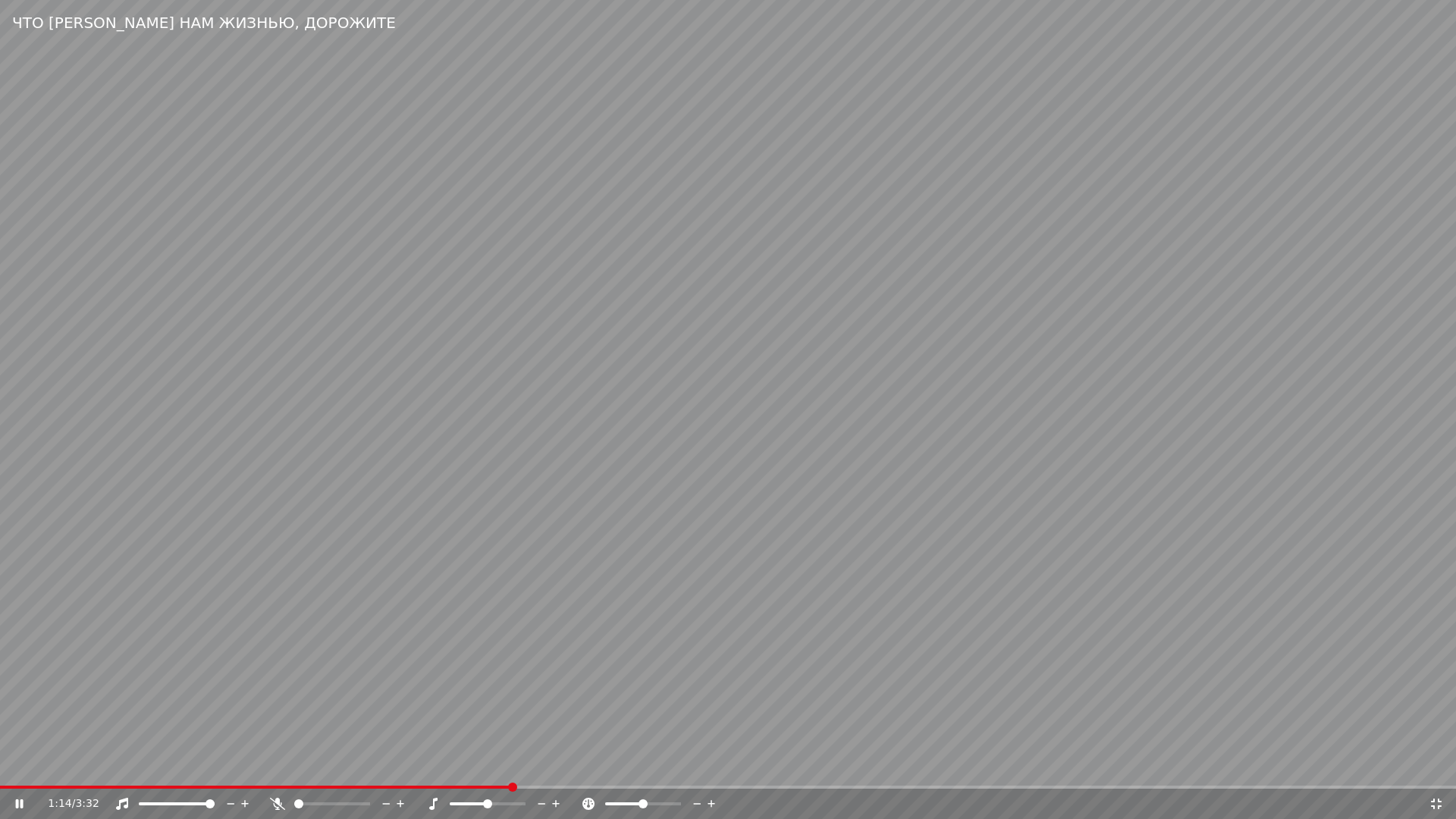
click at [173, 616] on video at bounding box center [728, 409] width 1456 height 819
click at [475, 770] on span at bounding box center [256, 786] width 512 height 3
click at [450, 770] on span at bounding box center [237, 786] width 474 height 3
click at [679, 749] on video at bounding box center [728, 409] width 1456 height 819
click at [480, 770] on span at bounding box center [239, 786] width 480 height 3
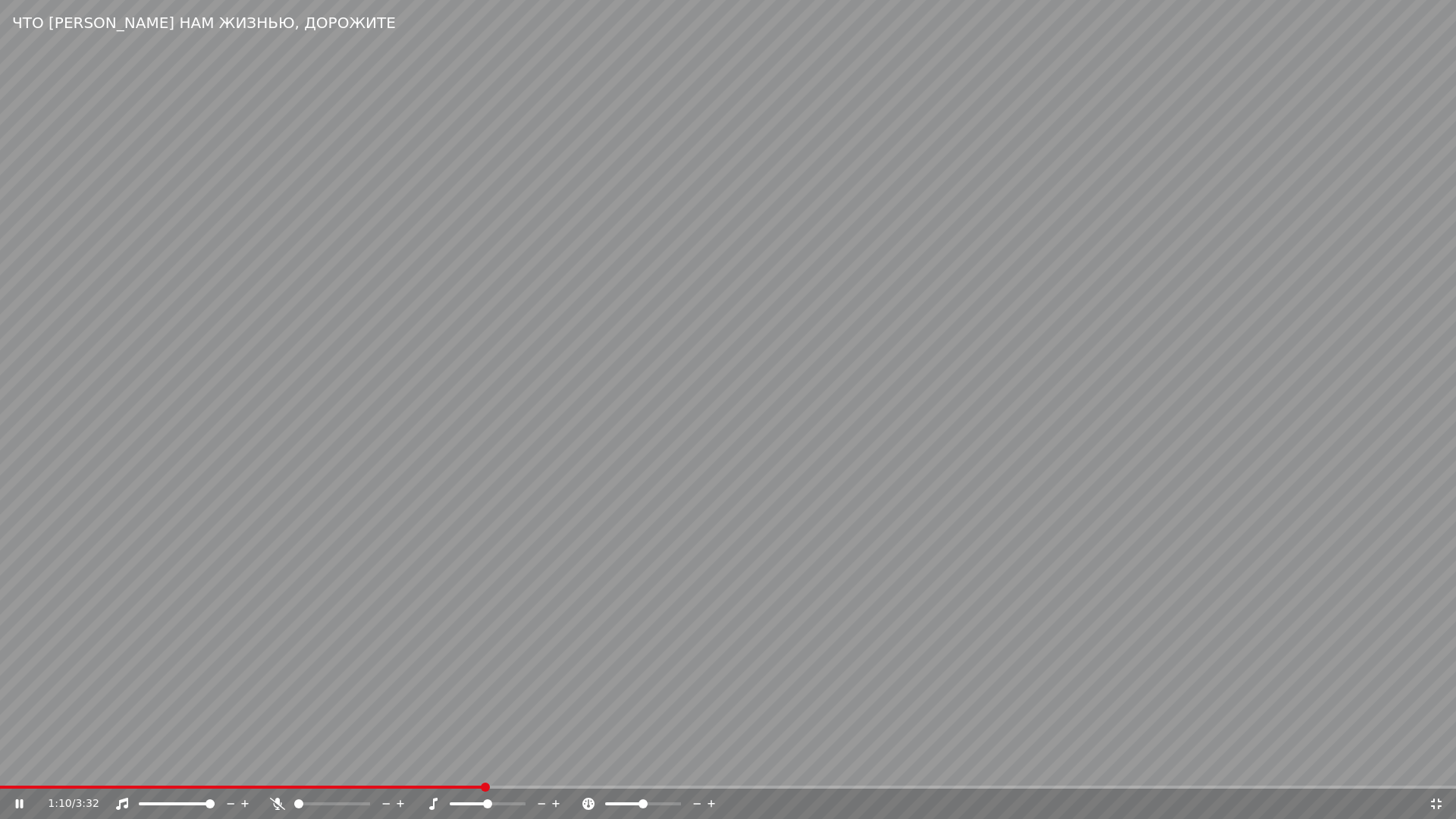
click at [450, 770] on span at bounding box center [242, 786] width 484 height 3
click at [823, 639] on video at bounding box center [728, 409] width 1456 height 819
click at [1437, 770] on icon at bounding box center [1437, 804] width 11 height 11
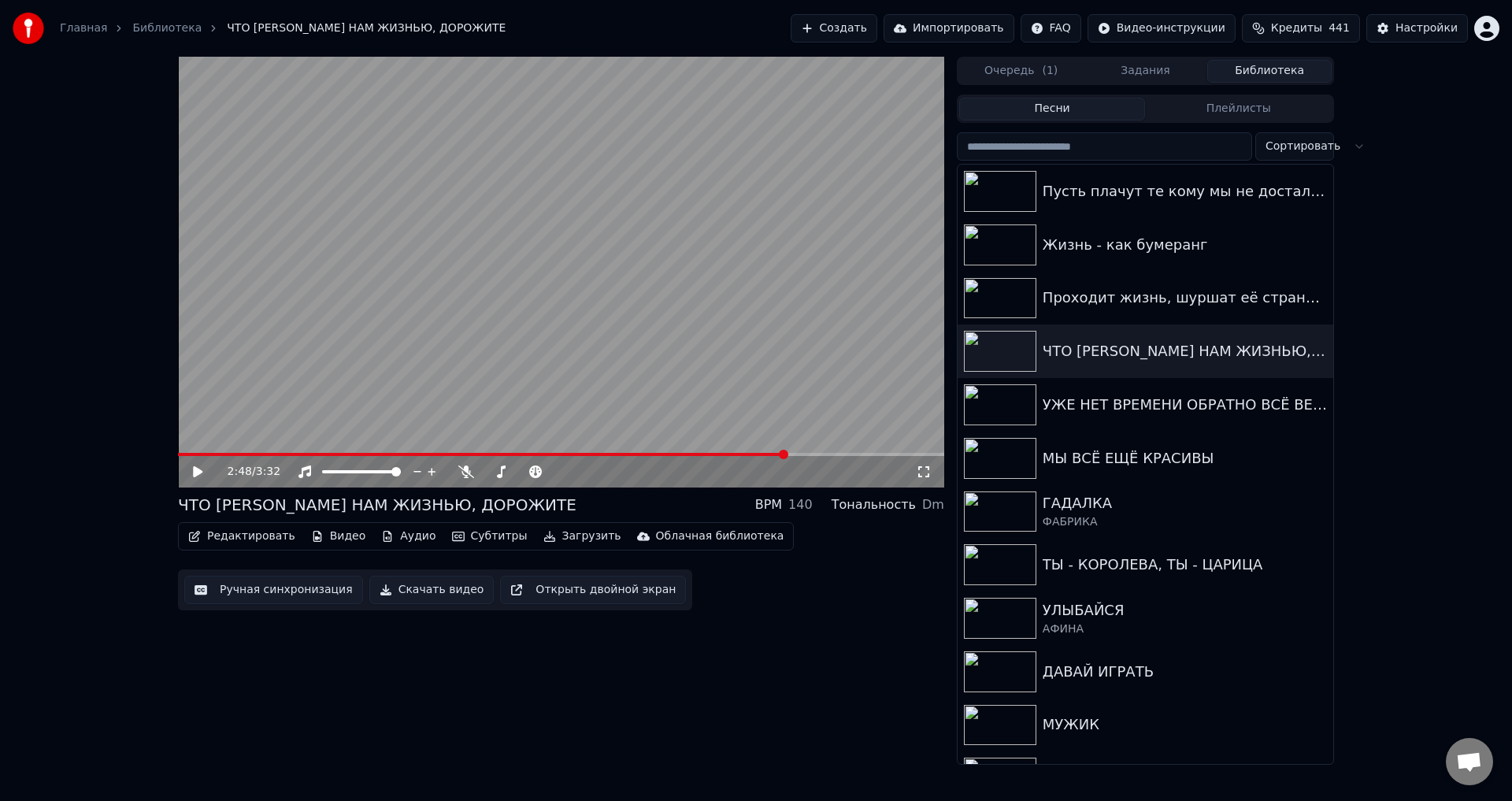
click at [248, 603] on button "Ручная синхронизация" at bounding box center [273, 589] width 179 height 28
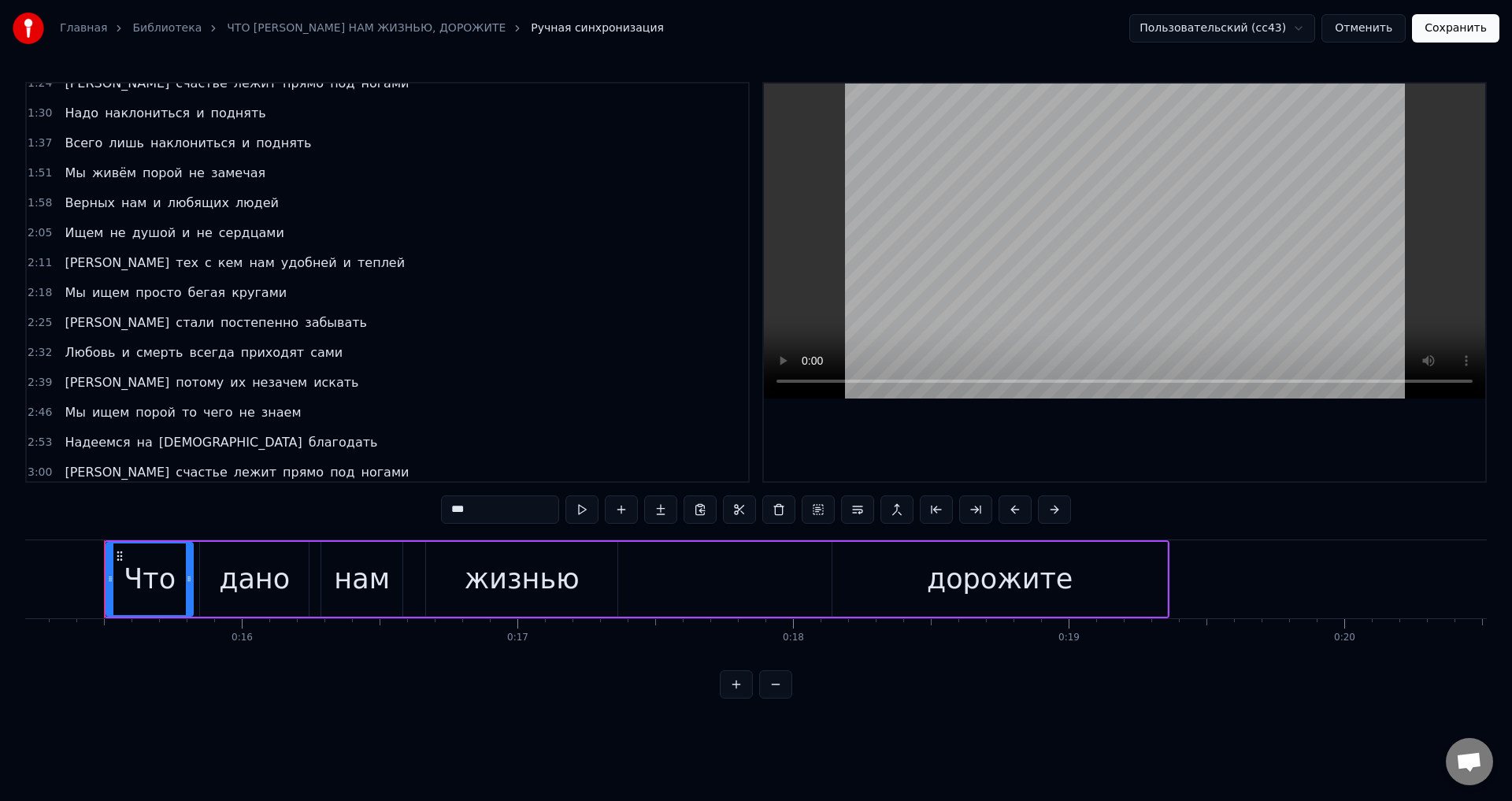
scroll to position [381, 0]
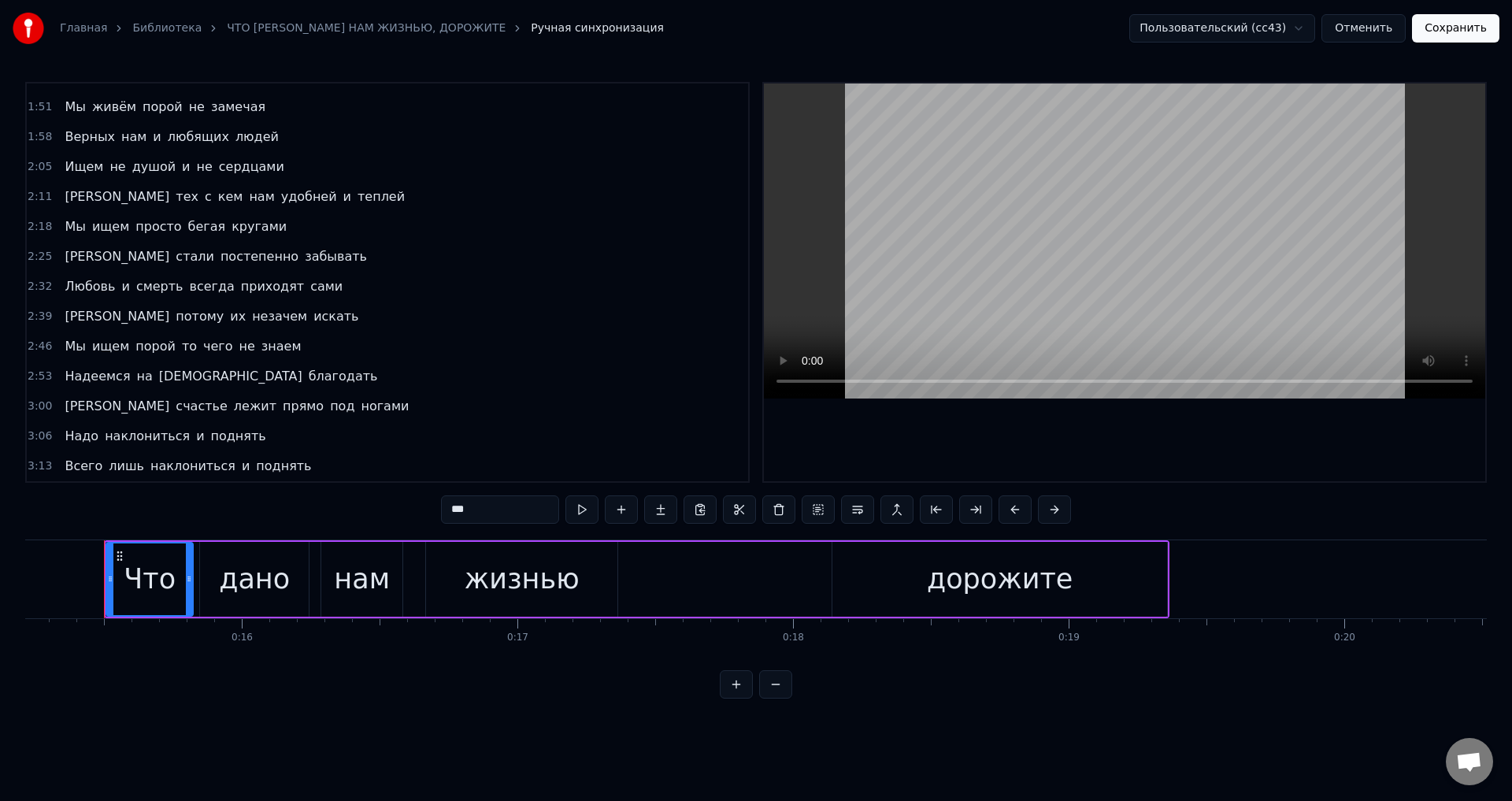
click at [72, 345] on span "Мы" at bounding box center [75, 346] width 24 height 18
type input "**"
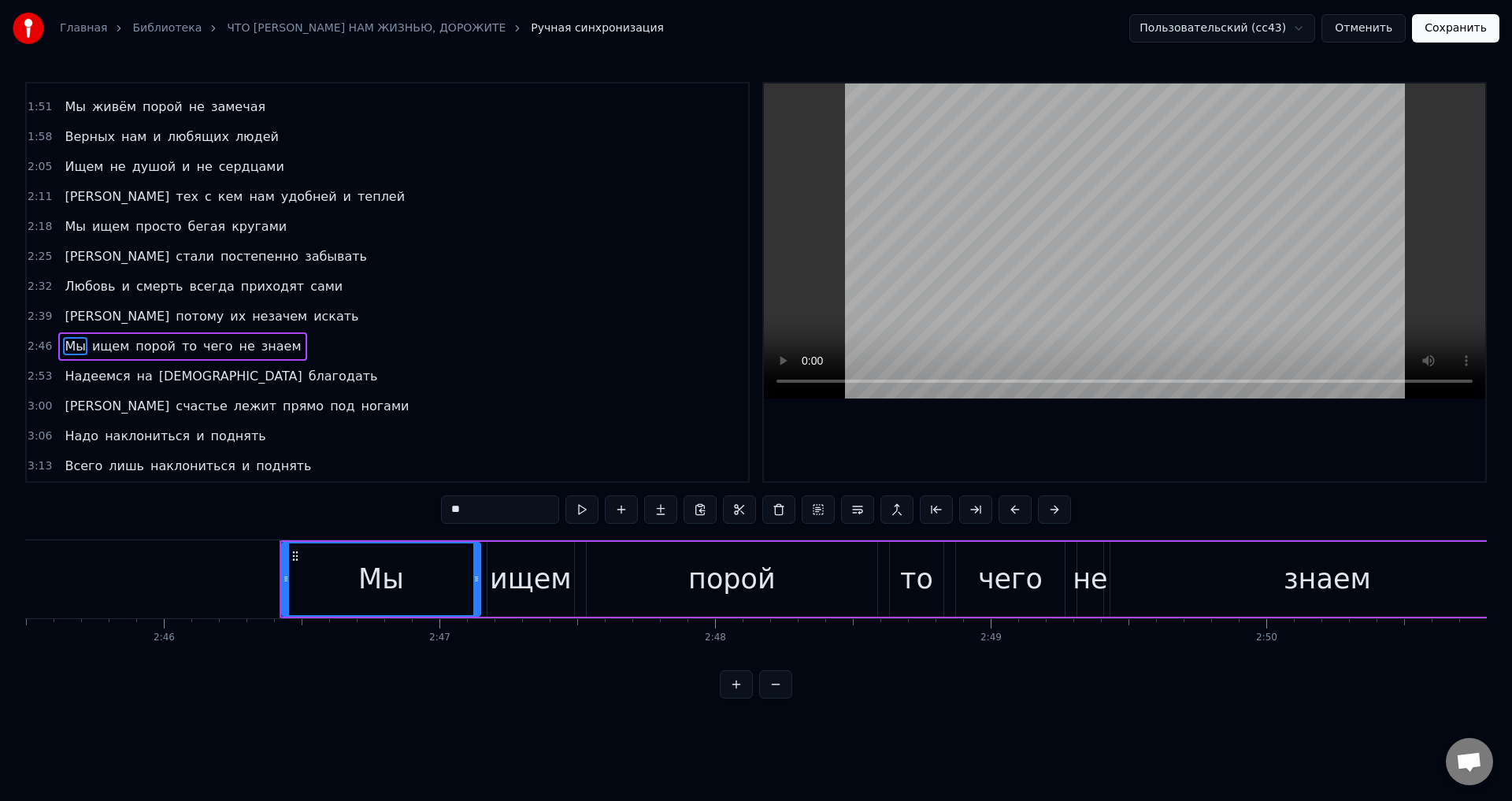
scroll to position [0, 45792]
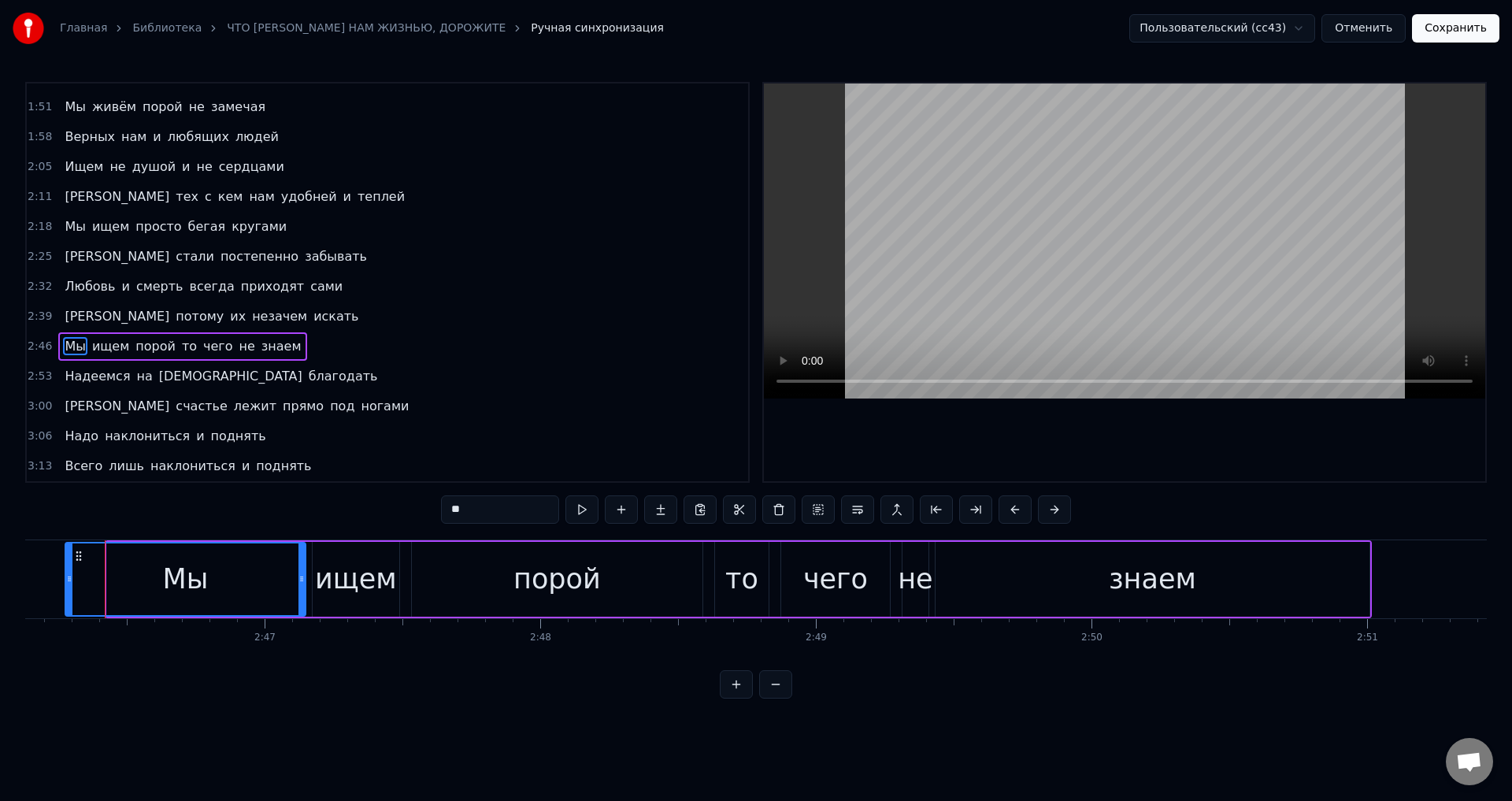
drag, startPoint x: 109, startPoint y: 578, endPoint x: 68, endPoint y: 575, distance: 41.1
click at [68, 575] on icon at bounding box center [69, 579] width 6 height 13
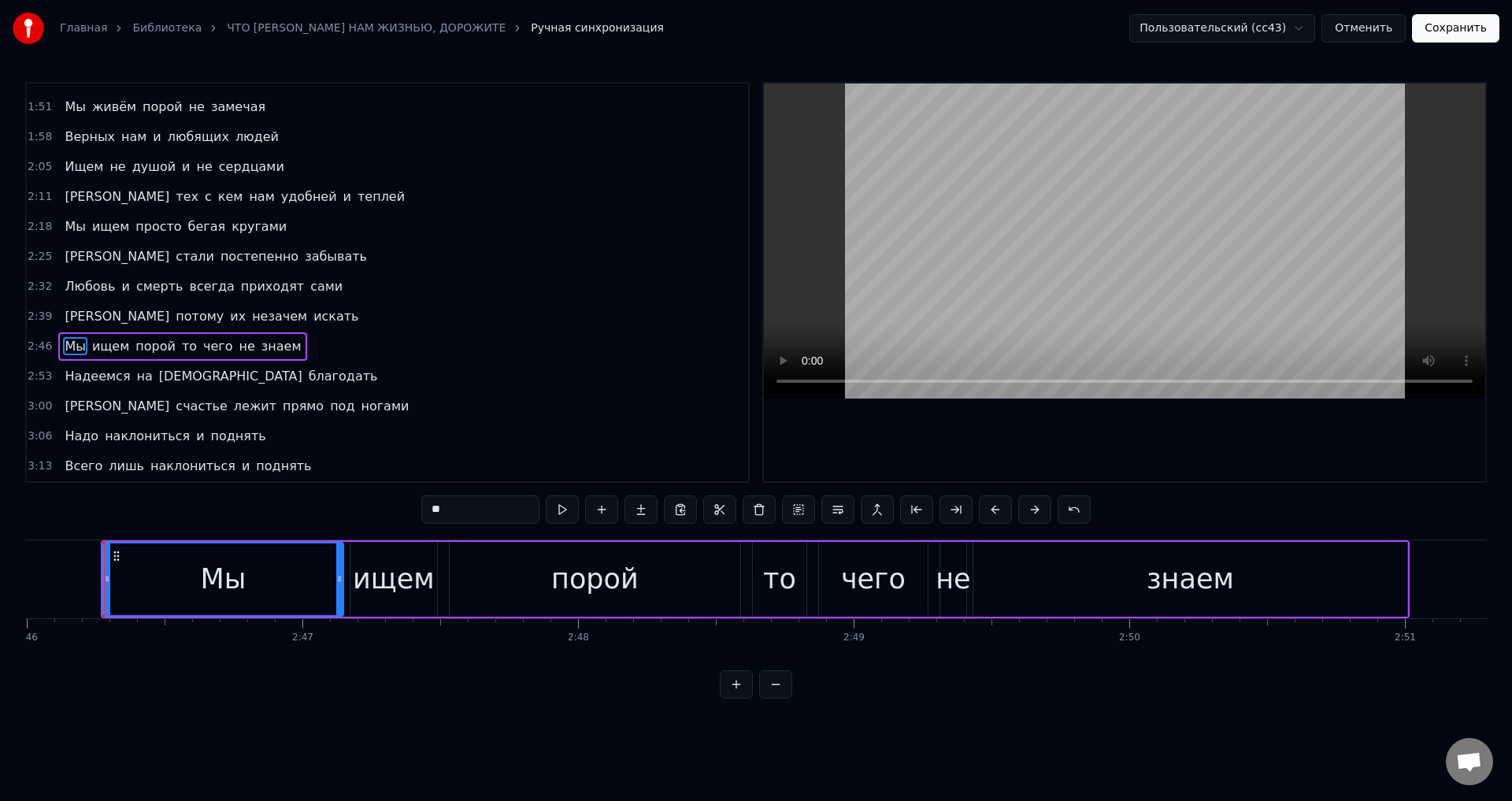
click at [1455, 36] on button "Сохранить" at bounding box center [1455, 28] width 87 height 28
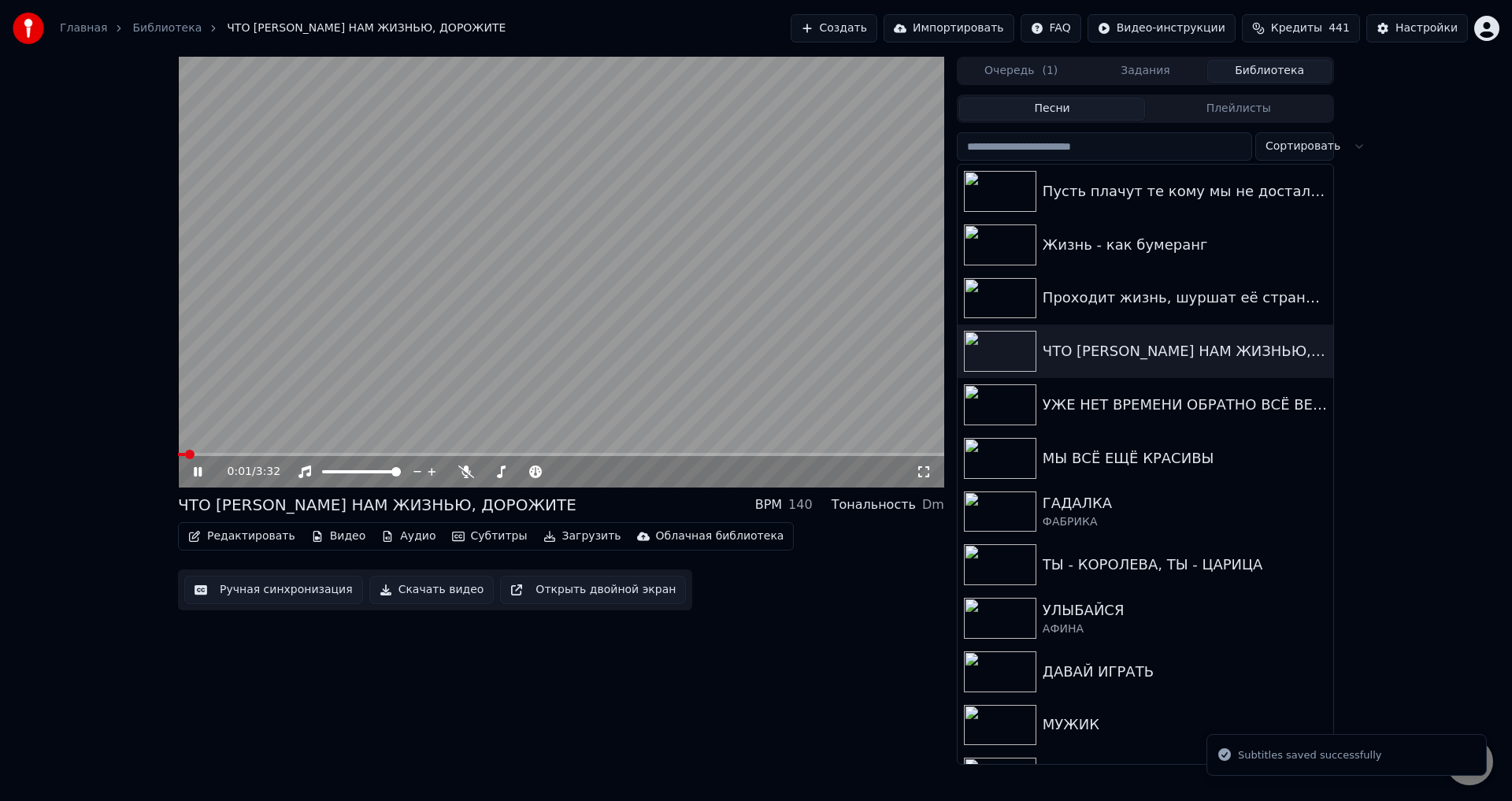
click at [726, 457] on div "0:01 / 3:32" at bounding box center [561, 472] width 766 height 31
click at [729, 452] on video at bounding box center [561, 273] width 766 height 431
click at [729, 456] on span at bounding box center [561, 454] width 766 height 3
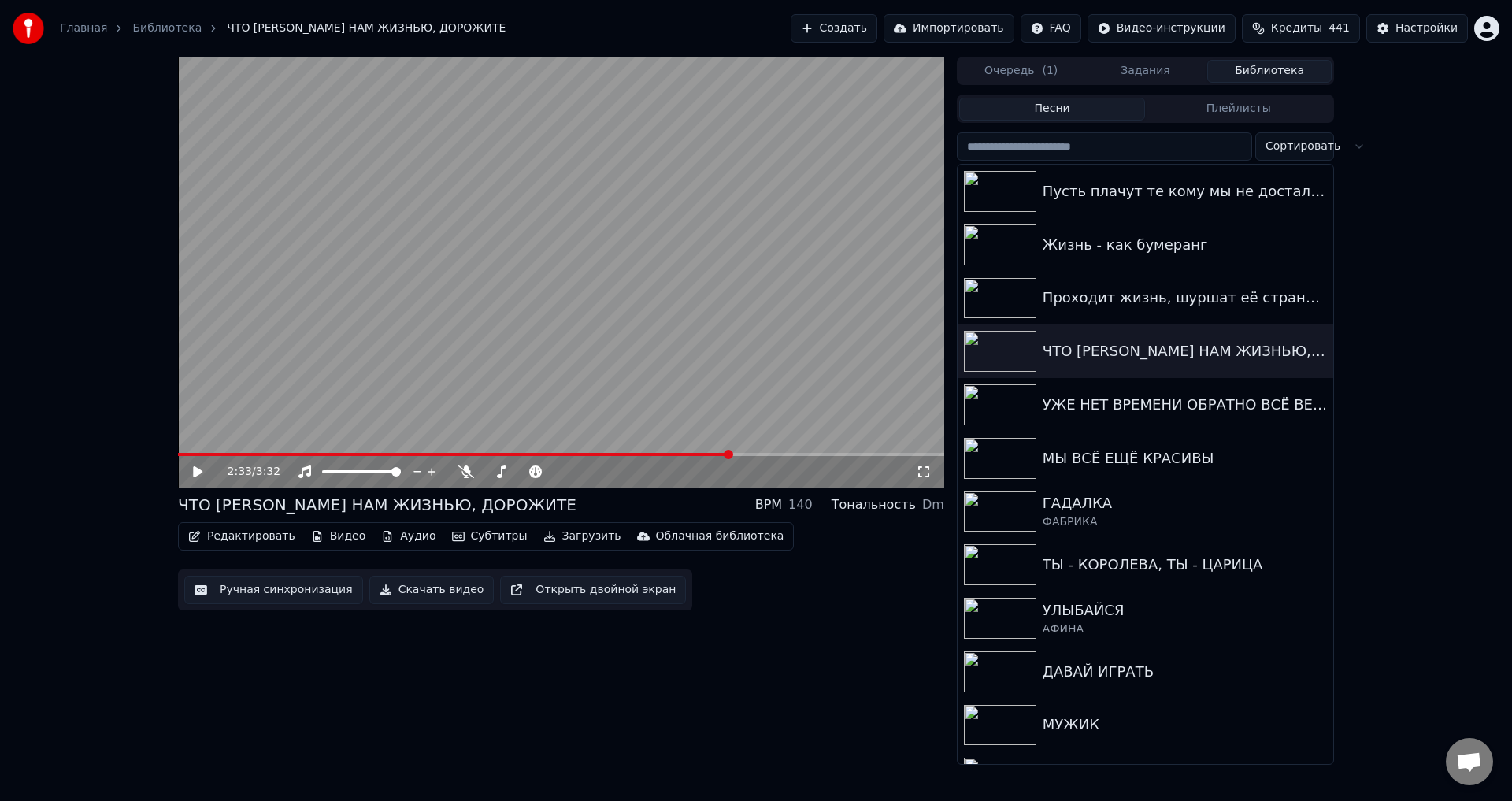
click at [925, 473] on icon at bounding box center [923, 472] width 16 height 13
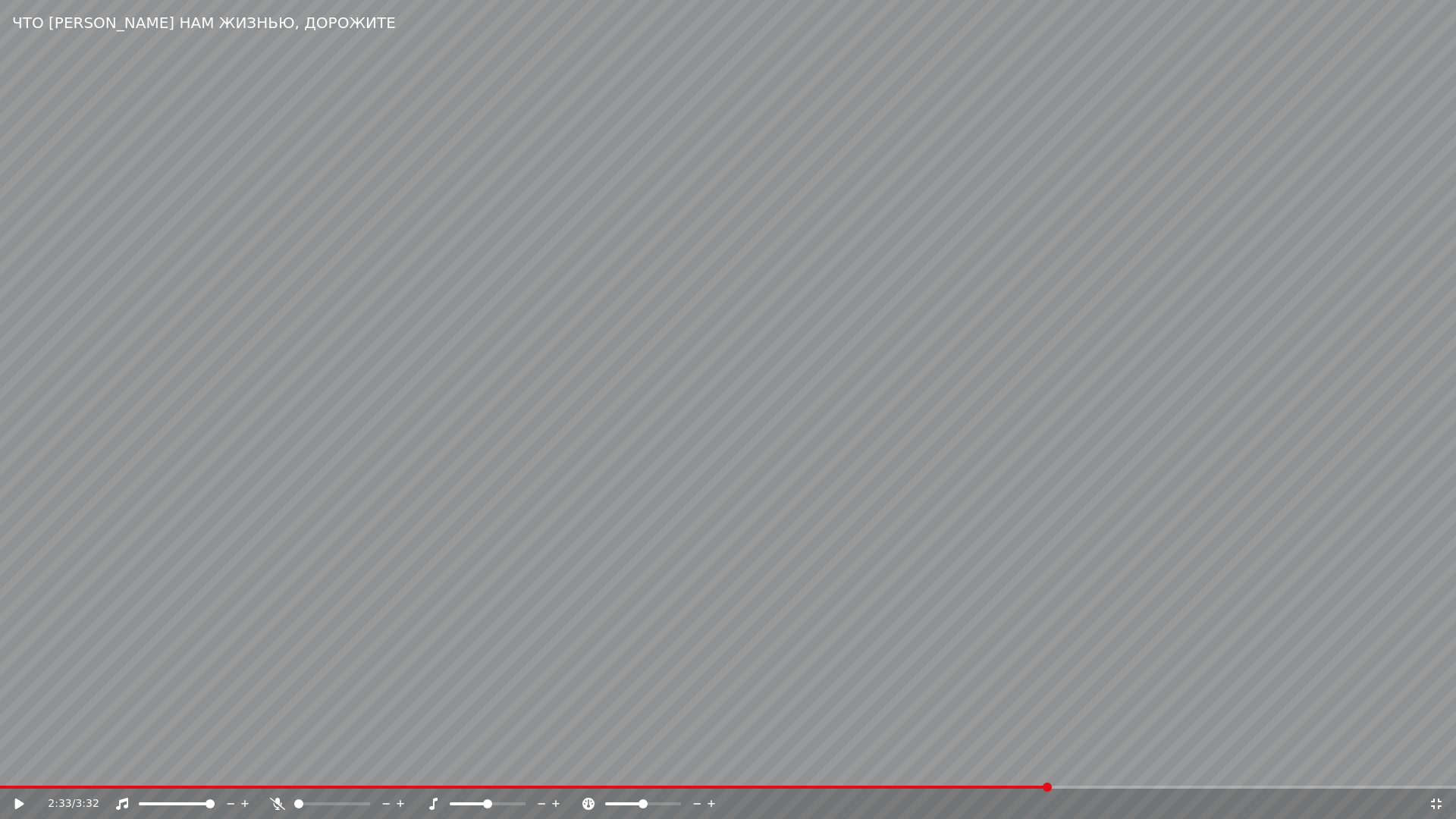
click at [861, 395] on video at bounding box center [728, 409] width 1456 height 819
drag, startPoint x: 1018, startPoint y: 672, endPoint x: 1357, endPoint y: 749, distance: 347.6
click at [1019, 672] on video at bounding box center [728, 409] width 1456 height 819
click at [1429, 770] on icon at bounding box center [1436, 804] width 15 height 12
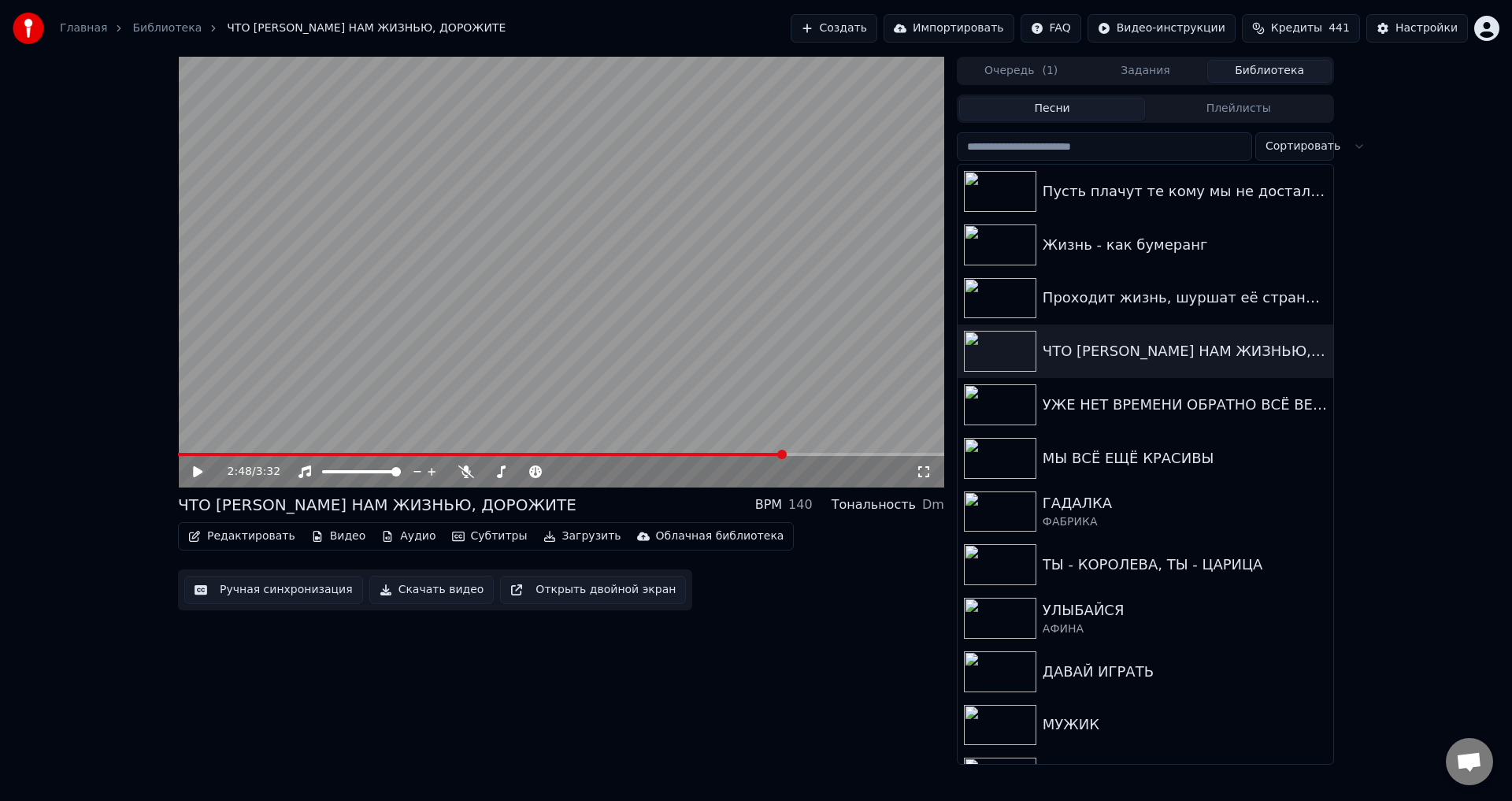
click at [252, 590] on button "Ручная синхронизация" at bounding box center [273, 589] width 179 height 28
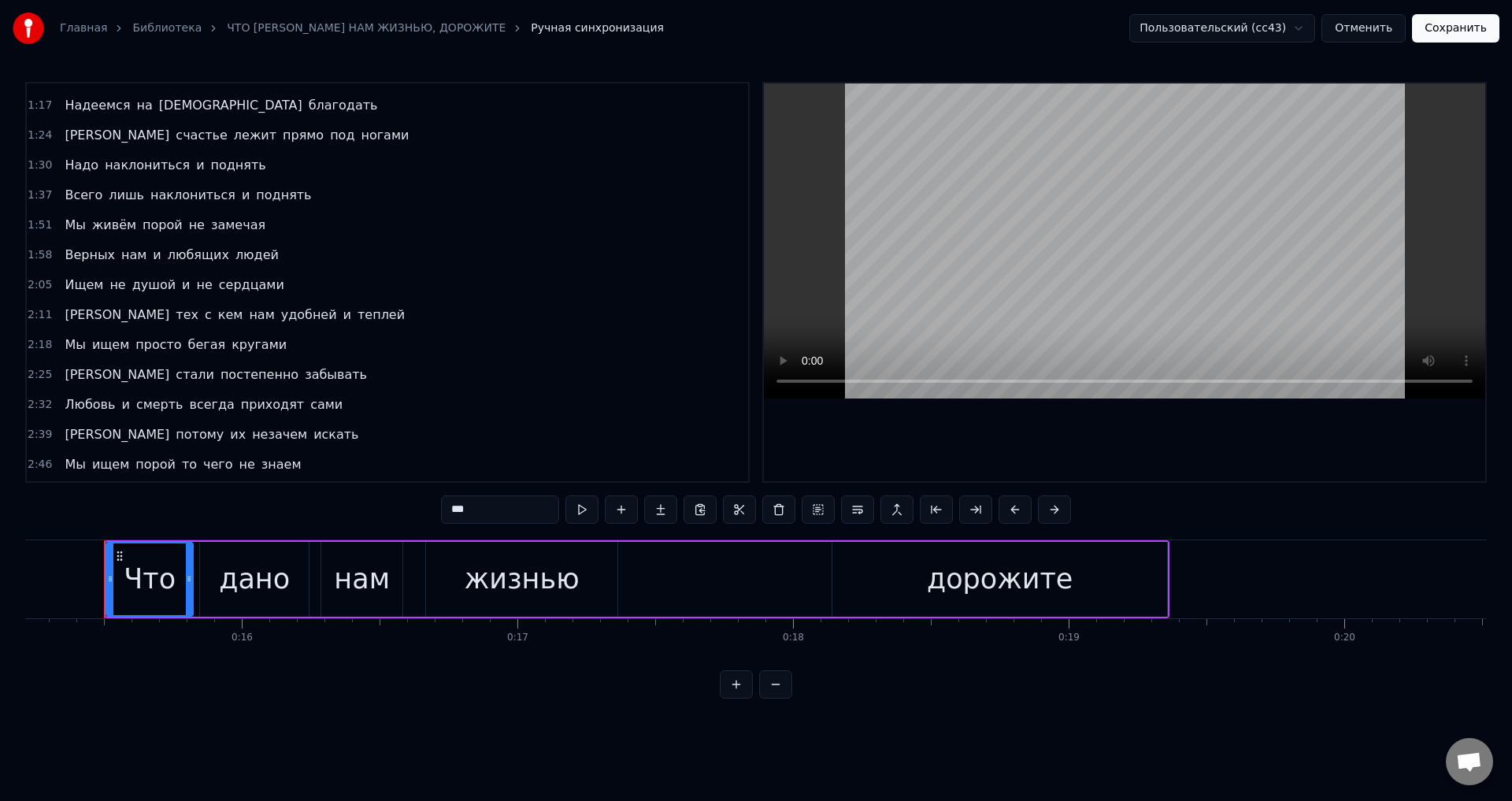
scroll to position [381, 0]
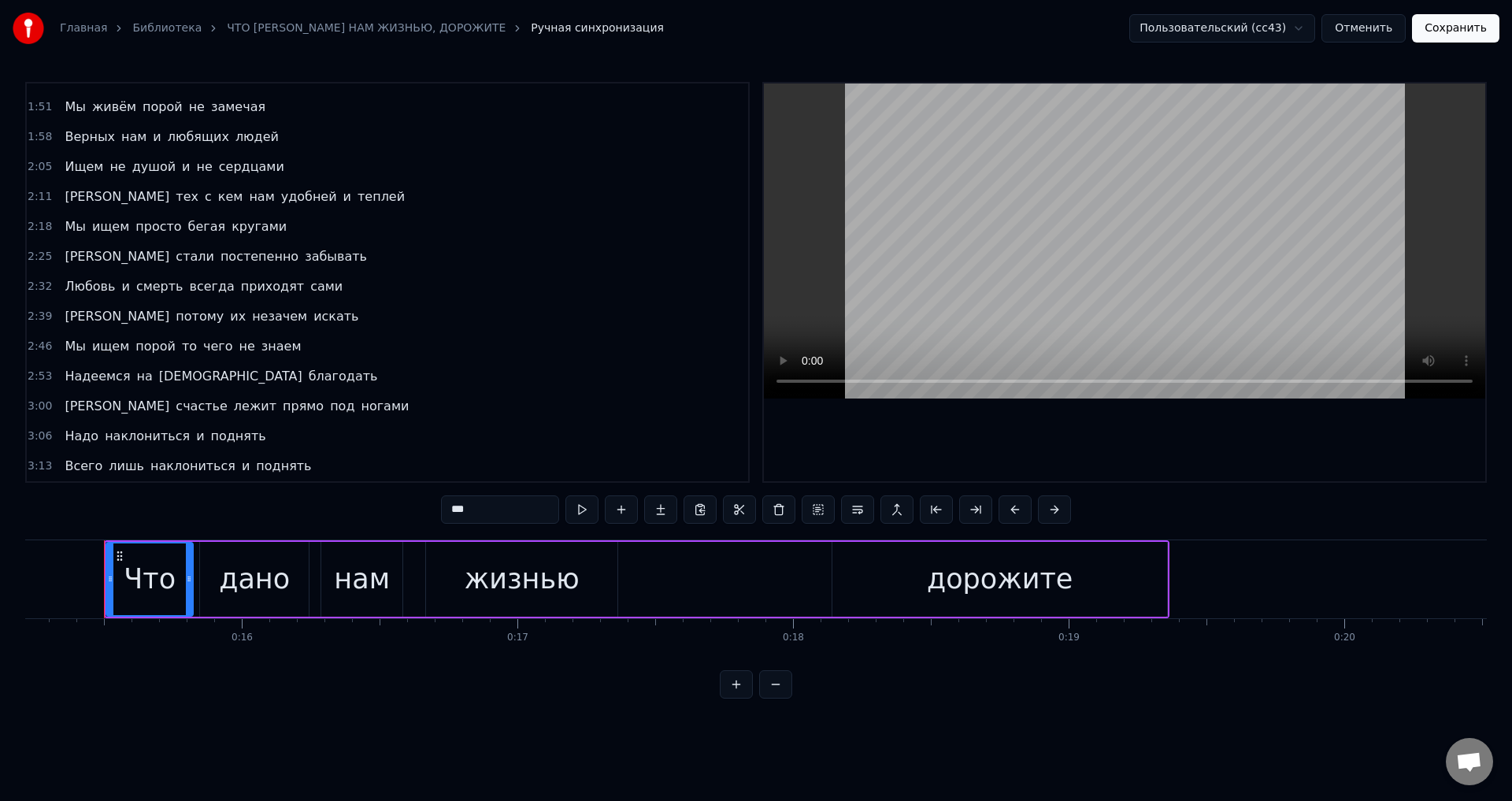
click at [75, 348] on span "Мы" at bounding box center [75, 346] width 24 height 18
type input "**"
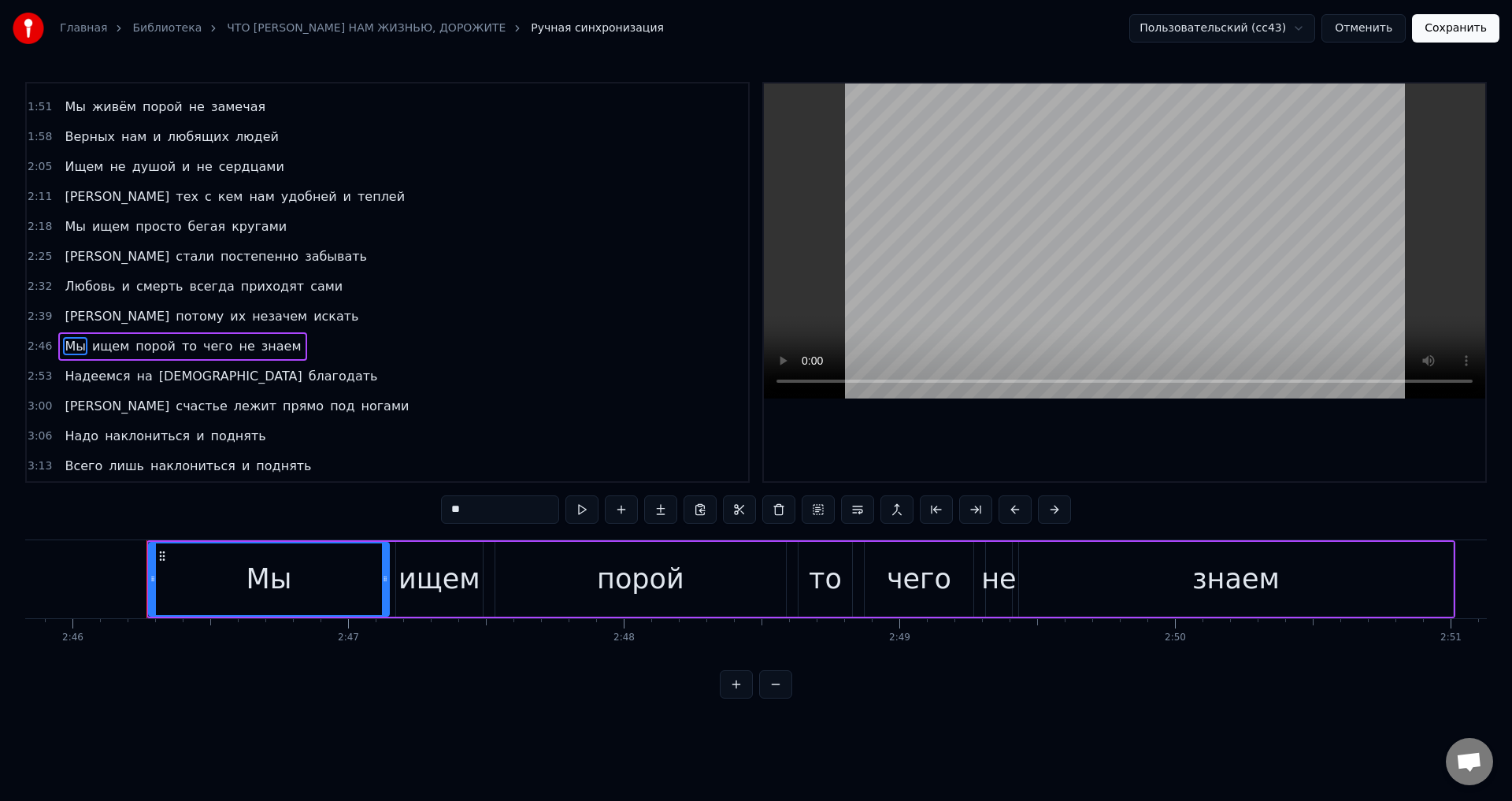
scroll to position [0, 45751]
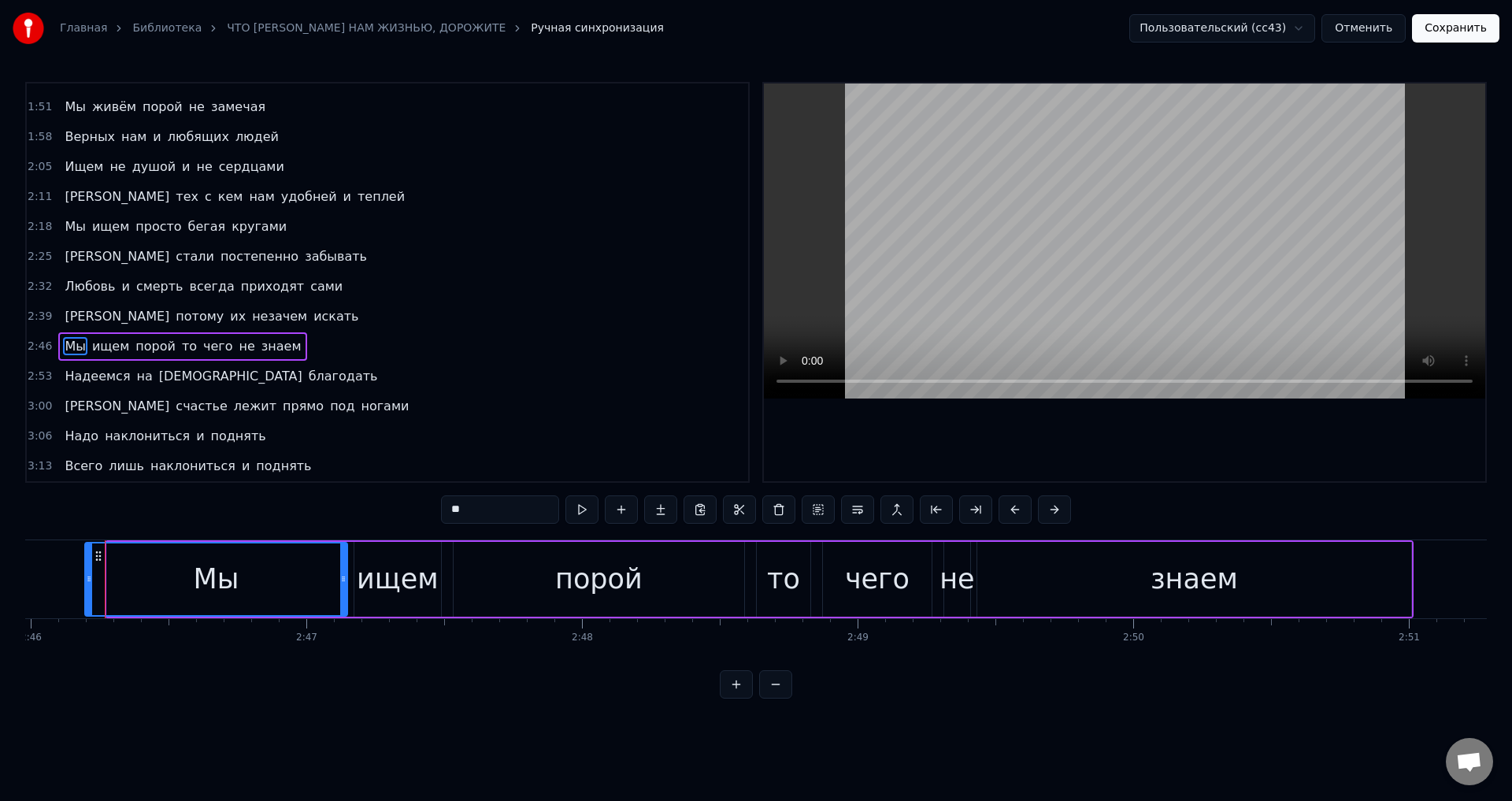
drag, startPoint x: 109, startPoint y: 581, endPoint x: 87, endPoint y: 586, distance: 22.6
click at [87, 586] on div at bounding box center [89, 579] width 6 height 72
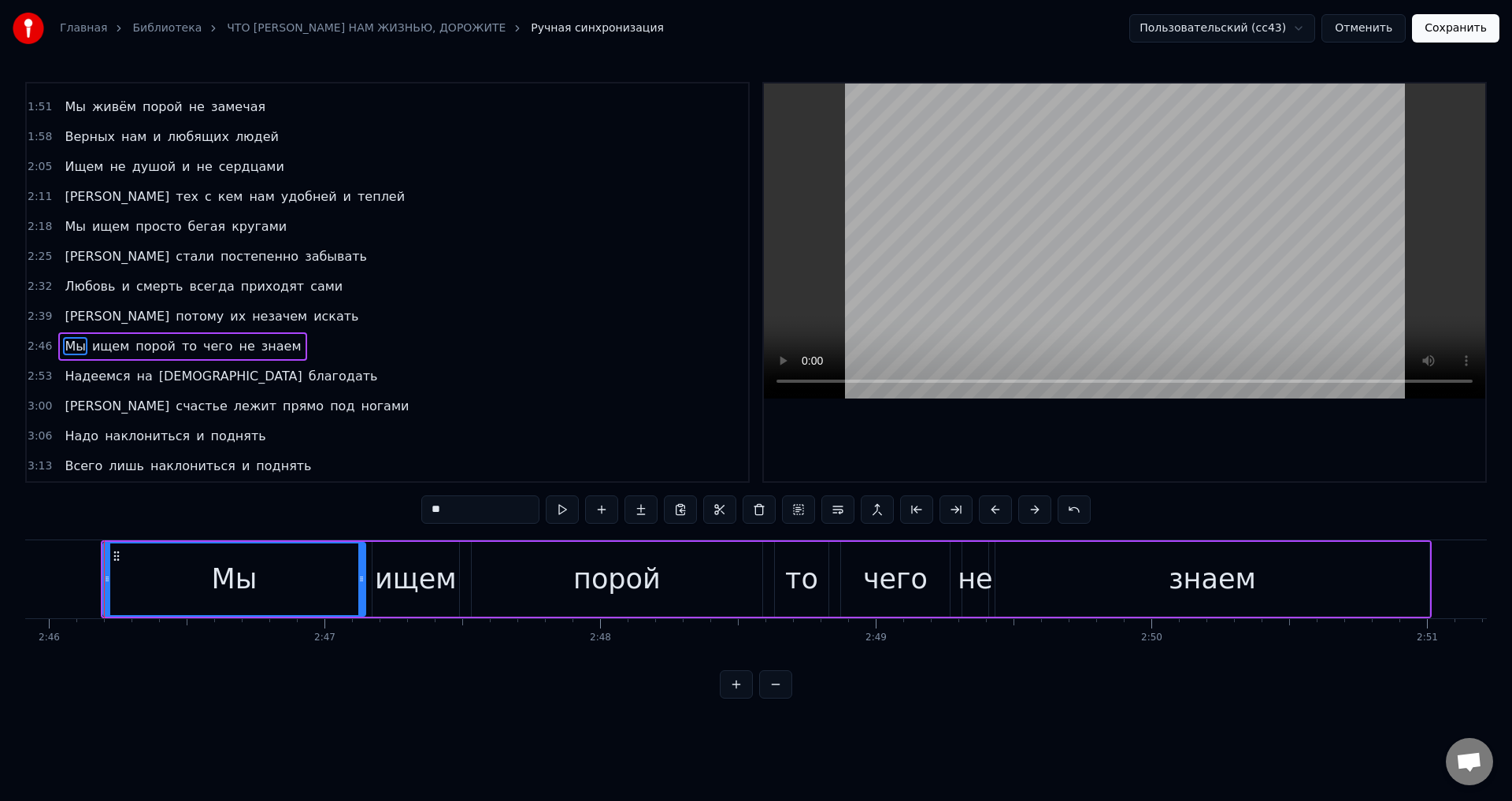
click at [1462, 32] on button "Сохранить" at bounding box center [1455, 28] width 87 height 28
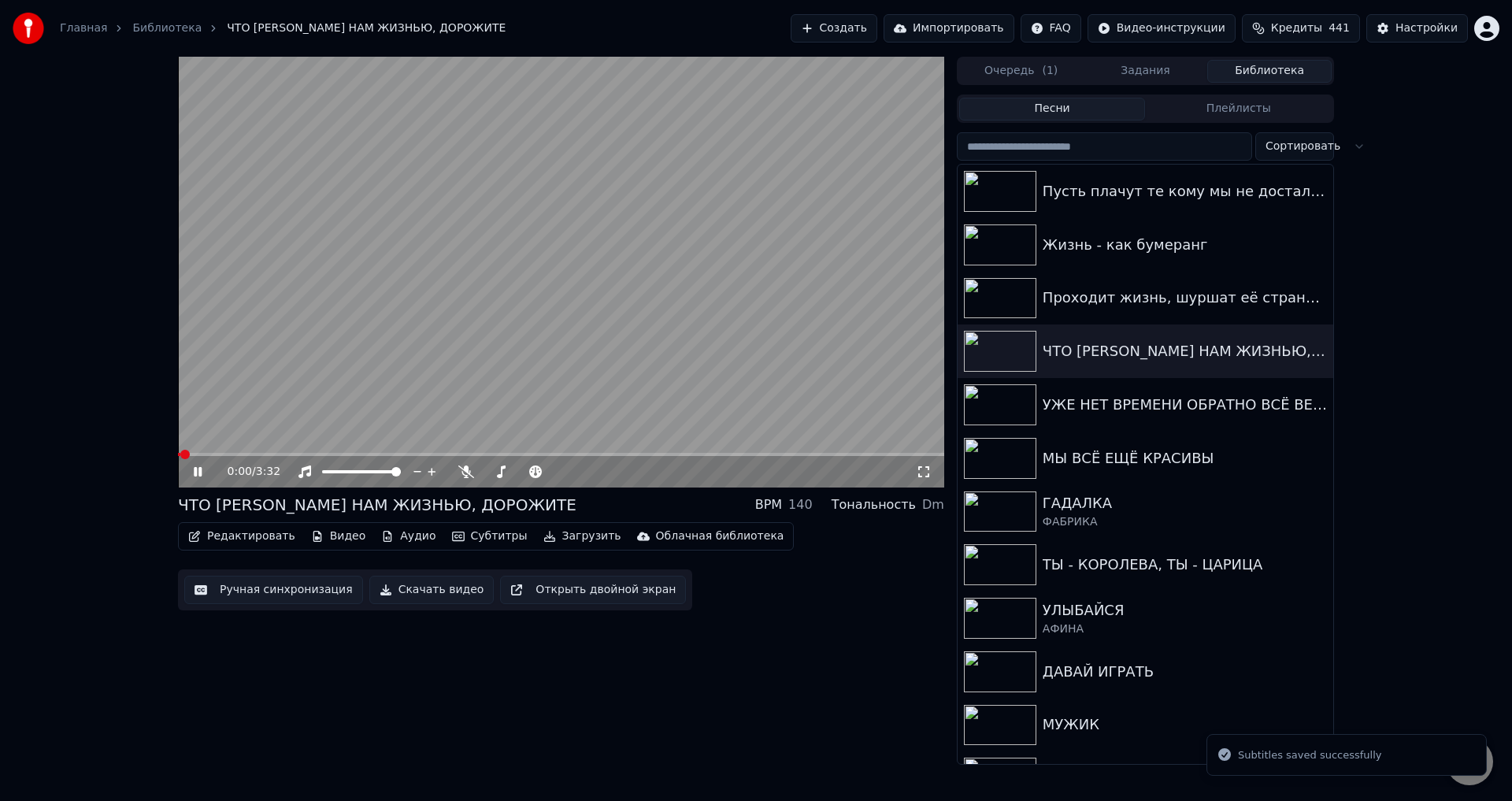
click at [809, 453] on span at bounding box center [561, 454] width 766 height 3
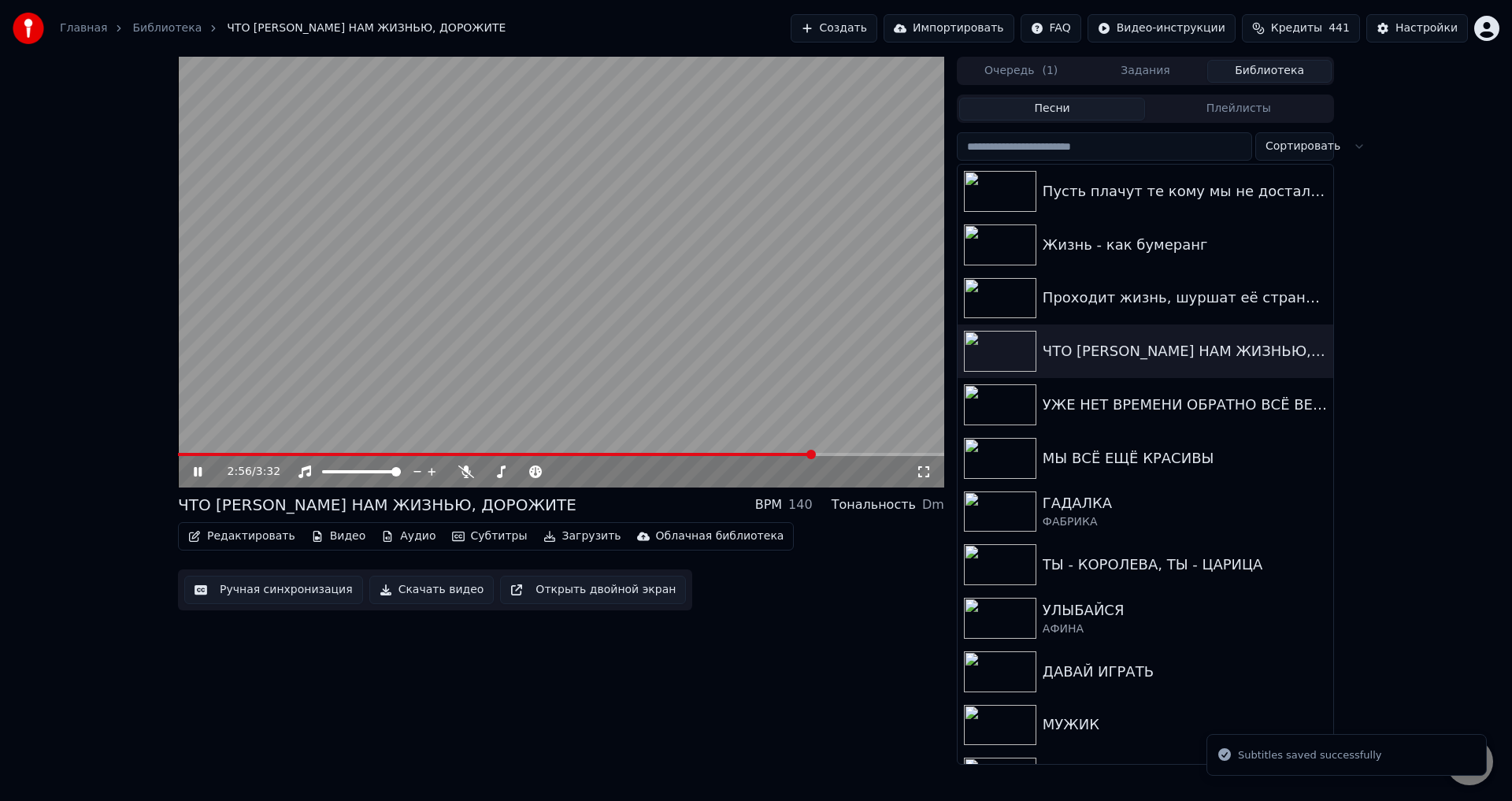
click at [759, 459] on div "2:56 / 3:32" at bounding box center [561, 472] width 766 height 31
click at [752, 453] on span at bounding box center [465, 454] width 574 height 3
click at [926, 477] on icon at bounding box center [924, 472] width 11 height 11
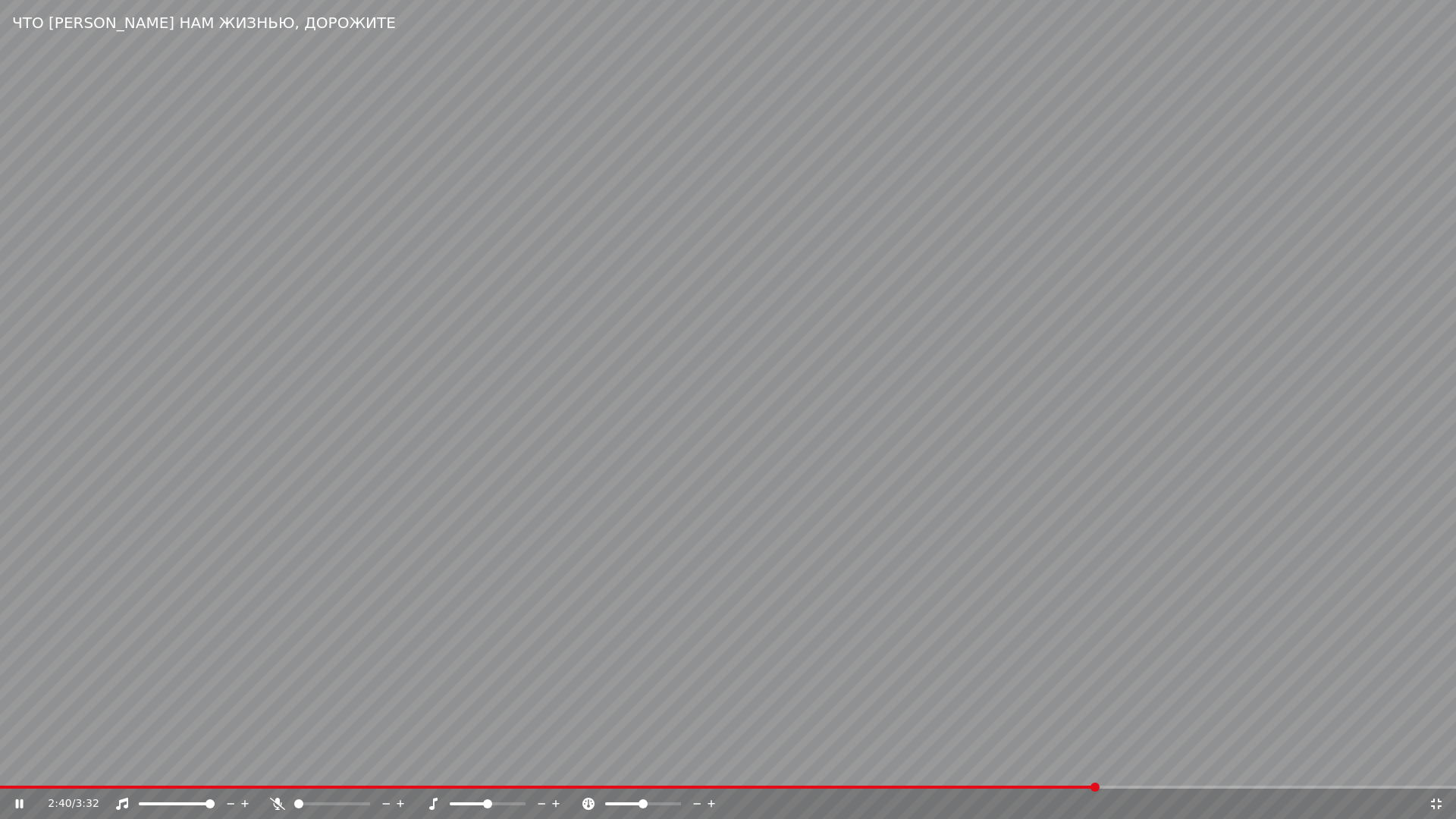
click at [1095, 770] on span at bounding box center [549, 786] width 1097 height 3
click at [1084, 770] on span at bounding box center [1081, 787] width 9 height 9
click at [1109, 770] on span at bounding box center [1109, 787] width 9 height 9
click at [1106, 770] on span at bounding box center [577, 786] width 1155 height 3
click at [1081, 770] on span at bounding box center [577, 786] width 1154 height 3
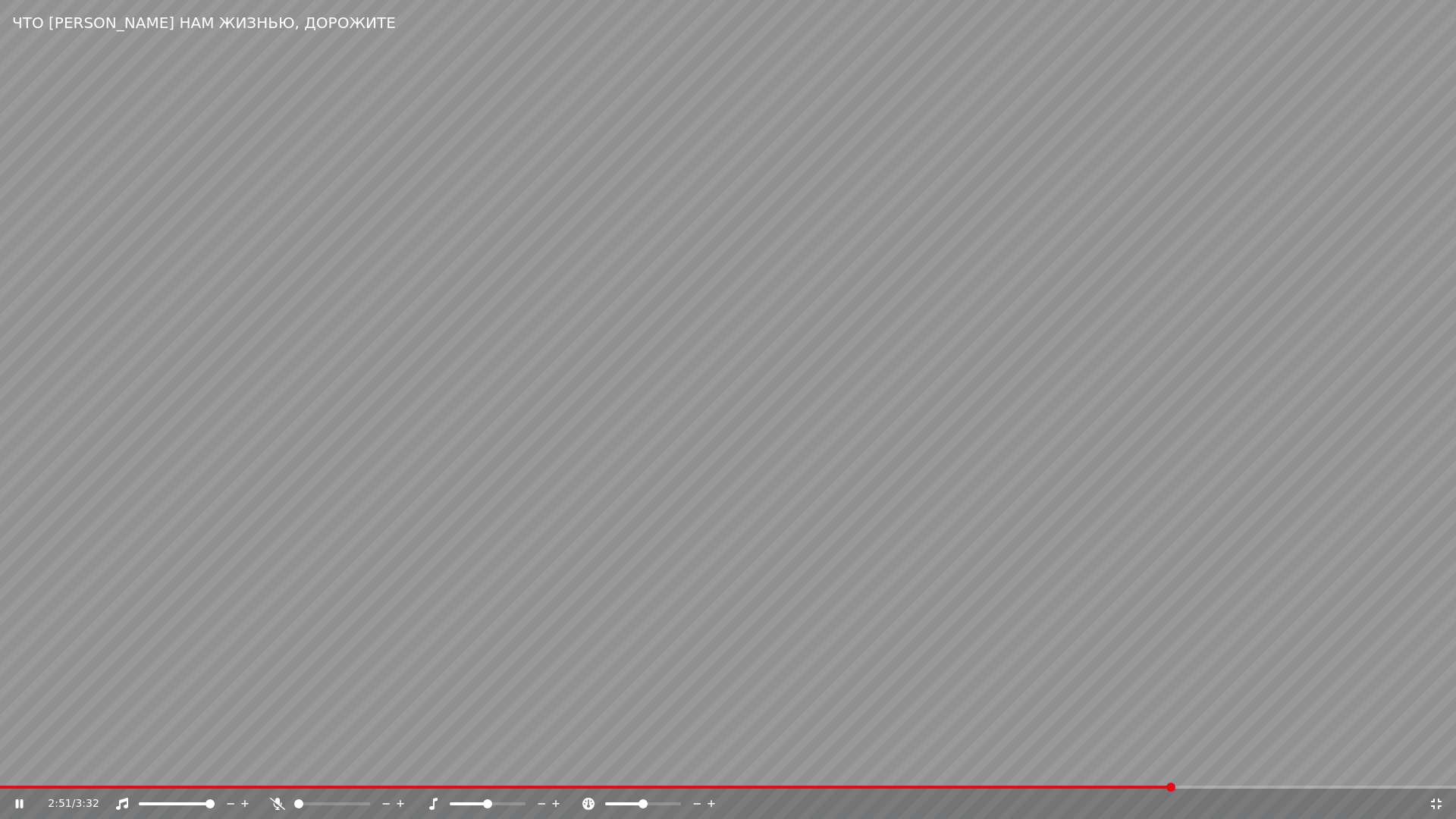
click at [1437, 770] on icon at bounding box center [1437, 804] width 11 height 11
